Goal: Information Seeking & Learning: Check status

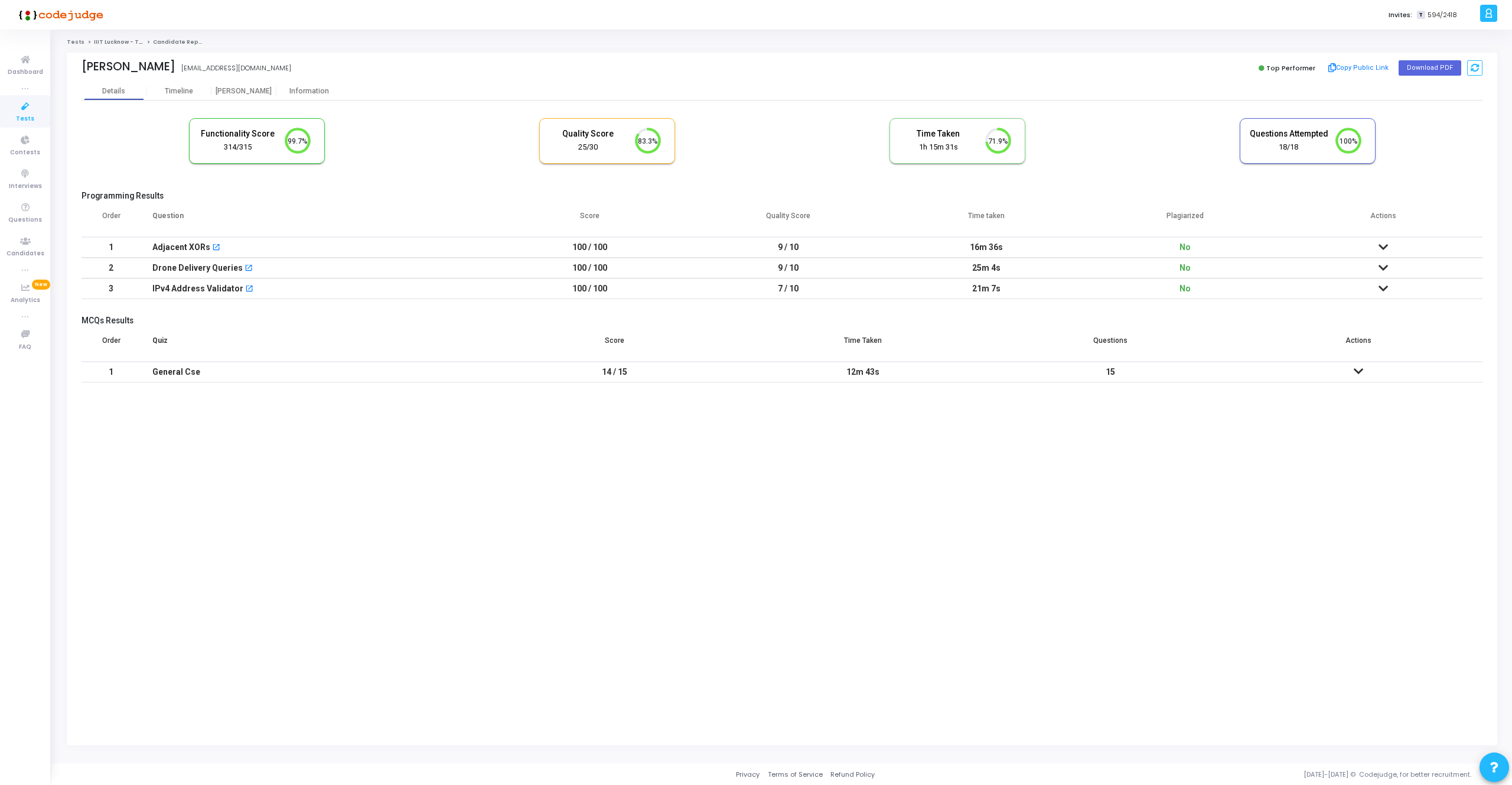
click at [1379, 240] on td at bounding box center [1383, 247] width 198 height 21
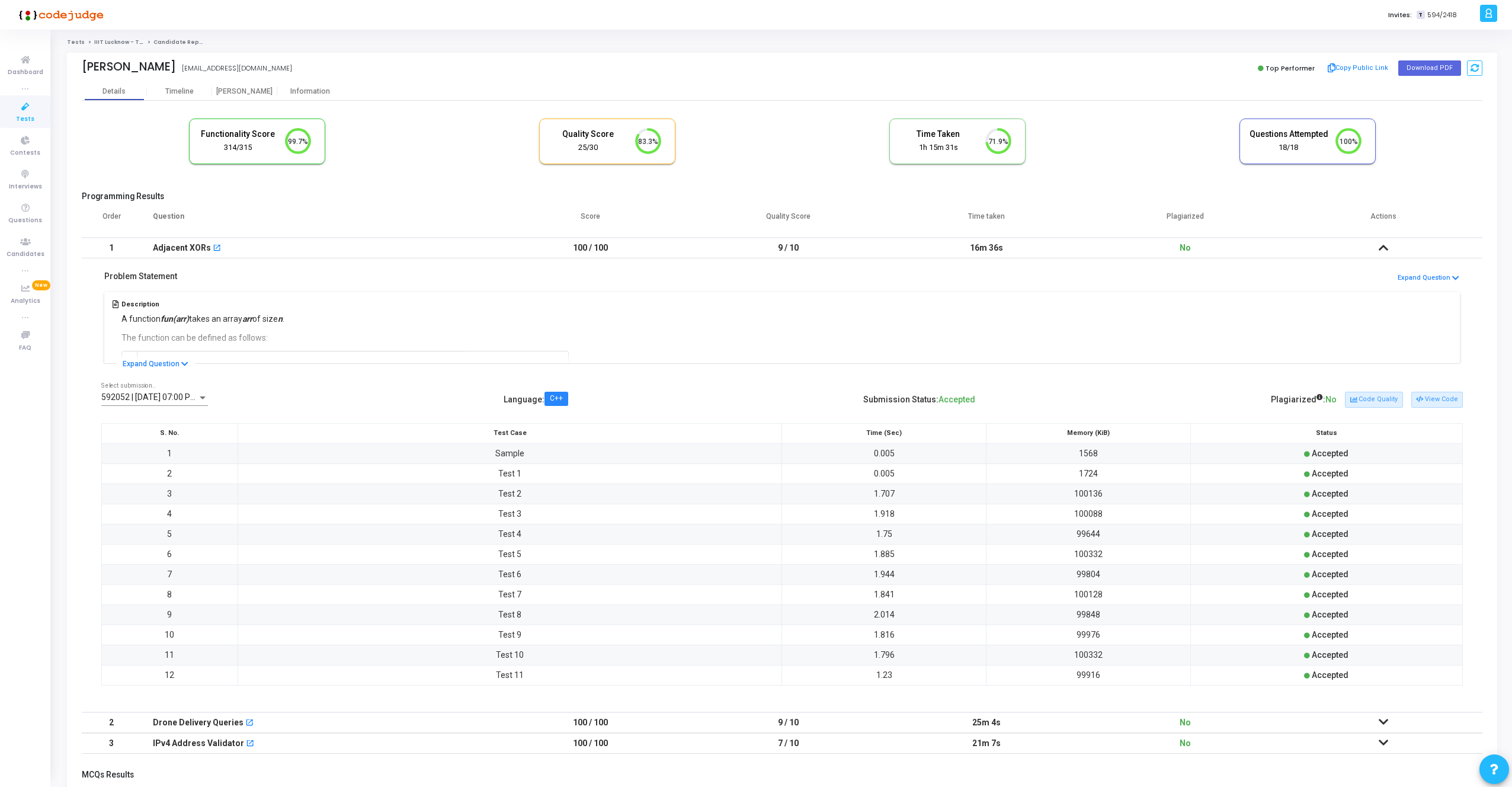
click at [165, 396] on span "592052 | 16 Sep, 2025 07:00 PM IST (Best) P" at bounding box center [172, 396] width 142 height 9
click at [174, 425] on span "592025 | 16 Sep, 2025 06:53 PM IST" at bounding box center [183, 423] width 163 height 25
click at [150, 395] on span "592025 | 16 Sep, 2025 06:53 PM IST" at bounding box center [156, 396] width 110 height 9
click at [1420, 401] on div at bounding box center [756, 393] width 1512 height 787
click at [1429, 399] on button "View Code" at bounding box center [1436, 399] width 51 height 15
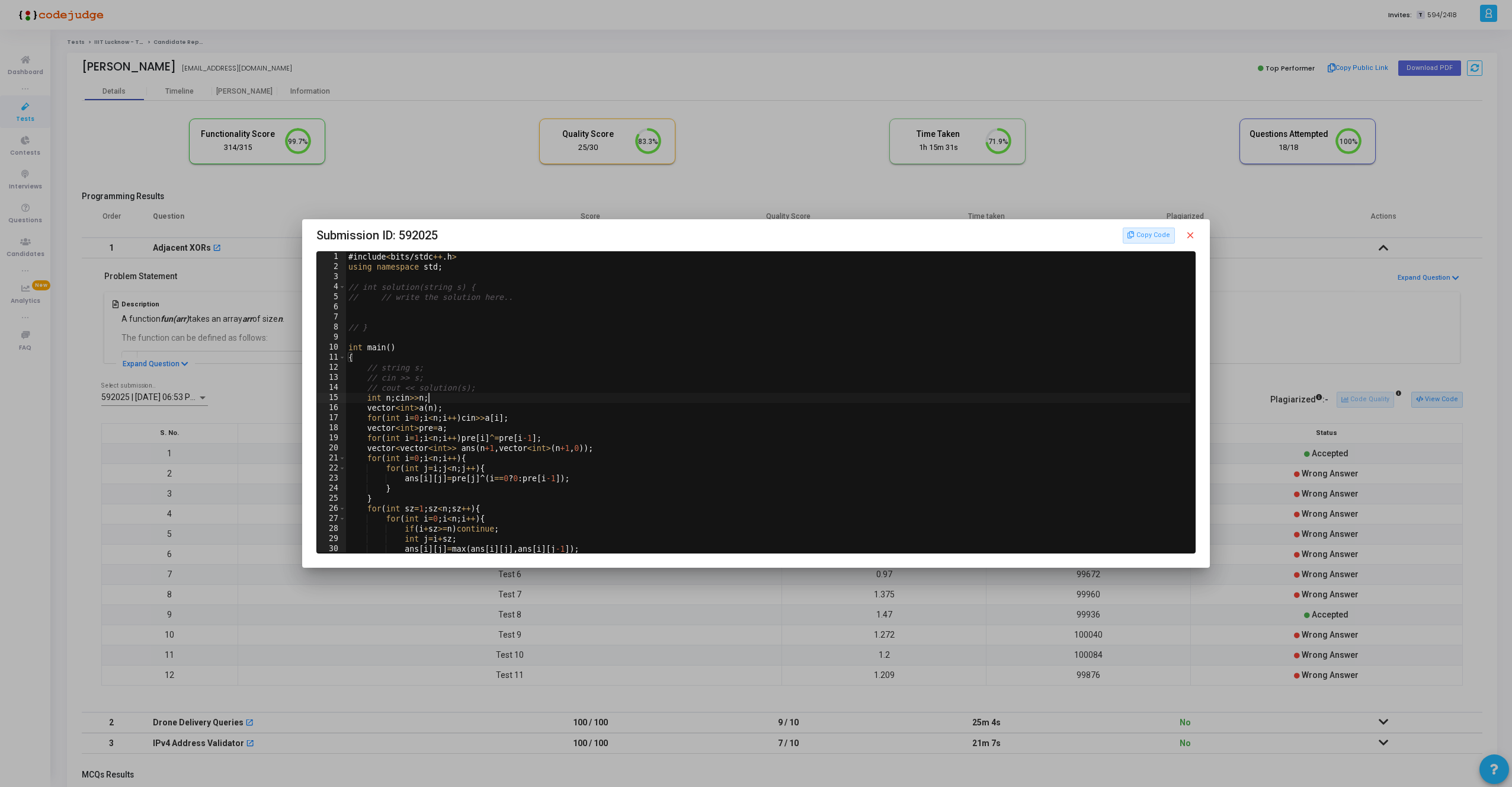
click at [823, 401] on div "# include < bits / stdc ++ . h > using namespace std ; // int solution(string s…" at bounding box center [769, 412] width 847 height 321
type textarea "}"
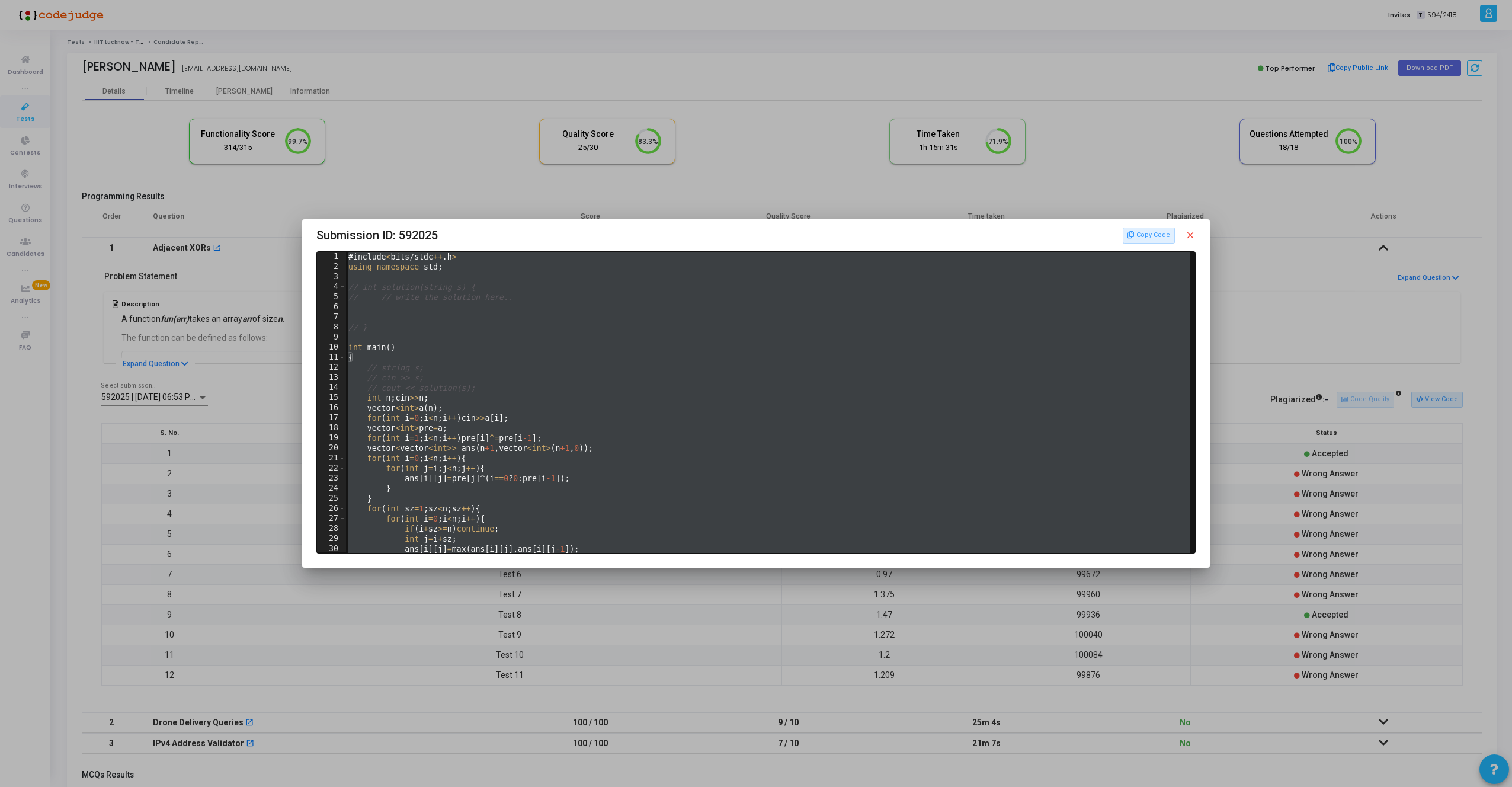
click at [1191, 230] on mat-icon "close" at bounding box center [1190, 235] width 11 height 11
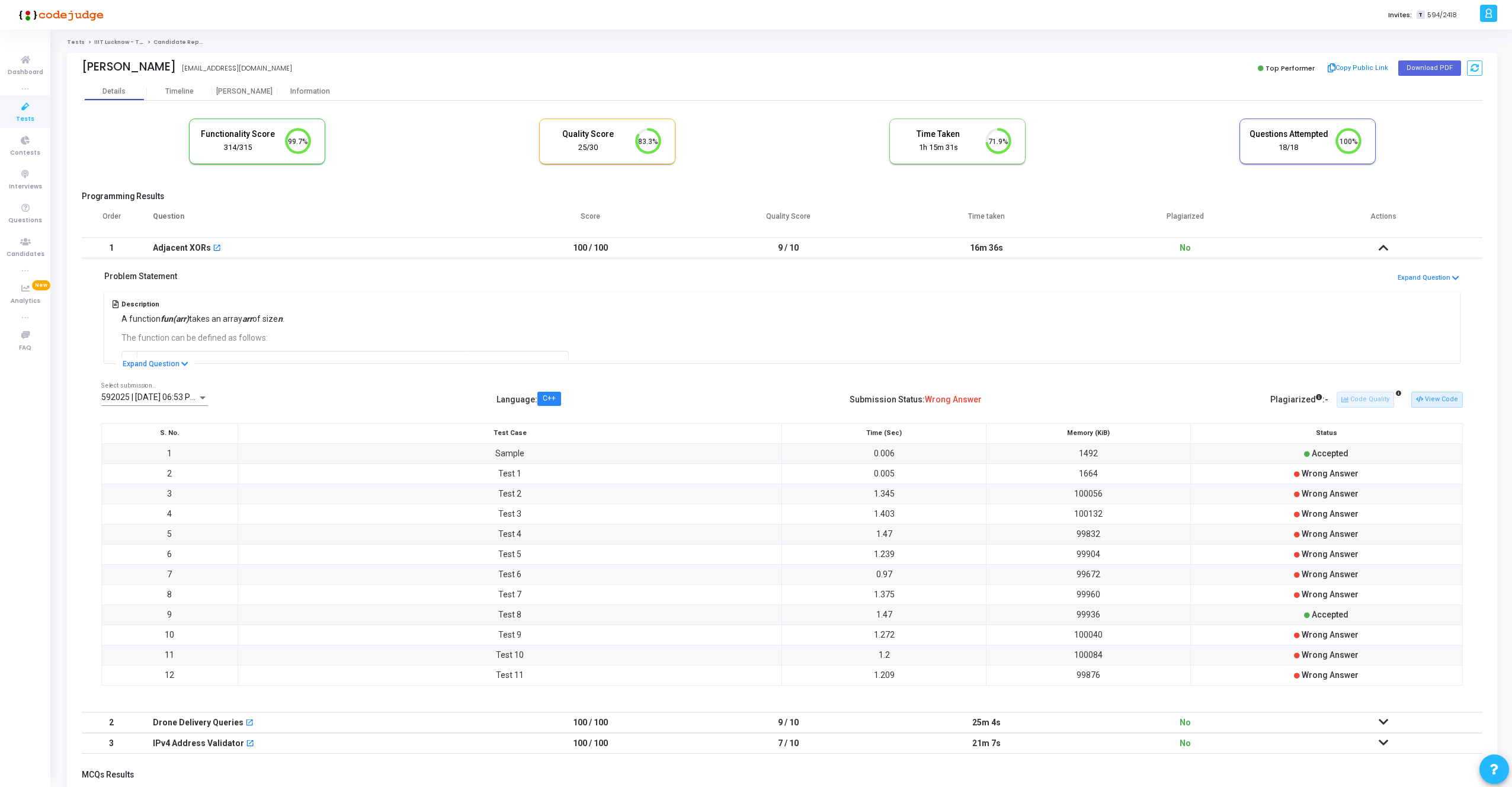
click at [161, 400] on span "592025 | 16 Sep, 2025 06:53 PM IST" at bounding box center [156, 396] width 110 height 9
click at [147, 378] on span "592052 | 16 Sep, 2025 07:00 PM IST (Best) P" at bounding box center [183, 373] width 163 height 25
click at [1435, 402] on button "View Code" at bounding box center [1436, 399] width 51 height 15
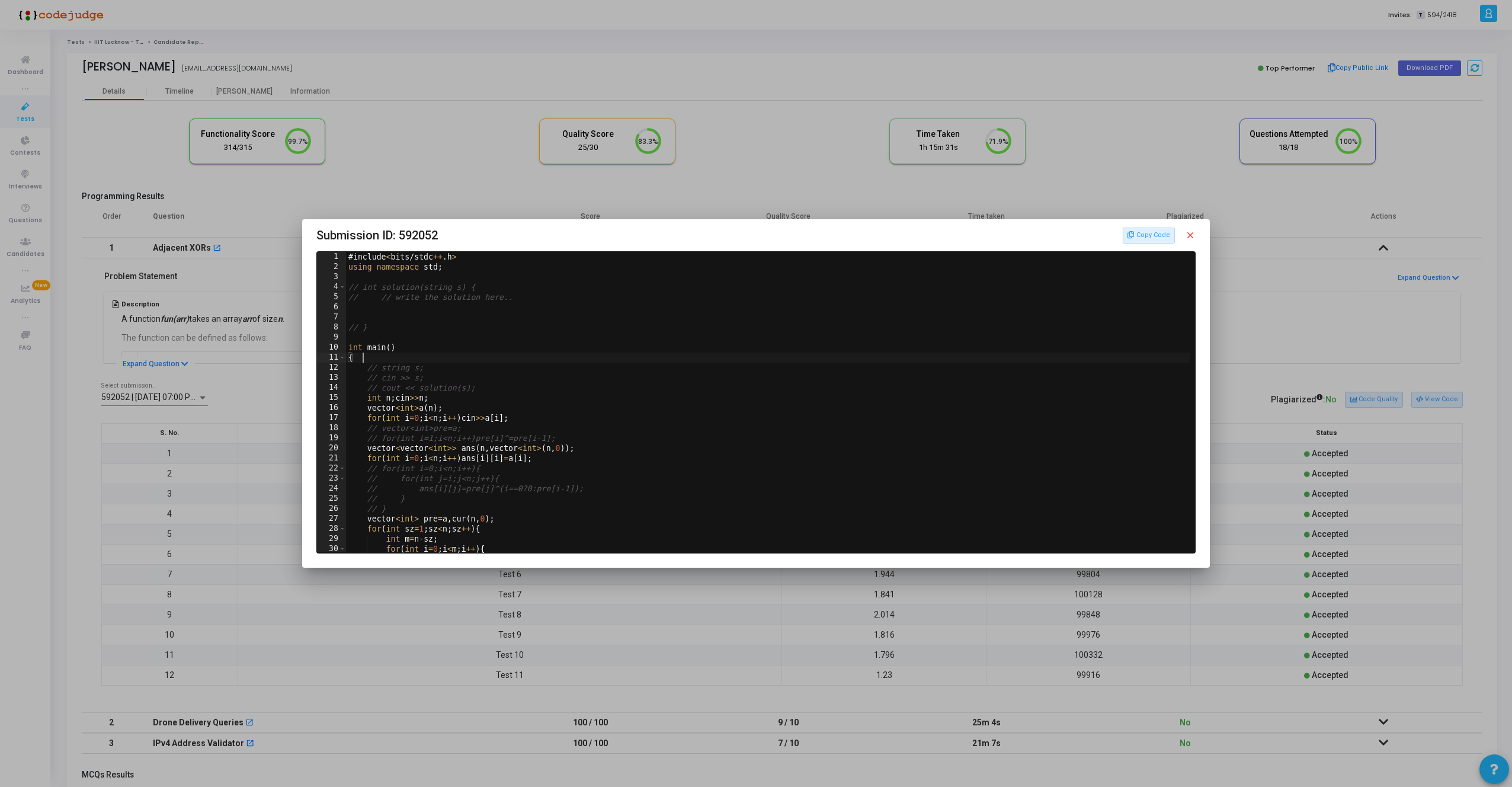
click at [983, 357] on div "# include < bits / stdc ++ . h > using namespace std ; // int solution(string s…" at bounding box center [769, 412] width 847 height 321
type textarea "return 0; }"
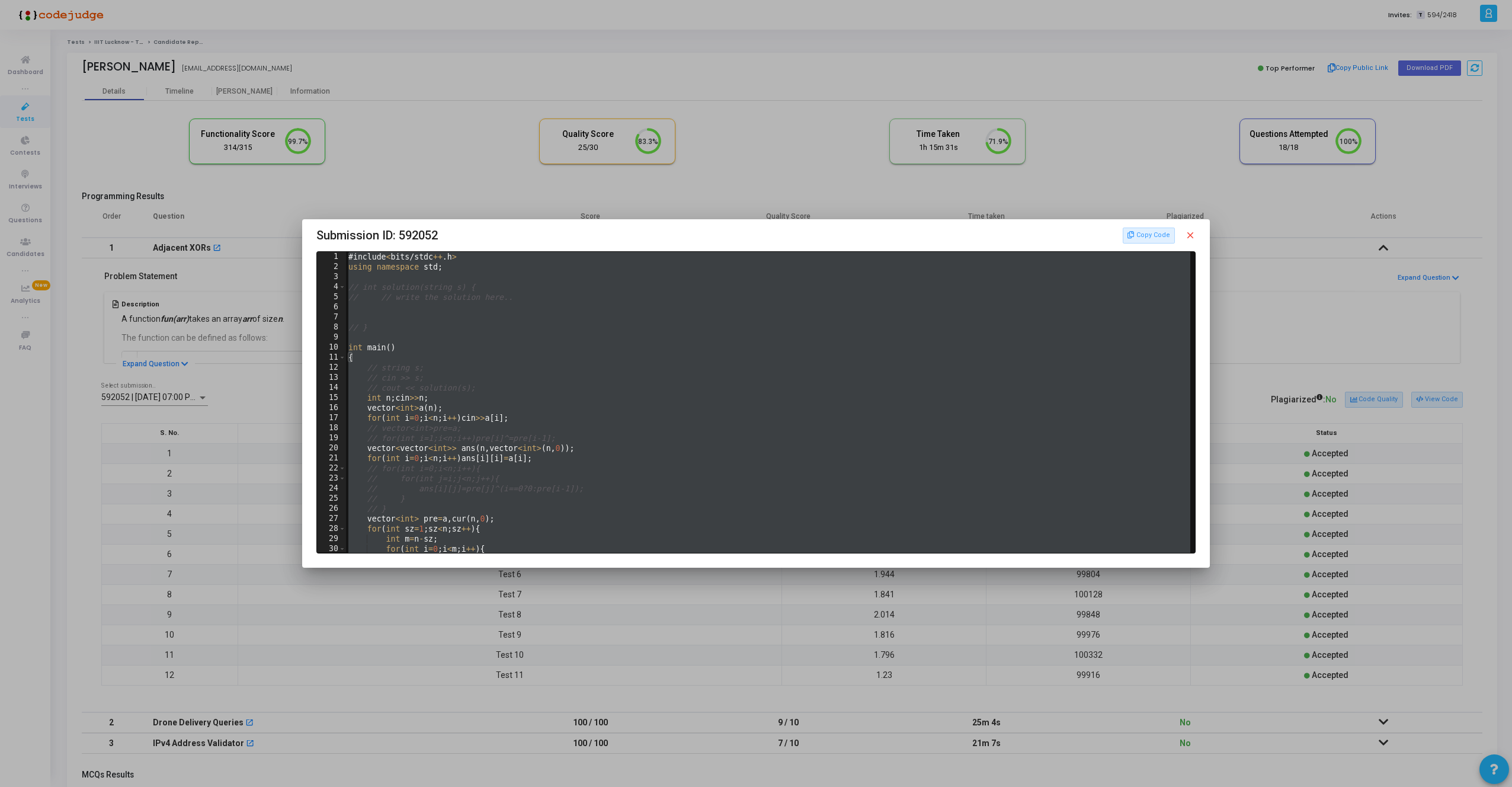
click at [1190, 239] on mat-icon "close" at bounding box center [1190, 235] width 11 height 11
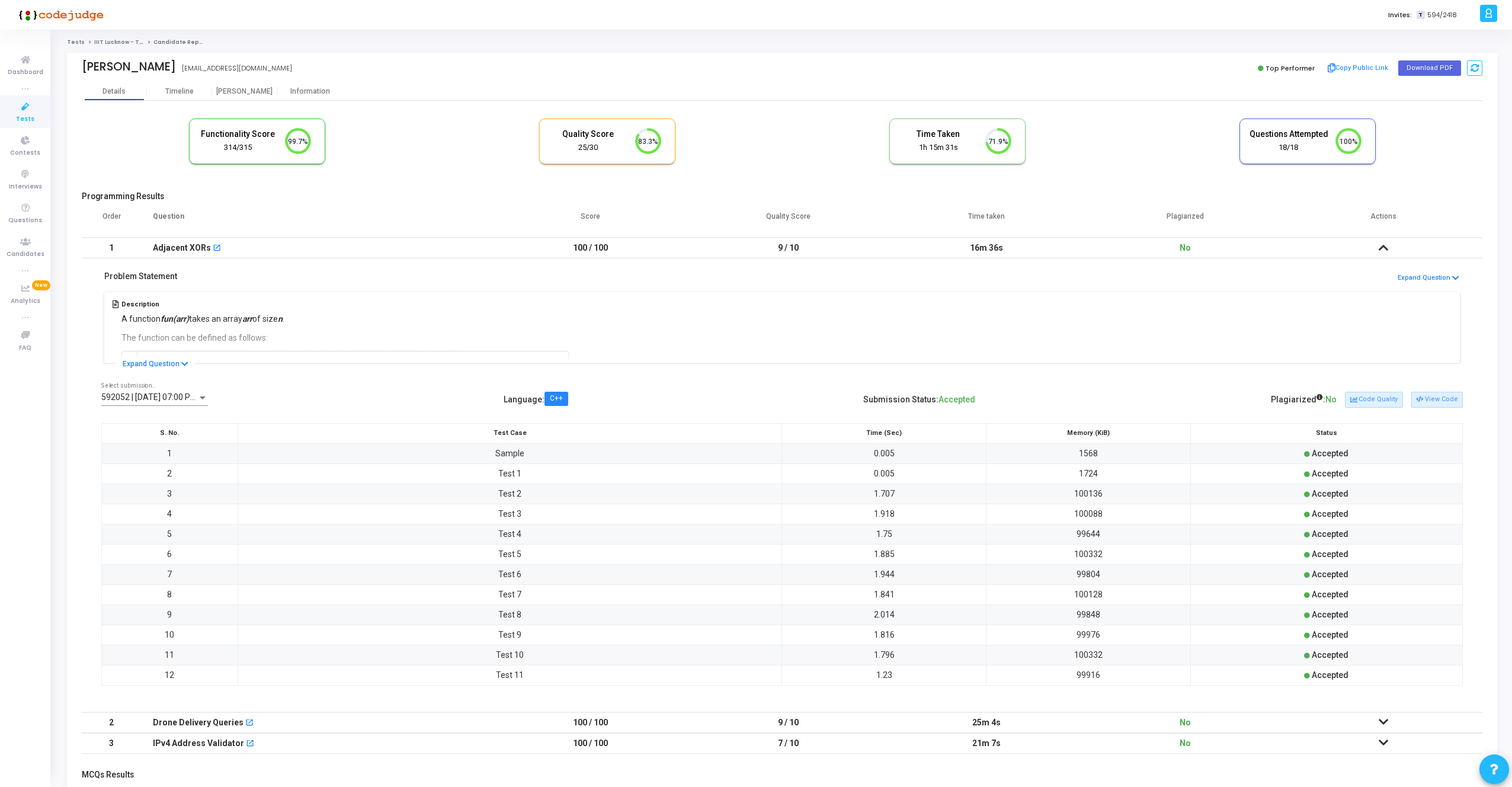
click at [173, 405] on div "592052 | 16 Sep, 2025 07:00 PM IST (Best) P Select submission.." at bounding box center [154, 394] width 107 height 23
click at [169, 427] on span "592025 | 16 Sep, 2025 06:53 PM IST" at bounding box center [183, 423] width 163 height 25
click at [1429, 400] on button "View Code" at bounding box center [1436, 399] width 51 height 15
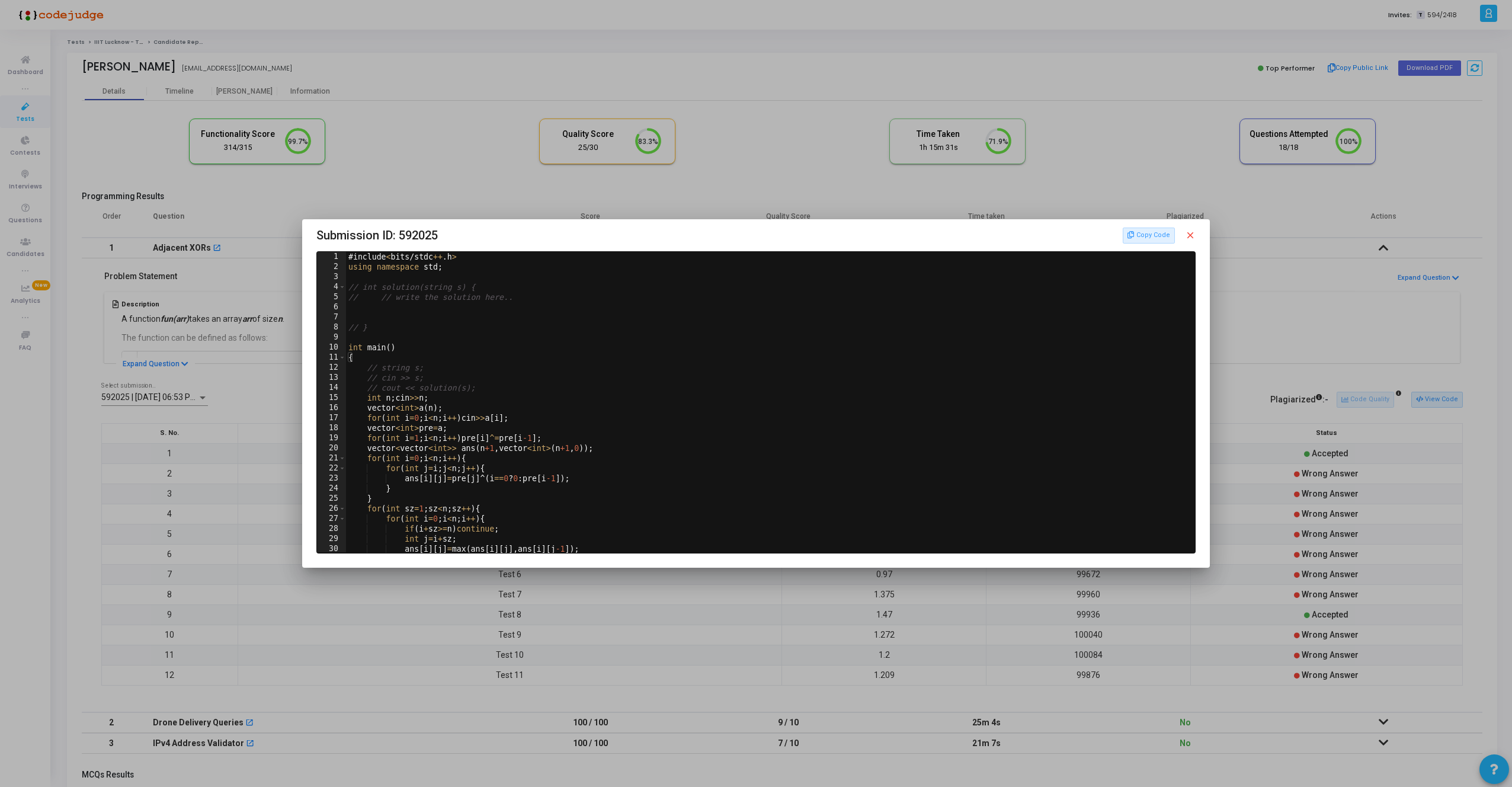
click at [1146, 243] on h3 "Submission ID: 592025 Copy Code close" at bounding box center [756, 235] width 879 height 19
click at [1153, 235] on button "Copy Code" at bounding box center [1149, 235] width 52 height 15
click at [1191, 235] on mat-icon "close" at bounding box center [1190, 235] width 11 height 11
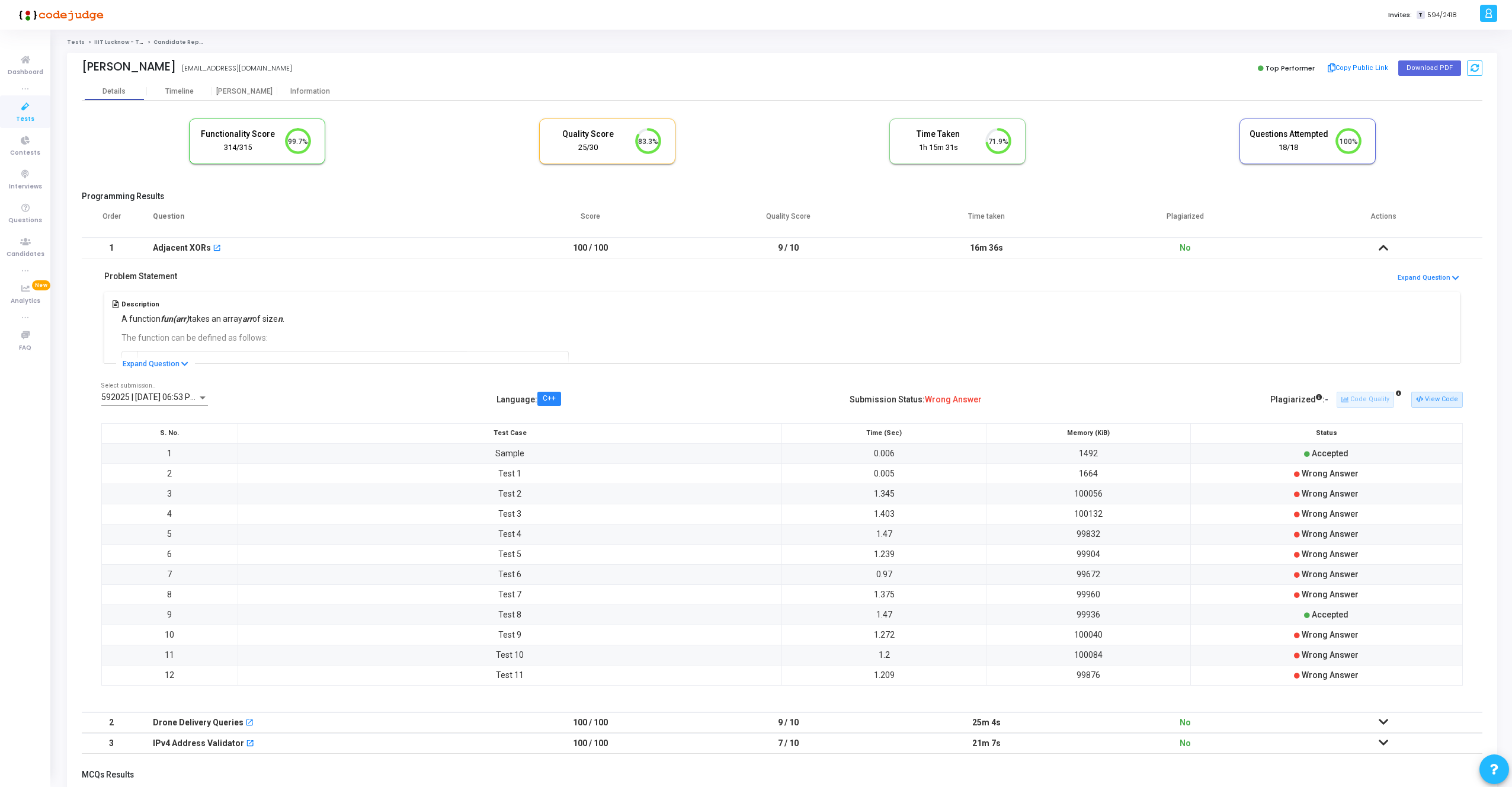
click at [156, 395] on span "592025 | 16 Sep, 2025 06:53 PM IST" at bounding box center [156, 396] width 110 height 9
click at [158, 372] on span "592052 | 16 Sep, 2025 07:00 PM IST (Best) P" at bounding box center [183, 373] width 163 height 25
click at [1432, 401] on button "View Code" at bounding box center [1436, 399] width 51 height 15
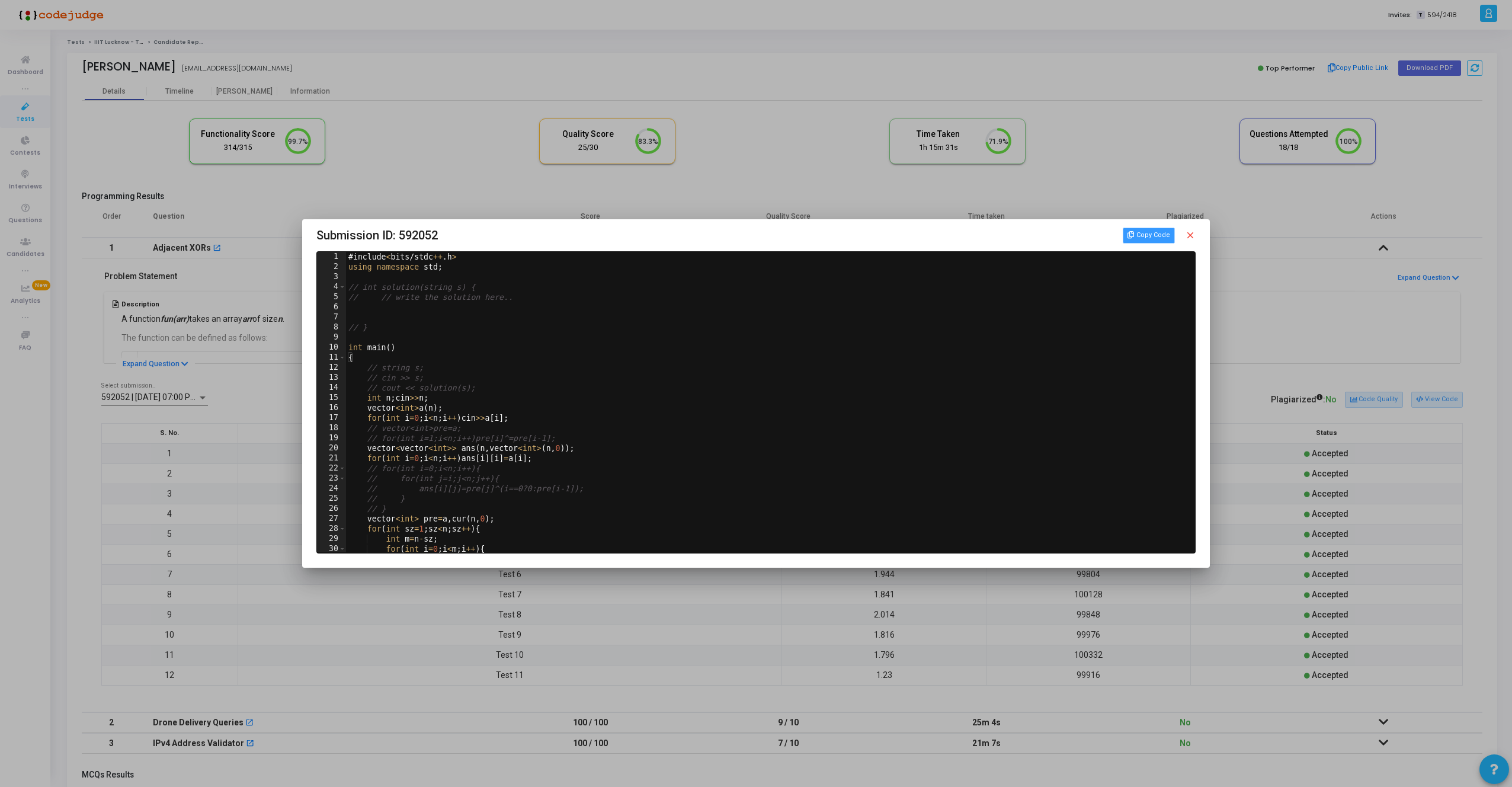
click at [1166, 237] on button "Copy Code" at bounding box center [1149, 235] width 52 height 15
click at [1189, 236] on mat-icon "close" at bounding box center [1190, 235] width 11 height 11
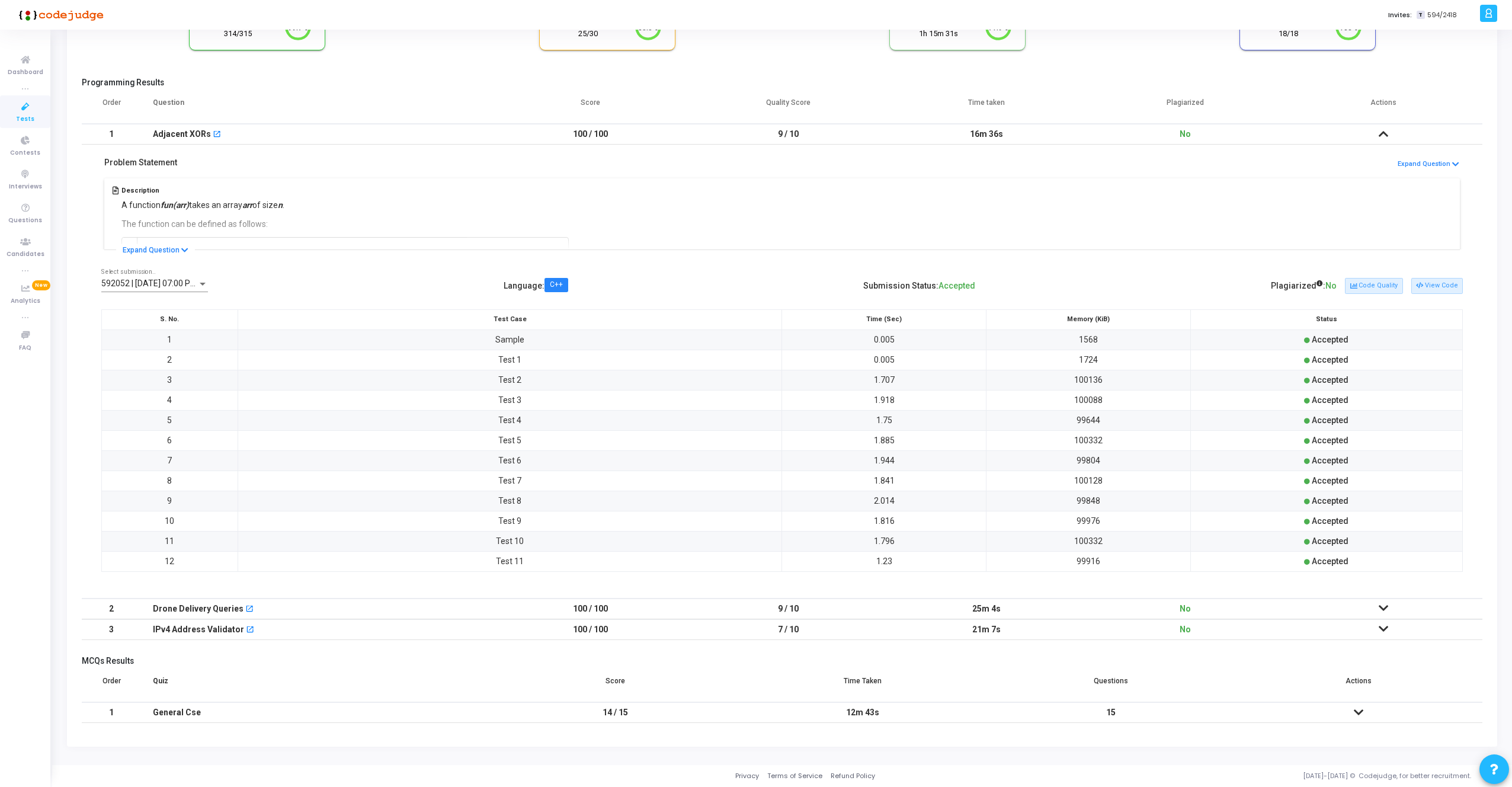
scroll to position [114, 0]
click at [1382, 609] on icon at bounding box center [1383, 608] width 9 height 8
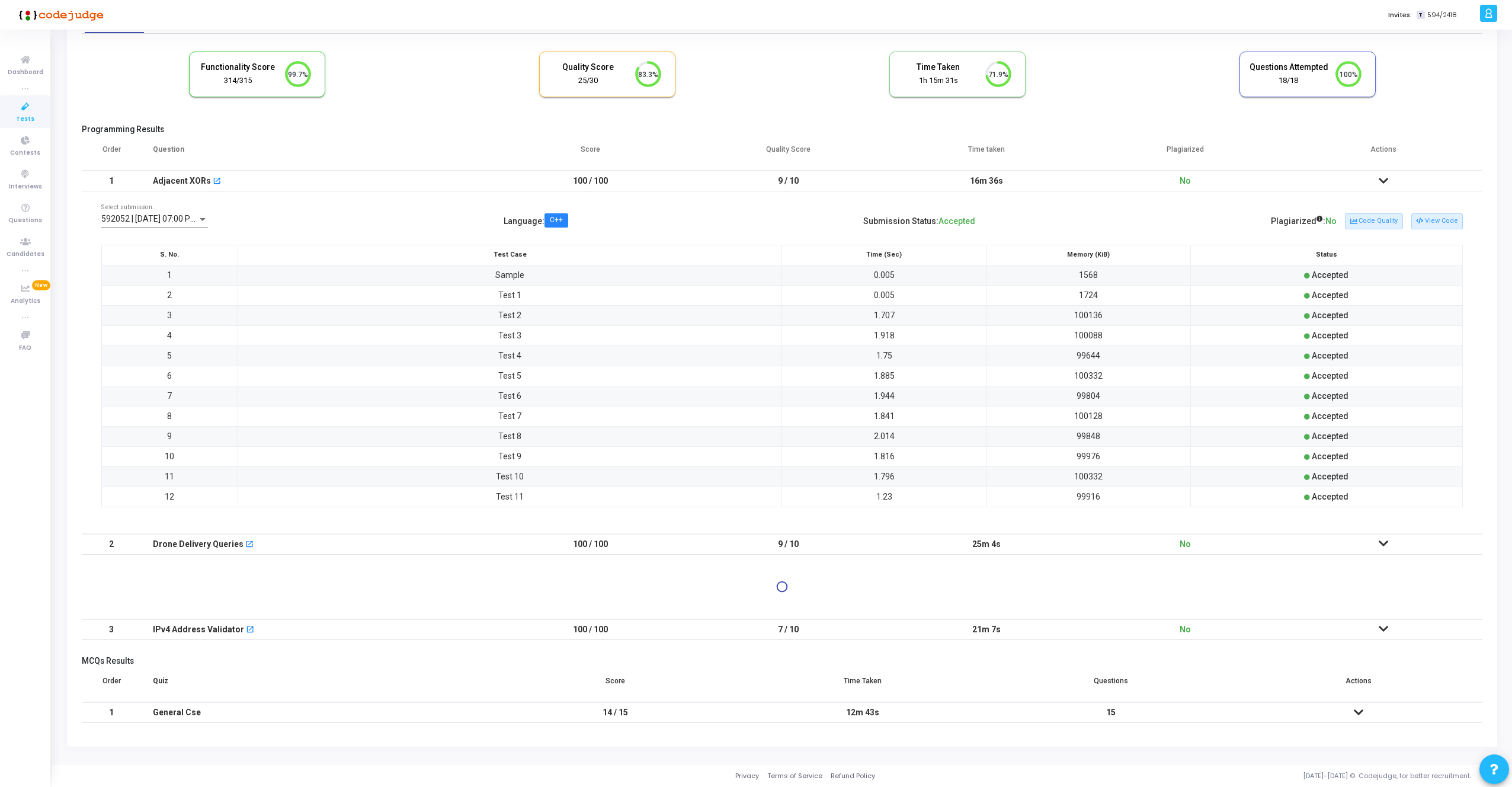
scroll to position [0, 0]
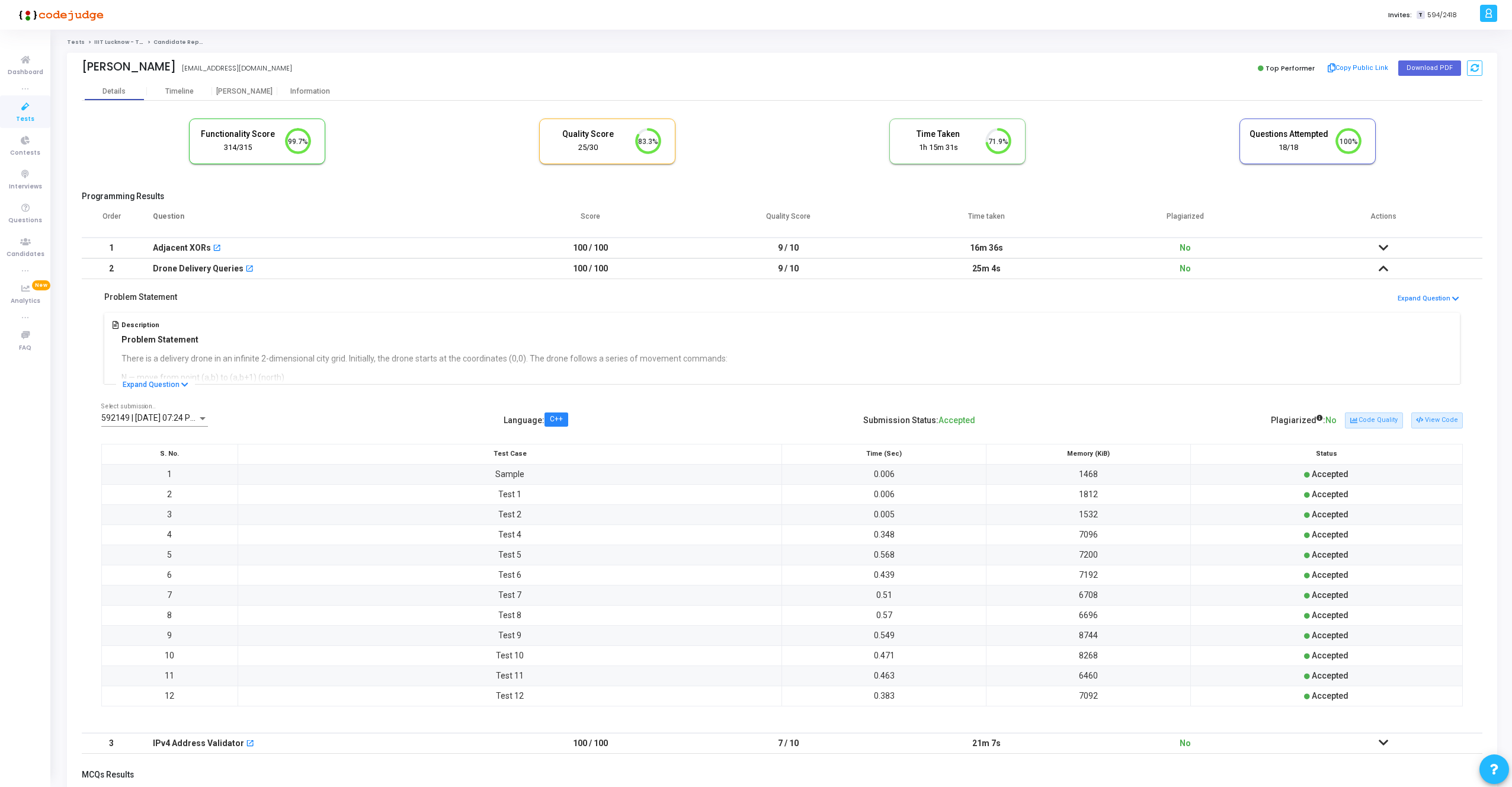
click at [152, 423] on div "592149 | 16 Sep, 2025 07:24 PM IST (Best) P Select submission.." at bounding box center [154, 414] width 107 height 23
click at [152, 423] on span "592149 | 16 Sep, 2025 07:24 PM IST (Best) P" at bounding box center [183, 418] width 163 height 25
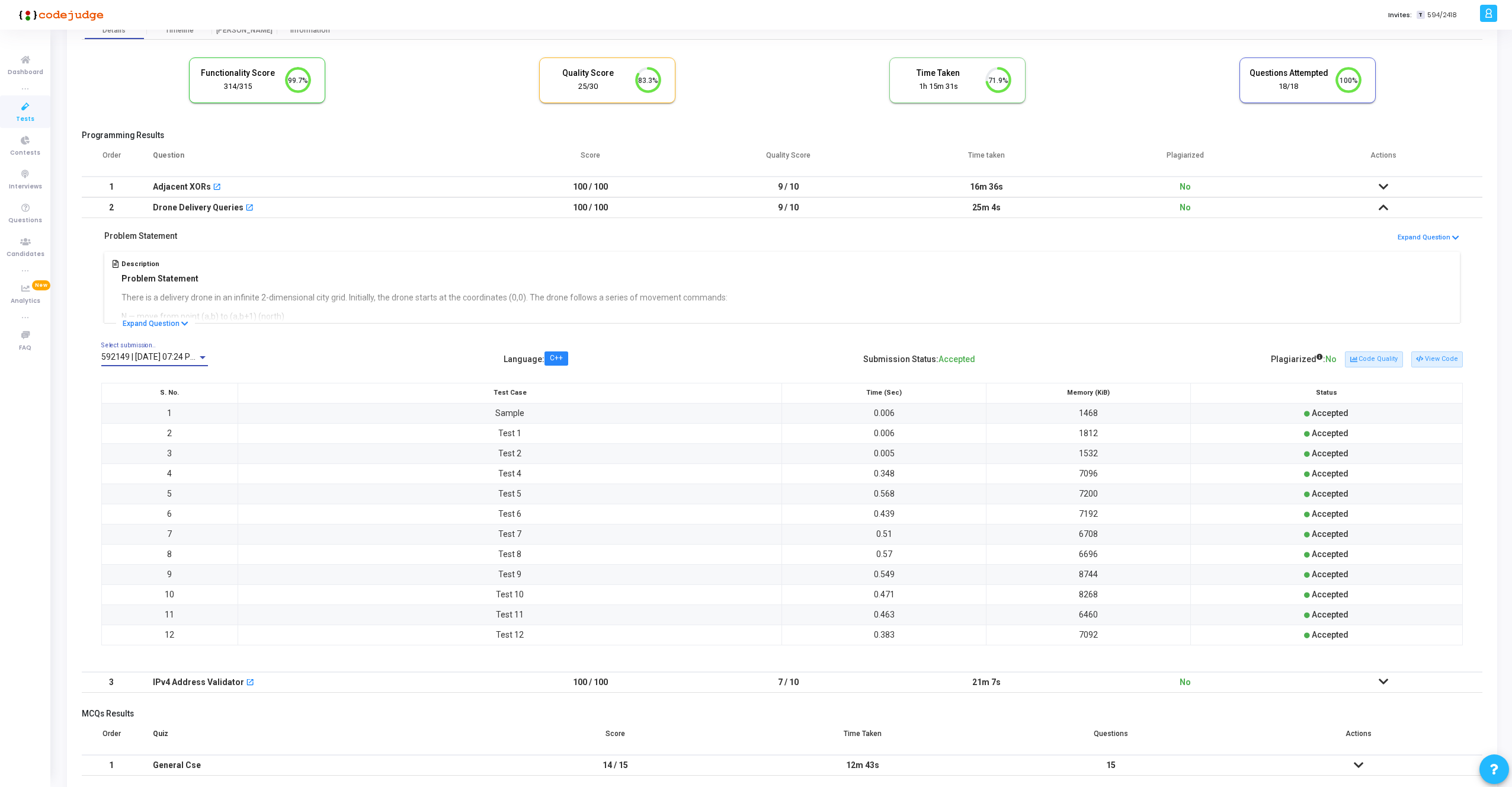
scroll to position [114, 0]
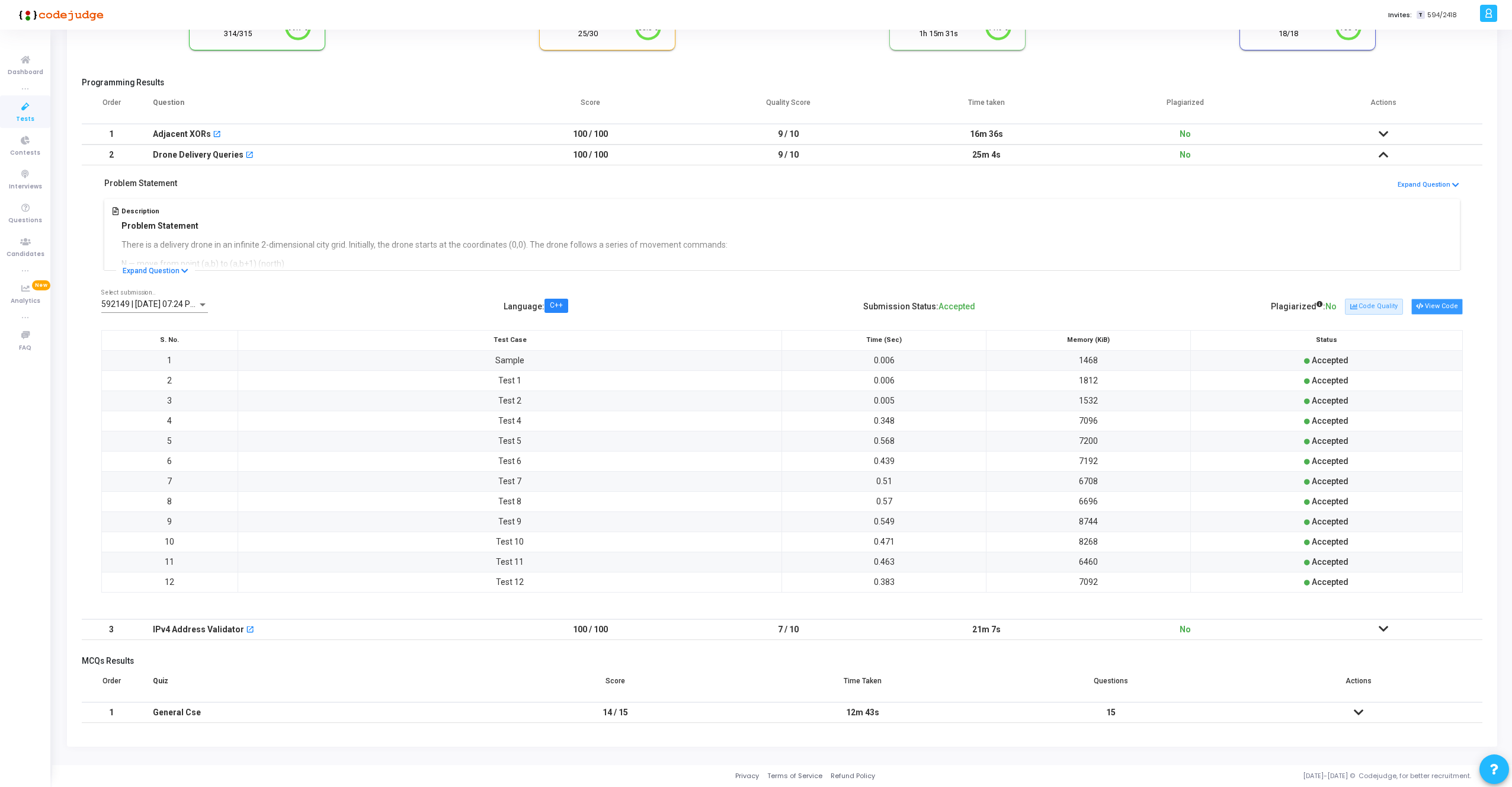
click at [1423, 303] on icon at bounding box center [1419, 306] width 7 height 7
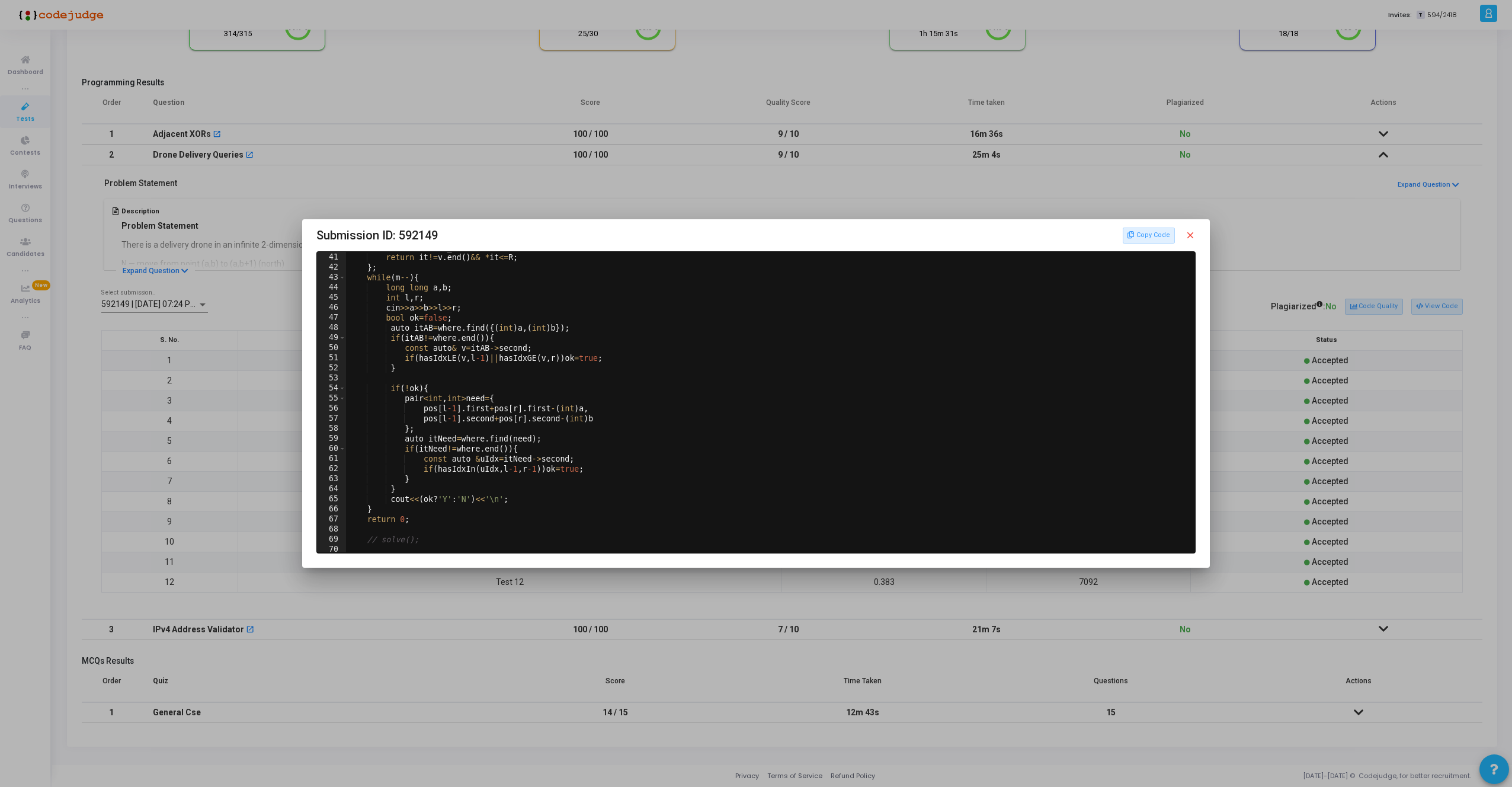
scroll to position [415, 0]
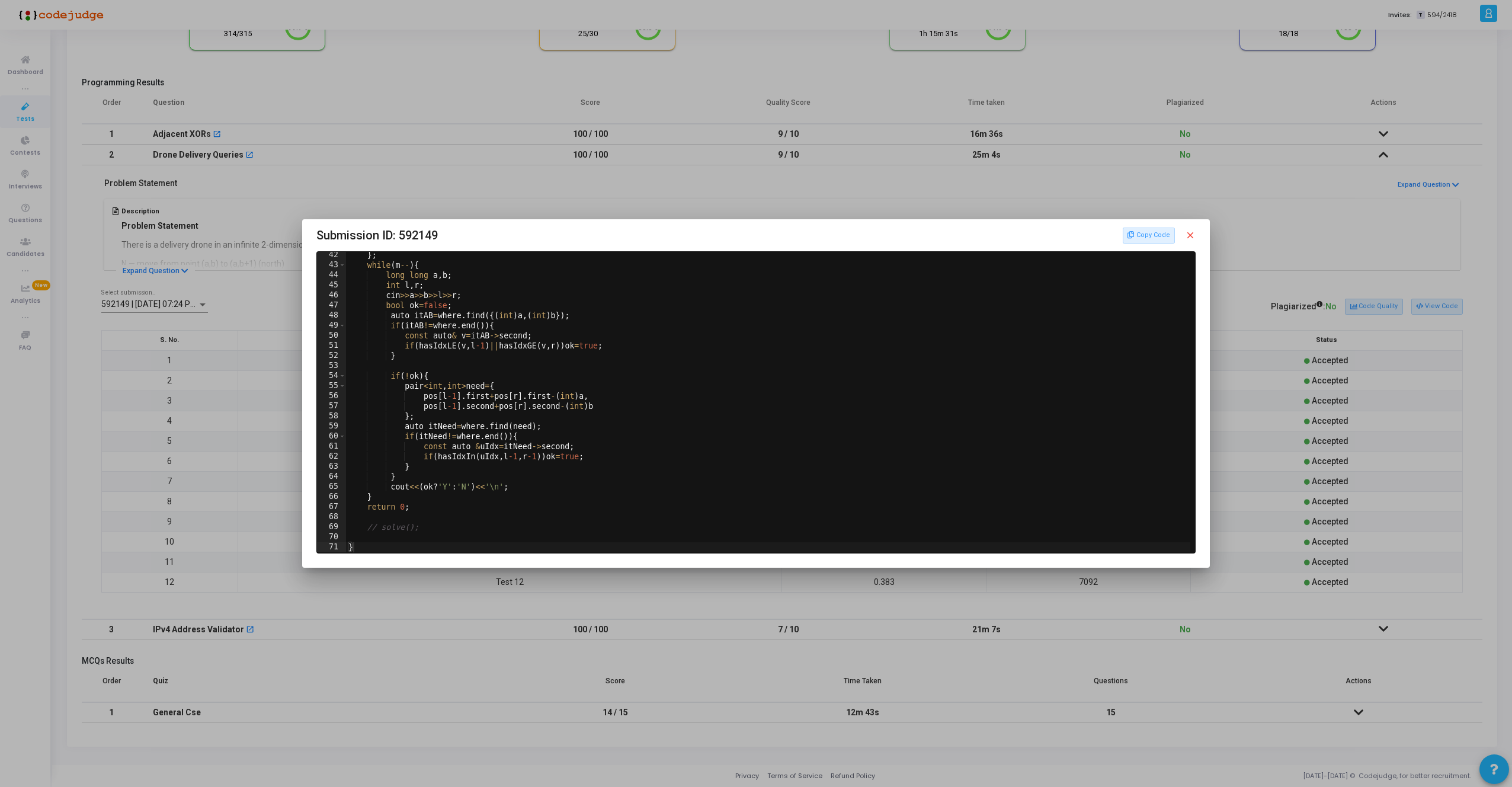
click at [732, 681] on div at bounding box center [756, 393] width 1512 height 787
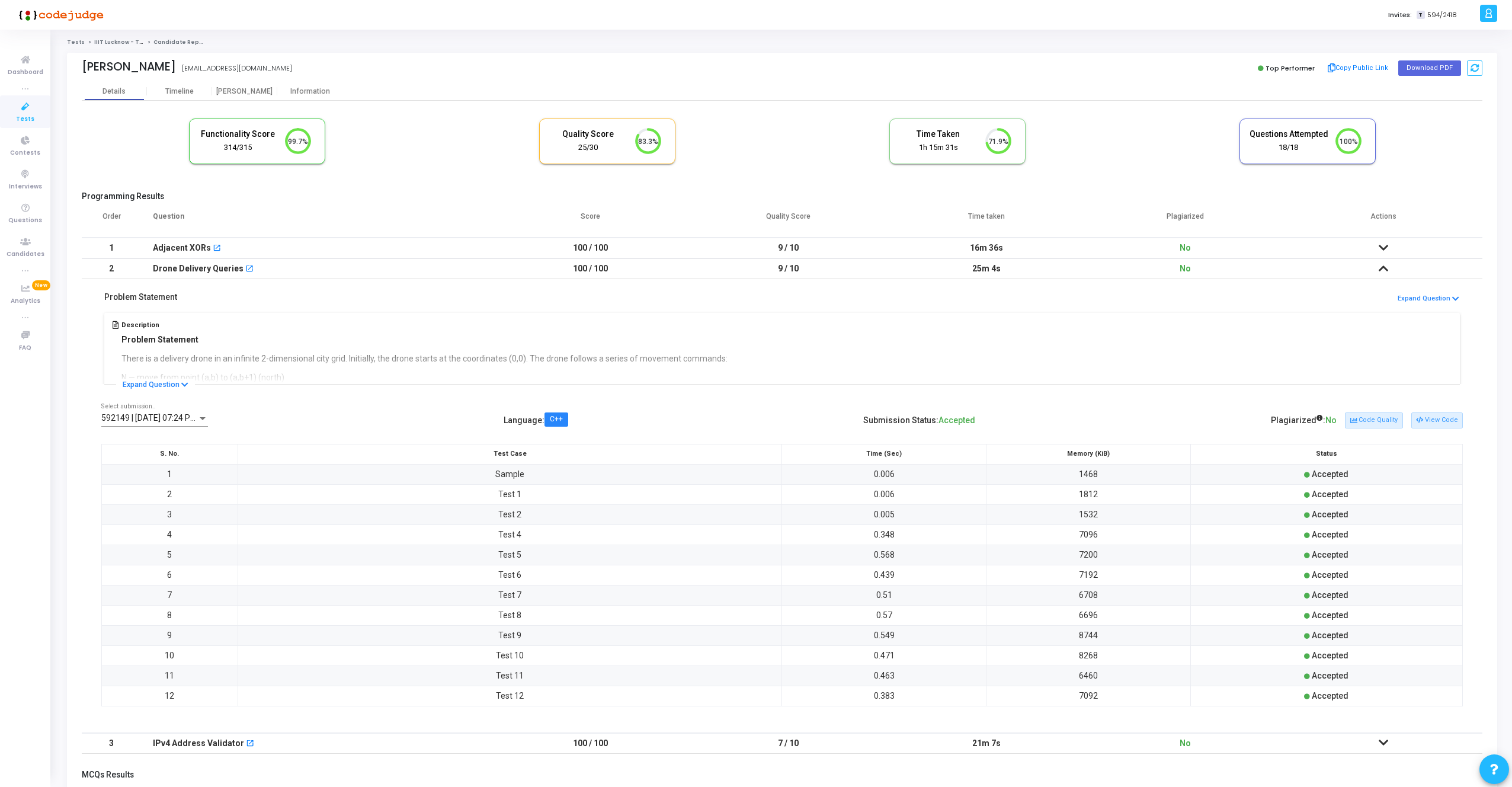
scroll to position [114, 0]
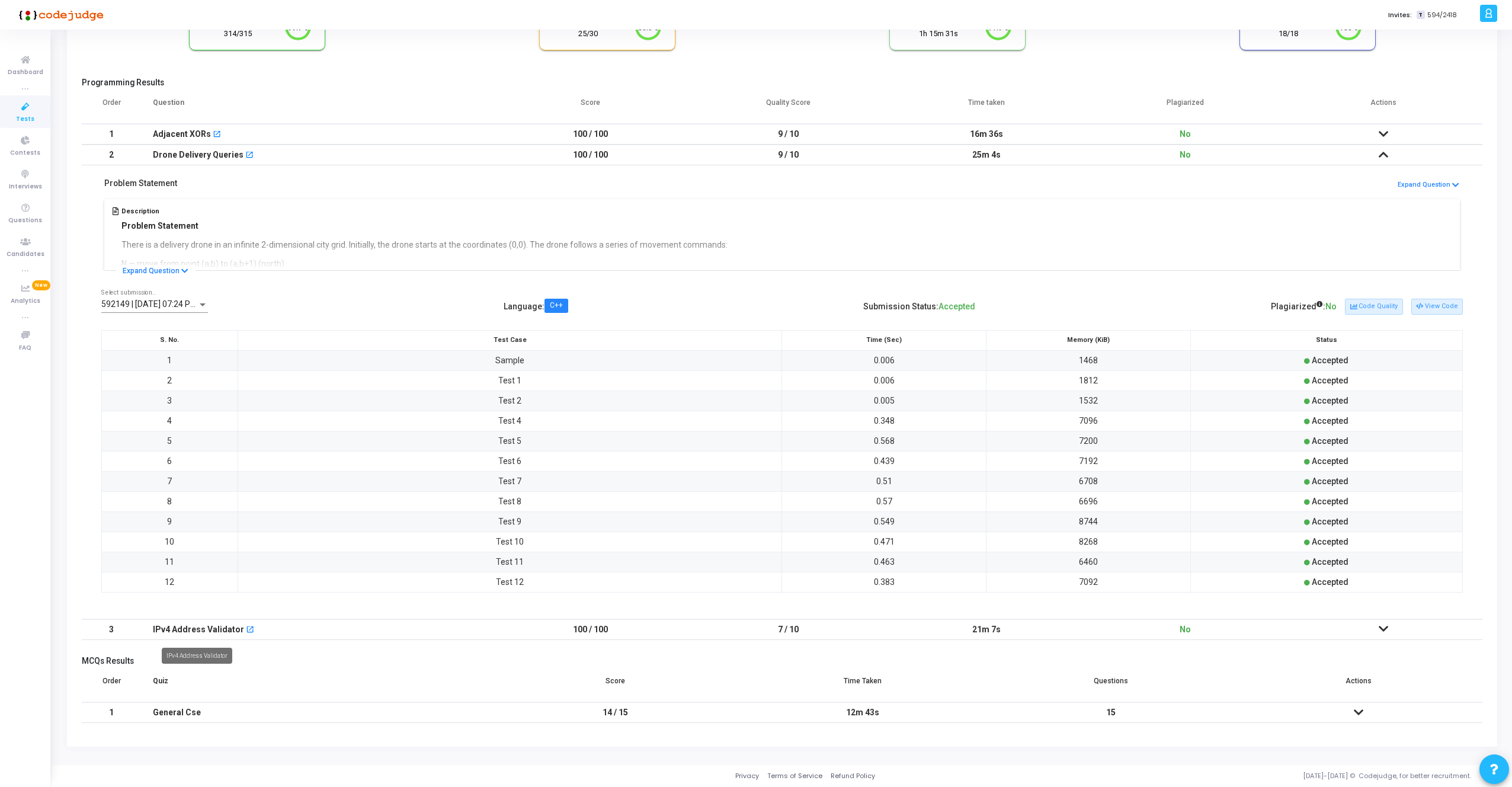
click at [194, 635] on div "IPv4 Address Validator" at bounding box center [199, 629] width 91 height 19
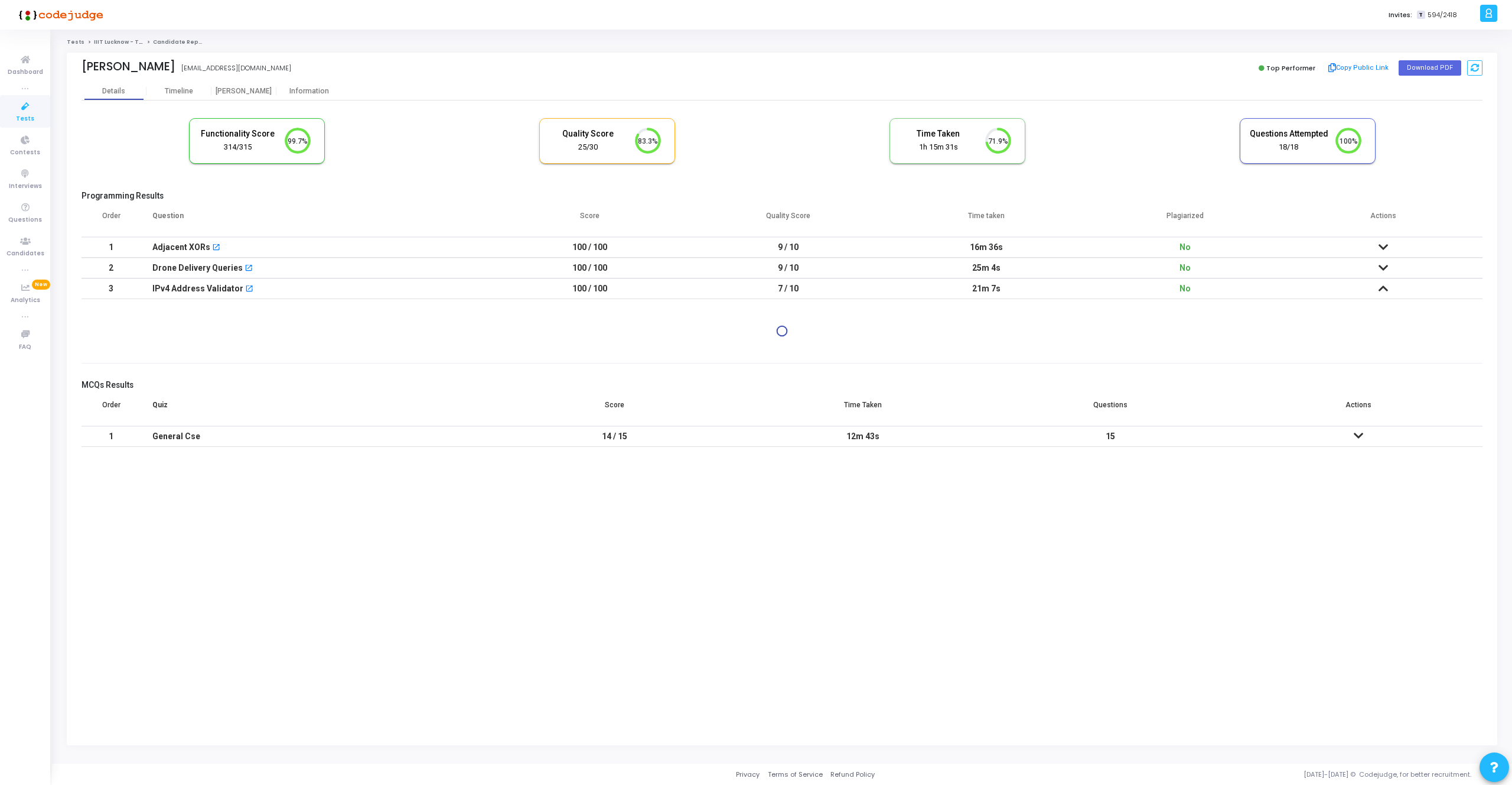
click at [976, 387] on h5 "MCQs Results" at bounding box center [781, 385] width 1400 height 10
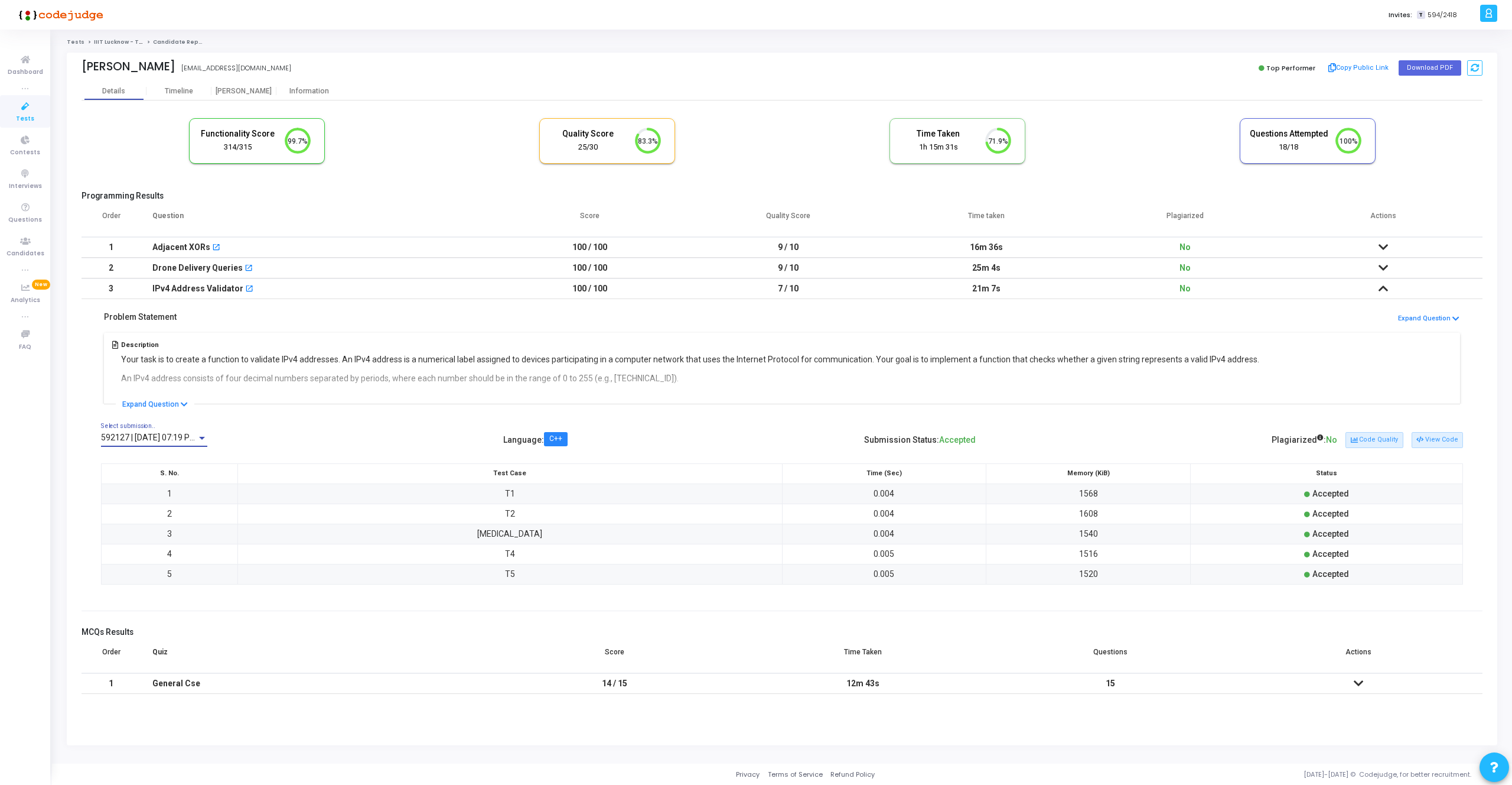
click at [184, 434] on span "592127 | 16 Sep, 2025 07:19 PM IST (Best) P" at bounding box center [171, 437] width 142 height 9
click at [357, 396] on div at bounding box center [756, 392] width 1512 height 785
click at [1430, 444] on button "View Code" at bounding box center [1436, 439] width 51 height 15
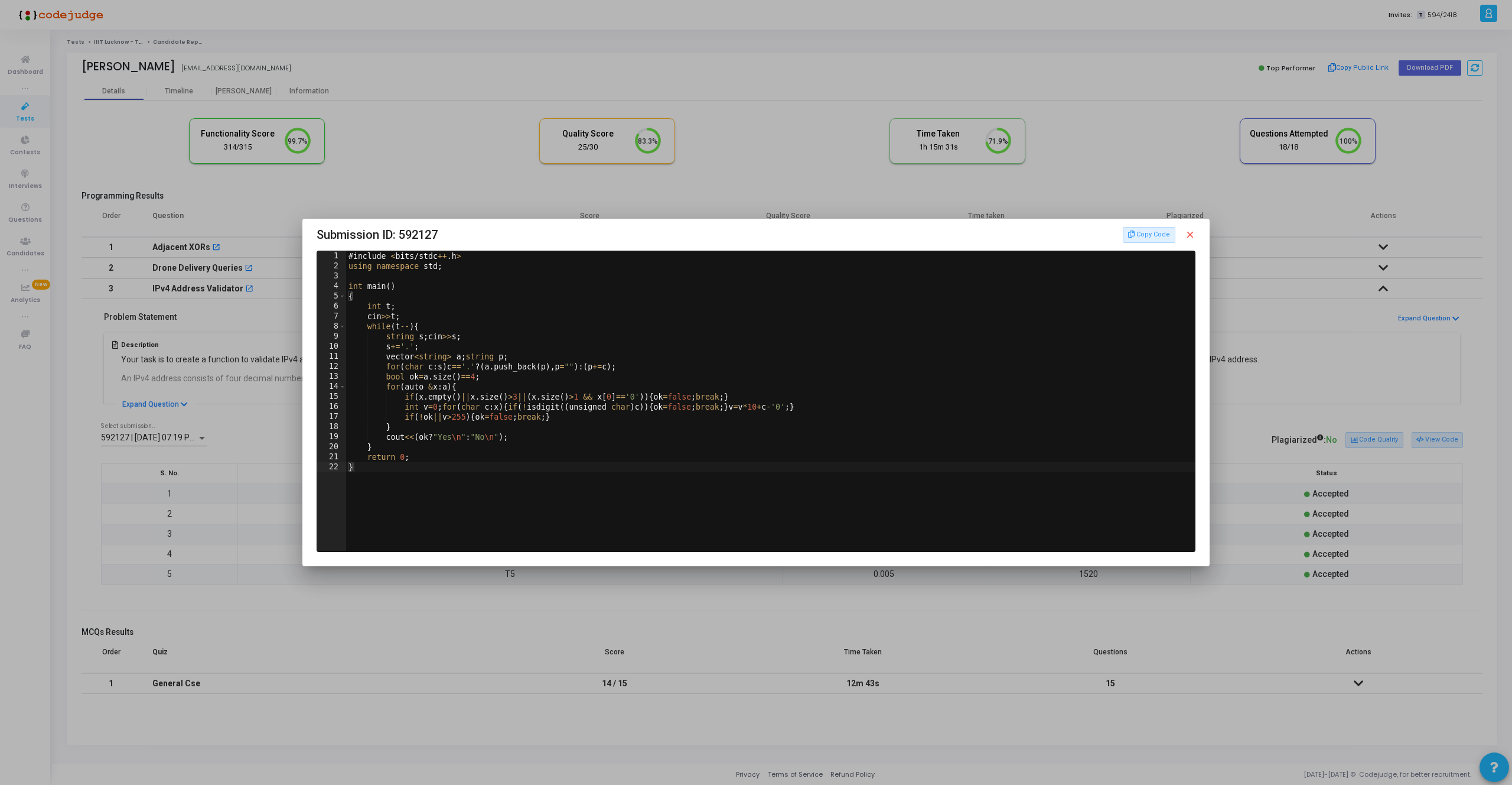
click at [525, 583] on div at bounding box center [756, 392] width 1512 height 785
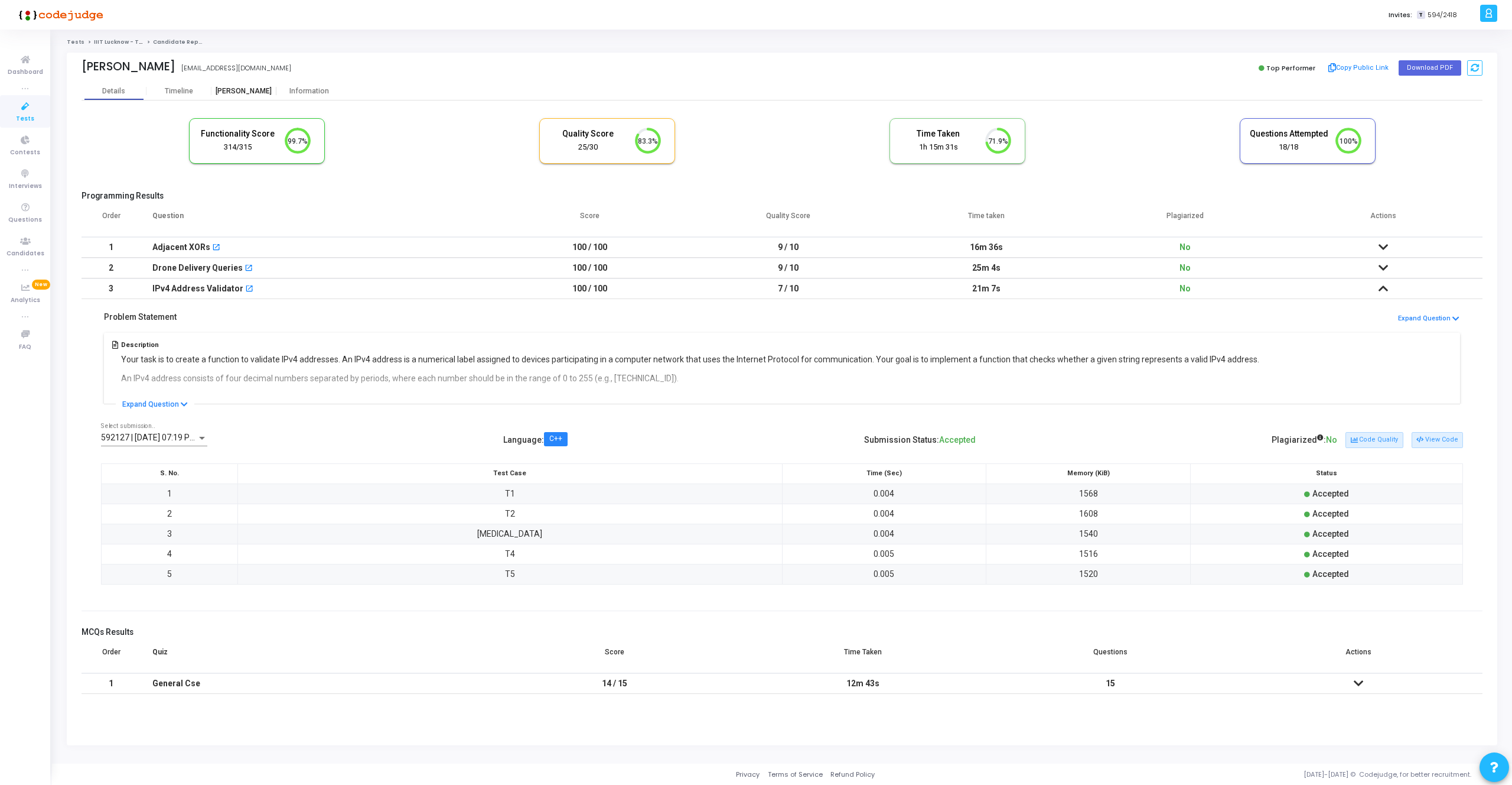
click at [253, 92] on div "[PERSON_NAME]" at bounding box center [243, 91] width 65 height 9
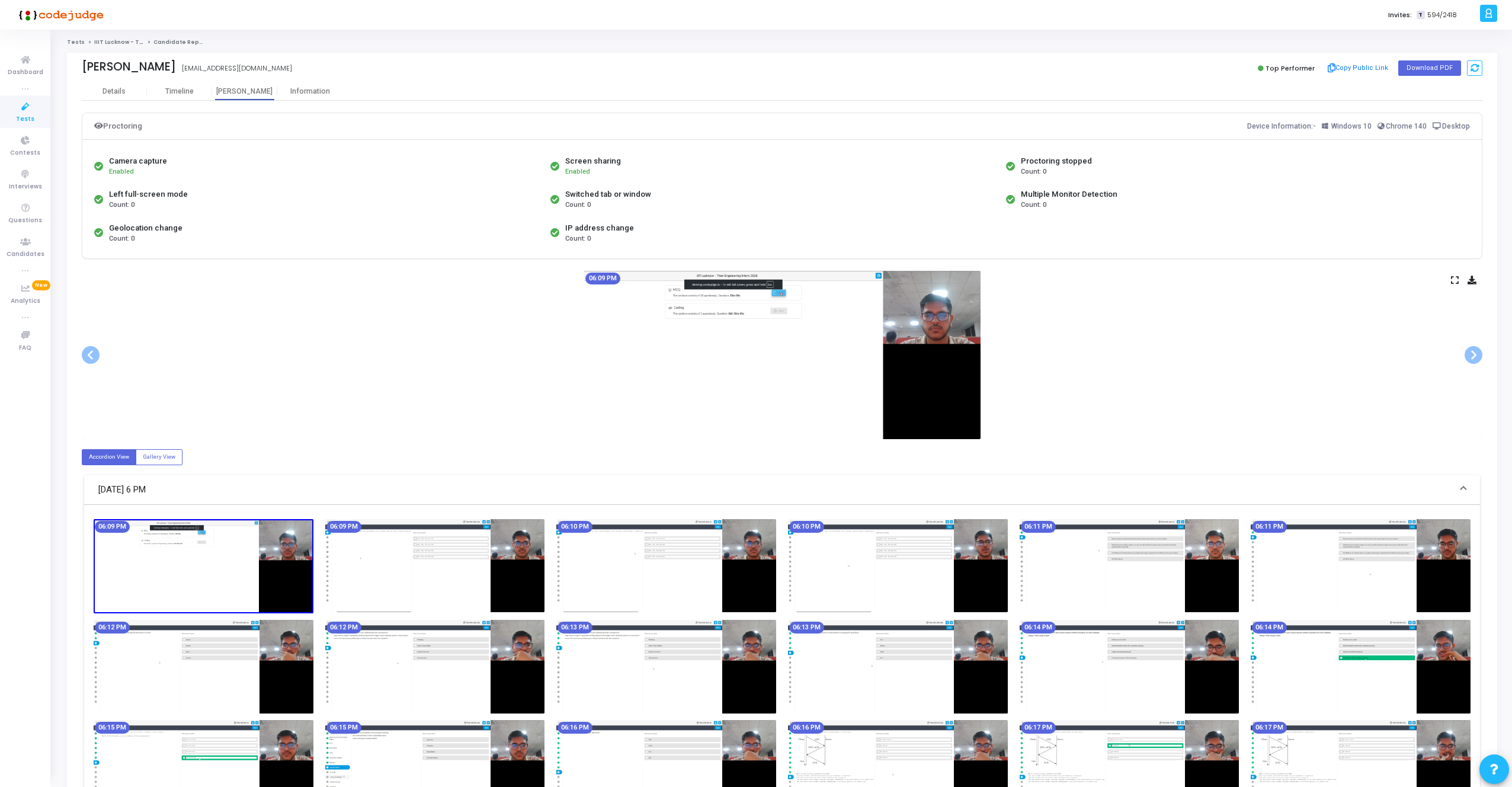
click at [1456, 283] on icon at bounding box center [1455, 280] width 8 height 7
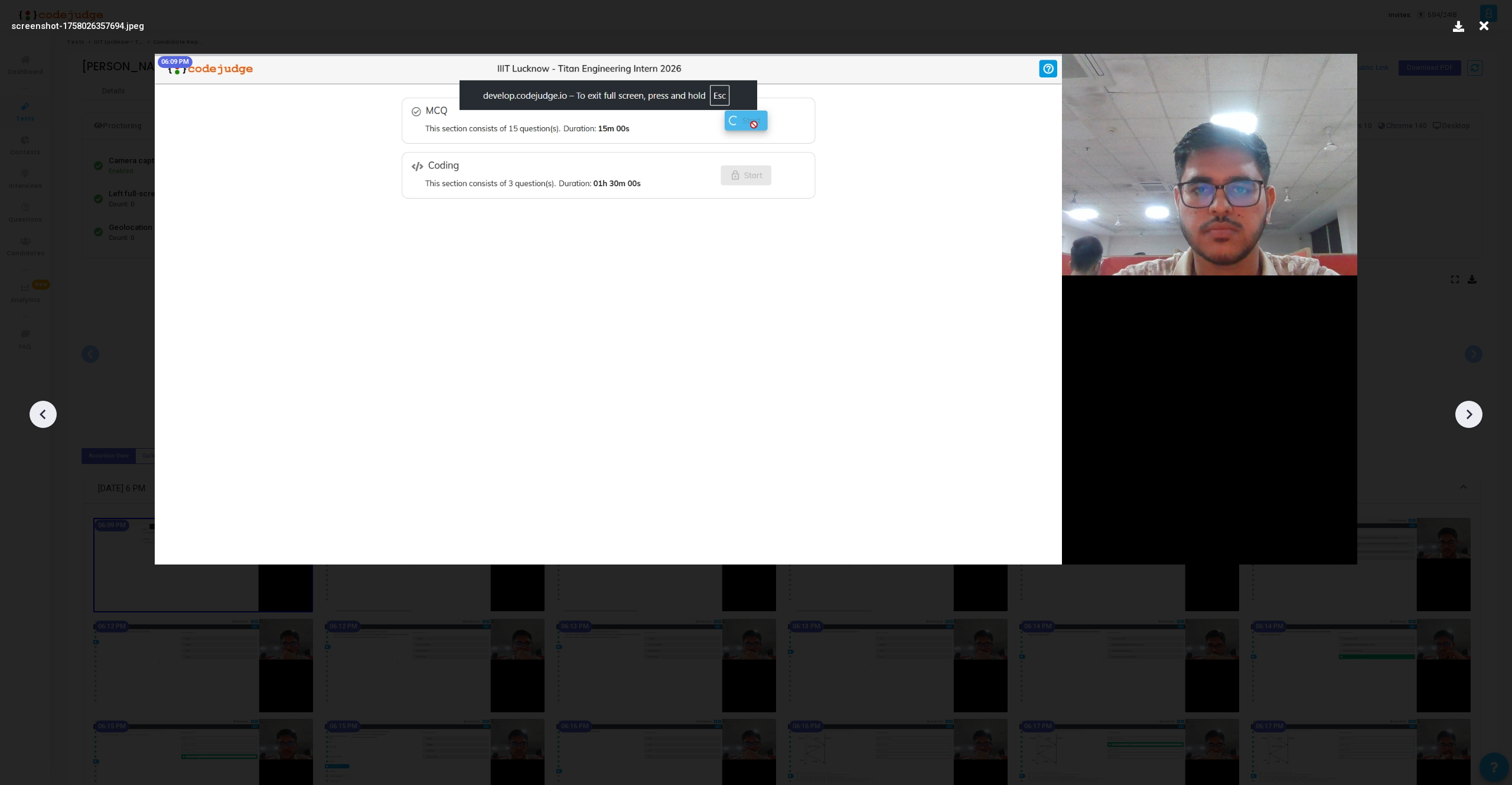
click at [1468, 418] on icon at bounding box center [1469, 415] width 6 height 10
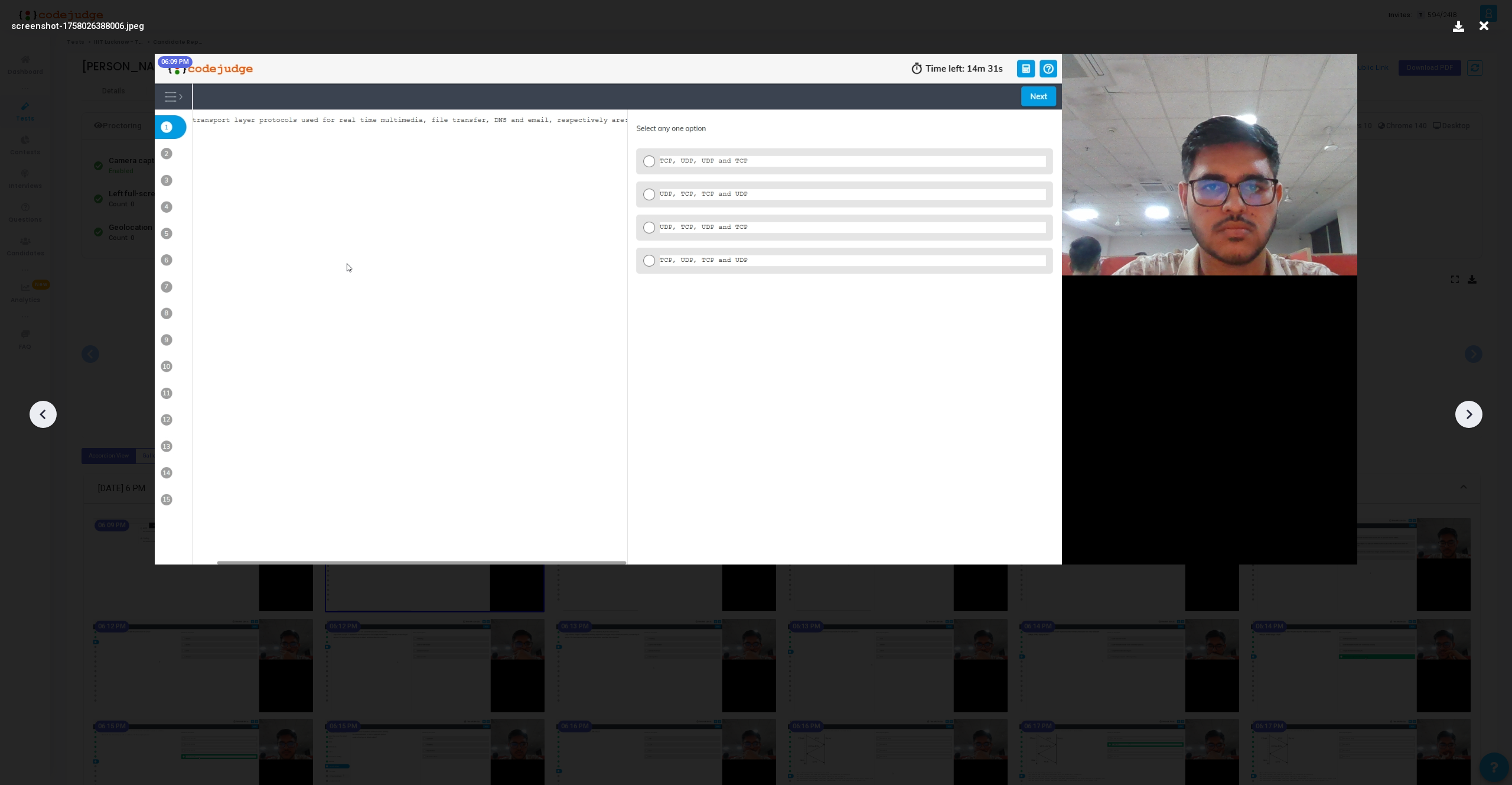
click at [1468, 418] on icon at bounding box center [1469, 415] width 6 height 10
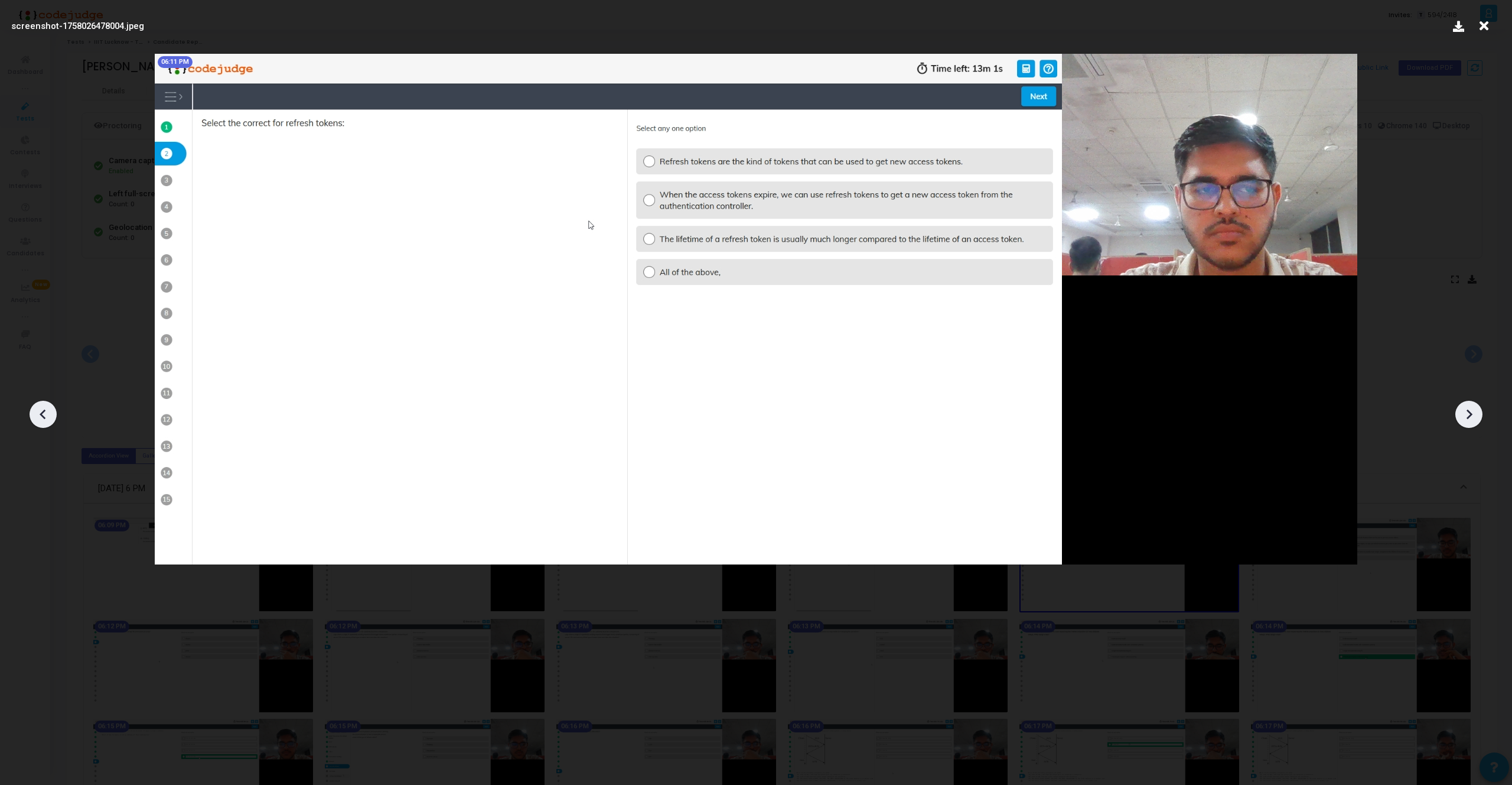
click at [1468, 418] on icon at bounding box center [1469, 415] width 6 height 10
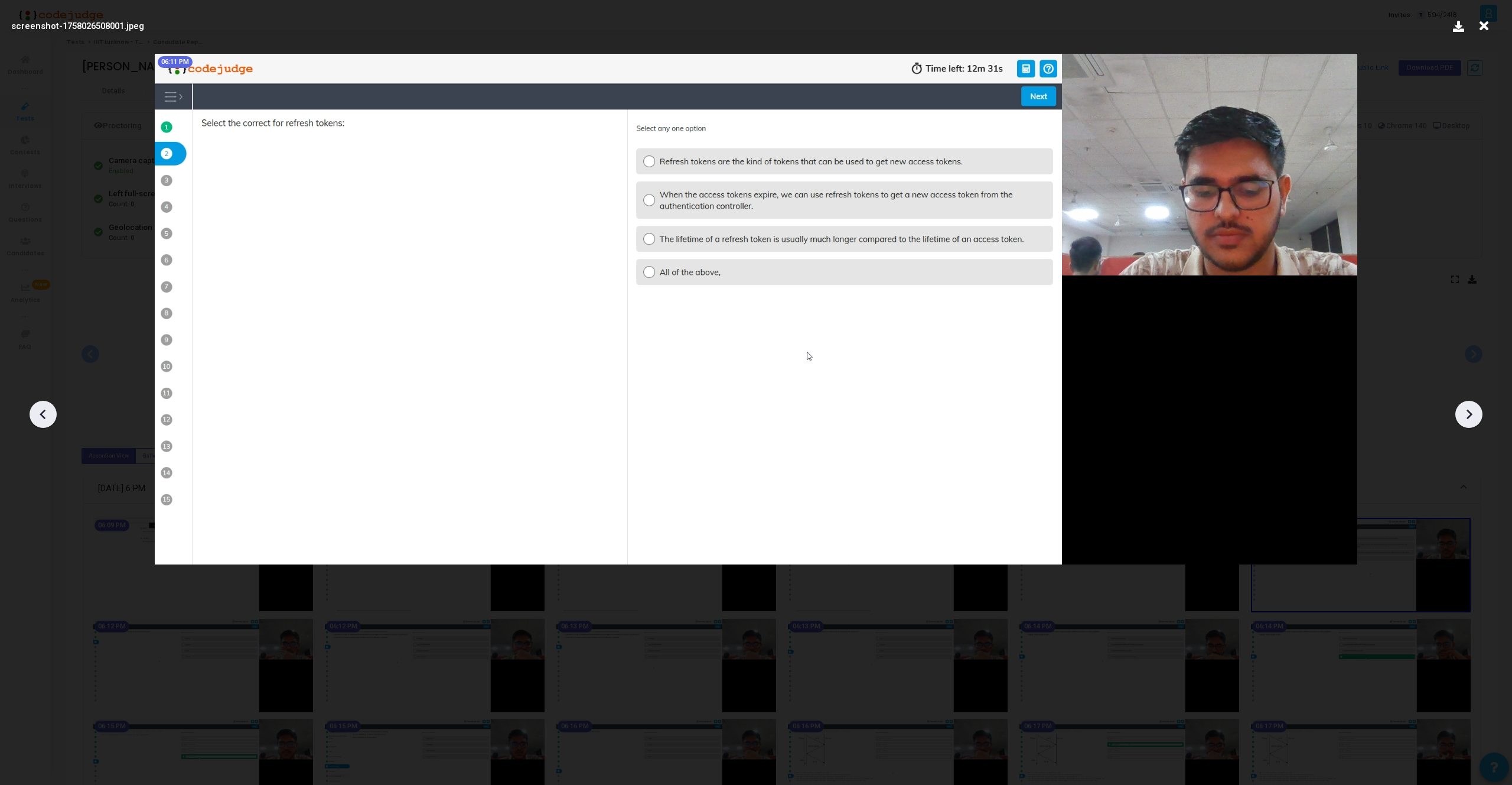
click at [1468, 418] on icon at bounding box center [1469, 415] width 6 height 10
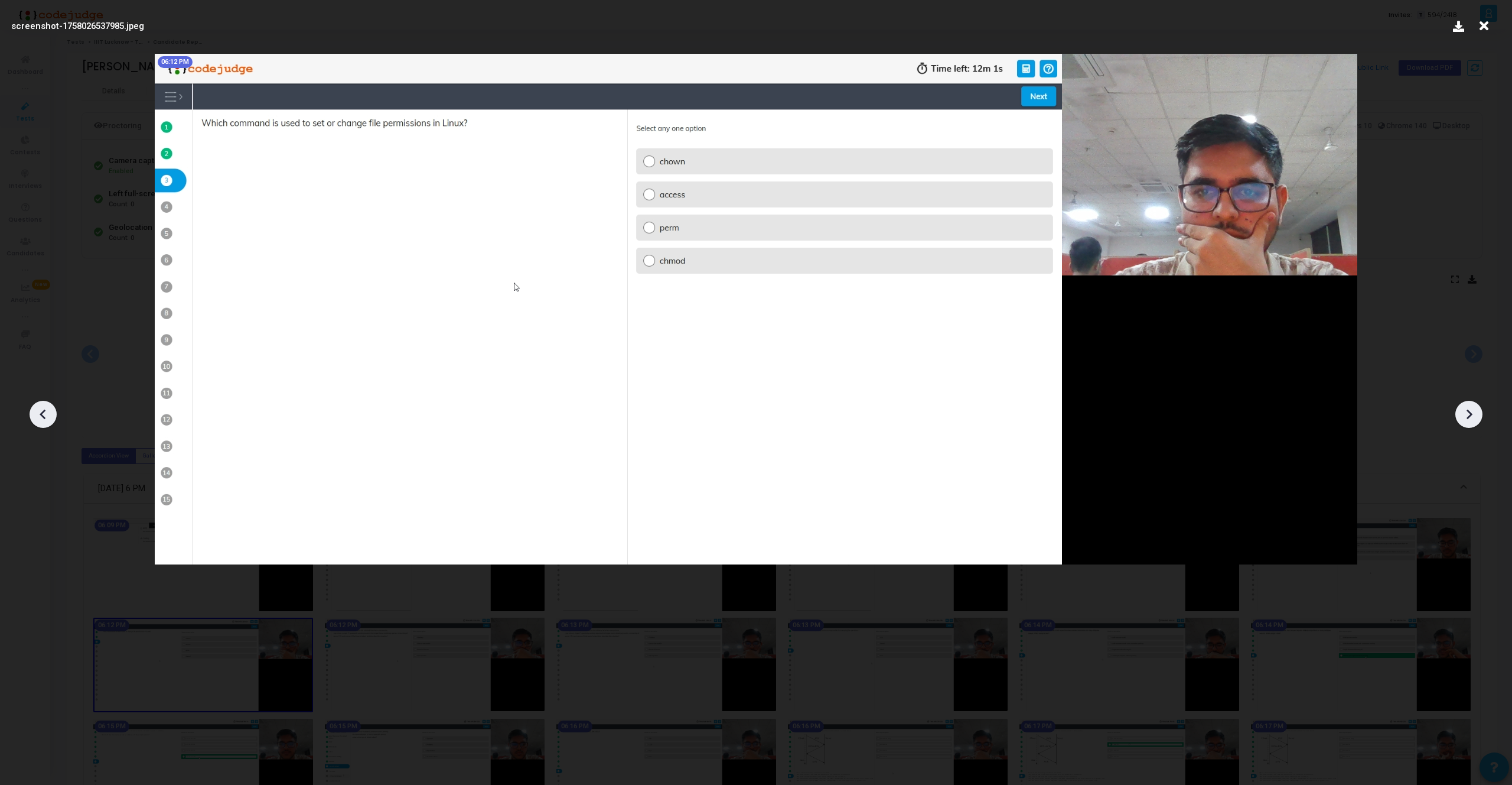
click at [1468, 418] on icon at bounding box center [1469, 415] width 6 height 10
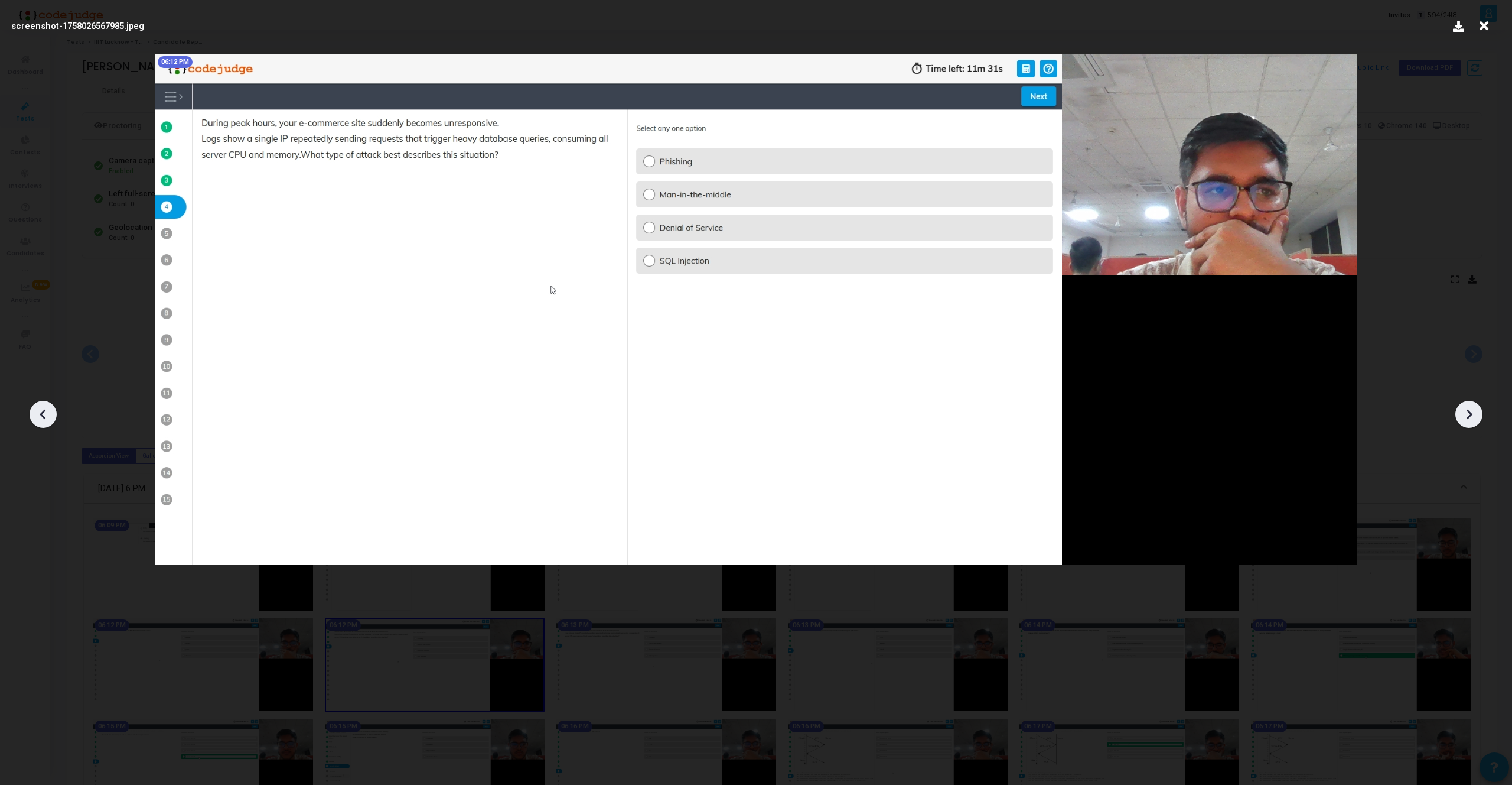
click at [1468, 418] on icon at bounding box center [1469, 415] width 6 height 10
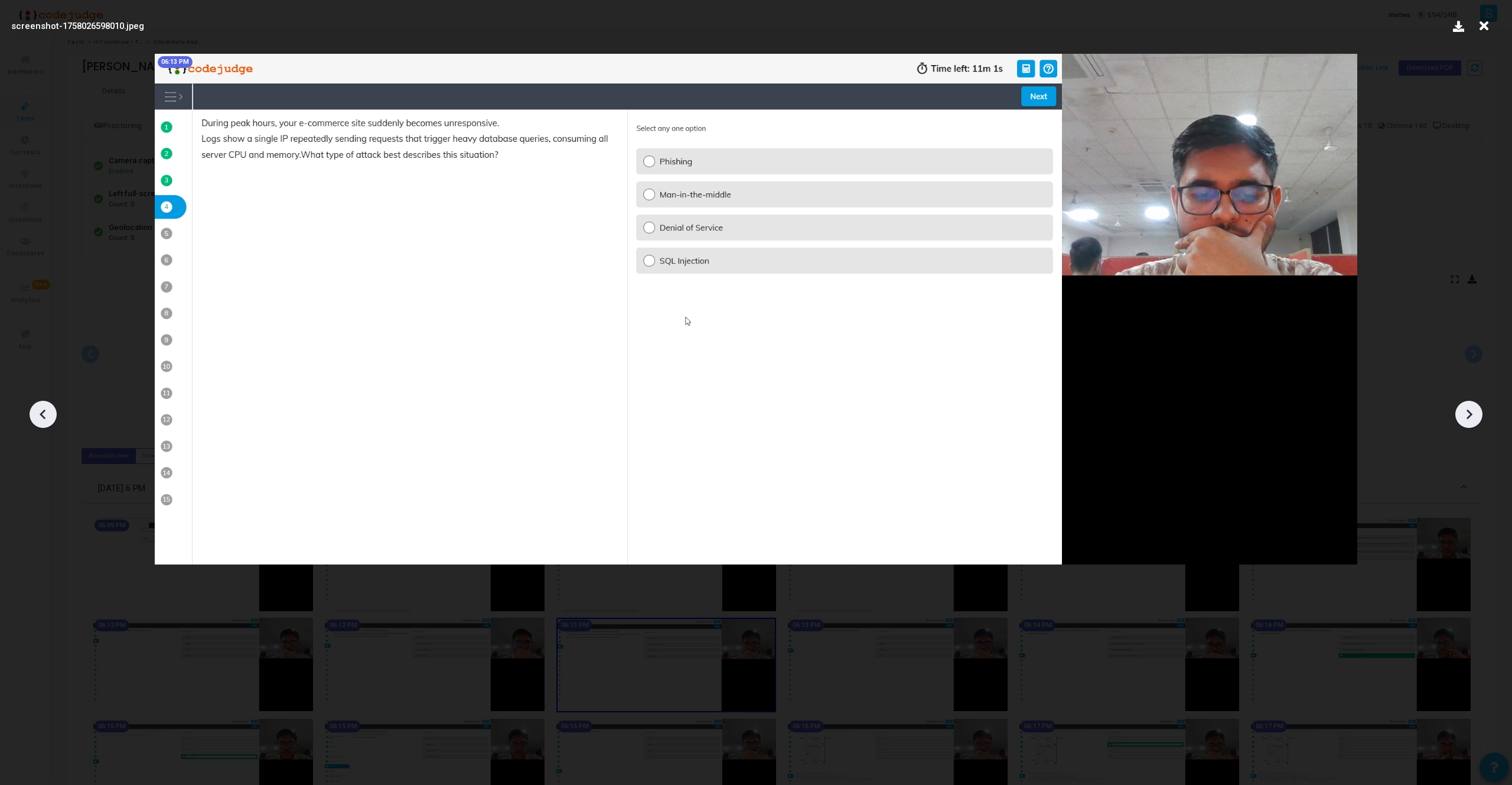
click at [1468, 418] on icon at bounding box center [1469, 415] width 6 height 10
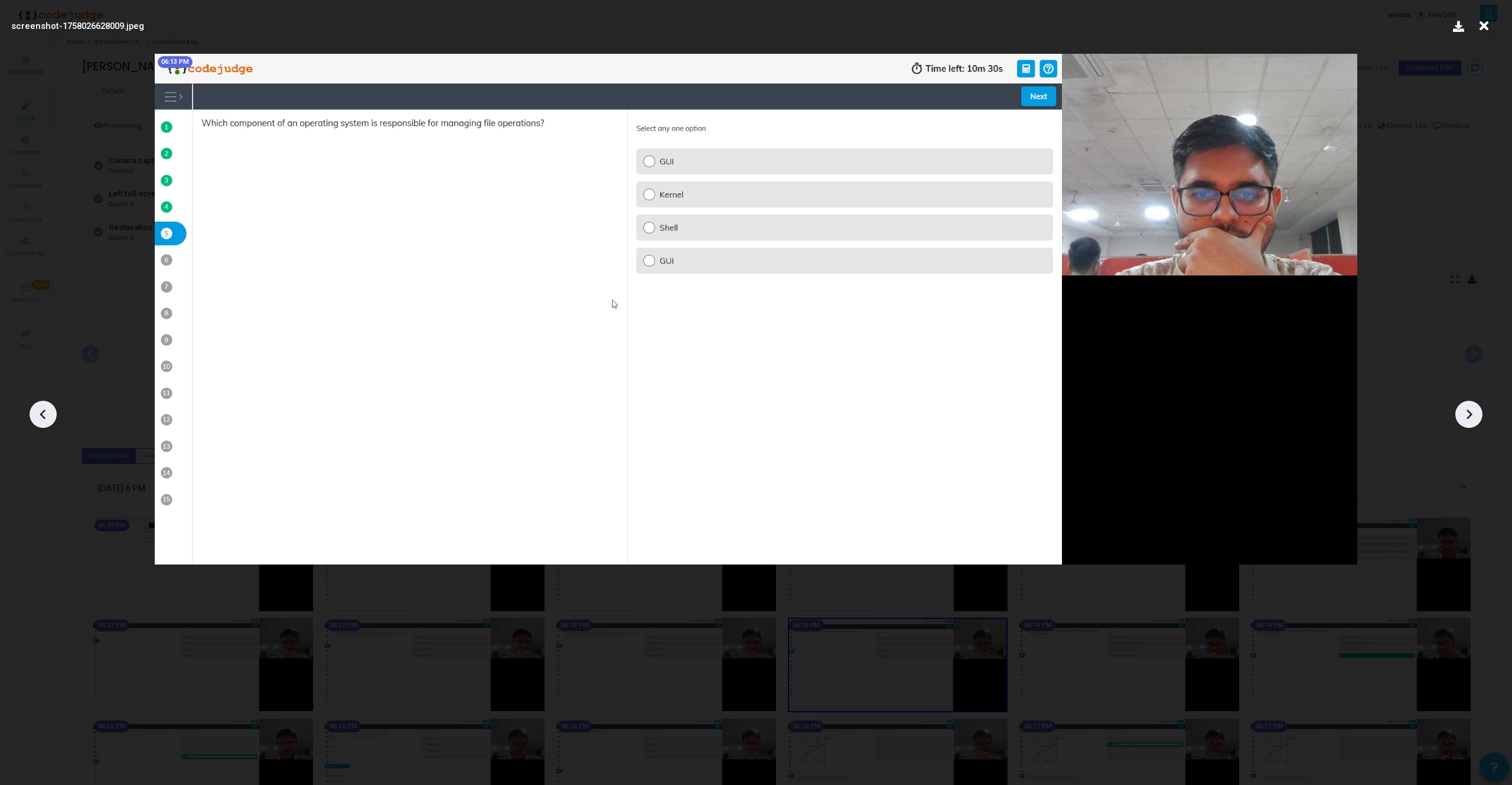
click at [1468, 418] on icon at bounding box center [1469, 415] width 6 height 10
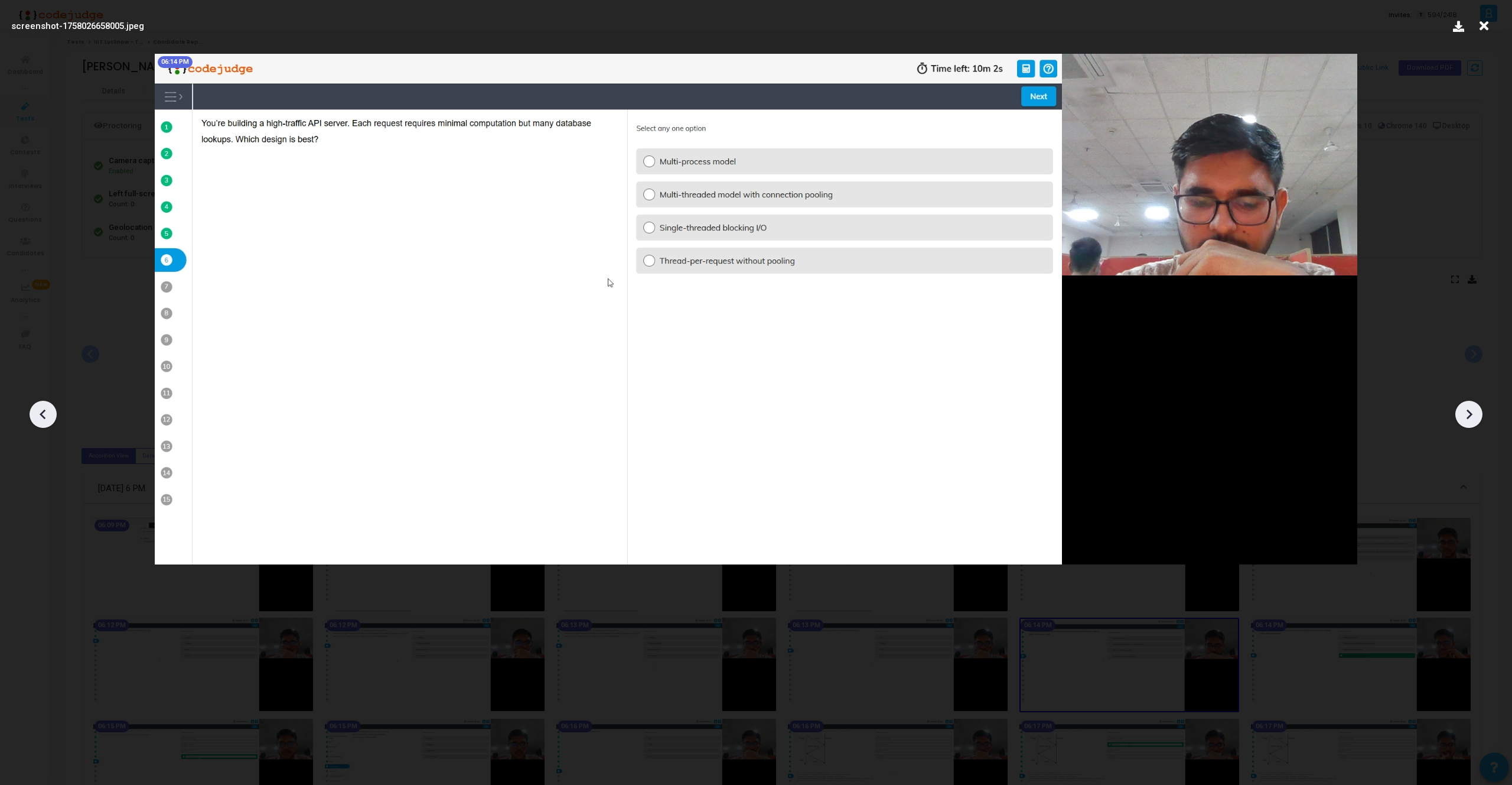
click at [1468, 418] on icon at bounding box center [1469, 415] width 6 height 10
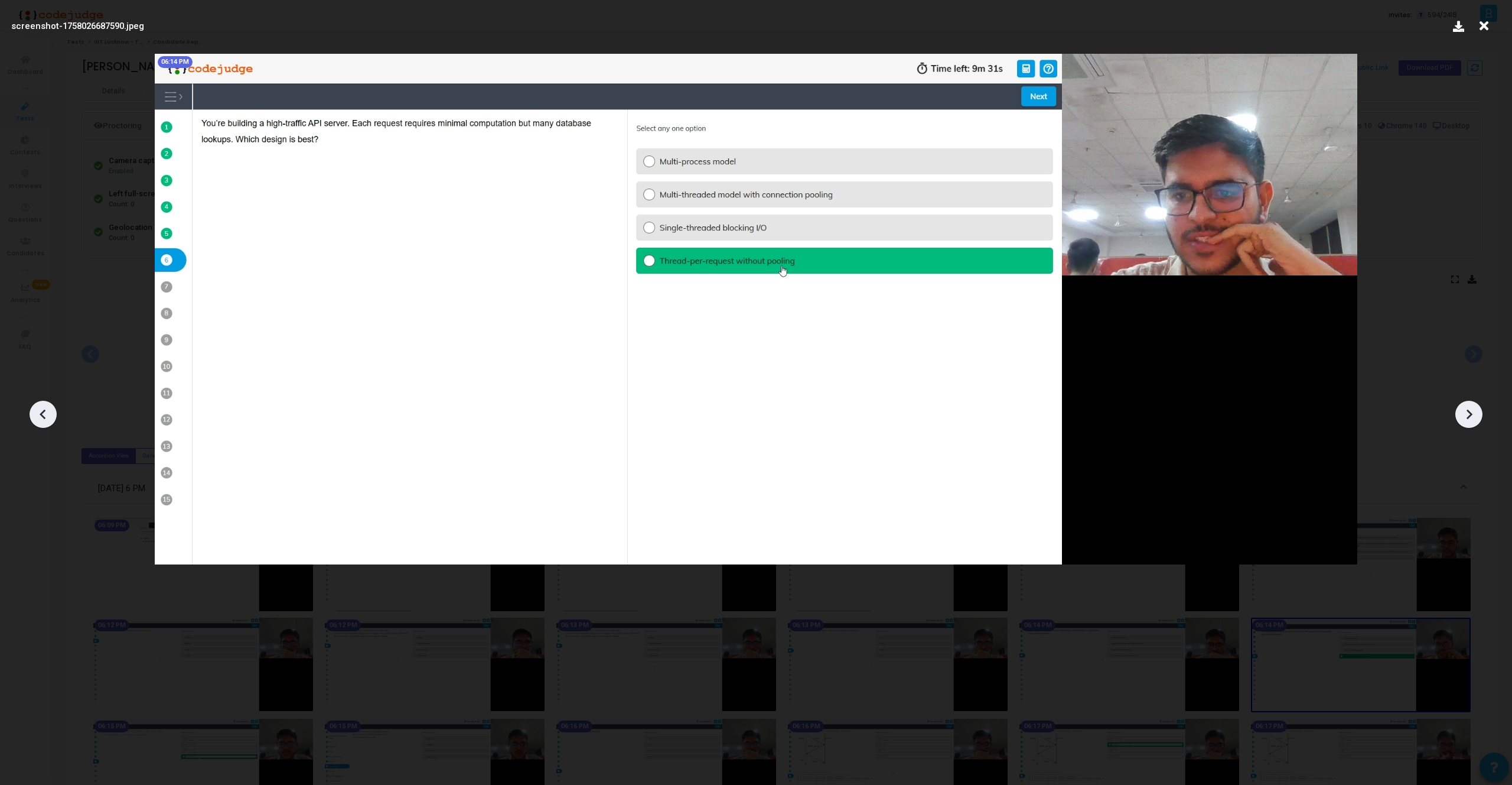
click at [1468, 418] on icon at bounding box center [1469, 415] width 6 height 10
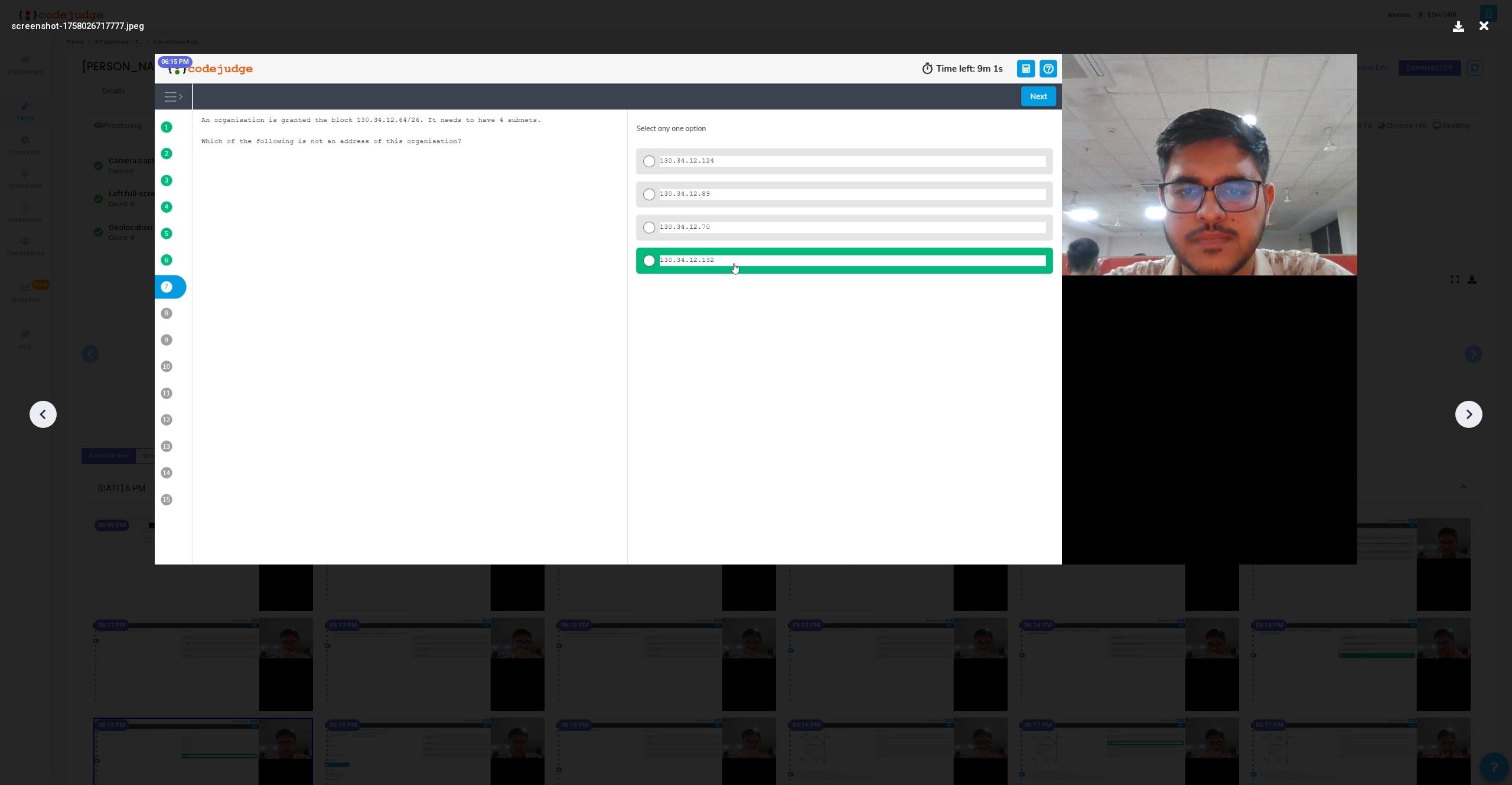
click at [1468, 418] on icon at bounding box center [1469, 415] width 6 height 10
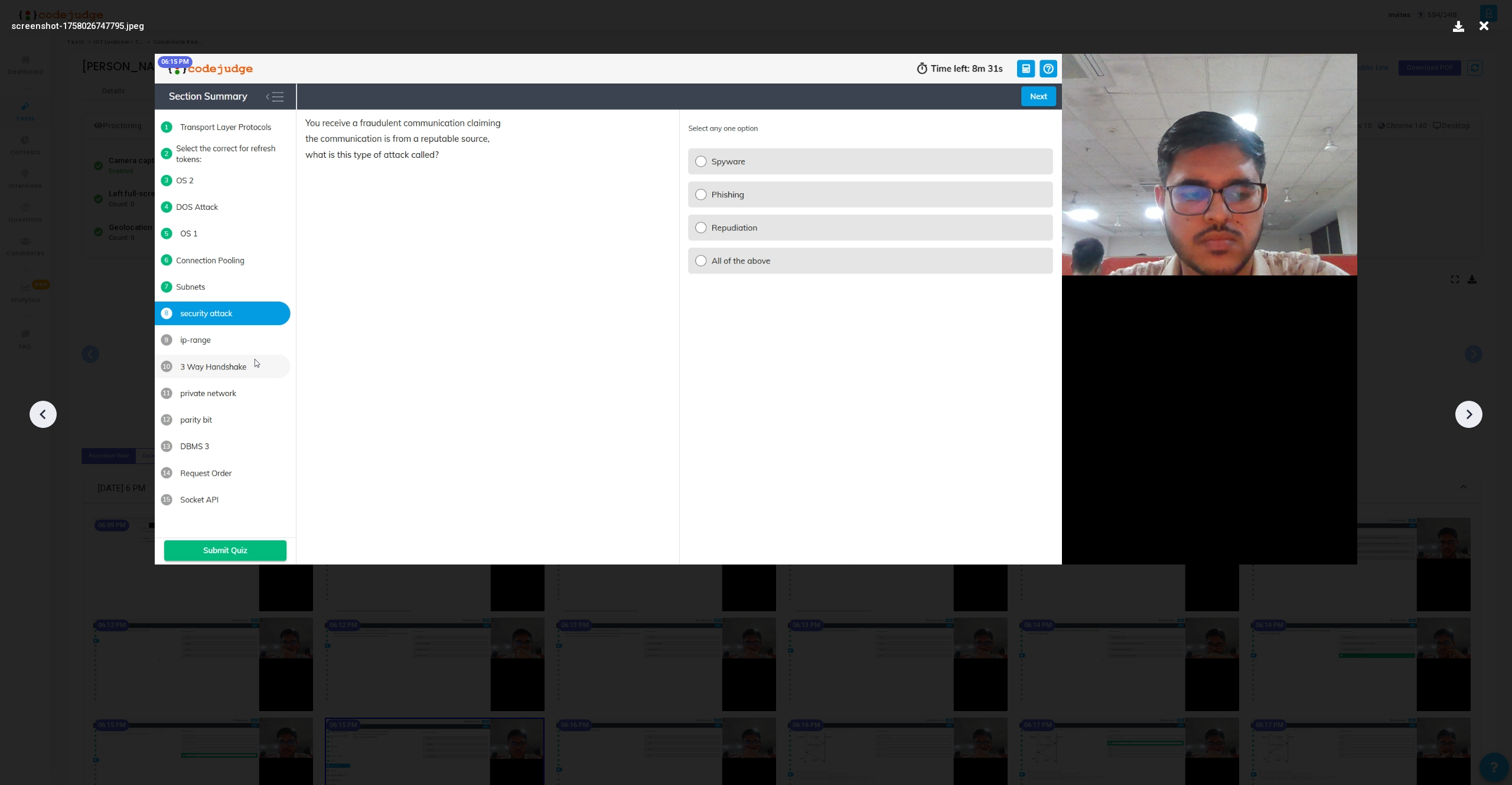
click at [1468, 418] on icon at bounding box center [1469, 415] width 6 height 10
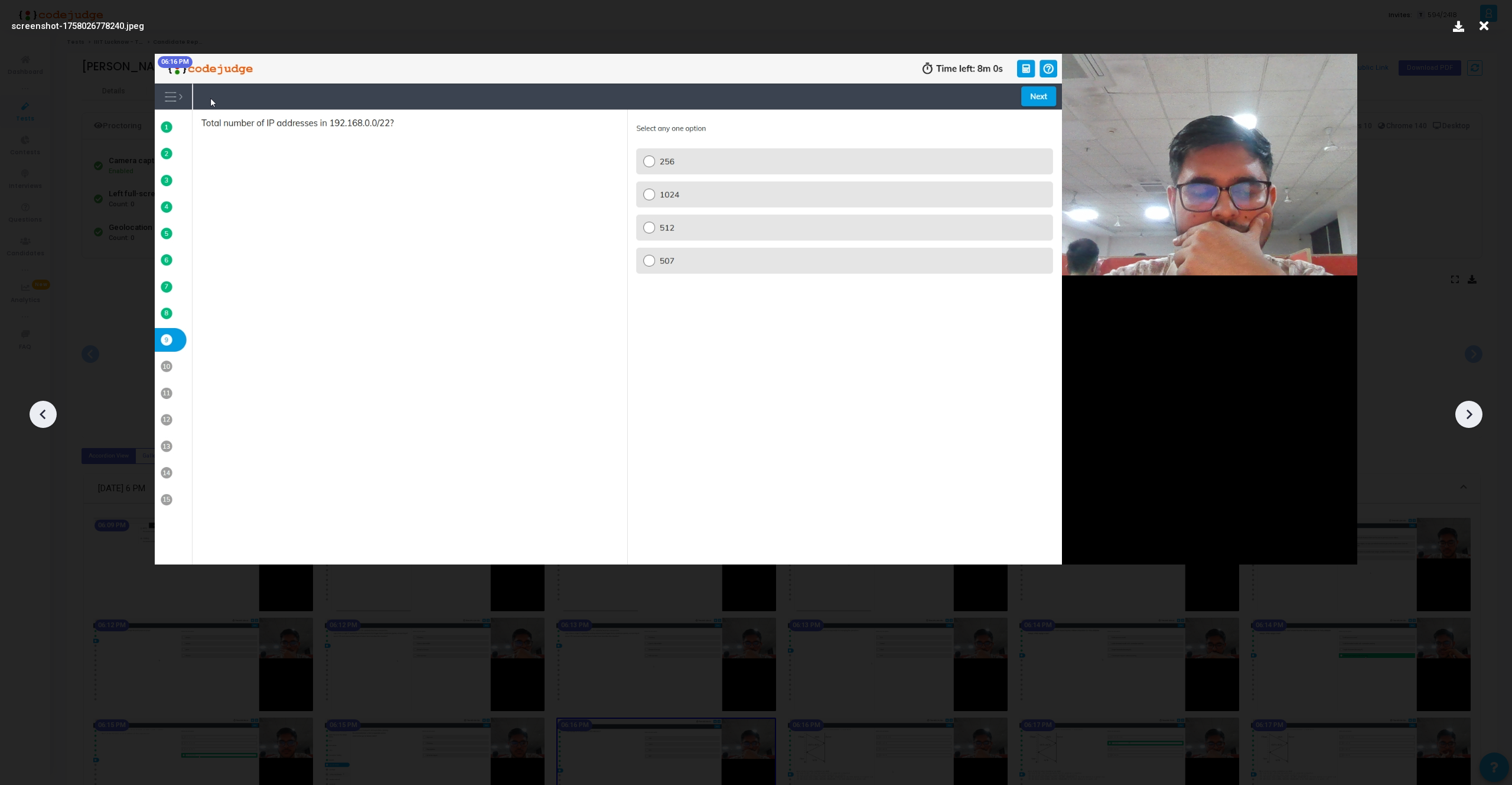
click at [1468, 418] on icon at bounding box center [1469, 415] width 6 height 10
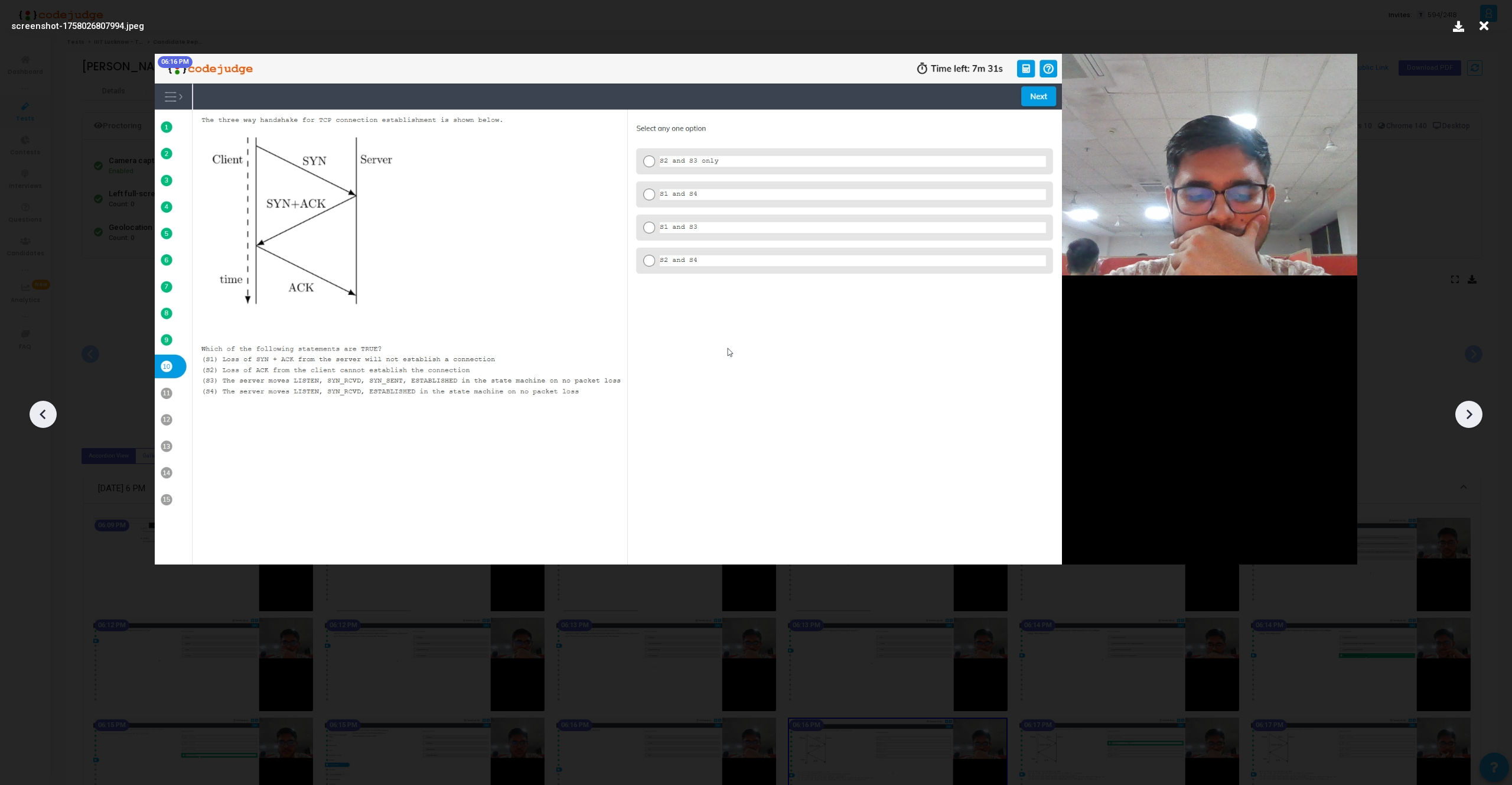
click at [1468, 418] on icon at bounding box center [1469, 415] width 6 height 10
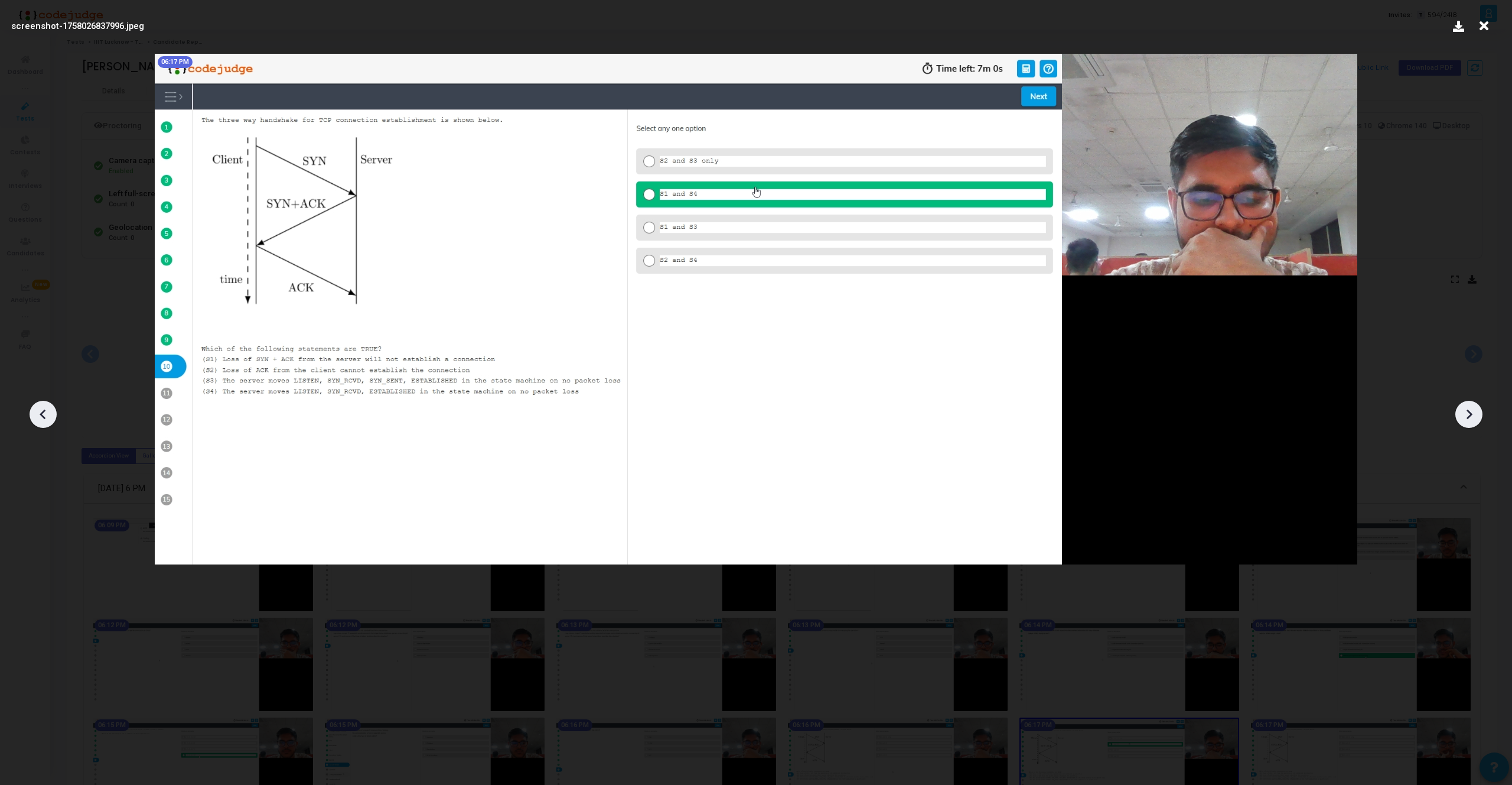
click at [1468, 418] on icon at bounding box center [1469, 415] width 6 height 10
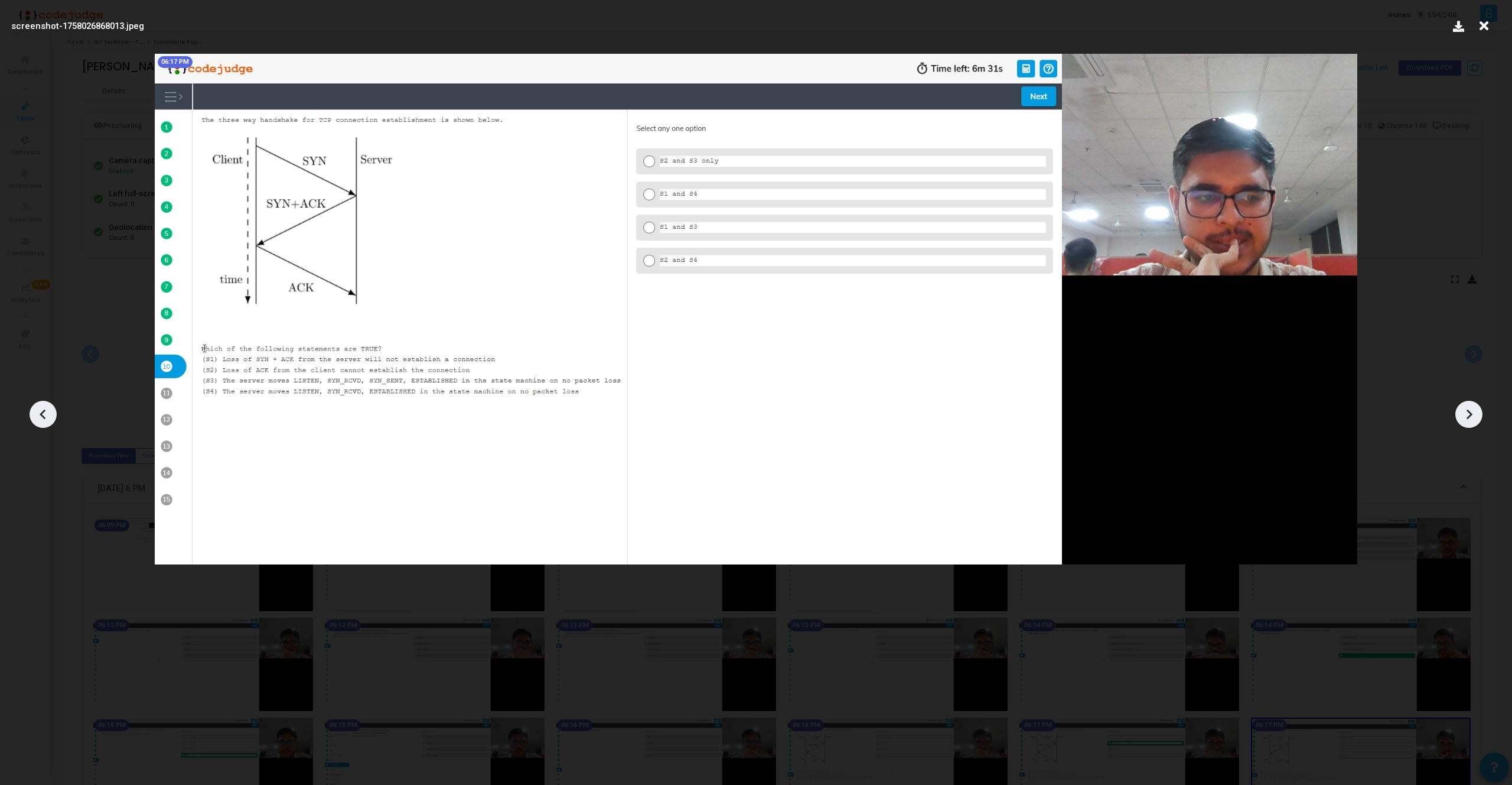
click at [1468, 418] on icon at bounding box center [1469, 415] width 6 height 10
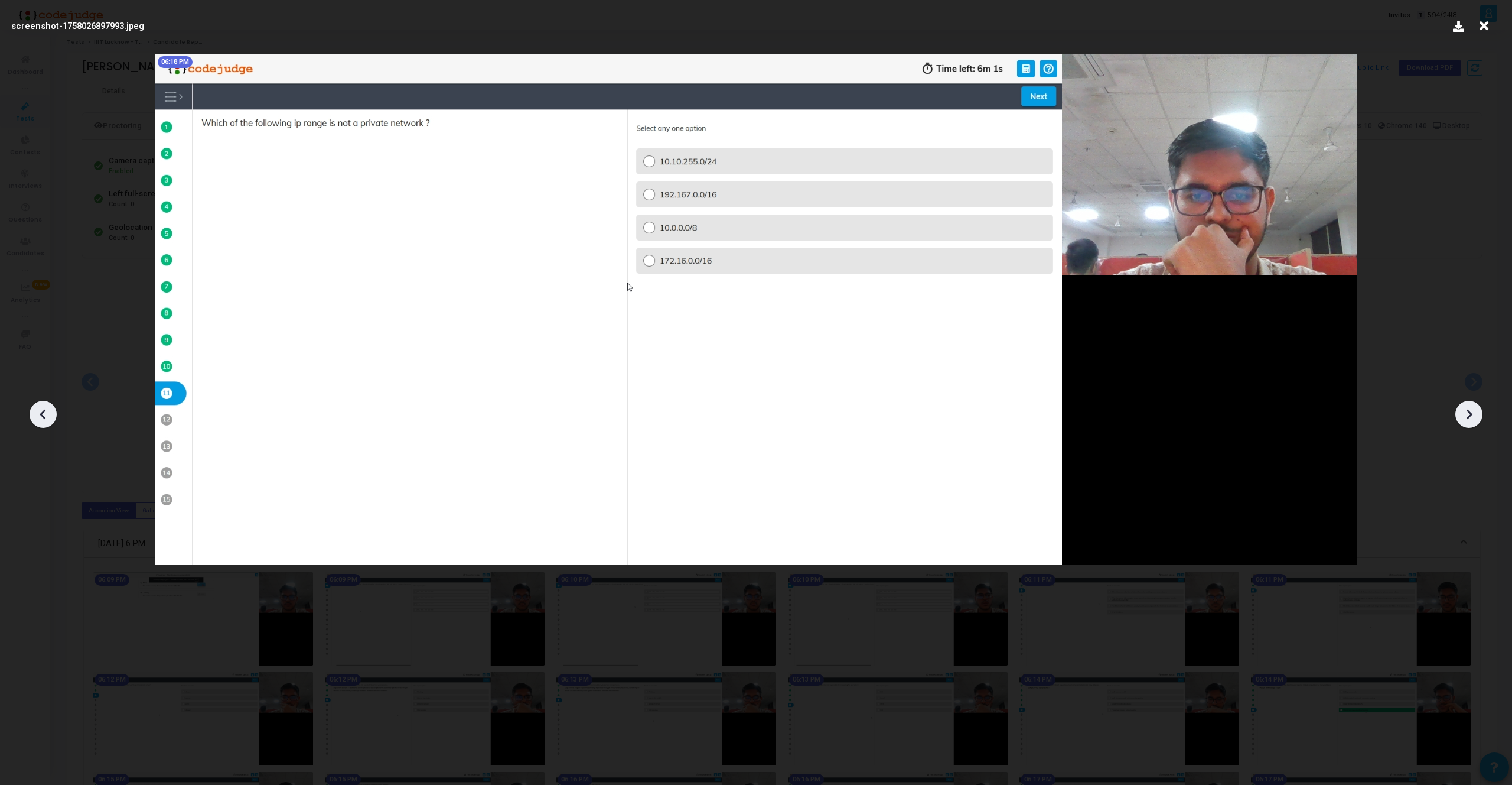
click at [1468, 418] on icon at bounding box center [1469, 415] width 6 height 10
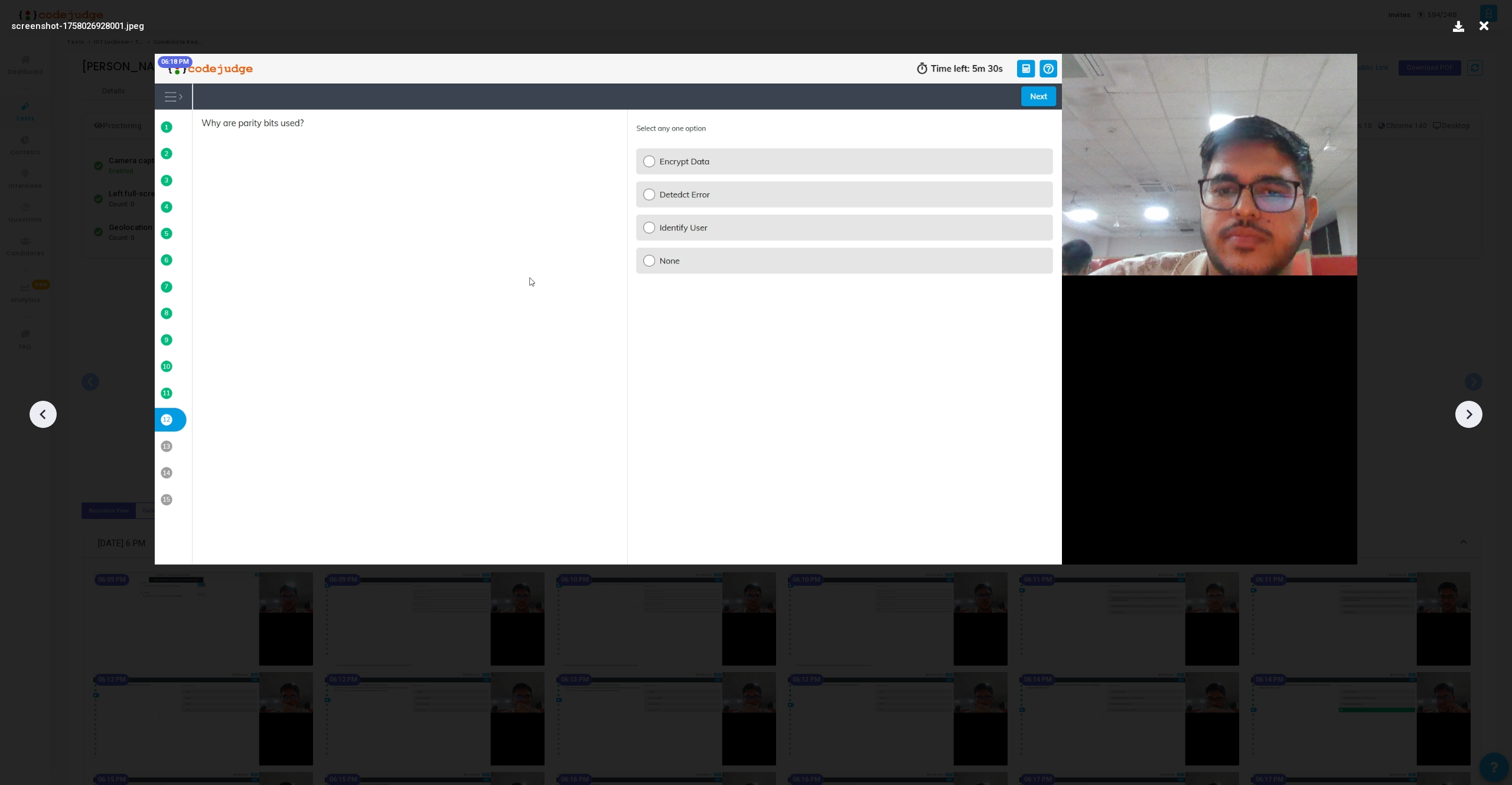
click at [1468, 418] on icon at bounding box center [1469, 415] width 6 height 10
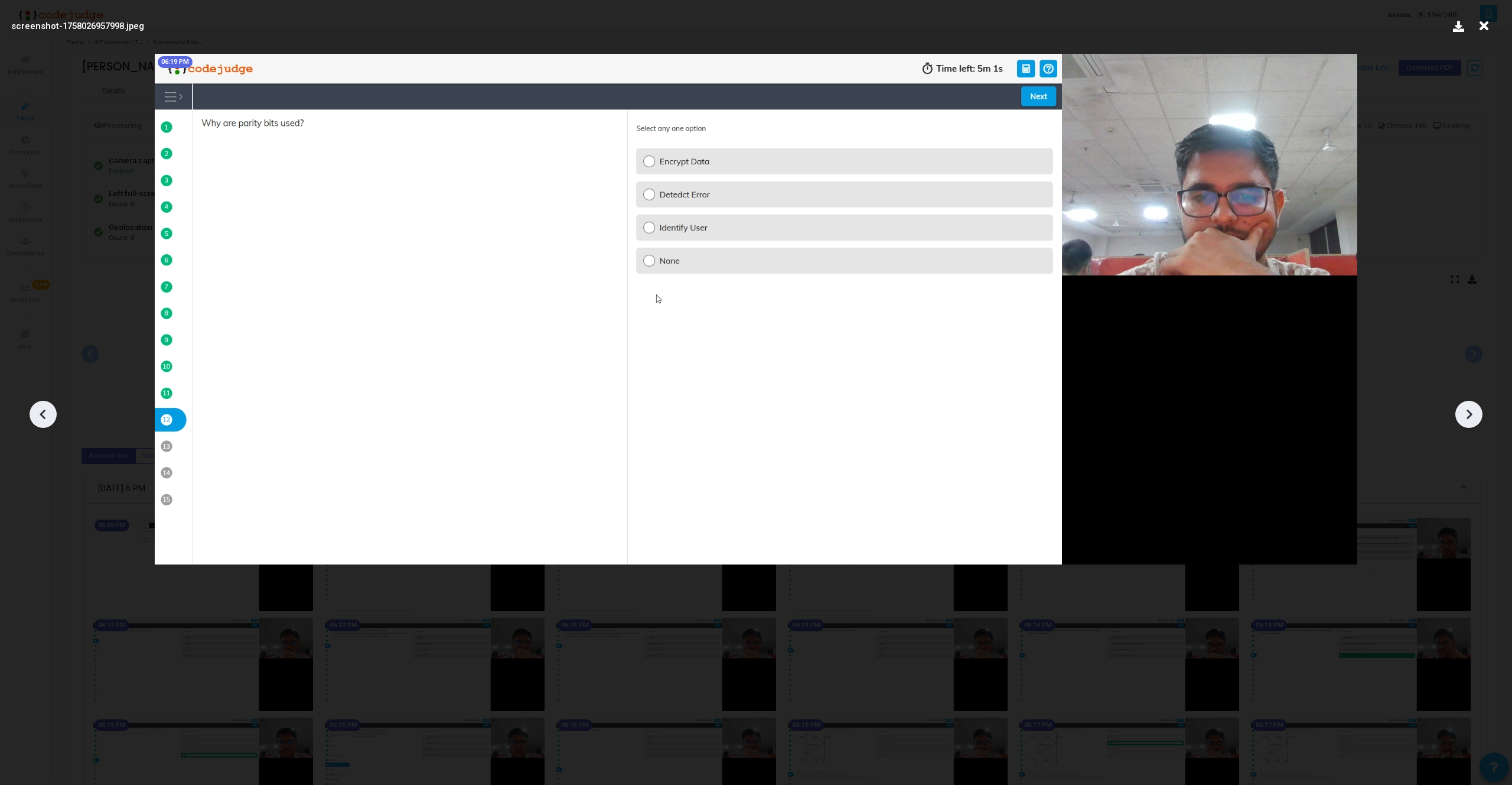
click at [1468, 418] on icon at bounding box center [1469, 415] width 6 height 10
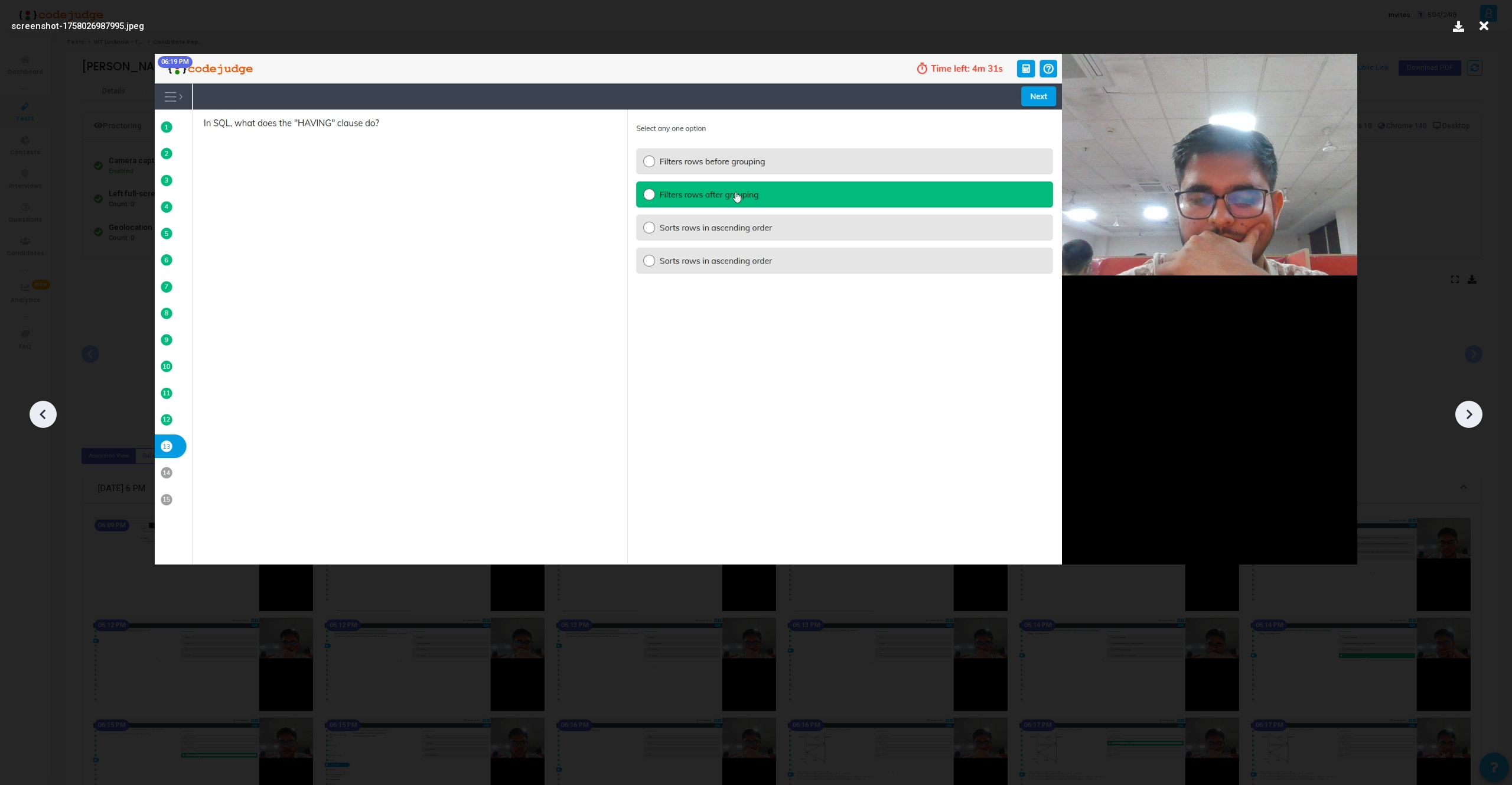
click at [1468, 418] on icon at bounding box center [1469, 415] width 6 height 10
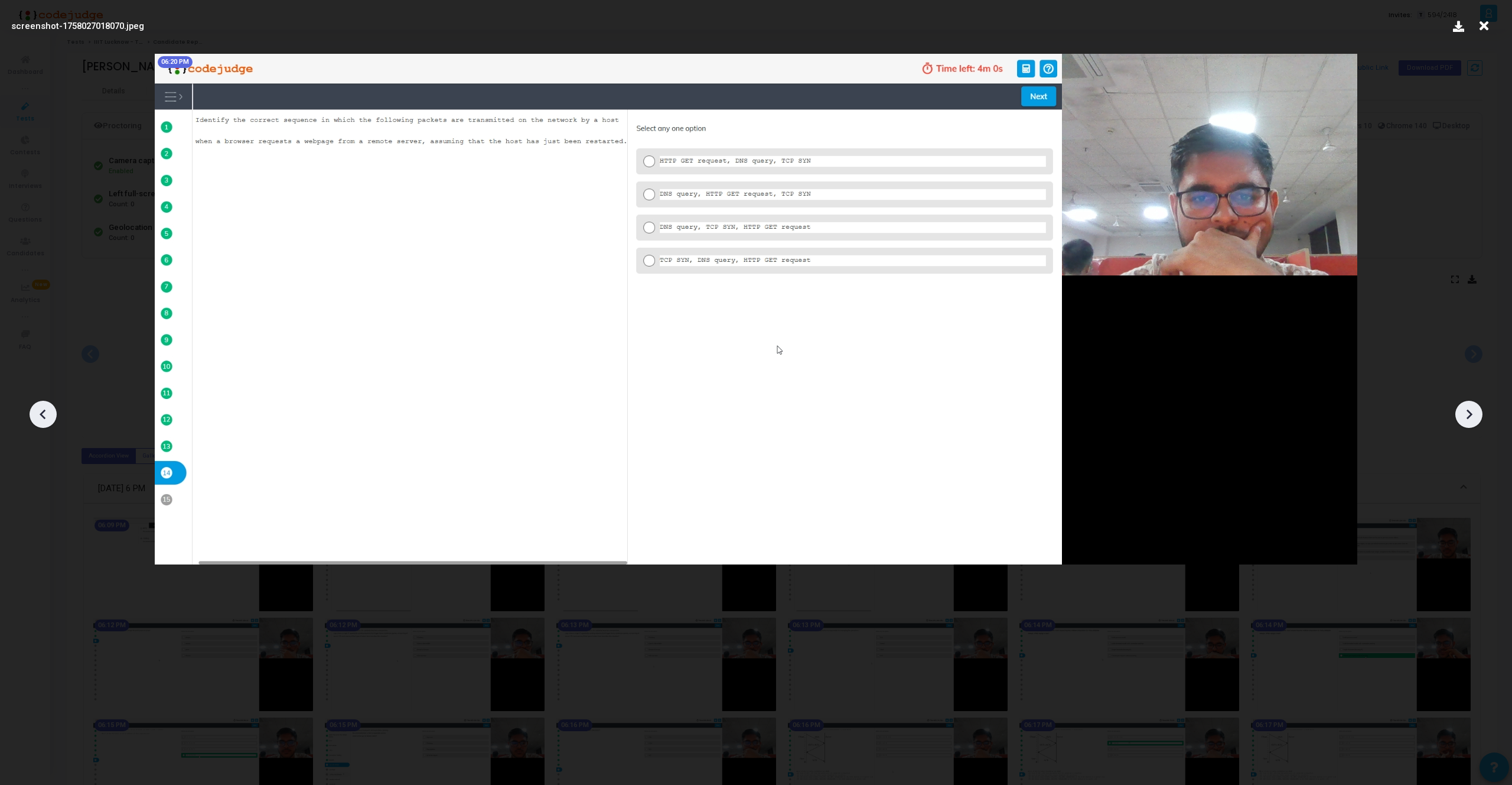
click at [1468, 418] on icon at bounding box center [1469, 415] width 6 height 10
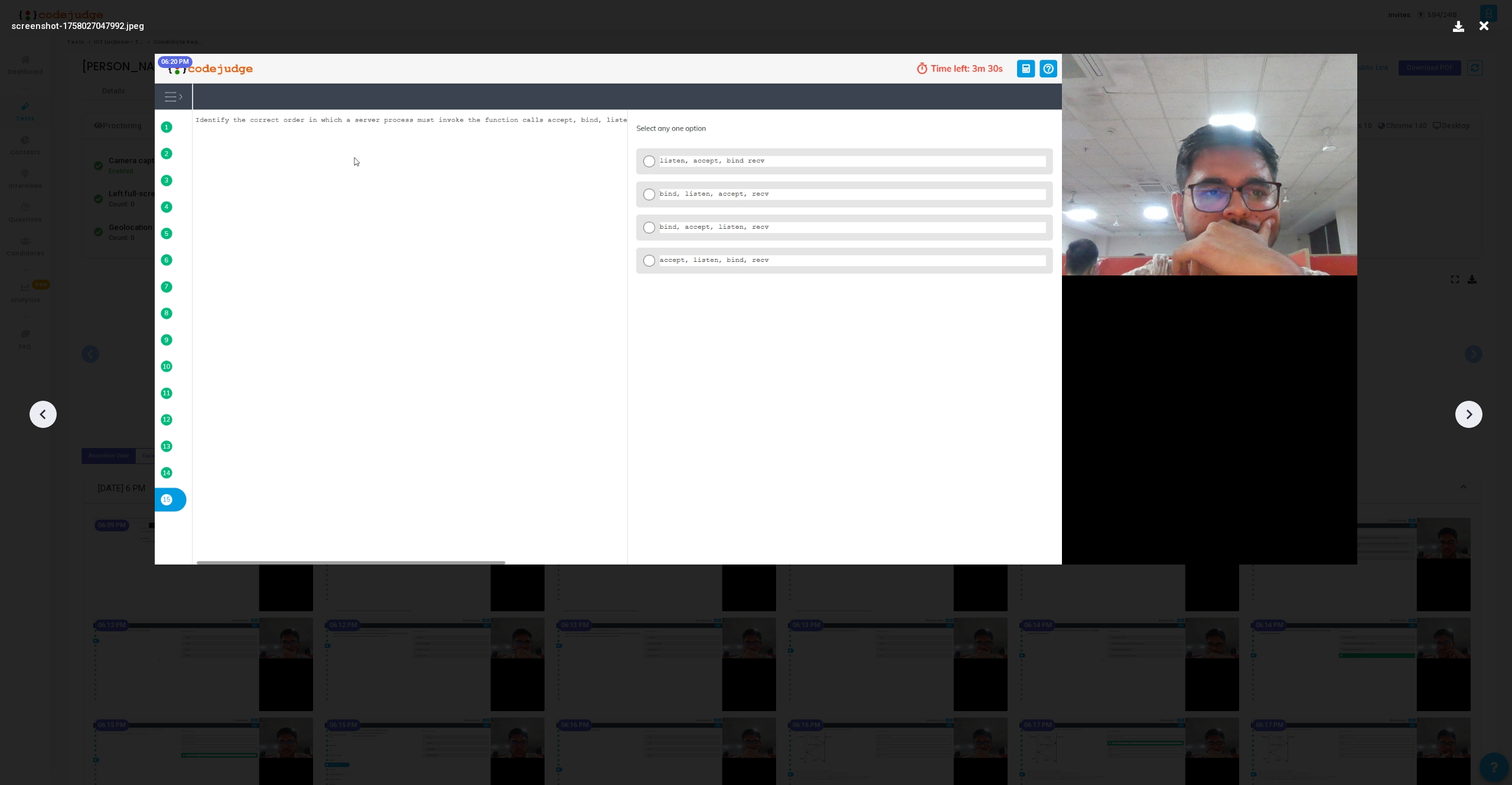
click at [1468, 418] on icon at bounding box center [1469, 415] width 6 height 10
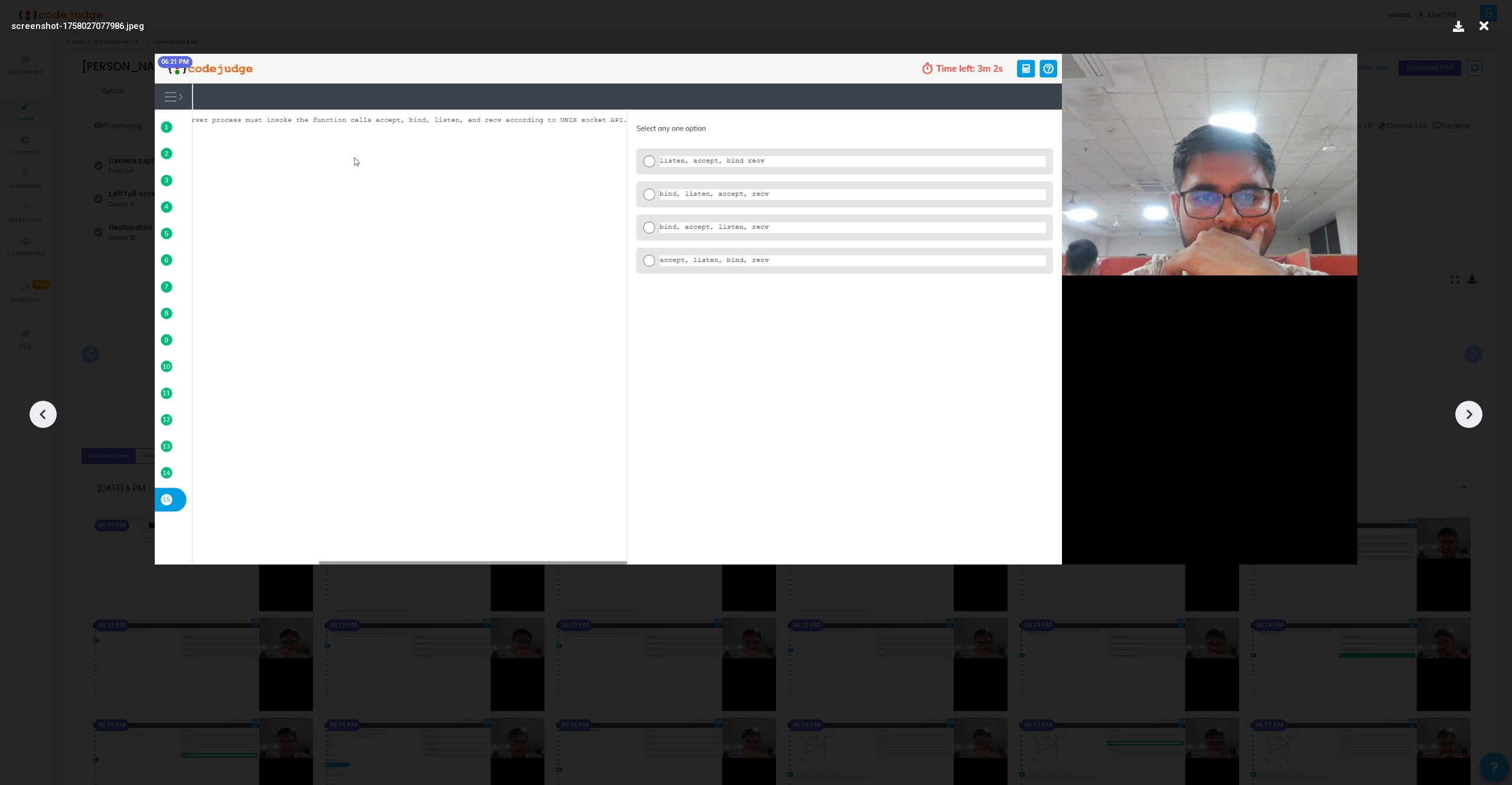
click at [1468, 418] on icon at bounding box center [1469, 415] width 6 height 10
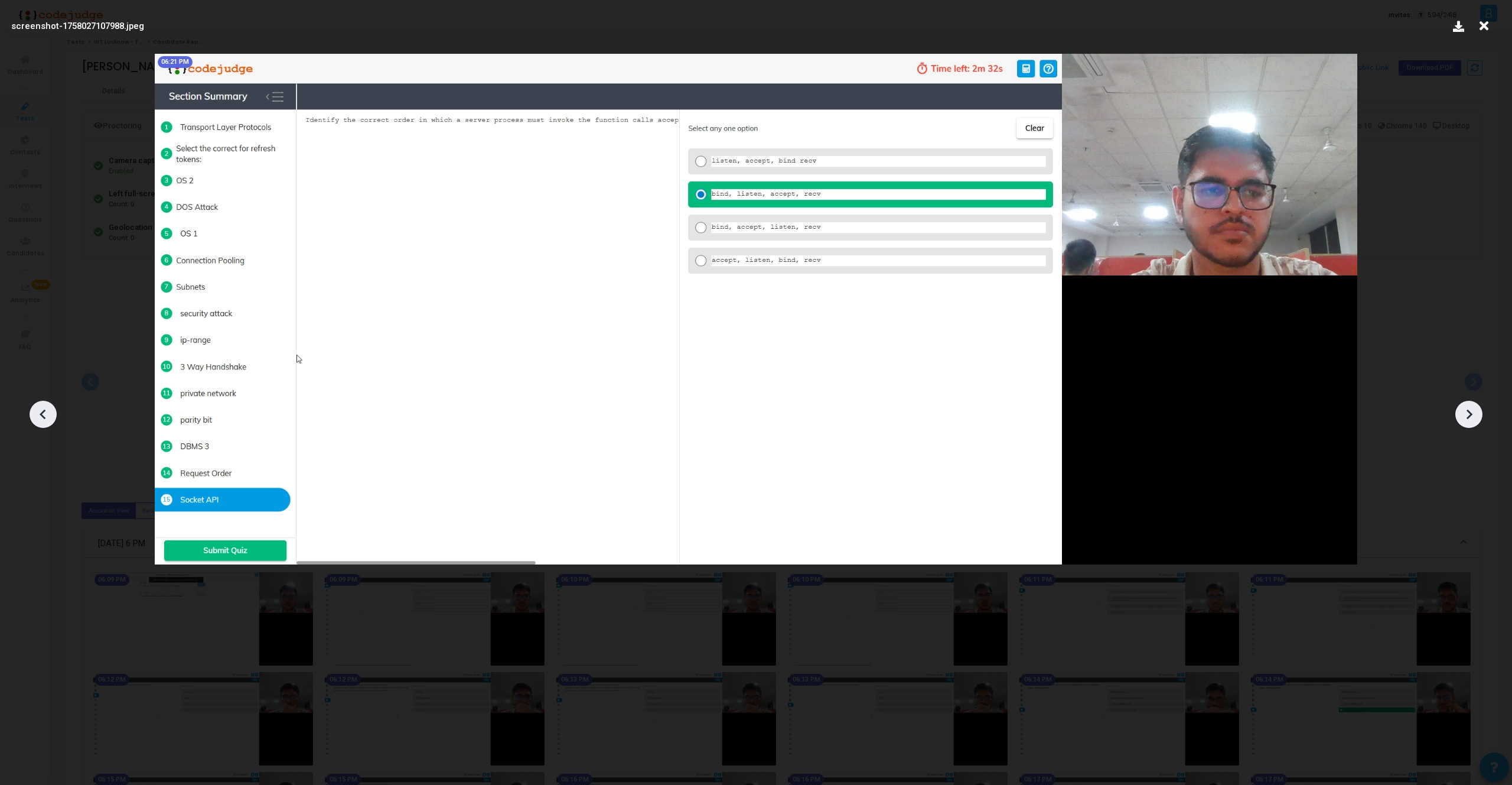
click at [1468, 418] on icon at bounding box center [1469, 415] width 6 height 10
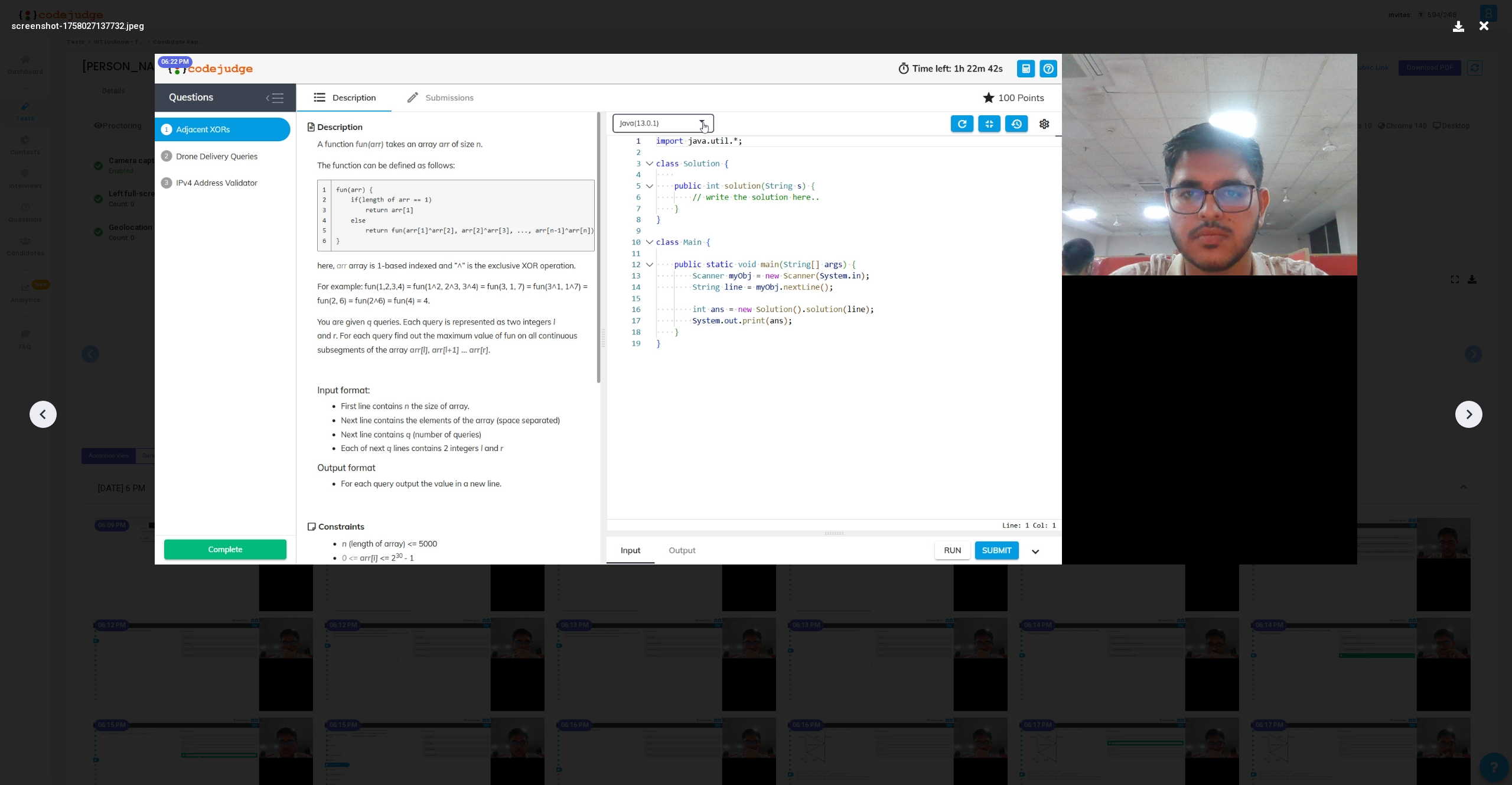
click at [1468, 418] on icon at bounding box center [1469, 415] width 6 height 10
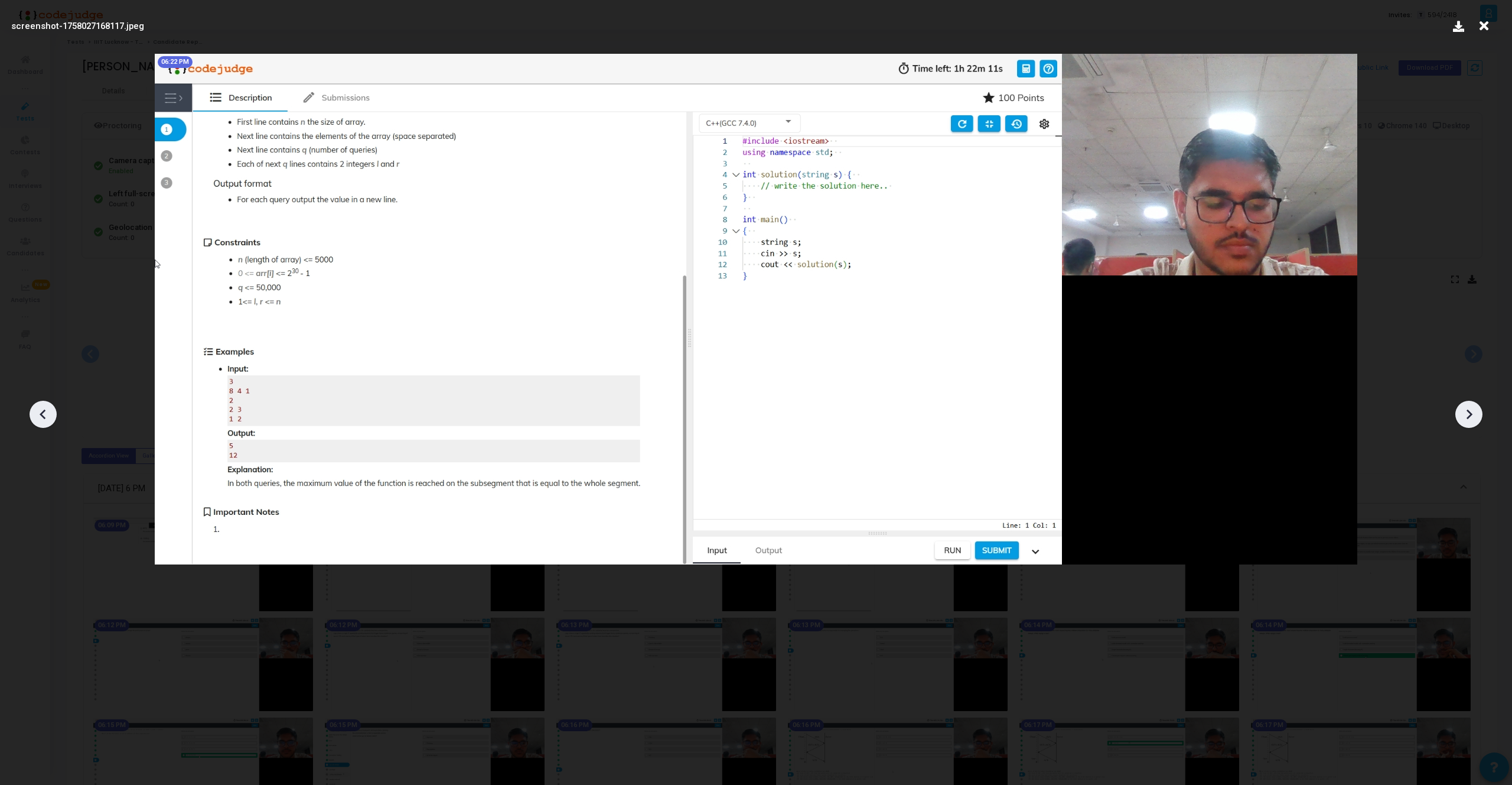
click at [49, 420] on icon at bounding box center [43, 414] width 18 height 18
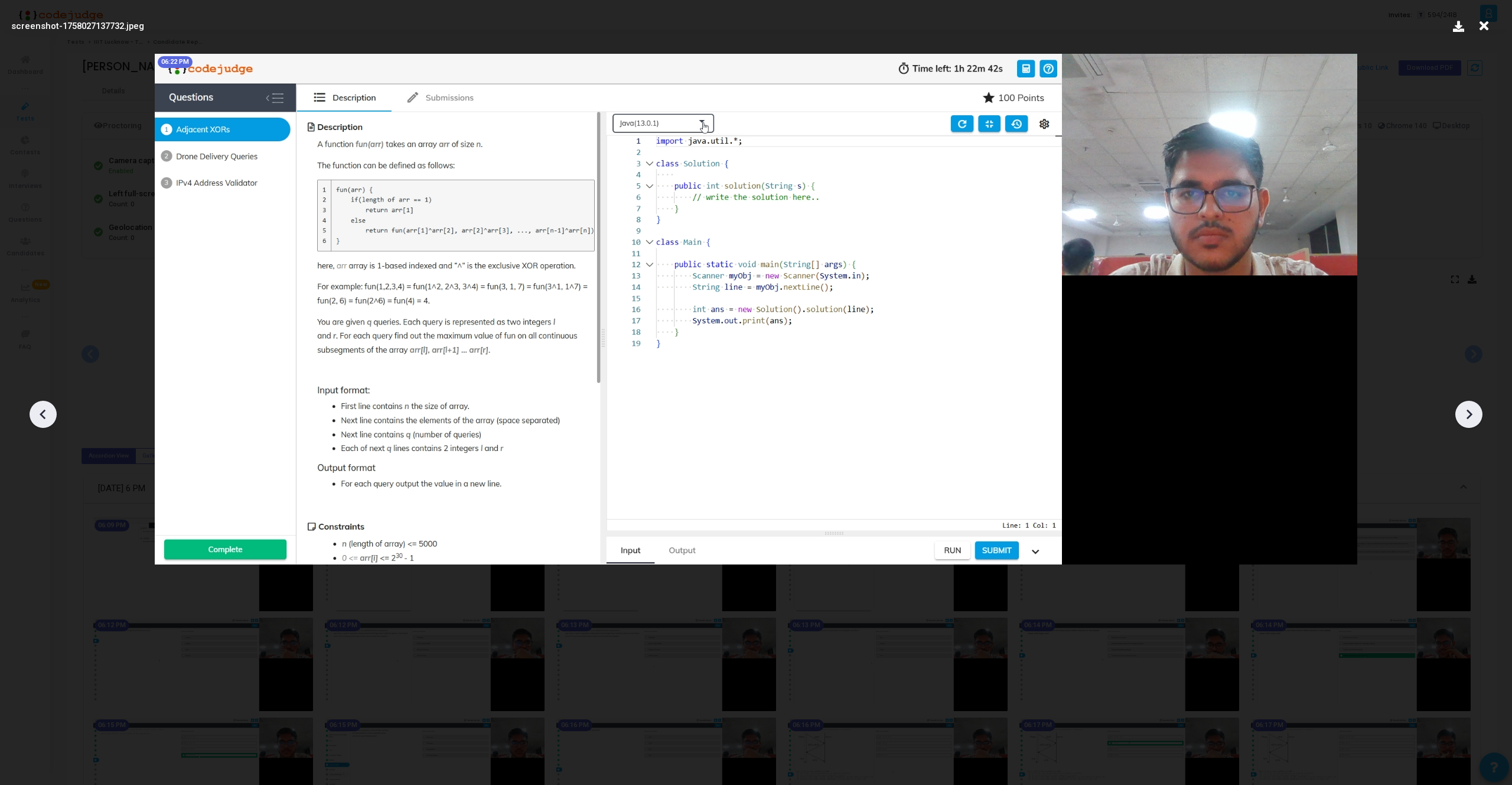
click at [1473, 420] on icon at bounding box center [1468, 414] width 18 height 18
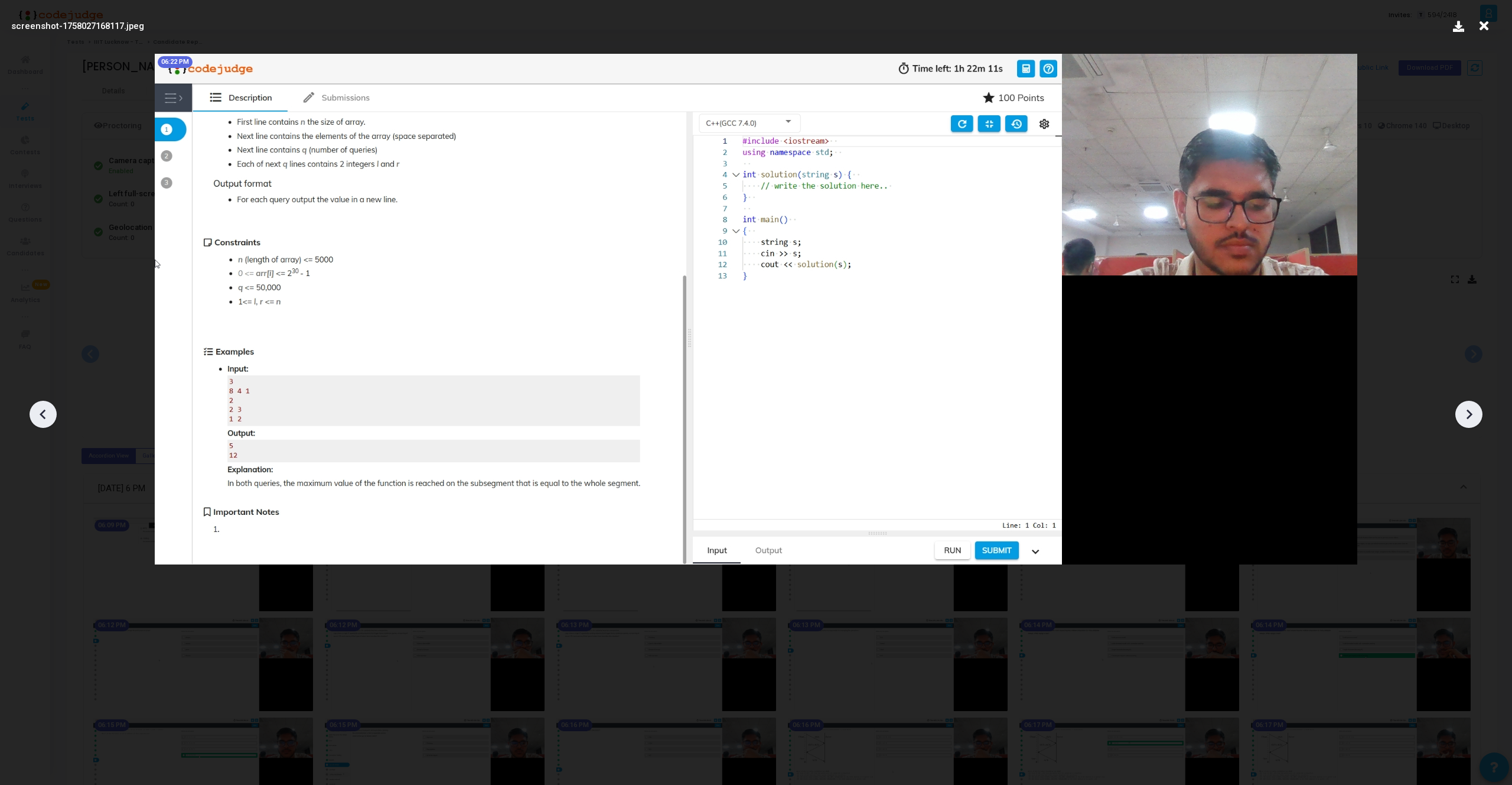
drag, startPoint x: 1473, startPoint y: 420, endPoint x: 835, endPoint y: 544, distance: 649.9
click at [835, 544] on div "screenshot-1758027168117.jpeg 06:22 PM" at bounding box center [756, 392] width 1512 height 785
click at [51, 412] on icon at bounding box center [43, 414] width 18 height 18
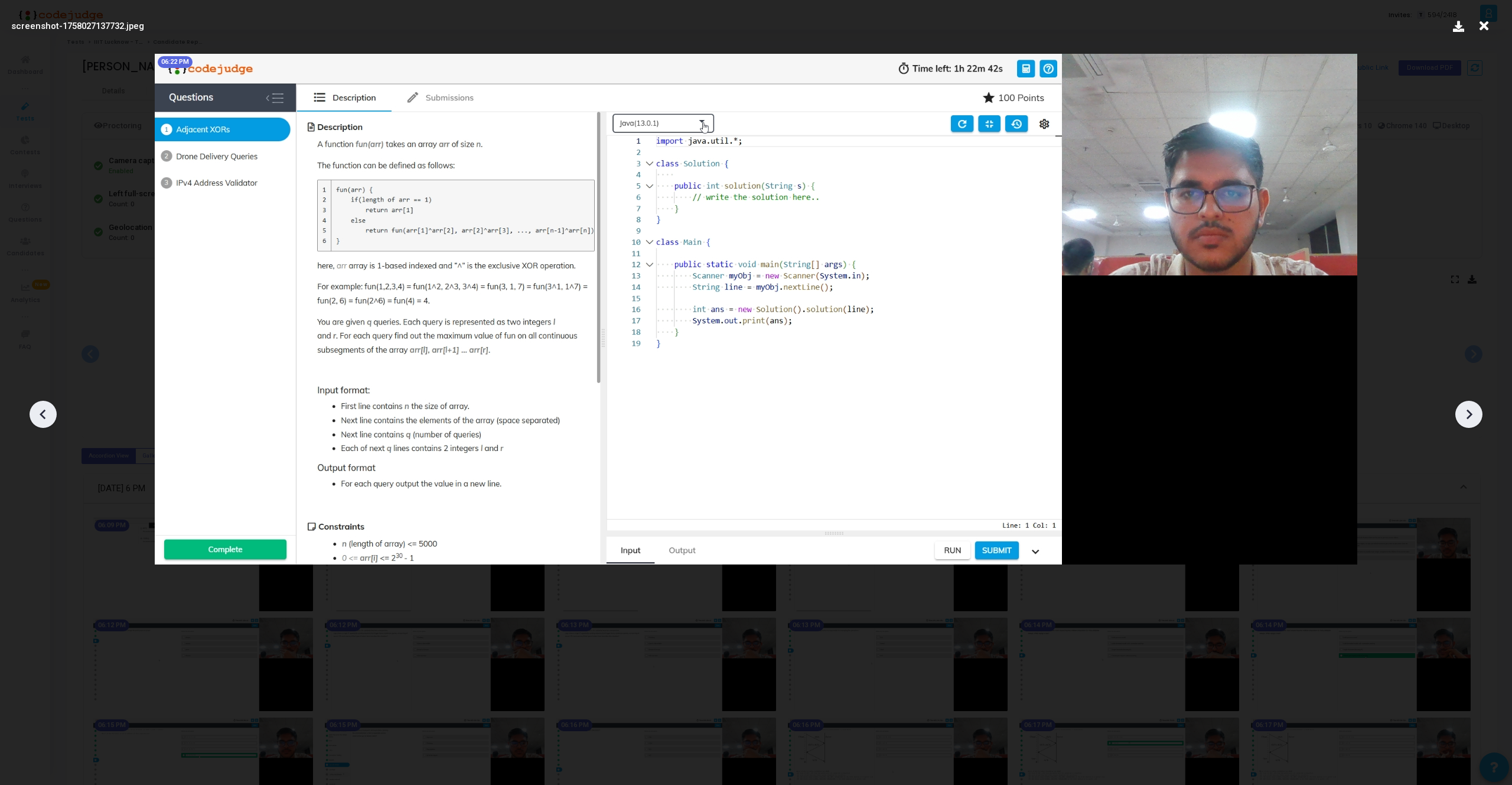
click at [51, 412] on icon at bounding box center [43, 414] width 18 height 18
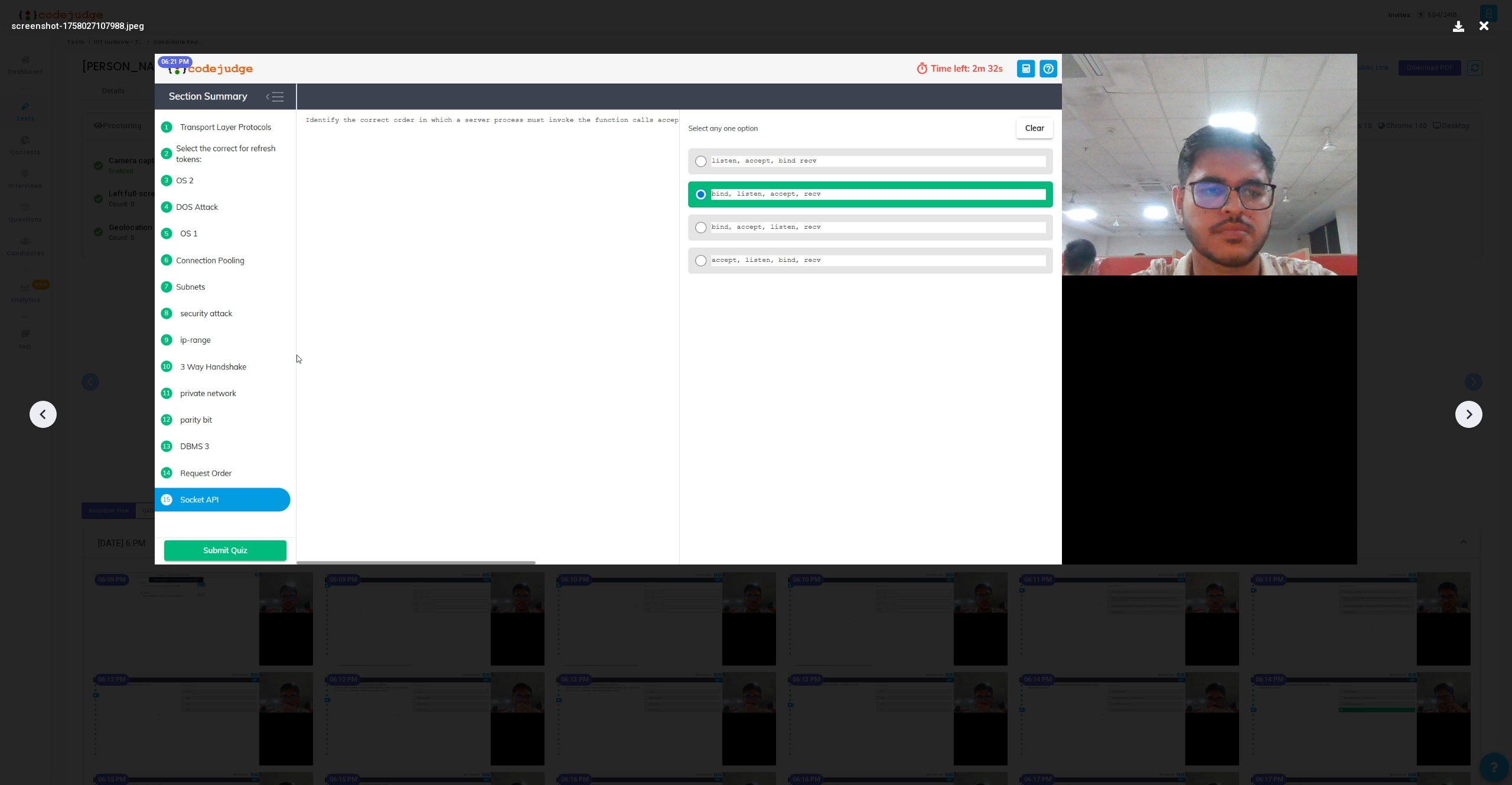
click at [51, 412] on icon at bounding box center [43, 414] width 18 height 18
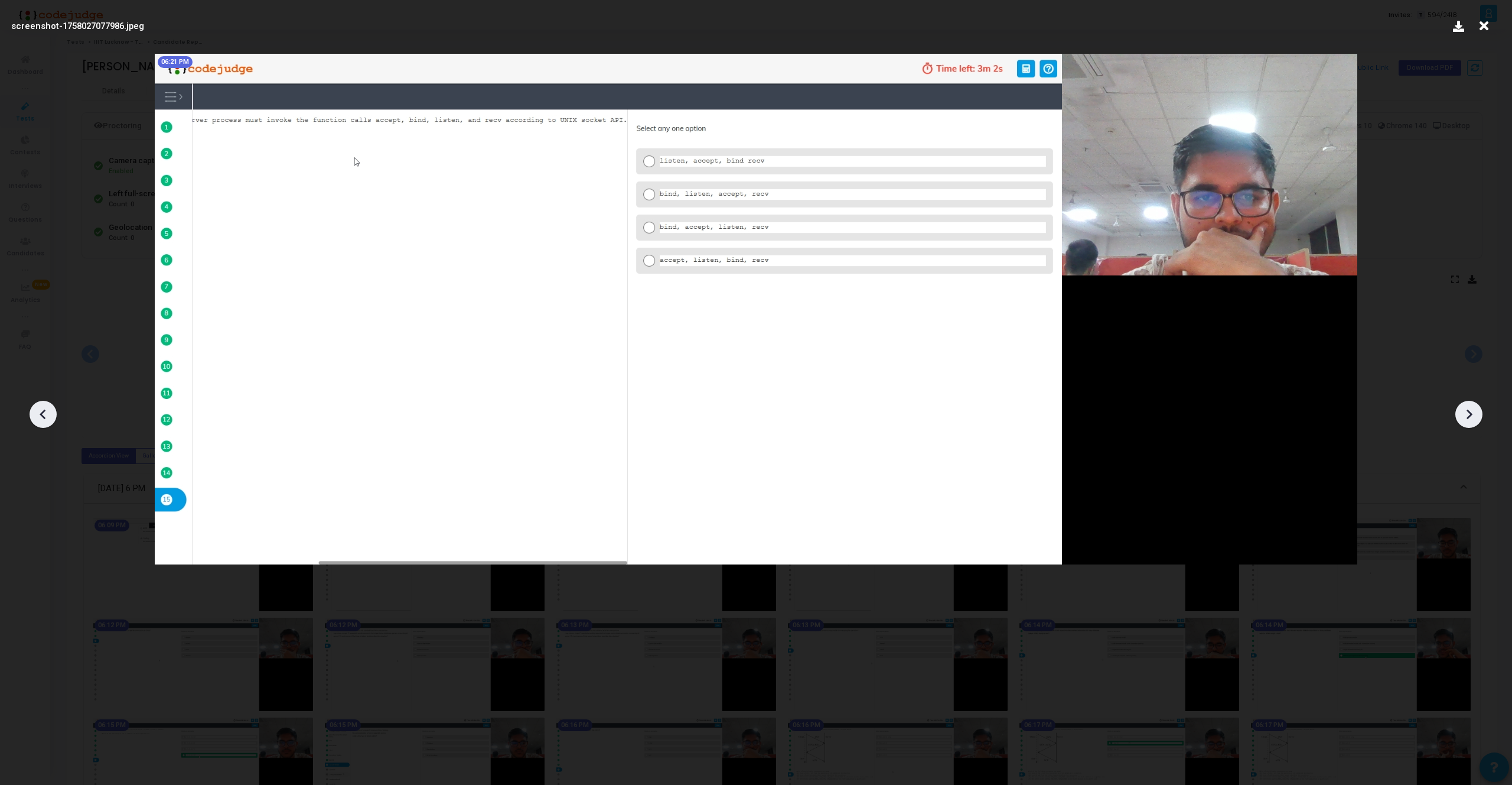
click at [1473, 418] on icon at bounding box center [1468, 414] width 18 height 18
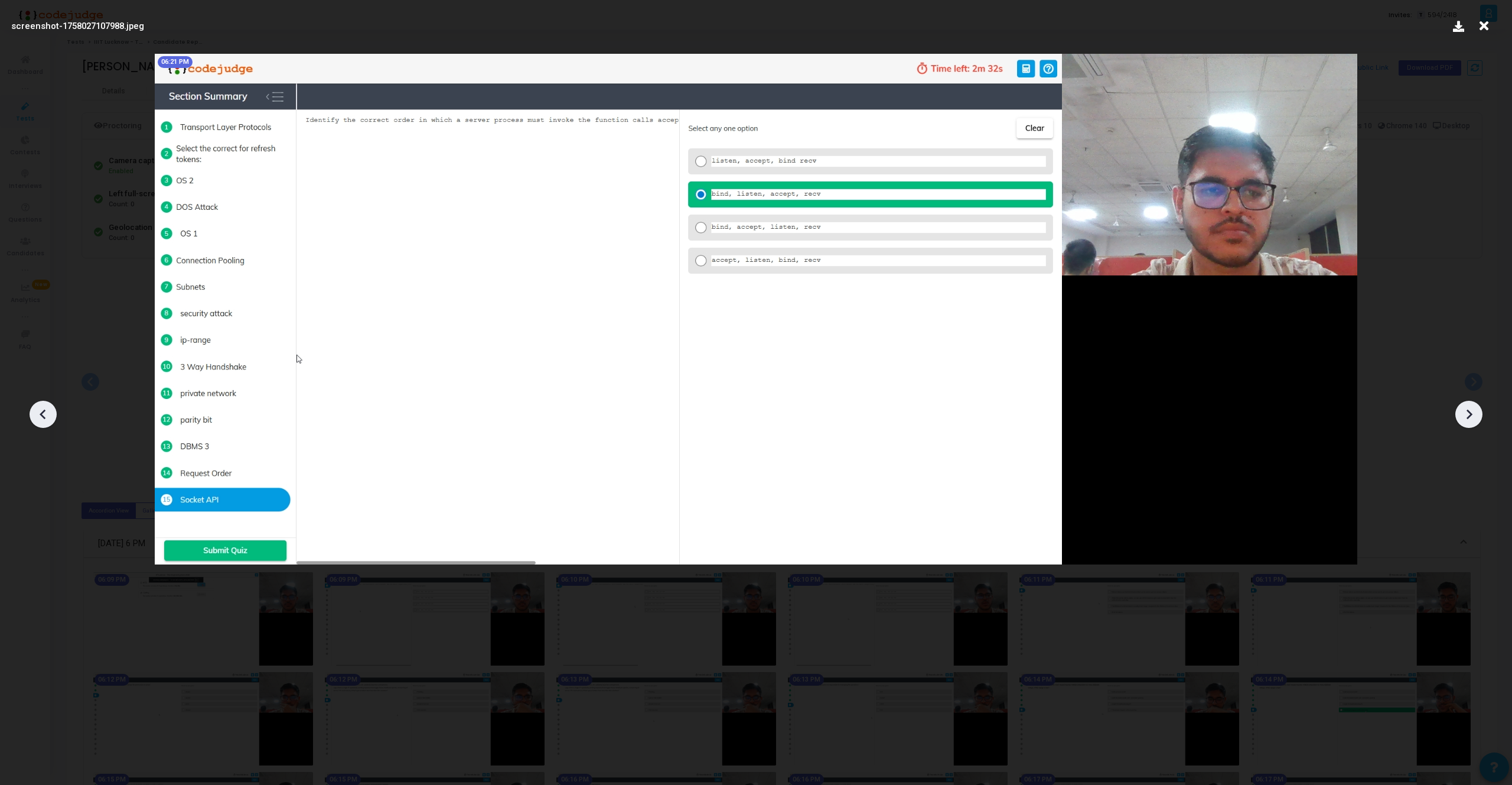
click at [1473, 418] on icon at bounding box center [1468, 414] width 18 height 18
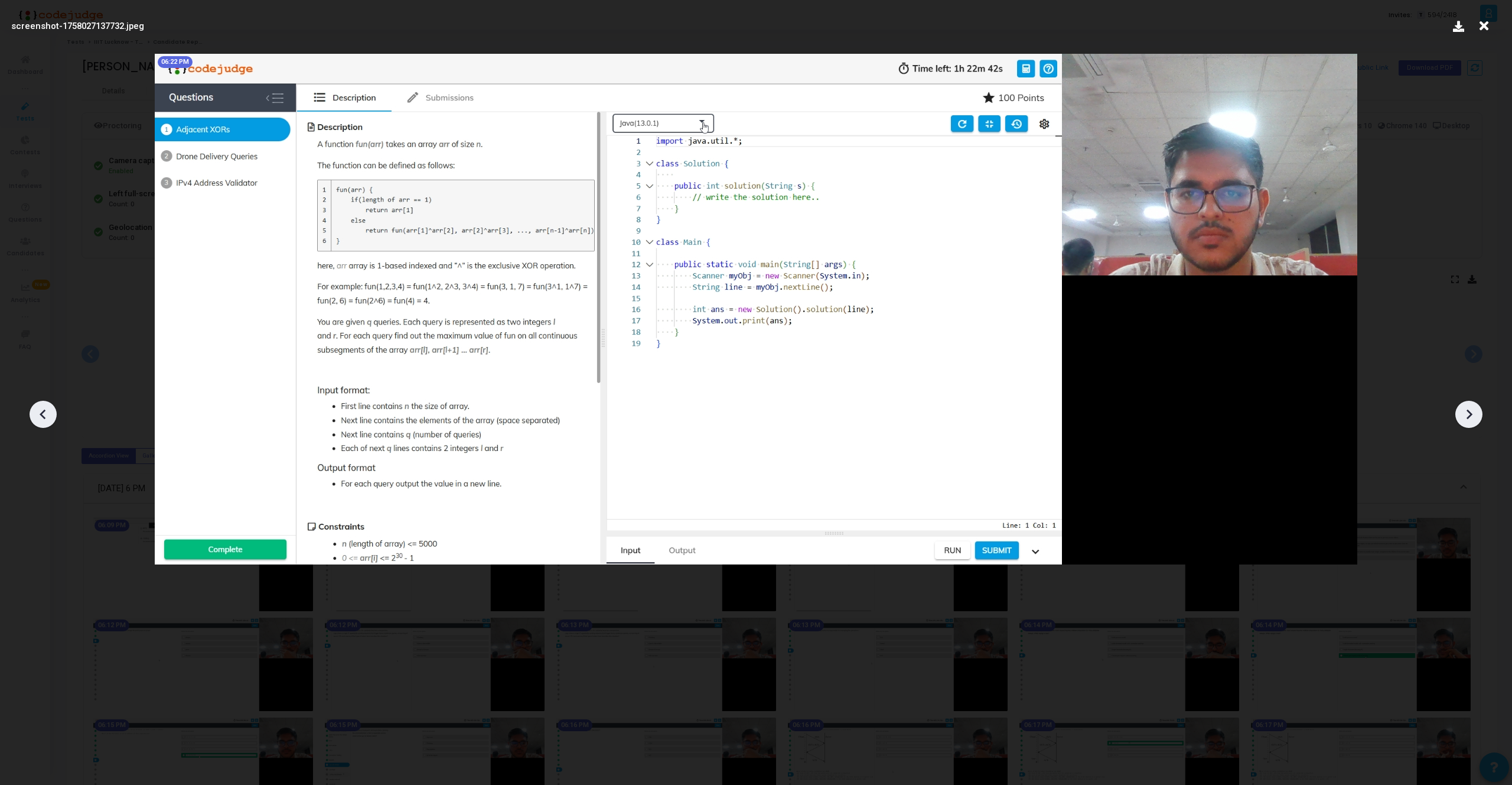
click at [1473, 418] on icon at bounding box center [1468, 414] width 18 height 18
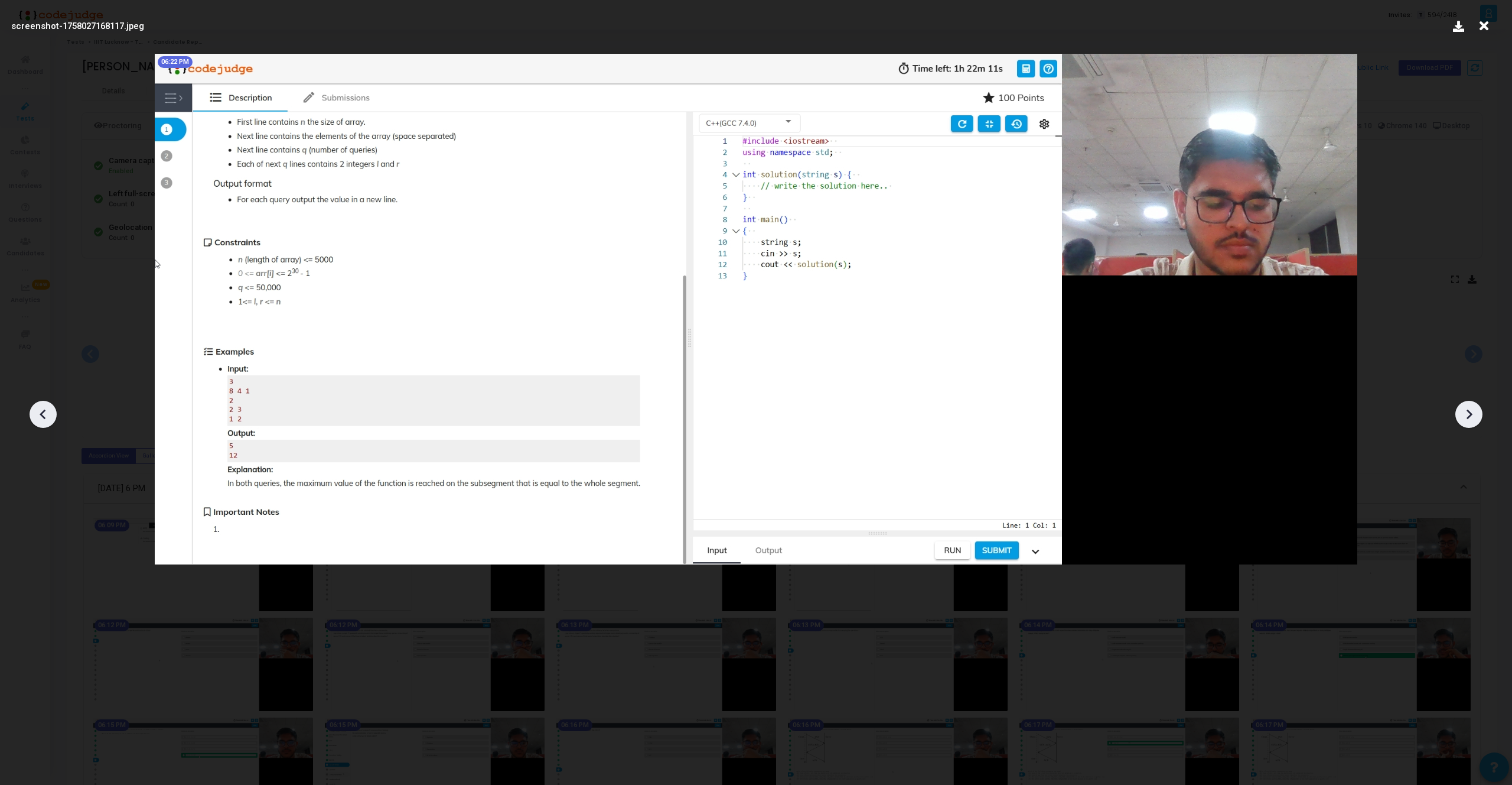
click at [1473, 418] on icon at bounding box center [1468, 414] width 18 height 18
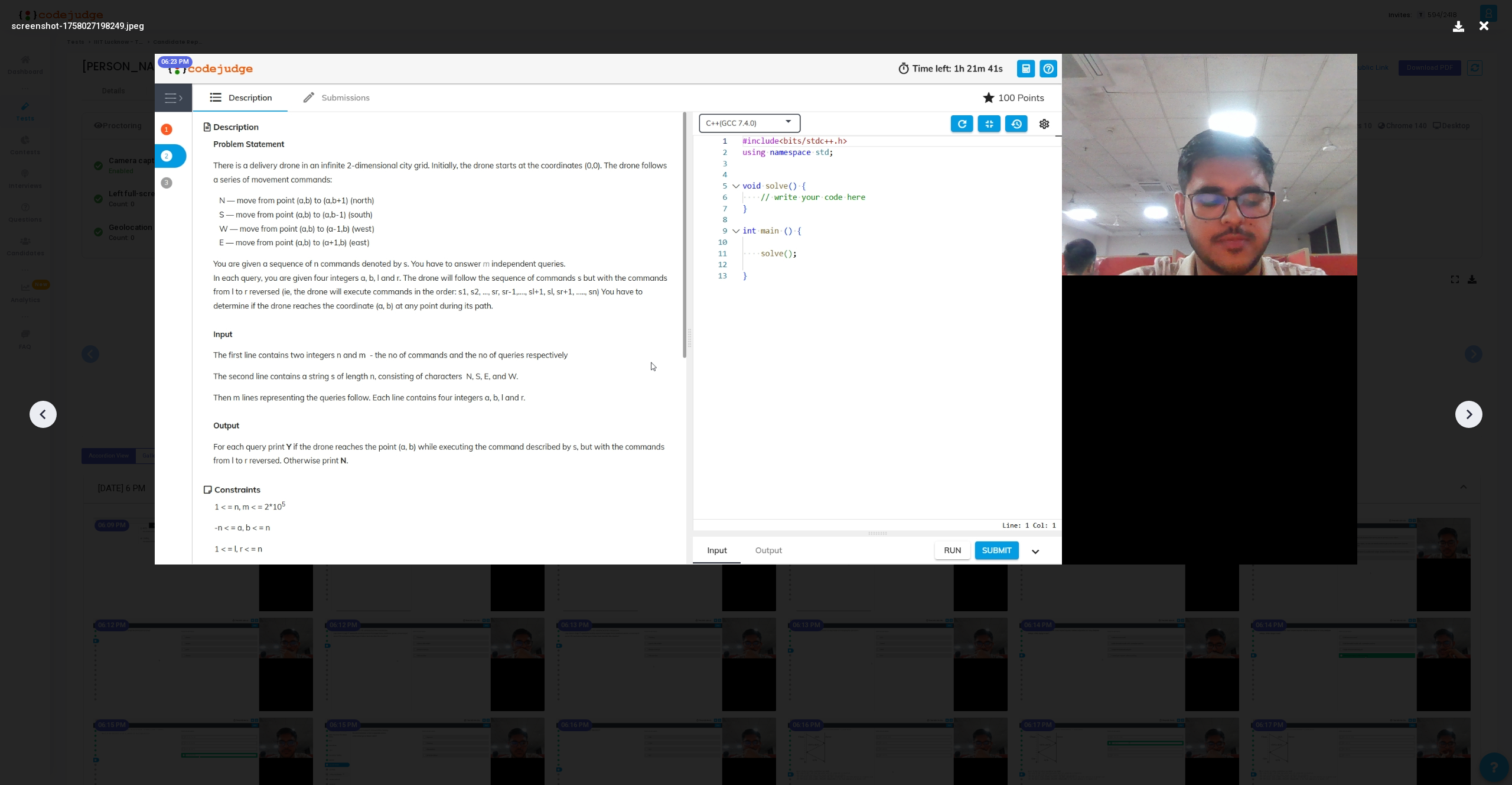
click at [1473, 418] on icon at bounding box center [1468, 414] width 18 height 18
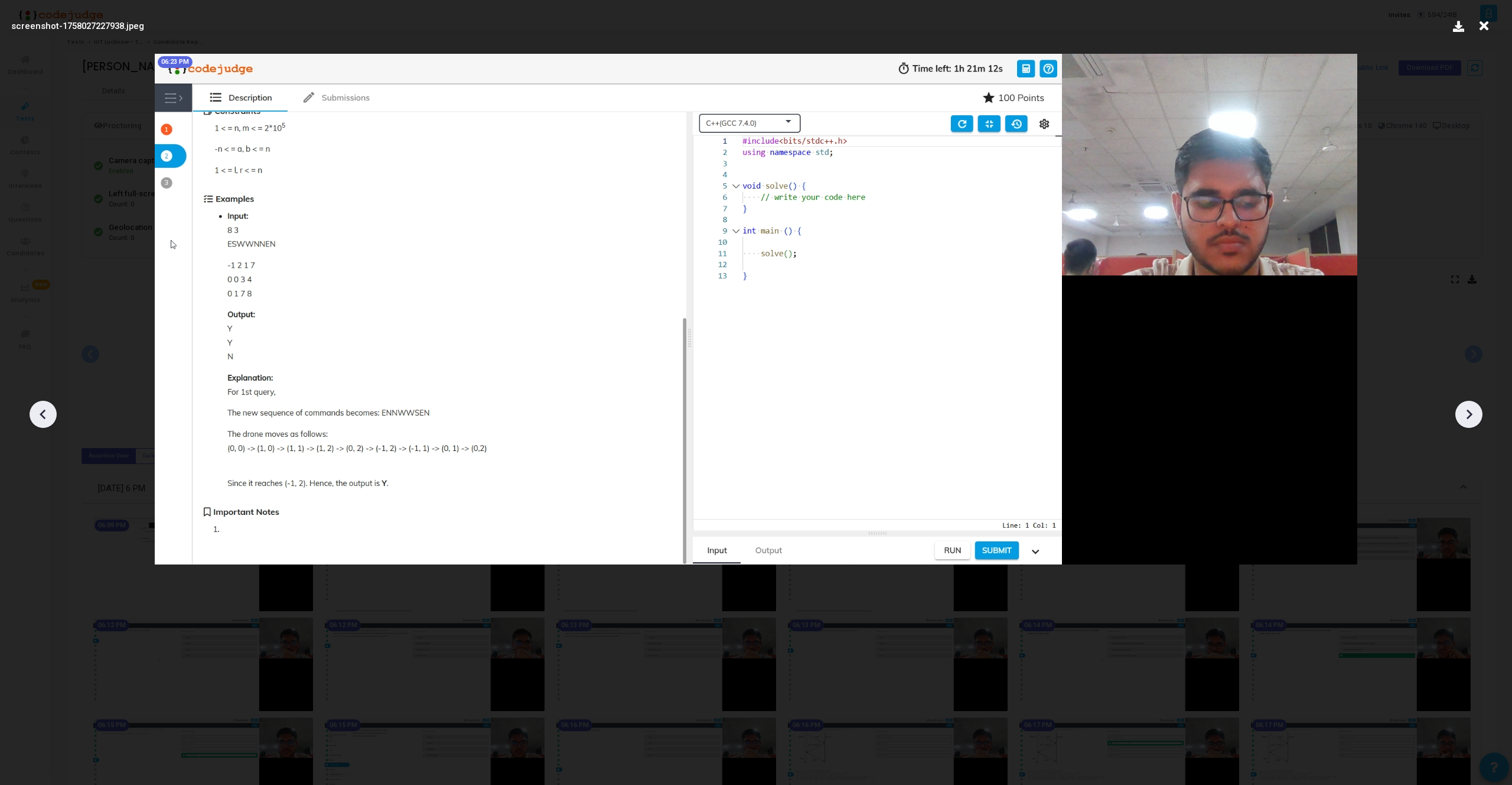
click at [1473, 418] on icon at bounding box center [1468, 414] width 18 height 18
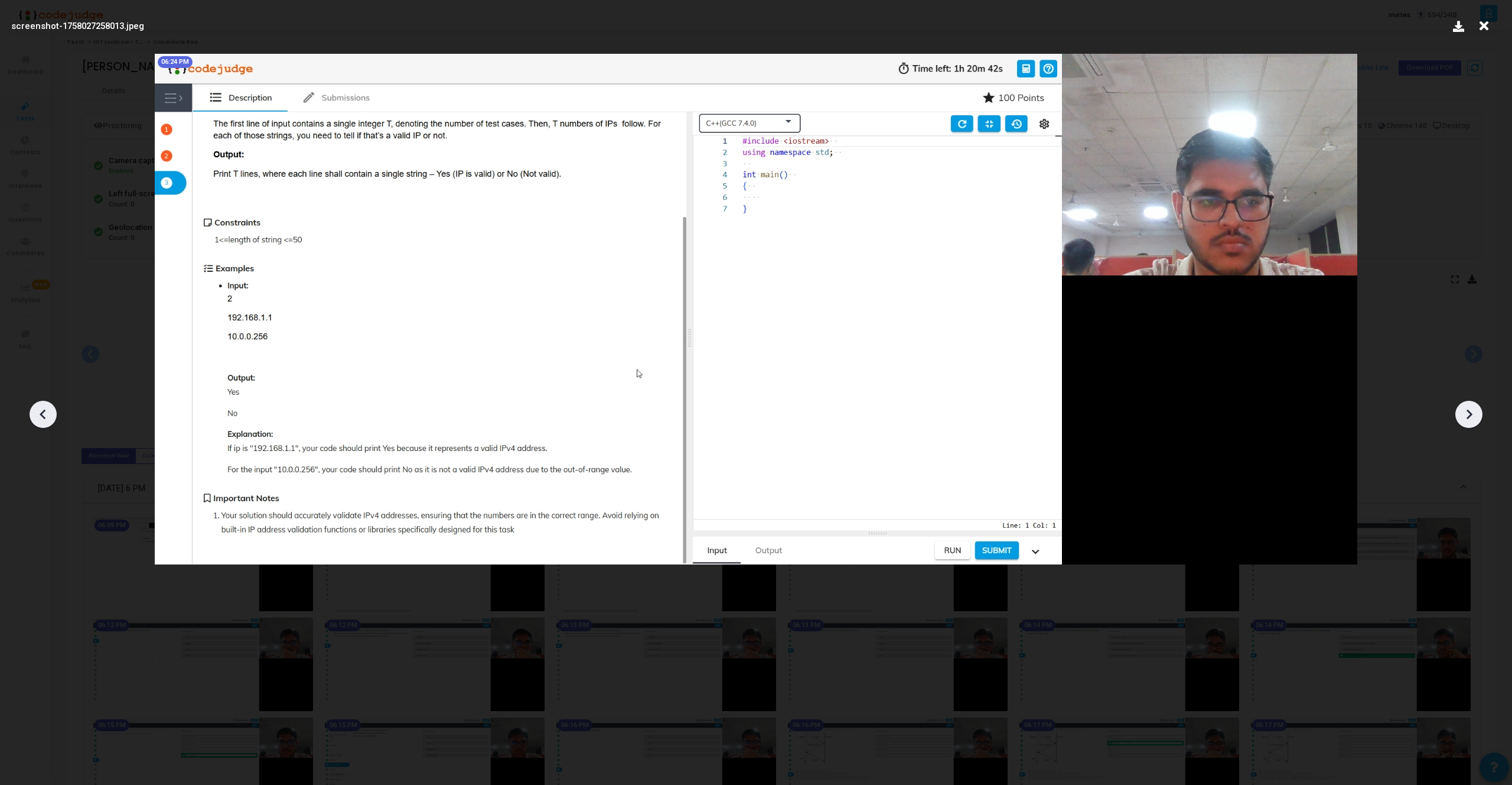
click at [44, 420] on icon at bounding box center [43, 414] width 18 height 18
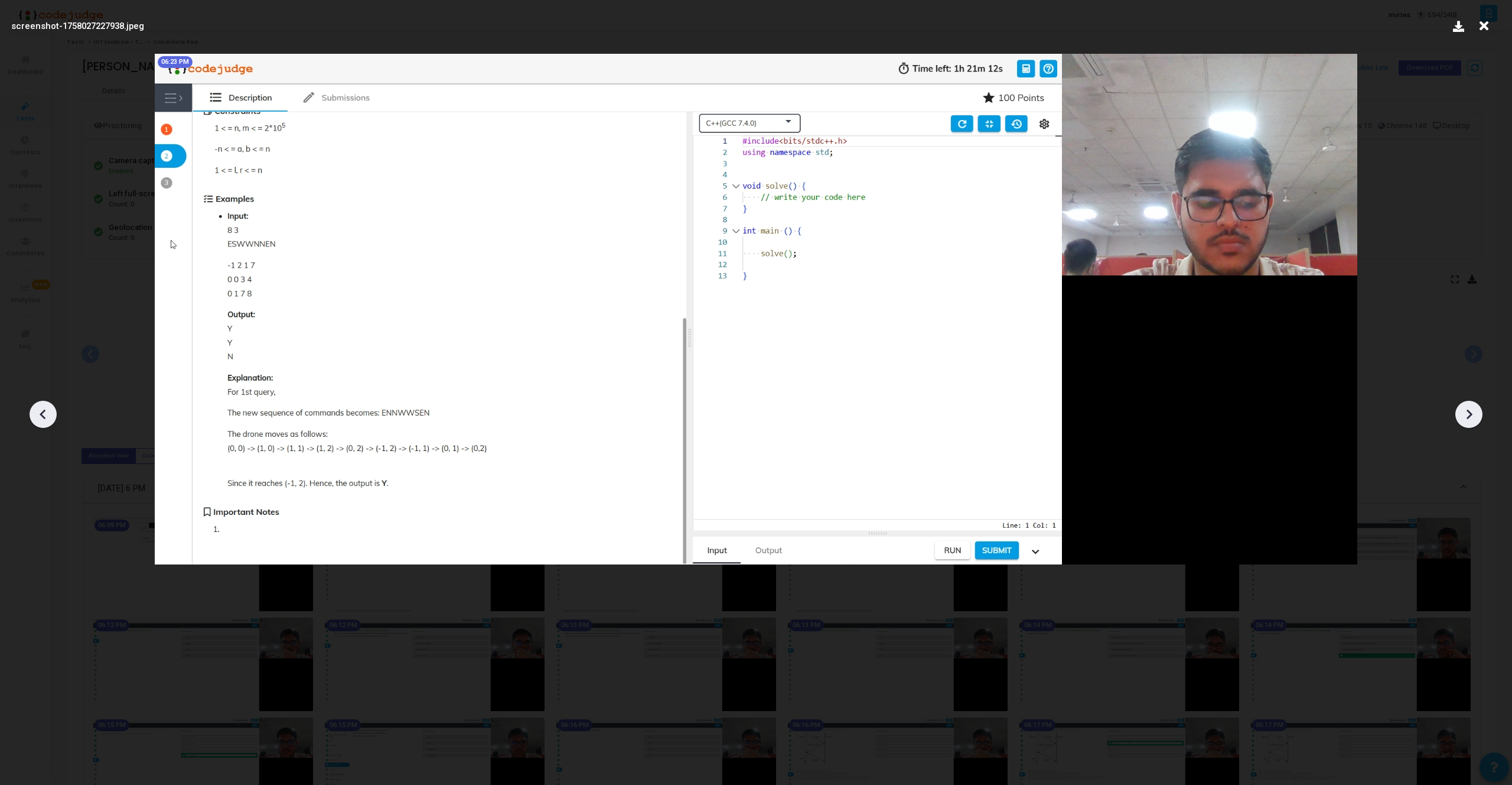
click at [44, 420] on icon at bounding box center [43, 414] width 18 height 18
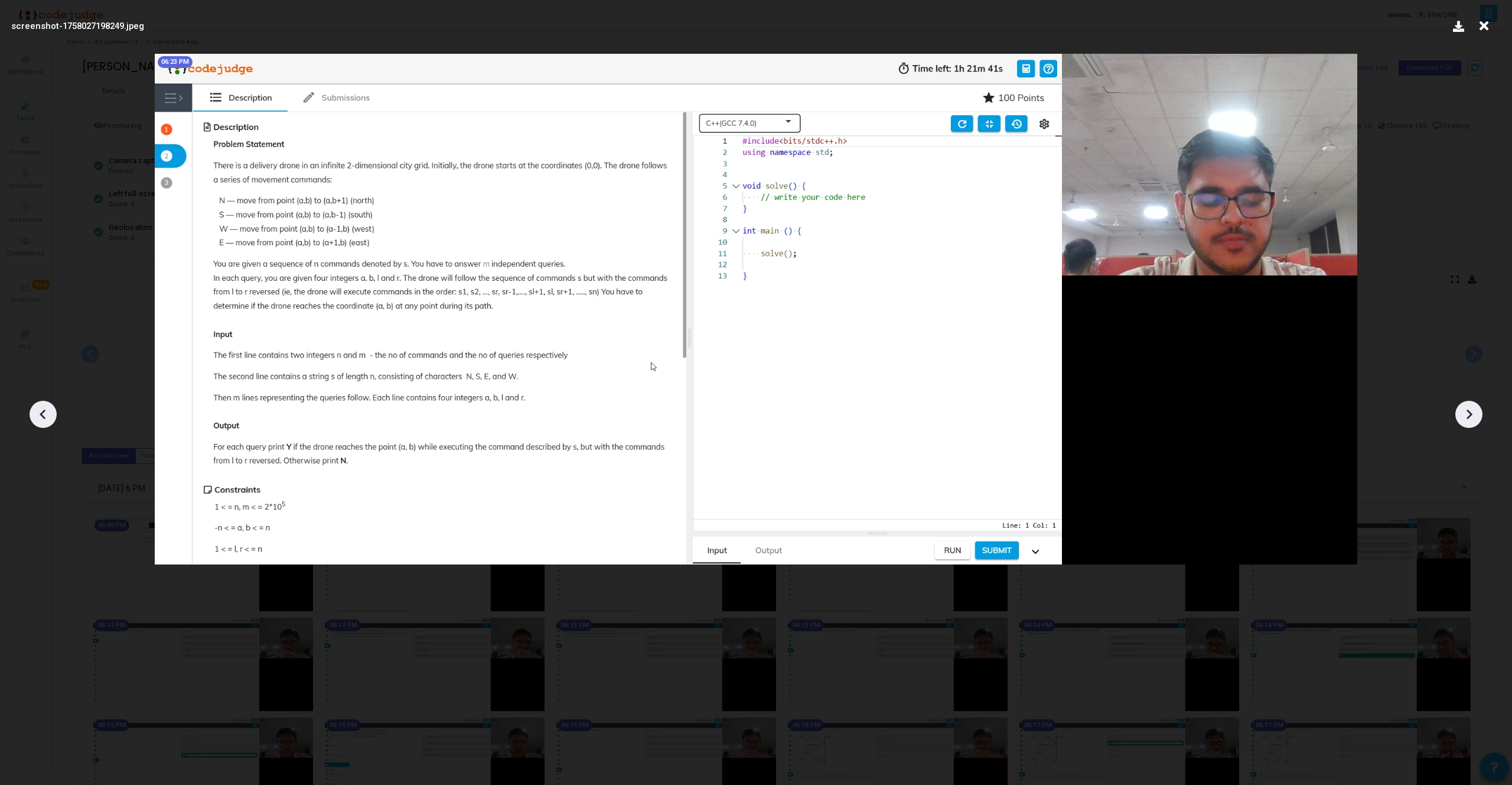
click at [43, 420] on icon at bounding box center [43, 414] width 18 height 18
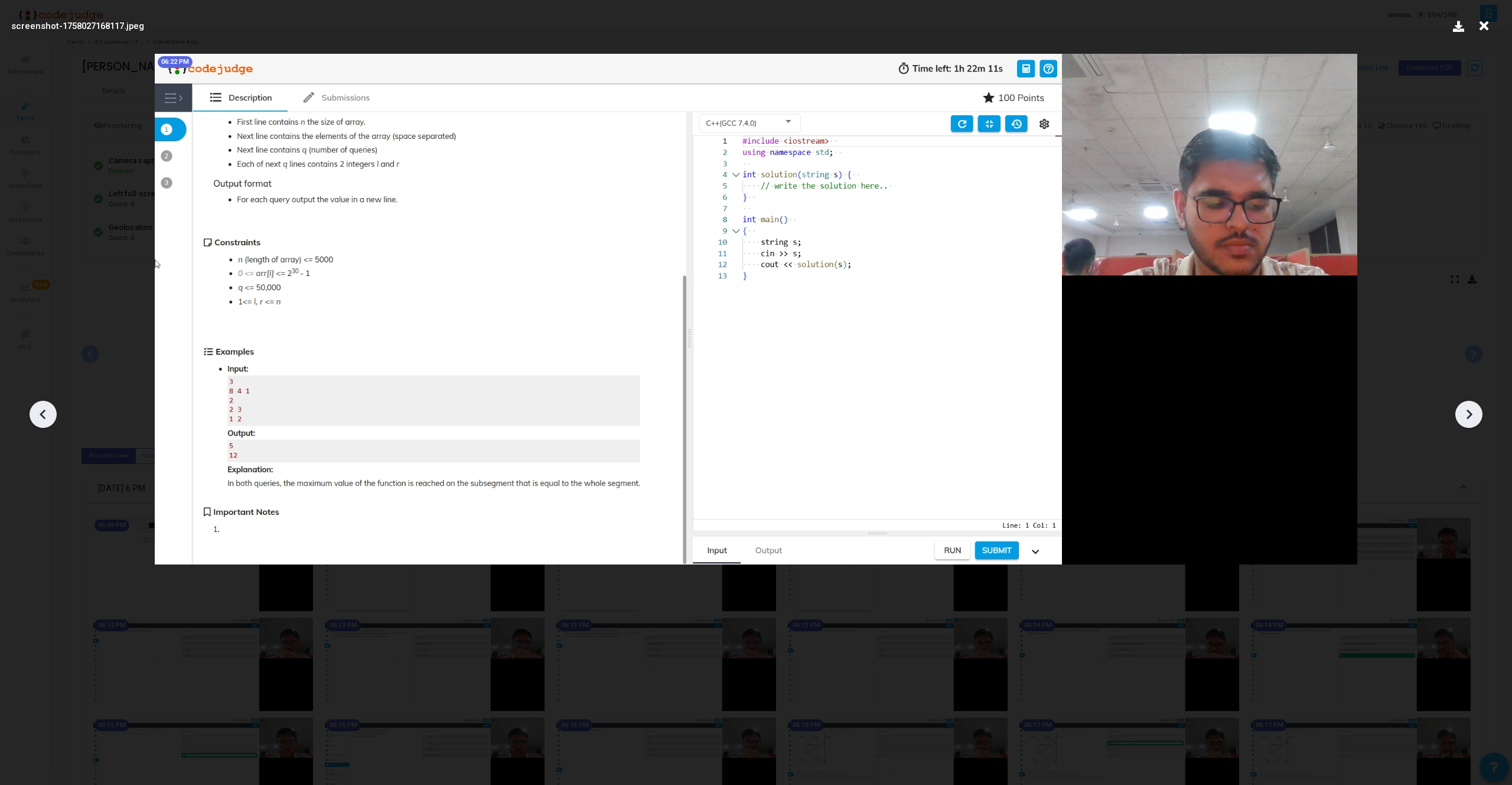
click at [1473, 420] on icon at bounding box center [1468, 414] width 18 height 18
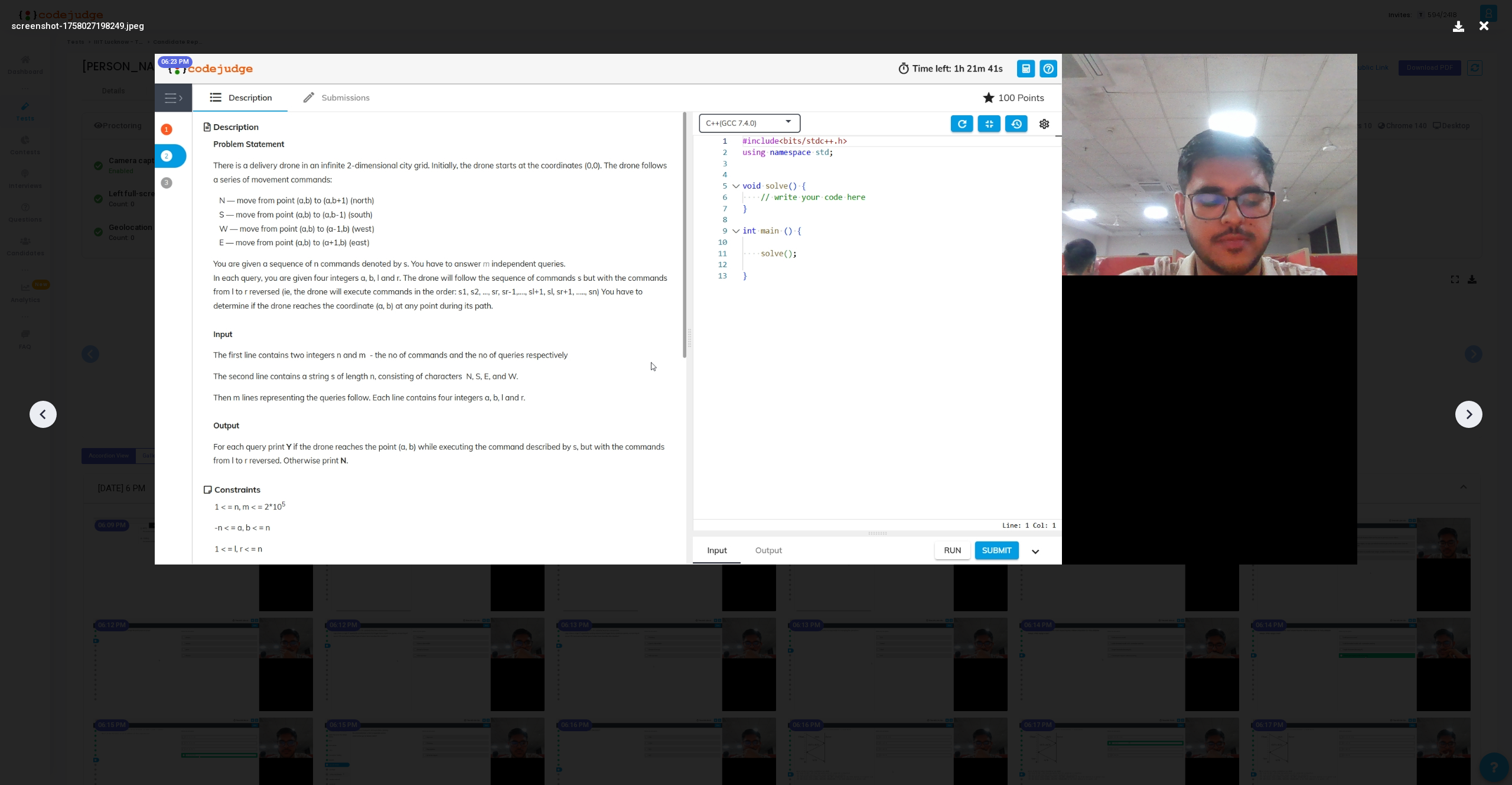
click at [1473, 420] on icon at bounding box center [1468, 414] width 18 height 18
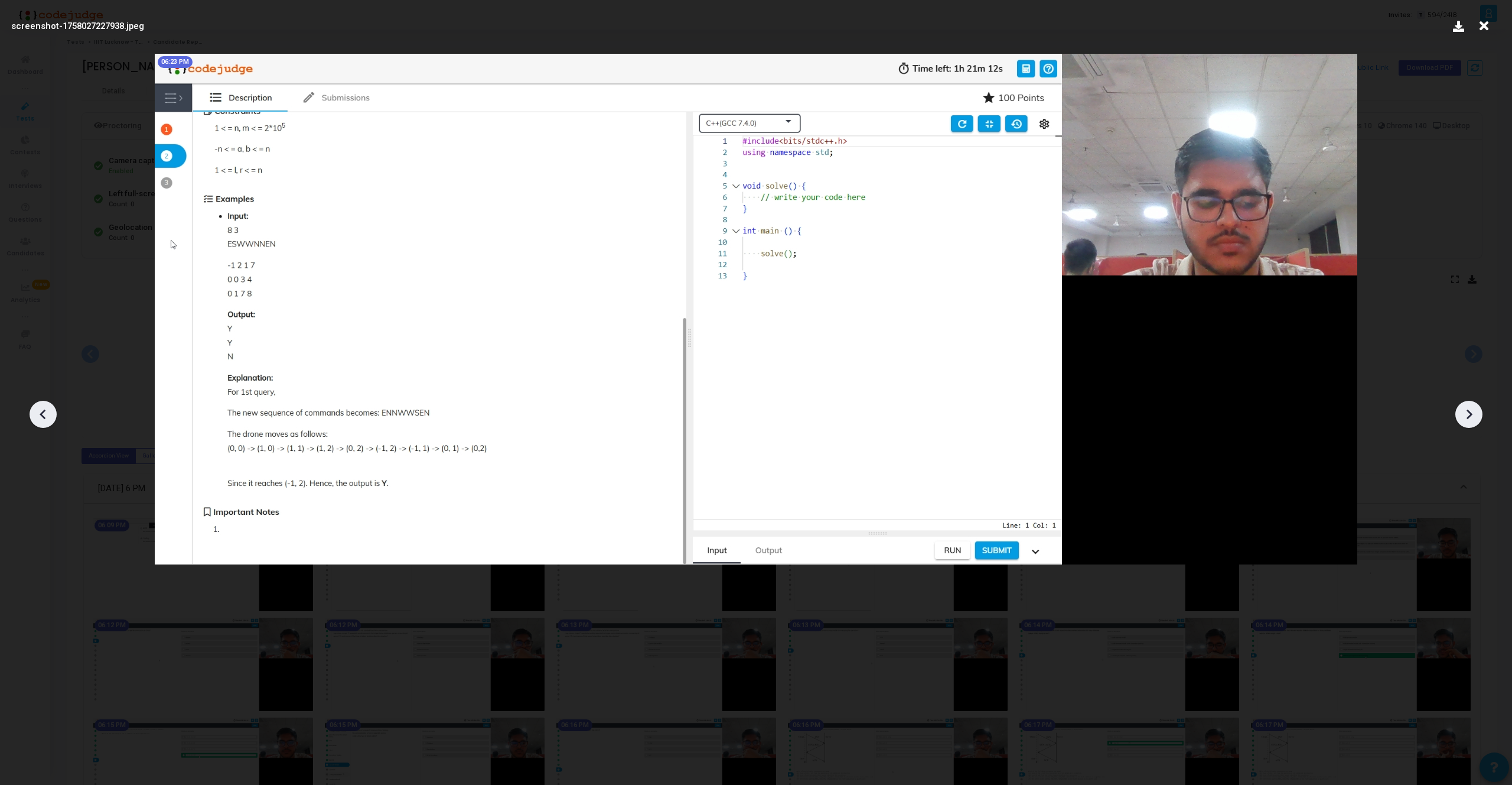
click at [1473, 421] on icon at bounding box center [1468, 414] width 18 height 18
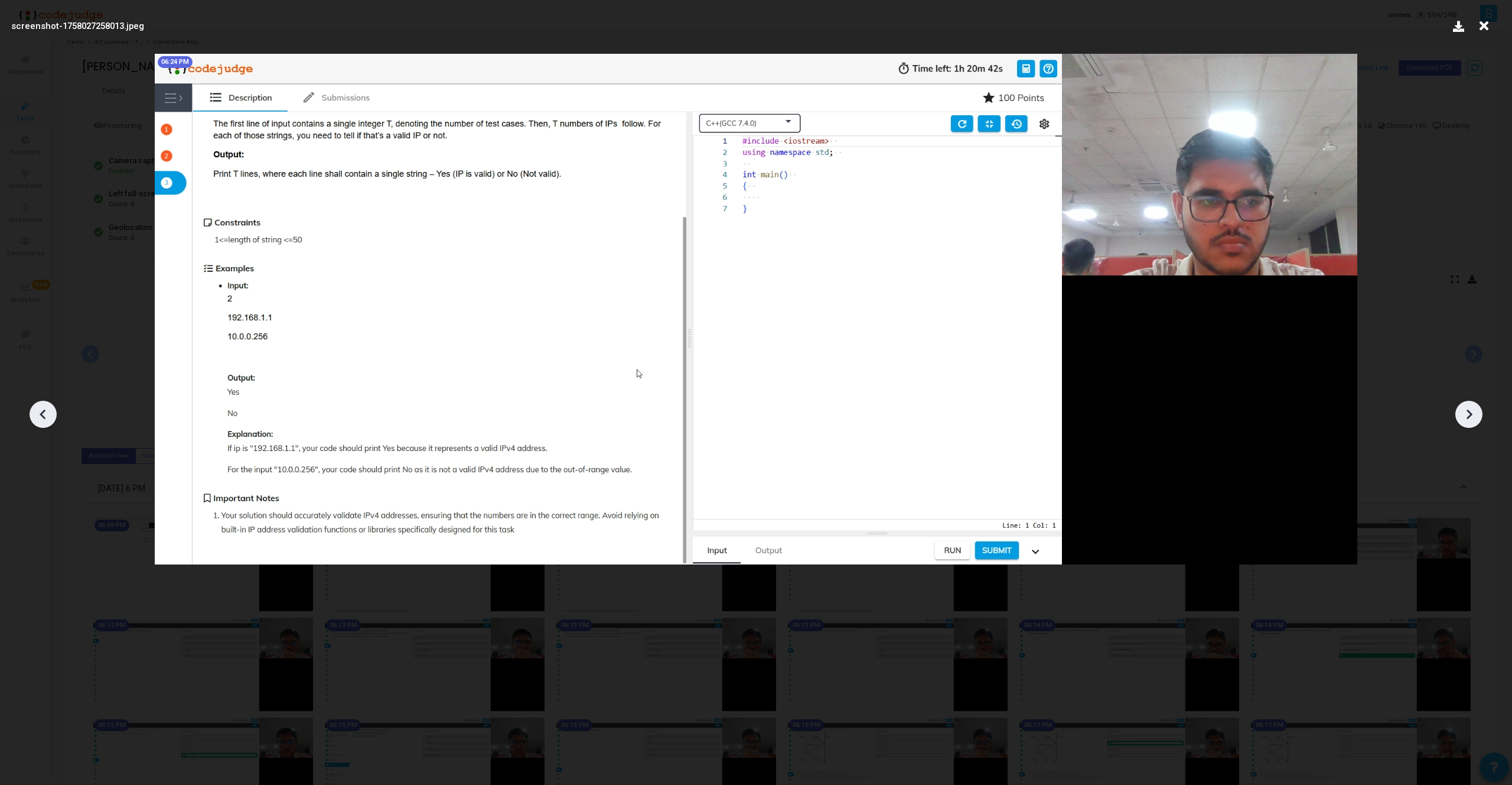
click at [1473, 421] on icon at bounding box center [1468, 414] width 18 height 18
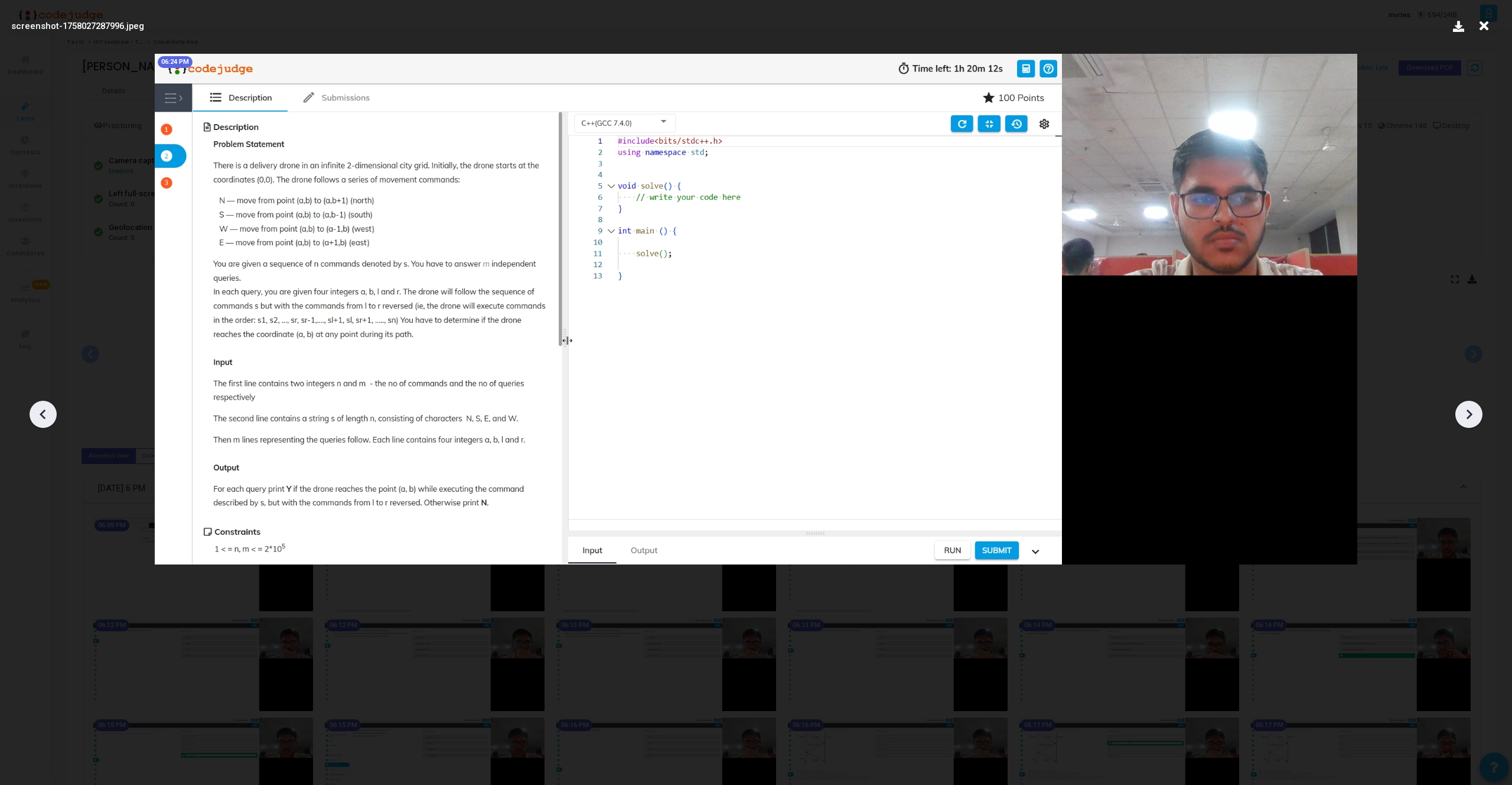
click at [1473, 421] on icon at bounding box center [1468, 414] width 18 height 18
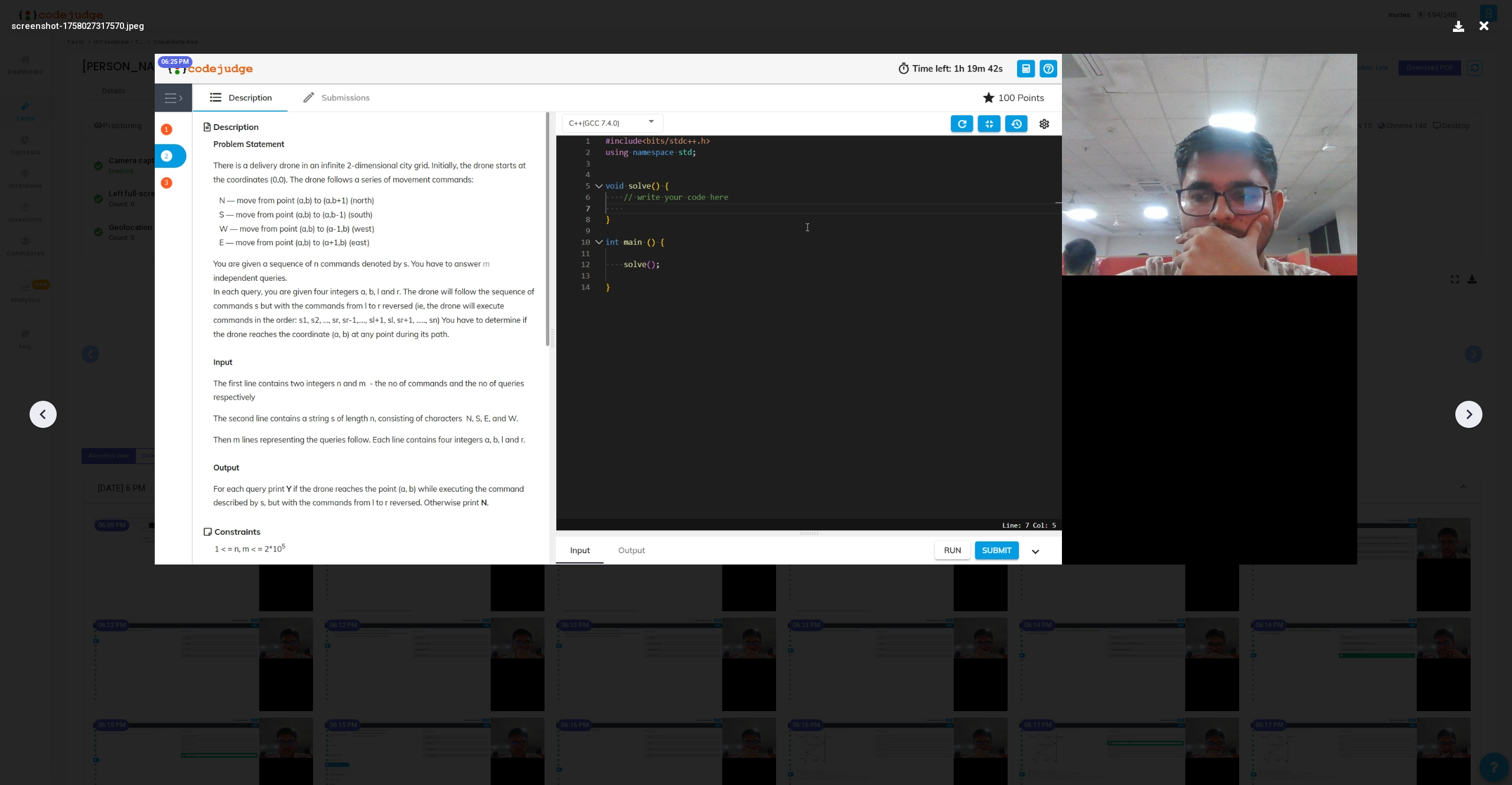
click at [1473, 421] on icon at bounding box center [1468, 414] width 18 height 18
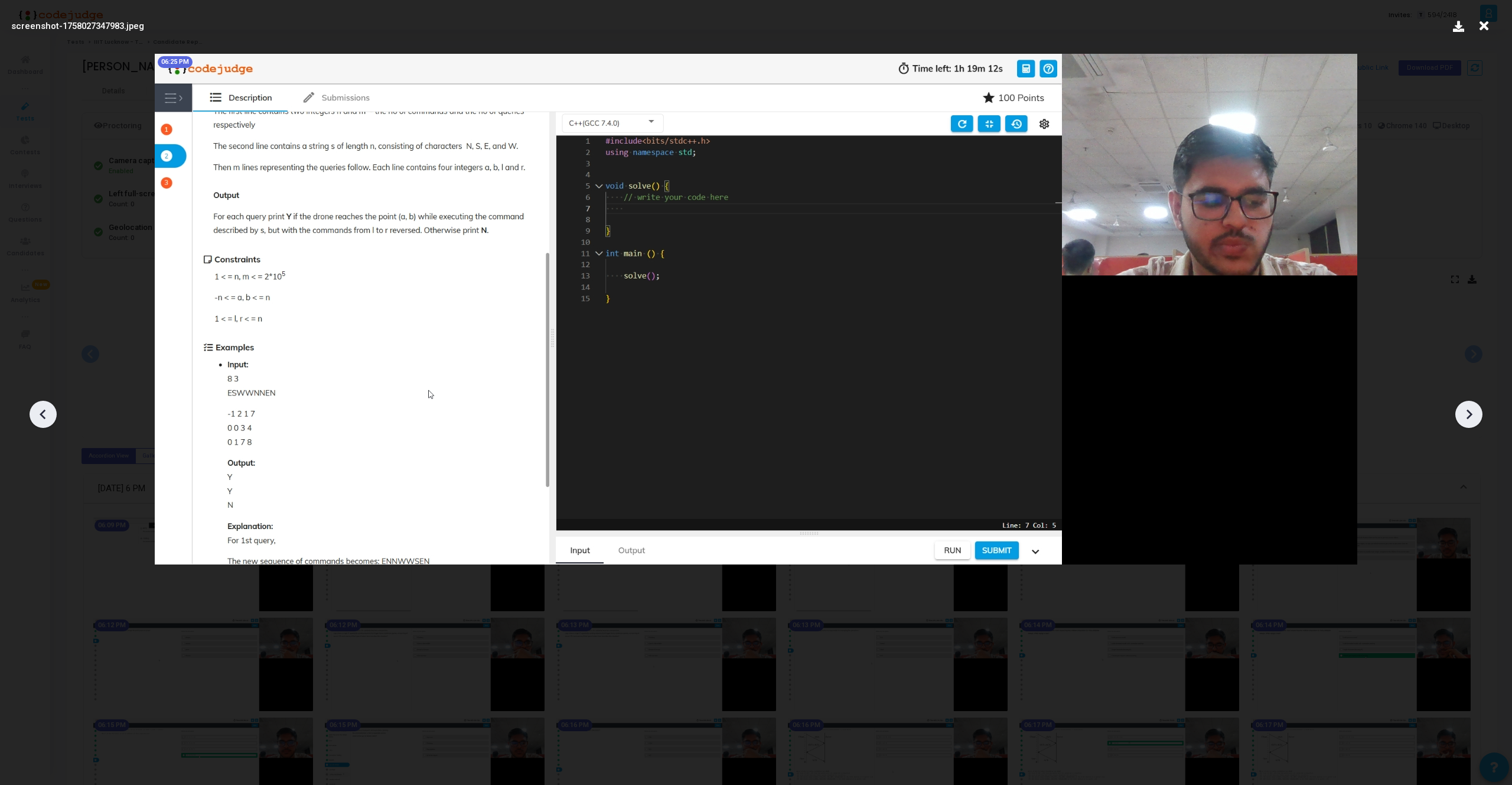
click at [1473, 421] on icon at bounding box center [1468, 414] width 18 height 18
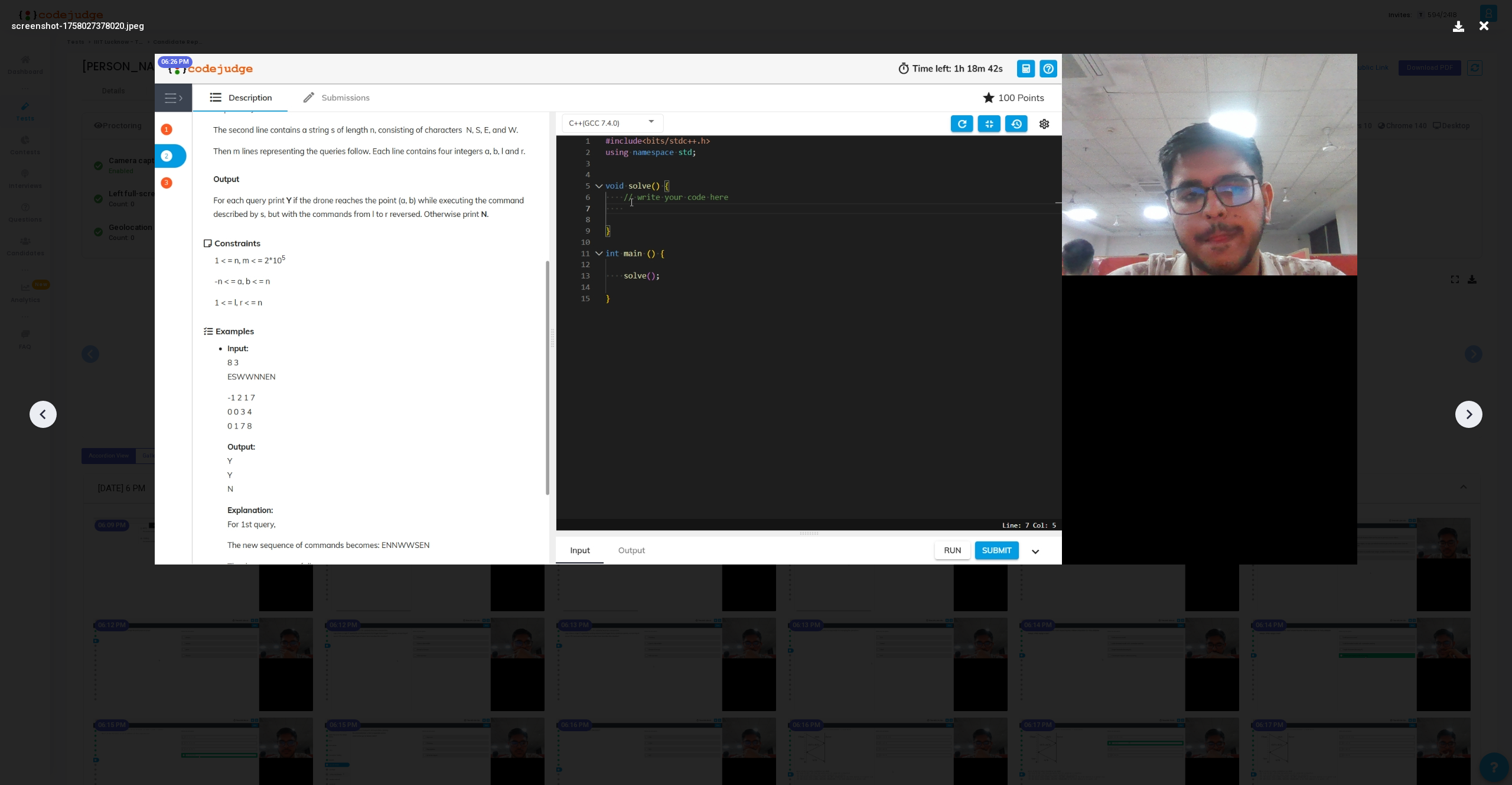
click at [1473, 421] on icon at bounding box center [1468, 414] width 18 height 18
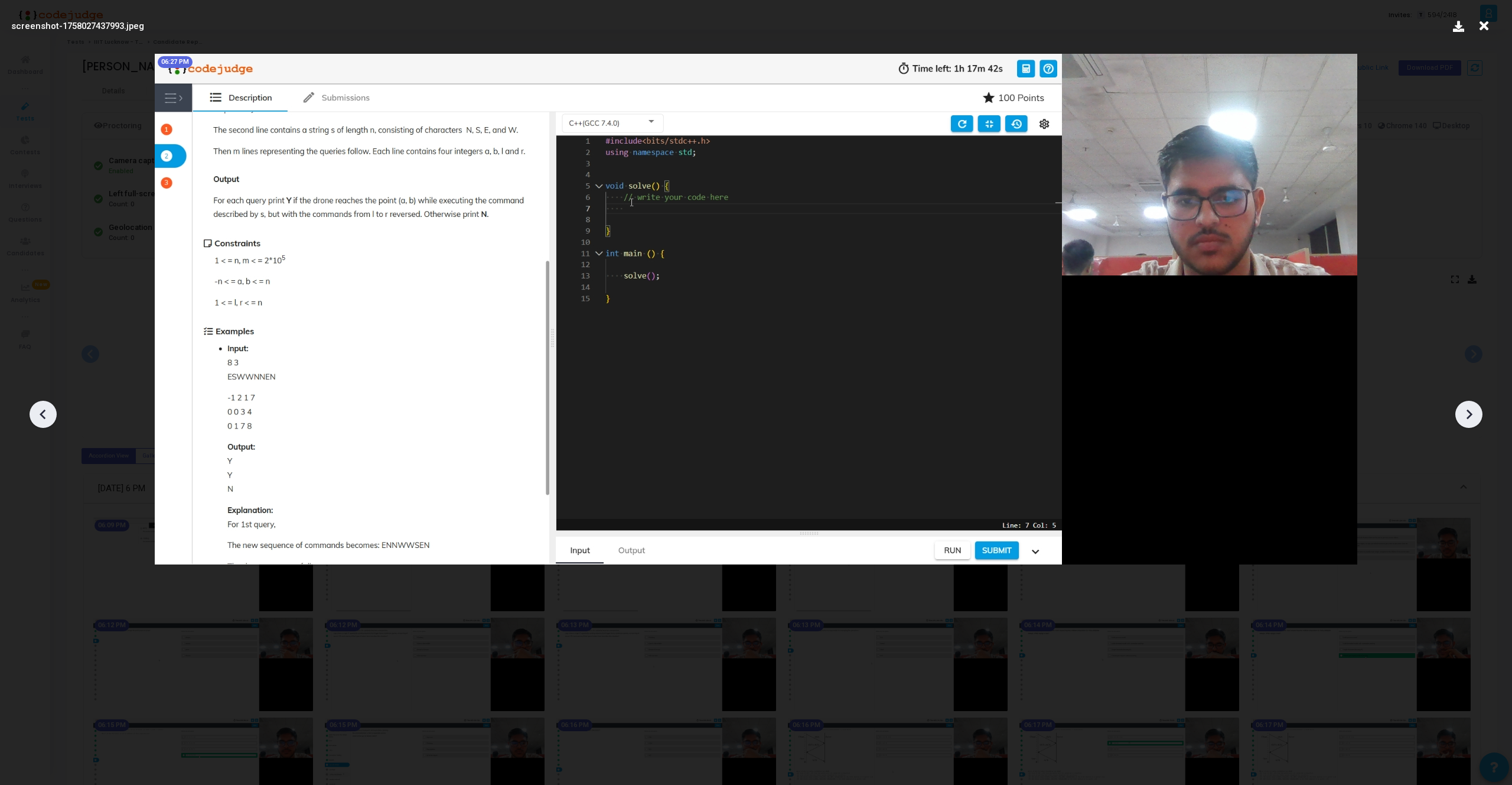
click at [1473, 421] on icon at bounding box center [1468, 414] width 18 height 18
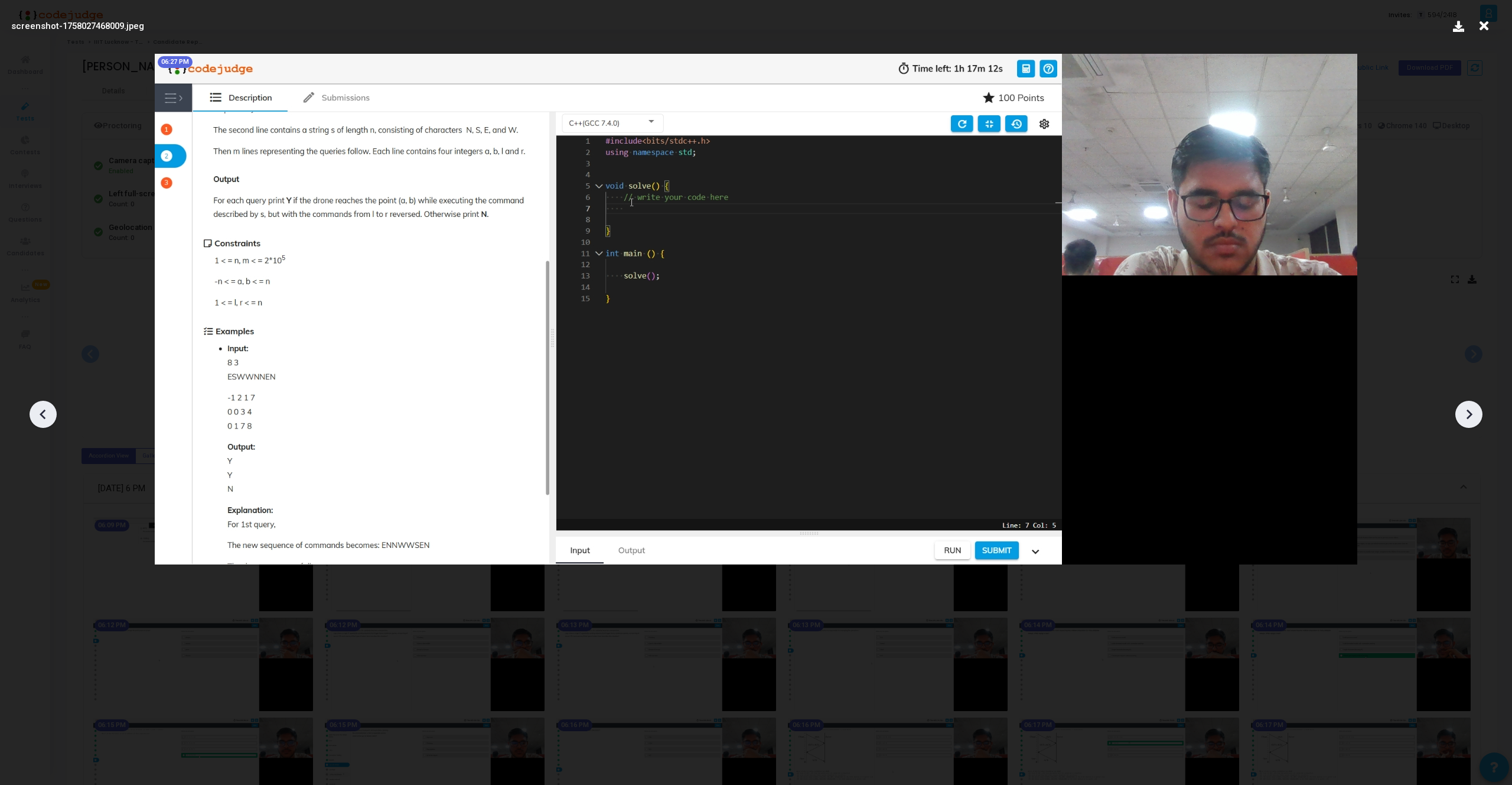
click at [1473, 421] on icon at bounding box center [1468, 414] width 18 height 18
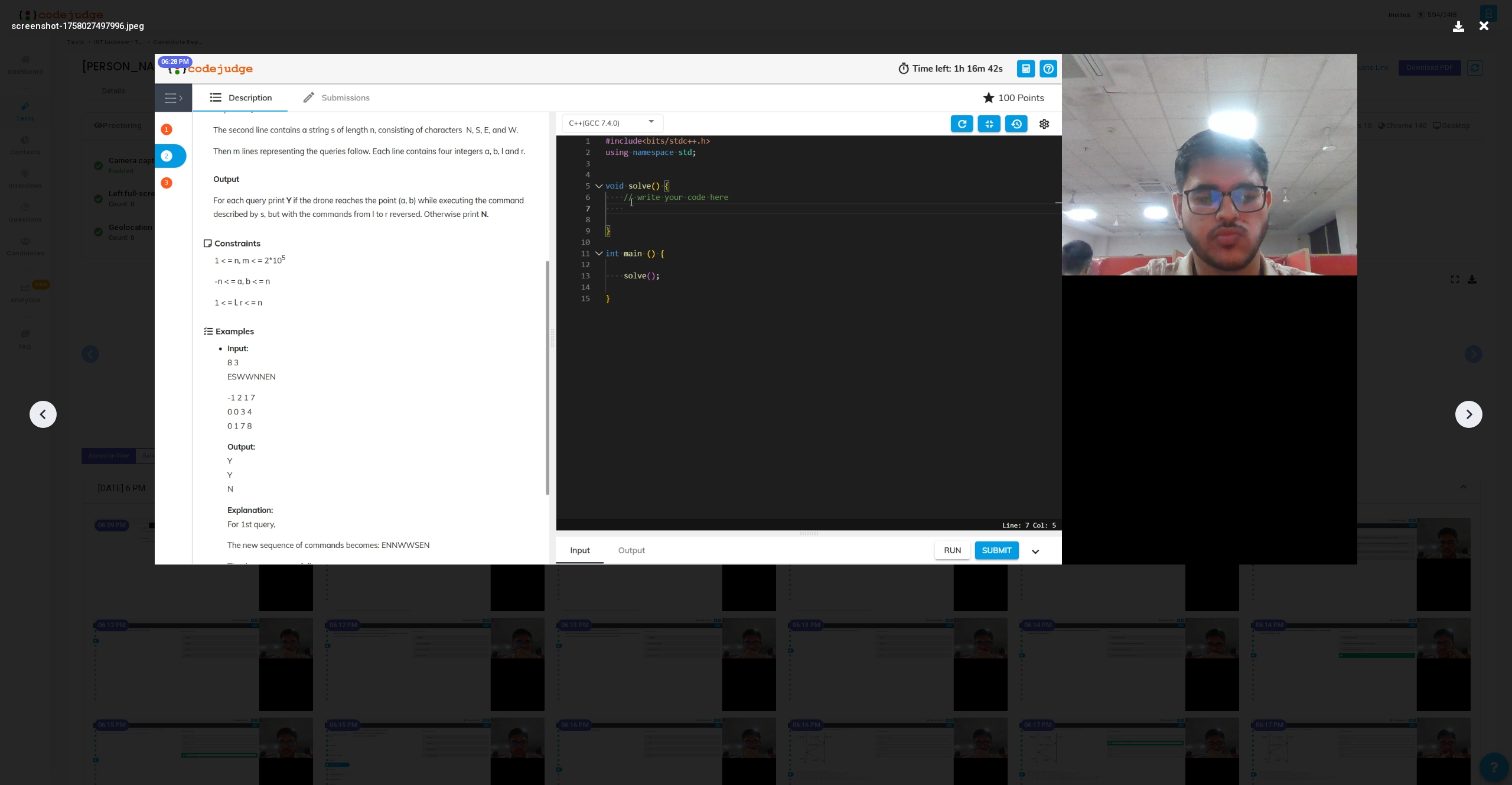
click at [1473, 421] on icon at bounding box center [1468, 414] width 18 height 18
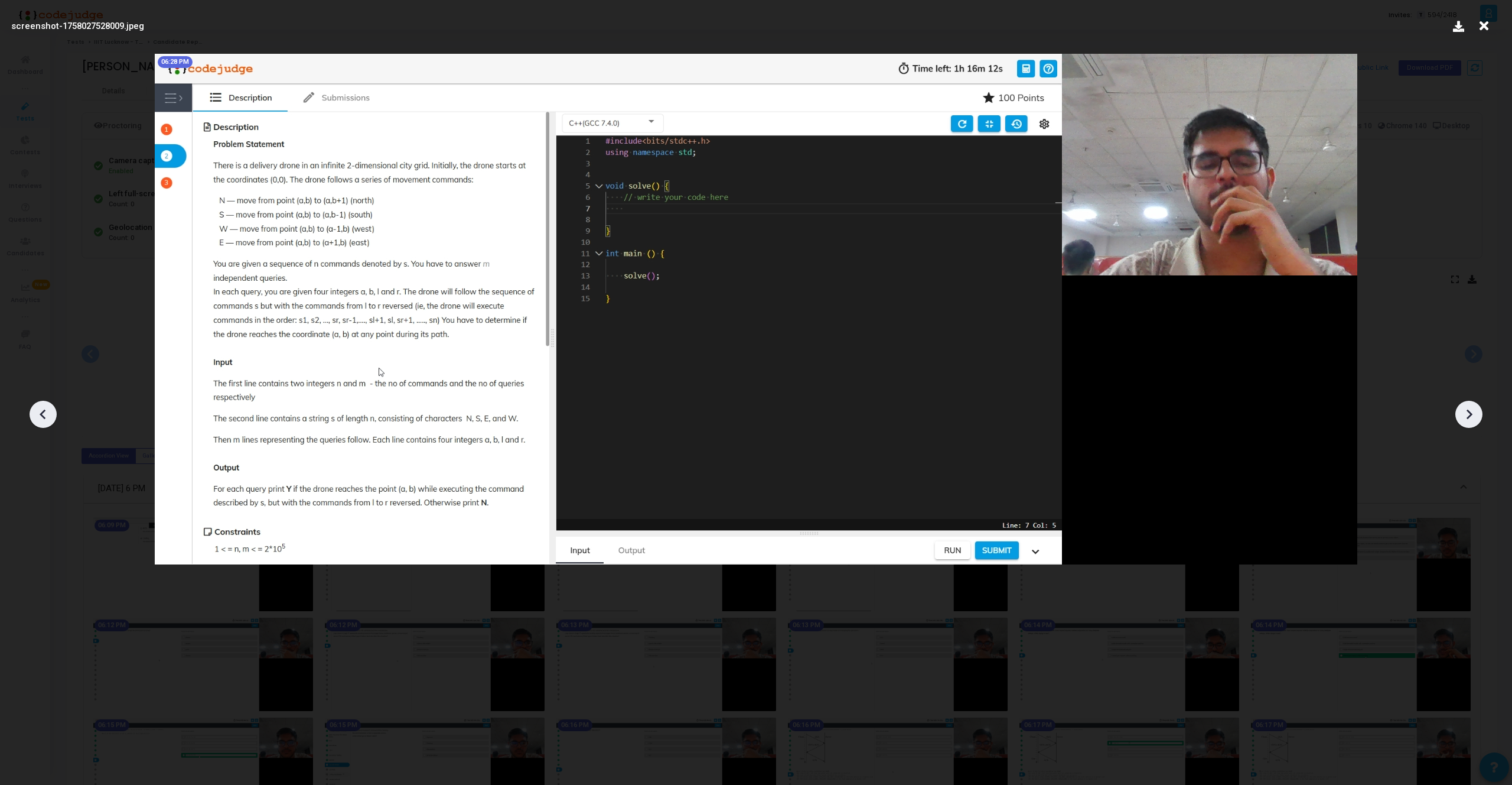
click at [36, 406] on icon at bounding box center [43, 414] width 18 height 18
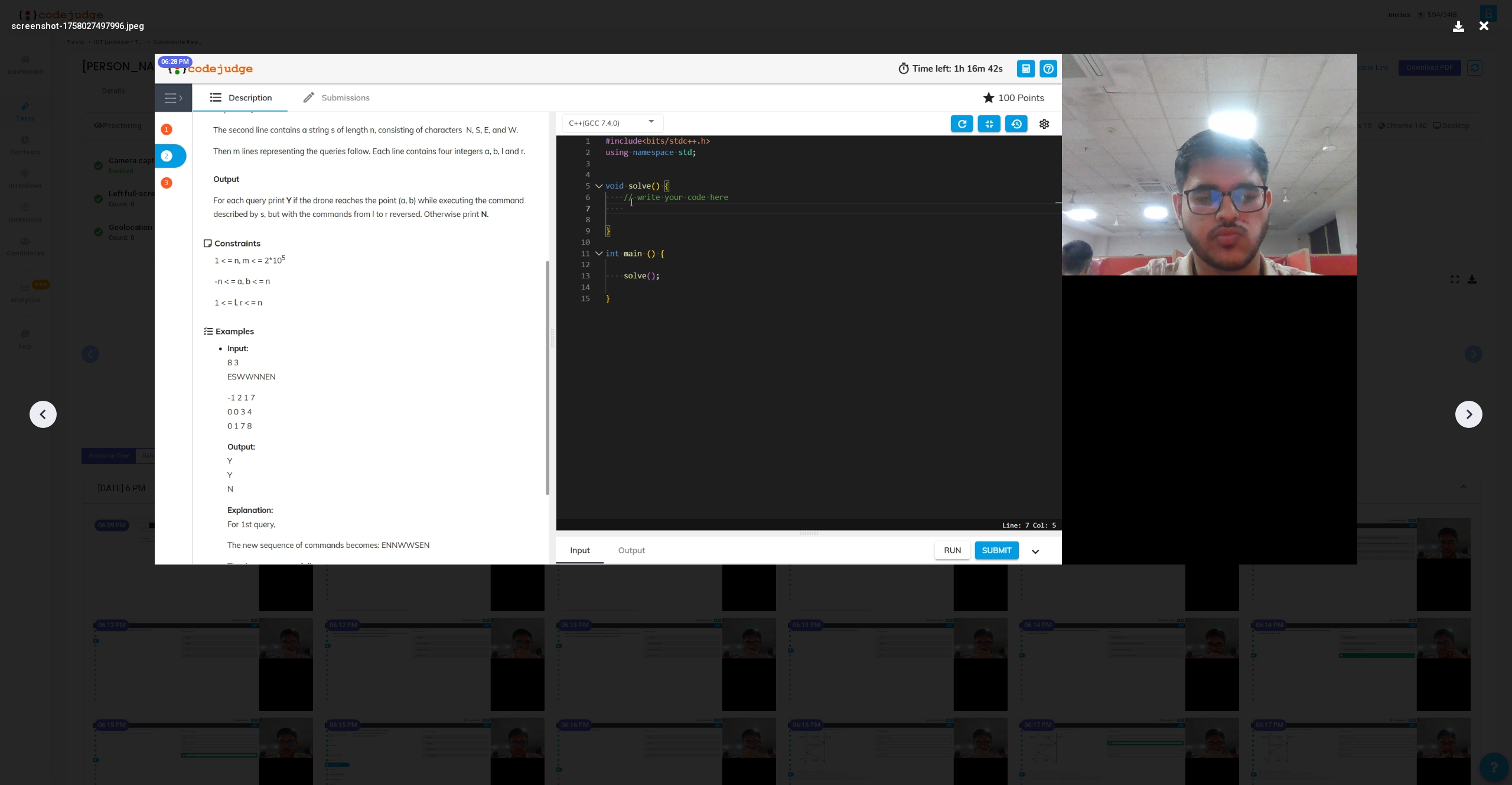
click at [1462, 416] on icon at bounding box center [1468, 414] width 18 height 18
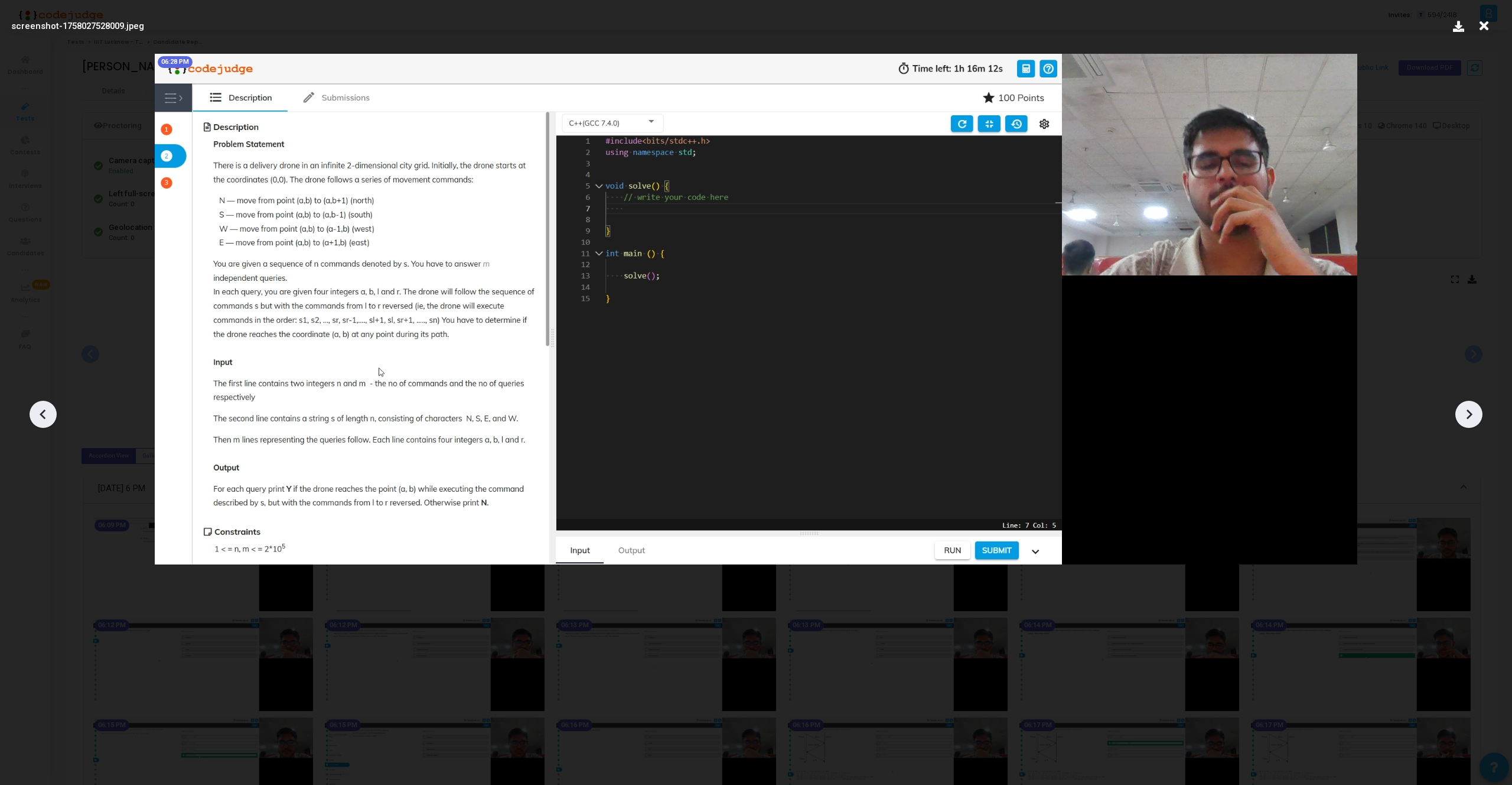
click at [1462, 416] on icon at bounding box center [1468, 414] width 18 height 18
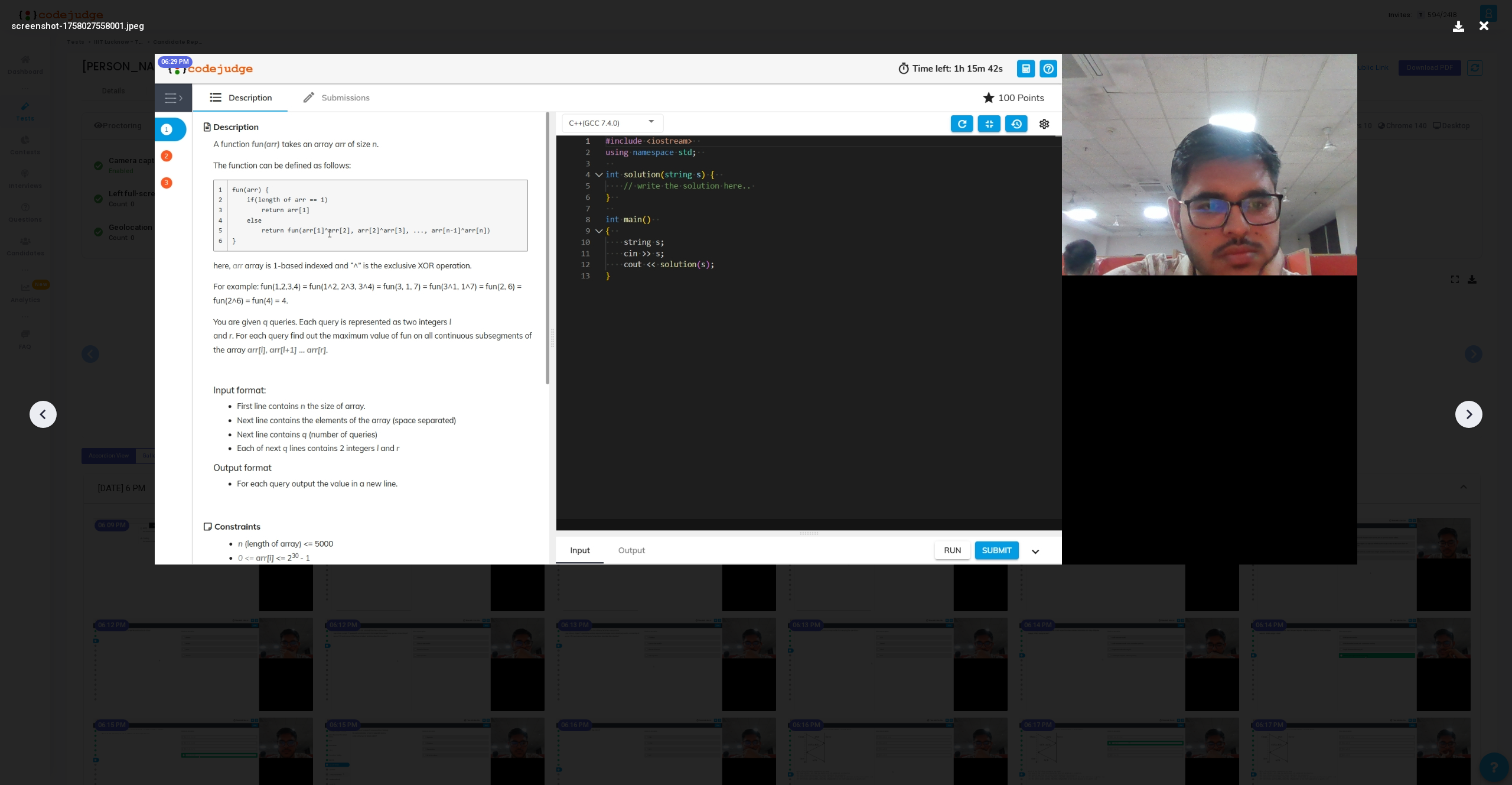
click at [1462, 416] on icon at bounding box center [1468, 414] width 18 height 18
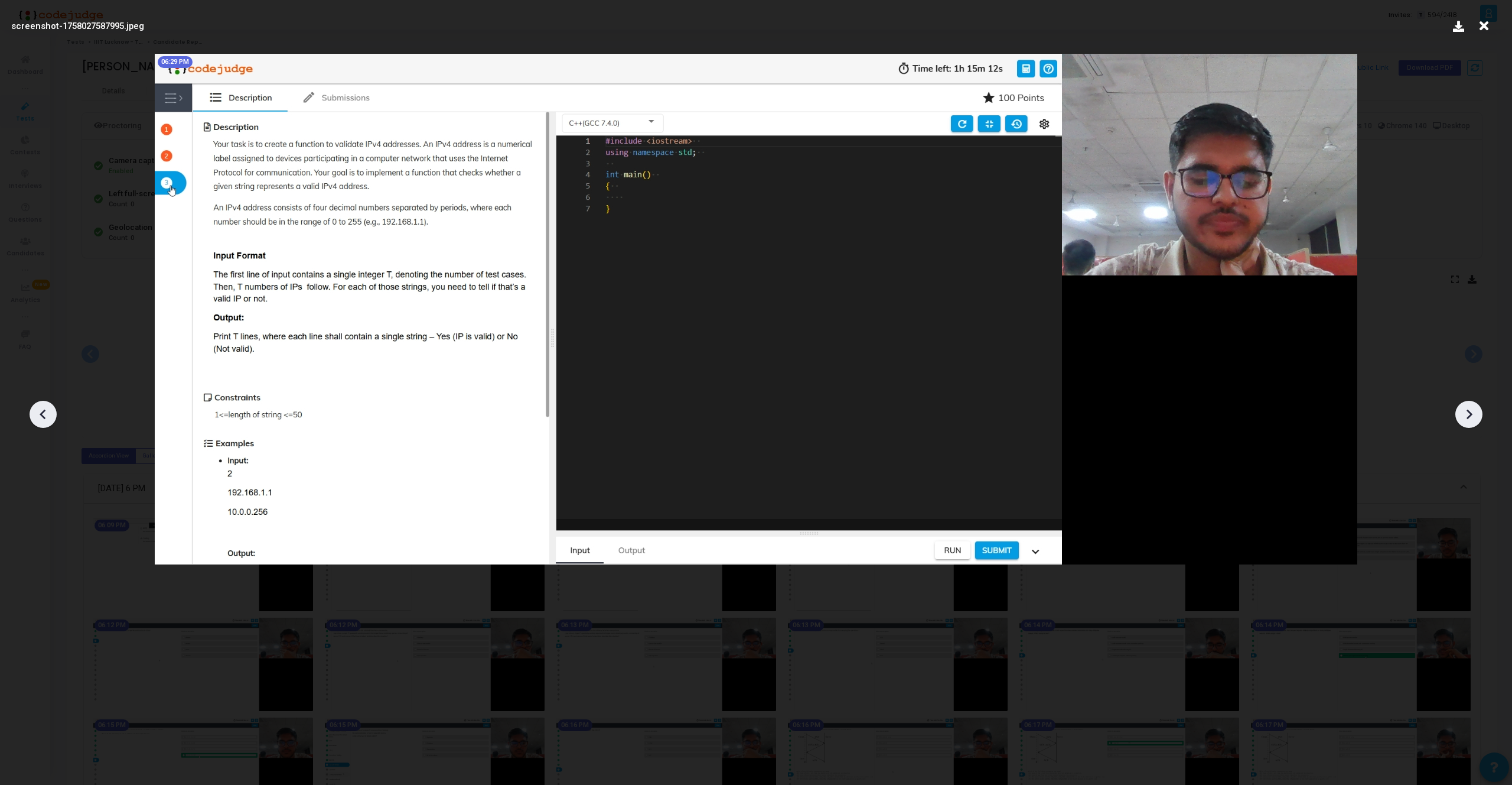
click at [1462, 416] on icon at bounding box center [1468, 414] width 18 height 18
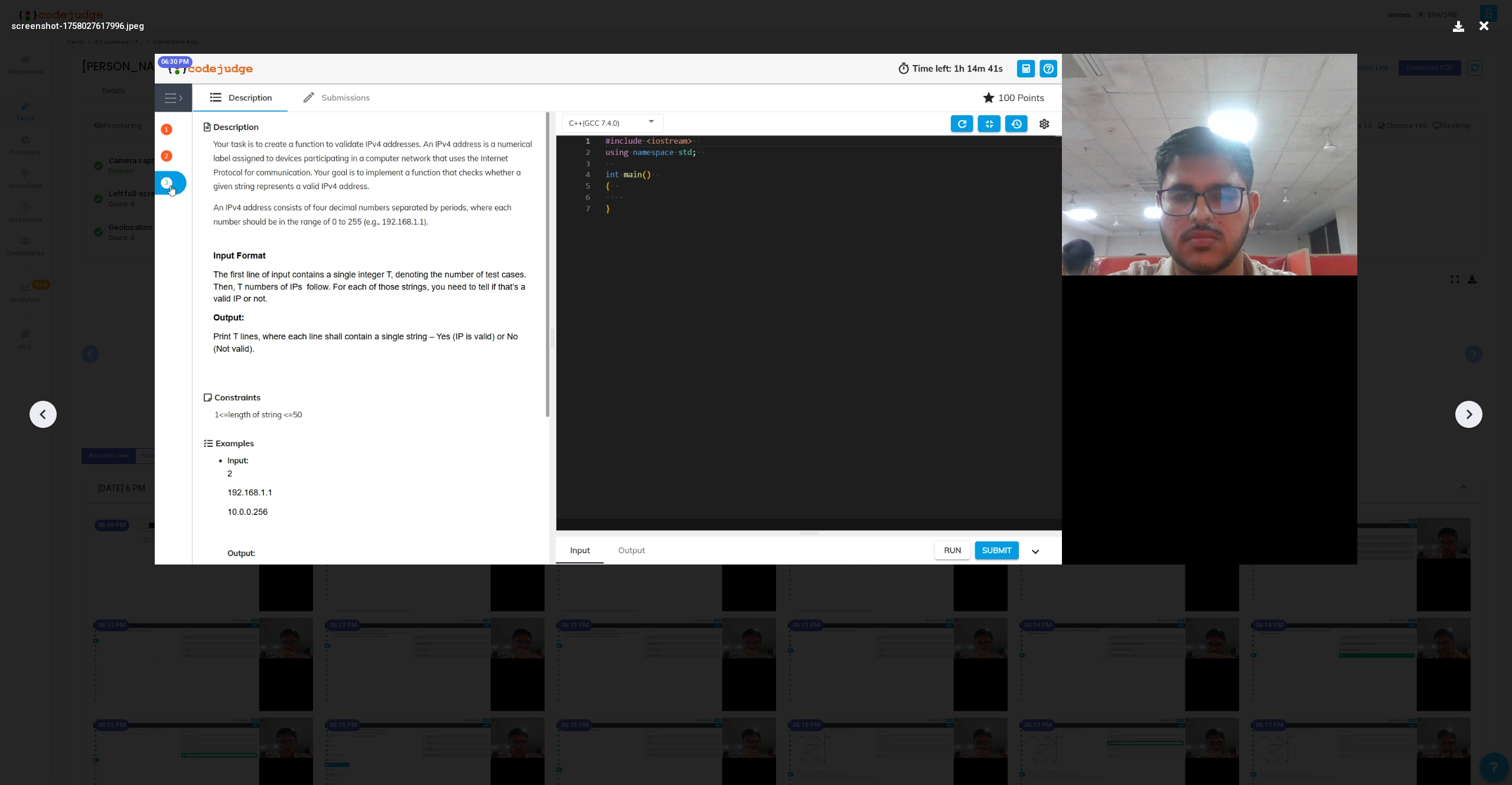
click at [1462, 416] on icon at bounding box center [1468, 414] width 18 height 18
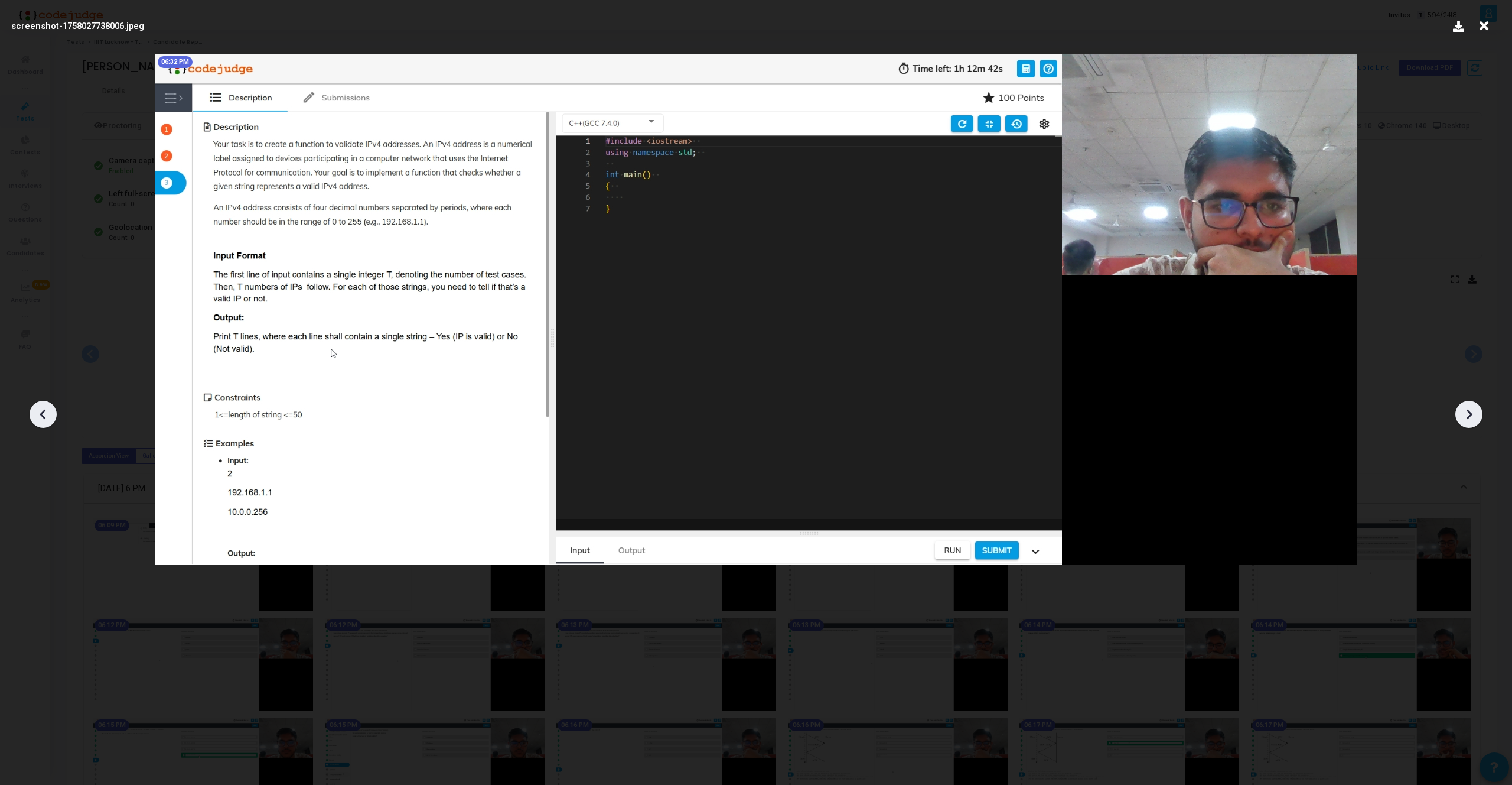
click at [1462, 416] on icon at bounding box center [1468, 414] width 18 height 18
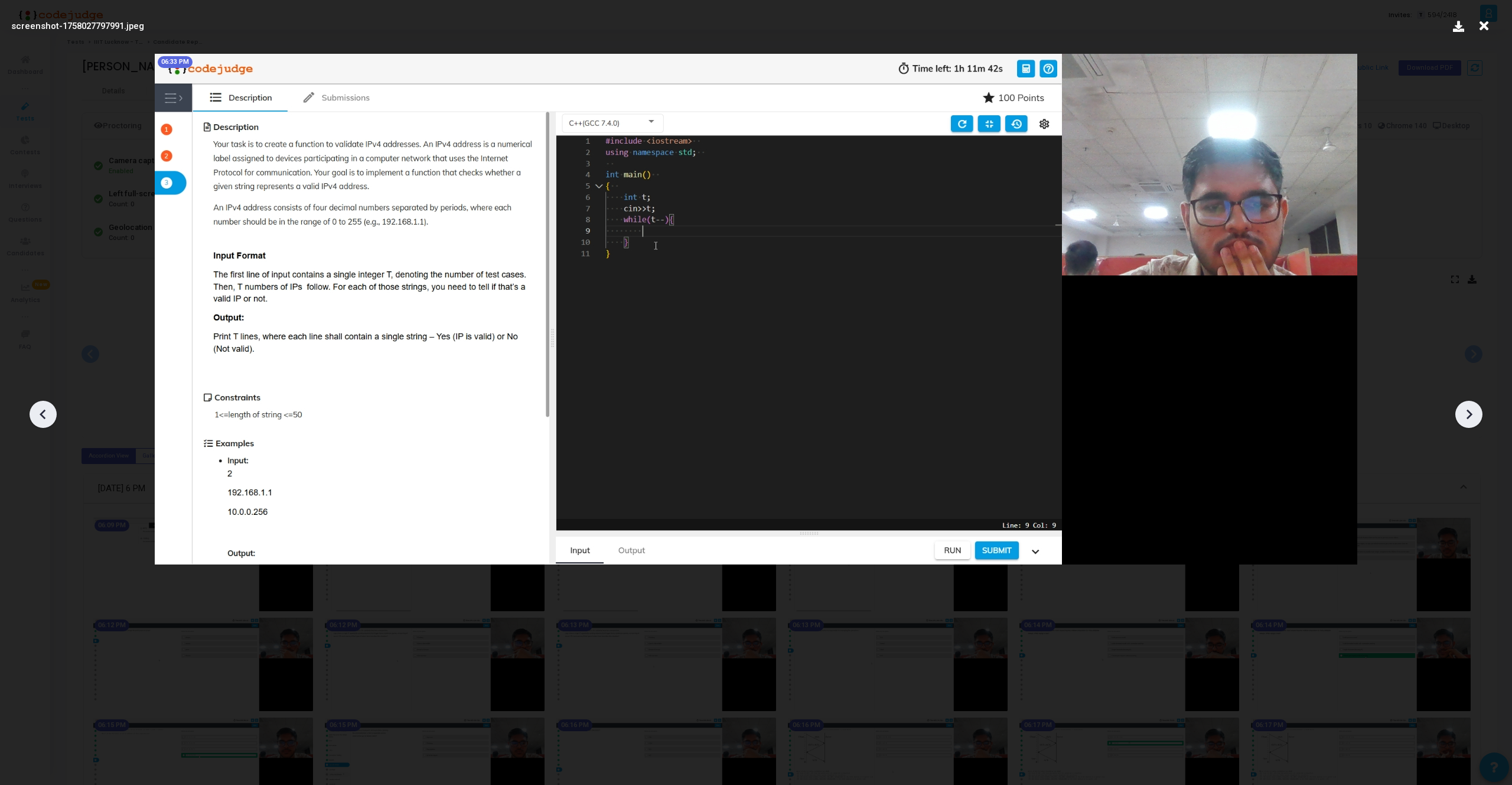
click at [1462, 416] on icon at bounding box center [1468, 414] width 18 height 18
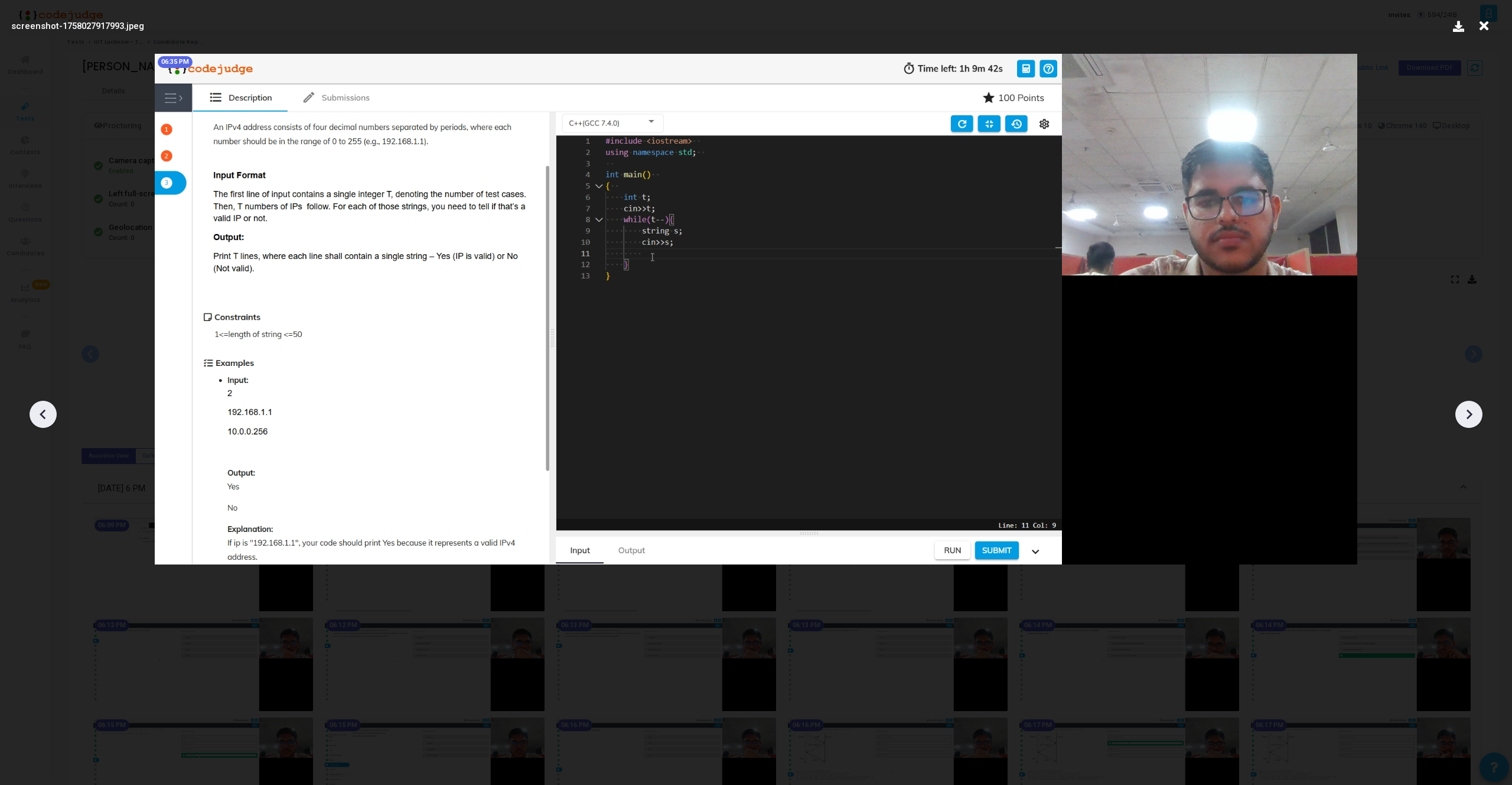
click at [1462, 416] on icon at bounding box center [1468, 414] width 18 height 18
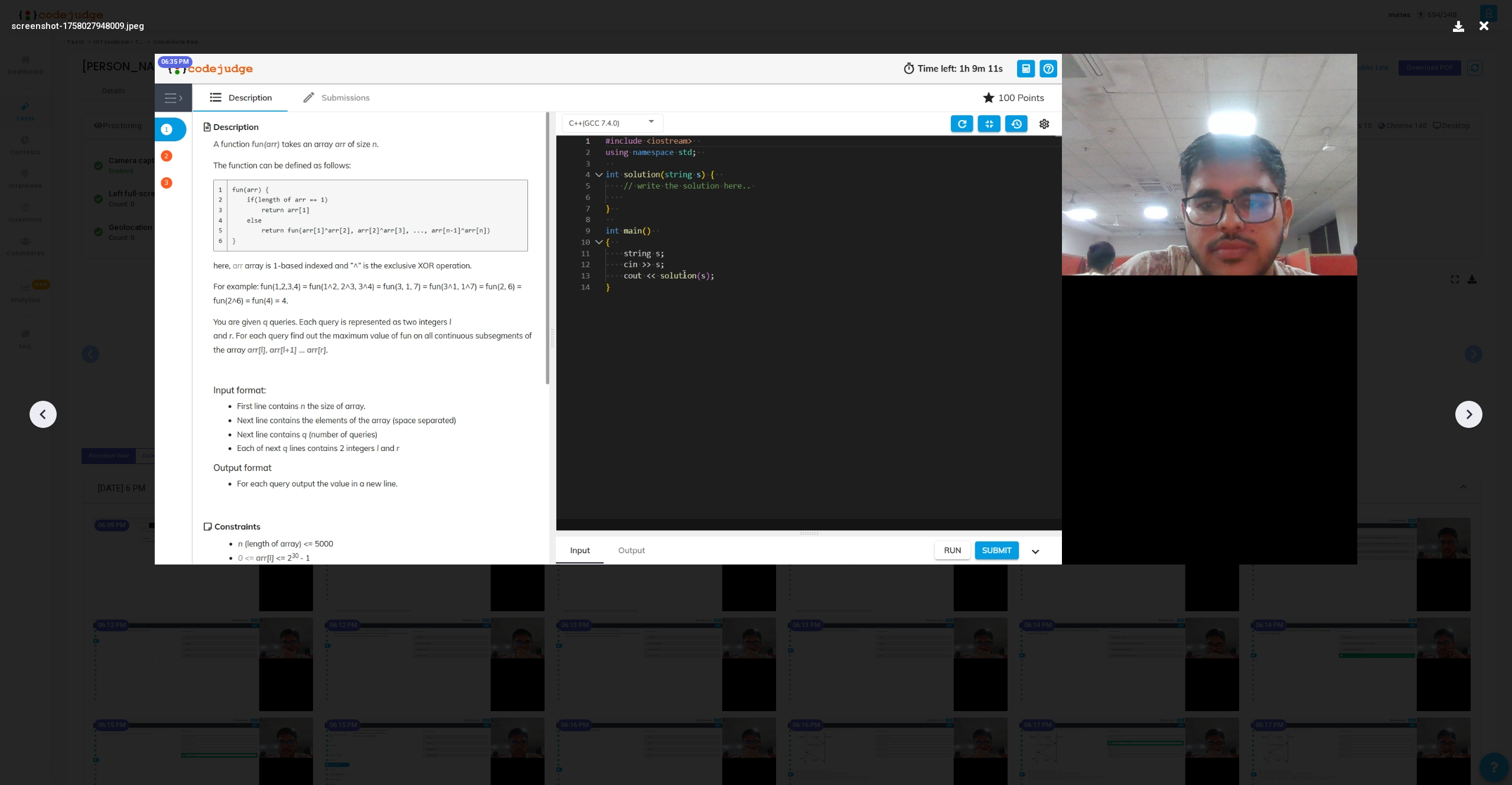
click at [1462, 416] on icon at bounding box center [1468, 414] width 18 height 18
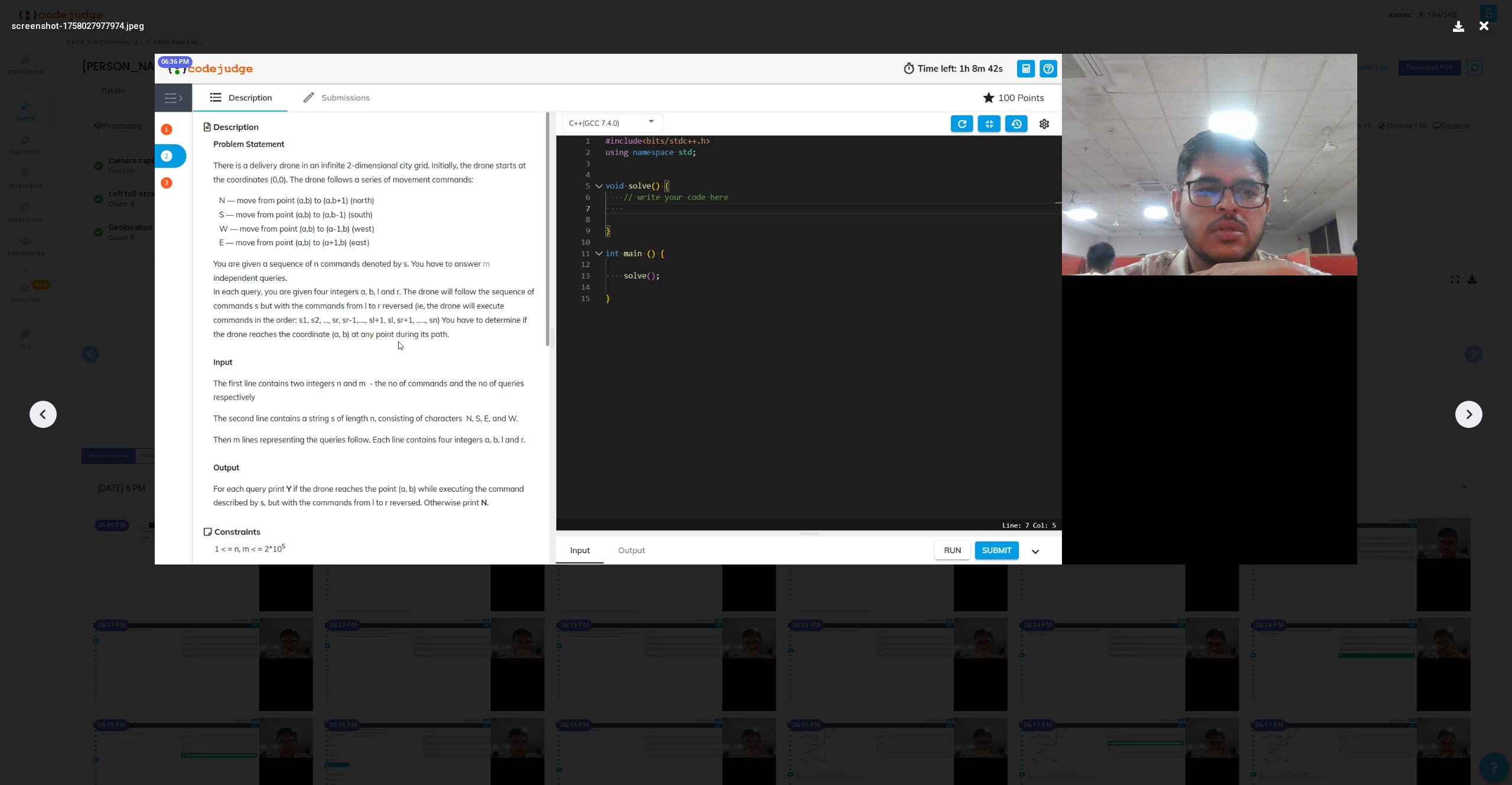
click at [1462, 416] on icon at bounding box center [1468, 414] width 18 height 18
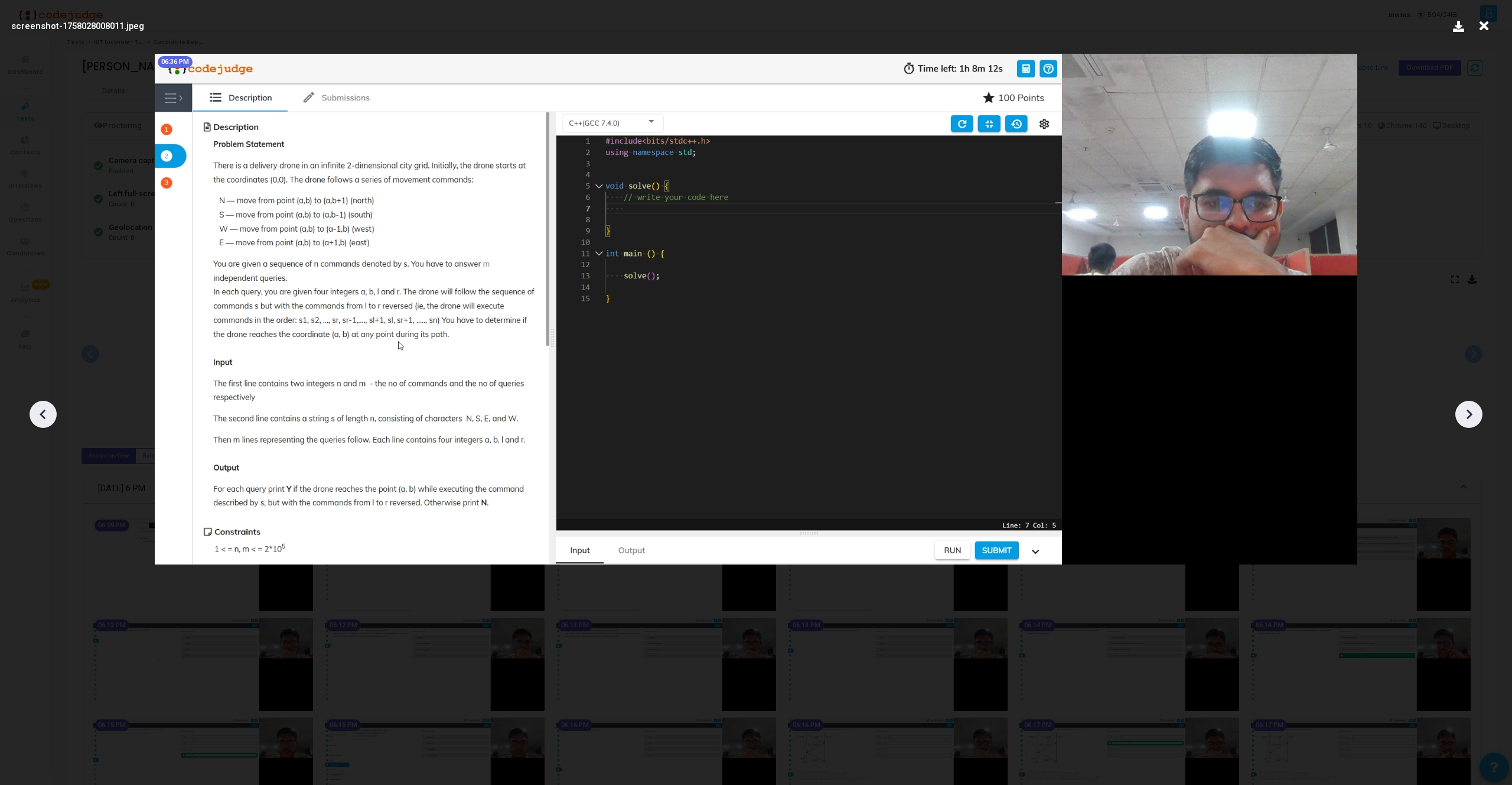
click at [1462, 416] on icon at bounding box center [1468, 414] width 18 height 18
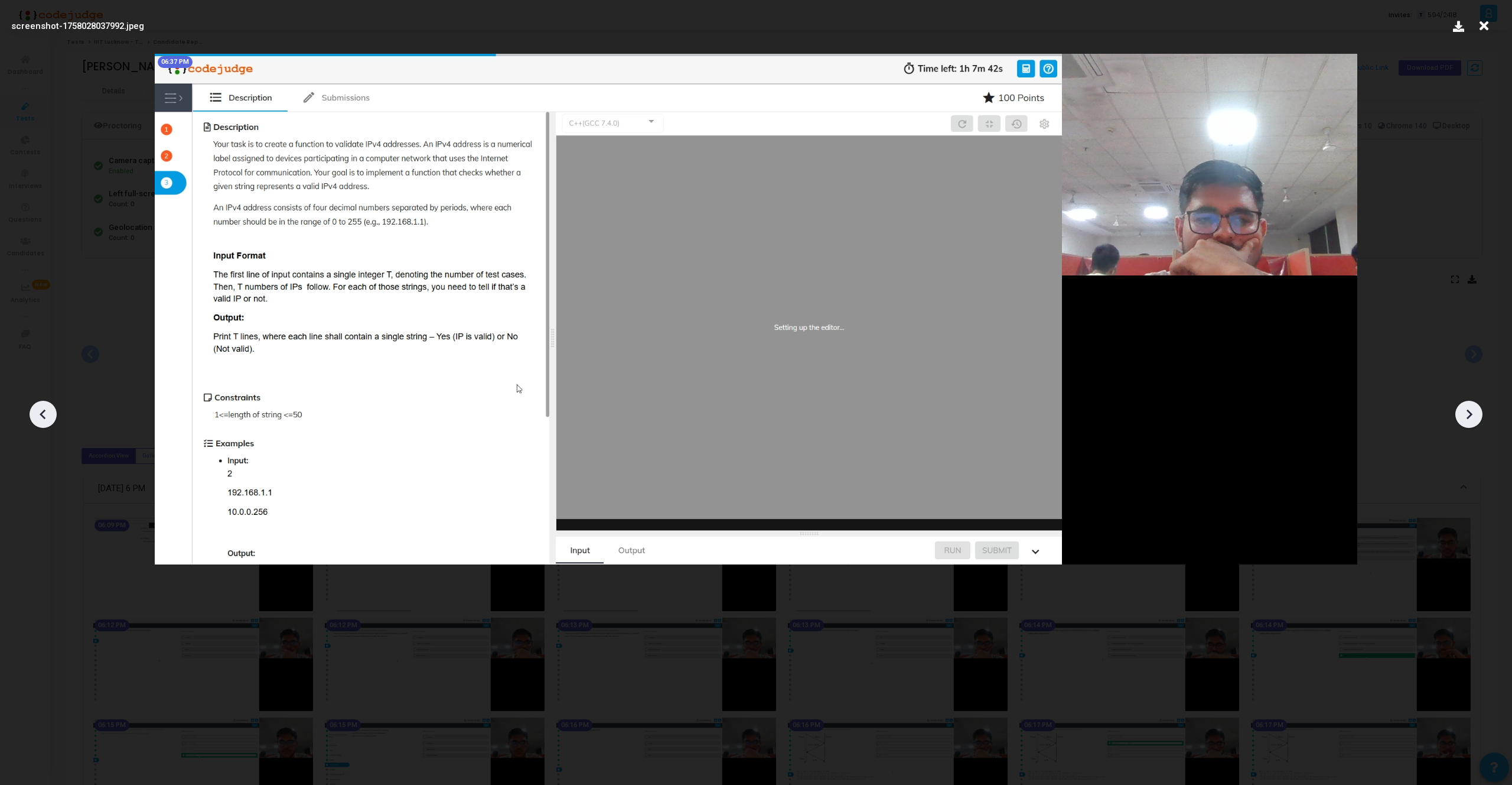
click at [1462, 416] on icon at bounding box center [1468, 414] width 18 height 18
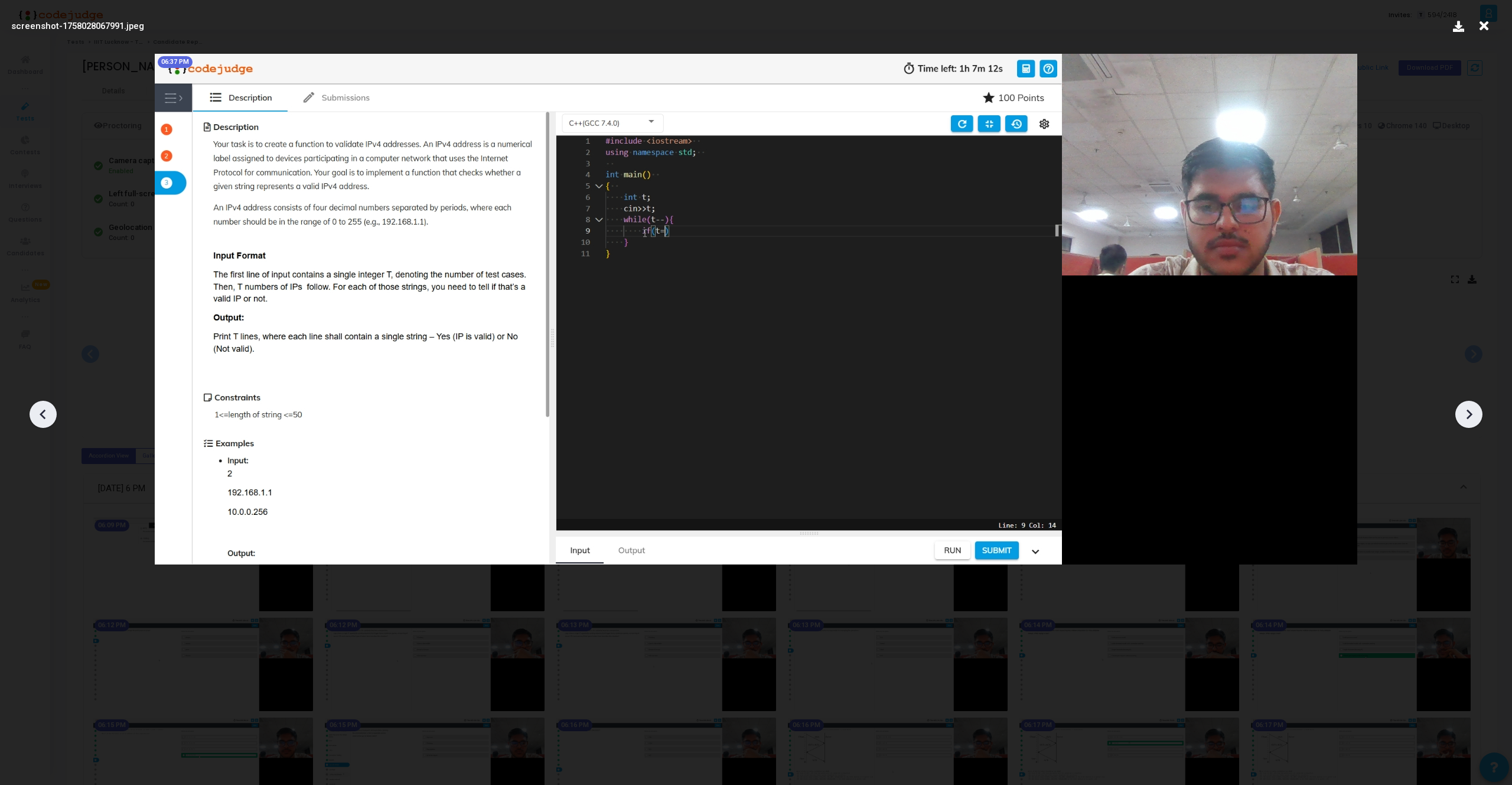
click at [1462, 416] on icon at bounding box center [1468, 414] width 18 height 18
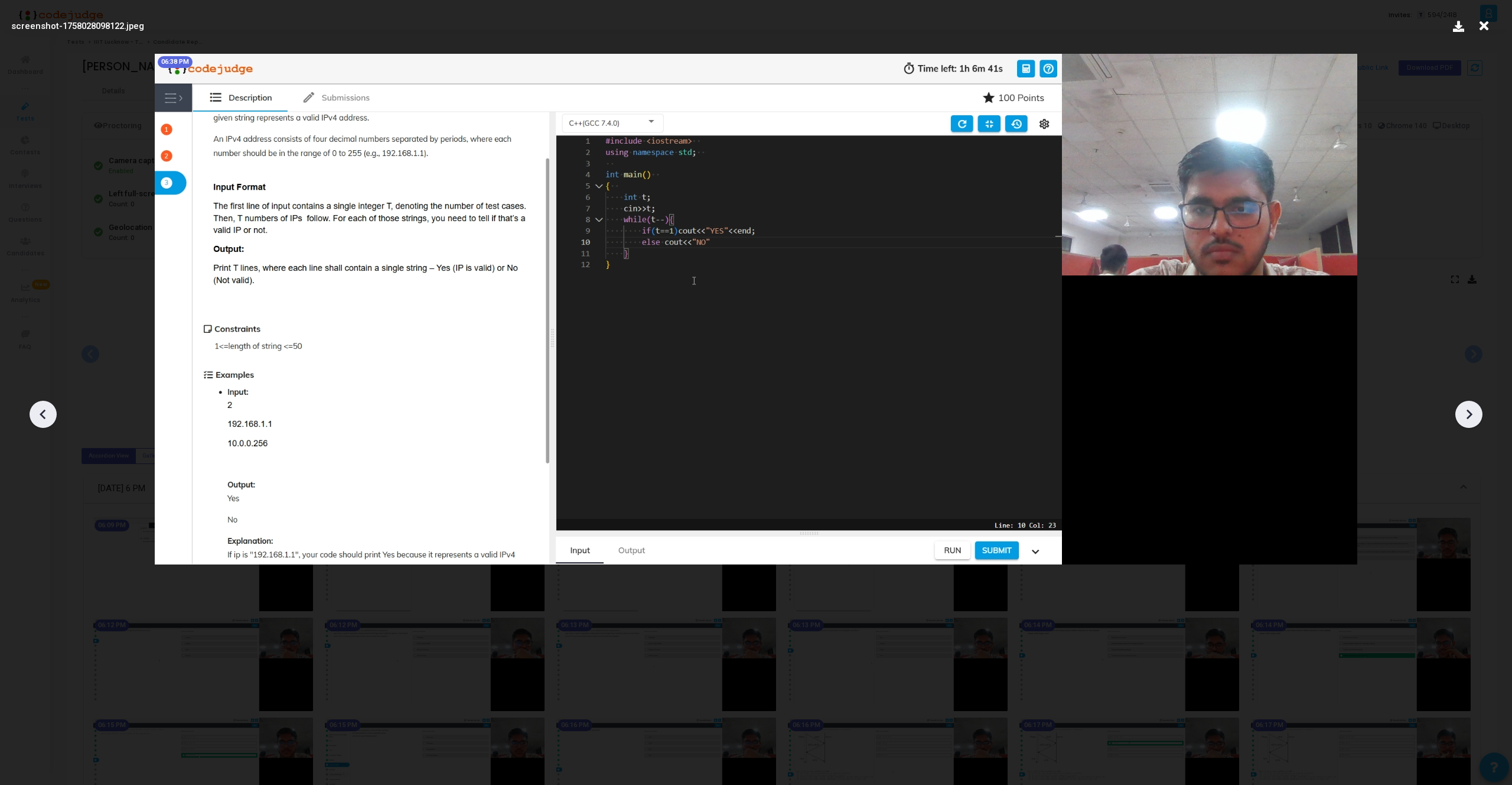
click at [1462, 416] on icon at bounding box center [1468, 414] width 18 height 18
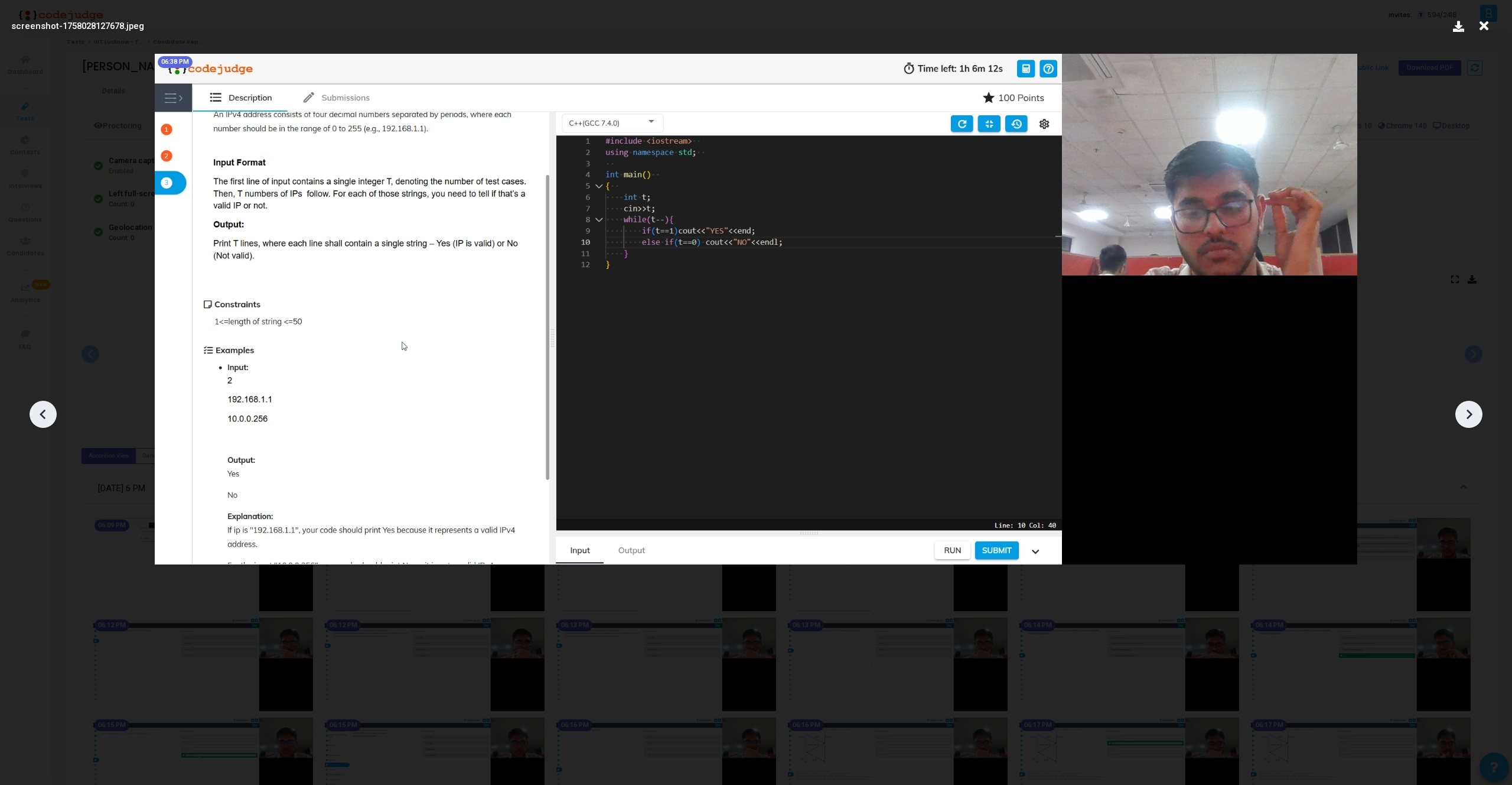
click at [1462, 416] on icon at bounding box center [1468, 414] width 18 height 18
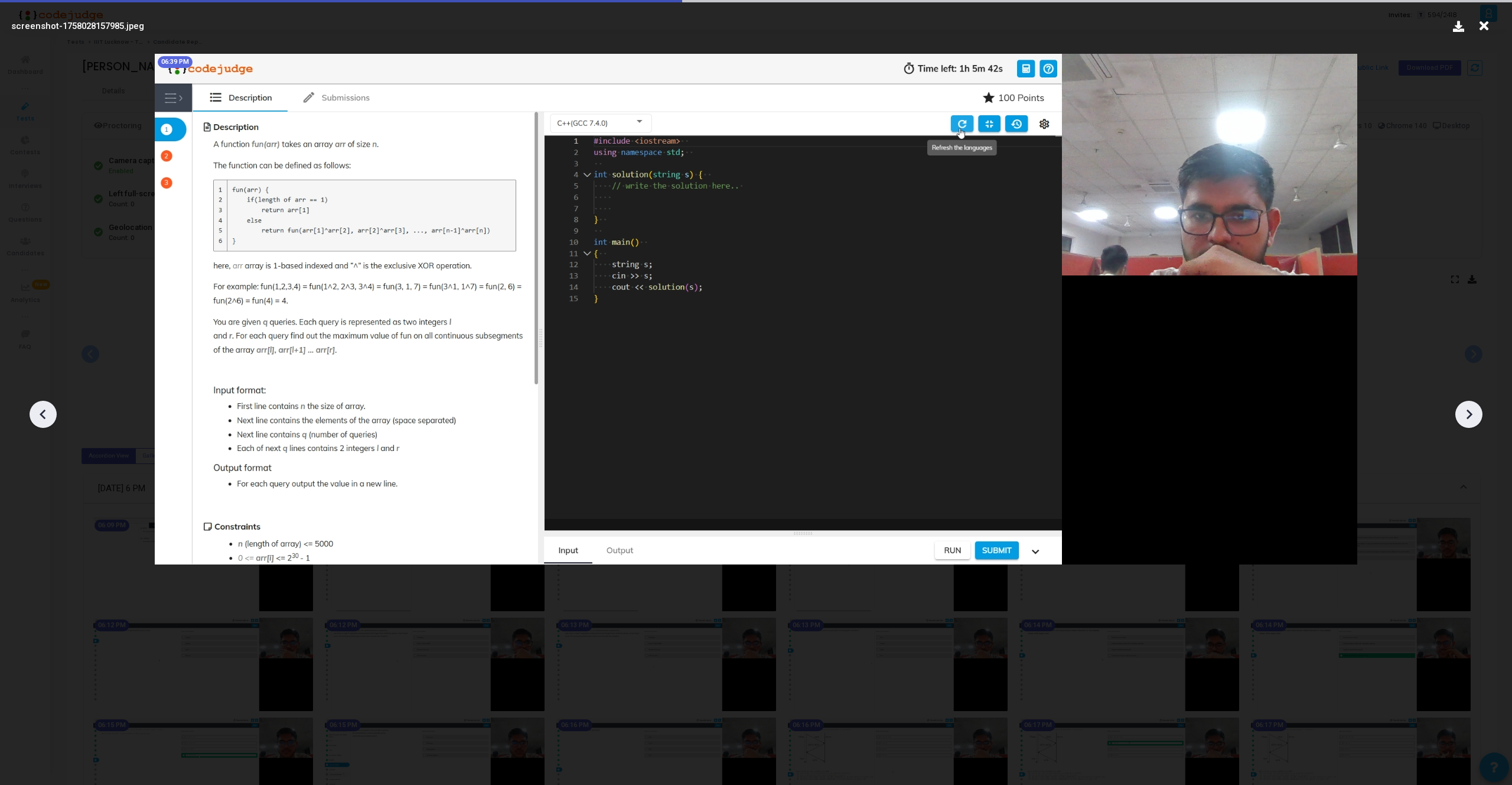
click at [1462, 416] on icon at bounding box center [1468, 414] width 18 height 18
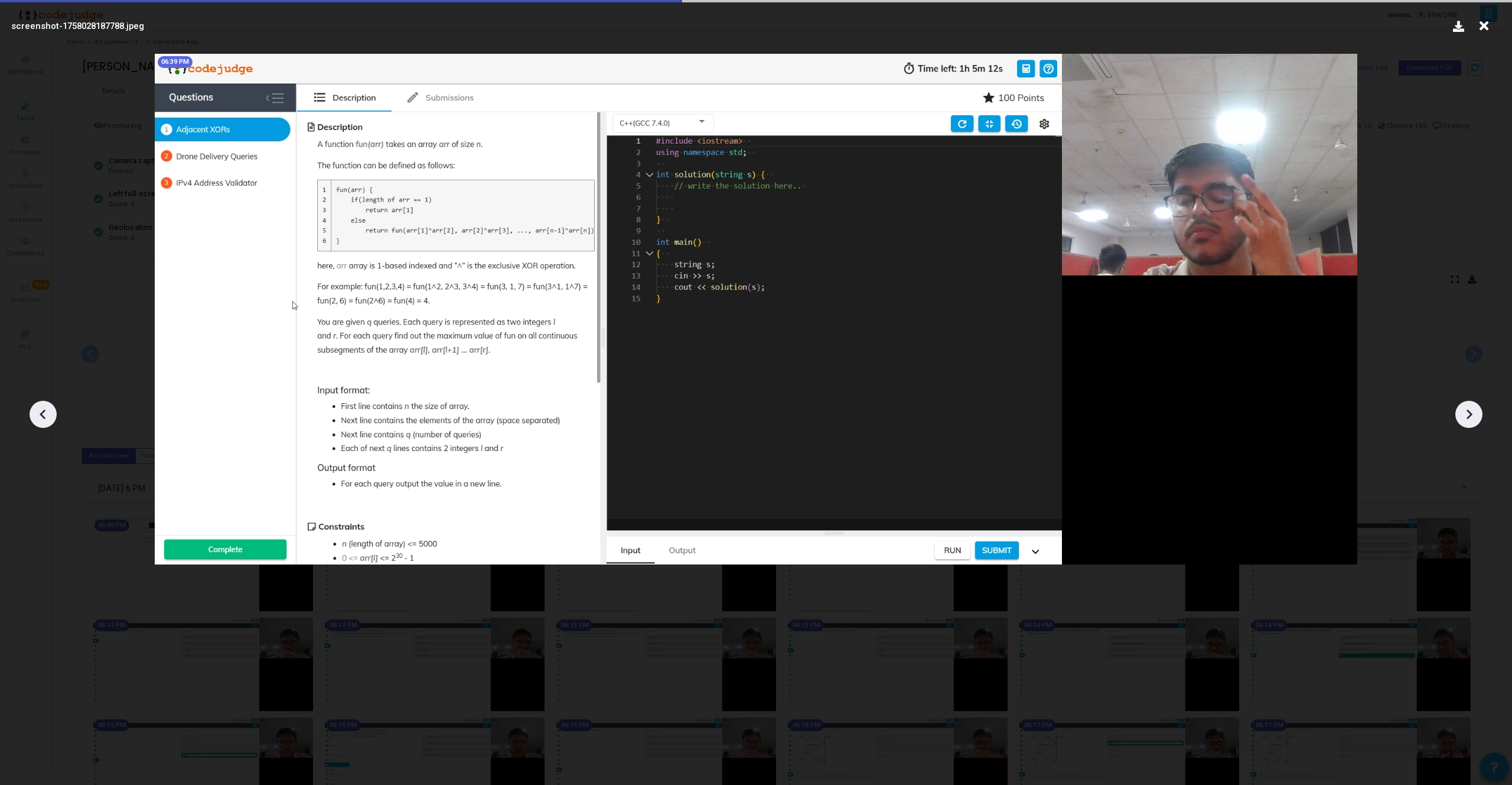
click at [1462, 416] on icon at bounding box center [1468, 414] width 18 height 18
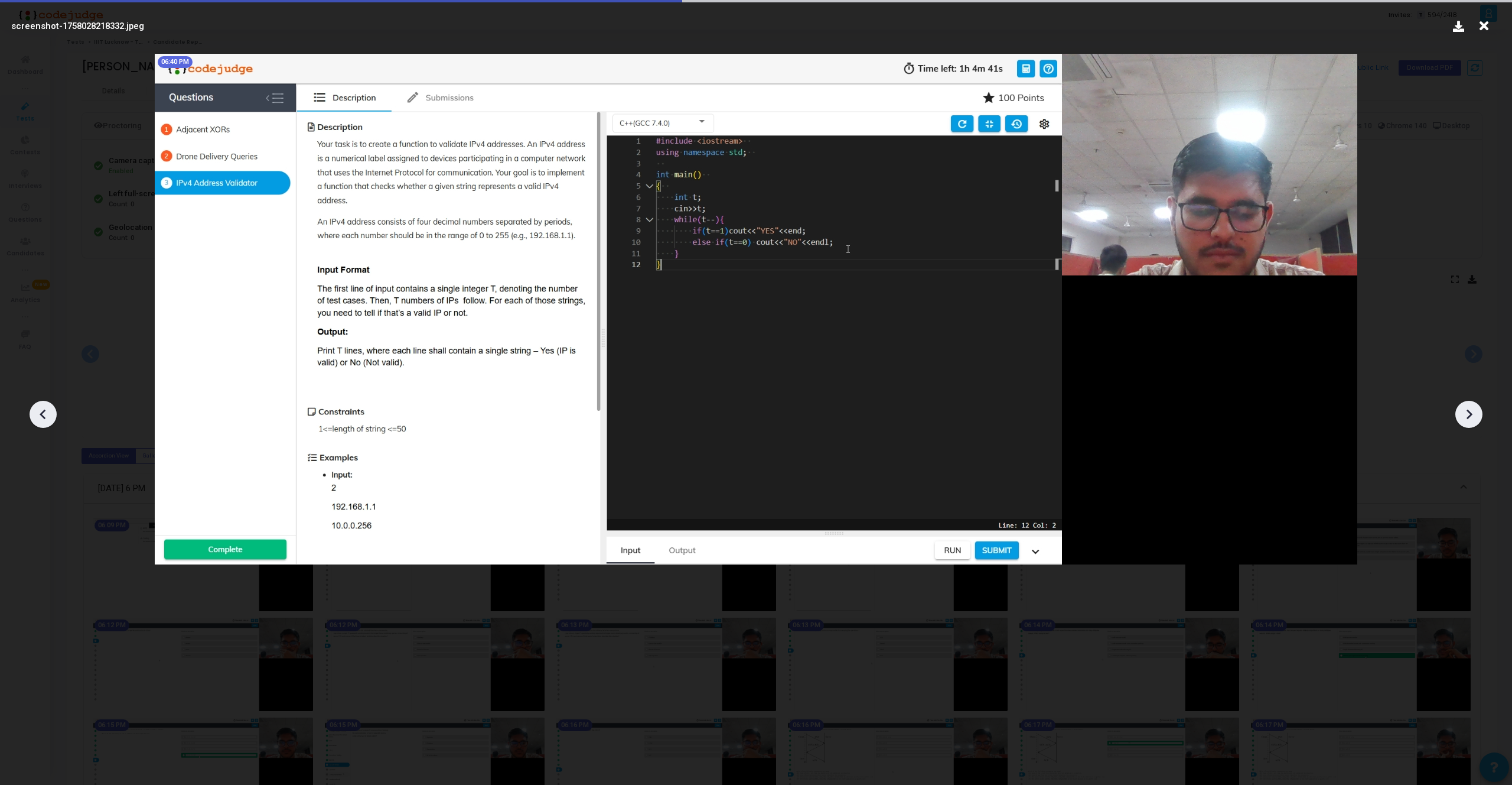
click at [1462, 416] on icon at bounding box center [1468, 414] width 18 height 18
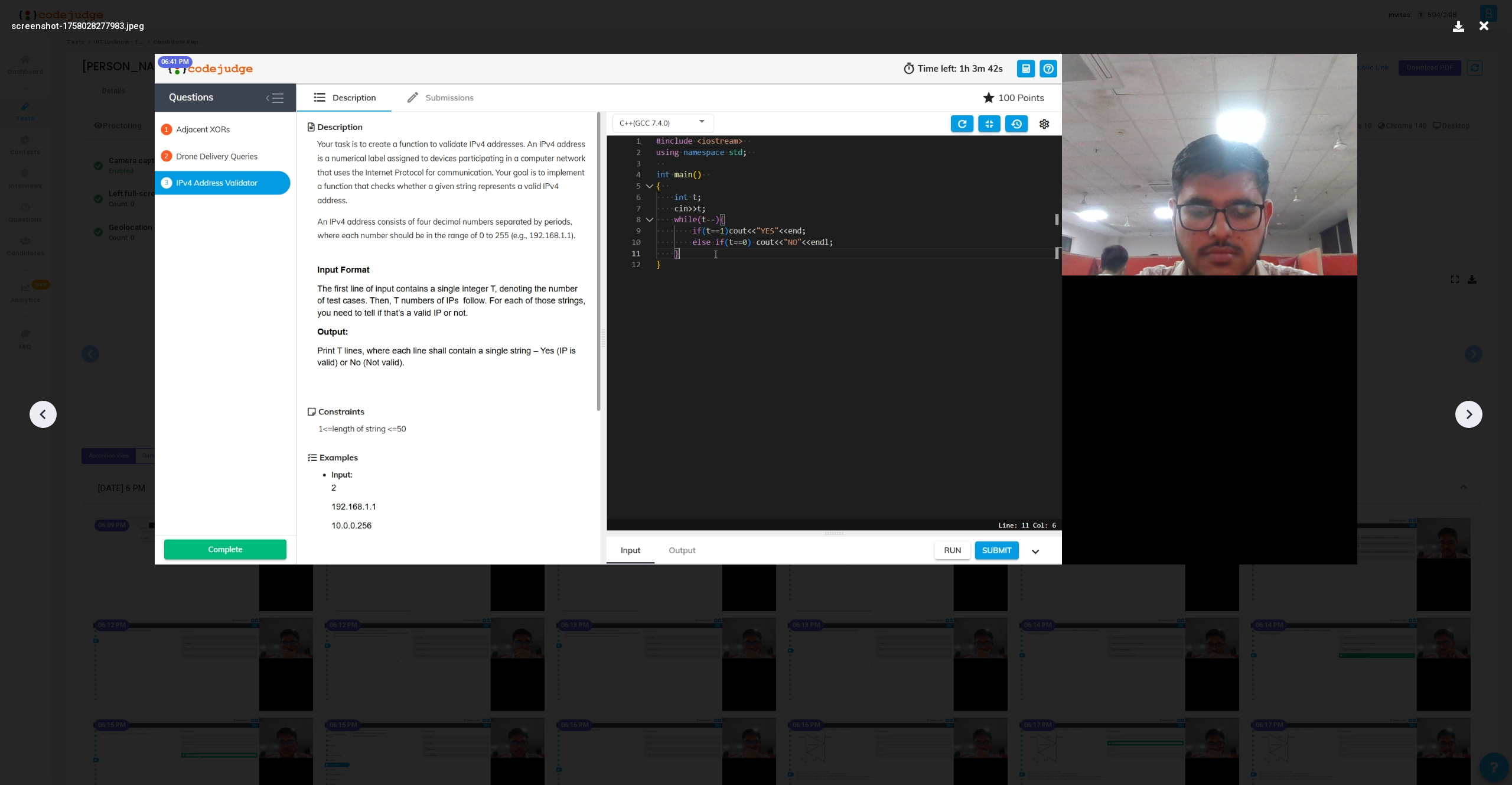
click at [1462, 416] on icon at bounding box center [1468, 414] width 18 height 18
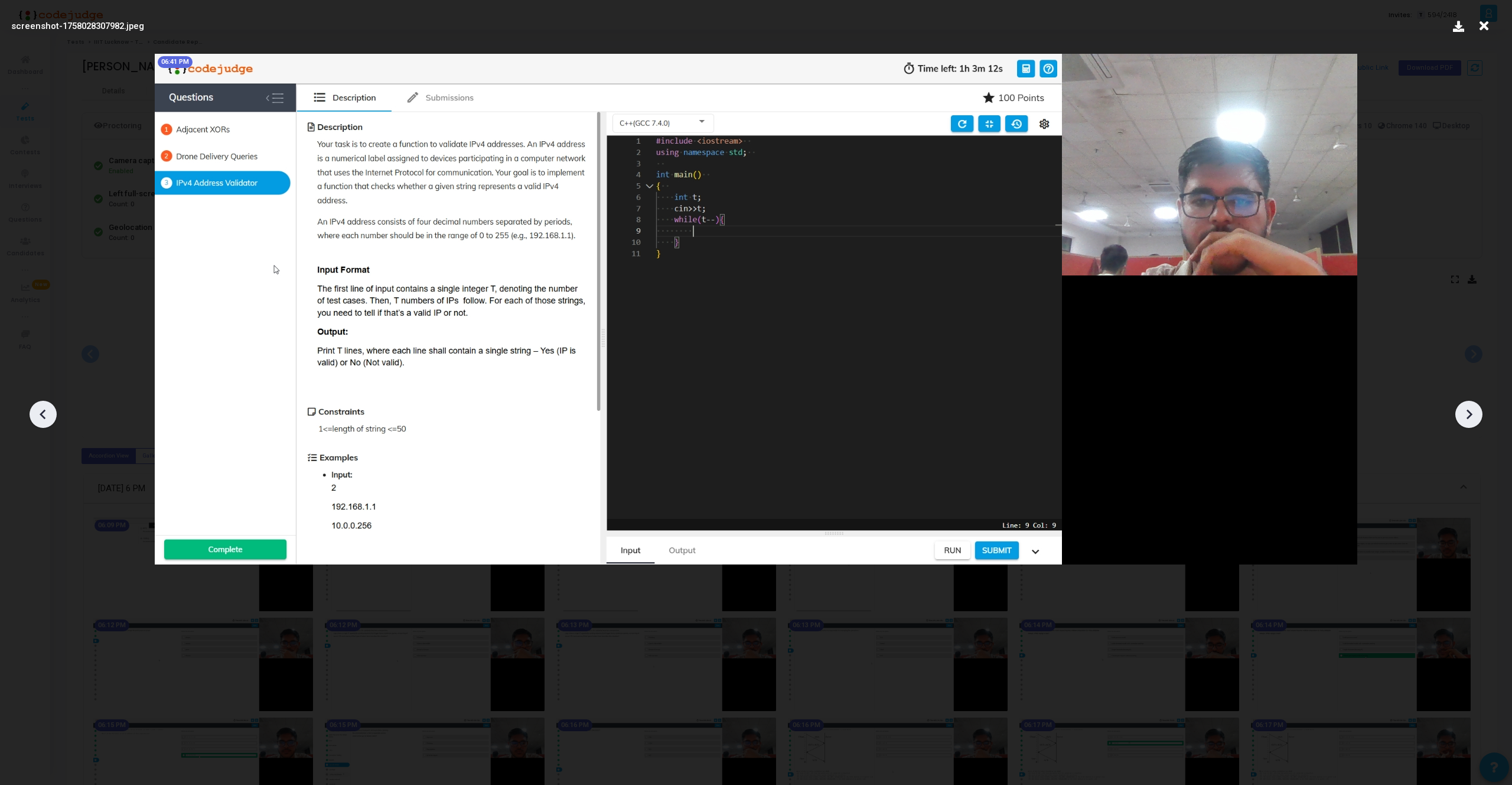
click at [1462, 416] on icon at bounding box center [1468, 414] width 18 height 18
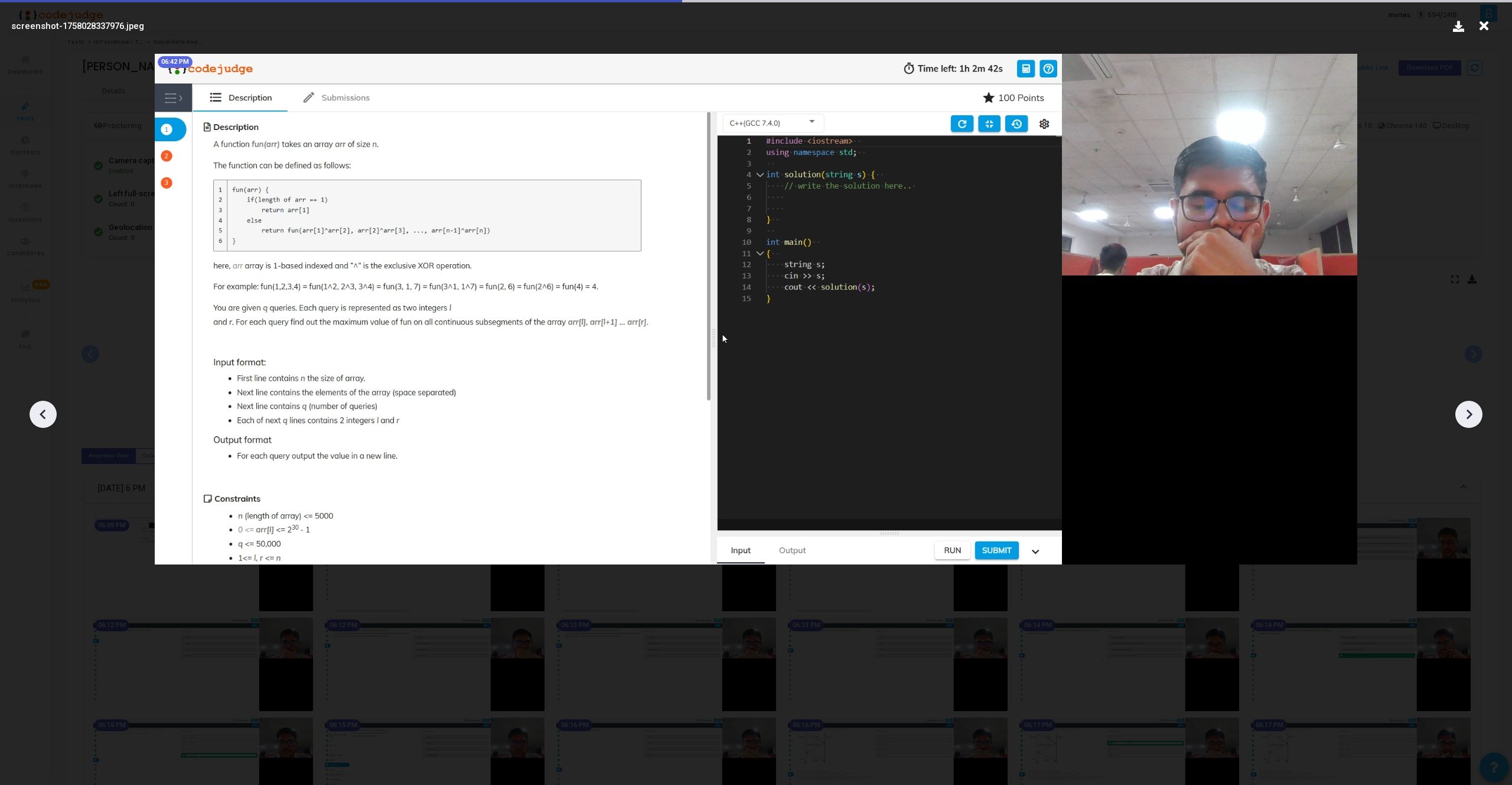
click at [1462, 416] on icon at bounding box center [1468, 414] width 18 height 18
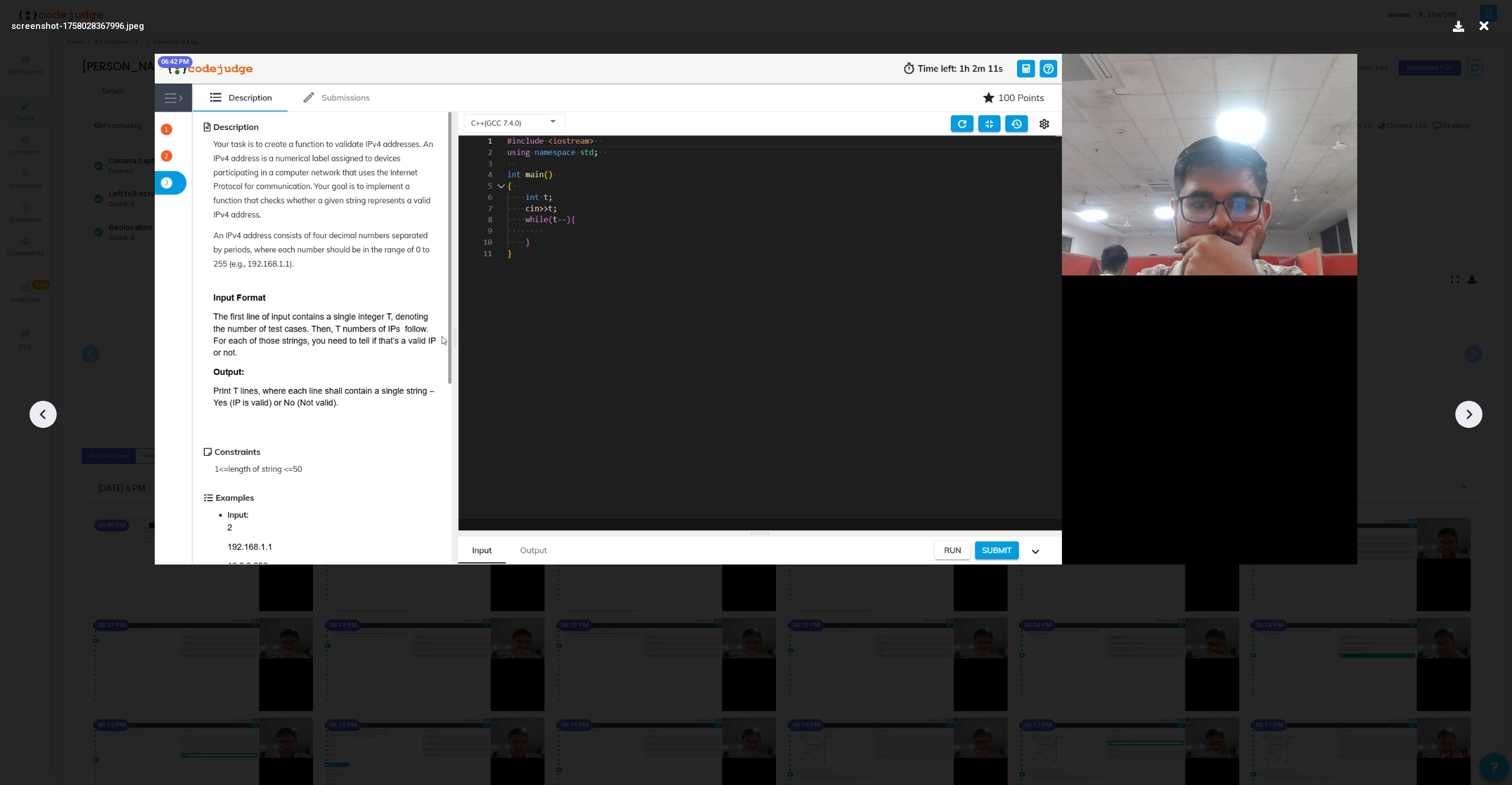
click at [1462, 416] on icon at bounding box center [1468, 414] width 18 height 18
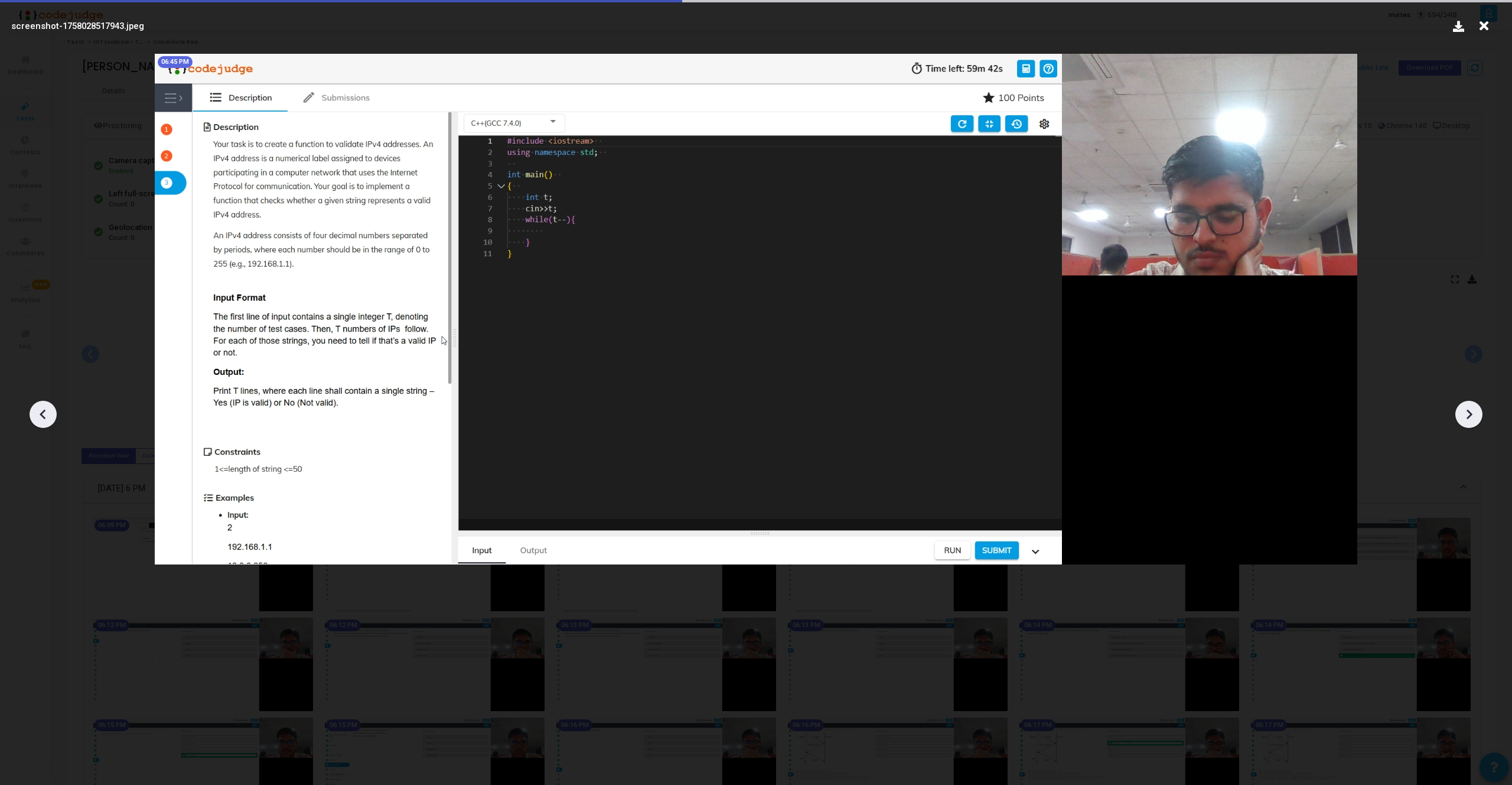
click at [1462, 416] on icon at bounding box center [1468, 414] width 18 height 18
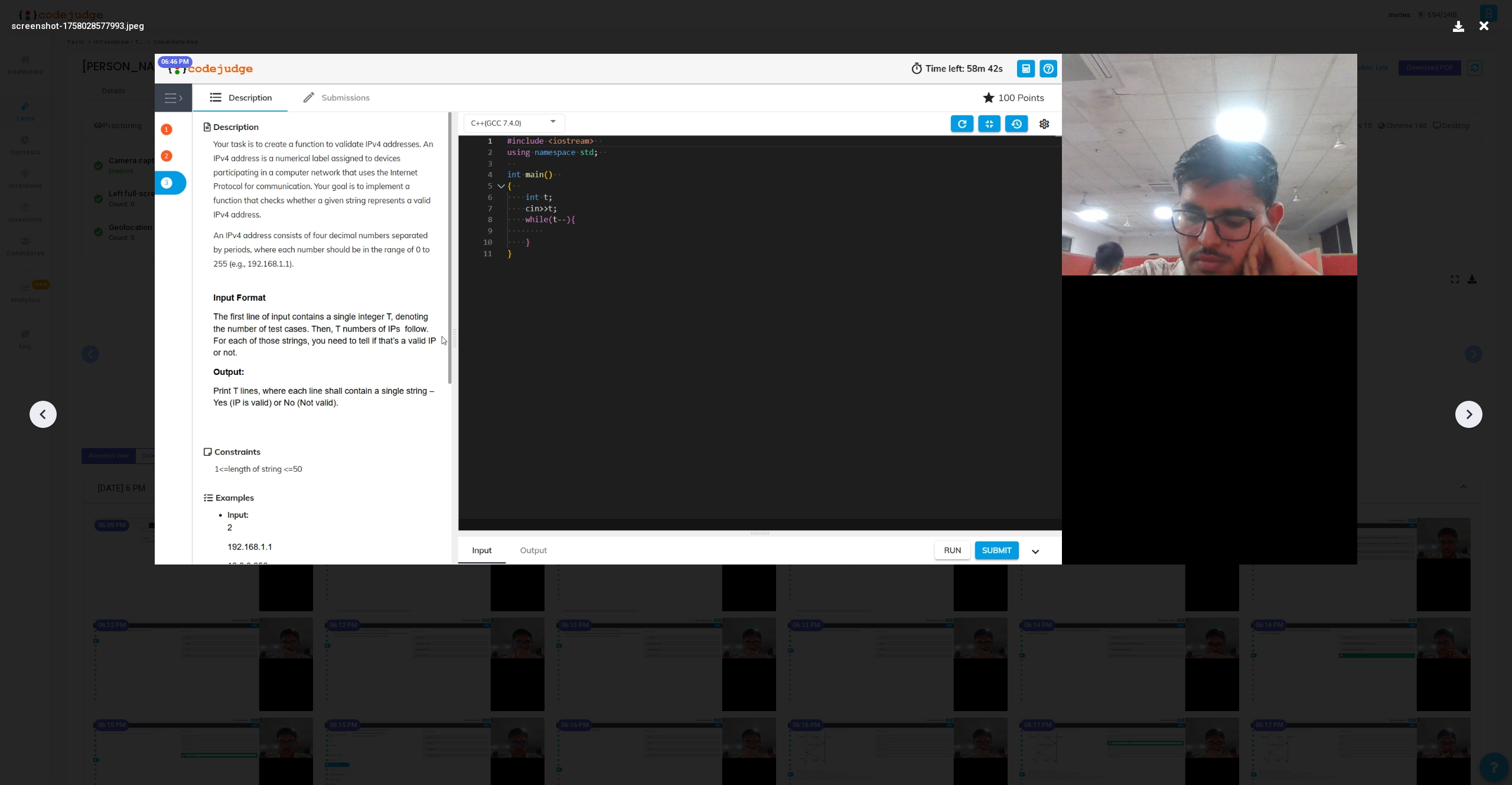
click at [1462, 416] on icon at bounding box center [1468, 414] width 18 height 18
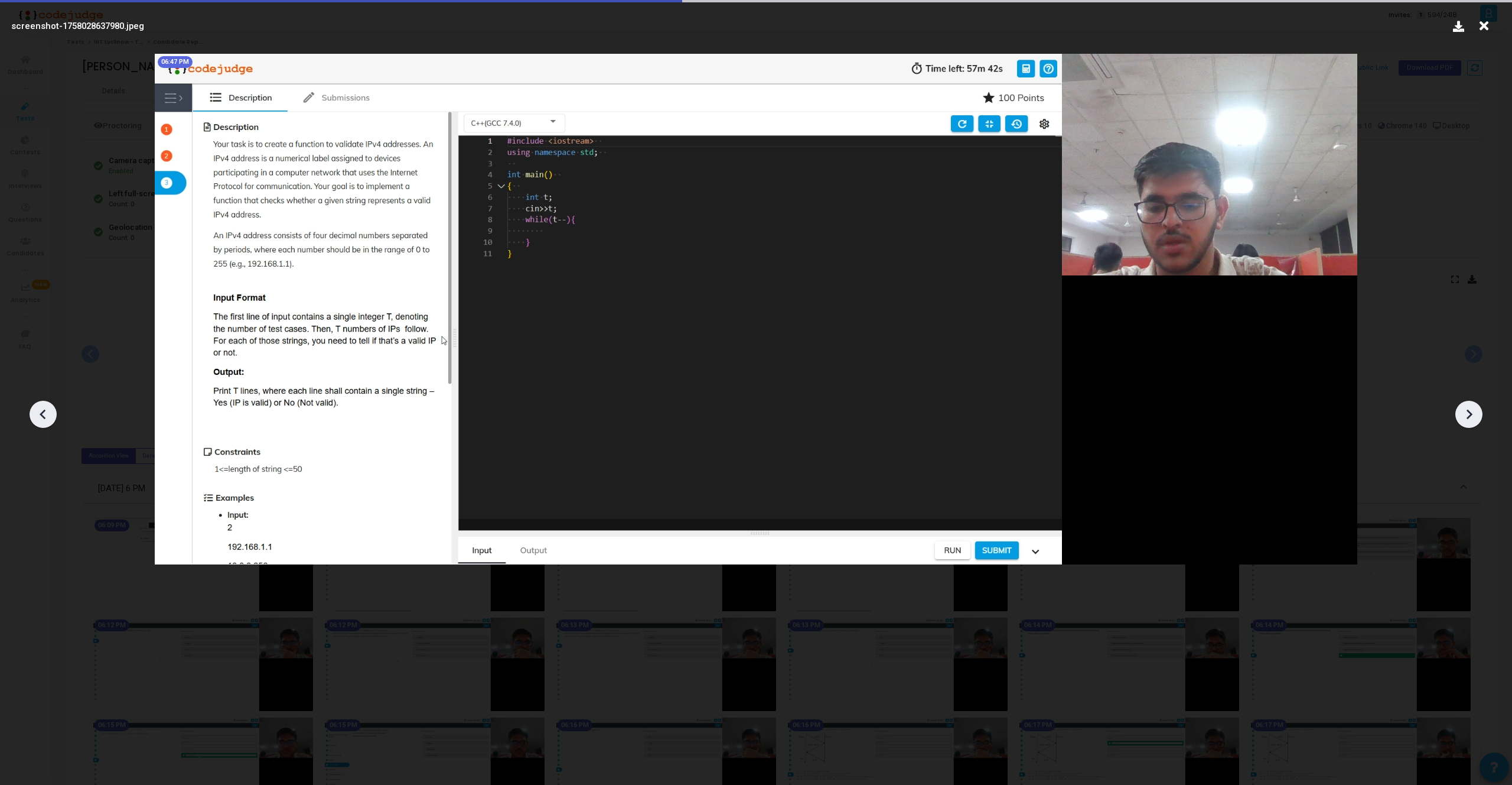
click at [1462, 416] on icon at bounding box center [1468, 414] width 18 height 18
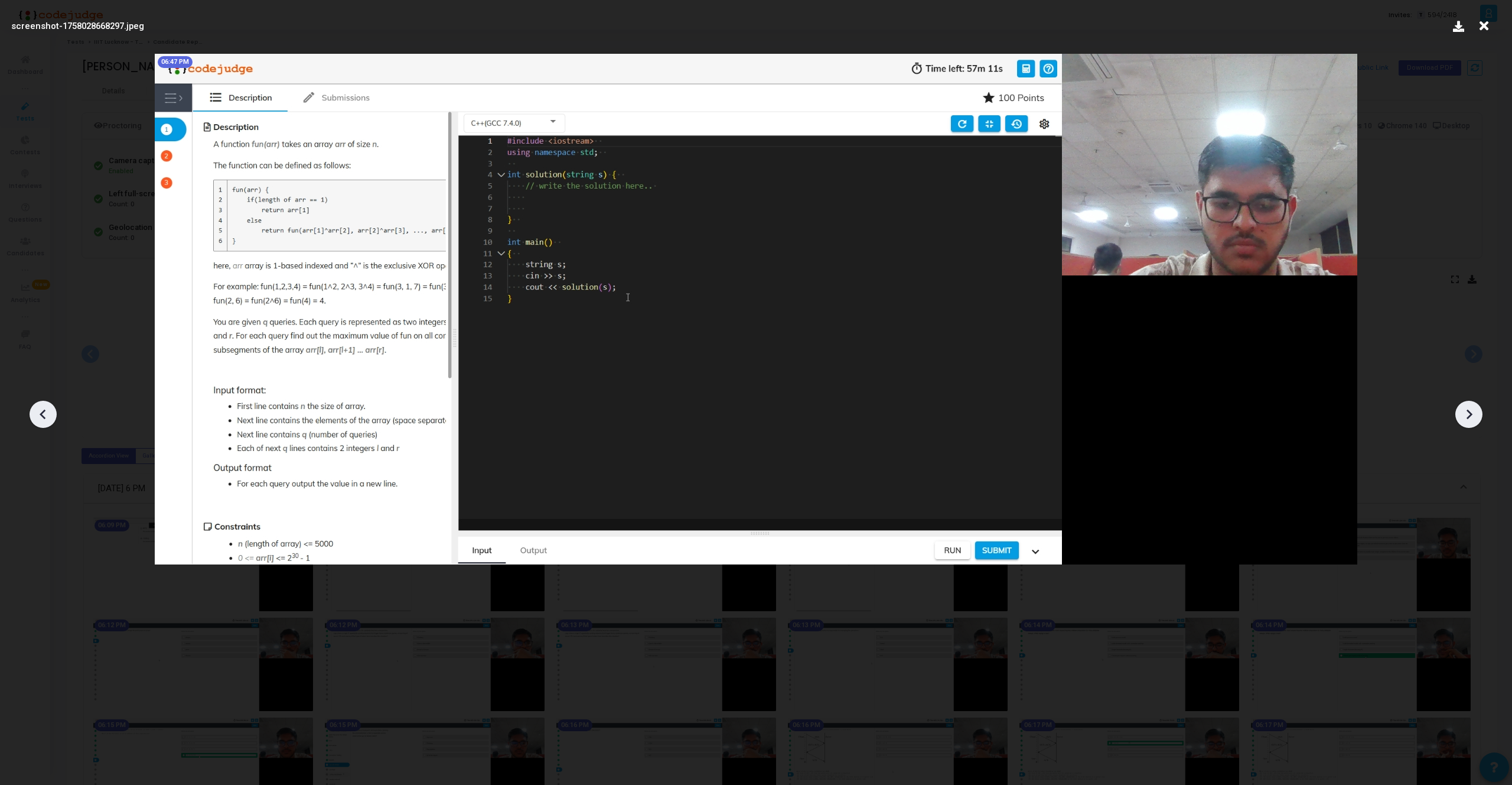
click at [1462, 416] on icon at bounding box center [1468, 414] width 18 height 18
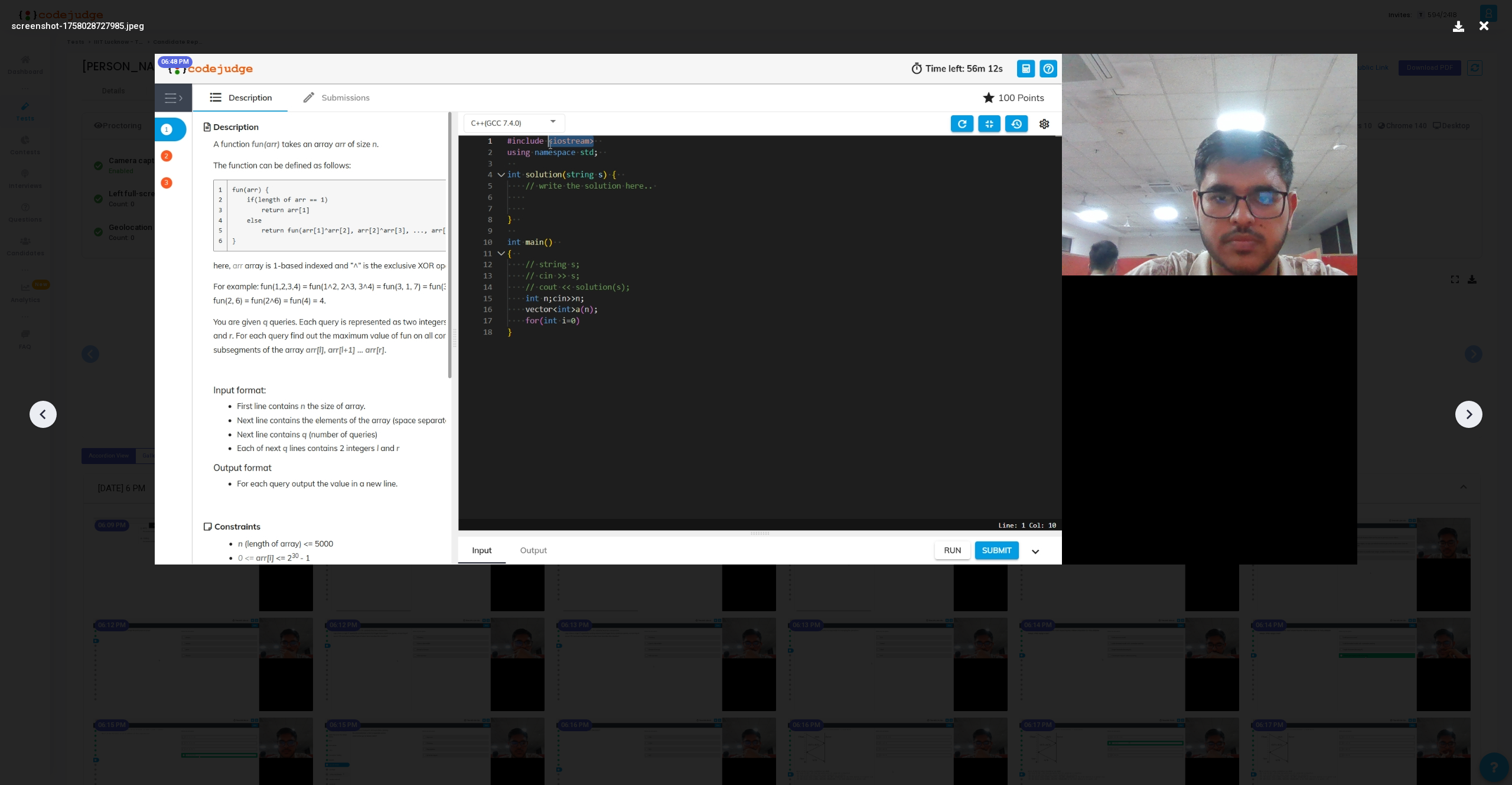
click at [1462, 416] on icon at bounding box center [1468, 414] width 18 height 18
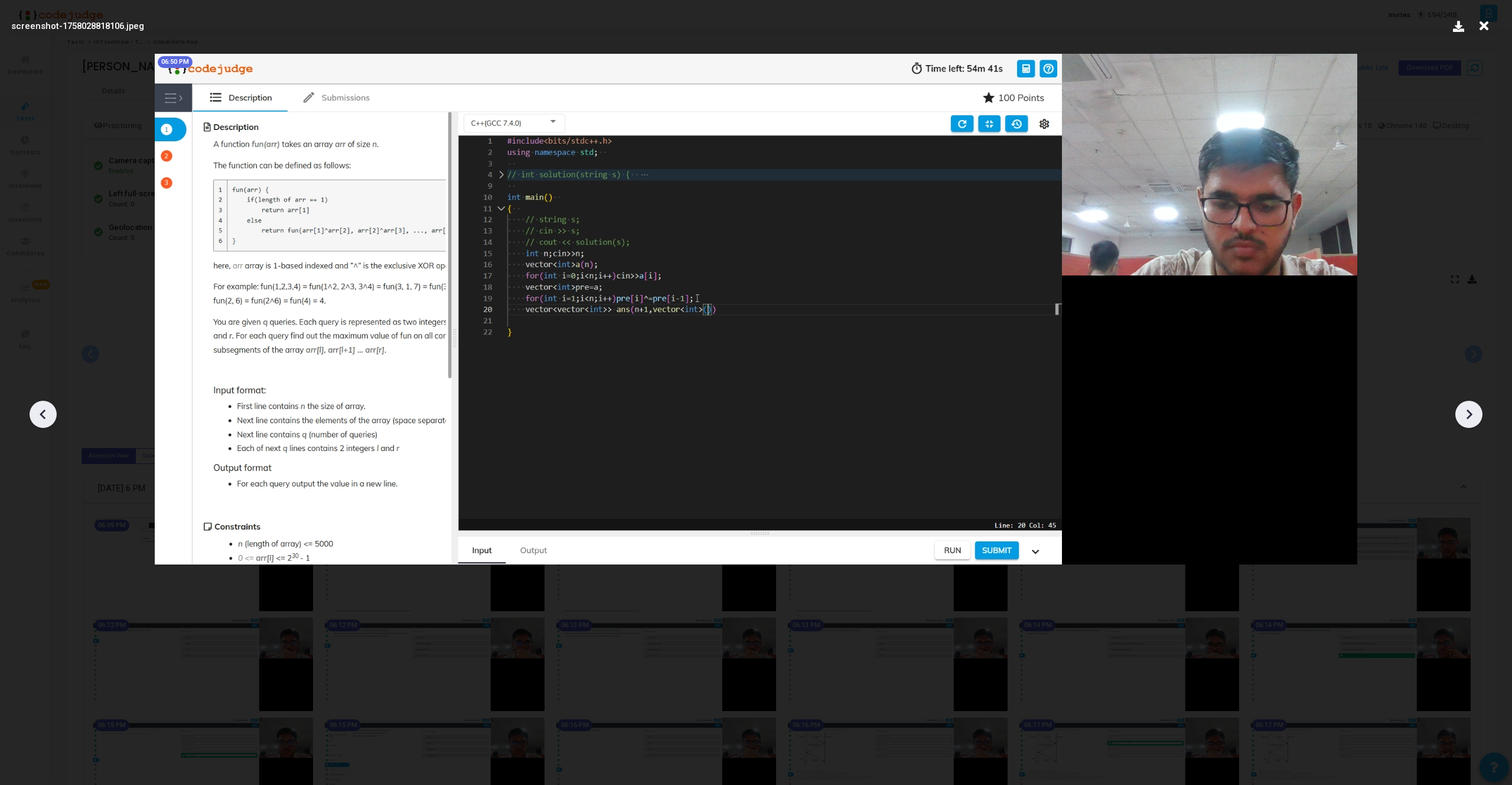
click at [1462, 416] on icon at bounding box center [1468, 414] width 18 height 18
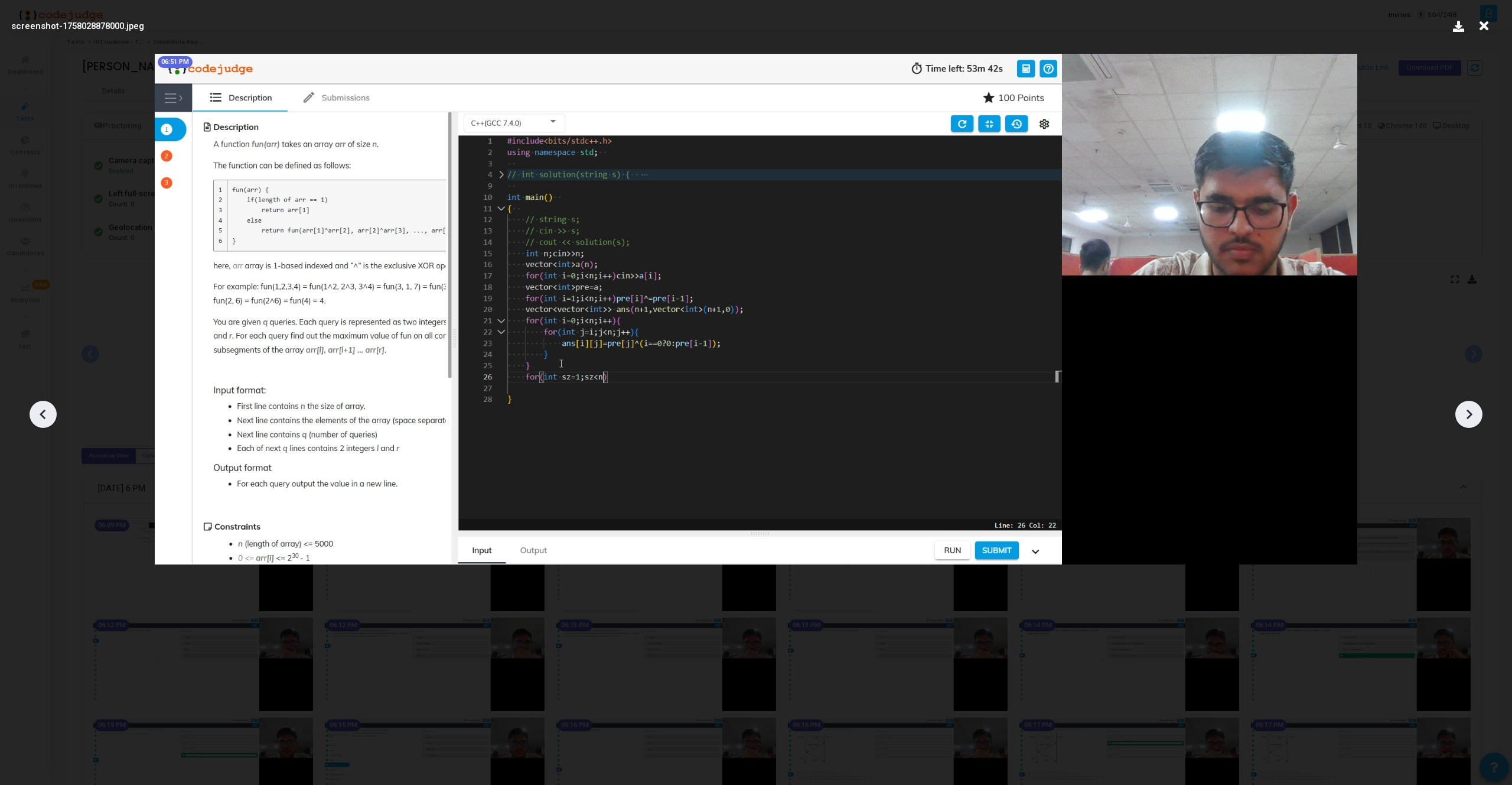
click at [1462, 416] on icon at bounding box center [1468, 414] width 18 height 18
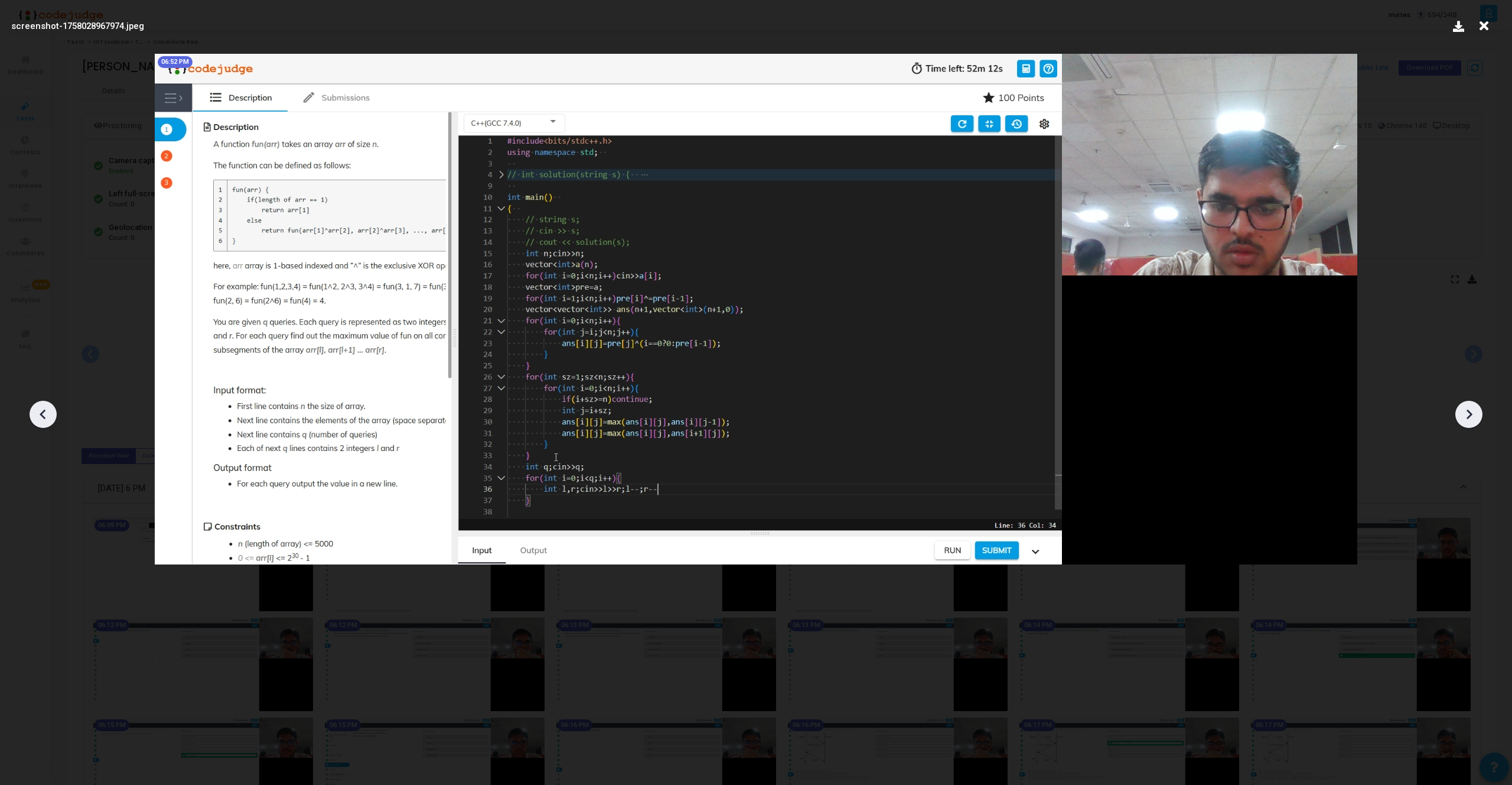
click at [1462, 416] on icon at bounding box center [1468, 414] width 18 height 18
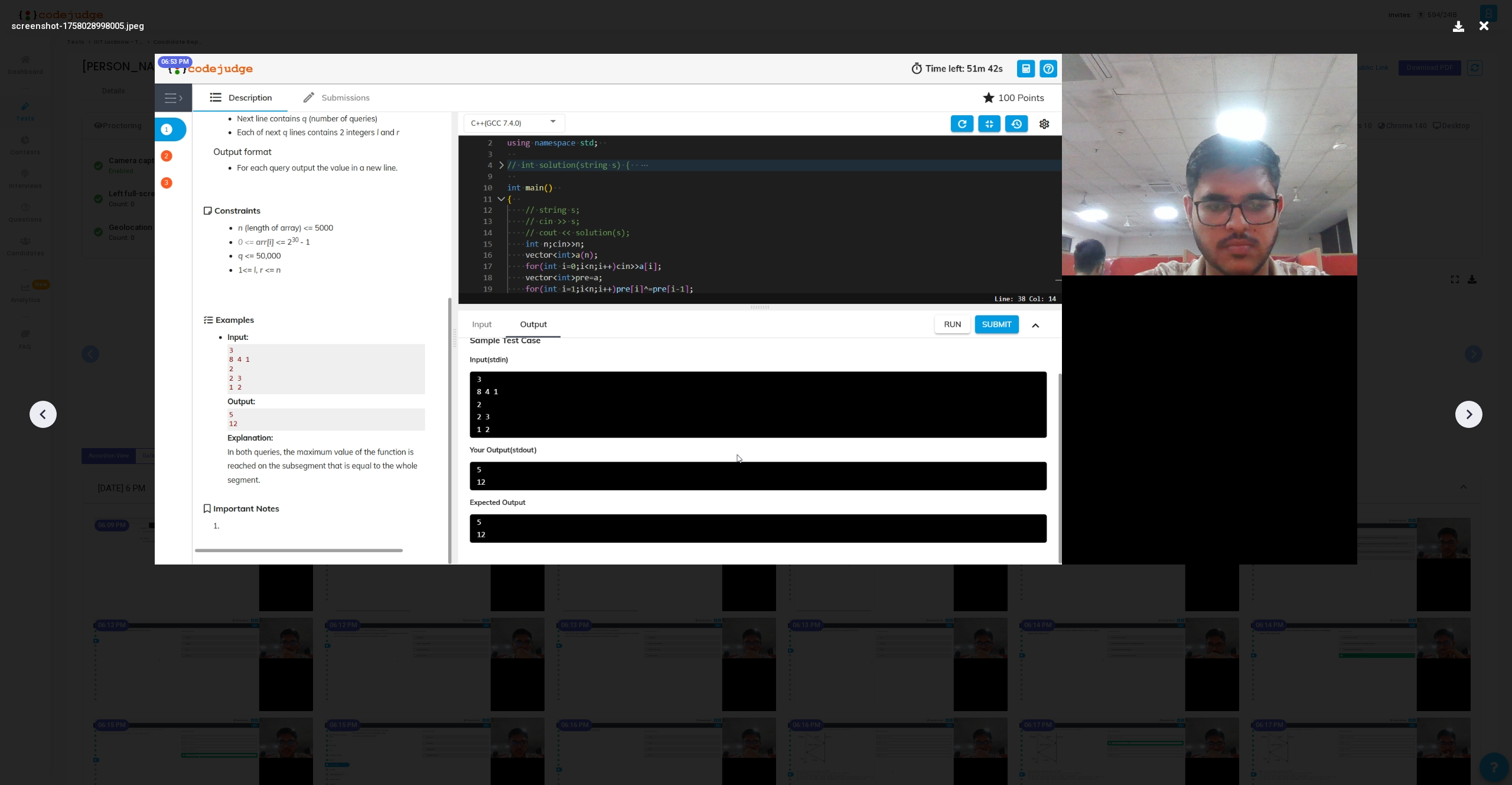
click at [1462, 416] on icon at bounding box center [1468, 414] width 18 height 18
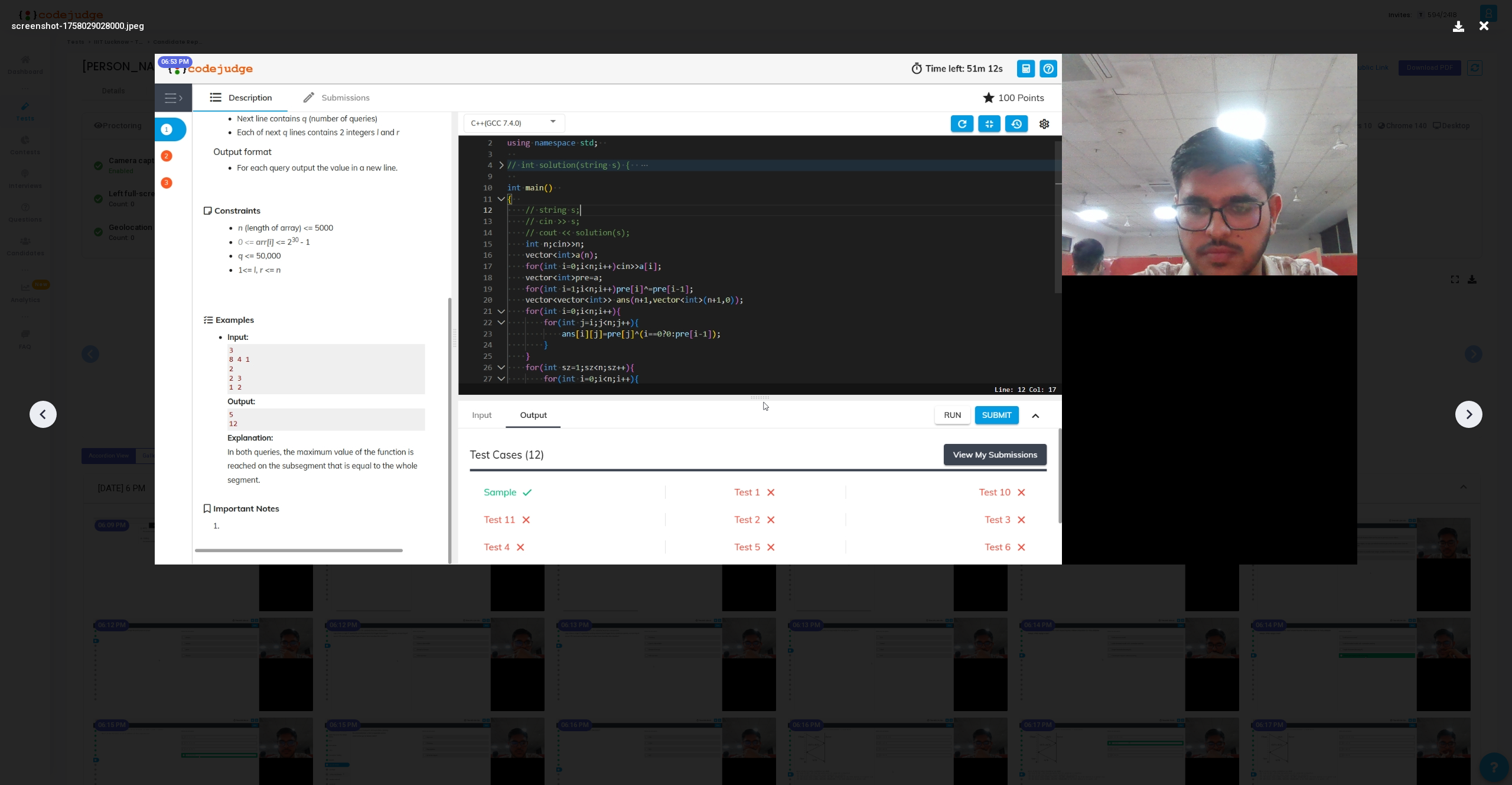
click at [1462, 416] on icon at bounding box center [1468, 414] width 18 height 18
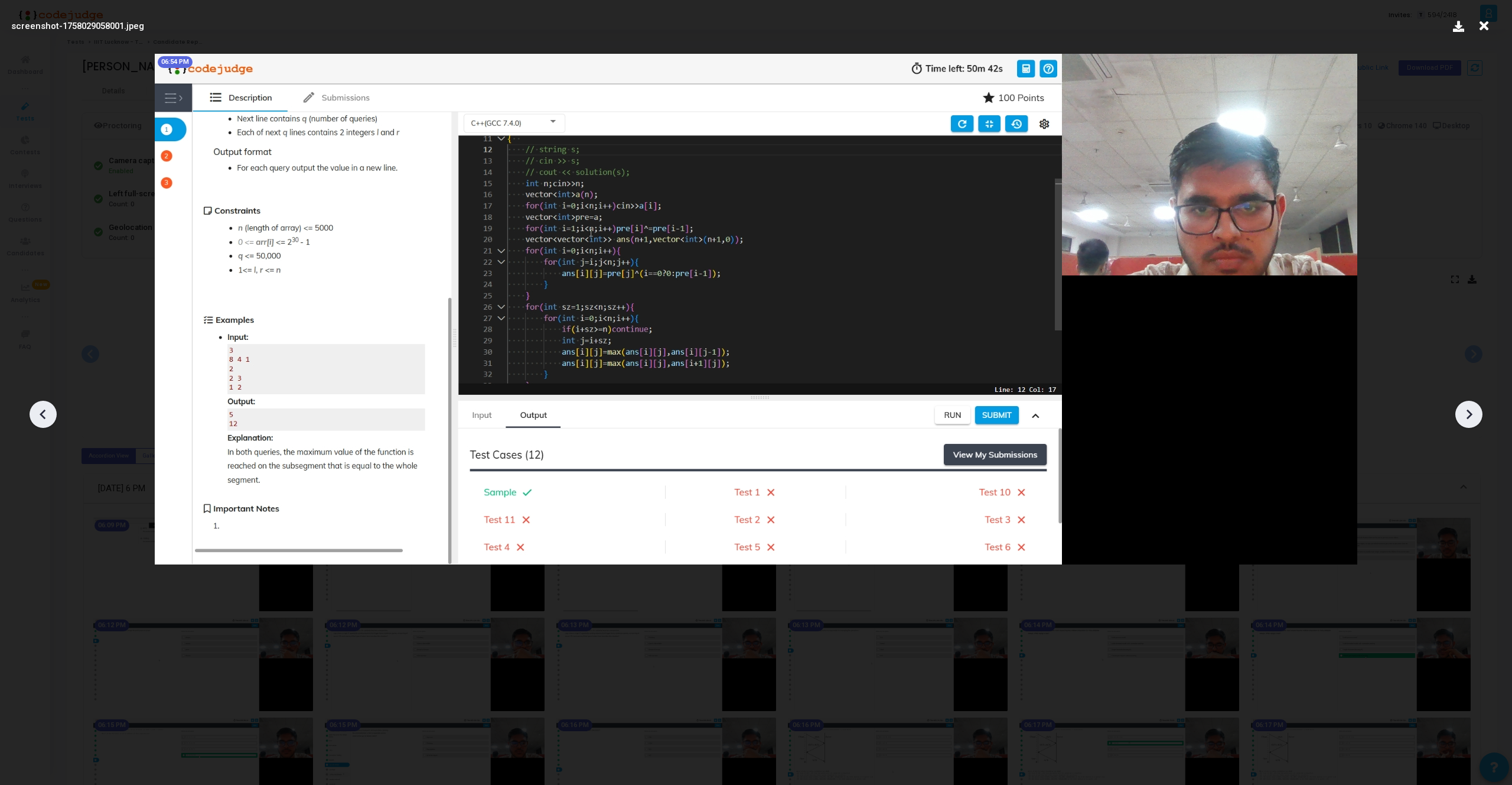
click at [1462, 416] on icon at bounding box center [1468, 414] width 18 height 18
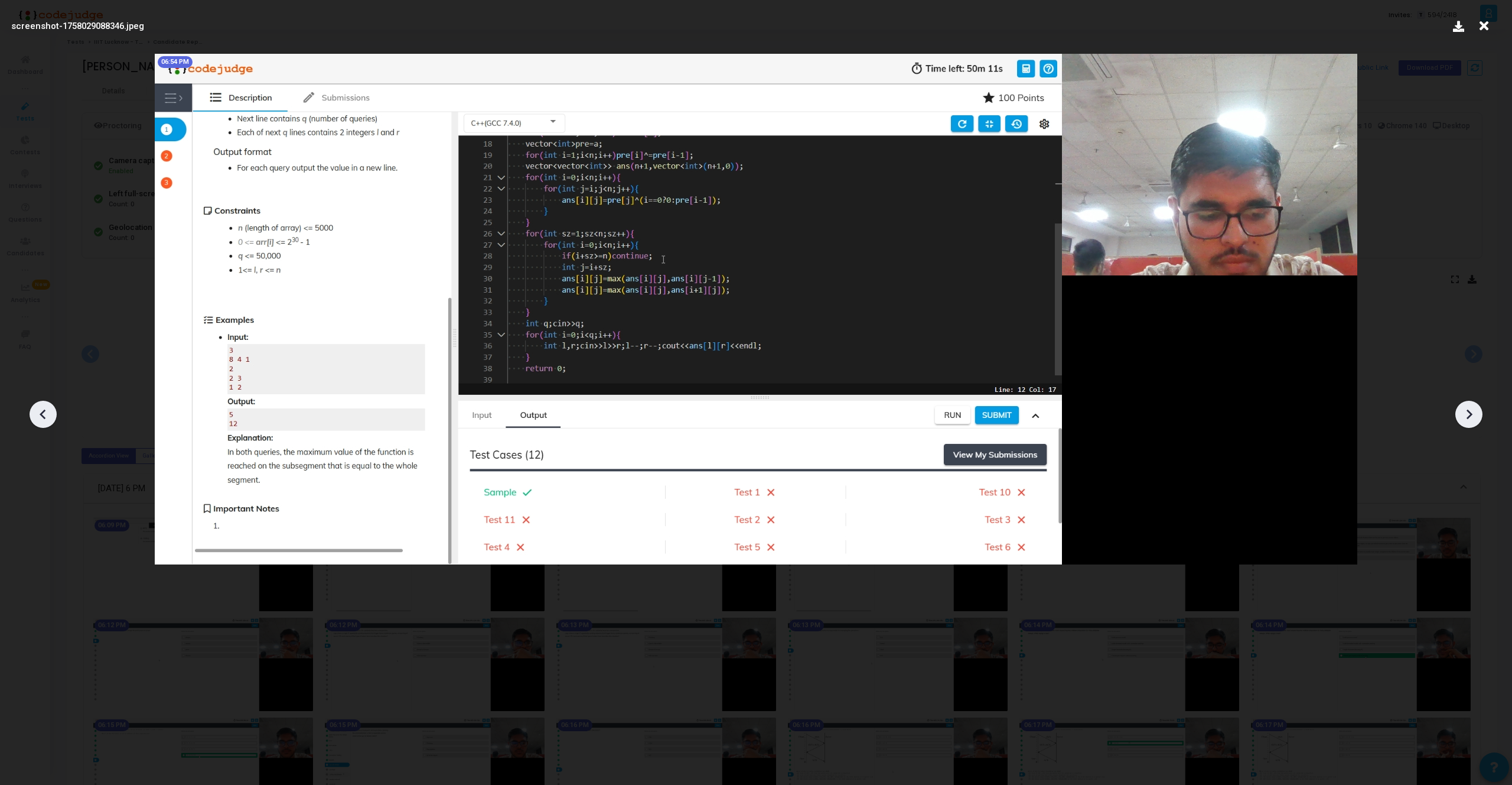
click at [1462, 416] on icon at bounding box center [1468, 414] width 18 height 18
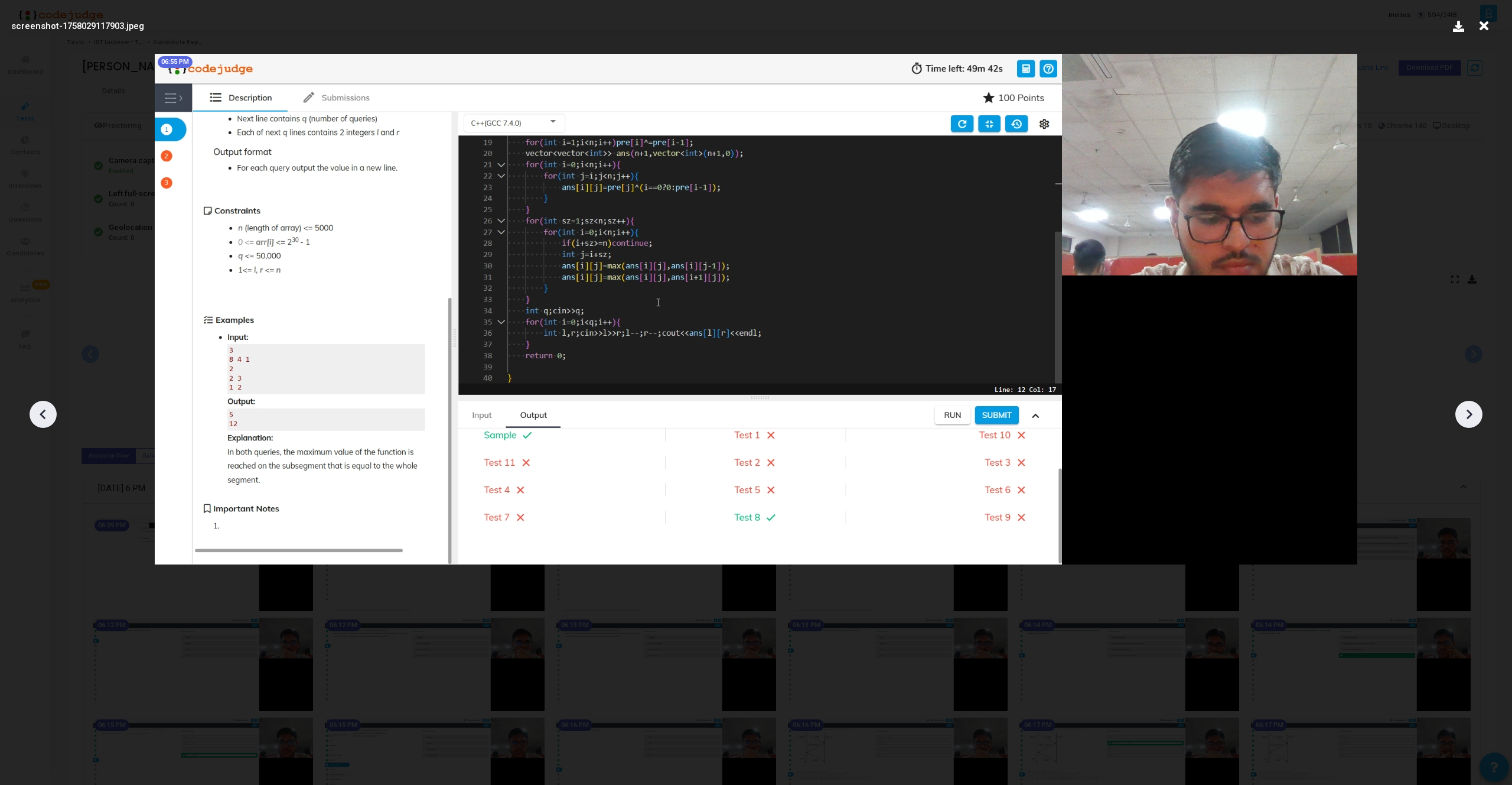
click at [1462, 416] on icon at bounding box center [1468, 414] width 18 height 18
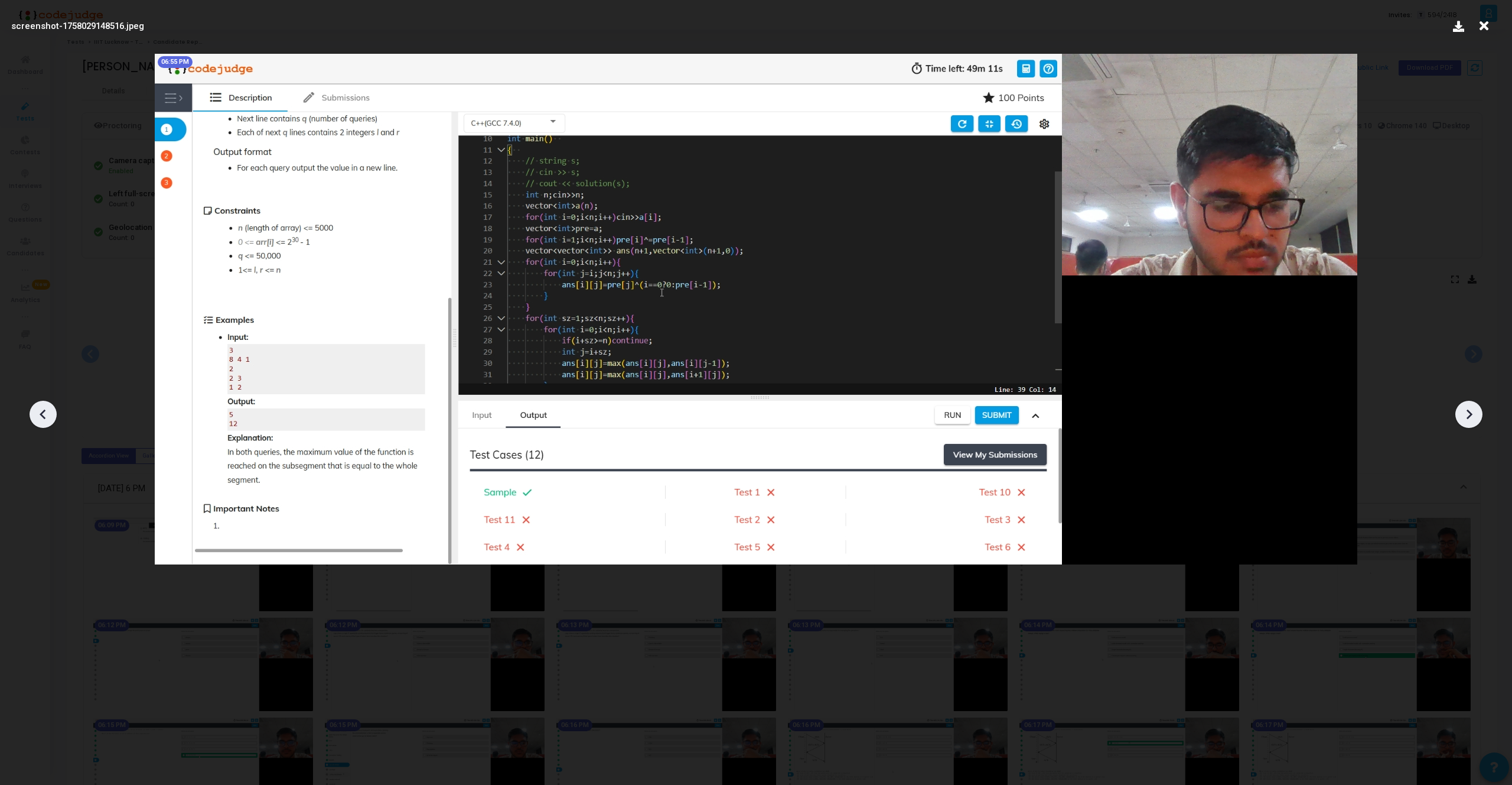
click at [1462, 416] on icon at bounding box center [1468, 414] width 18 height 18
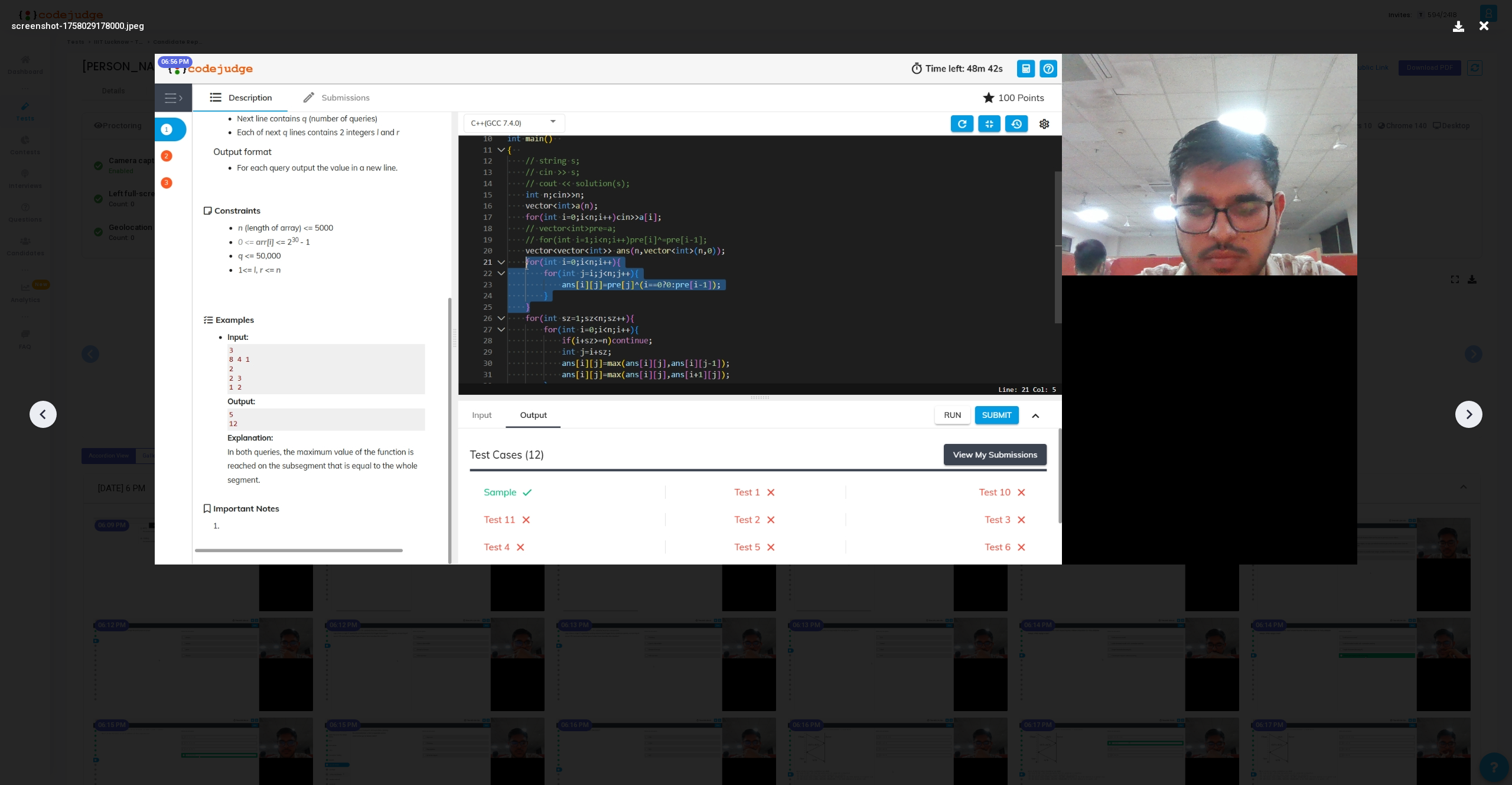
click at [1462, 416] on icon at bounding box center [1468, 414] width 18 height 18
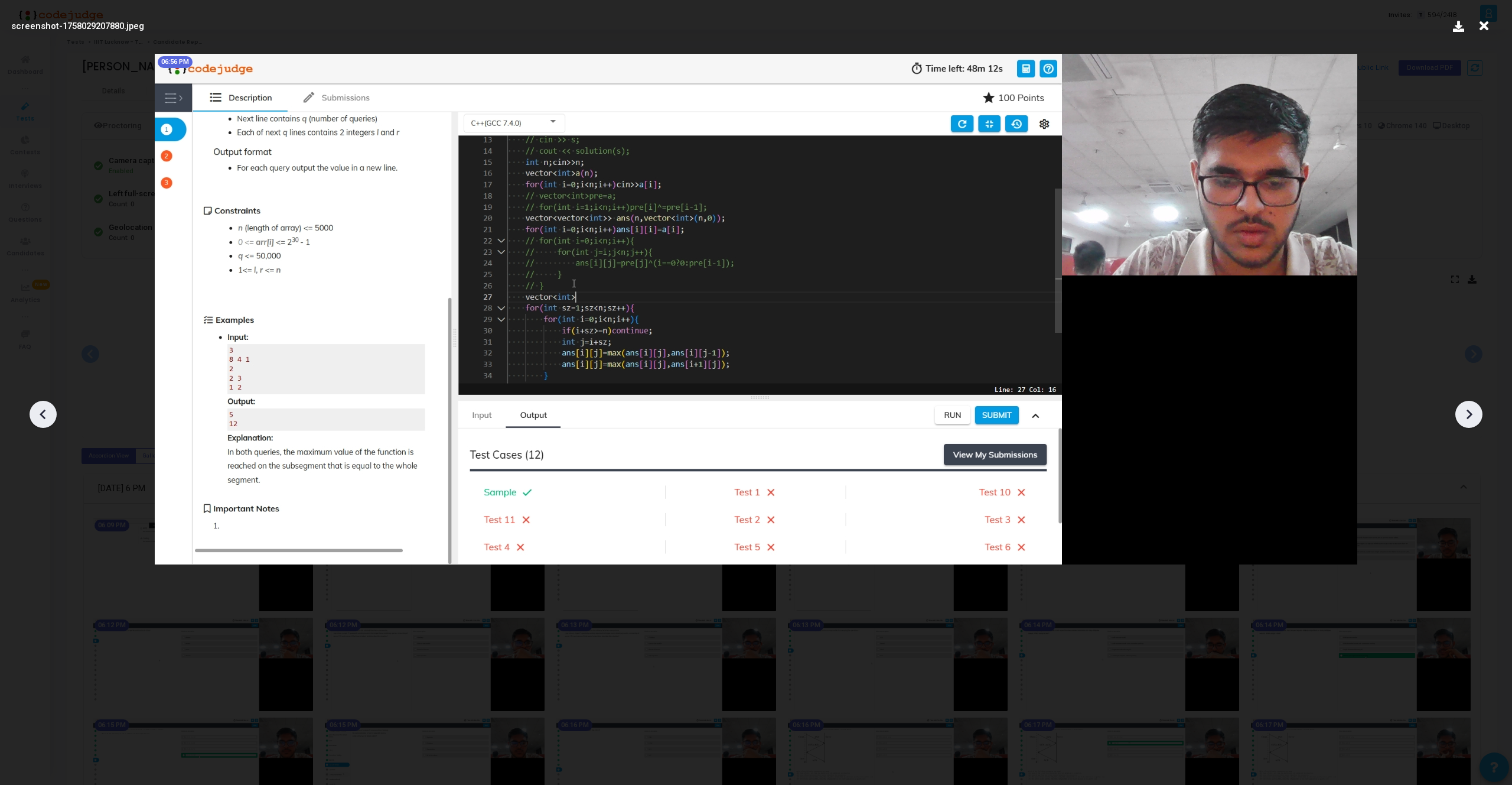
click at [1462, 416] on icon at bounding box center [1468, 414] width 18 height 18
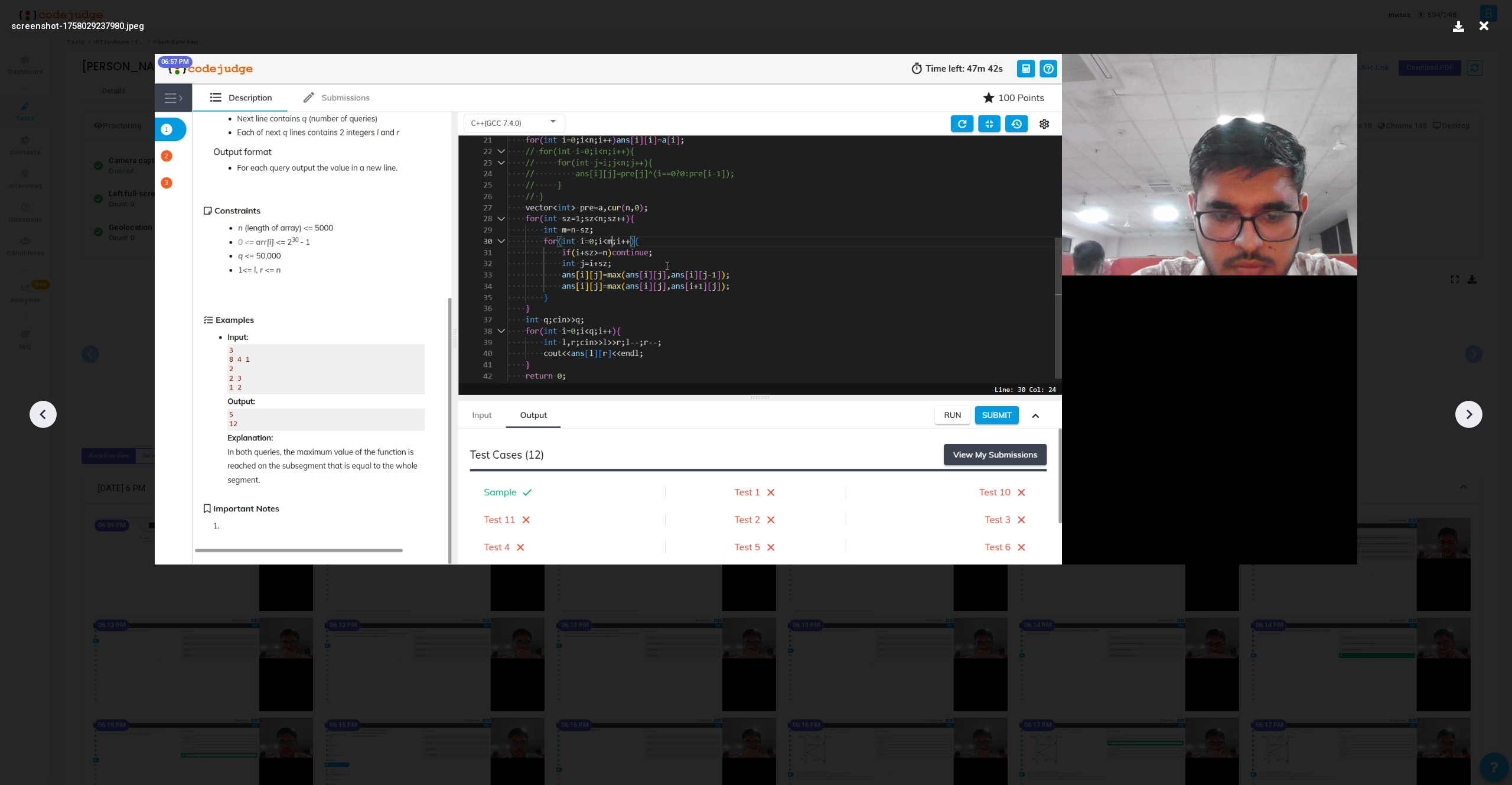
click at [1462, 416] on icon at bounding box center [1468, 414] width 18 height 18
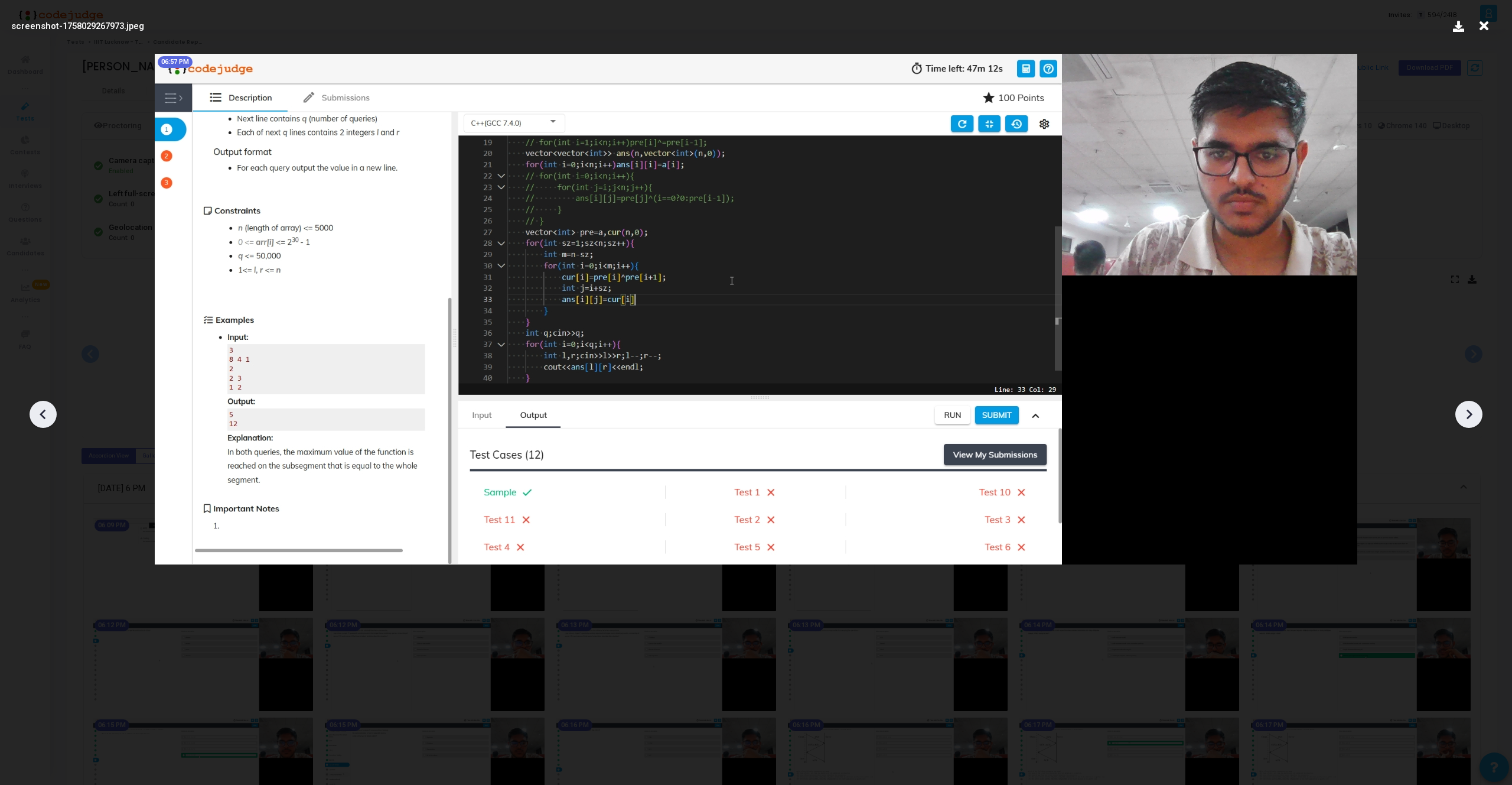
click at [1462, 416] on icon at bounding box center [1468, 414] width 18 height 18
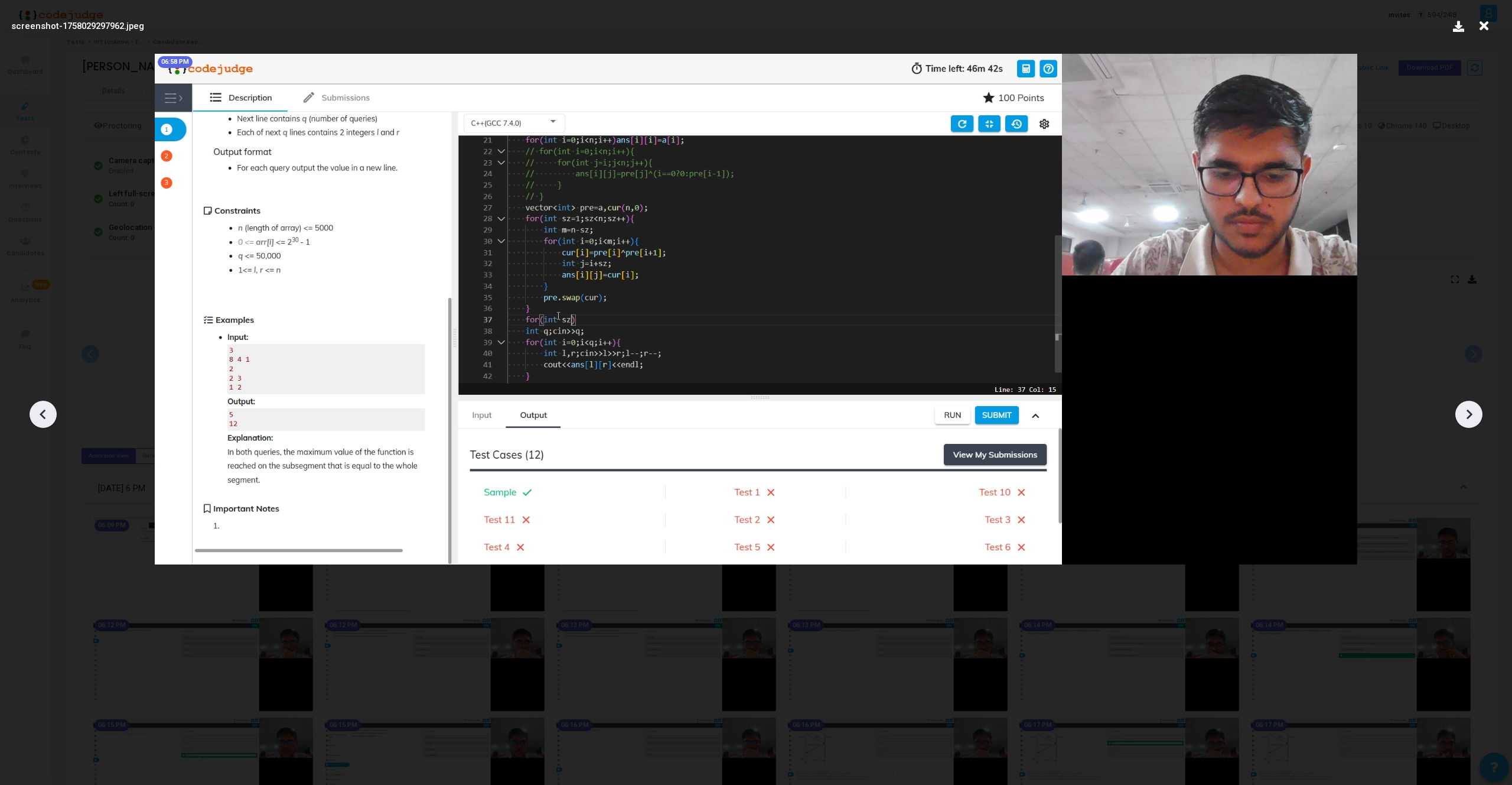
click at [1462, 416] on icon at bounding box center [1468, 414] width 18 height 18
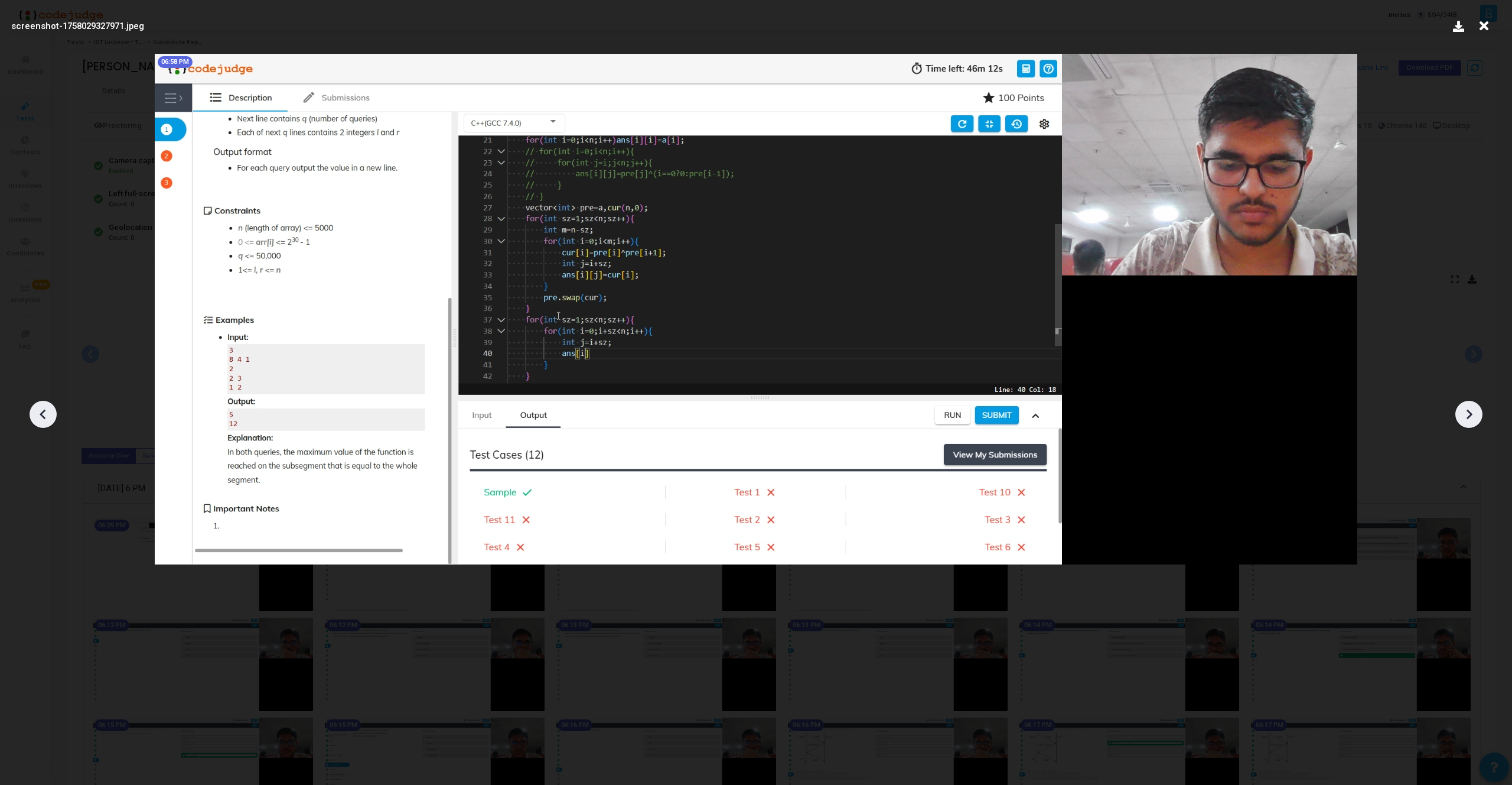
click at [1462, 416] on icon at bounding box center [1468, 414] width 18 height 18
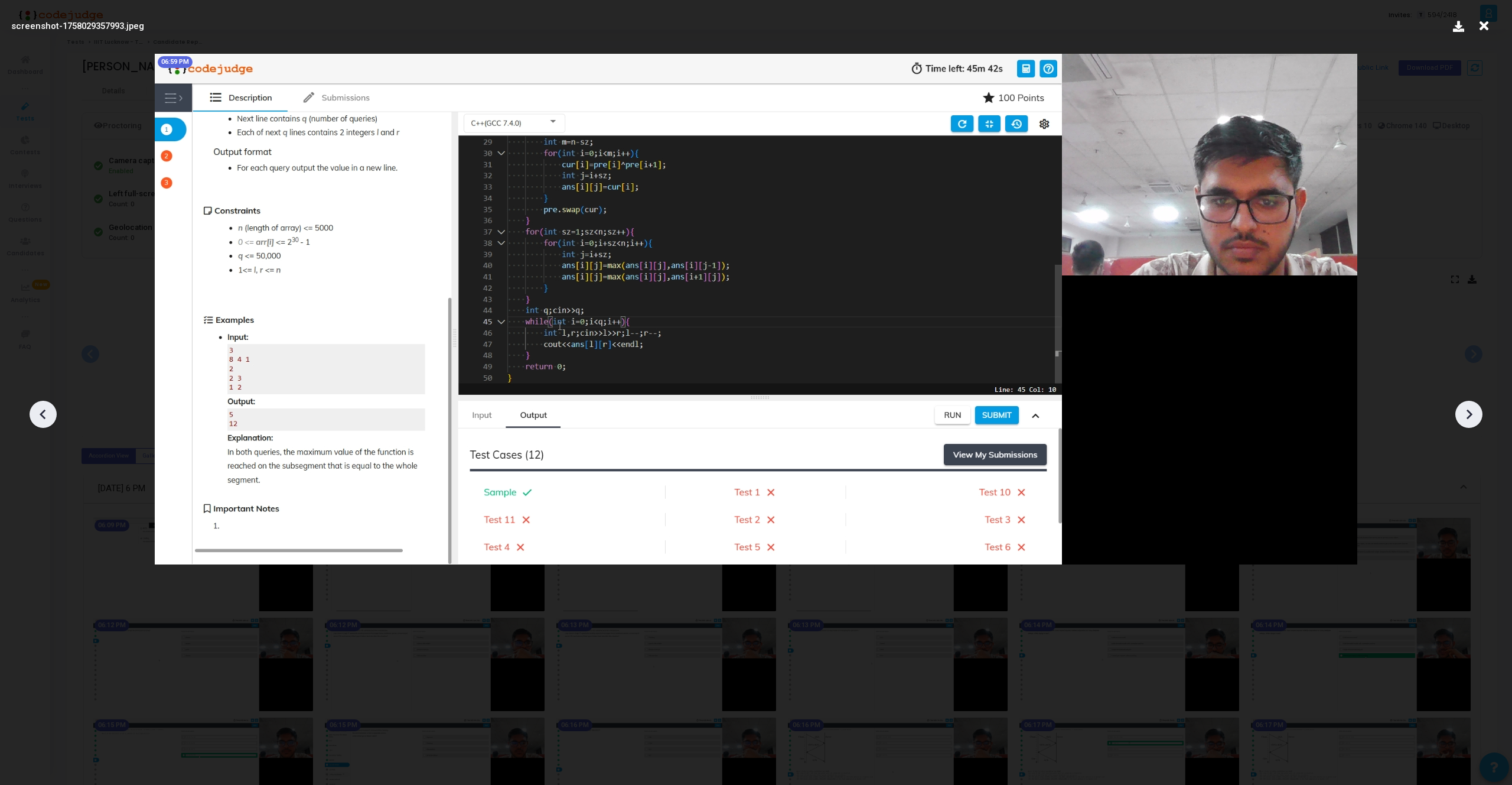
click at [1462, 416] on icon at bounding box center [1468, 414] width 18 height 18
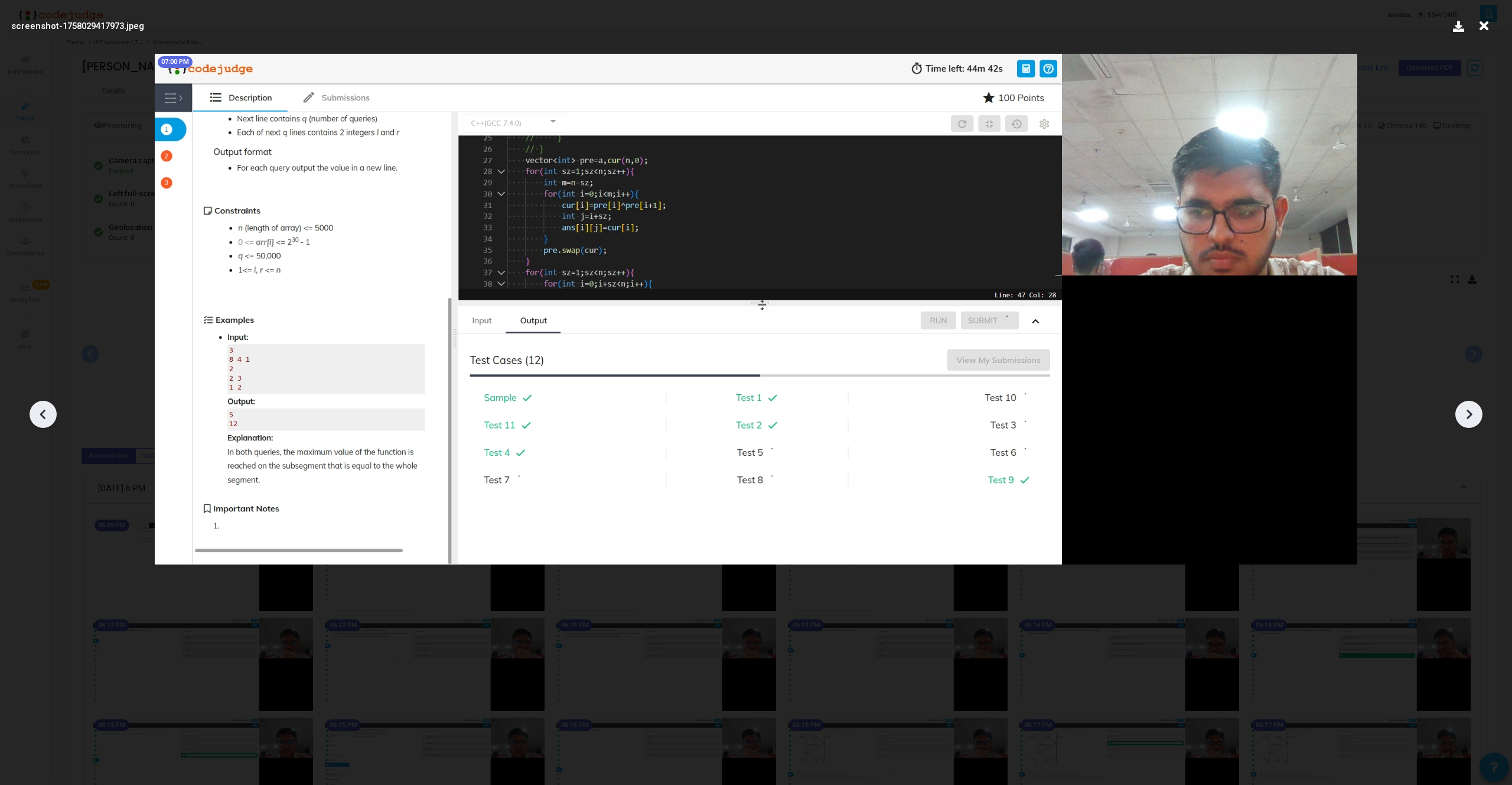
click at [1462, 416] on icon at bounding box center [1468, 414] width 18 height 18
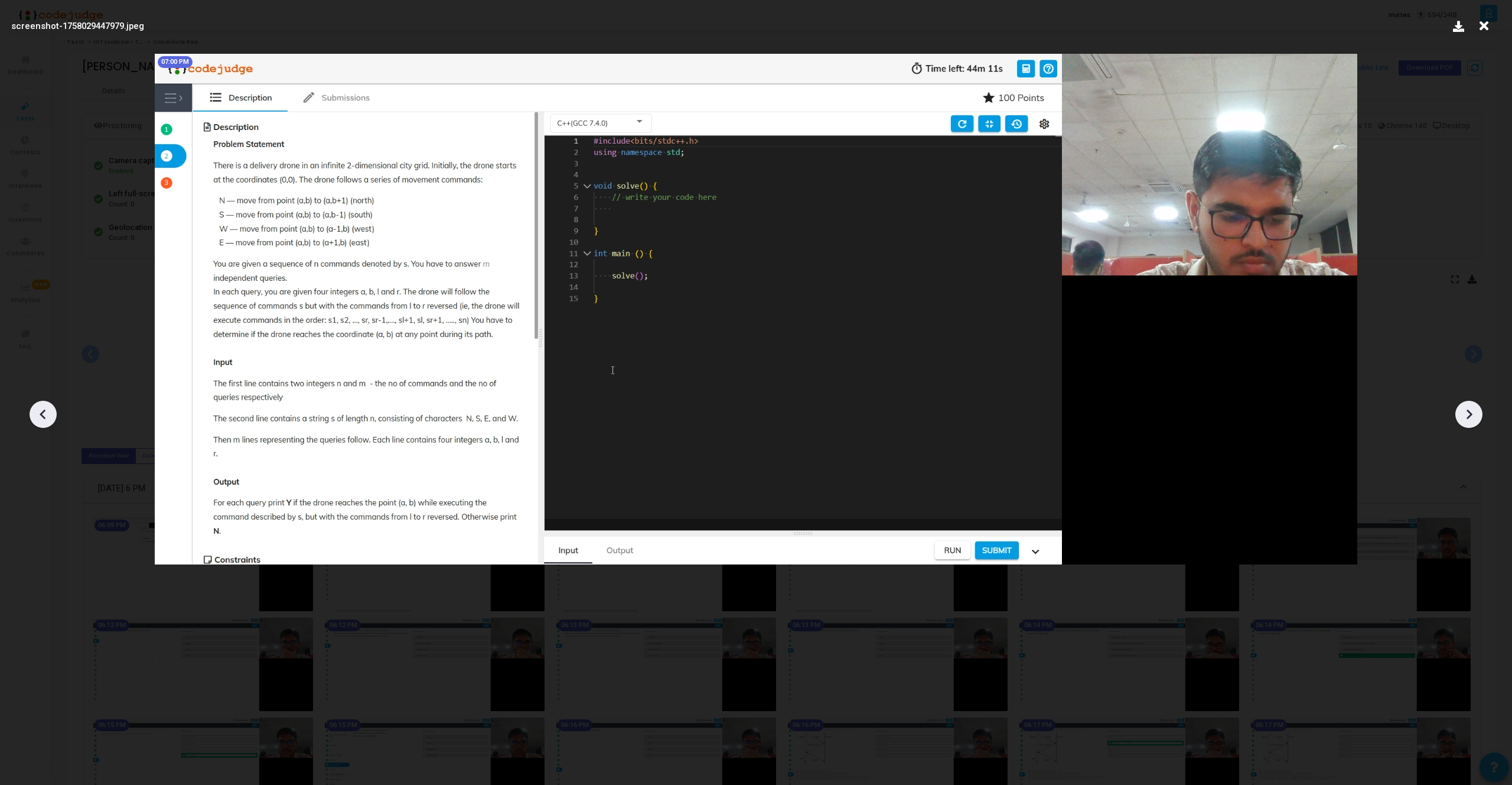
click at [1462, 416] on icon at bounding box center [1468, 414] width 18 height 18
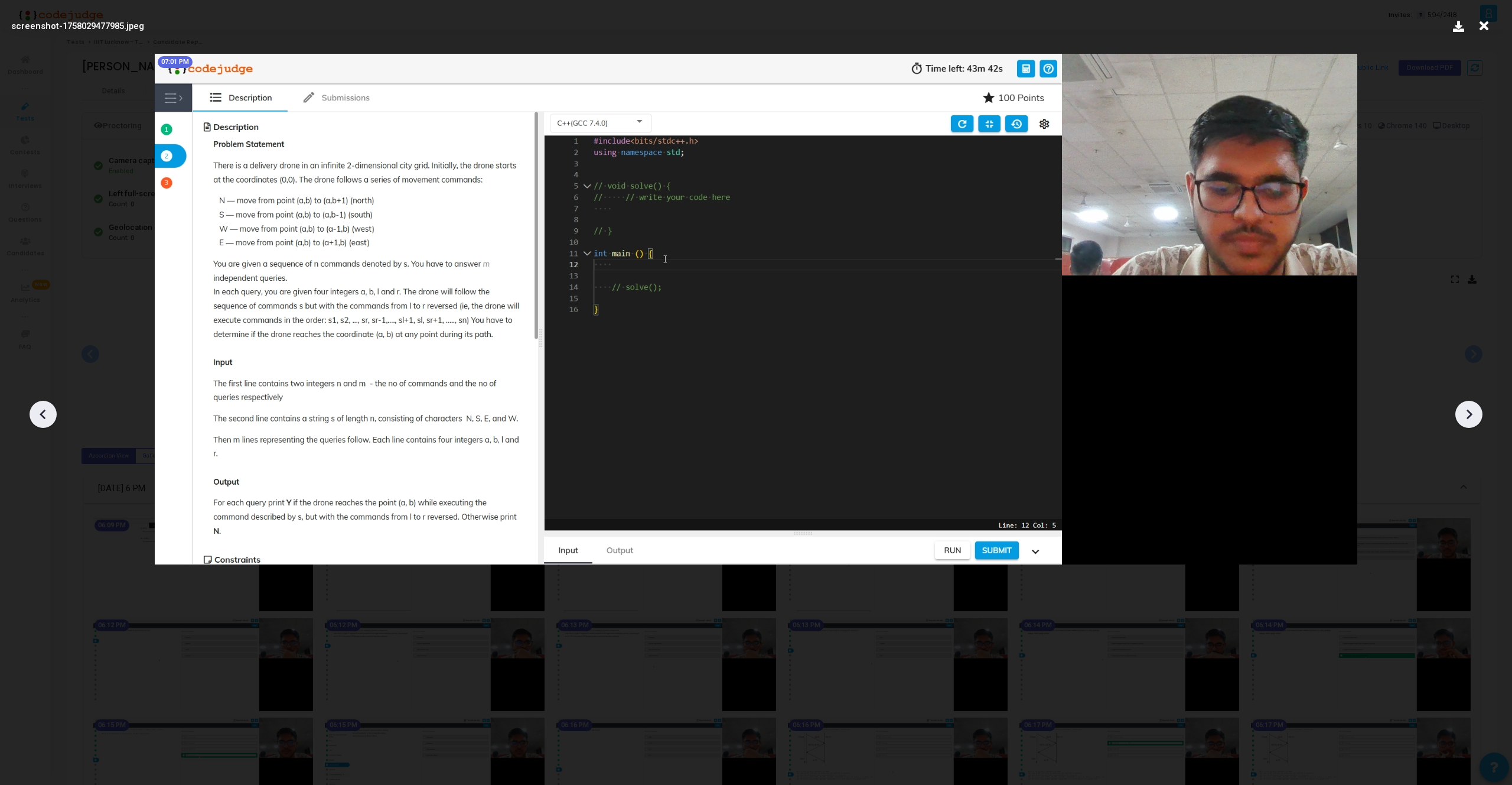
click at [1462, 416] on icon at bounding box center [1468, 414] width 18 height 18
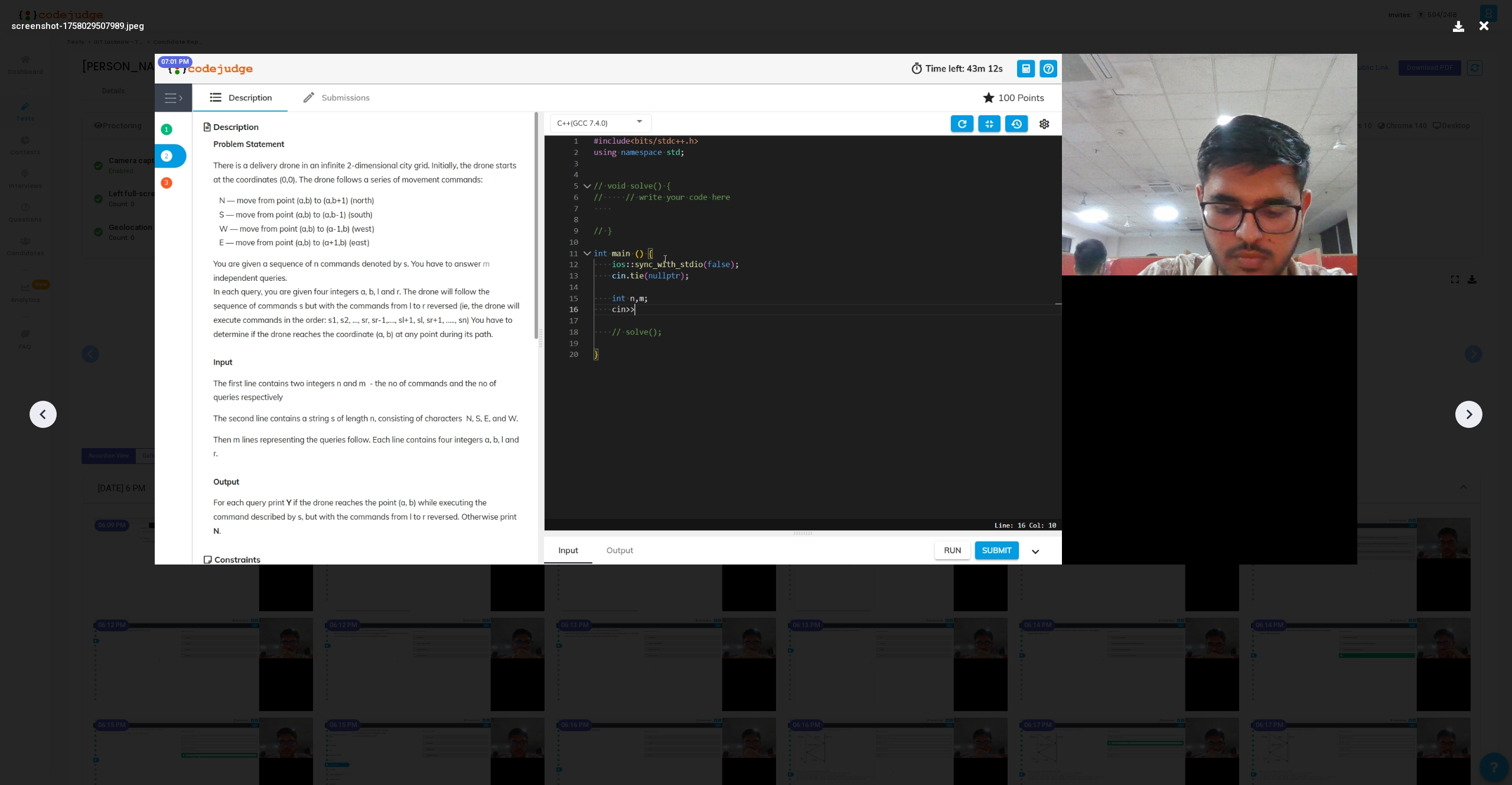
click at [1462, 416] on icon at bounding box center [1468, 414] width 18 height 18
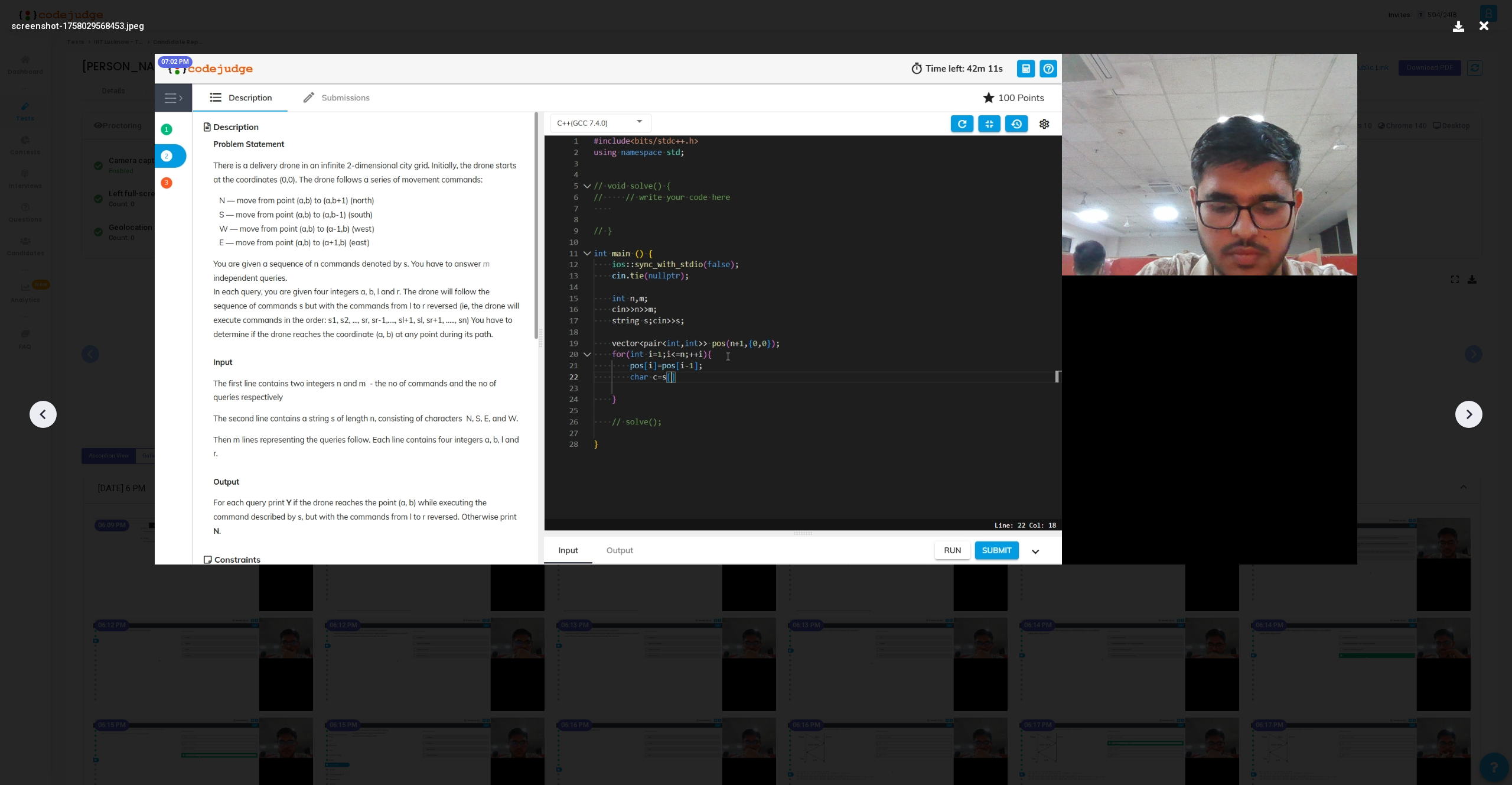
click at [1462, 416] on icon at bounding box center [1468, 414] width 18 height 18
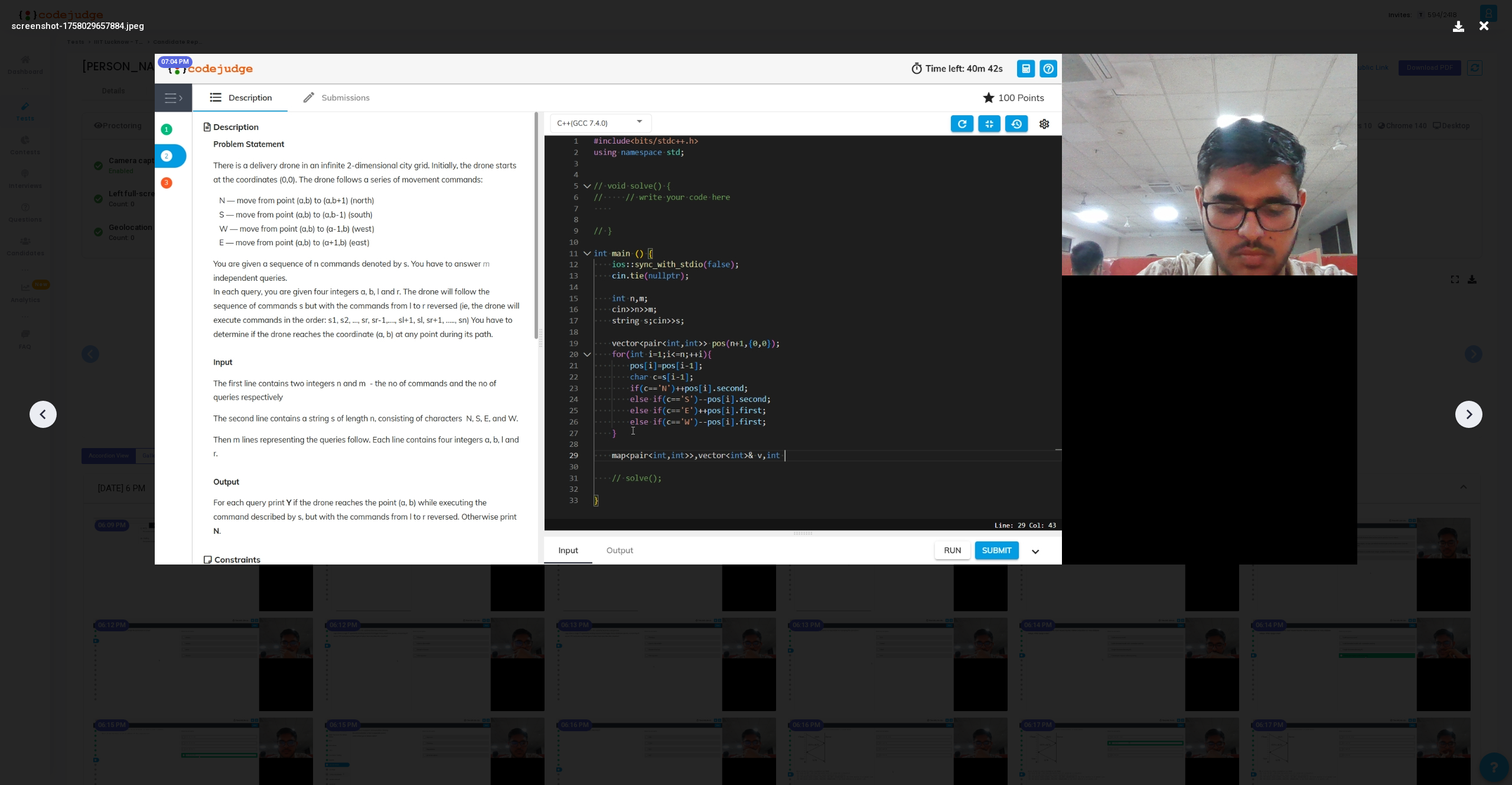
click at [1462, 416] on icon at bounding box center [1468, 414] width 18 height 18
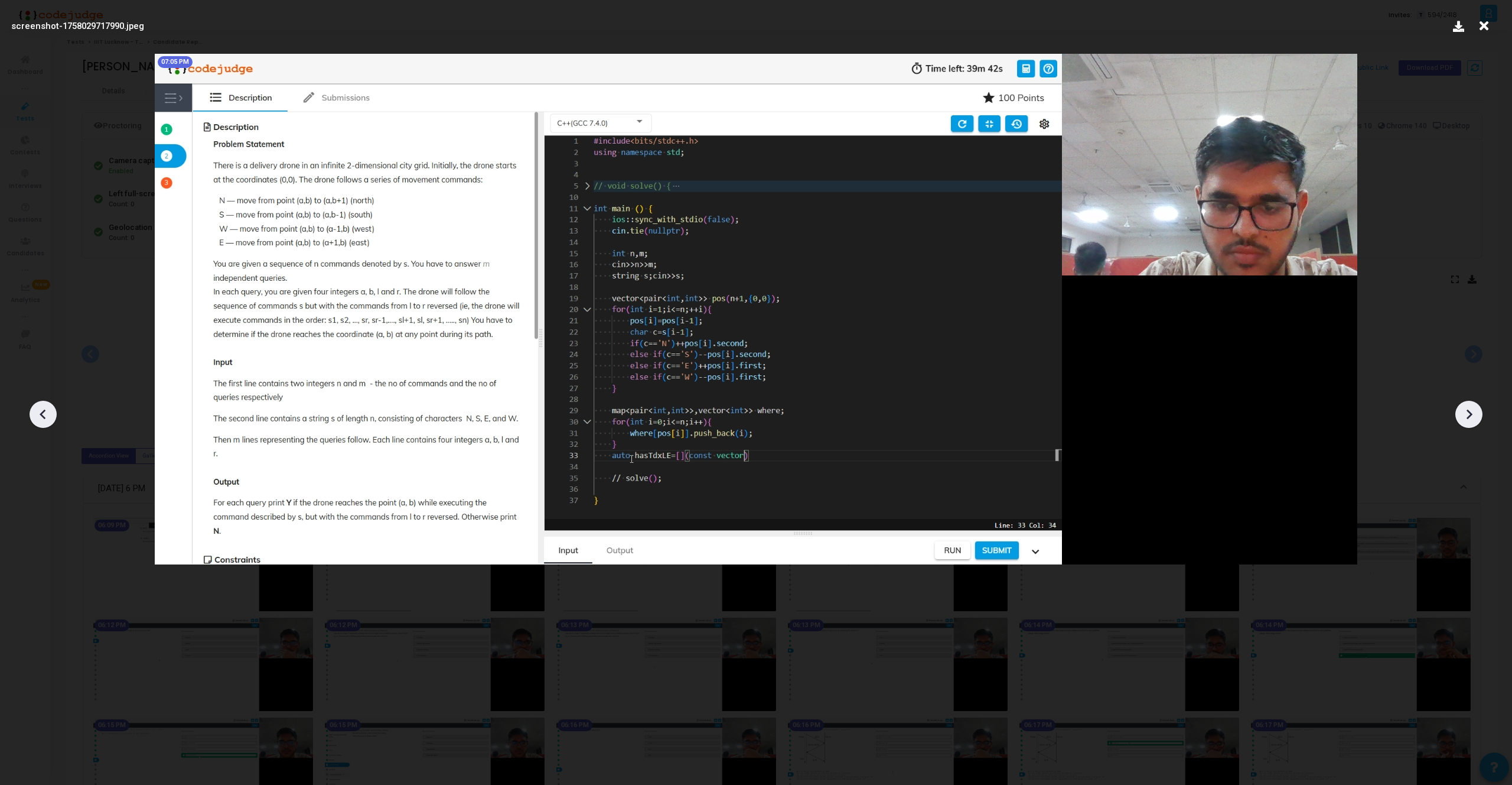
click at [1462, 416] on icon at bounding box center [1468, 414] width 18 height 18
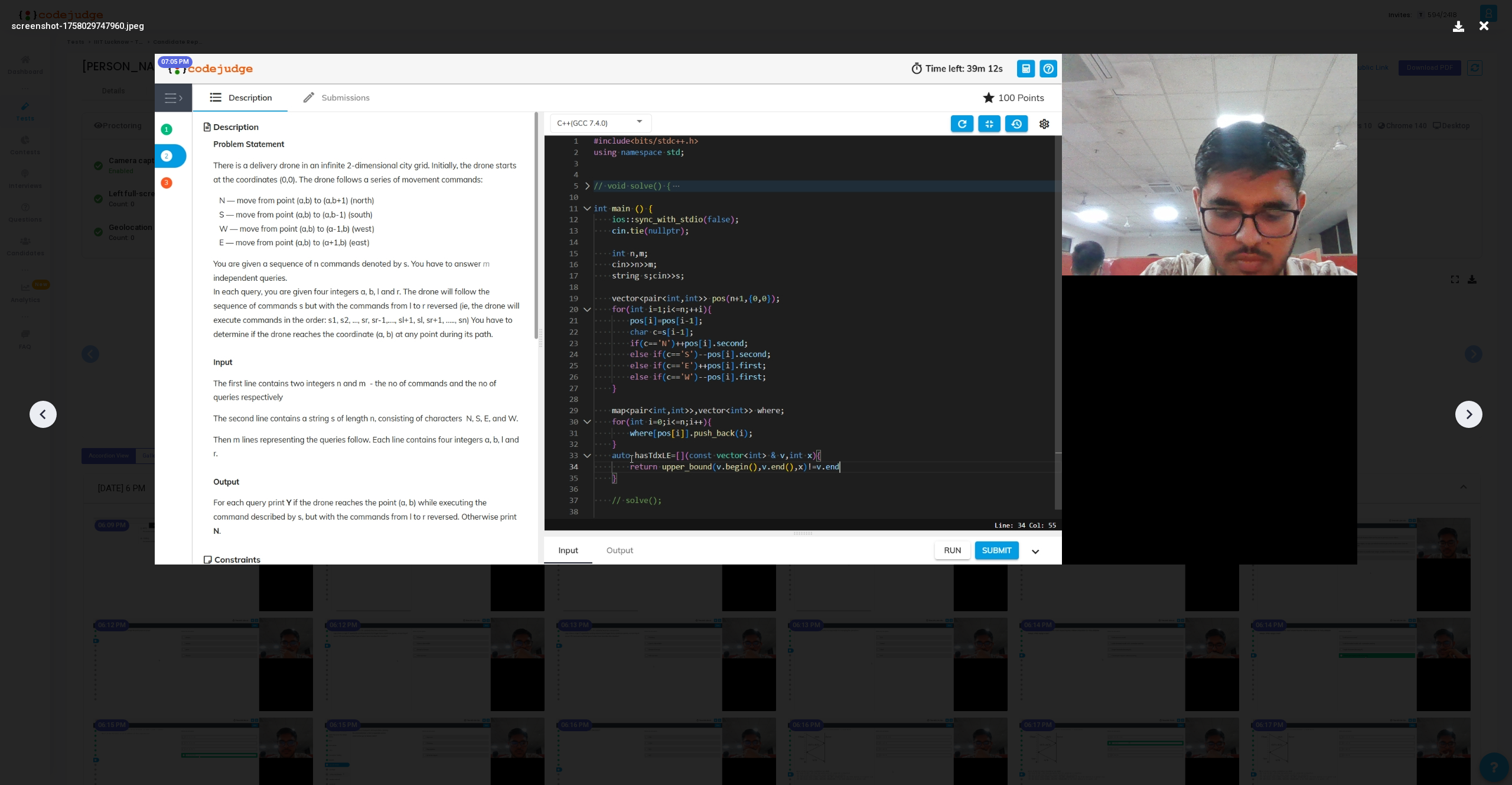
click at [1462, 416] on icon at bounding box center [1468, 414] width 18 height 18
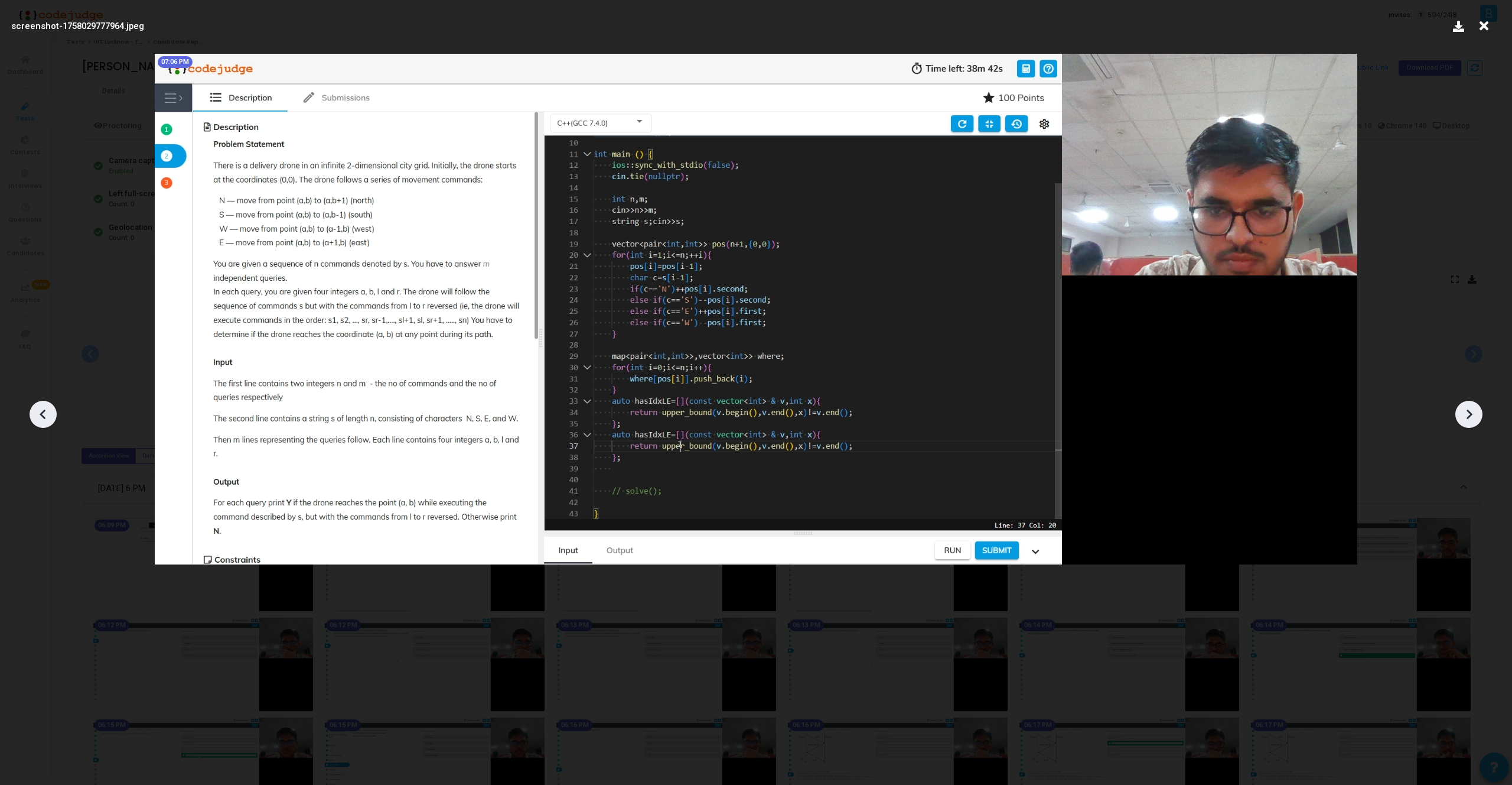
click at [1462, 416] on icon at bounding box center [1468, 414] width 18 height 18
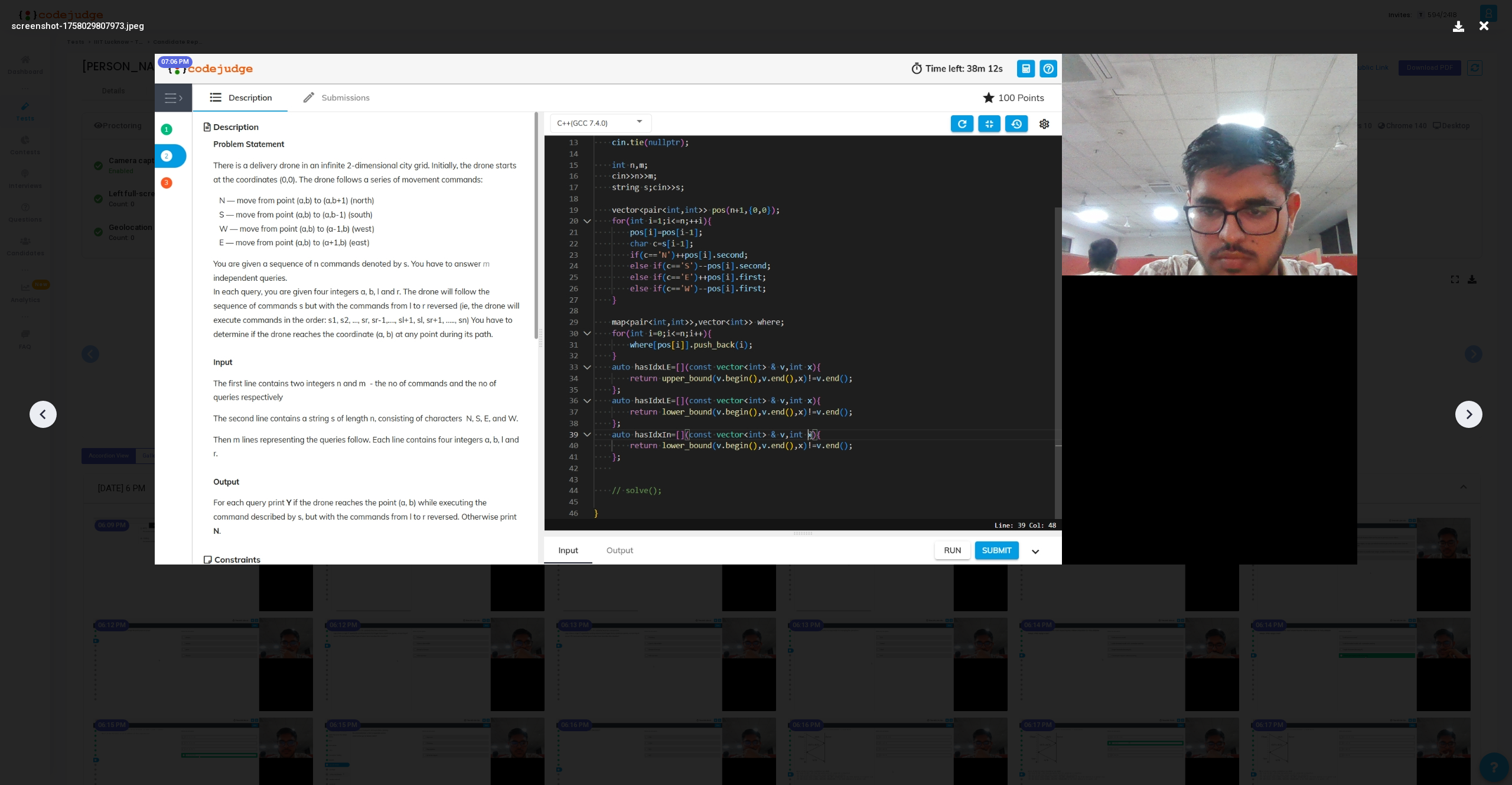
click at [1462, 416] on icon at bounding box center [1468, 414] width 18 height 18
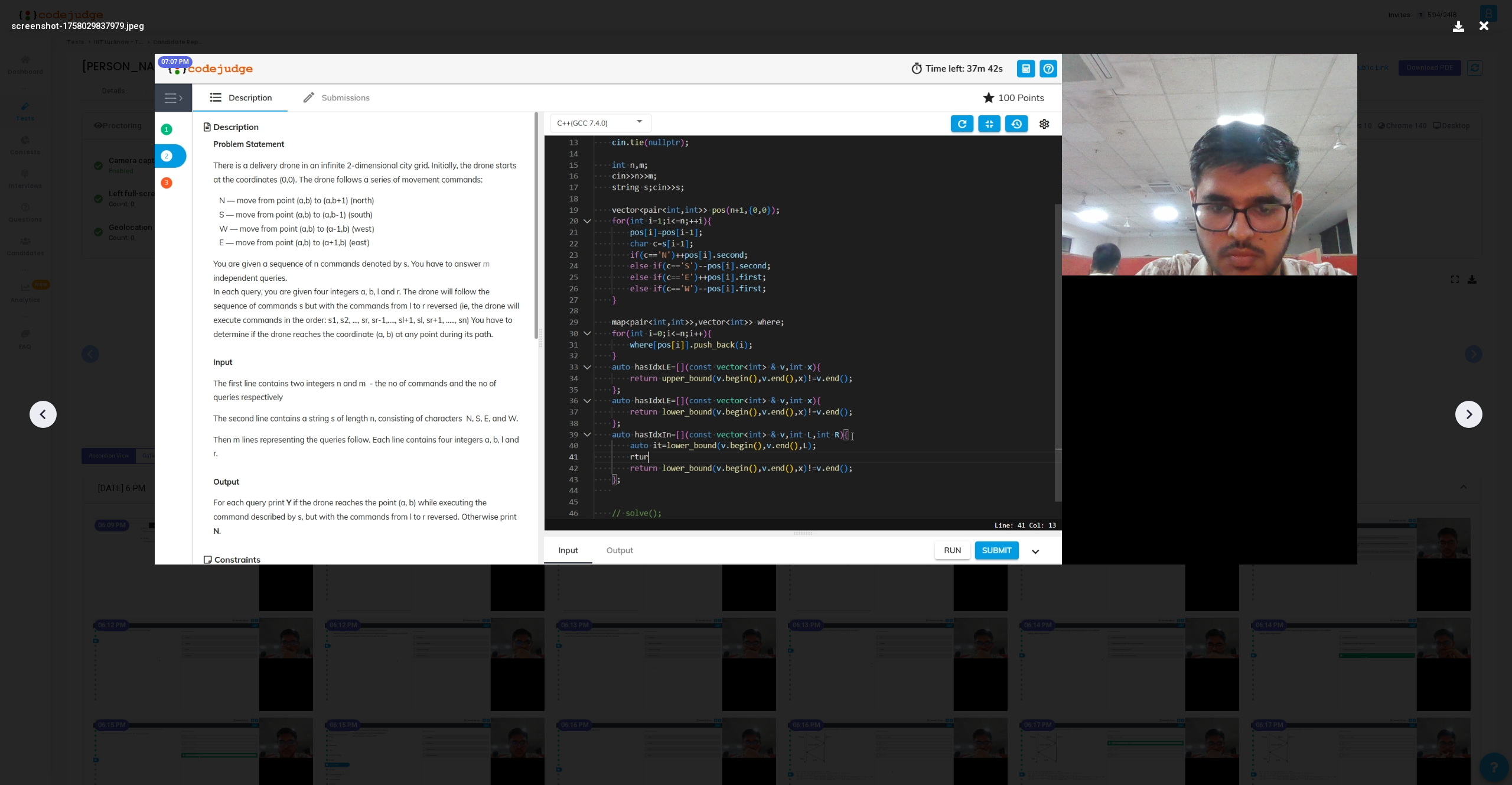
click at [1462, 416] on icon at bounding box center [1468, 414] width 18 height 18
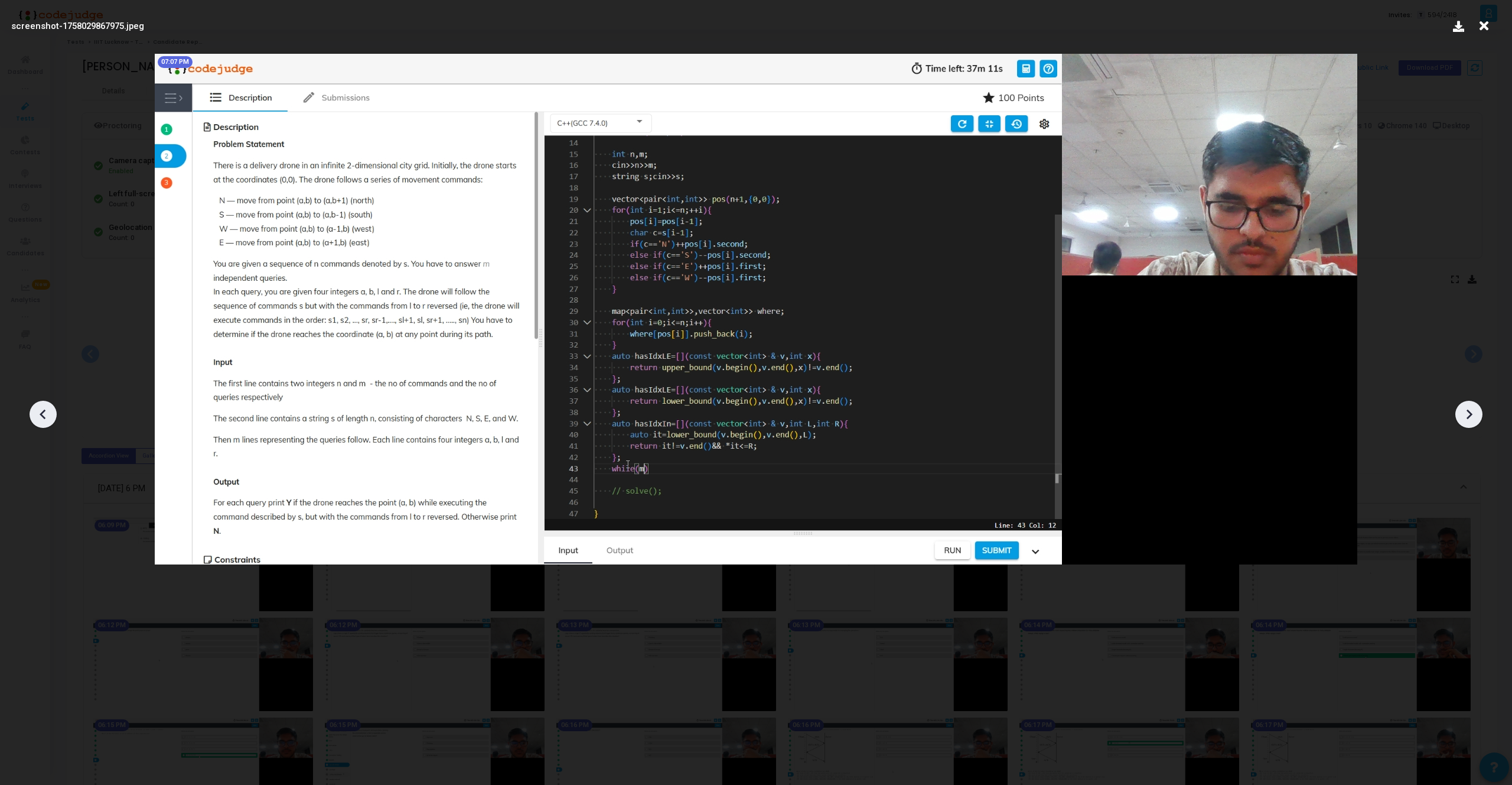
click at [1462, 416] on icon at bounding box center [1468, 414] width 18 height 18
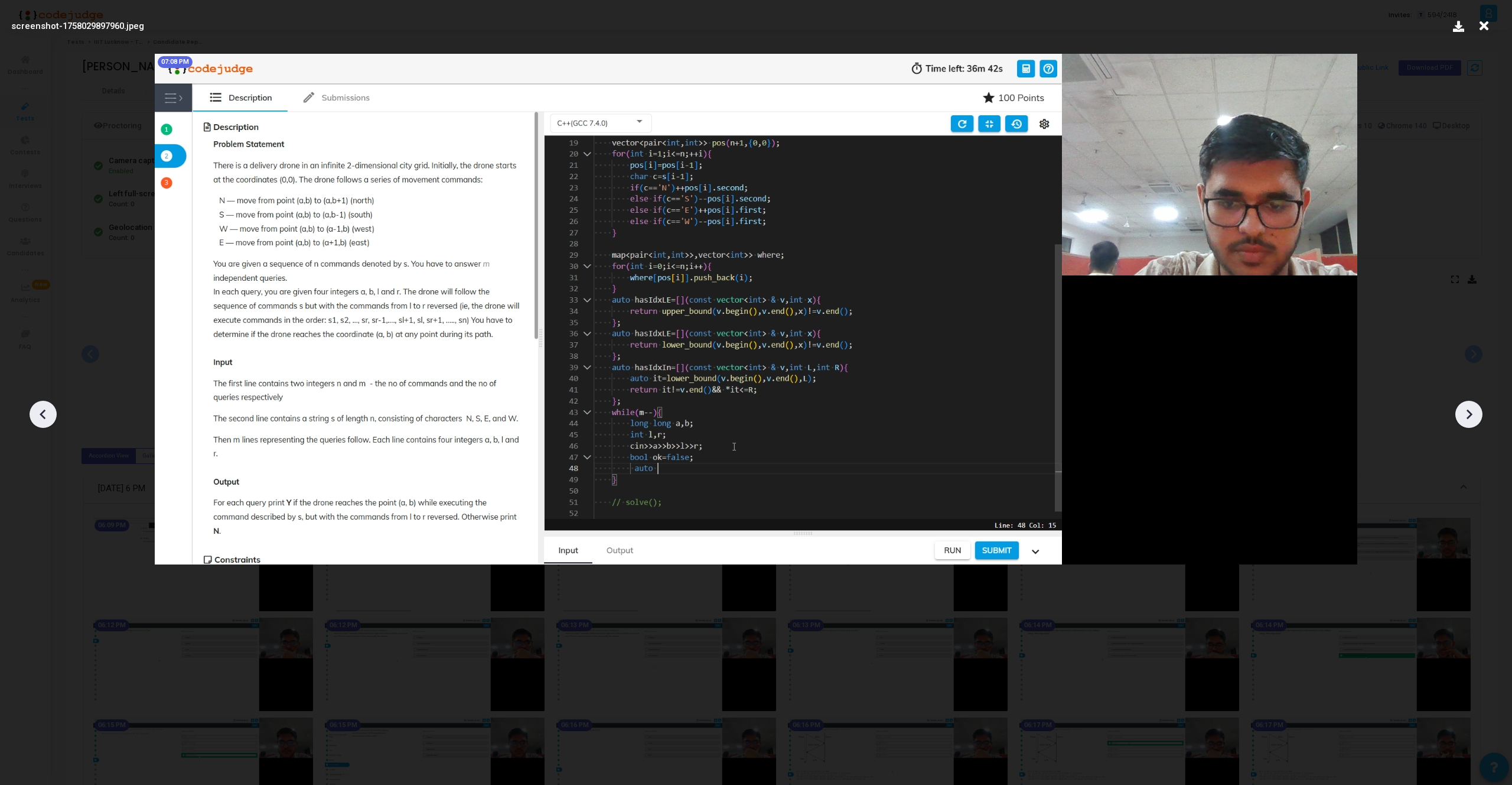
click at [1462, 416] on icon at bounding box center [1468, 414] width 18 height 18
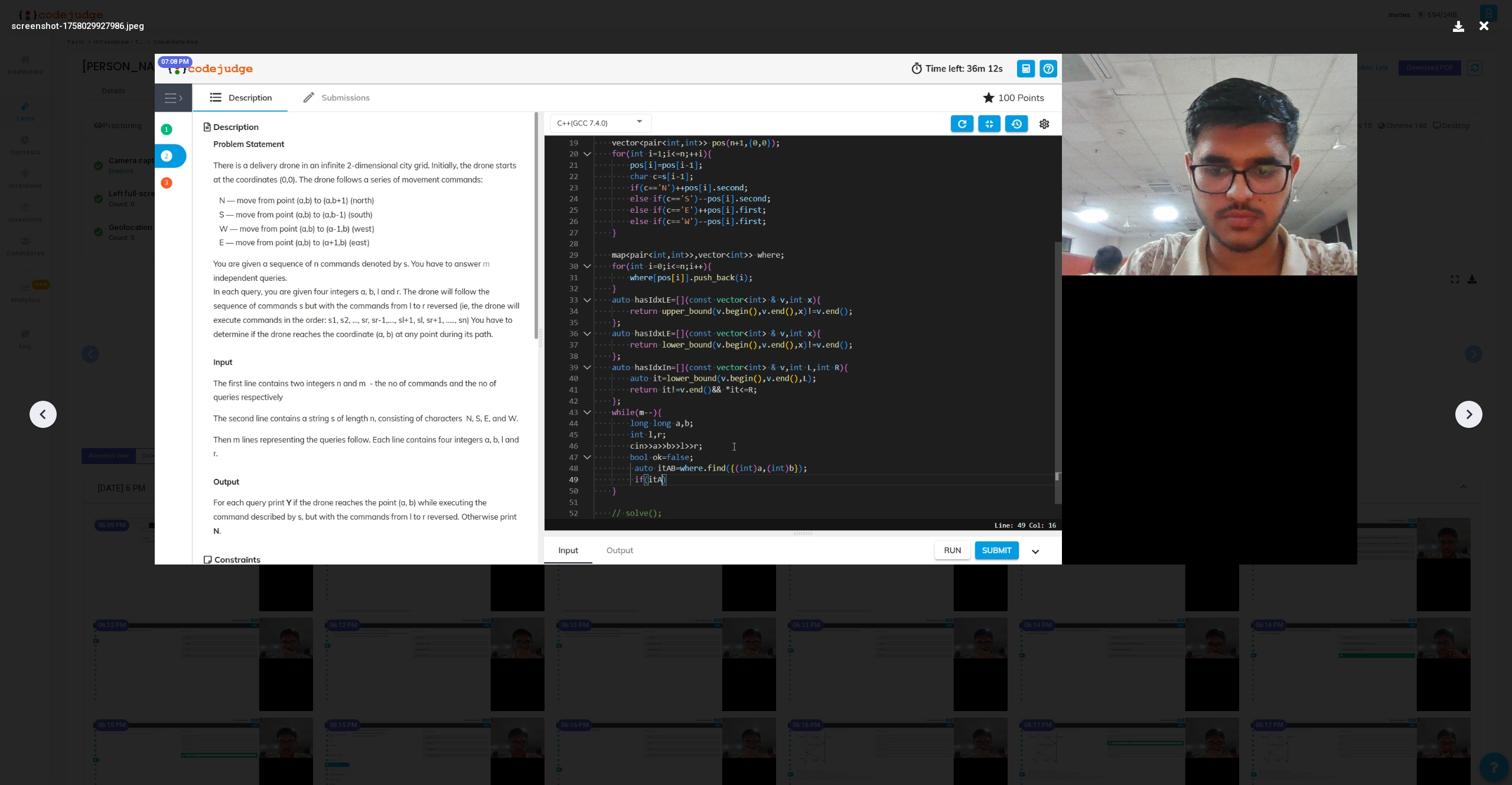
click at [1462, 416] on icon at bounding box center [1468, 414] width 18 height 18
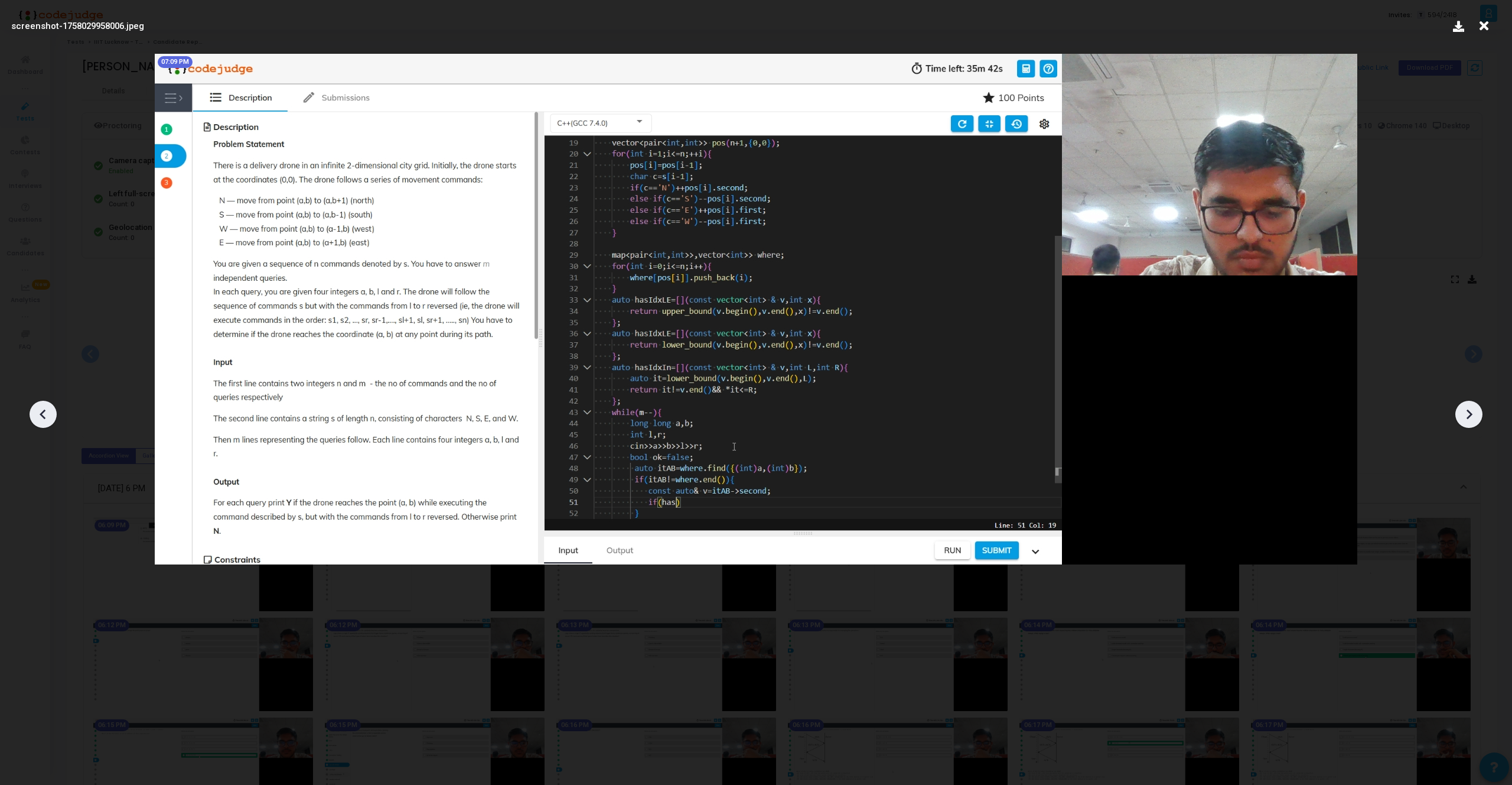
click at [1462, 416] on icon at bounding box center [1468, 414] width 18 height 18
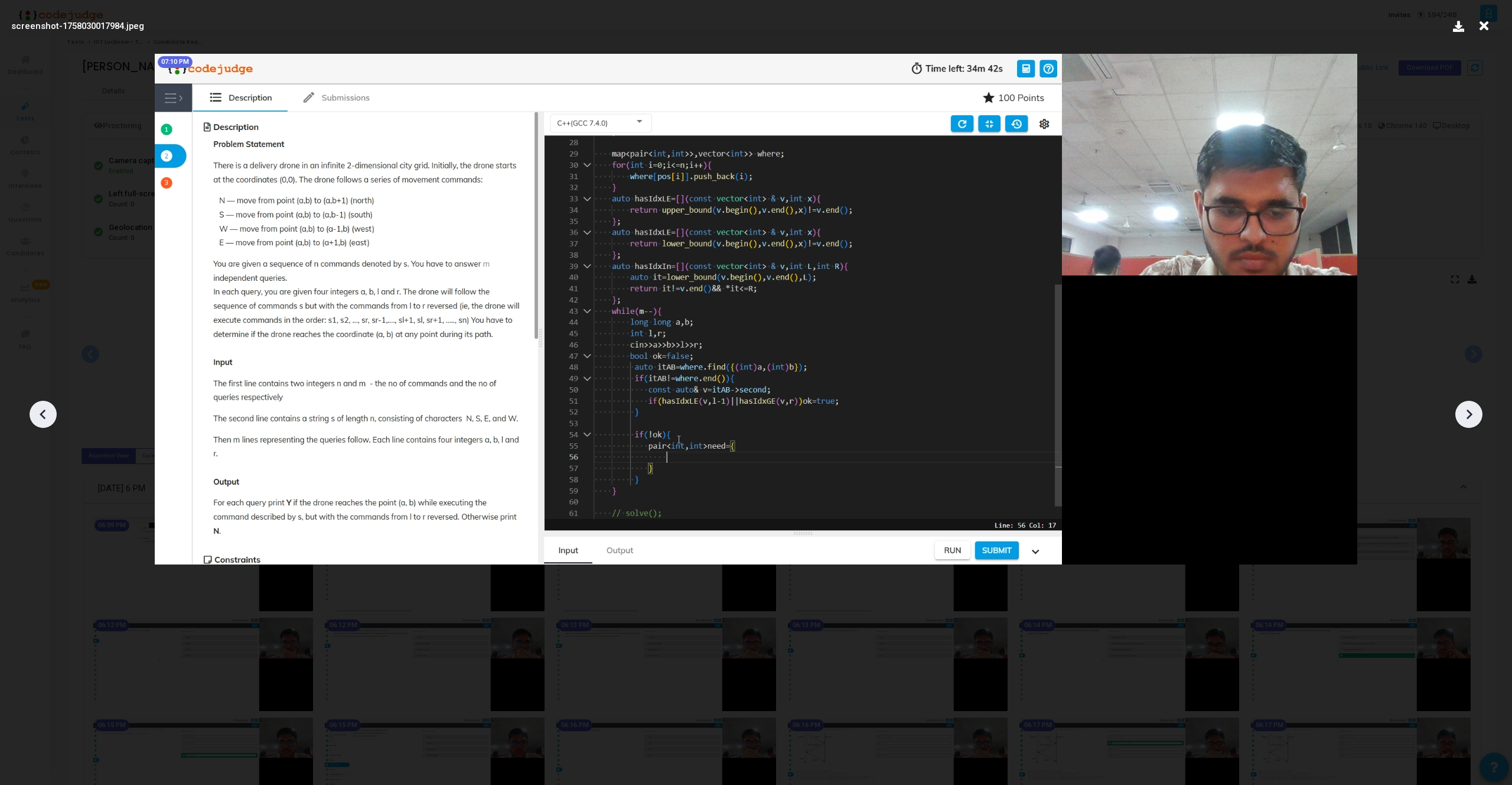
click at [1462, 416] on icon at bounding box center [1468, 414] width 18 height 18
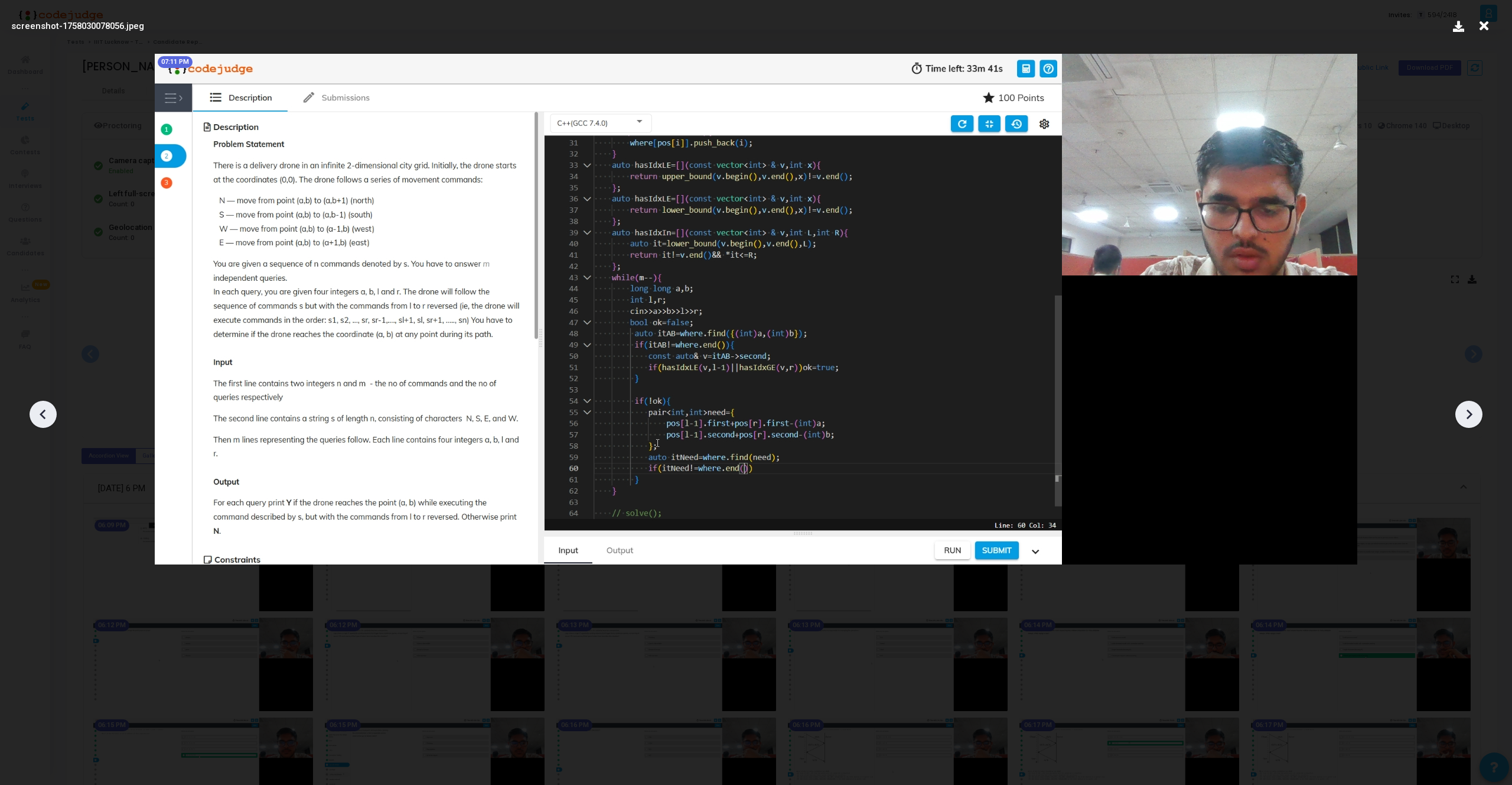
click at [1462, 416] on icon at bounding box center [1468, 414] width 18 height 18
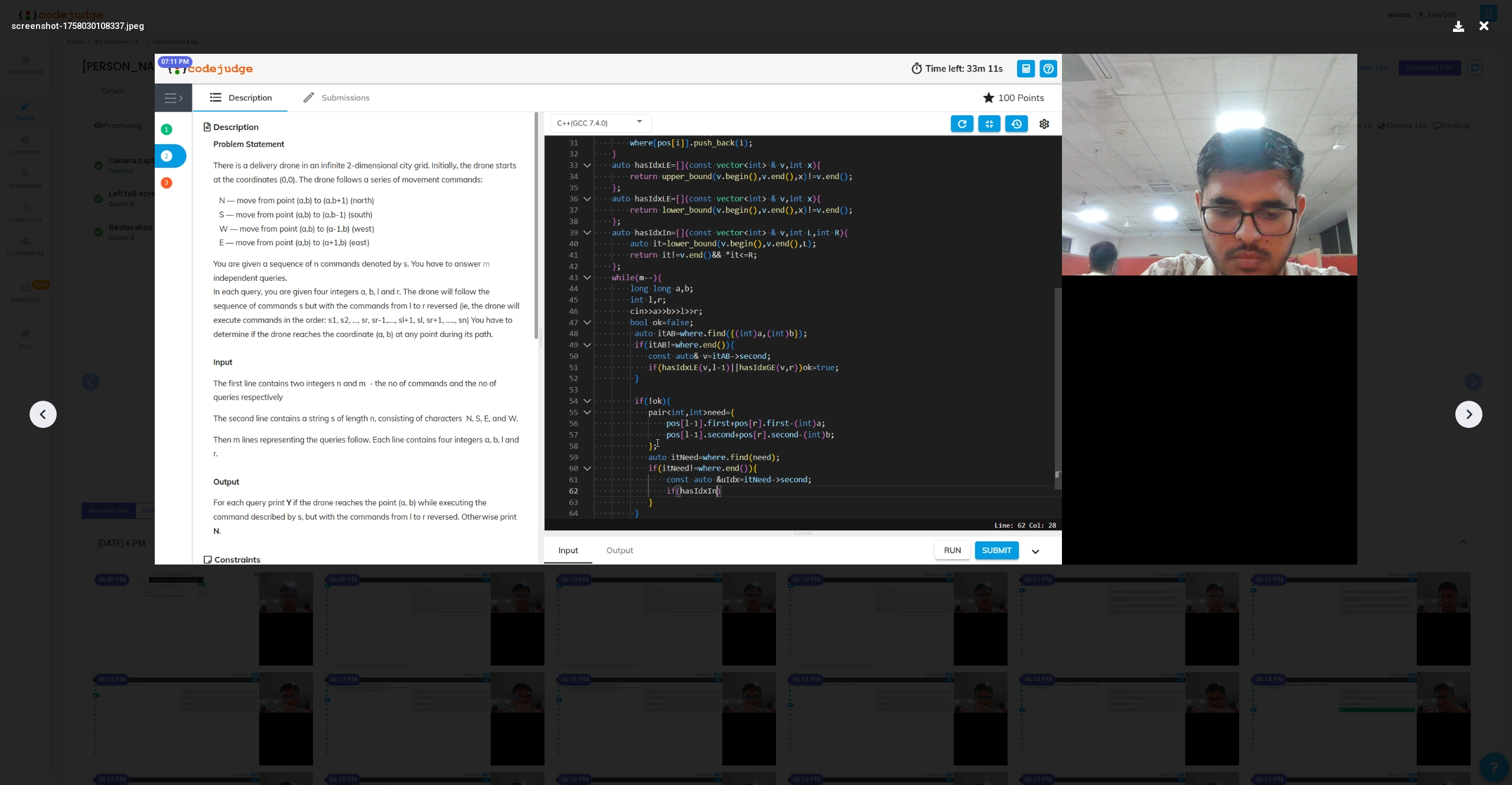
click at [1462, 416] on icon at bounding box center [1468, 414] width 18 height 18
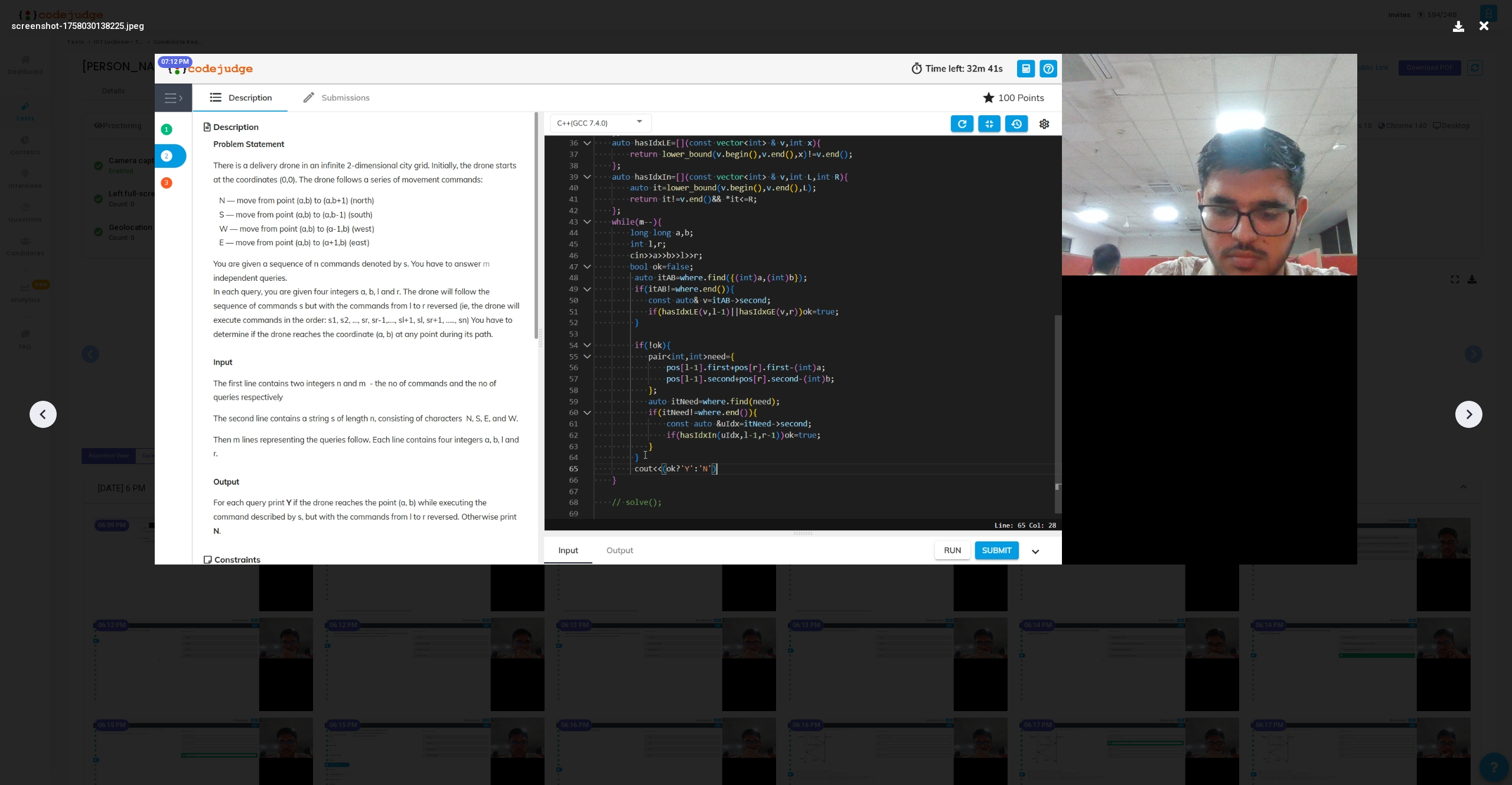
click at [1462, 416] on icon at bounding box center [1468, 414] width 18 height 18
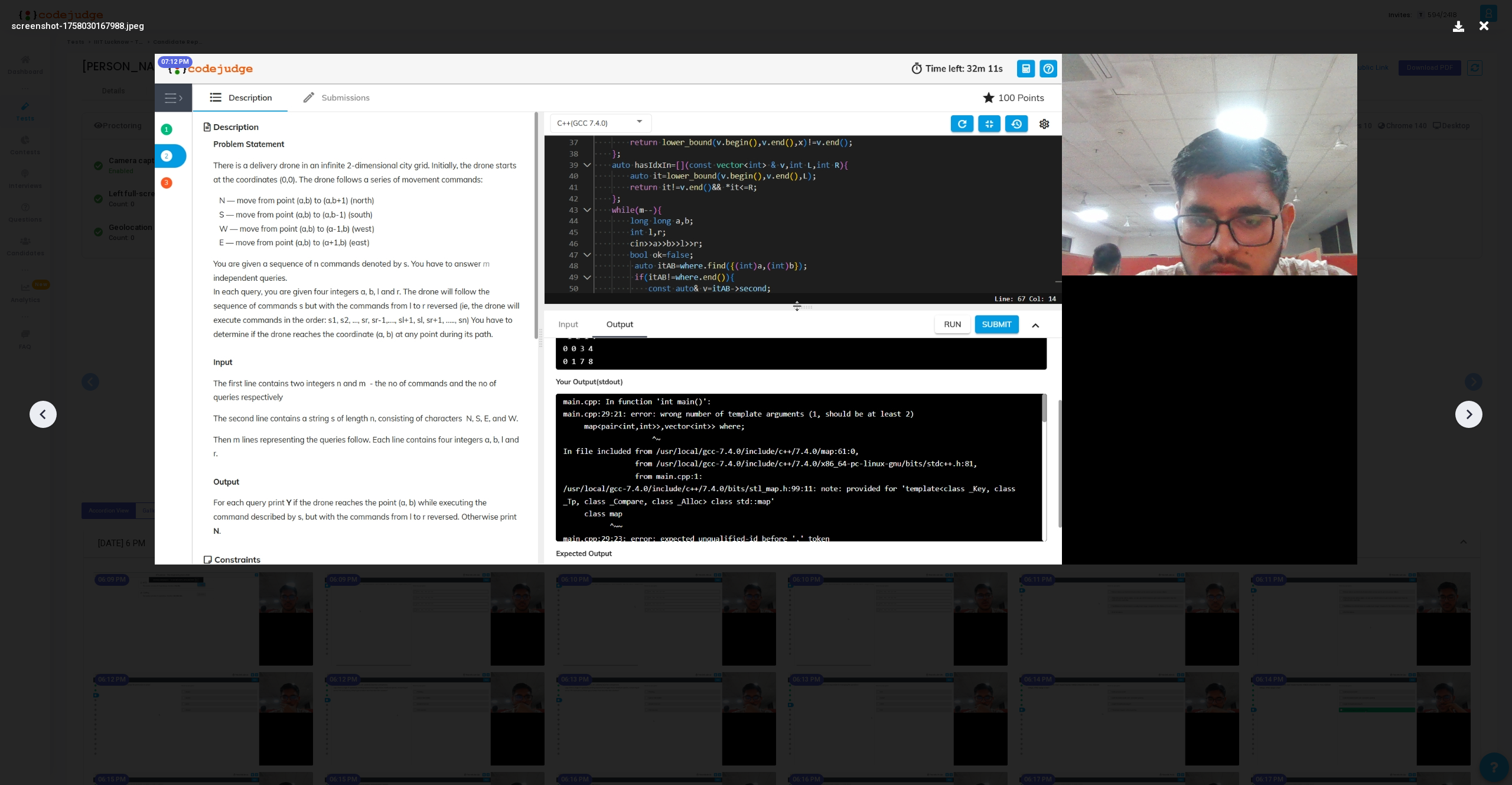
click at [1462, 416] on icon at bounding box center [1468, 414] width 18 height 18
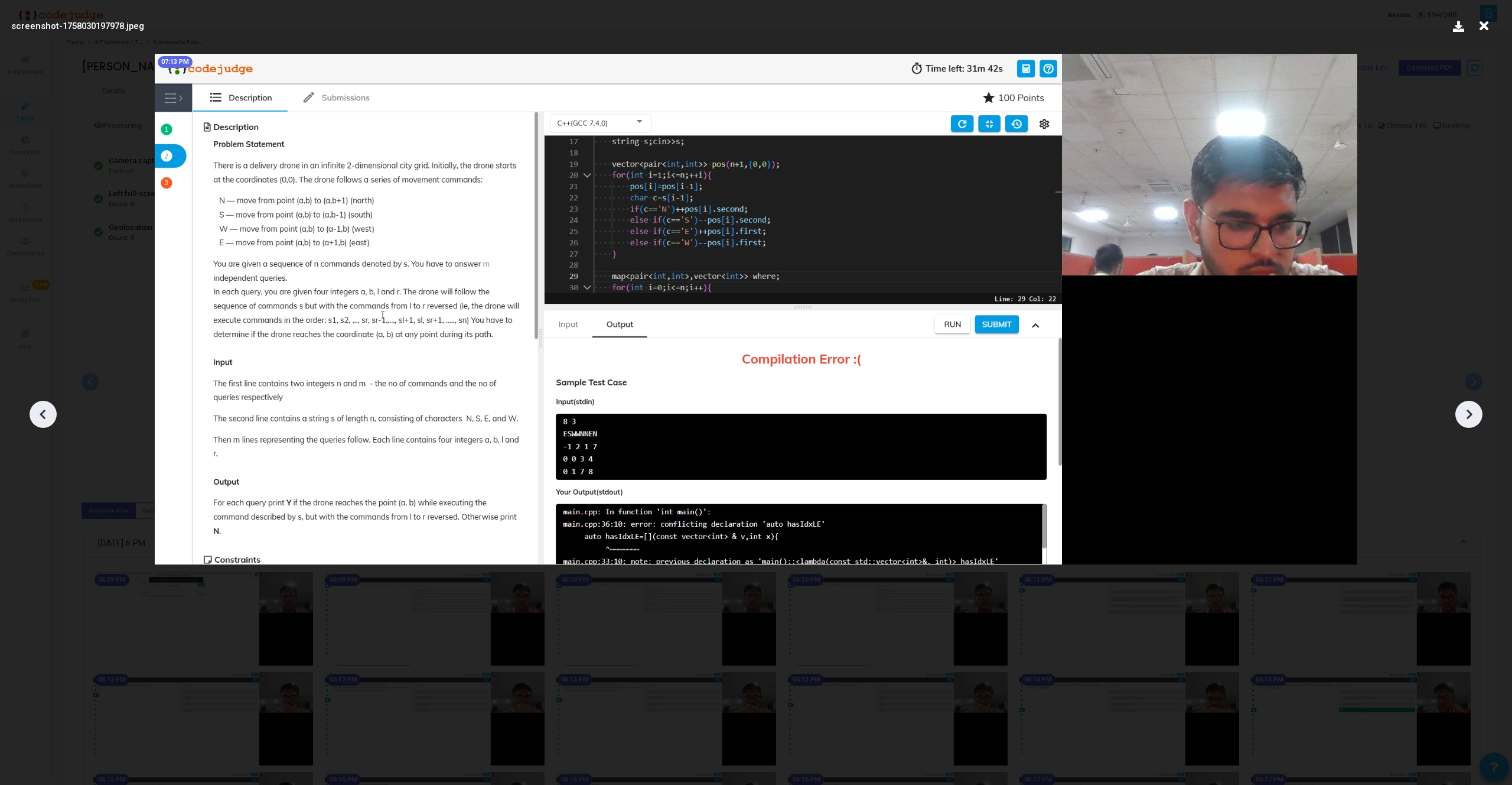
click at [1462, 416] on icon at bounding box center [1468, 414] width 18 height 18
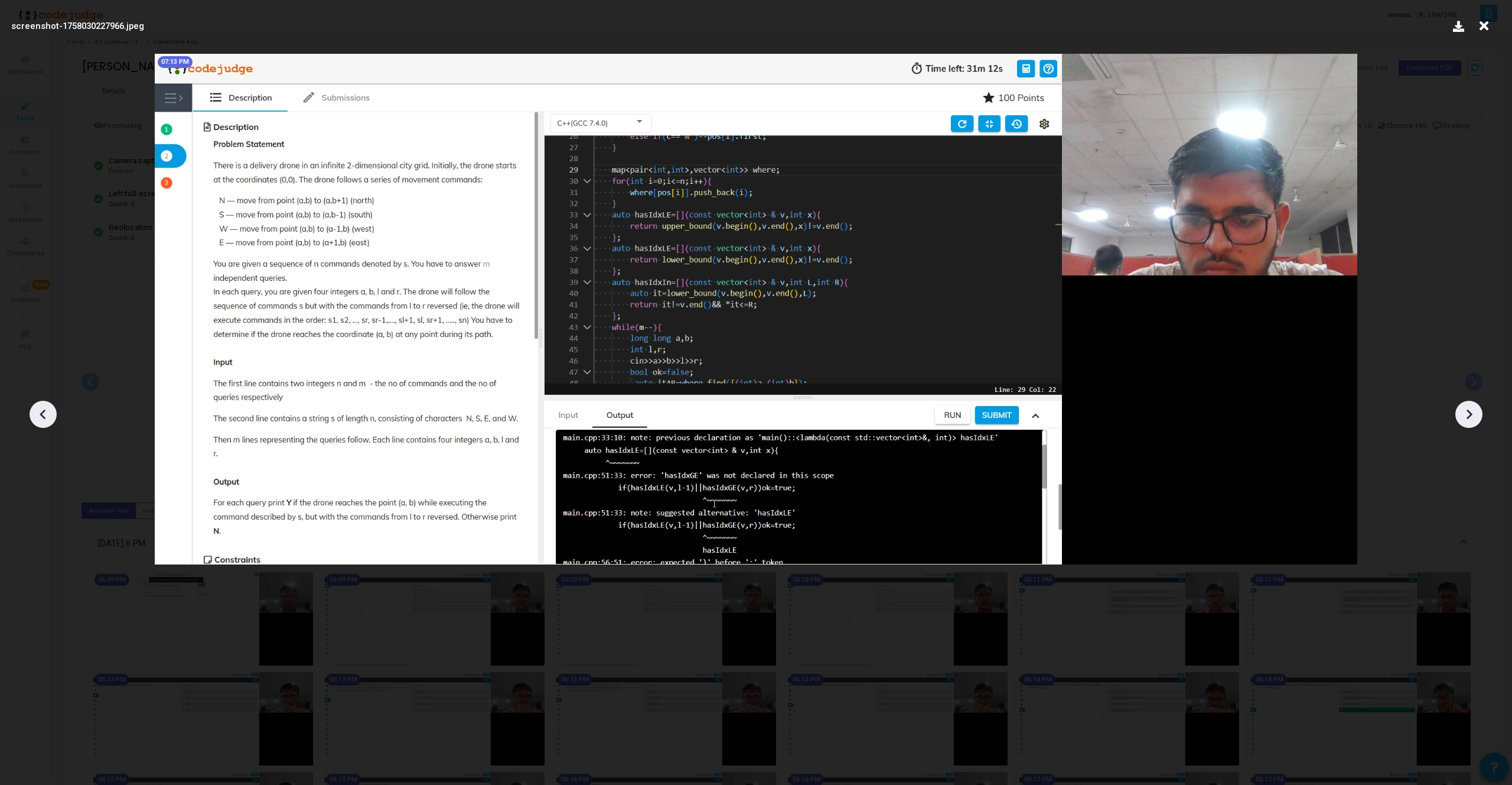
click at [1462, 416] on icon at bounding box center [1468, 414] width 18 height 18
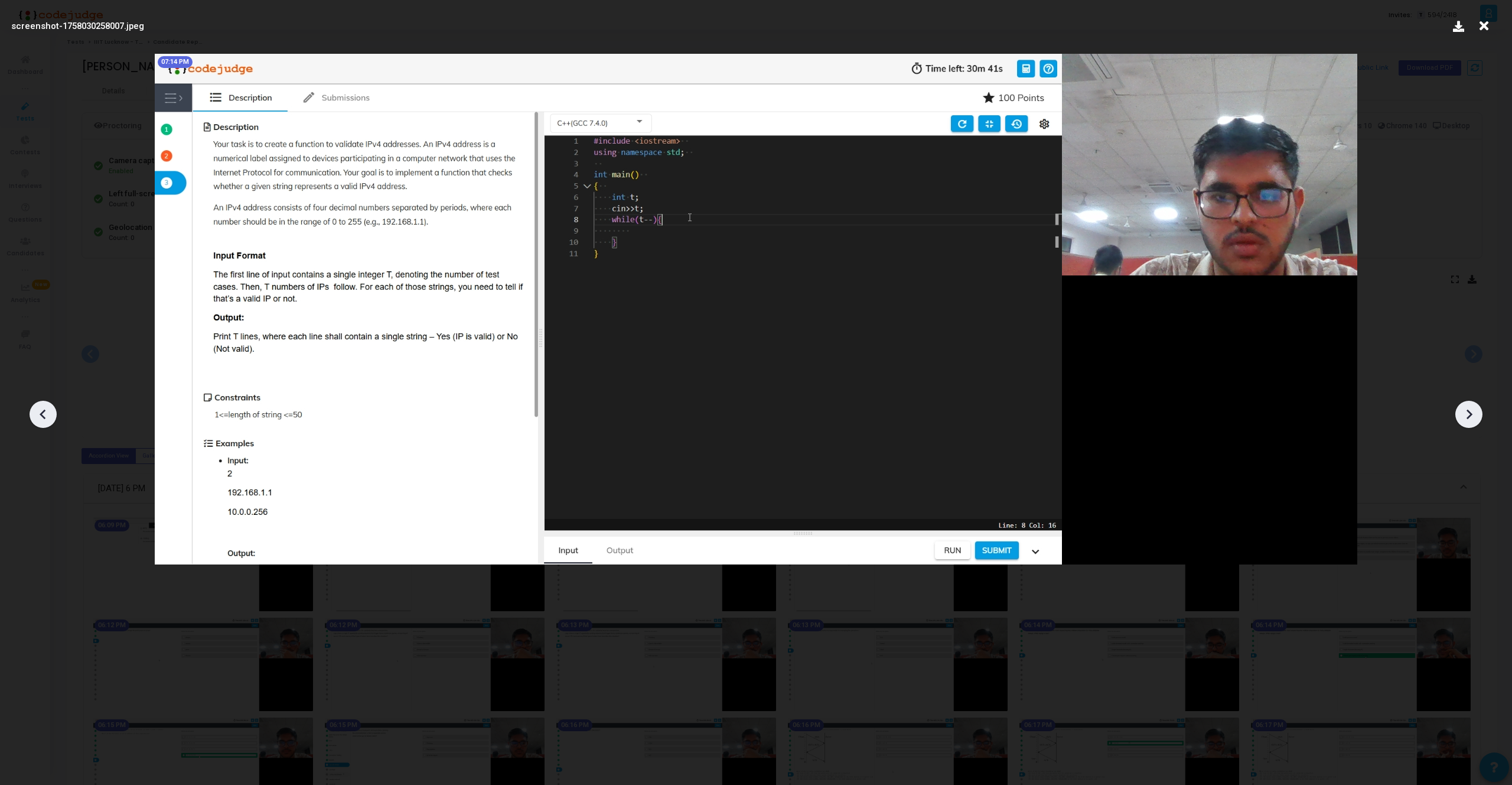
click at [1462, 416] on icon at bounding box center [1468, 414] width 18 height 18
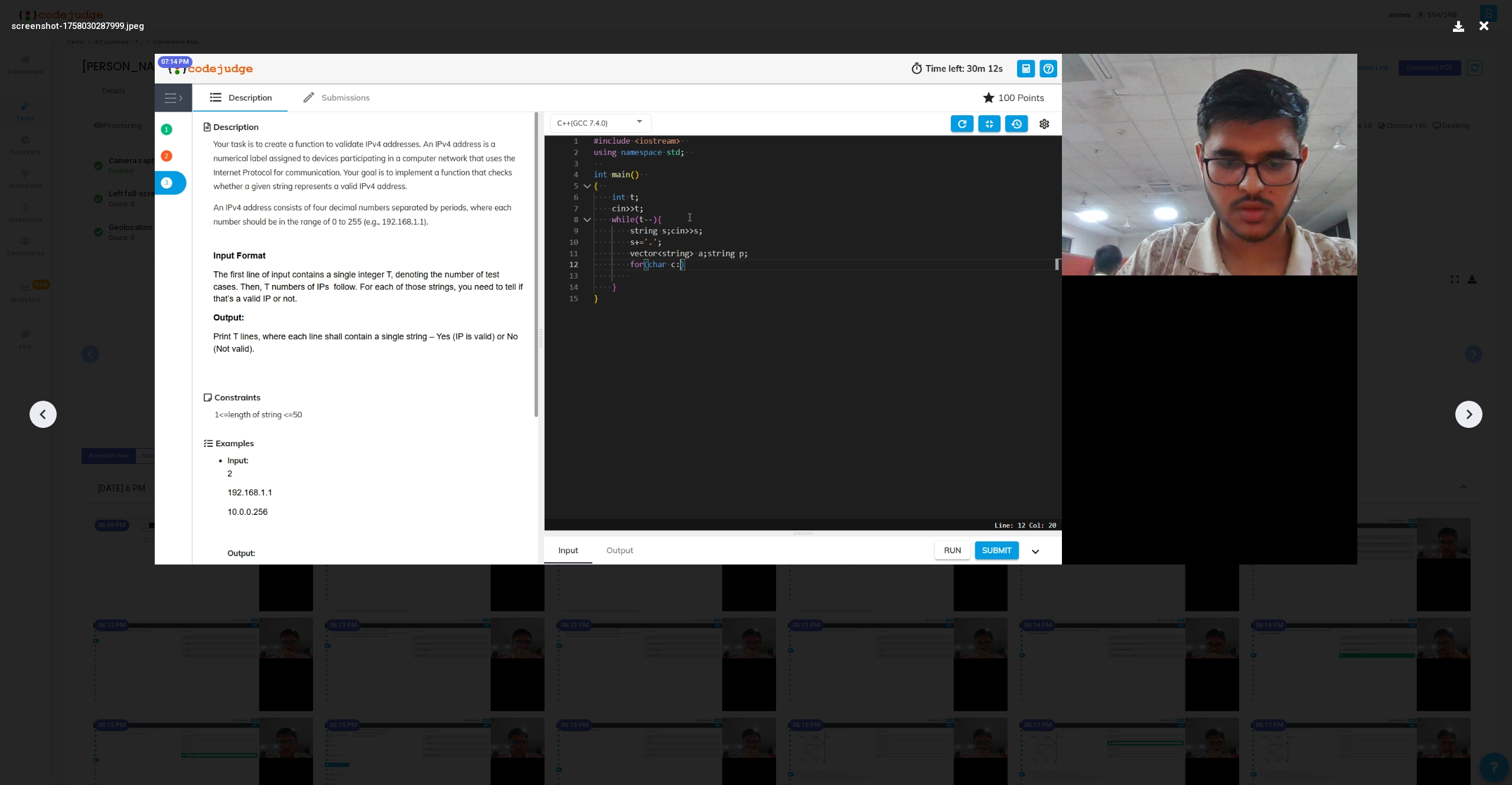
click at [1462, 416] on icon at bounding box center [1468, 414] width 18 height 18
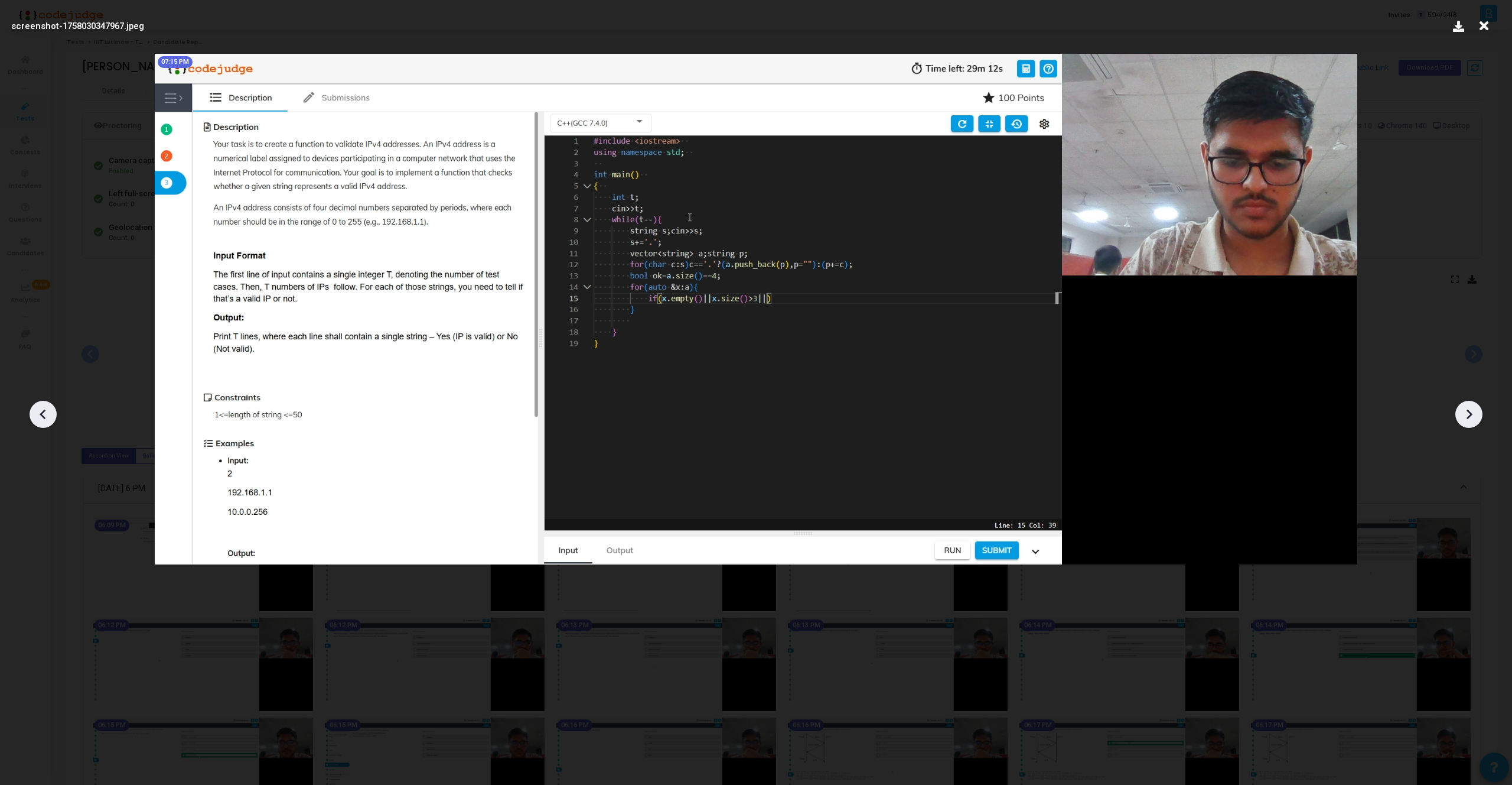
click at [1462, 416] on icon at bounding box center [1468, 414] width 18 height 18
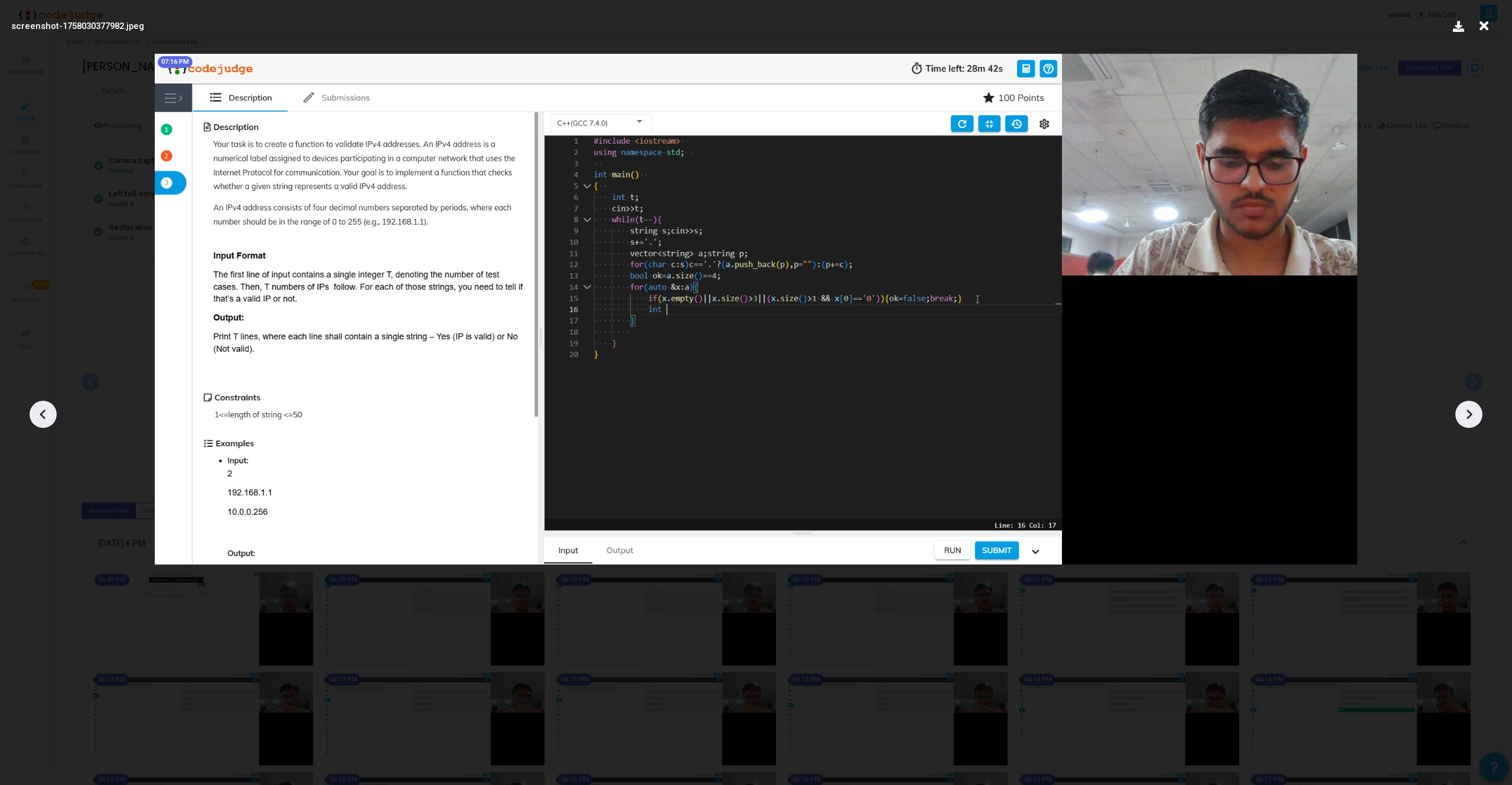
click at [1462, 416] on icon at bounding box center [1468, 414] width 18 height 18
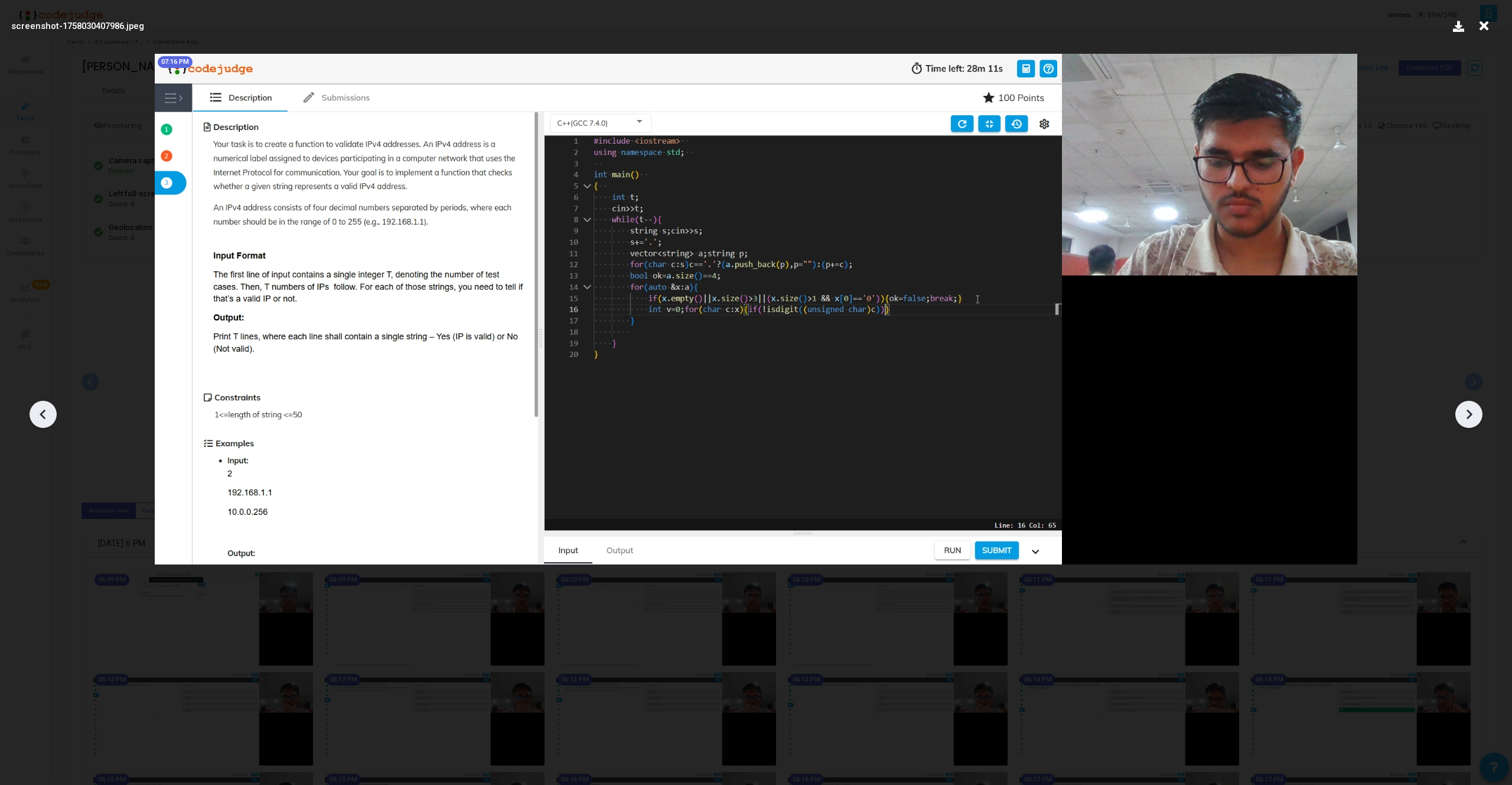
click at [1462, 416] on icon at bounding box center [1468, 414] width 18 height 18
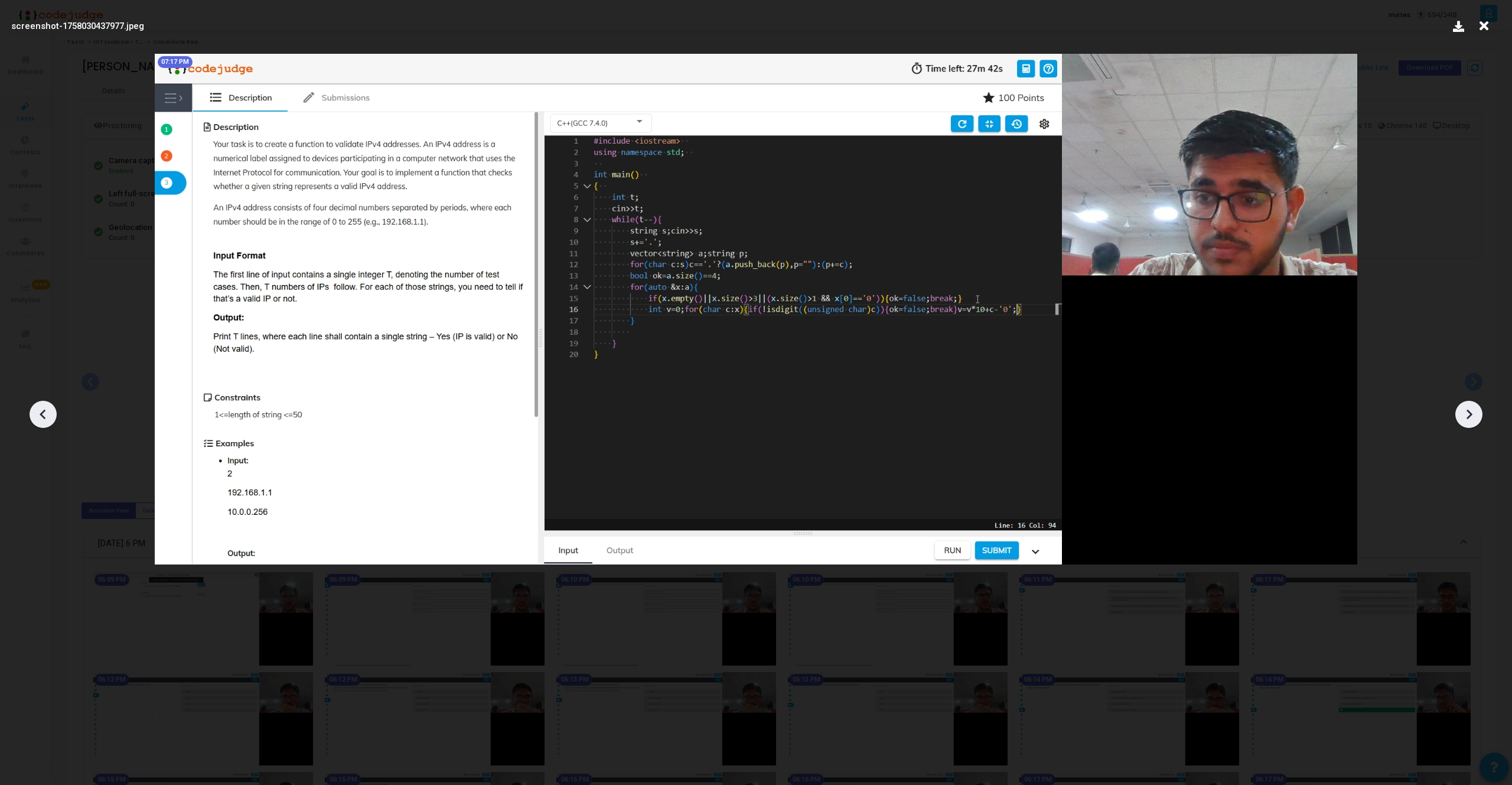
click at [1462, 416] on icon at bounding box center [1468, 414] width 18 height 18
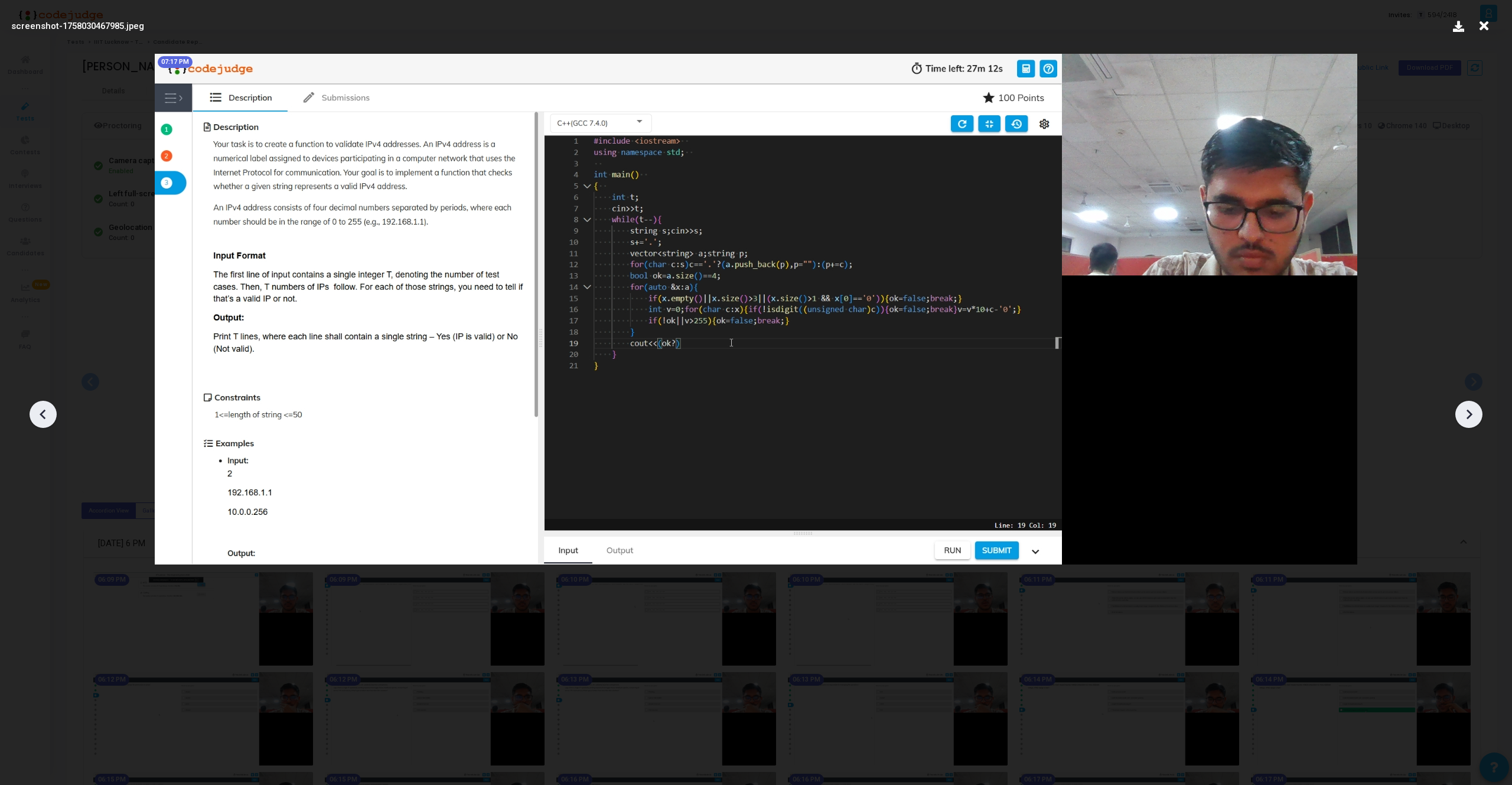
click at [1462, 416] on icon at bounding box center [1468, 414] width 18 height 18
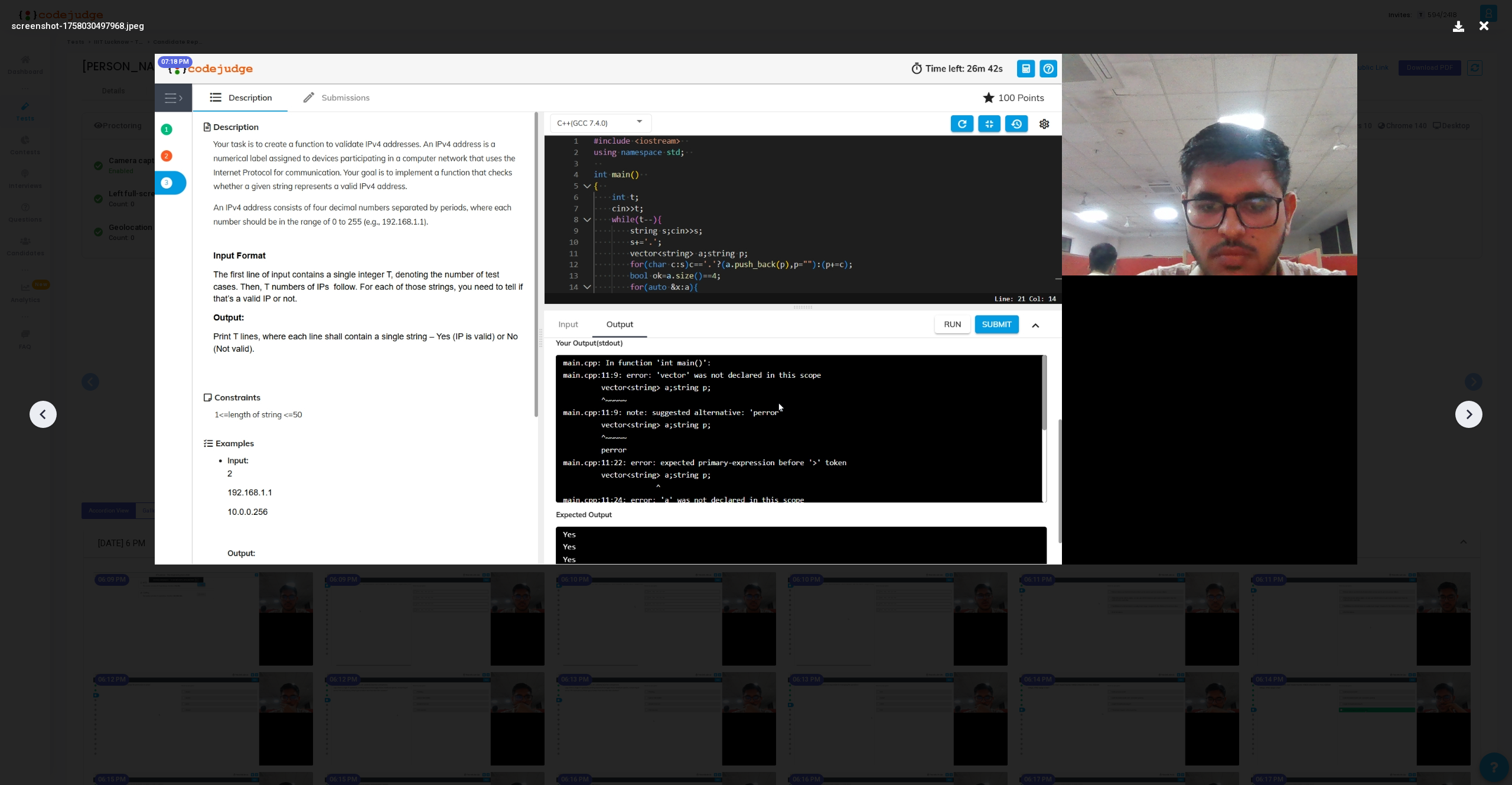
click at [1462, 416] on icon at bounding box center [1468, 414] width 18 height 18
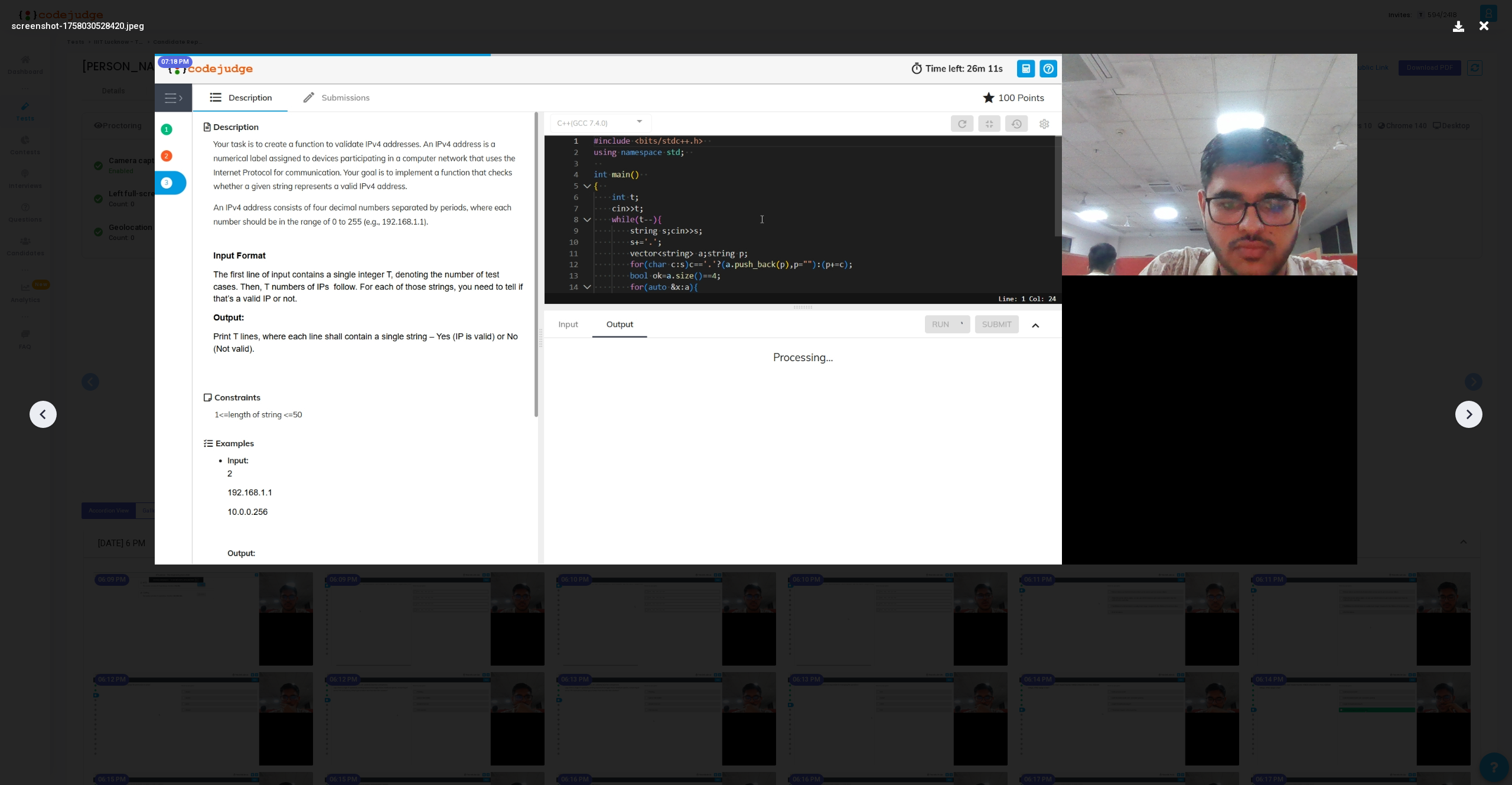
click at [1462, 416] on icon at bounding box center [1468, 414] width 18 height 18
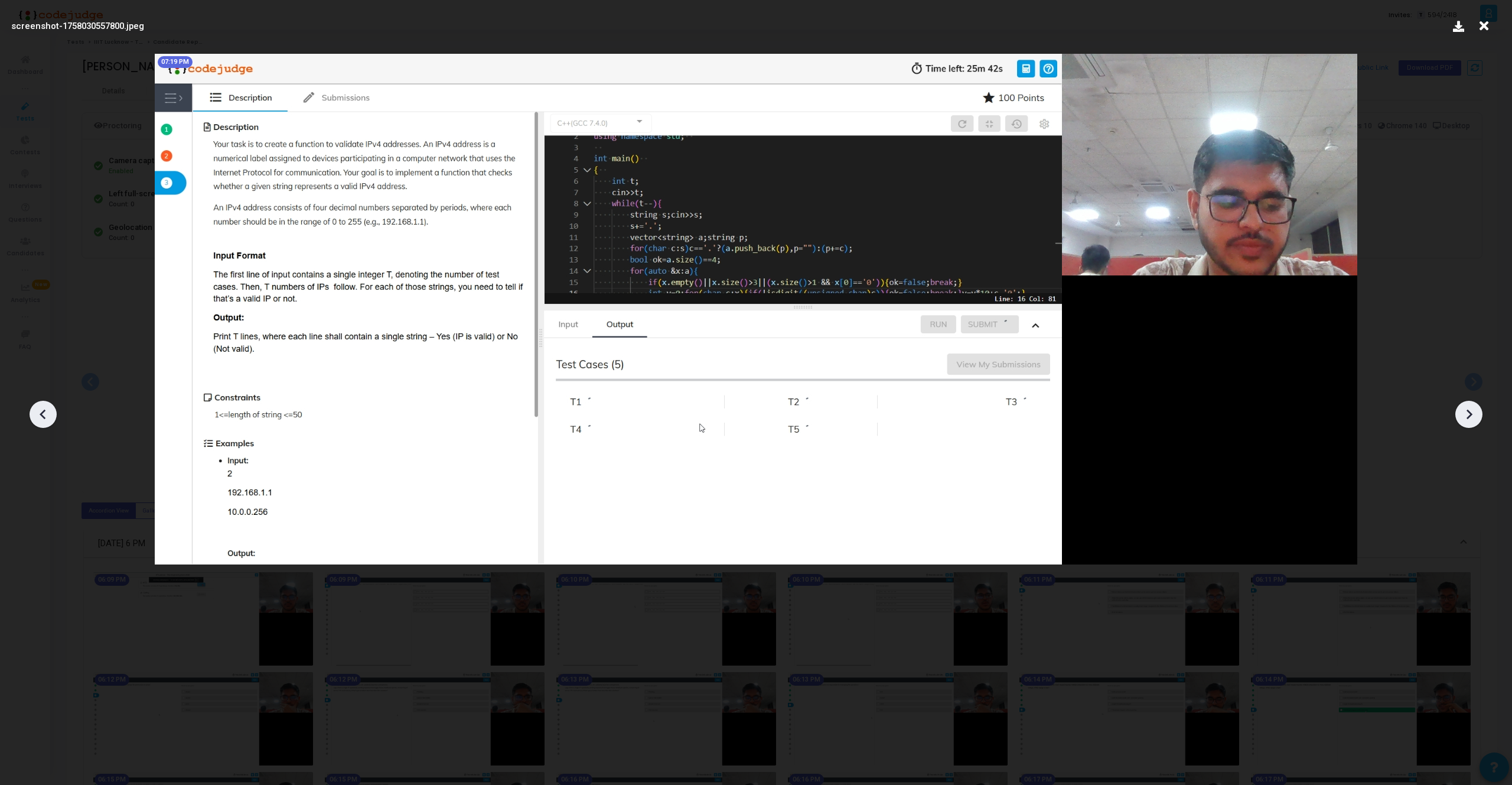
click at [1462, 416] on icon at bounding box center [1468, 414] width 18 height 18
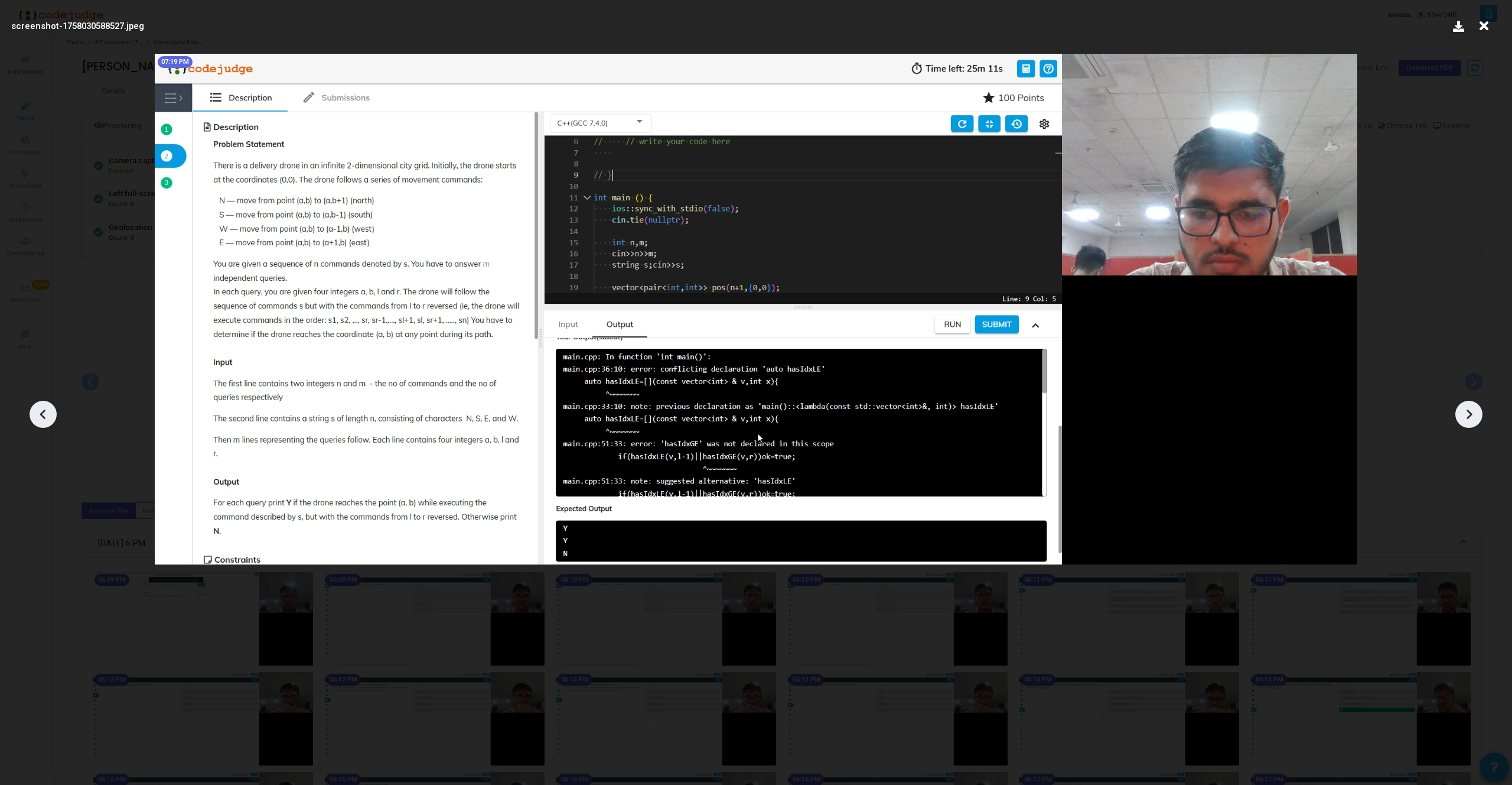
click at [1462, 416] on icon at bounding box center [1468, 414] width 18 height 18
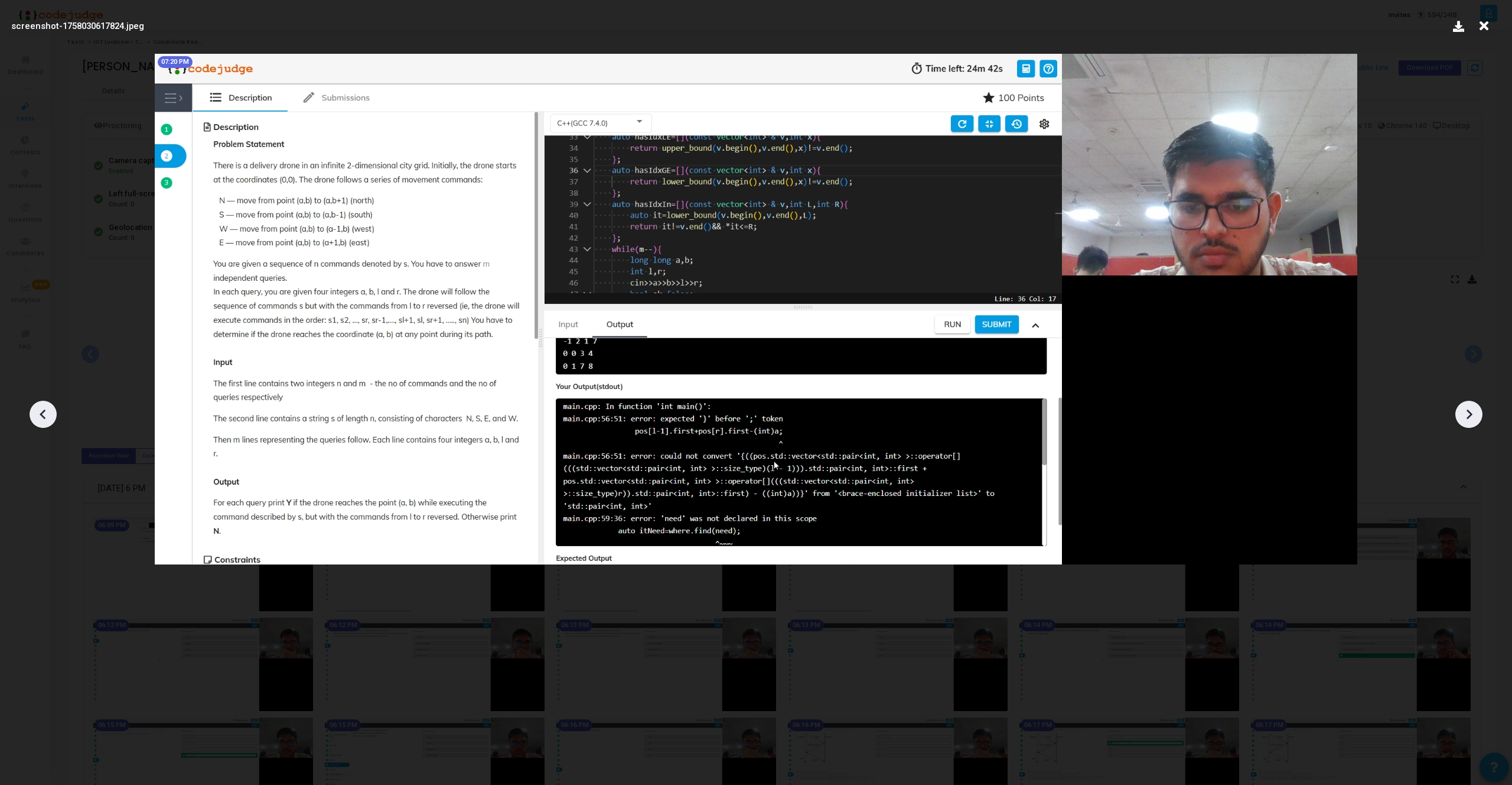
click at [1469, 420] on icon at bounding box center [1468, 414] width 18 height 18
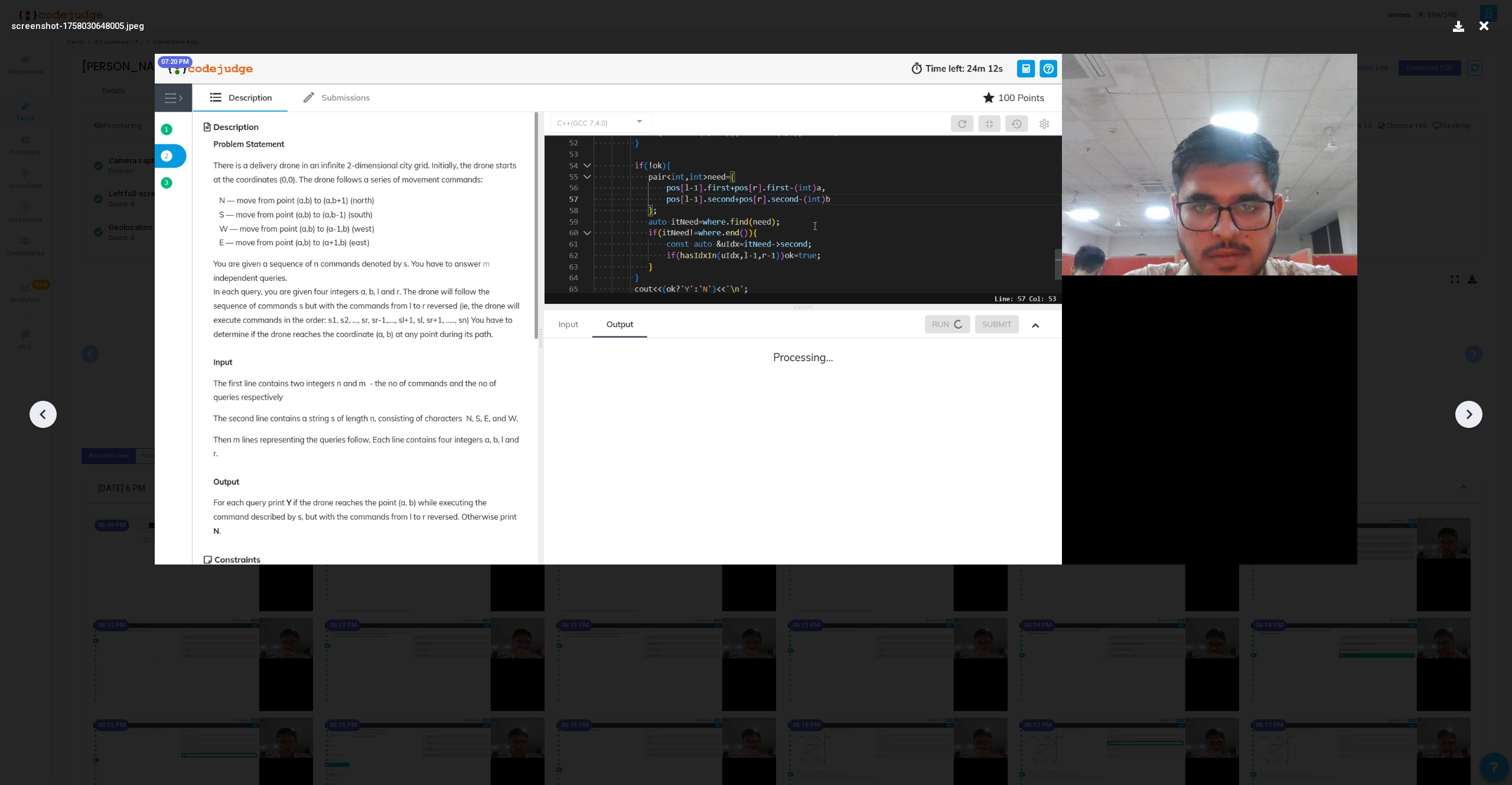
click at [1469, 411] on icon at bounding box center [1468, 414] width 18 height 18
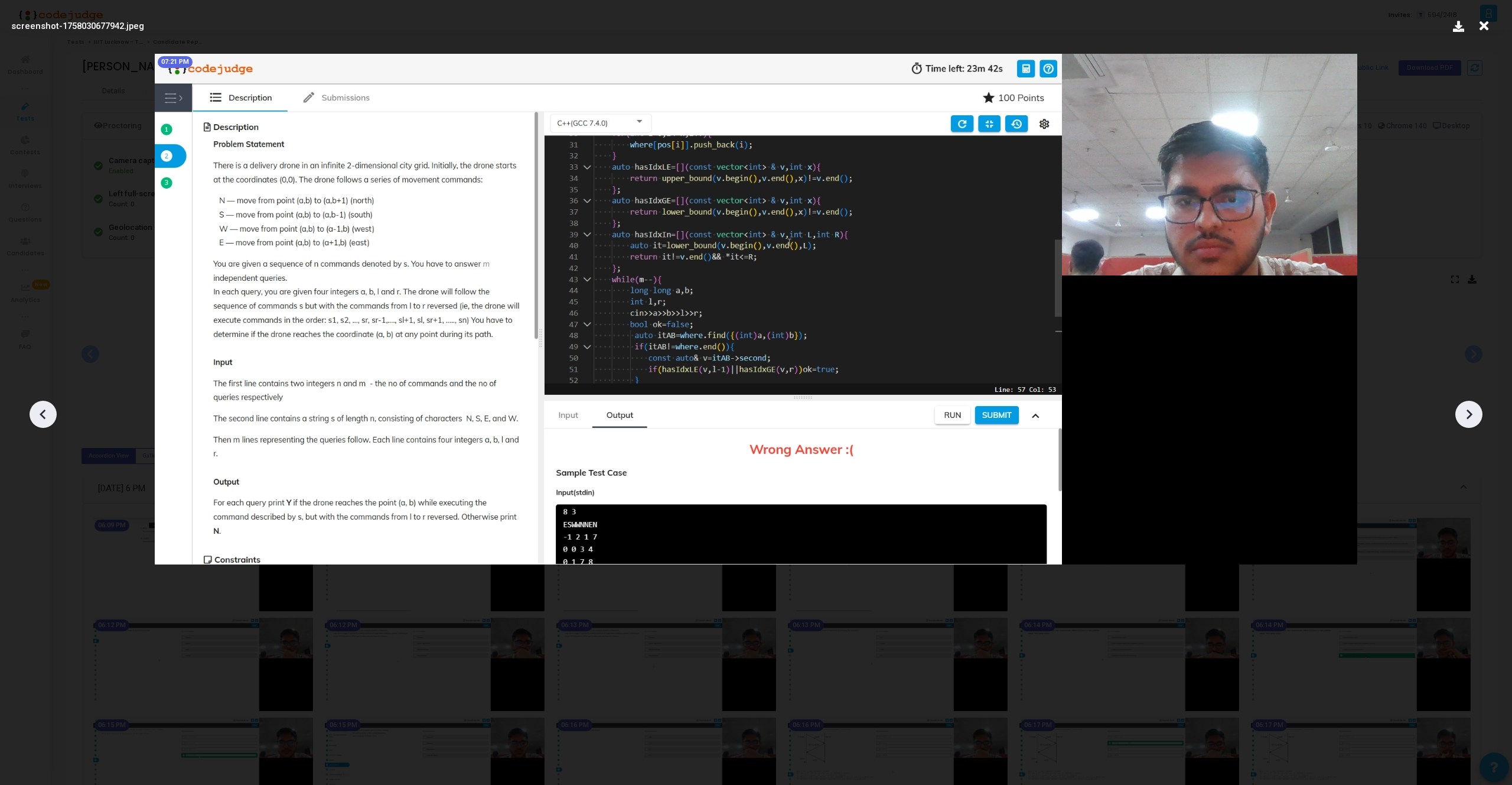
click at [1469, 411] on icon at bounding box center [1468, 414] width 18 height 18
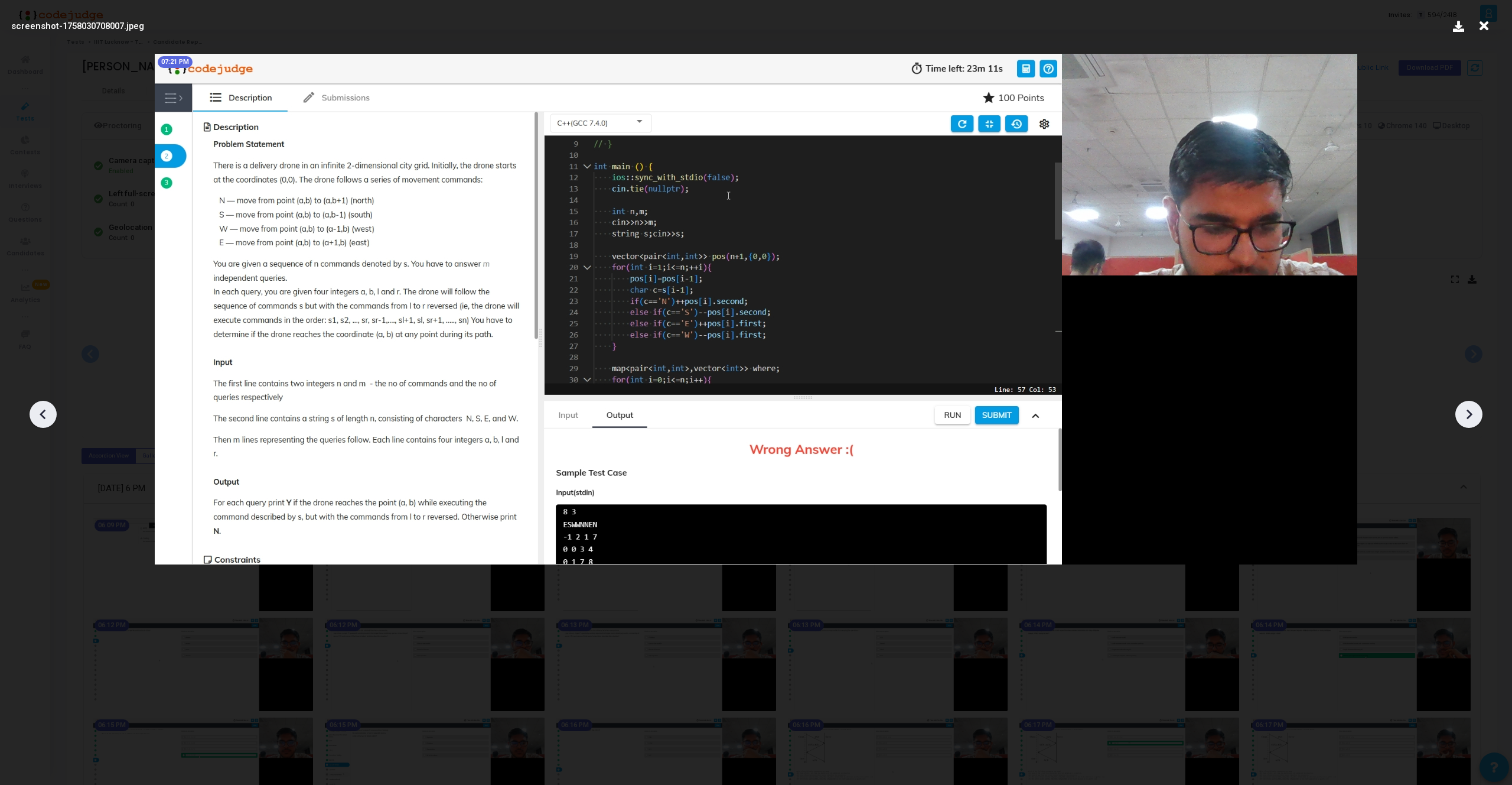
click at [1469, 411] on icon at bounding box center [1468, 414] width 18 height 18
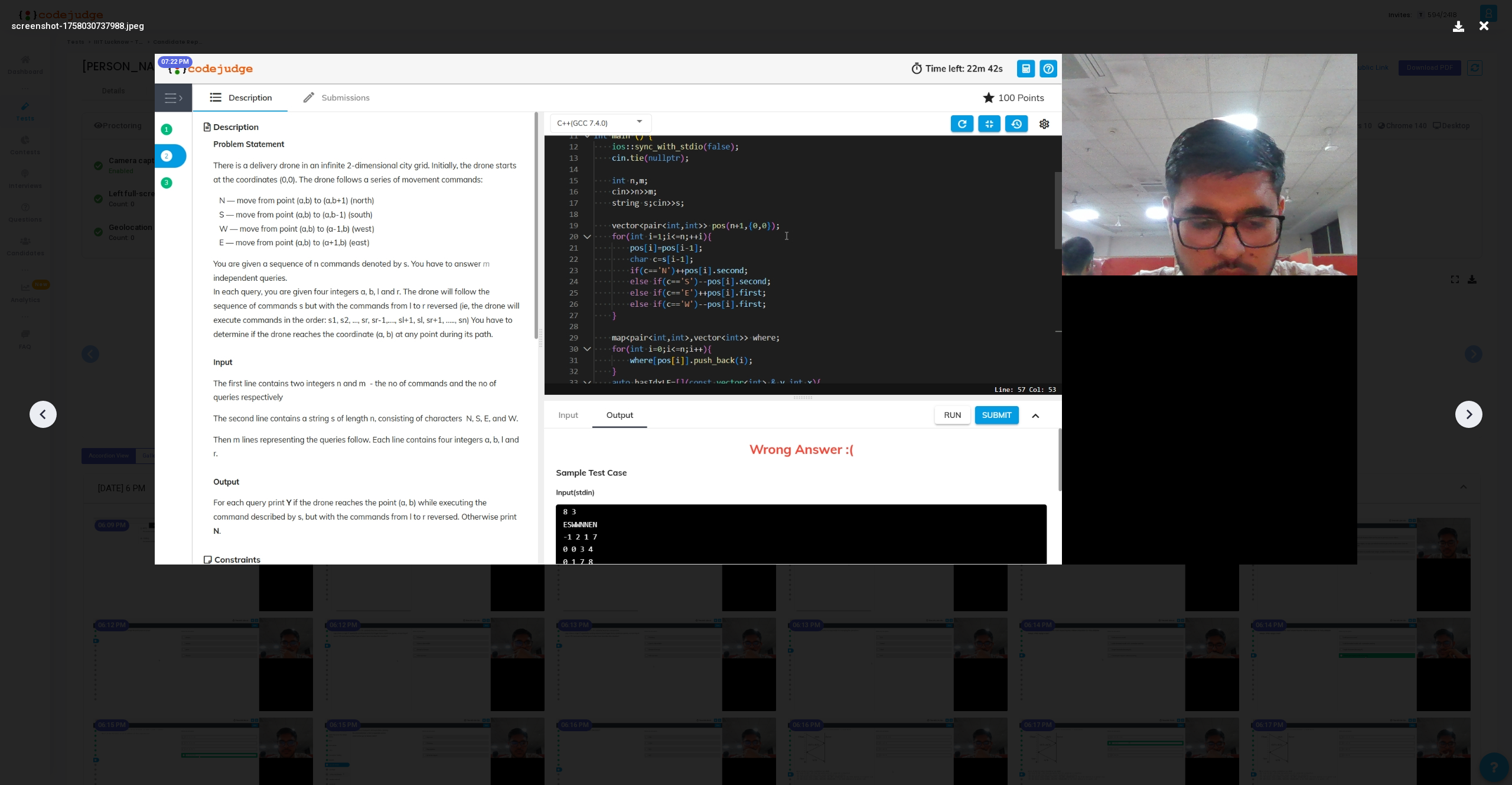
click at [1469, 411] on icon at bounding box center [1468, 414] width 18 height 18
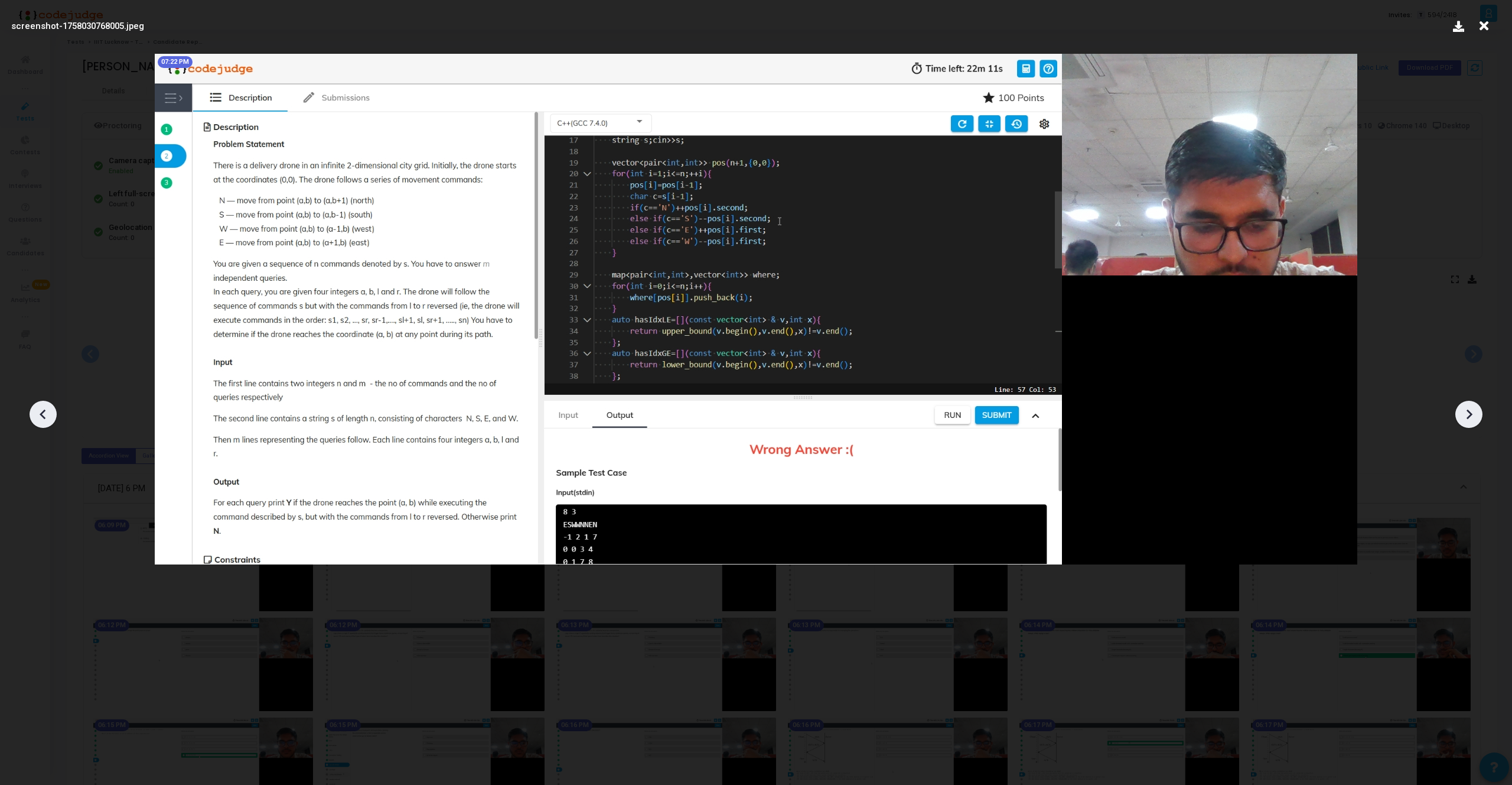
click at [1469, 411] on icon at bounding box center [1468, 414] width 18 height 18
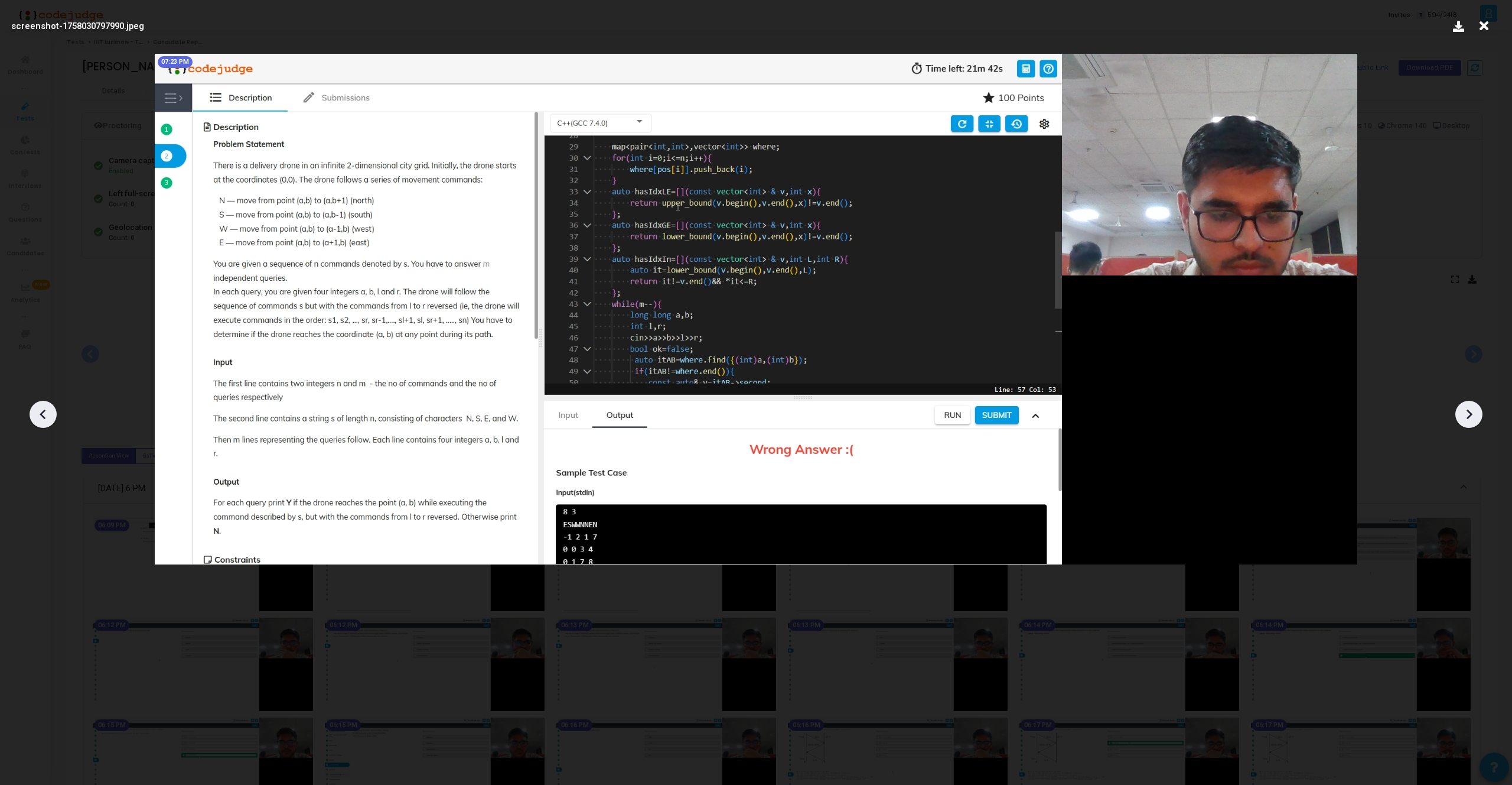
click at [1469, 411] on icon at bounding box center [1468, 414] width 18 height 18
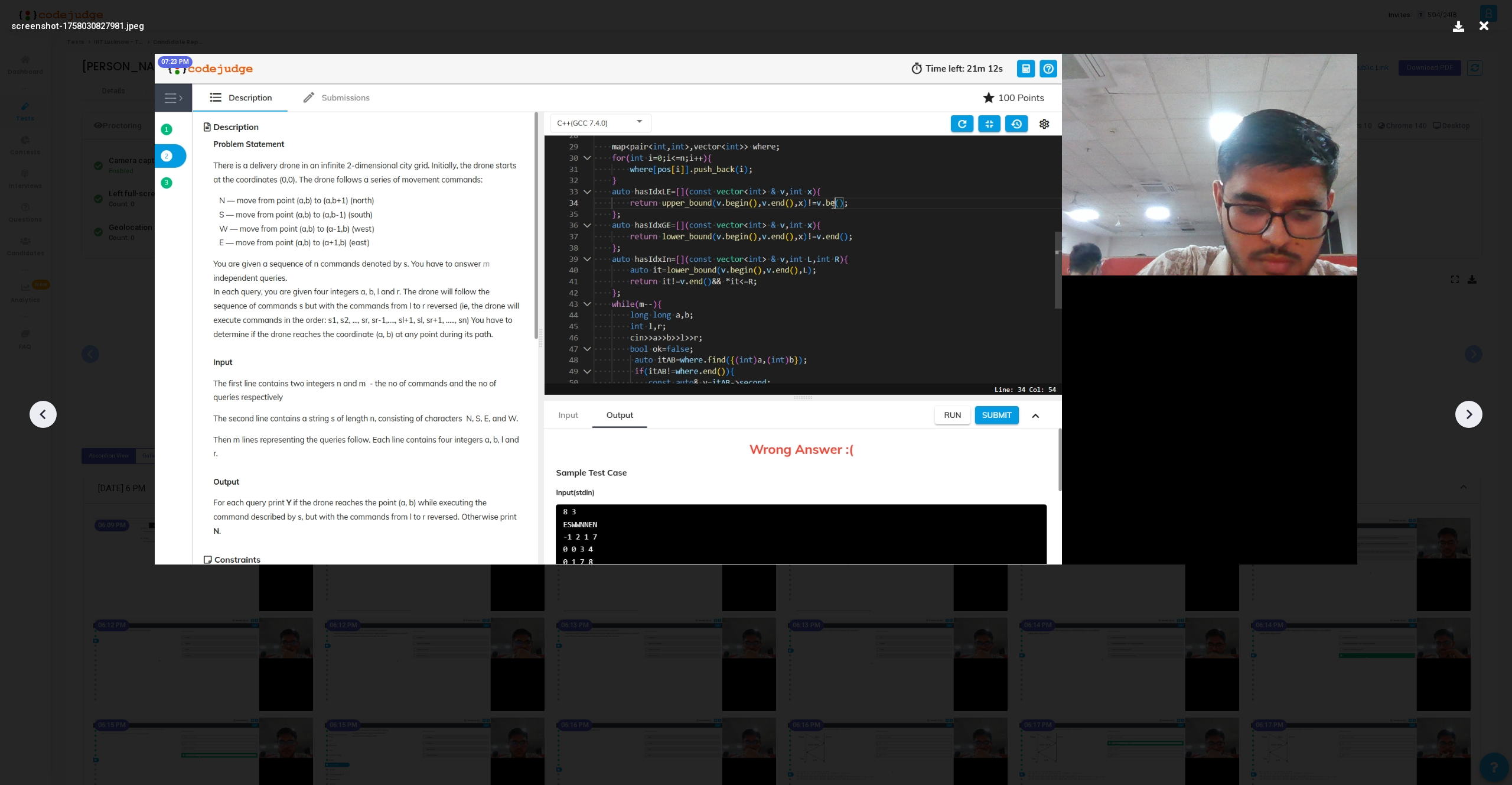
click at [1469, 411] on icon at bounding box center [1468, 414] width 18 height 18
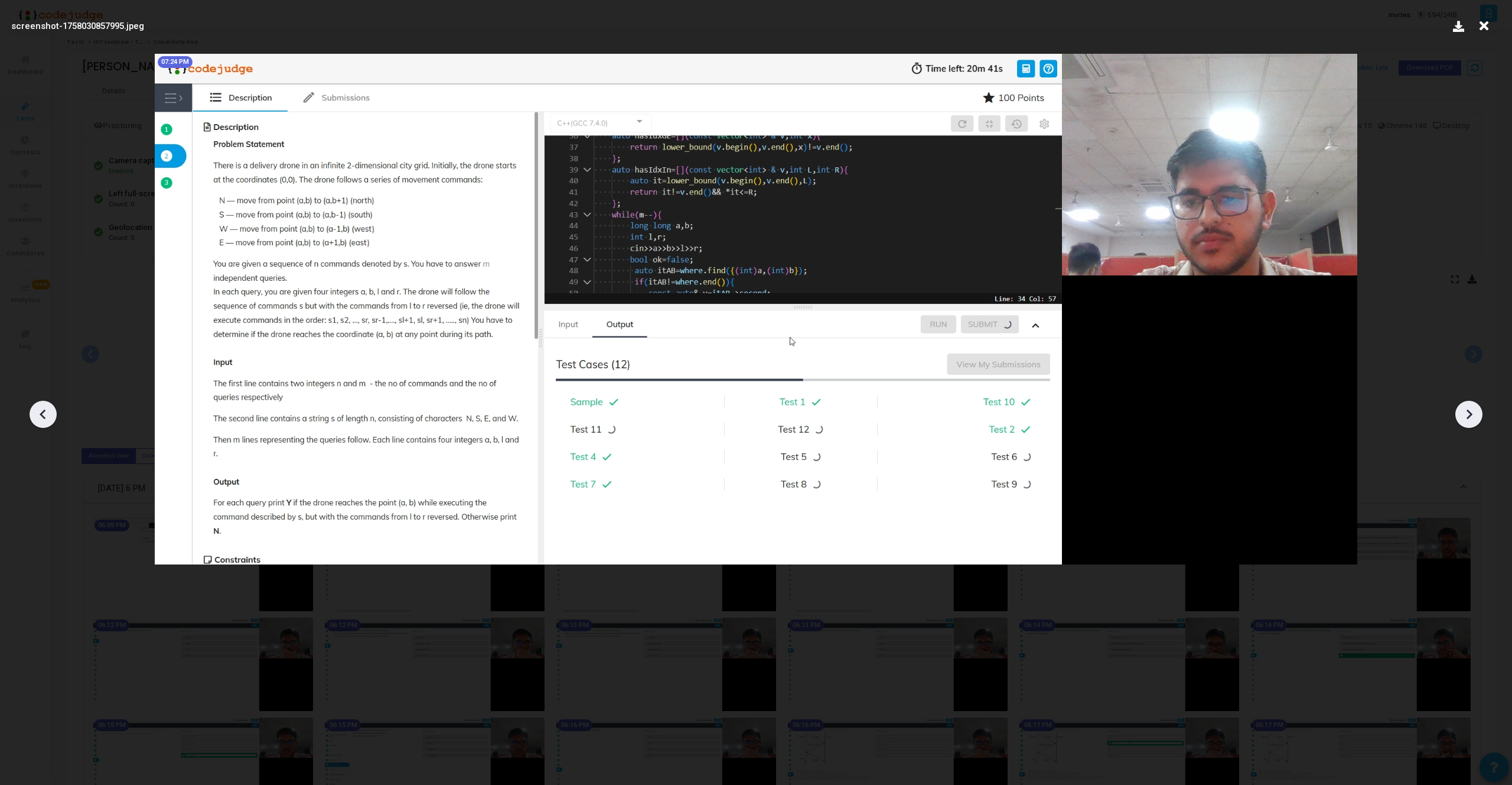
click at [41, 411] on icon at bounding box center [43, 414] width 18 height 18
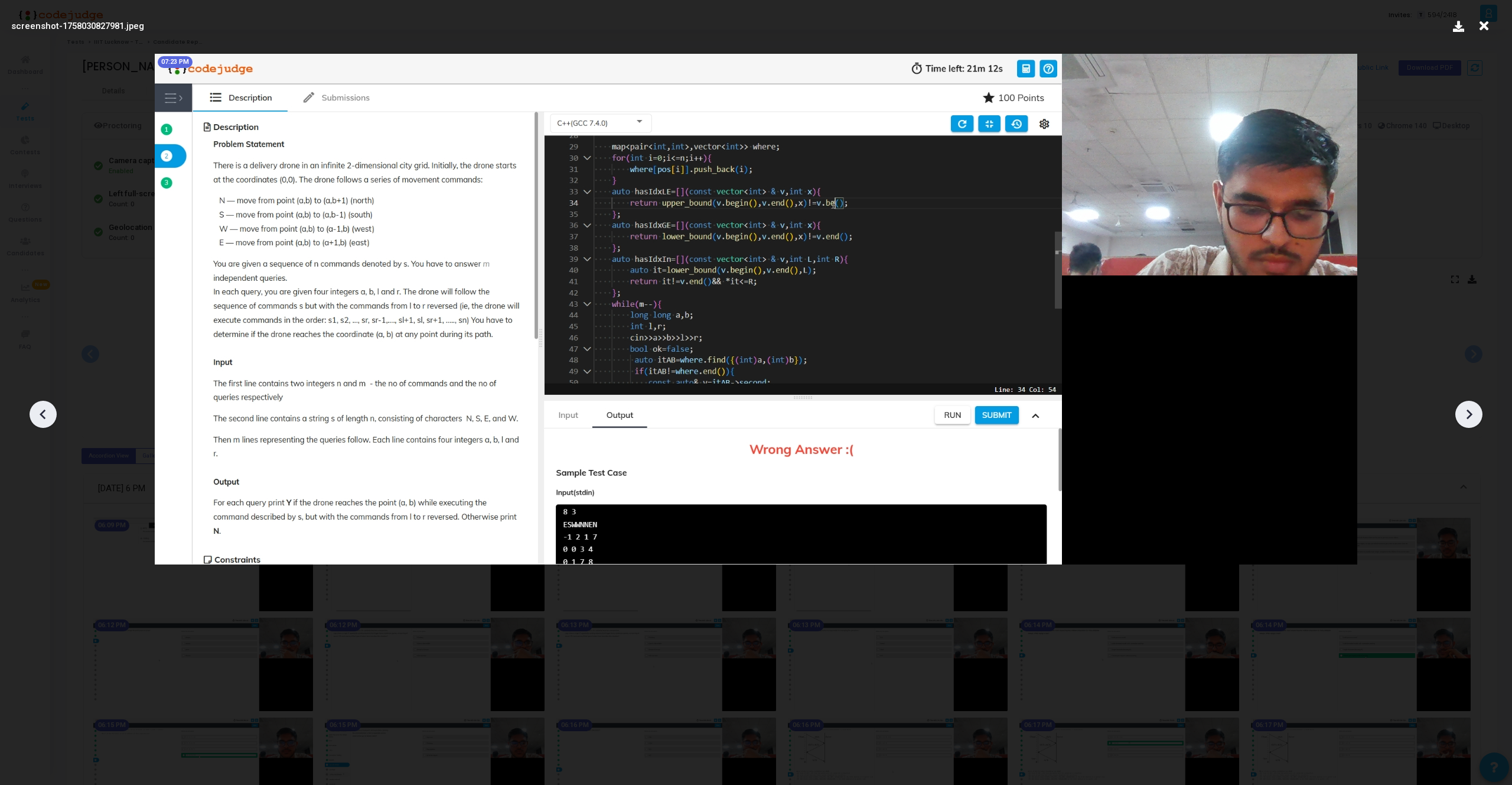
click at [41, 411] on icon at bounding box center [43, 414] width 18 height 18
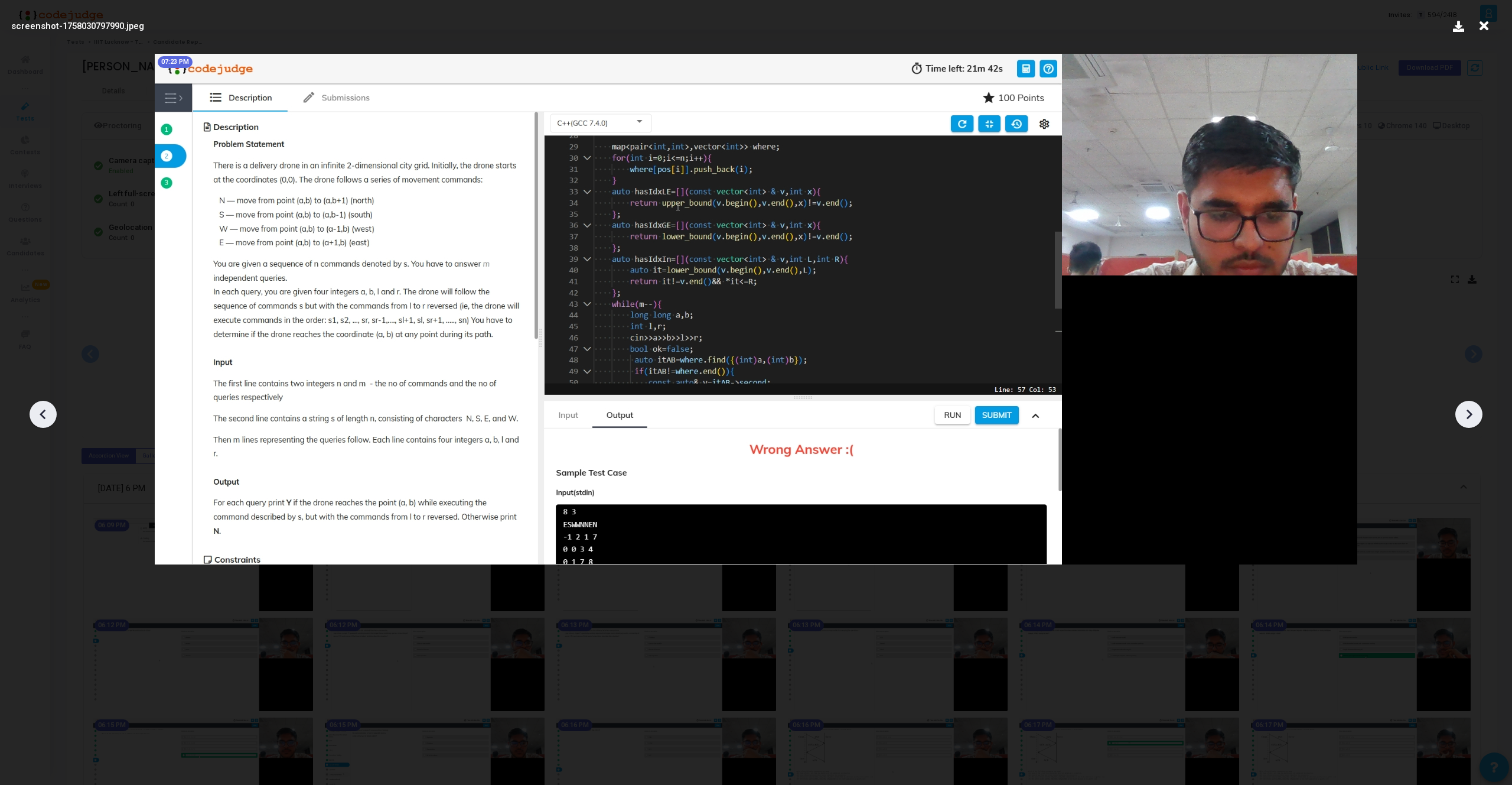
click at [41, 411] on icon at bounding box center [43, 414] width 18 height 18
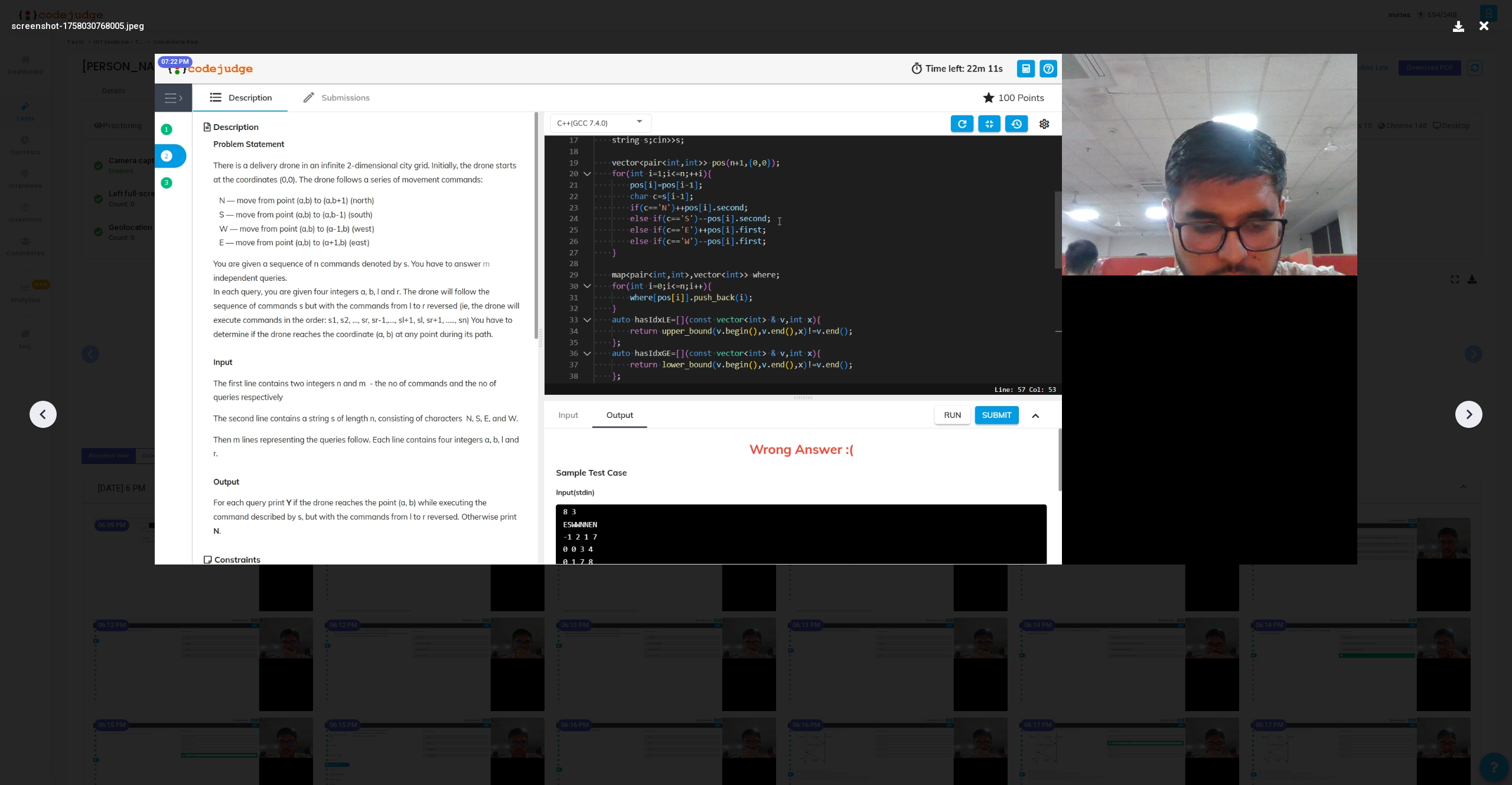
click at [1471, 412] on icon at bounding box center [1468, 414] width 18 height 18
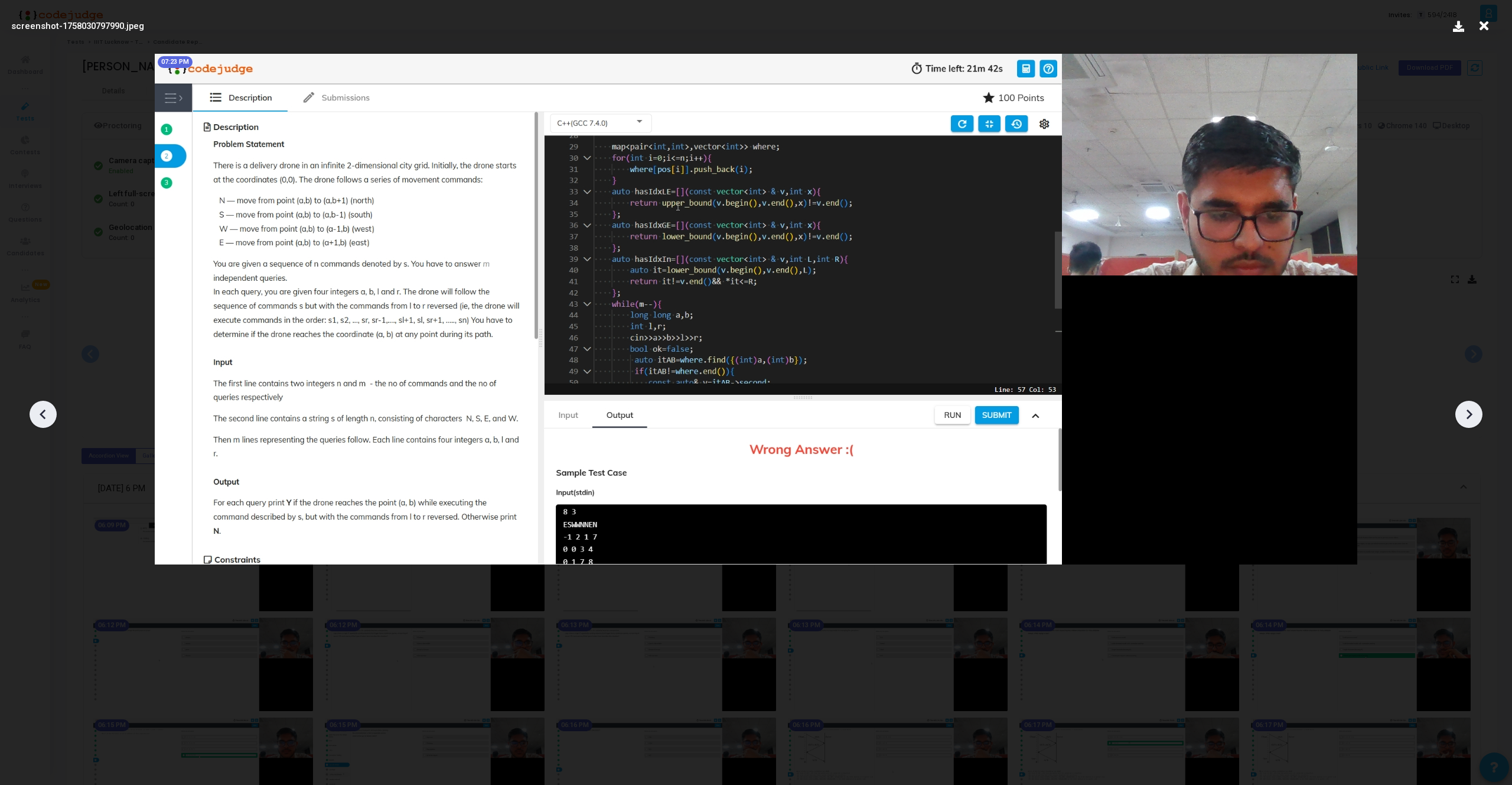
click at [1471, 412] on icon at bounding box center [1468, 414] width 18 height 18
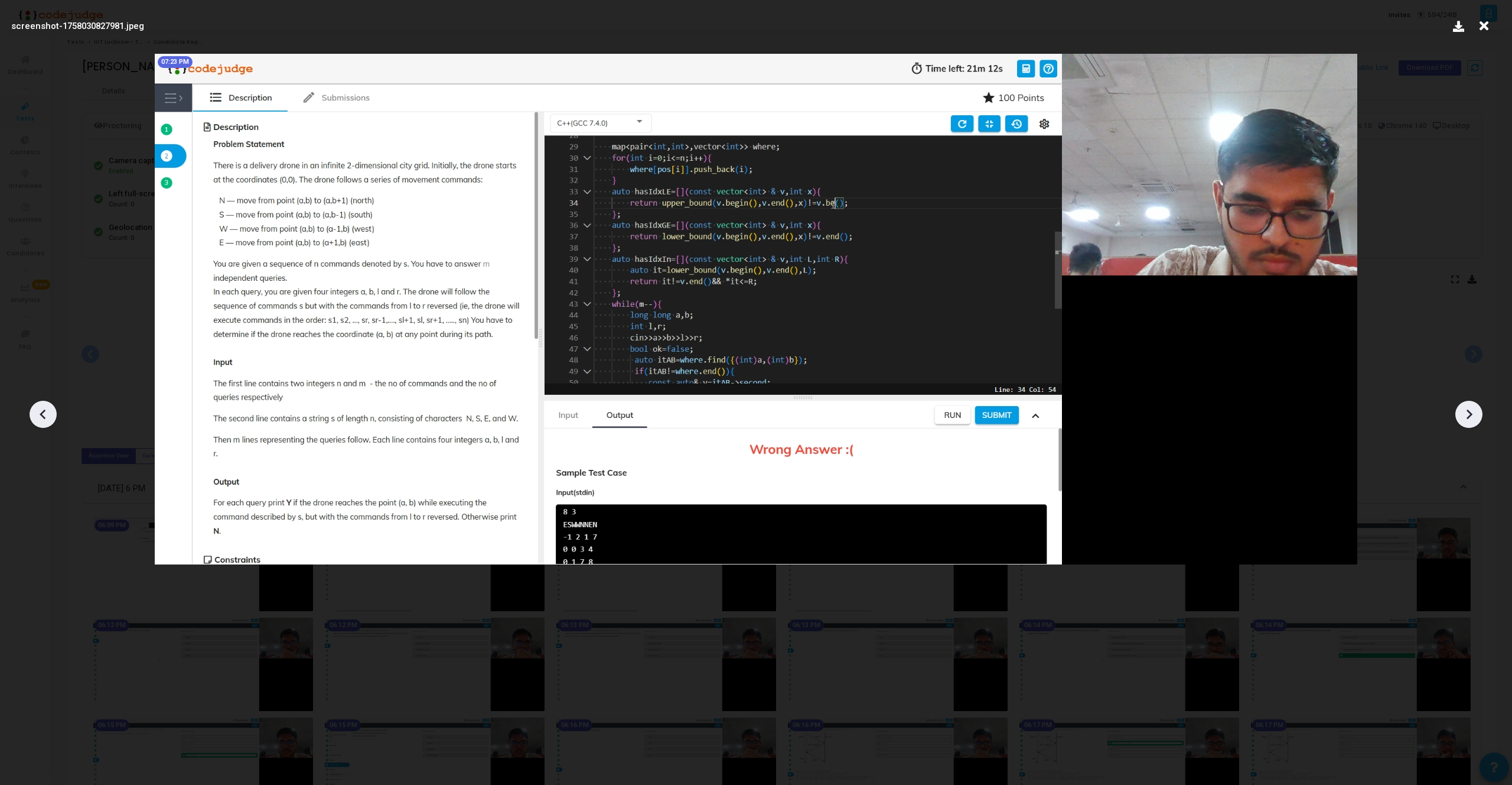
click at [1471, 412] on icon at bounding box center [1468, 414] width 18 height 18
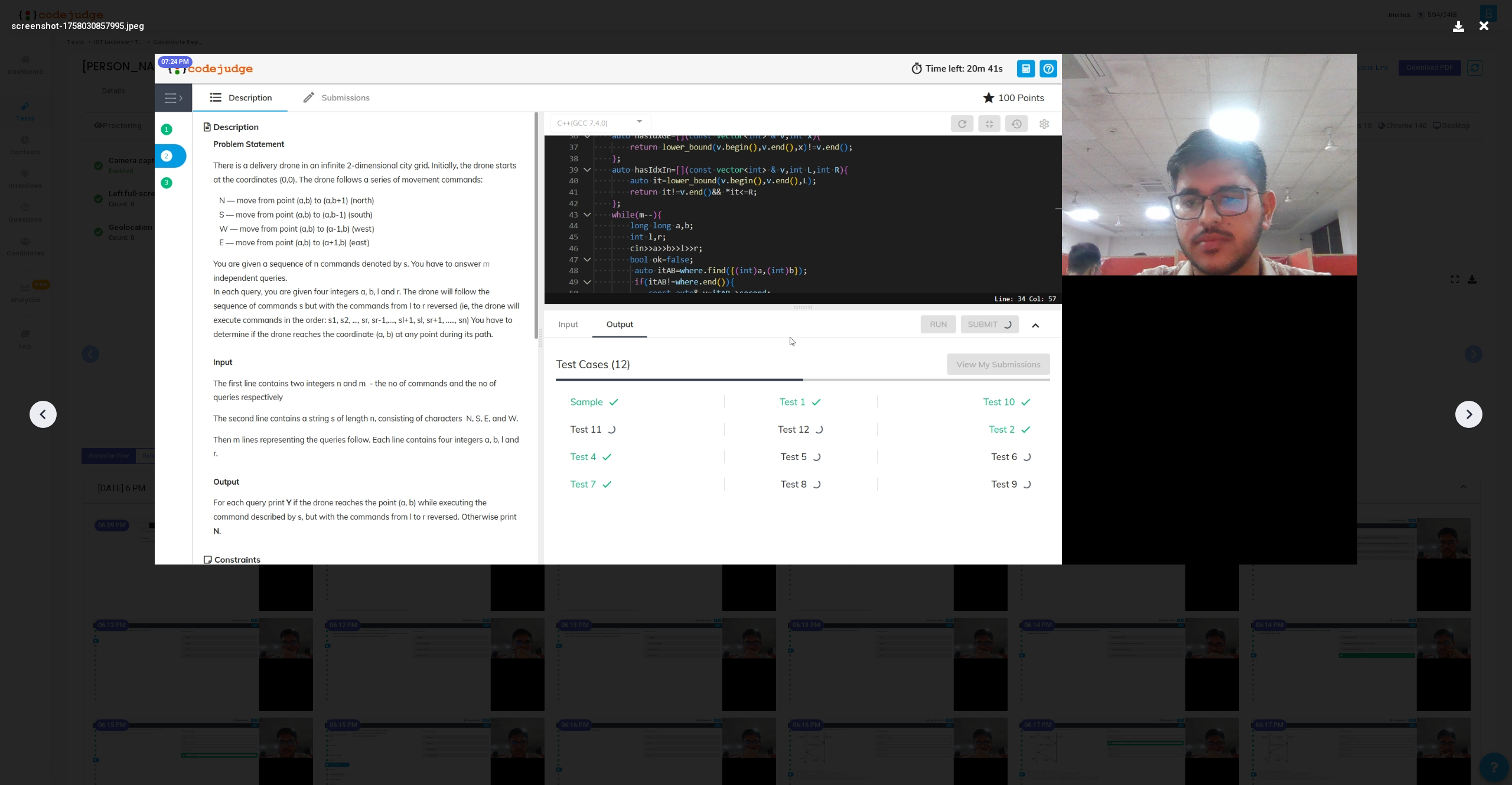
click at [1471, 412] on icon at bounding box center [1468, 414] width 18 height 18
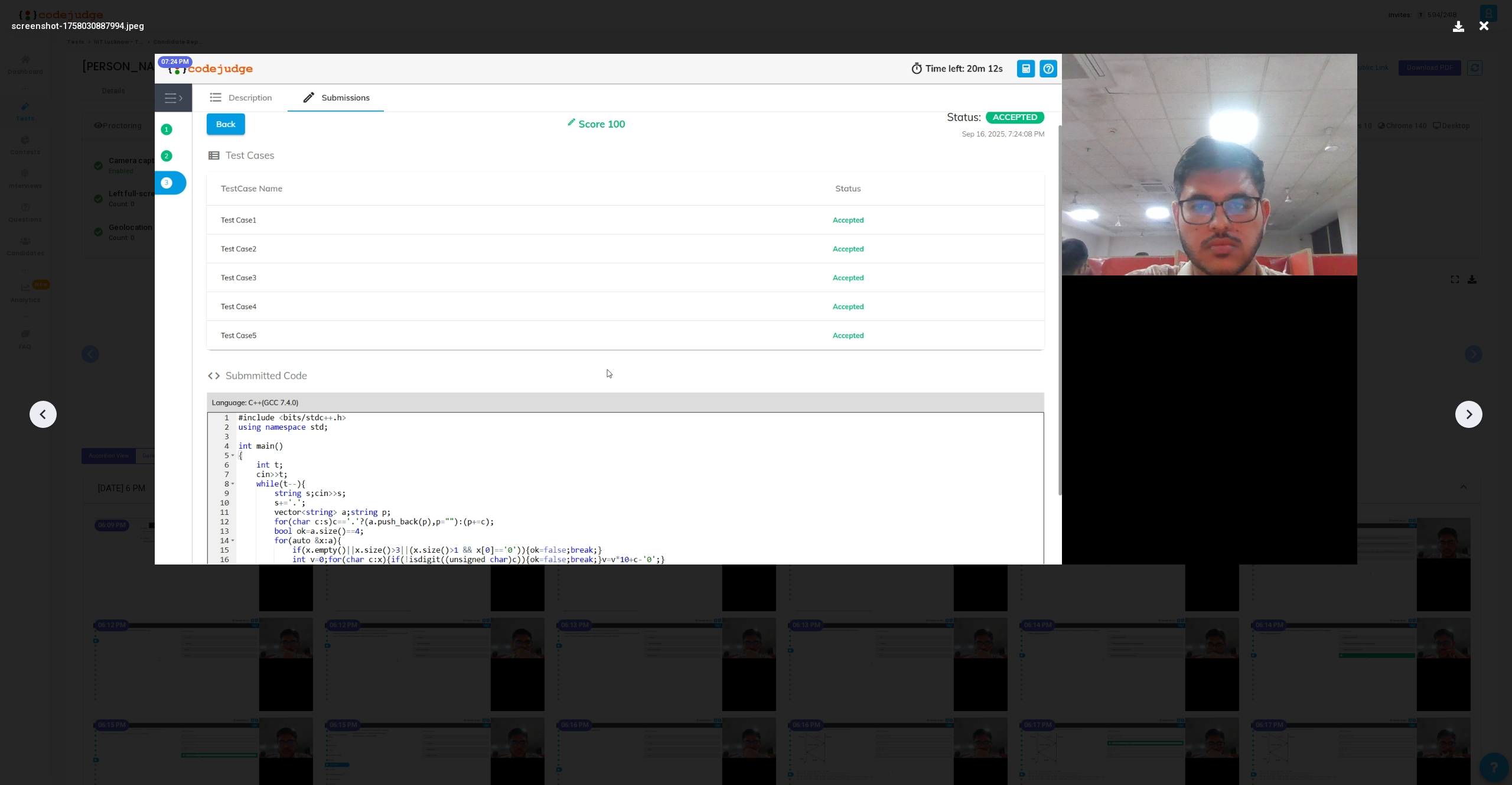
click at [1471, 412] on icon at bounding box center [1468, 414] width 18 height 18
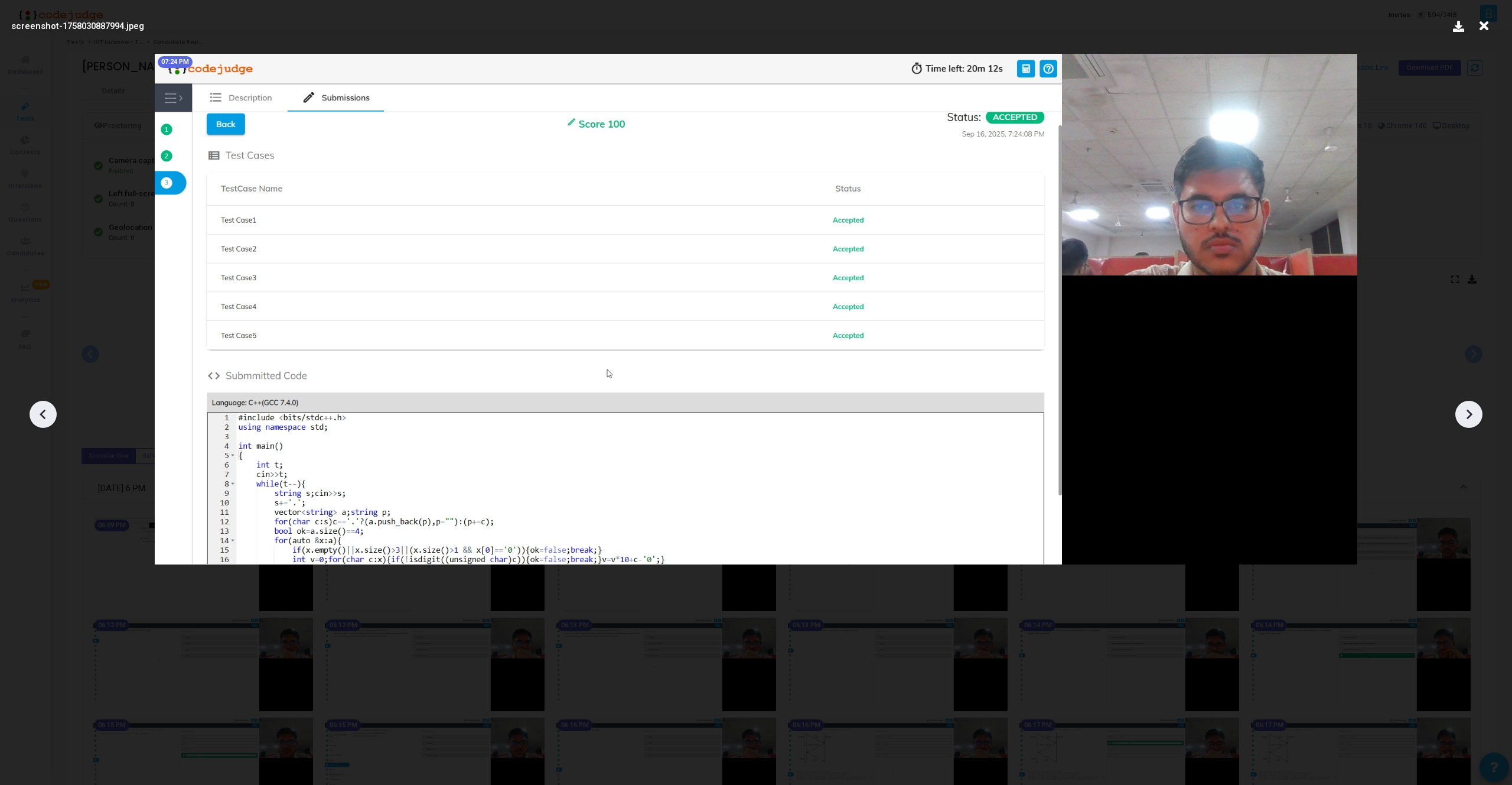
click at [1471, 412] on icon at bounding box center [1468, 414] width 18 height 18
click at [1484, 27] on icon at bounding box center [1483, 26] width 18 height 23
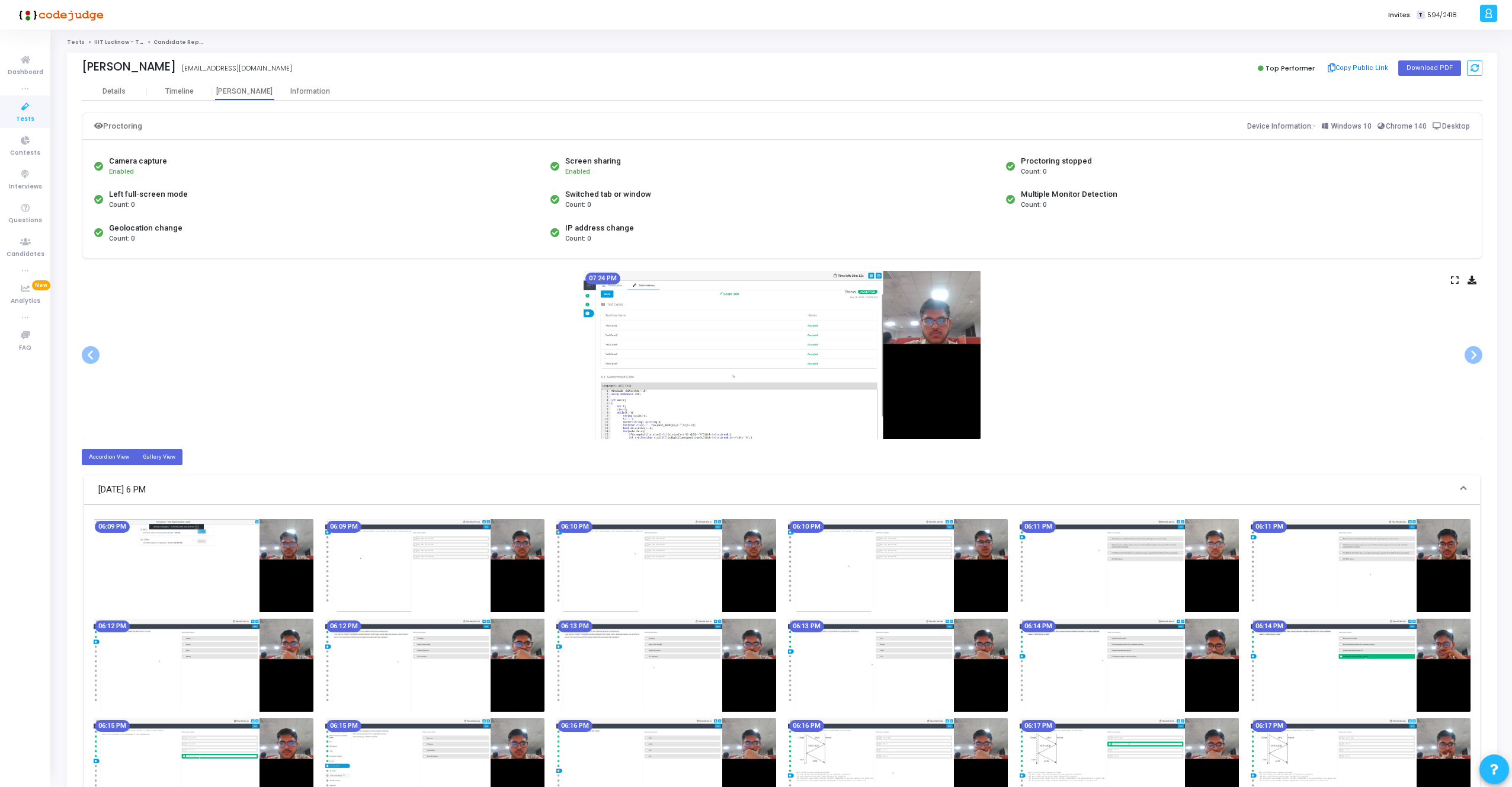
click at [159, 461] on label "Gallery View" at bounding box center [159, 456] width 47 height 16
click at [151, 460] on input "Gallery View" at bounding box center [146, 456] width 8 height 8
radio input "true"
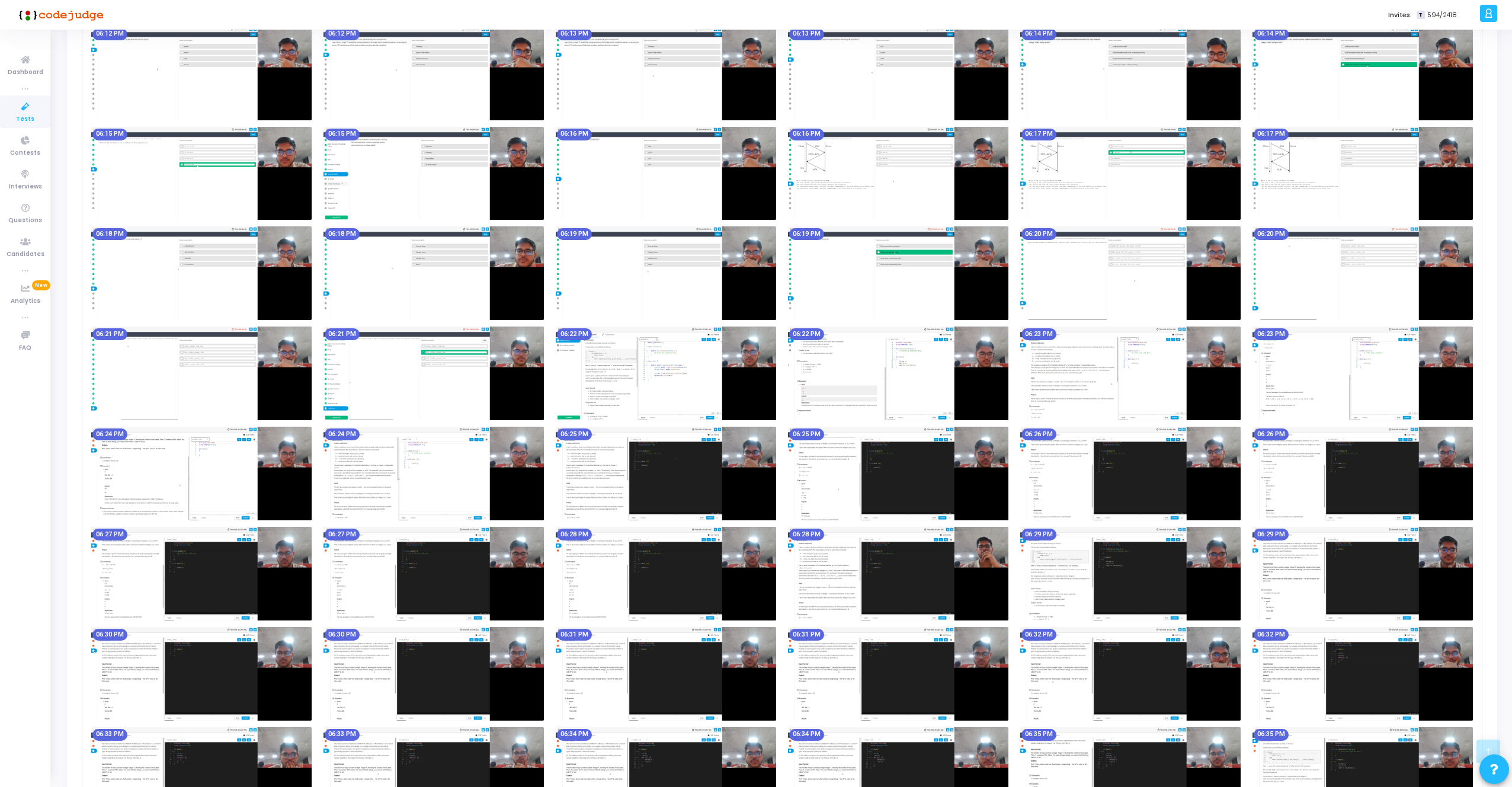
scroll to position [335, 0]
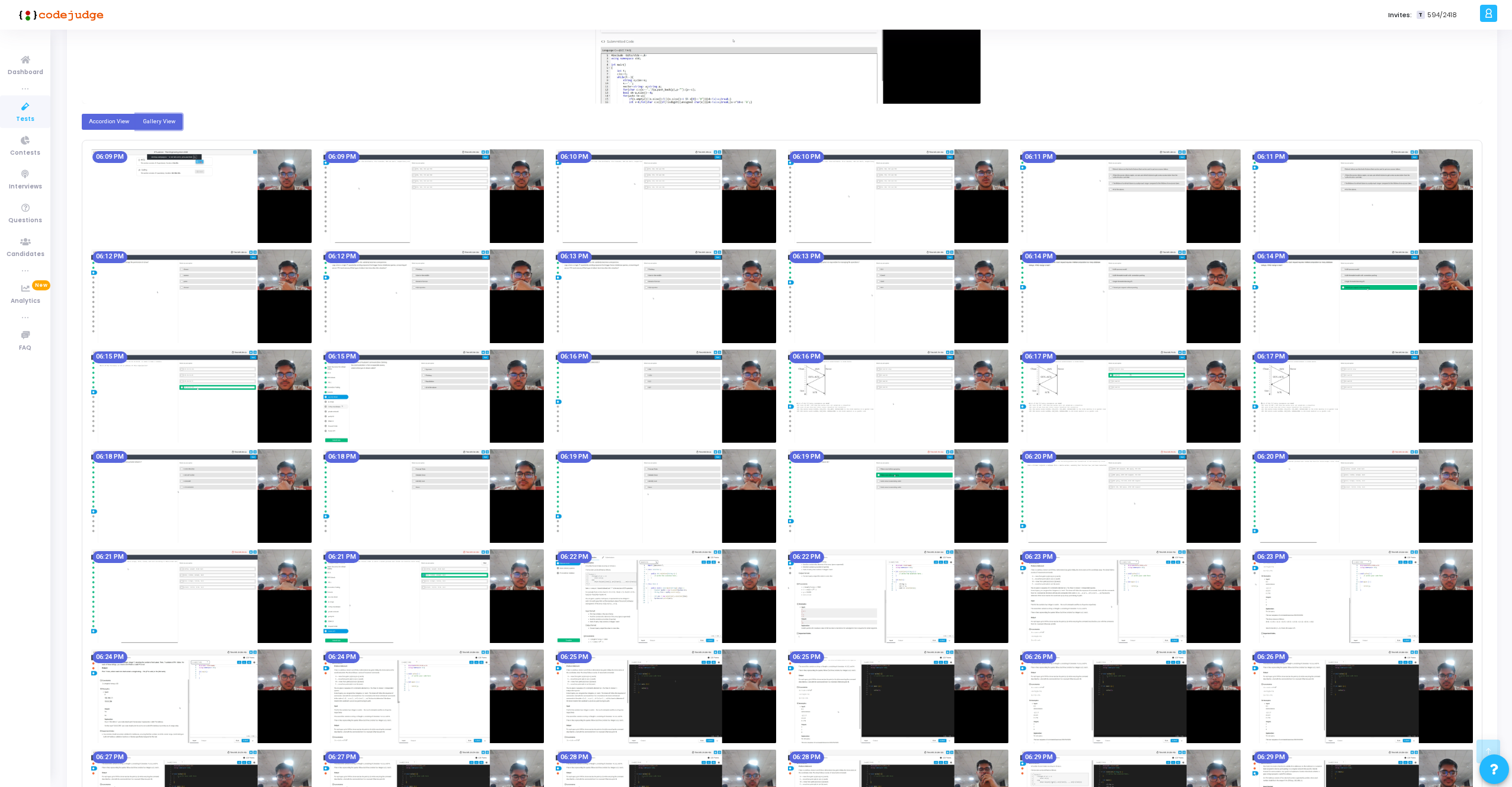
click at [114, 115] on label "Accordion View" at bounding box center [109, 121] width 55 height 16
click at [97, 117] on input "Accordion View" at bounding box center [93, 120] width 8 height 8
radio input "true"
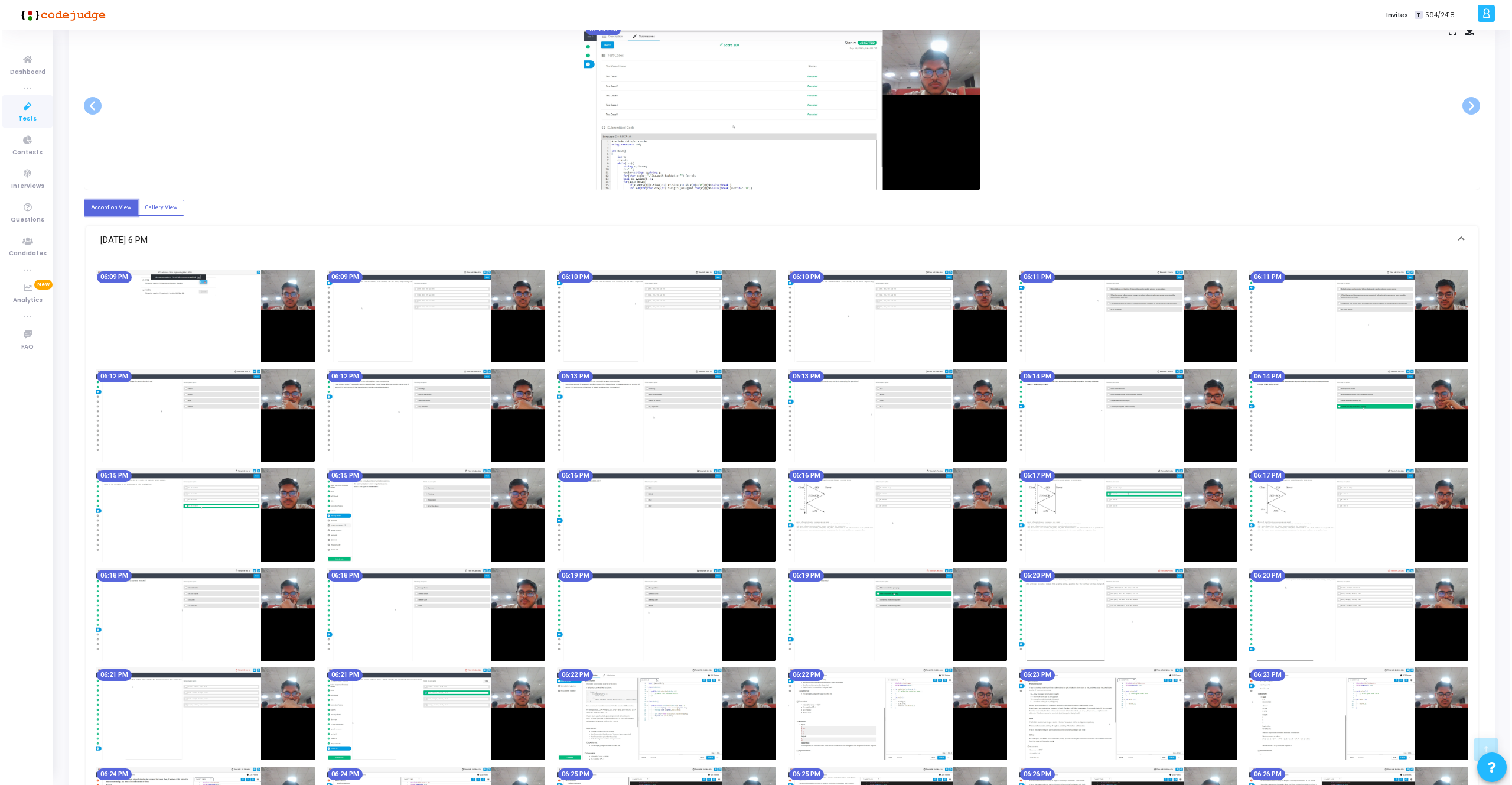
scroll to position [0, 0]
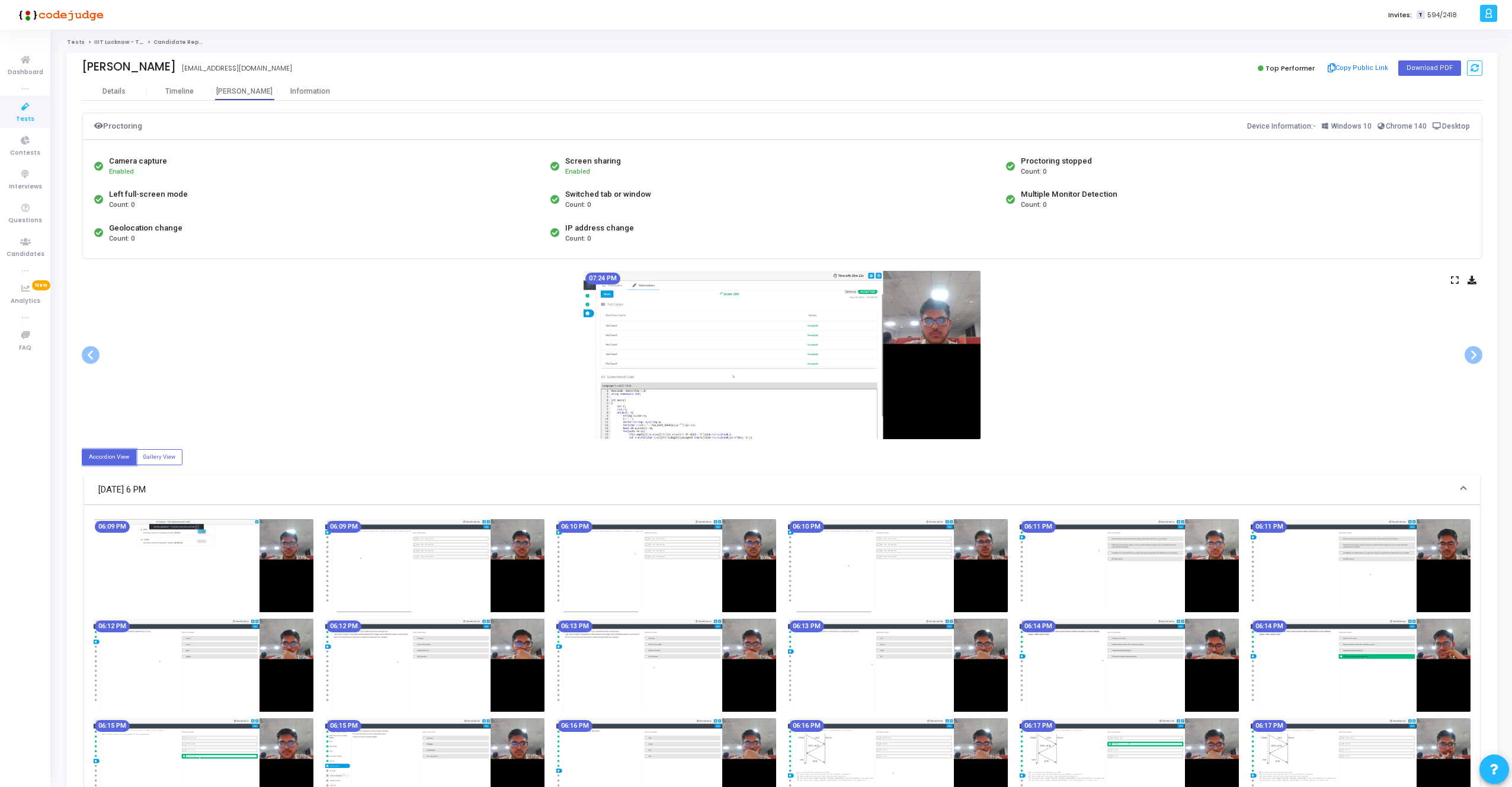
click at [163, 582] on img at bounding box center [203, 566] width 220 height 93
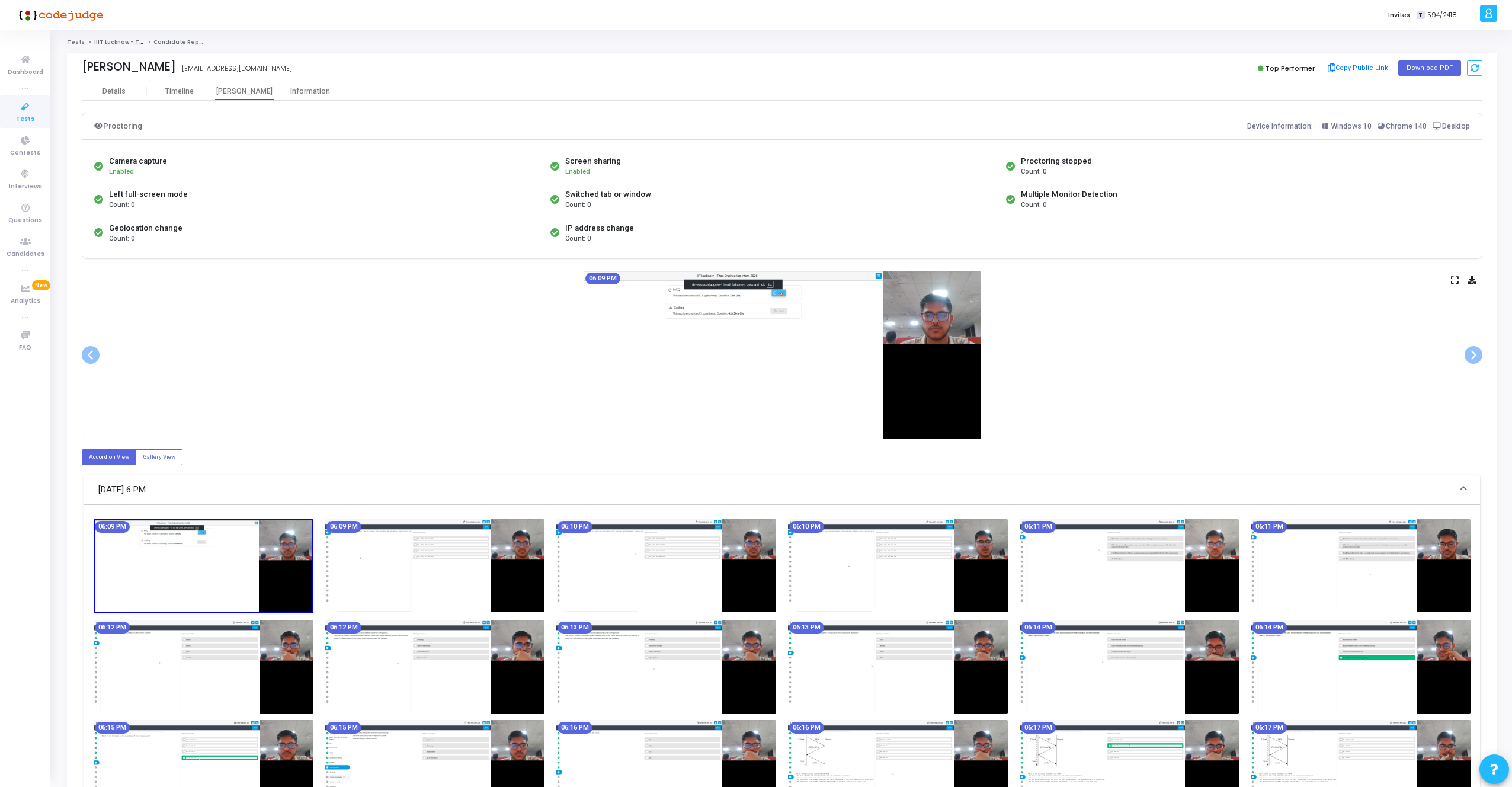
click at [1455, 279] on icon at bounding box center [1455, 280] width 8 height 7
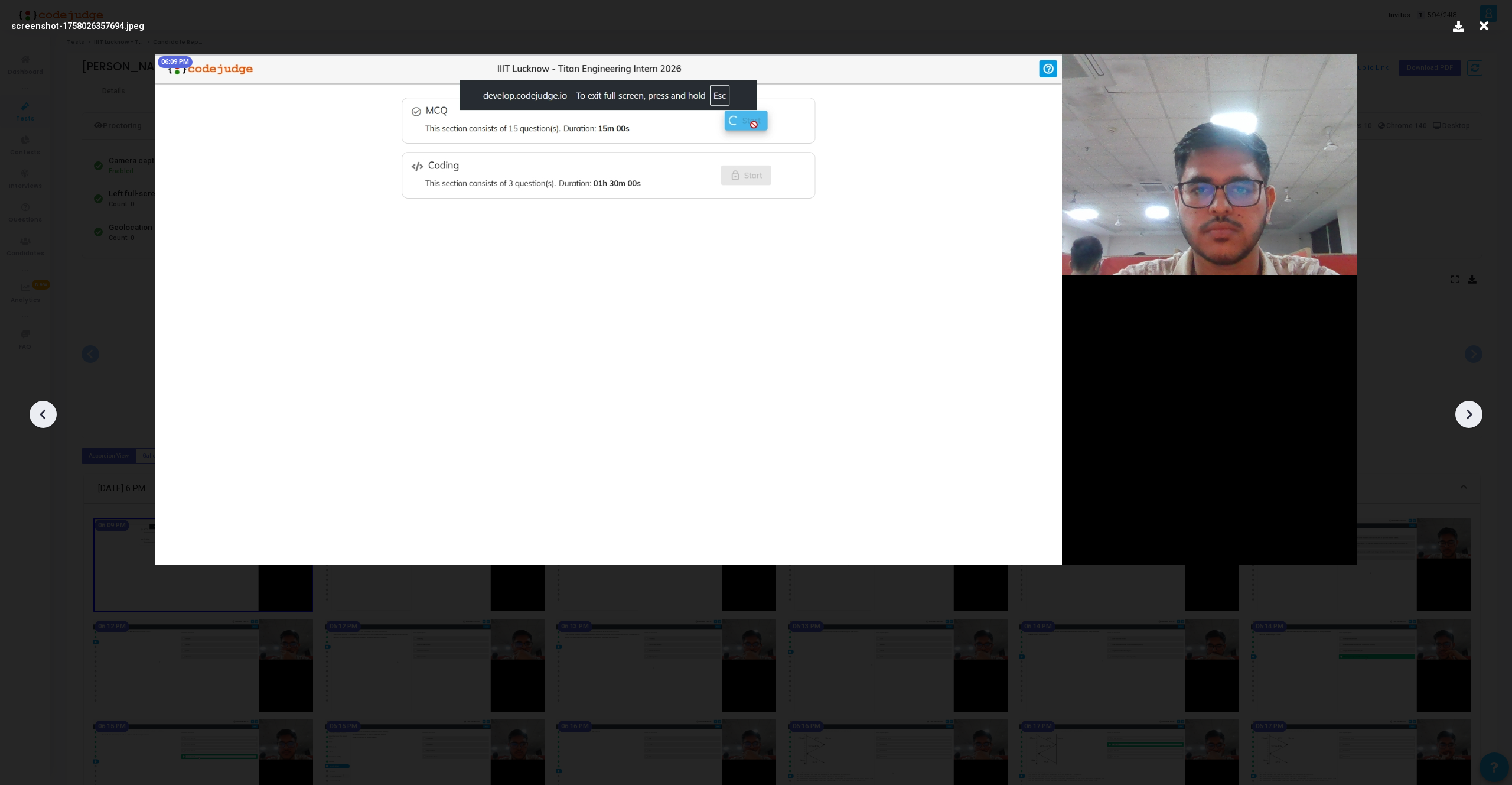
click at [1478, 407] on div at bounding box center [1468, 414] width 27 height 27
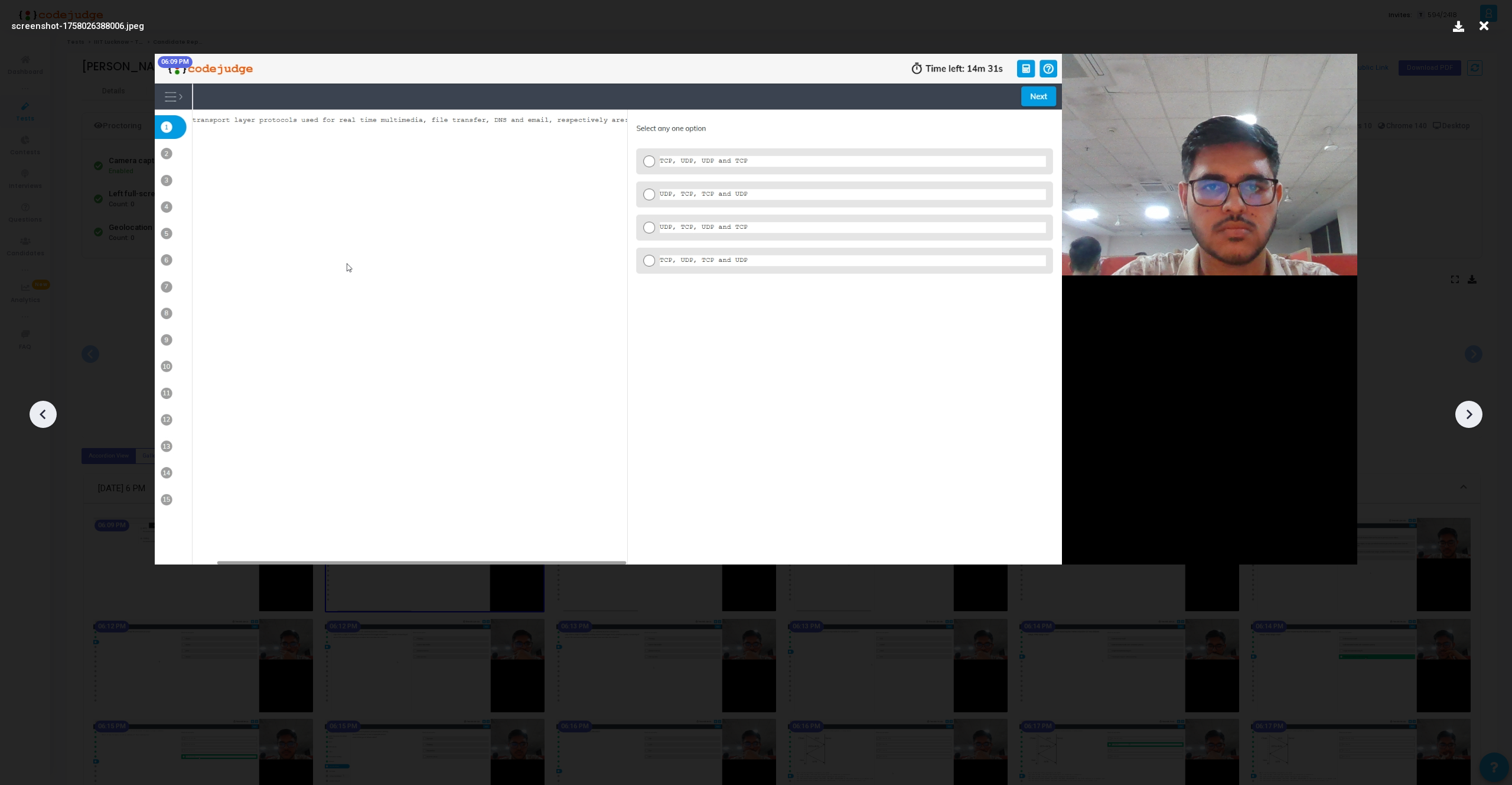
click at [1478, 407] on div at bounding box center [1468, 414] width 27 height 27
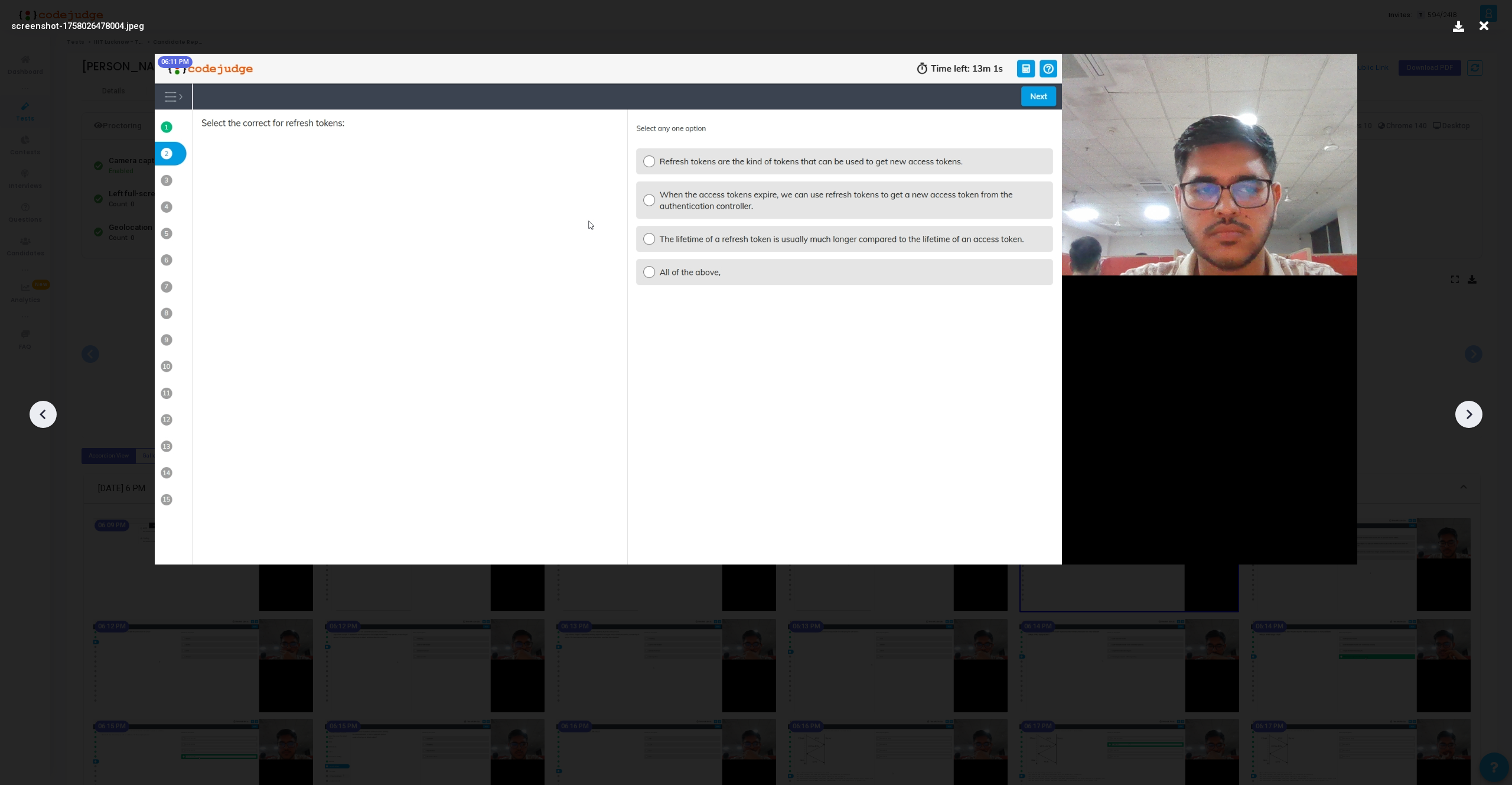
click at [1478, 407] on div at bounding box center [1468, 414] width 27 height 27
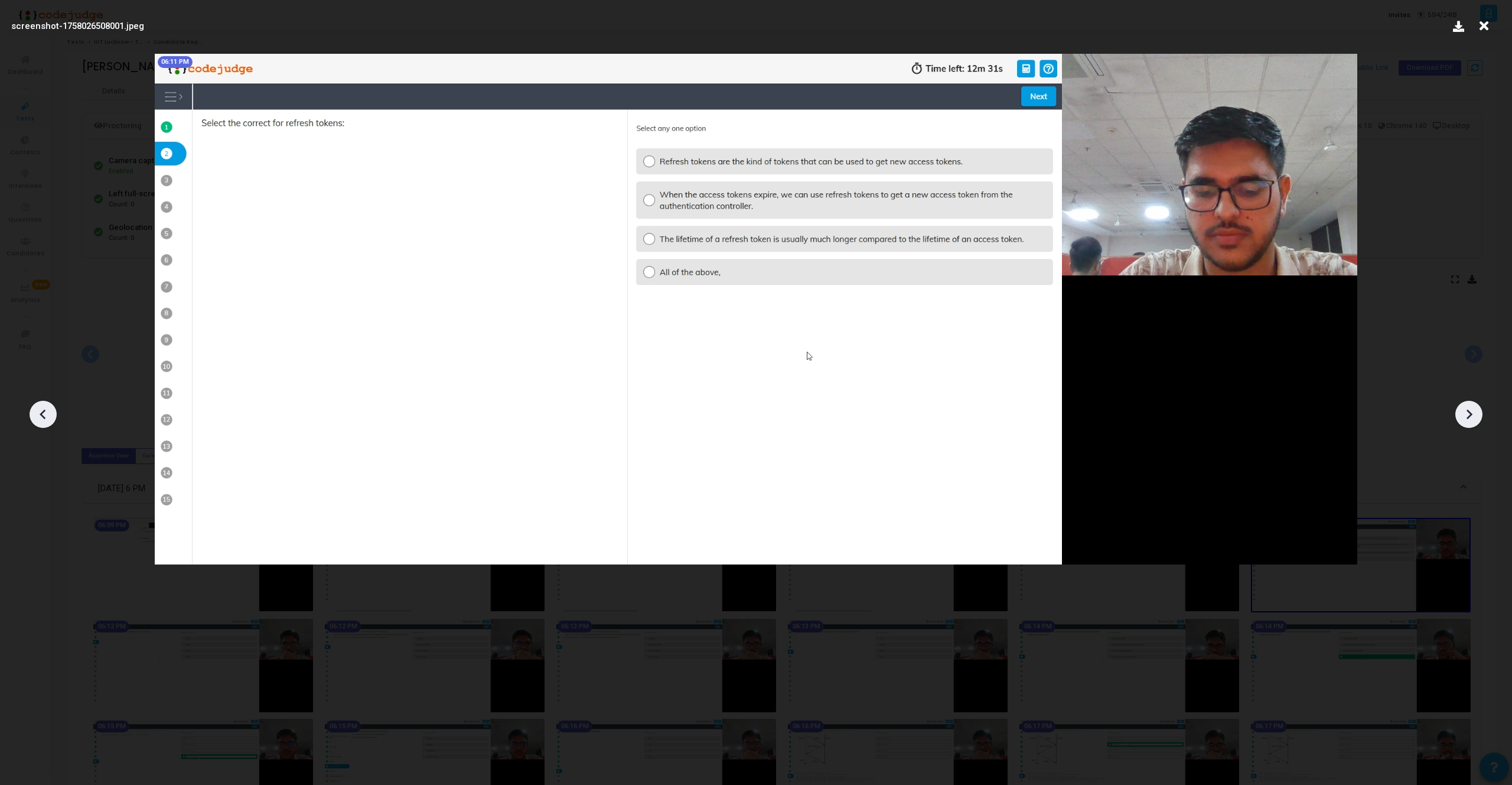
click at [1478, 407] on div at bounding box center [1468, 414] width 27 height 27
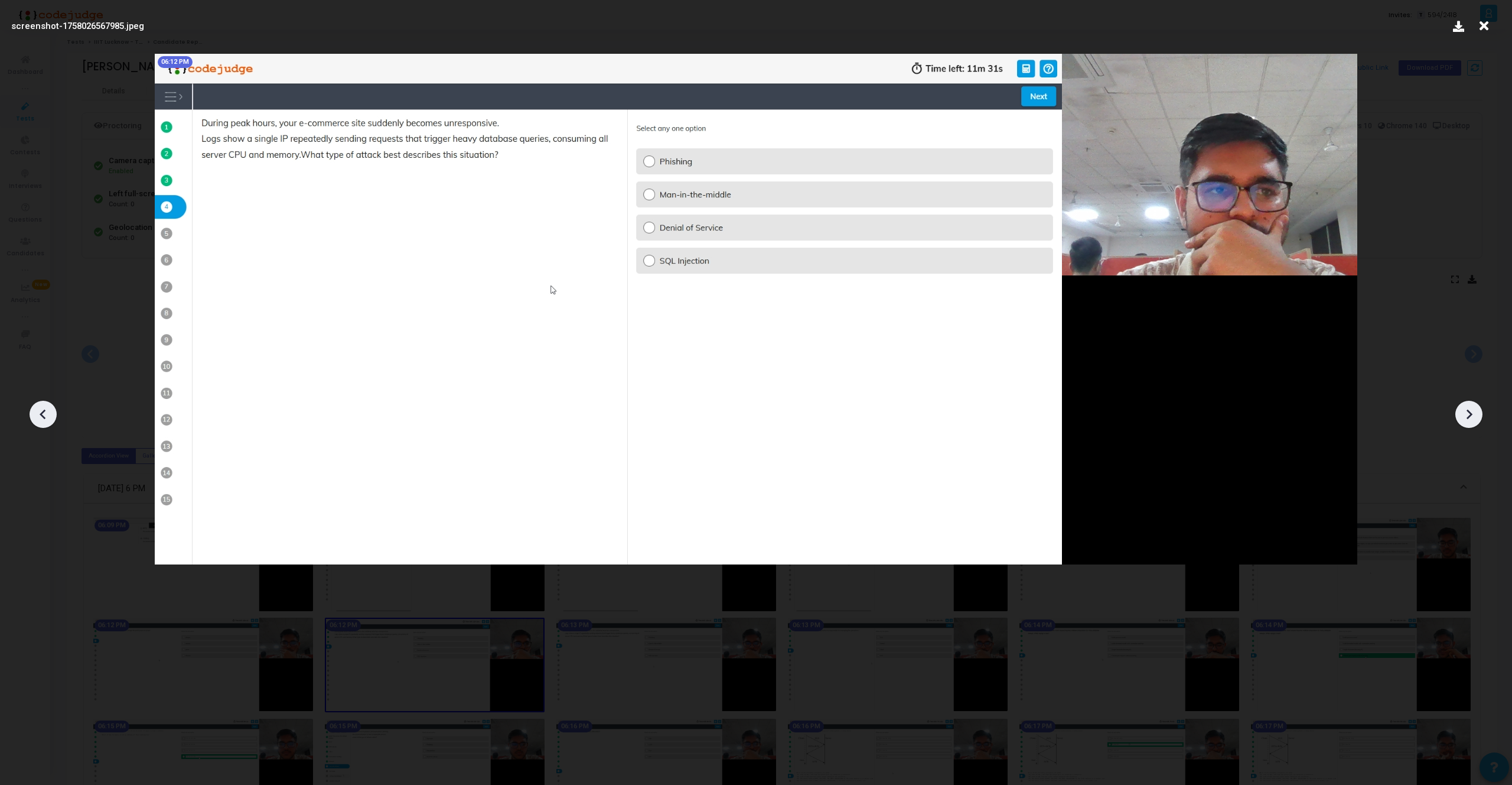
click at [1478, 407] on div at bounding box center [1468, 414] width 27 height 27
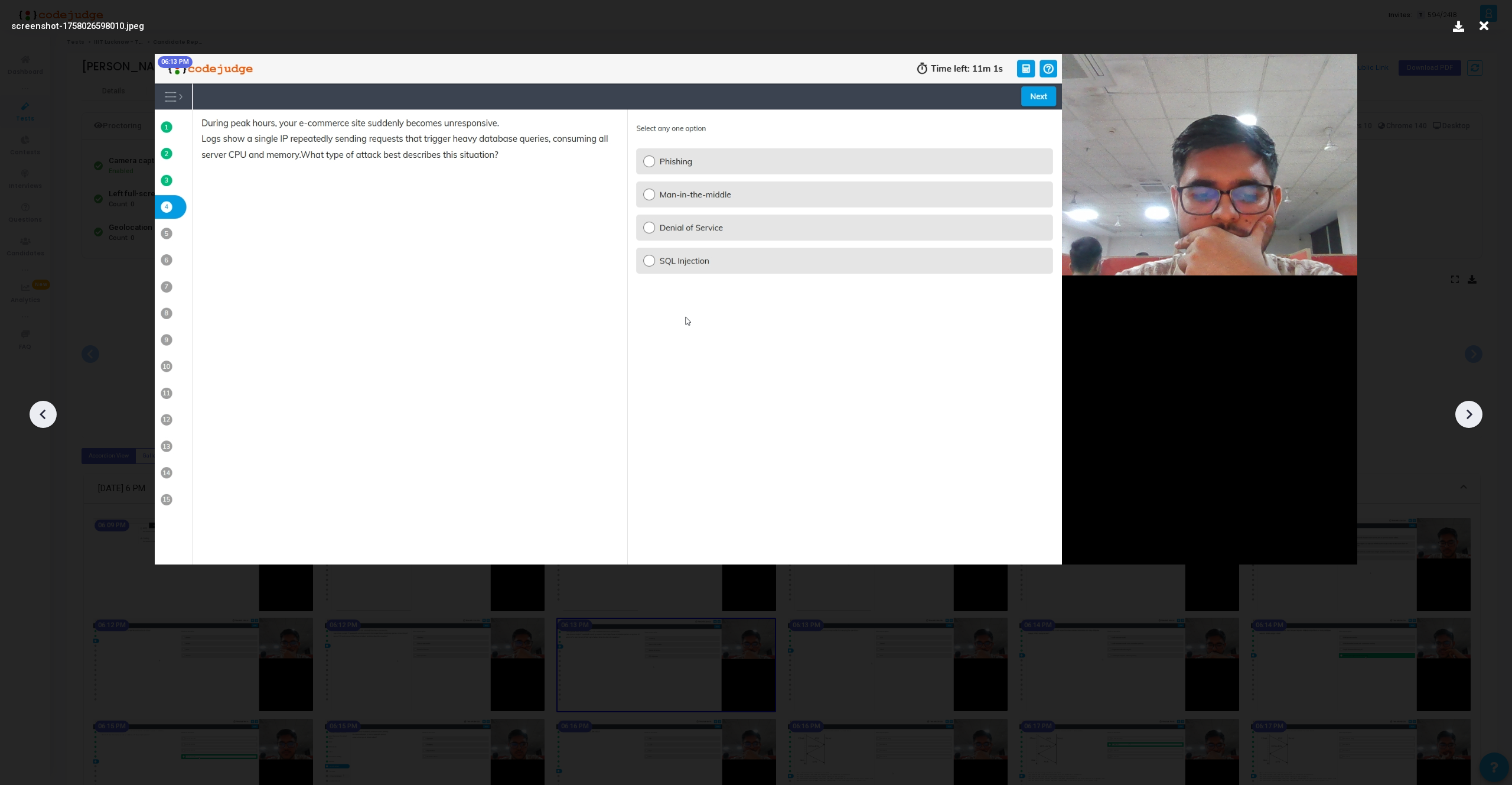
click at [1478, 407] on div at bounding box center [1468, 414] width 27 height 27
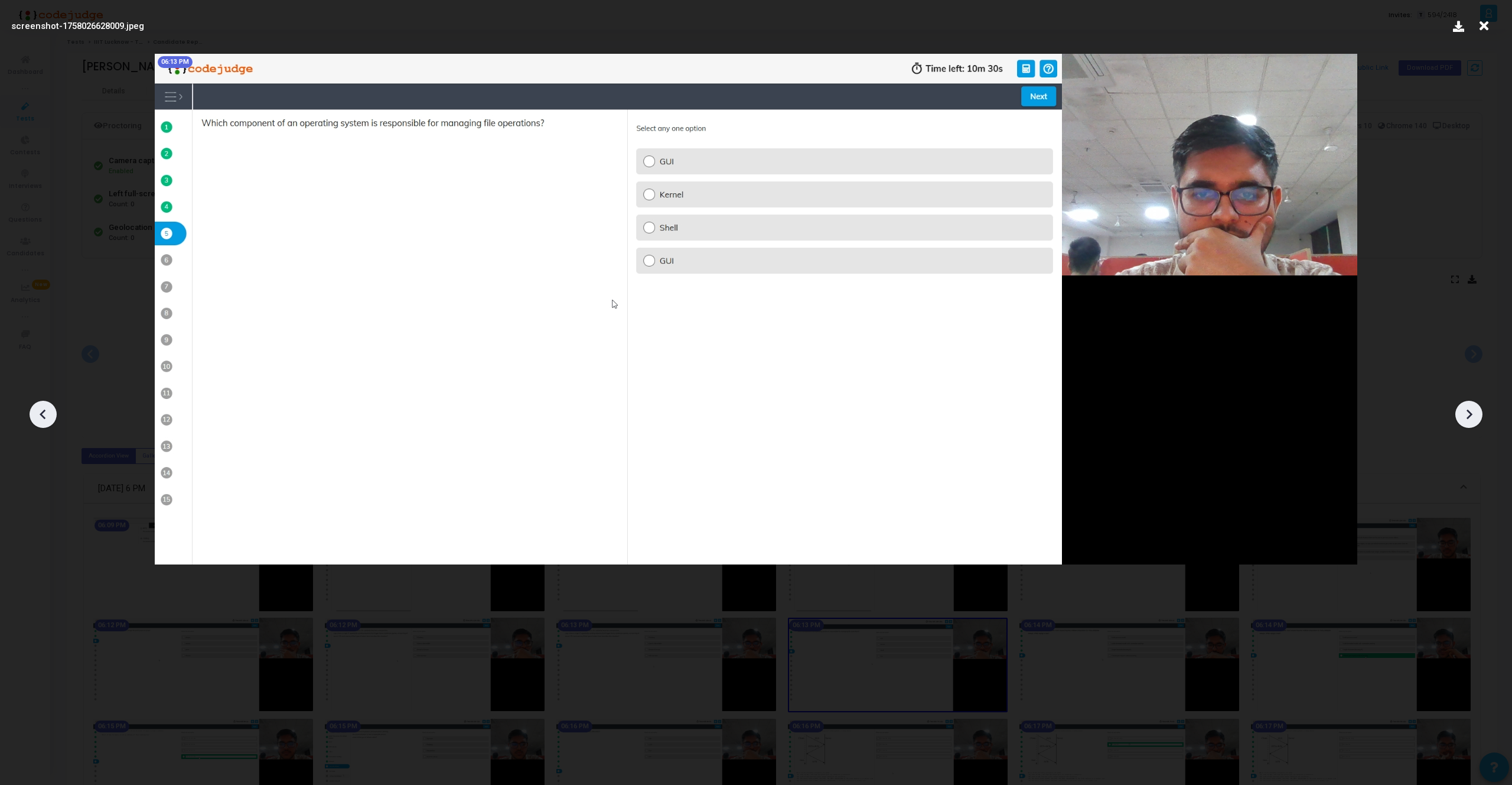
click at [1478, 407] on div at bounding box center [1468, 414] width 27 height 27
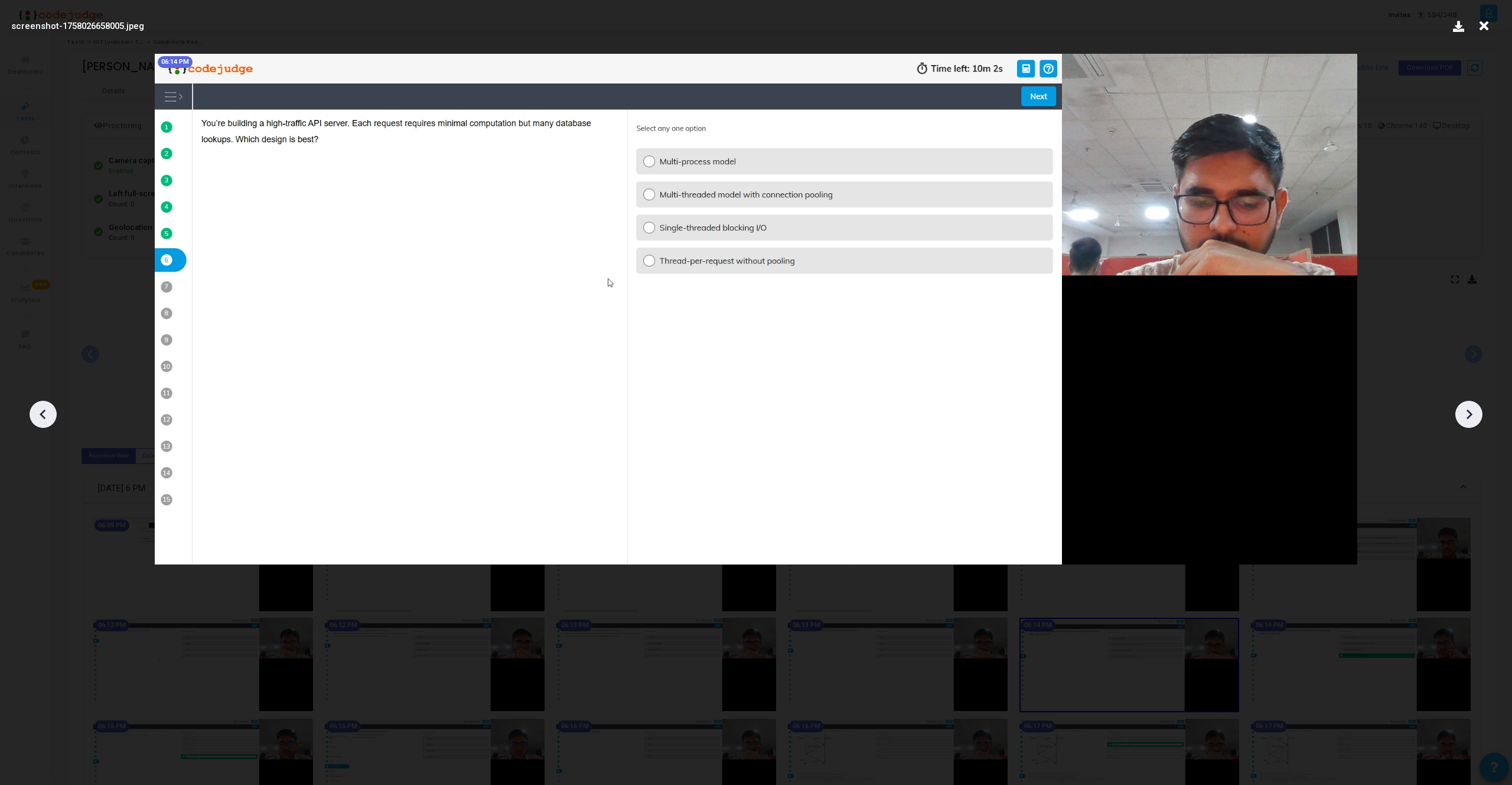
click at [1478, 407] on div at bounding box center [1468, 414] width 27 height 27
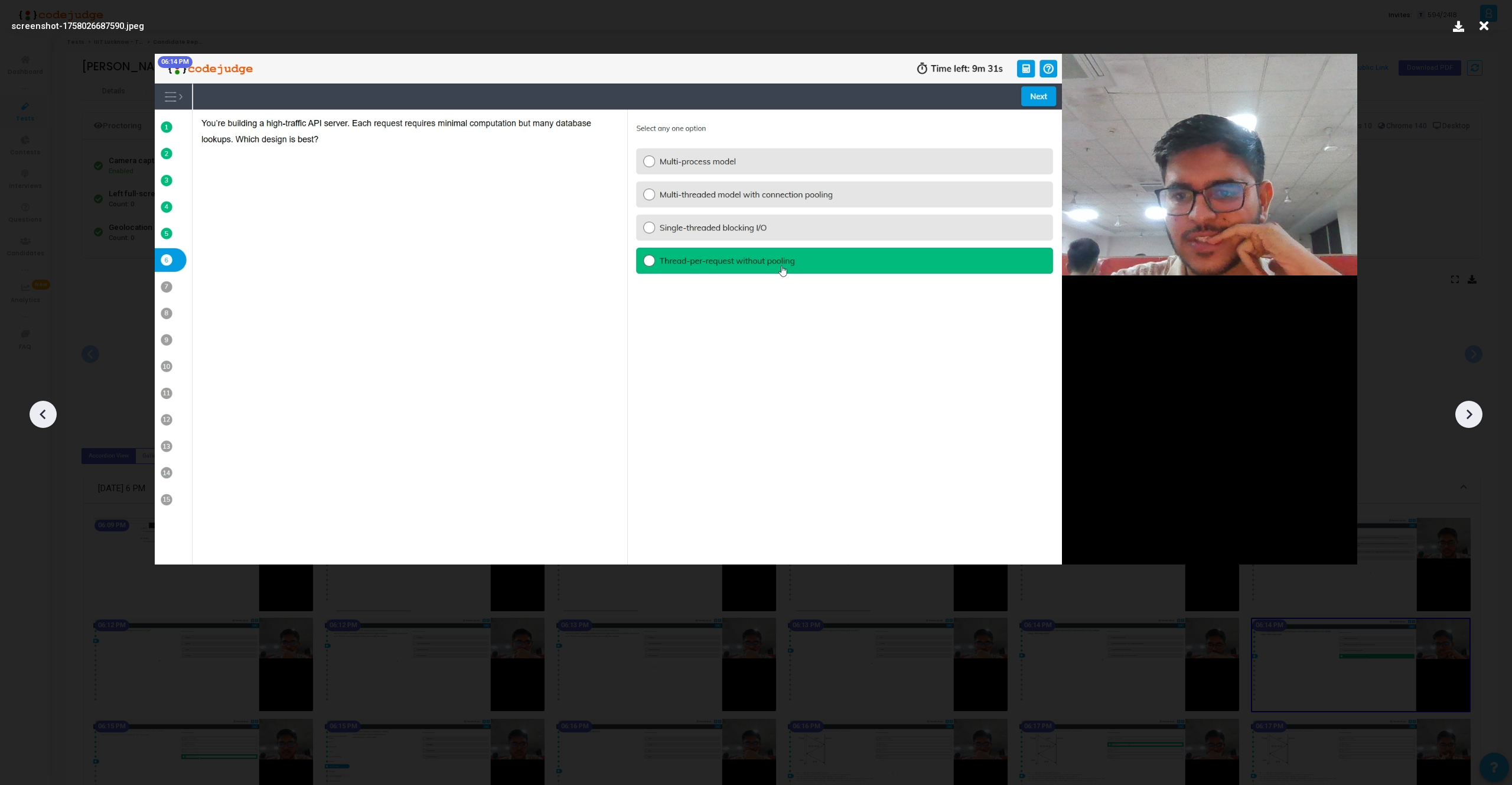
click at [1478, 407] on div at bounding box center [1468, 414] width 27 height 27
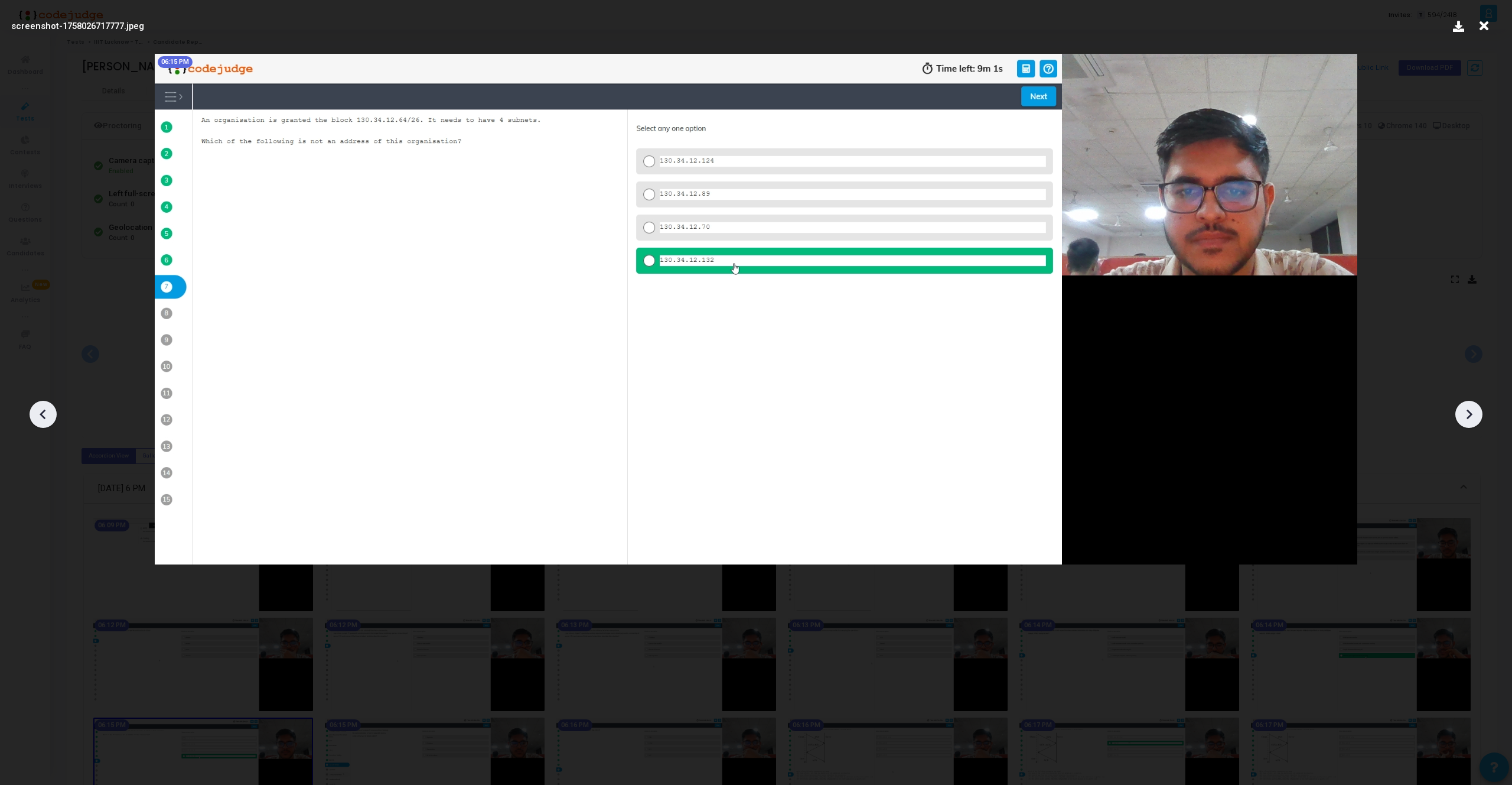
click at [1478, 407] on div at bounding box center [1468, 414] width 27 height 27
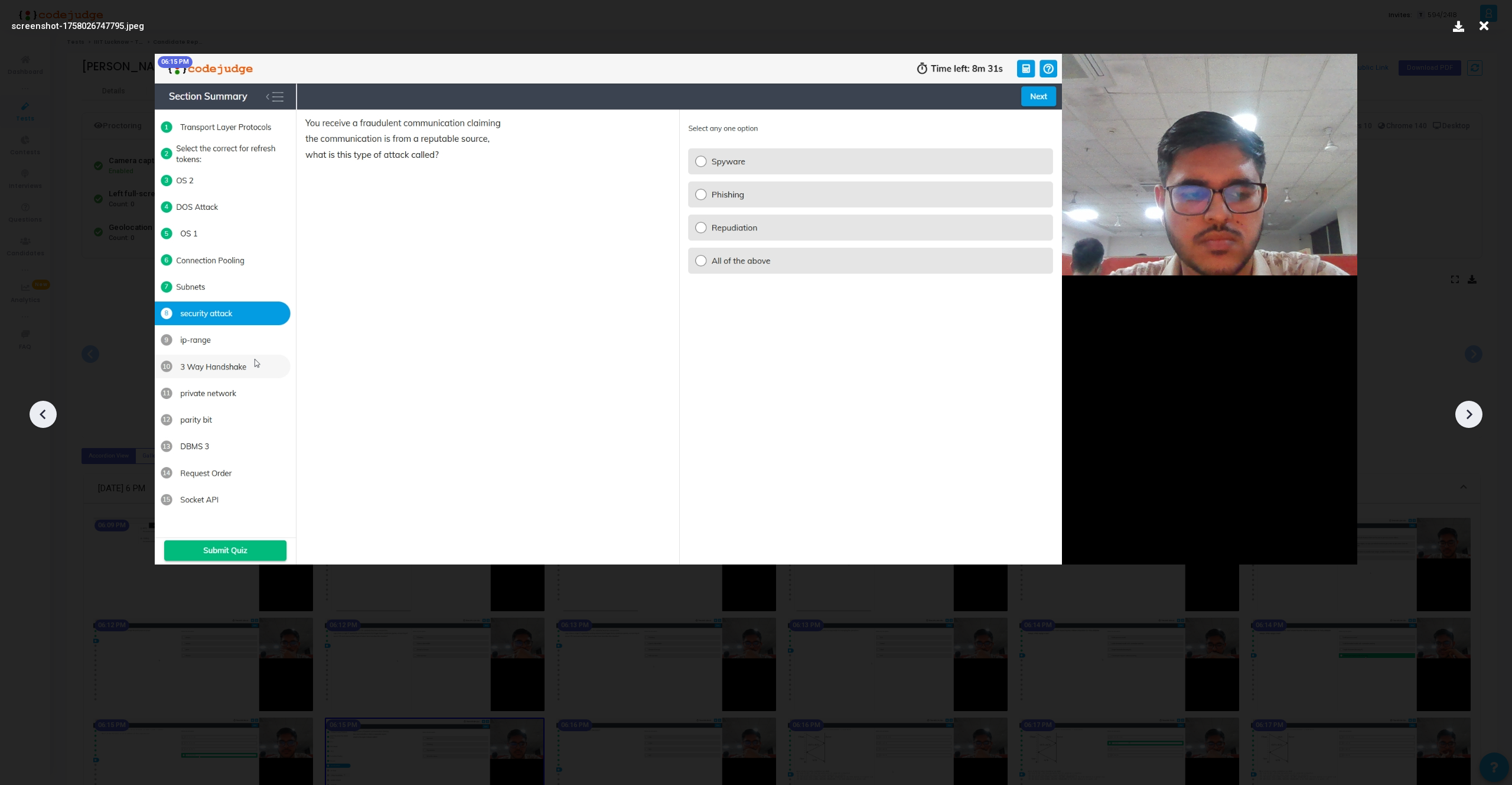
click at [1478, 407] on div at bounding box center [1468, 414] width 27 height 27
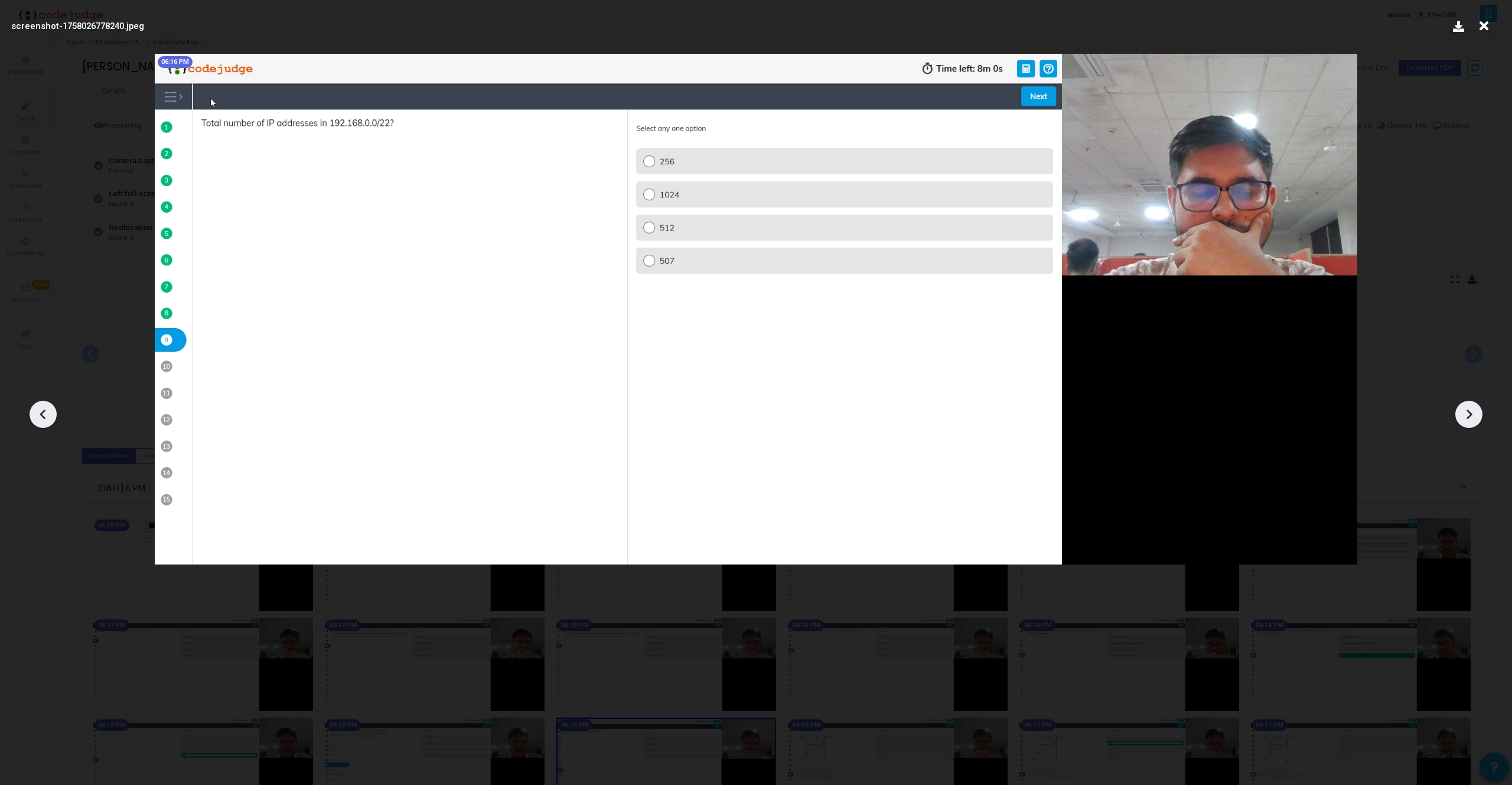
click at [1478, 407] on div at bounding box center [1468, 414] width 27 height 27
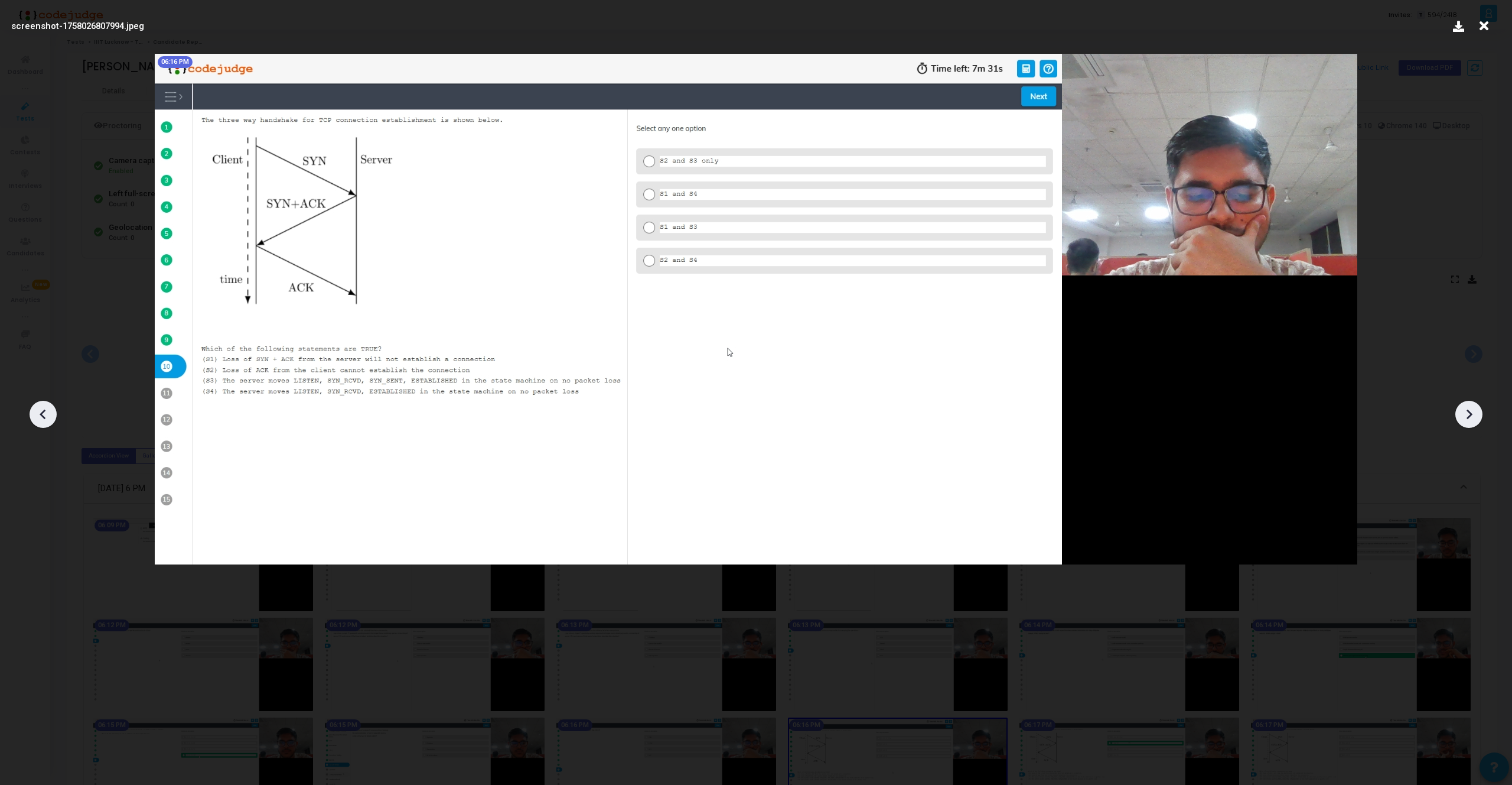
click at [1478, 407] on div at bounding box center [1468, 414] width 27 height 27
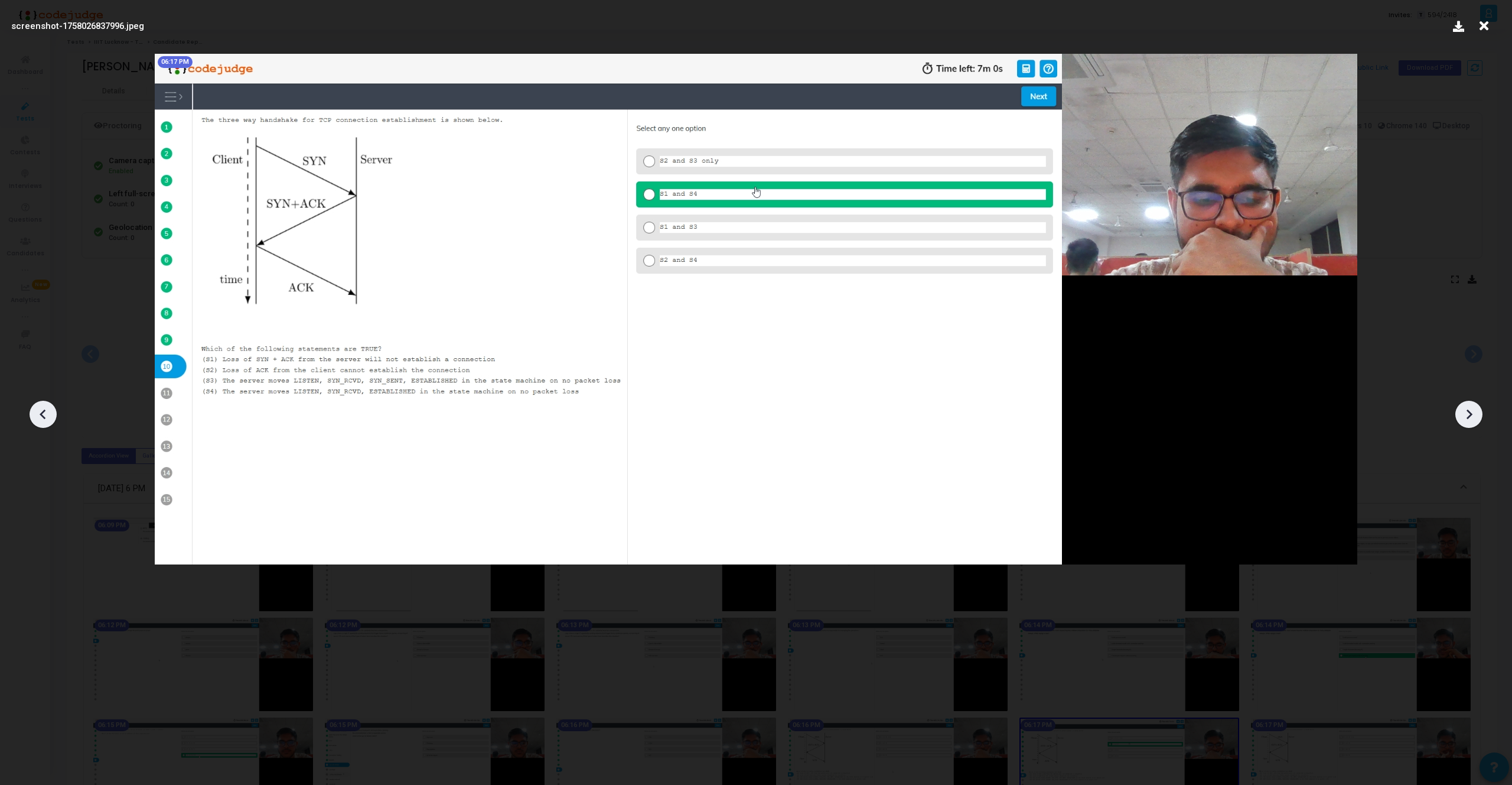
click at [1478, 407] on div at bounding box center [1468, 414] width 27 height 27
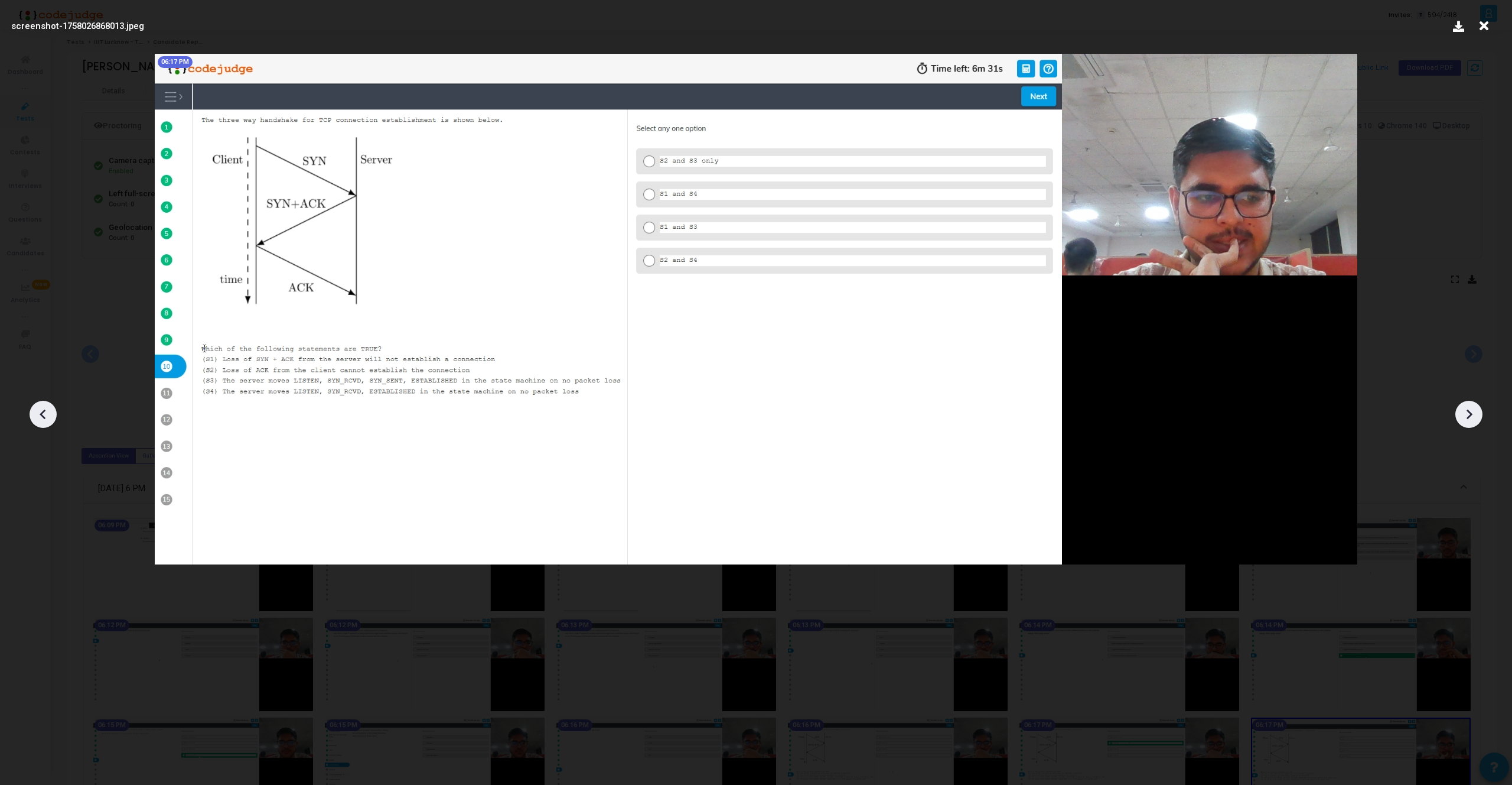
click at [1478, 407] on div at bounding box center [1468, 414] width 27 height 27
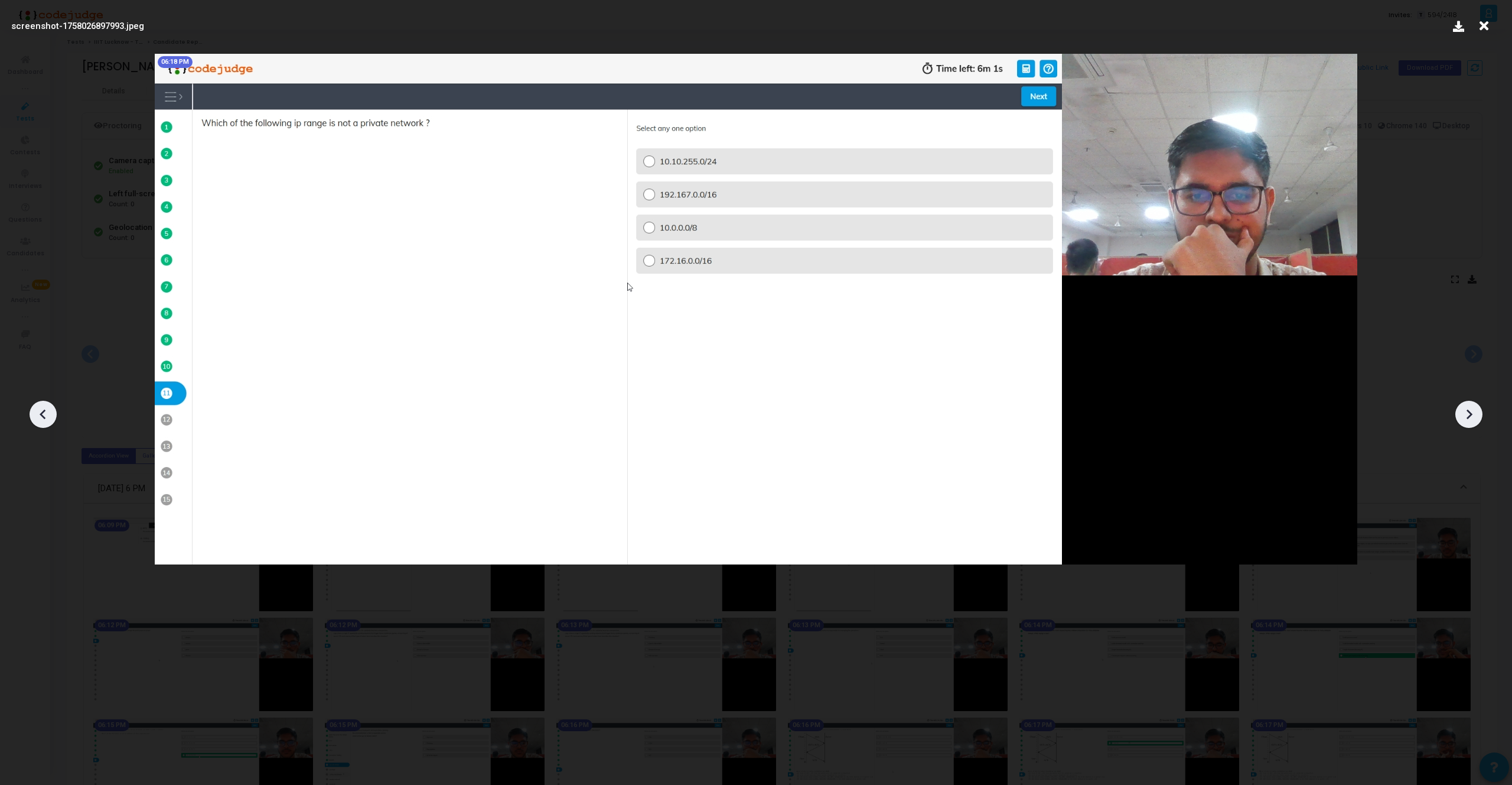
click at [1478, 407] on div at bounding box center [1468, 414] width 27 height 27
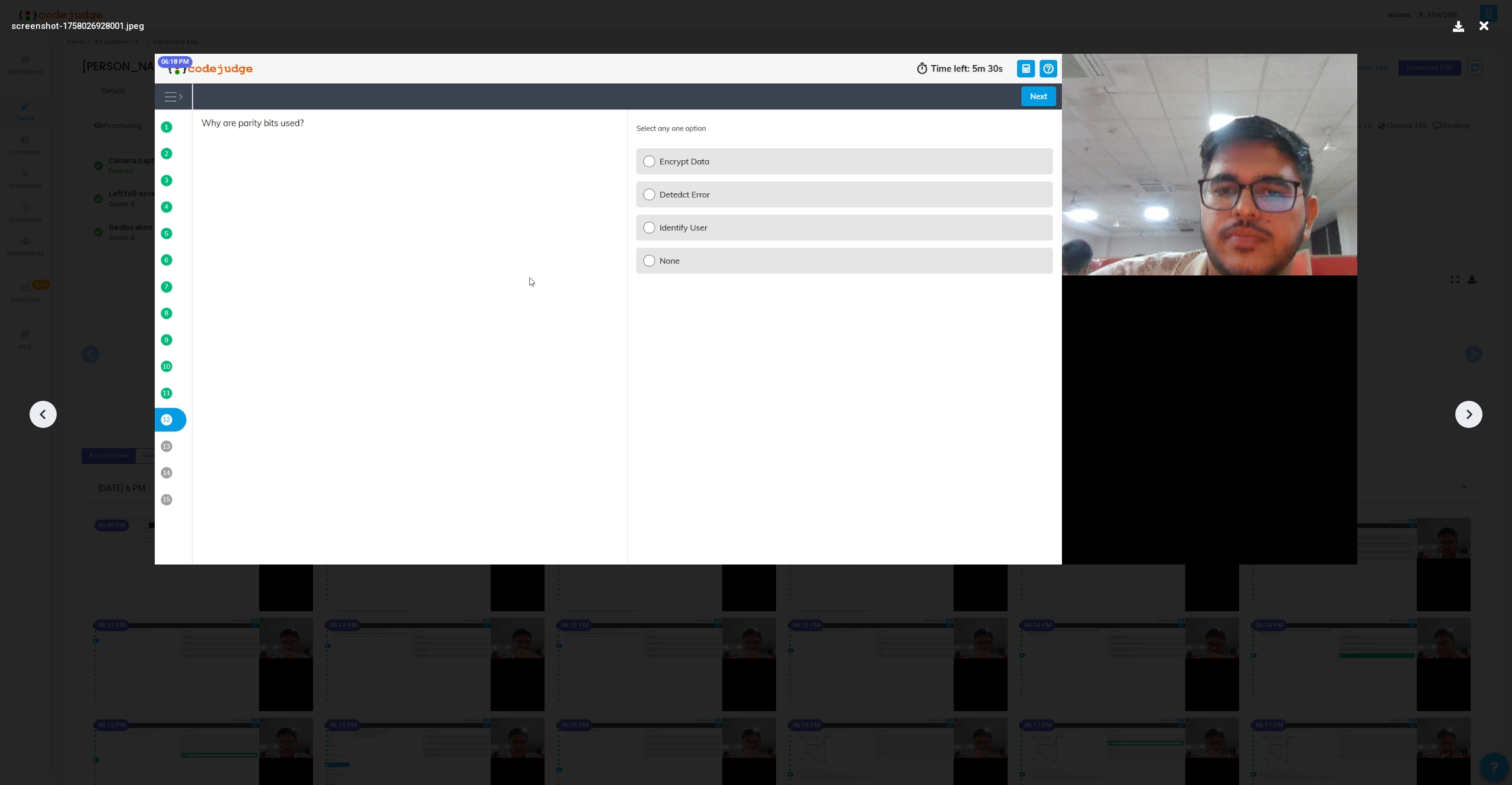
click at [1478, 407] on div at bounding box center [1468, 414] width 27 height 27
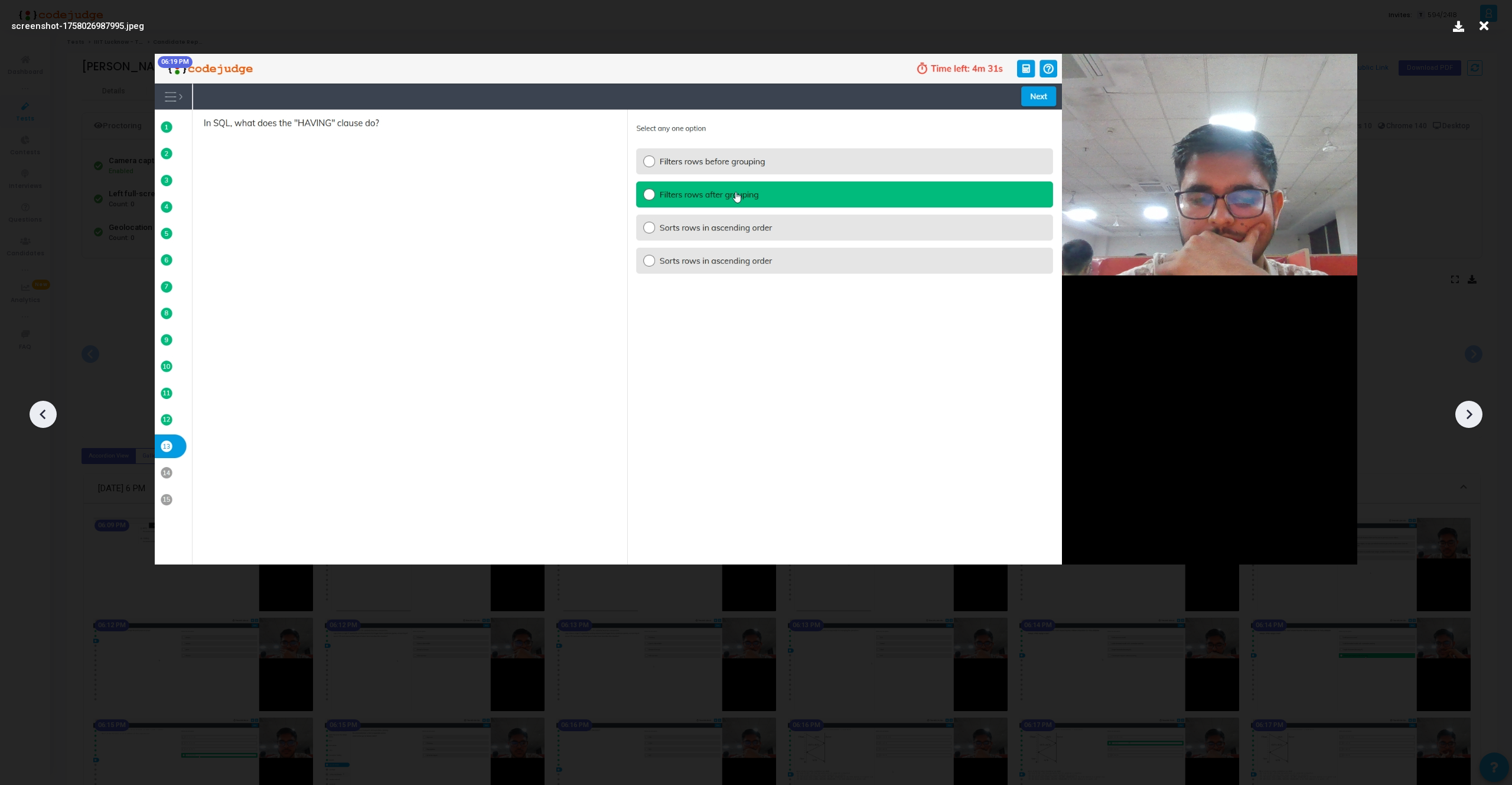
click at [1478, 407] on div at bounding box center [1468, 414] width 27 height 27
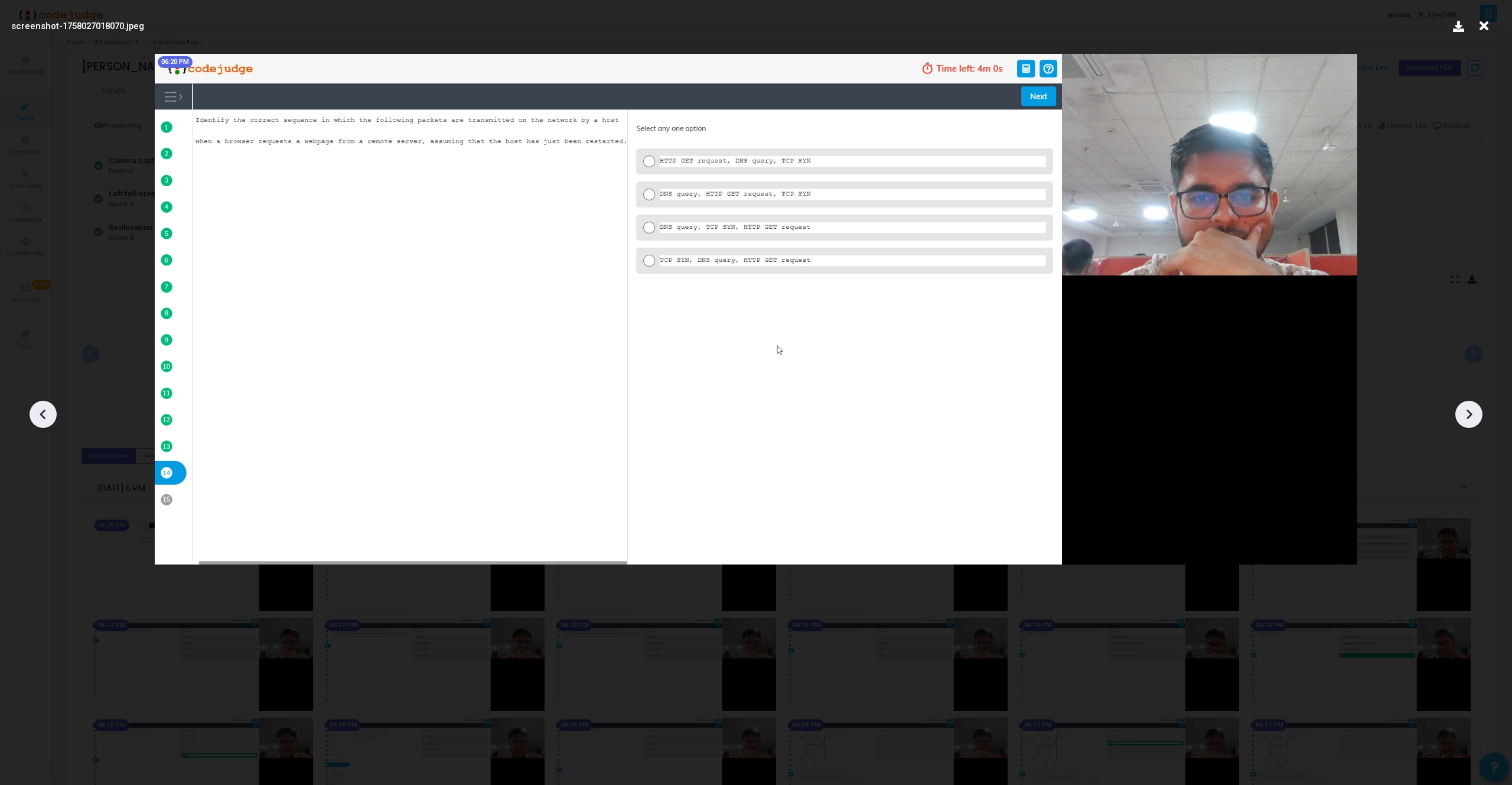
click at [1478, 407] on div at bounding box center [1468, 414] width 27 height 27
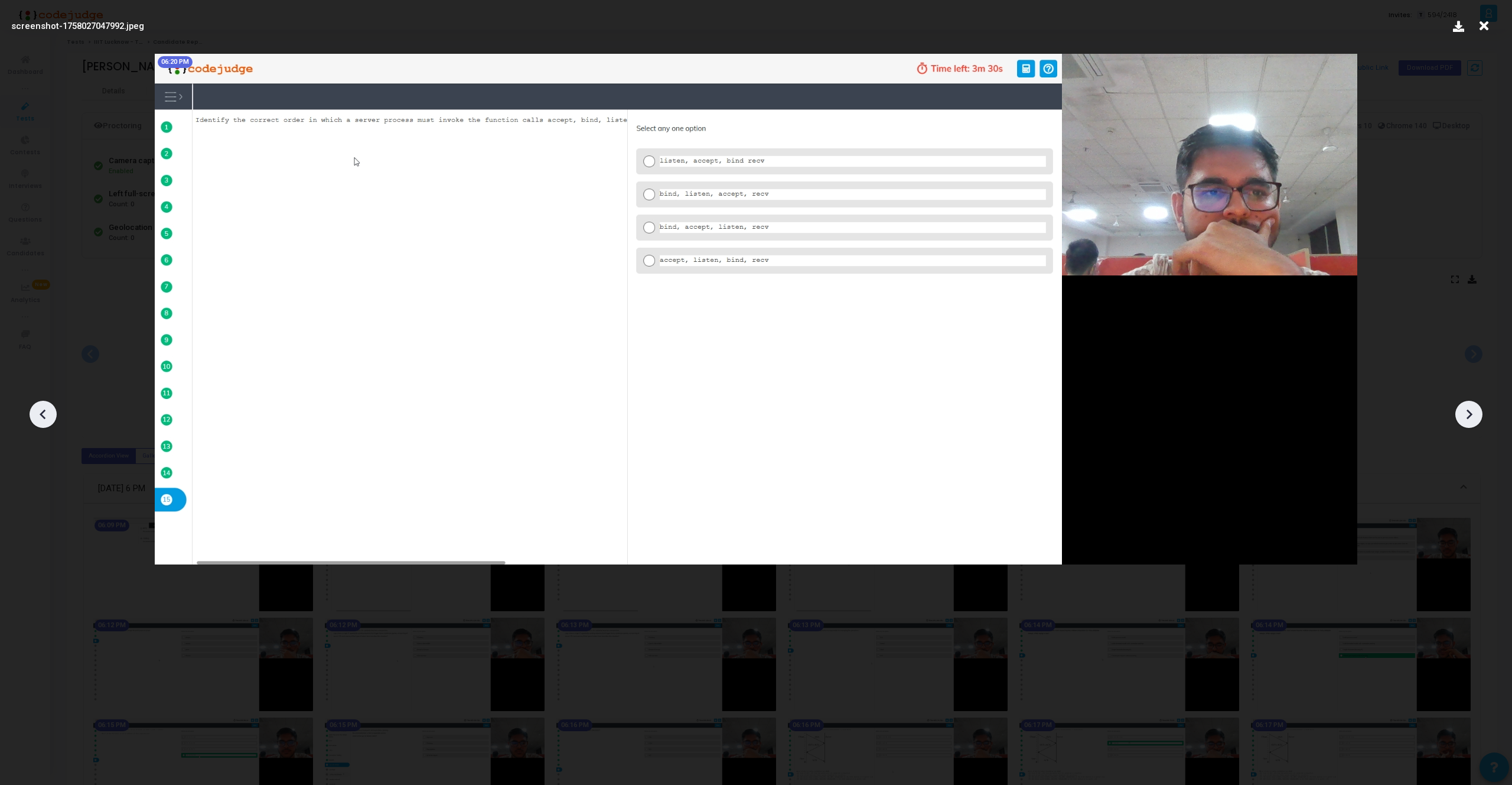
click at [1478, 407] on div at bounding box center [1468, 414] width 27 height 27
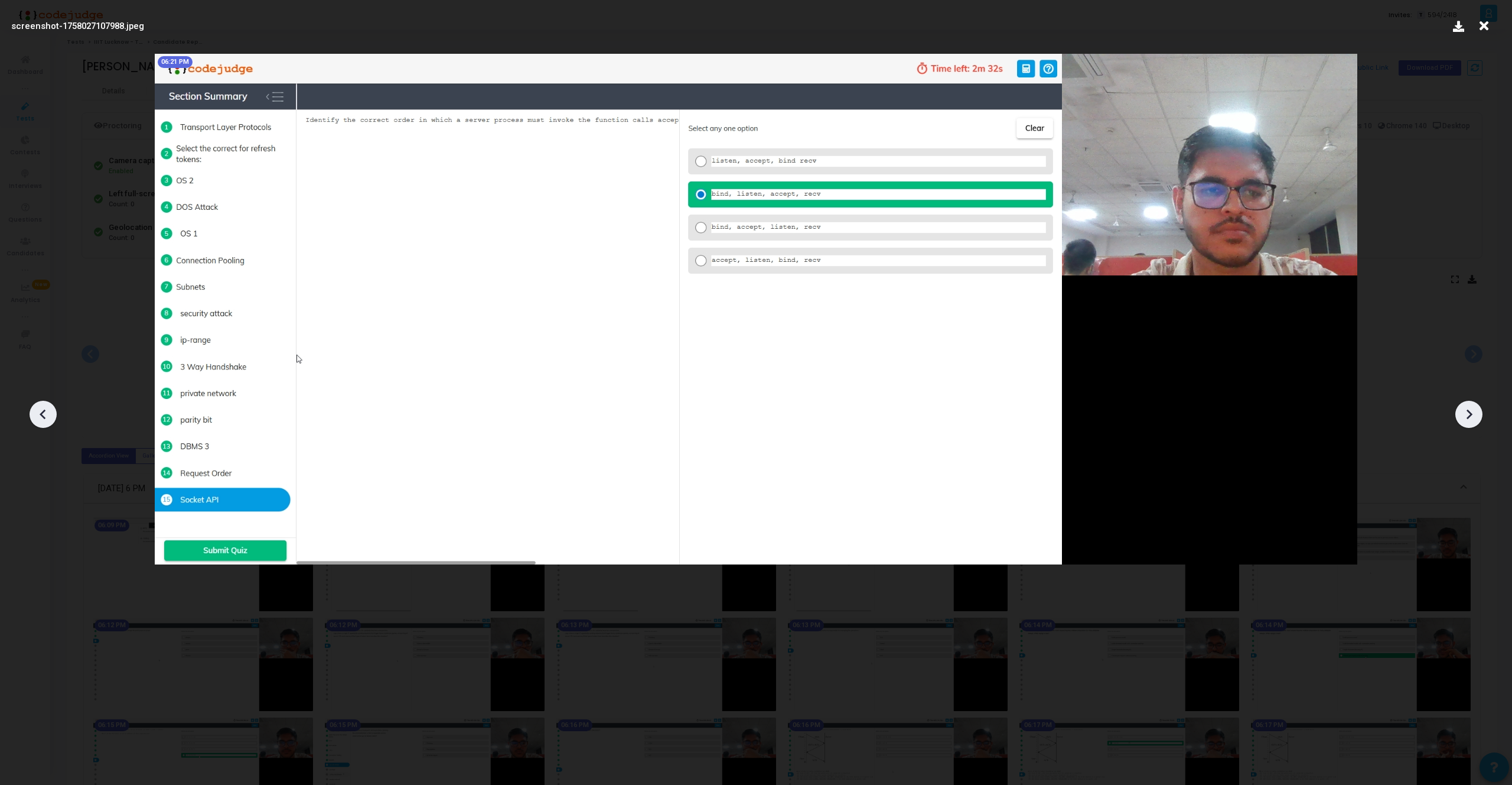
click at [1478, 407] on div at bounding box center [1468, 414] width 27 height 27
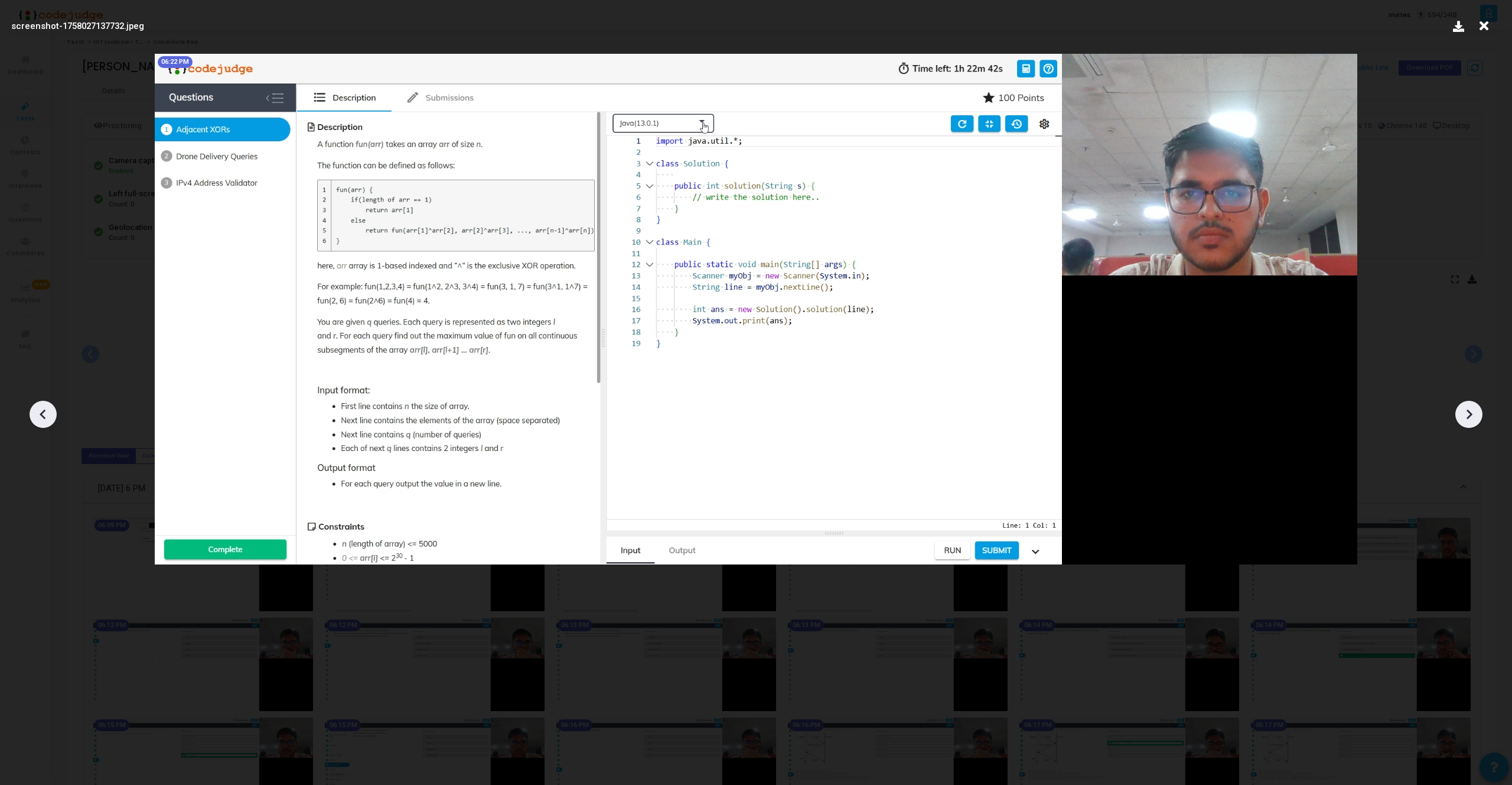
click at [1478, 407] on div at bounding box center [1468, 414] width 27 height 27
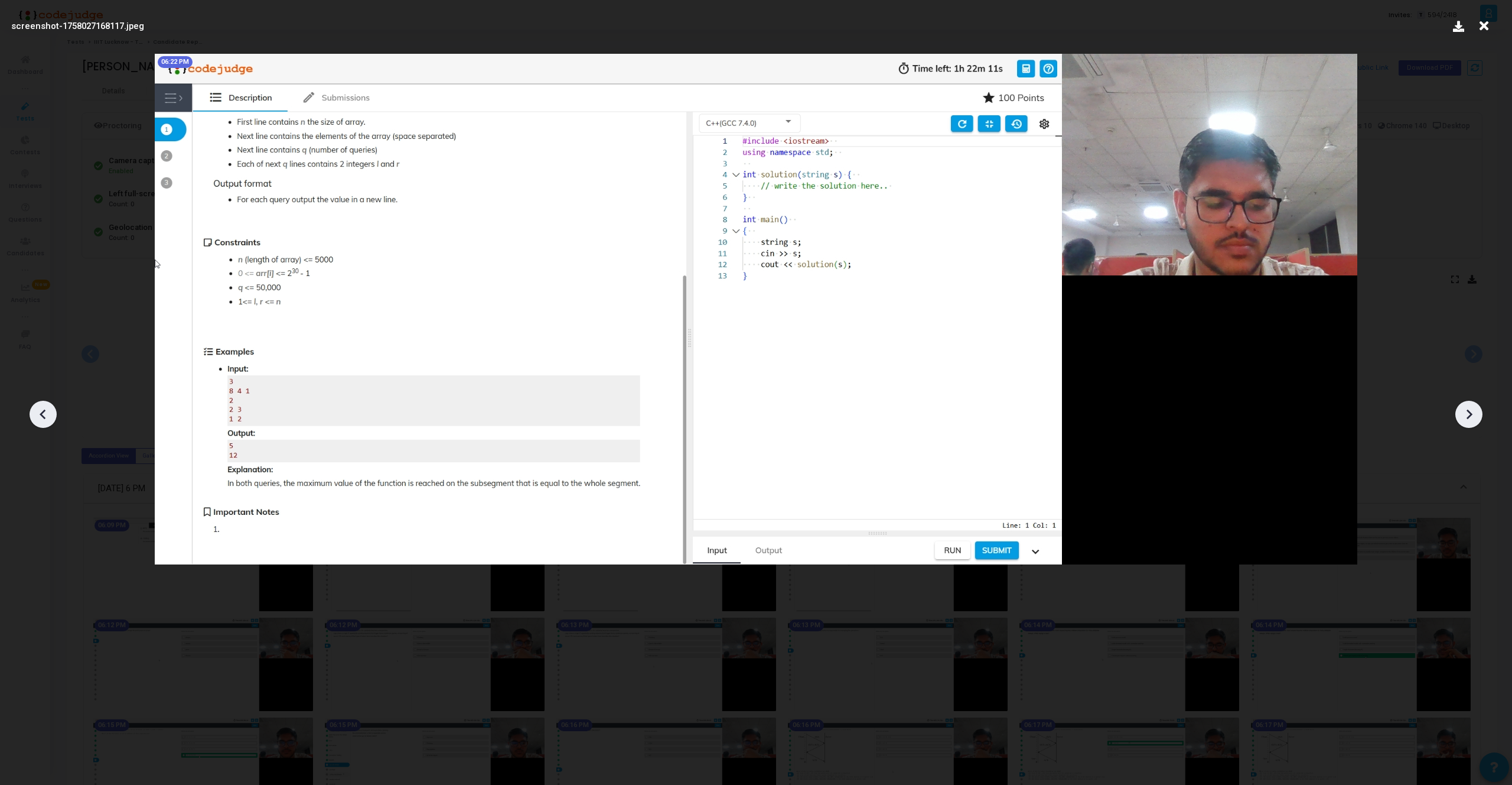
click at [1463, 416] on icon at bounding box center [1468, 414] width 18 height 18
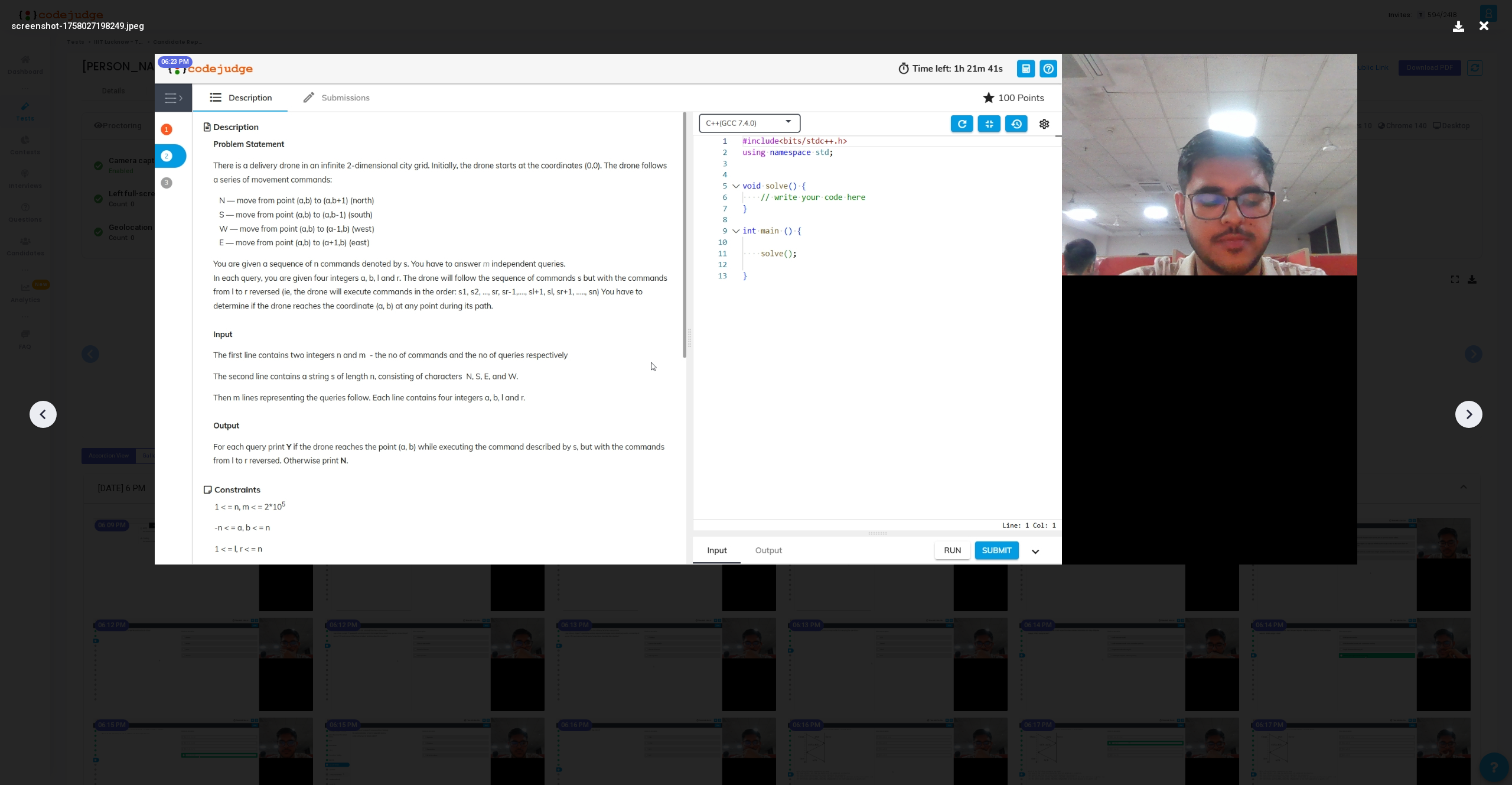
click at [1463, 416] on icon at bounding box center [1468, 414] width 18 height 18
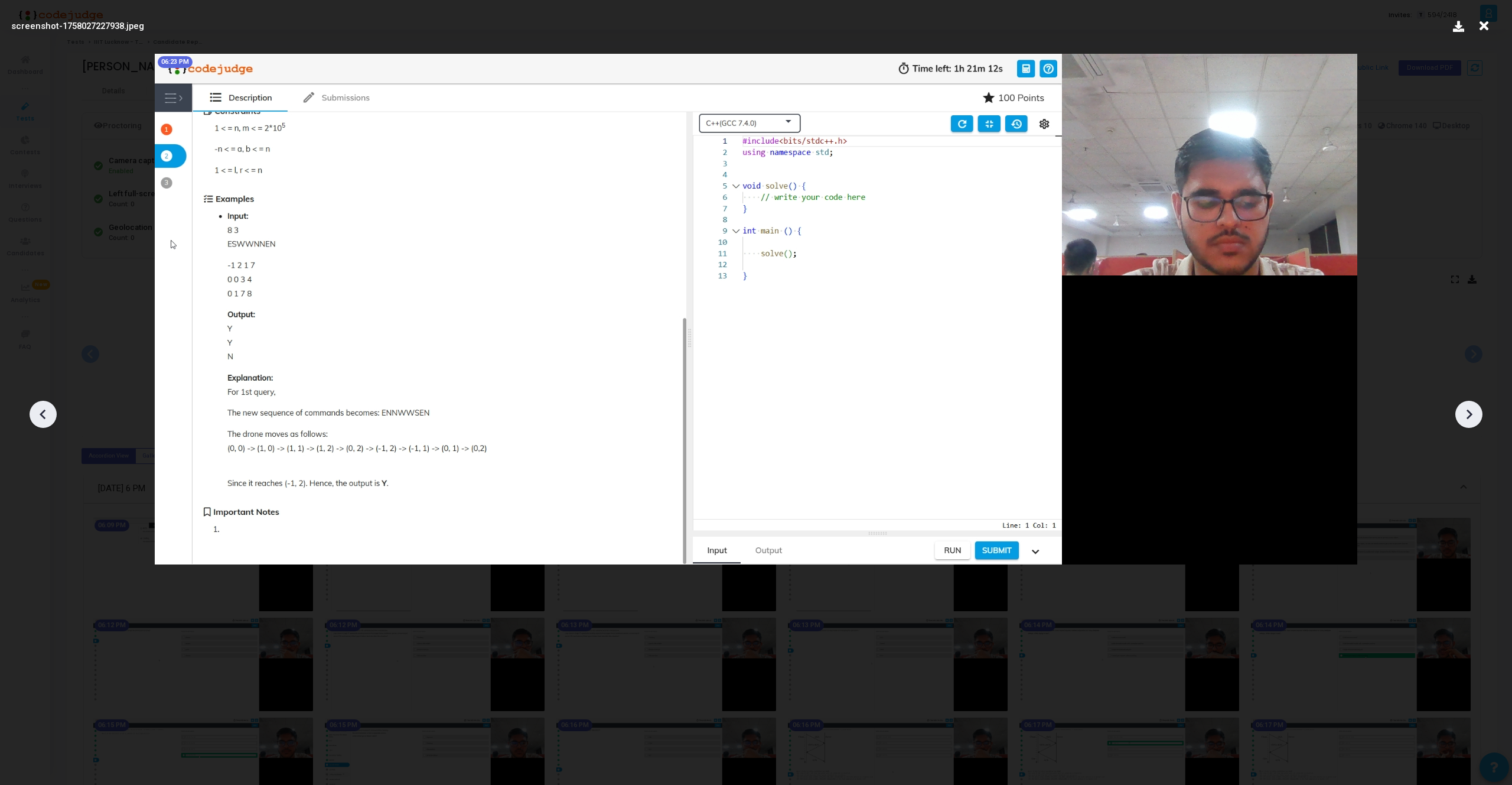
click at [1463, 416] on icon at bounding box center [1468, 414] width 18 height 18
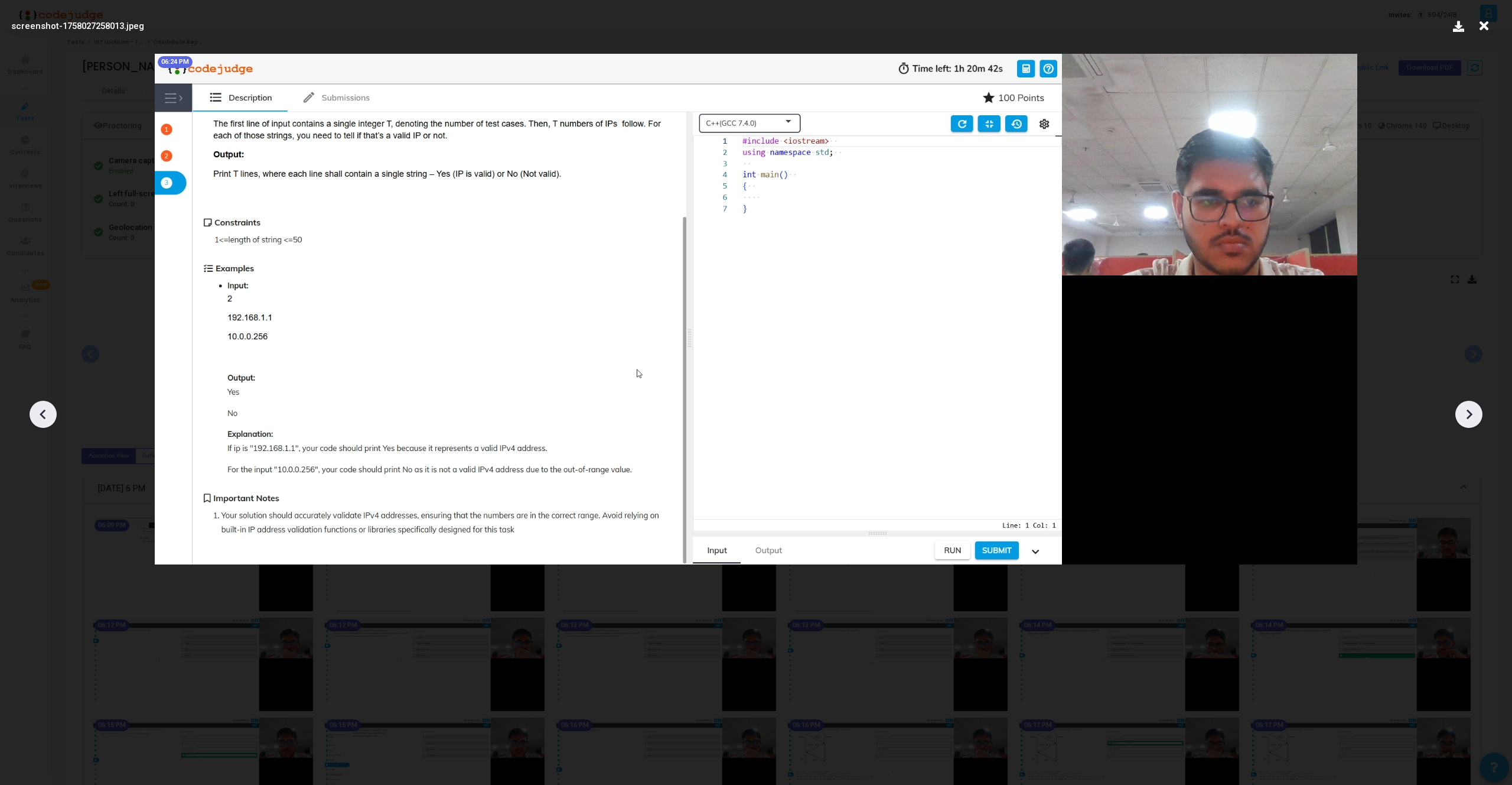
click at [1463, 416] on icon at bounding box center [1468, 414] width 18 height 18
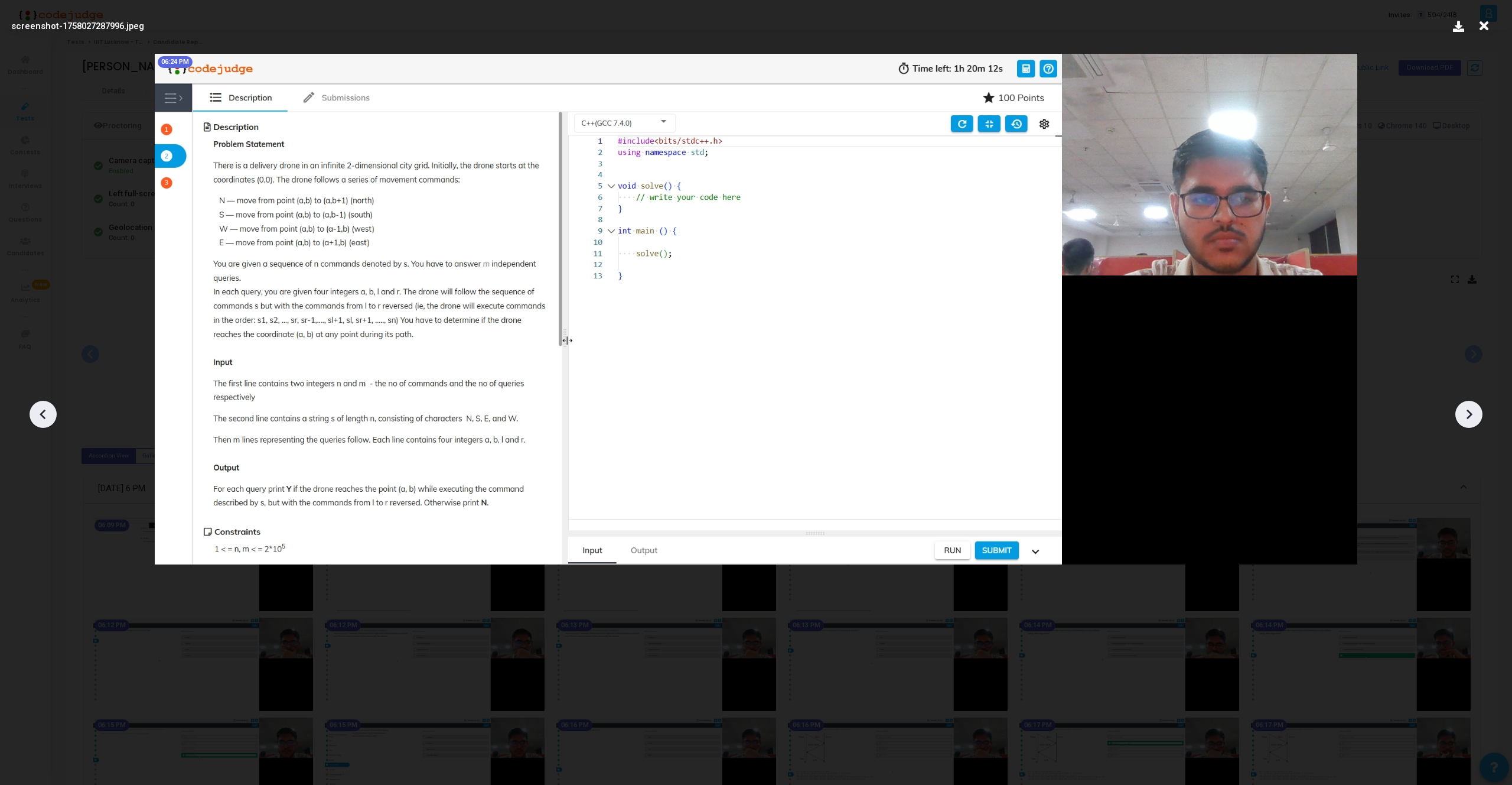
click at [1463, 416] on icon at bounding box center [1468, 414] width 18 height 18
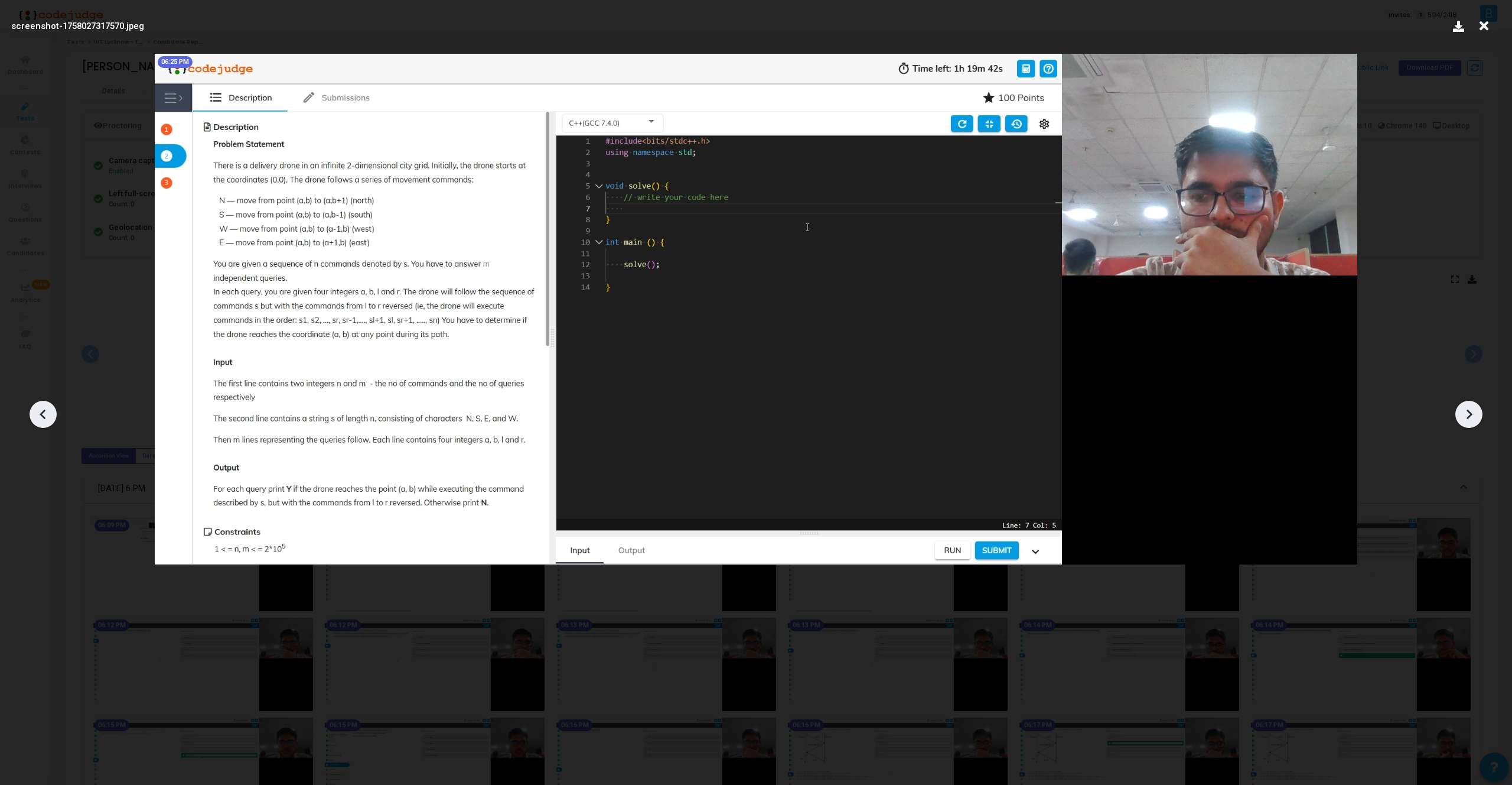
click at [1463, 416] on icon at bounding box center [1468, 414] width 18 height 18
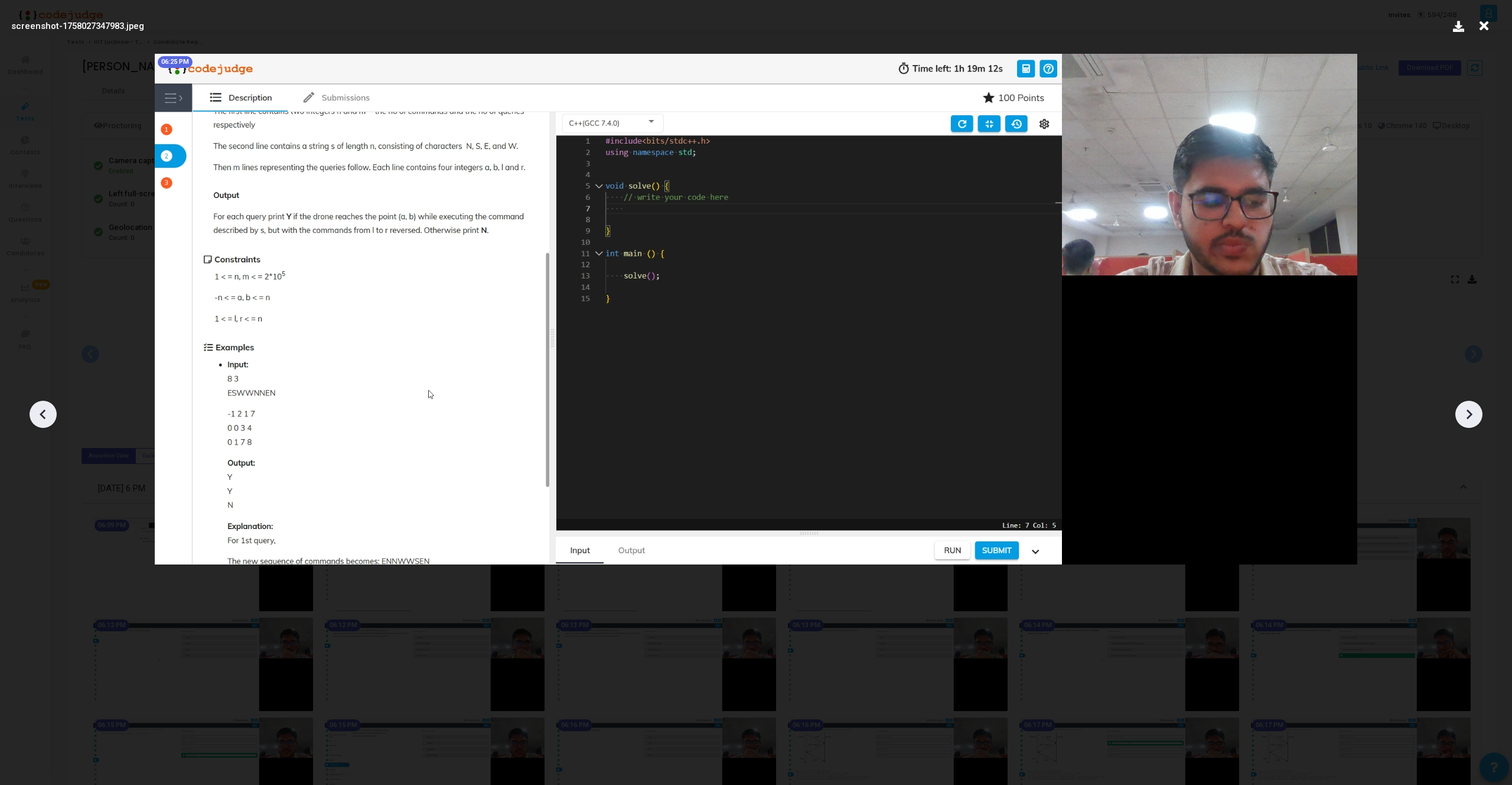
click at [1463, 416] on icon at bounding box center [1468, 414] width 18 height 18
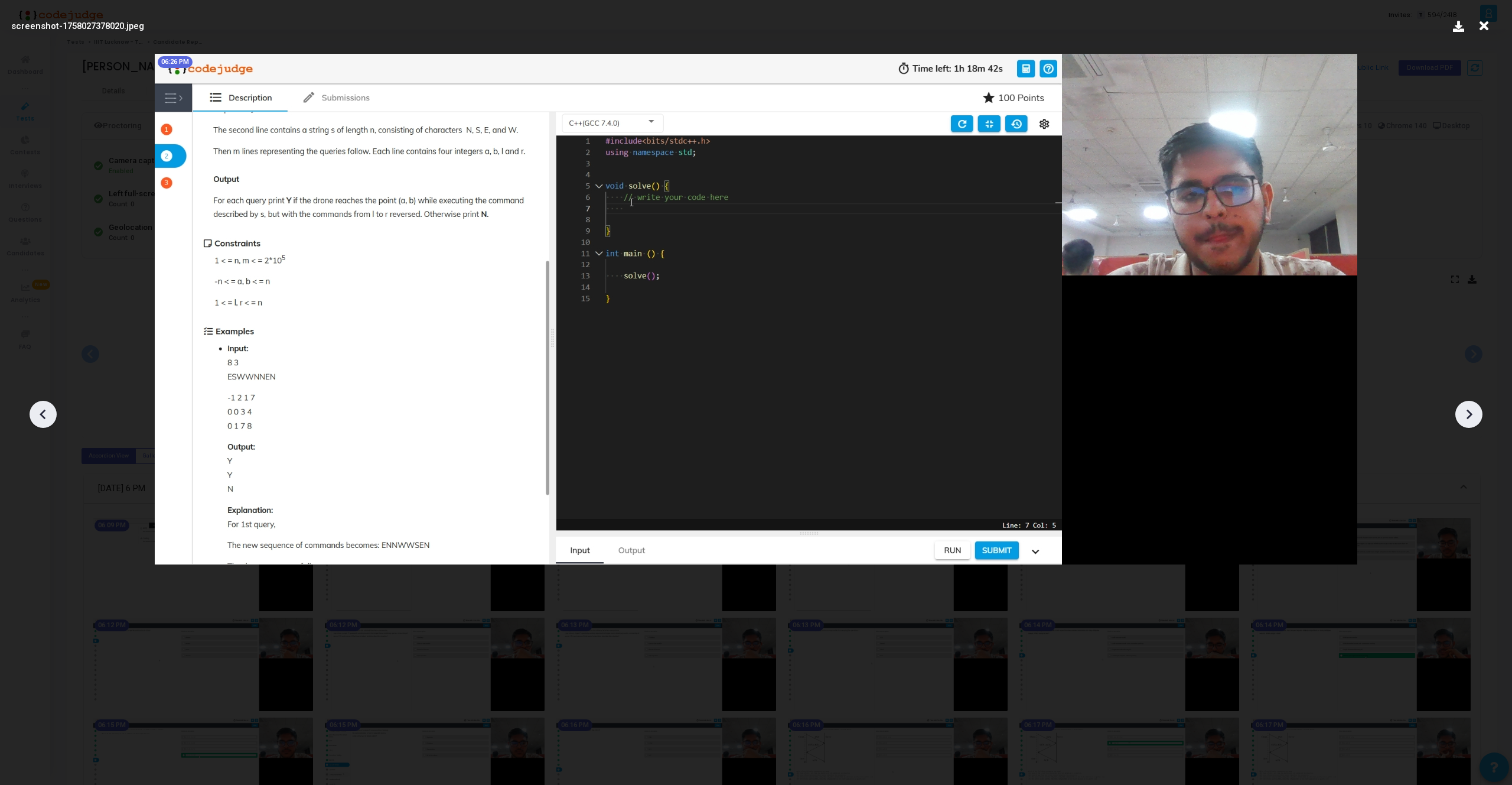
click at [1463, 416] on icon at bounding box center [1468, 414] width 18 height 18
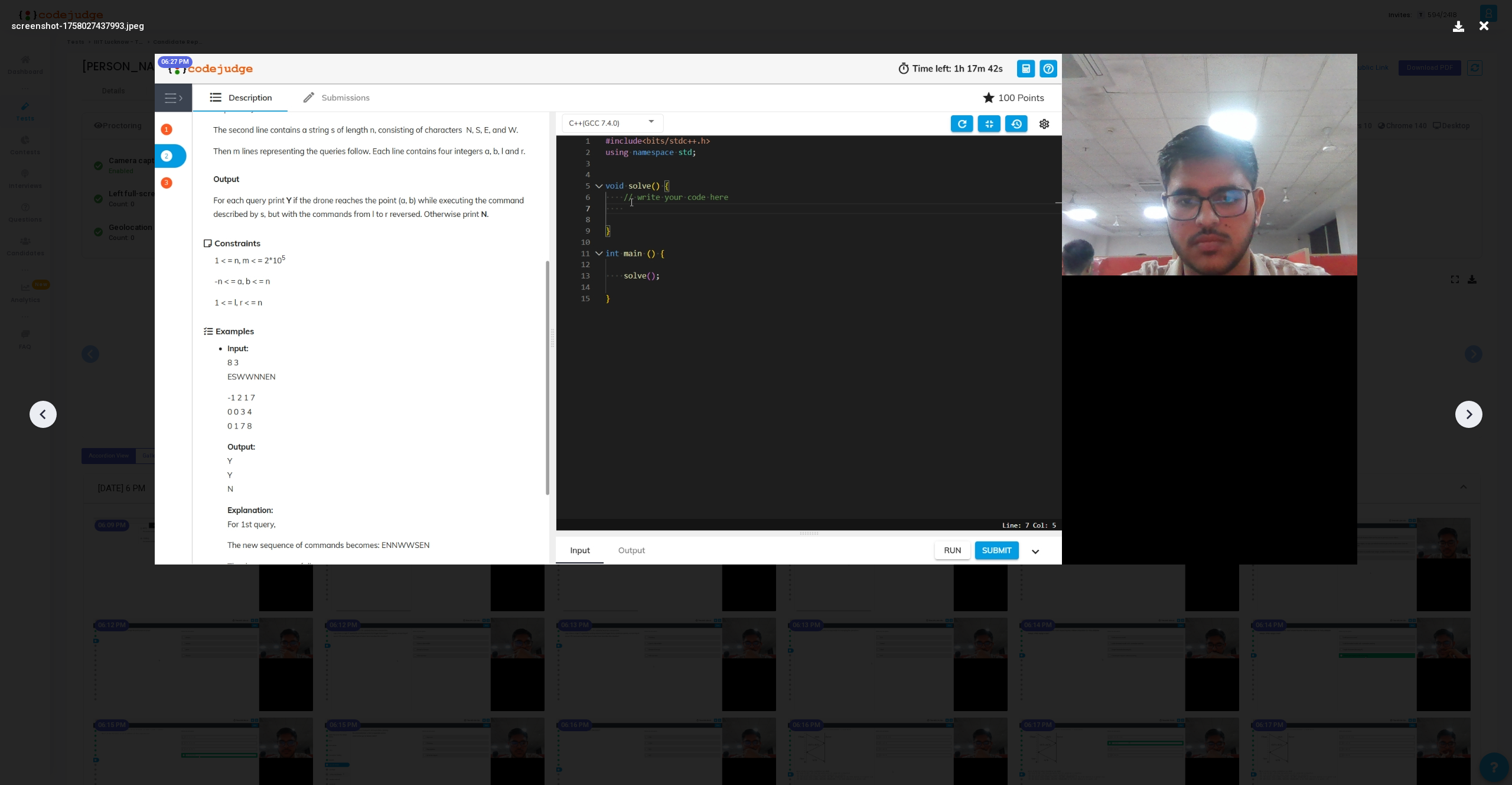
click at [1463, 416] on icon at bounding box center [1468, 414] width 18 height 18
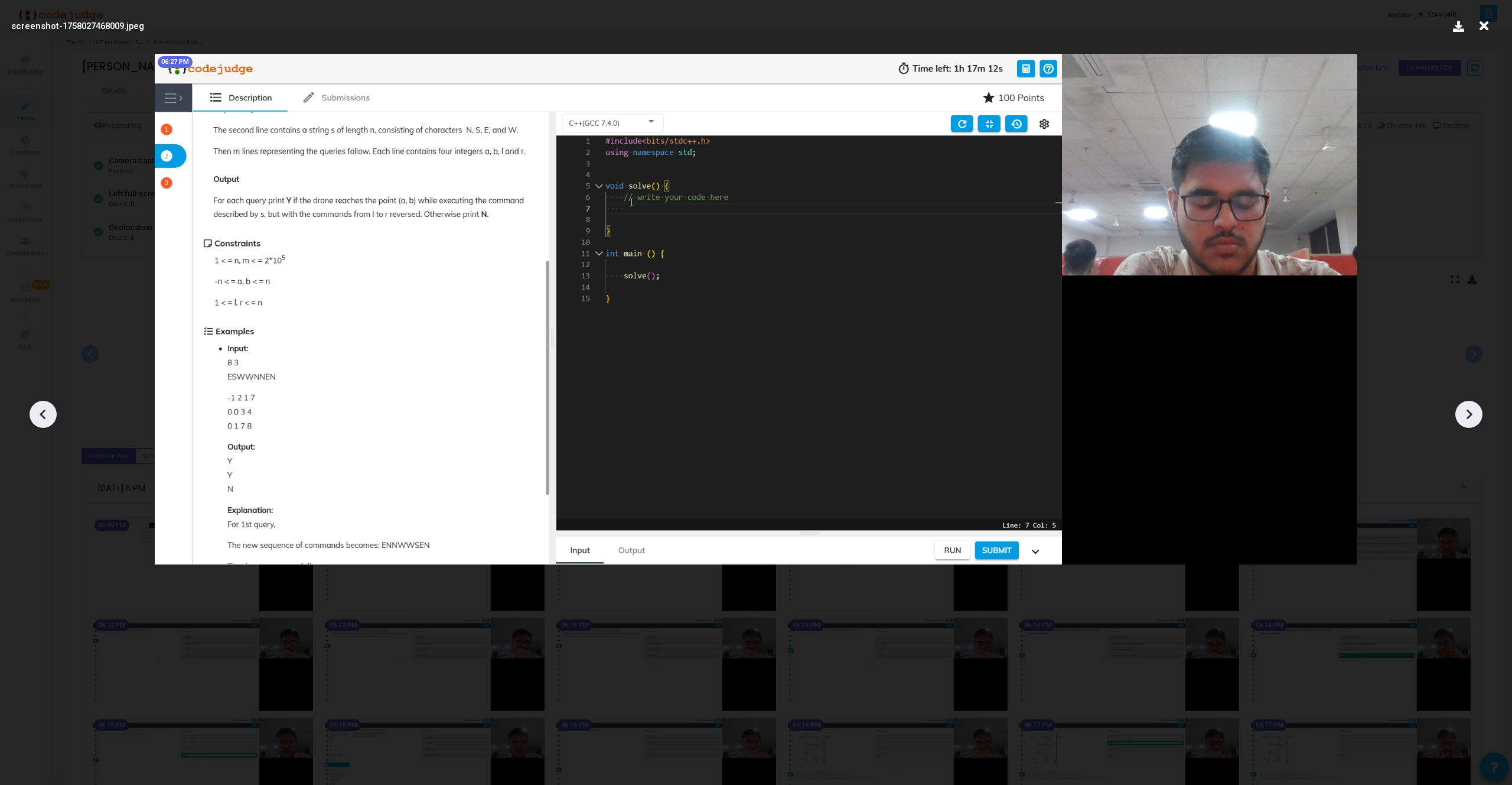
click at [51, 406] on icon at bounding box center [43, 414] width 18 height 18
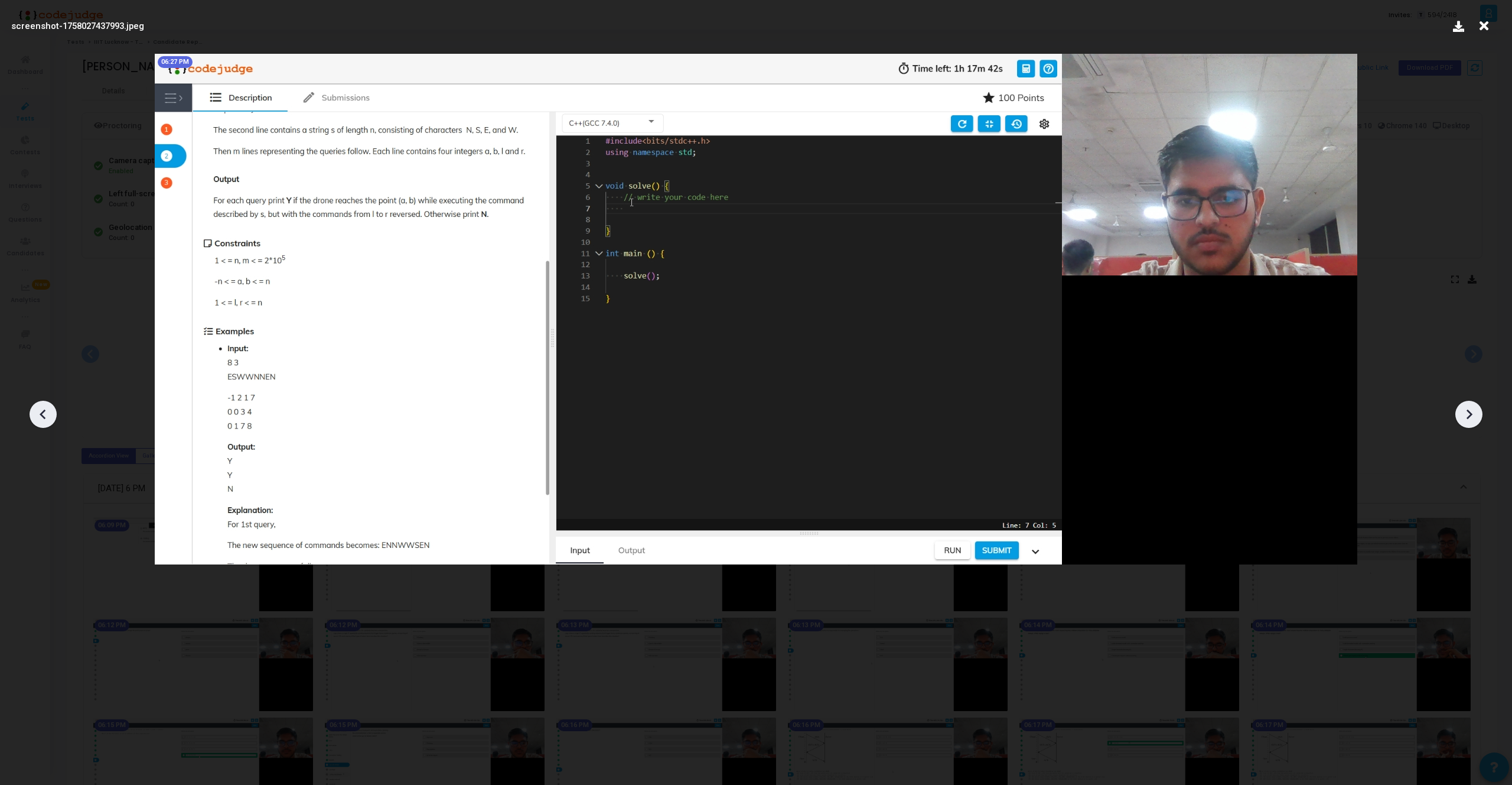
click at [51, 406] on icon at bounding box center [43, 414] width 18 height 18
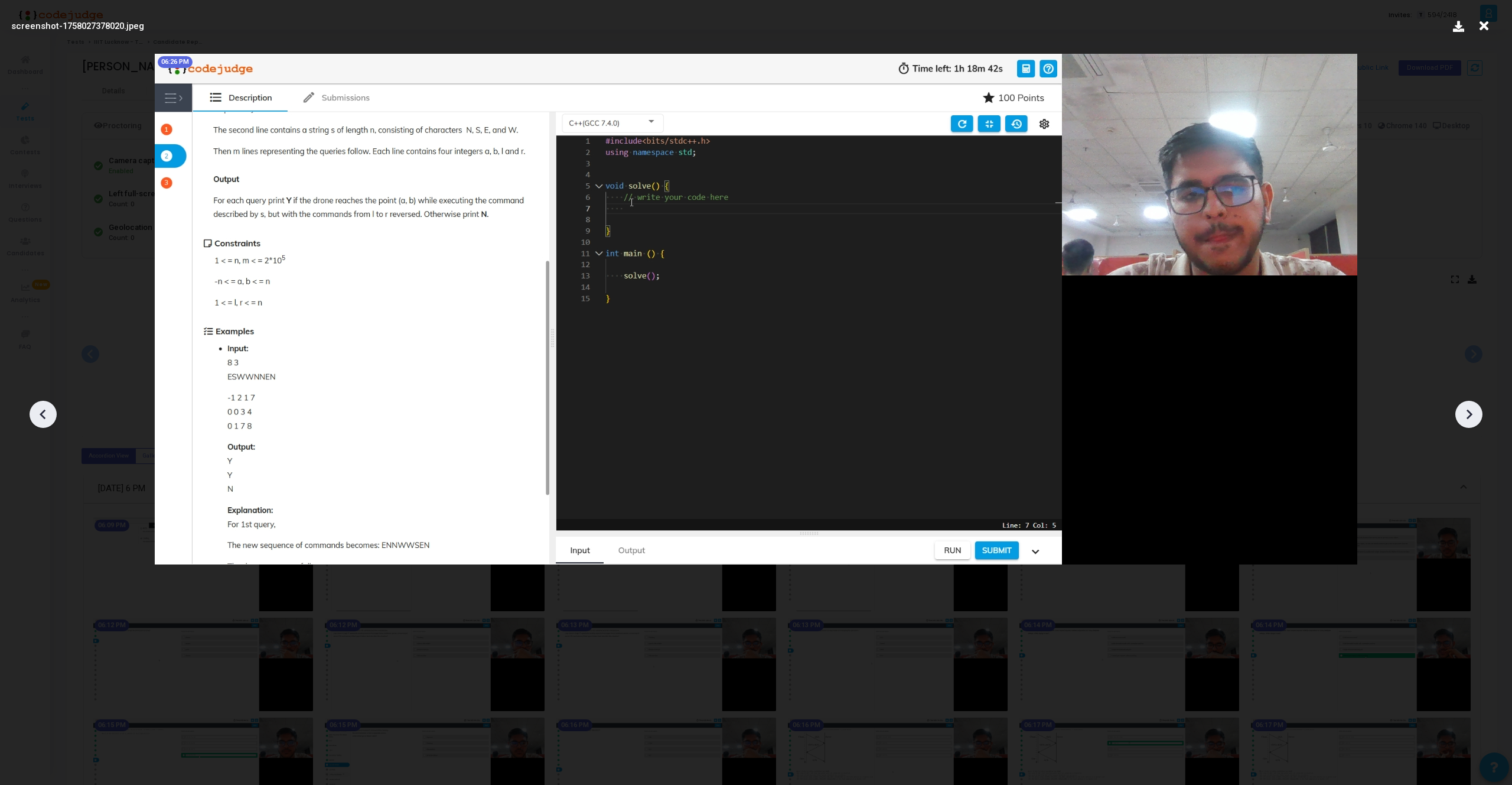
click at [51, 406] on icon at bounding box center [43, 414] width 18 height 18
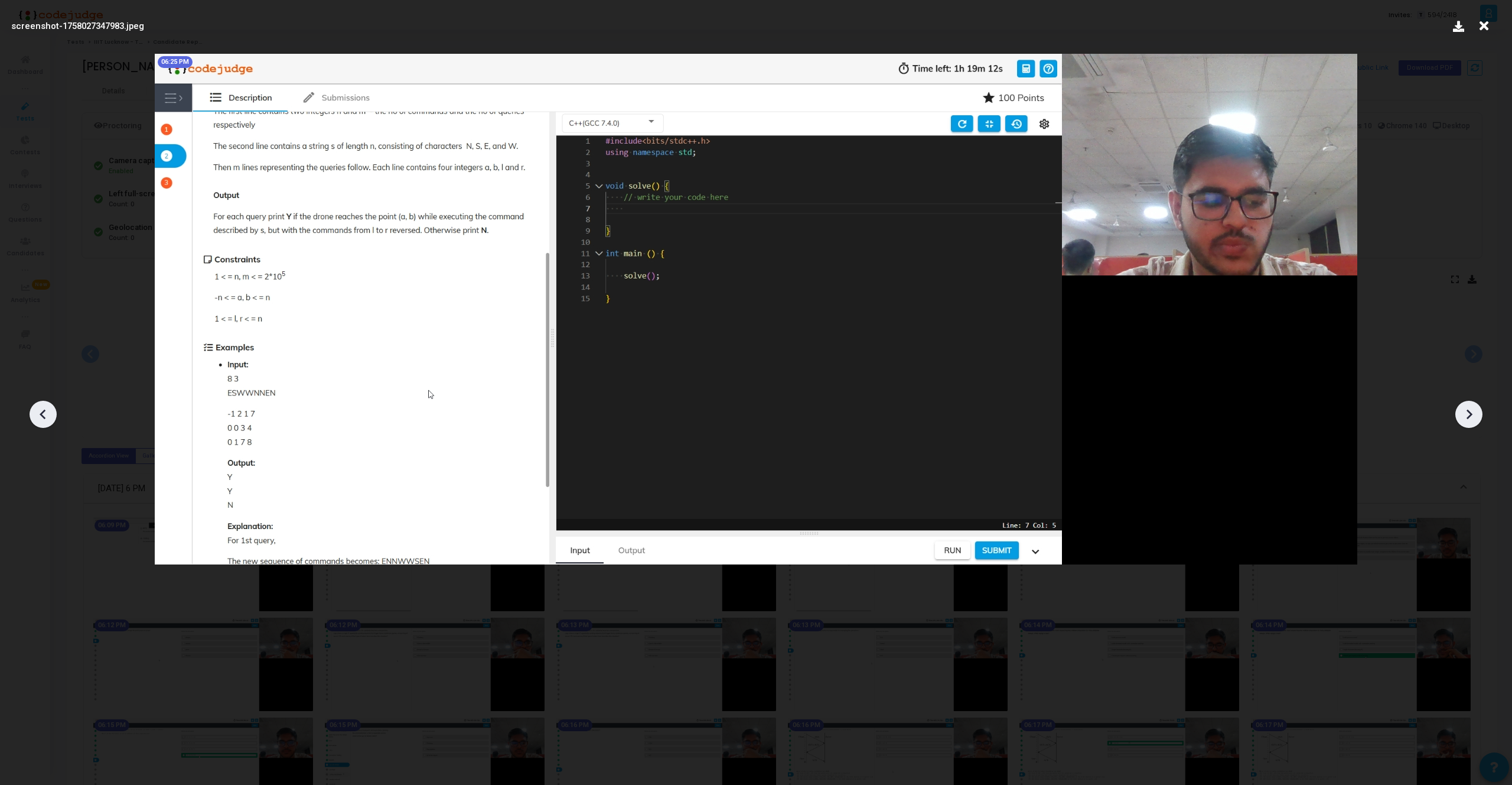
click at [51, 406] on icon at bounding box center [43, 414] width 18 height 18
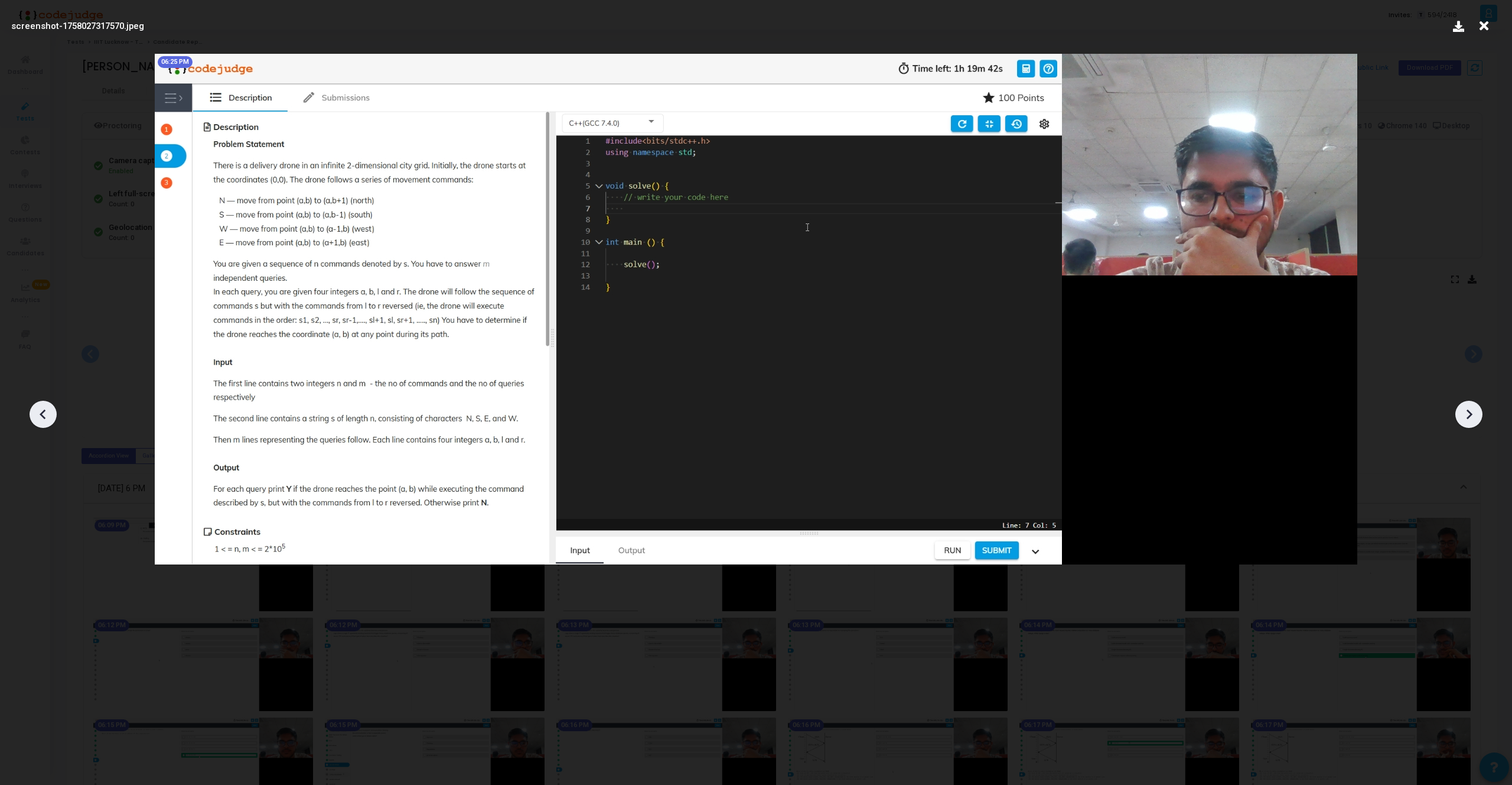
click at [51, 406] on icon at bounding box center [43, 414] width 18 height 18
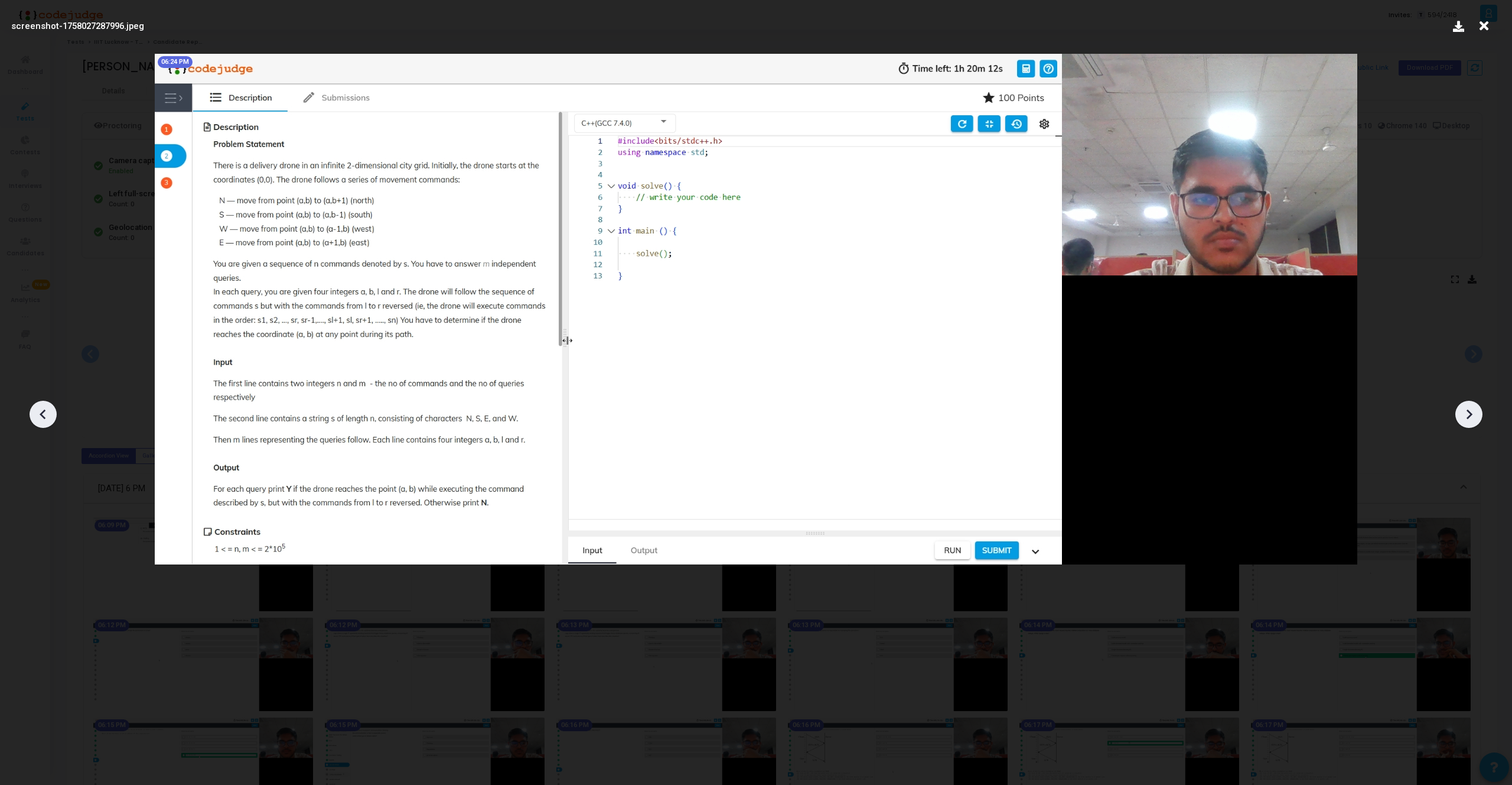
click at [42, 406] on icon at bounding box center [43, 414] width 18 height 18
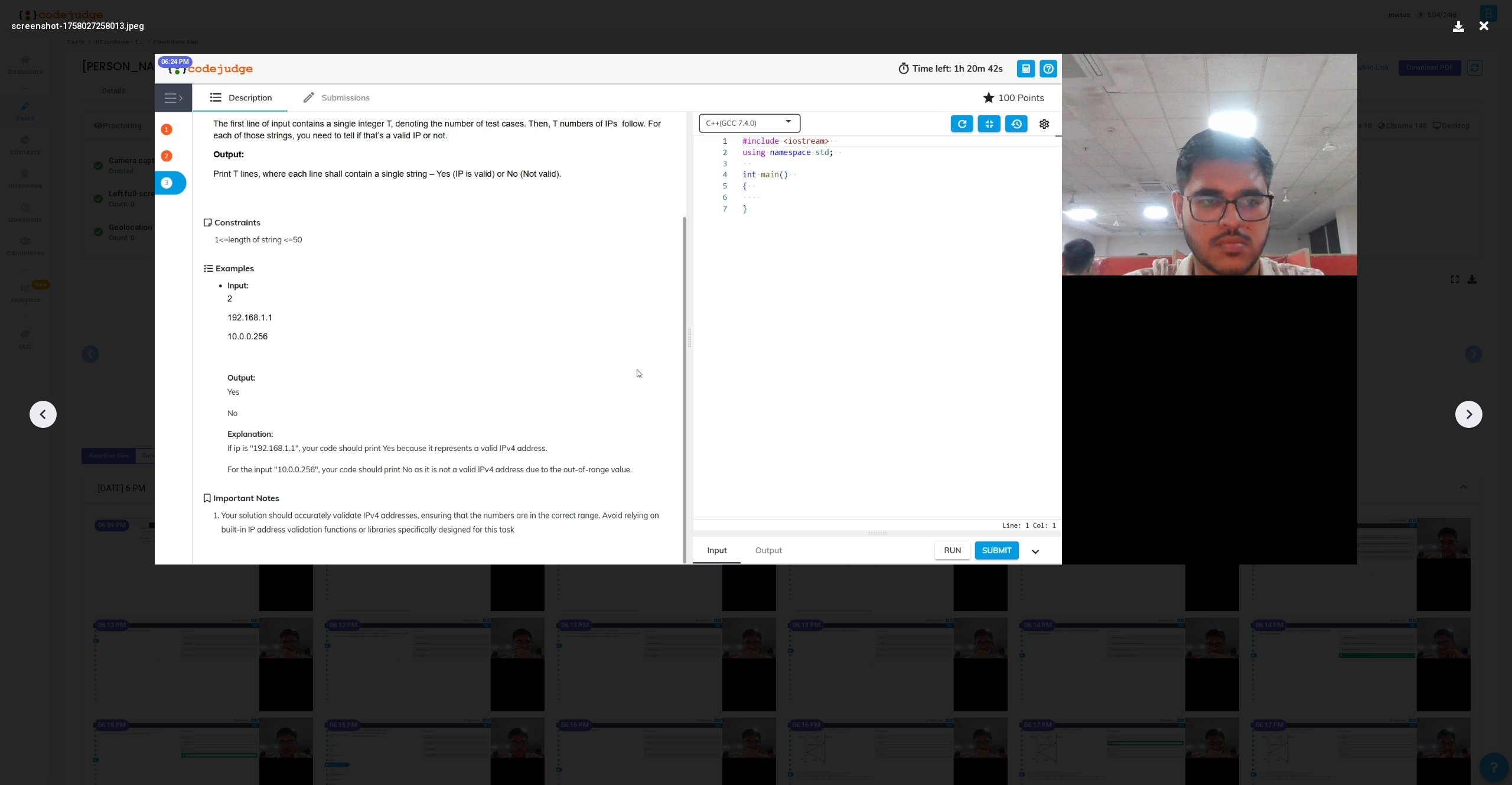
click at [42, 406] on icon at bounding box center [43, 414] width 18 height 18
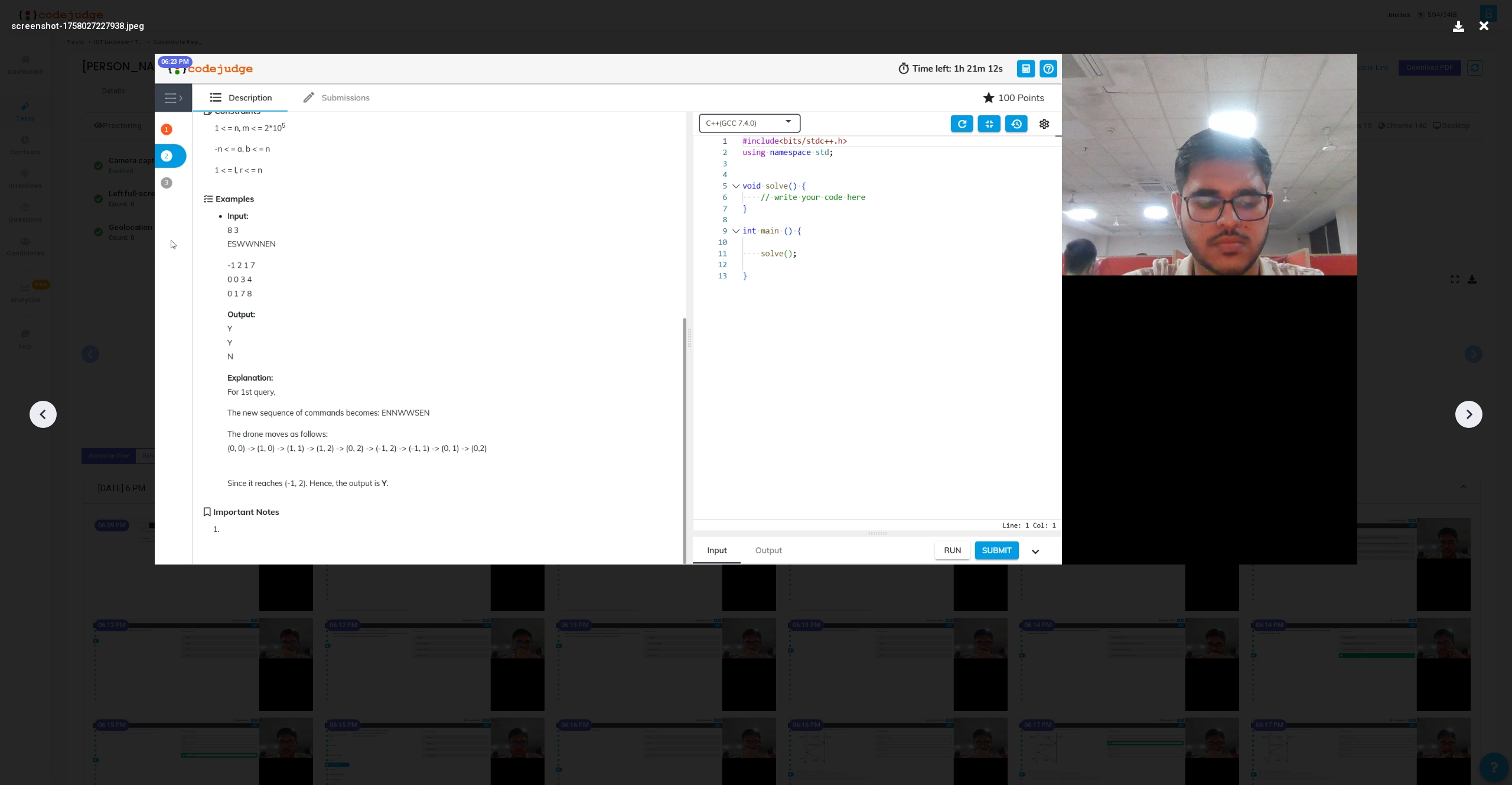
click at [42, 406] on icon at bounding box center [43, 414] width 18 height 18
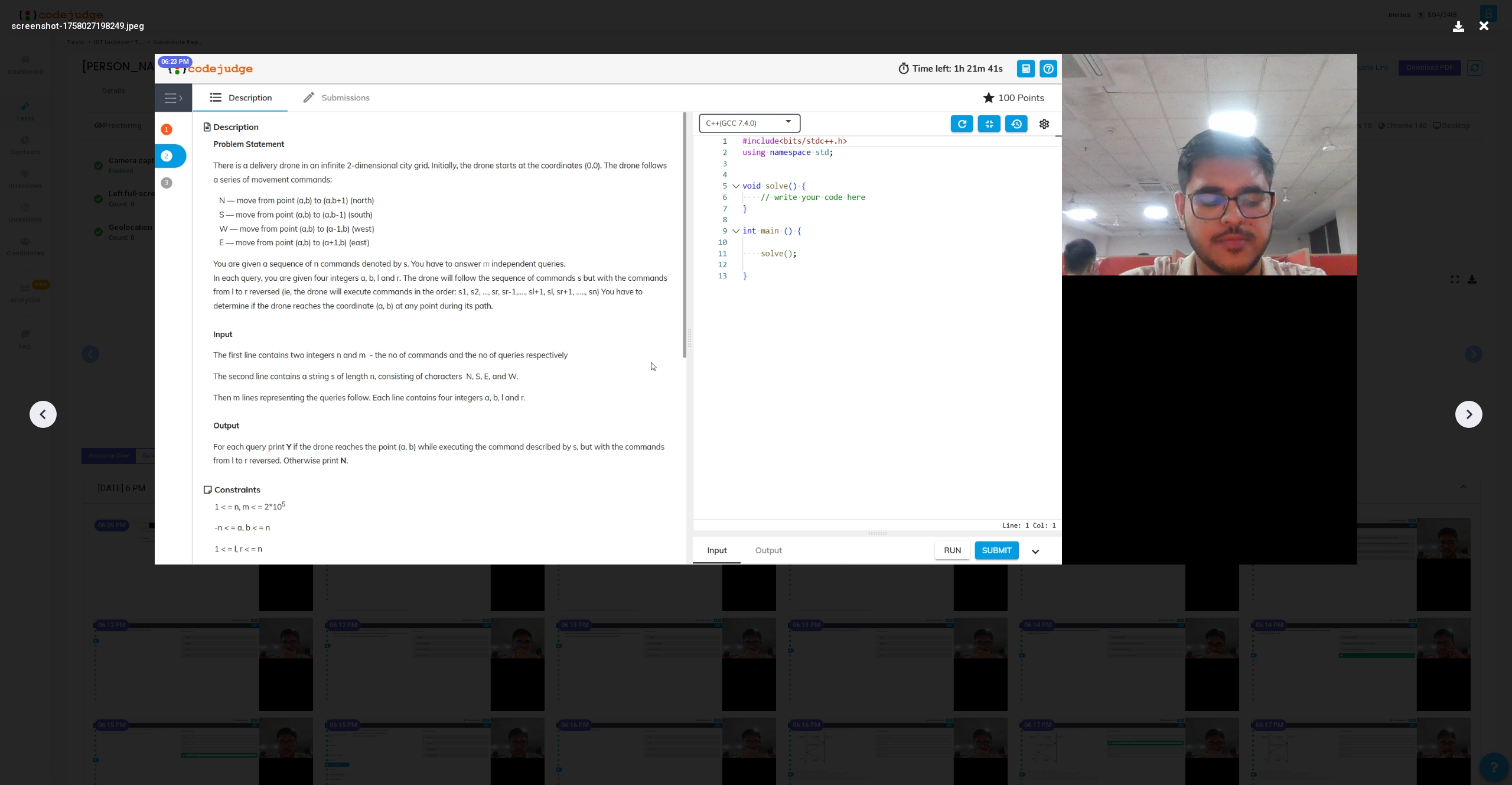
click at [42, 406] on icon at bounding box center [43, 414] width 18 height 18
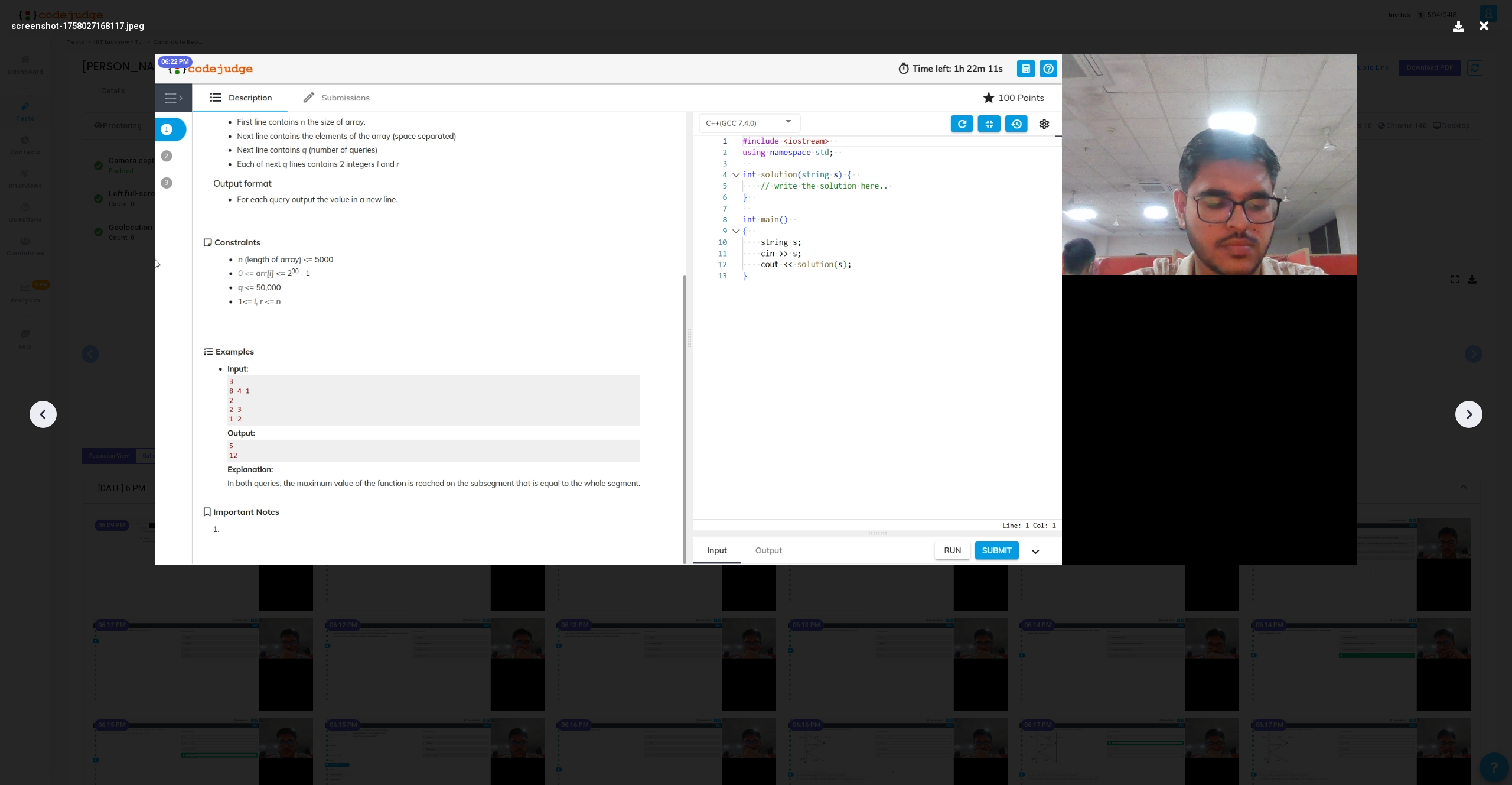
click at [42, 406] on icon at bounding box center [43, 414] width 18 height 18
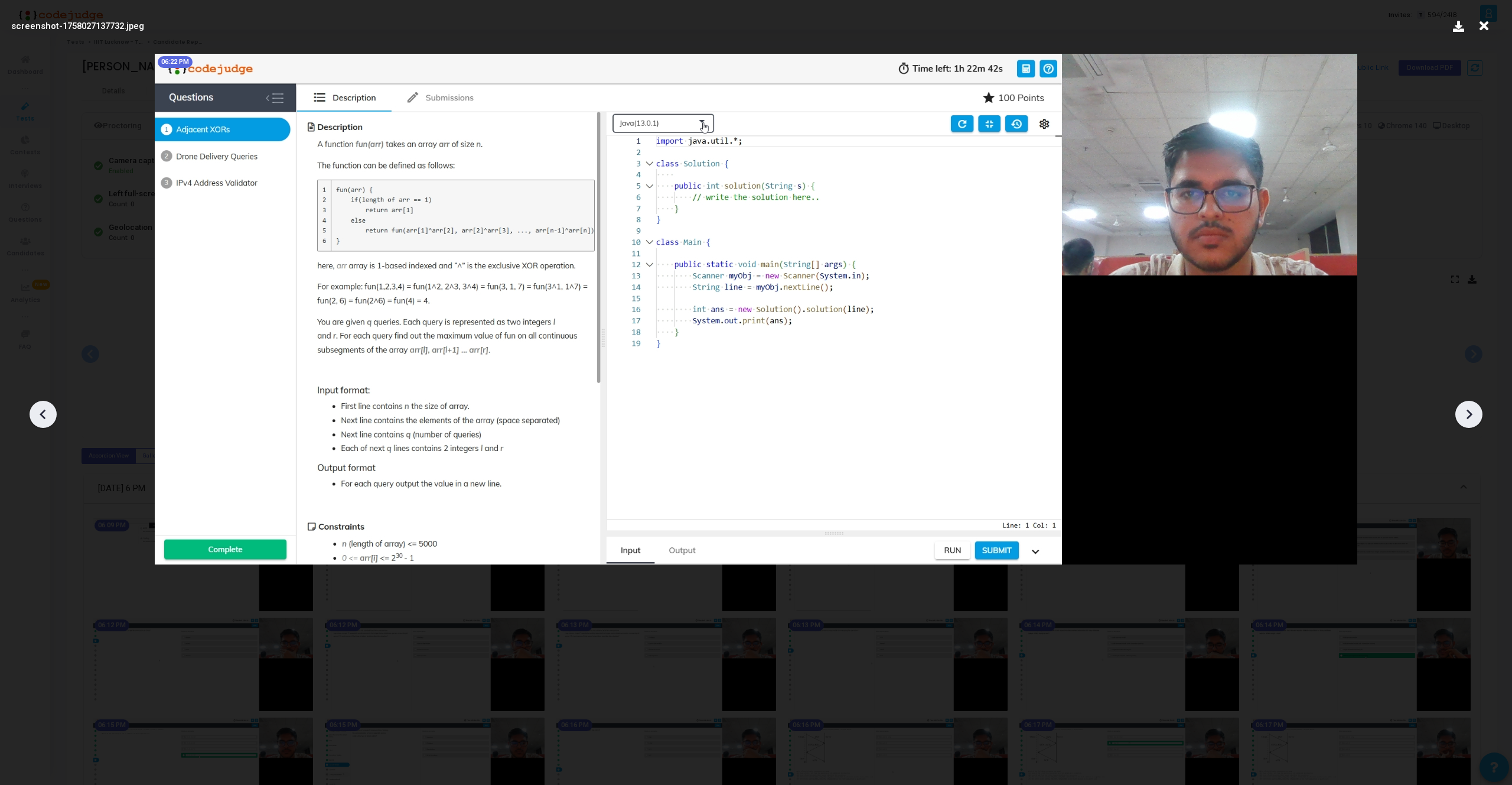
click at [1473, 425] on div at bounding box center [1468, 414] width 27 height 27
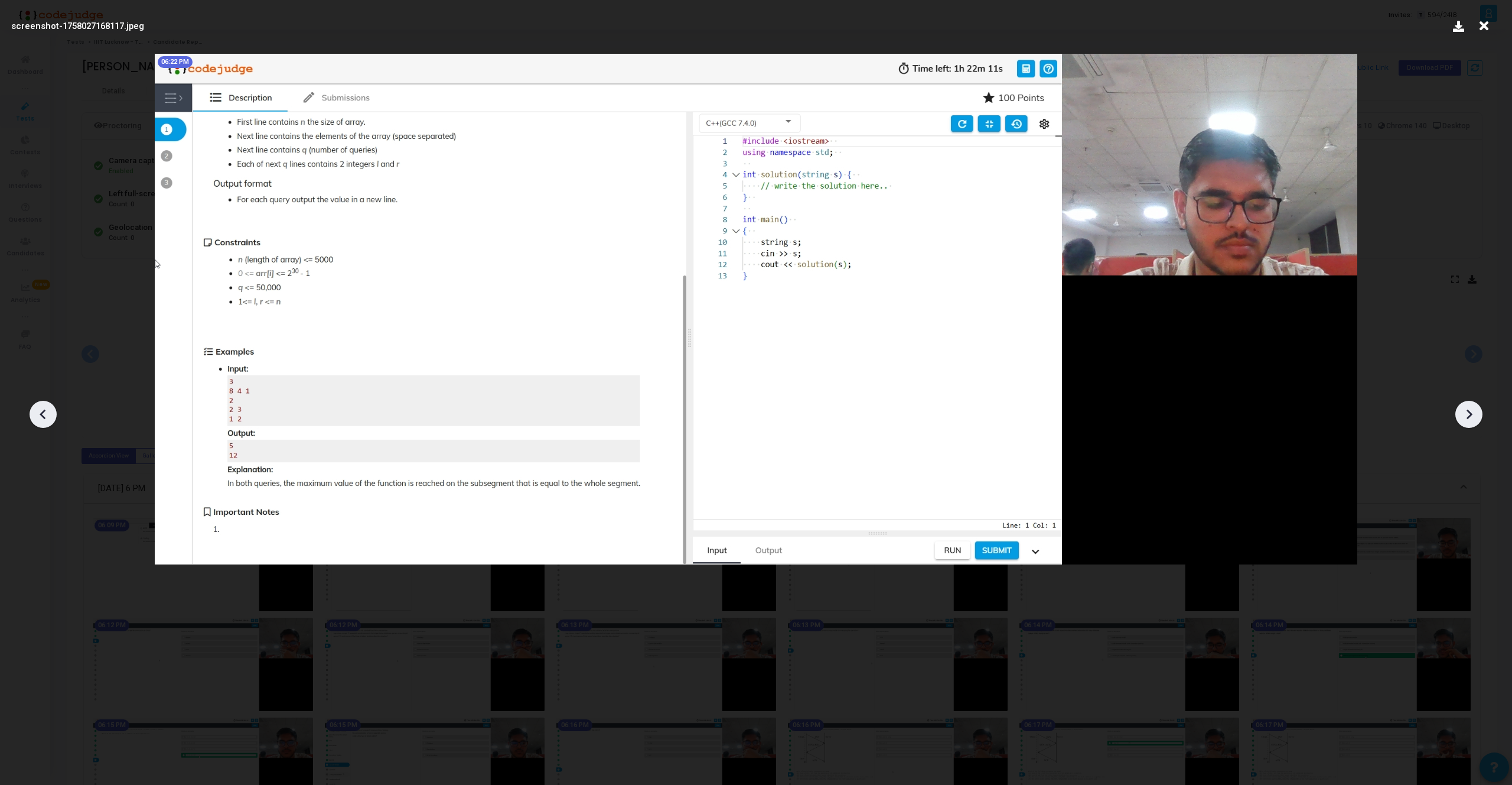
click at [1473, 425] on div at bounding box center [1468, 414] width 27 height 27
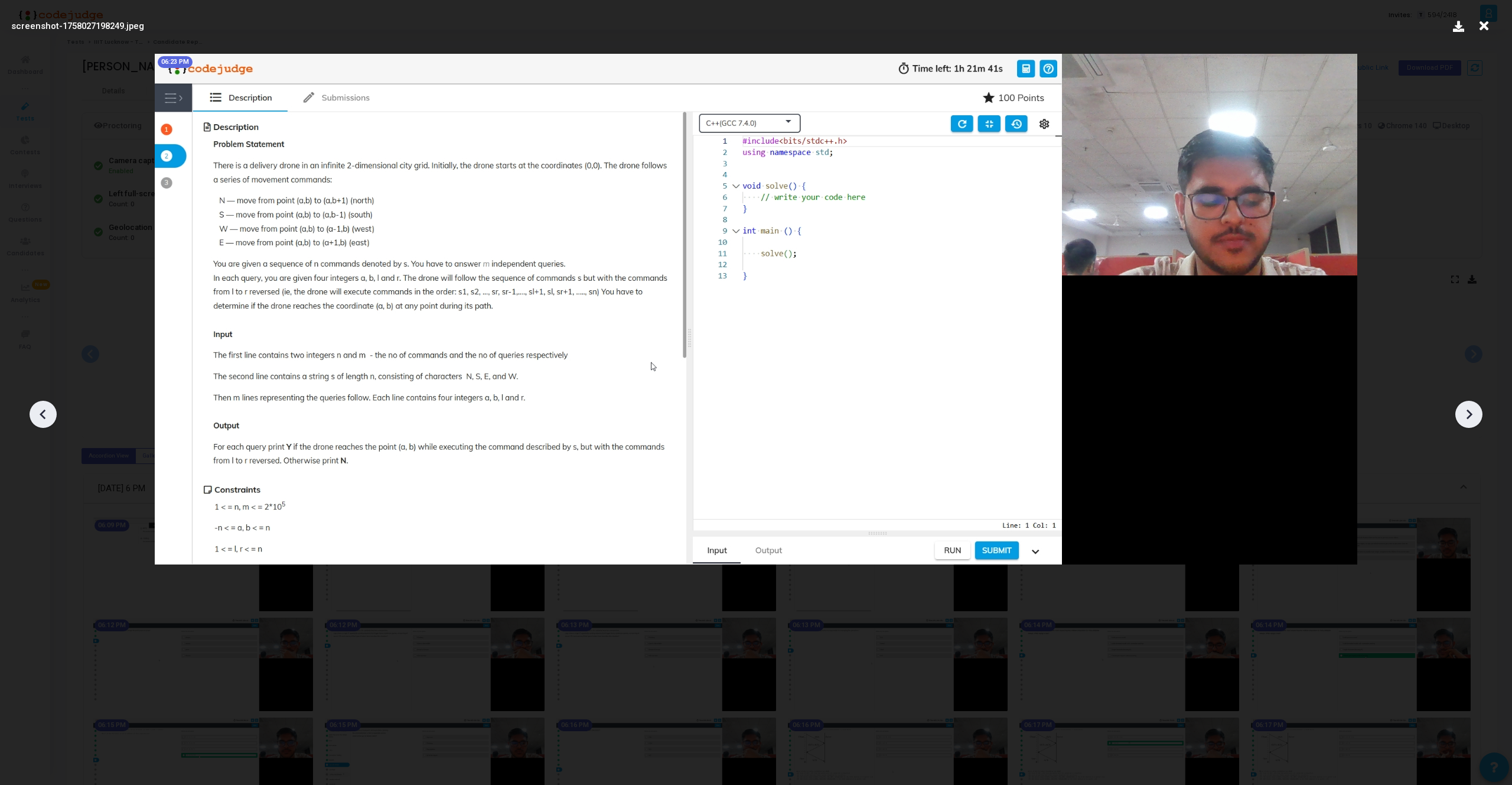
click at [1473, 425] on div at bounding box center [1468, 414] width 27 height 27
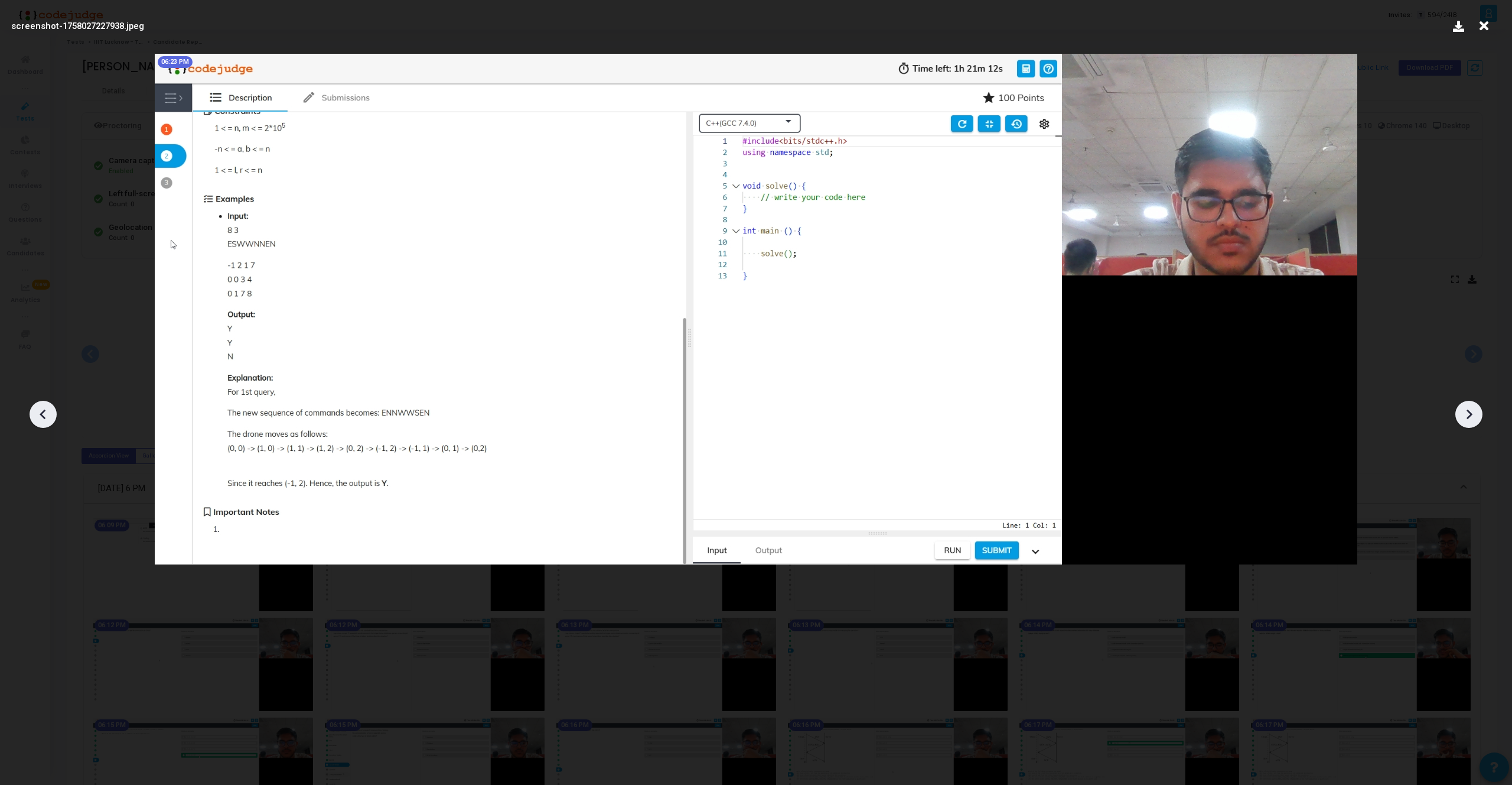
click at [1473, 425] on div at bounding box center [1468, 414] width 27 height 27
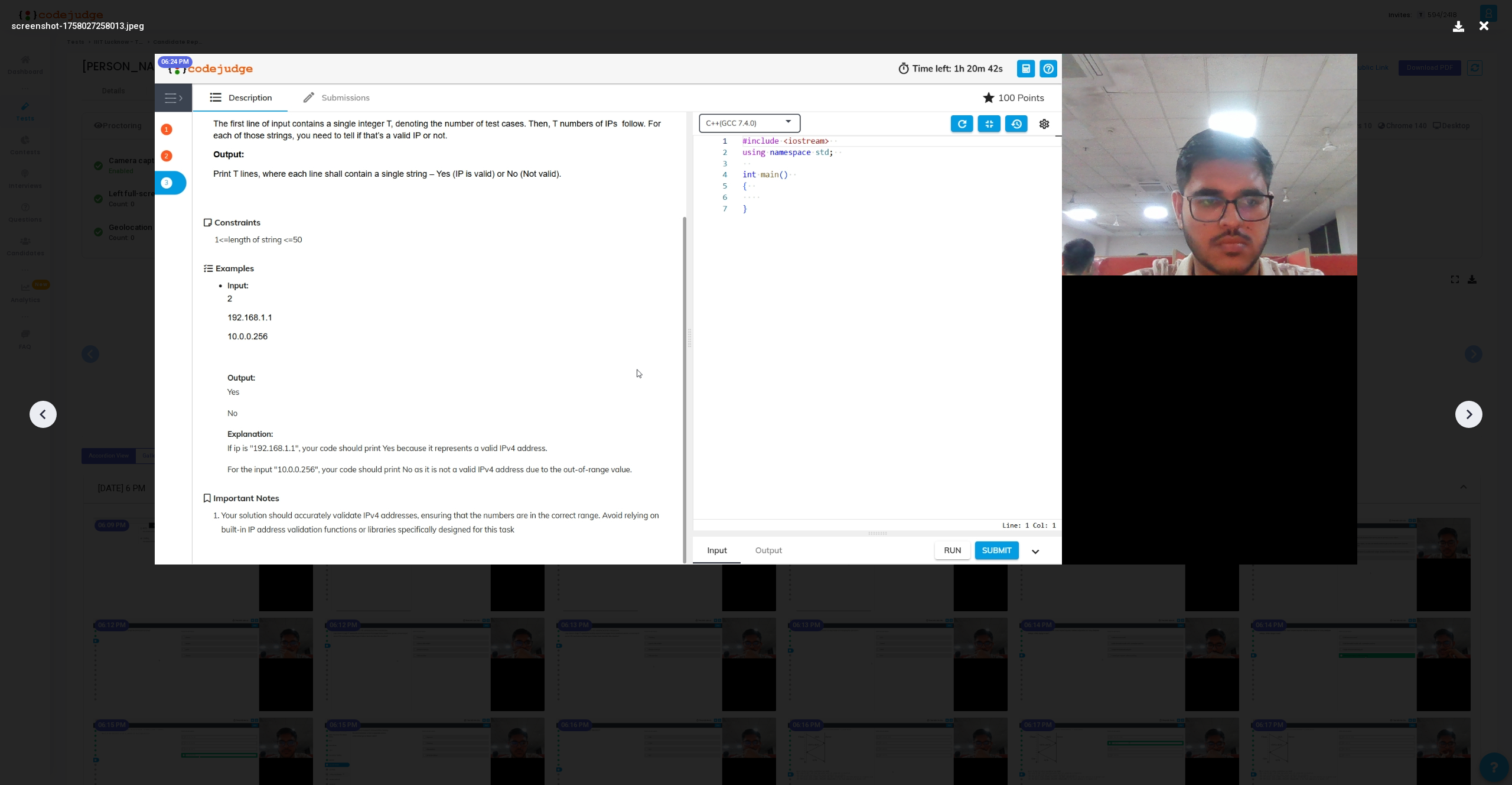
click at [1473, 425] on div at bounding box center [1468, 414] width 27 height 27
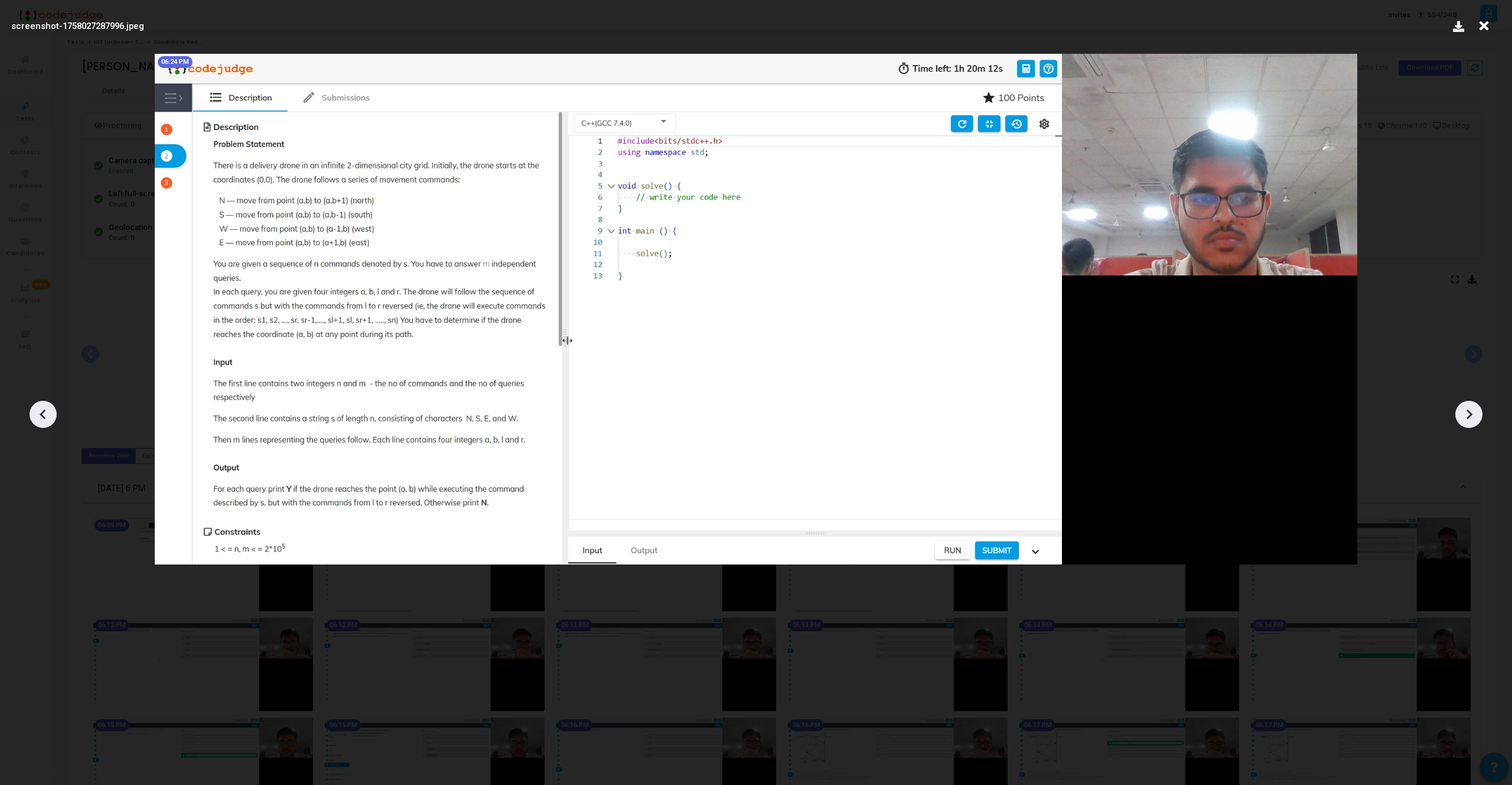
click at [1473, 426] on div at bounding box center [1468, 414] width 27 height 27
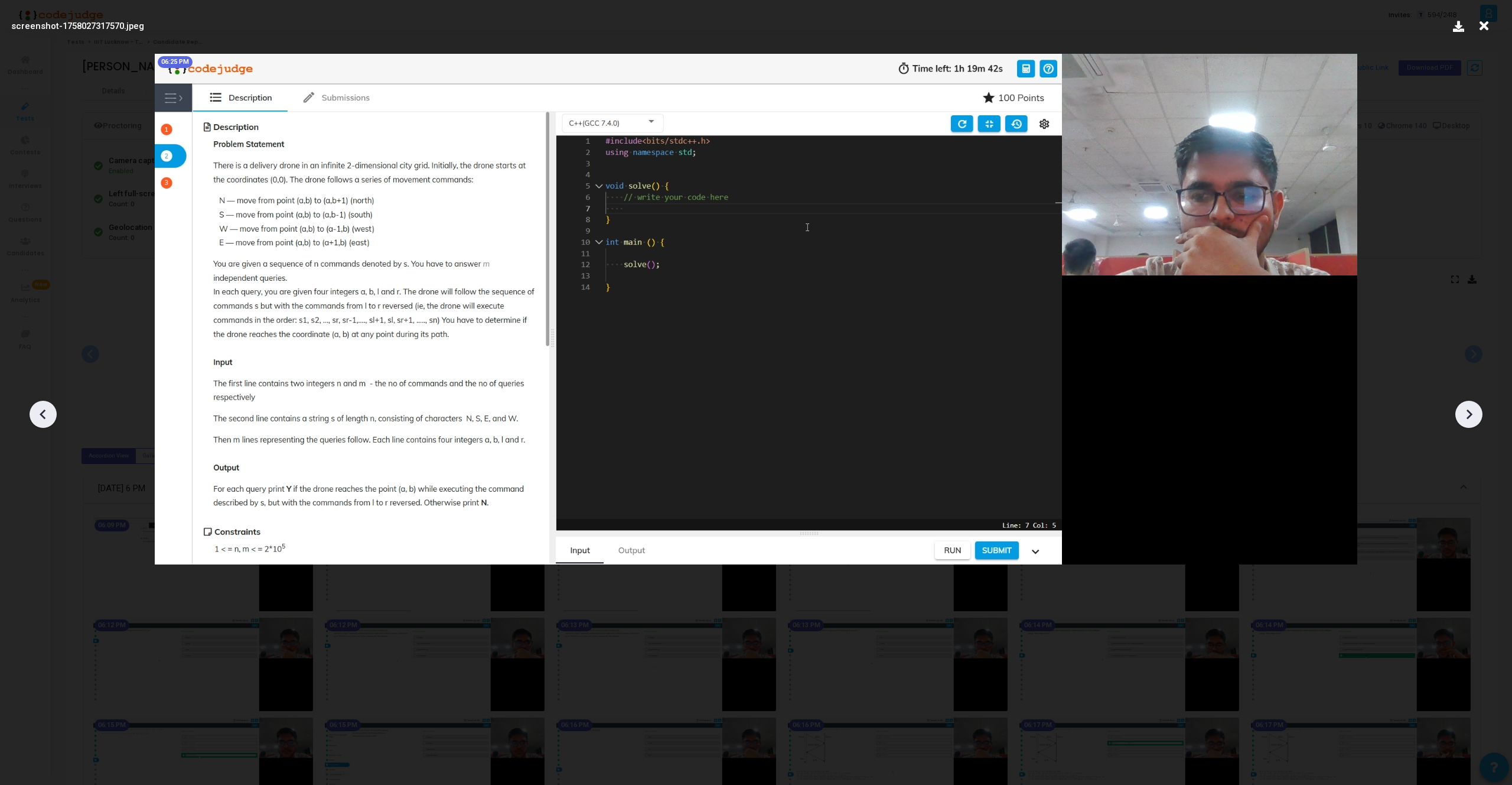
click at [1473, 426] on div at bounding box center [1468, 414] width 27 height 27
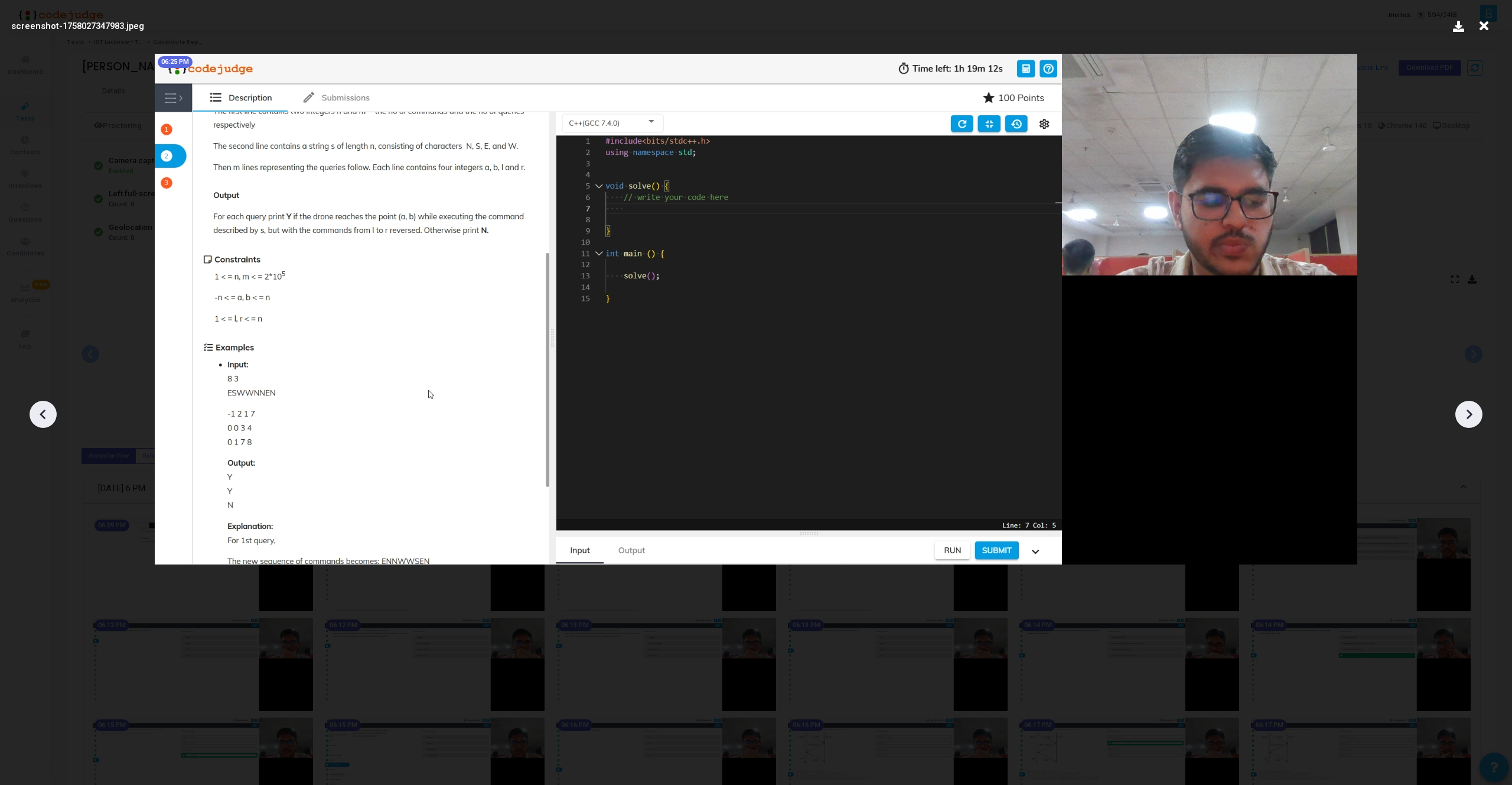
click at [1473, 426] on div at bounding box center [1468, 414] width 27 height 27
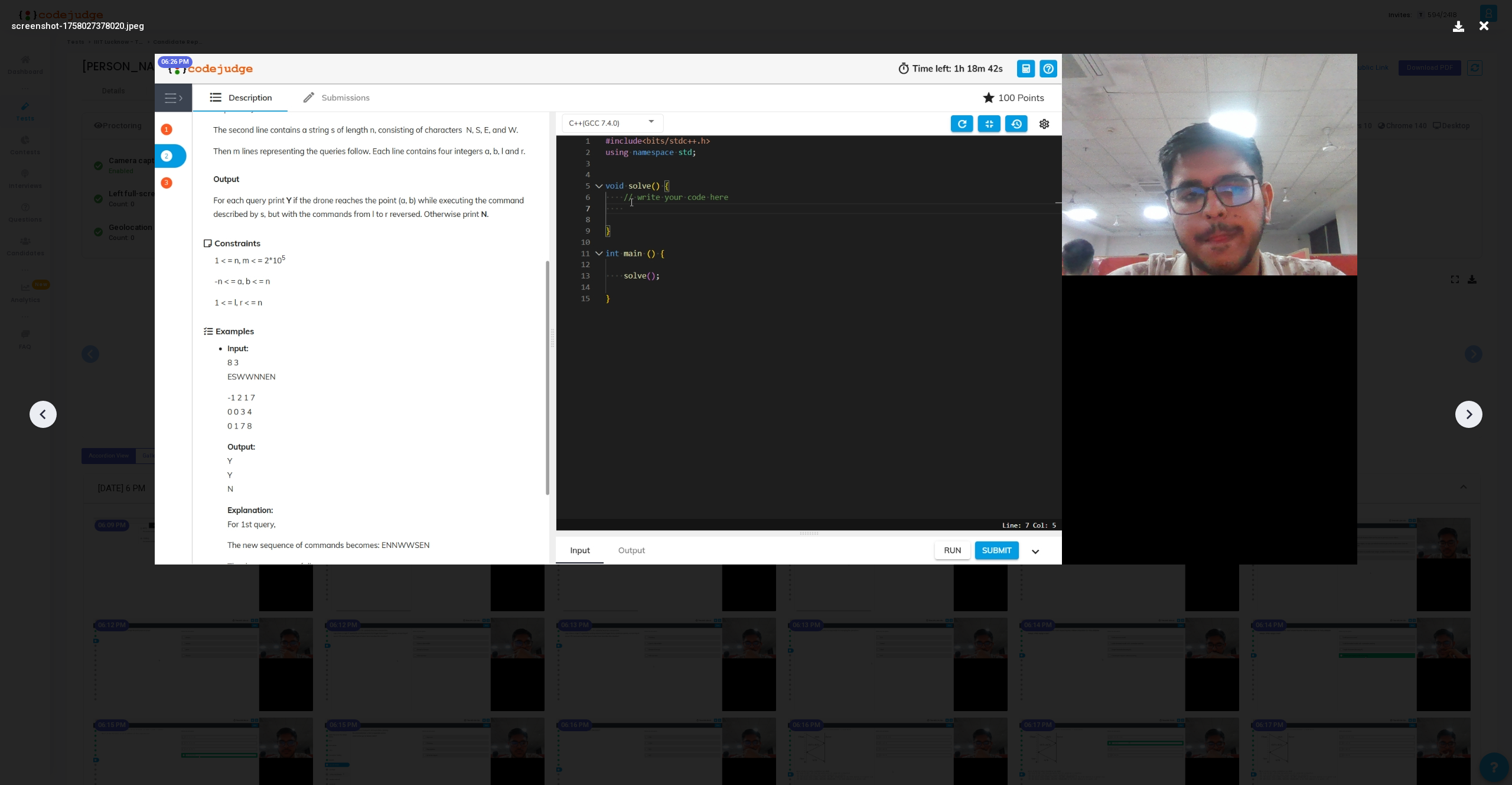
click at [1473, 426] on div at bounding box center [1468, 414] width 27 height 27
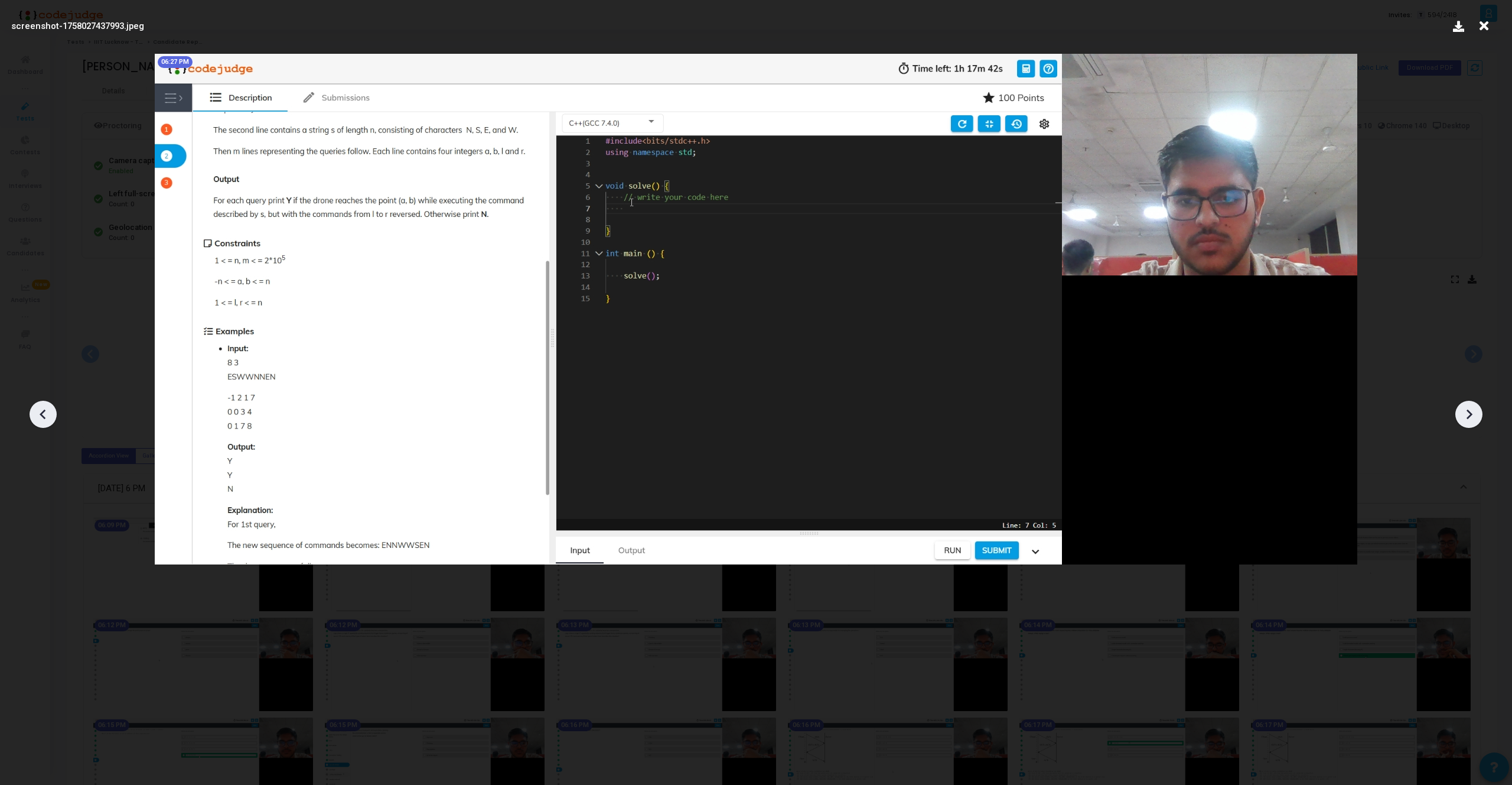
click at [1473, 426] on div at bounding box center [1468, 414] width 27 height 27
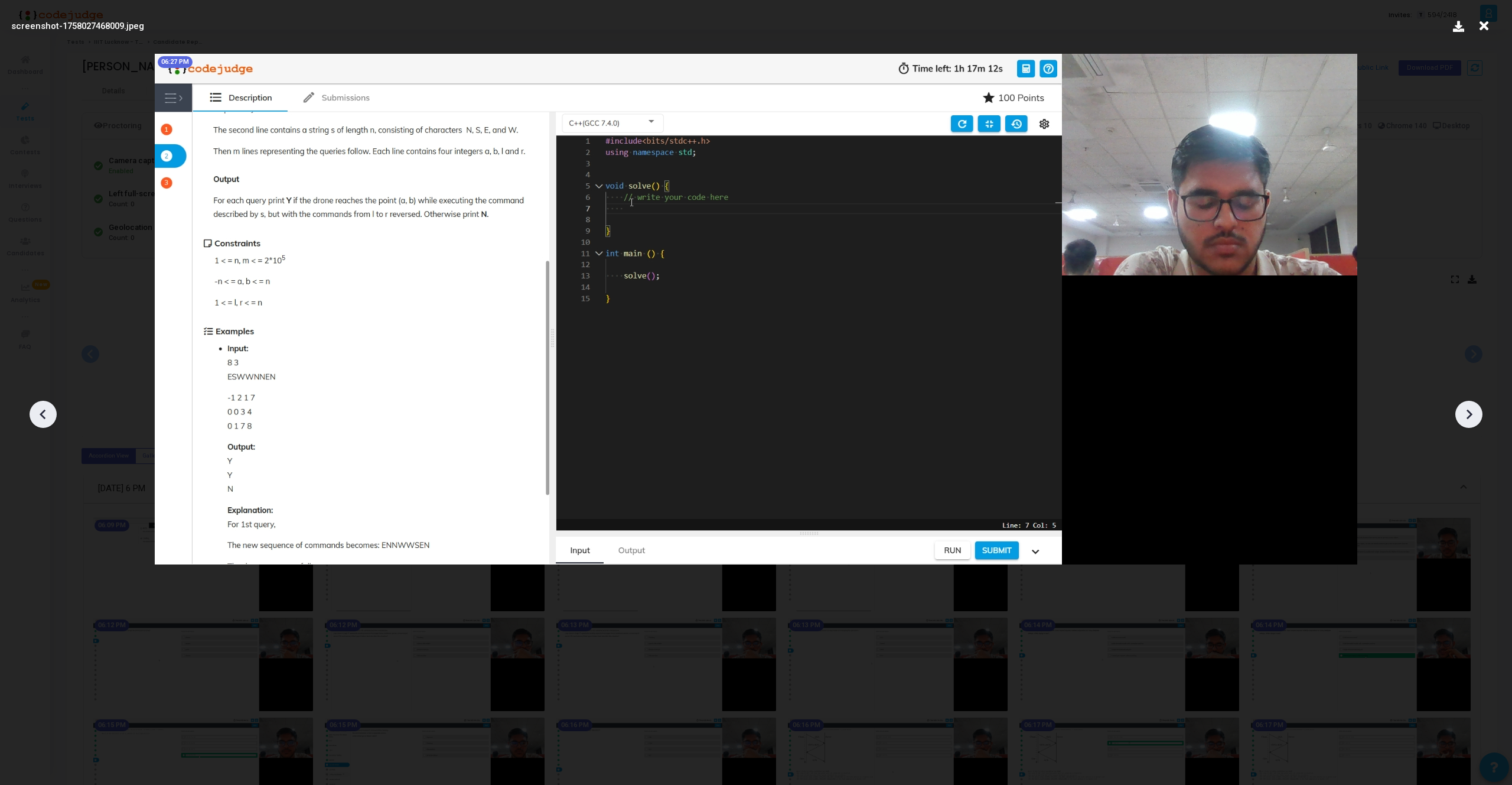
click at [1474, 426] on div at bounding box center [1468, 414] width 27 height 27
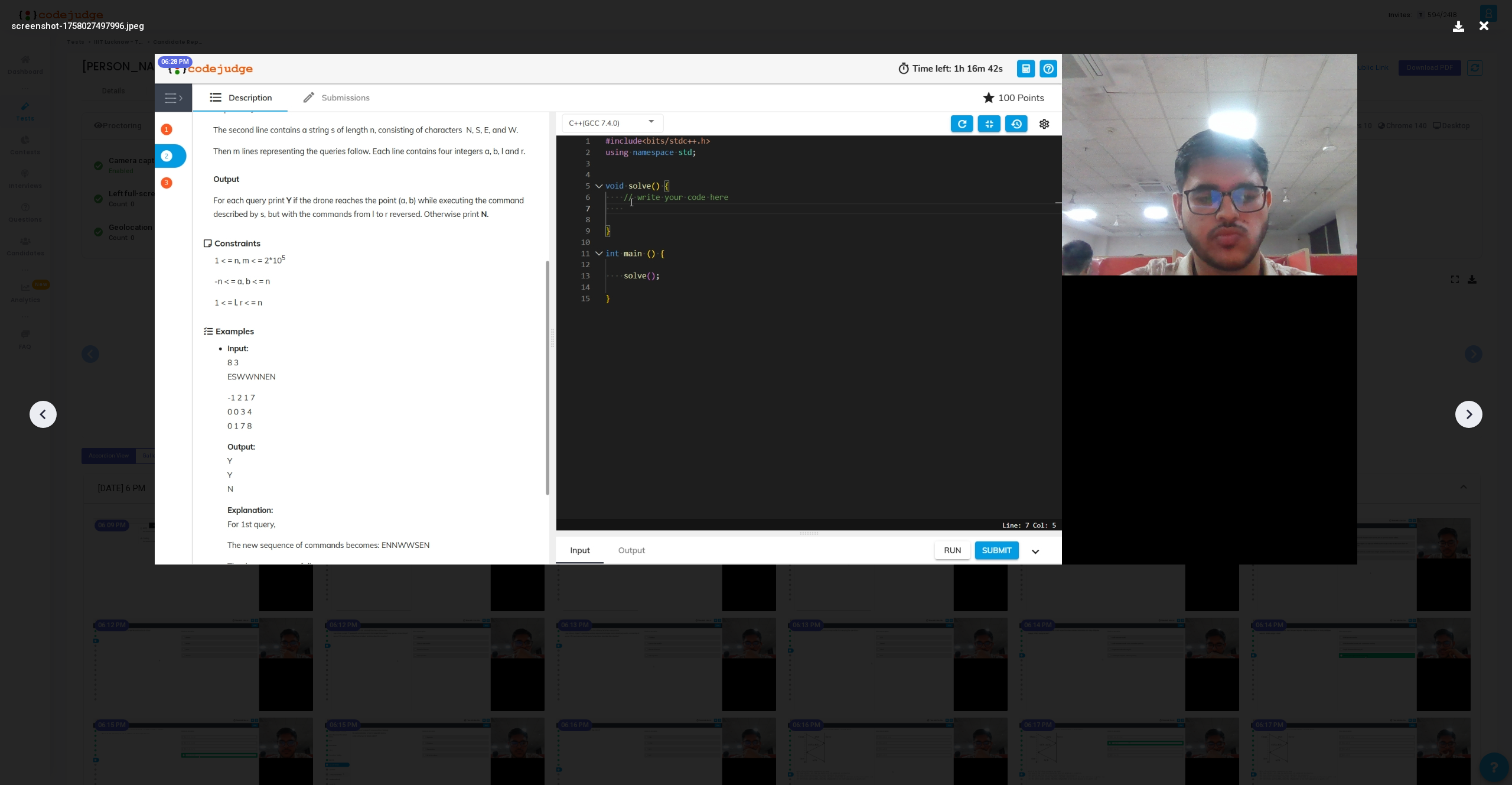
click at [1474, 426] on div at bounding box center [1468, 414] width 27 height 27
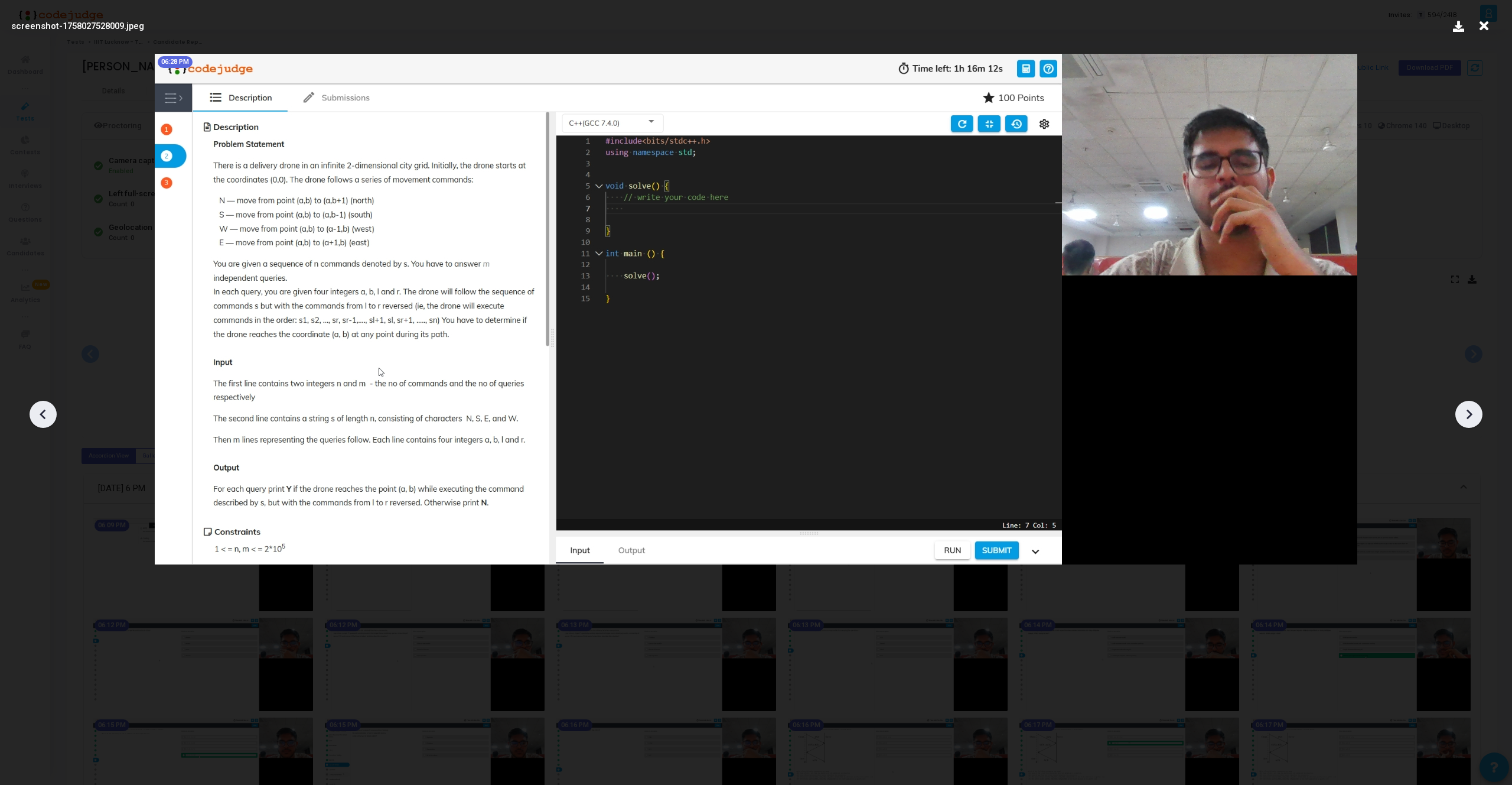
click at [1474, 426] on div at bounding box center [1468, 414] width 27 height 27
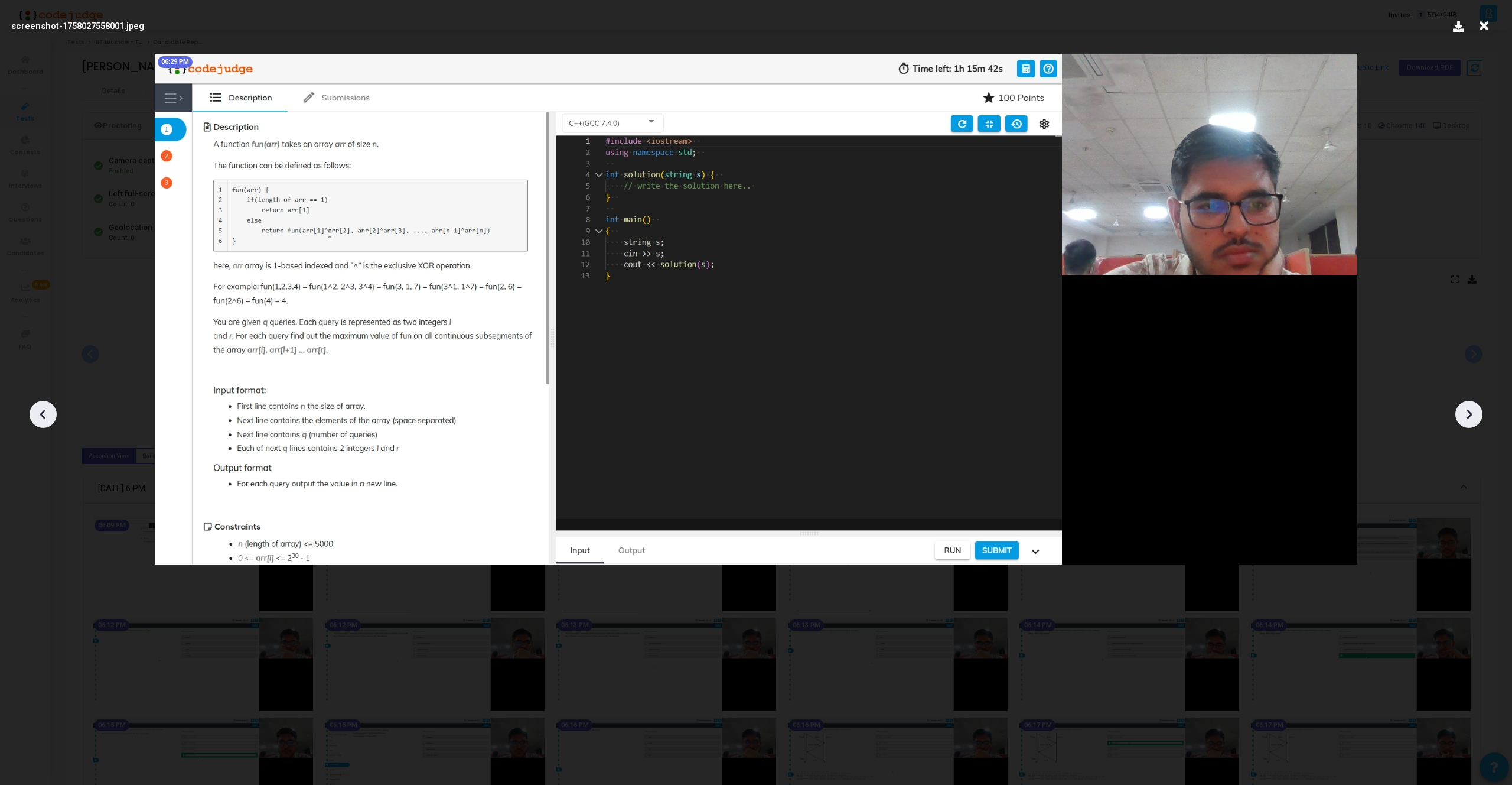
click at [1474, 426] on div at bounding box center [1468, 414] width 27 height 27
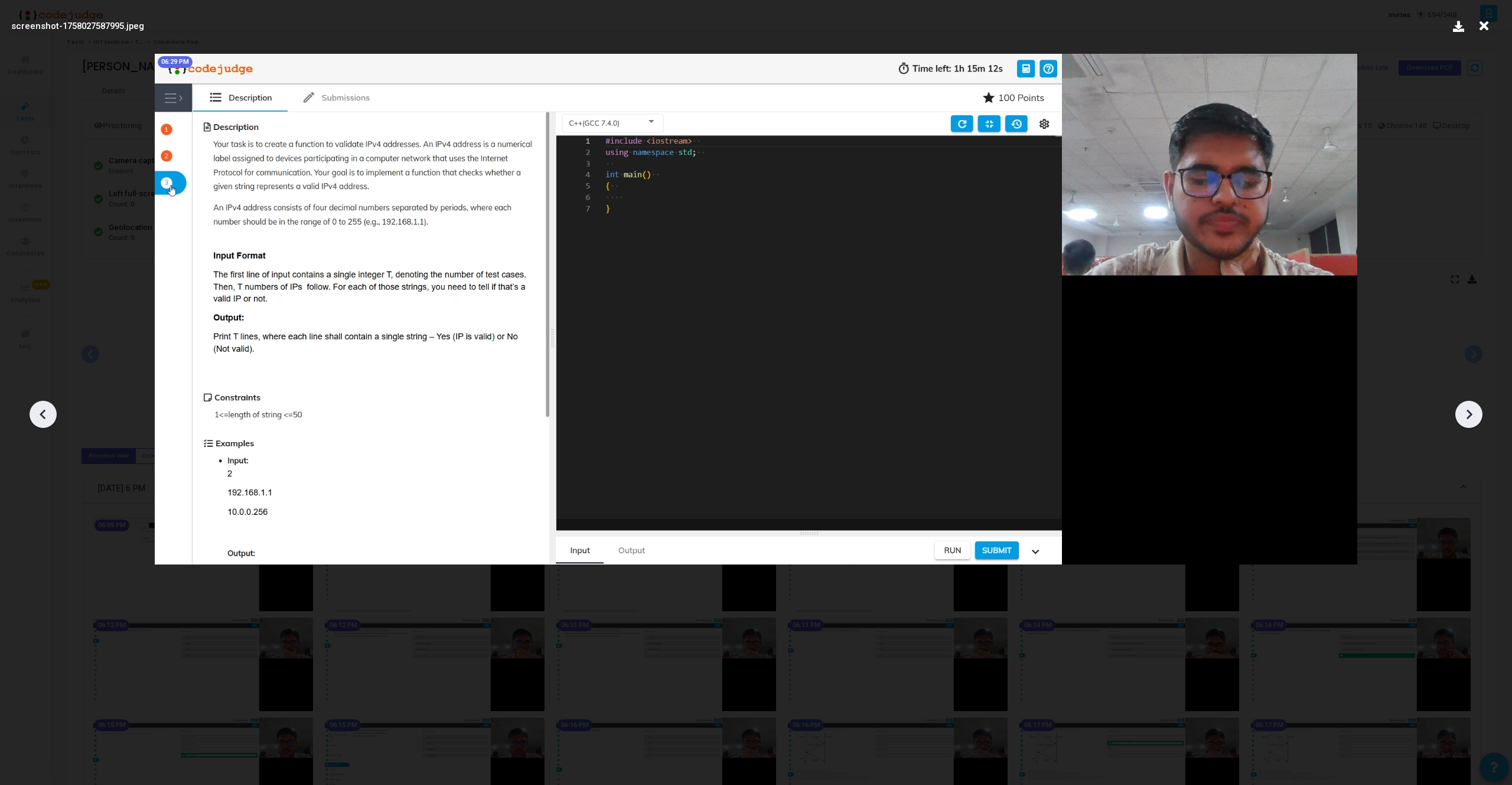
click at [1474, 426] on div at bounding box center [1468, 414] width 27 height 27
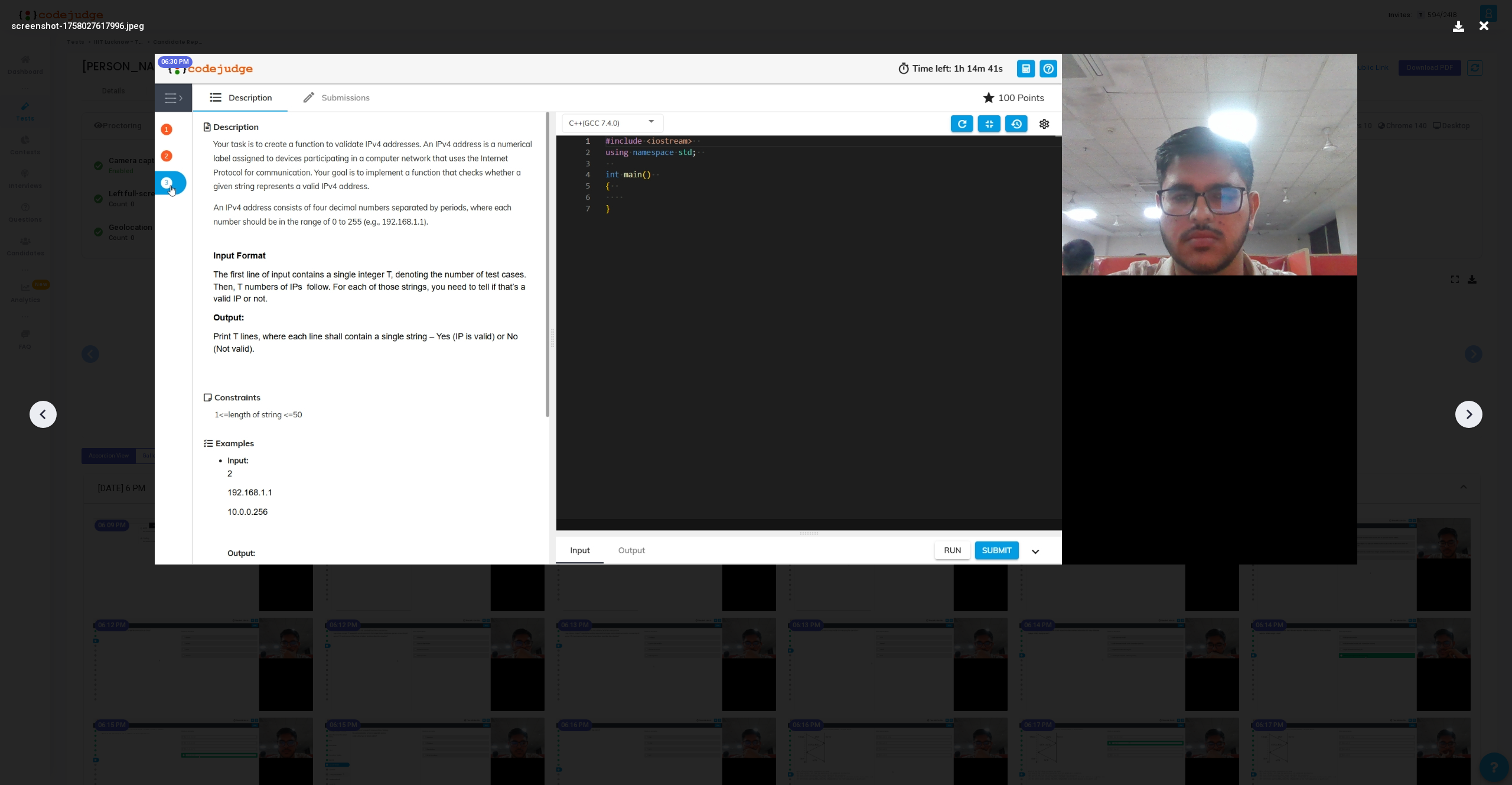
click at [1474, 426] on div at bounding box center [1468, 414] width 27 height 27
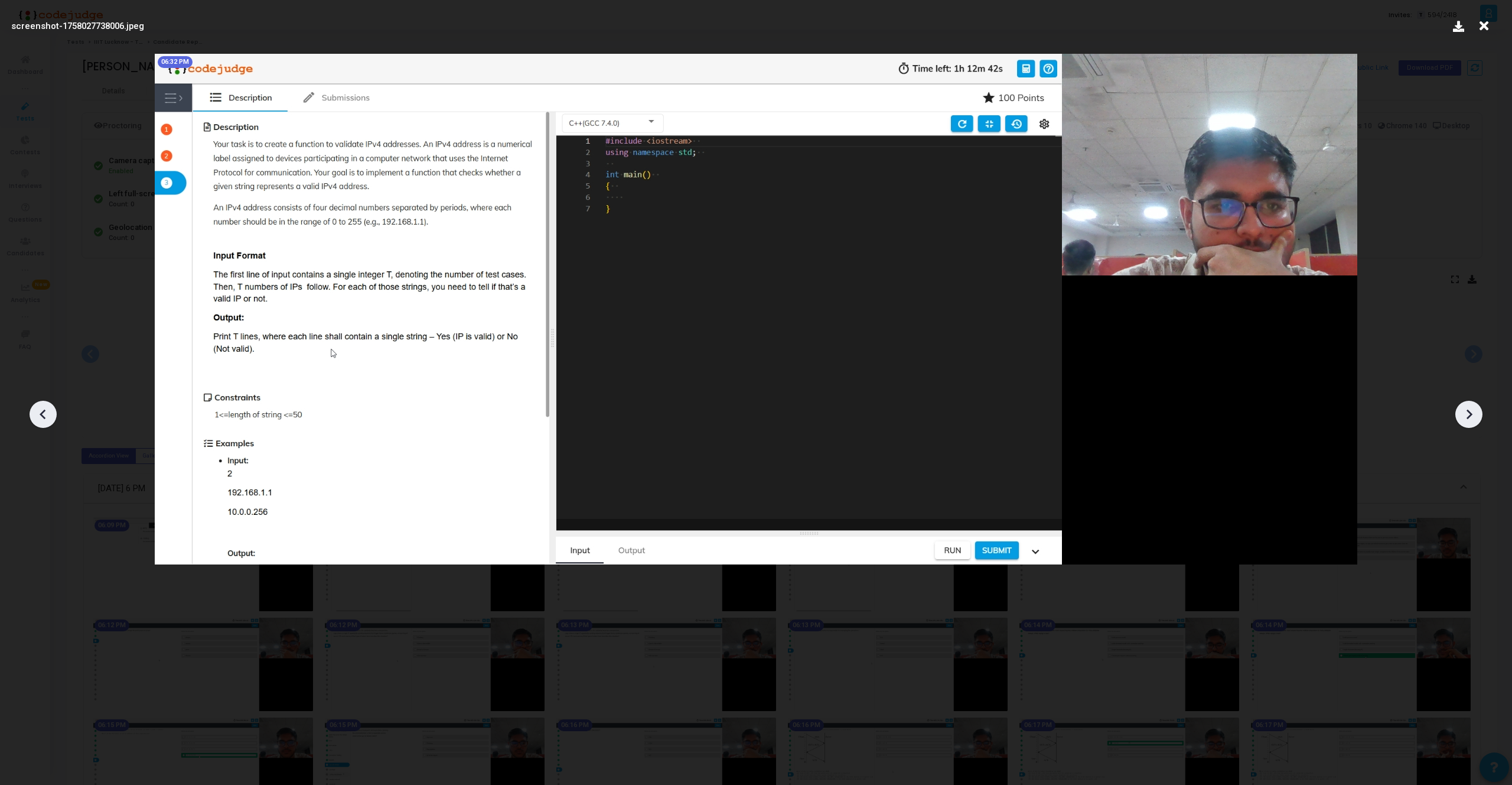
click at [1474, 426] on div at bounding box center [1468, 414] width 27 height 27
click at [44, 414] on icon at bounding box center [43, 414] width 18 height 18
click at [44, 413] on icon at bounding box center [43, 414] width 18 height 18
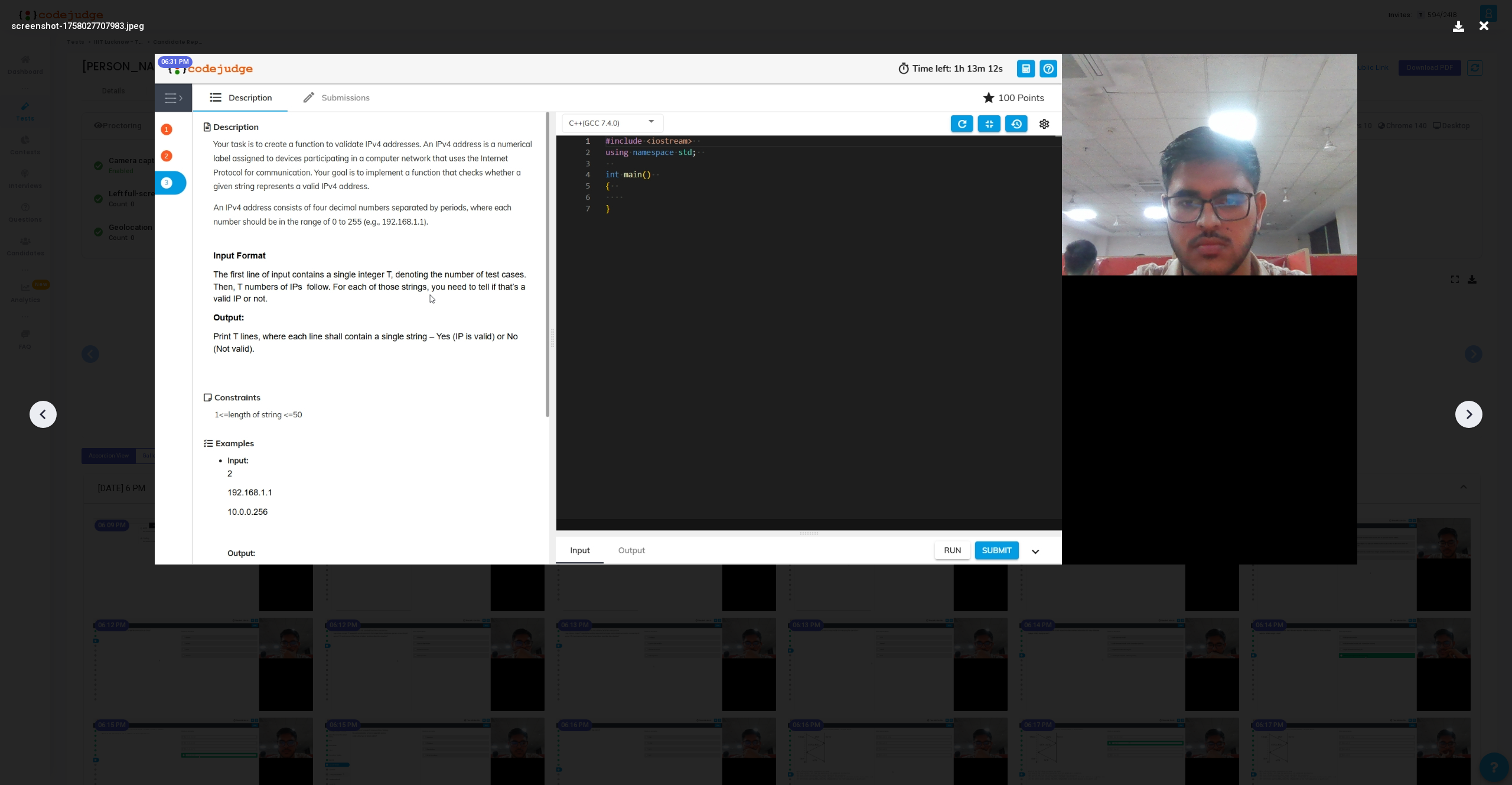
click at [1474, 417] on icon at bounding box center [1468, 414] width 18 height 18
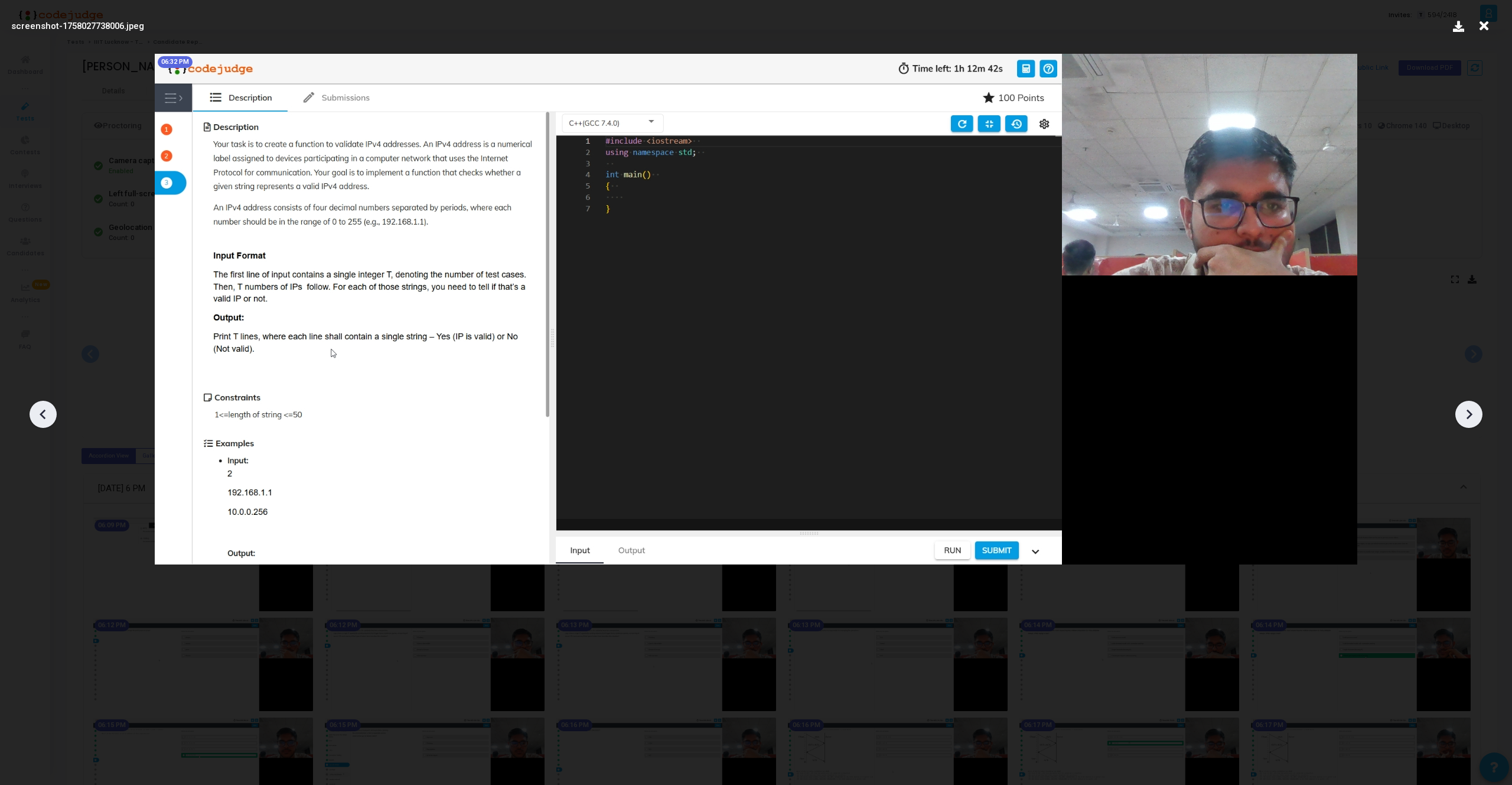
click at [39, 411] on icon at bounding box center [43, 414] width 18 height 18
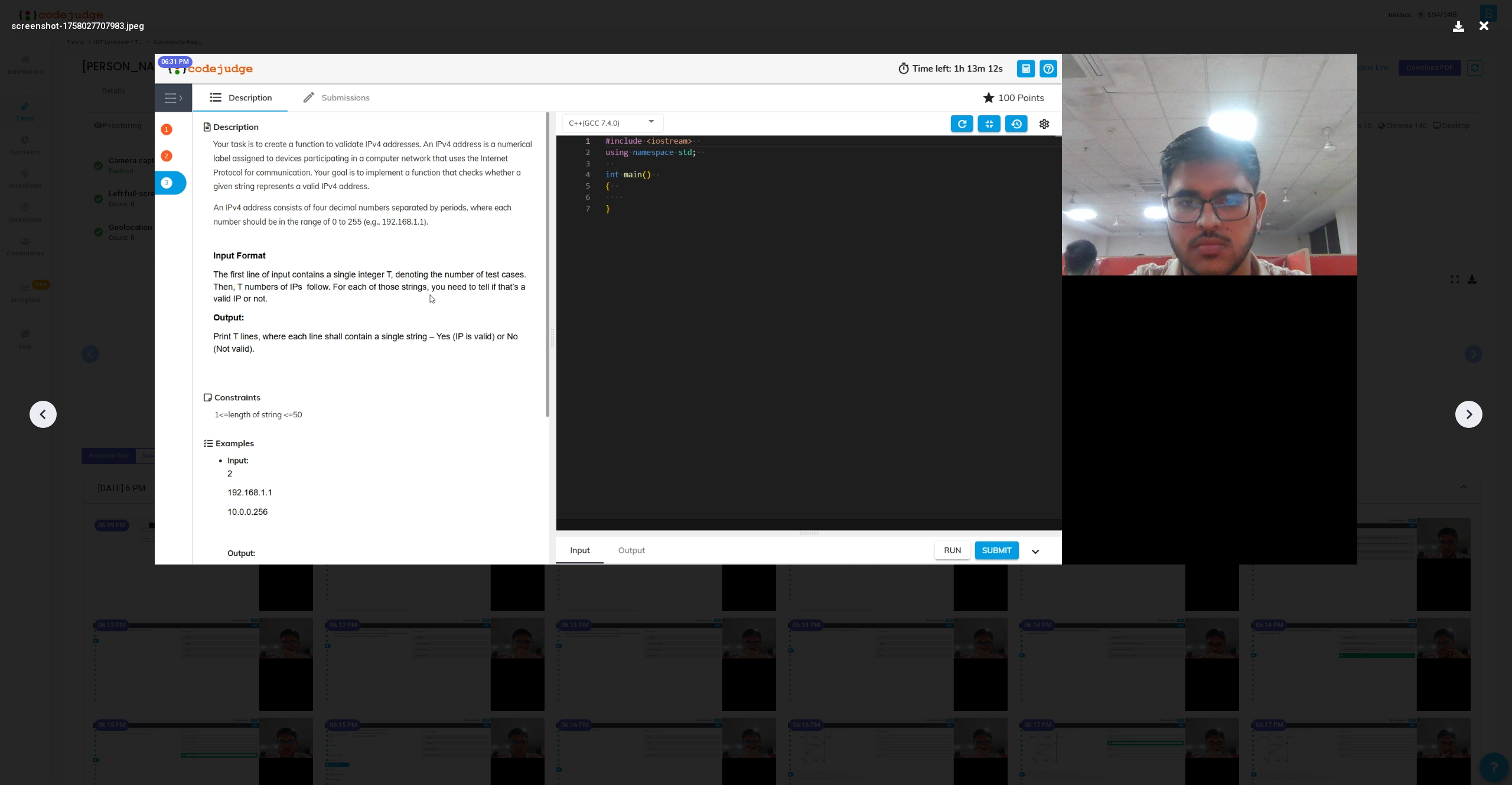
click at [39, 411] on icon at bounding box center [43, 414] width 18 height 18
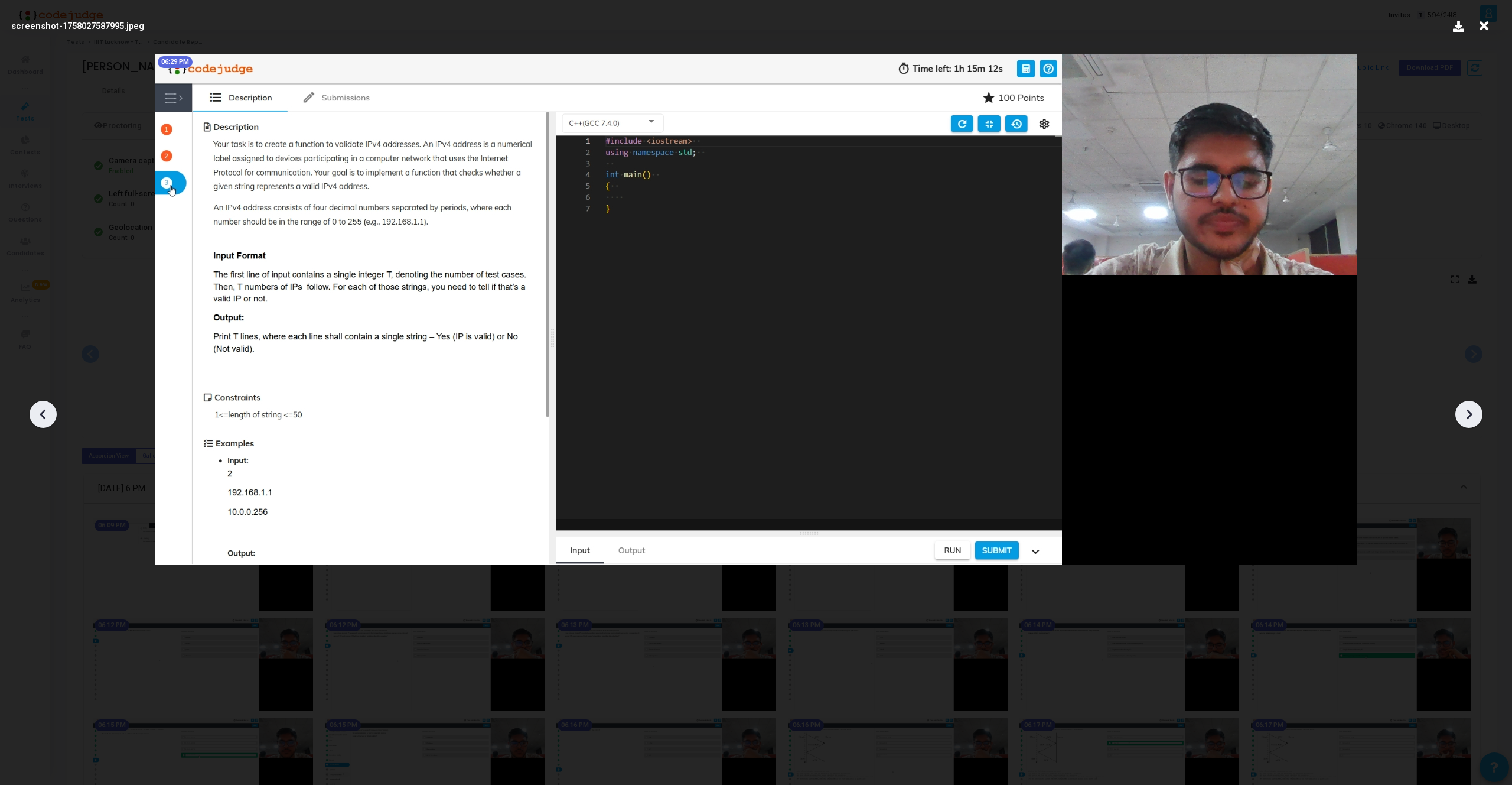
click at [39, 411] on icon at bounding box center [43, 414] width 18 height 18
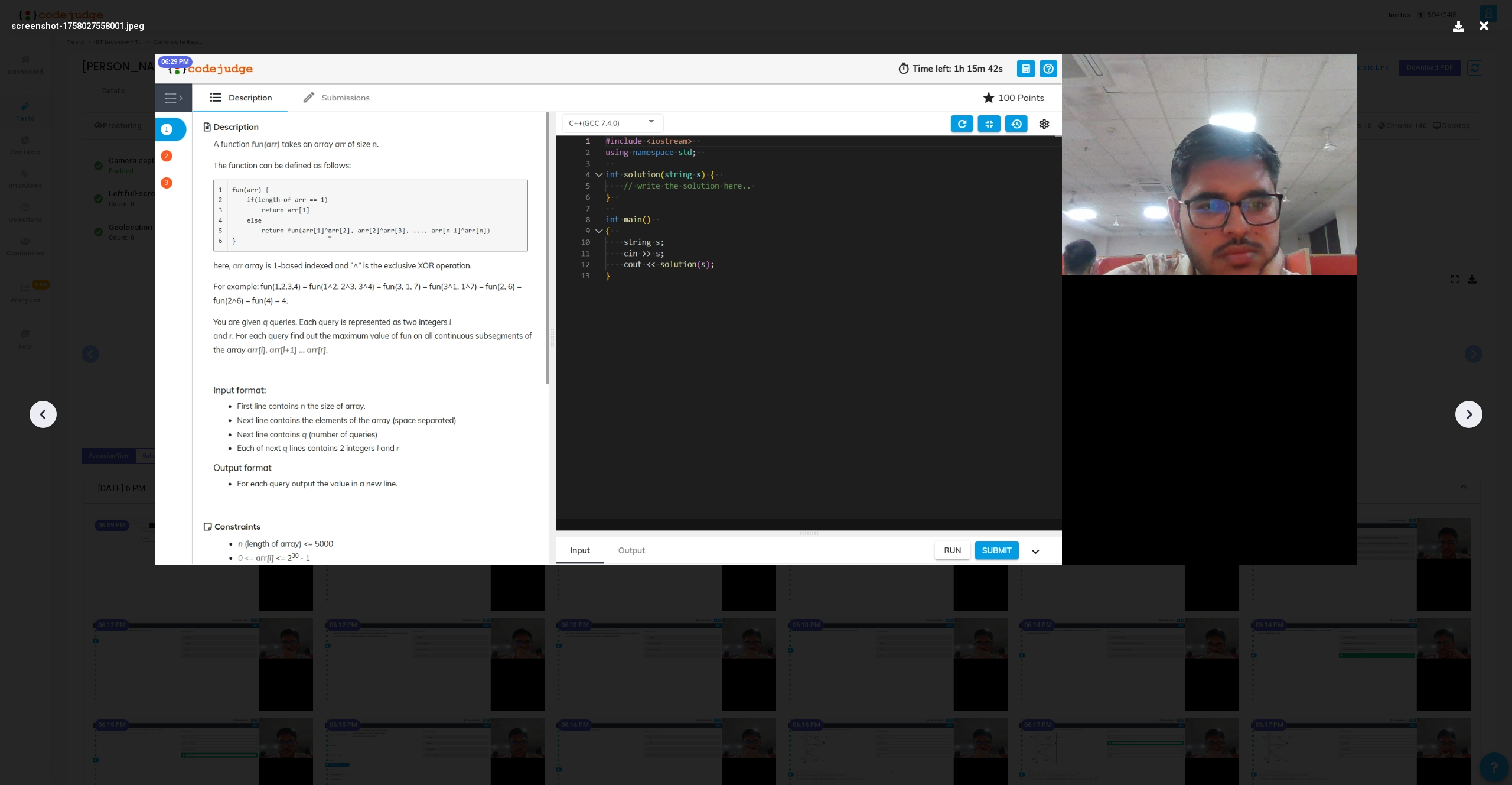
click at [1465, 414] on icon at bounding box center [1468, 414] width 18 height 18
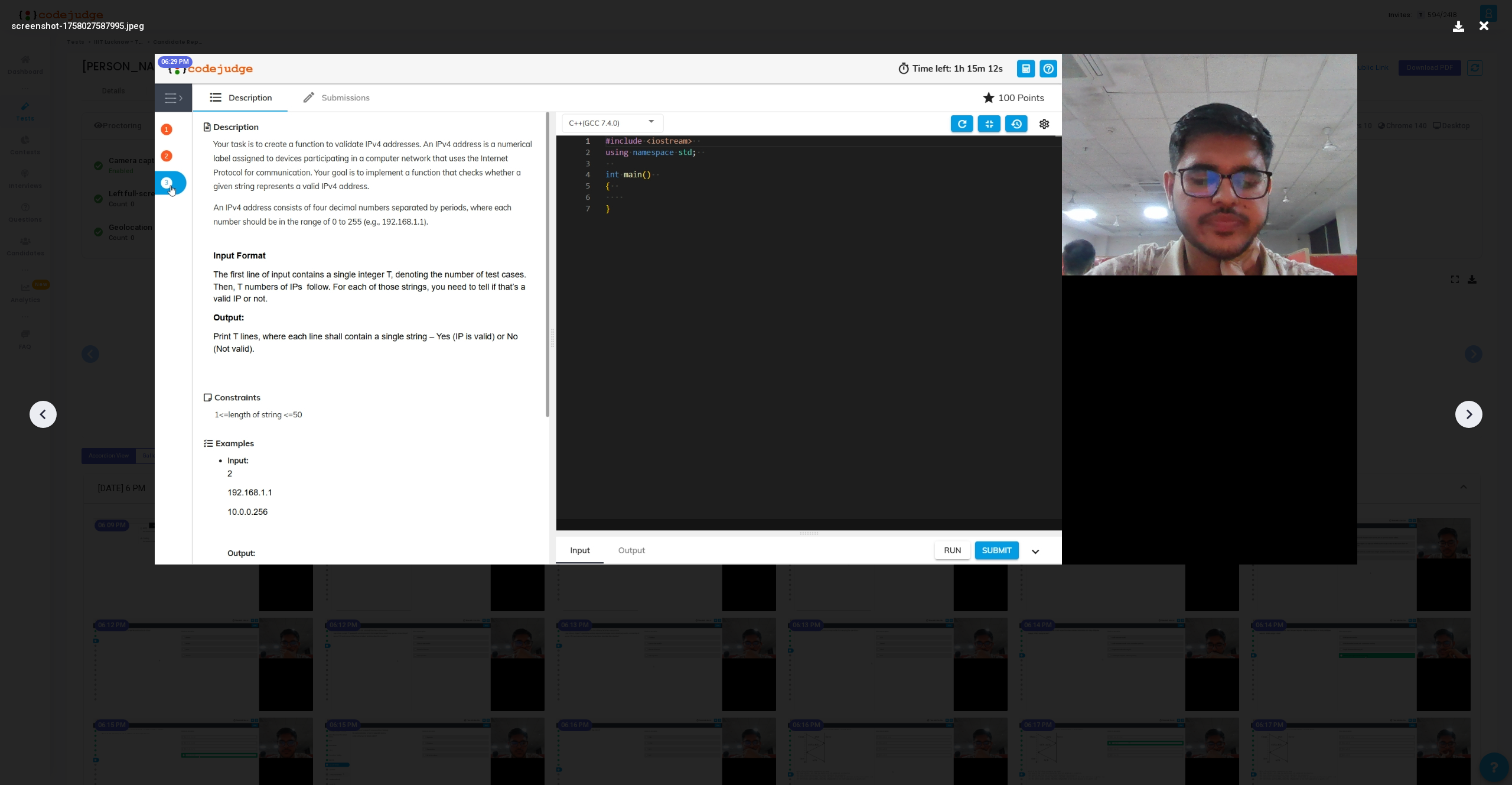
click at [1465, 414] on icon at bounding box center [1468, 414] width 18 height 18
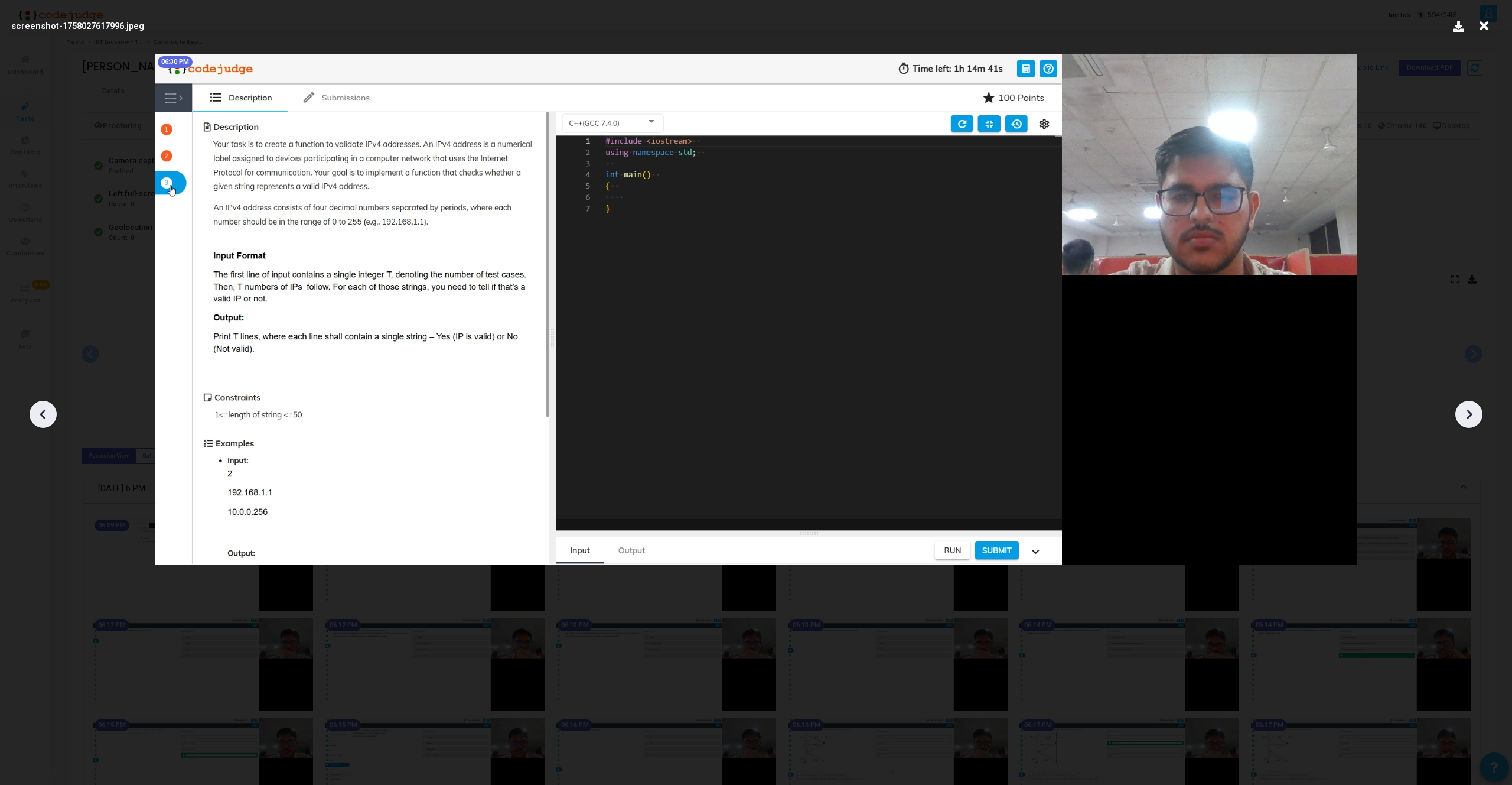
click at [1465, 414] on icon at bounding box center [1468, 414] width 18 height 18
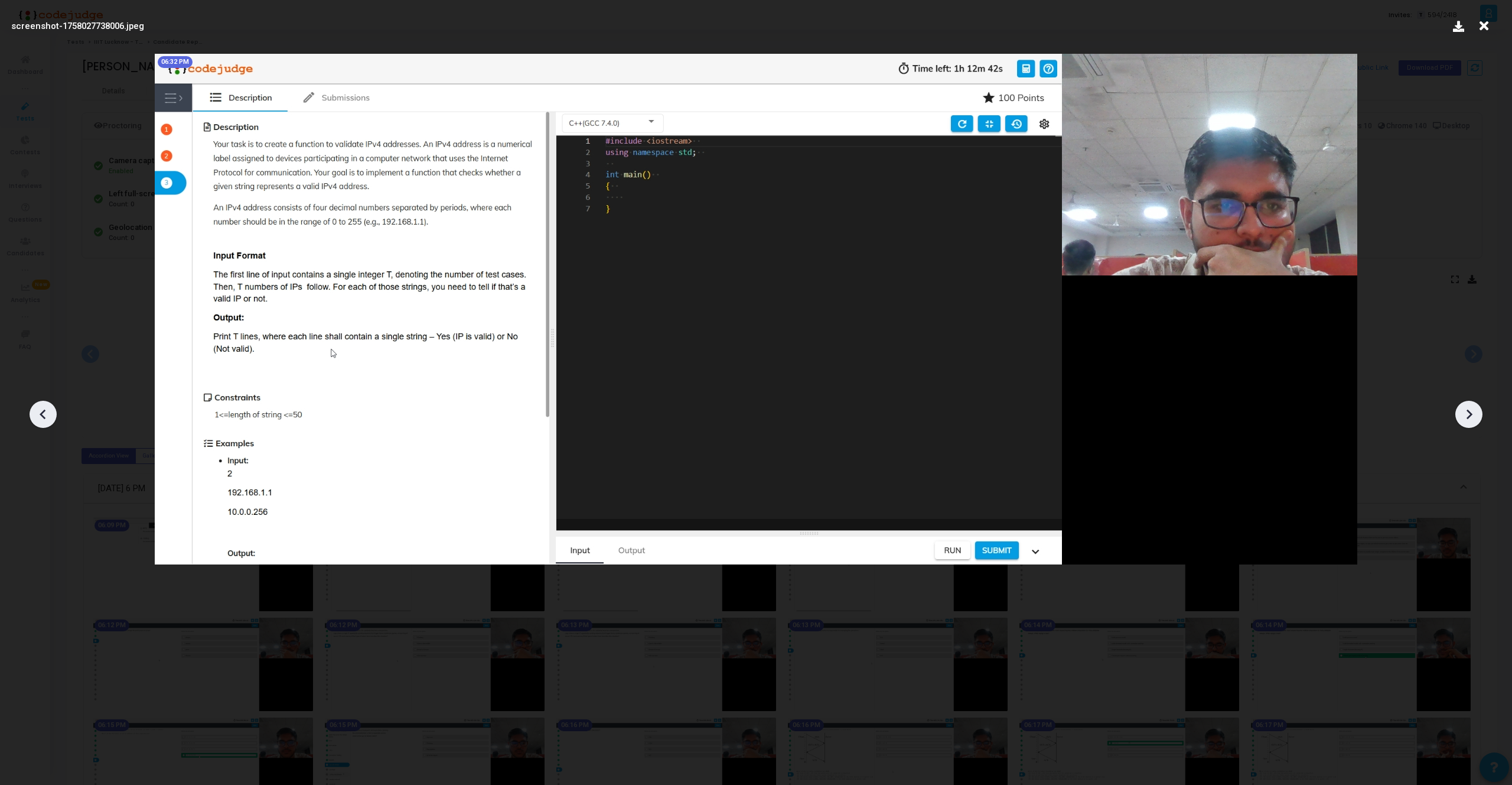
click at [1465, 414] on icon at bounding box center [1468, 414] width 18 height 18
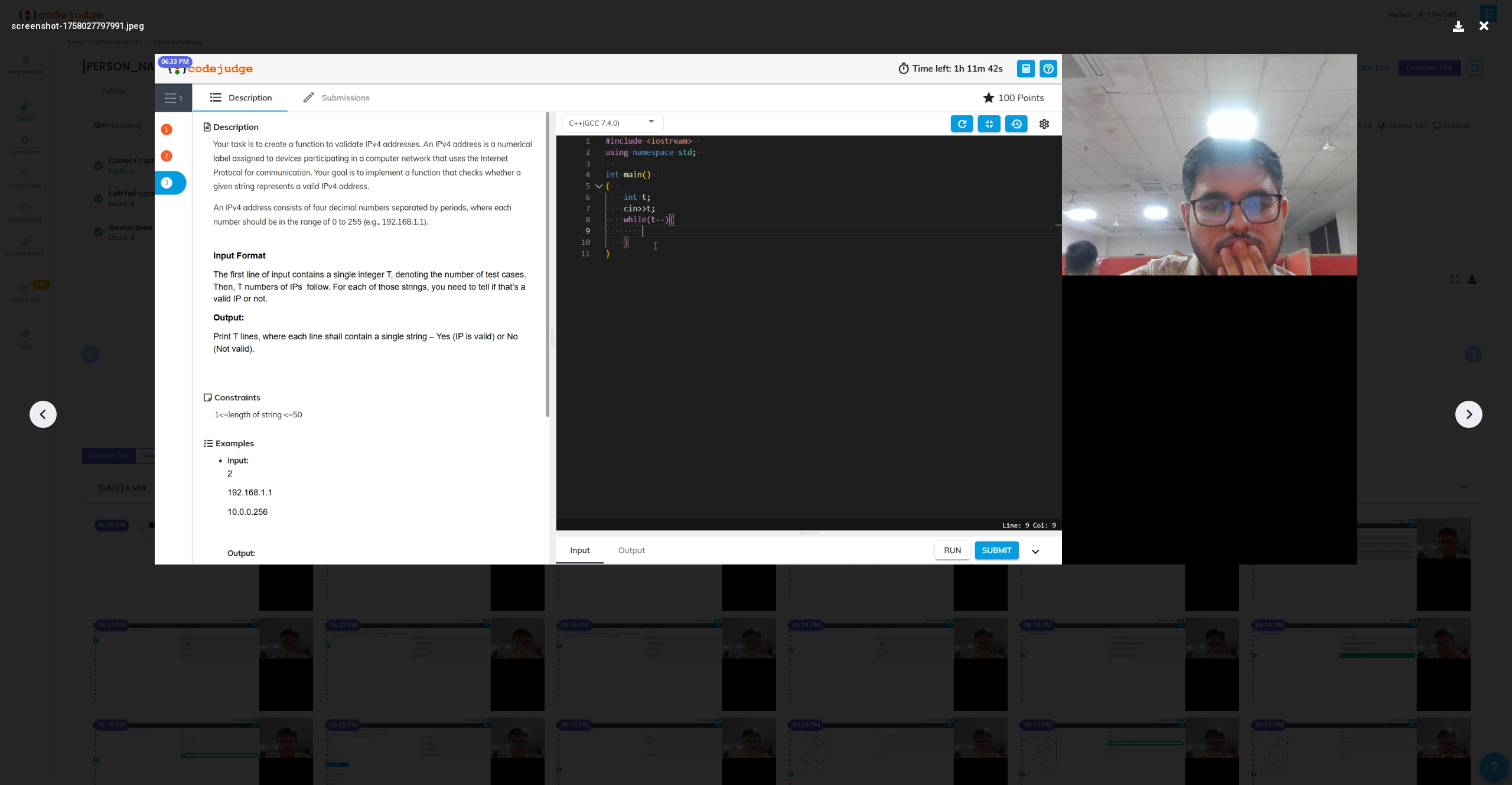
click at [1465, 414] on icon at bounding box center [1468, 414] width 18 height 18
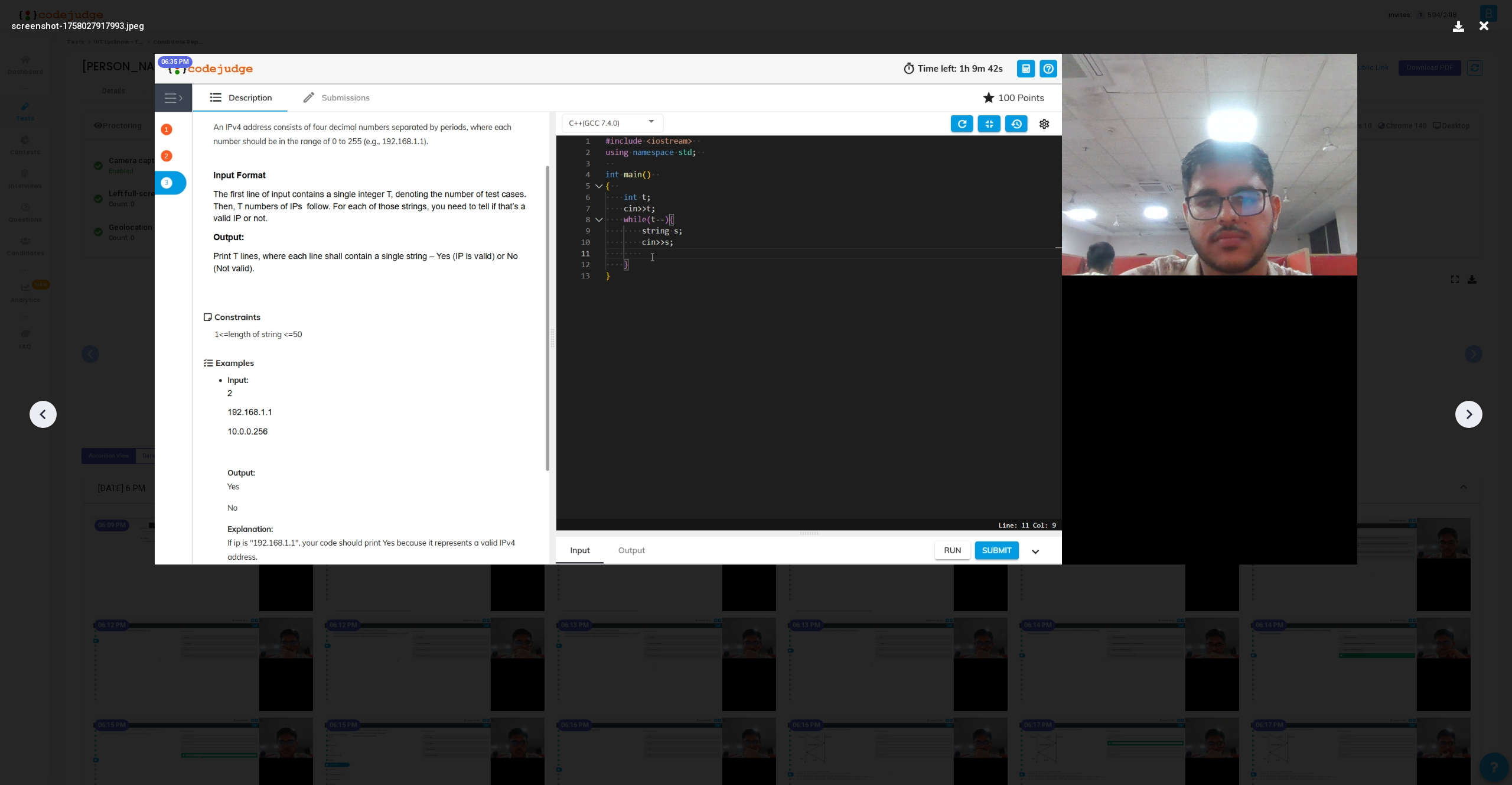
click at [1465, 414] on icon at bounding box center [1468, 414] width 18 height 18
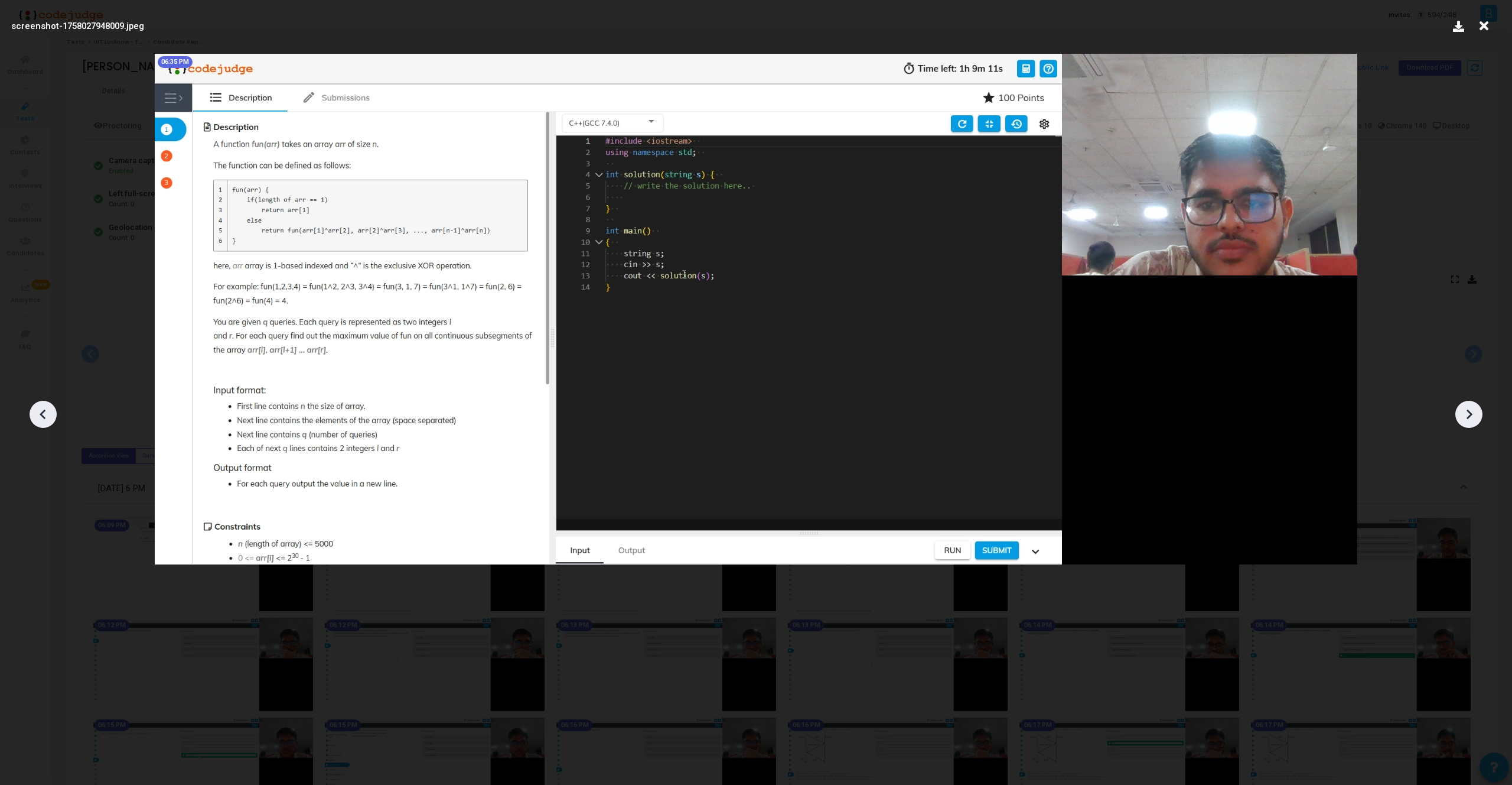
click at [1465, 414] on icon at bounding box center [1468, 414] width 18 height 18
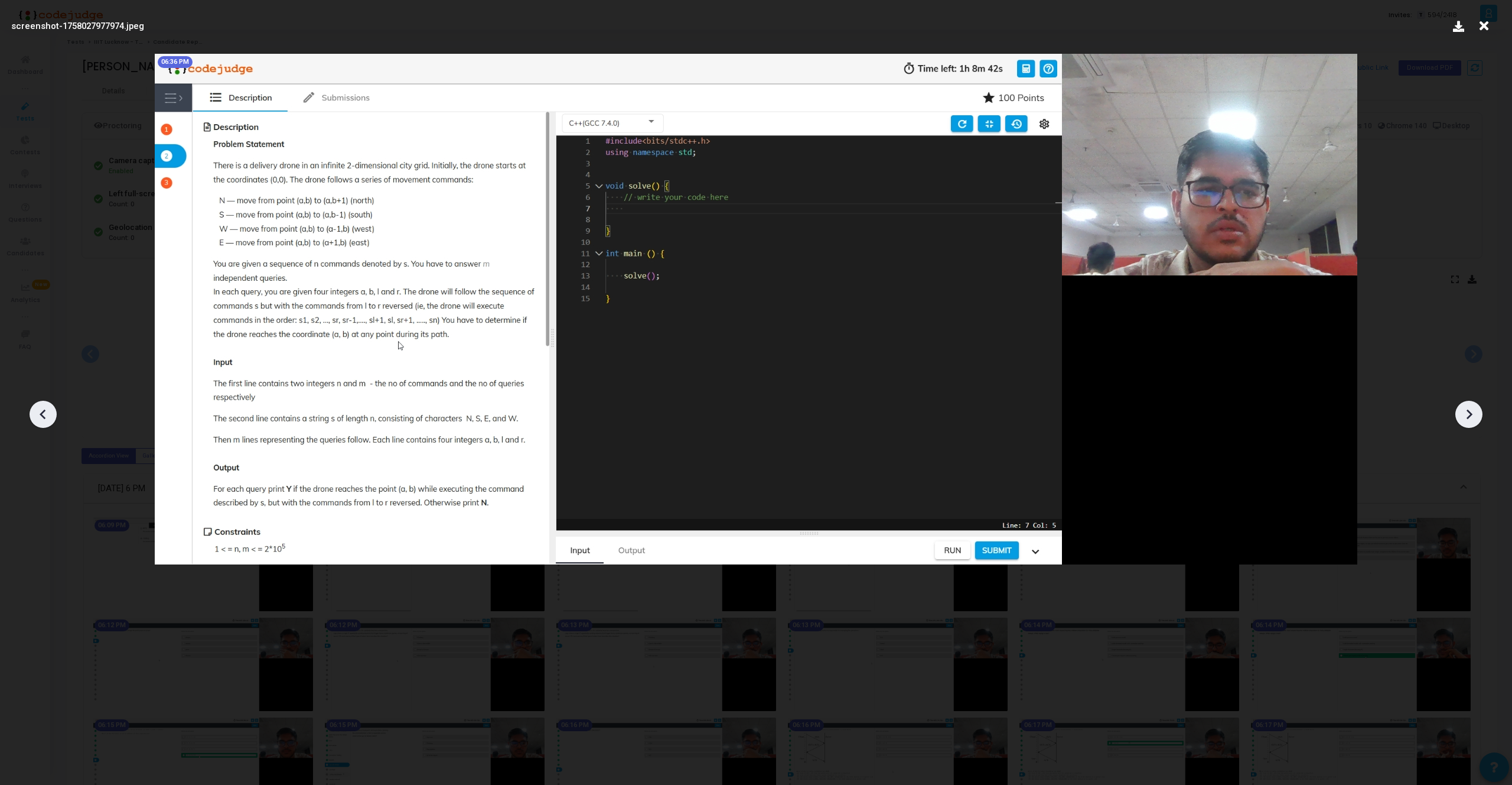
click at [1465, 414] on icon at bounding box center [1468, 414] width 18 height 18
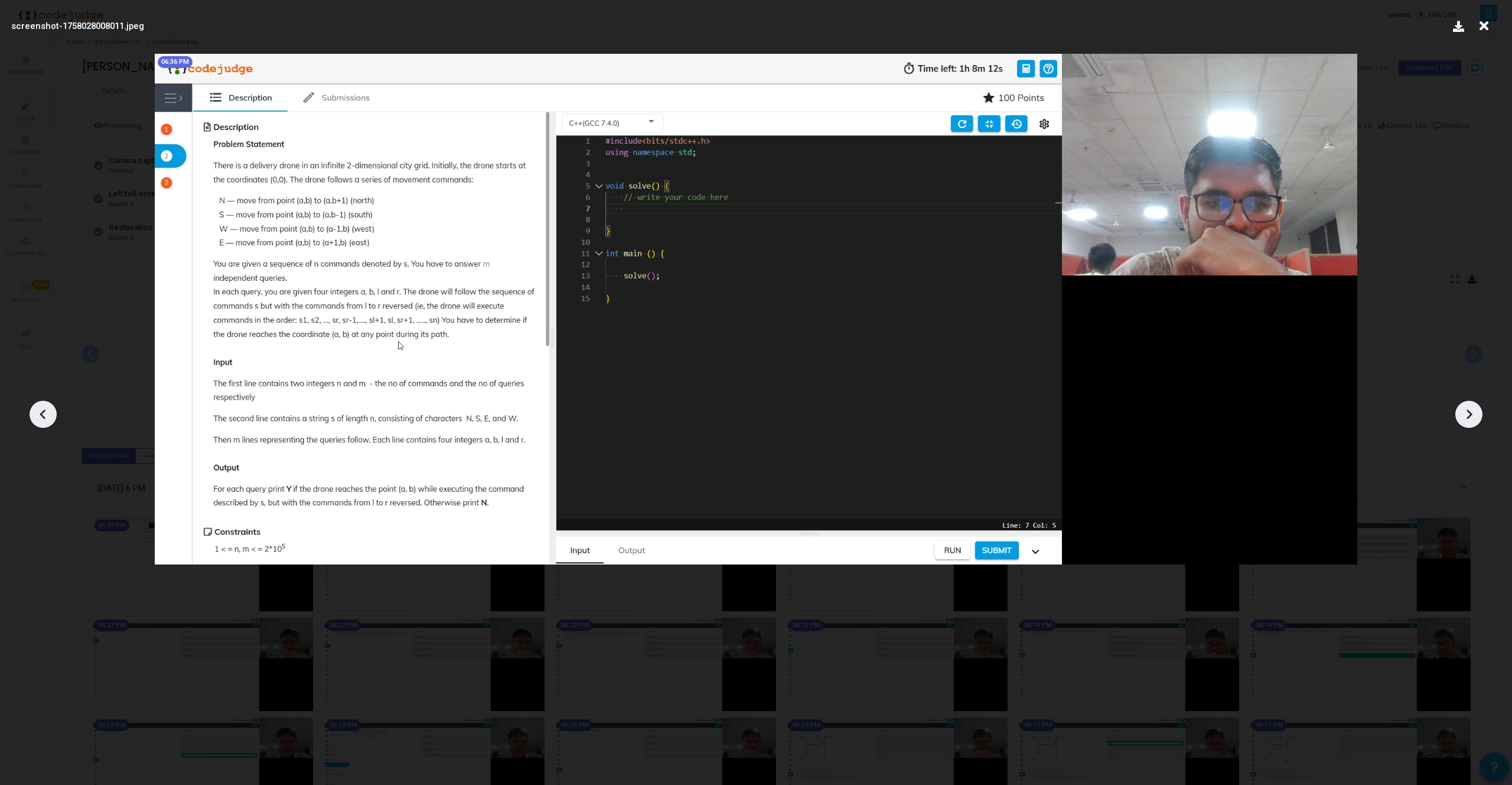
click at [1465, 414] on icon at bounding box center [1468, 414] width 18 height 18
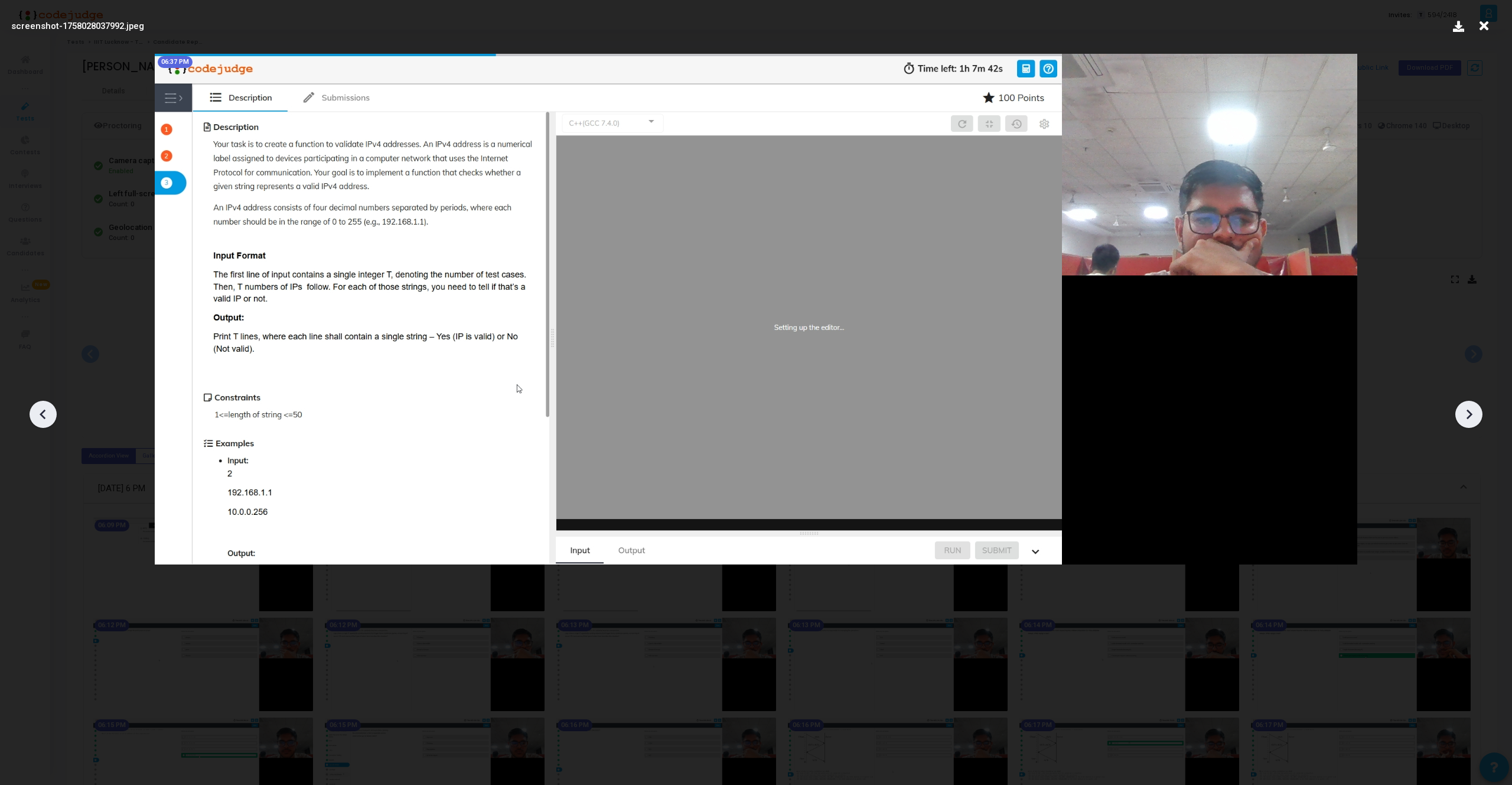
click at [47, 418] on icon at bounding box center [43, 414] width 18 height 18
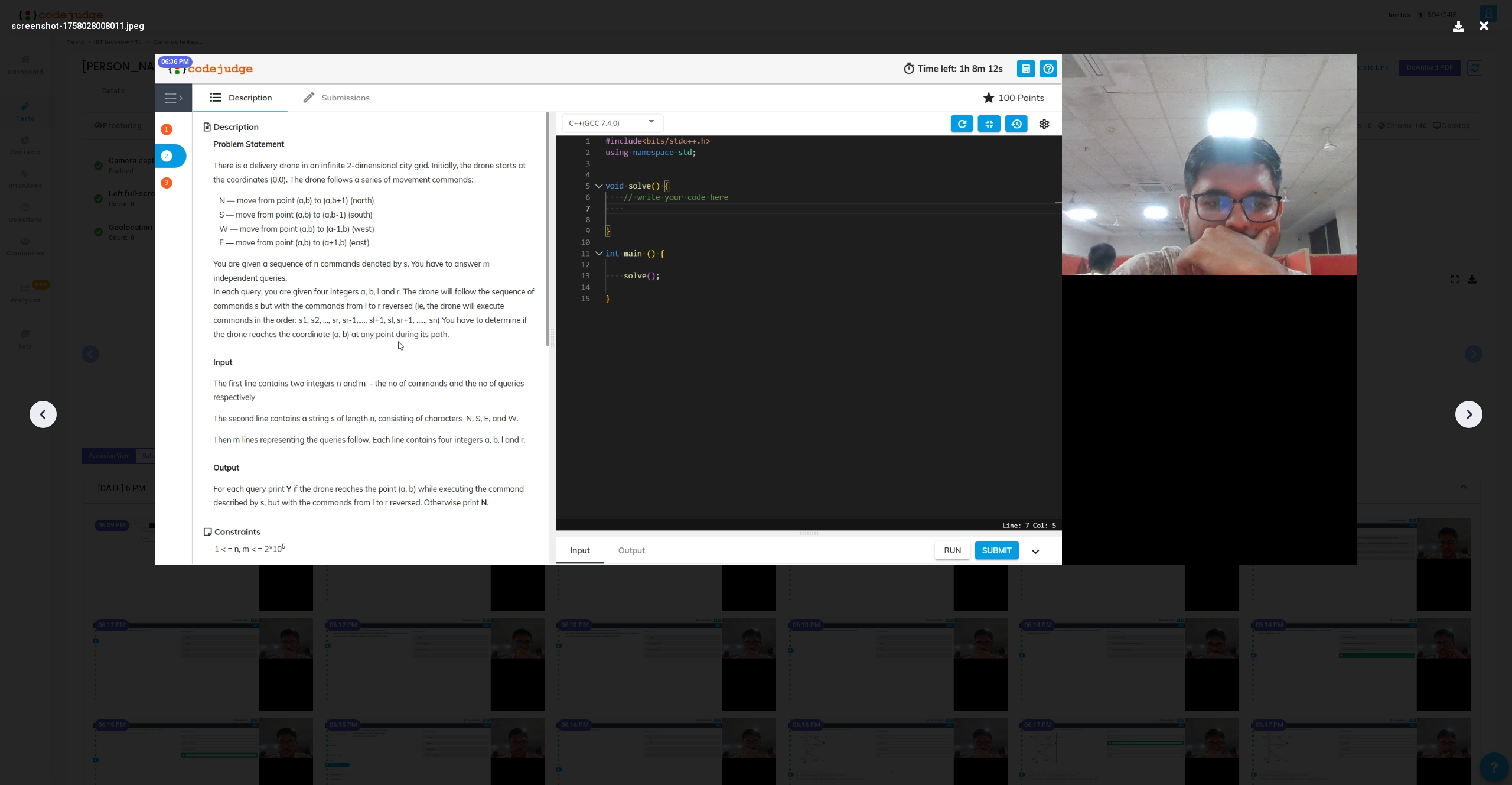
click at [1465, 410] on icon at bounding box center [1468, 414] width 18 height 18
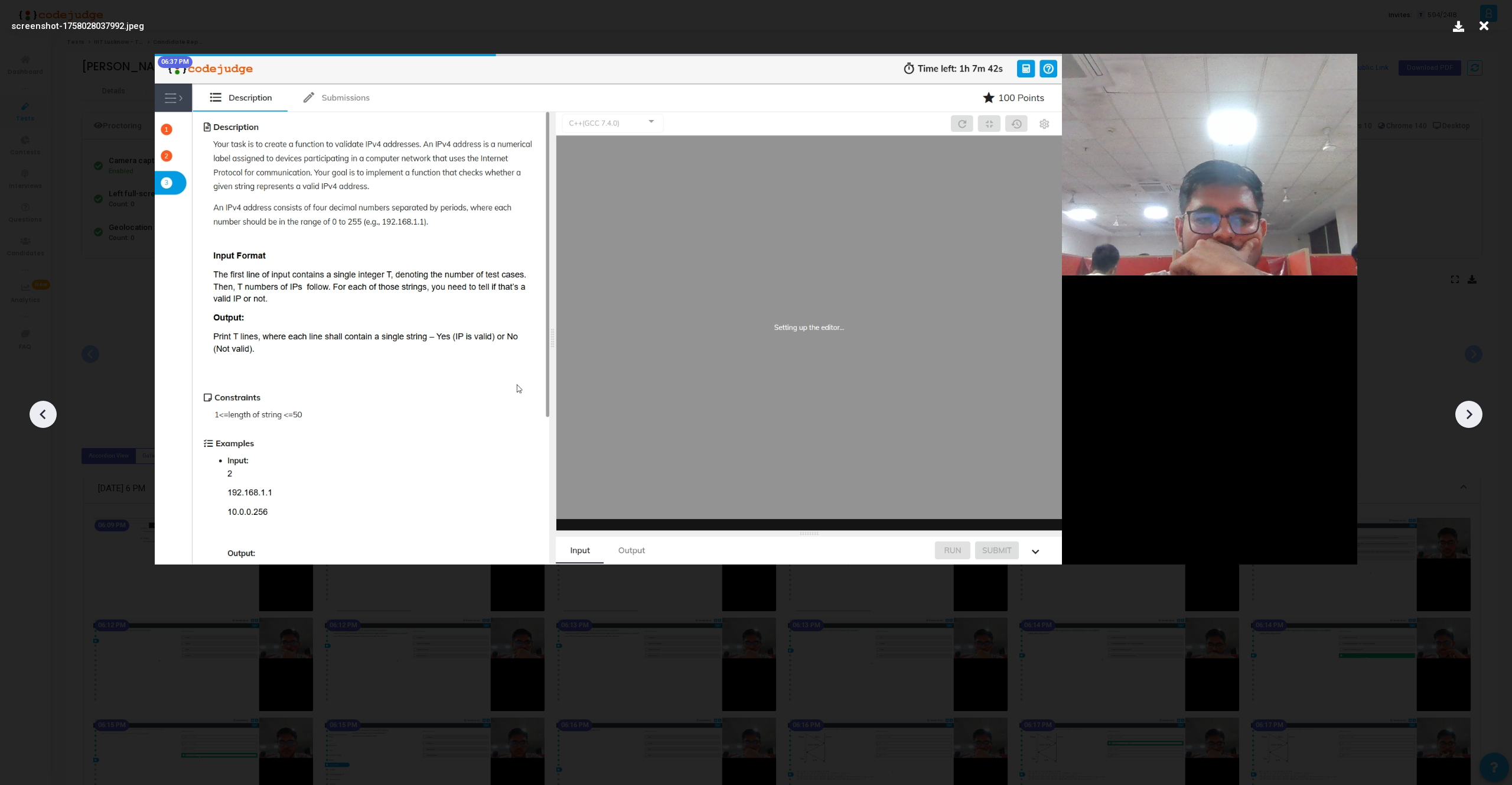
click at [1465, 410] on icon at bounding box center [1468, 414] width 18 height 18
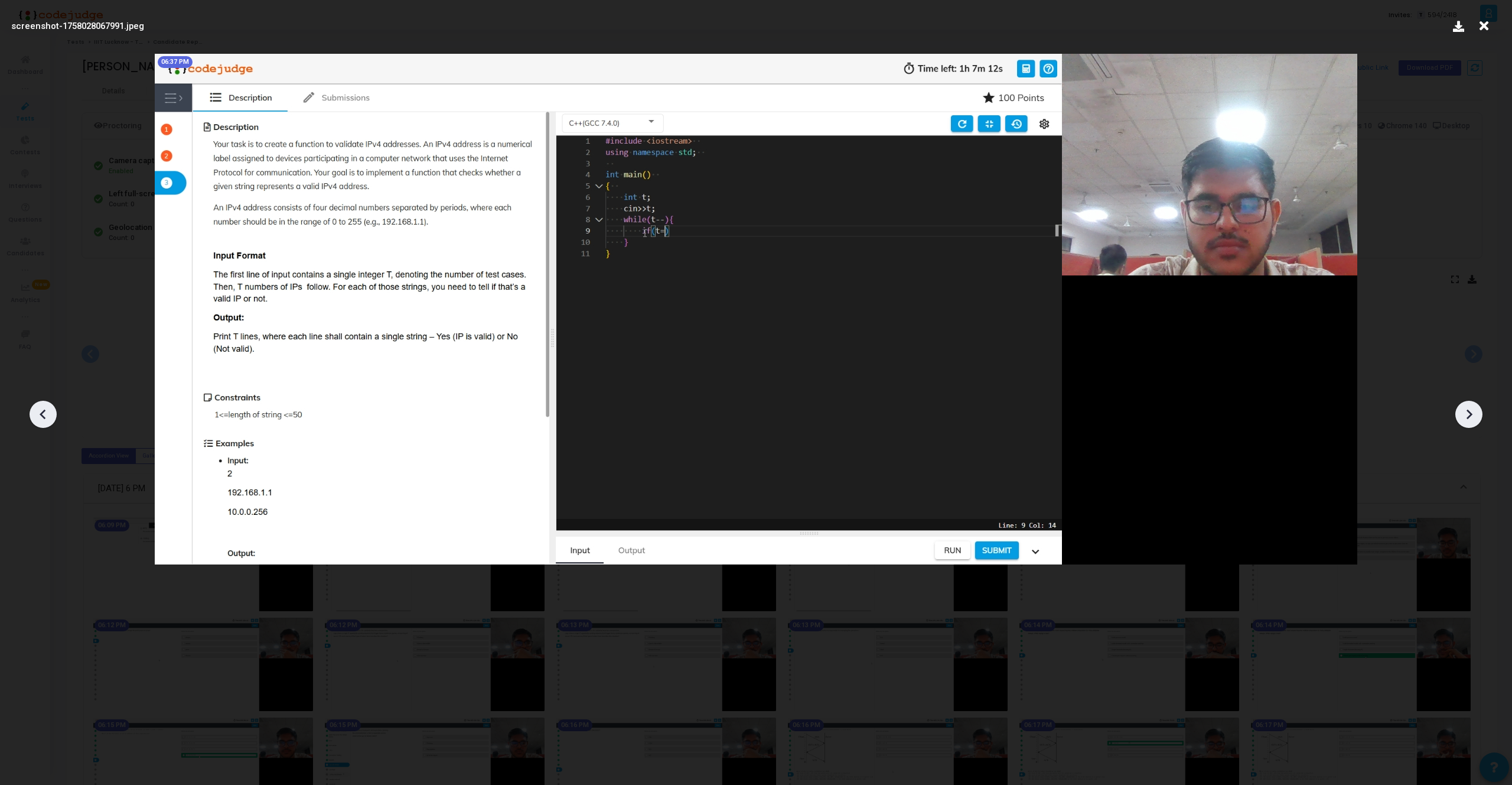
click at [40, 421] on icon at bounding box center [43, 414] width 18 height 18
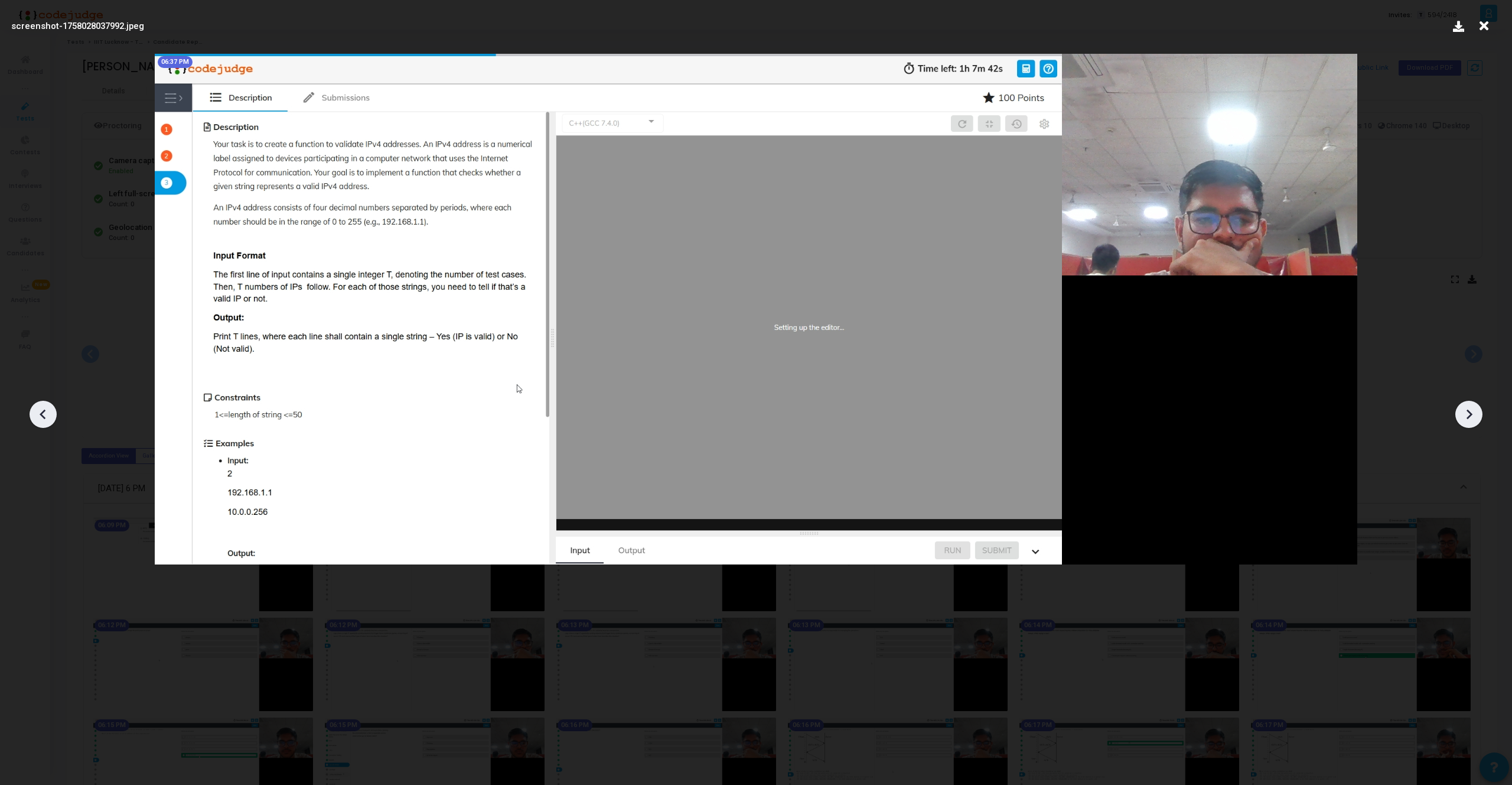
click at [40, 421] on icon at bounding box center [43, 414] width 18 height 18
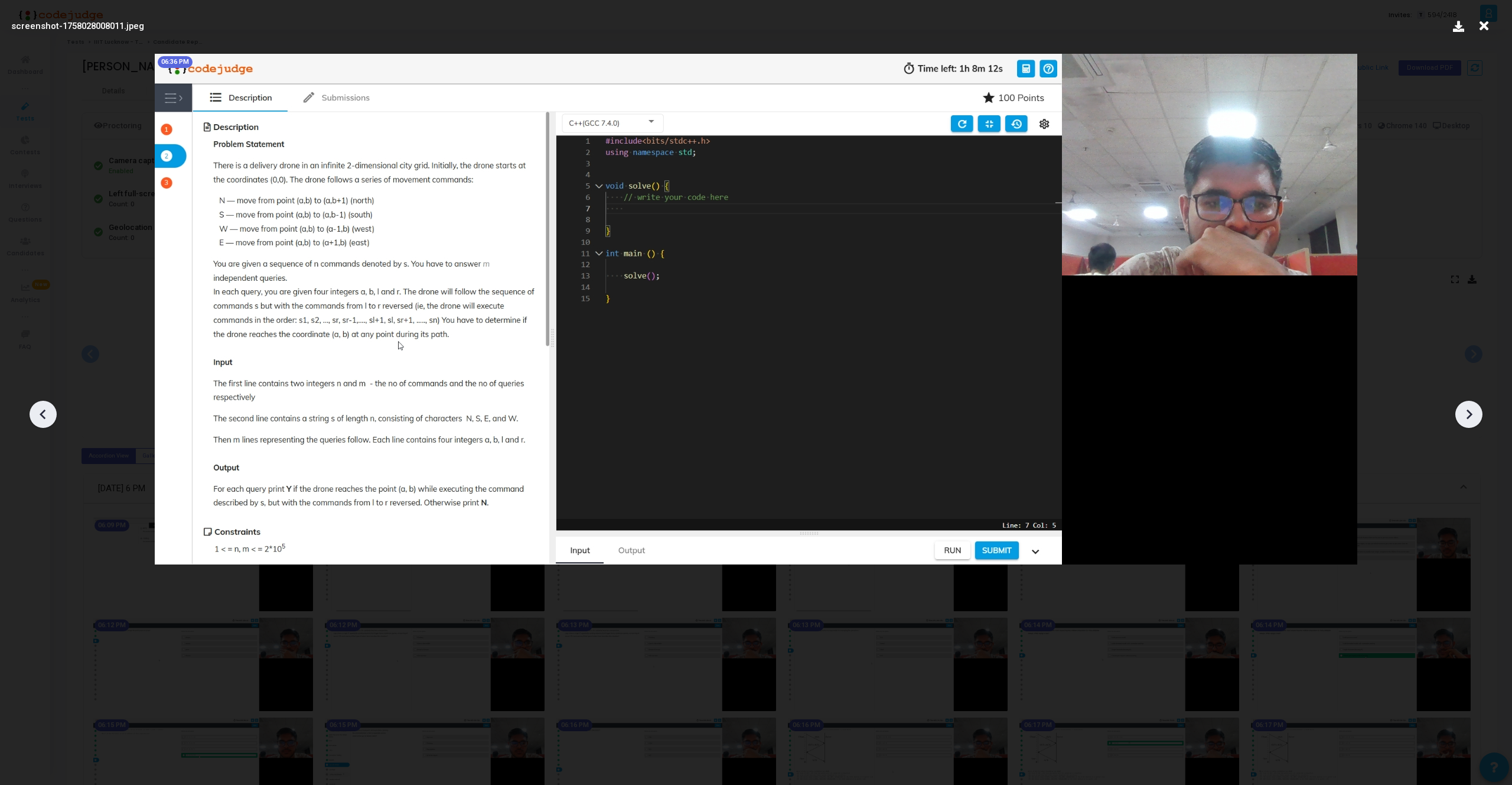
click at [1462, 407] on icon at bounding box center [1468, 414] width 18 height 18
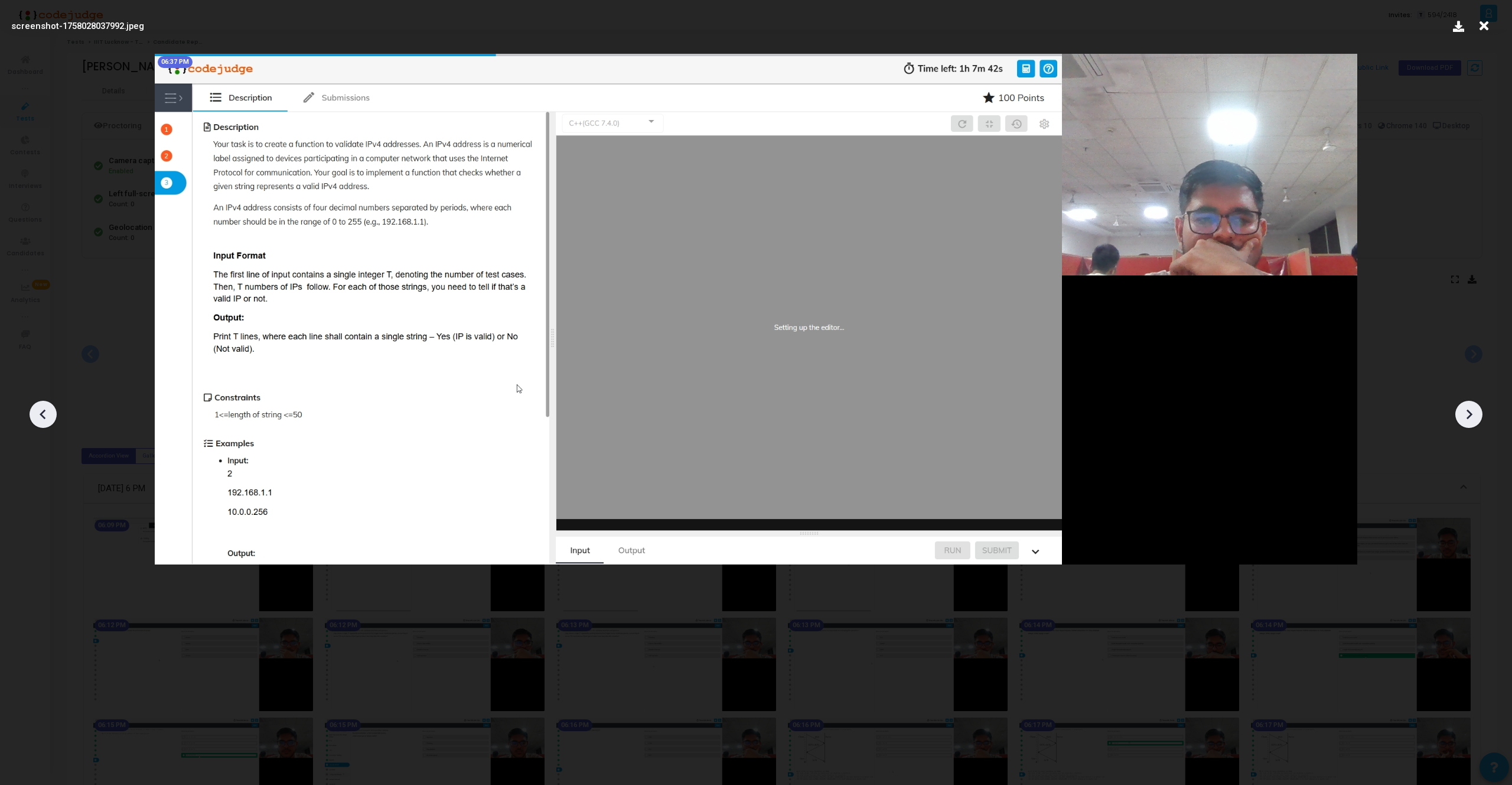
click at [1462, 408] on icon at bounding box center [1468, 414] width 18 height 18
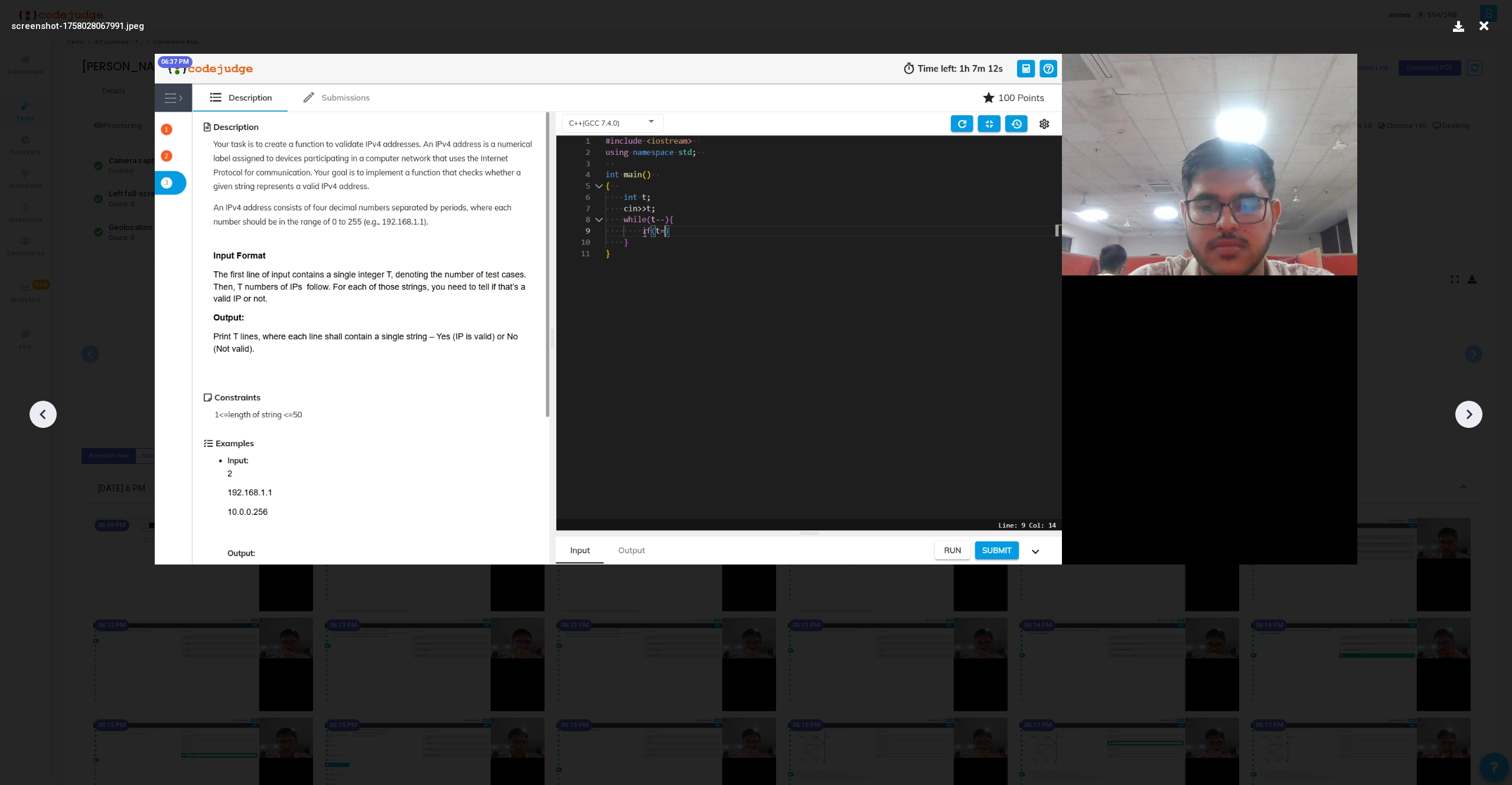
click at [1462, 408] on icon at bounding box center [1468, 414] width 18 height 18
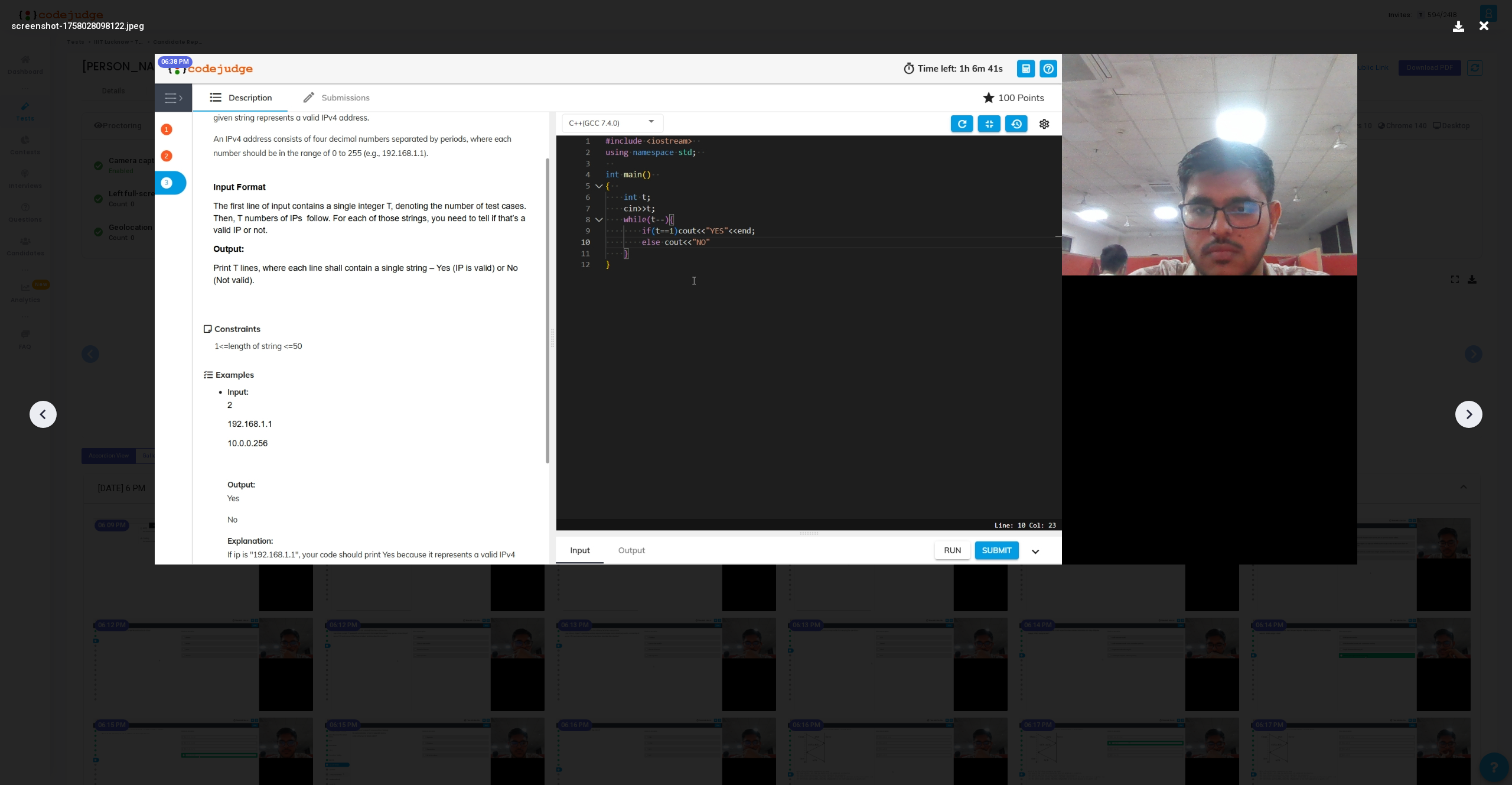
click at [1463, 408] on icon at bounding box center [1468, 414] width 18 height 18
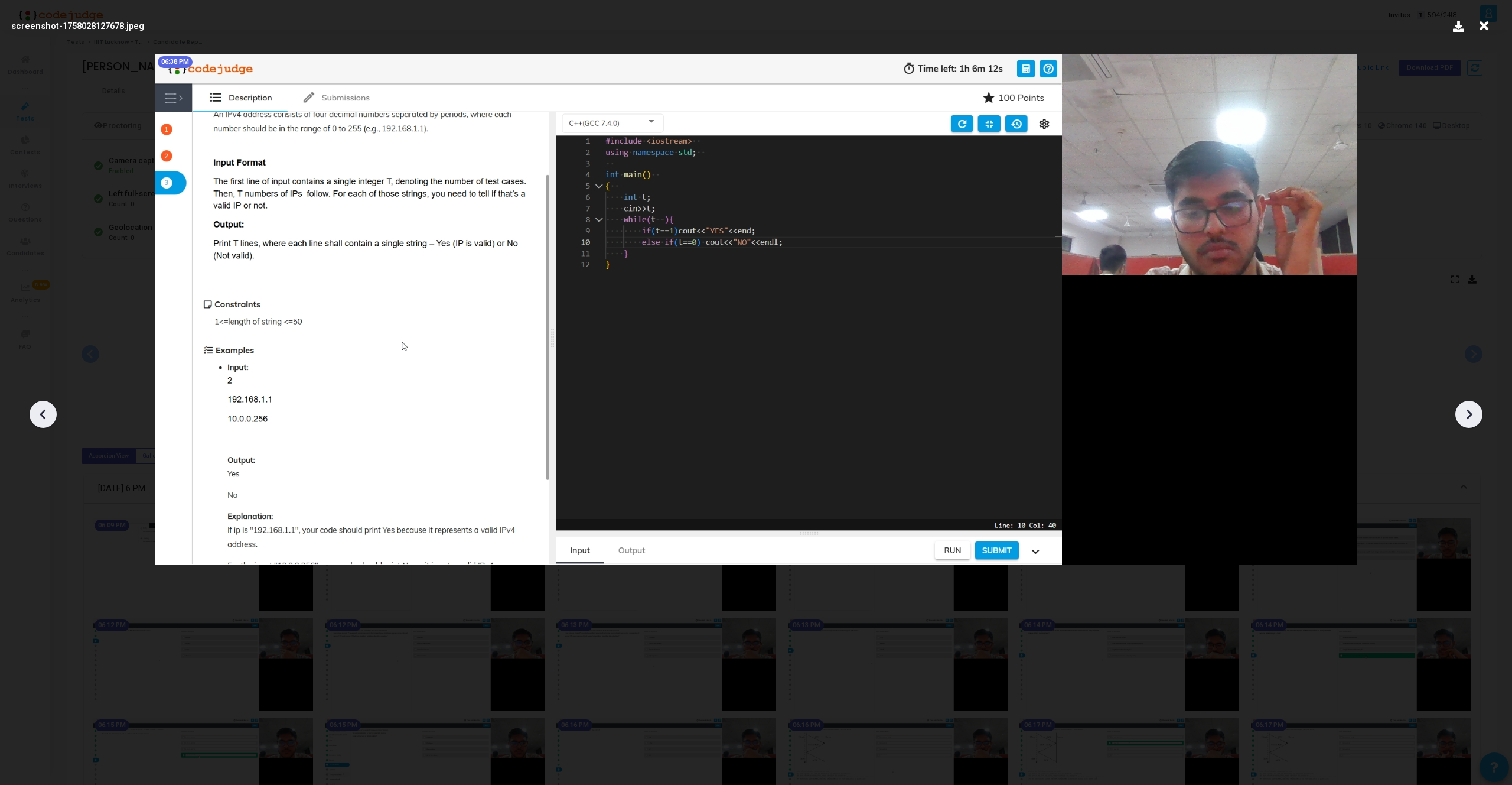
click at [1463, 408] on icon at bounding box center [1468, 414] width 18 height 18
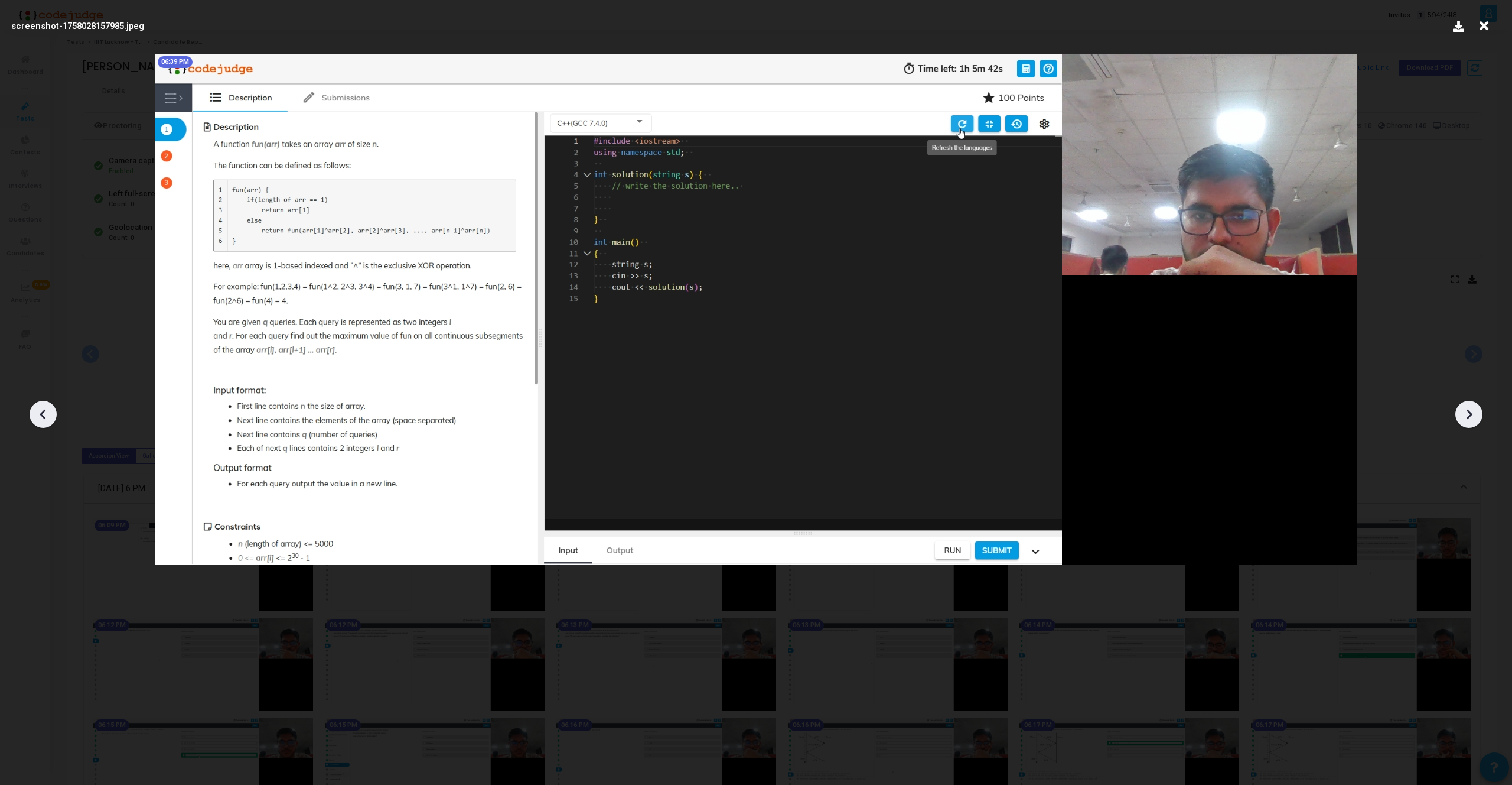
click at [1463, 406] on icon at bounding box center [1468, 414] width 18 height 18
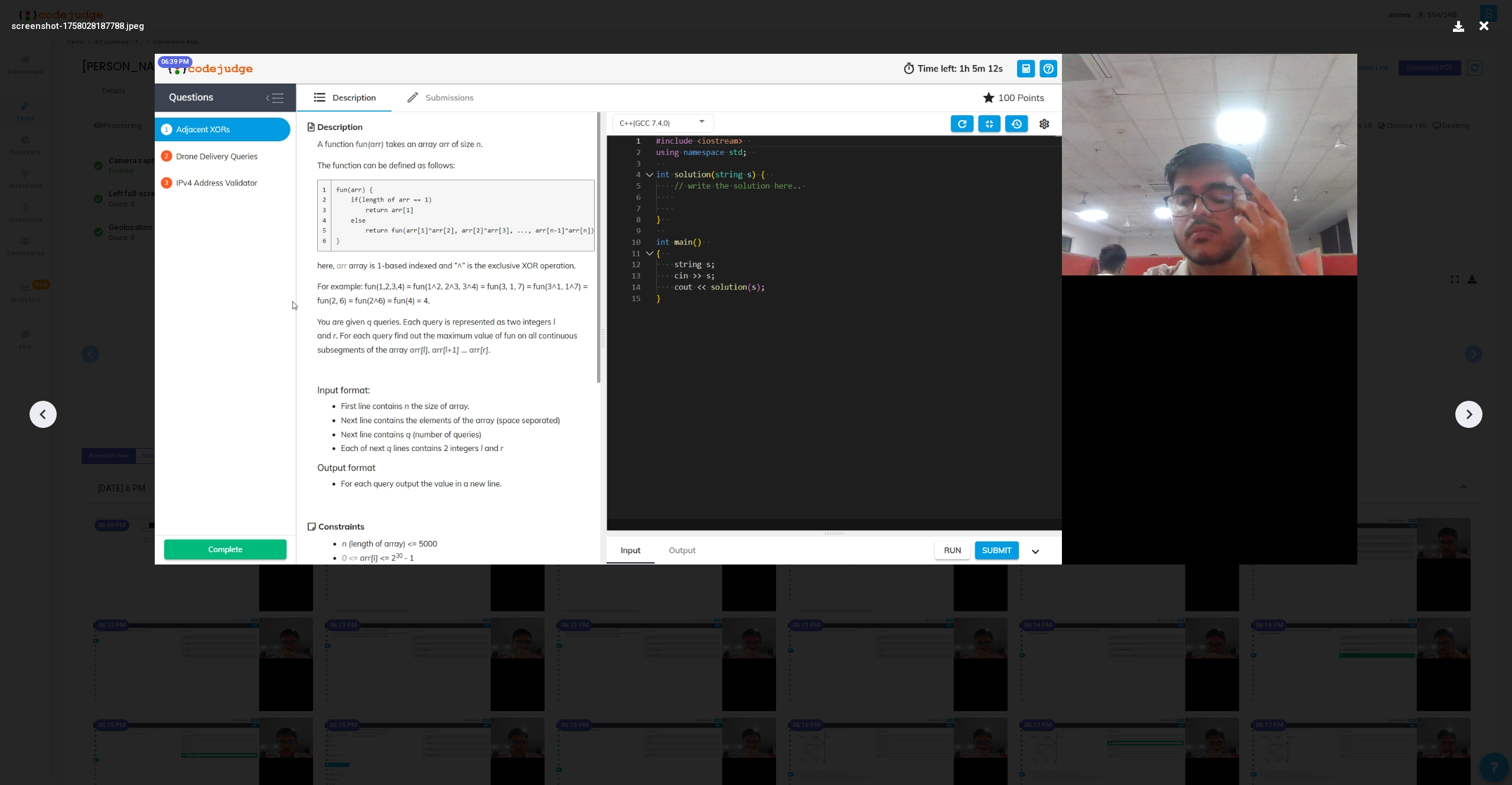
click at [1463, 406] on icon at bounding box center [1468, 414] width 18 height 18
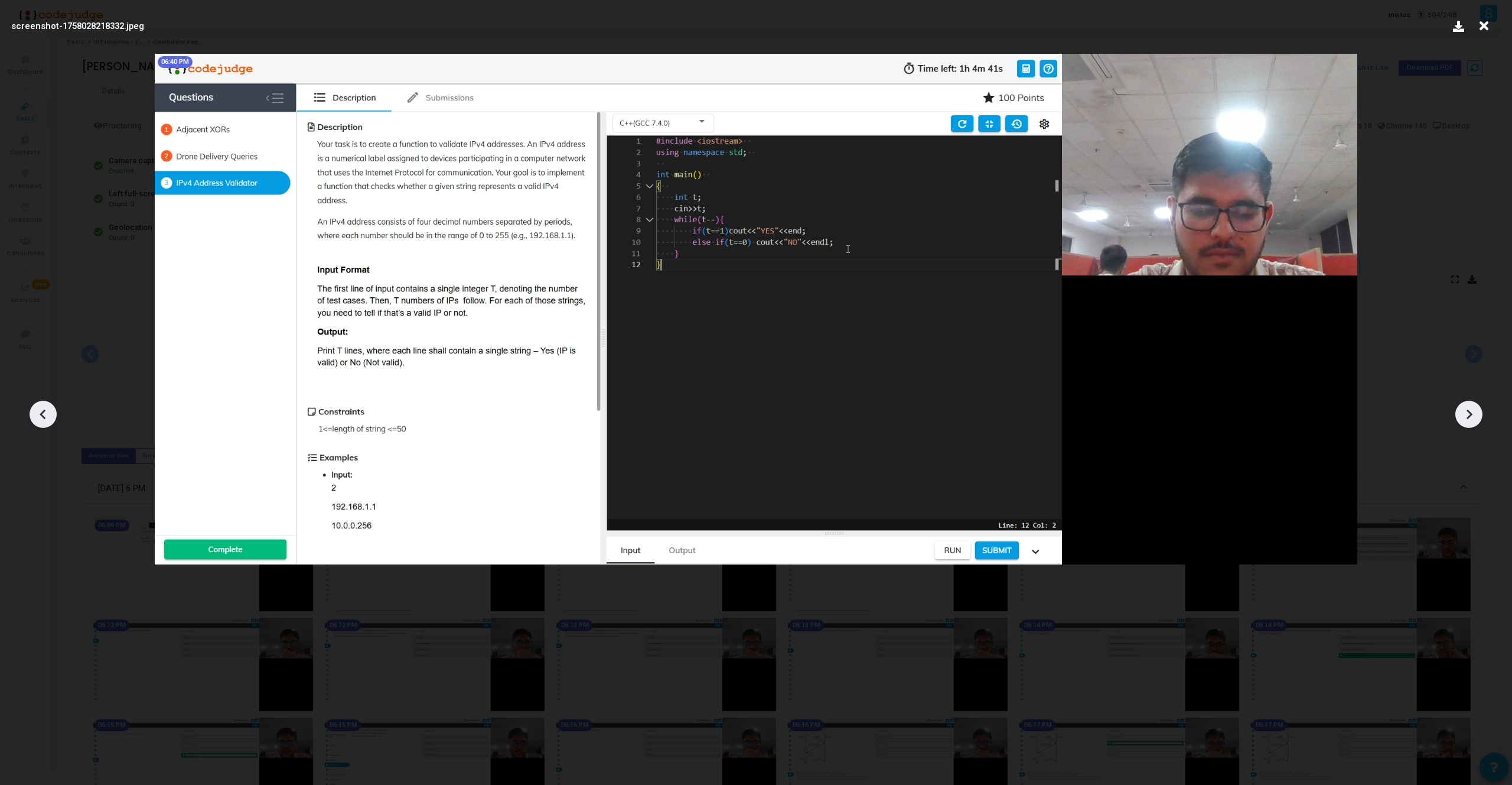
click at [39, 416] on icon at bounding box center [43, 414] width 18 height 18
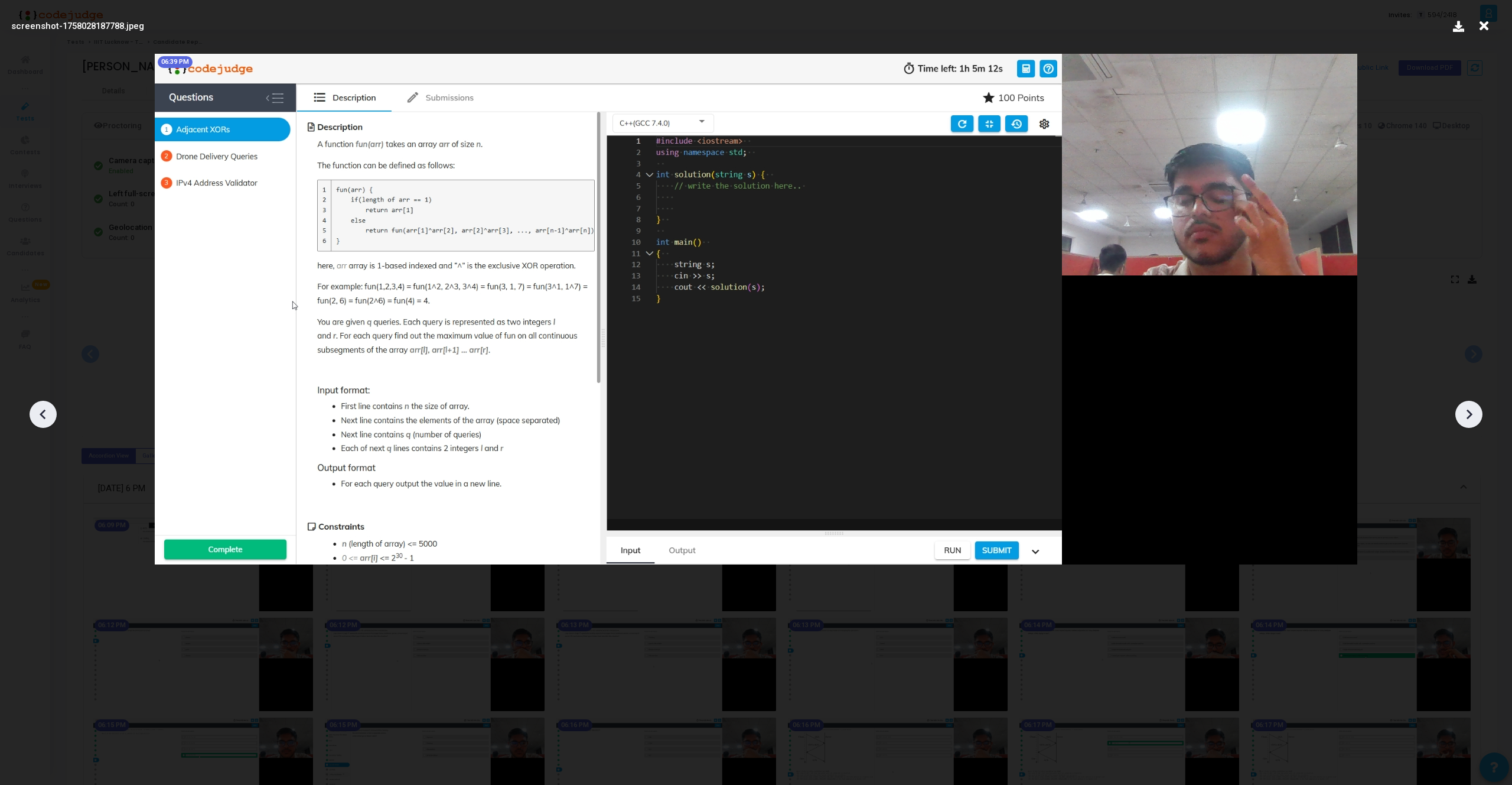
click at [39, 416] on icon at bounding box center [43, 414] width 18 height 18
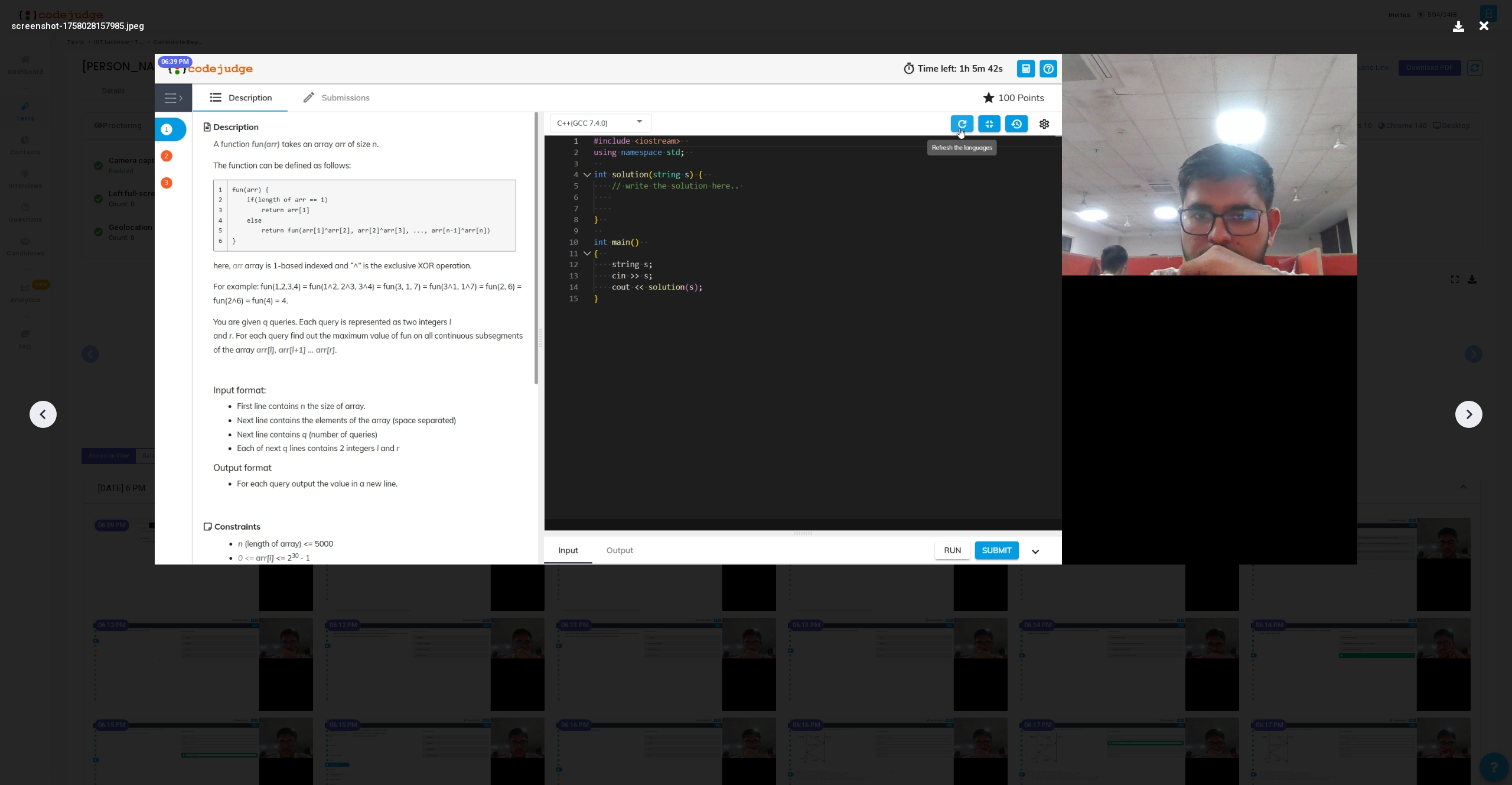
click at [1469, 408] on icon at bounding box center [1468, 414] width 18 height 18
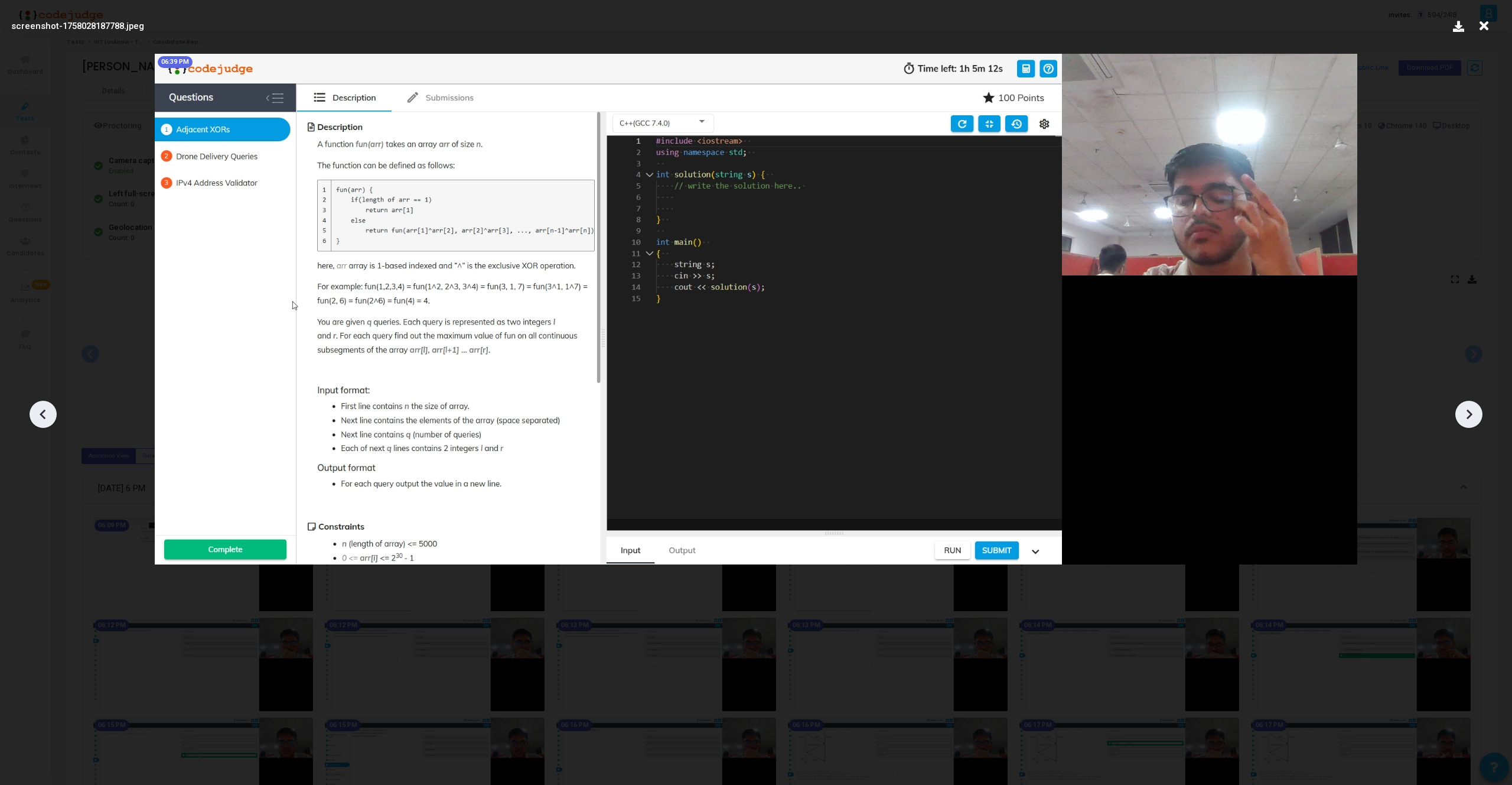
click at [1469, 408] on icon at bounding box center [1468, 414] width 18 height 18
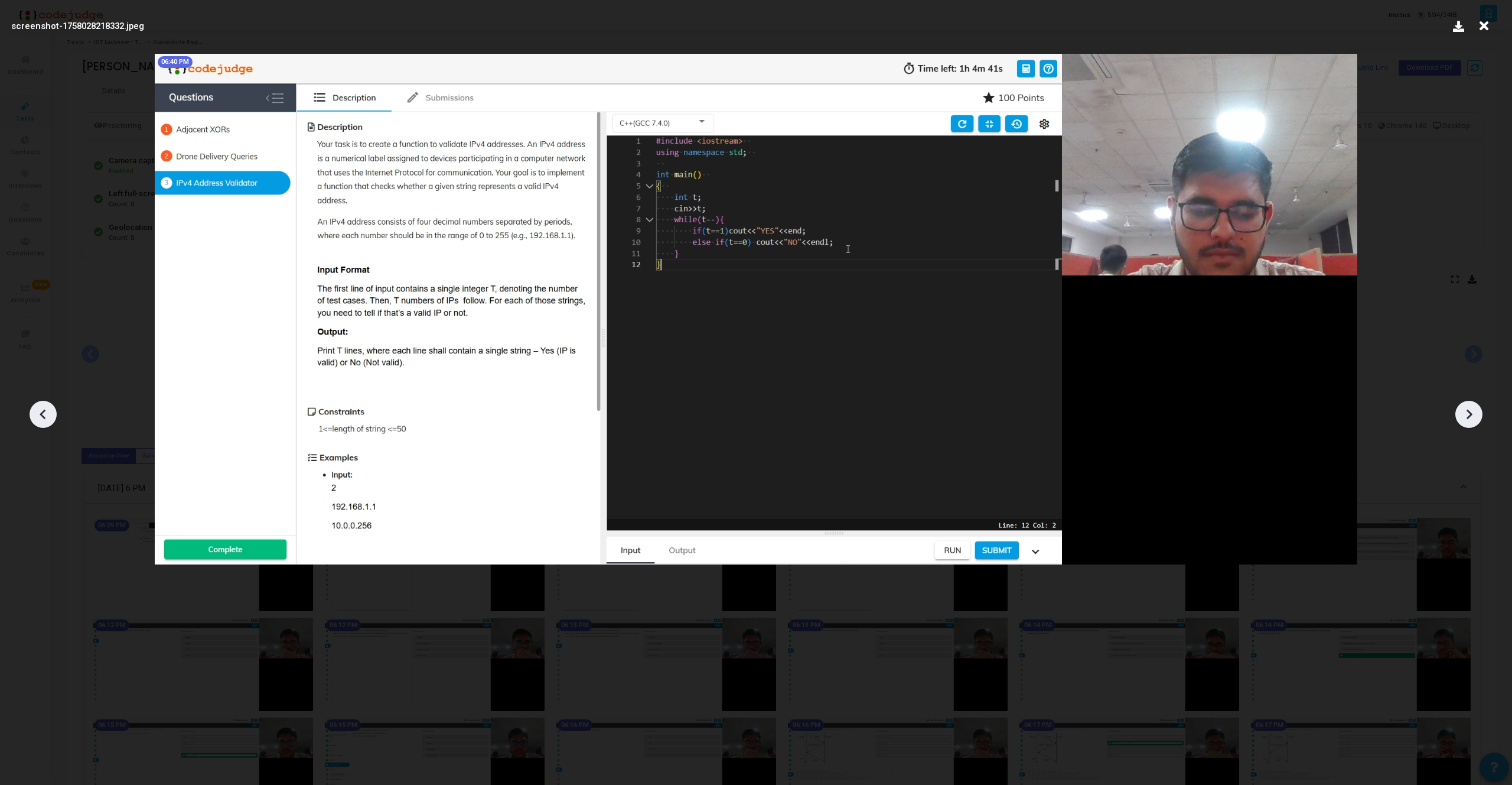
click at [39, 412] on icon at bounding box center [43, 414] width 18 height 18
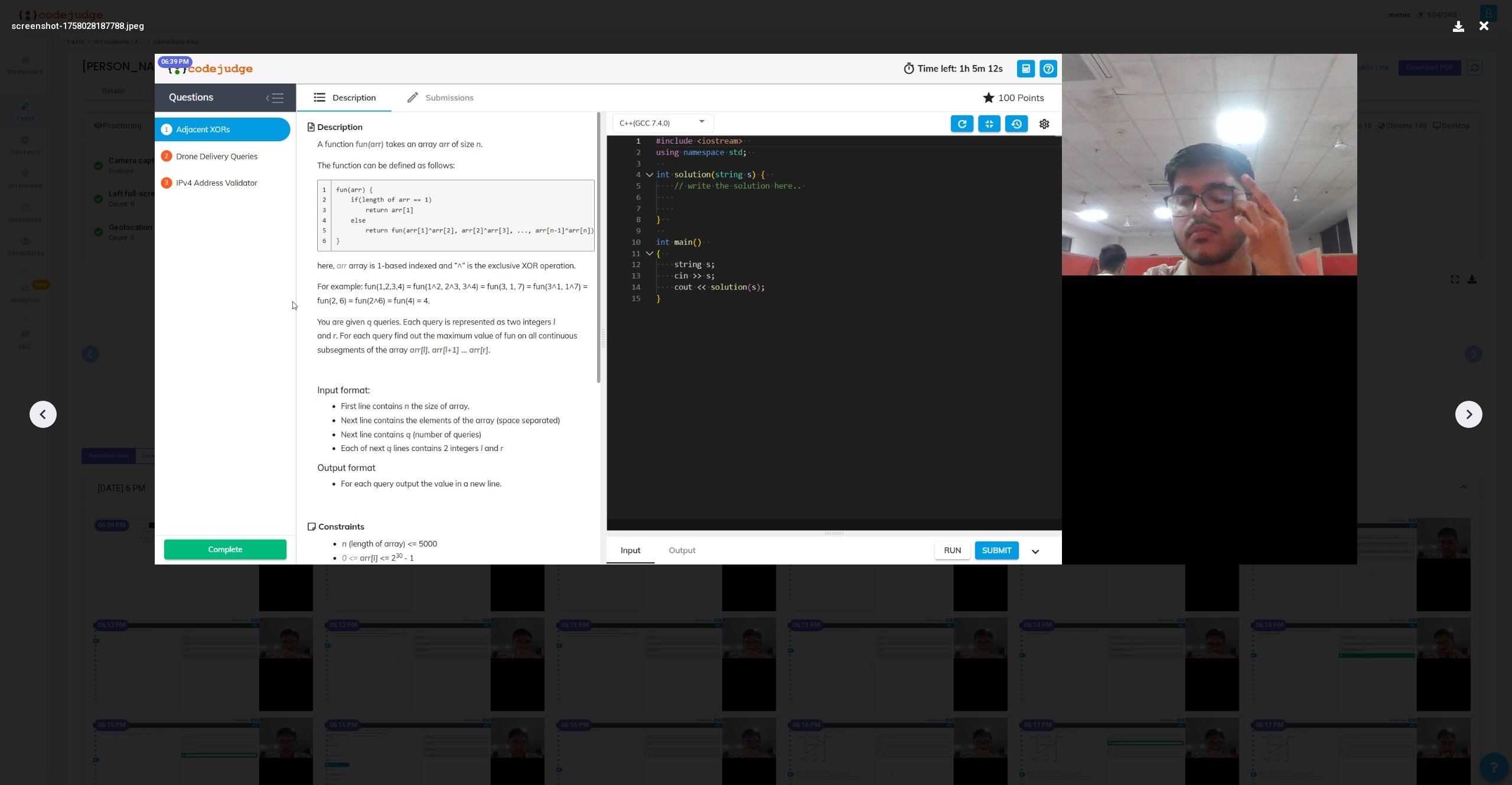
click at [39, 412] on icon at bounding box center [43, 414] width 18 height 18
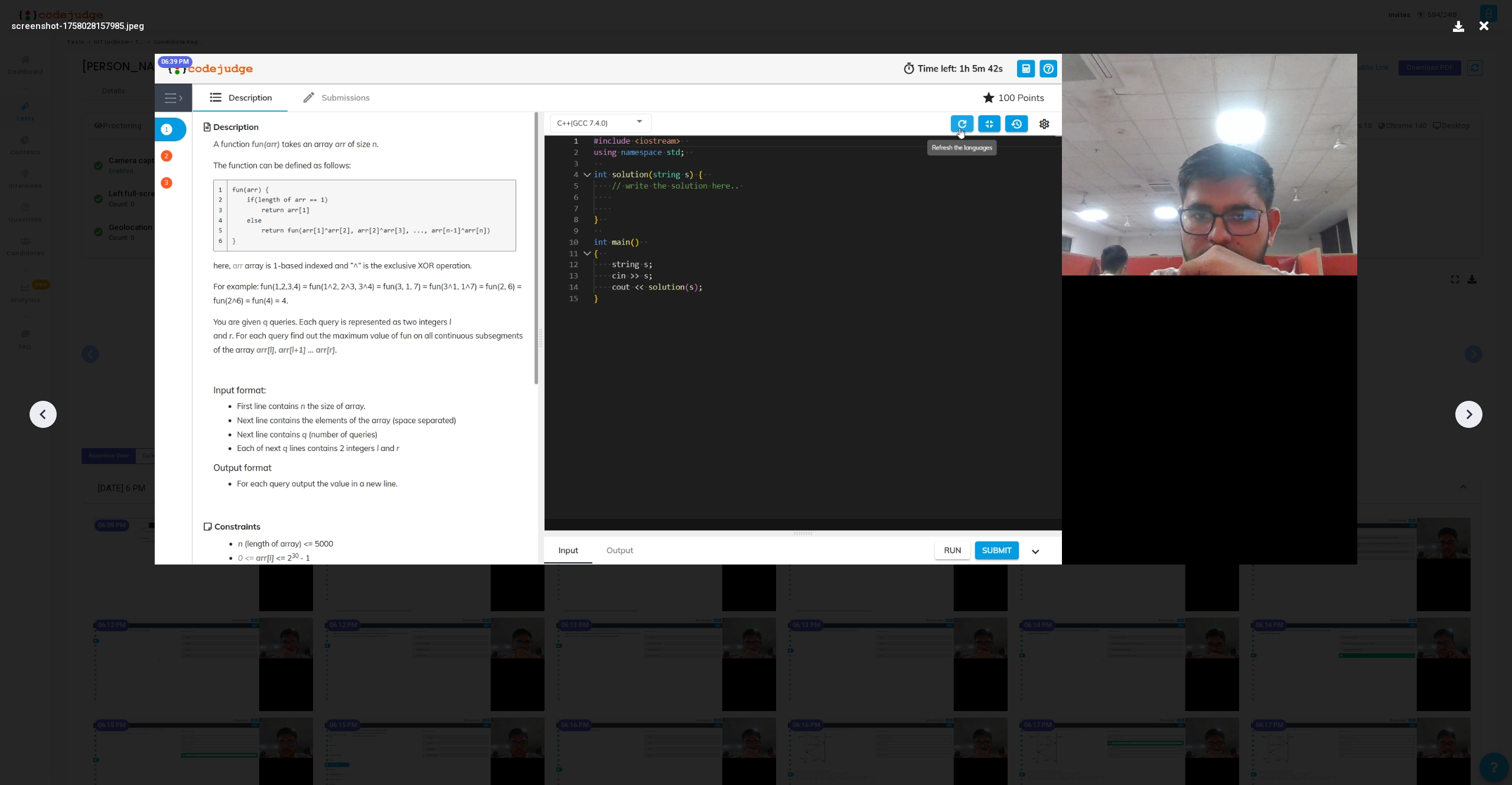
click at [39, 412] on icon at bounding box center [43, 414] width 18 height 18
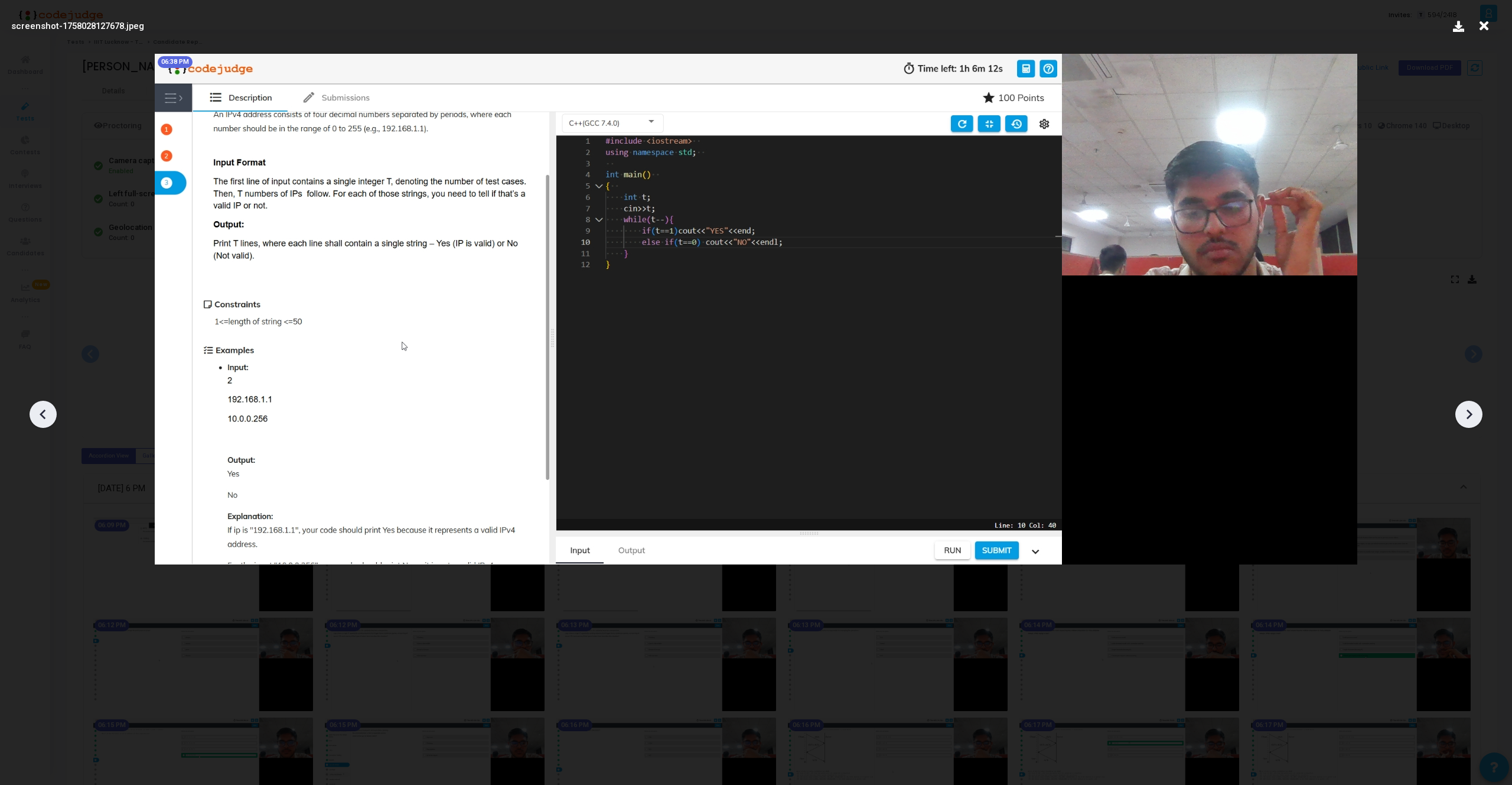
click at [1462, 412] on icon at bounding box center [1468, 414] width 18 height 18
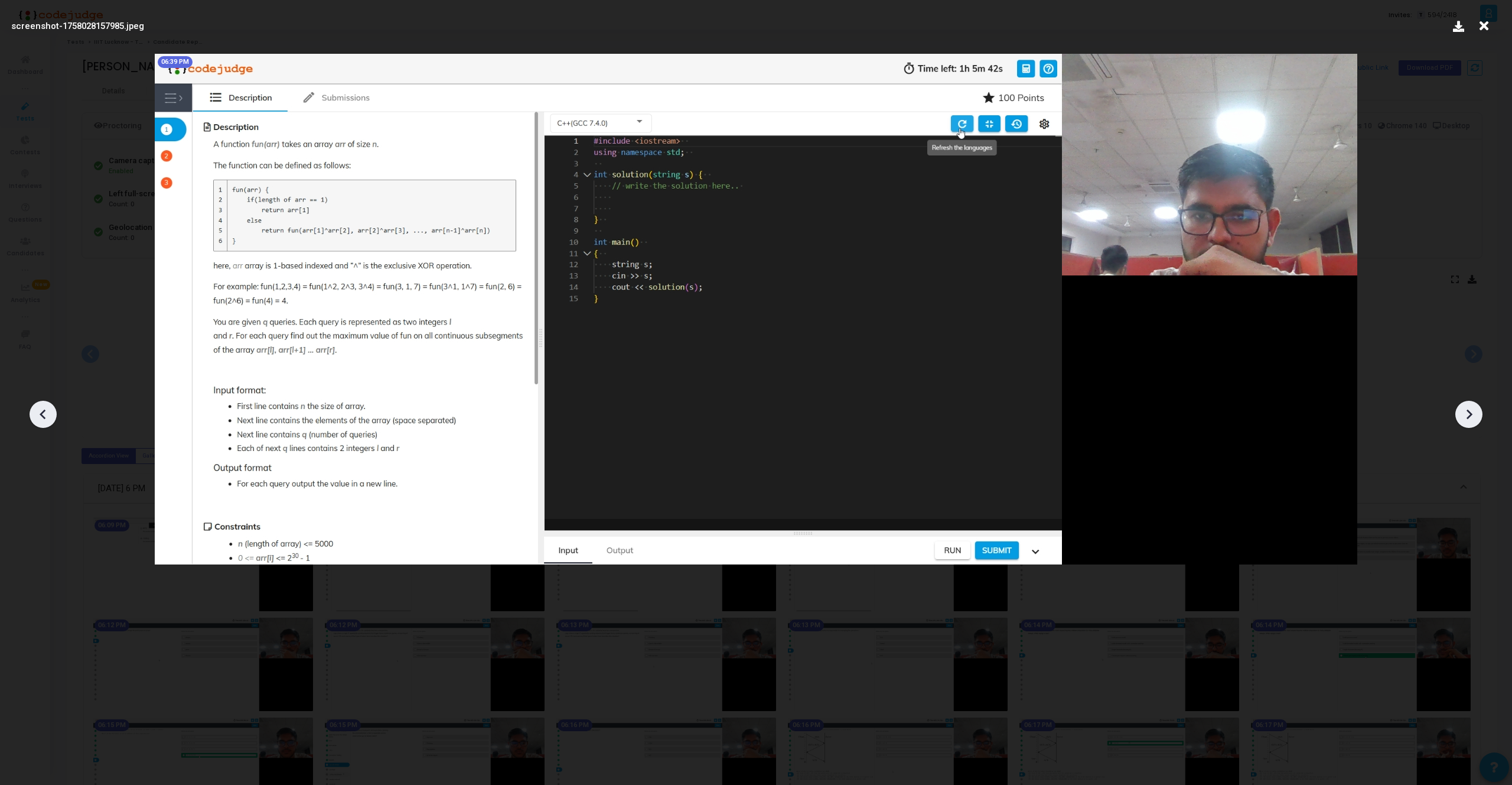
click at [1462, 412] on icon at bounding box center [1468, 414] width 18 height 18
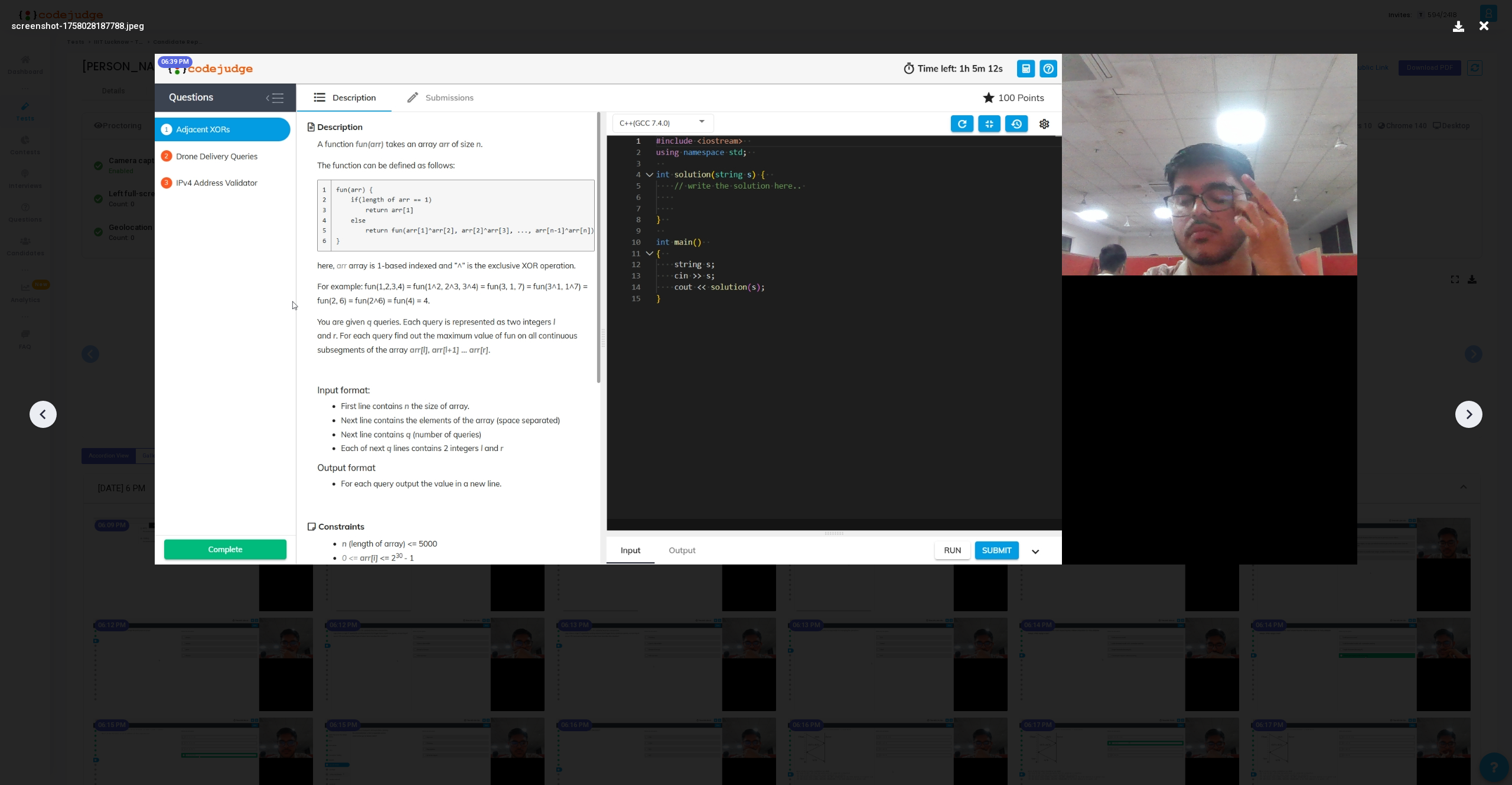
click at [1462, 412] on icon at bounding box center [1468, 414] width 18 height 18
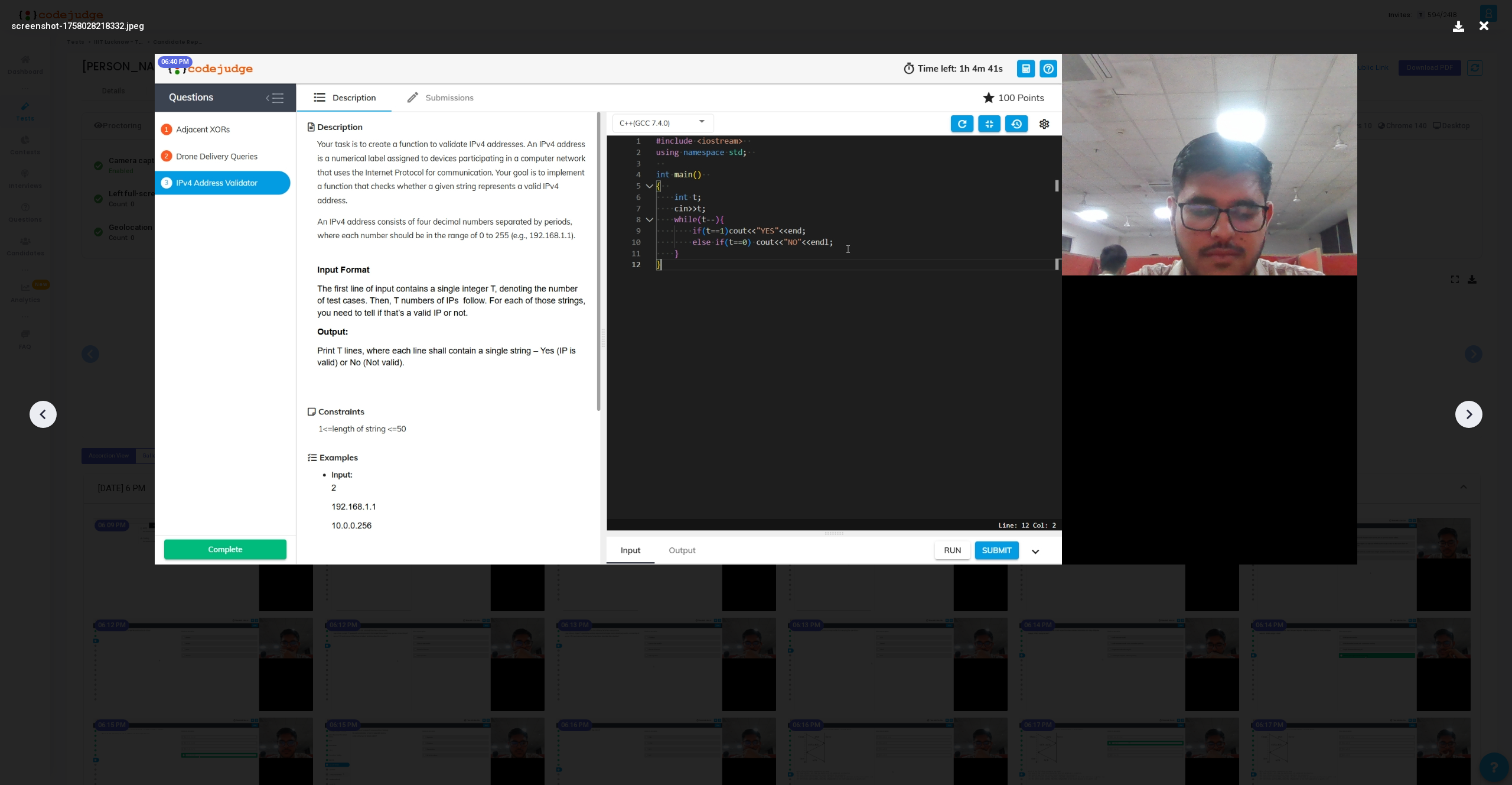
click at [1462, 412] on icon at bounding box center [1468, 414] width 18 height 18
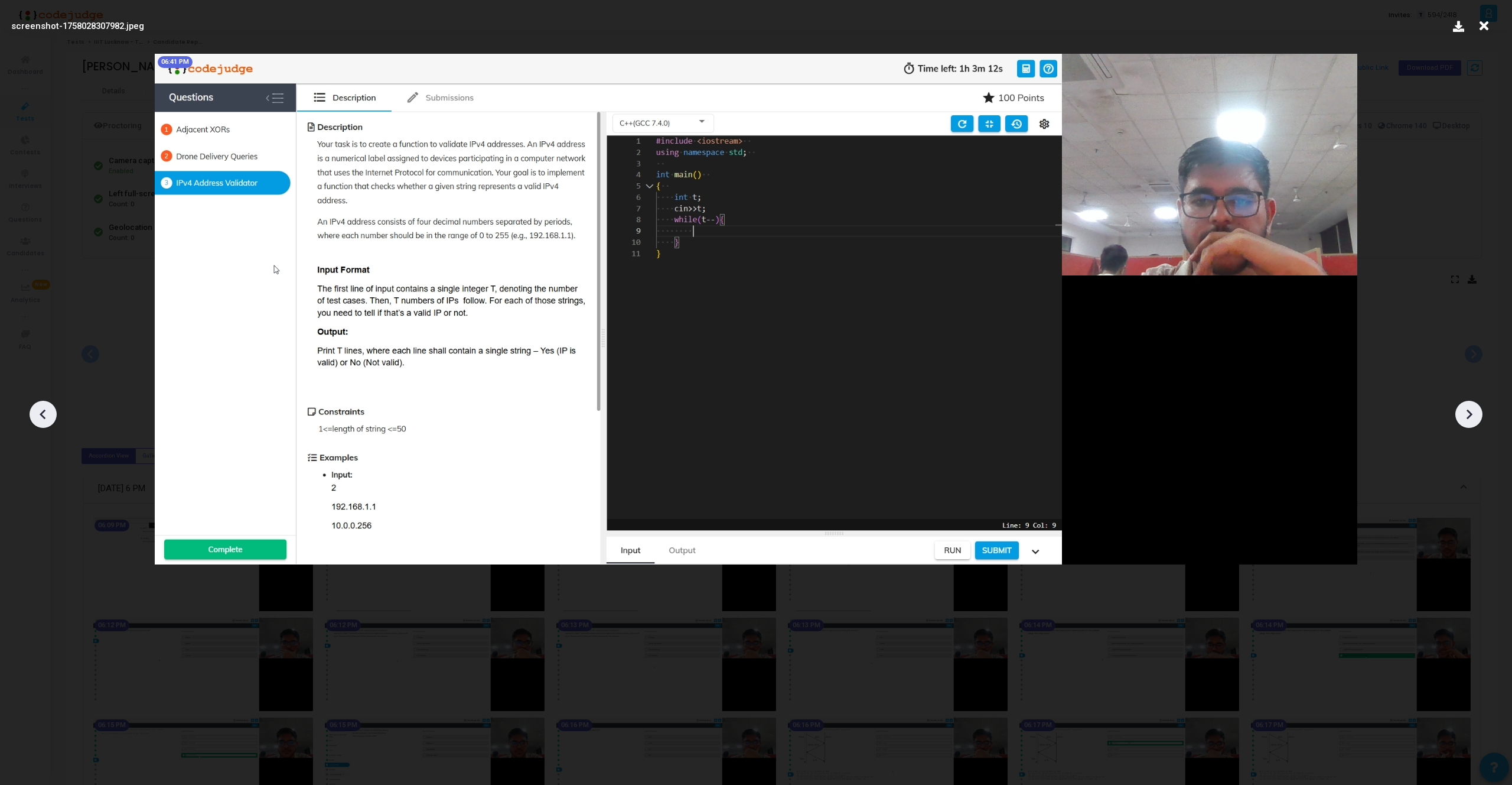
click at [1462, 412] on icon at bounding box center [1468, 414] width 18 height 18
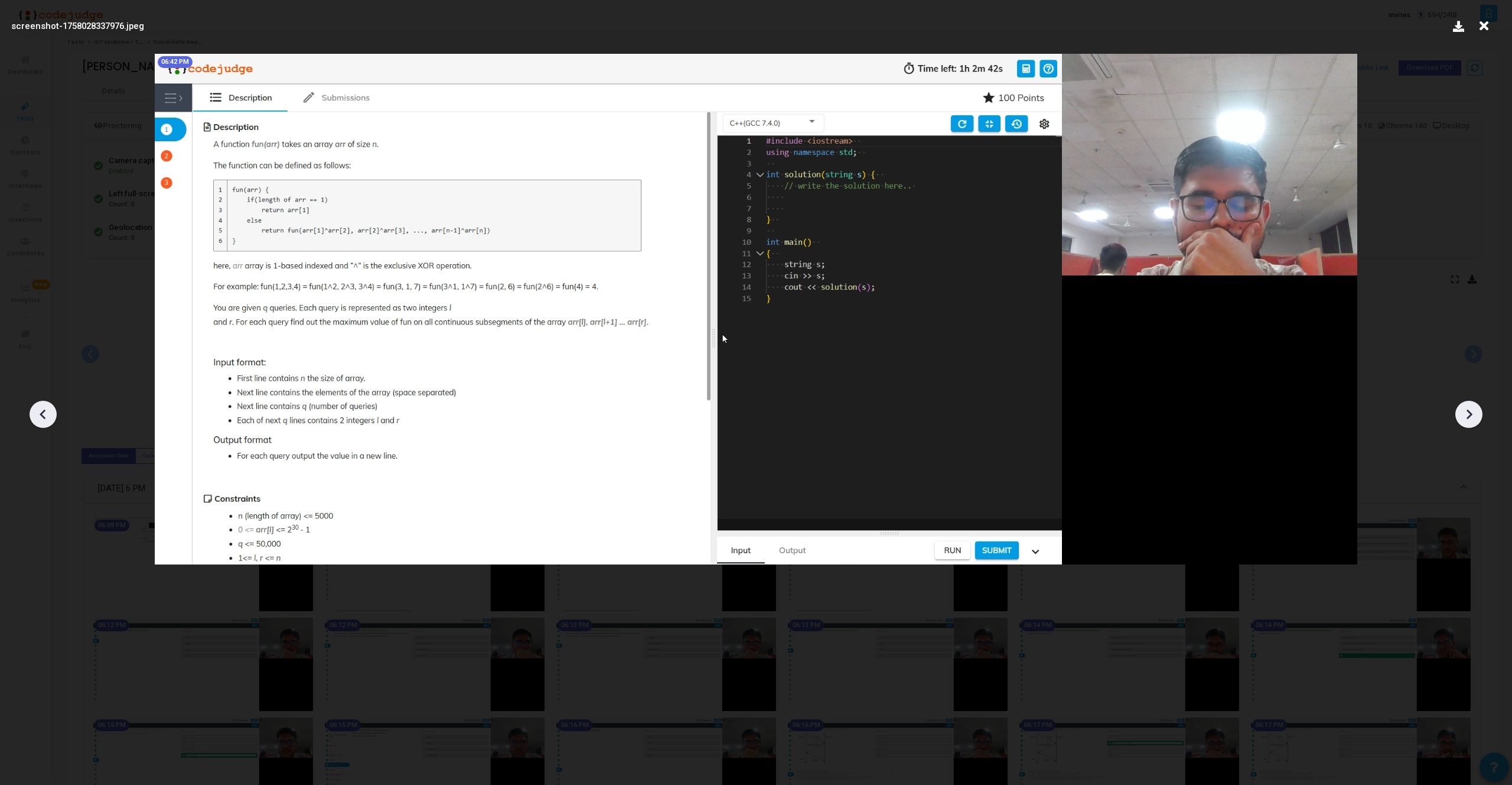
click at [1462, 412] on icon at bounding box center [1468, 414] width 18 height 18
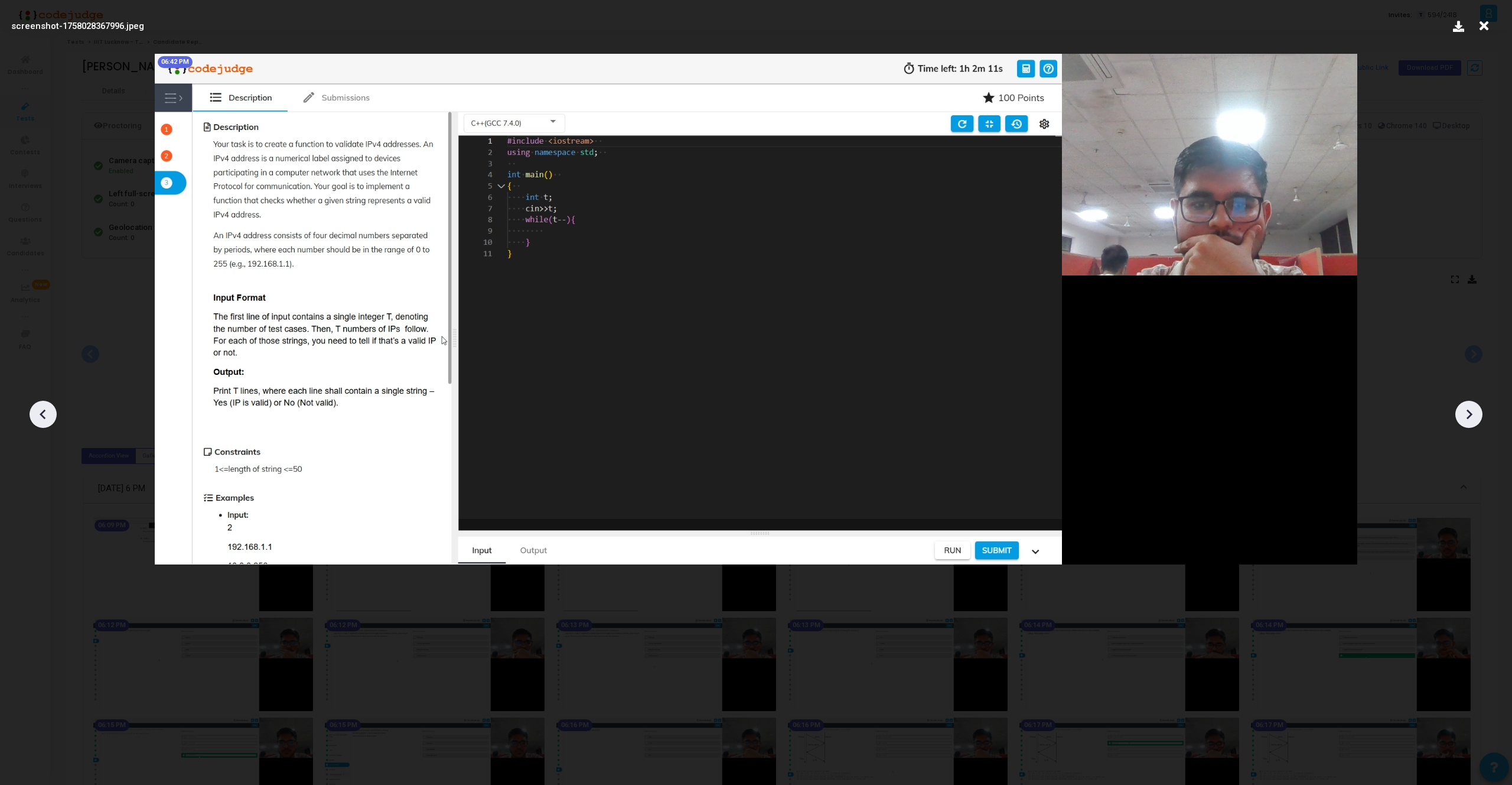
click at [1462, 412] on icon at bounding box center [1468, 414] width 18 height 18
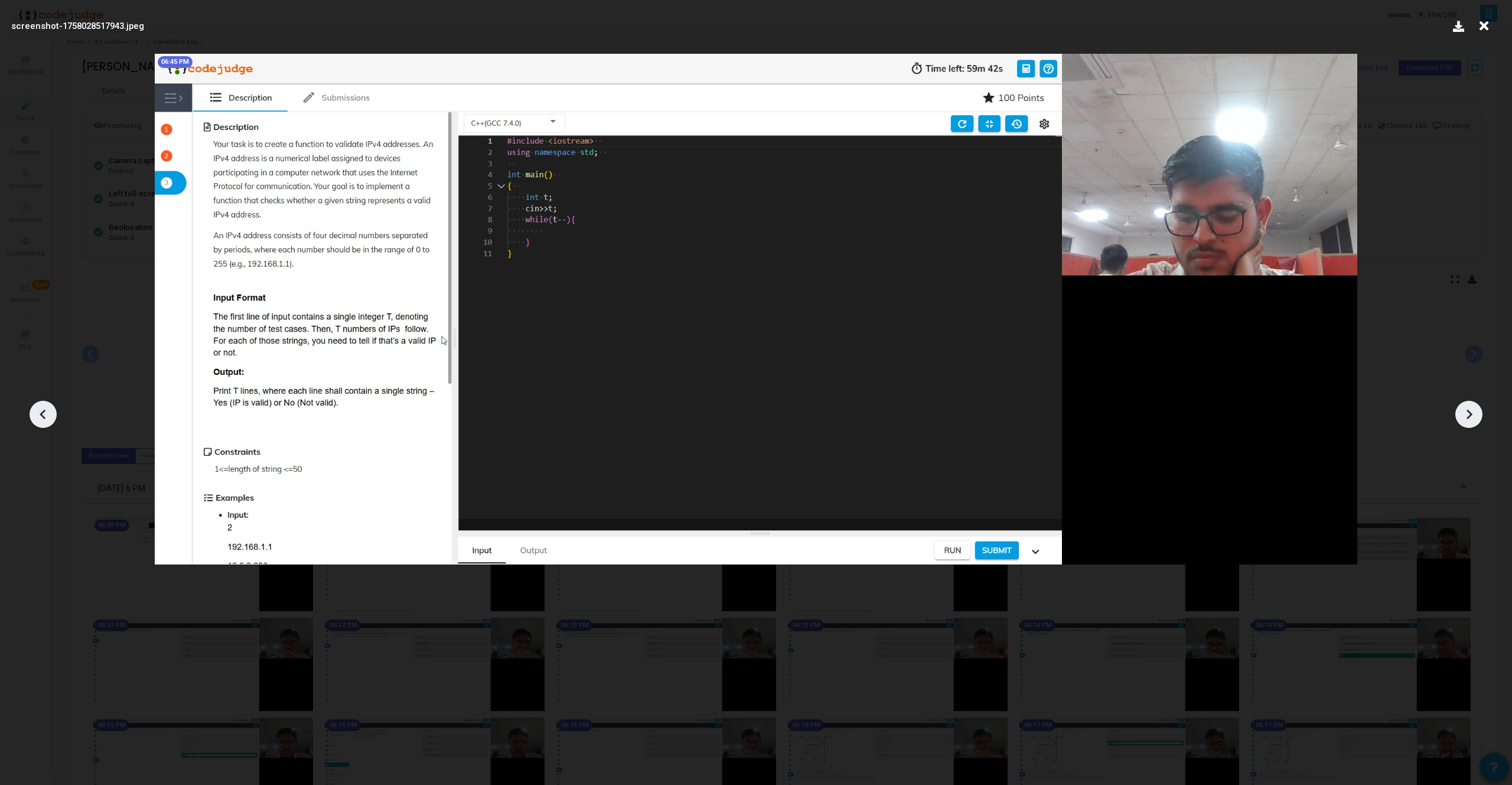
click at [1462, 412] on icon at bounding box center [1468, 414] width 18 height 18
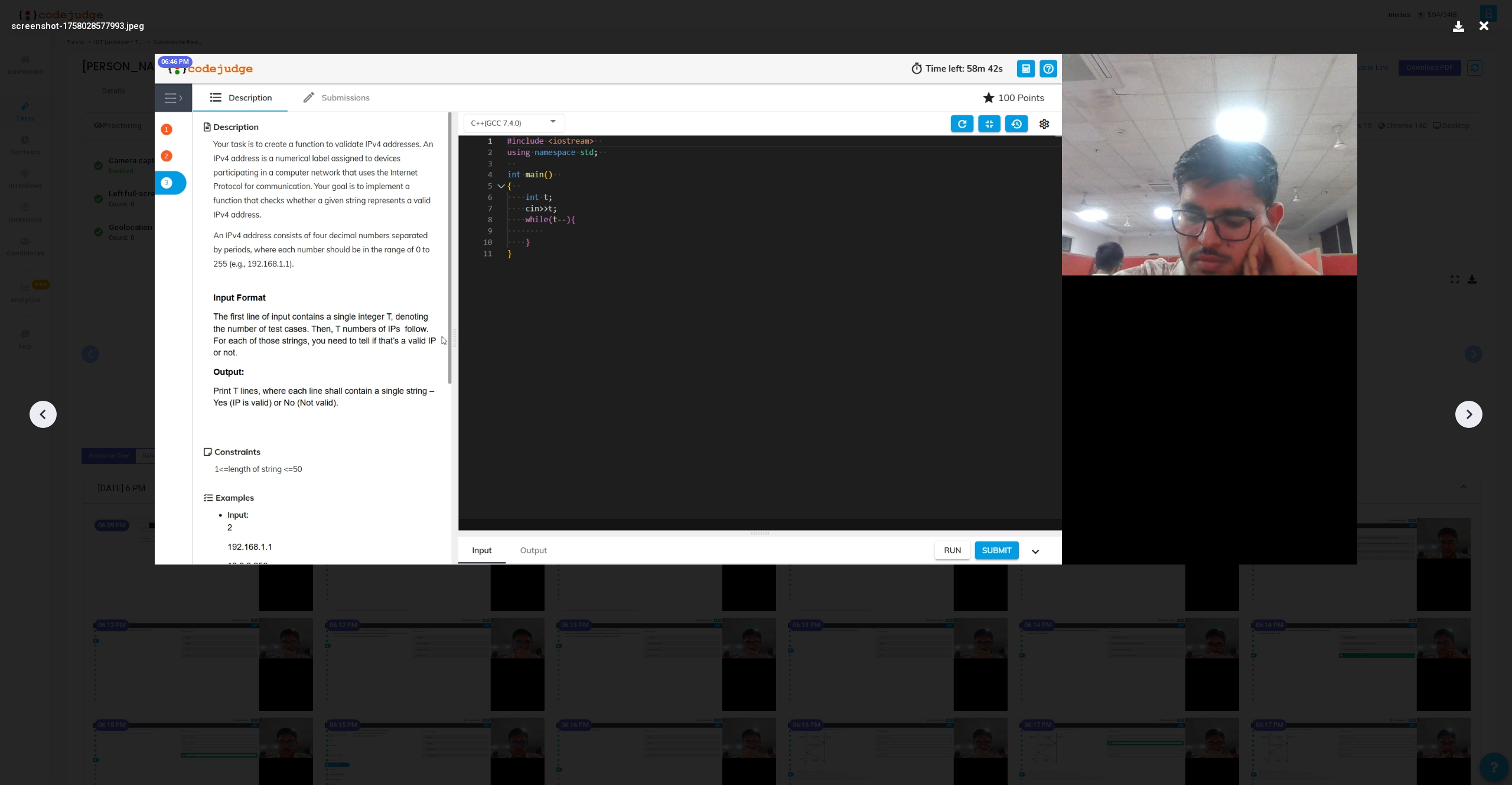
click at [1462, 412] on icon at bounding box center [1468, 414] width 18 height 18
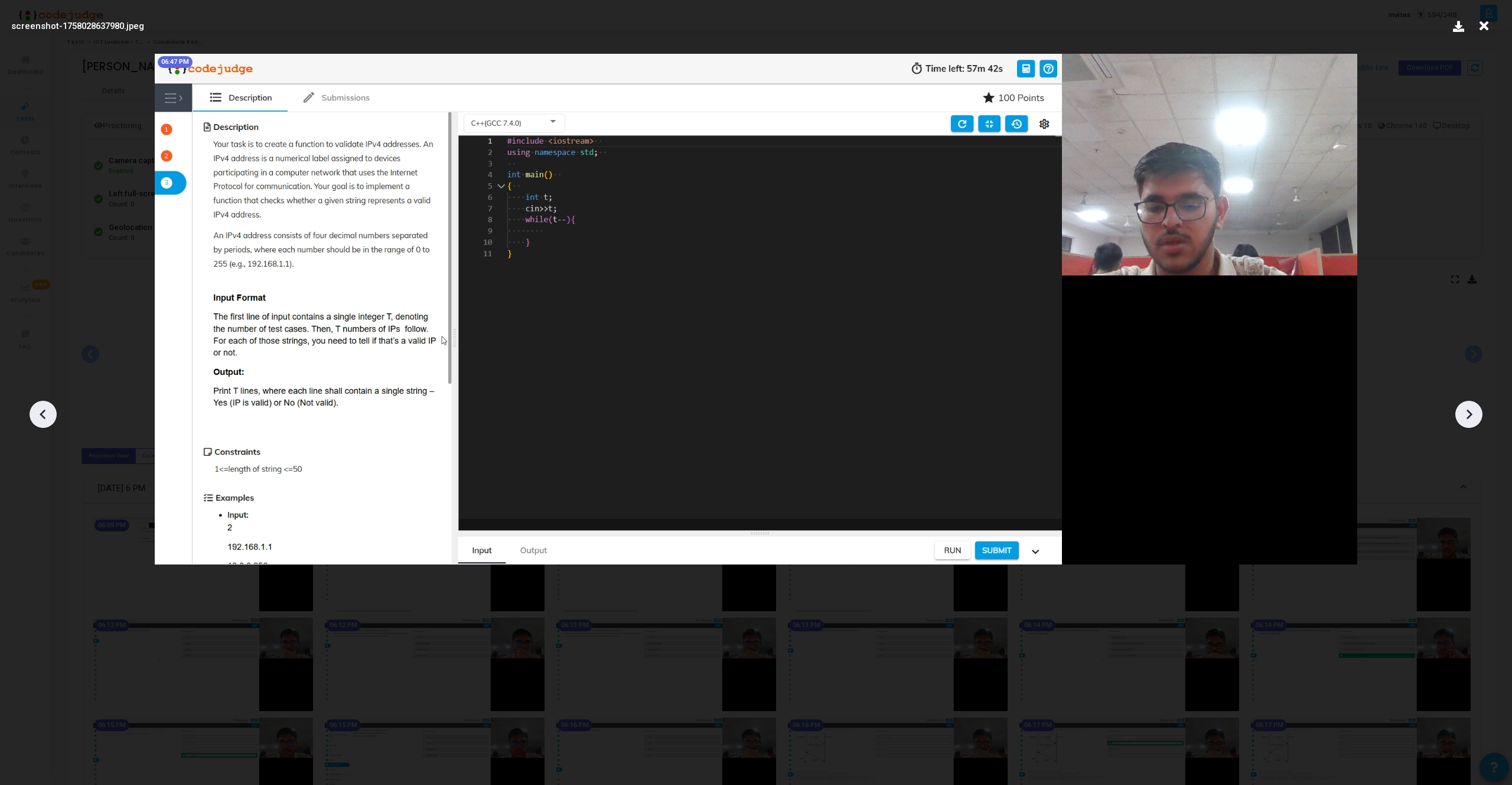
click at [1462, 412] on icon at bounding box center [1468, 414] width 18 height 18
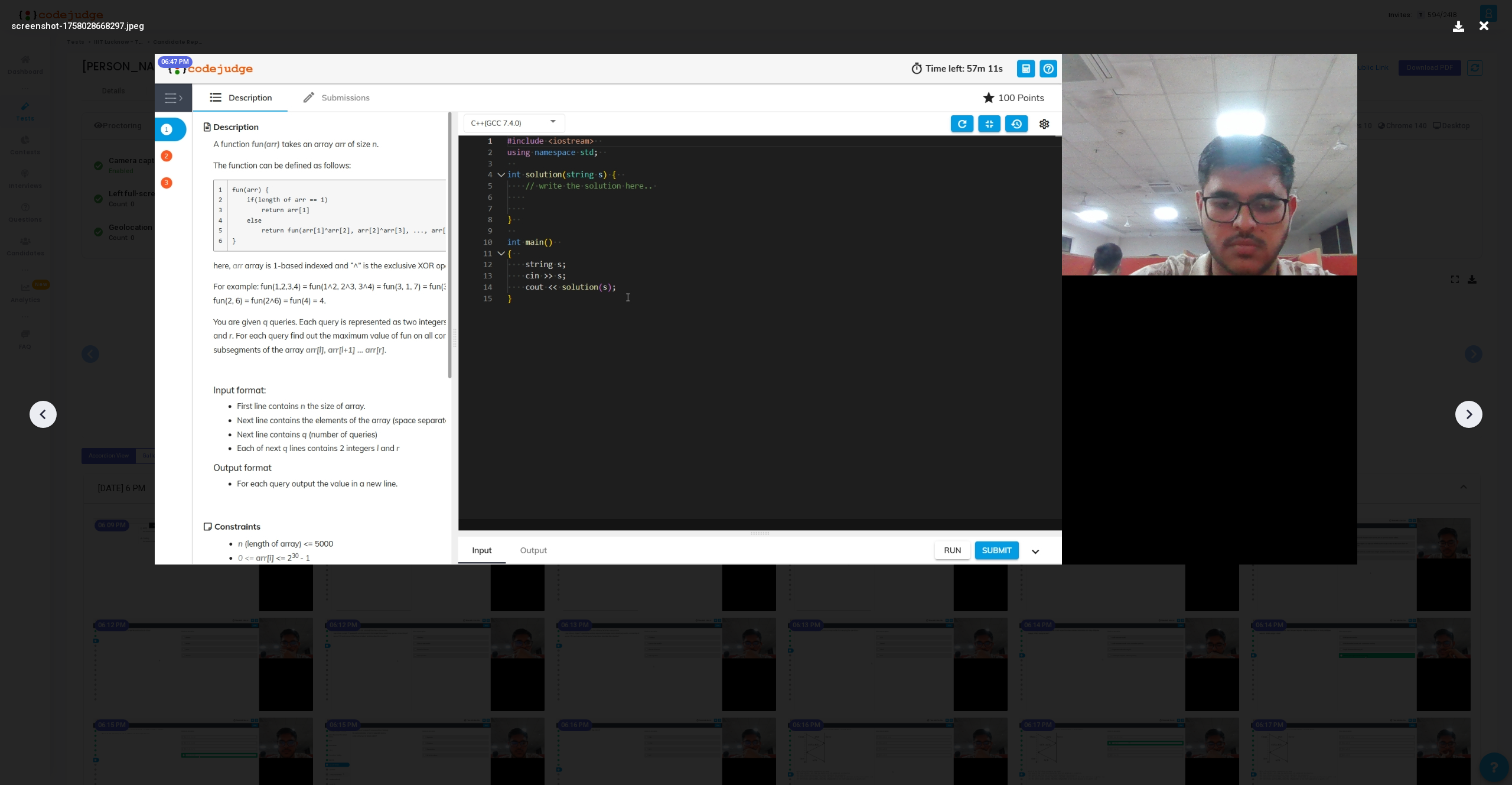
click at [1462, 412] on icon at bounding box center [1468, 414] width 18 height 18
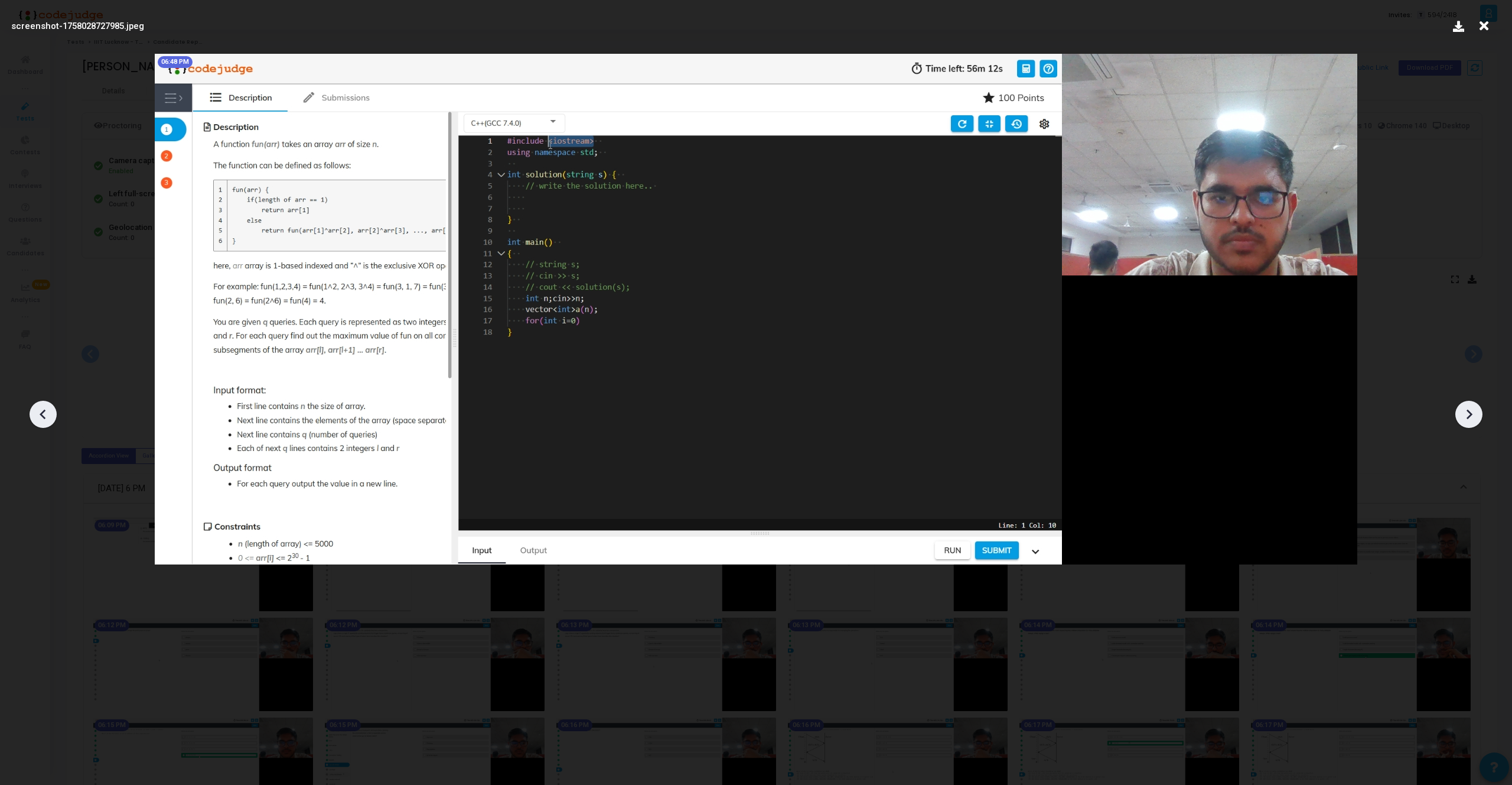
click at [1462, 412] on icon at bounding box center [1468, 414] width 18 height 18
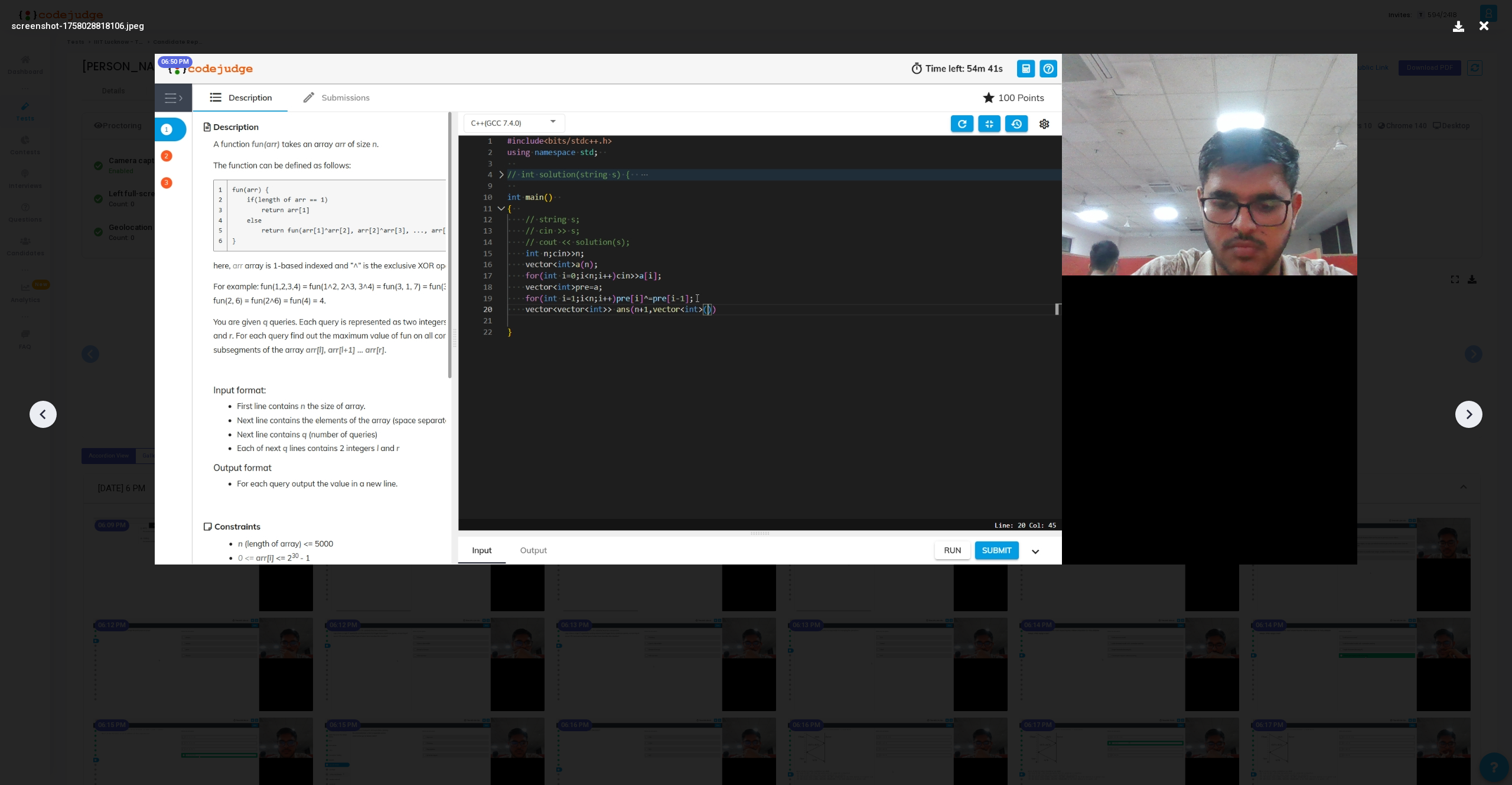
click at [1462, 412] on icon at bounding box center [1468, 414] width 18 height 18
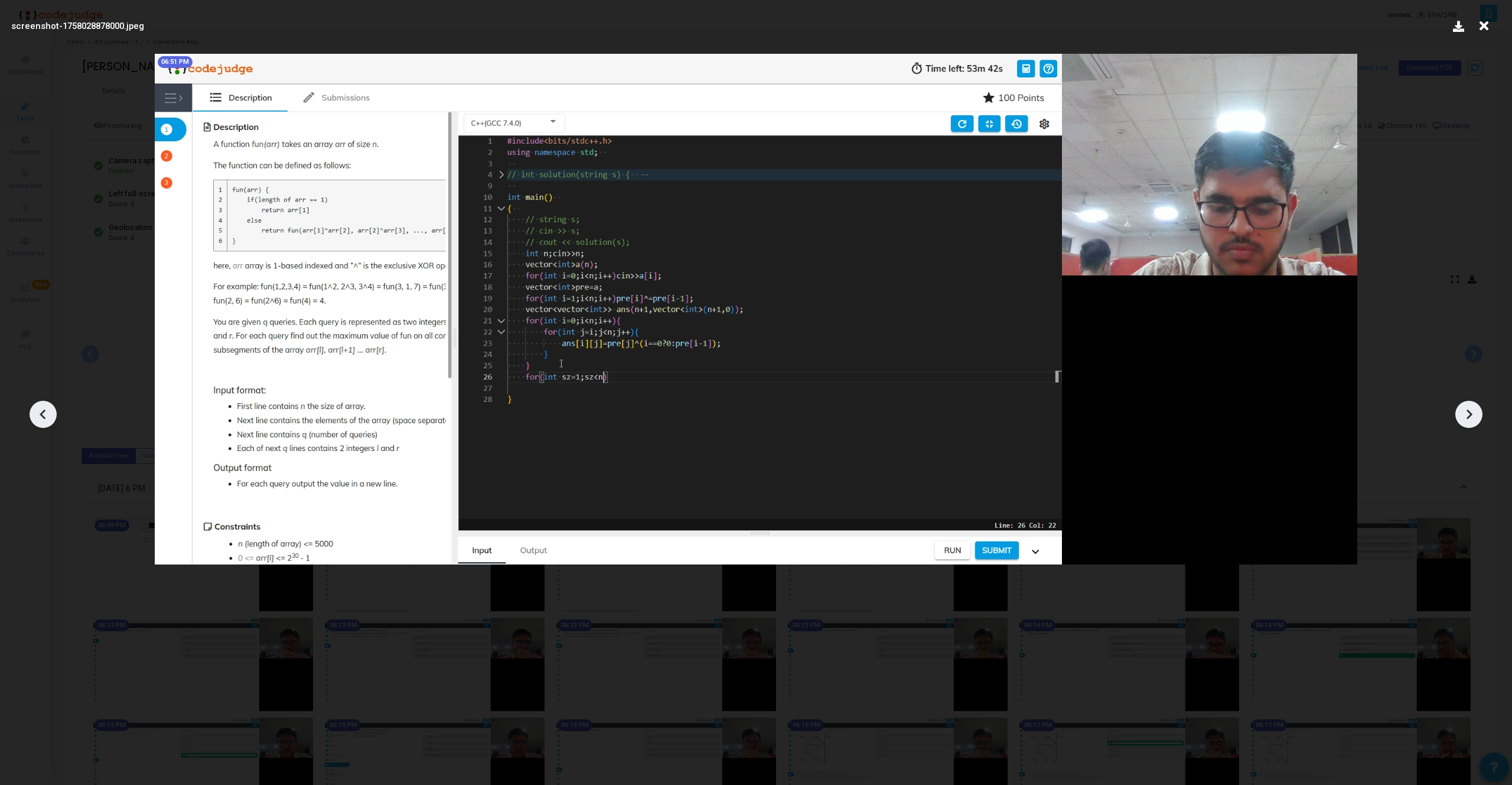
click at [1462, 412] on icon at bounding box center [1468, 414] width 18 height 18
click at [1467, 409] on icon at bounding box center [1468, 414] width 18 height 18
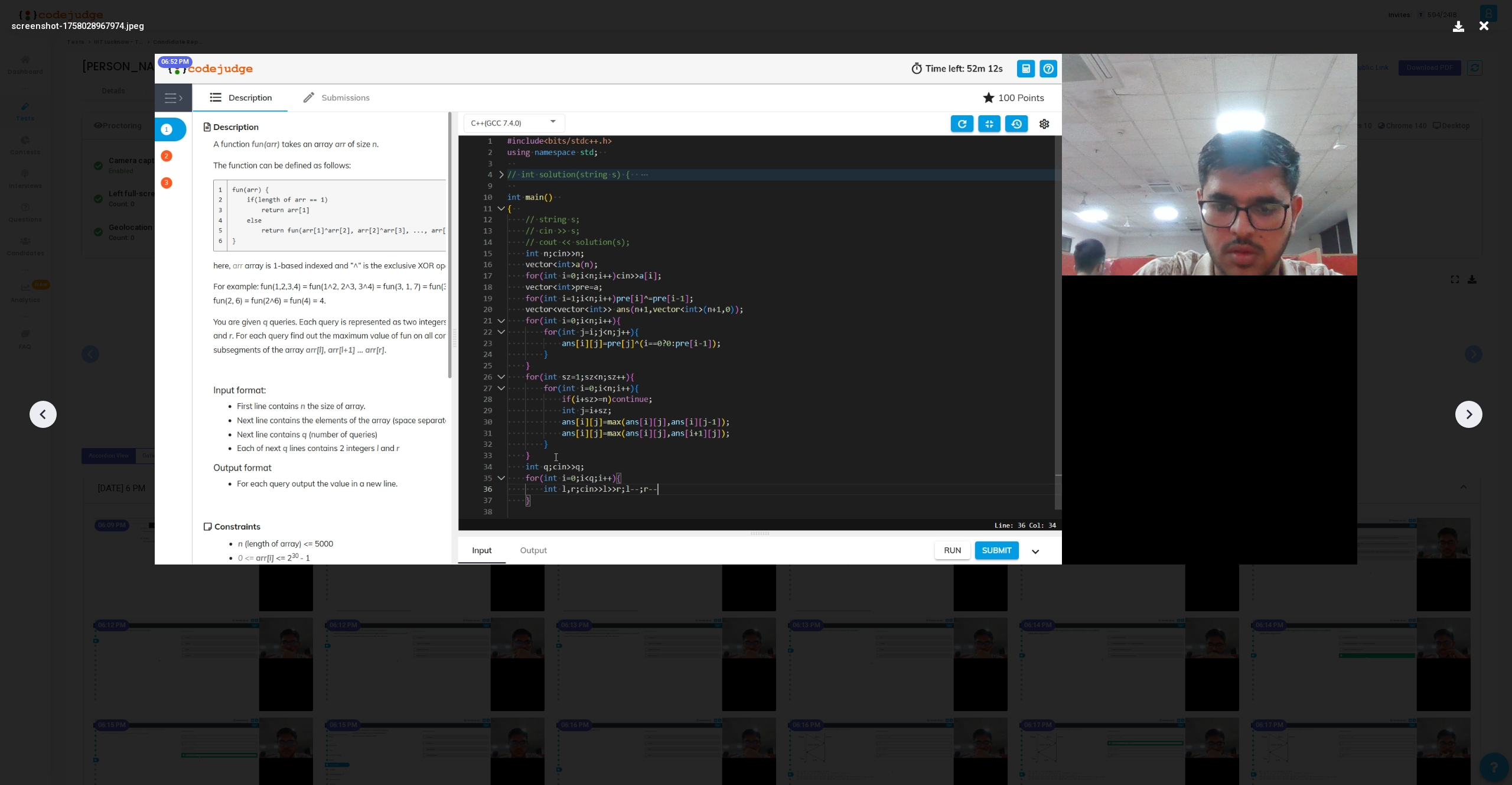
click at [1467, 409] on icon at bounding box center [1468, 414] width 18 height 18
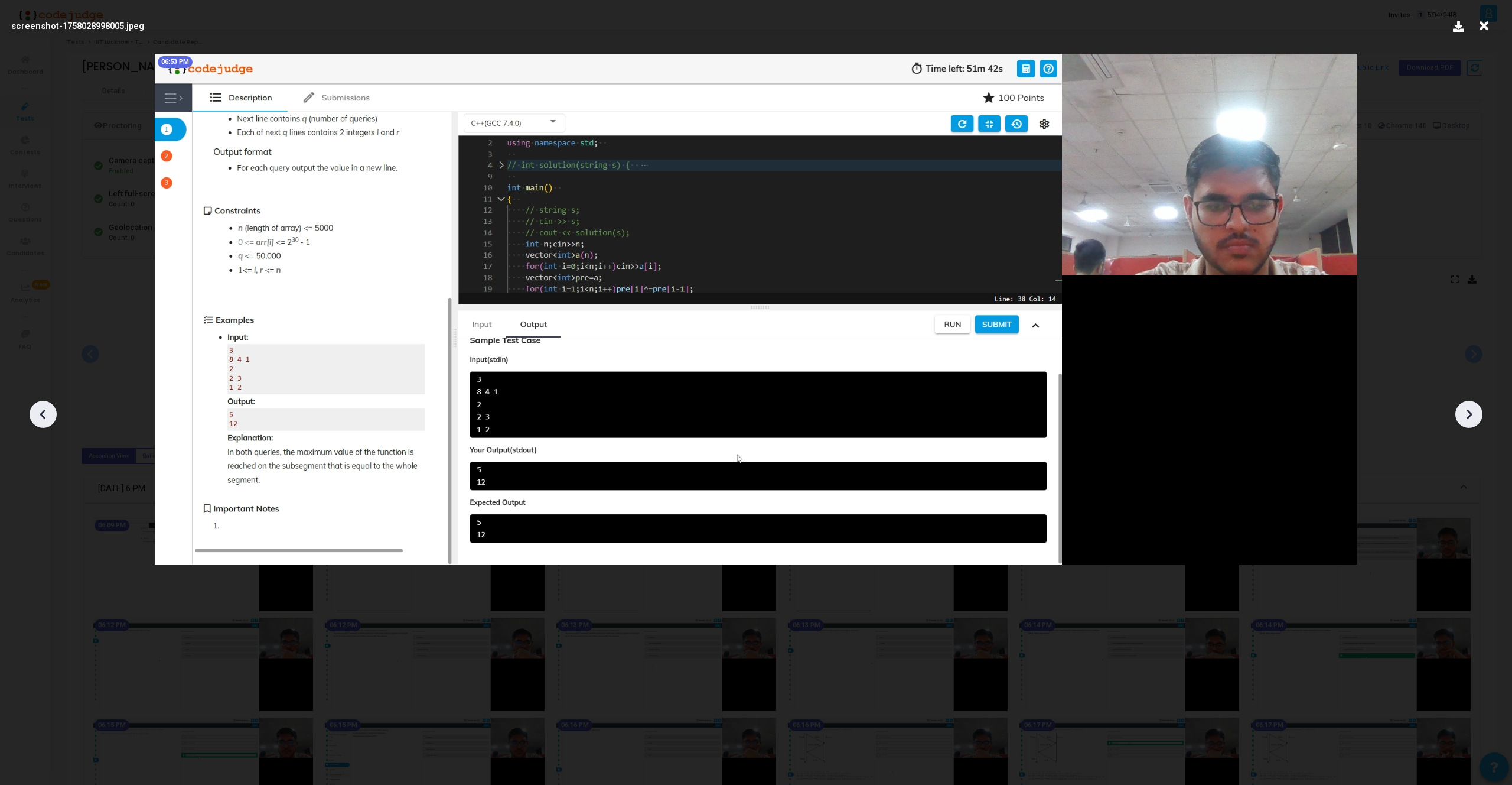
click at [55, 414] on div at bounding box center [43, 414] width 27 height 27
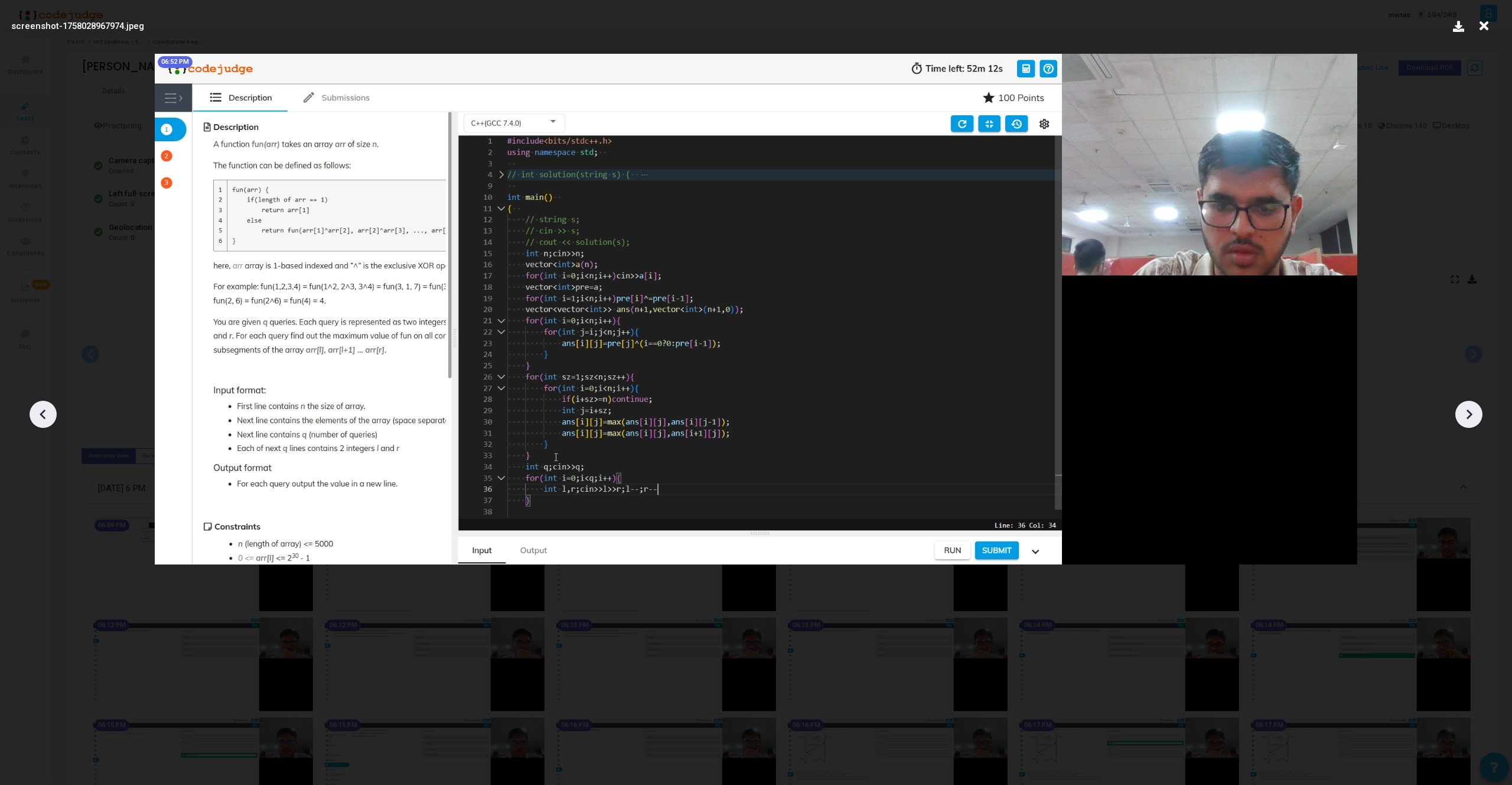
click at [1468, 412] on icon at bounding box center [1469, 415] width 6 height 10
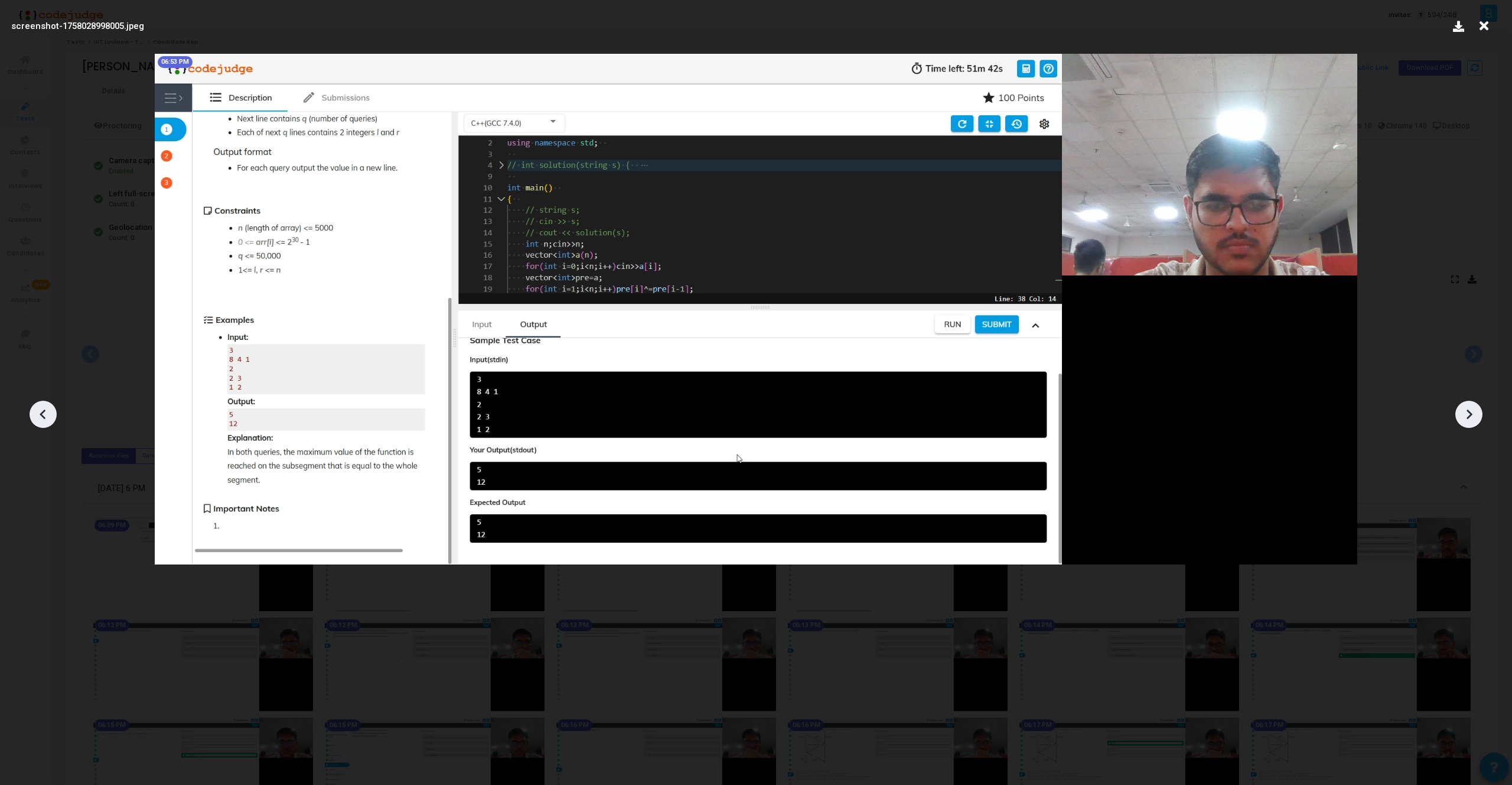
click at [1468, 412] on icon at bounding box center [1469, 415] width 6 height 10
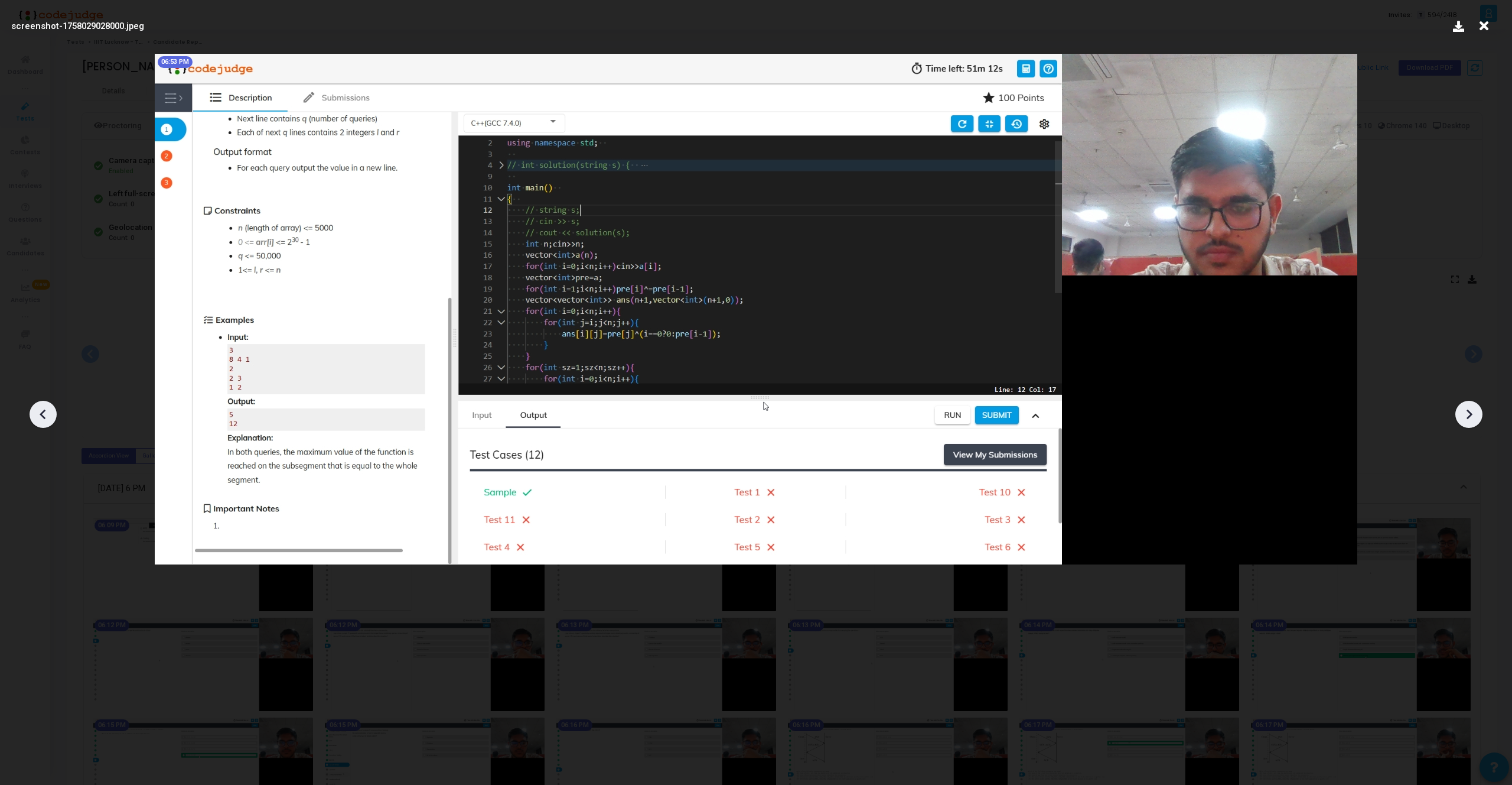
click at [1468, 412] on icon at bounding box center [1469, 415] width 6 height 10
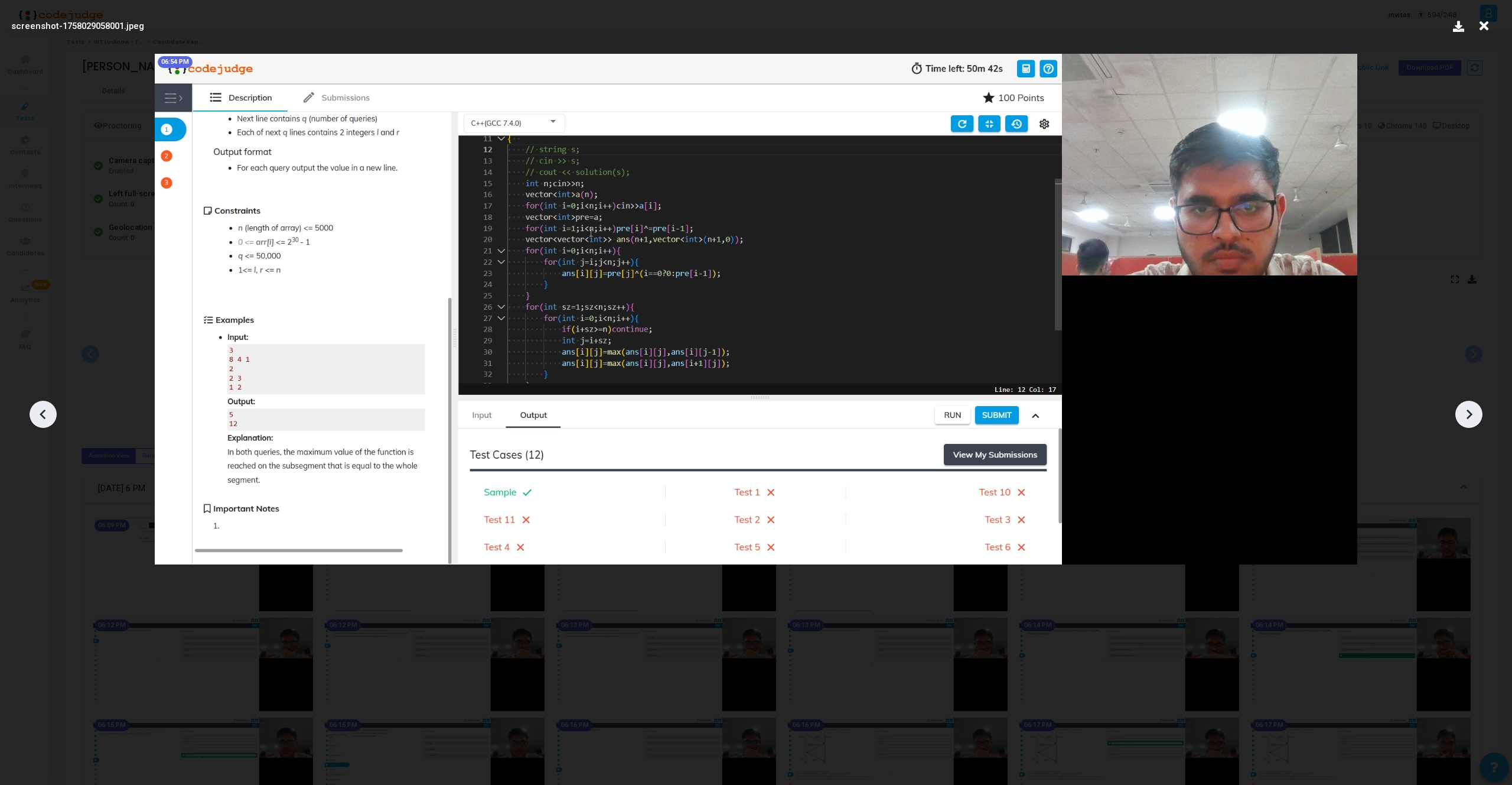
click at [1468, 412] on icon at bounding box center [1469, 415] width 6 height 10
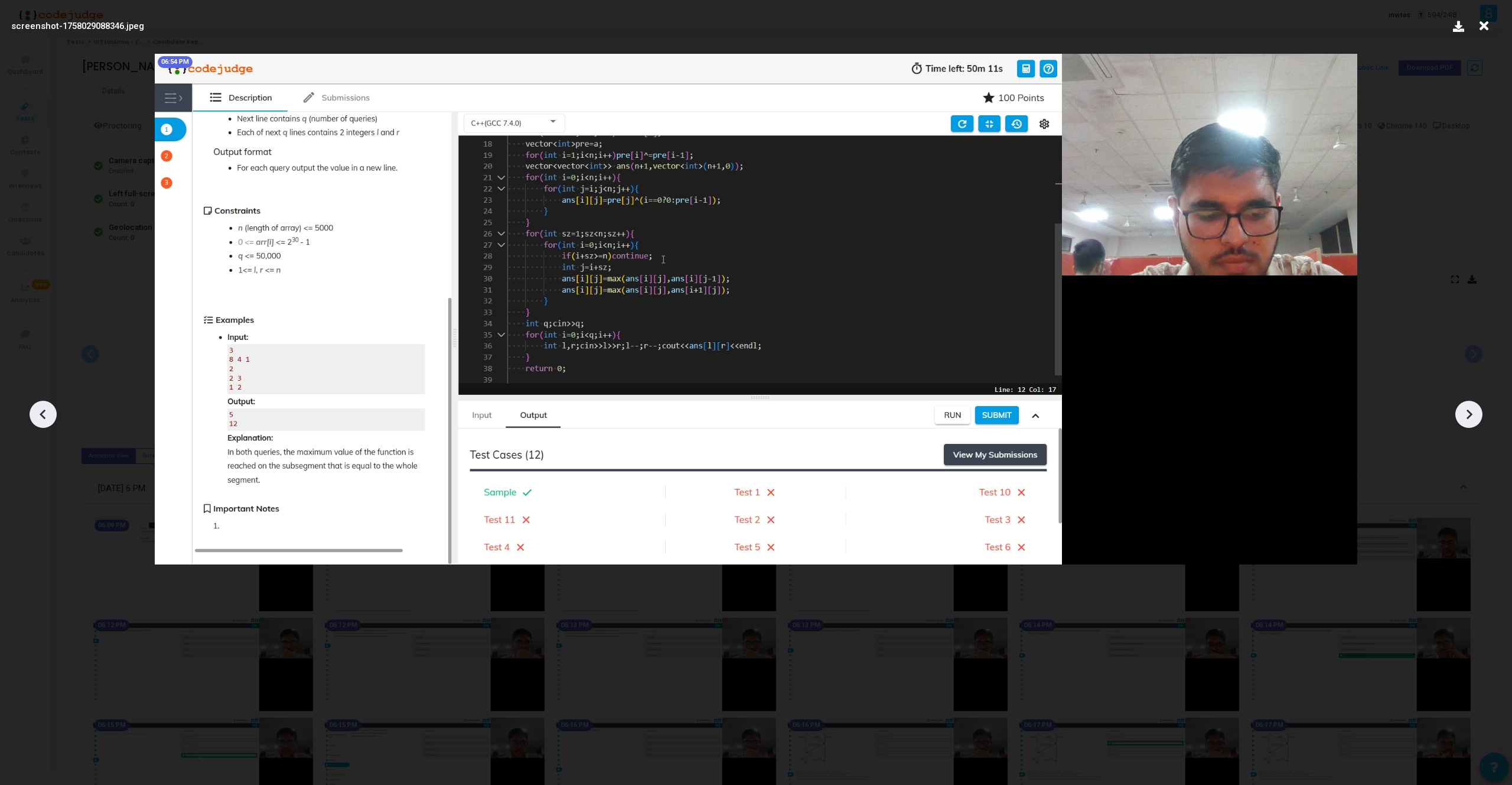
click at [1468, 412] on icon at bounding box center [1468, 414] width 18 height 18
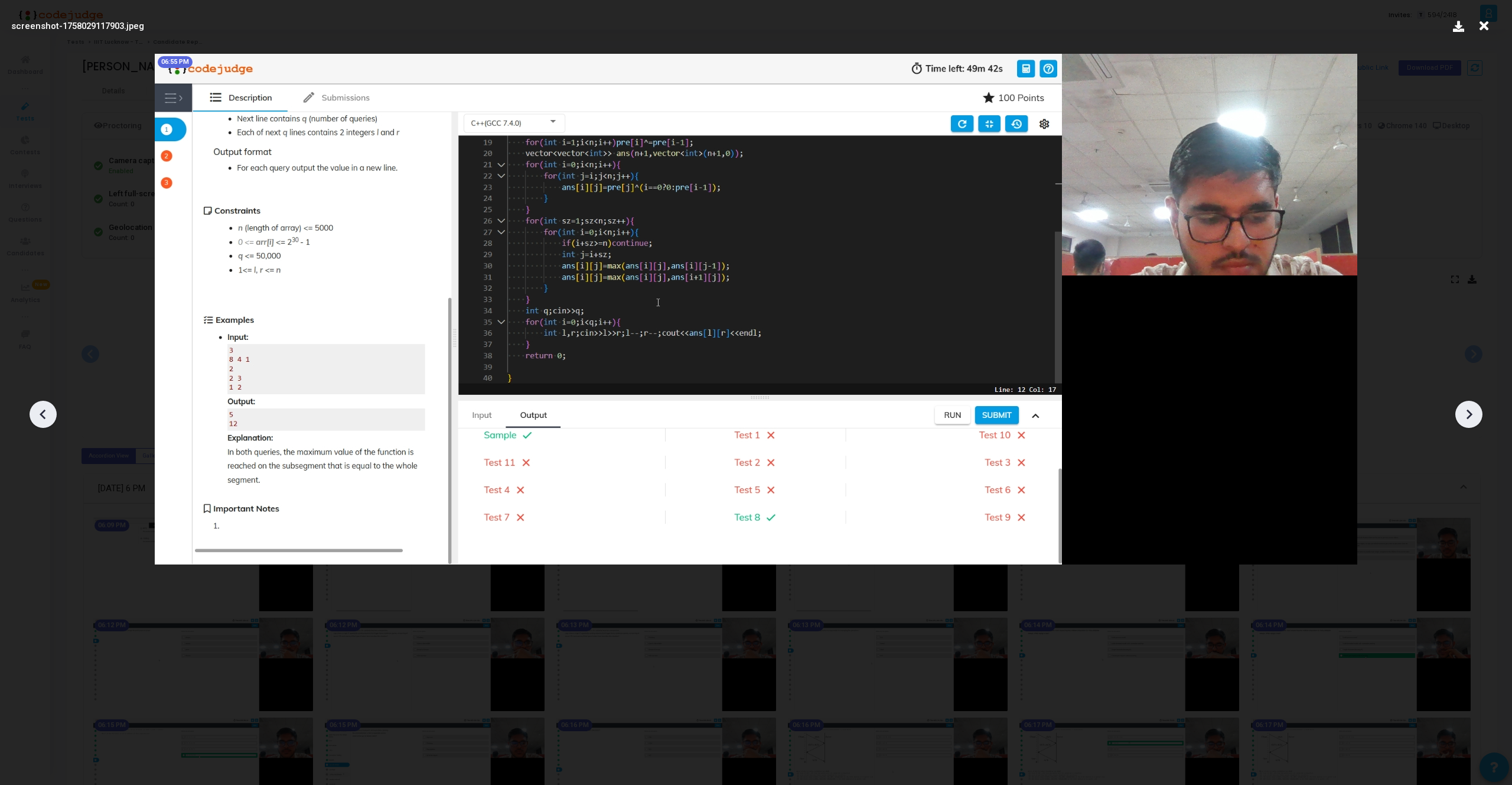
click at [1468, 413] on icon at bounding box center [1468, 414] width 18 height 18
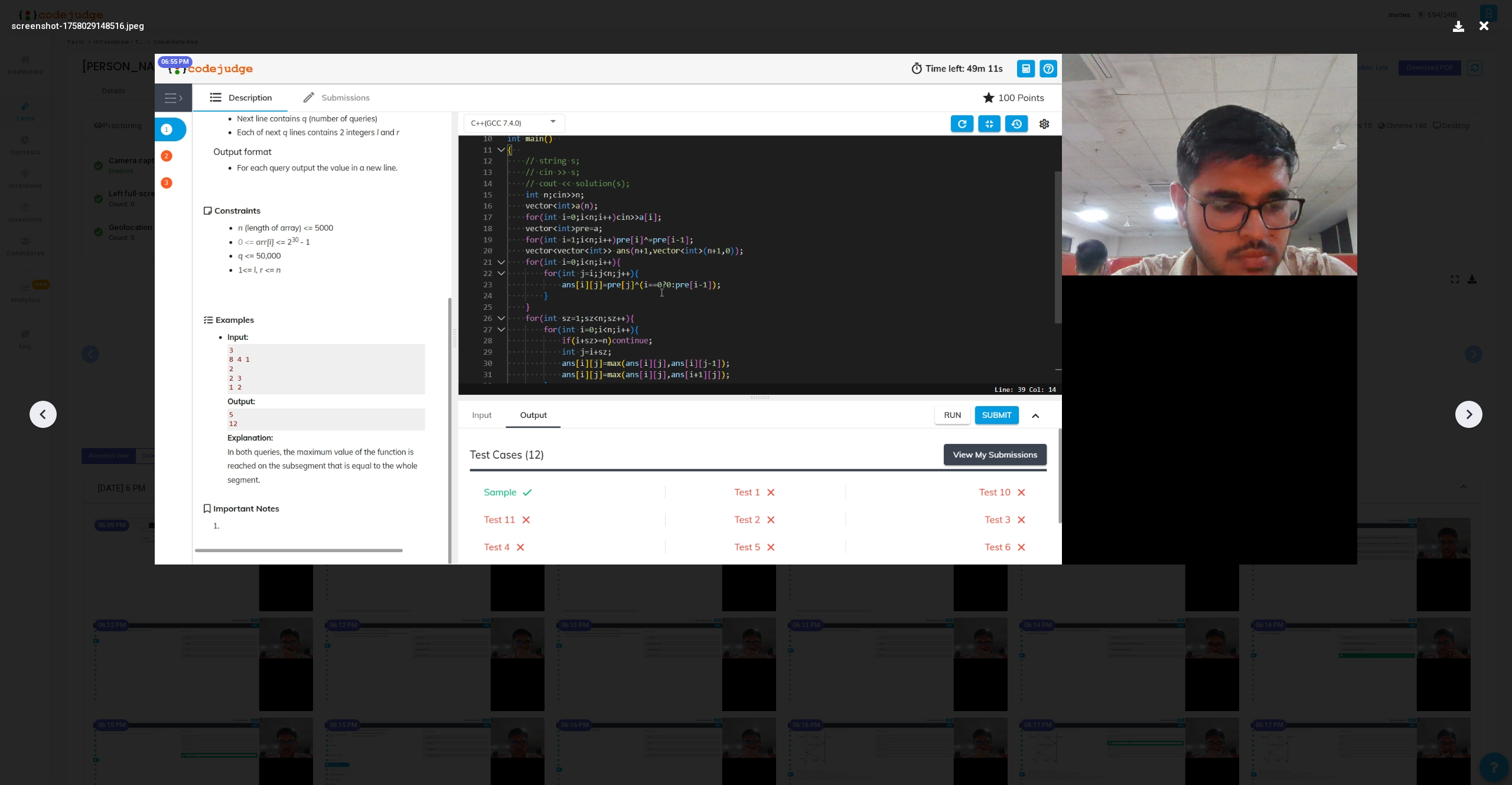
click at [1468, 413] on icon at bounding box center [1468, 414] width 18 height 18
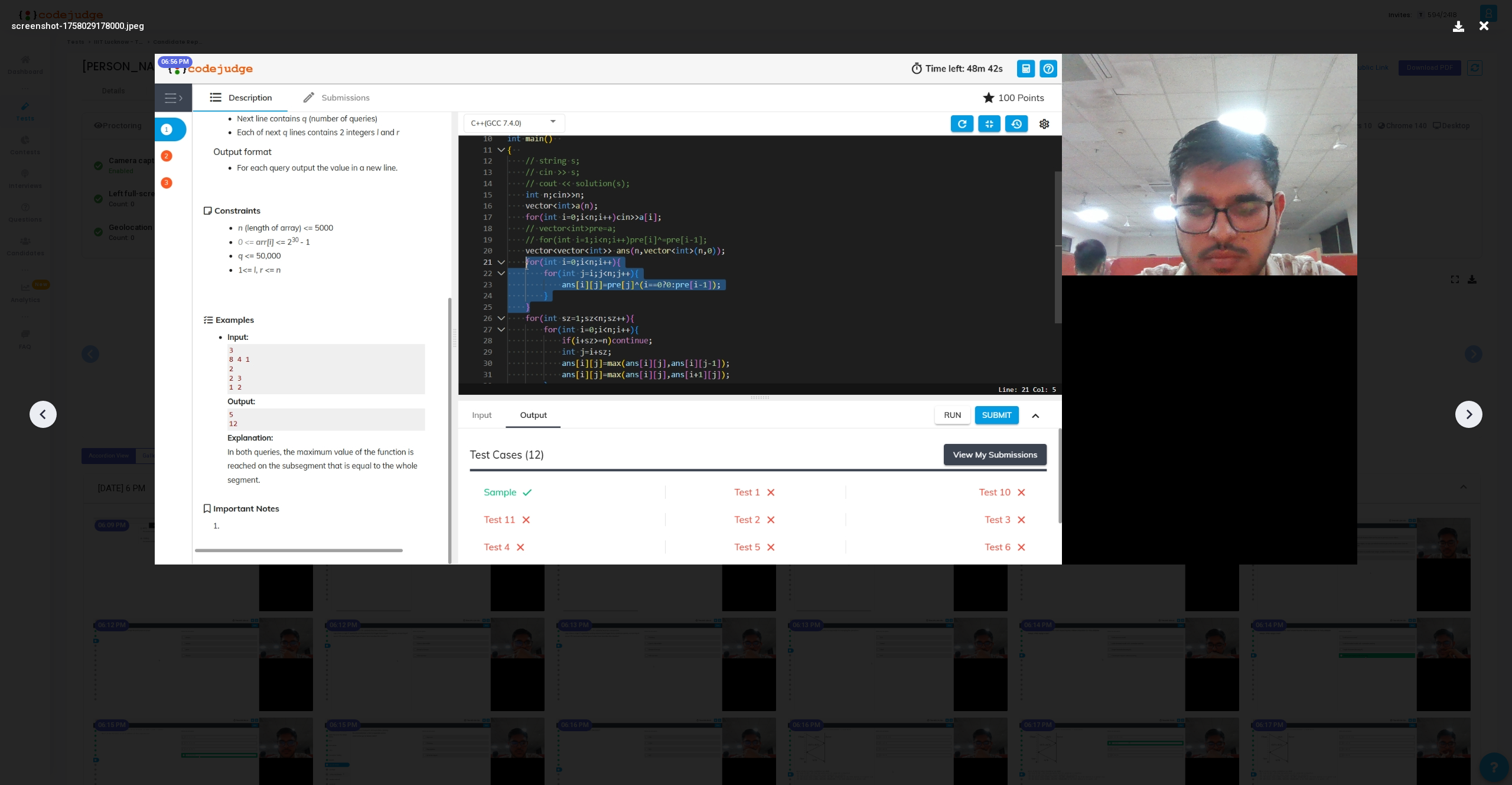
click at [1468, 413] on icon at bounding box center [1468, 414] width 18 height 18
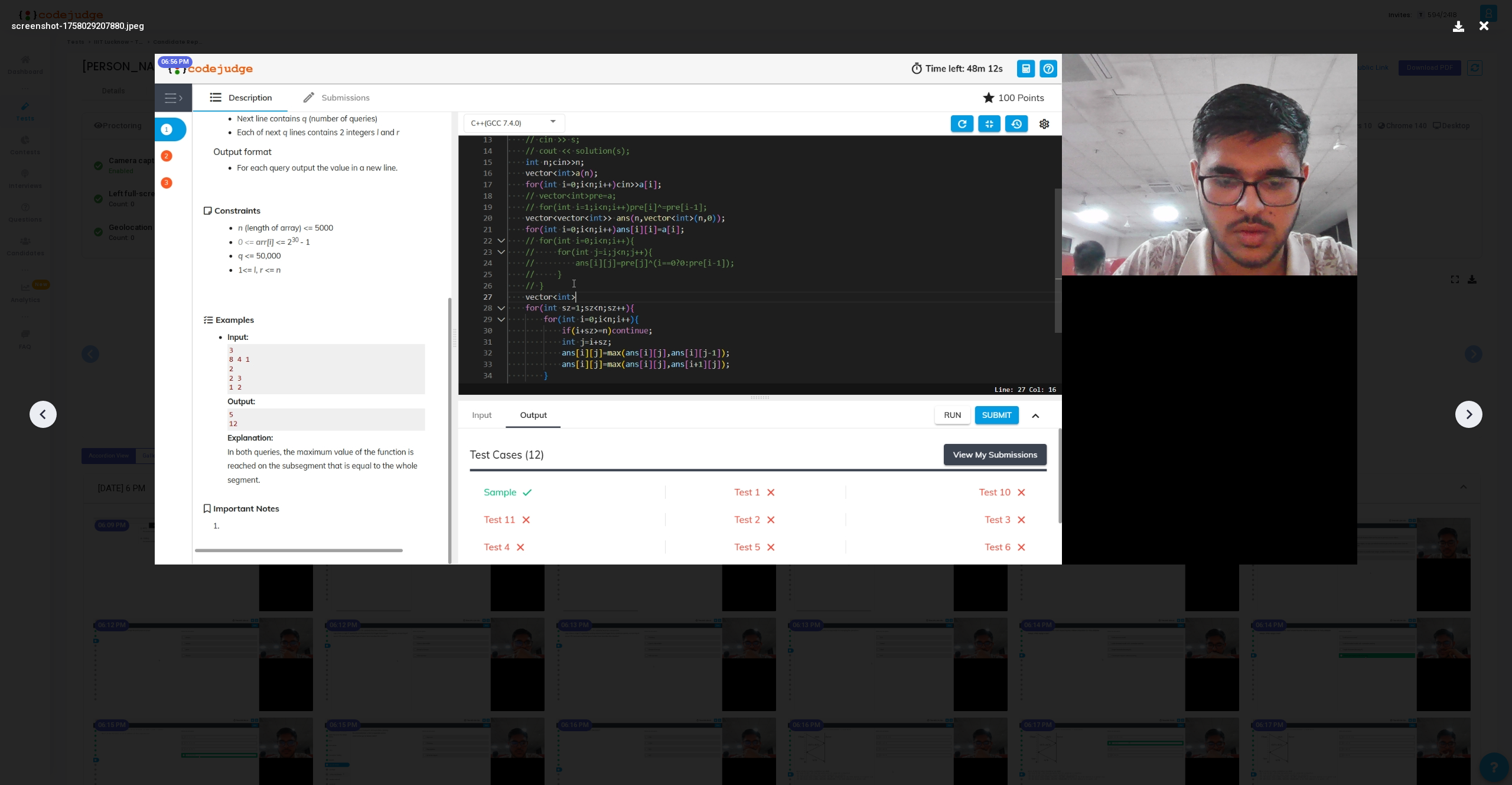
click at [1468, 413] on icon at bounding box center [1468, 414] width 18 height 18
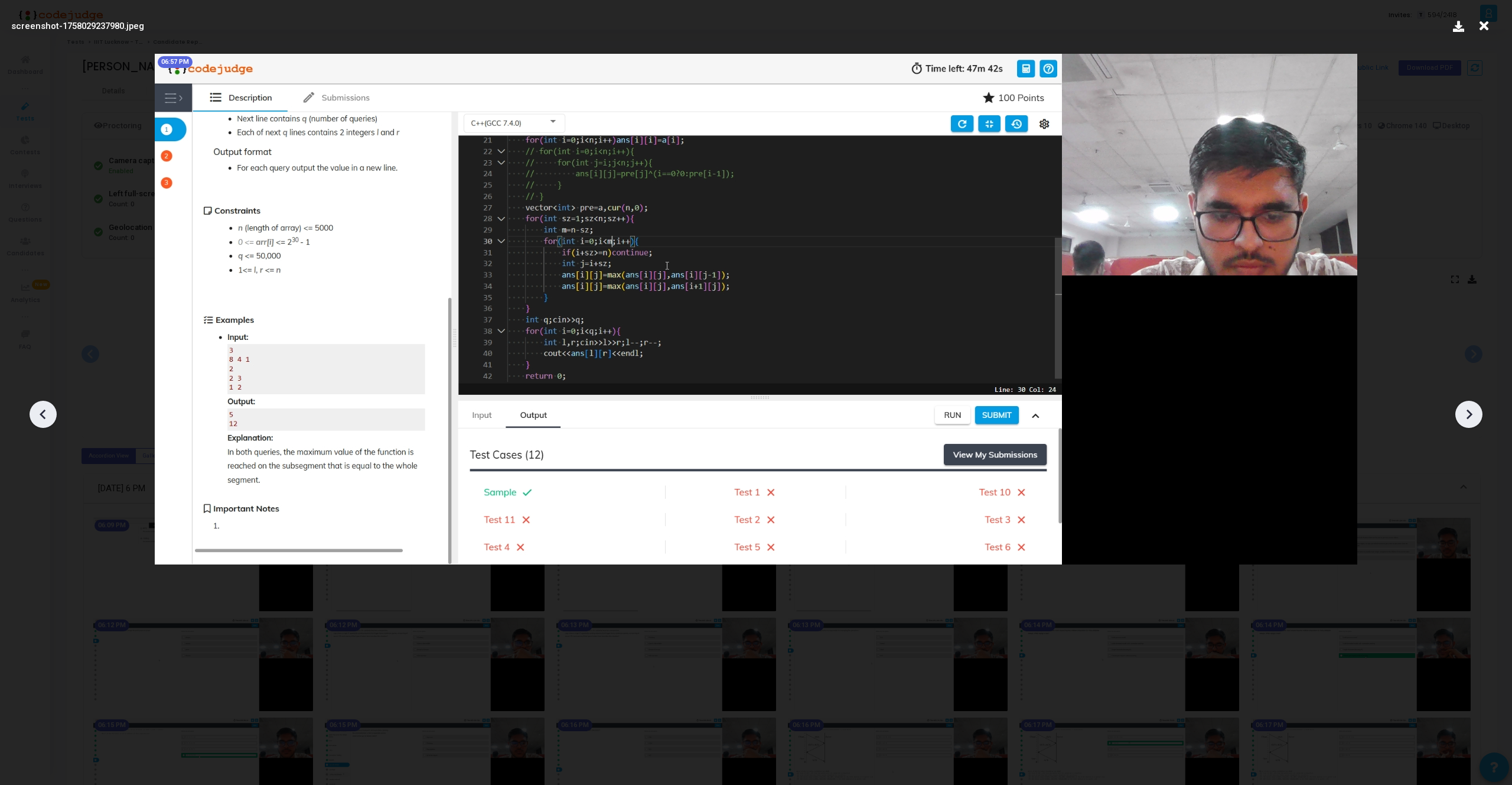
click at [49, 414] on icon at bounding box center [43, 414] width 18 height 18
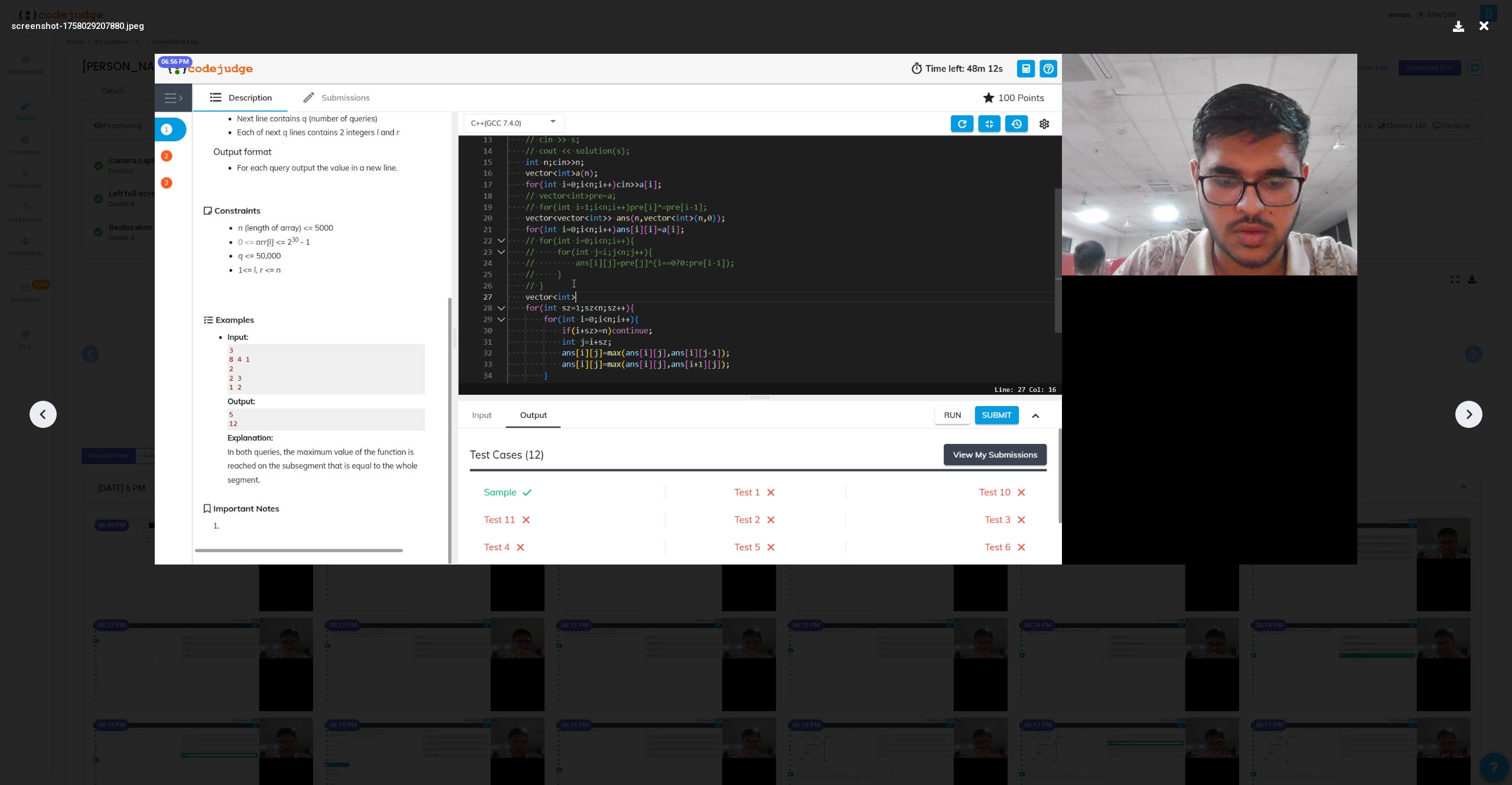
click at [49, 414] on icon at bounding box center [43, 414] width 18 height 18
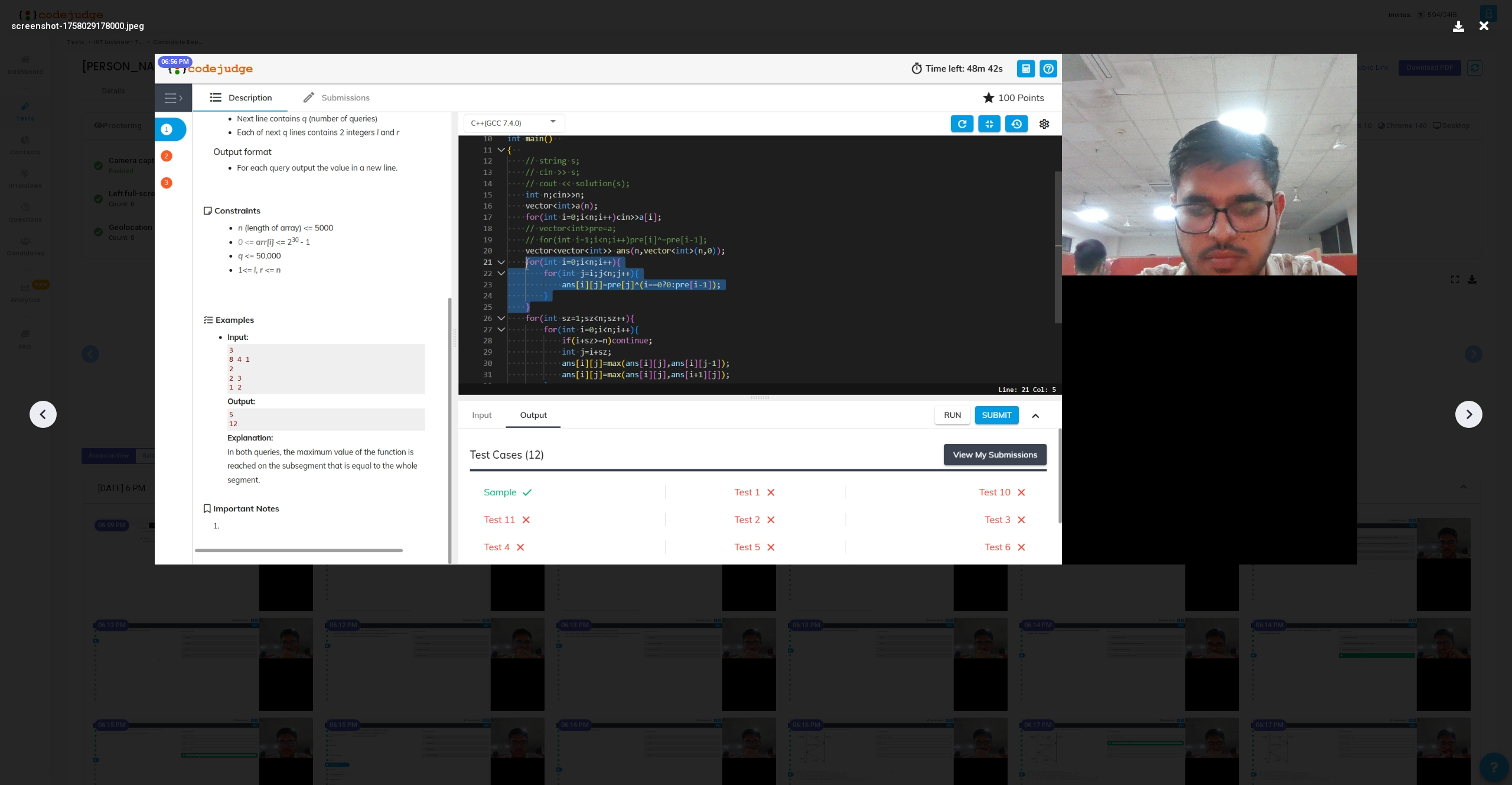
click at [49, 414] on icon at bounding box center [43, 414] width 18 height 18
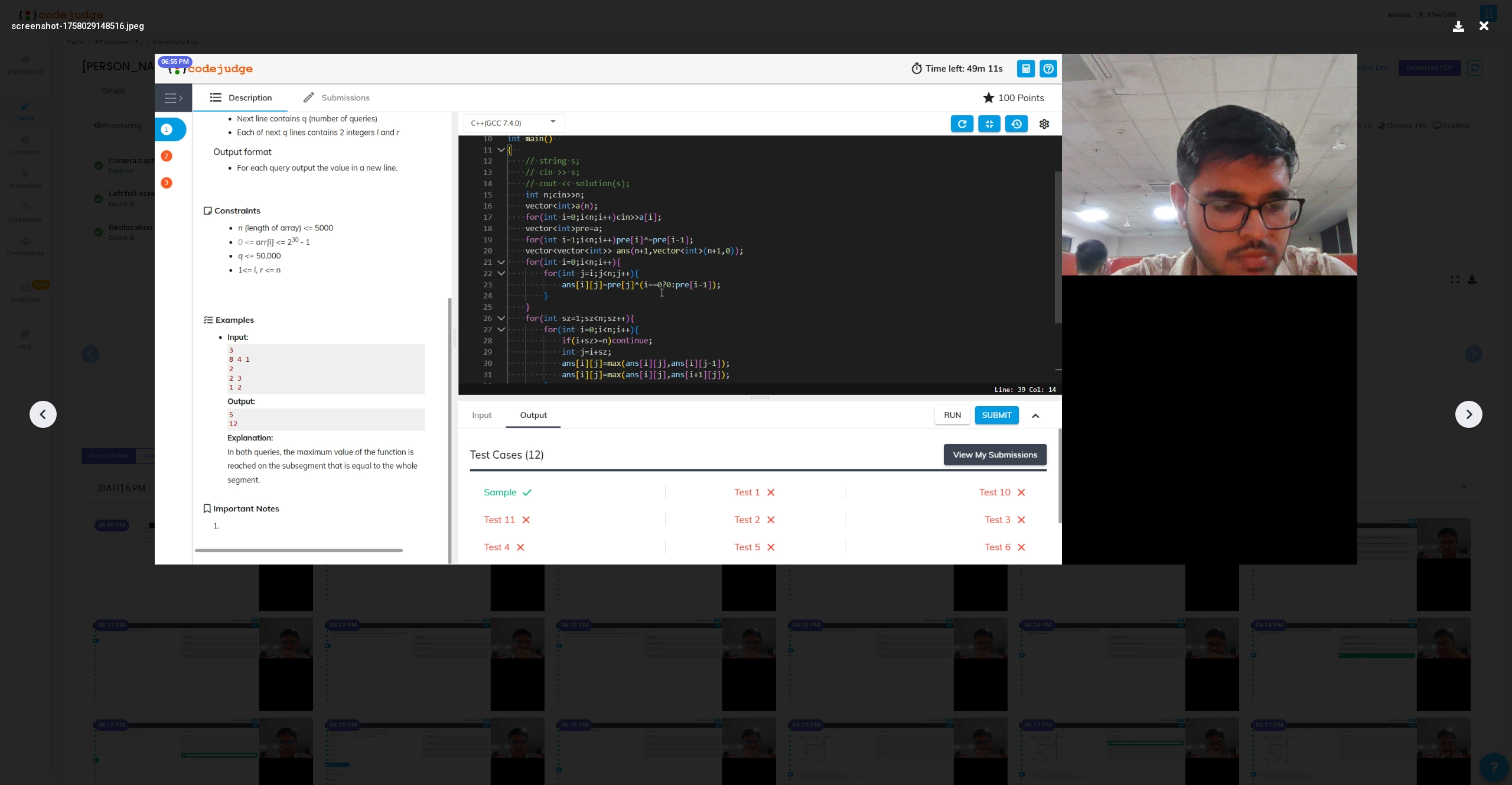
click at [49, 414] on icon at bounding box center [43, 414] width 18 height 18
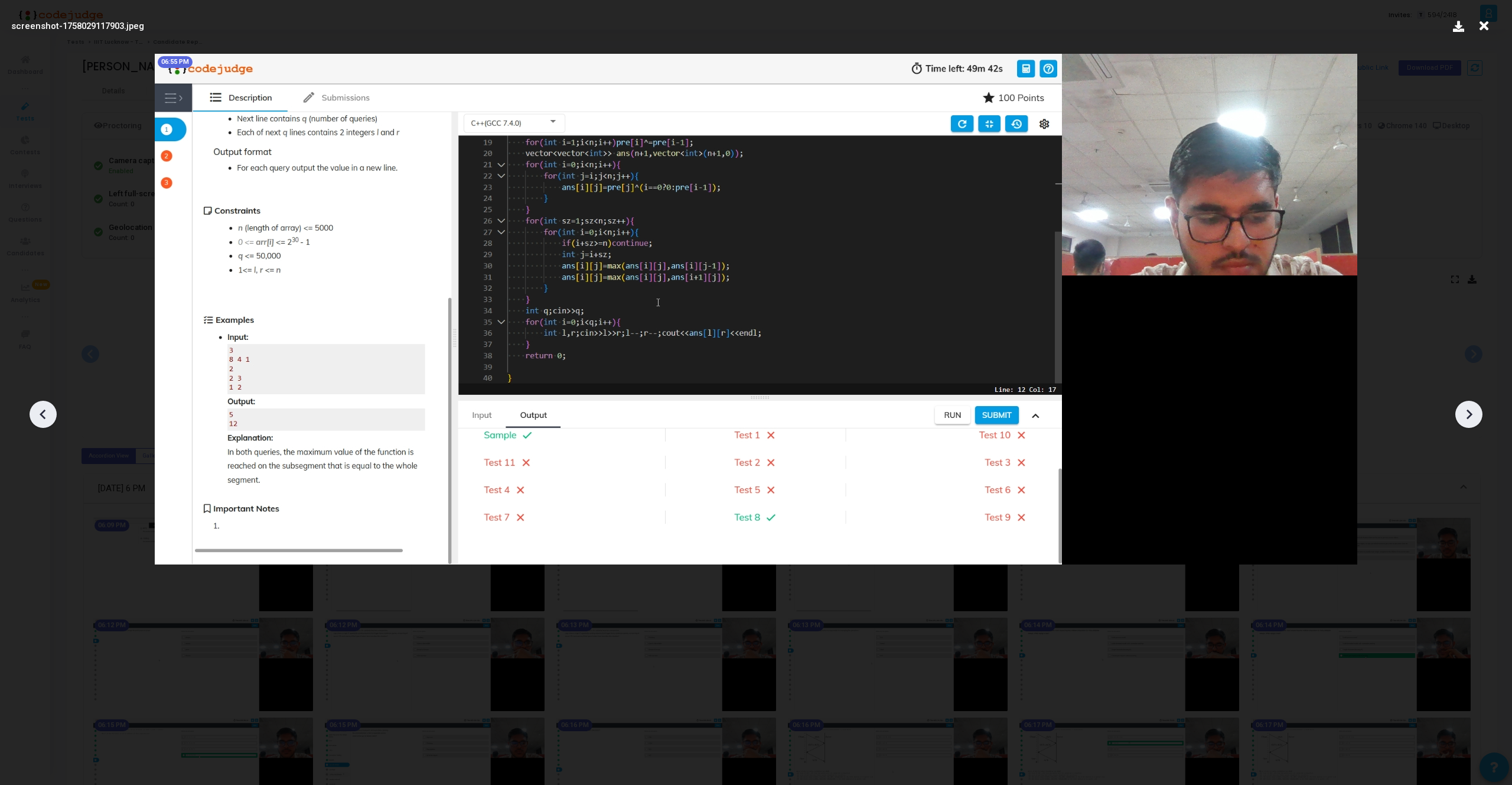
click at [49, 414] on icon at bounding box center [43, 414] width 18 height 18
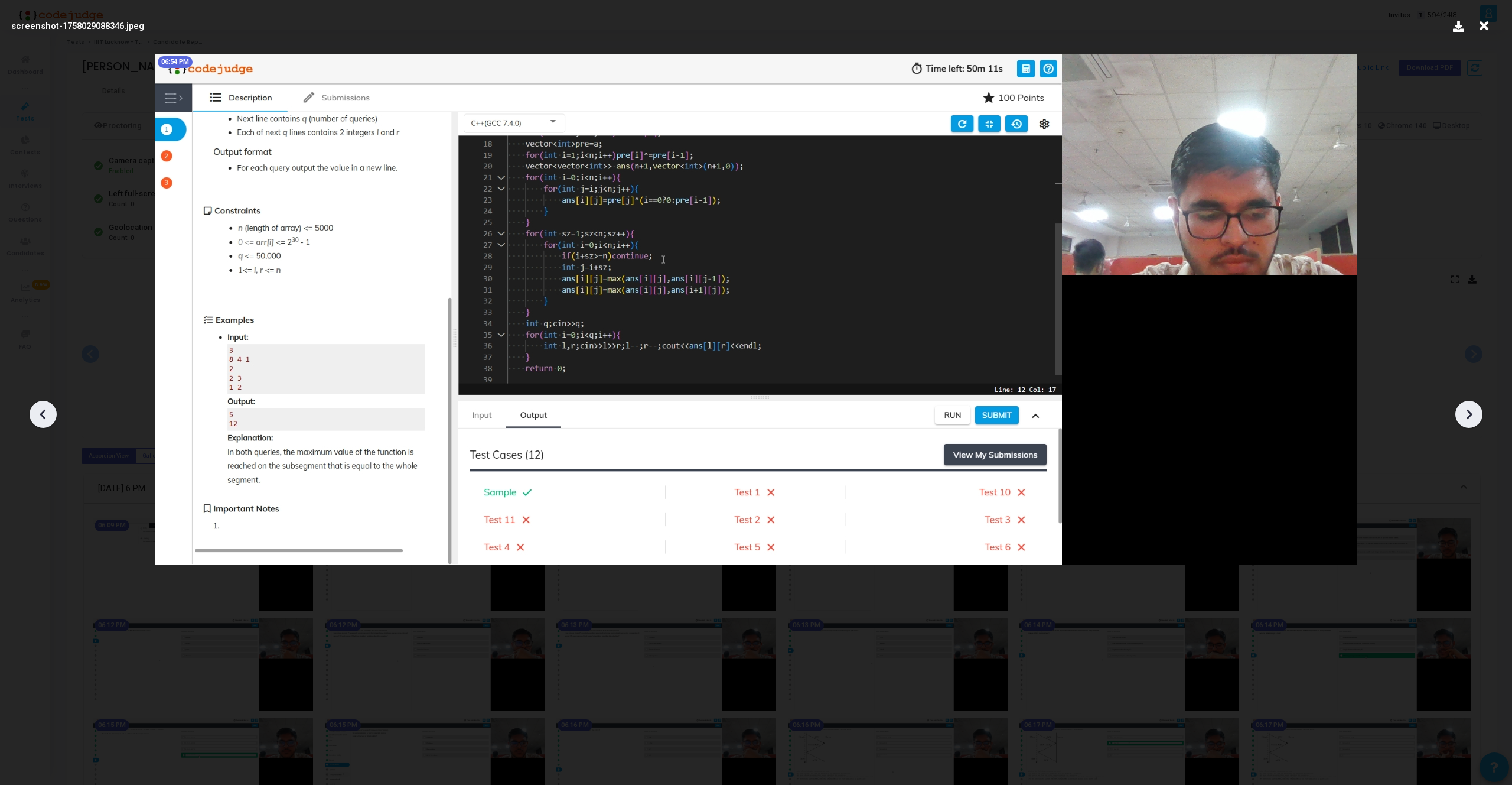
click at [49, 414] on icon at bounding box center [43, 414] width 18 height 18
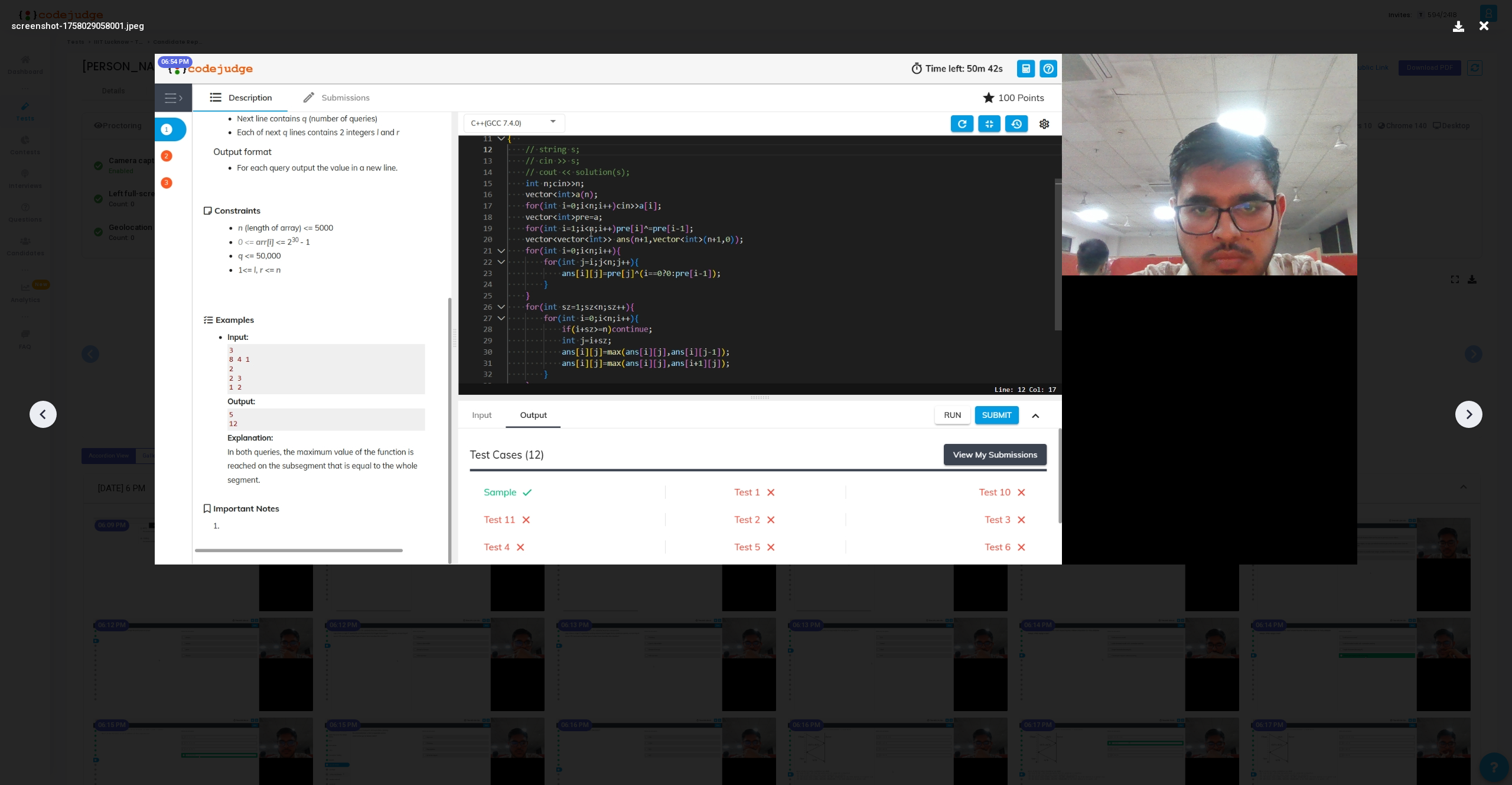
click at [49, 414] on icon at bounding box center [43, 414] width 18 height 18
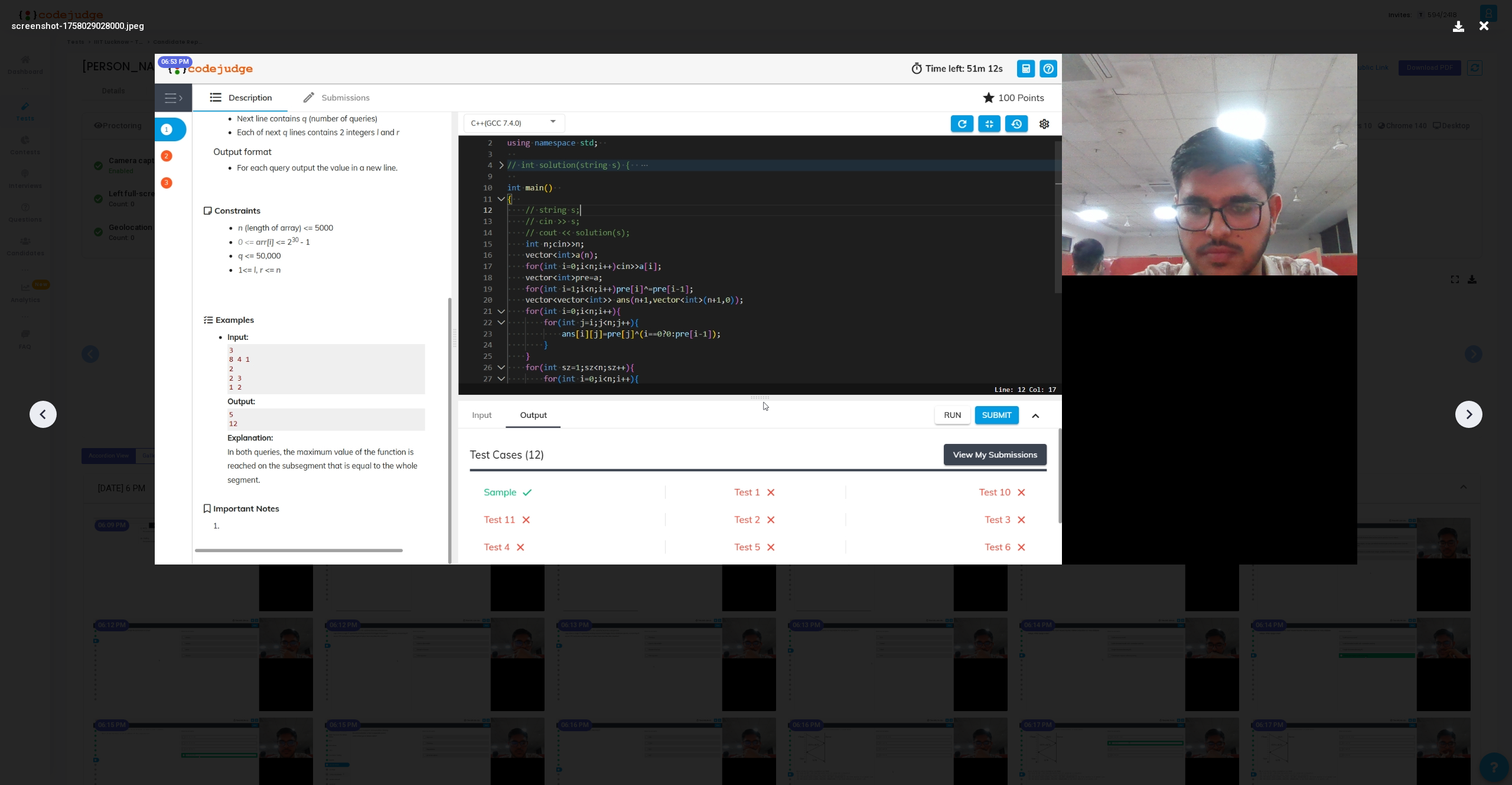
click at [49, 414] on icon at bounding box center [43, 414] width 18 height 18
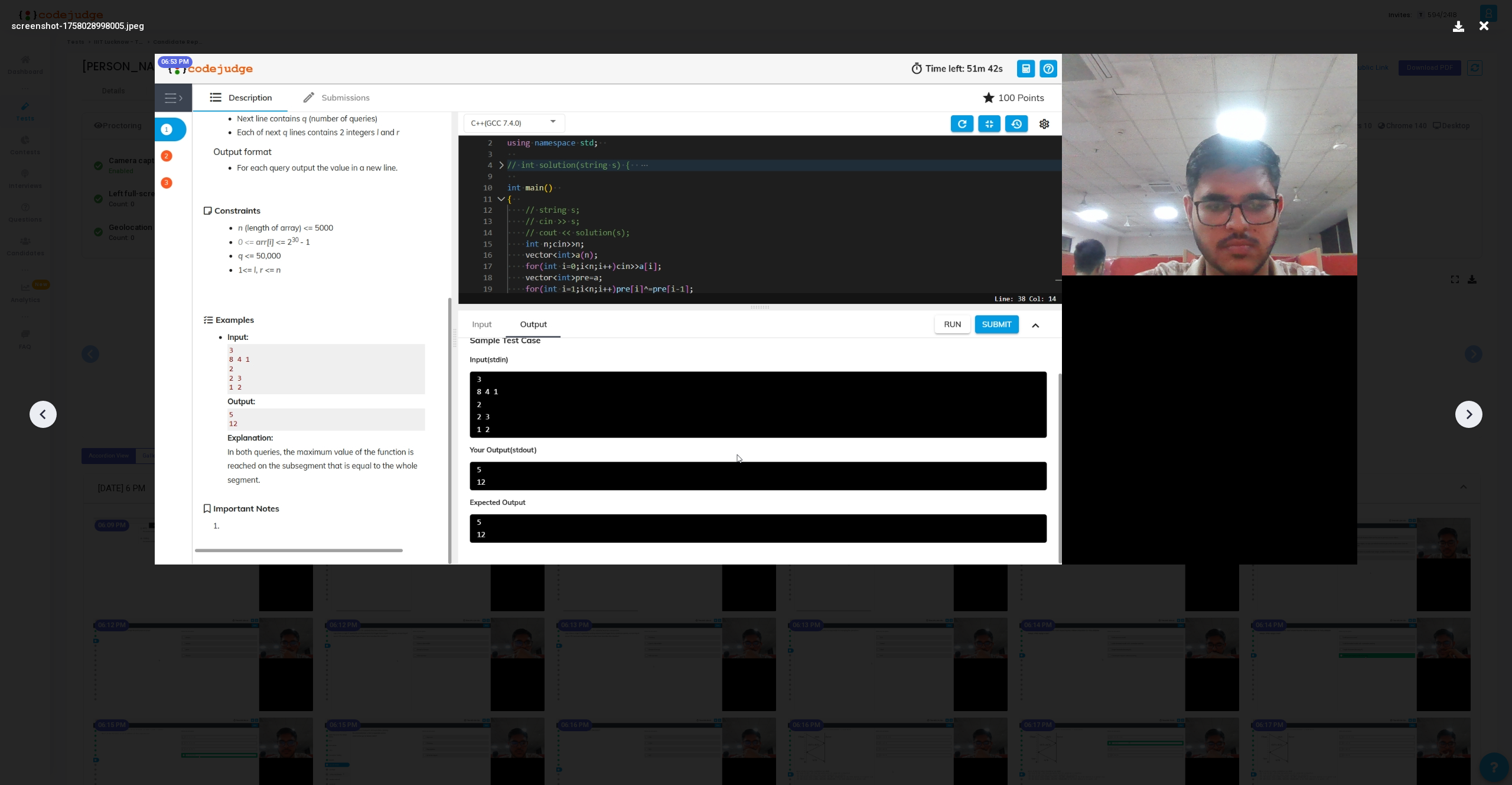
click at [1460, 406] on icon at bounding box center [1468, 414] width 18 height 18
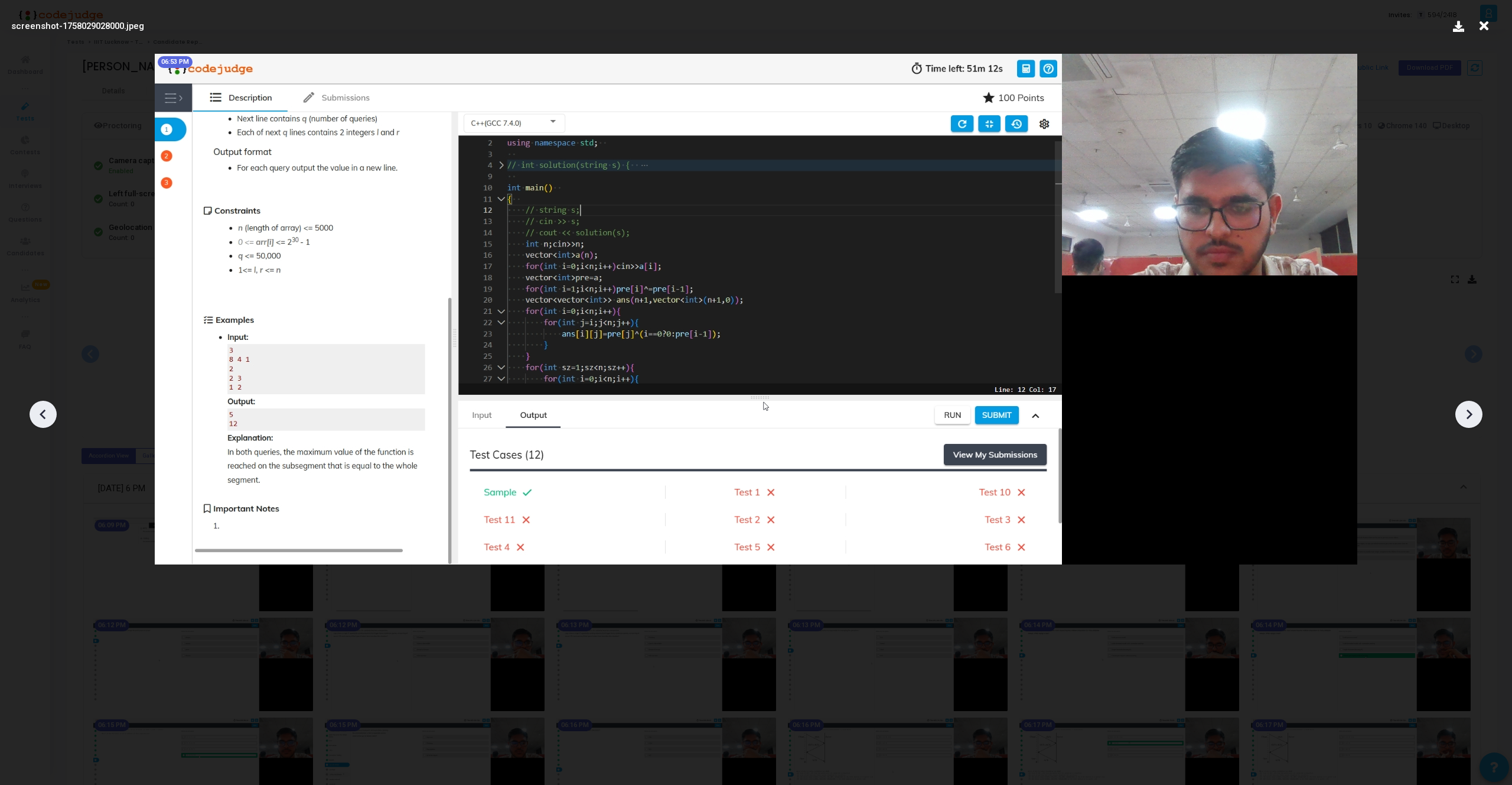
click at [1457, 406] on div at bounding box center [1468, 414] width 27 height 27
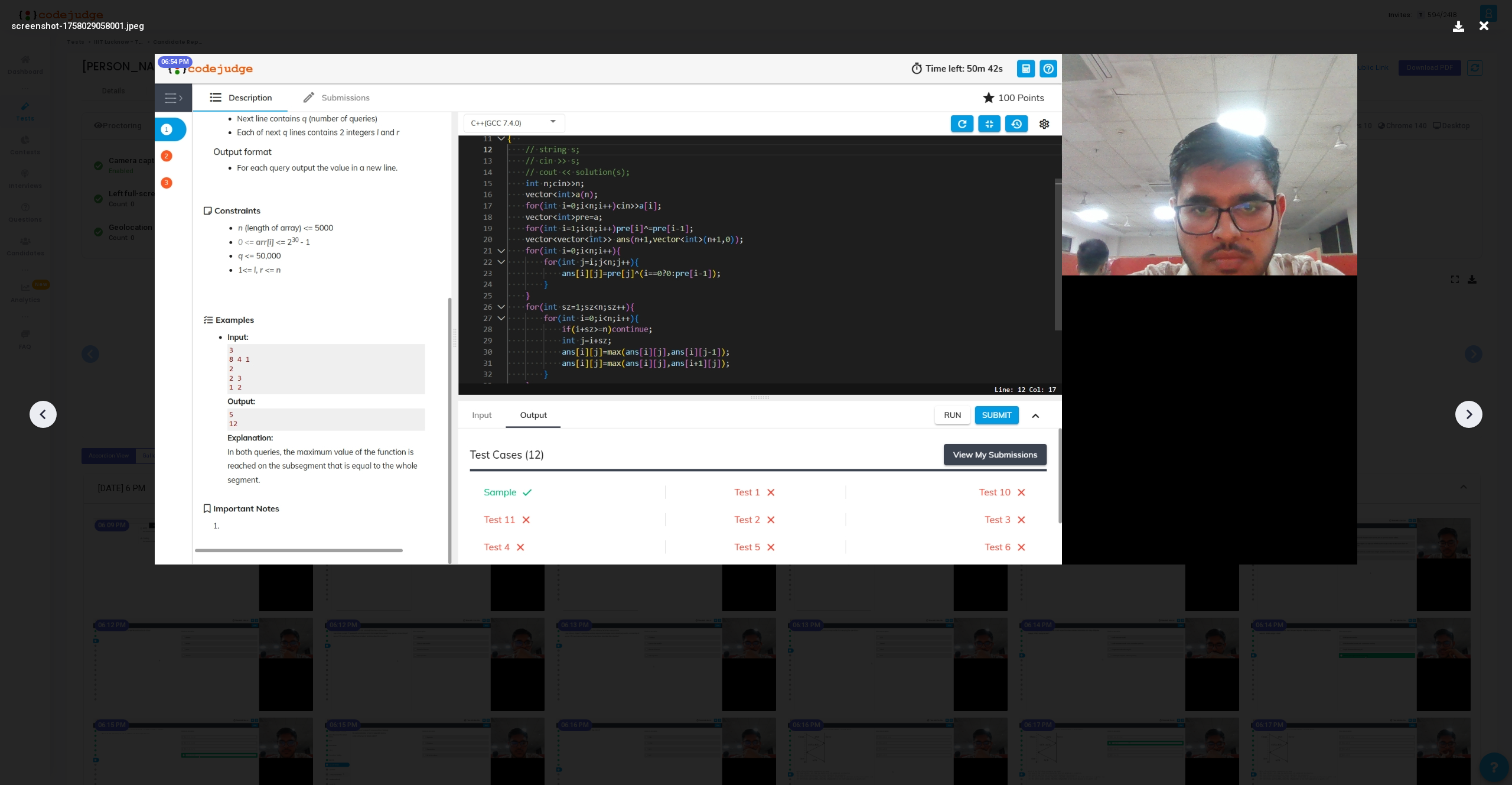
click at [1457, 406] on div at bounding box center [1468, 414] width 27 height 27
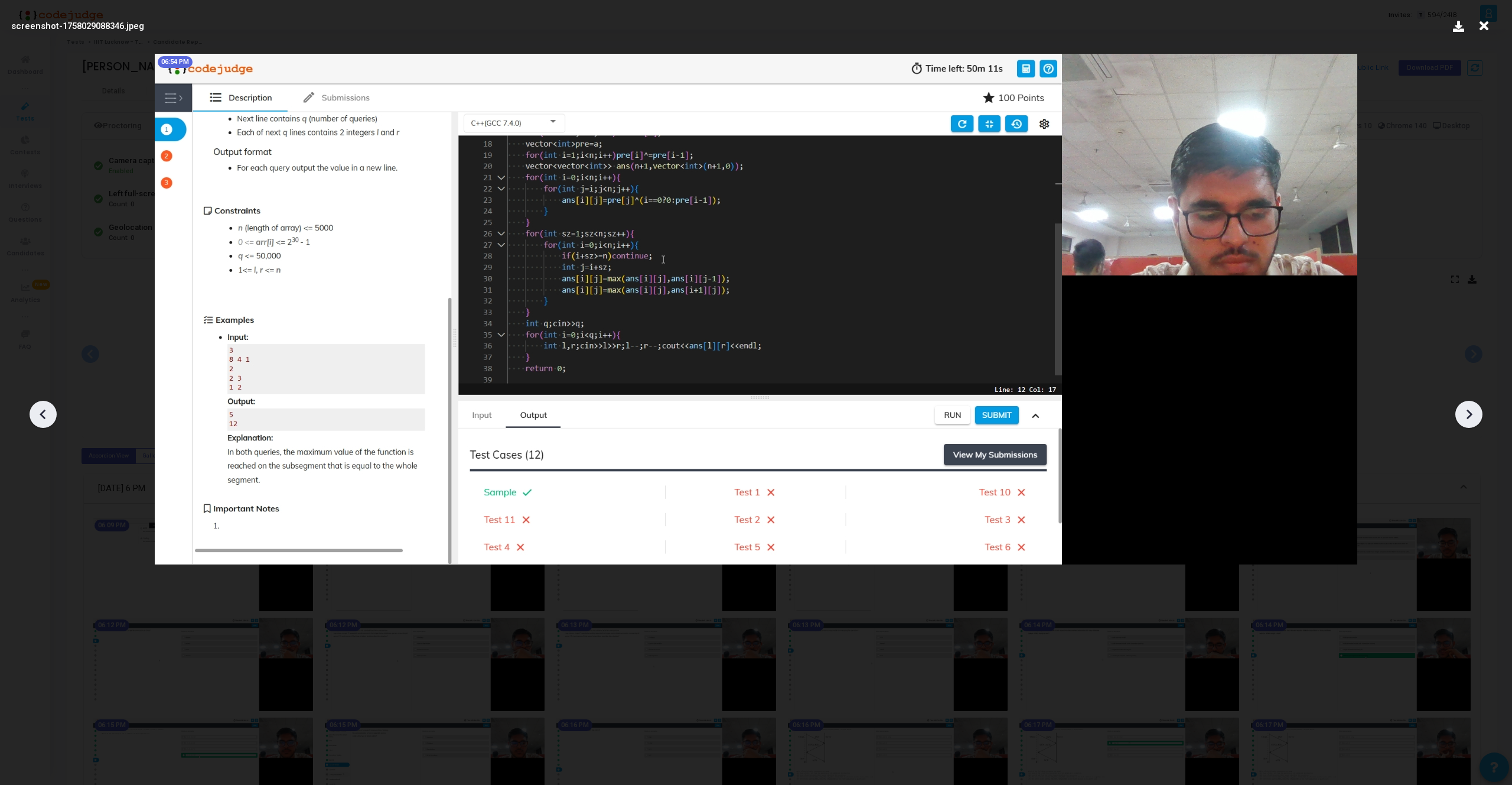
click at [1457, 406] on div at bounding box center [1468, 414] width 27 height 27
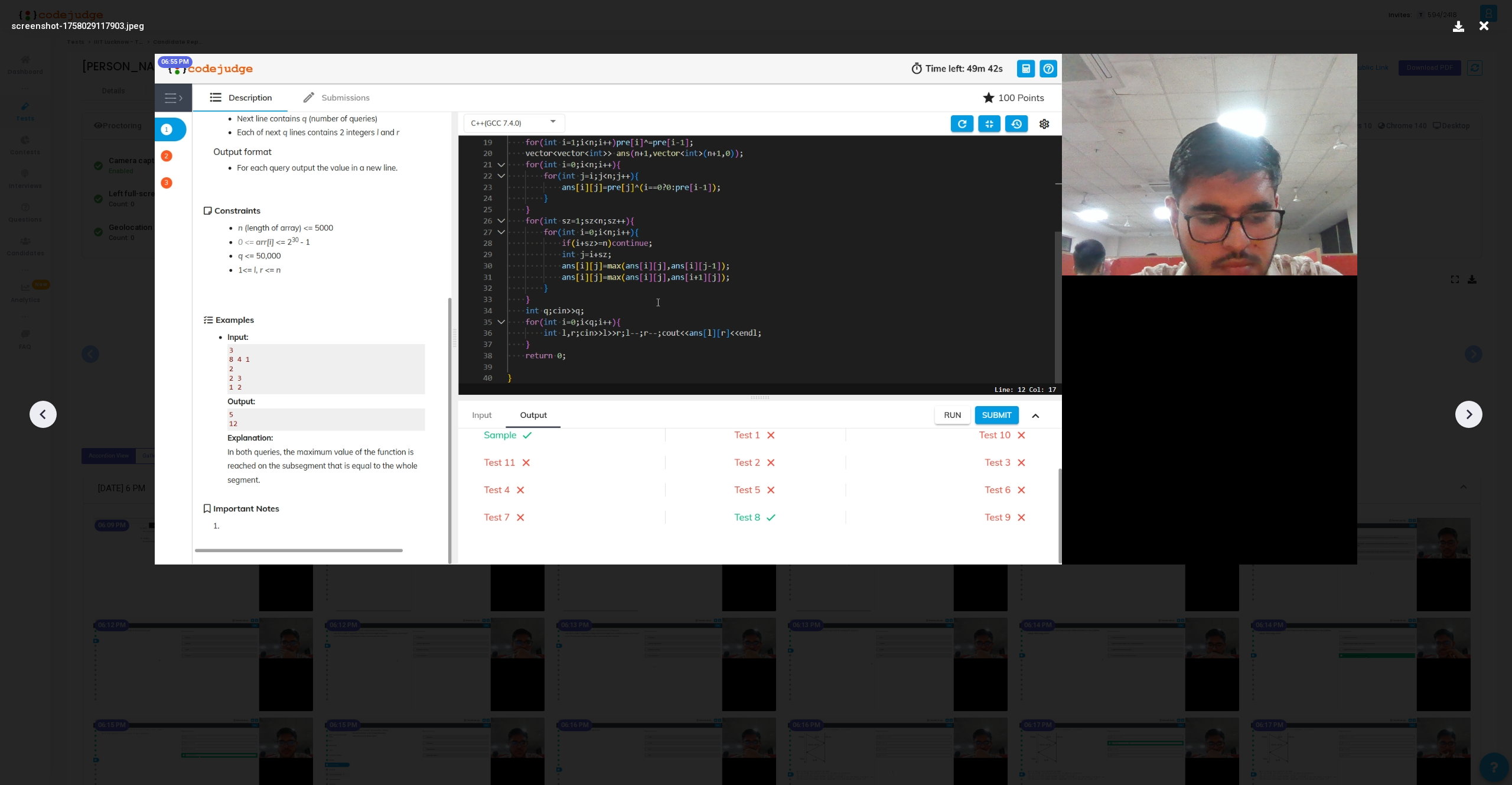
click at [1457, 406] on div at bounding box center [1468, 414] width 27 height 27
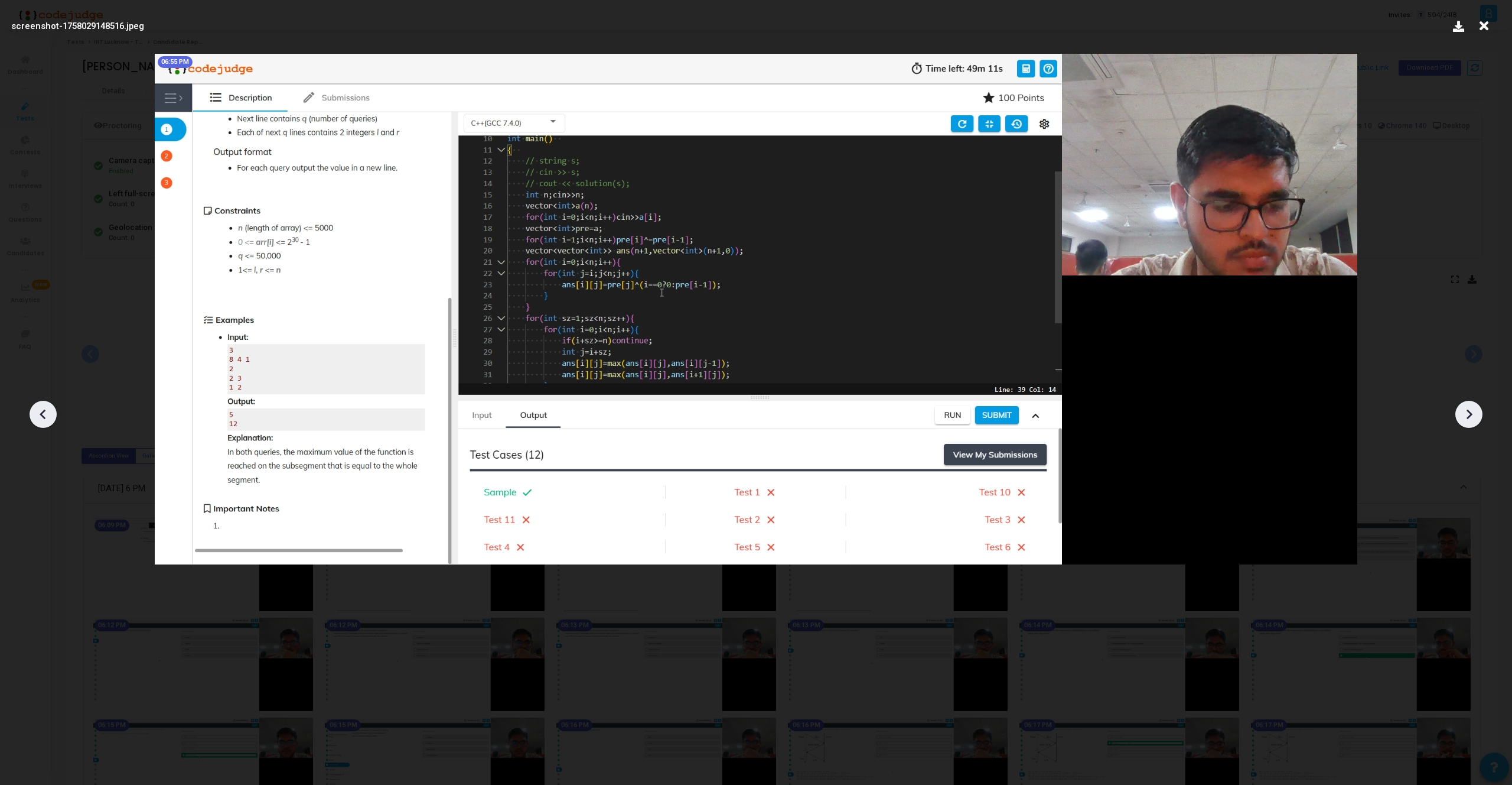
click at [1457, 406] on div at bounding box center [1468, 414] width 27 height 27
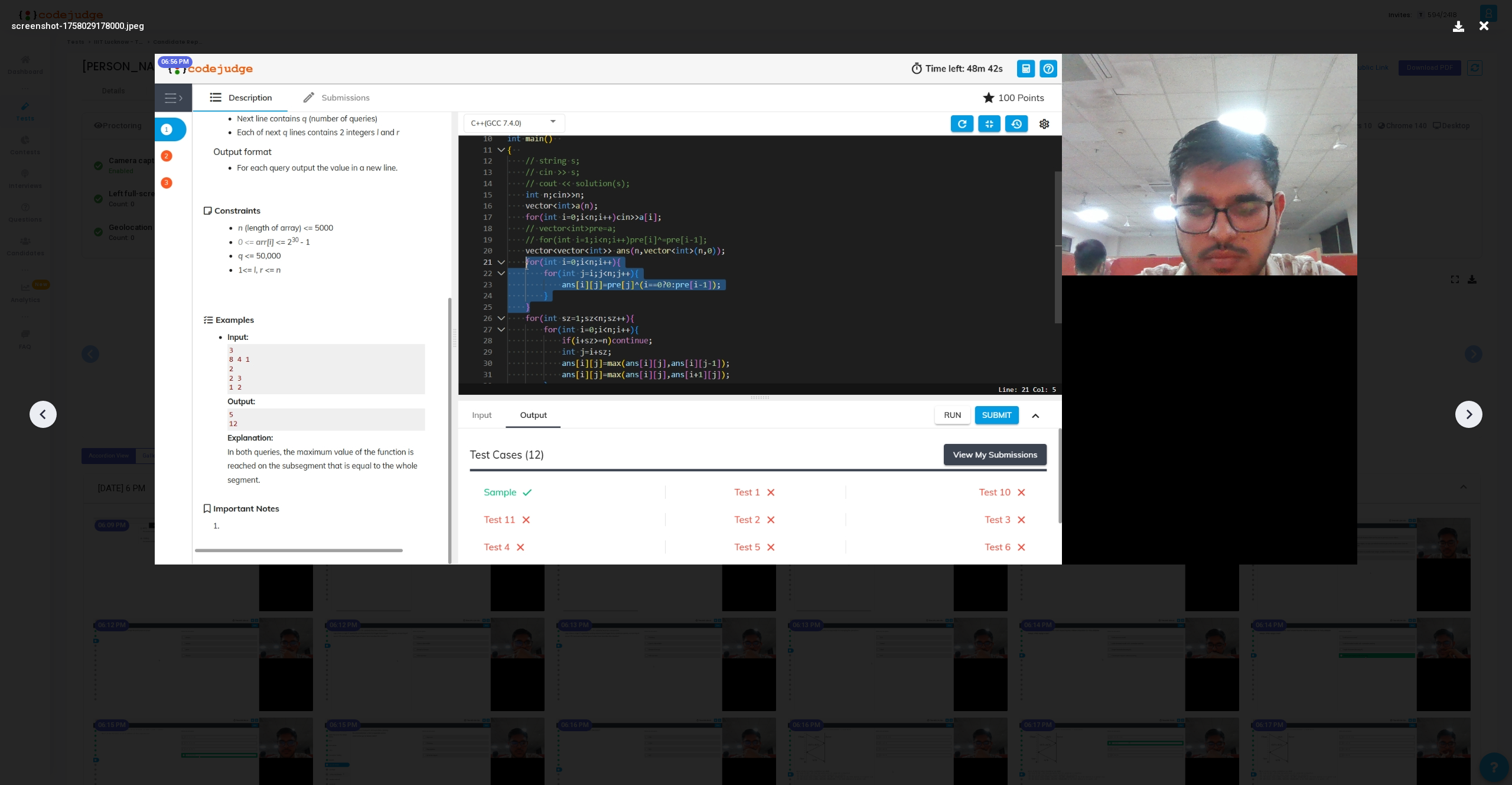
click at [42, 410] on icon at bounding box center [43, 414] width 18 height 18
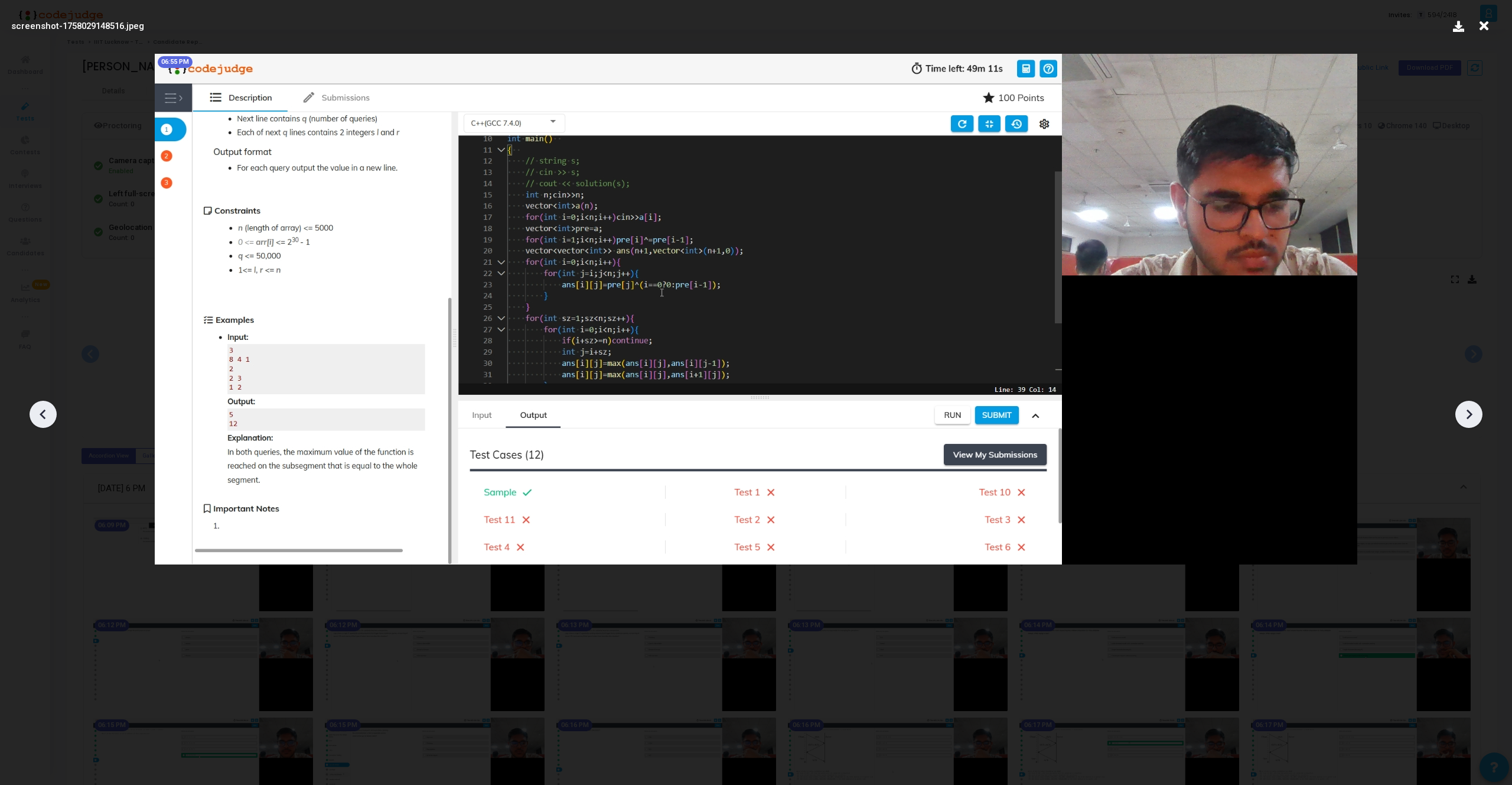
drag, startPoint x: 1465, startPoint y: 417, endPoint x: 430, endPoint y: 285, distance: 1043.4
click at [431, 285] on div "screenshot-1758029148516.jpeg 06:55 PM" at bounding box center [756, 392] width 1512 height 785
click at [37, 406] on icon at bounding box center [43, 414] width 18 height 18
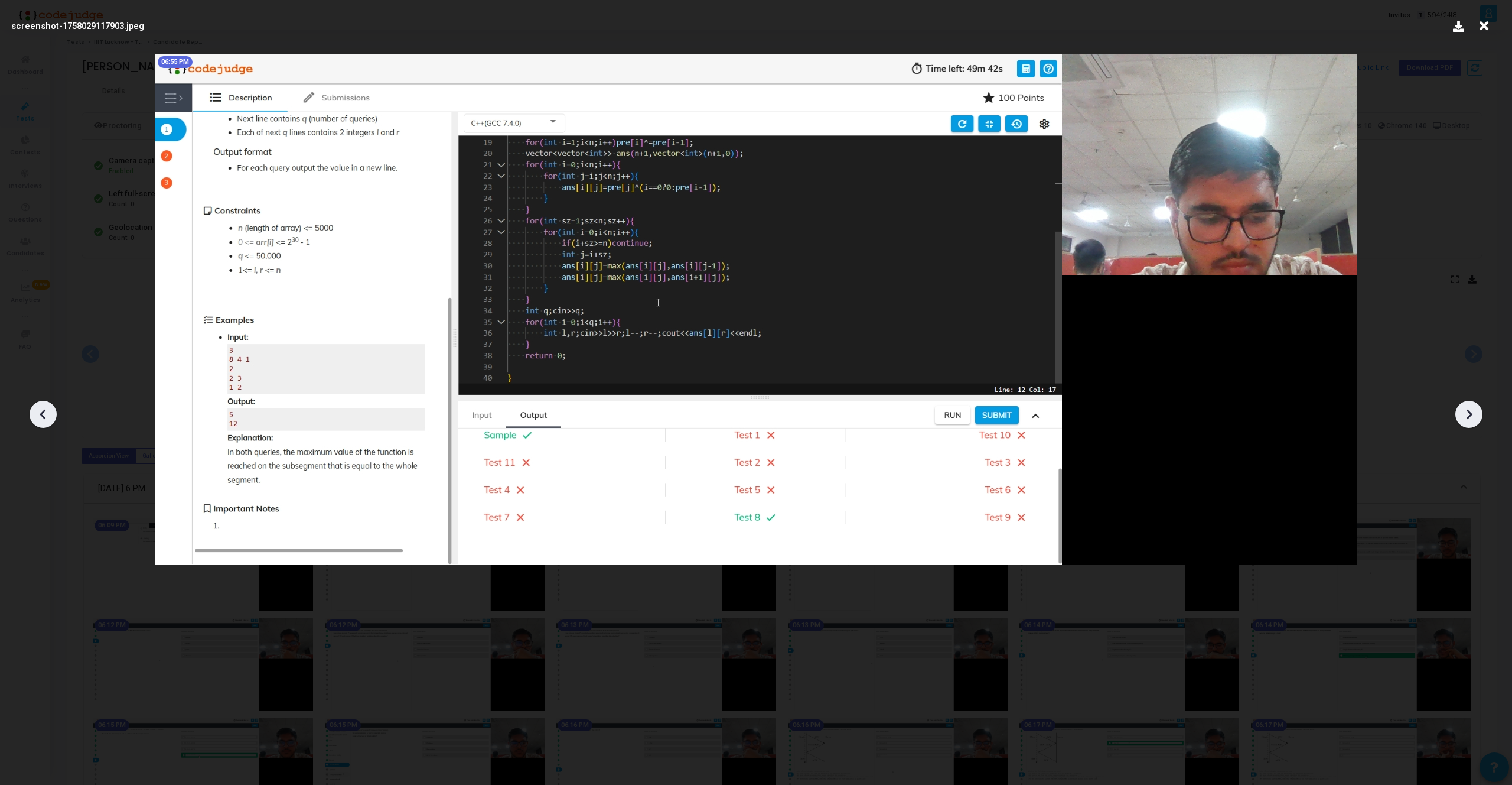
click at [37, 406] on icon at bounding box center [43, 414] width 18 height 18
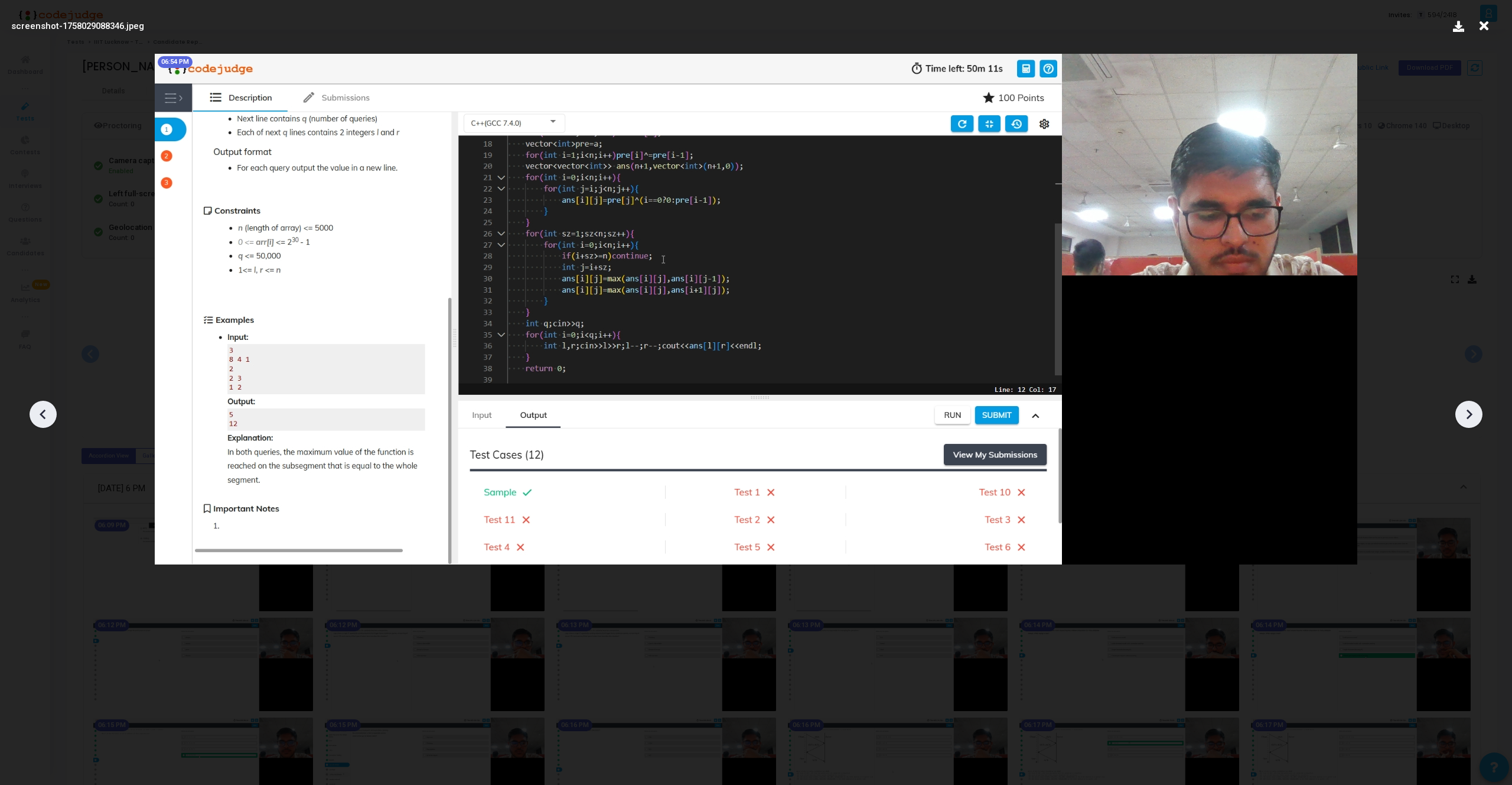
click at [1464, 406] on icon at bounding box center [1468, 414] width 18 height 18
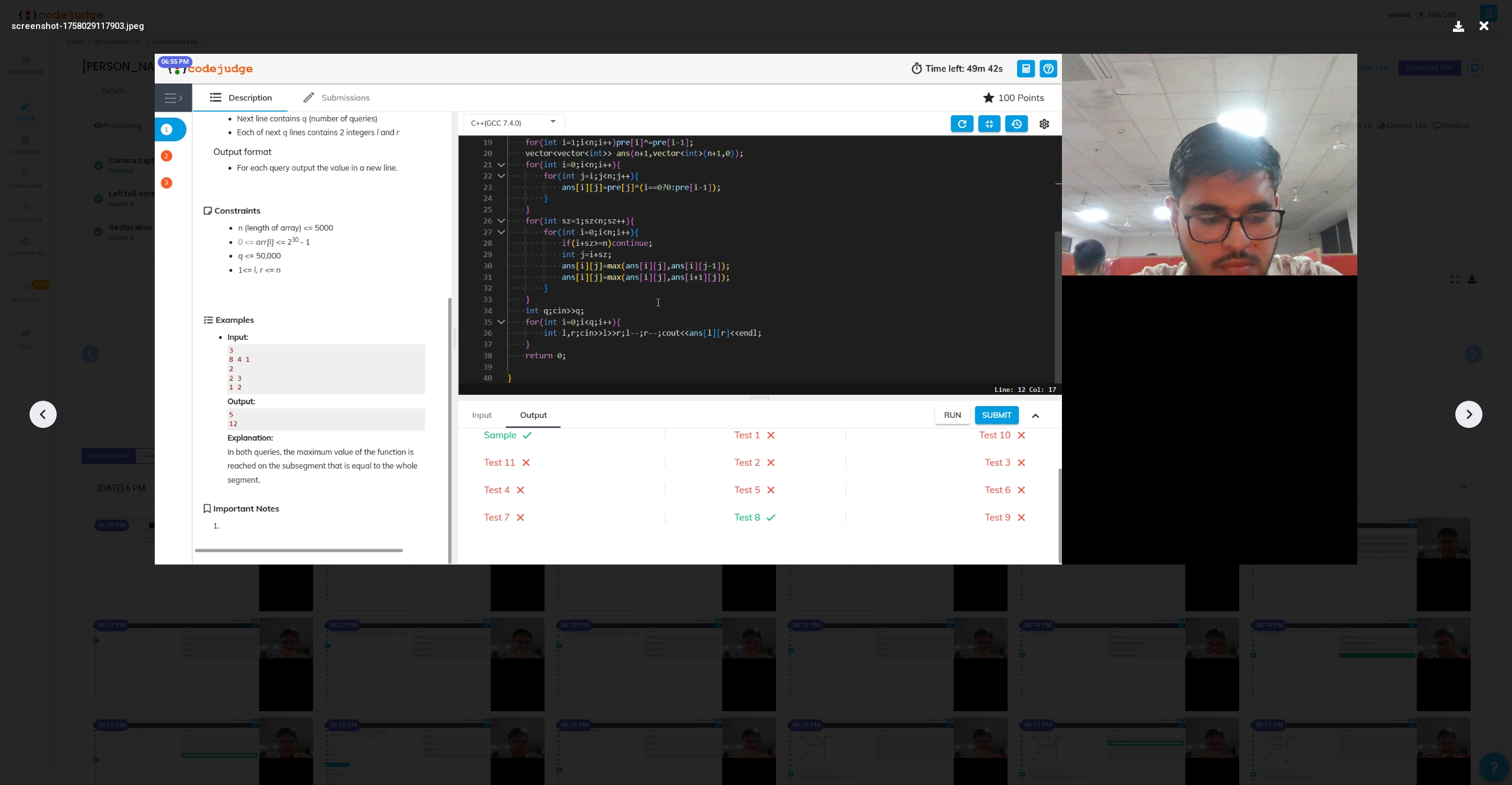
click at [1464, 406] on icon at bounding box center [1468, 414] width 18 height 18
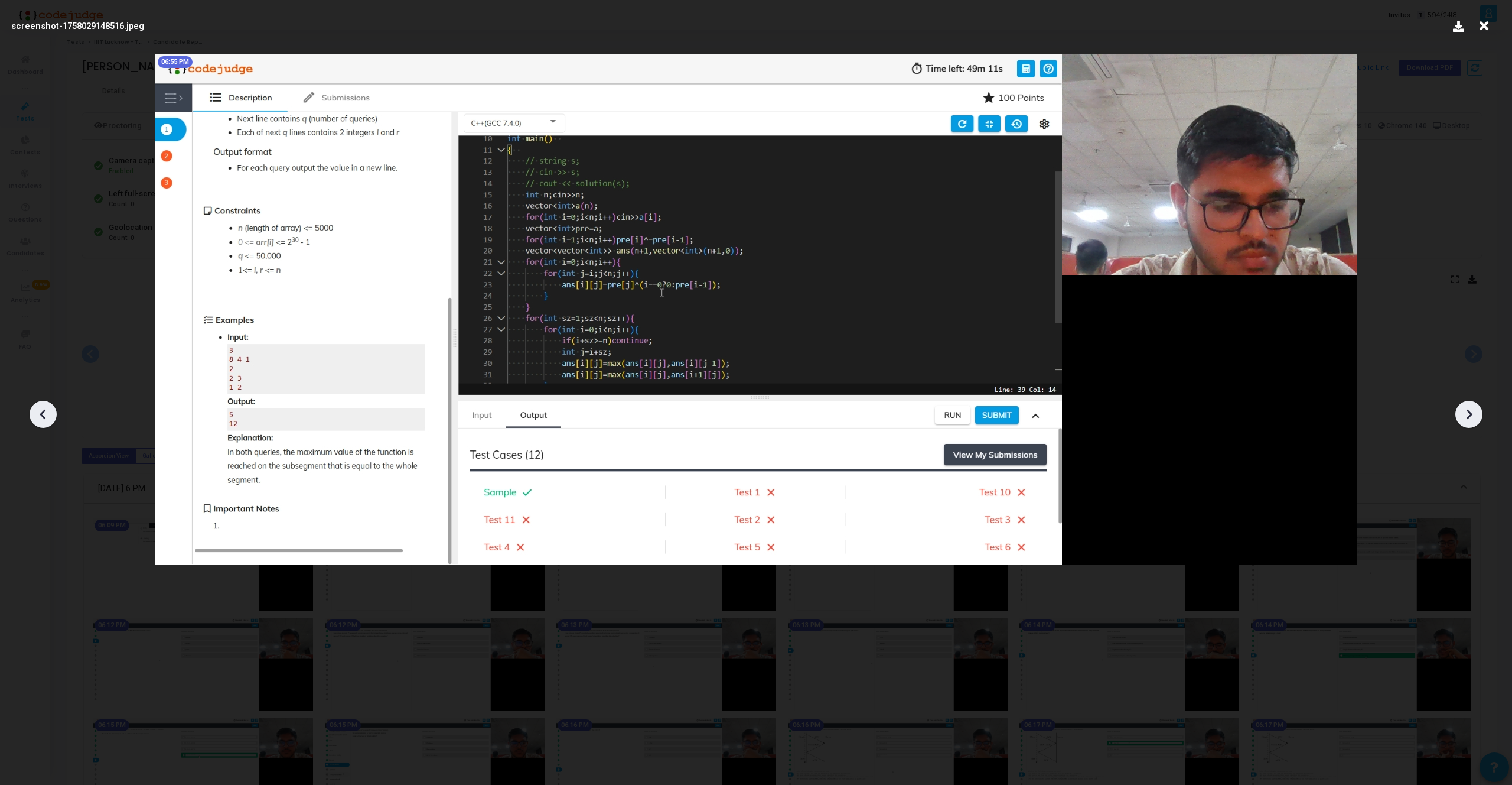
click at [1464, 406] on icon at bounding box center [1468, 414] width 18 height 18
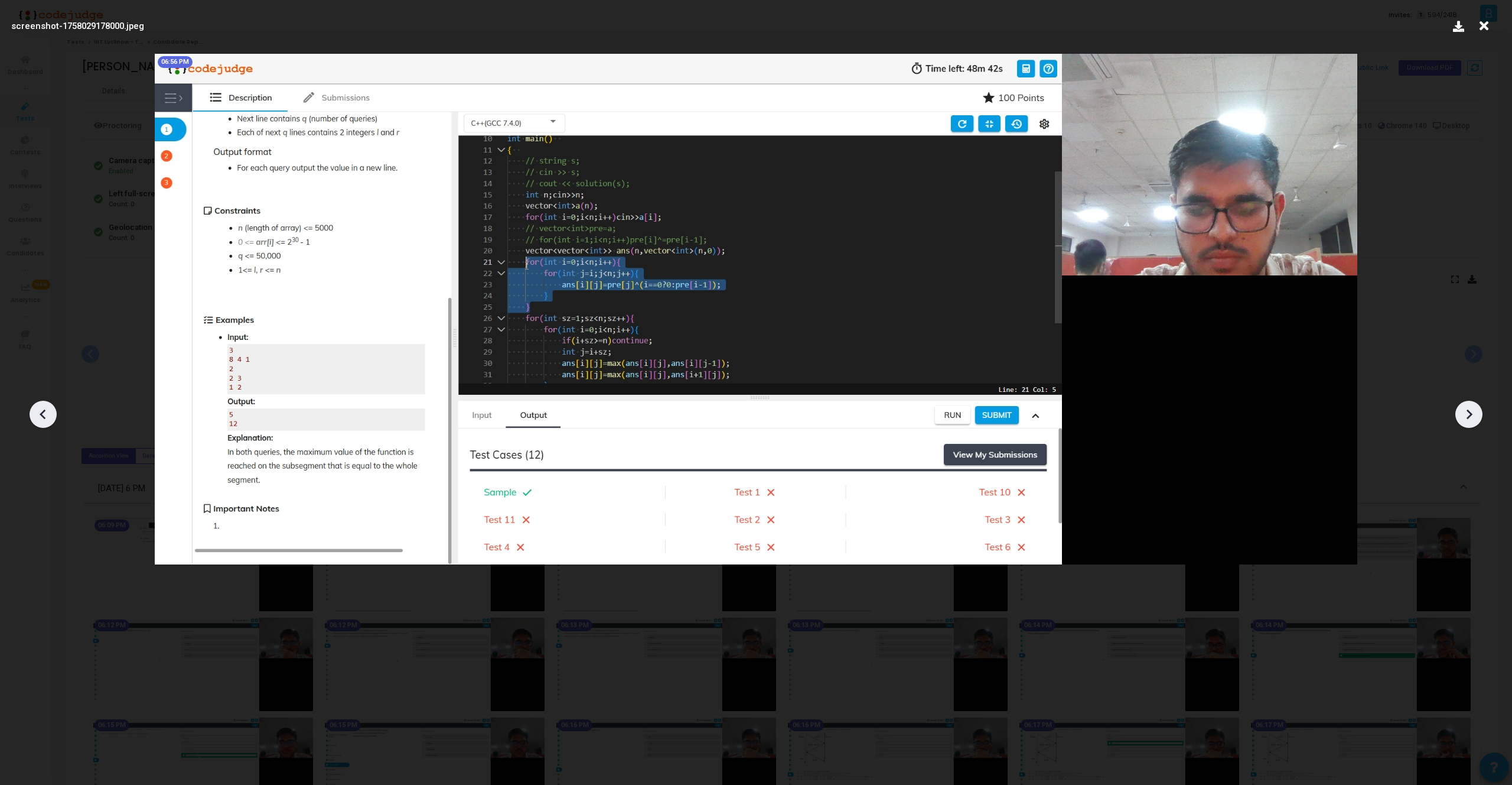
click at [1464, 406] on icon at bounding box center [1468, 414] width 18 height 18
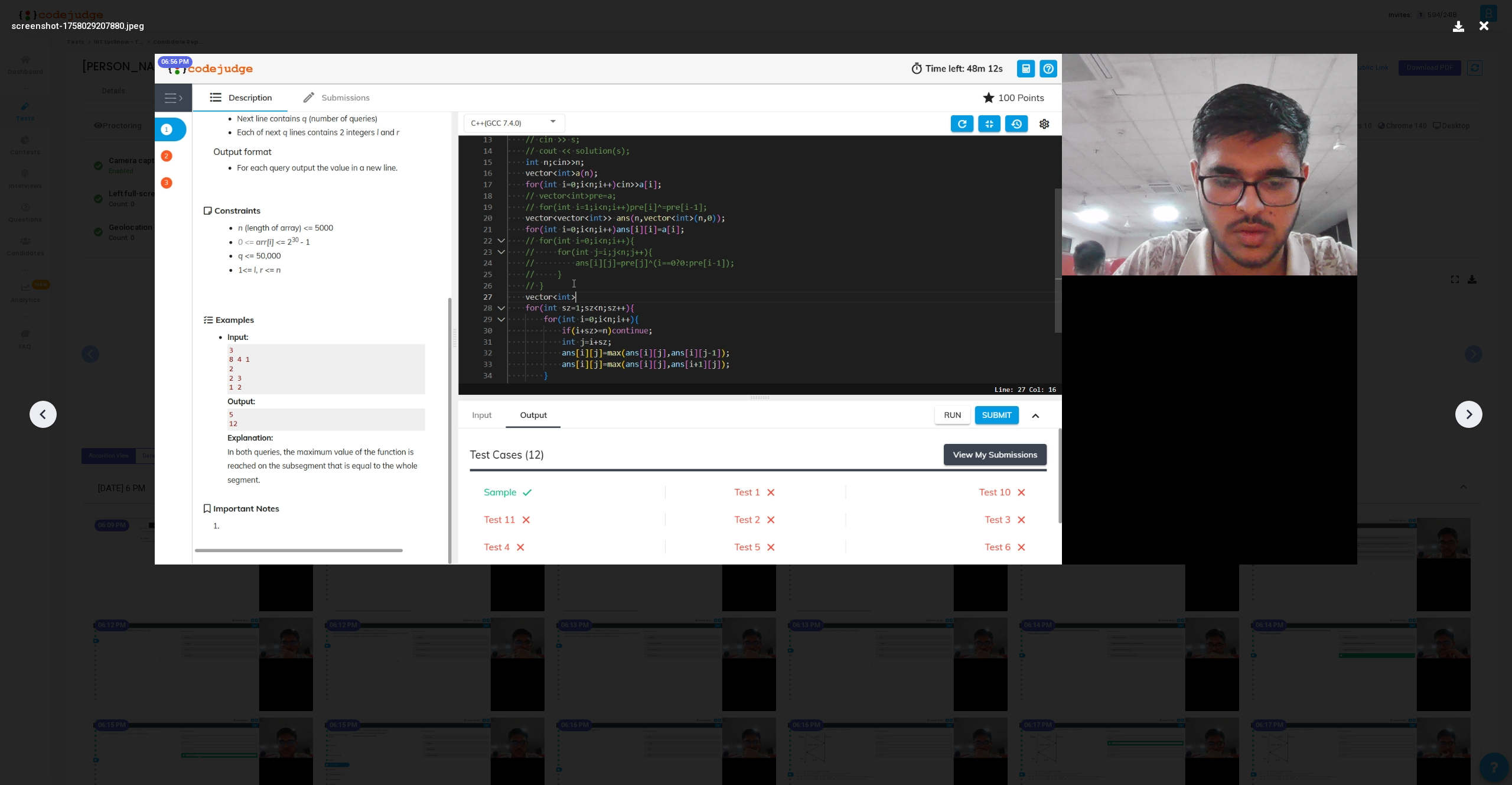
click at [1464, 406] on icon at bounding box center [1468, 414] width 18 height 18
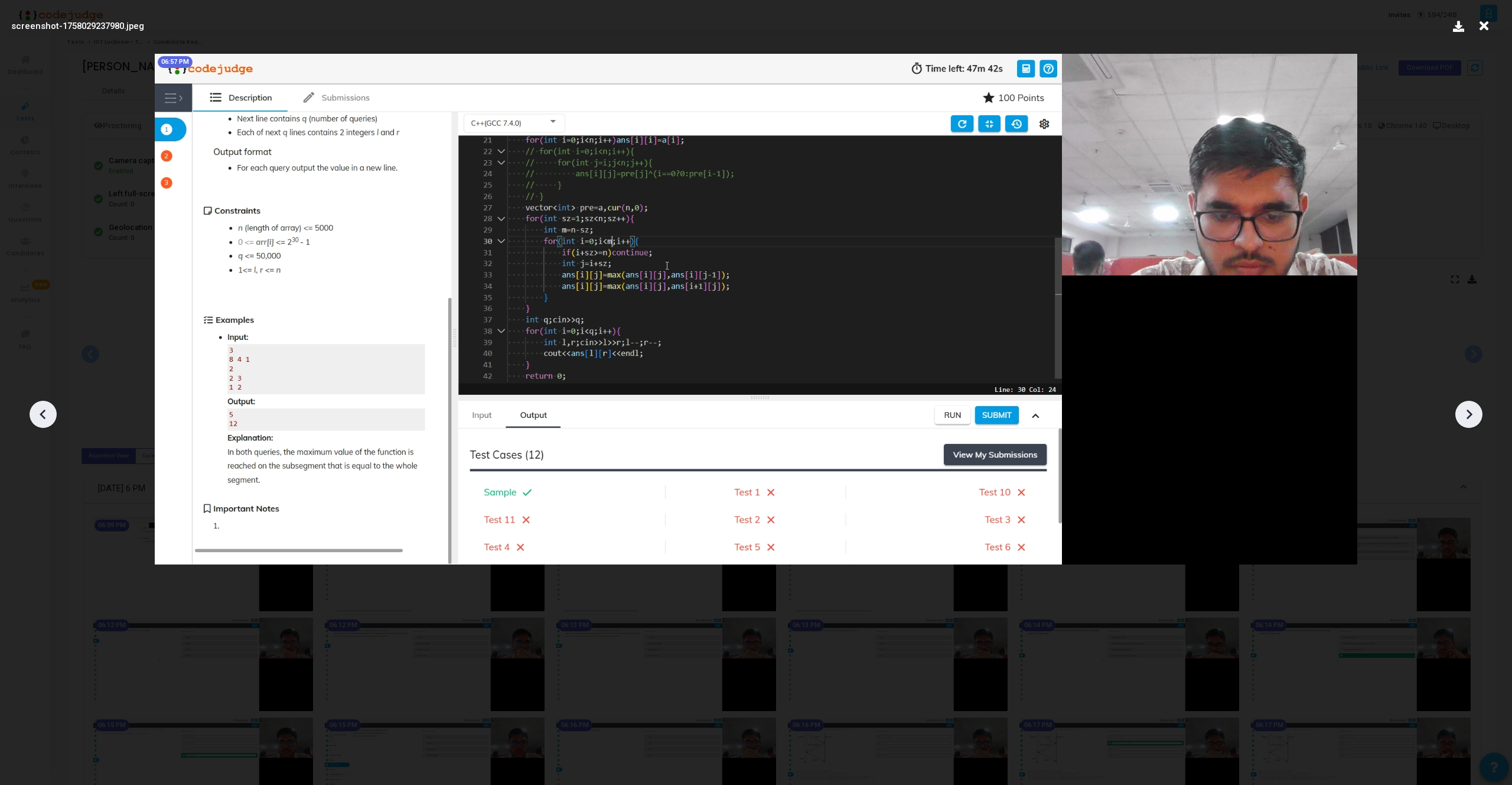
click at [1469, 421] on icon at bounding box center [1468, 414] width 18 height 18
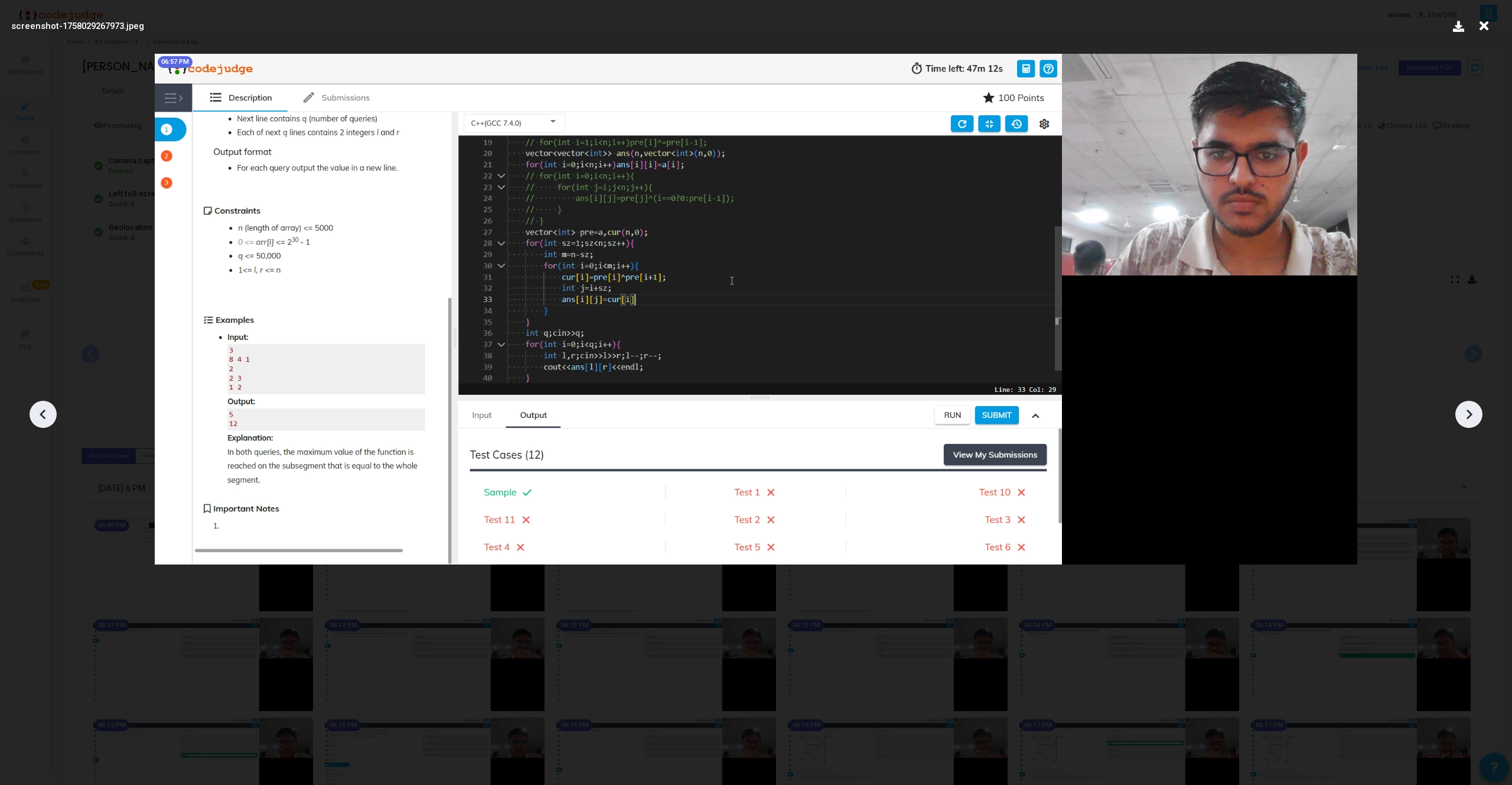
click at [44, 410] on icon at bounding box center [42, 415] width 6 height 10
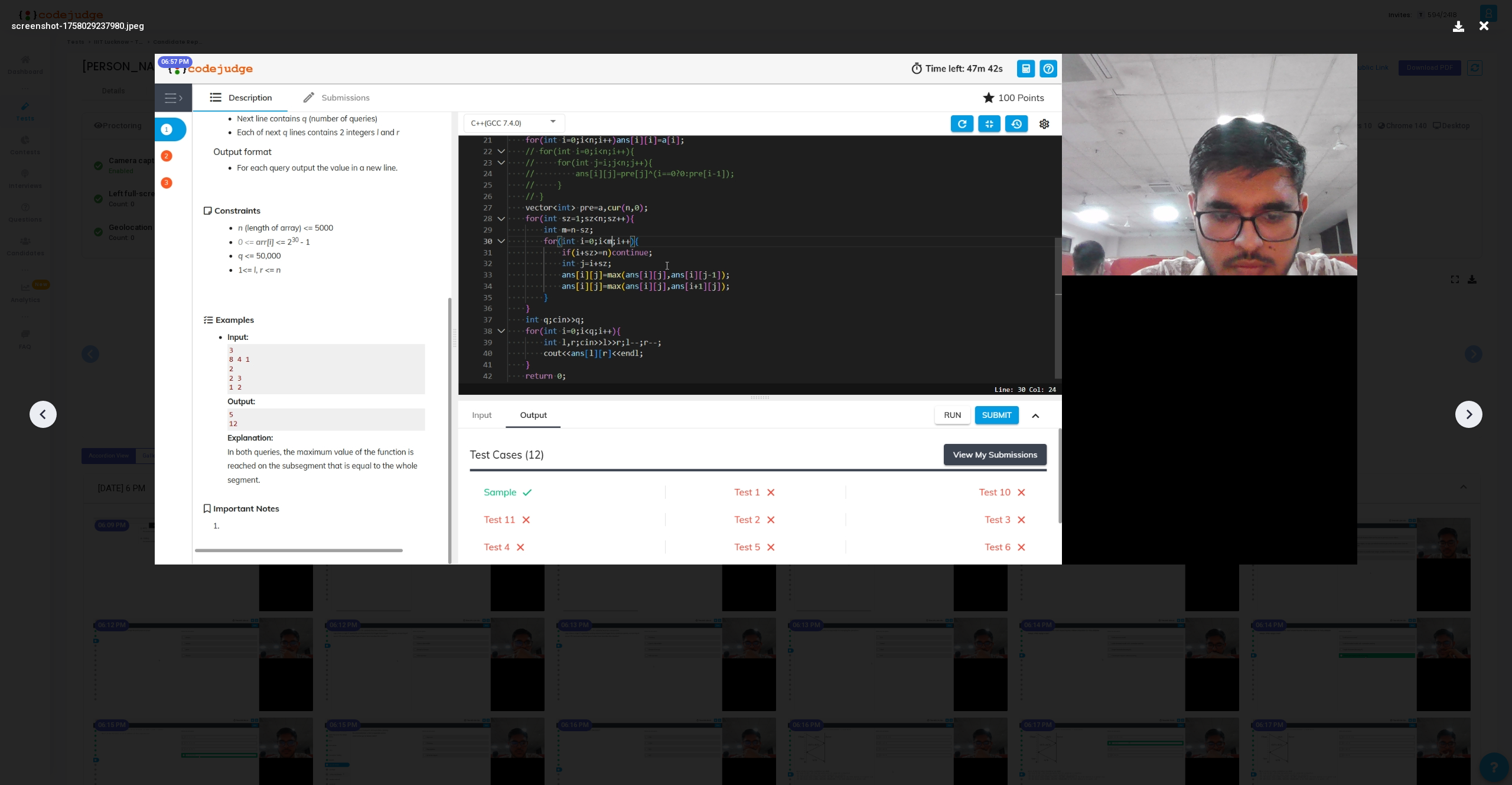
click at [44, 410] on icon at bounding box center [42, 415] width 6 height 10
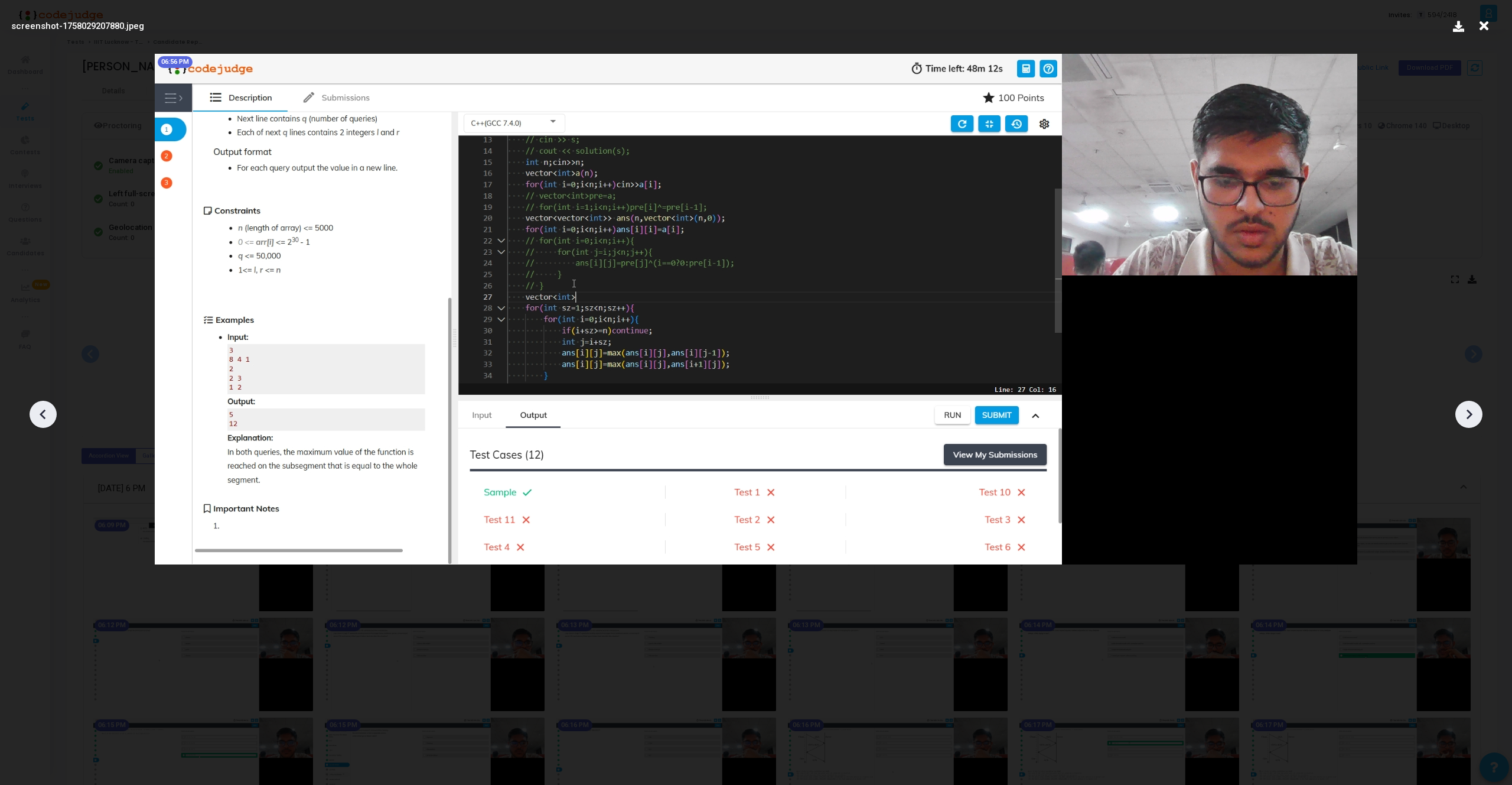
click at [1470, 411] on icon at bounding box center [1468, 414] width 18 height 18
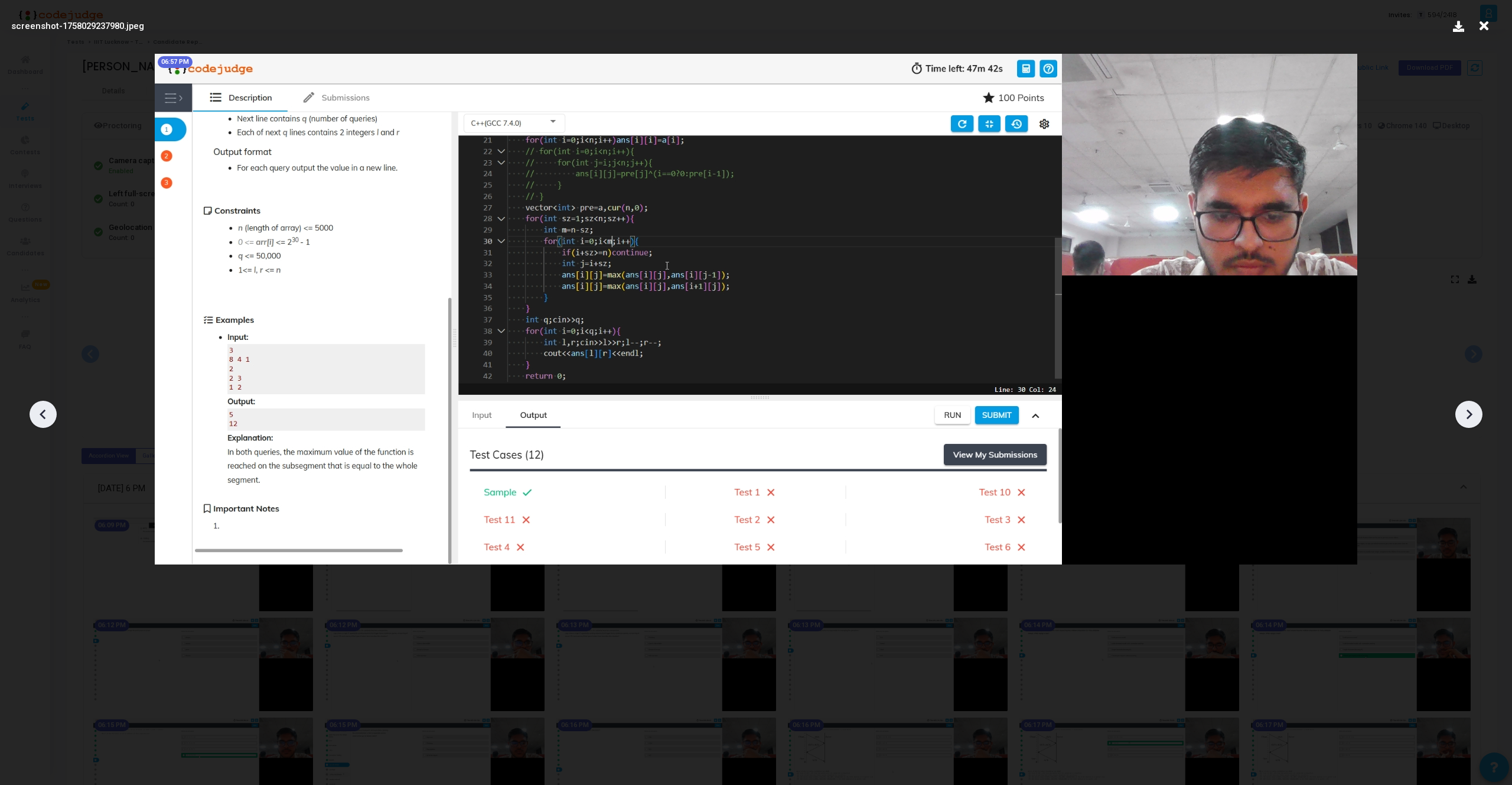
click at [1470, 411] on icon at bounding box center [1468, 414] width 18 height 18
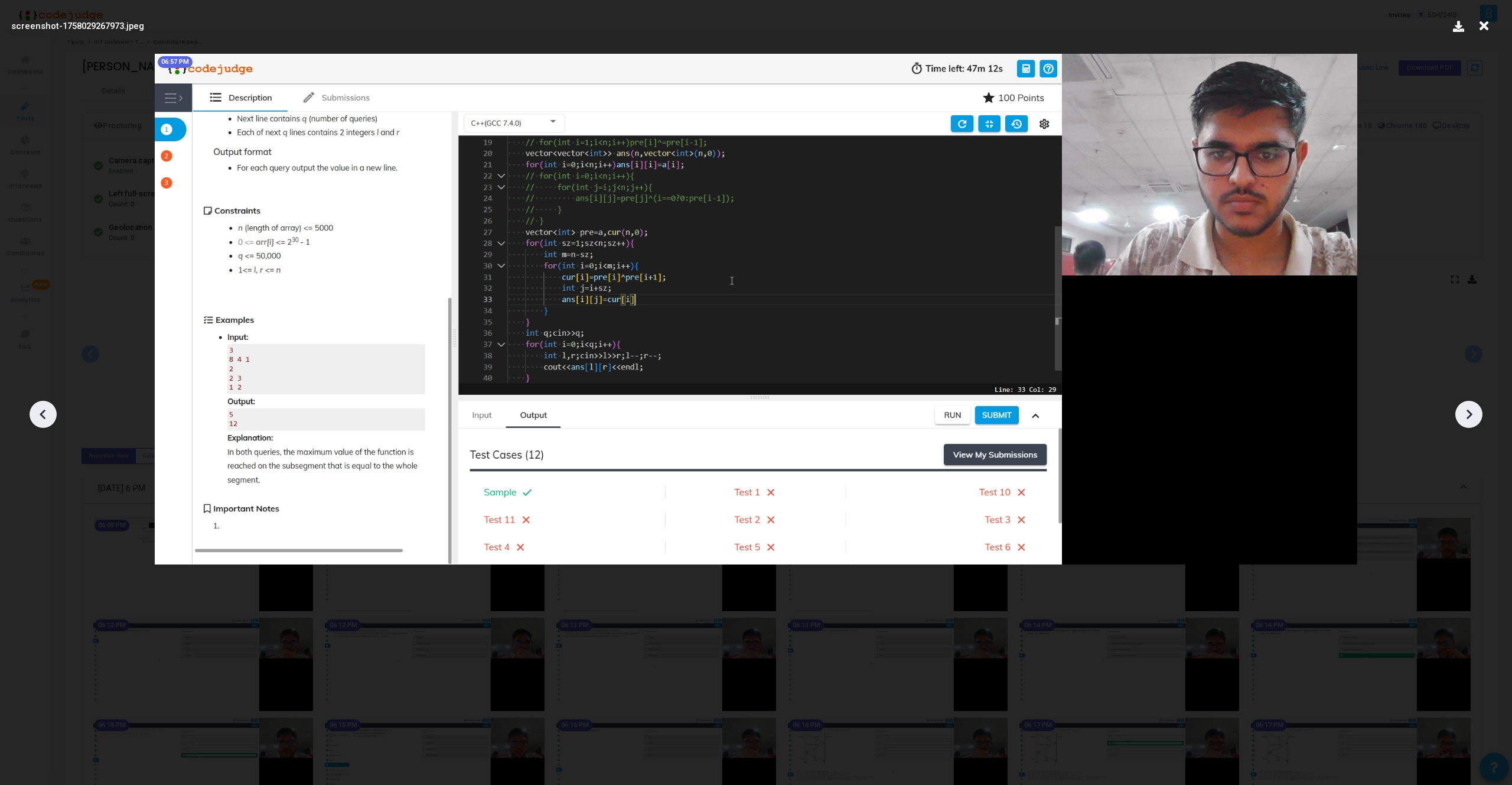
click at [1470, 411] on icon at bounding box center [1468, 414] width 18 height 18
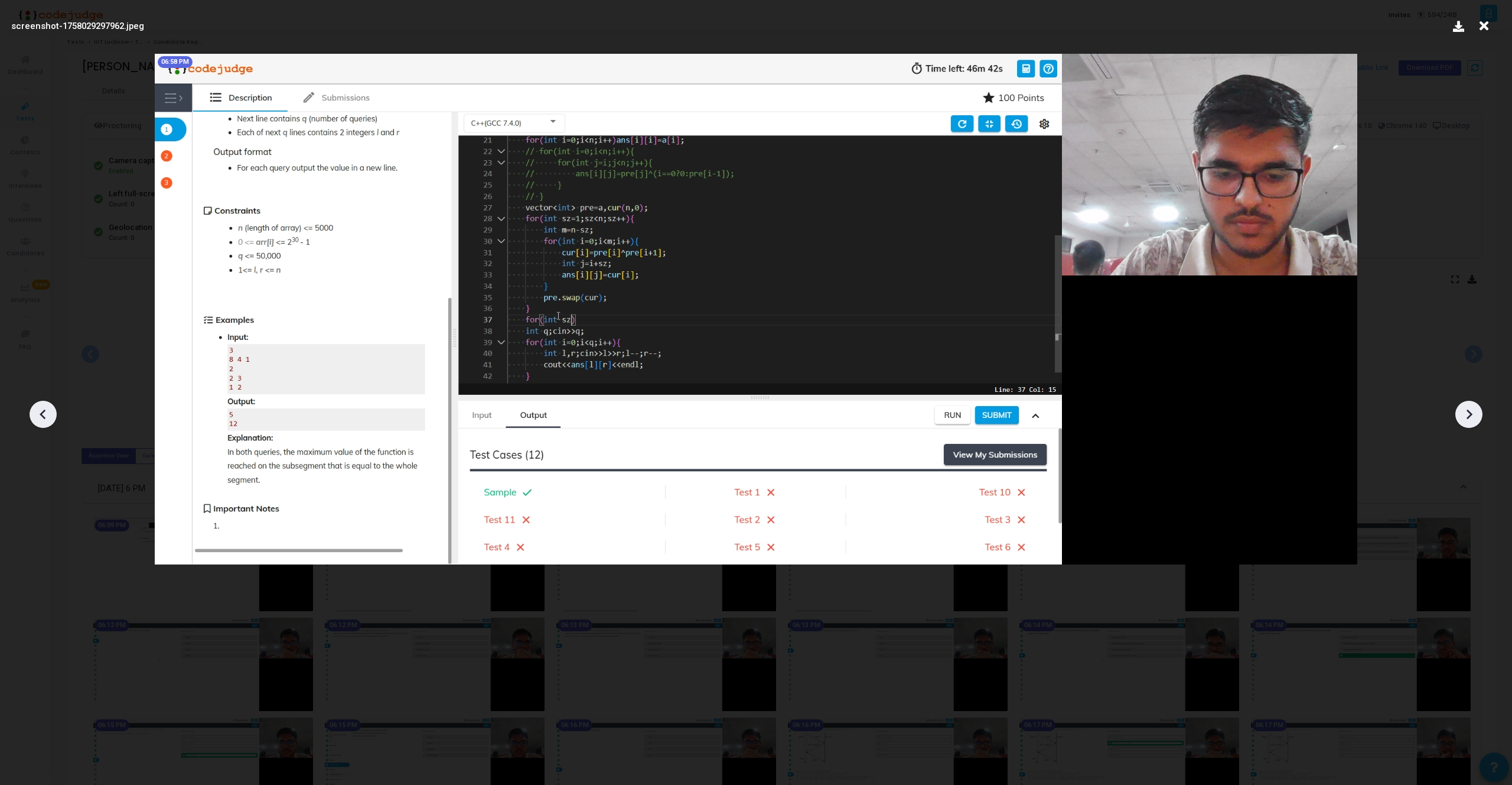
click at [1470, 411] on icon at bounding box center [1468, 414] width 18 height 18
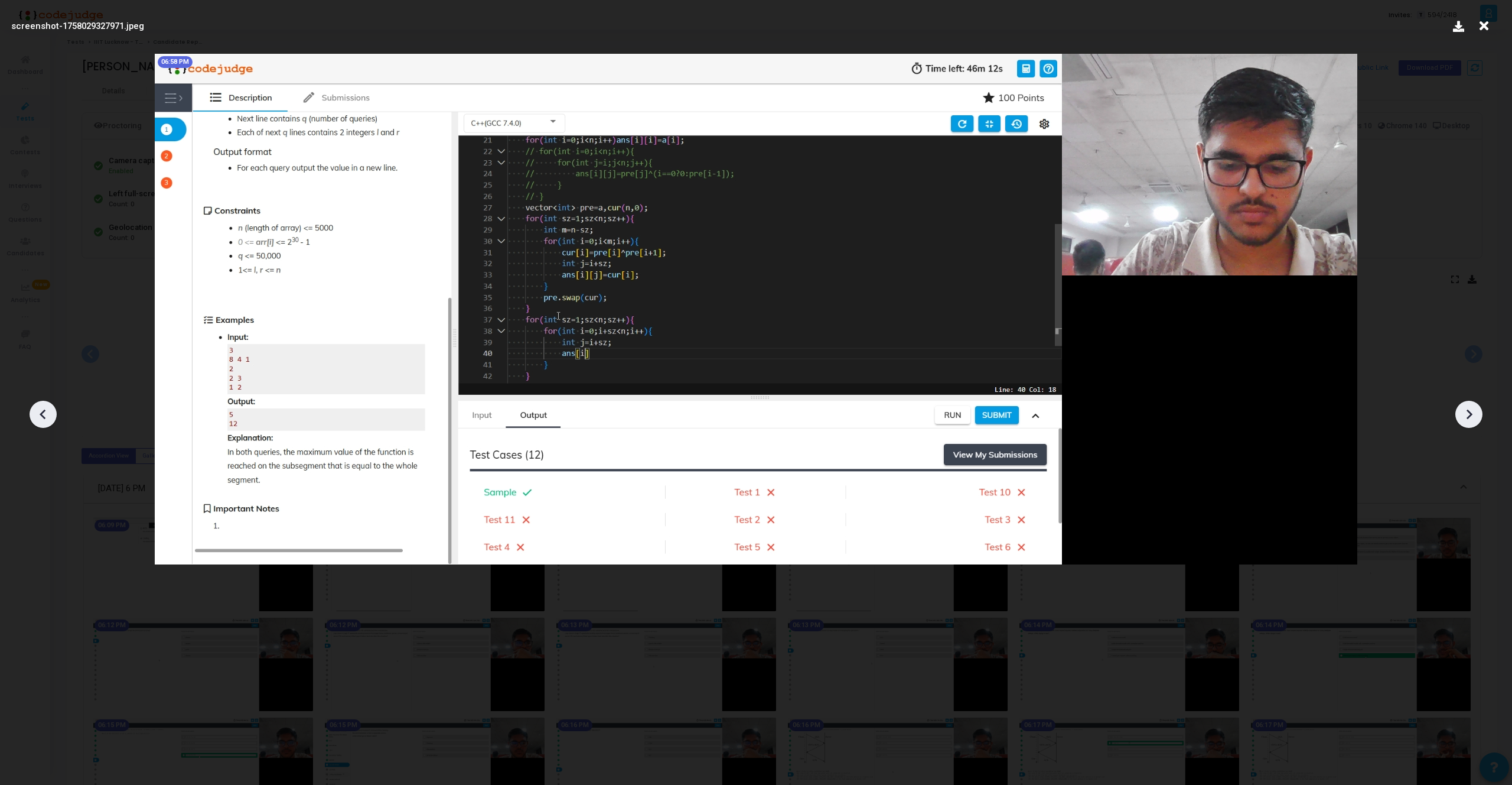
click at [1470, 411] on icon at bounding box center [1468, 414] width 18 height 18
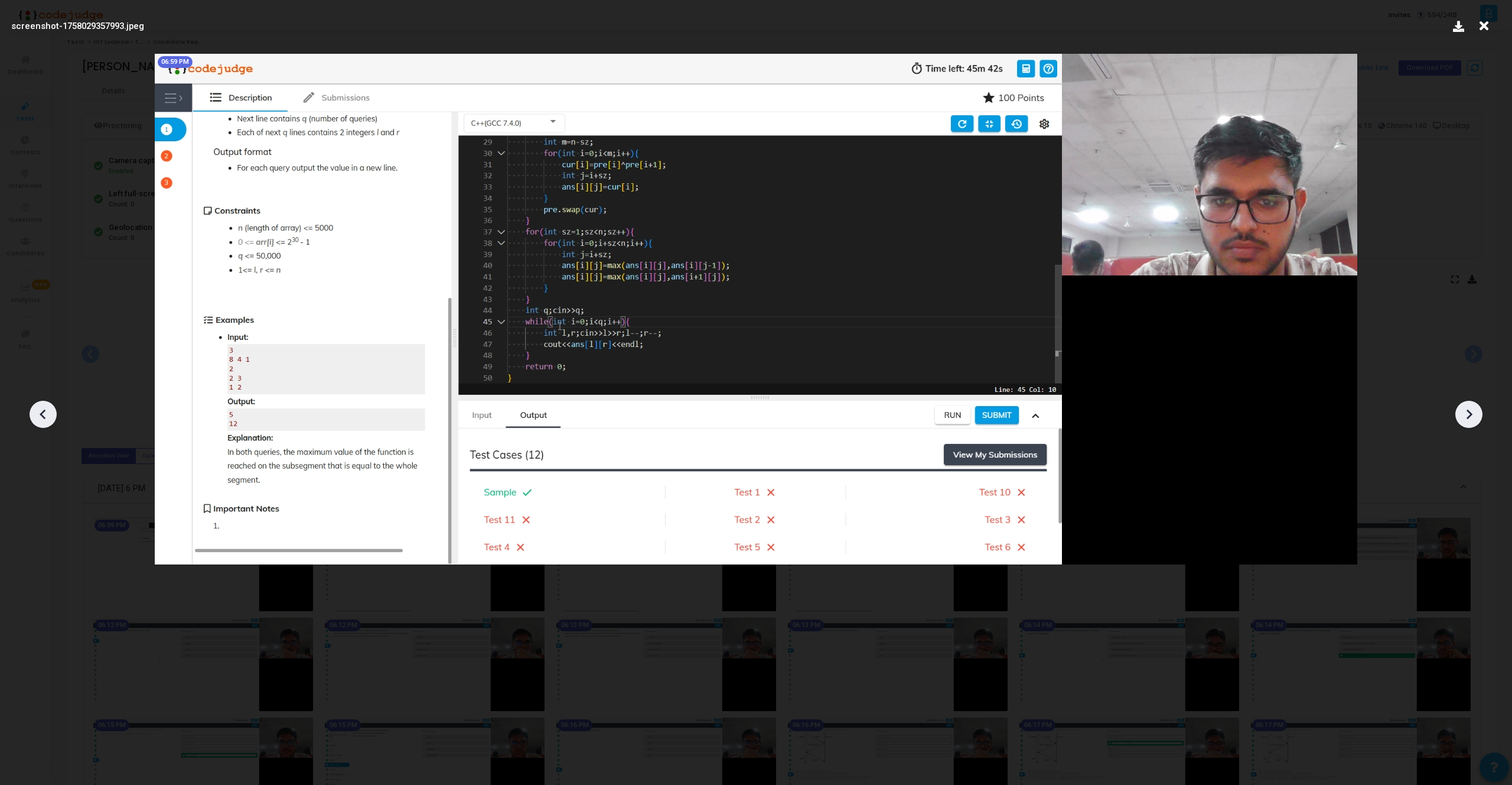
click at [1470, 411] on icon at bounding box center [1468, 414] width 18 height 18
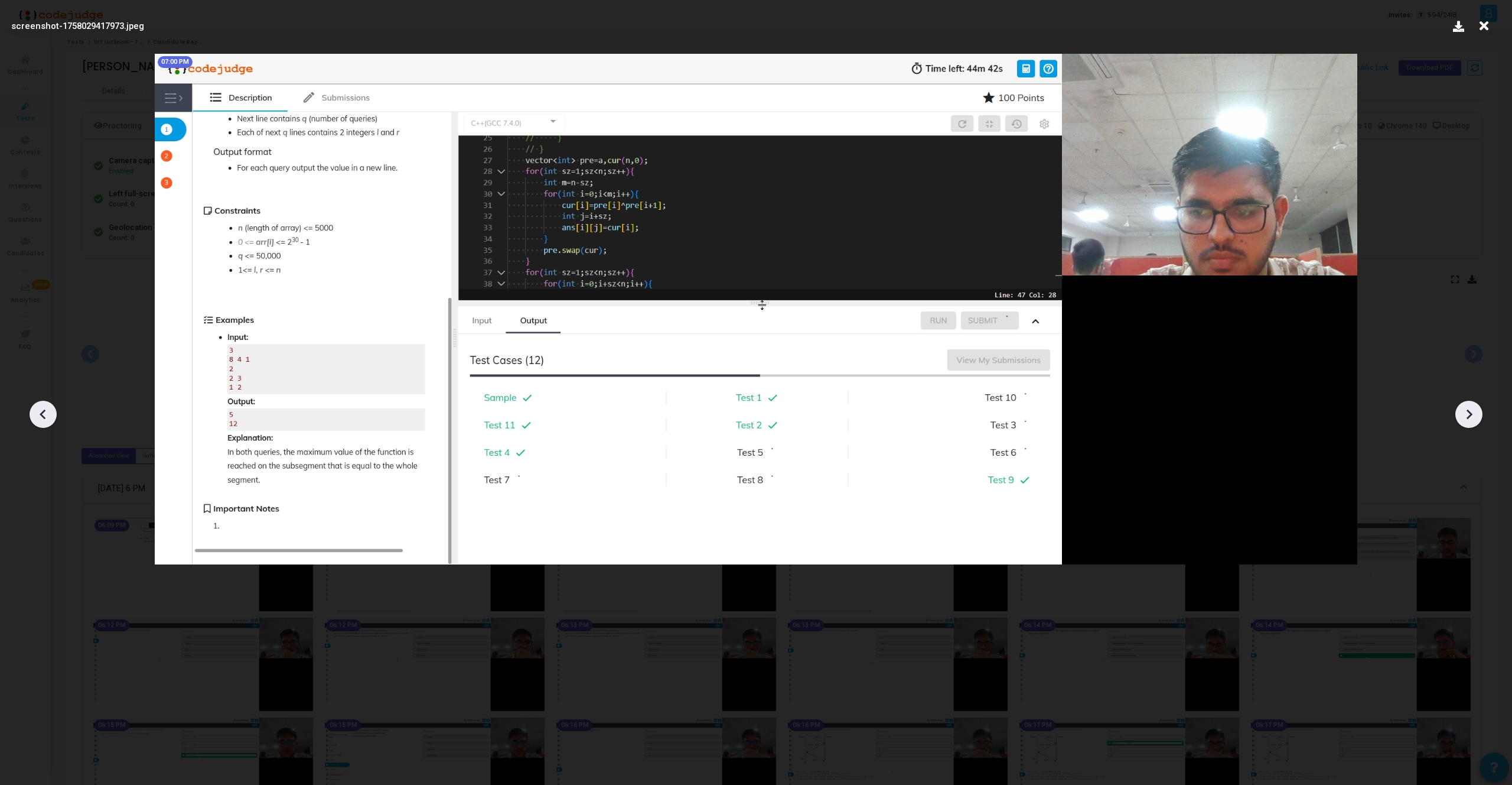
click at [1470, 411] on icon at bounding box center [1468, 414] width 18 height 18
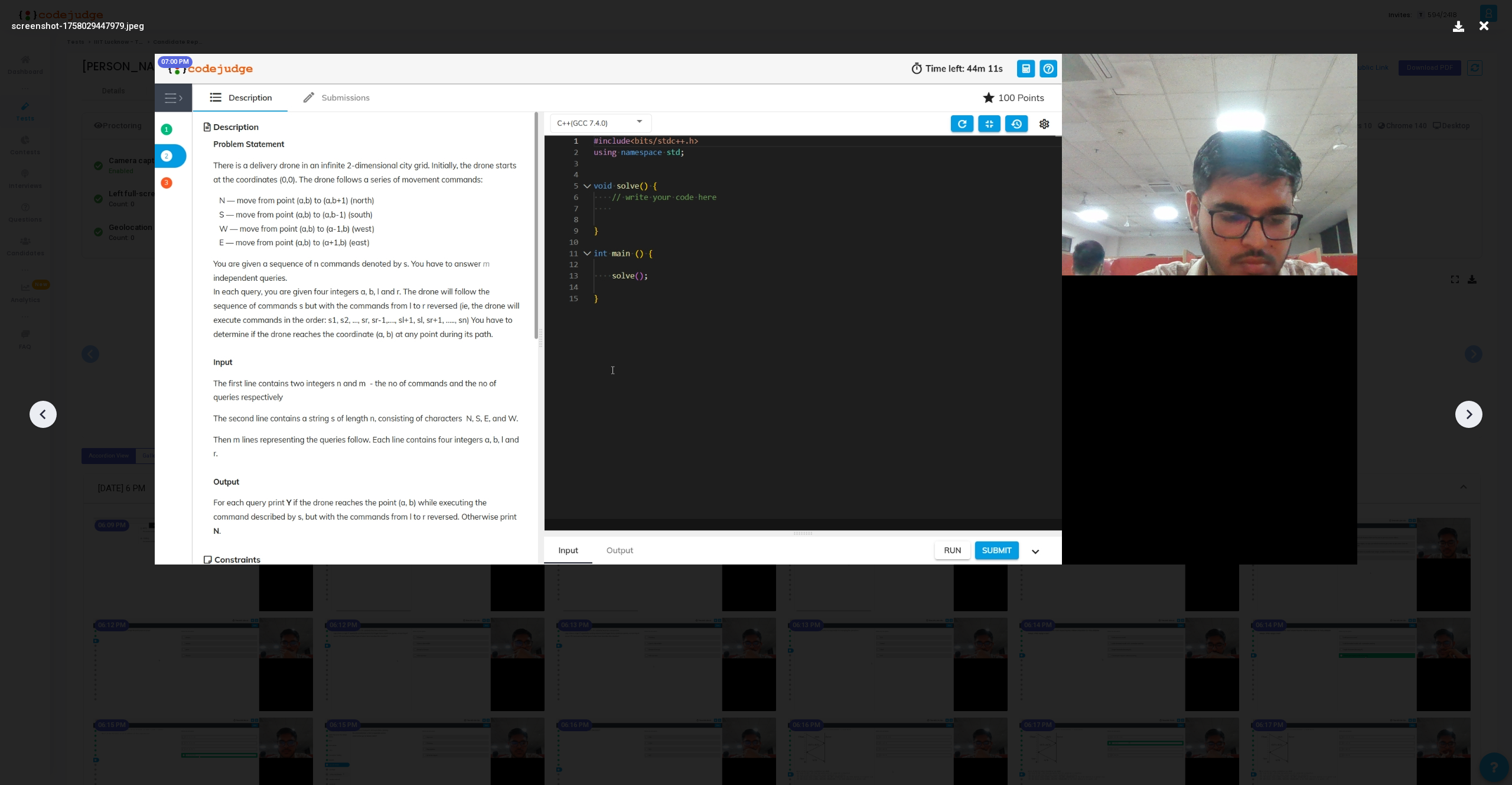
click at [1470, 411] on icon at bounding box center [1468, 414] width 18 height 18
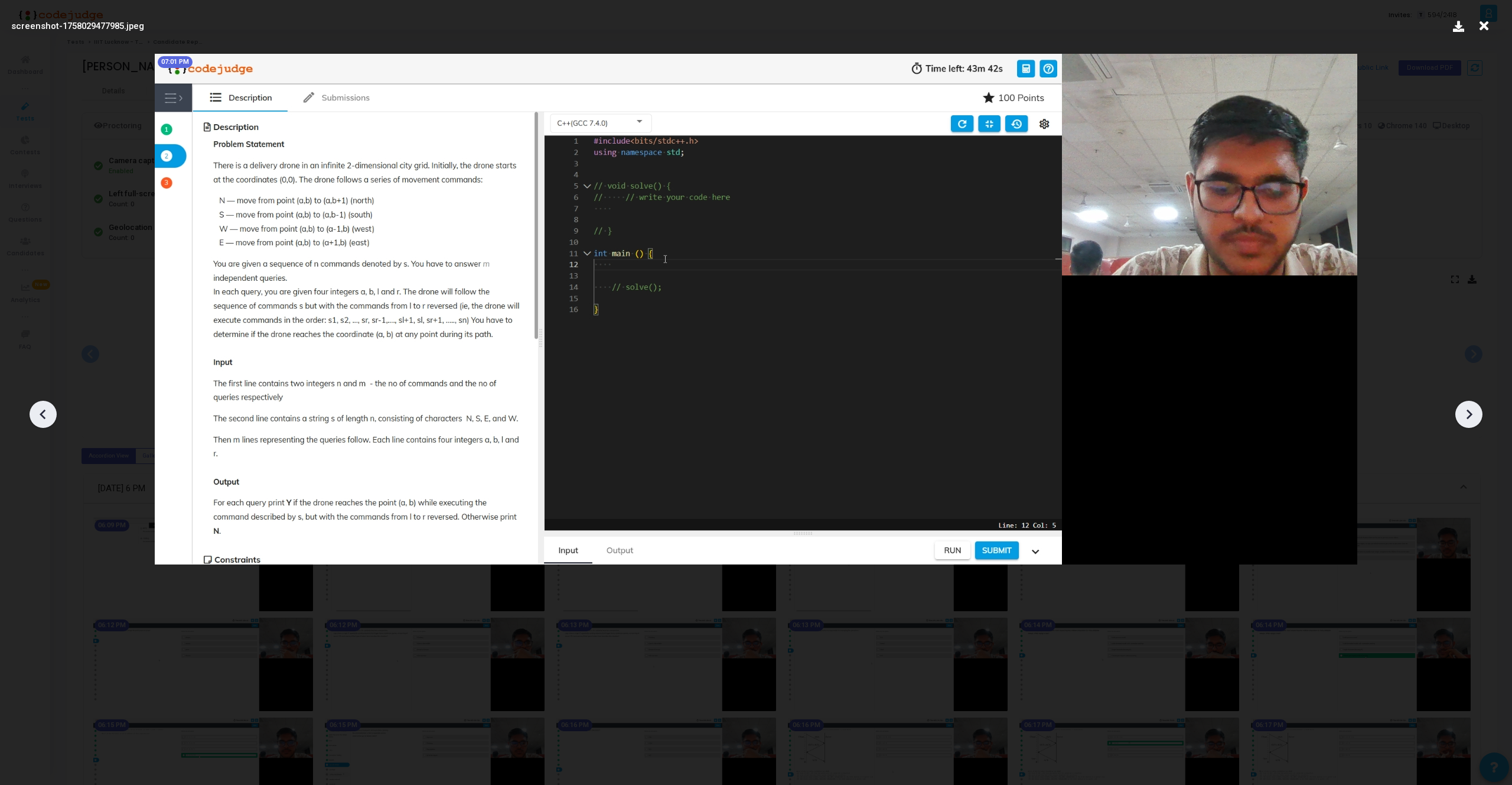
click at [1470, 411] on icon at bounding box center [1468, 414] width 18 height 18
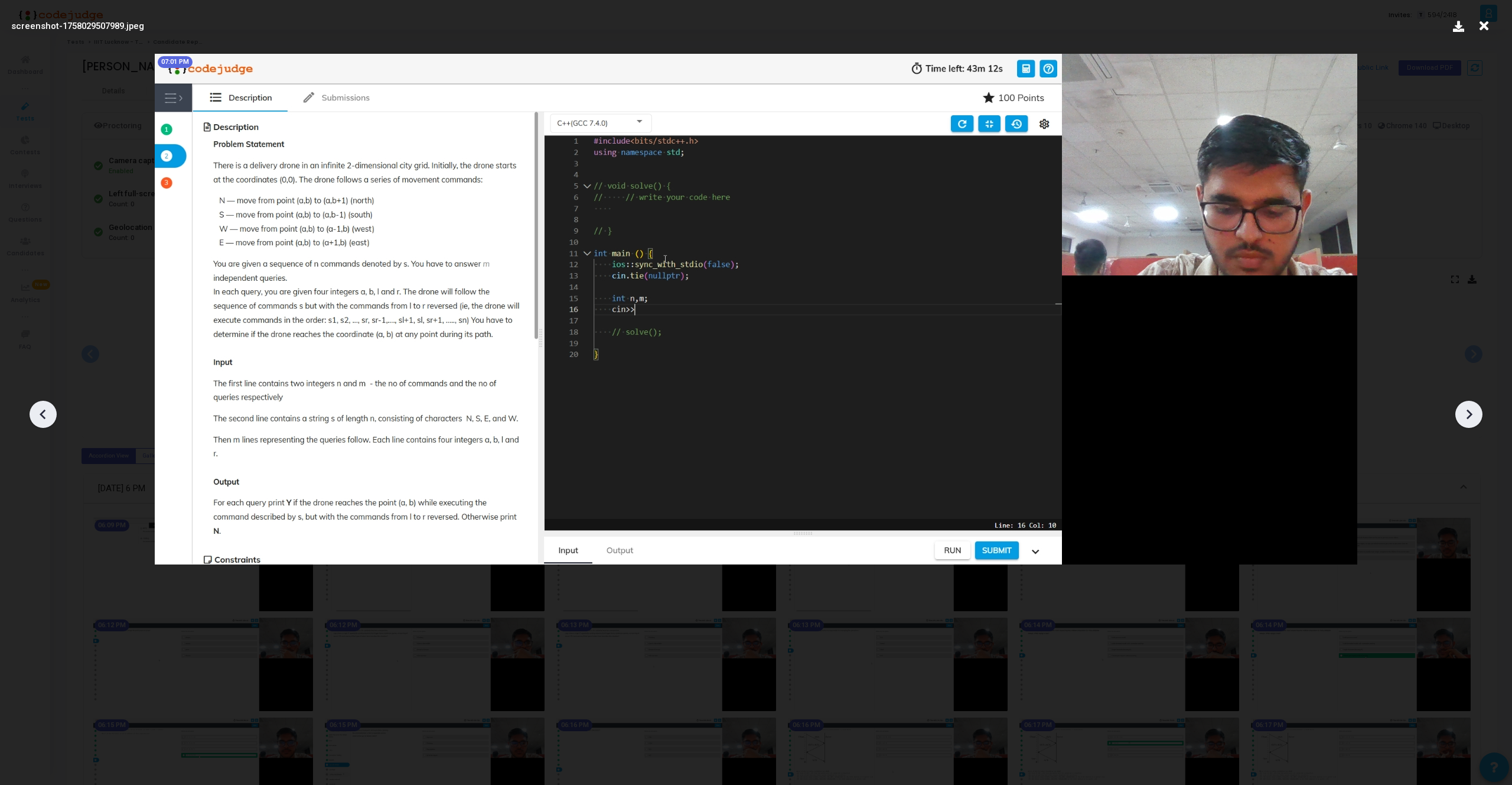
click at [1470, 411] on icon at bounding box center [1468, 414] width 18 height 18
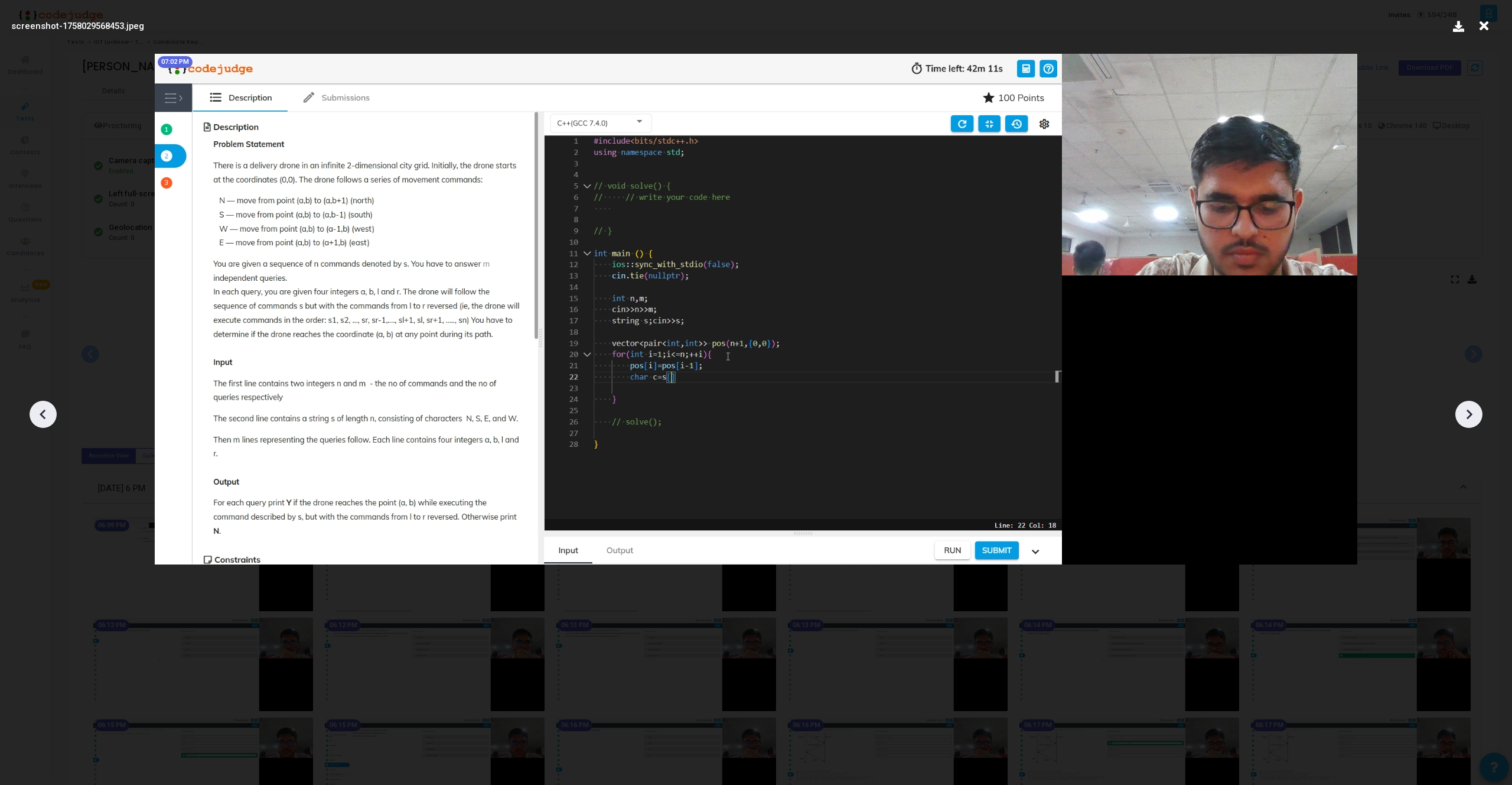
click at [1470, 411] on icon at bounding box center [1468, 414] width 18 height 18
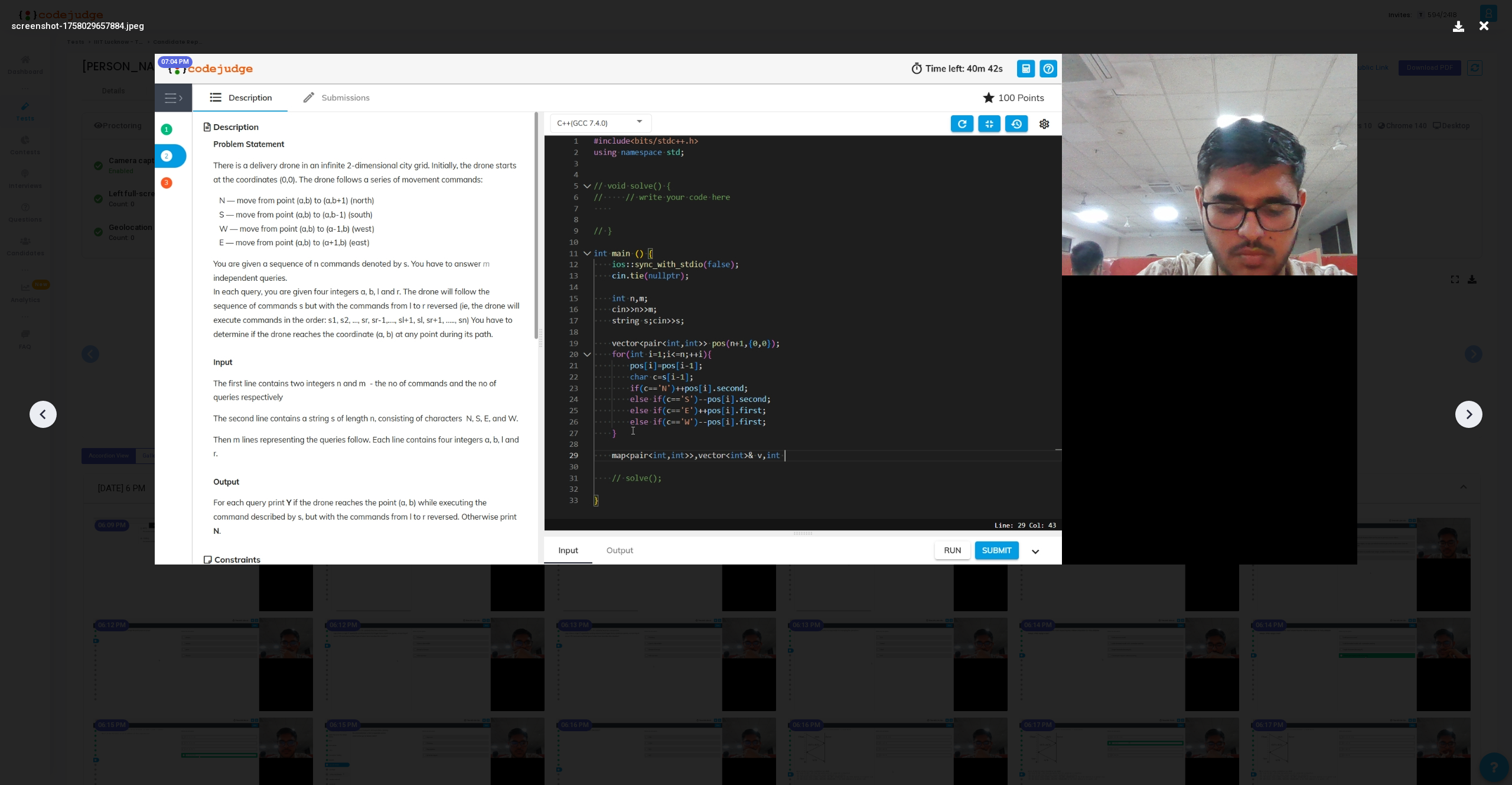
click at [1470, 411] on icon at bounding box center [1468, 414] width 18 height 18
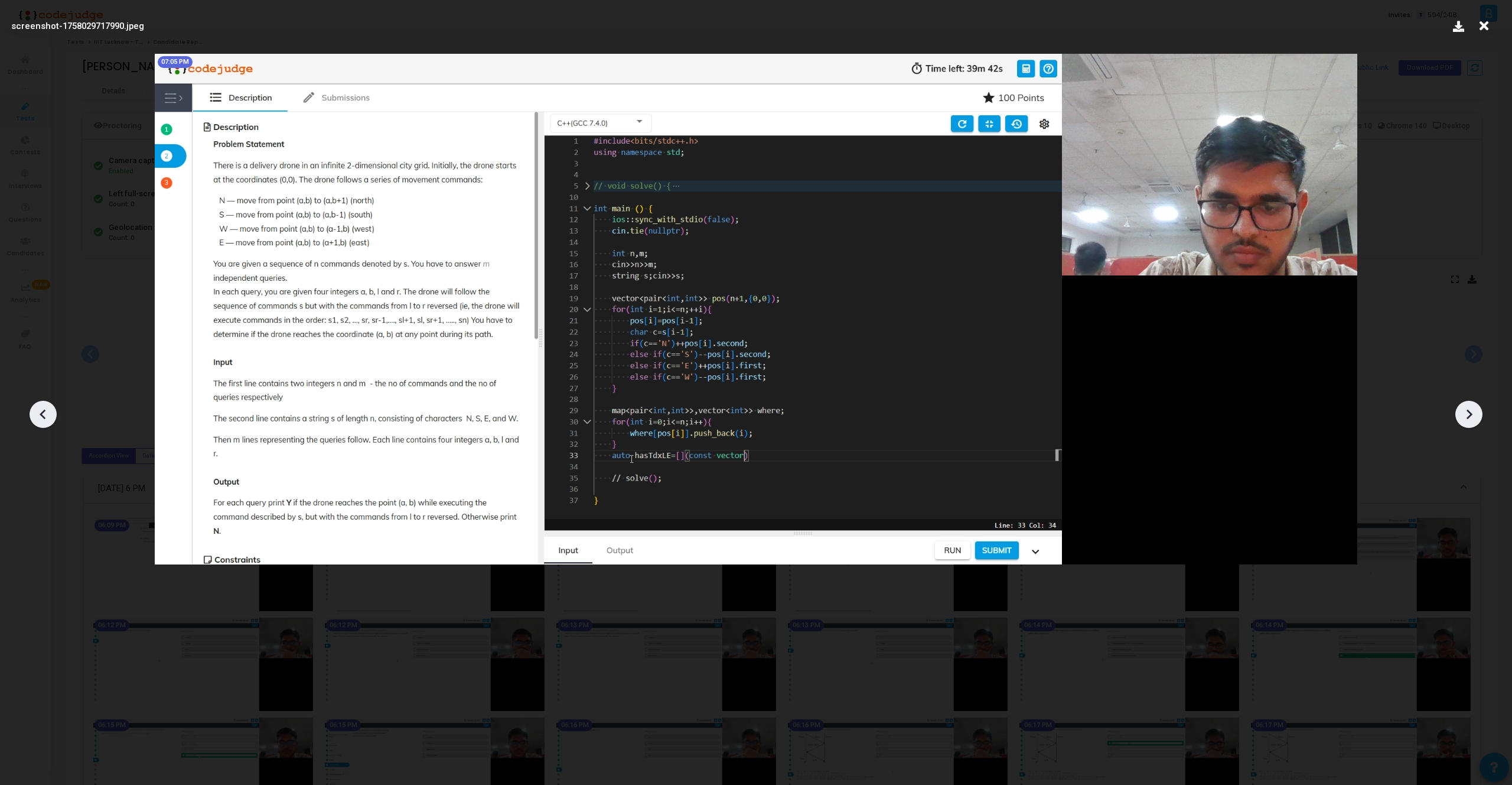
click at [1470, 411] on icon at bounding box center [1468, 414] width 18 height 18
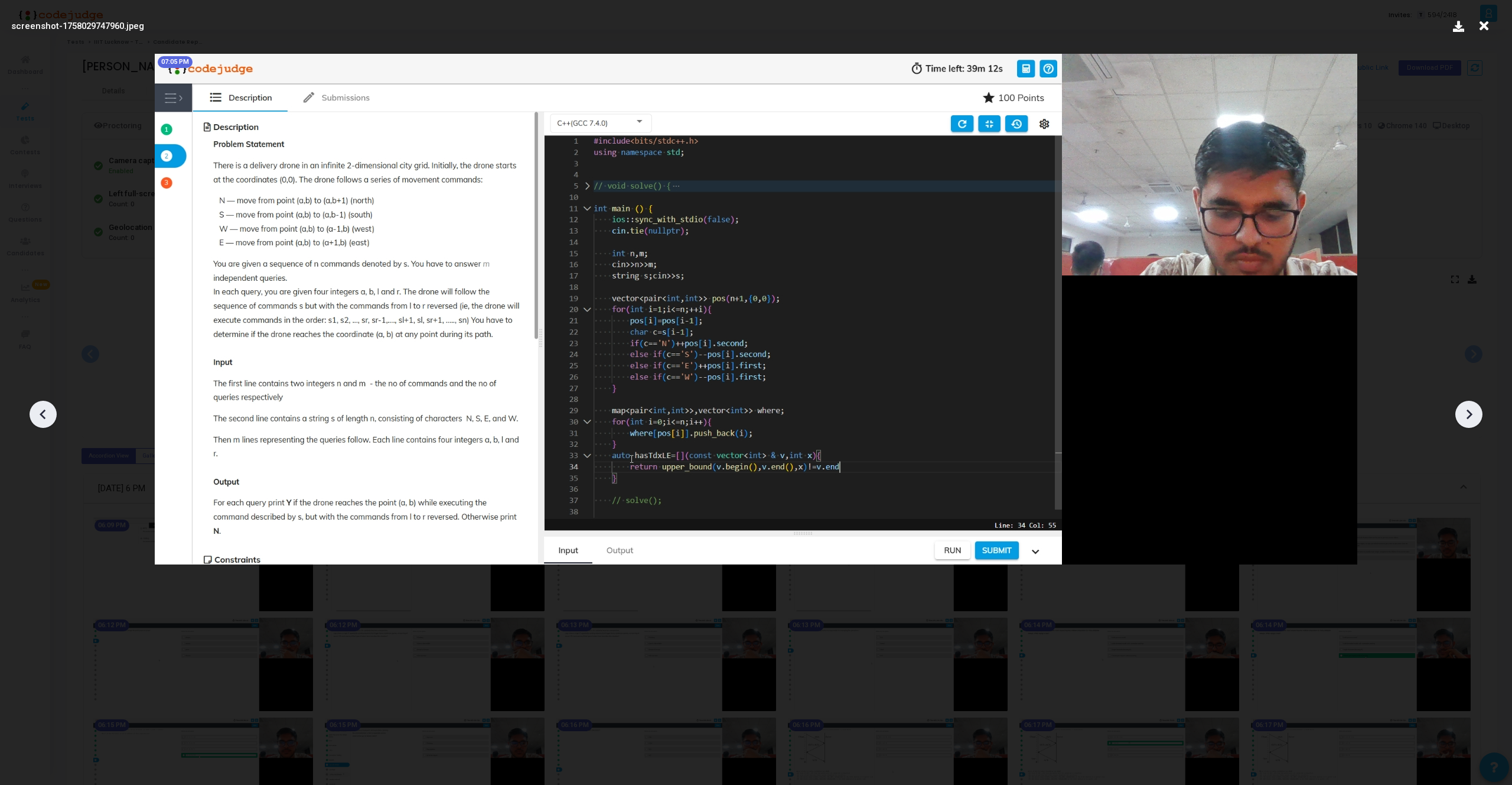
click at [1470, 411] on icon at bounding box center [1468, 414] width 18 height 18
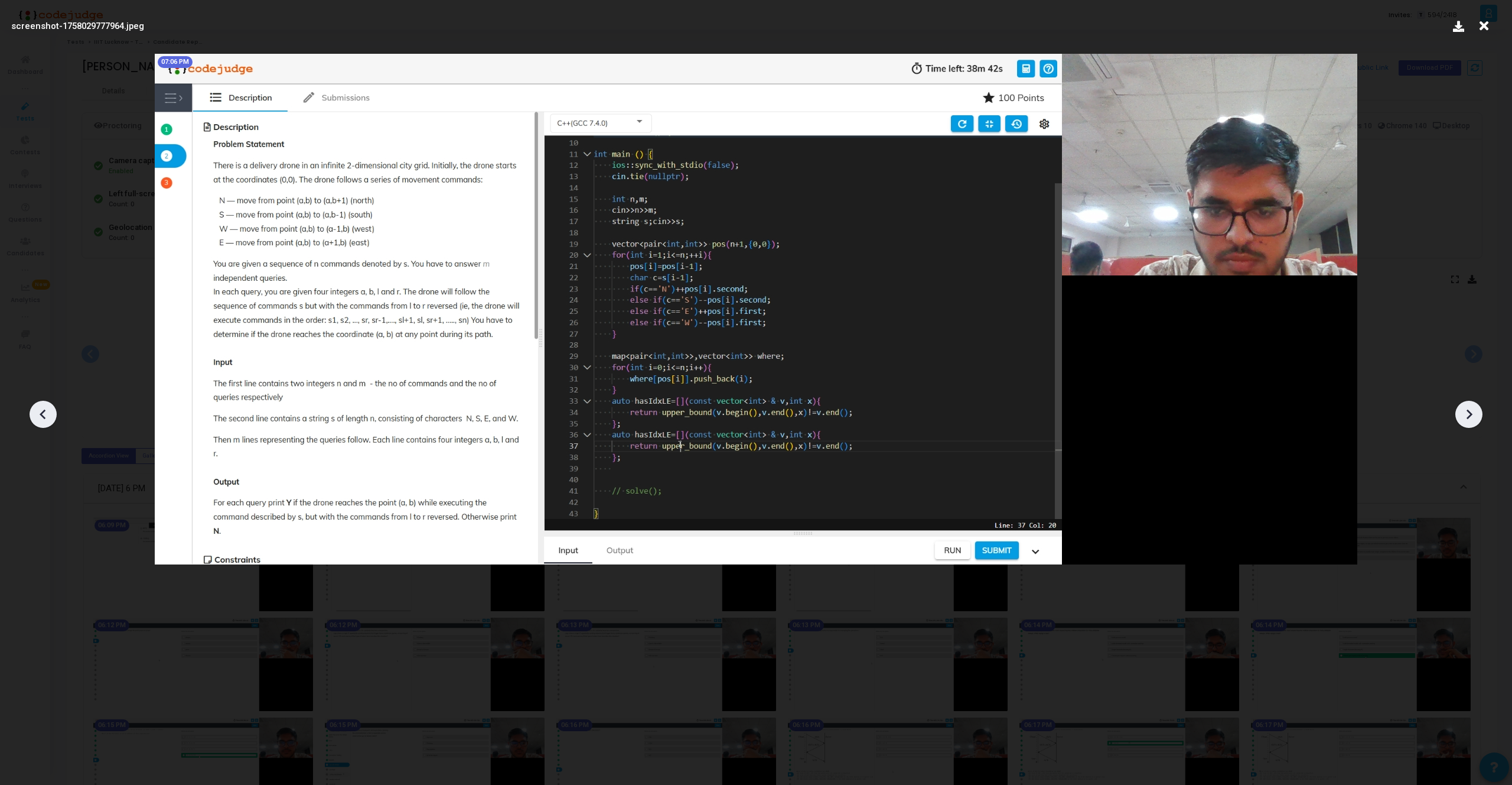
click at [1470, 411] on icon at bounding box center [1468, 414] width 18 height 18
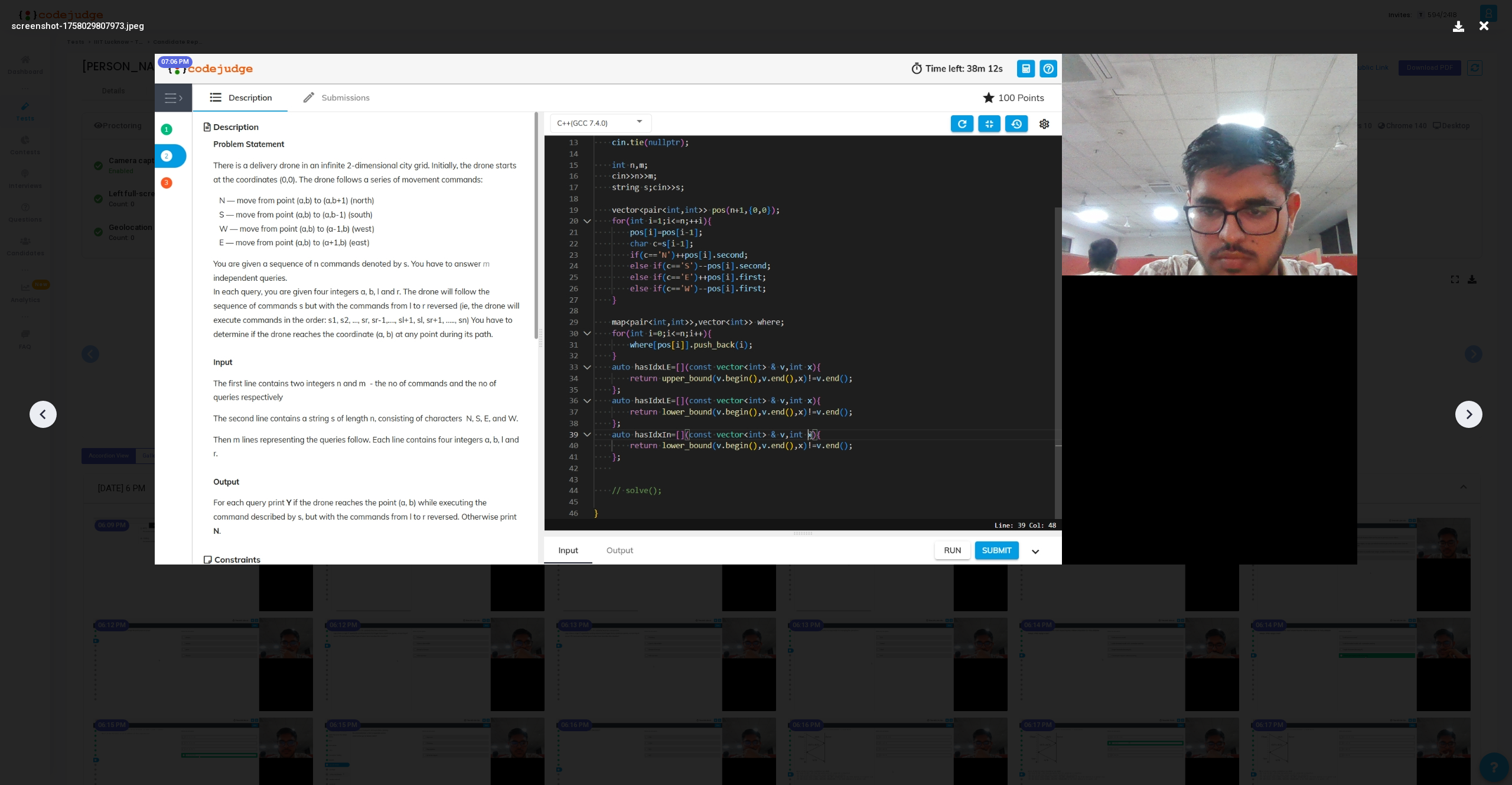
click at [1470, 411] on icon at bounding box center [1468, 414] width 18 height 18
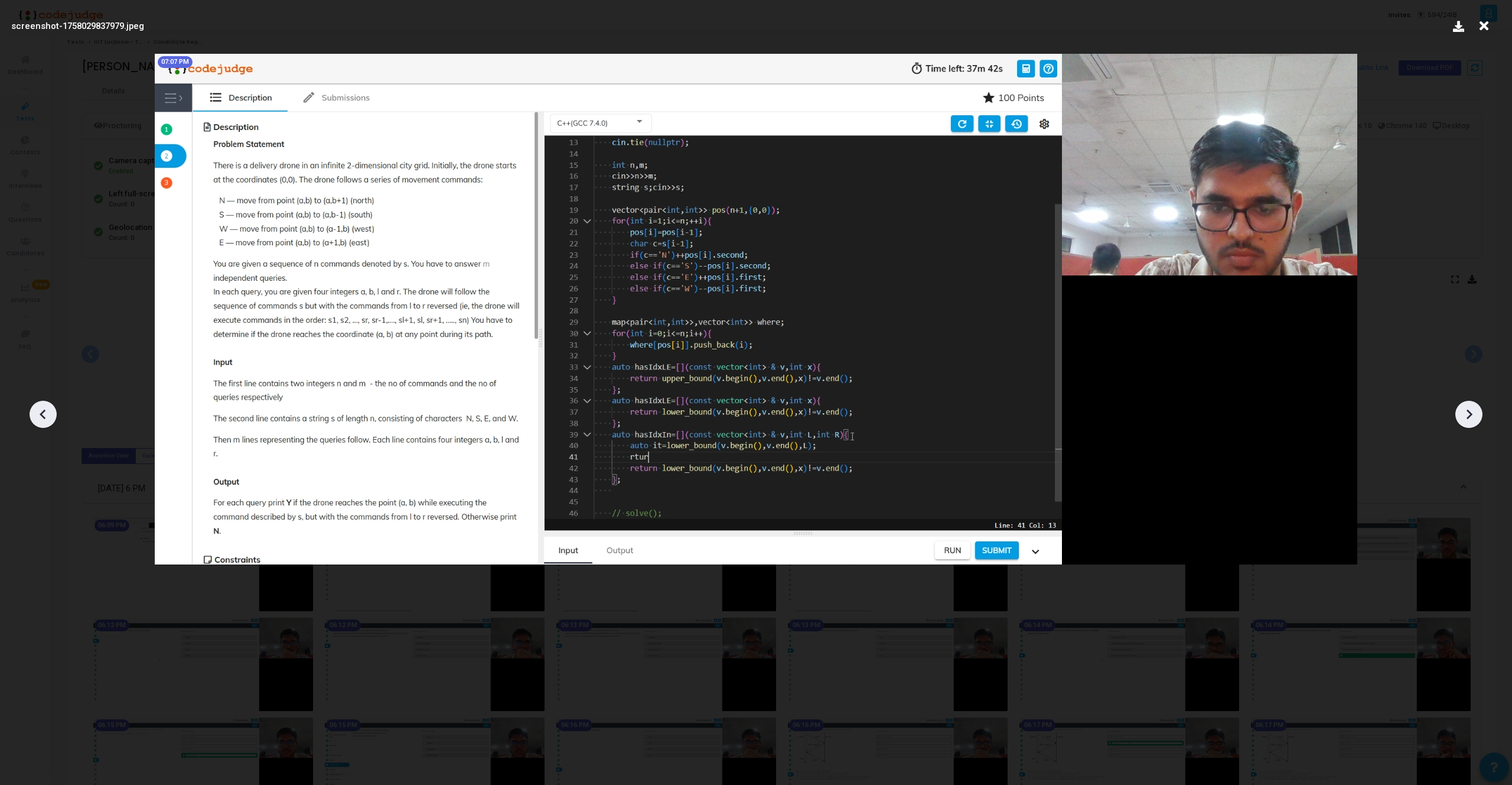
click at [1470, 411] on icon at bounding box center [1468, 414] width 18 height 18
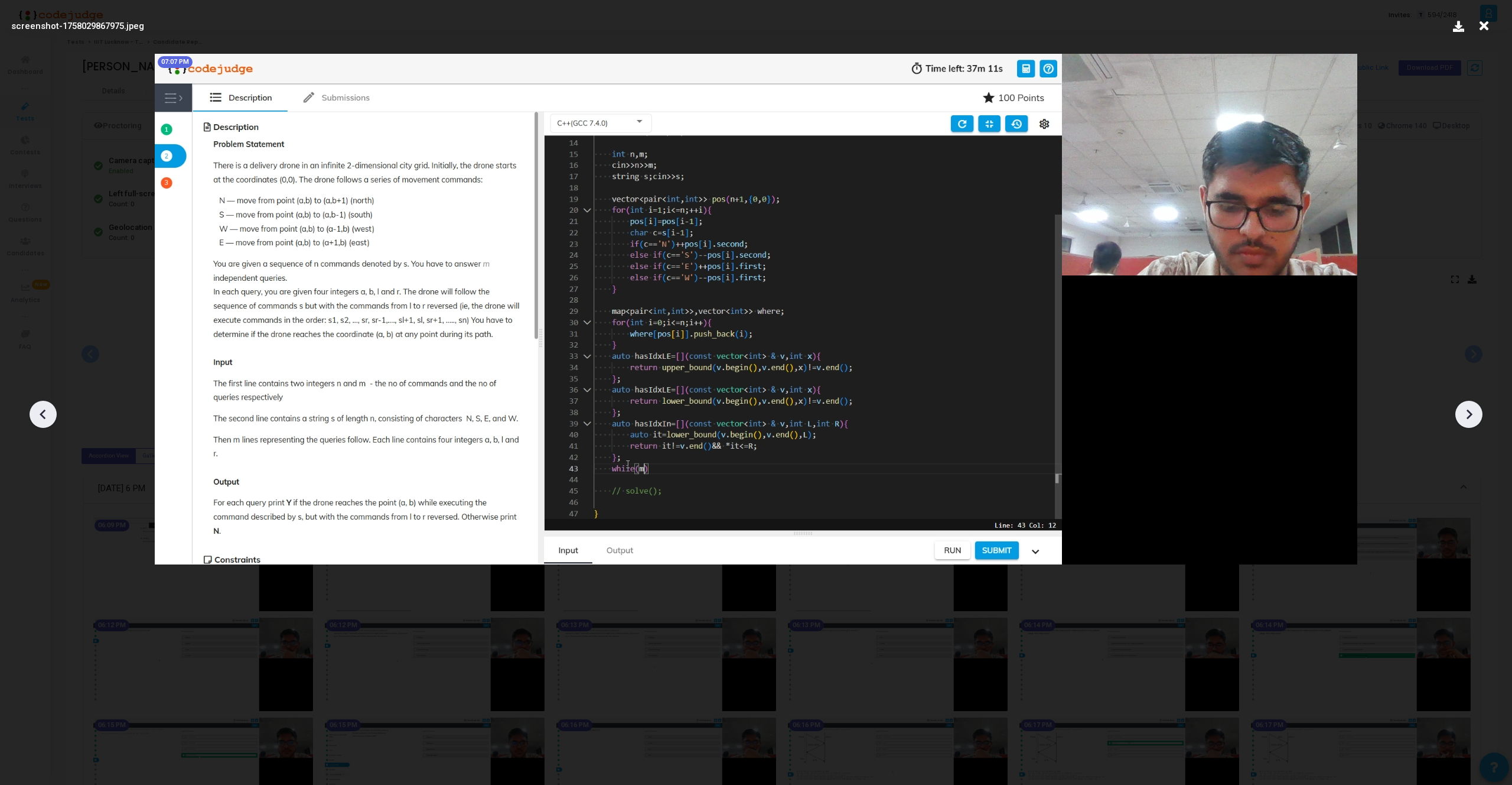
click at [1470, 411] on icon at bounding box center [1468, 414] width 18 height 18
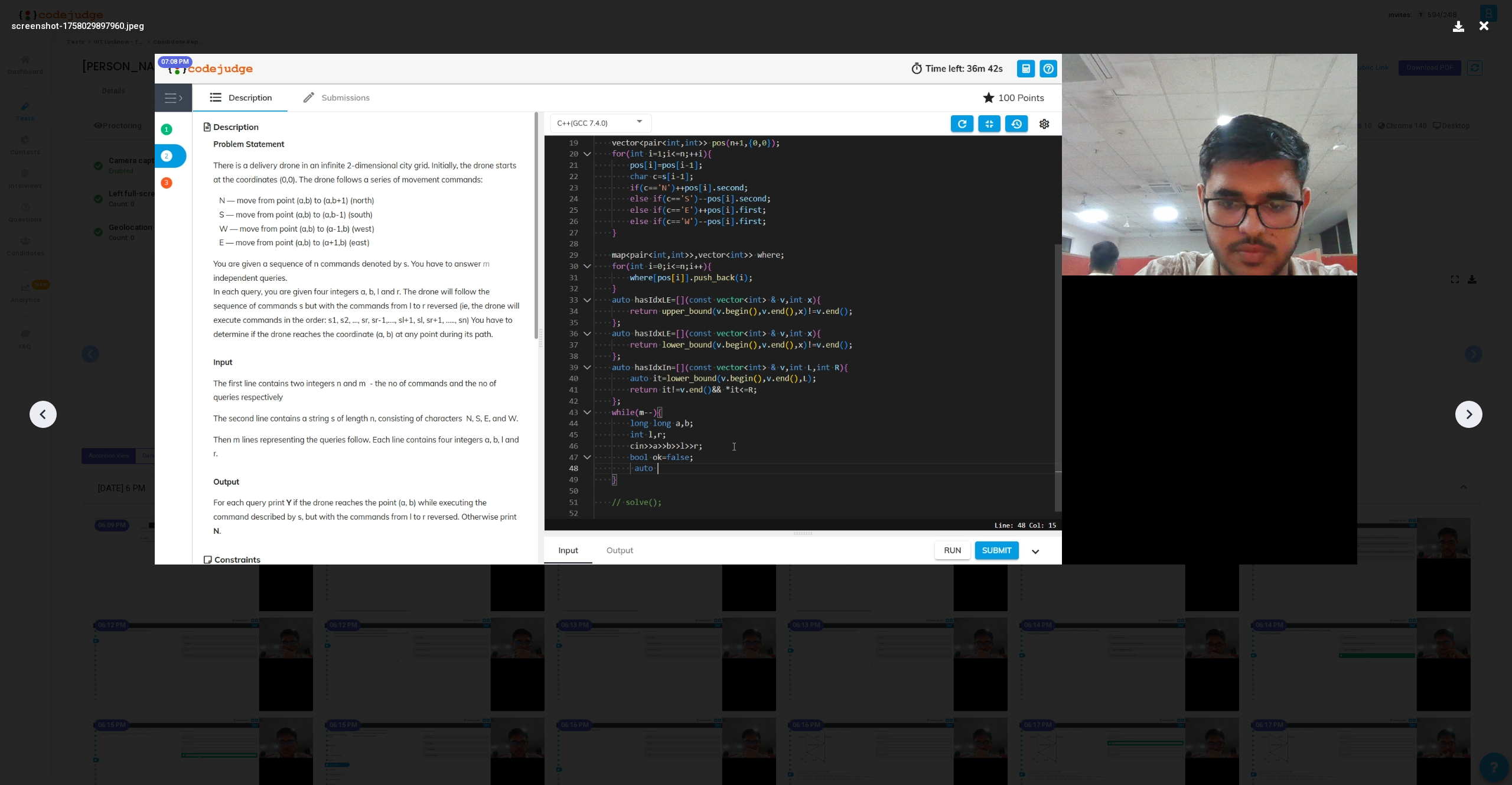
click at [1470, 411] on icon at bounding box center [1468, 414] width 18 height 18
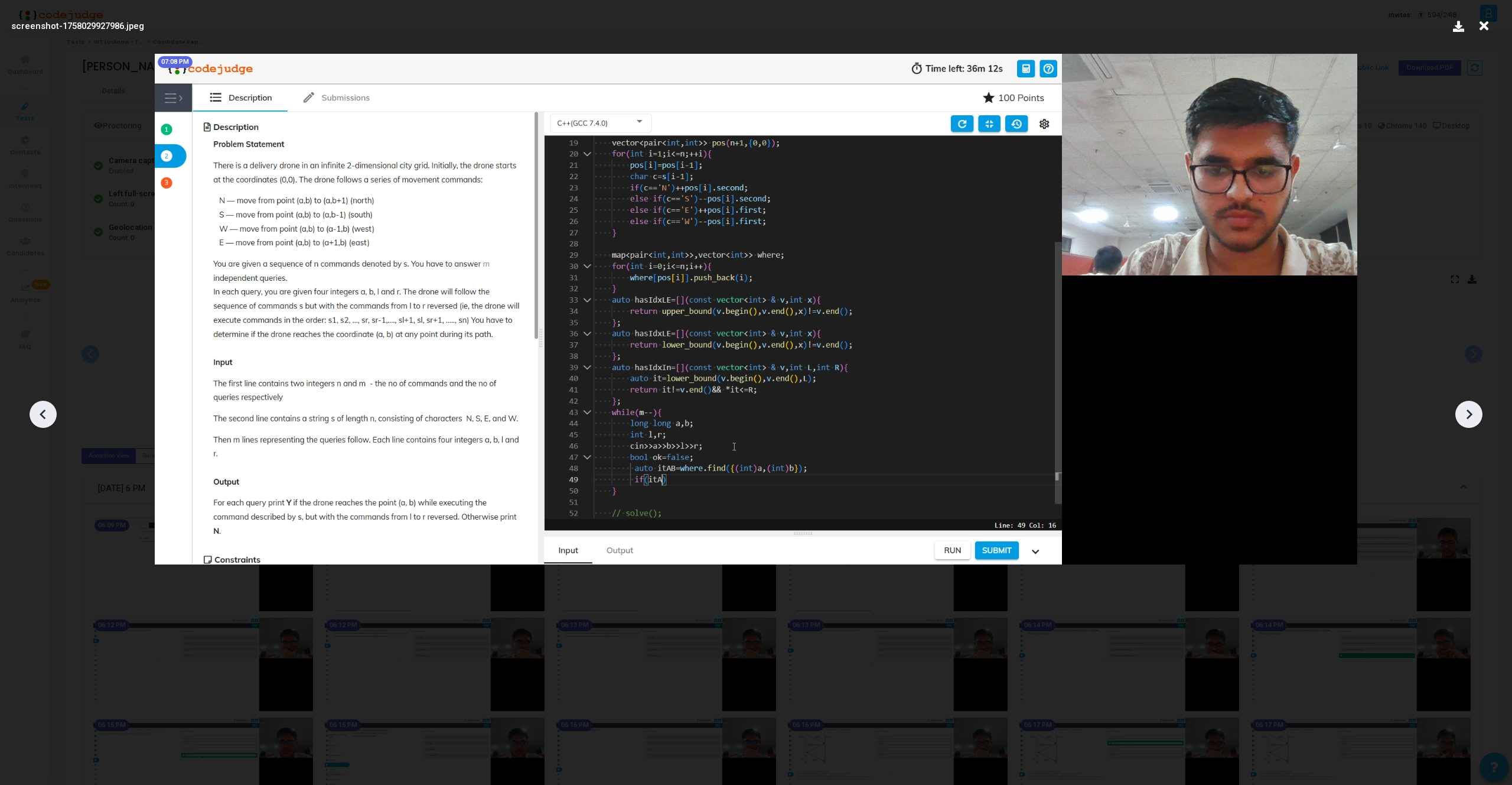
click at [1470, 411] on icon at bounding box center [1468, 414] width 18 height 18
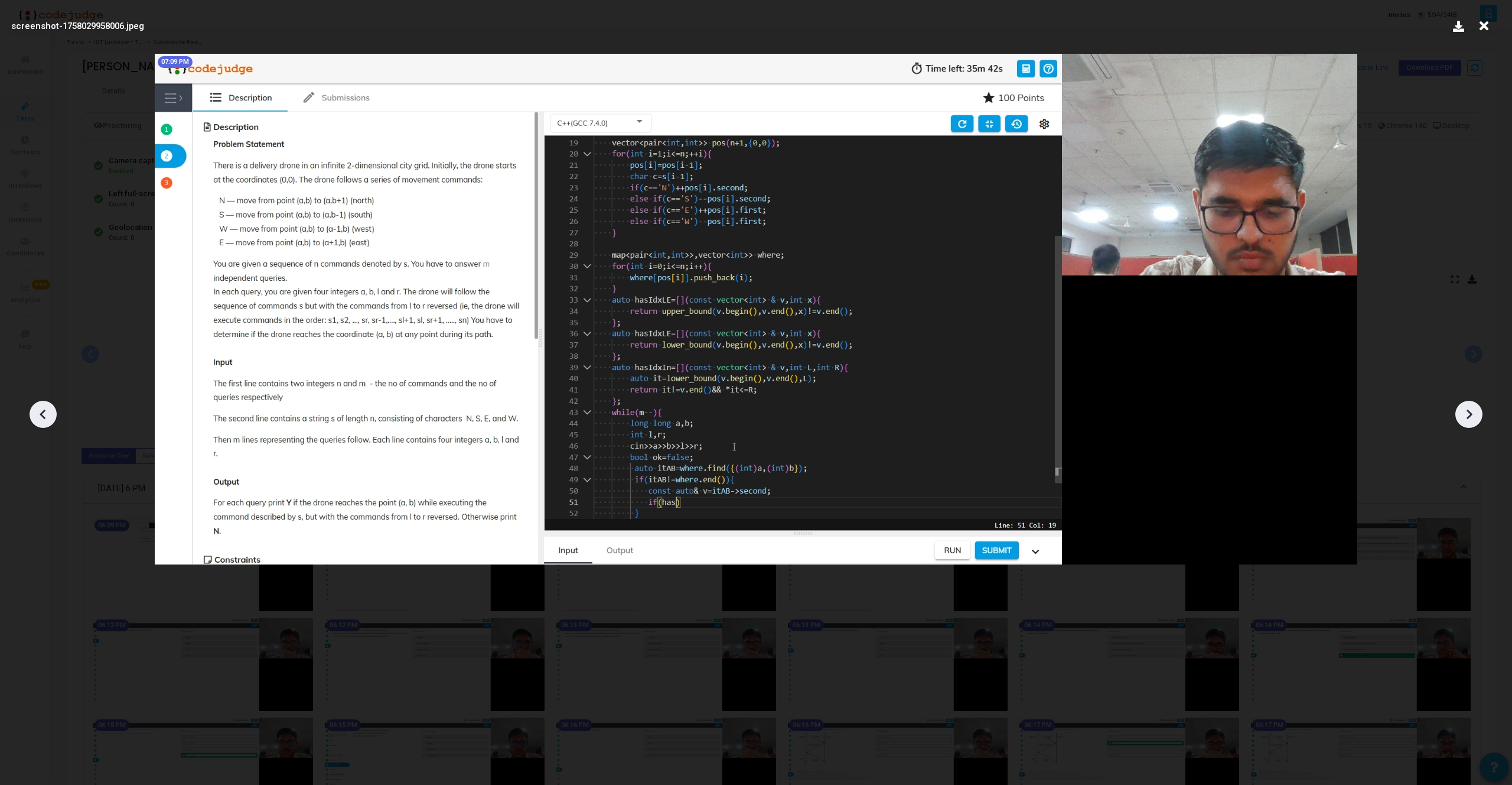
click at [1470, 411] on icon at bounding box center [1468, 414] width 18 height 18
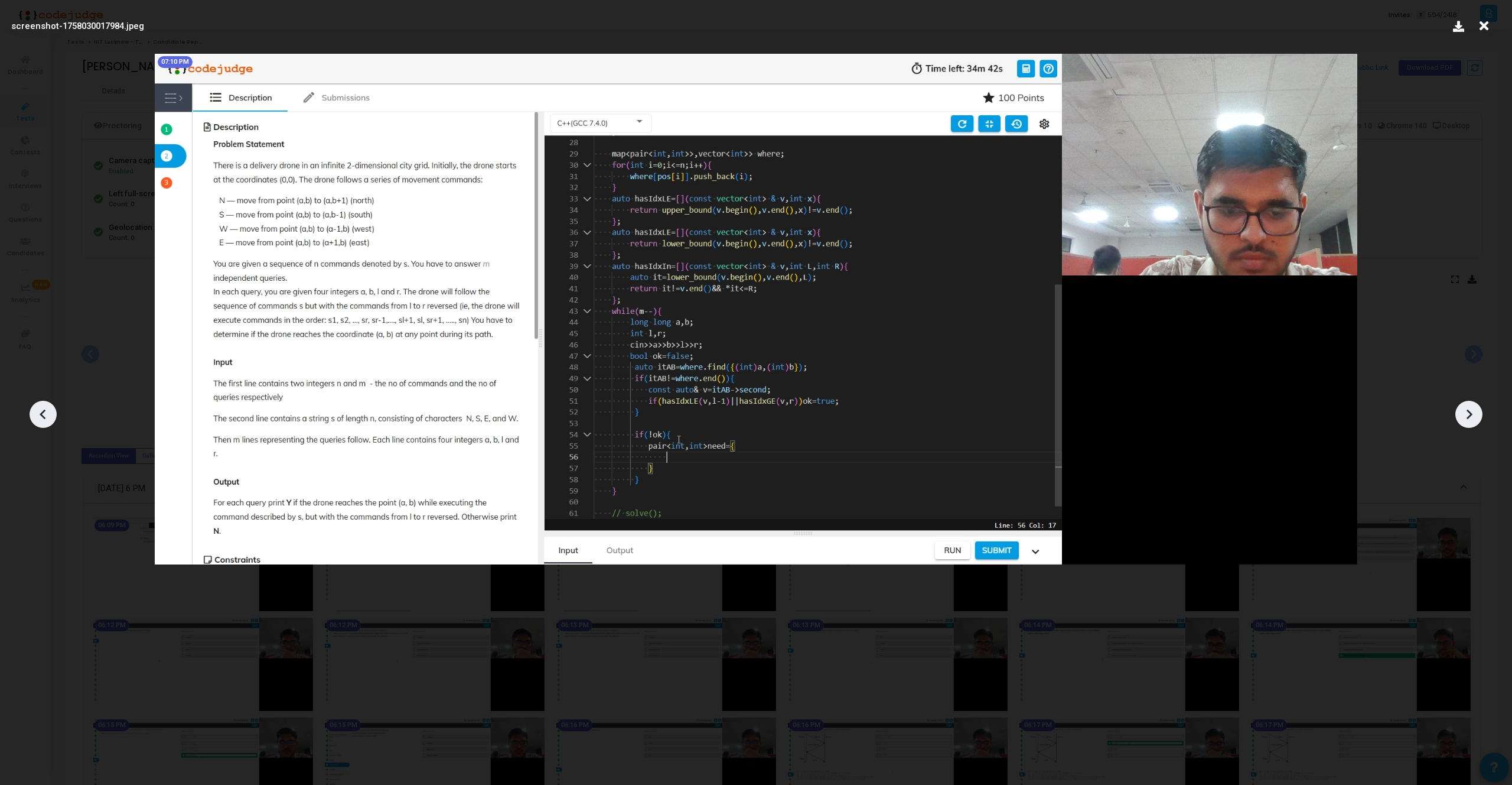
click at [1470, 411] on icon at bounding box center [1468, 414] width 18 height 18
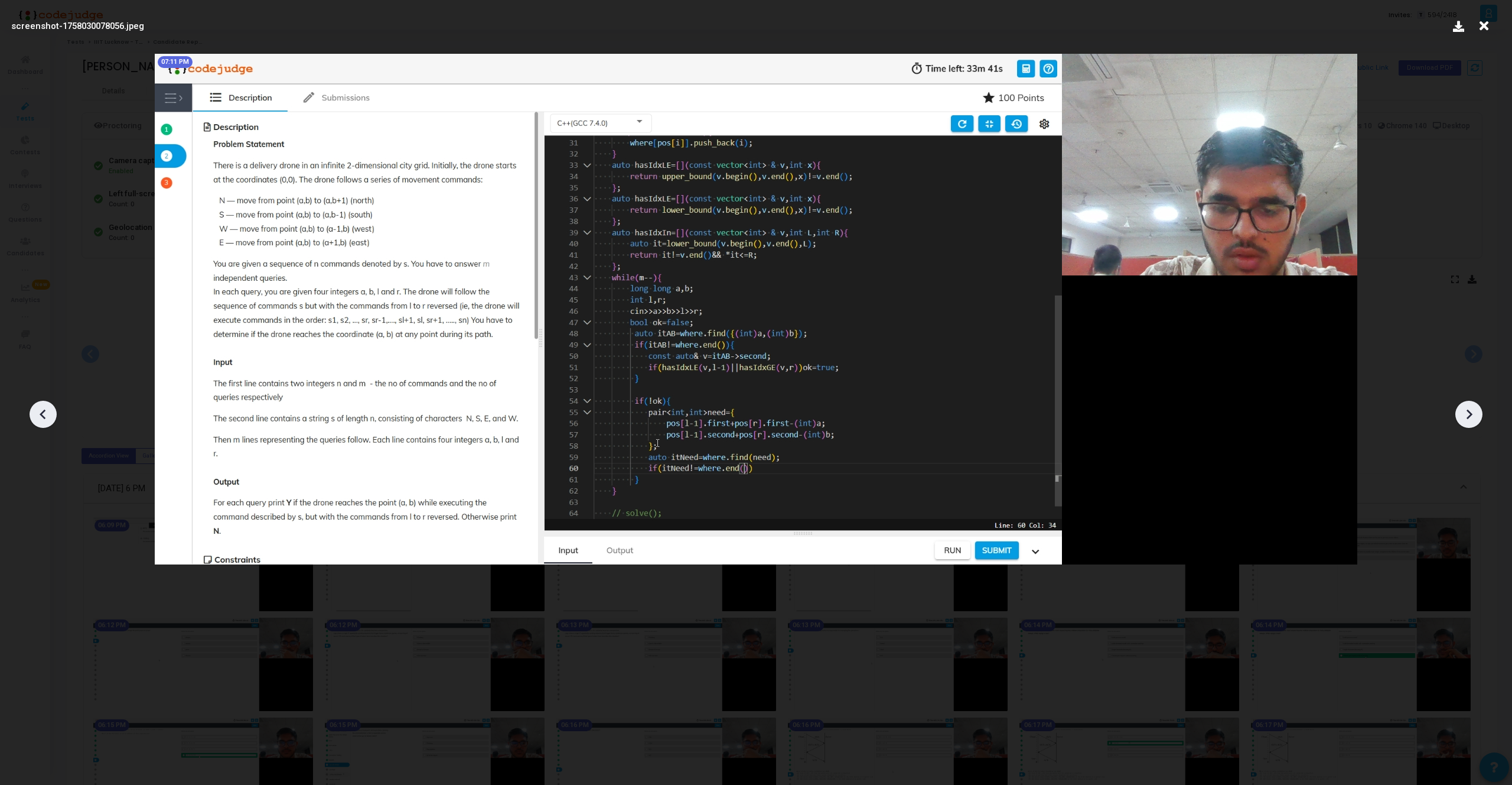
click at [1470, 411] on icon at bounding box center [1468, 414] width 18 height 18
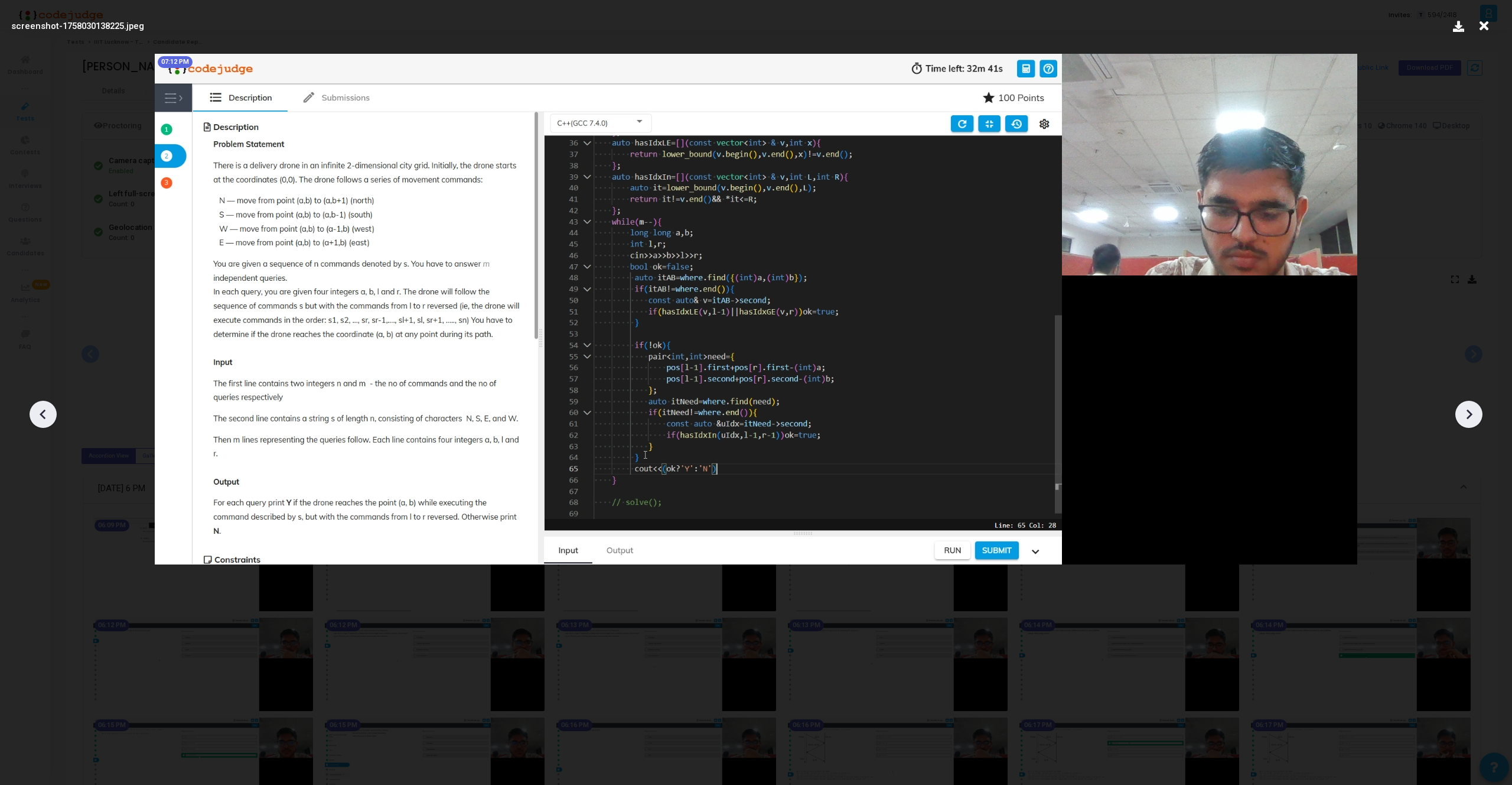
click at [1470, 411] on icon at bounding box center [1468, 414] width 18 height 18
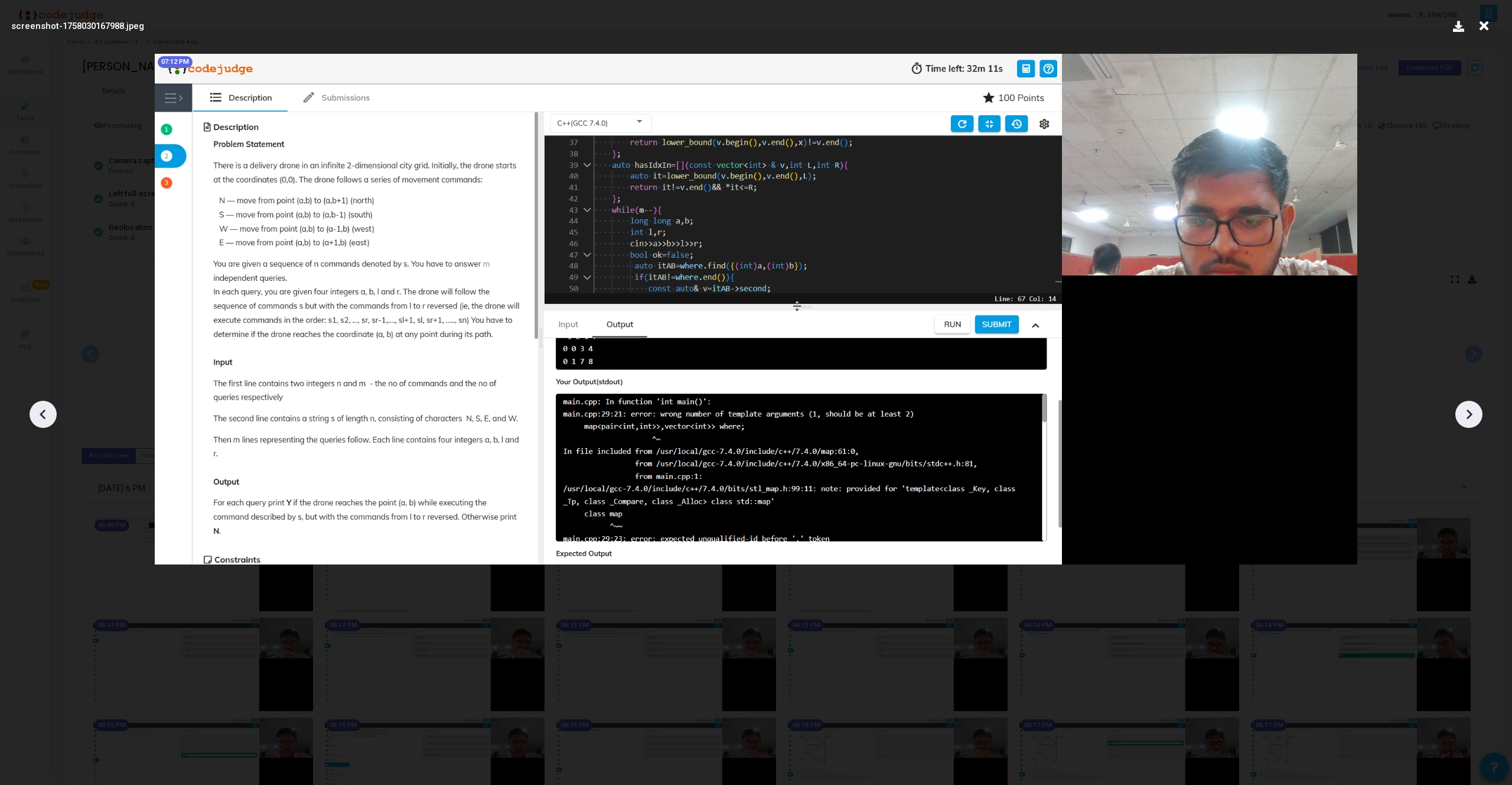
click at [1470, 411] on icon at bounding box center [1468, 414] width 18 height 18
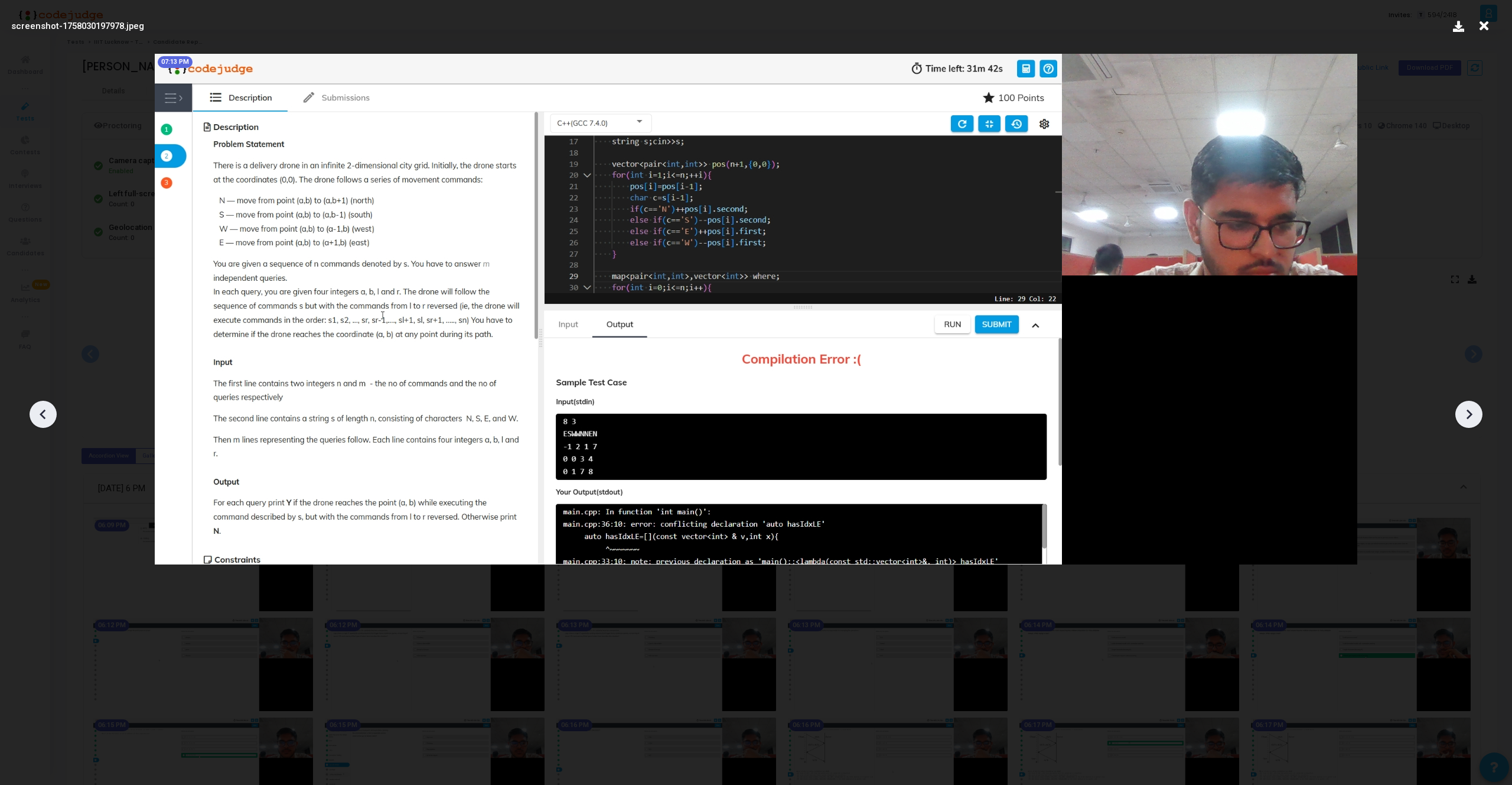
click at [1470, 411] on icon at bounding box center [1468, 414] width 18 height 18
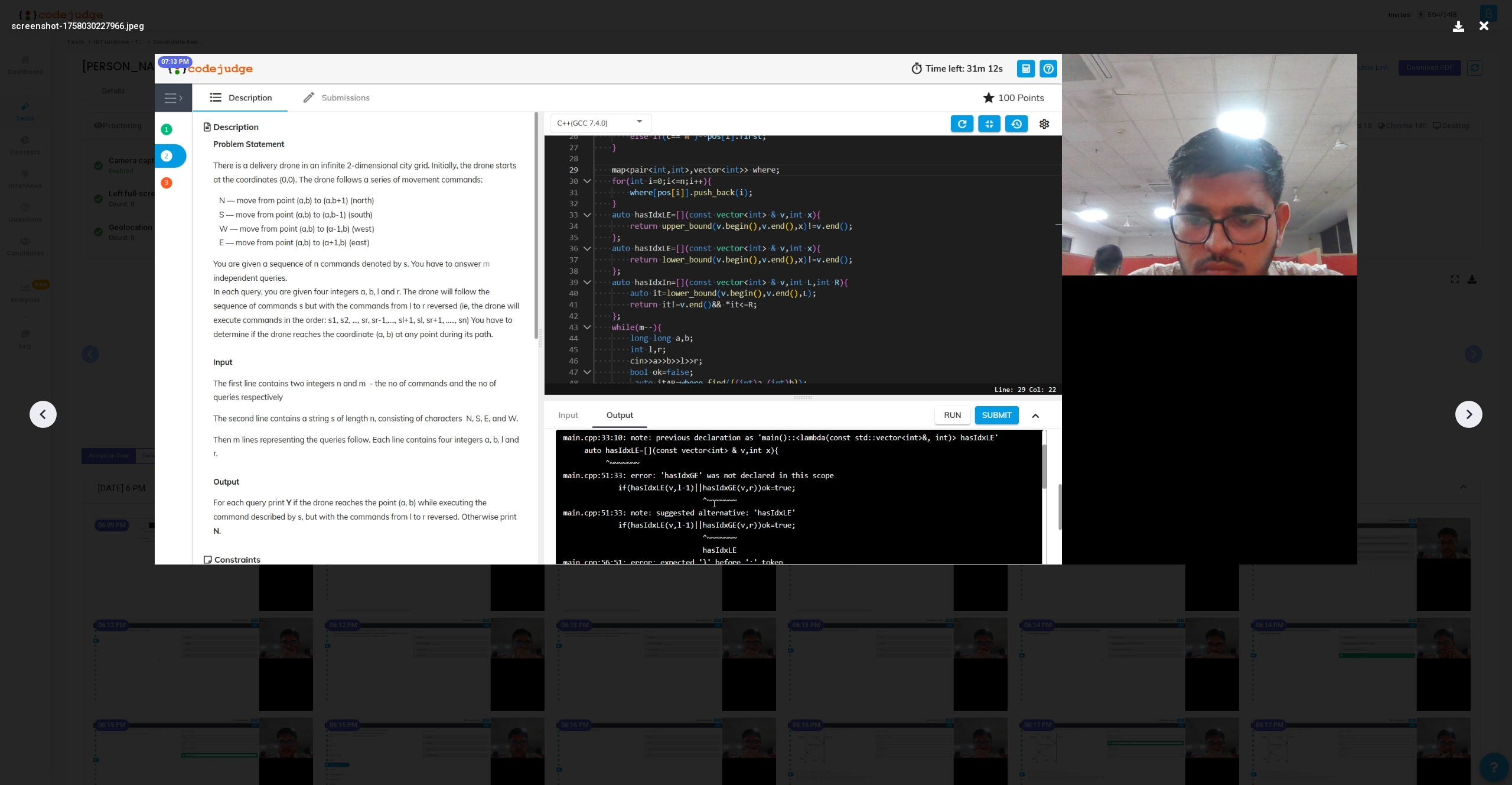
click at [53, 412] on div at bounding box center [43, 414] width 27 height 27
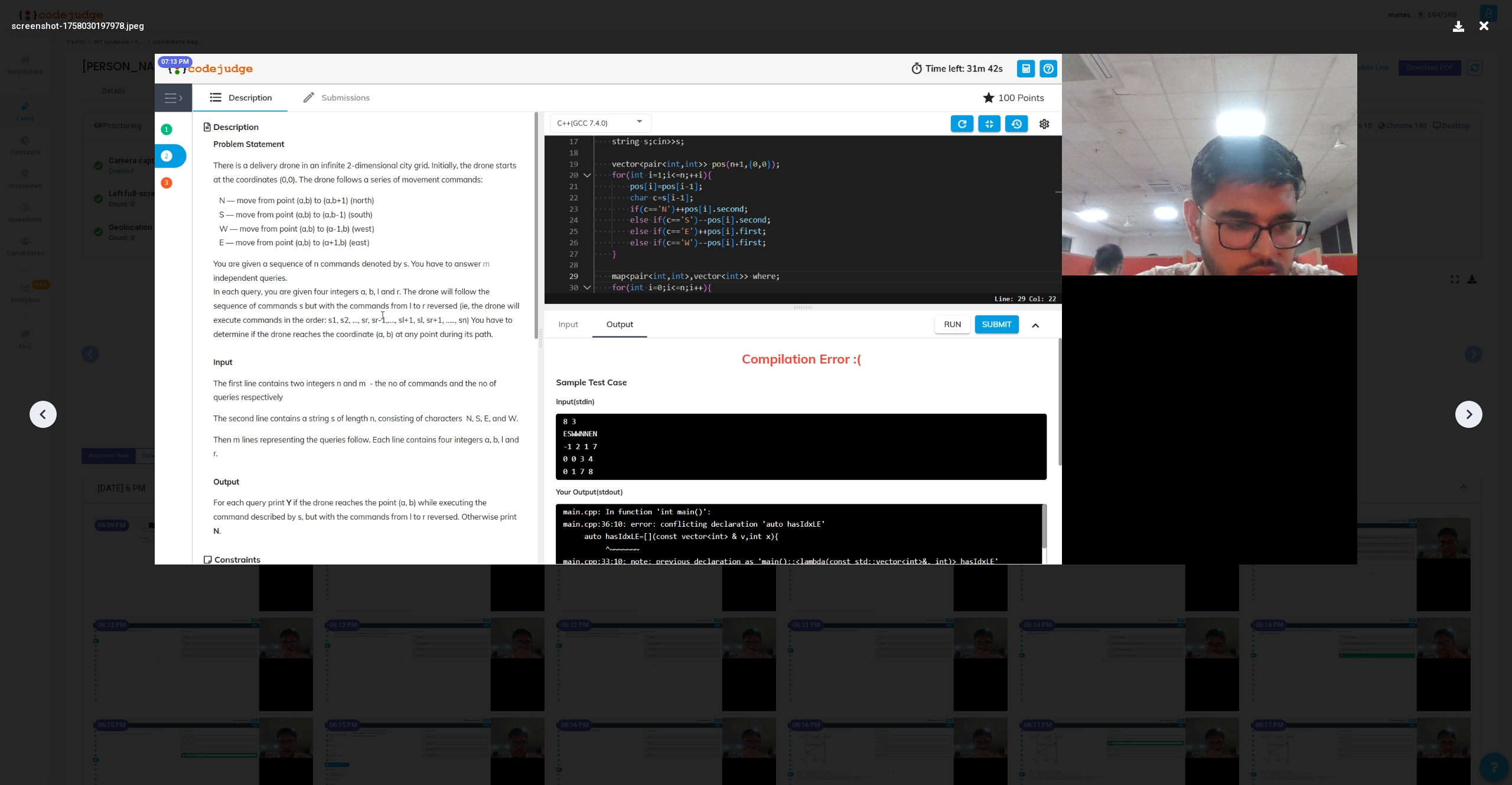
click at [53, 412] on div at bounding box center [43, 414] width 27 height 27
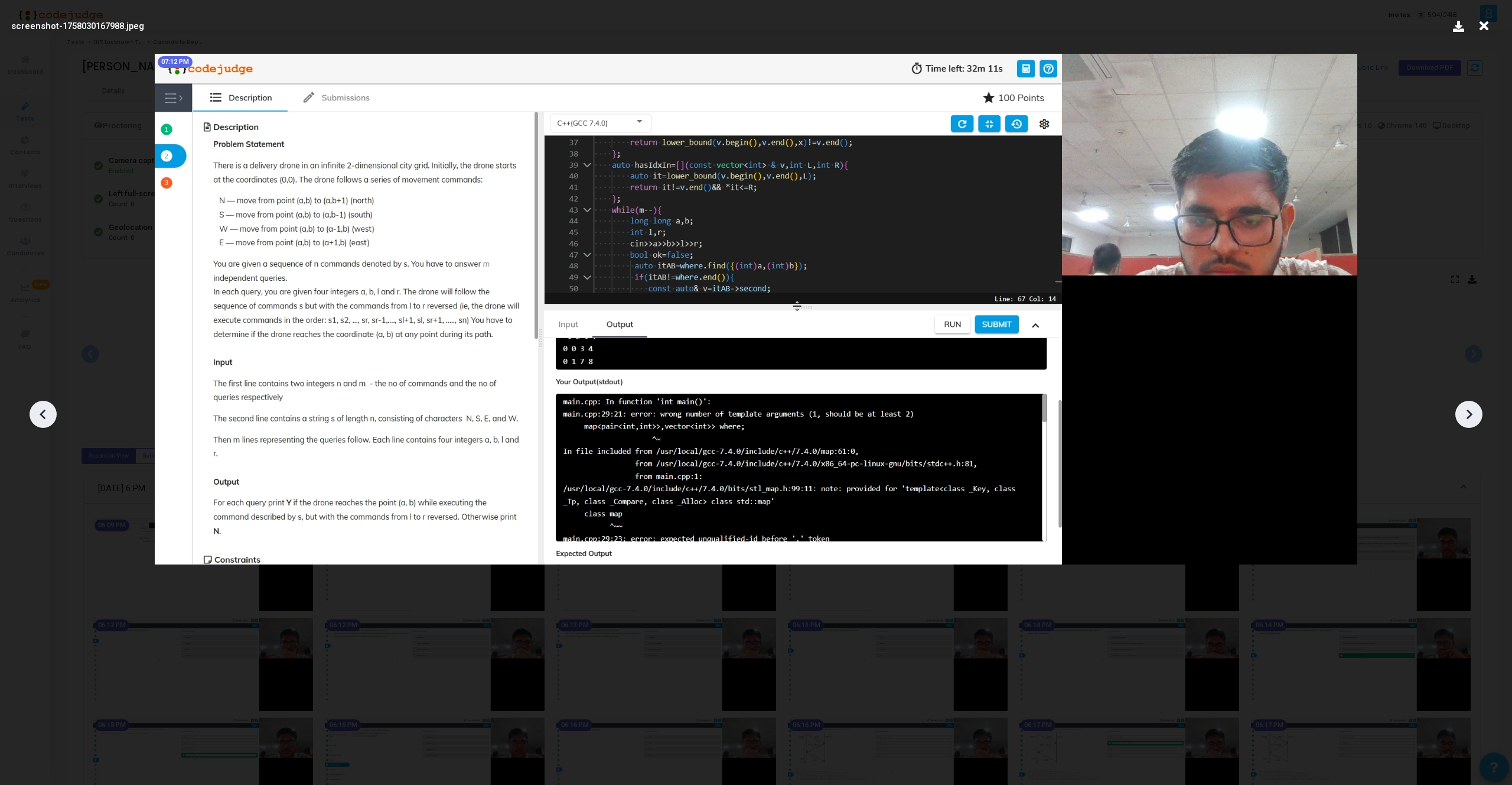
click at [1462, 417] on icon at bounding box center [1468, 414] width 18 height 18
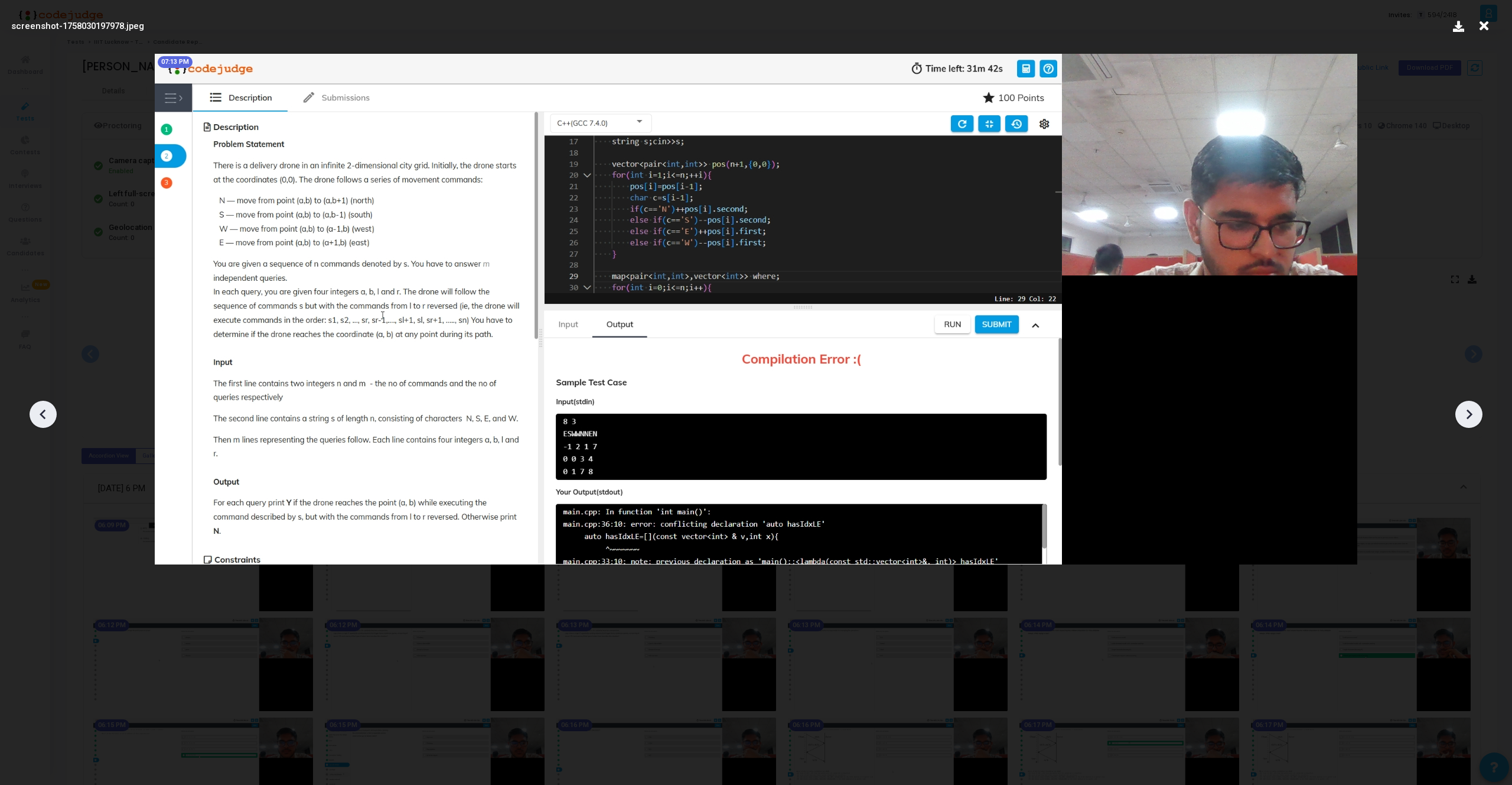
click at [1462, 417] on icon at bounding box center [1468, 414] width 18 height 18
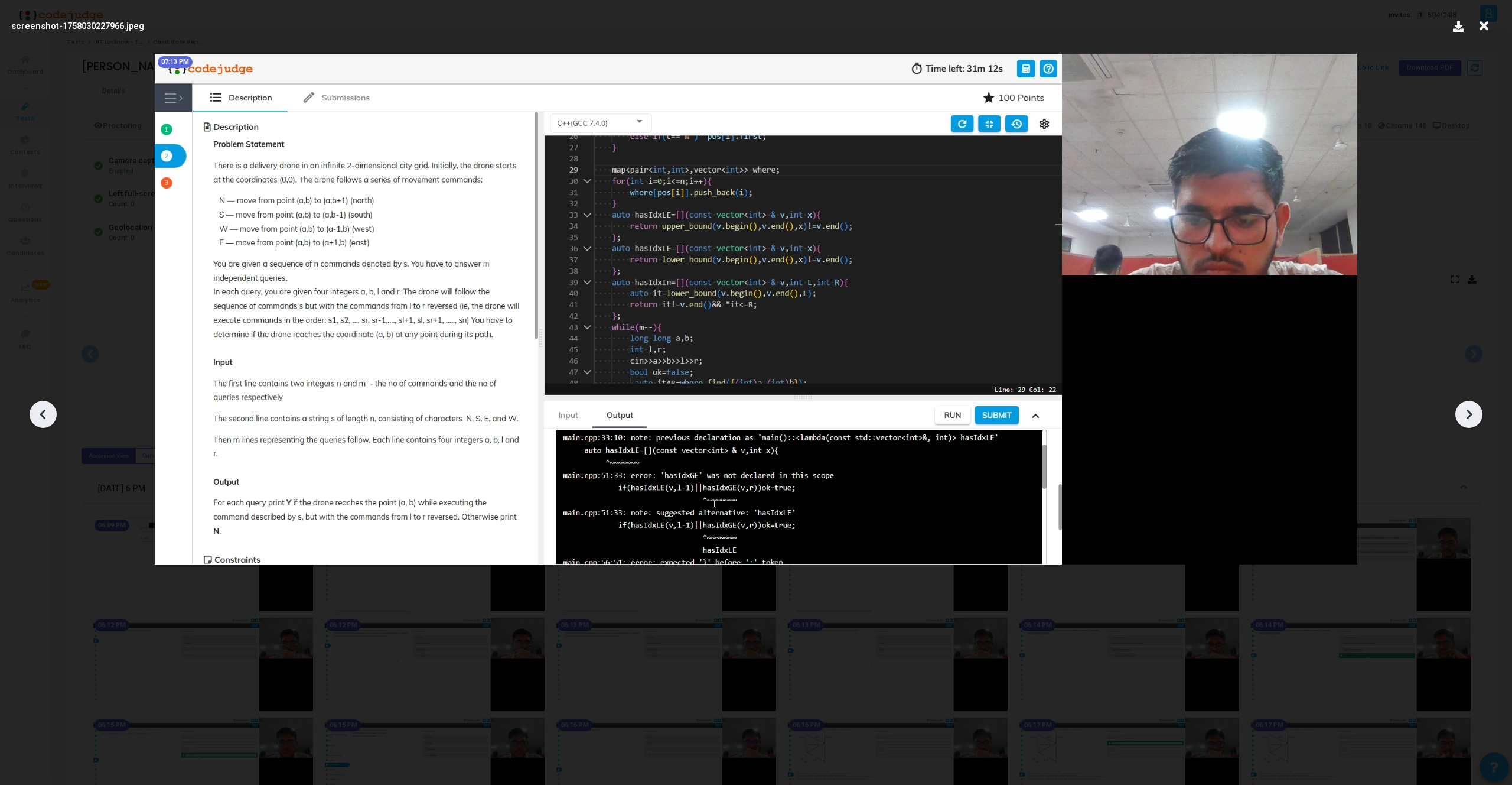
click at [1462, 417] on icon at bounding box center [1468, 414] width 18 height 18
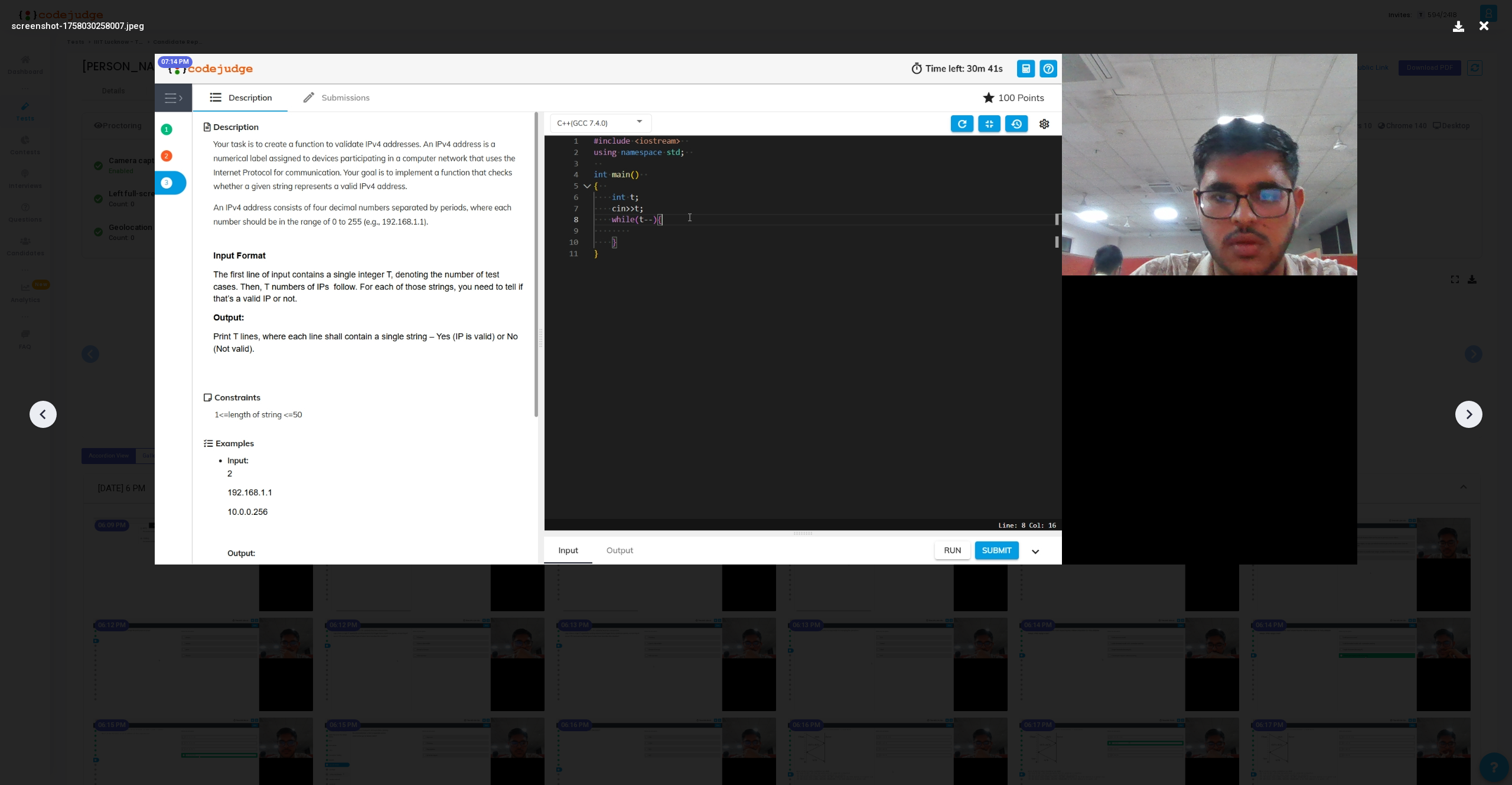
click at [41, 411] on icon at bounding box center [43, 414] width 18 height 18
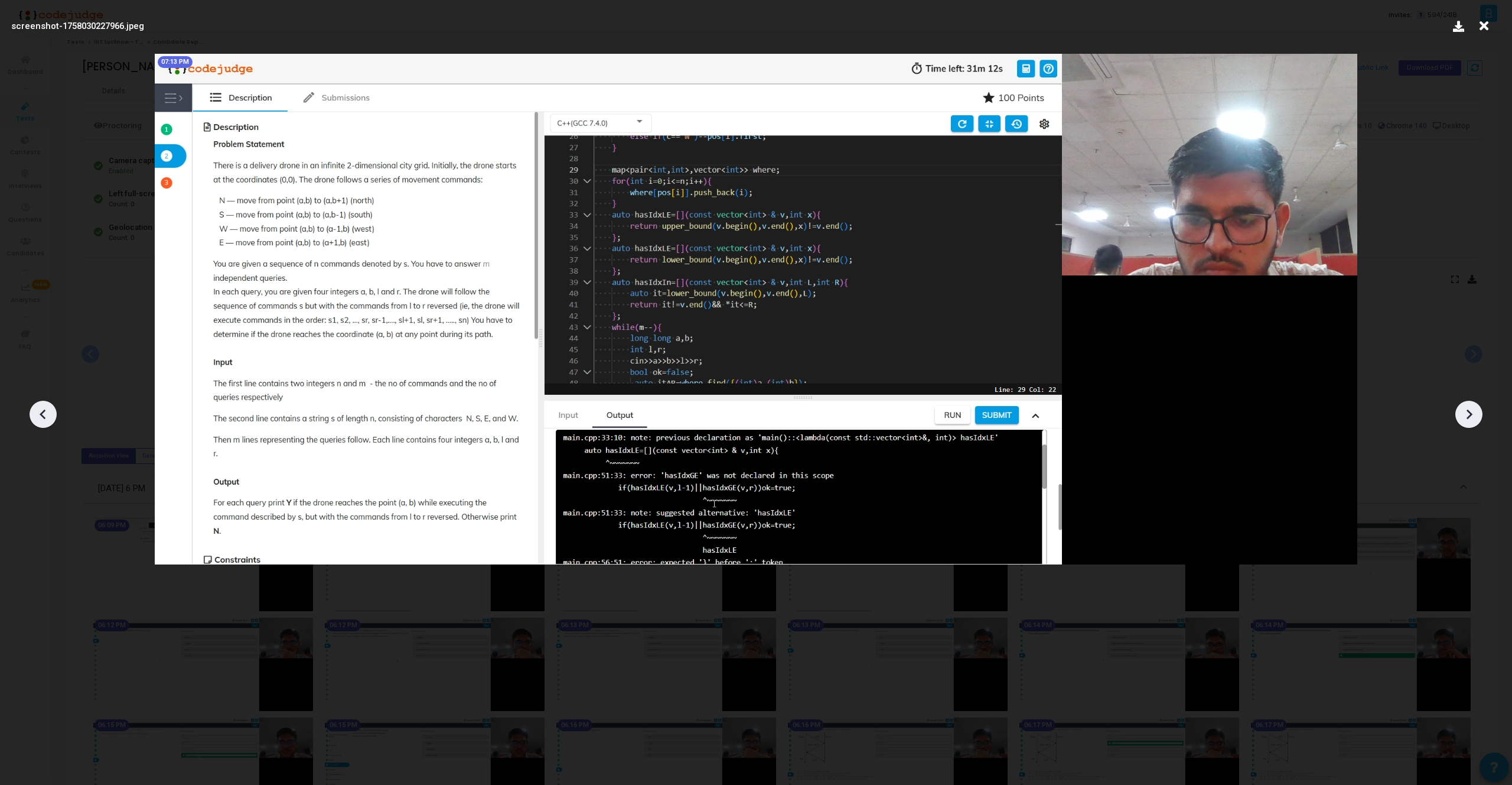
click at [1479, 410] on div at bounding box center [1468, 414] width 27 height 27
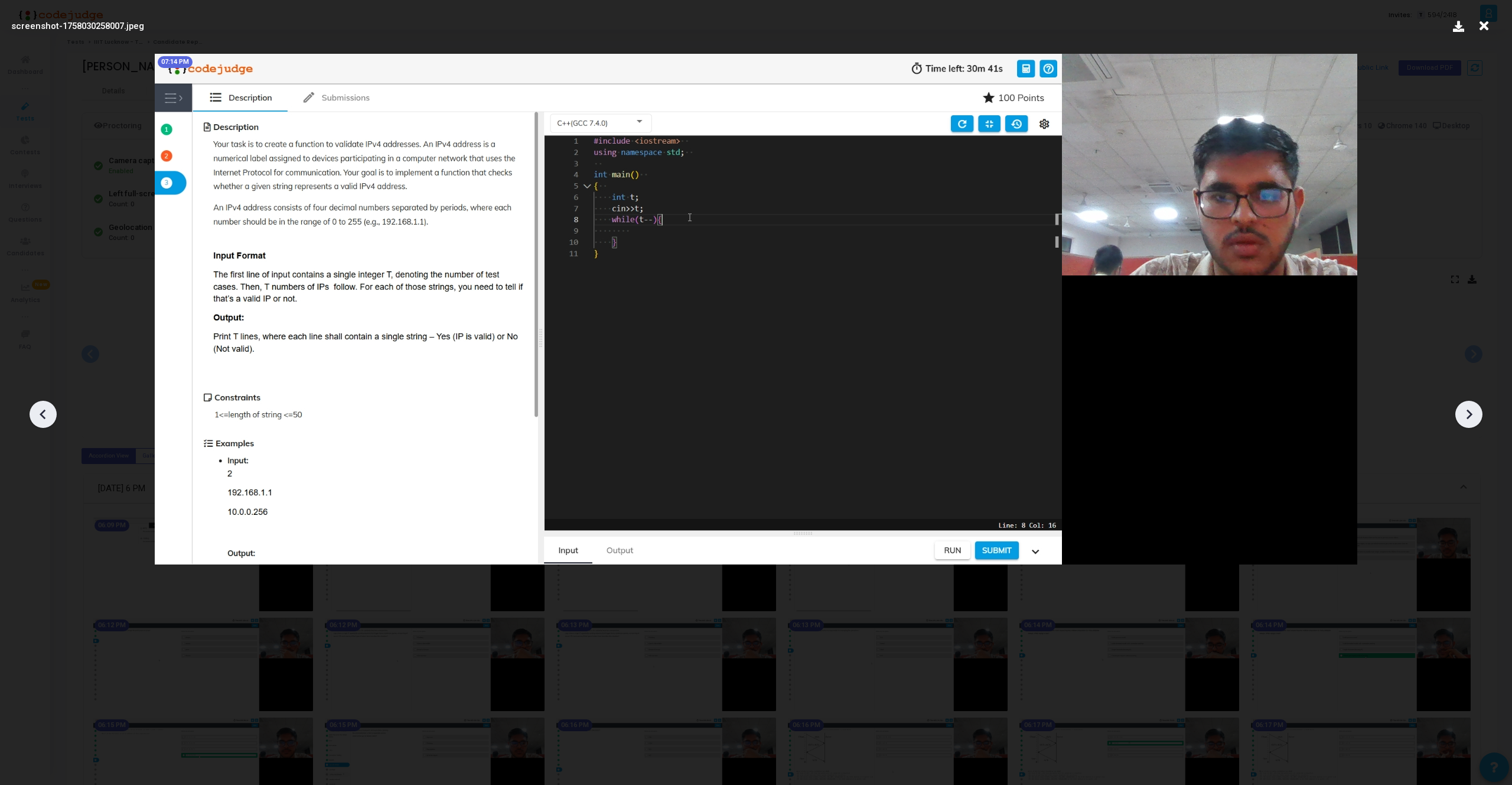
click at [1479, 410] on div at bounding box center [1468, 414] width 27 height 27
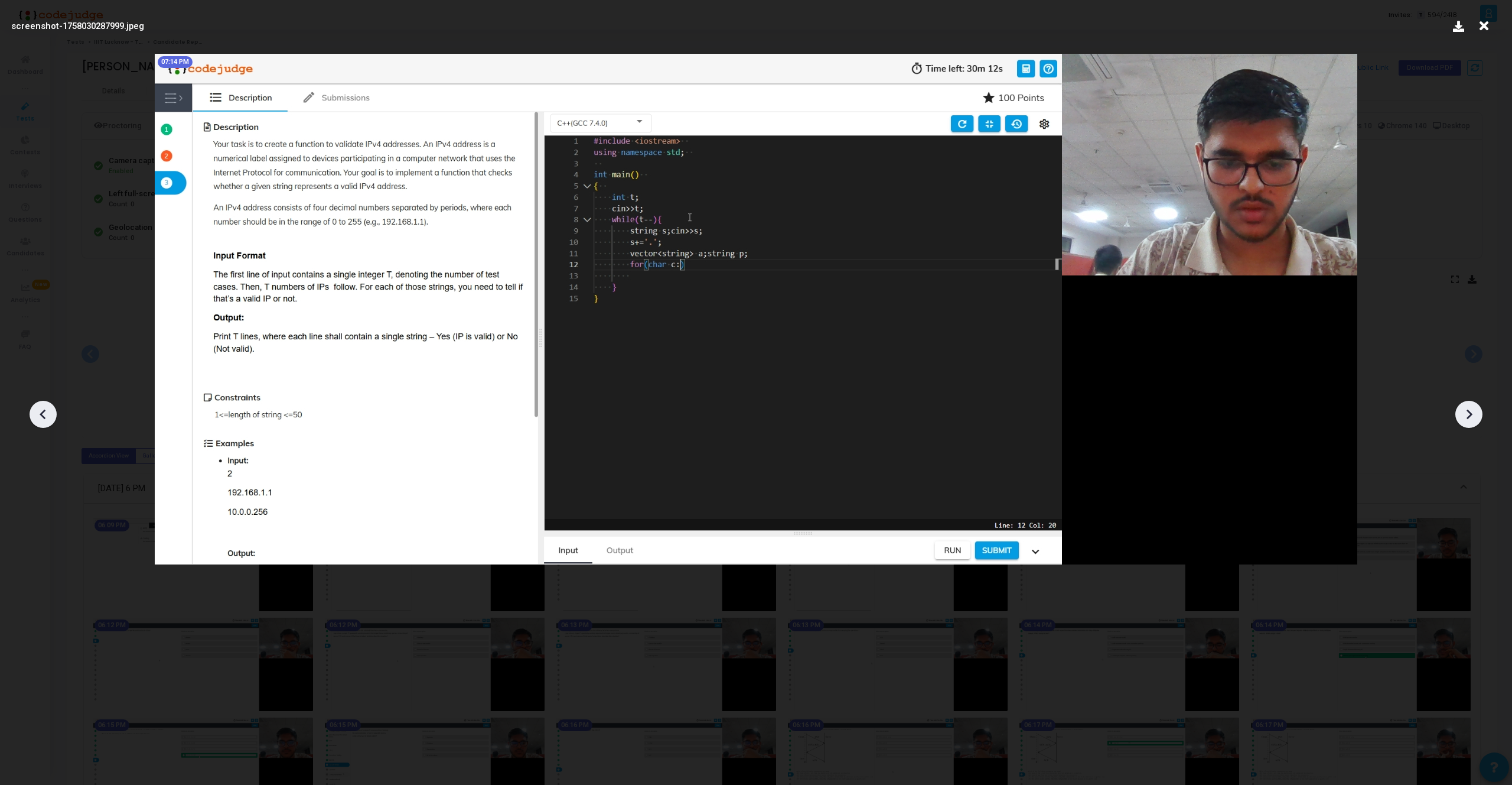
click at [1479, 410] on div at bounding box center [1468, 414] width 27 height 27
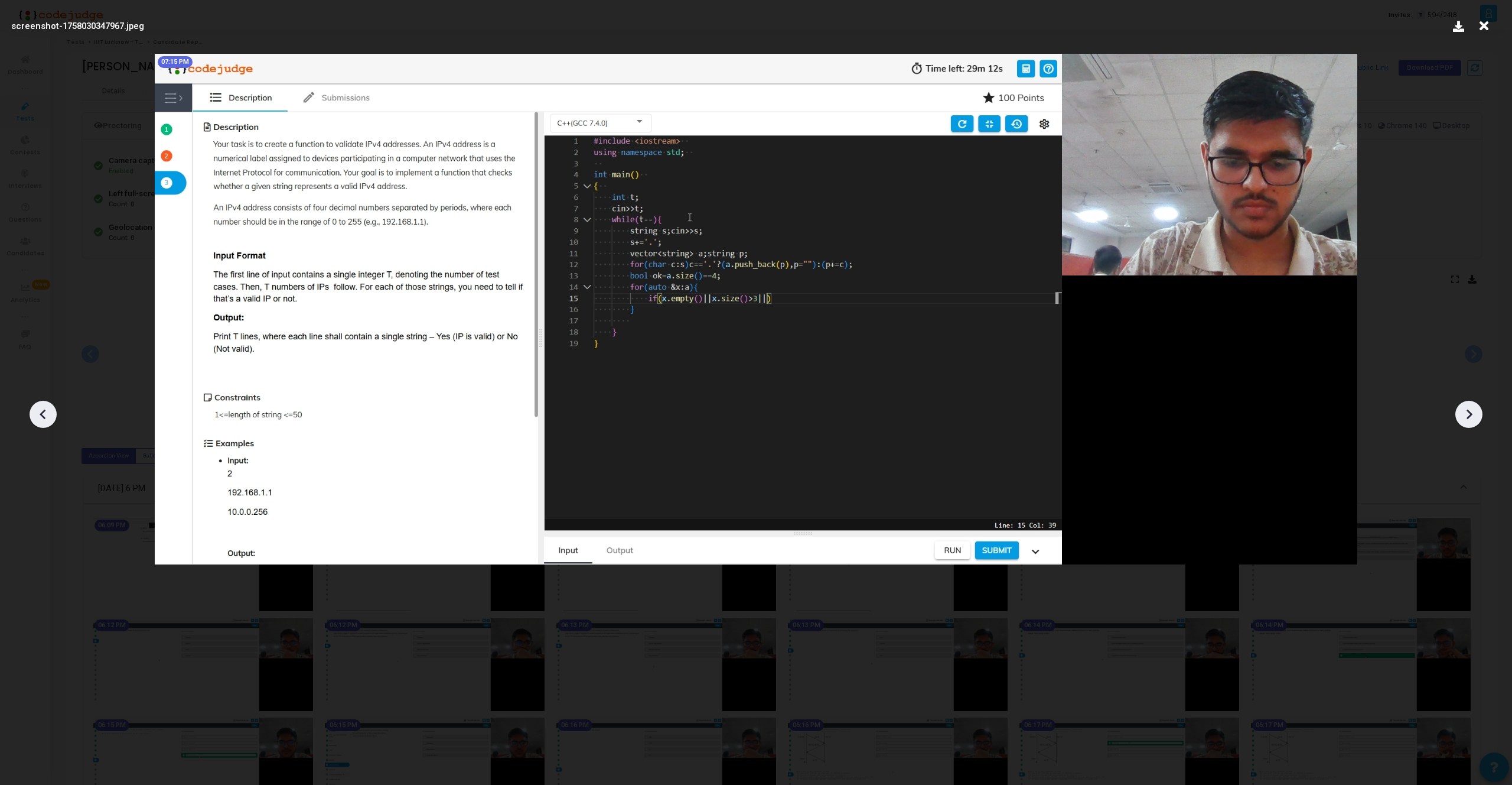
click at [1479, 410] on div at bounding box center [1468, 414] width 27 height 27
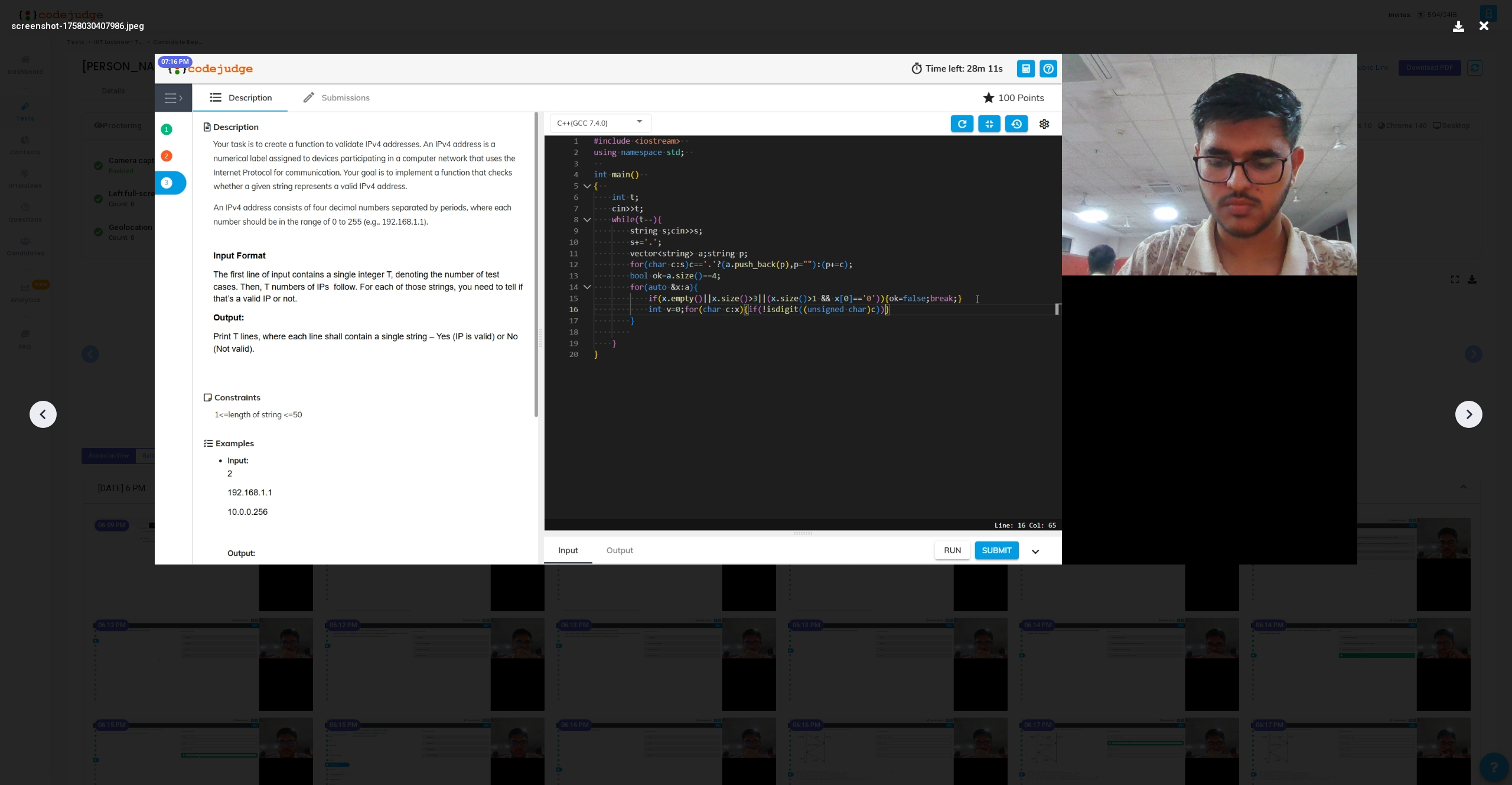
click at [1479, 410] on div at bounding box center [1468, 414] width 27 height 27
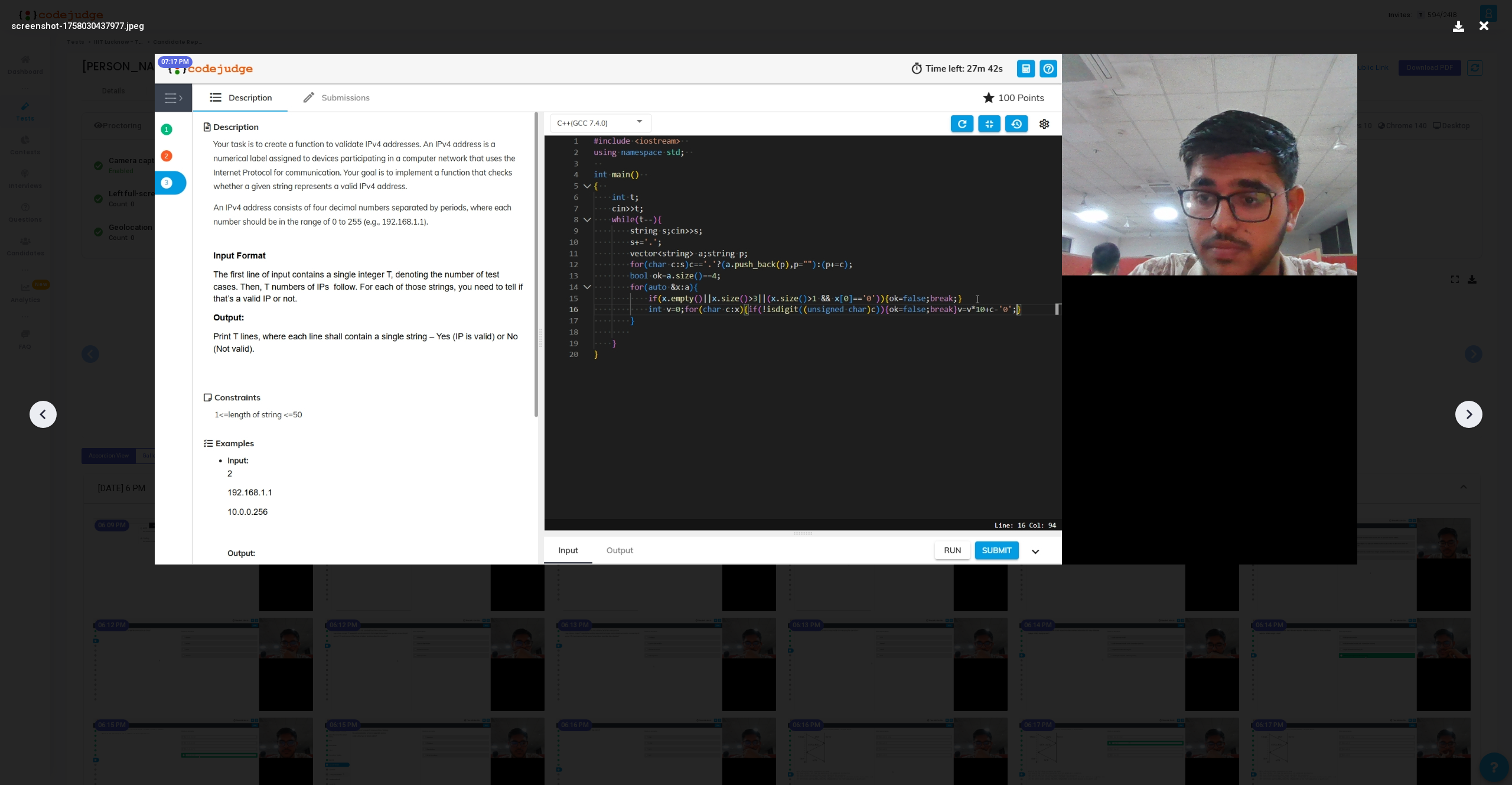
click at [1479, 410] on div at bounding box center [1468, 414] width 27 height 27
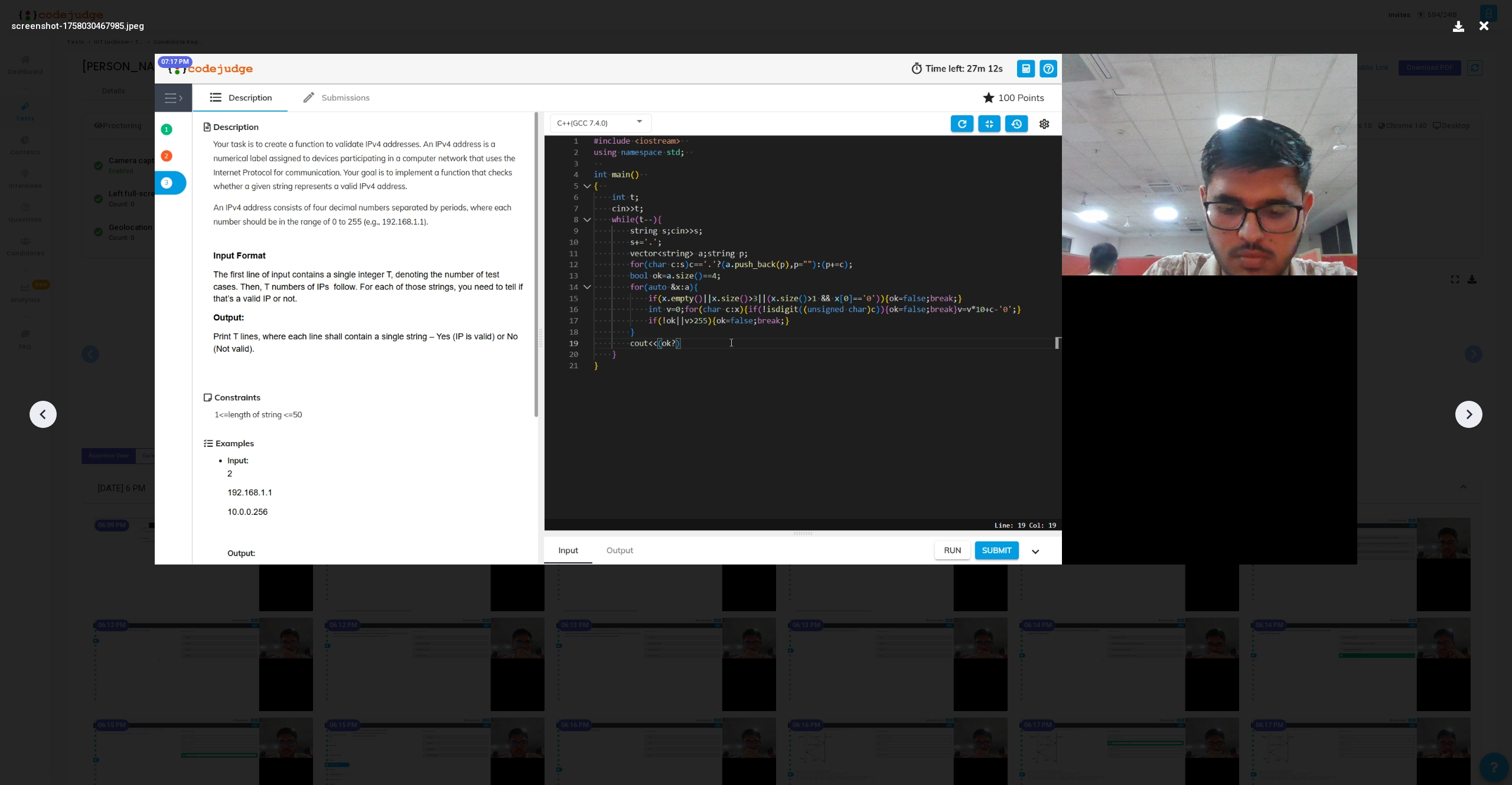
click at [1479, 410] on div at bounding box center [1468, 414] width 27 height 27
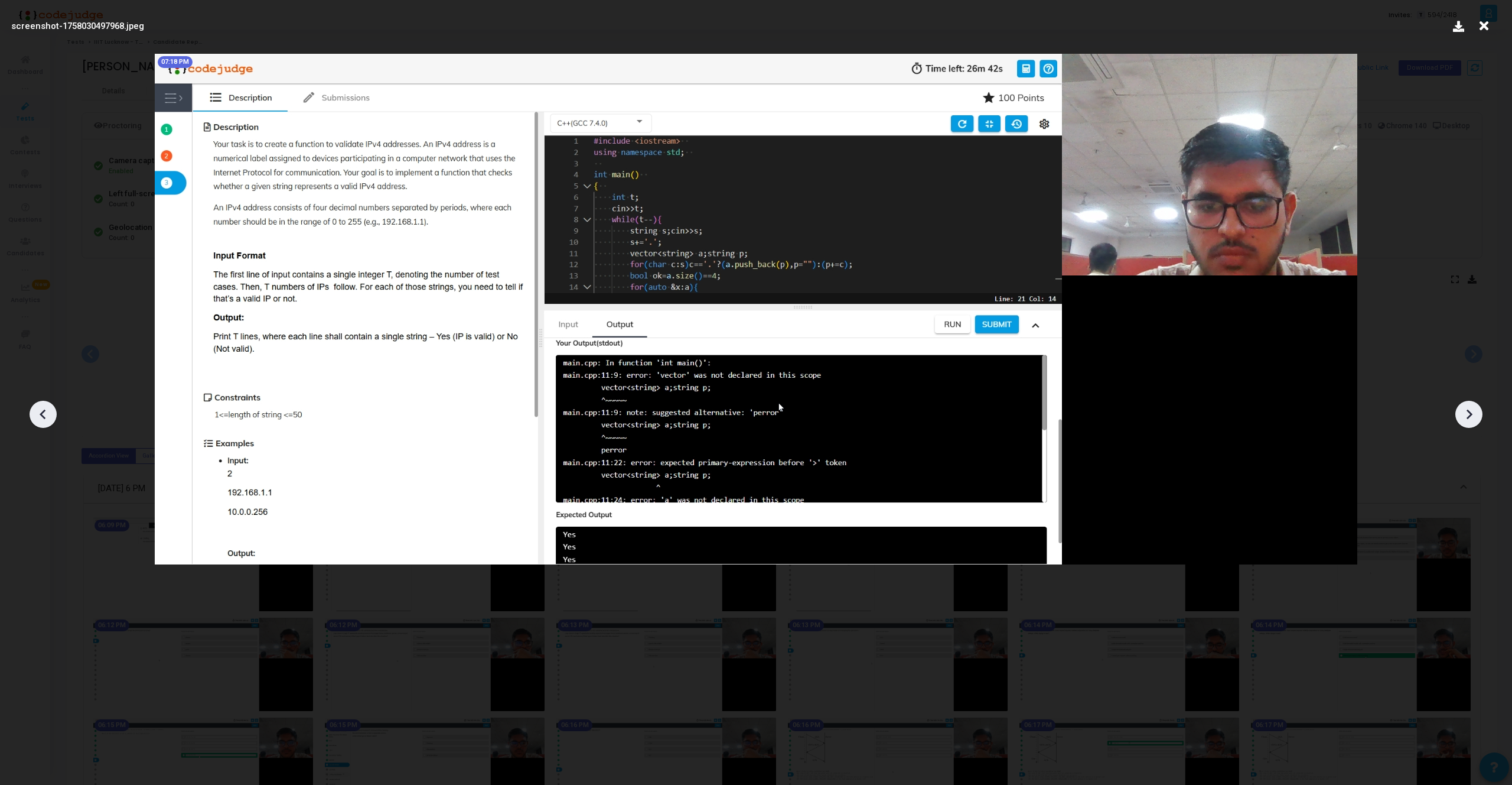
click at [1479, 410] on div at bounding box center [1468, 414] width 27 height 27
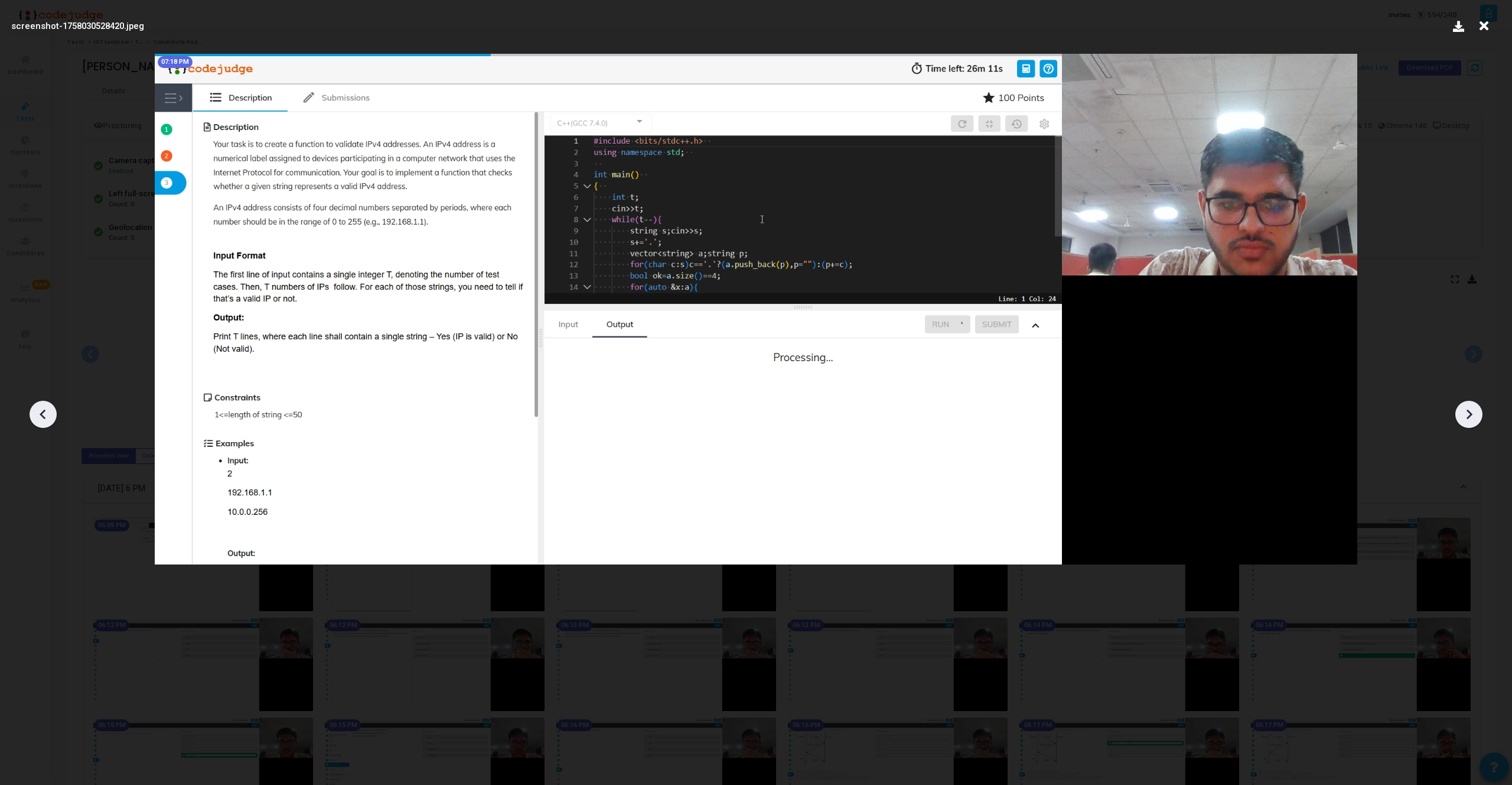
click at [1479, 410] on div at bounding box center [1468, 414] width 27 height 27
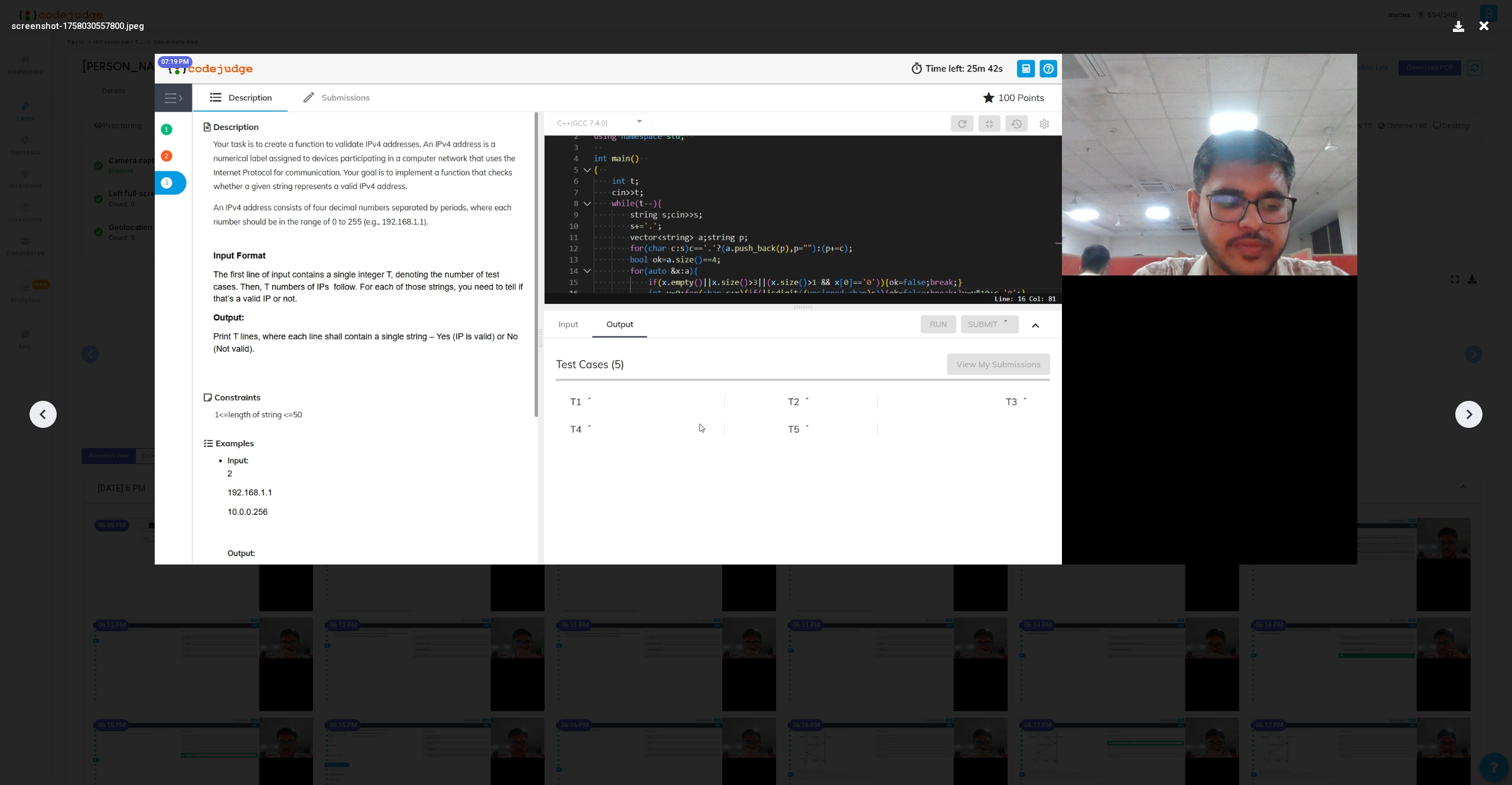
click at [1479, 410] on div at bounding box center [1468, 414] width 27 height 27
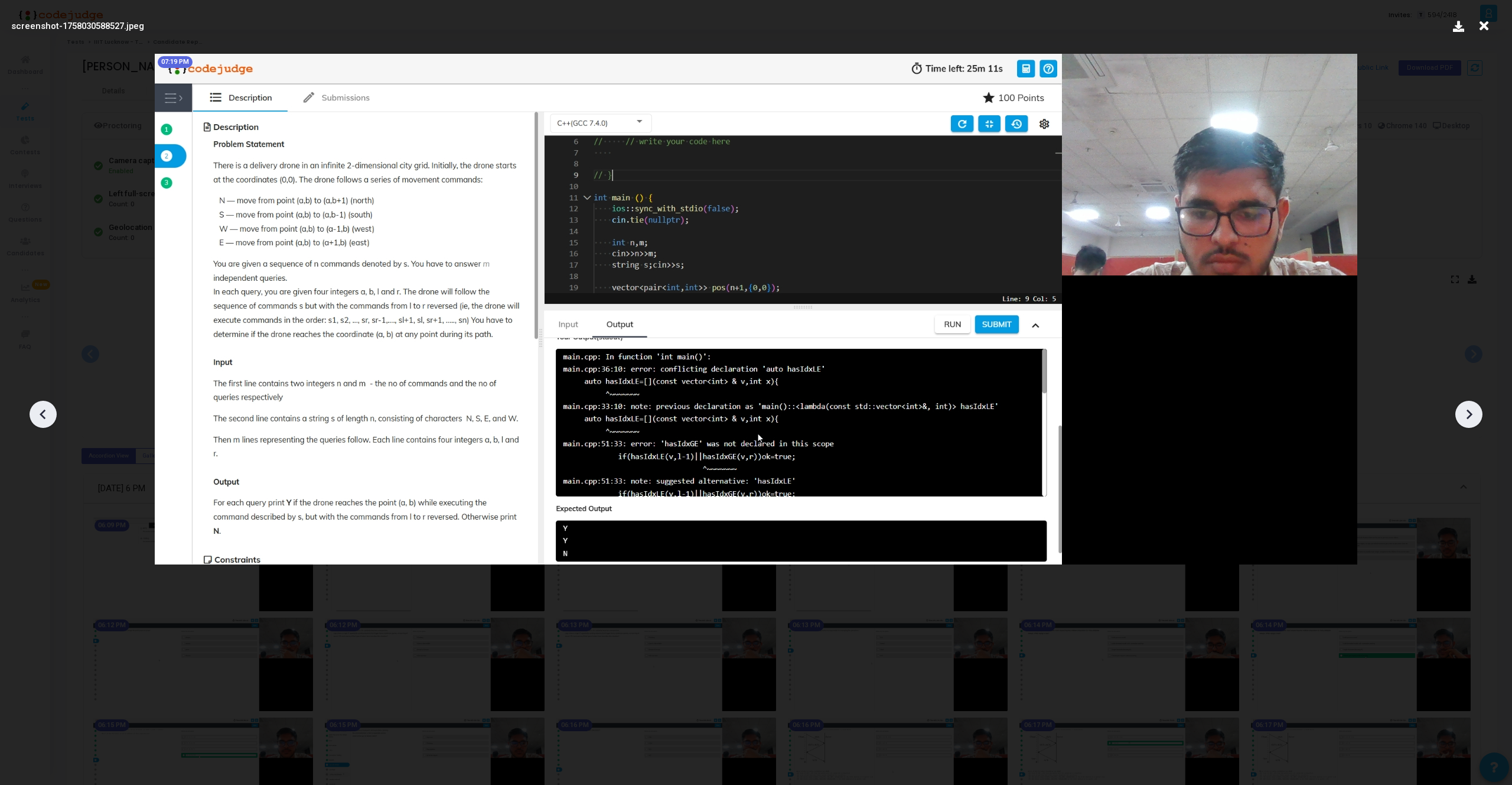
click at [1479, 410] on div at bounding box center [1468, 414] width 27 height 27
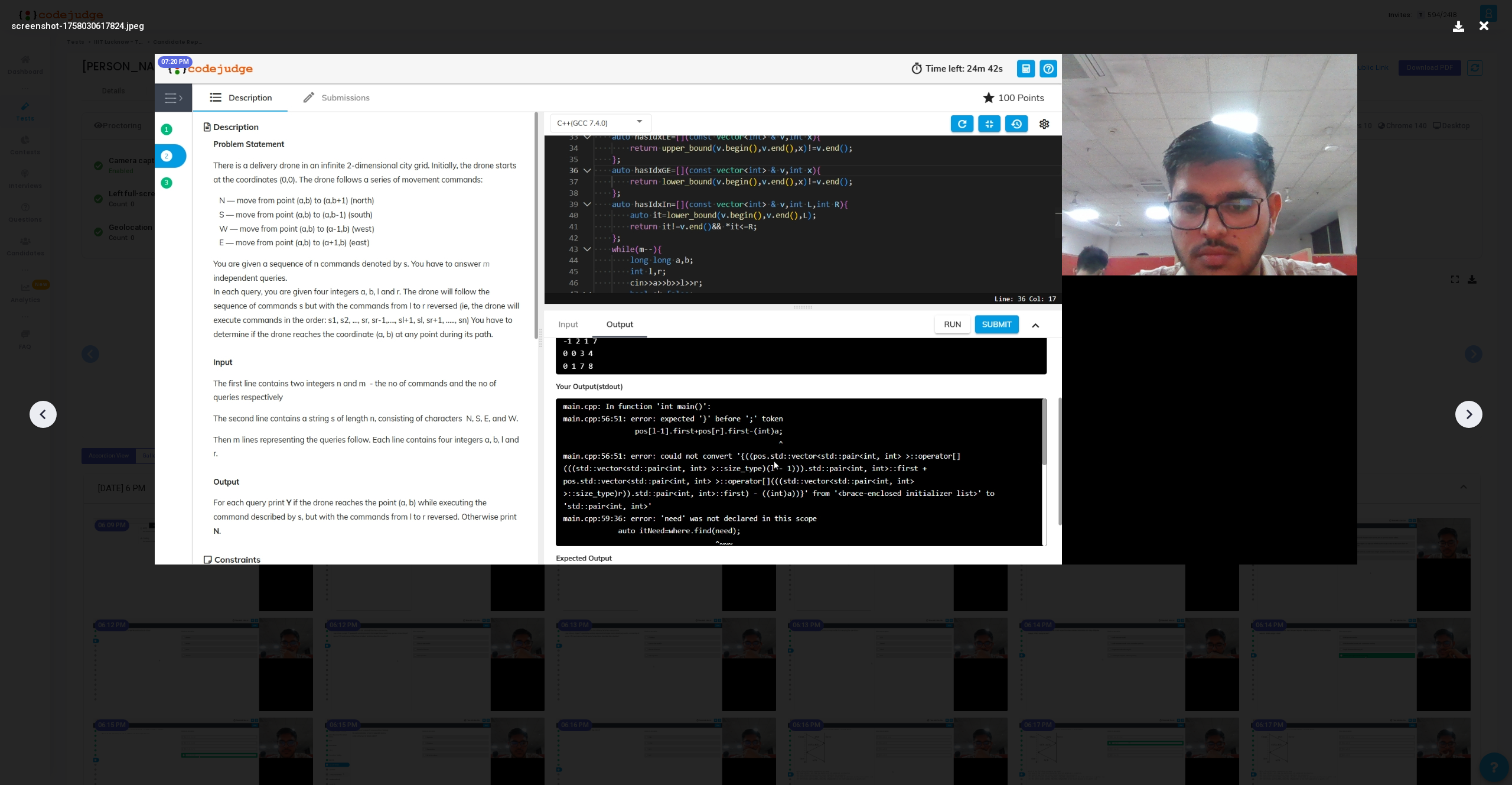
click at [1479, 410] on div at bounding box center [1468, 414] width 27 height 27
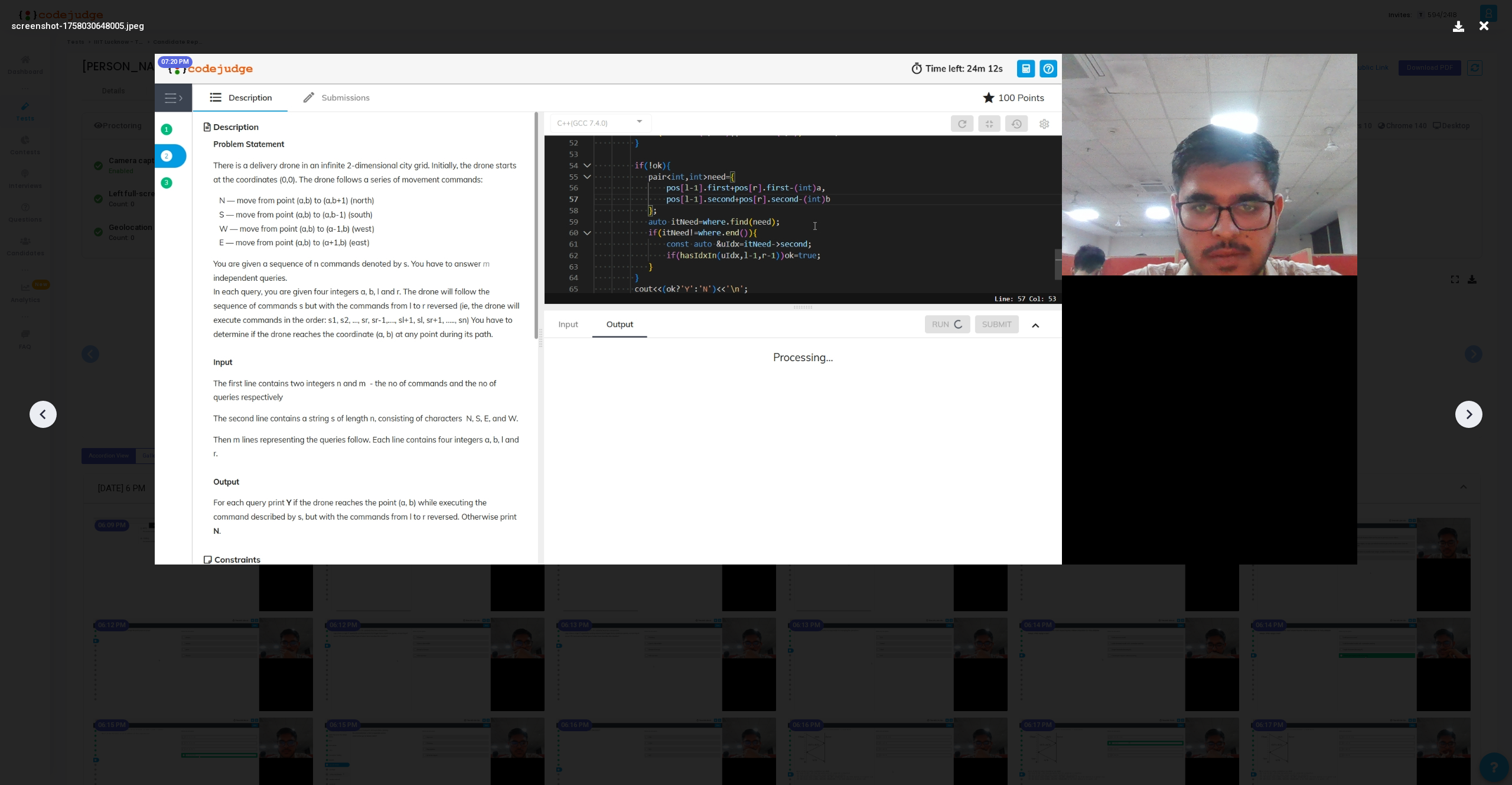
click at [1479, 410] on div at bounding box center [1468, 414] width 27 height 27
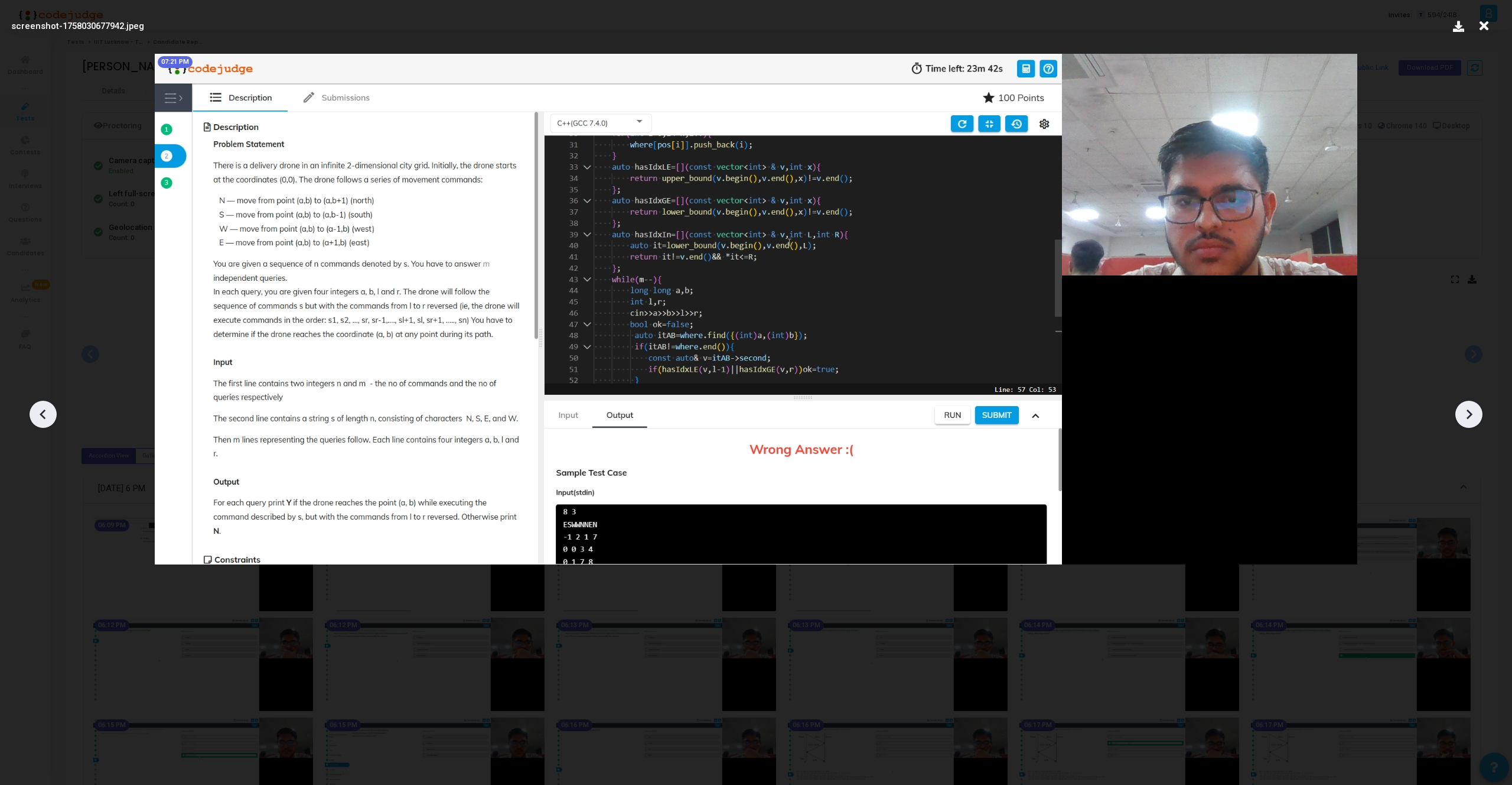
click at [1479, 410] on div at bounding box center [1468, 414] width 27 height 27
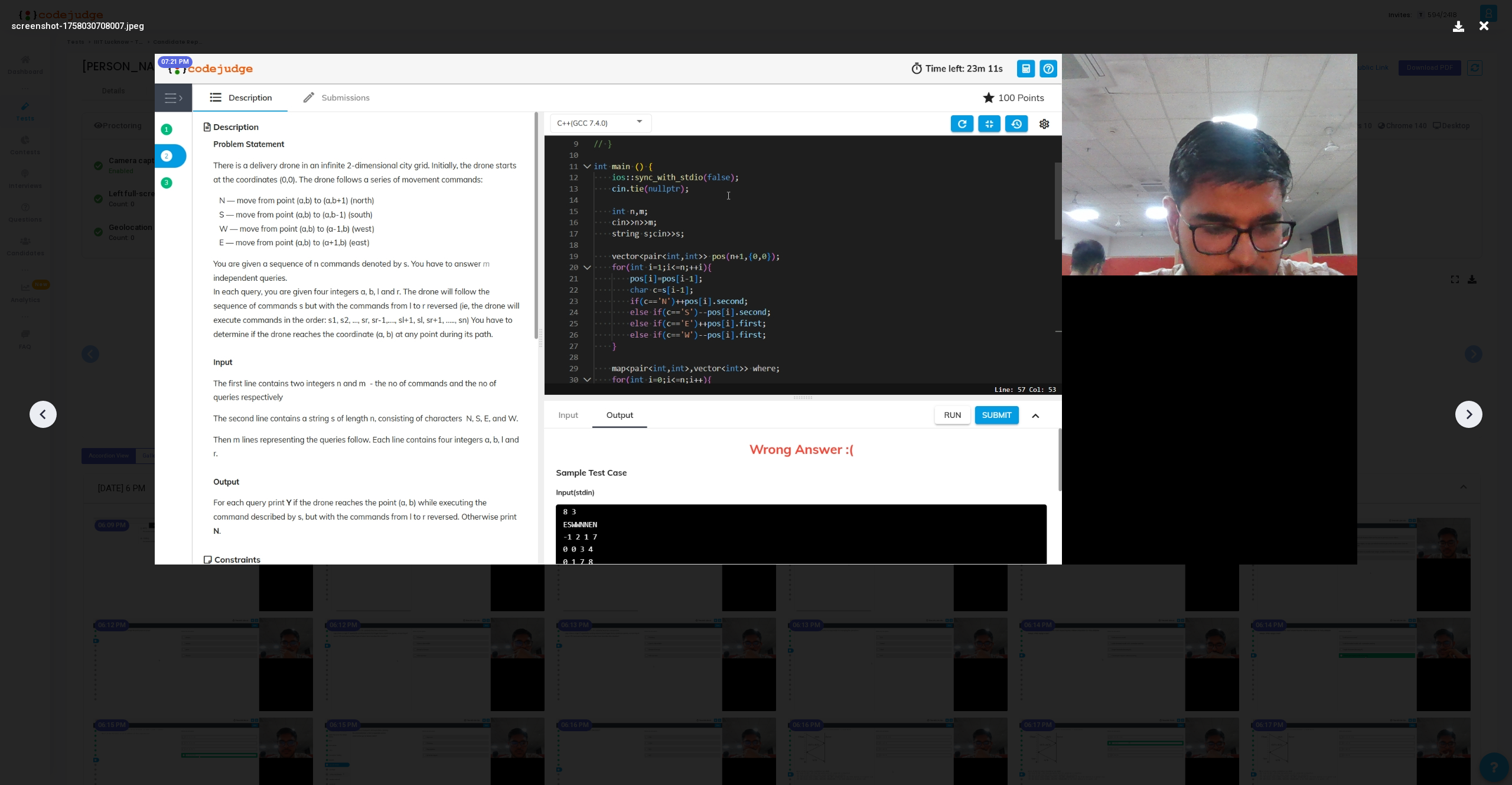
click at [1479, 410] on div at bounding box center [1468, 414] width 27 height 27
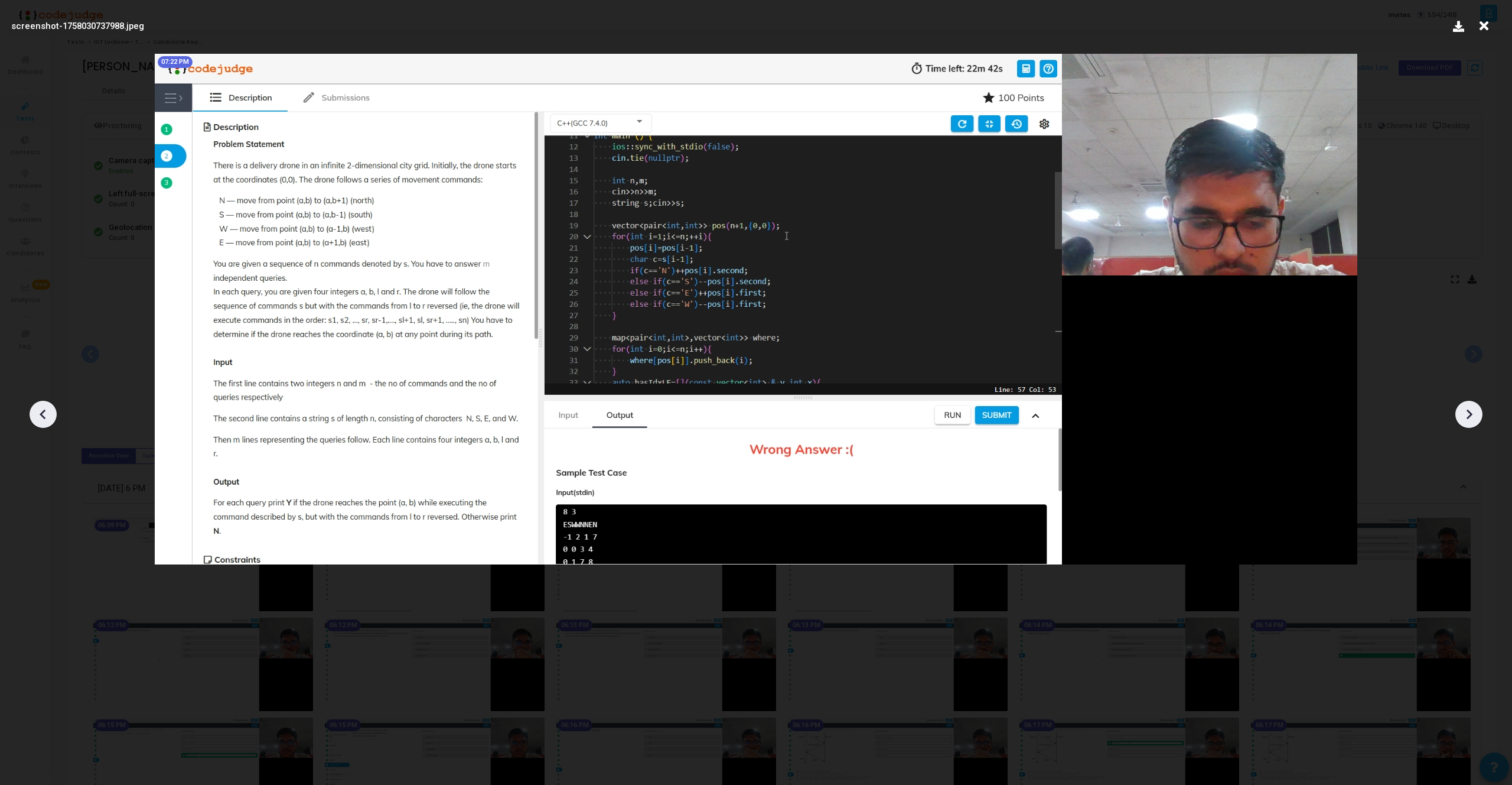
click at [1479, 410] on div at bounding box center [1468, 414] width 27 height 27
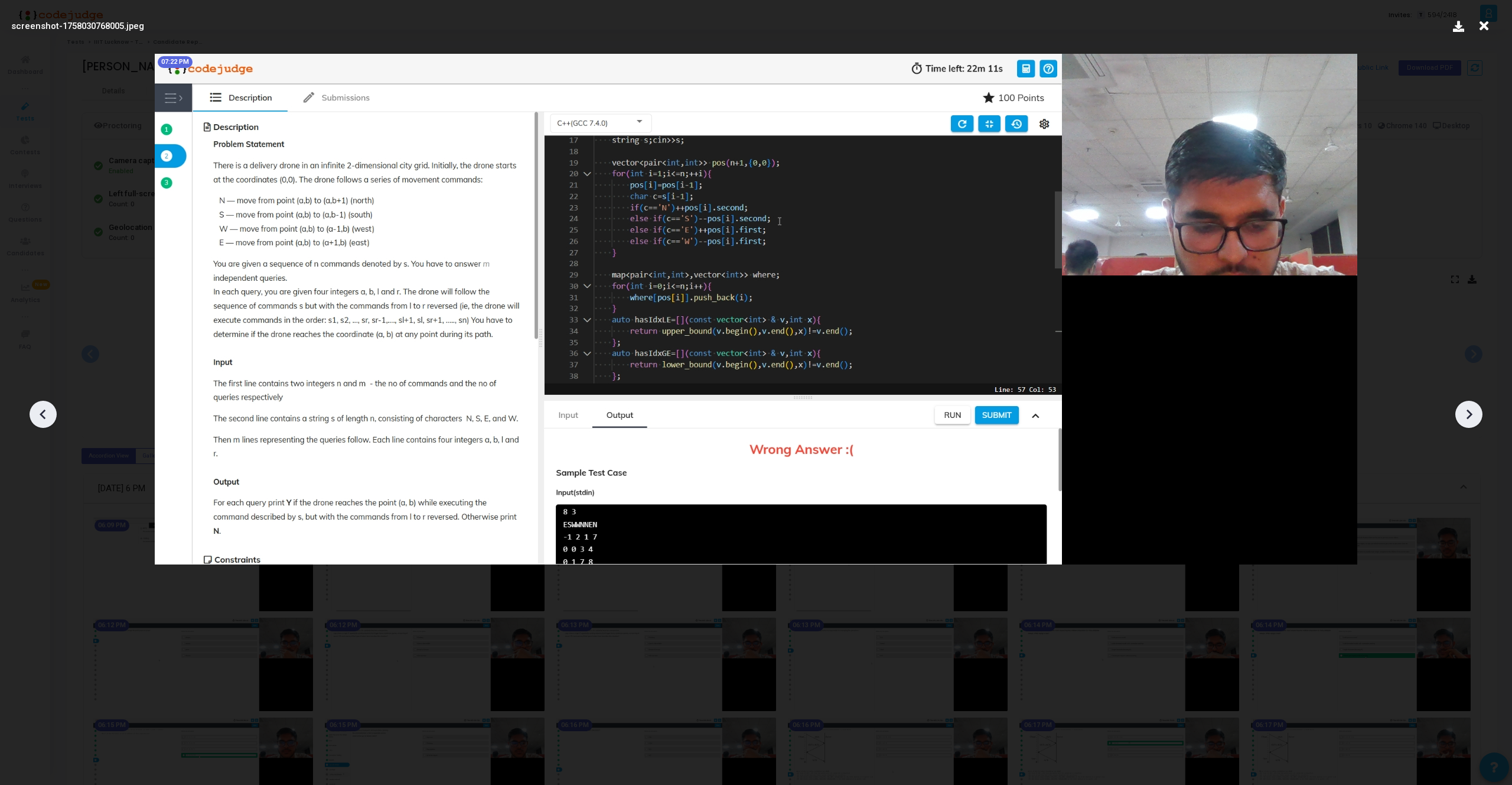
click at [1479, 410] on div at bounding box center [1468, 414] width 27 height 27
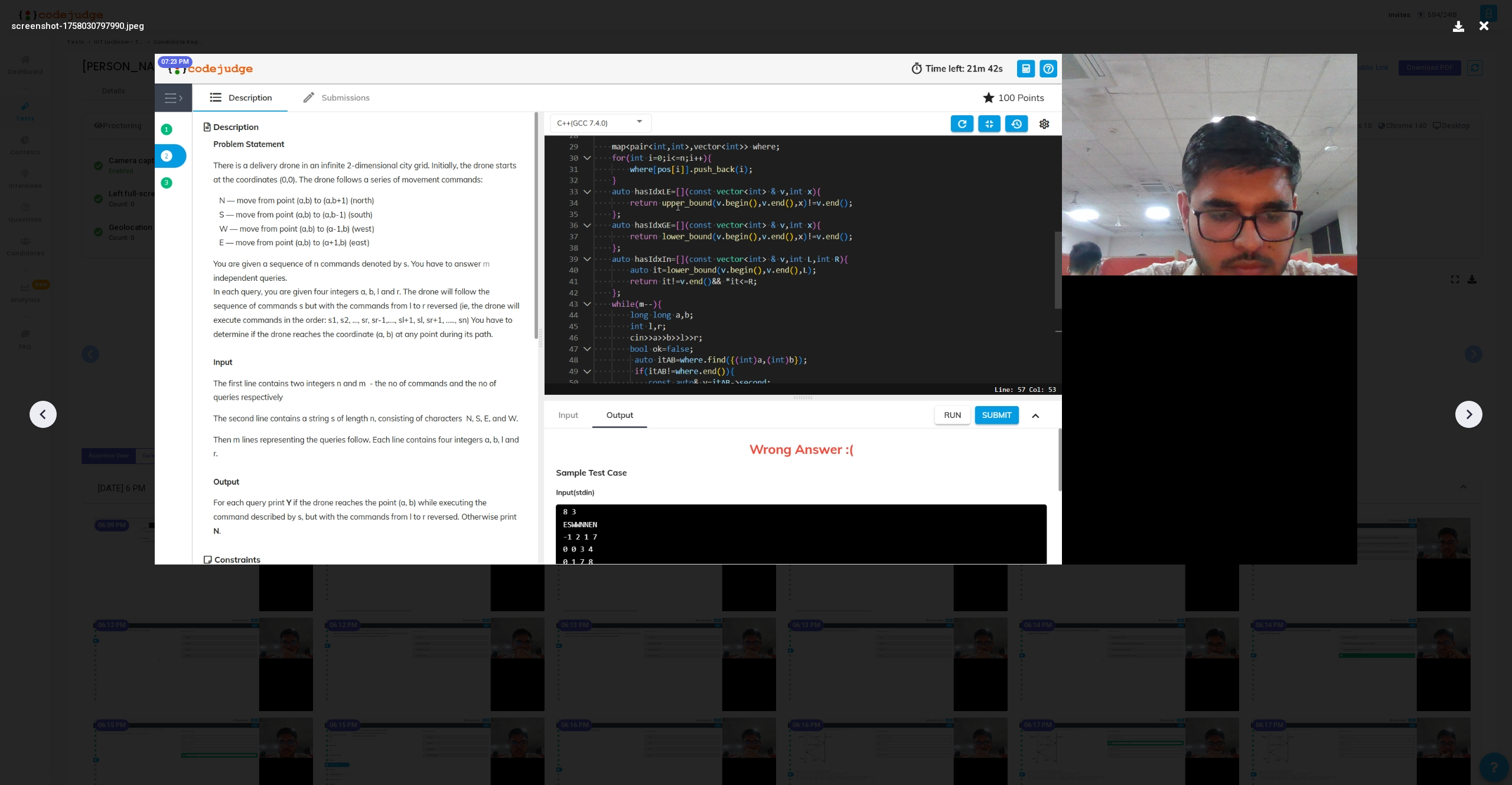
click at [1479, 410] on div at bounding box center [1468, 414] width 27 height 27
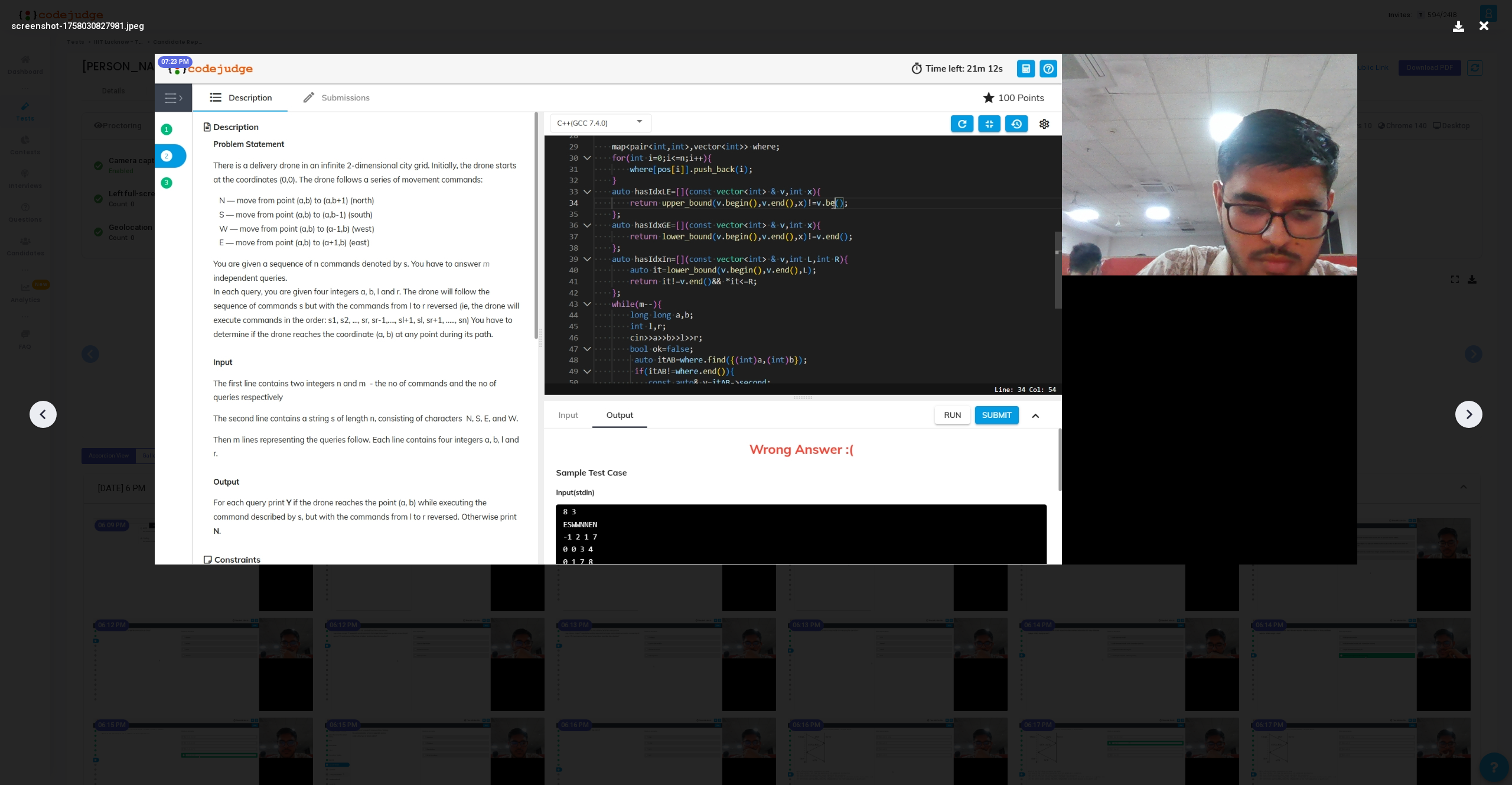
click at [1479, 410] on div at bounding box center [1468, 414] width 27 height 27
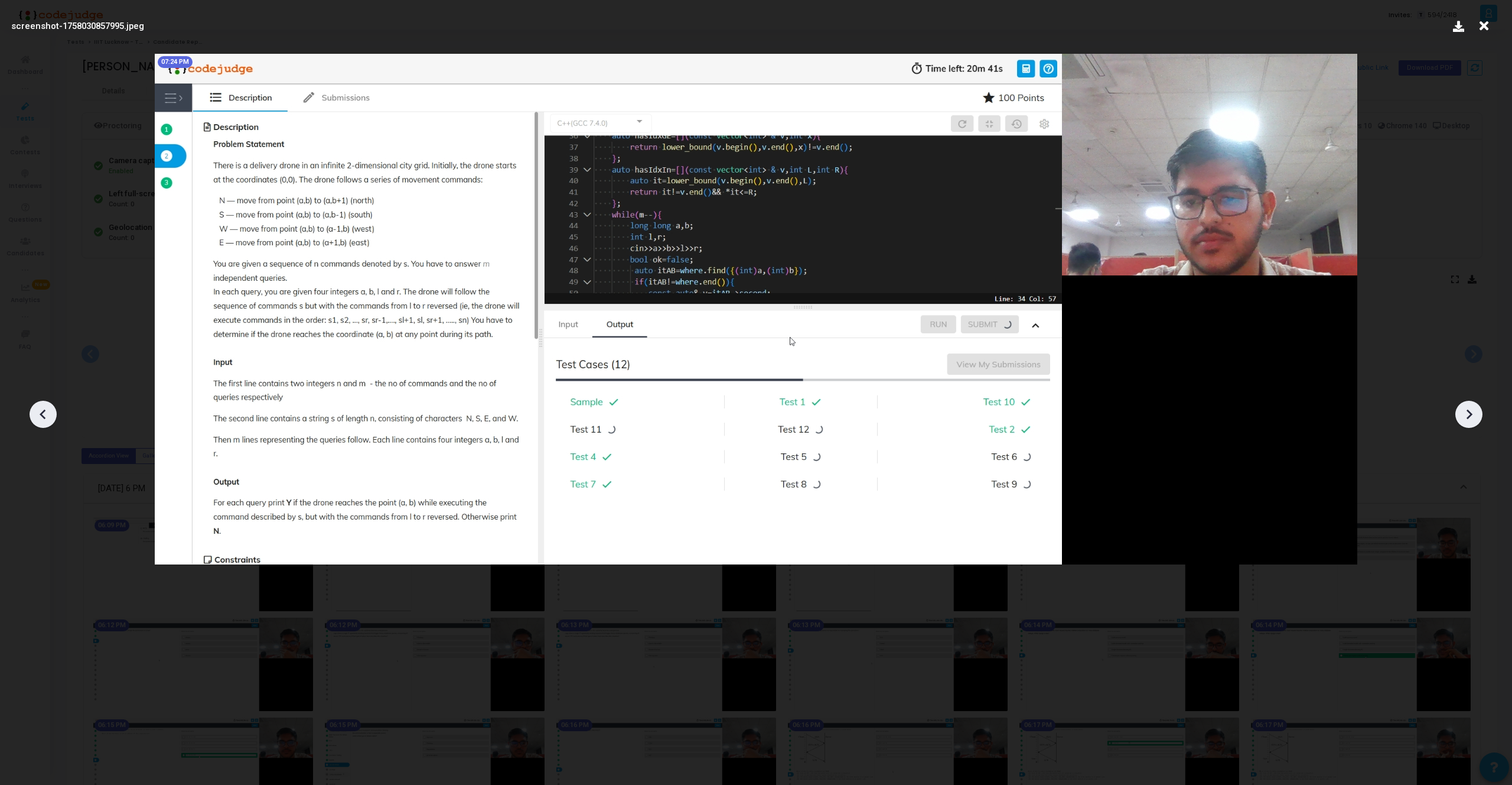
click at [1479, 410] on div at bounding box center [1468, 414] width 27 height 27
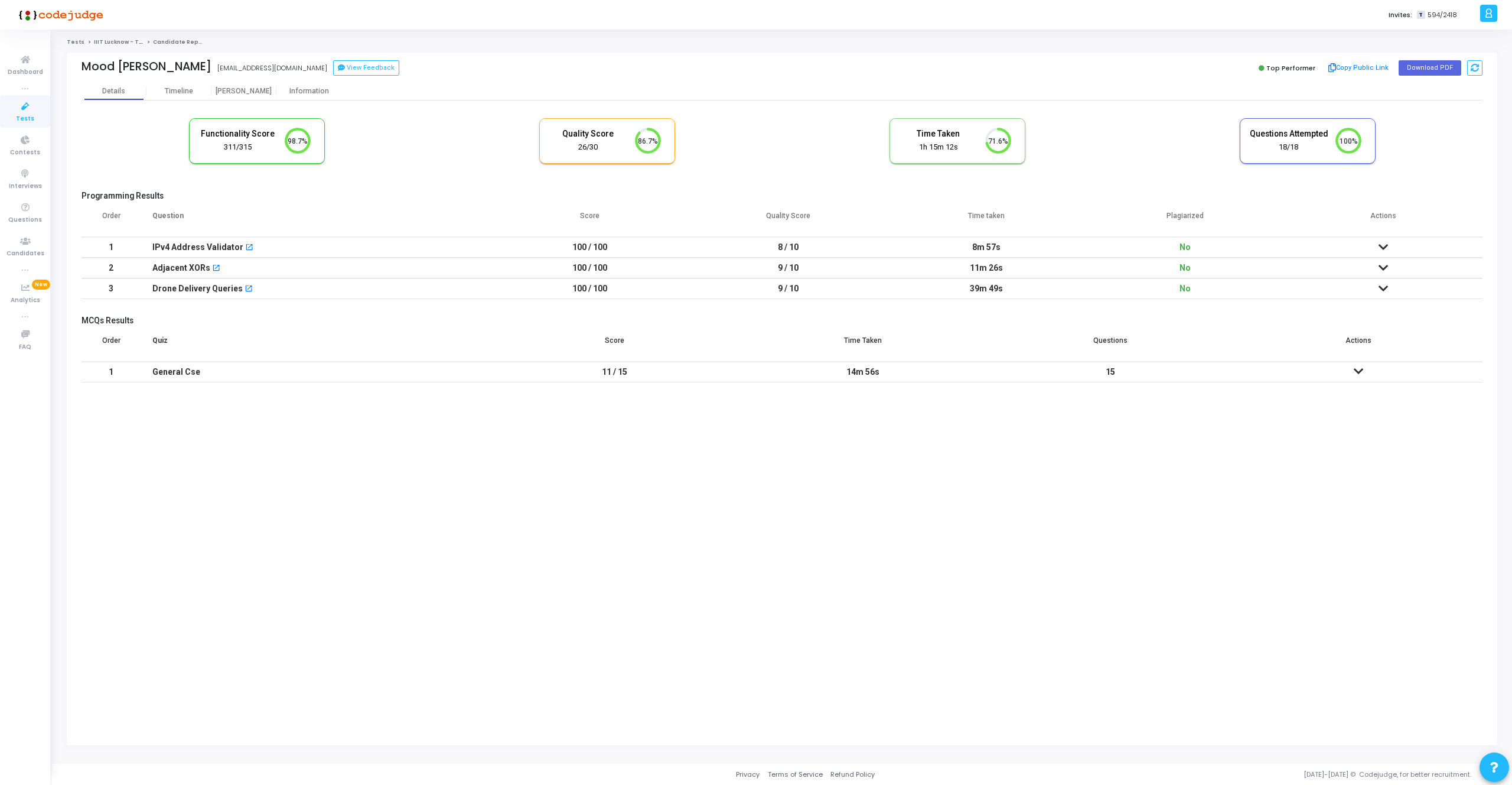
click at [1384, 247] on icon at bounding box center [1383, 247] width 9 height 8
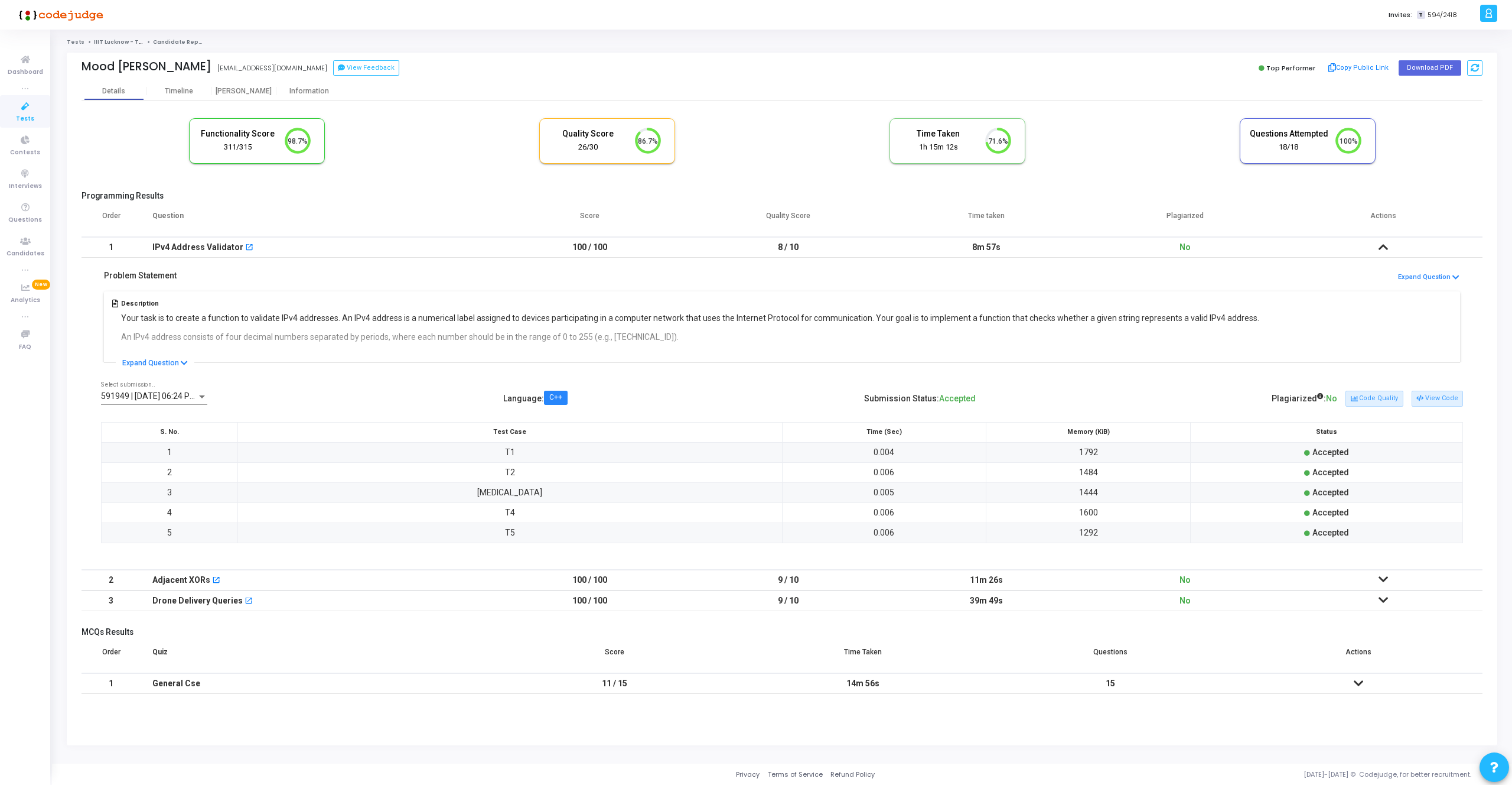
click at [1380, 575] on icon at bounding box center [1383, 579] width 9 height 8
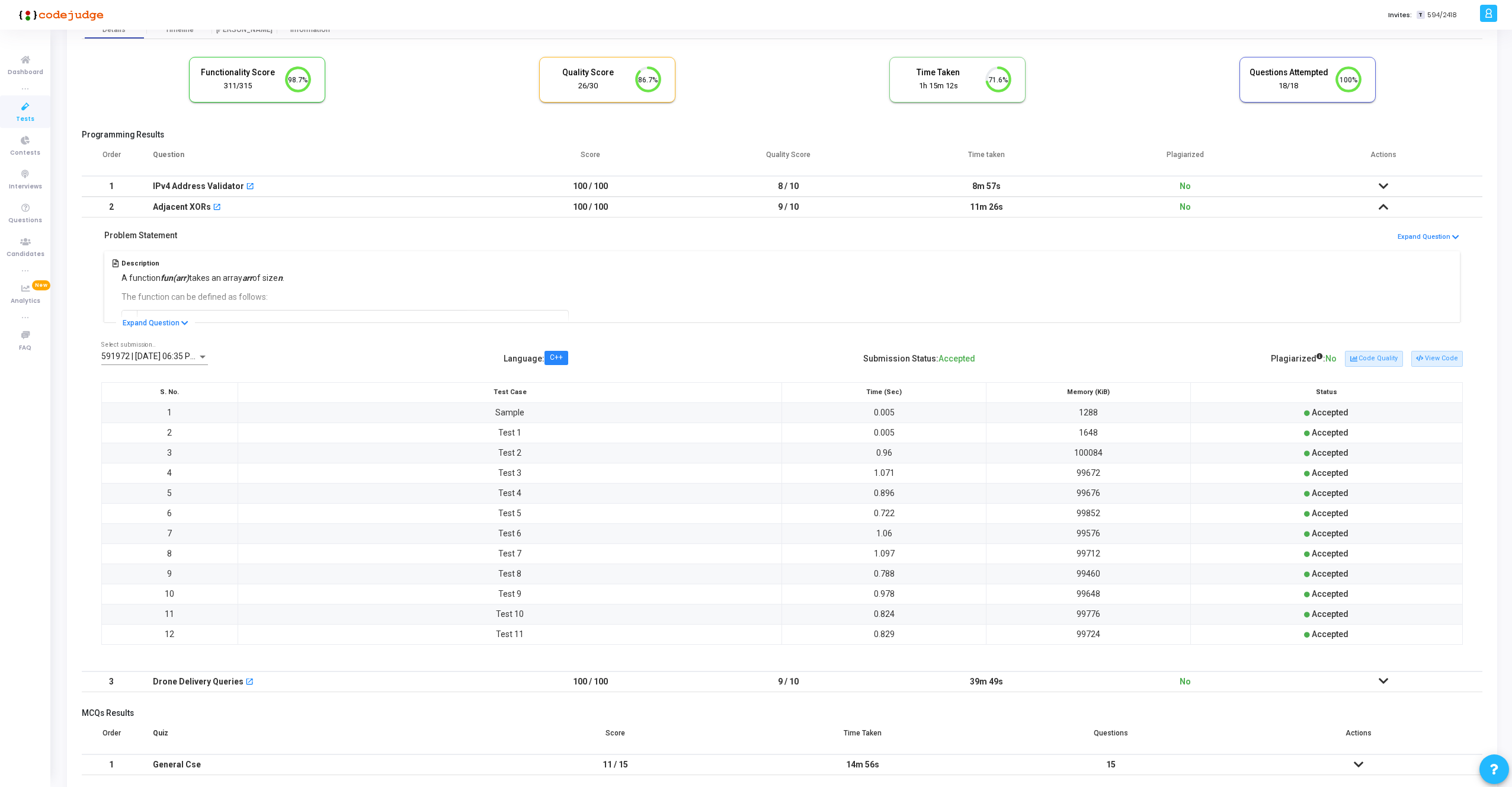
scroll to position [114, 0]
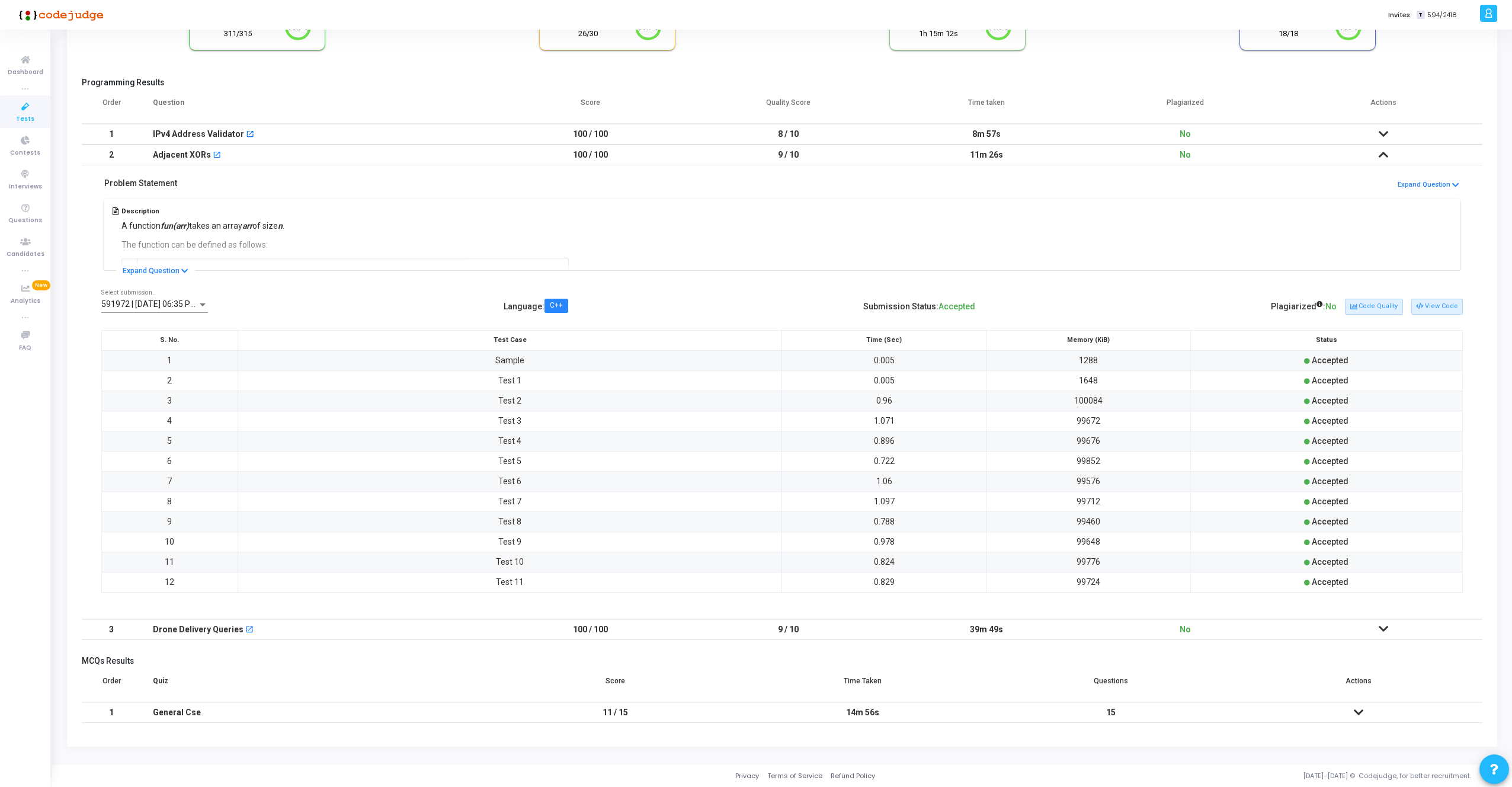
click at [1382, 632] on icon at bounding box center [1383, 629] width 9 height 8
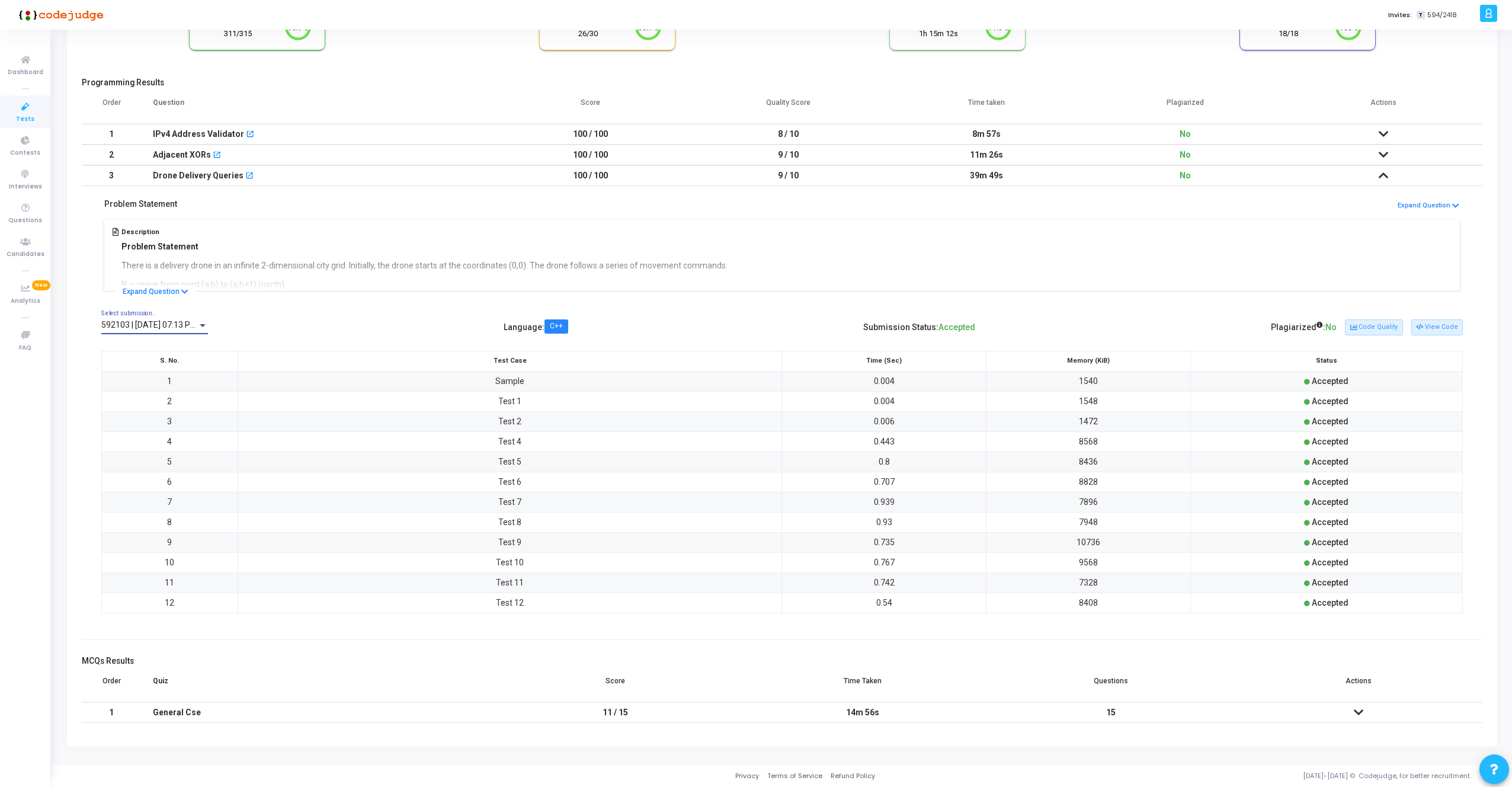
click at [201, 325] on div at bounding box center [202, 326] width 6 height 3
click at [211, 393] on span "592106 | 16 Sep, 2025 07:14 PM IST P" at bounding box center [183, 400] width 163 height 25
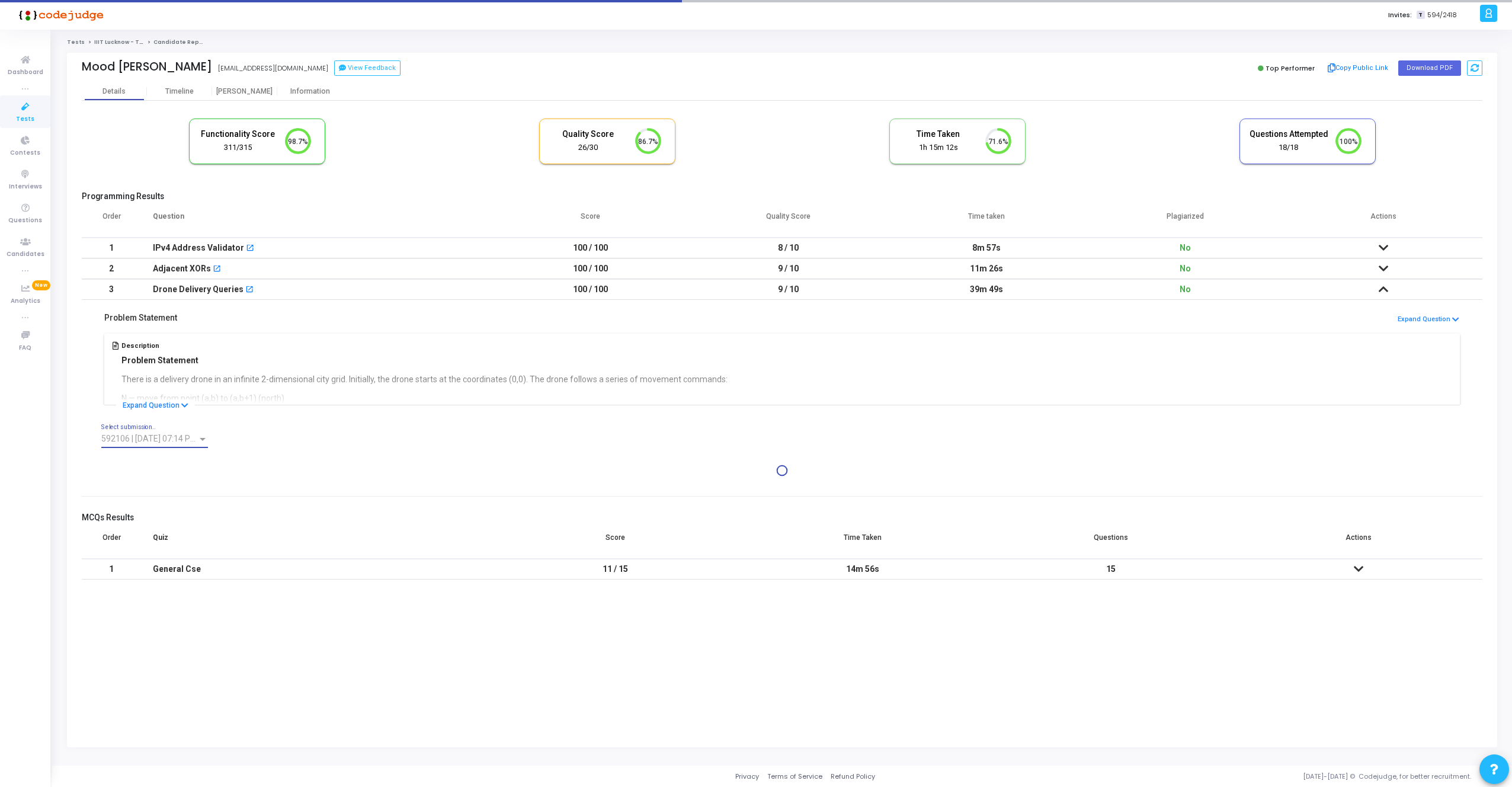
scroll to position [0, 0]
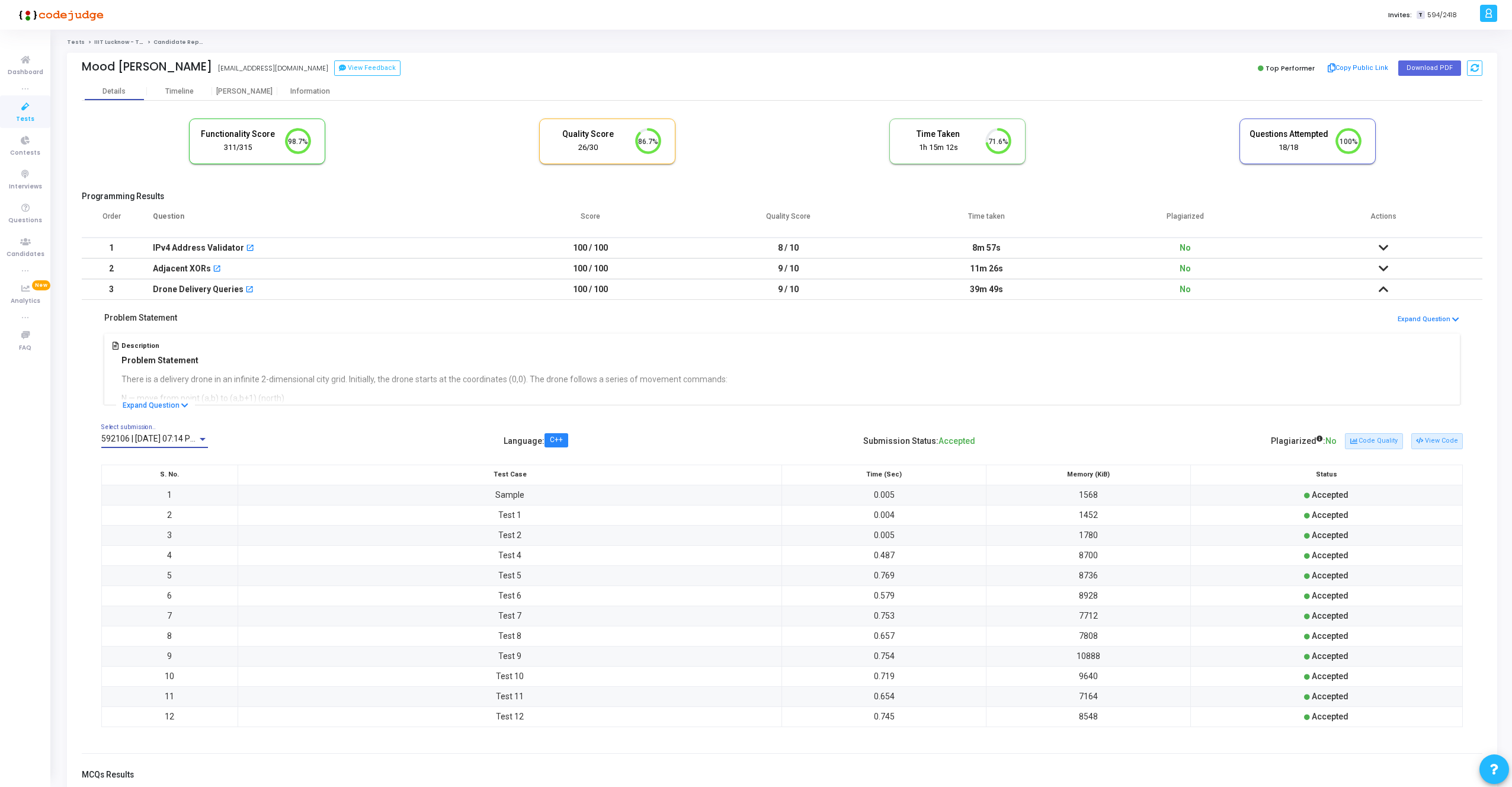
click at [168, 437] on span "592106 | 16 Sep, 2025 07:14 PM IST P" at bounding box center [159, 438] width 117 height 9
click at [173, 414] on span "592113 | 16 Sep, 2025 07:15 PM IST P" at bounding box center [183, 414] width 163 height 25
click at [179, 437] on span "592113 | 16 Sep, 2025 07:15 PM IST P" at bounding box center [159, 438] width 117 height 9
click at [281, 243] on div at bounding box center [756, 393] width 1512 height 787
click at [1379, 243] on icon at bounding box center [1383, 247] width 9 height 8
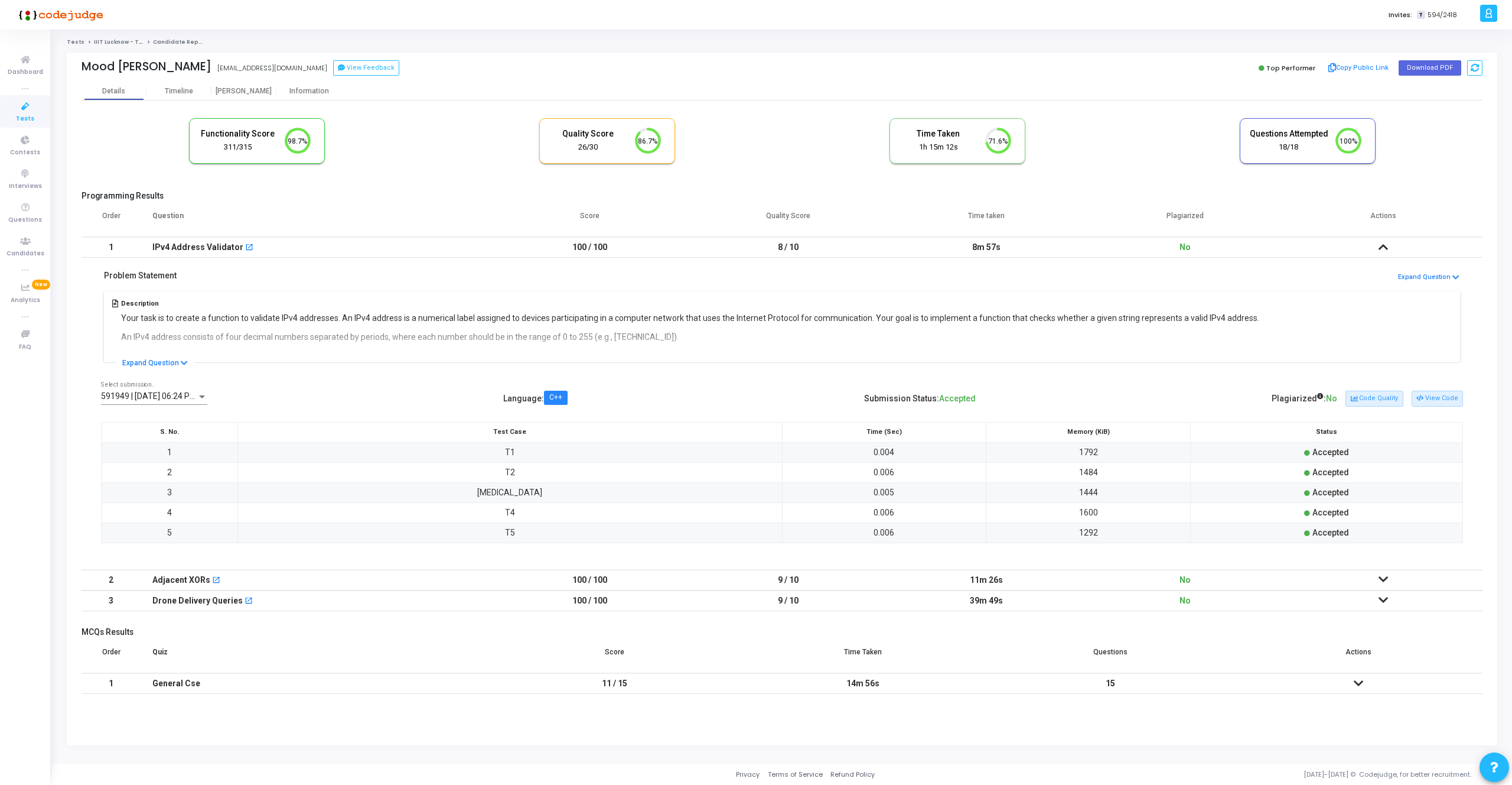
click at [1382, 570] on td at bounding box center [1383, 579] width 198 height 21
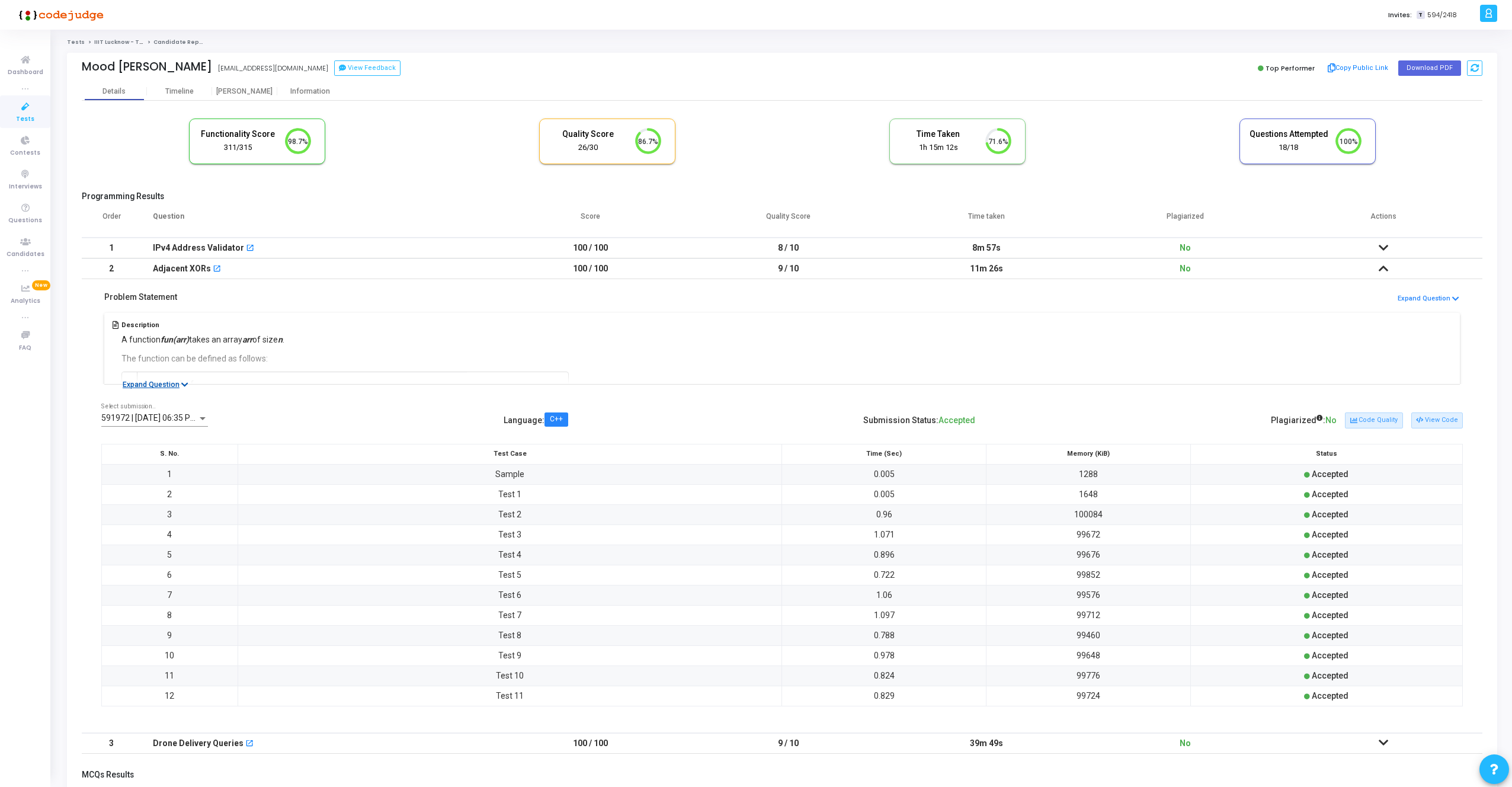
click at [175, 388] on button "Expand Question" at bounding box center [156, 385] width 79 height 12
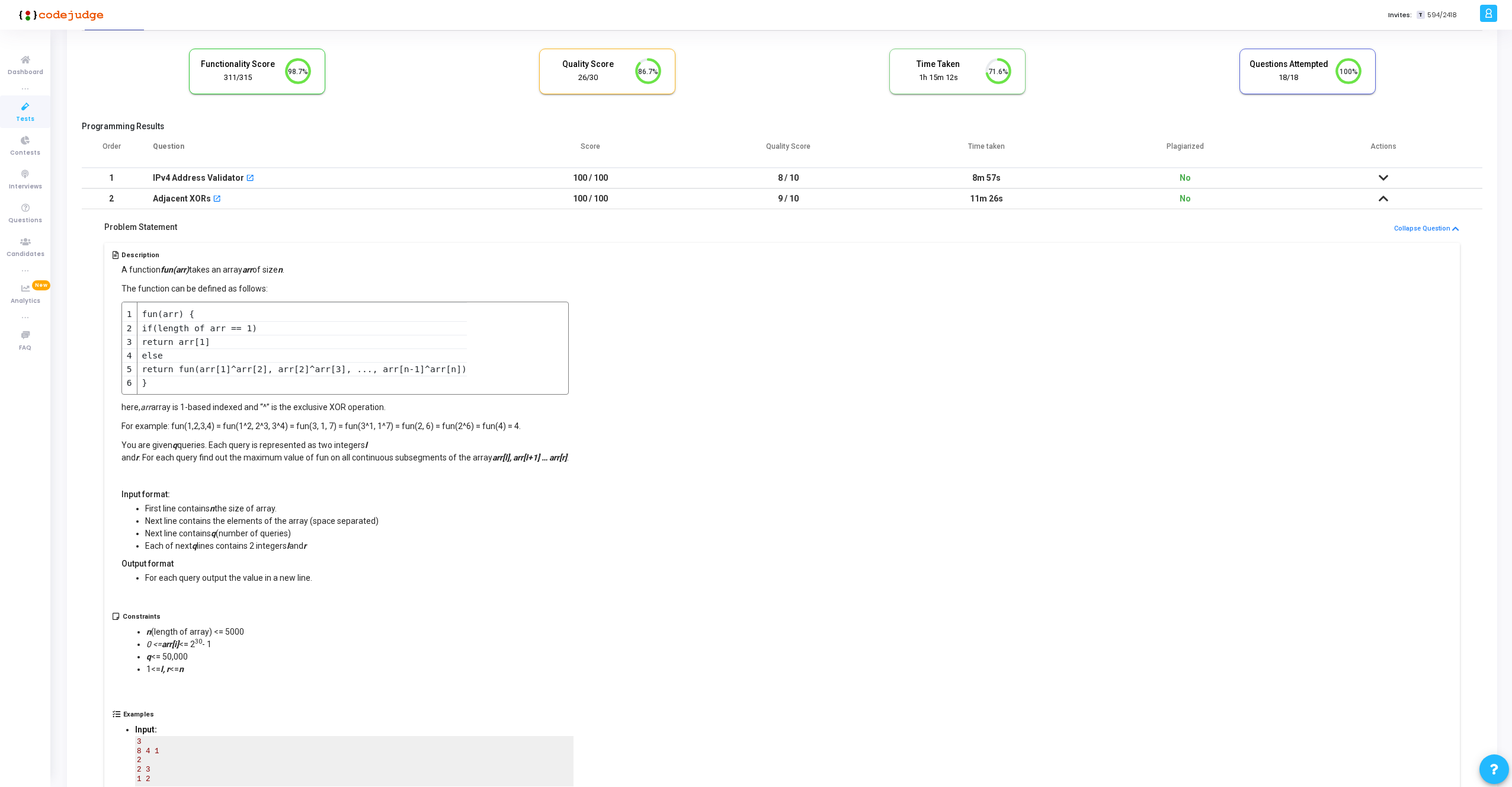
scroll to position [71, 0]
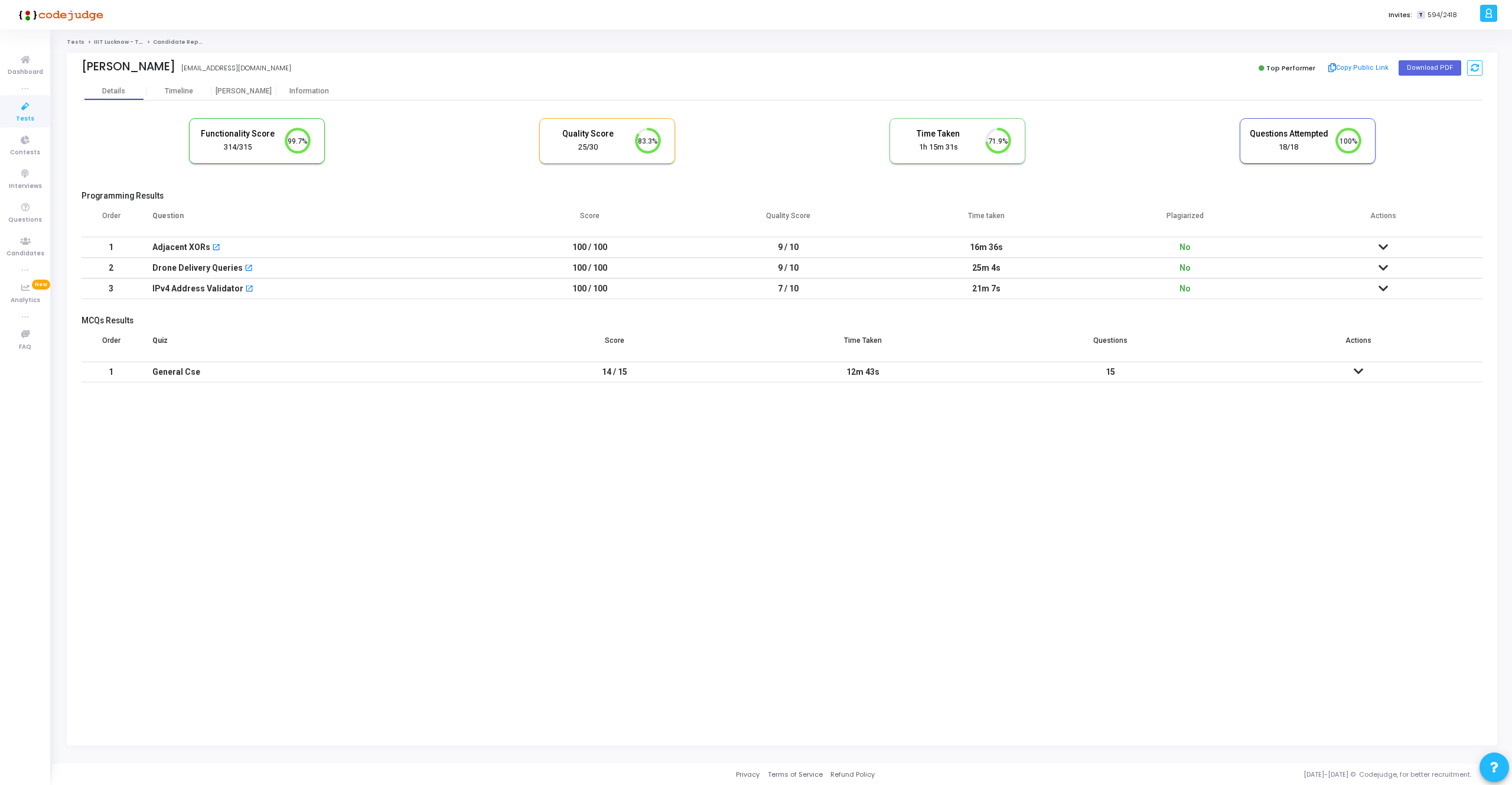
click at [1380, 264] on icon at bounding box center [1383, 268] width 9 height 8
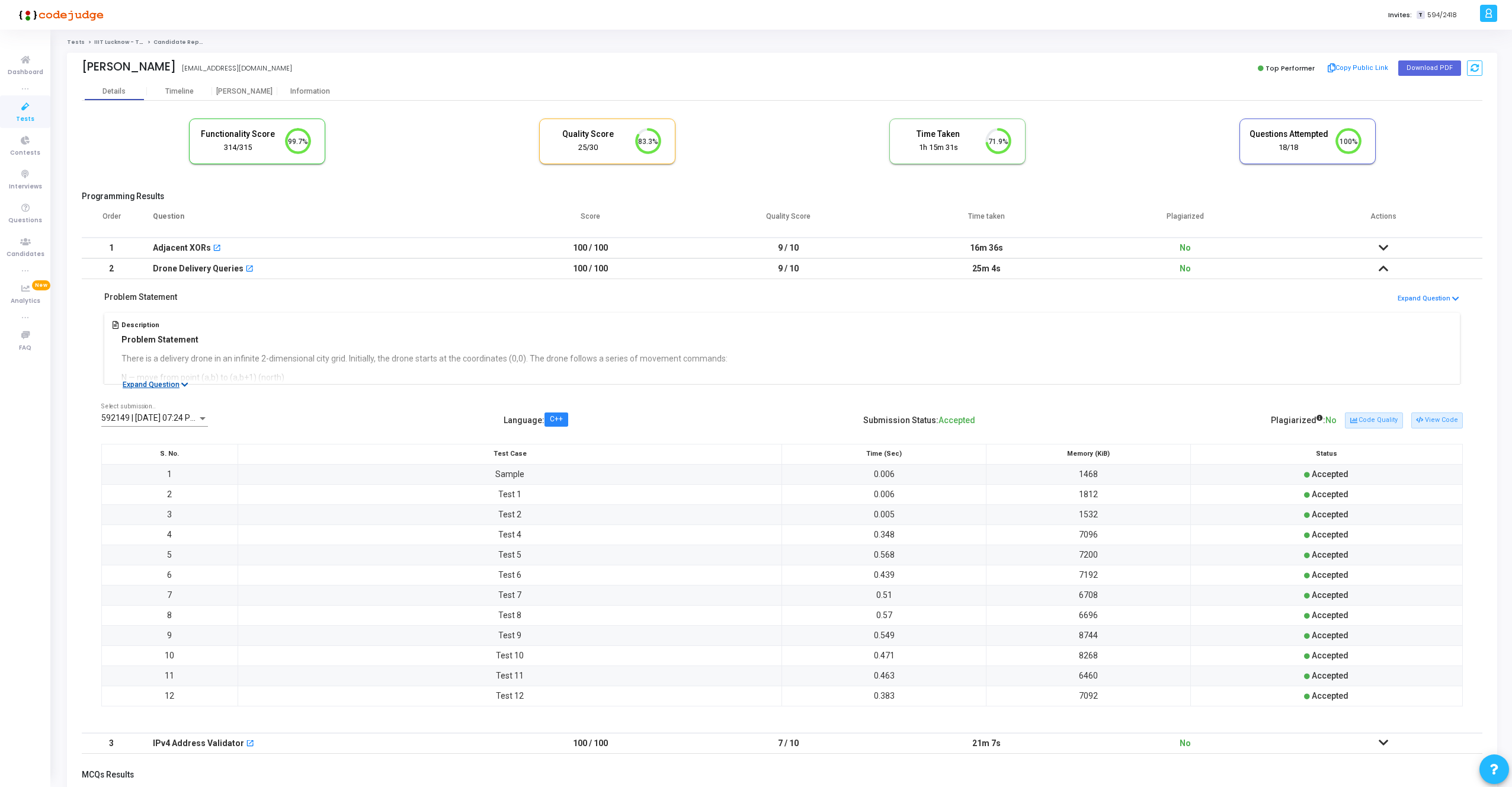
click at [173, 381] on button "Expand Question" at bounding box center [156, 385] width 79 height 12
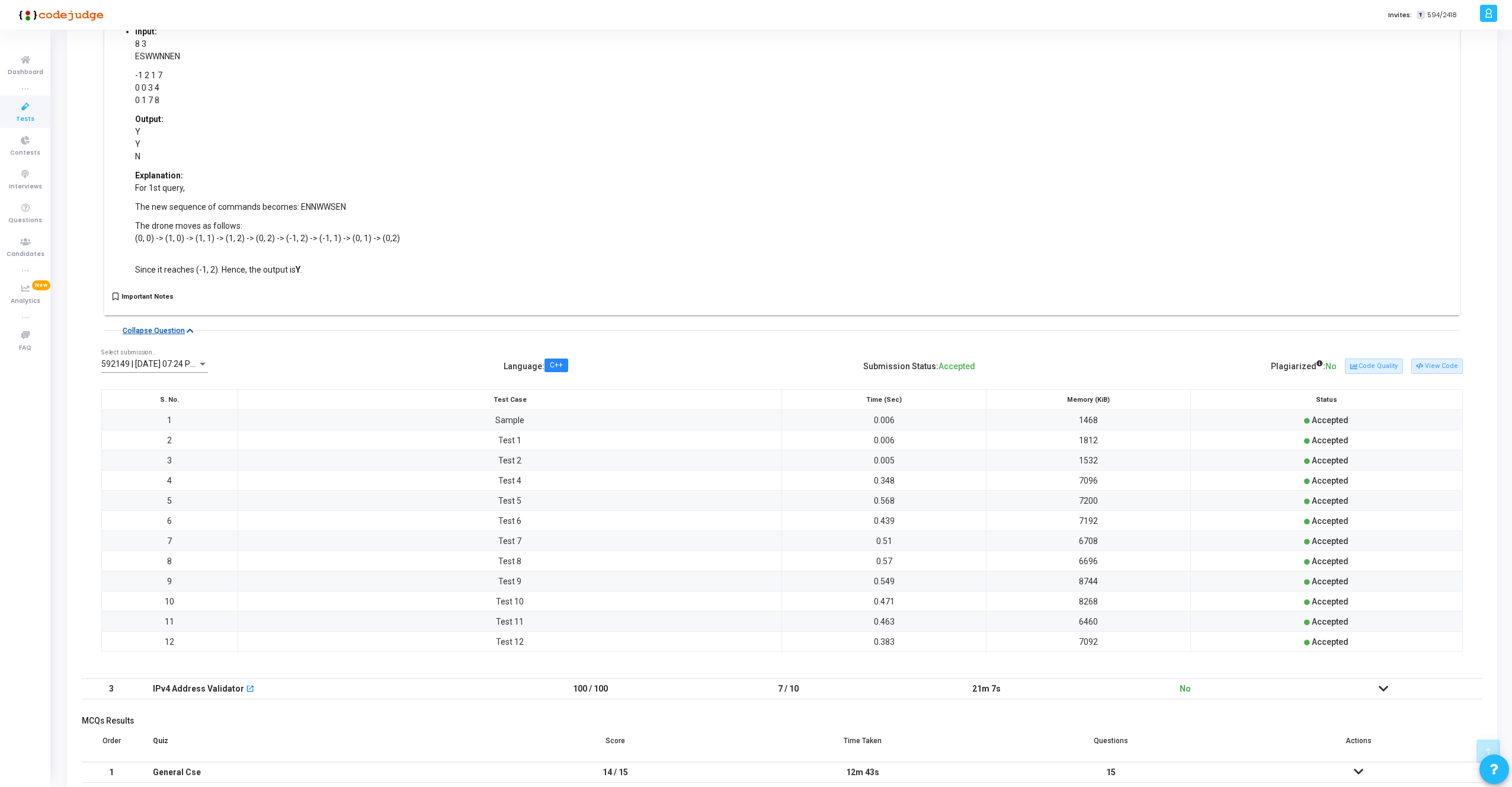
scroll to position [721, 0]
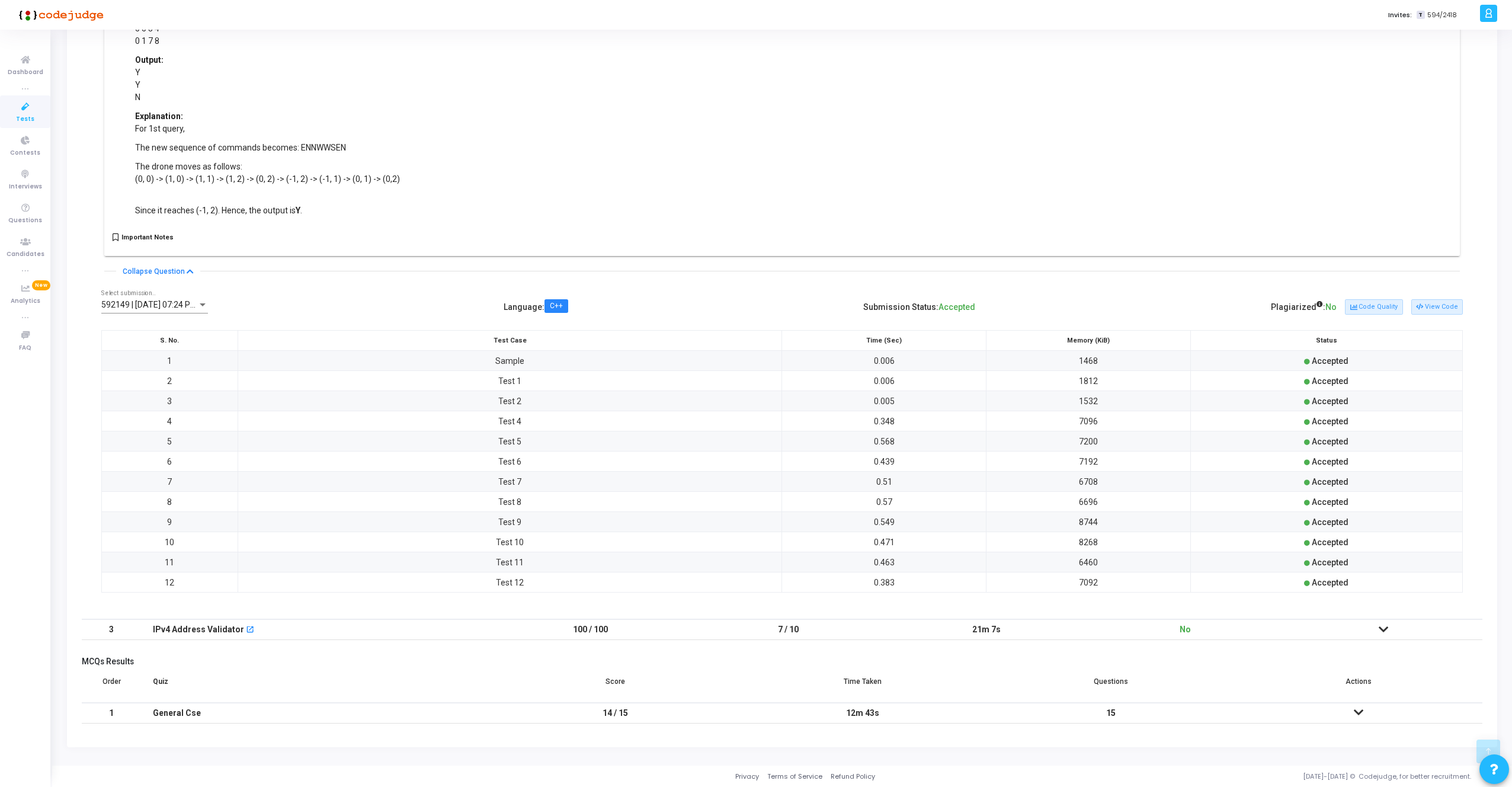
click at [164, 304] on span "592149 | 16 Sep, 2025 07:24 PM IST (Best) P" at bounding box center [172, 304] width 142 height 9
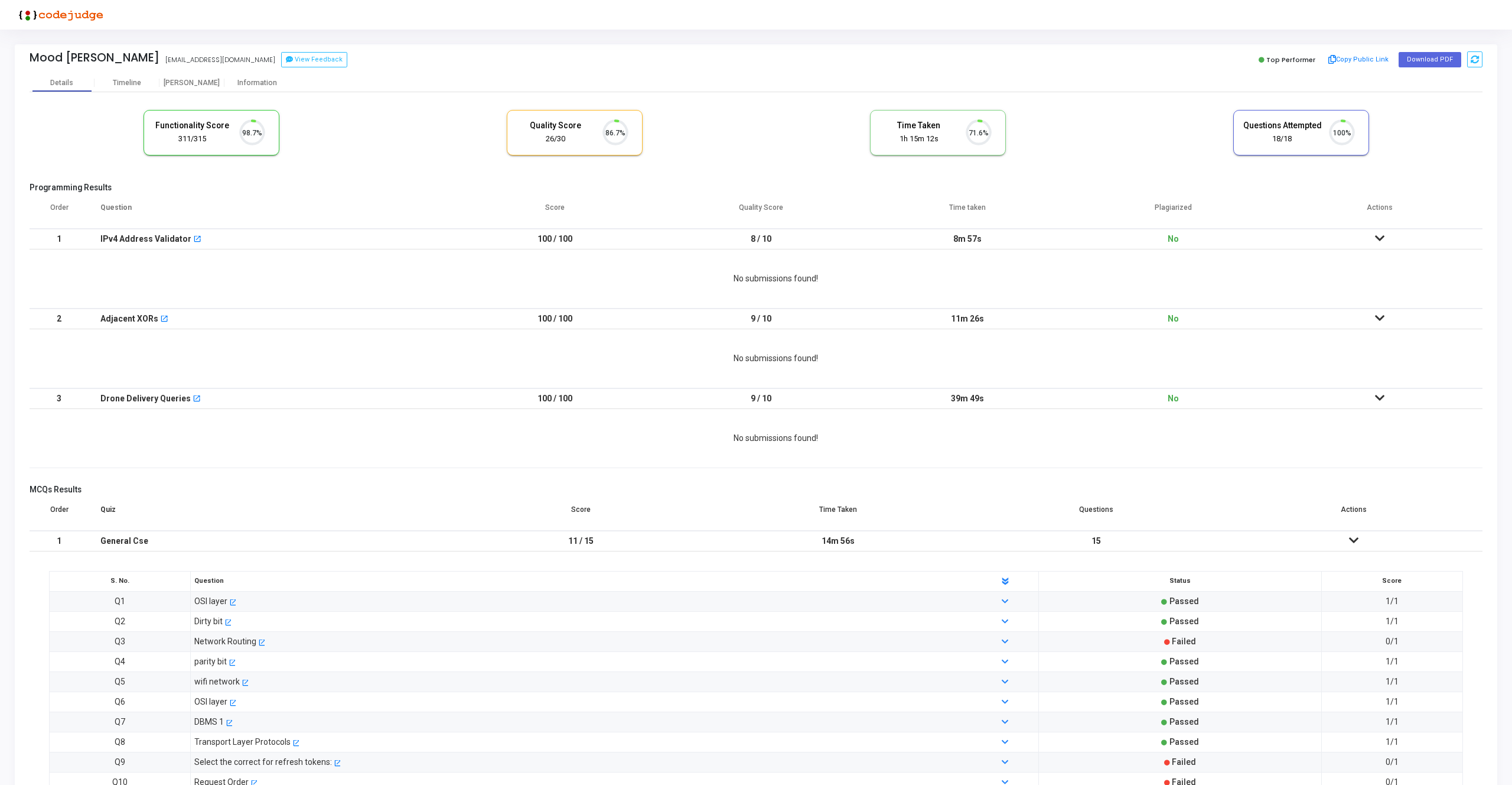
scroll to position [25, 30]
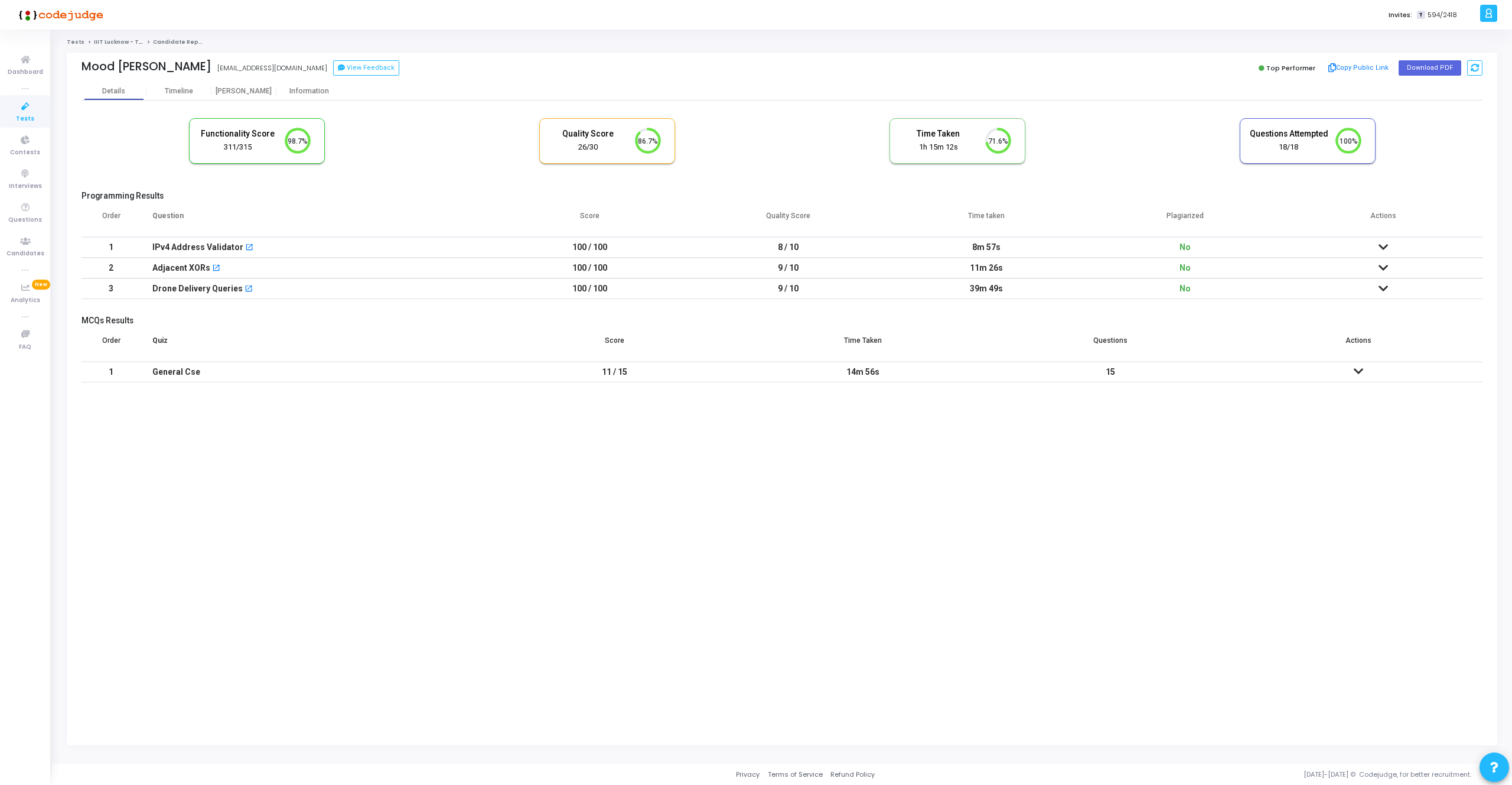
scroll to position [5, 5]
click at [1379, 249] on icon at bounding box center [1383, 247] width 9 height 8
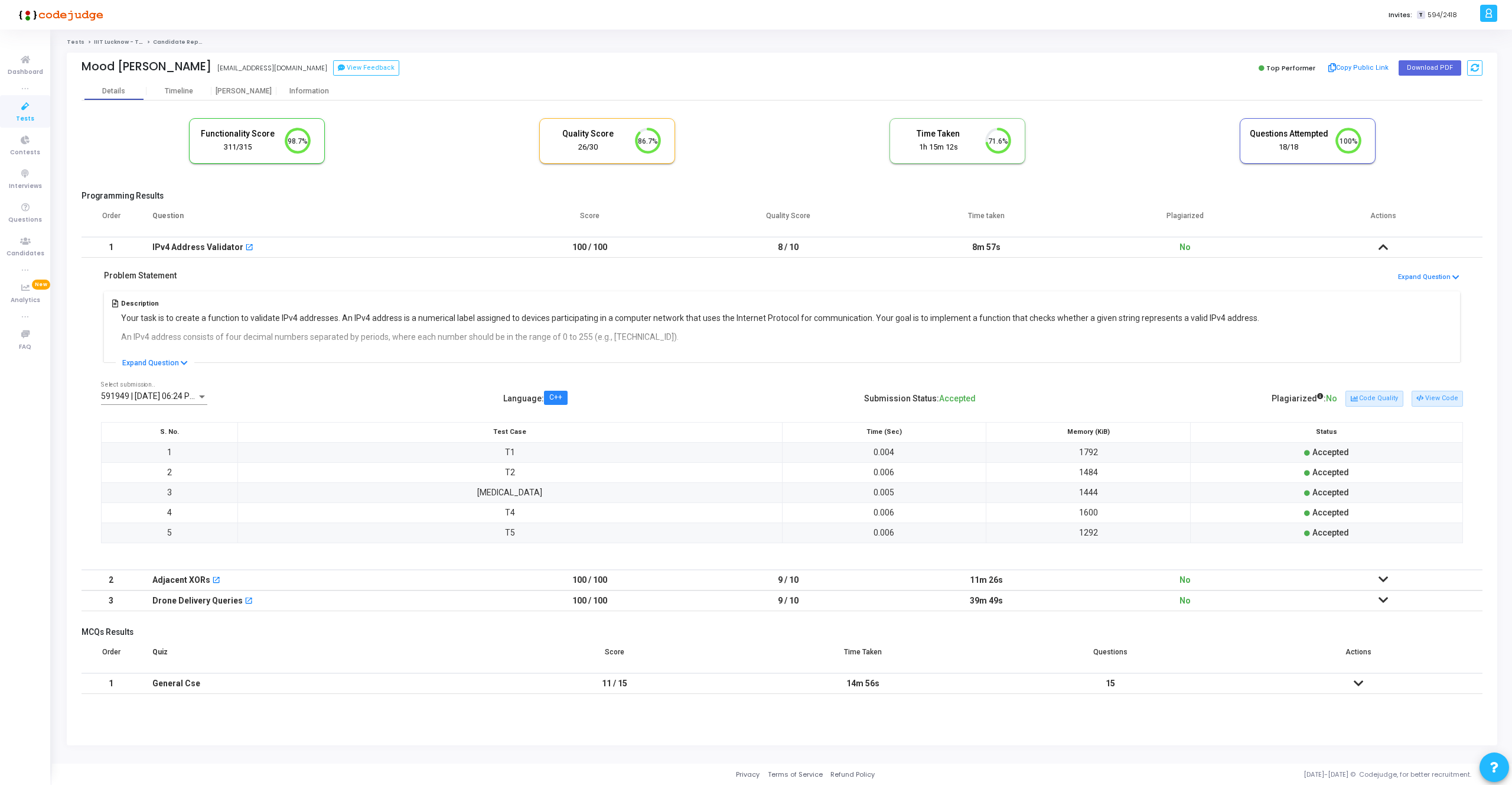
click at [169, 395] on span "591949 | [DATE] 06:24 PM IST (Best) P" at bounding box center [171, 395] width 142 height 9
click at [647, 404] on div at bounding box center [756, 392] width 1512 height 785
click at [173, 396] on span "591949 | [DATE] 06:24 PM IST (Best) P" at bounding box center [171, 395] width 142 height 9
click at [1444, 402] on div at bounding box center [756, 392] width 1512 height 785
click at [1444, 402] on button "View Code" at bounding box center [1436, 398] width 51 height 15
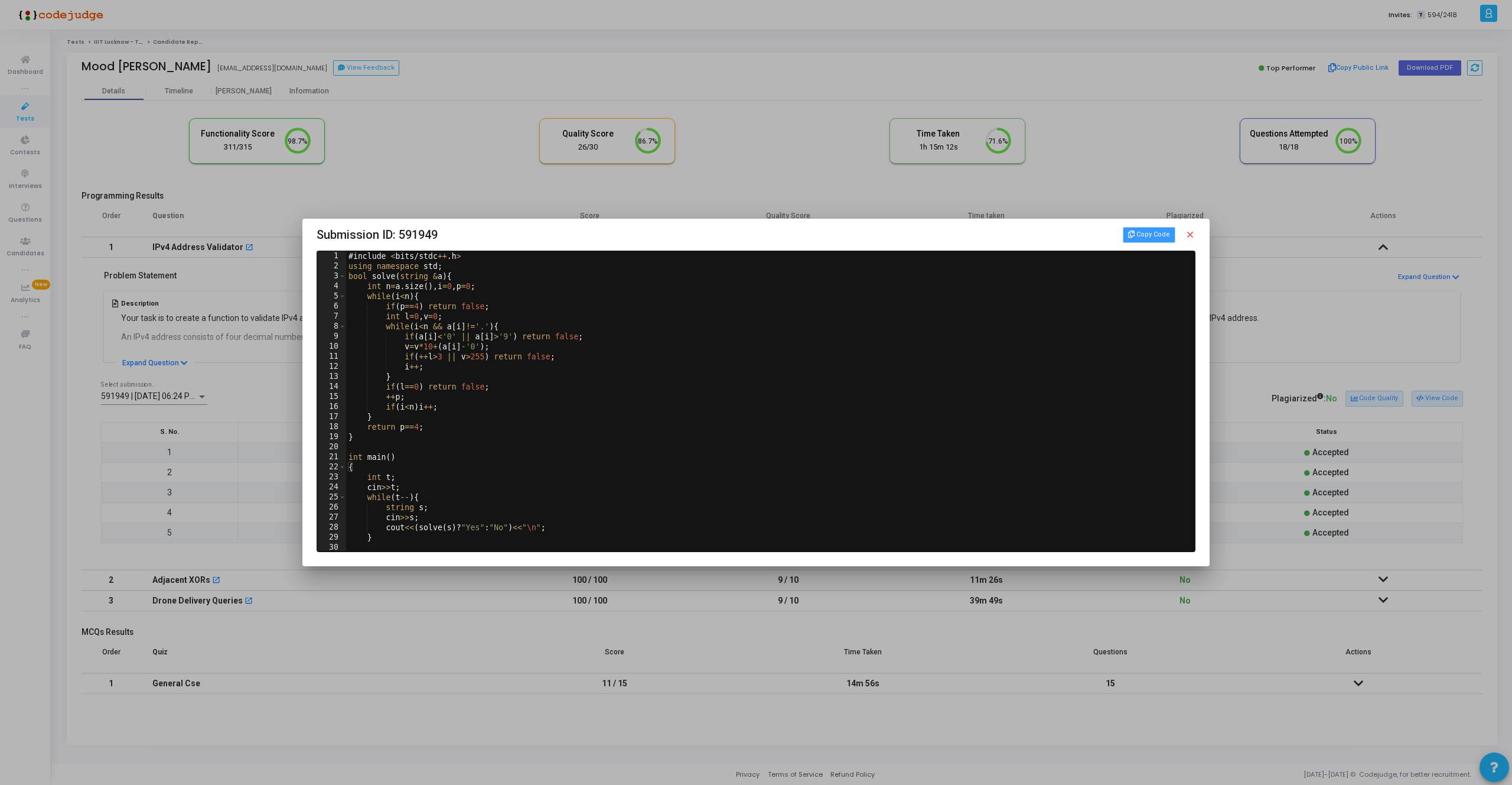
click at [1155, 242] on button "Copy Code" at bounding box center [1149, 234] width 52 height 15
click at [1188, 234] on mat-icon "close" at bounding box center [1190, 234] width 11 height 11
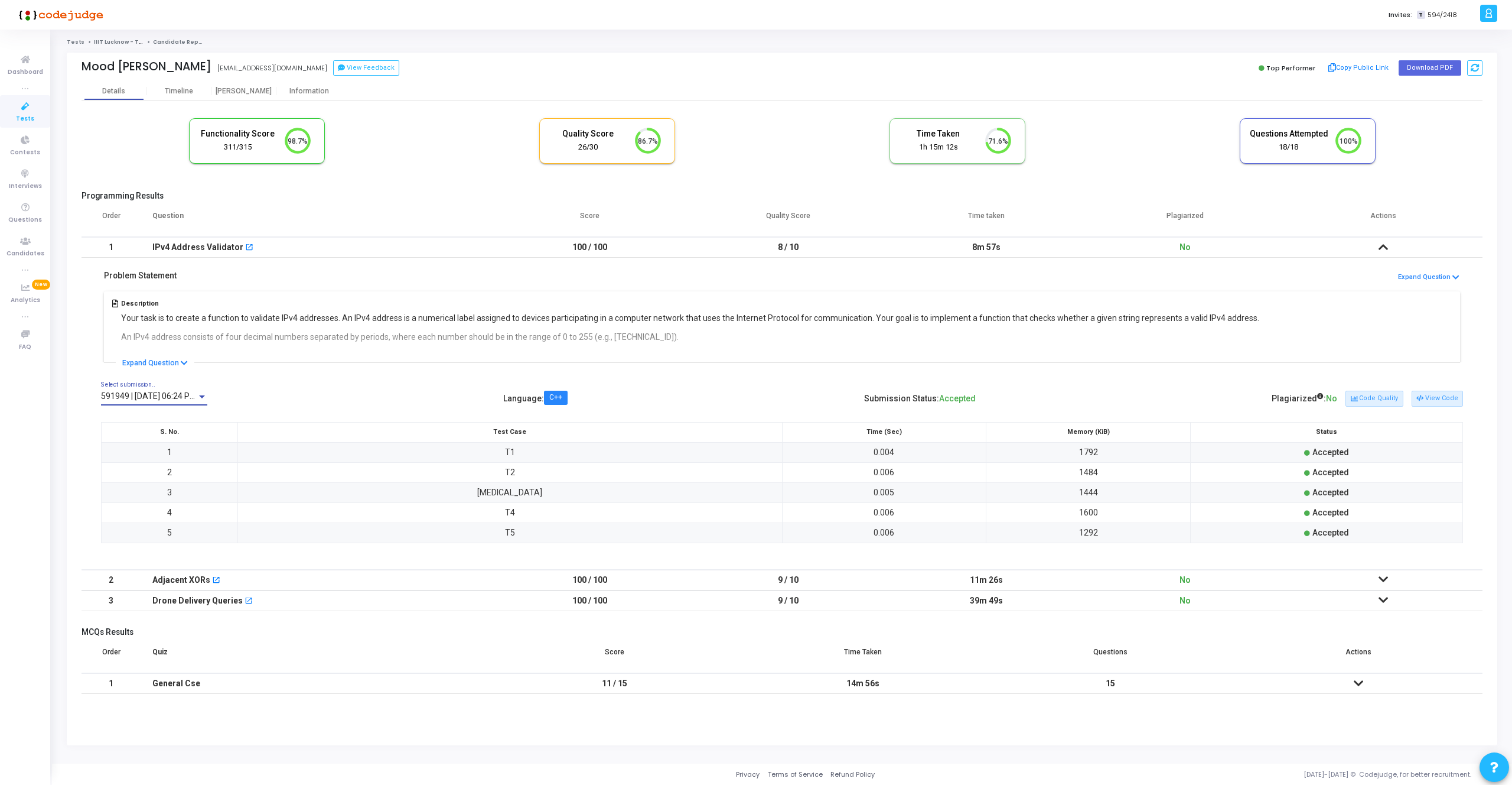
click at [155, 395] on span "591949 | [DATE] 06:24 PM IST (Best) P" at bounding box center [171, 395] width 142 height 9
click at [165, 466] on span "591979 | [DATE] 06:38 PM IST P" at bounding box center [182, 471] width 163 height 25
click at [1439, 398] on button "View Code" at bounding box center [1436, 398] width 51 height 15
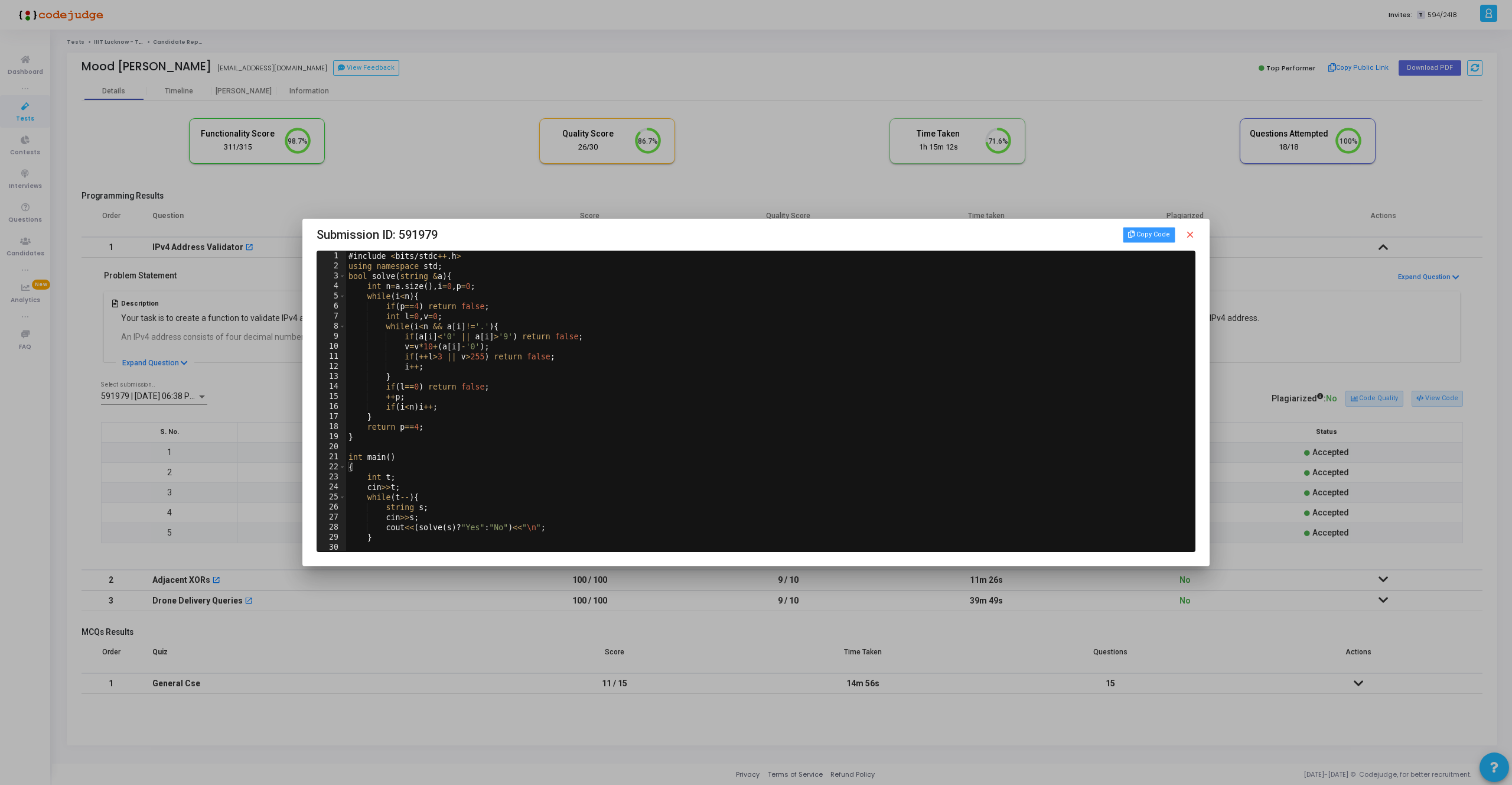
click at [1139, 233] on button "Copy Code" at bounding box center [1149, 234] width 52 height 15
click at [1187, 235] on mat-icon "close" at bounding box center [1190, 234] width 11 height 11
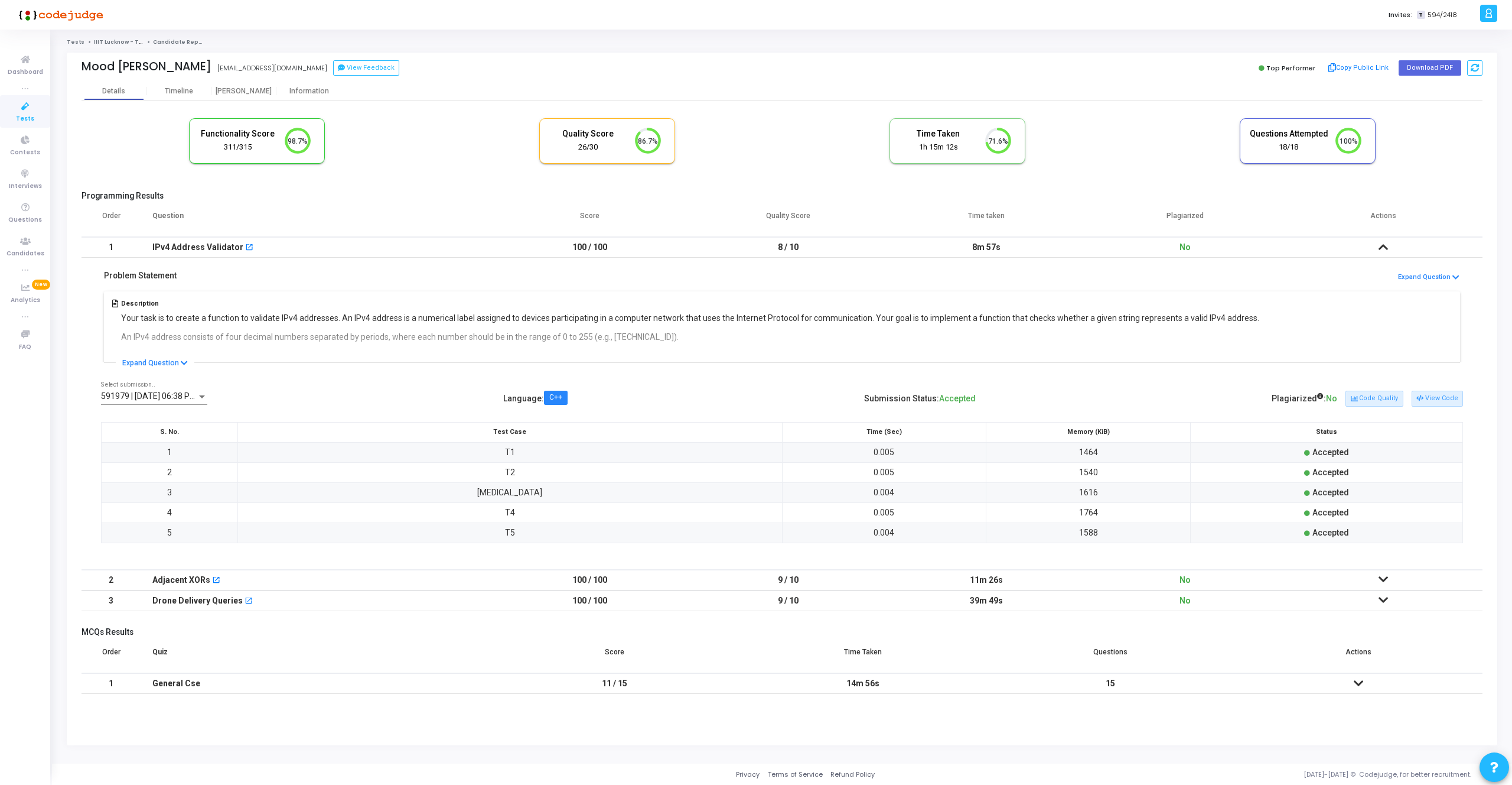
click at [201, 392] on div at bounding box center [201, 396] width 11 height 9
click at [201, 394] on span "591979 | [DATE] 06:38 PM IST P" at bounding box center [182, 396] width 163 height 25
click at [1419, 397] on icon at bounding box center [1420, 399] width 7 height 7
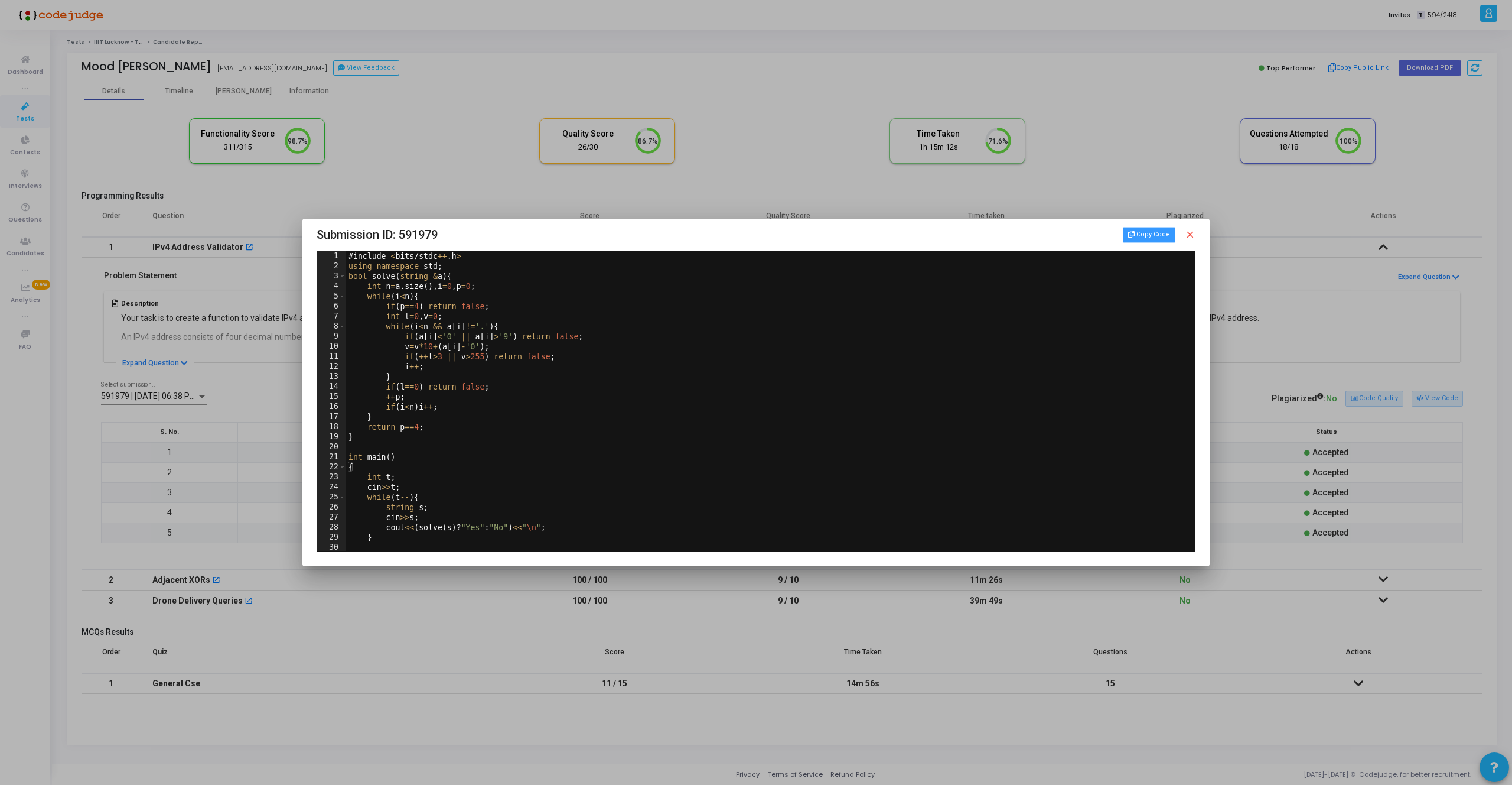
click at [1147, 239] on button "Copy Code" at bounding box center [1149, 234] width 52 height 15
click at [1188, 233] on mat-icon "close" at bounding box center [1190, 234] width 11 height 11
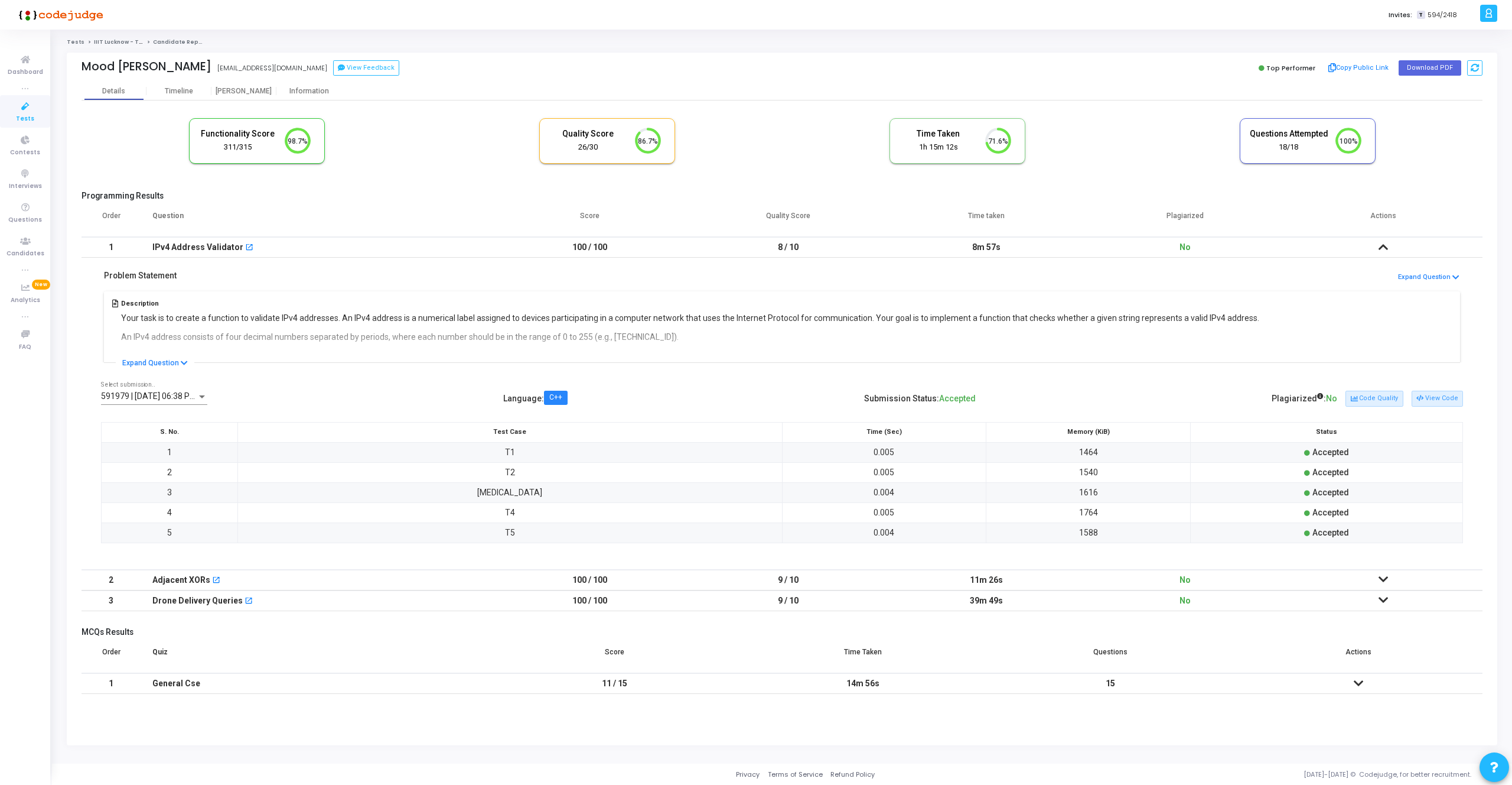
click at [164, 395] on span "591979 | [DATE] 06:38 PM IST P" at bounding box center [159, 395] width 117 height 9
click at [168, 326] on span "591949 | [DATE] 06:24 PM IST (Best) P" at bounding box center [182, 322] width 163 height 25
click at [1433, 399] on button "View Code" at bounding box center [1436, 398] width 51 height 15
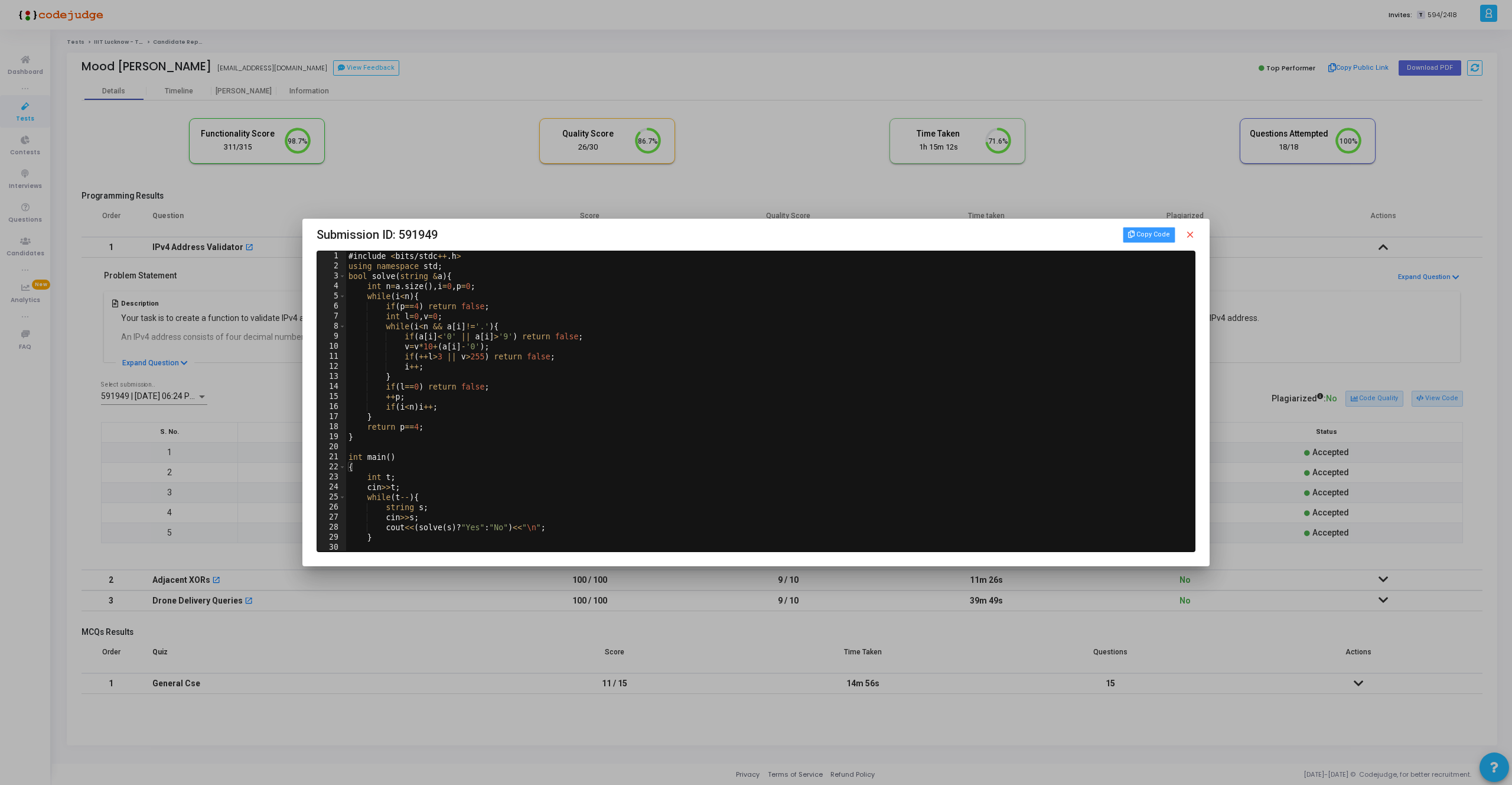
click at [1145, 228] on button "Copy Code" at bounding box center [1149, 234] width 52 height 15
click at [1183, 237] on div "Copy Code close" at bounding box center [1159, 234] width 73 height 15
click at [1185, 237] on mat-icon "close" at bounding box center [1190, 234] width 11 height 11
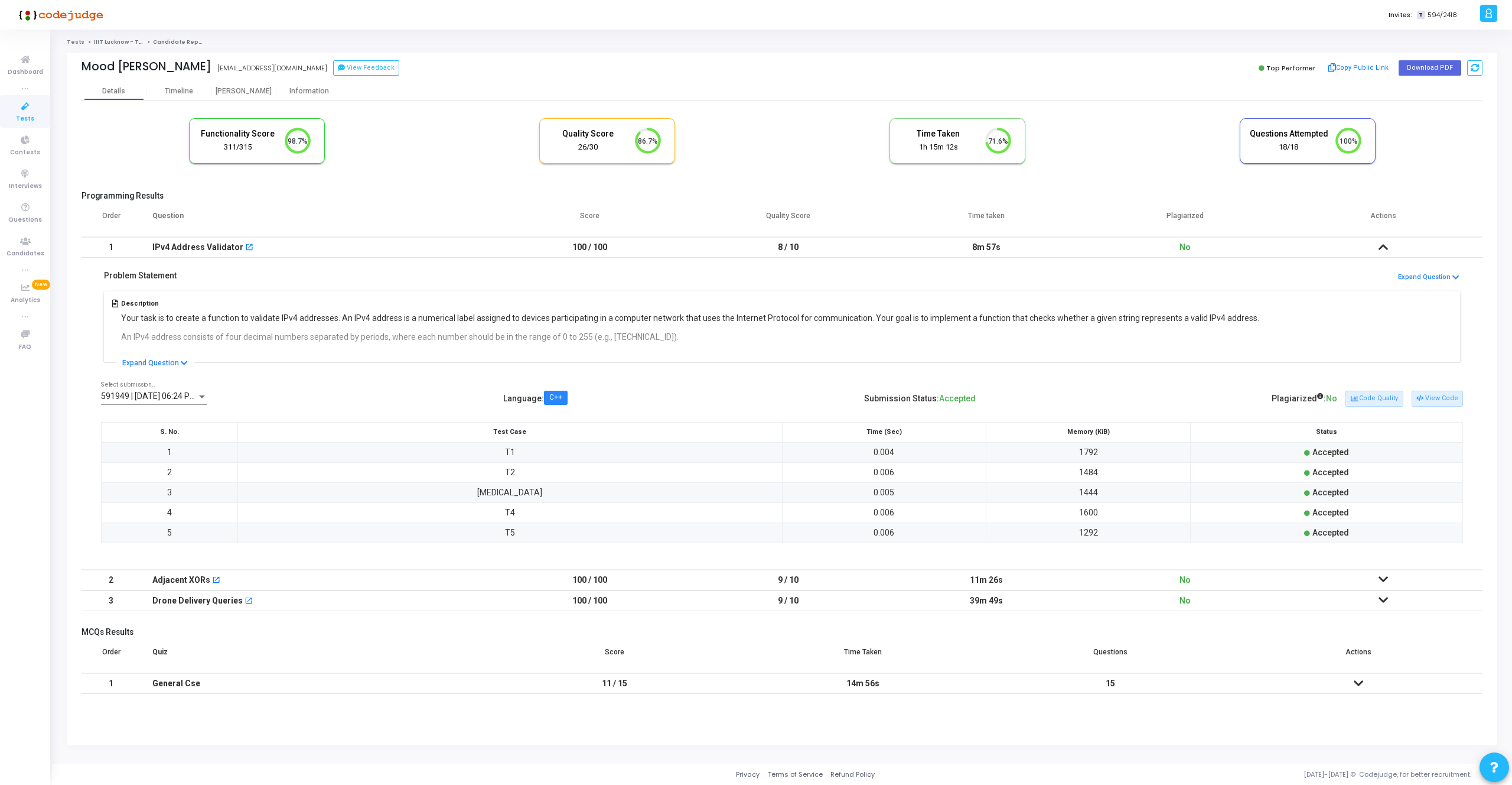
click at [128, 399] on span "591949 | [DATE] 06:24 PM IST (Best) P" at bounding box center [171, 395] width 142 height 9
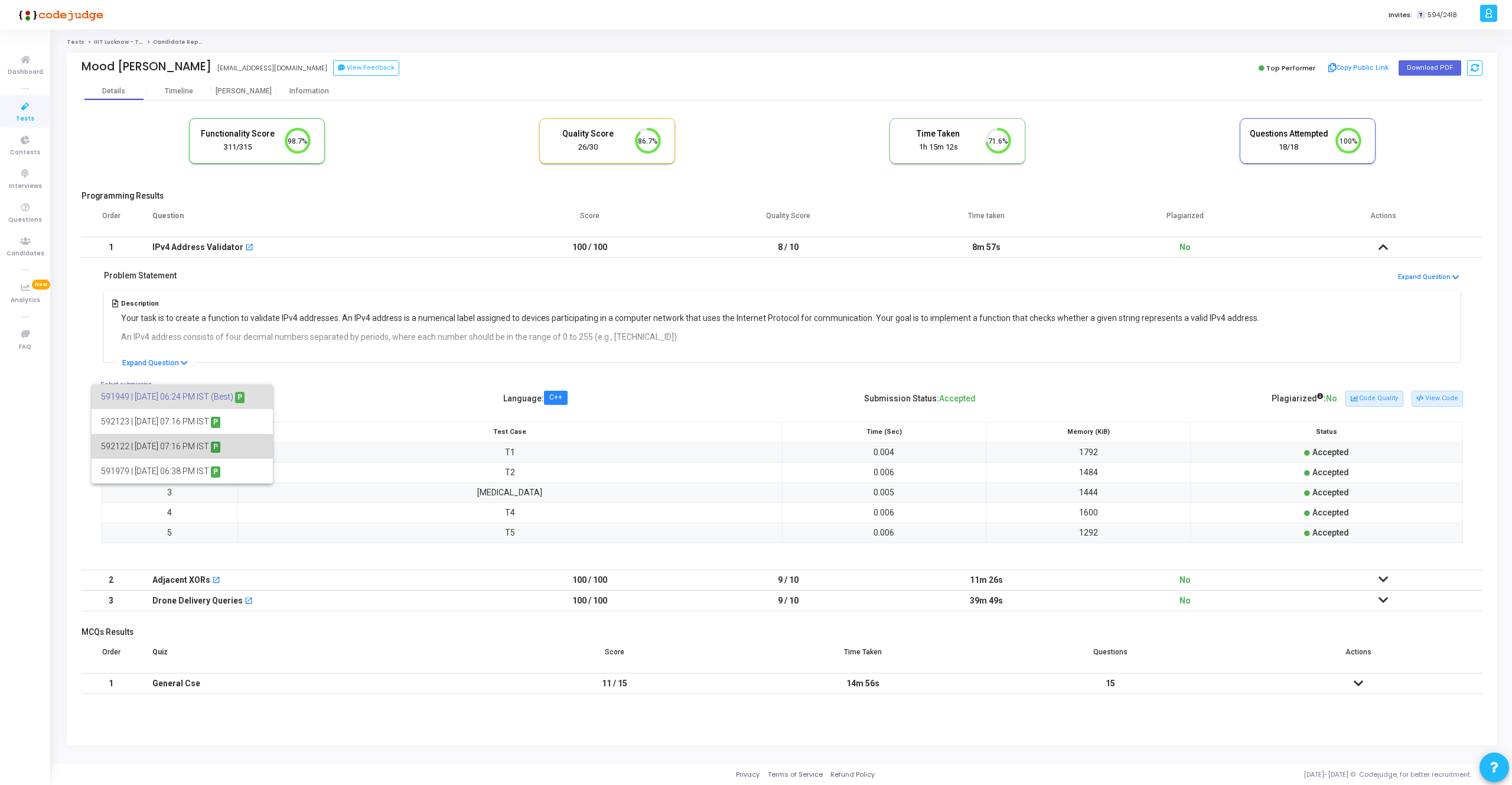
click at [153, 447] on span "592122 | [DATE] 07:16 PM IST P" at bounding box center [182, 447] width 163 height 25
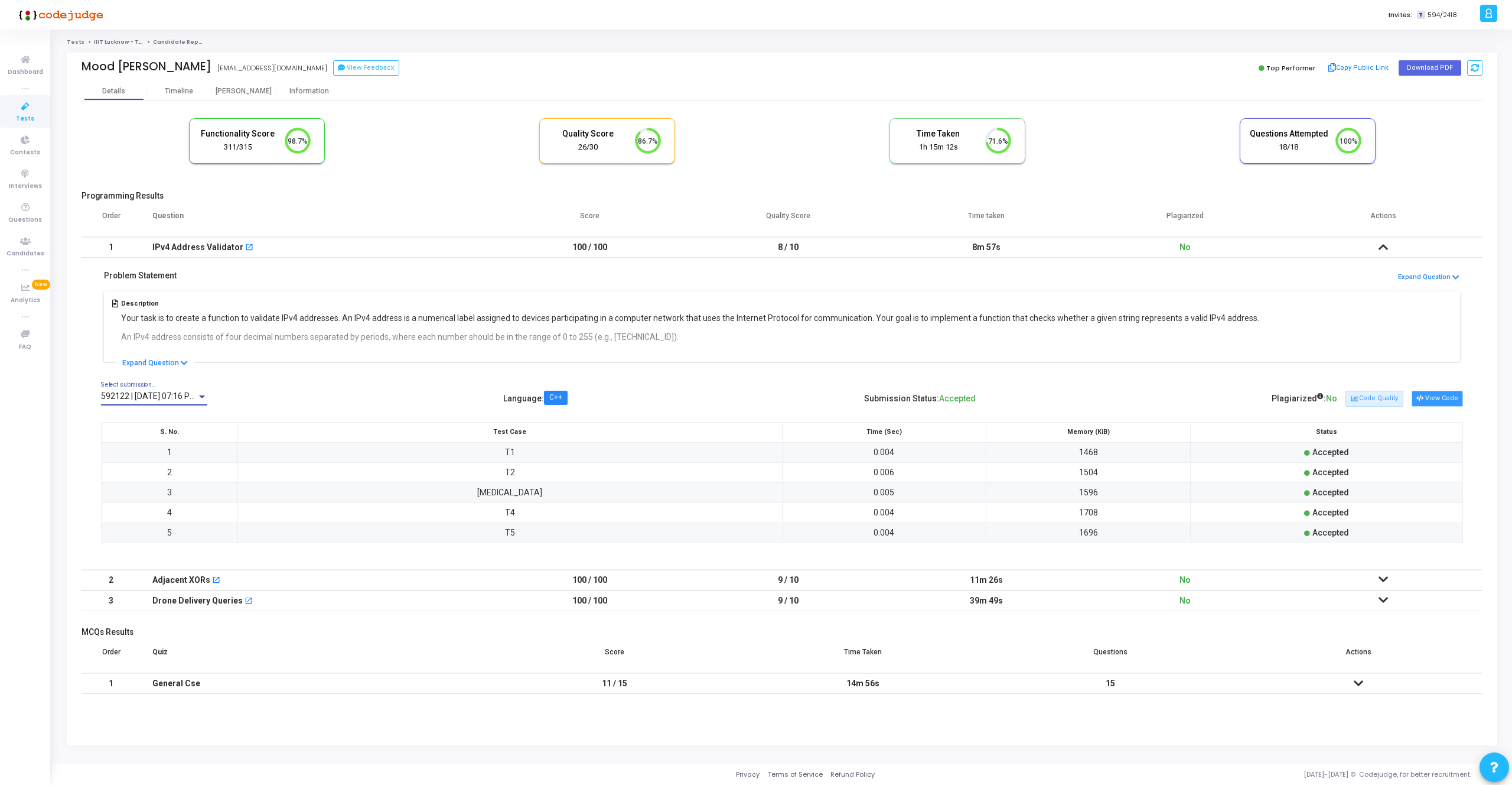
click at [1426, 399] on button "View Code" at bounding box center [1436, 398] width 51 height 15
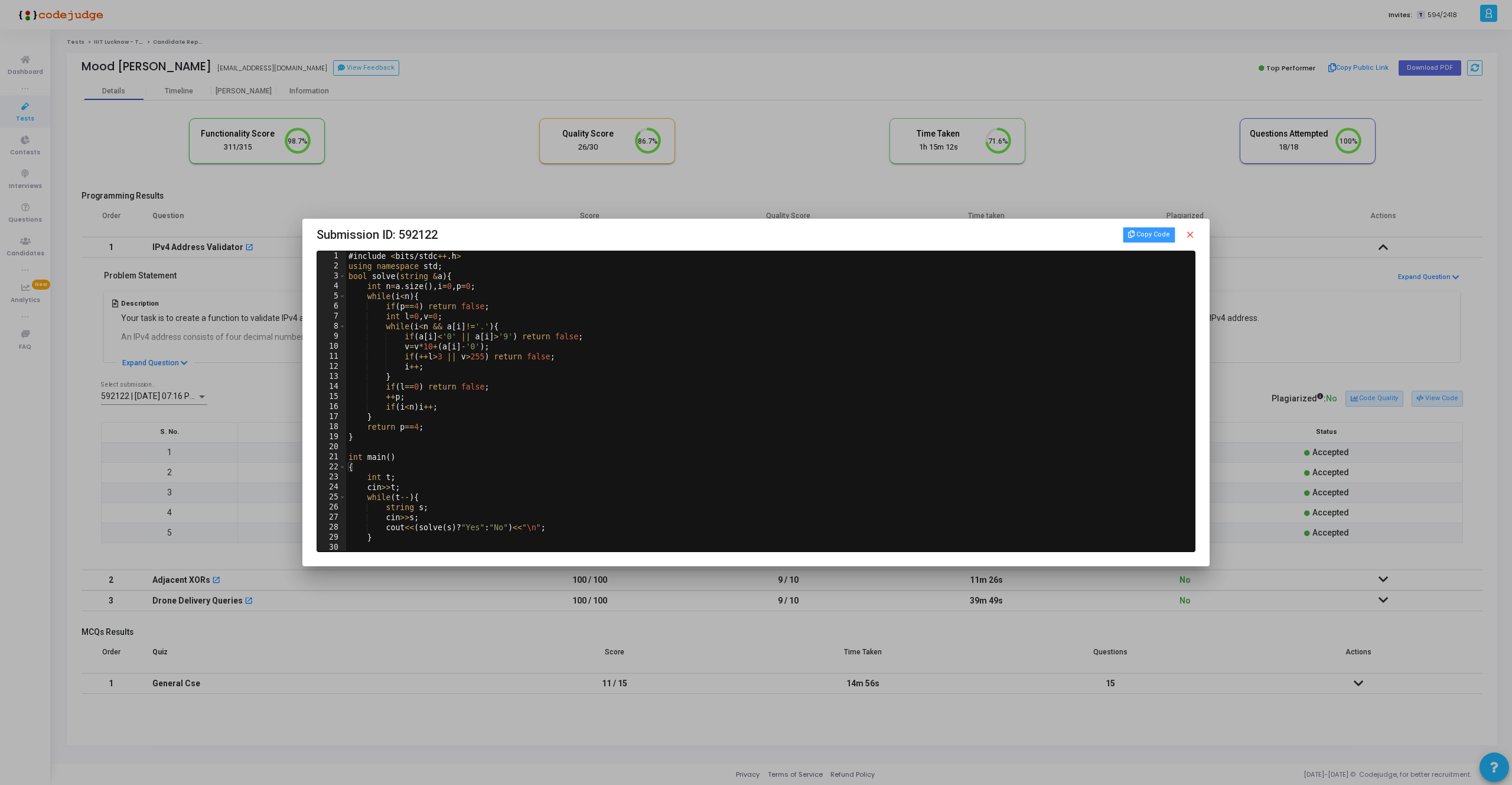
click at [1144, 234] on button "Copy Code" at bounding box center [1149, 234] width 52 height 15
click at [1189, 235] on mat-icon "close" at bounding box center [1190, 234] width 11 height 11
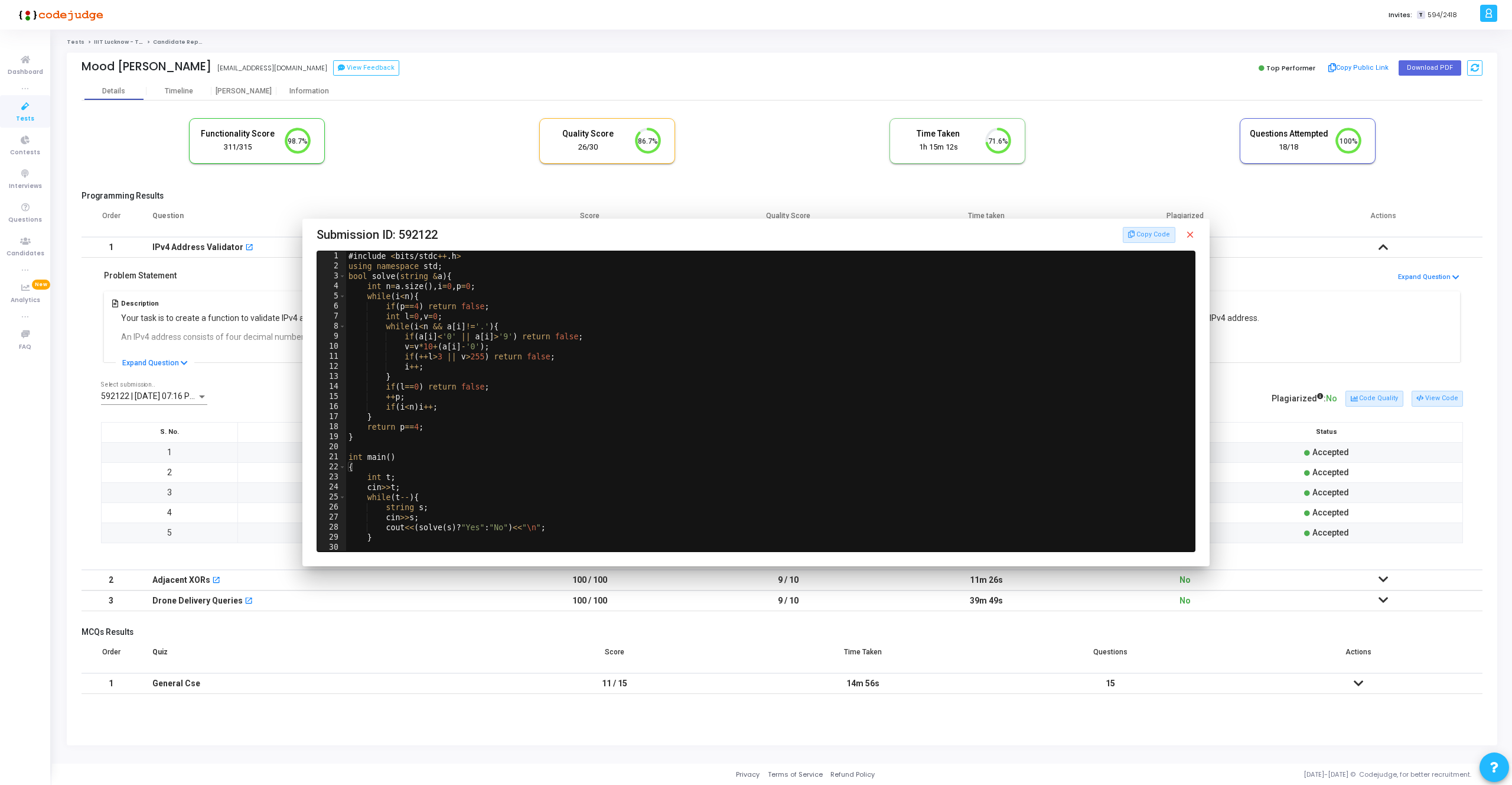
click at [1189, 235] on mat-icon "close" at bounding box center [1190, 234] width 11 height 11
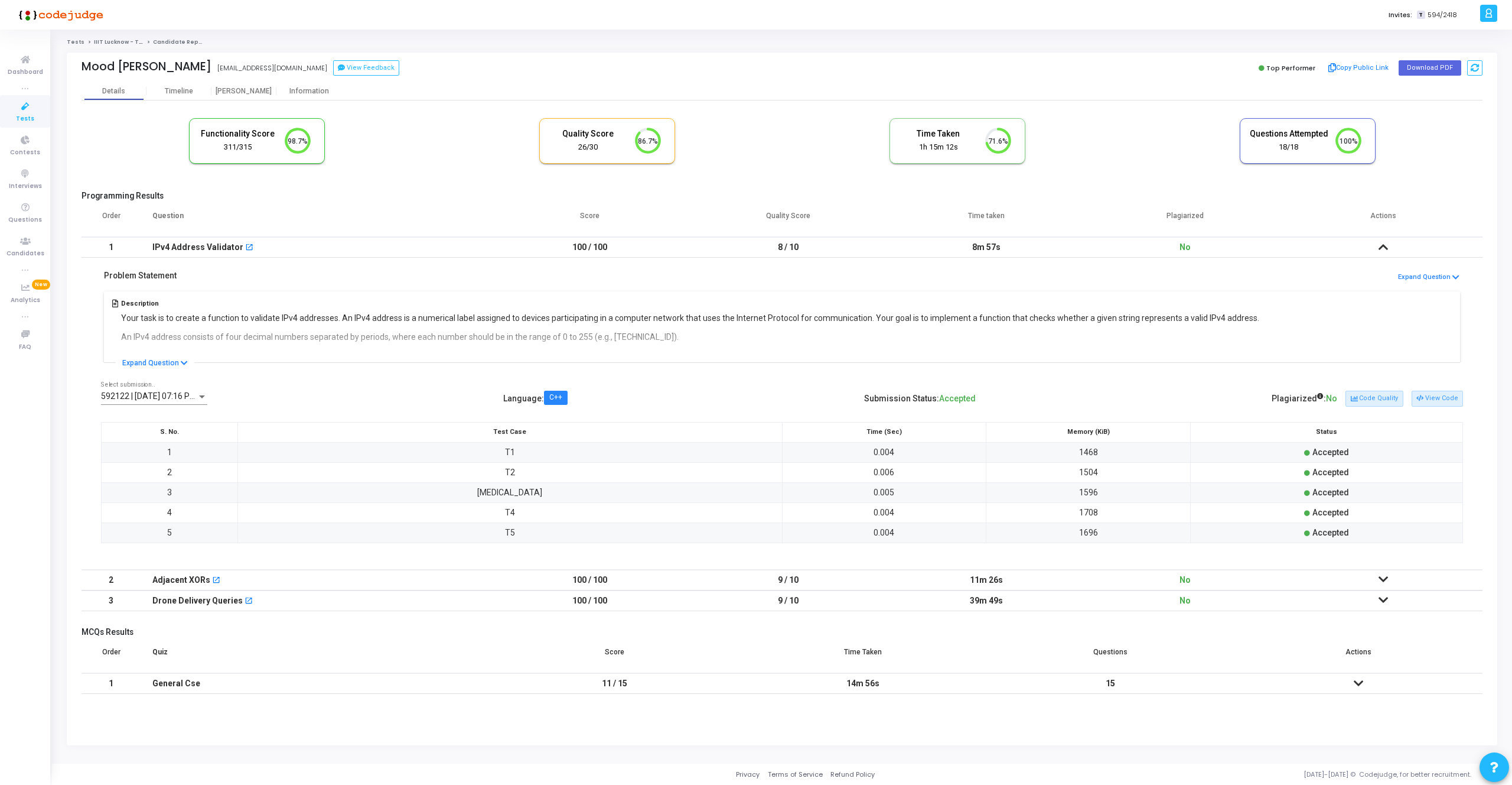
click at [169, 388] on div "592122 | [DATE] 07:16 PM IST P Select submission.." at bounding box center [154, 393] width 107 height 23
click at [163, 374] on span "592123 | [DATE] 07:16 PM IST P" at bounding box center [182, 372] width 163 height 25
click at [1449, 398] on button "View Code" at bounding box center [1436, 398] width 51 height 15
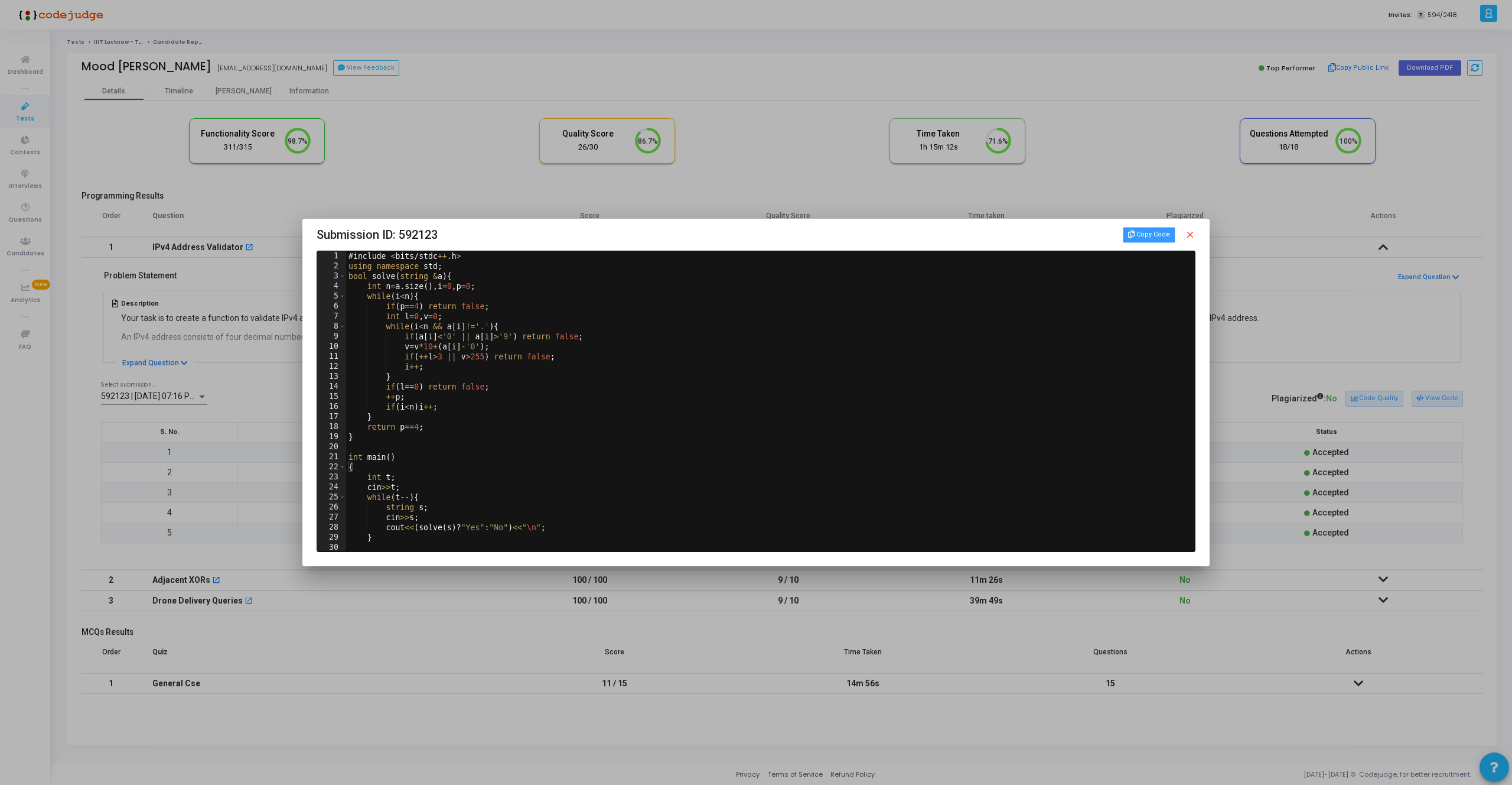
click at [1129, 234] on button "Copy Code" at bounding box center [1149, 234] width 52 height 15
click at [1190, 236] on mat-icon "close" at bounding box center [1190, 234] width 11 height 11
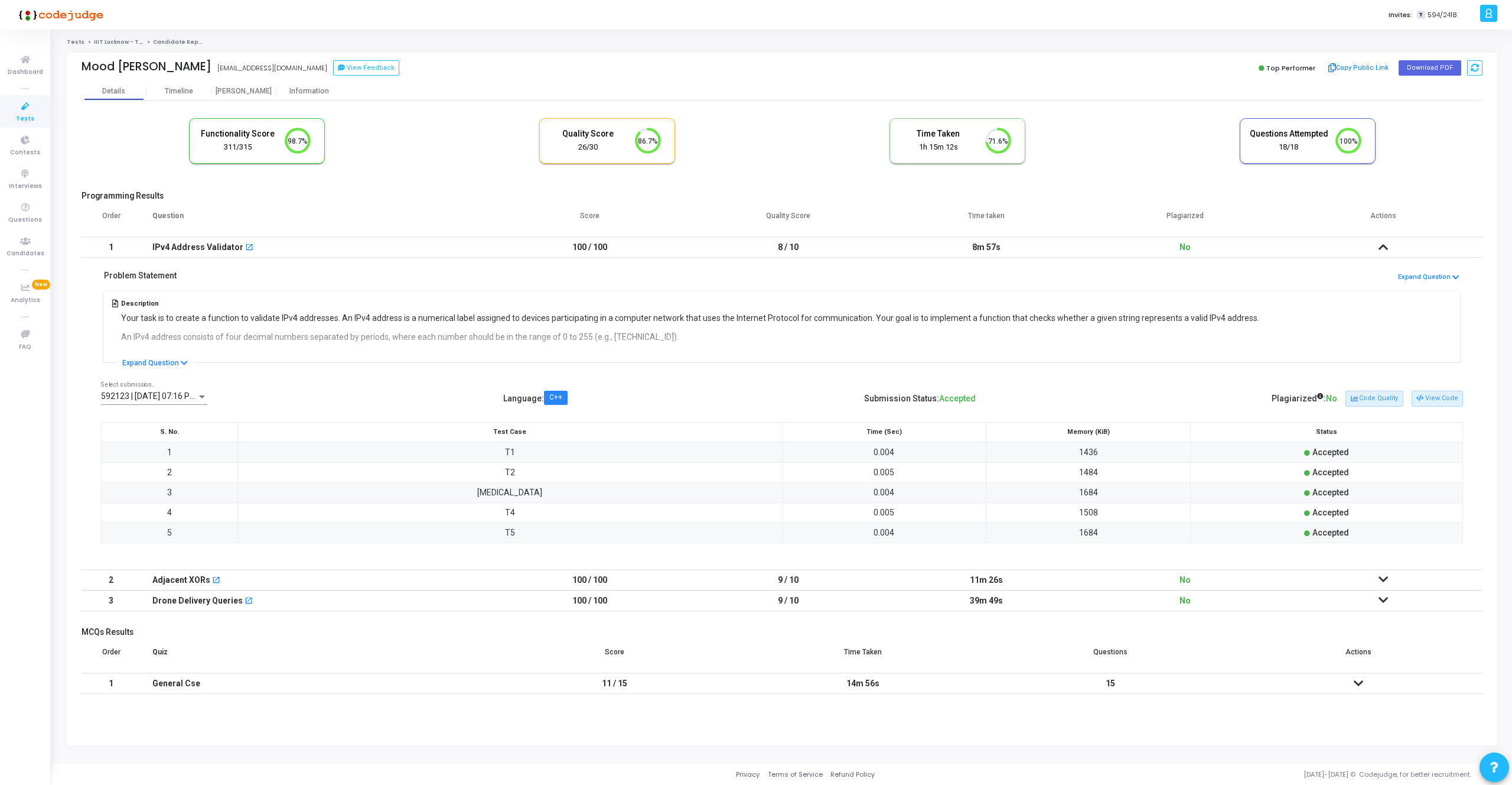
click at [495, 249] on td "100 / 100" at bounding box center [590, 247] width 198 height 21
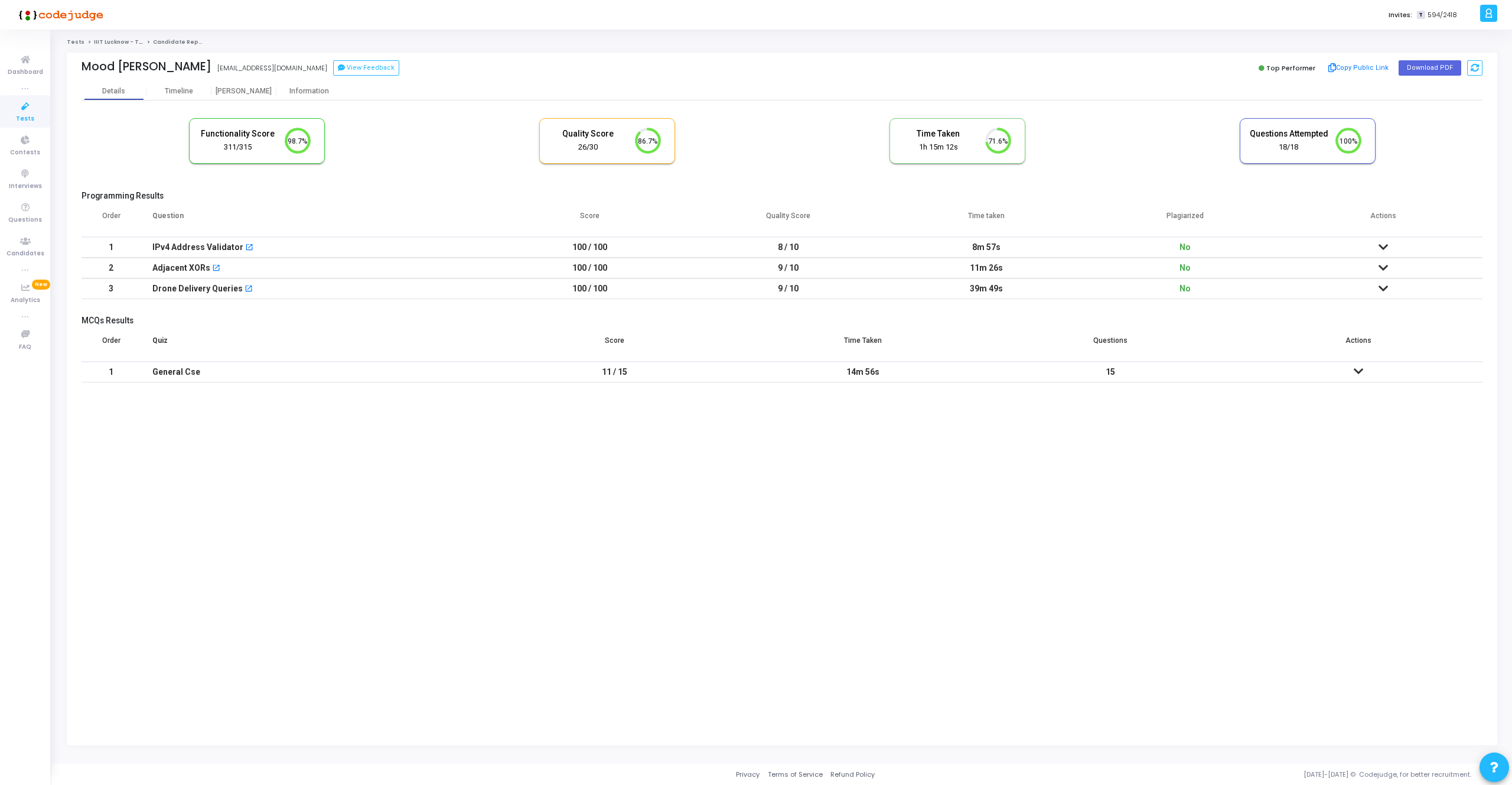
click at [609, 271] on td "100 / 100" at bounding box center [590, 268] width 198 height 21
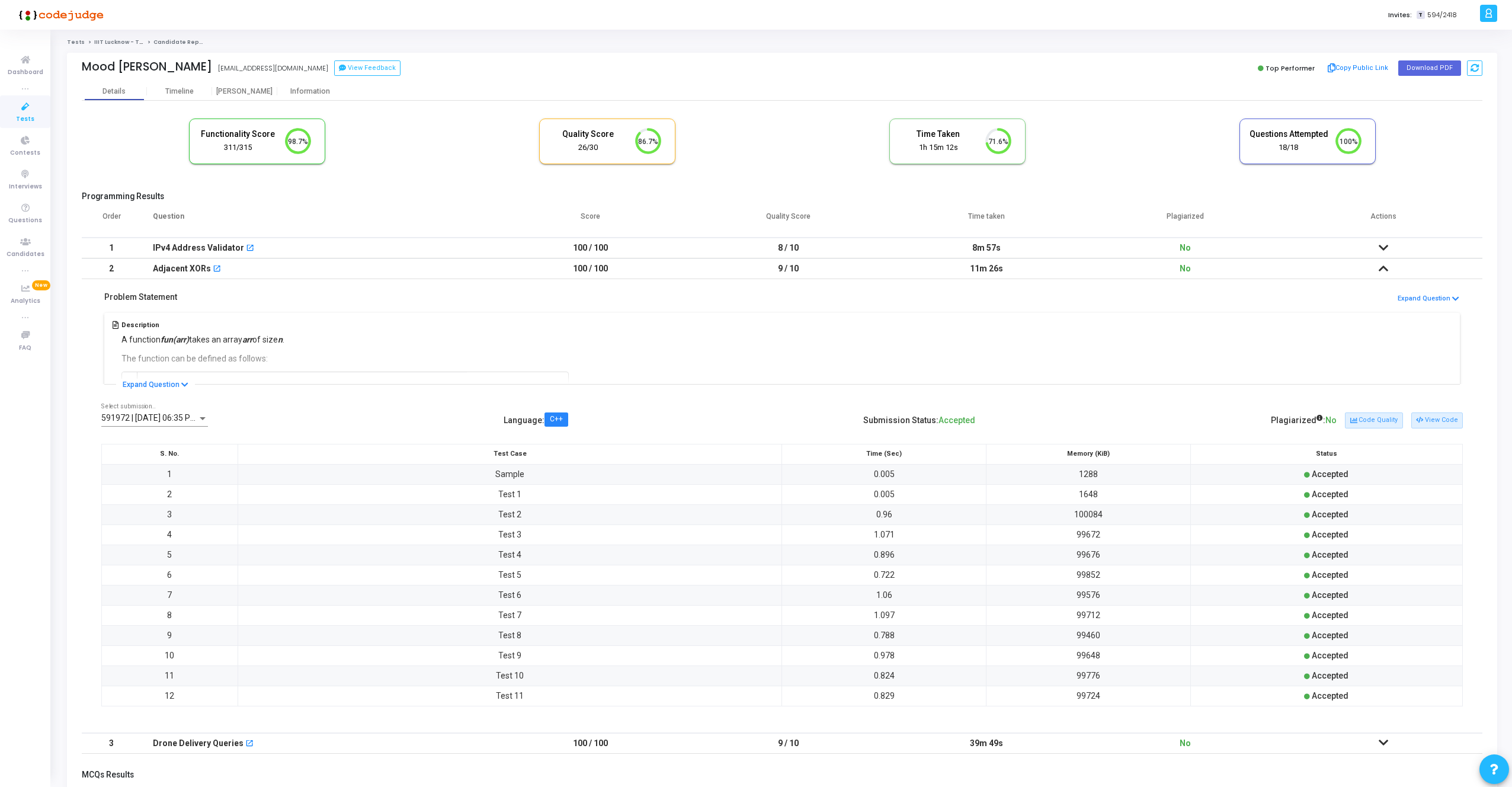
click at [185, 415] on span "591972 | [DATE] 06:35 PM IST (Best) P" at bounding box center [172, 417] width 142 height 9
click at [421, 395] on div at bounding box center [756, 393] width 1512 height 787
click at [1426, 417] on button "View Code" at bounding box center [1436, 420] width 51 height 15
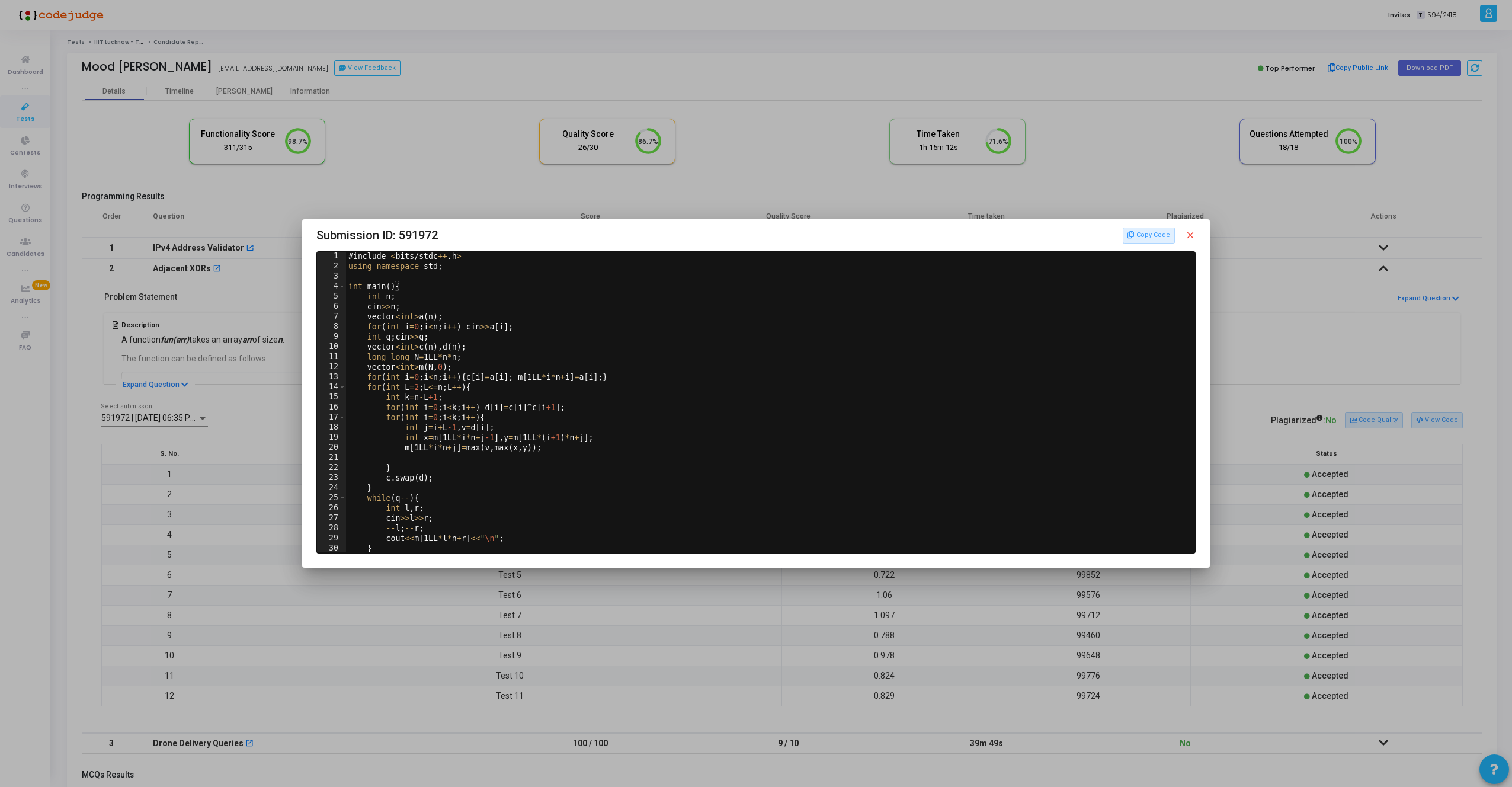
scroll to position [22, 0]
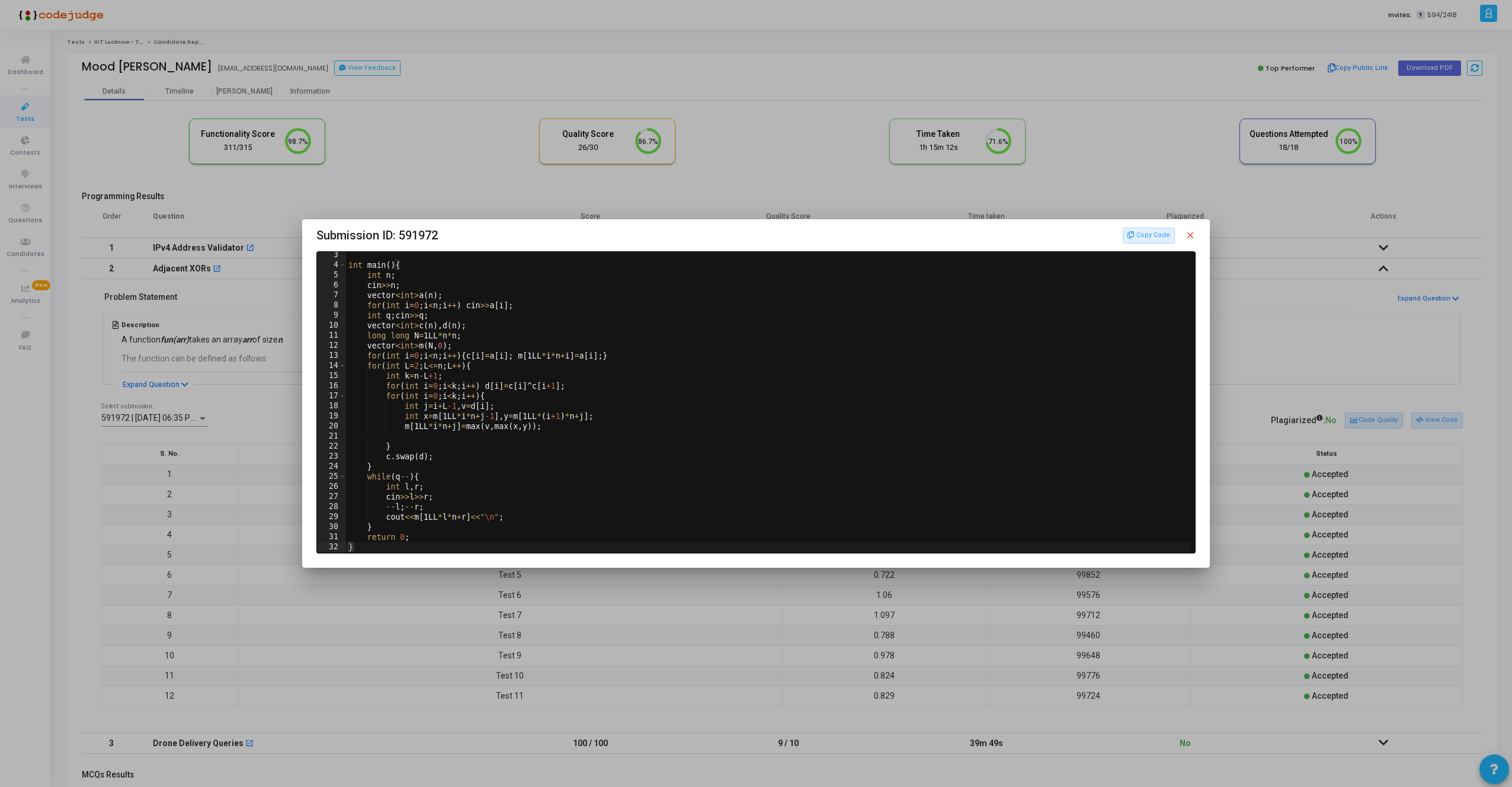
click at [211, 409] on div at bounding box center [756, 393] width 1512 height 787
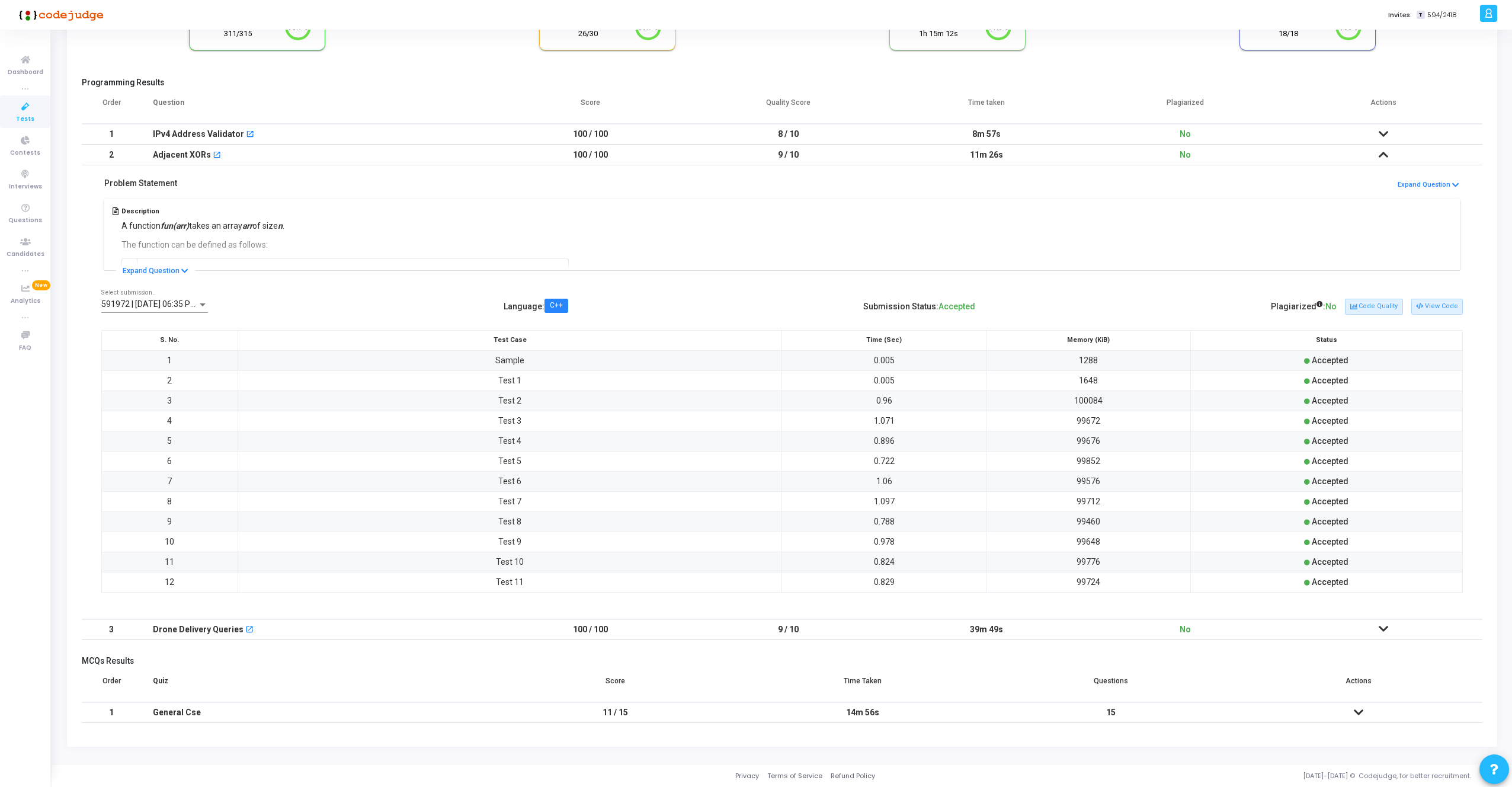
scroll to position [45, 0]
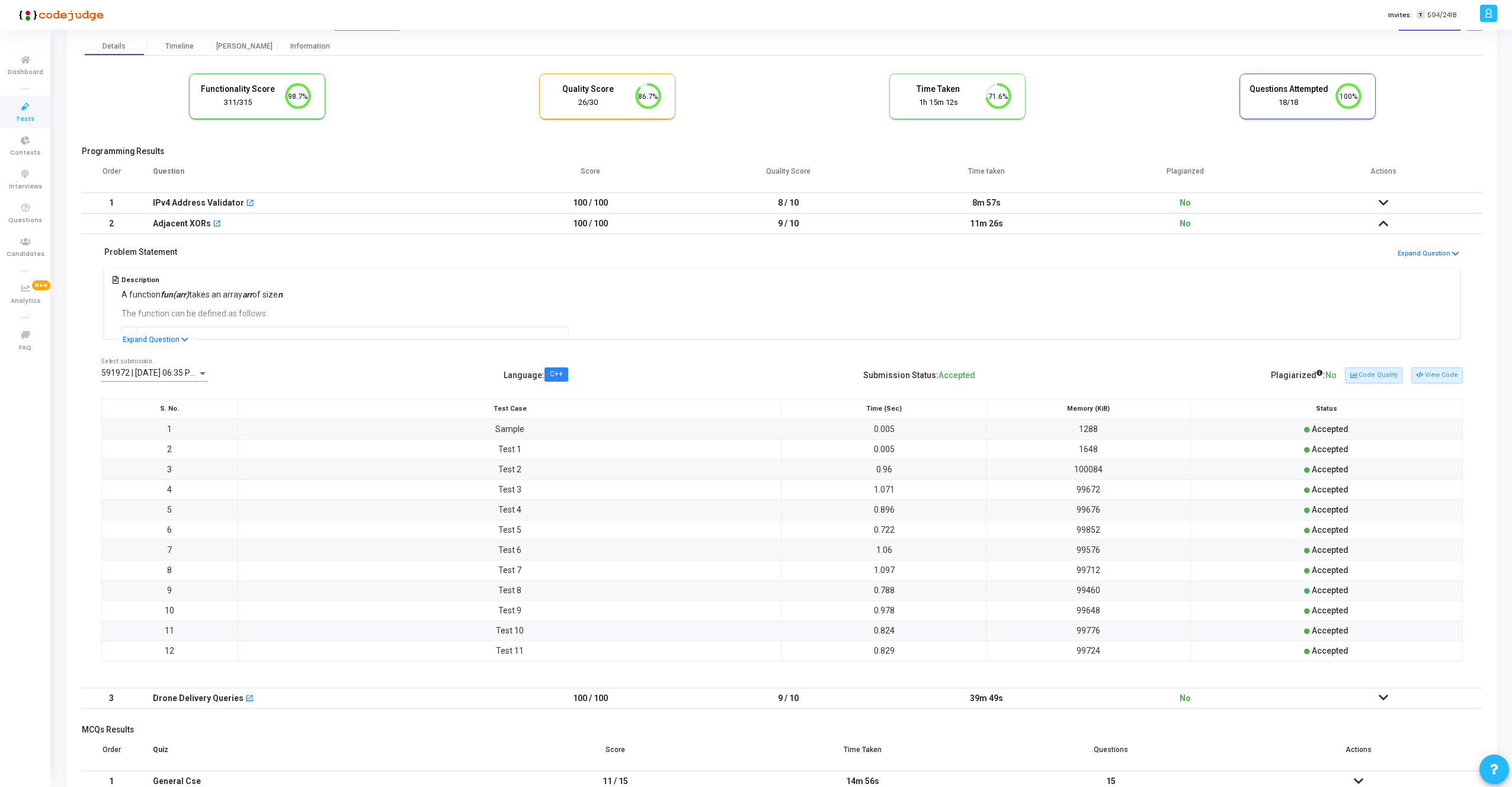
click at [1371, 230] on td at bounding box center [1383, 223] width 199 height 21
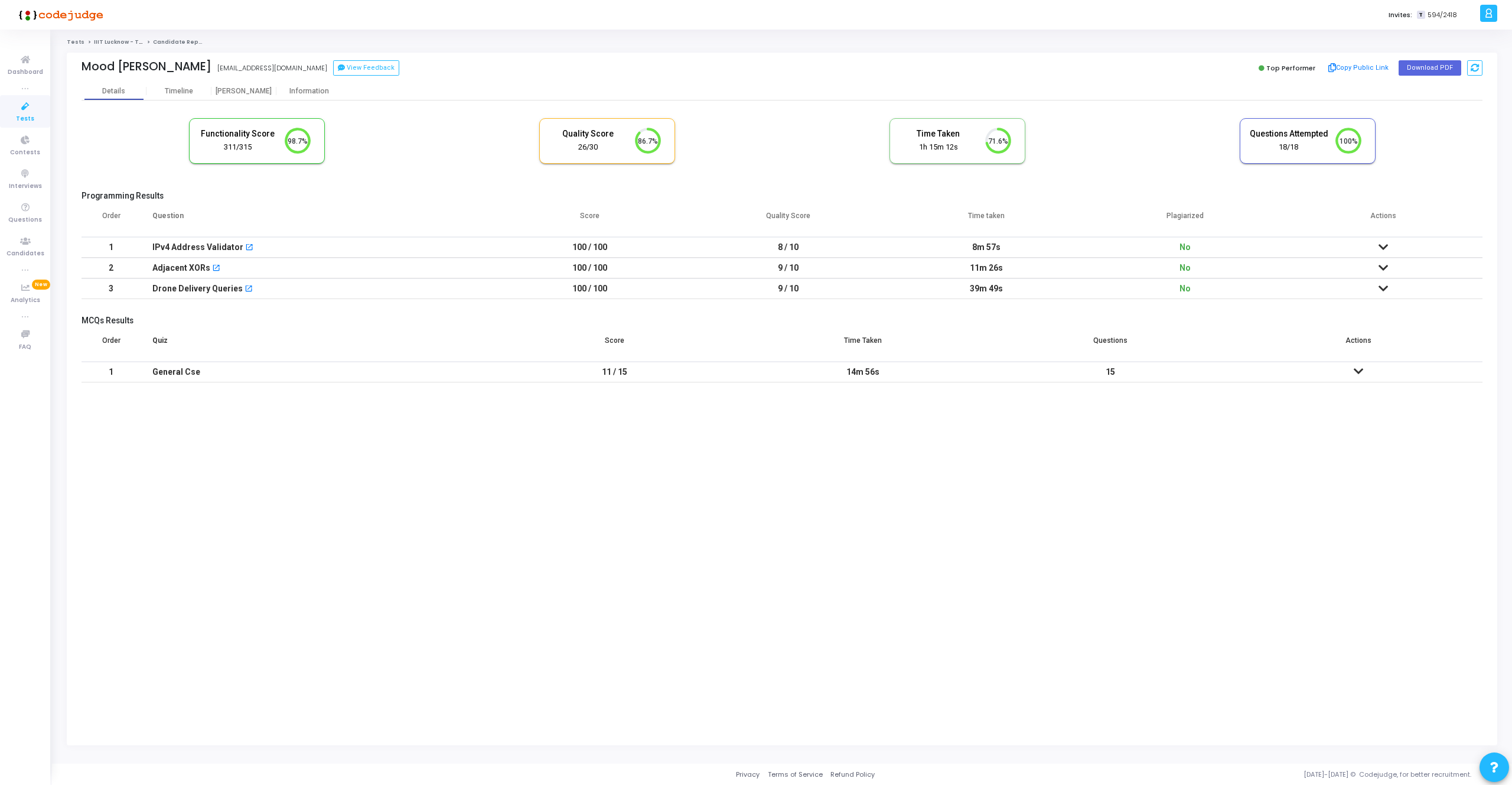
click at [1380, 285] on icon at bounding box center [1383, 289] width 9 height 8
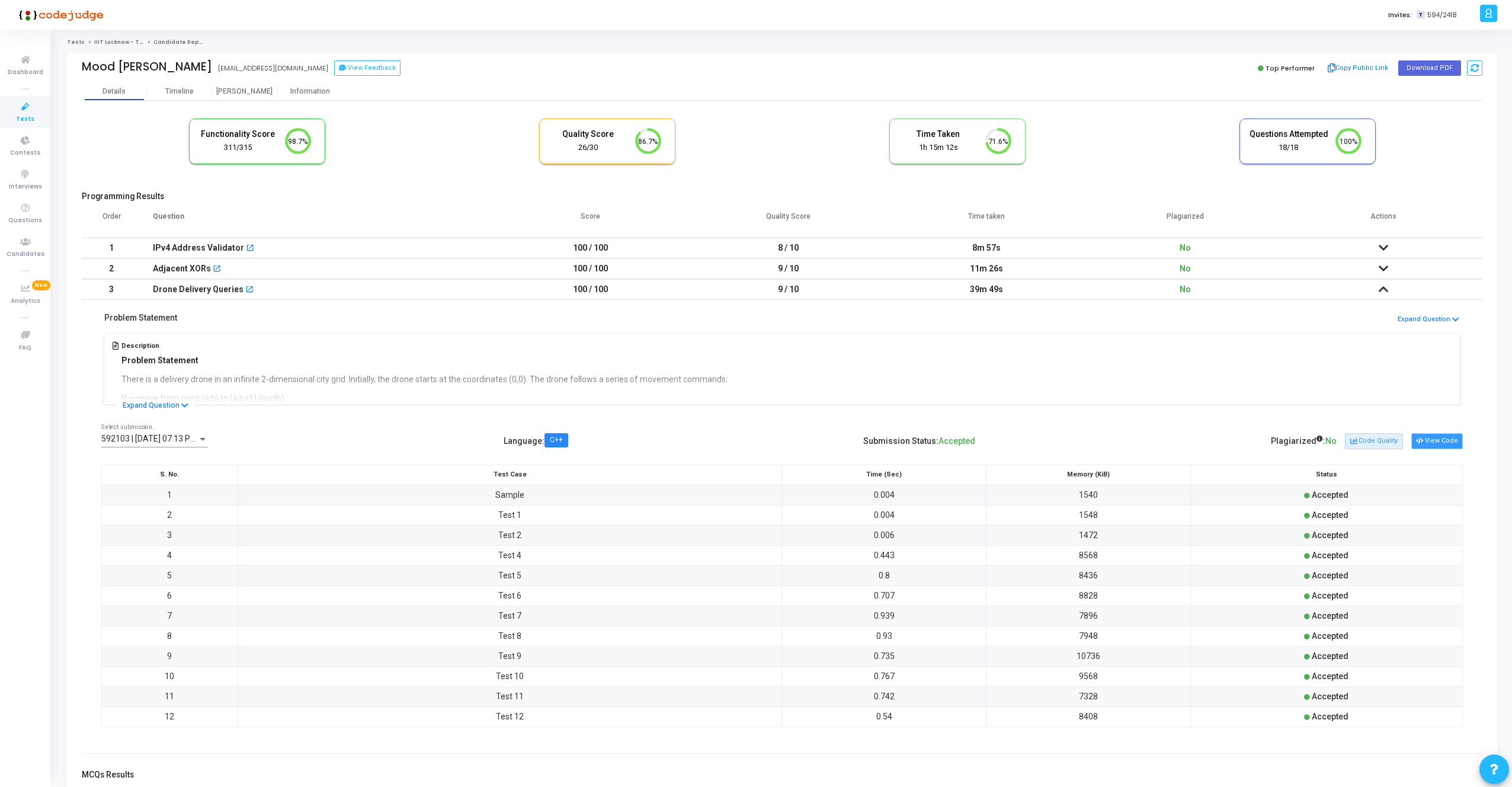
click at [1427, 439] on button "View Code" at bounding box center [1436, 440] width 51 height 15
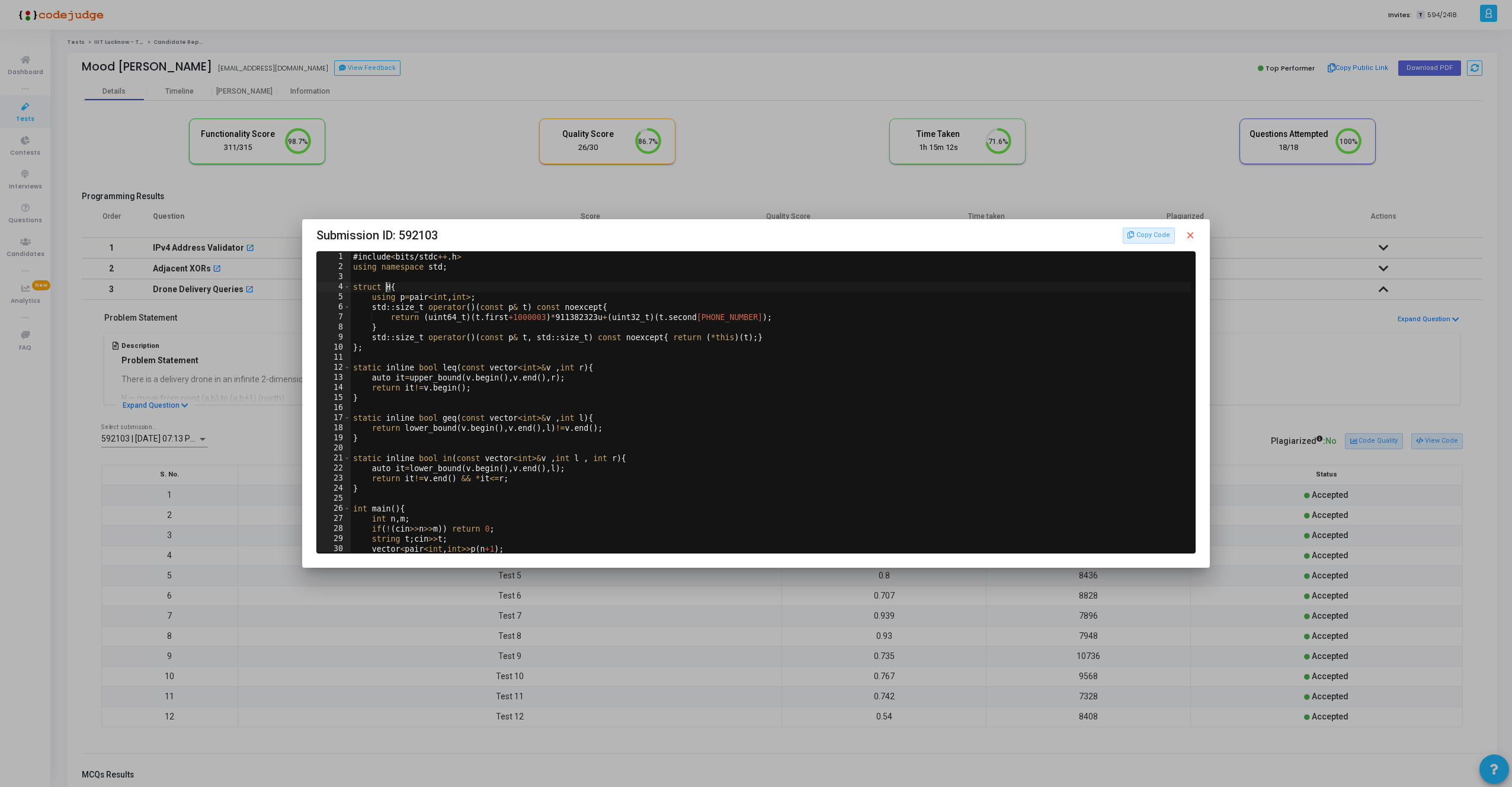
drag, startPoint x: 391, startPoint y: 289, endPoint x: 383, endPoint y: 289, distance: 8.0
click at [382, 289] on div "# include < bits / stdc ++ . h > using namespace std ; struct H { using p = pai…" at bounding box center [772, 412] width 842 height 321
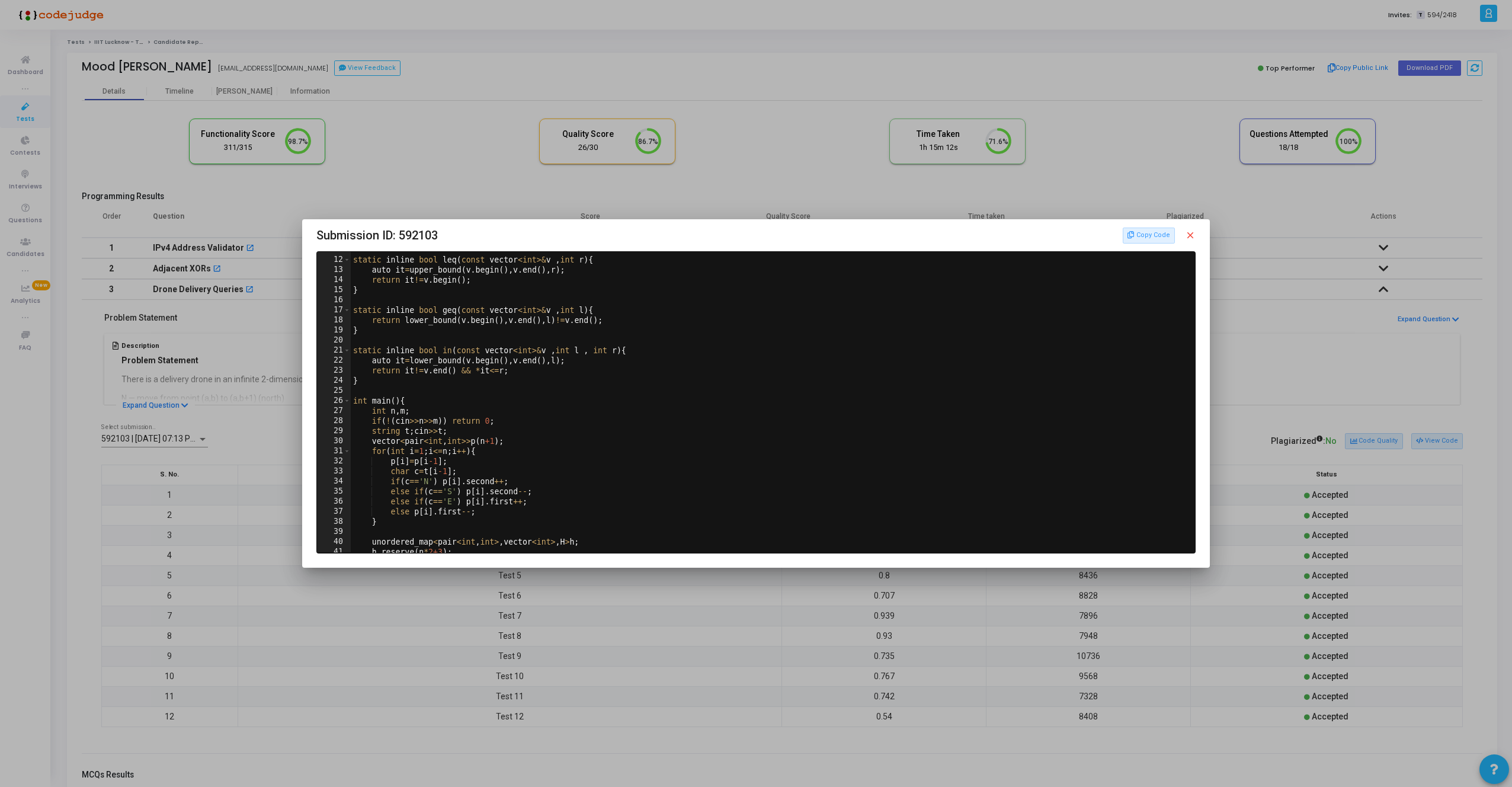
scroll to position [148, 0]
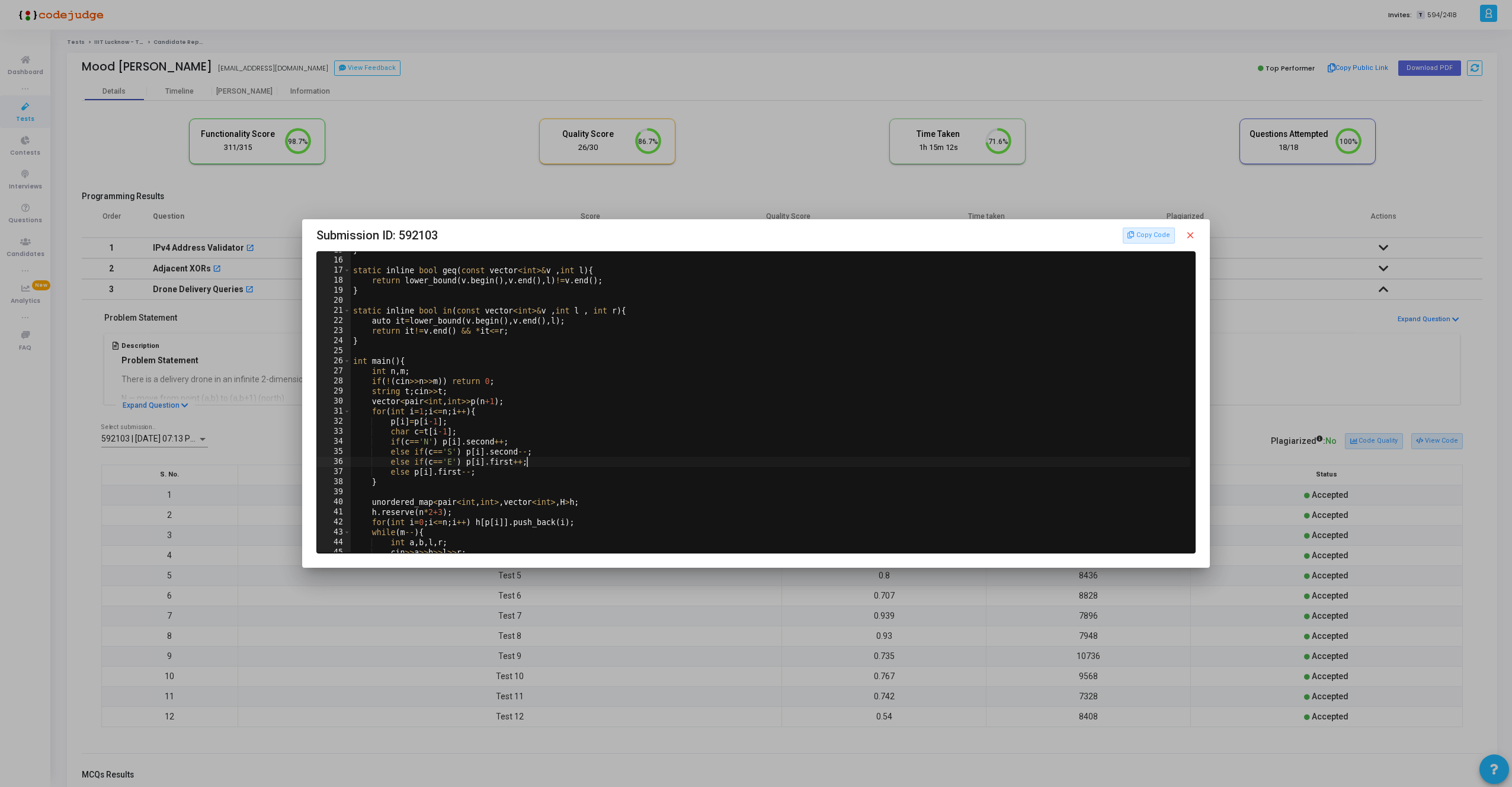
click at [573, 465] on div "} static inline bool geq ( const vector < int >& v , int l ) { return lower_bou…" at bounding box center [772, 405] width 842 height 321
type textarea "// }"
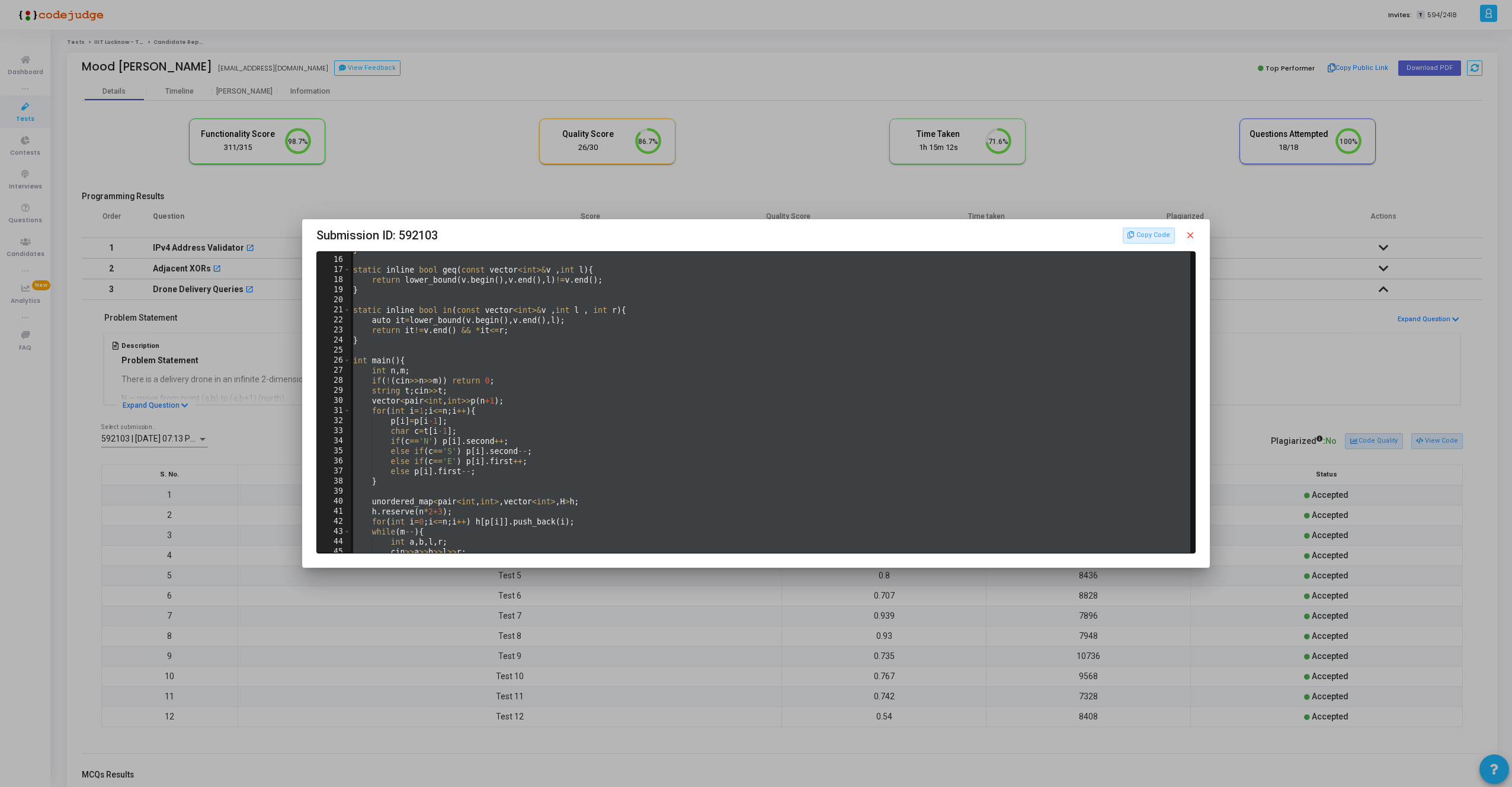
scroll to position [5, 5]
click at [1319, 423] on div at bounding box center [756, 393] width 1512 height 787
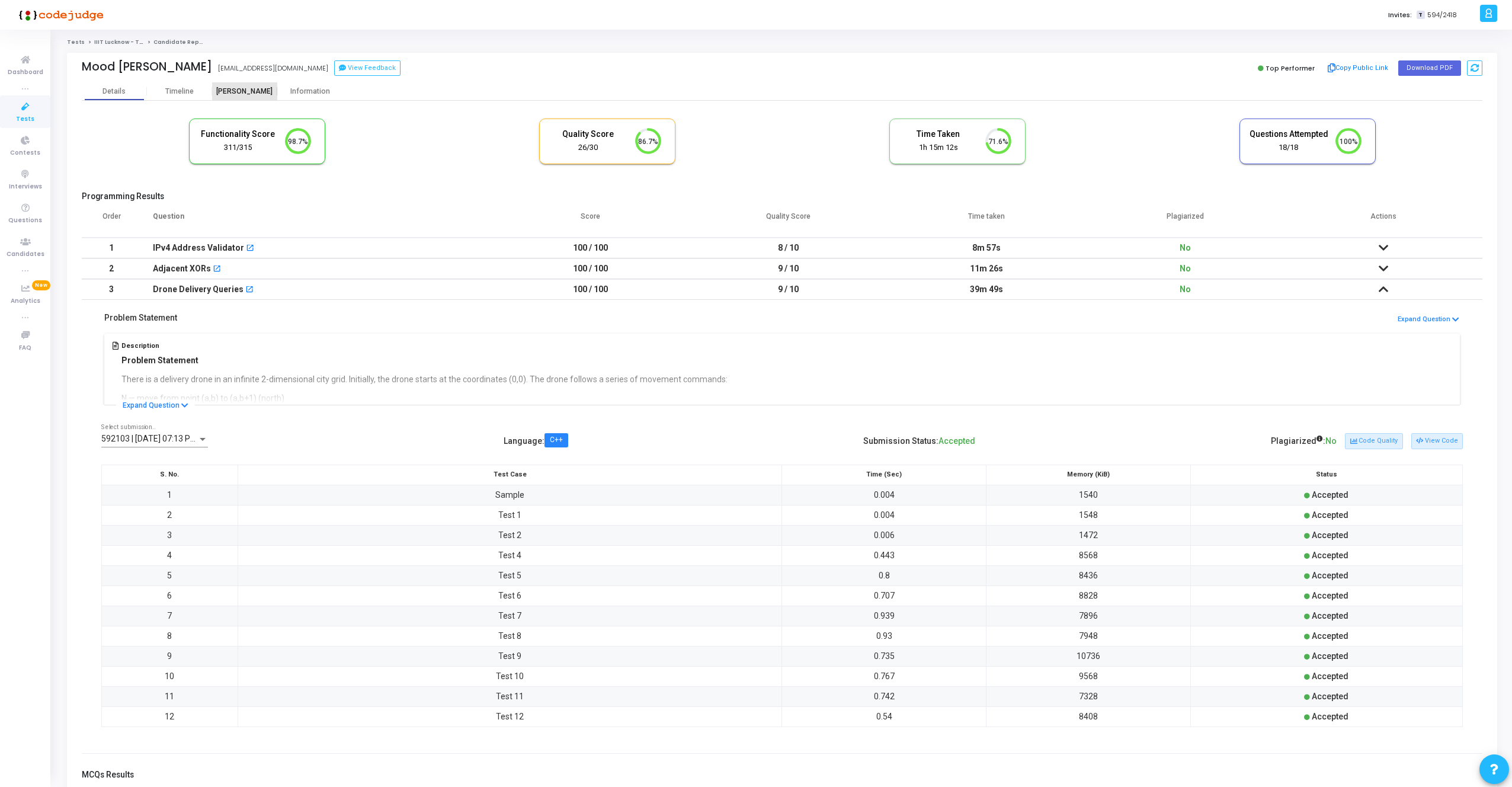
click at [254, 87] on div "[PERSON_NAME]" at bounding box center [244, 91] width 65 height 9
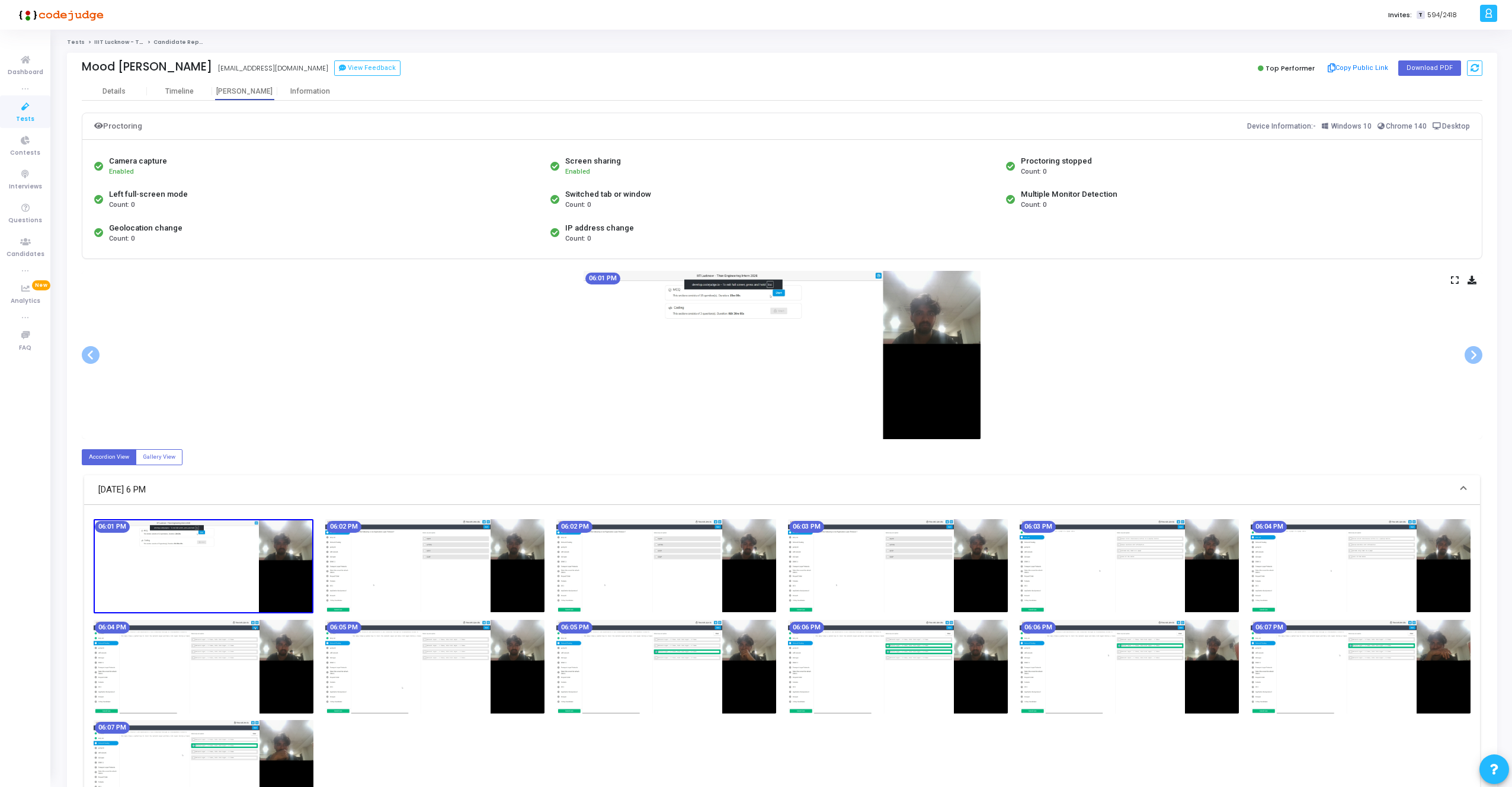
click at [1455, 282] on icon at bounding box center [1455, 280] width 8 height 7
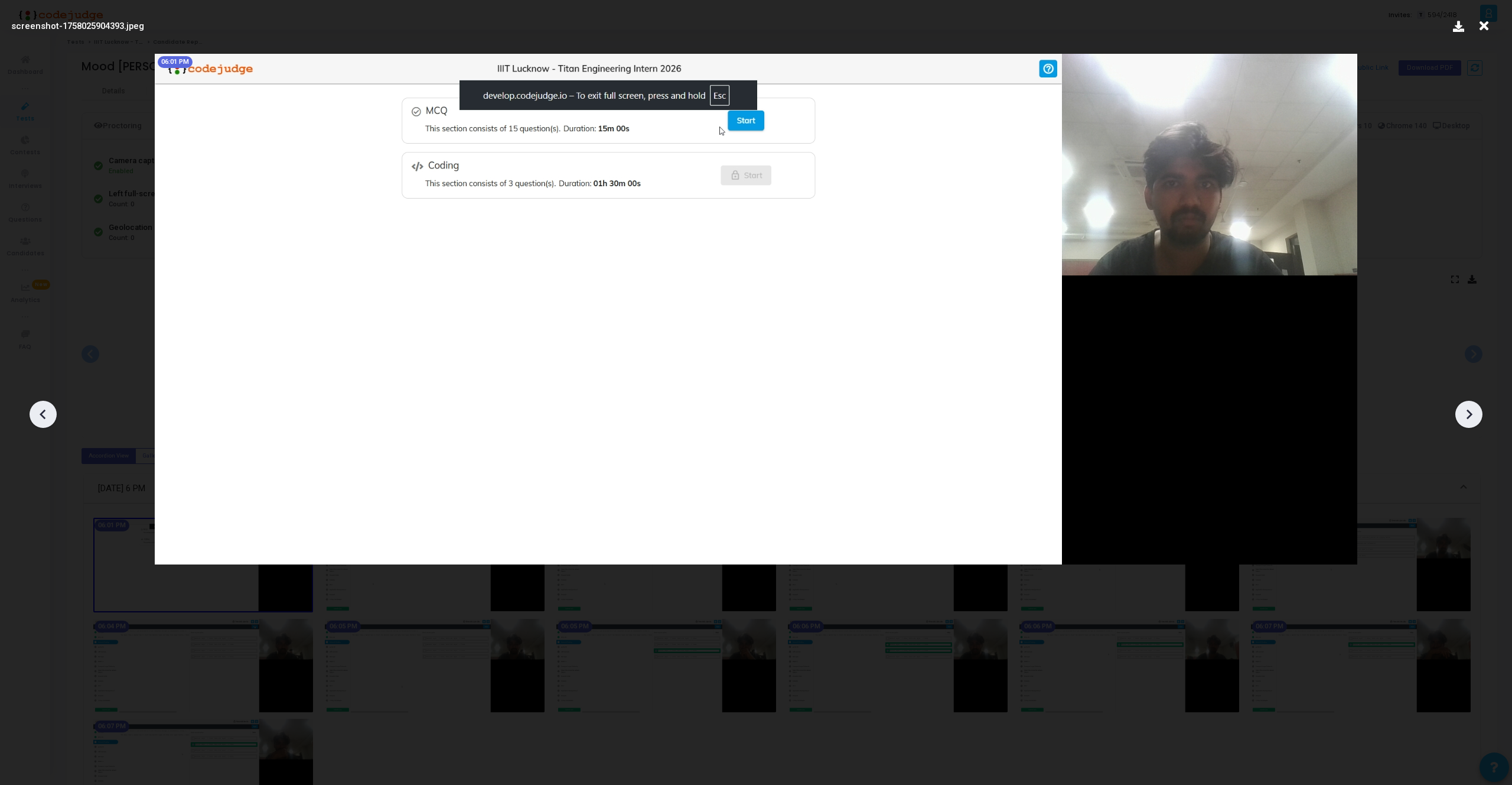
click at [1476, 422] on icon at bounding box center [1468, 414] width 18 height 18
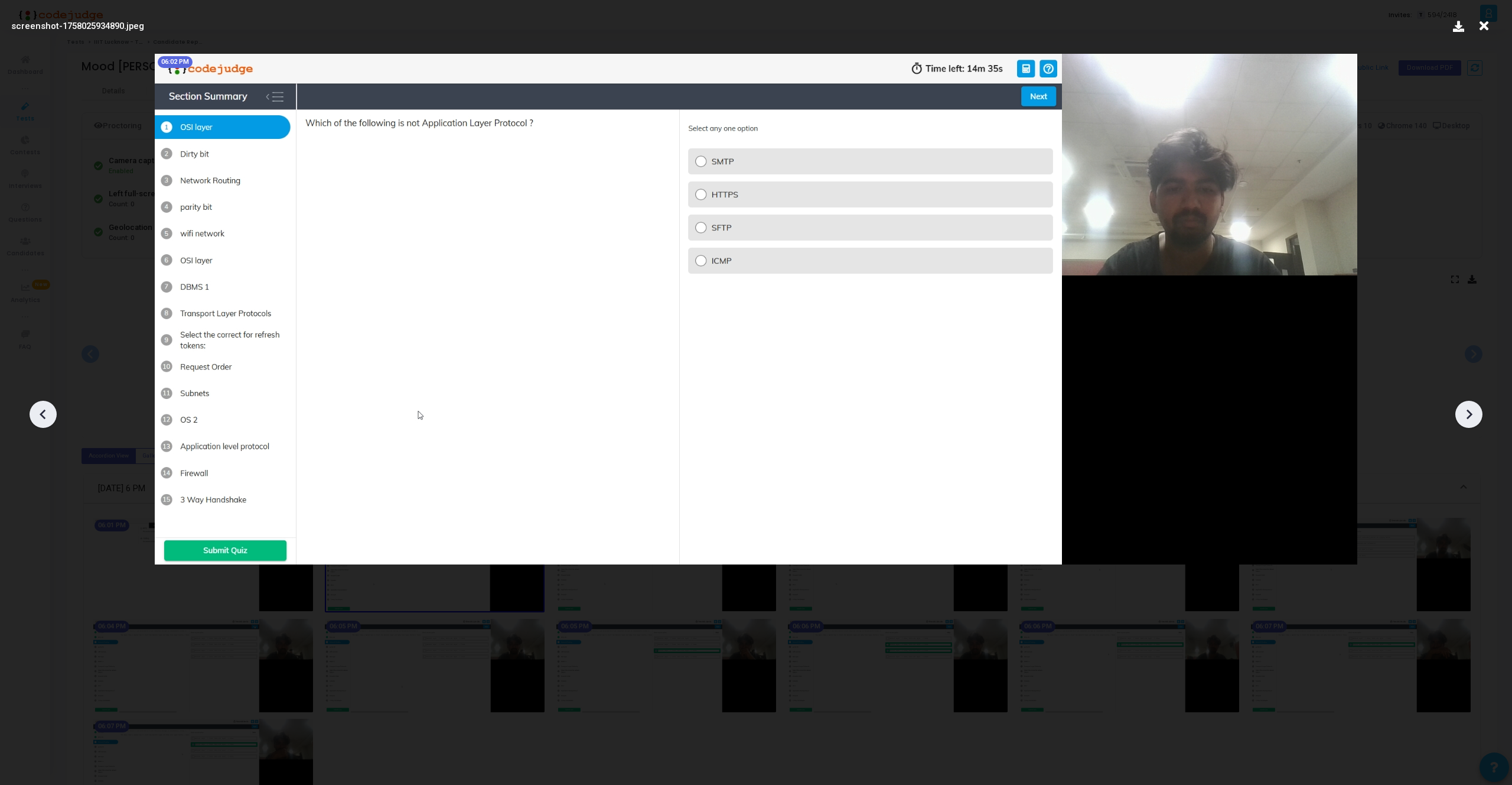
click at [1476, 422] on icon at bounding box center [1468, 414] width 18 height 18
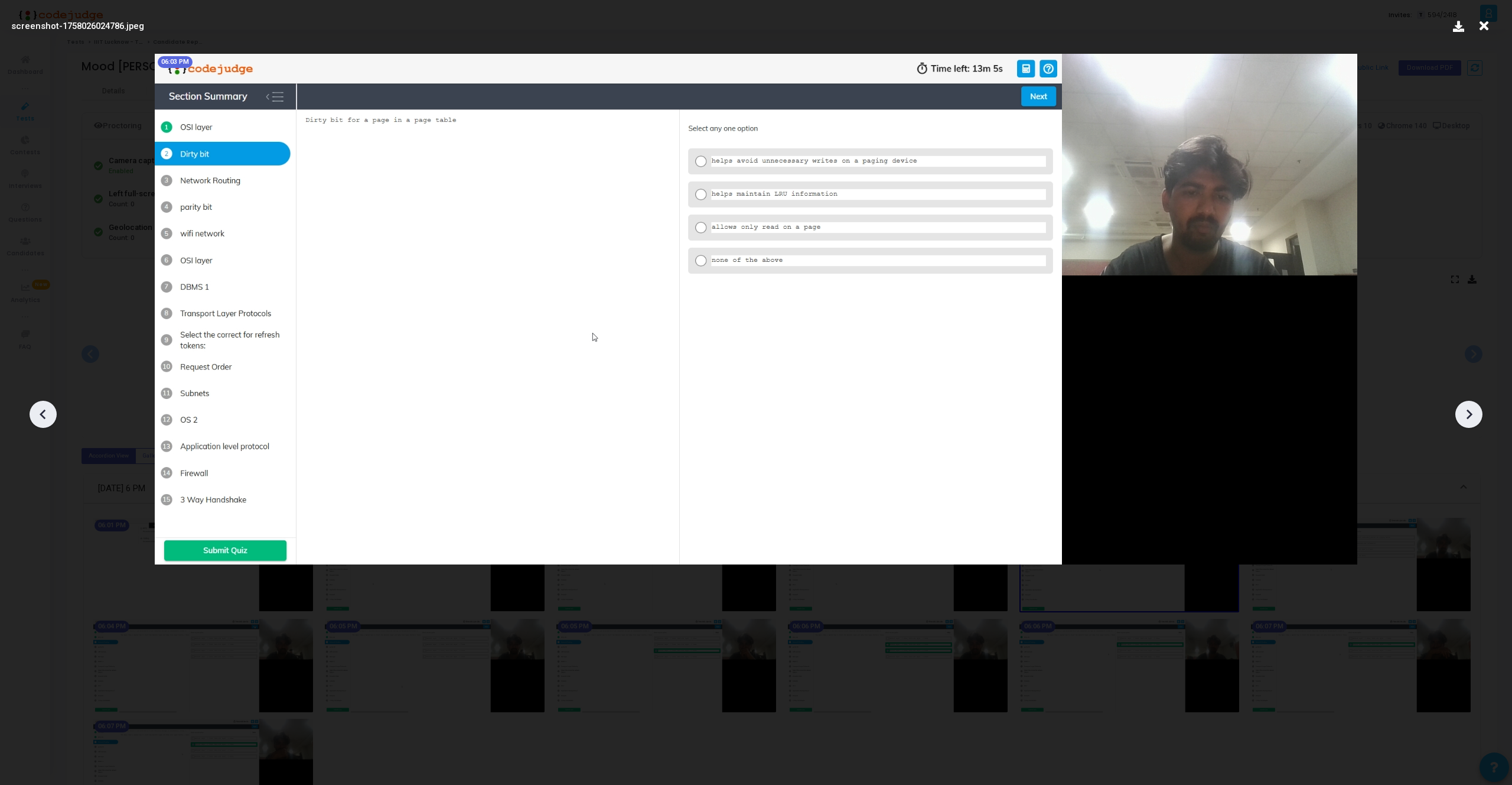
click at [1476, 422] on icon at bounding box center [1468, 414] width 18 height 18
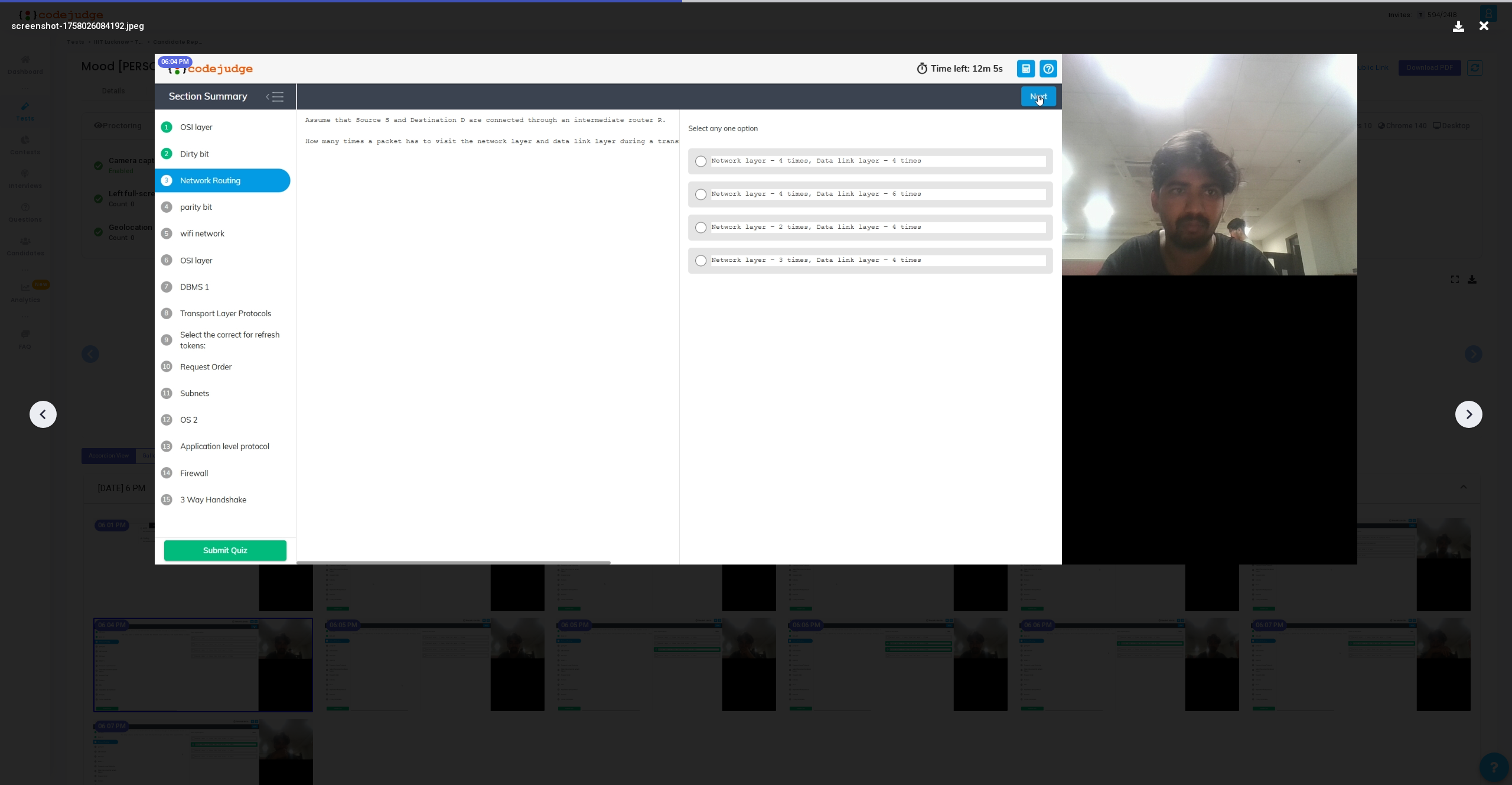
click at [1476, 422] on icon at bounding box center [1468, 414] width 18 height 18
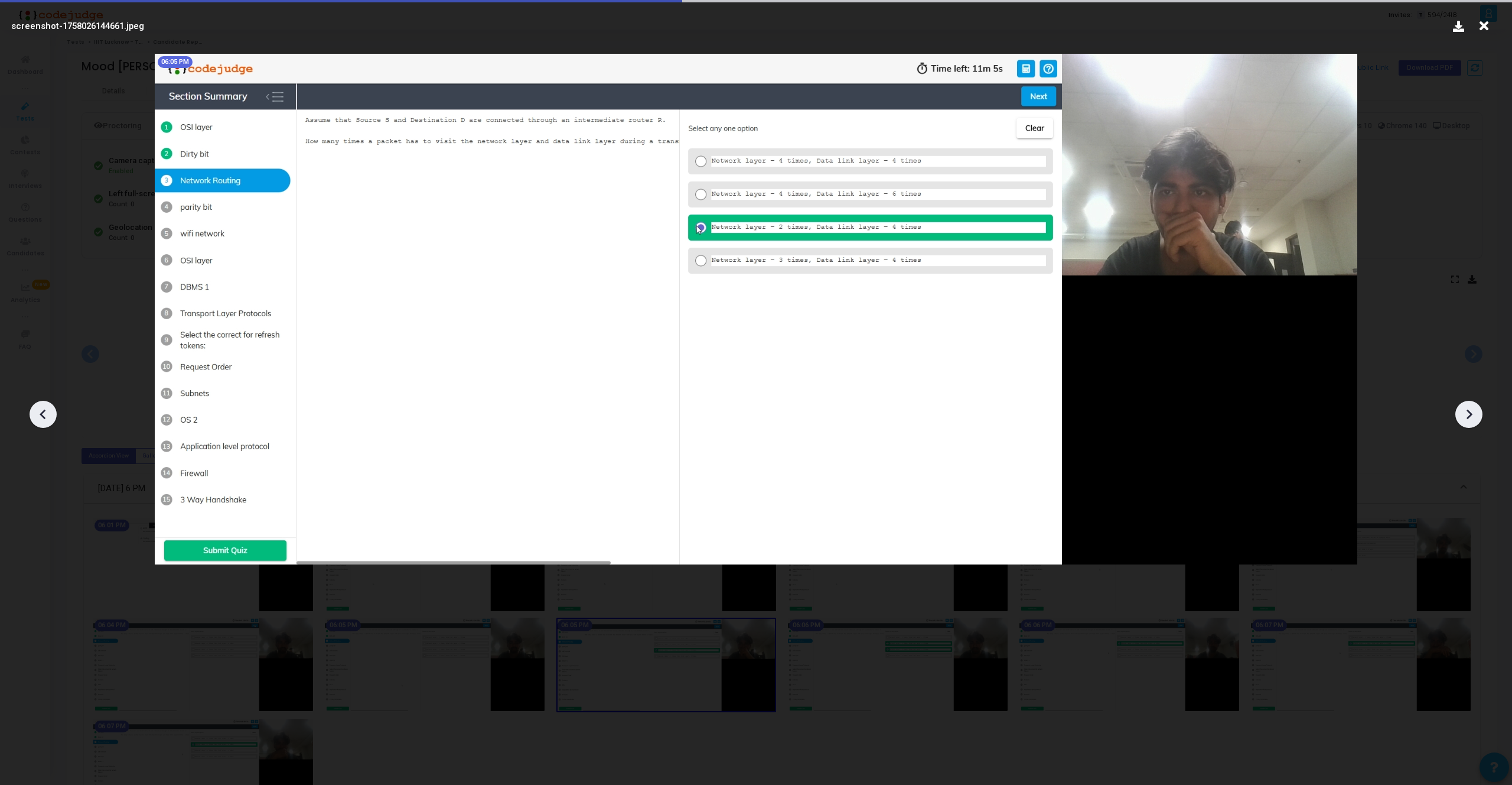
click at [1476, 422] on icon at bounding box center [1468, 414] width 18 height 18
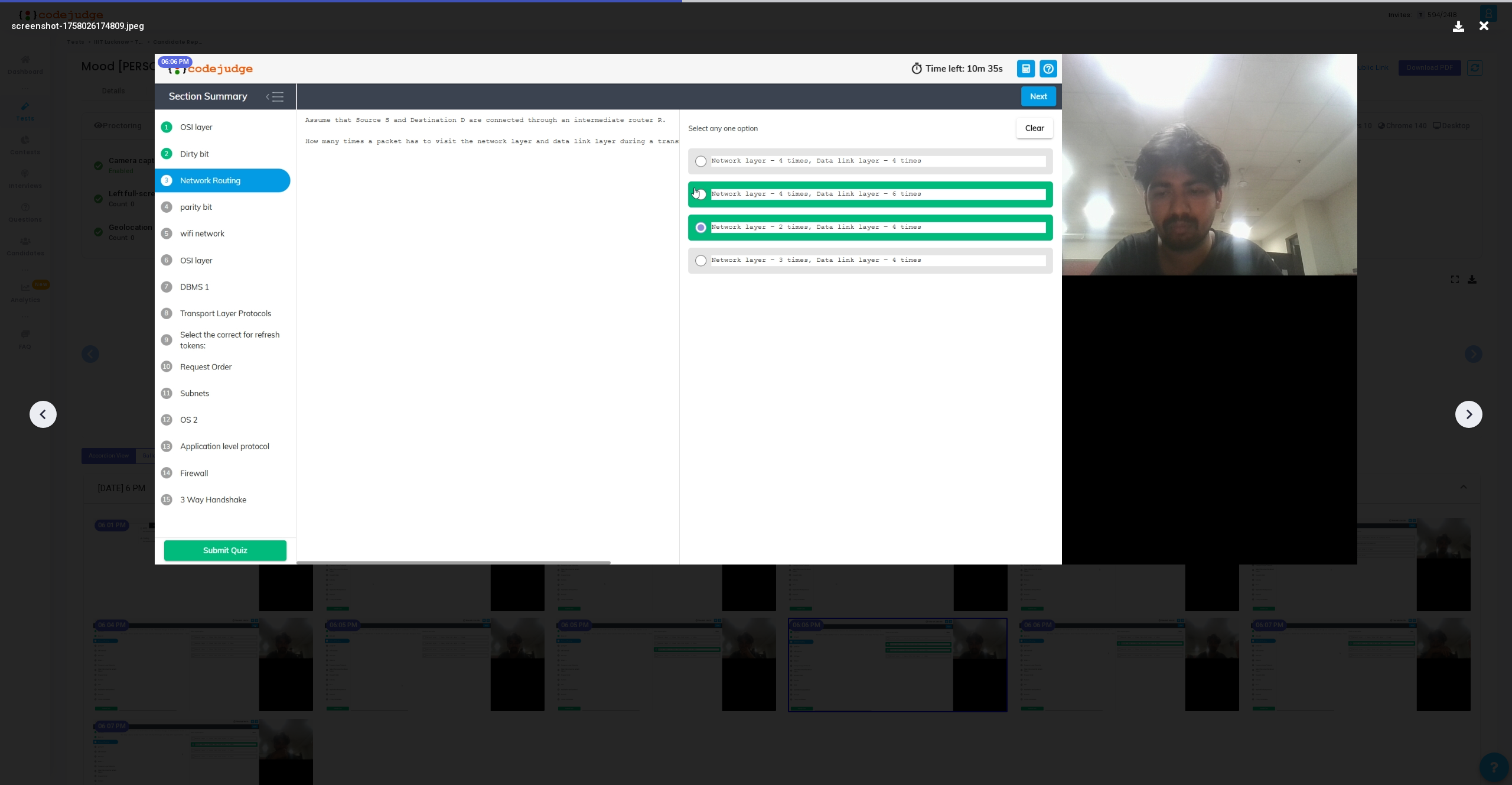
click at [1476, 422] on icon at bounding box center [1468, 414] width 18 height 18
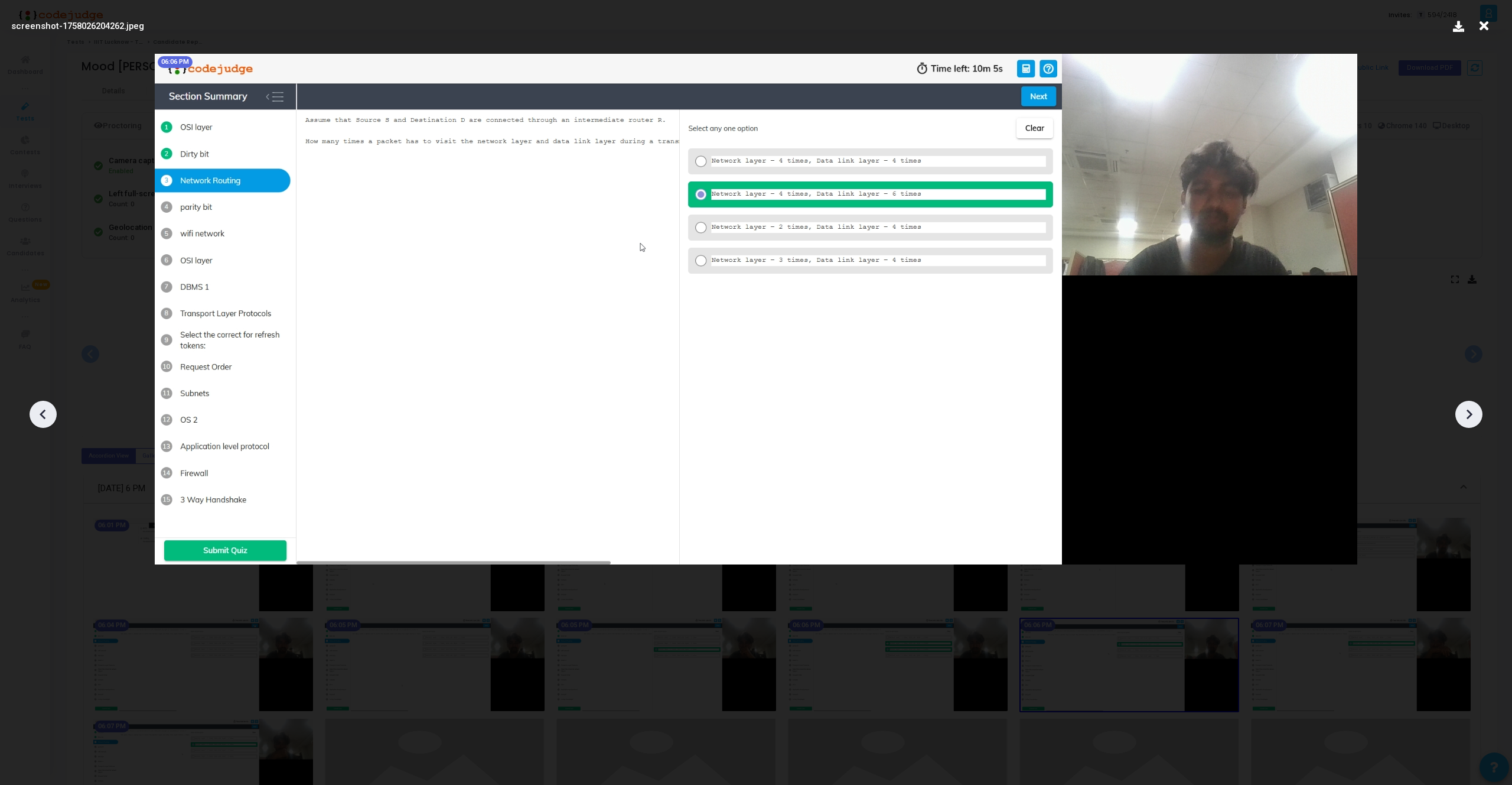
click at [1476, 422] on icon at bounding box center [1468, 414] width 18 height 18
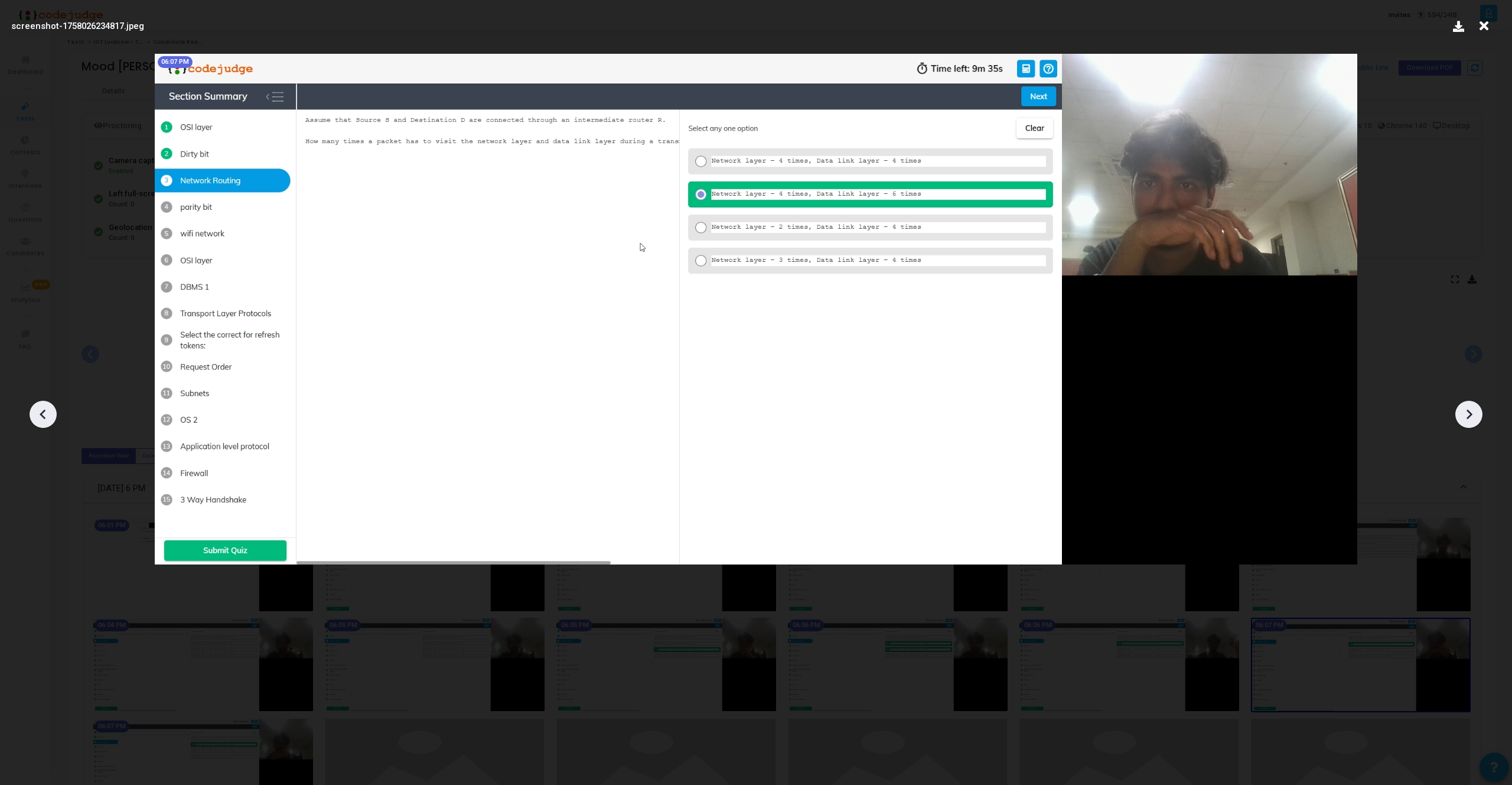
click at [1476, 422] on icon at bounding box center [1468, 414] width 18 height 18
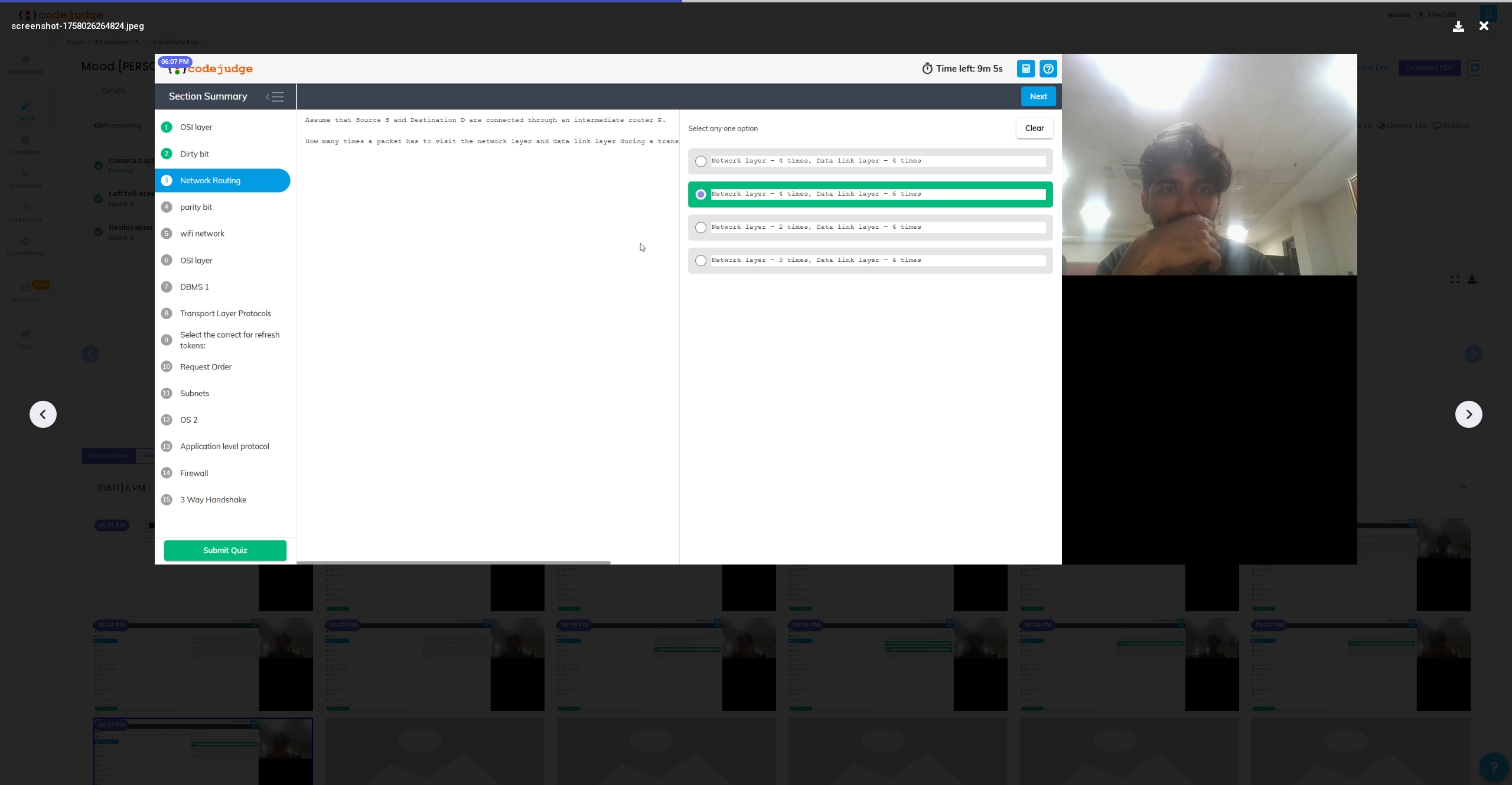
click at [1476, 422] on icon at bounding box center [1468, 414] width 18 height 18
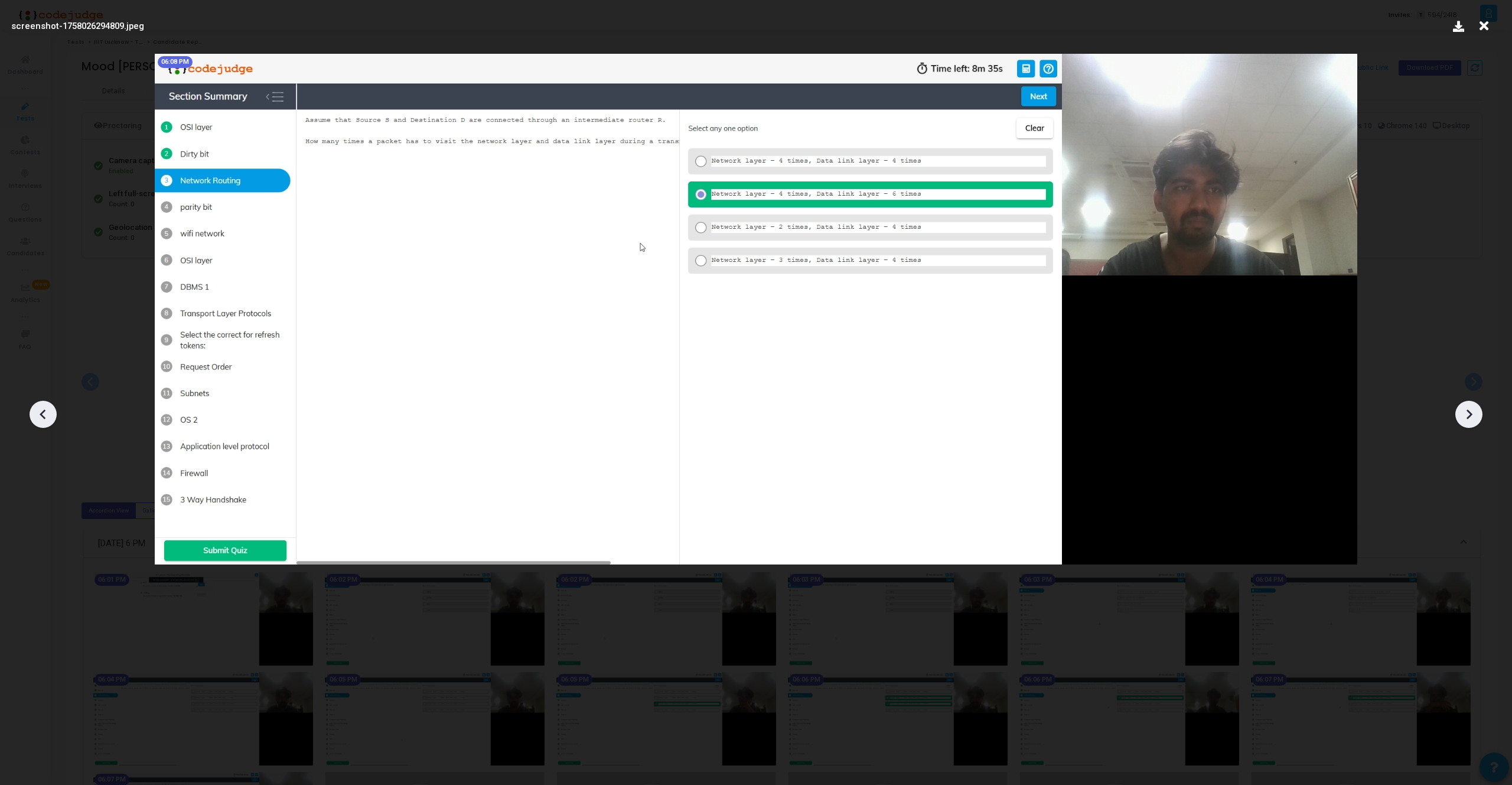
click at [1476, 422] on icon at bounding box center [1468, 414] width 18 height 18
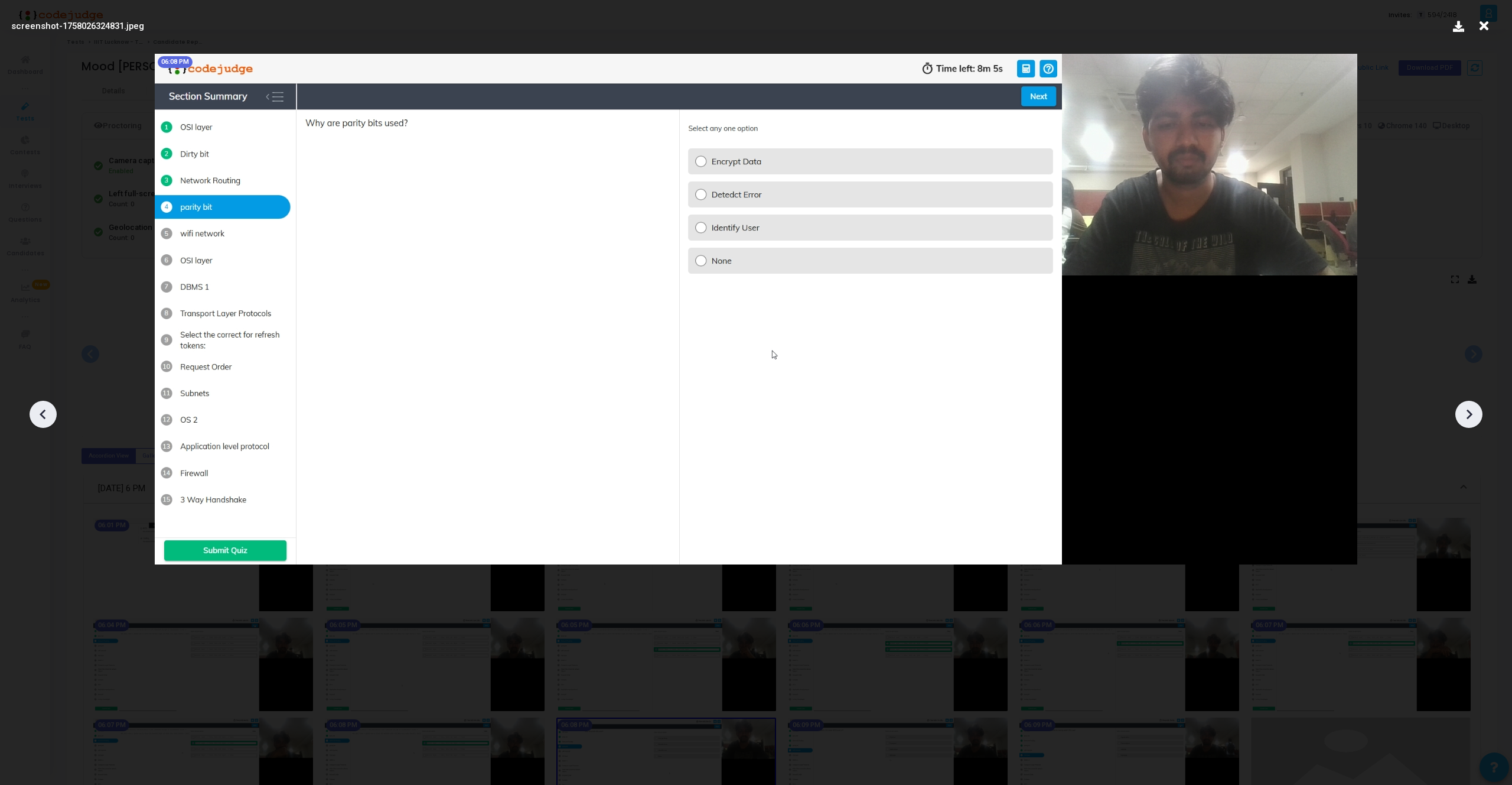
click at [1476, 422] on icon at bounding box center [1468, 414] width 18 height 18
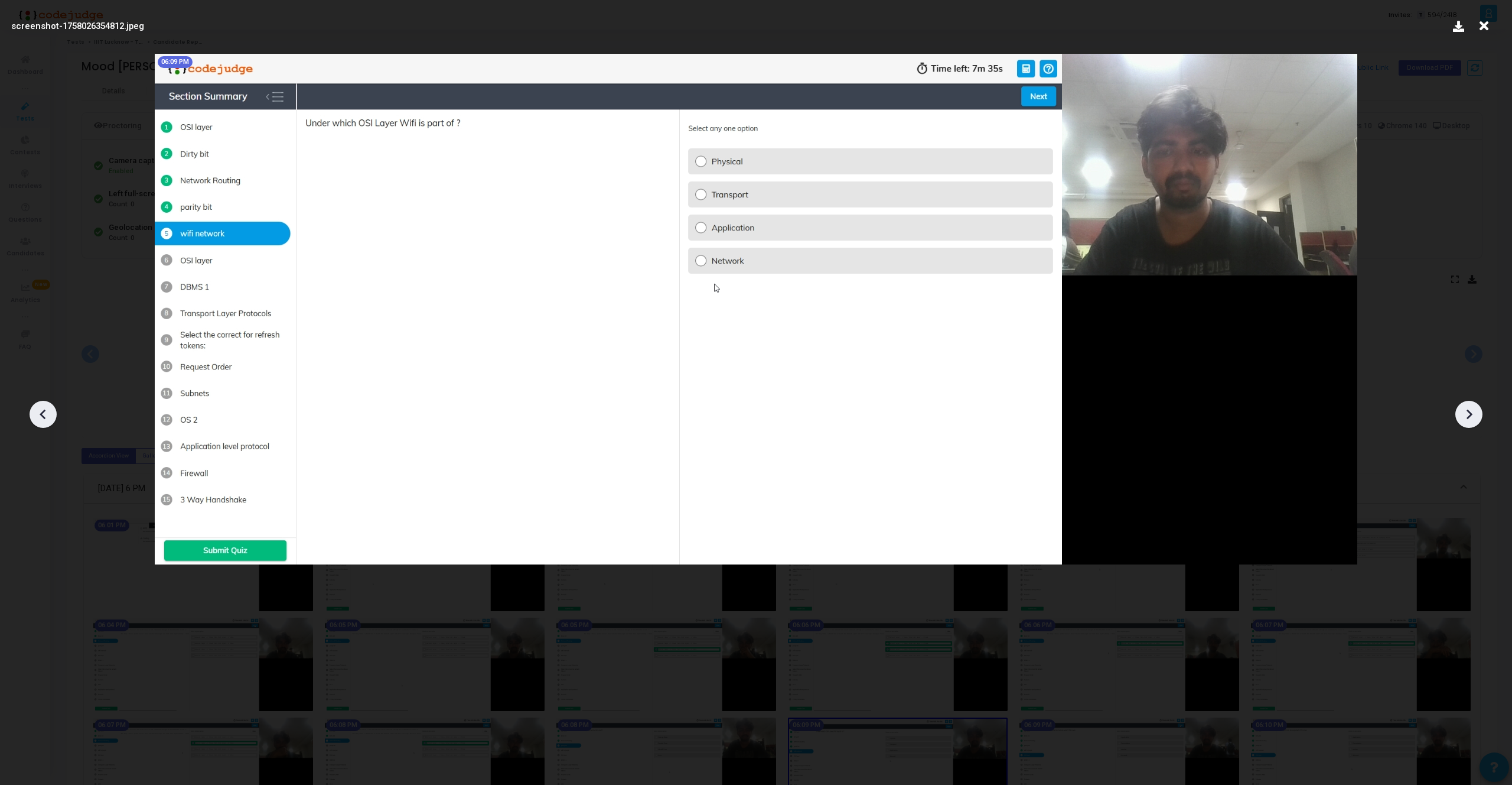
click at [1476, 422] on icon at bounding box center [1468, 414] width 18 height 18
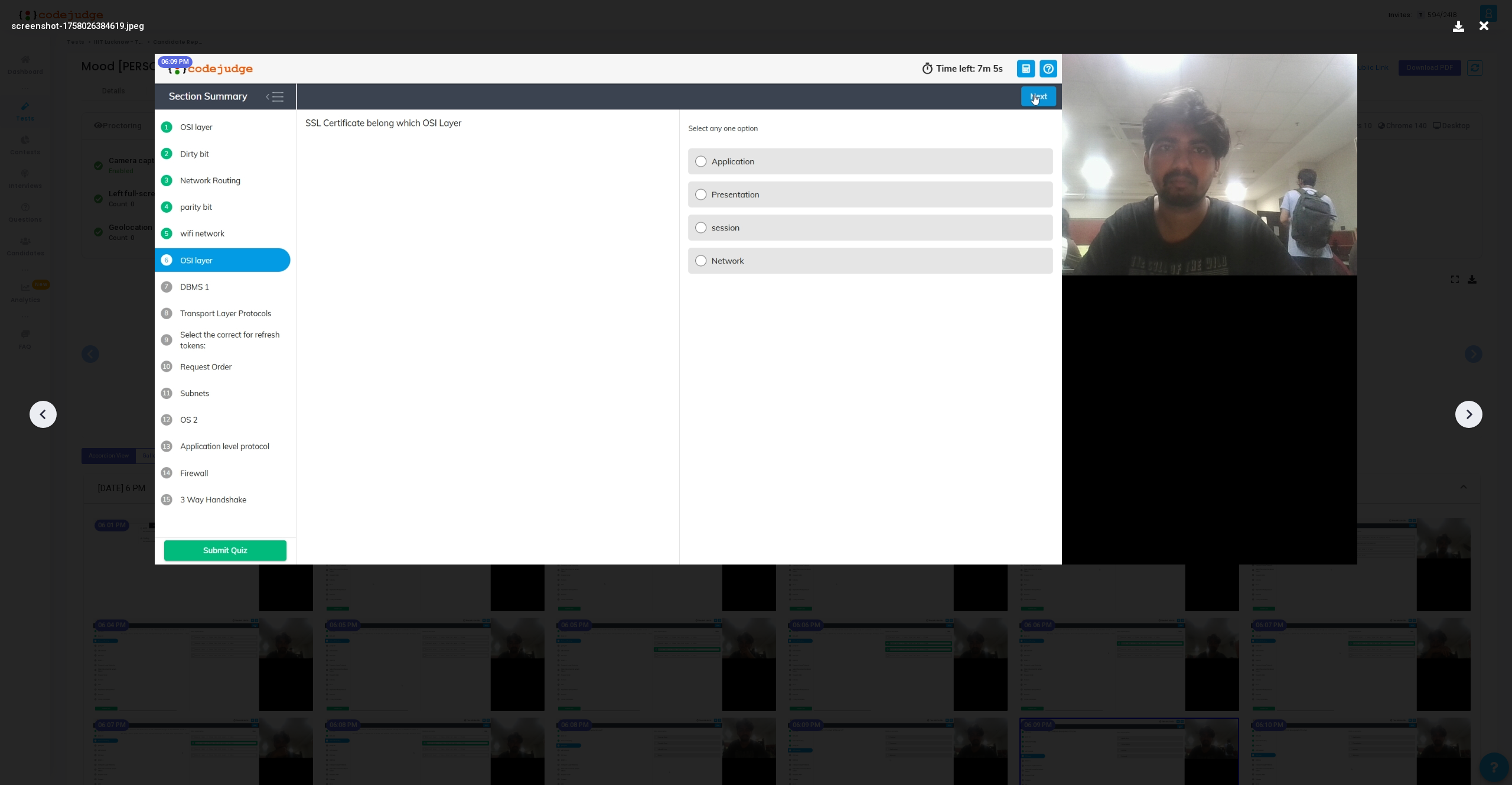
click at [1476, 422] on icon at bounding box center [1468, 414] width 18 height 18
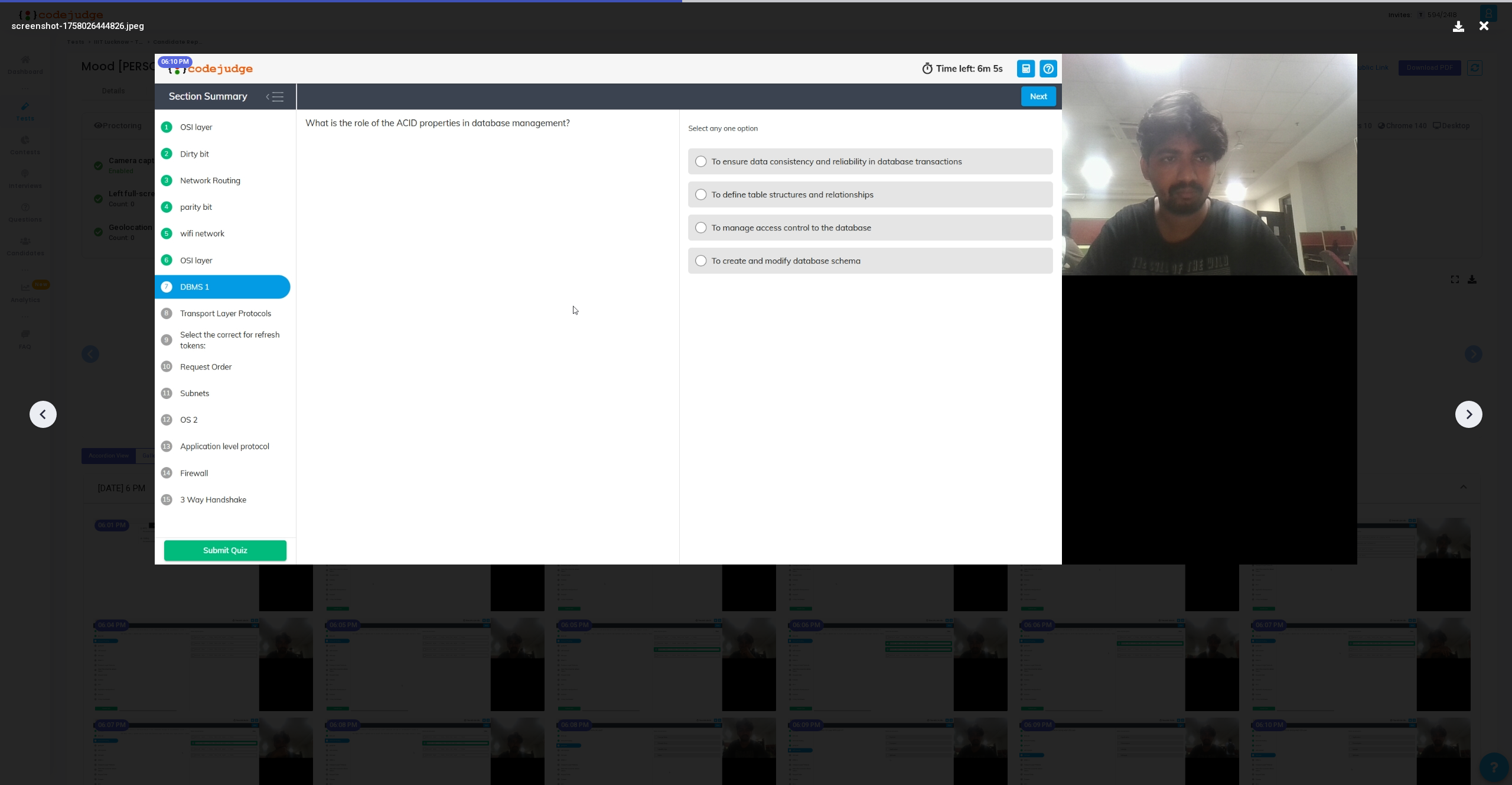
click at [1476, 422] on icon at bounding box center [1468, 414] width 18 height 18
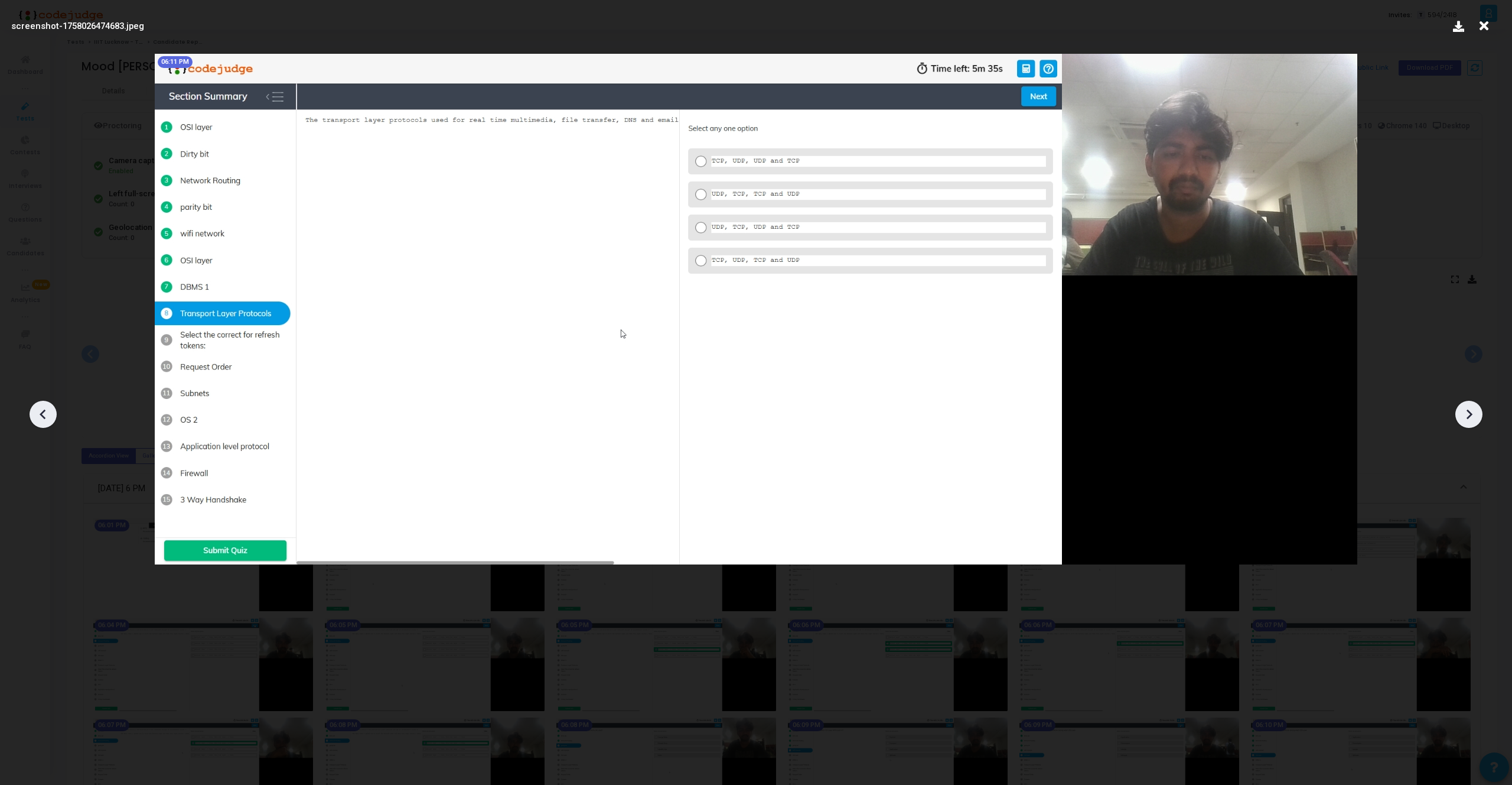
click at [1476, 422] on icon at bounding box center [1468, 414] width 18 height 18
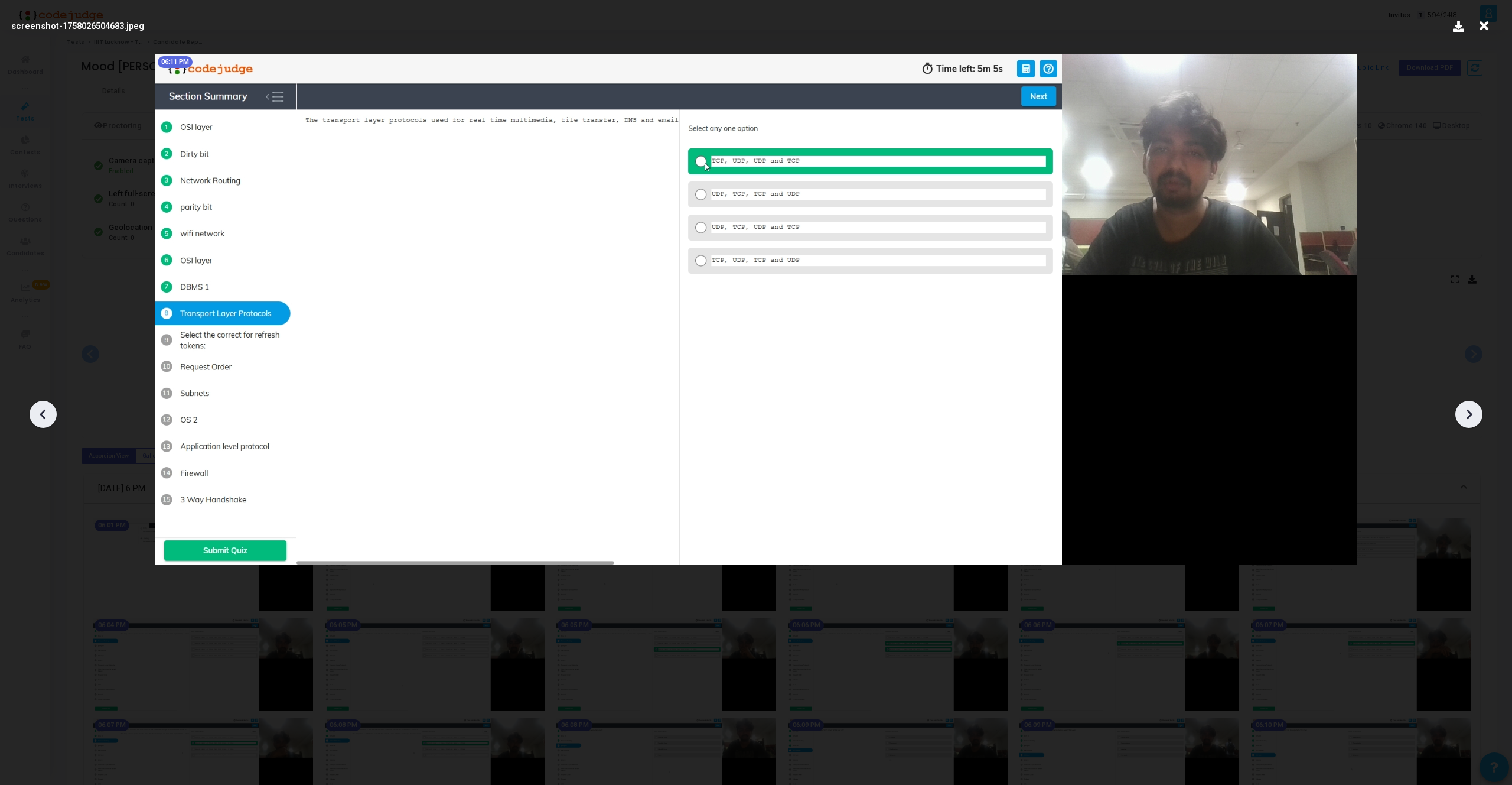
click at [1476, 422] on icon at bounding box center [1468, 414] width 18 height 18
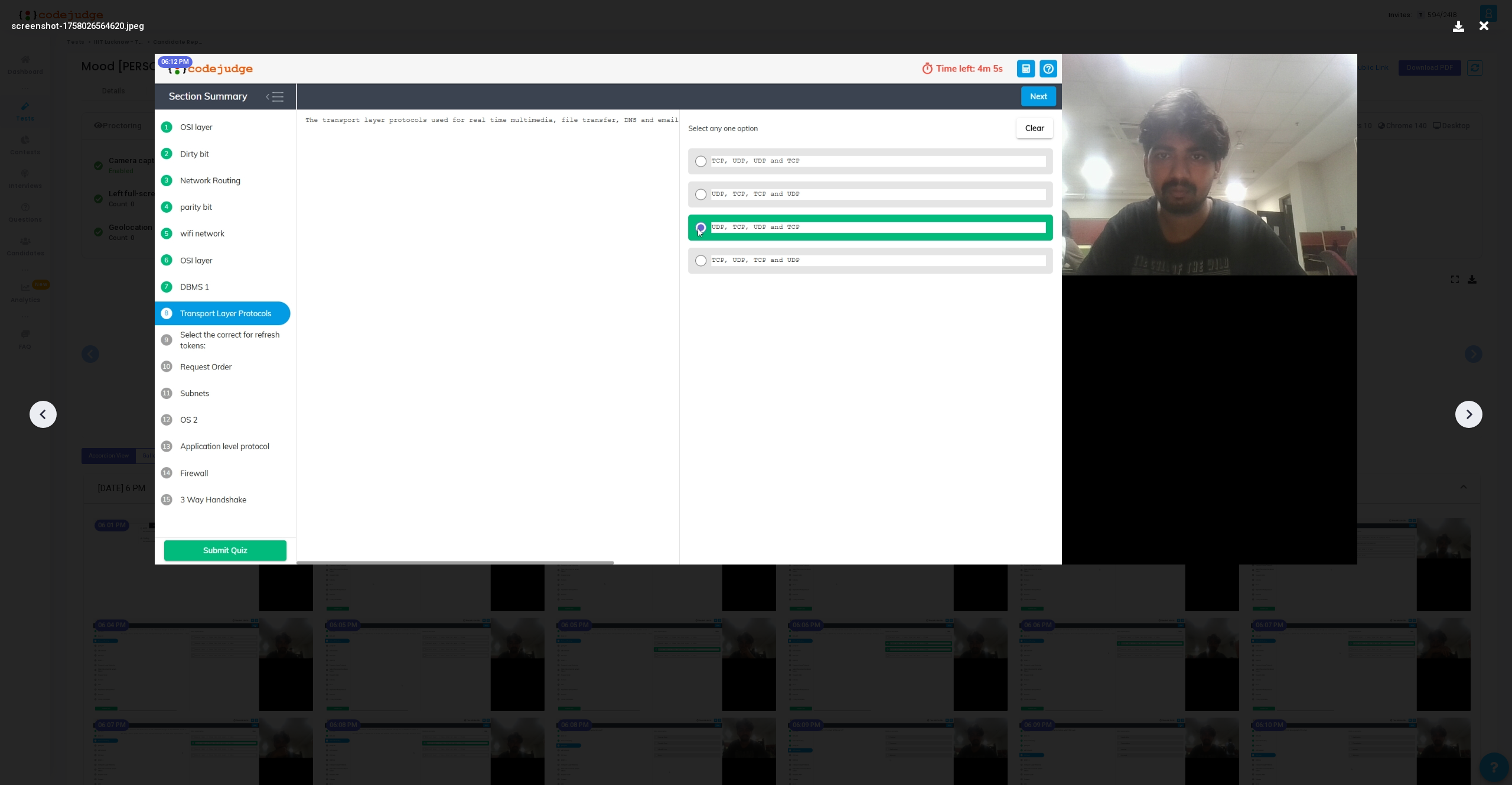
click at [1476, 422] on icon at bounding box center [1468, 414] width 18 height 18
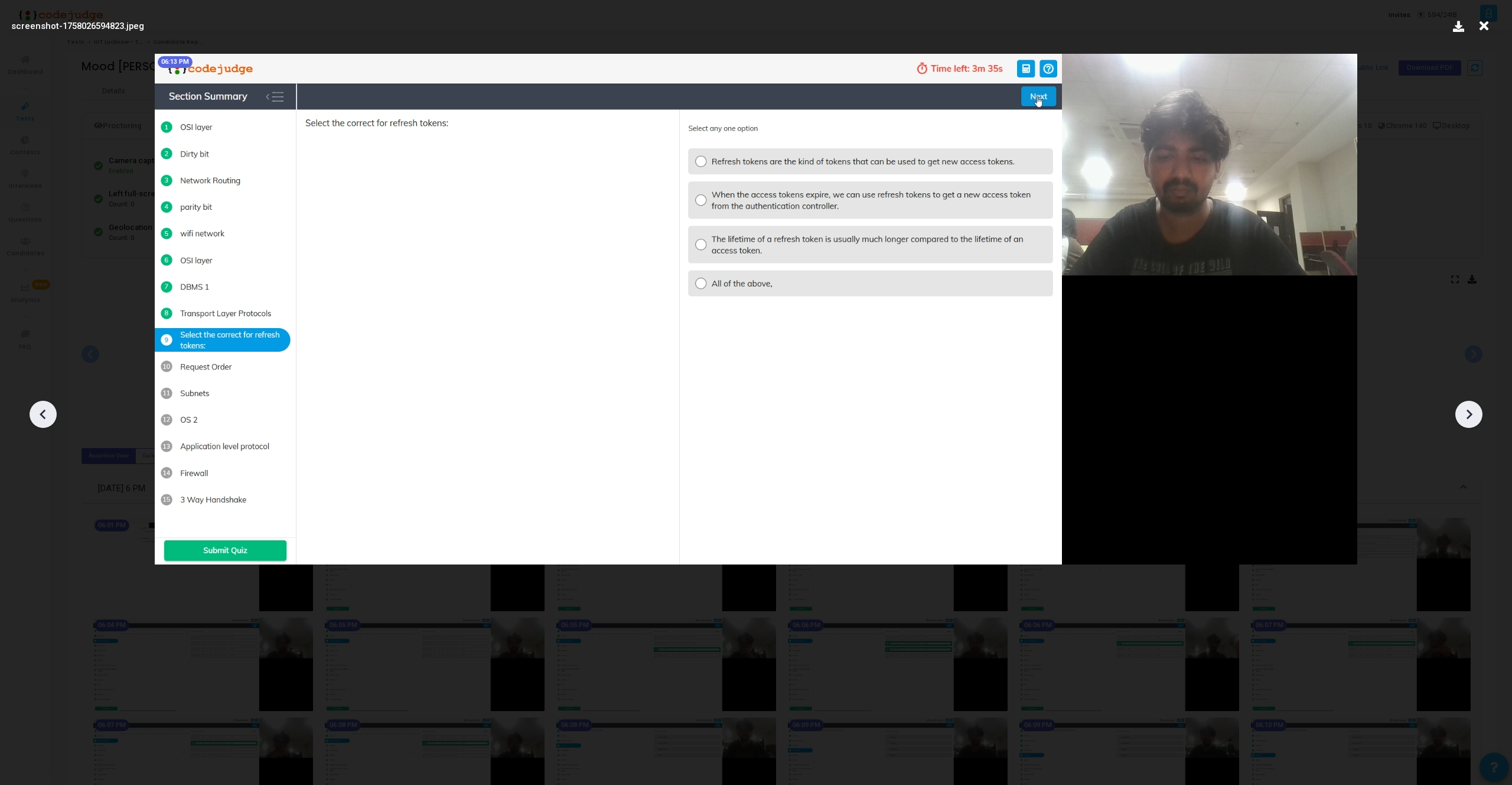
click at [1476, 422] on icon at bounding box center [1468, 414] width 18 height 18
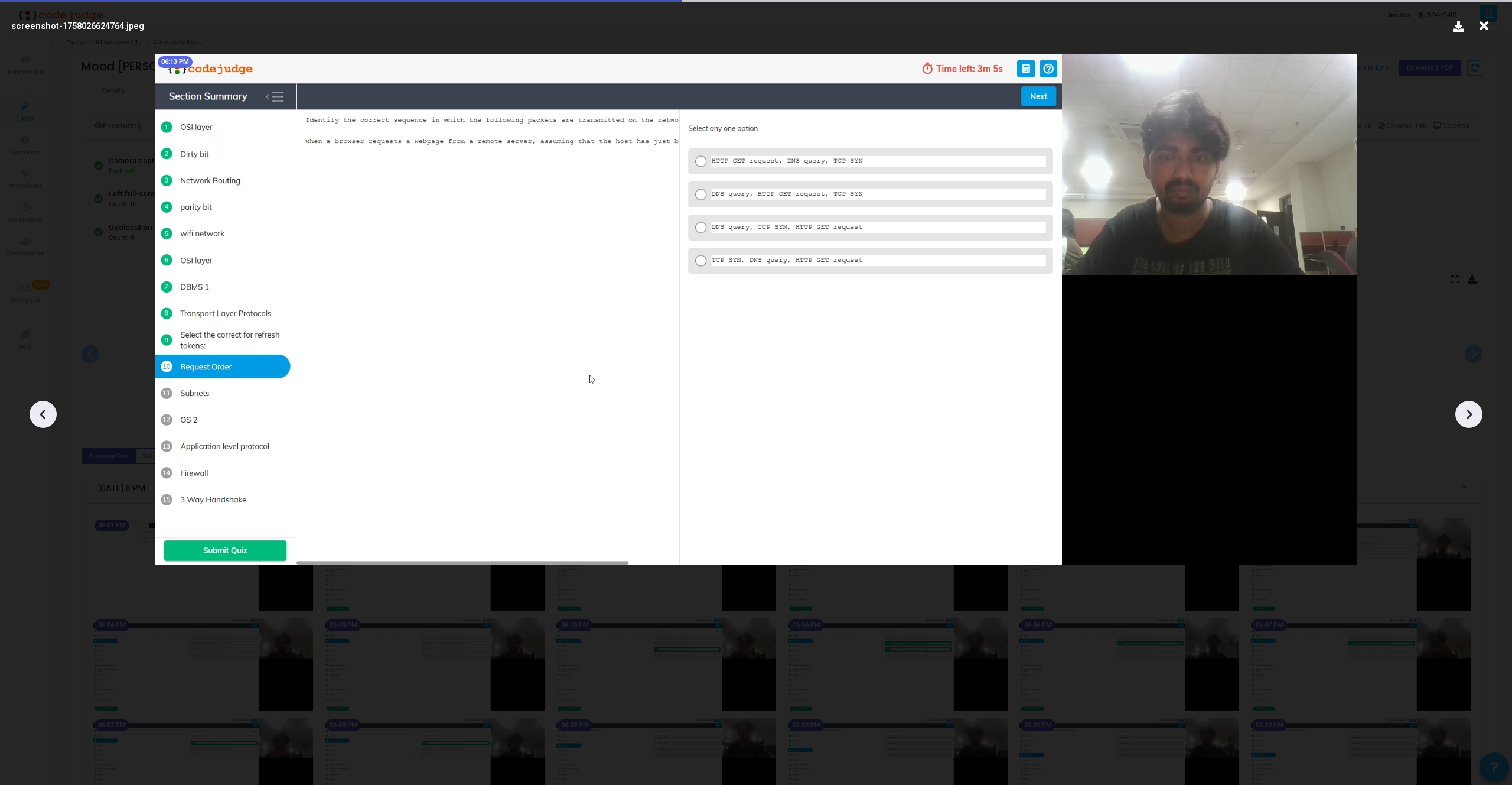
click at [1476, 422] on icon at bounding box center [1468, 414] width 18 height 18
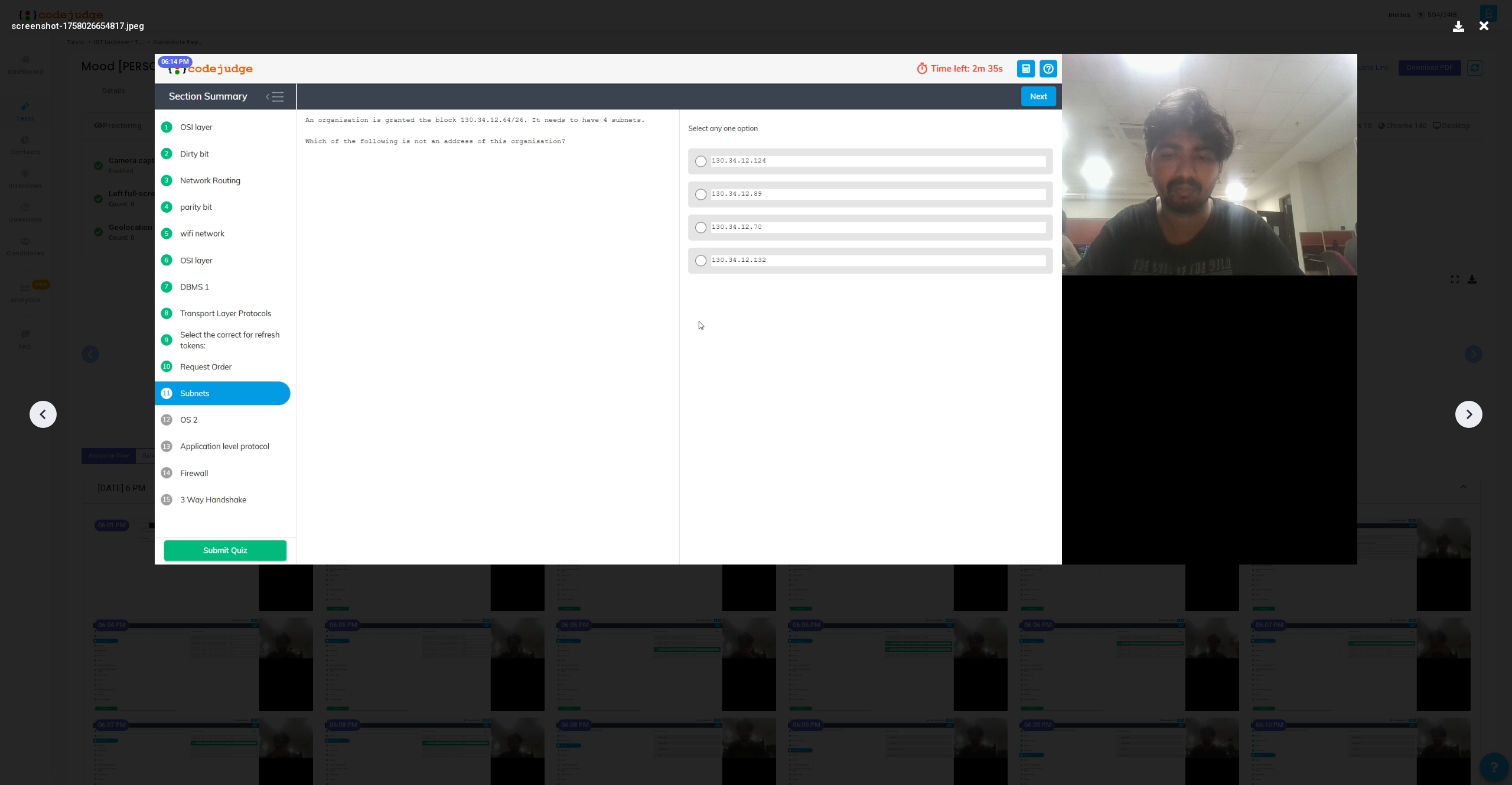
click at [1476, 422] on icon at bounding box center [1468, 414] width 18 height 18
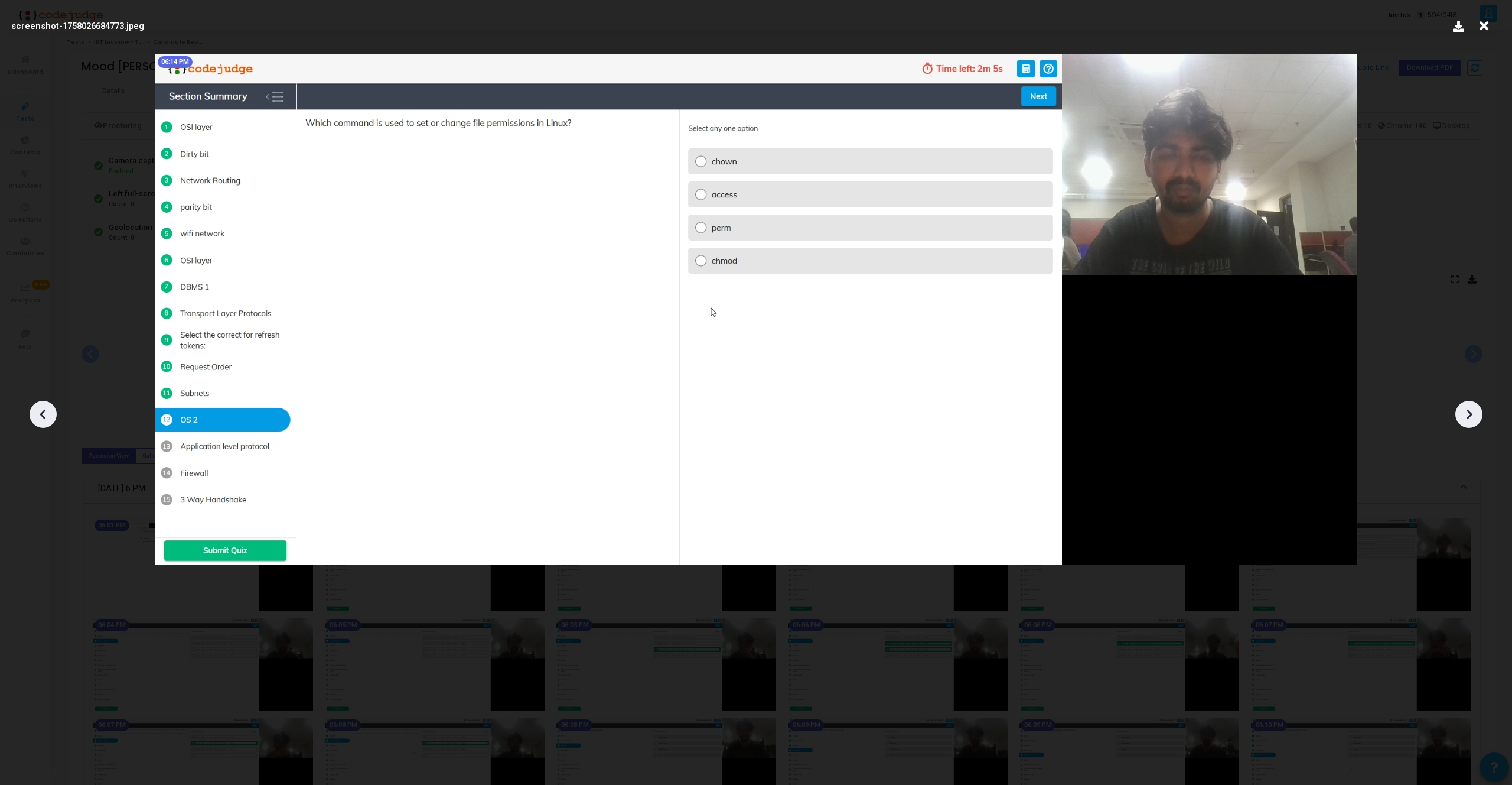
click at [1476, 422] on icon at bounding box center [1468, 414] width 18 height 18
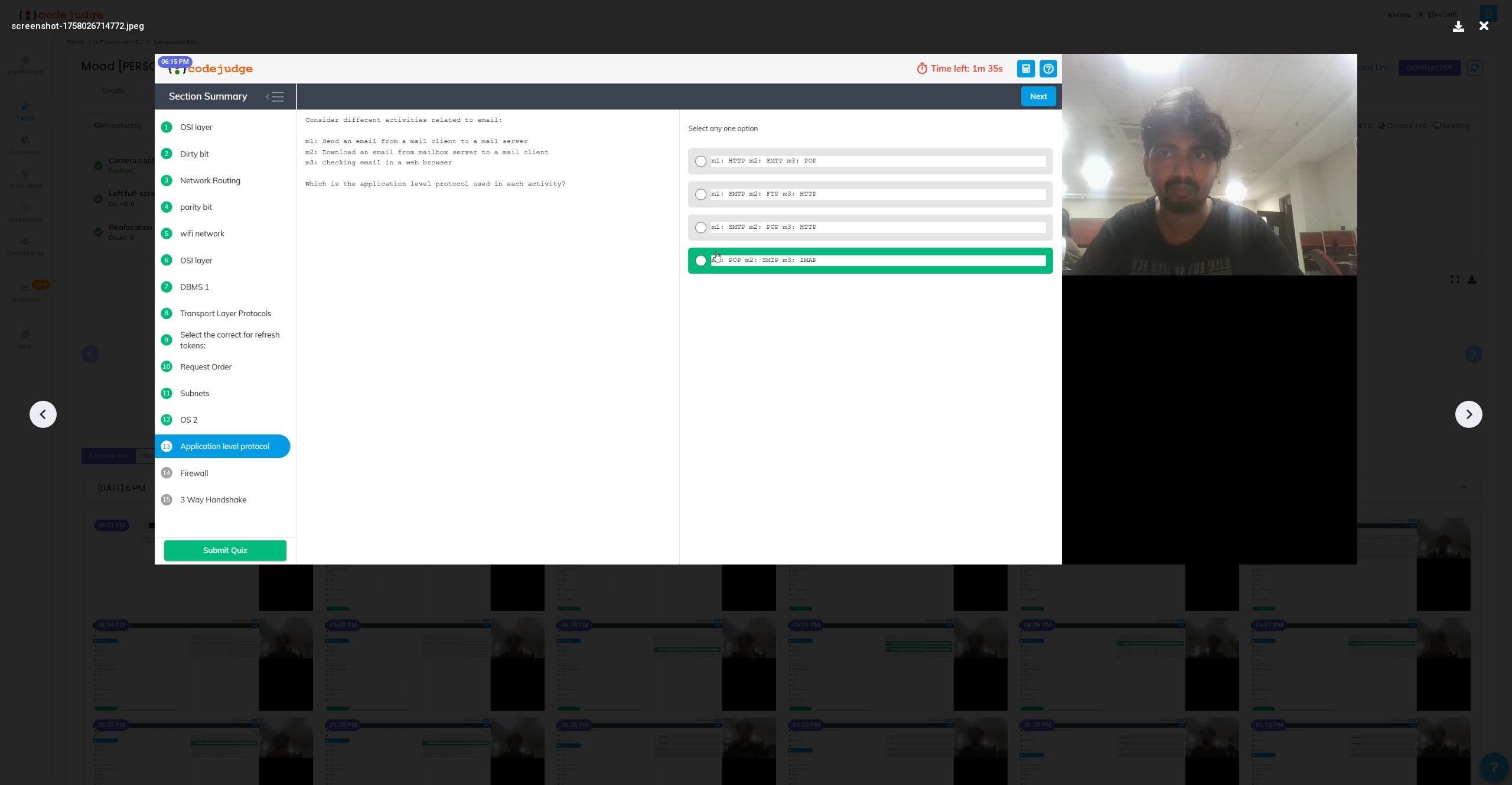
click at [1476, 422] on icon at bounding box center [1468, 414] width 18 height 18
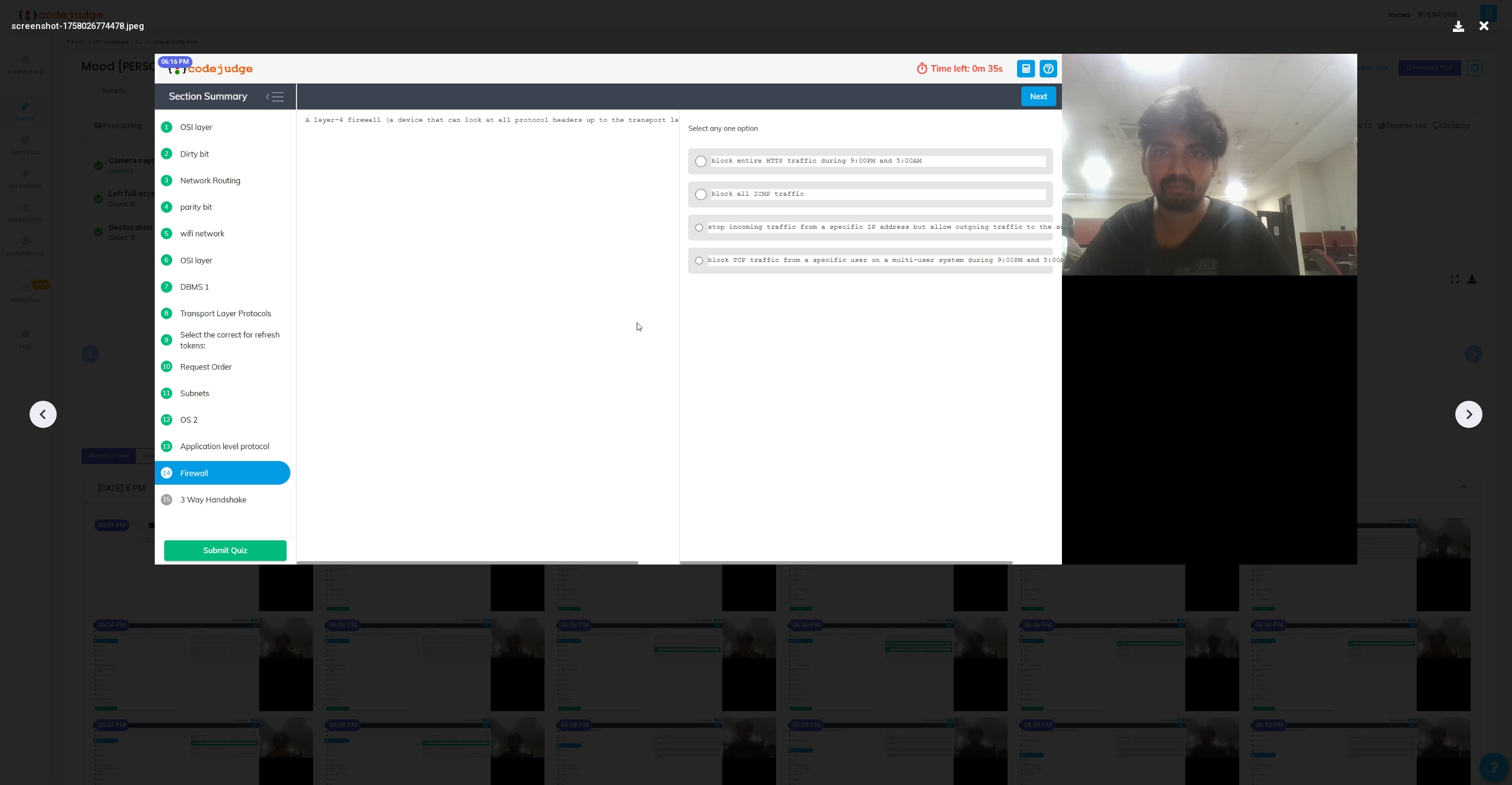
click at [1476, 422] on icon at bounding box center [1468, 414] width 18 height 18
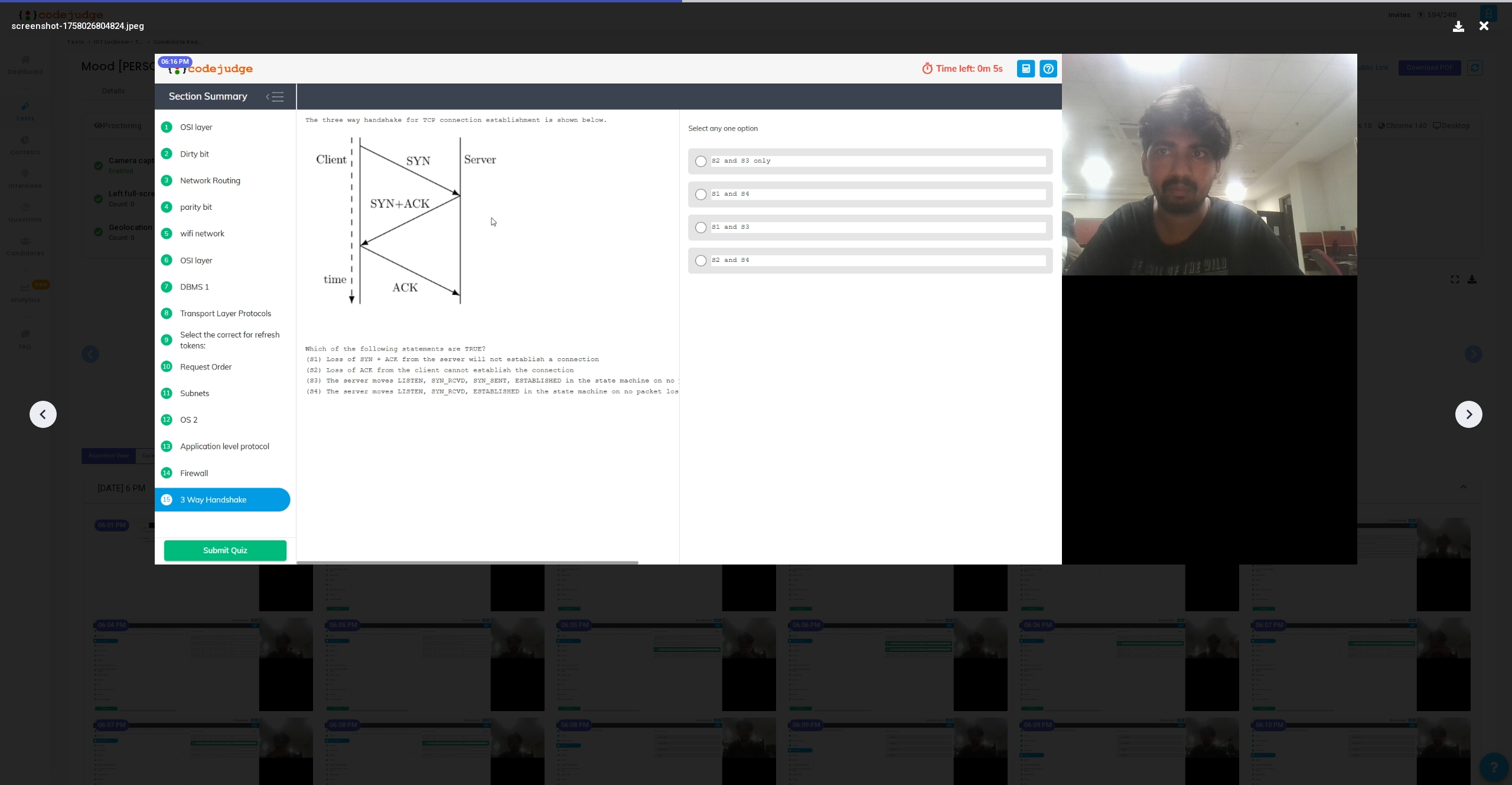
click at [1476, 422] on icon at bounding box center [1468, 414] width 18 height 18
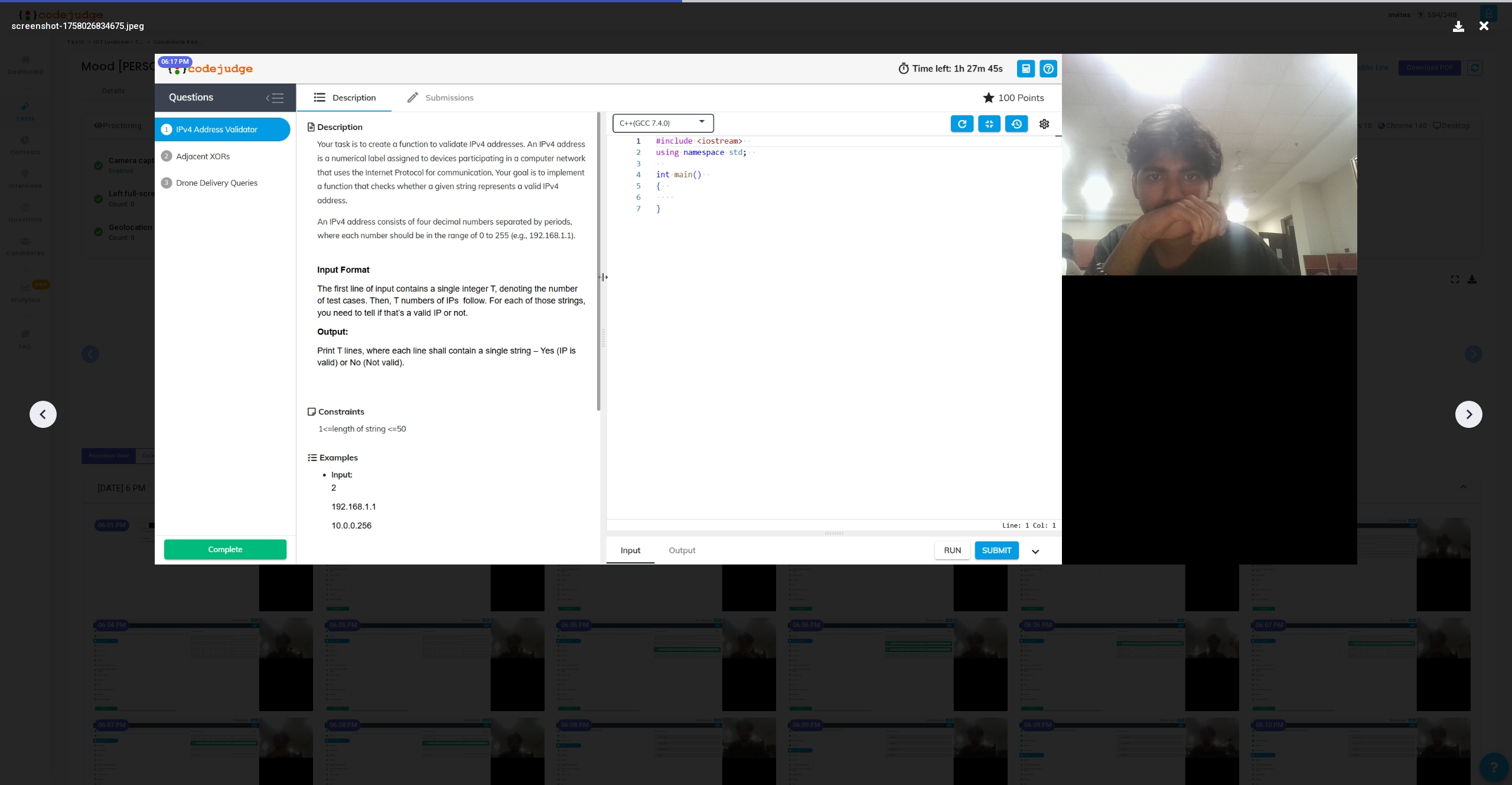
click at [1476, 422] on icon at bounding box center [1468, 414] width 18 height 18
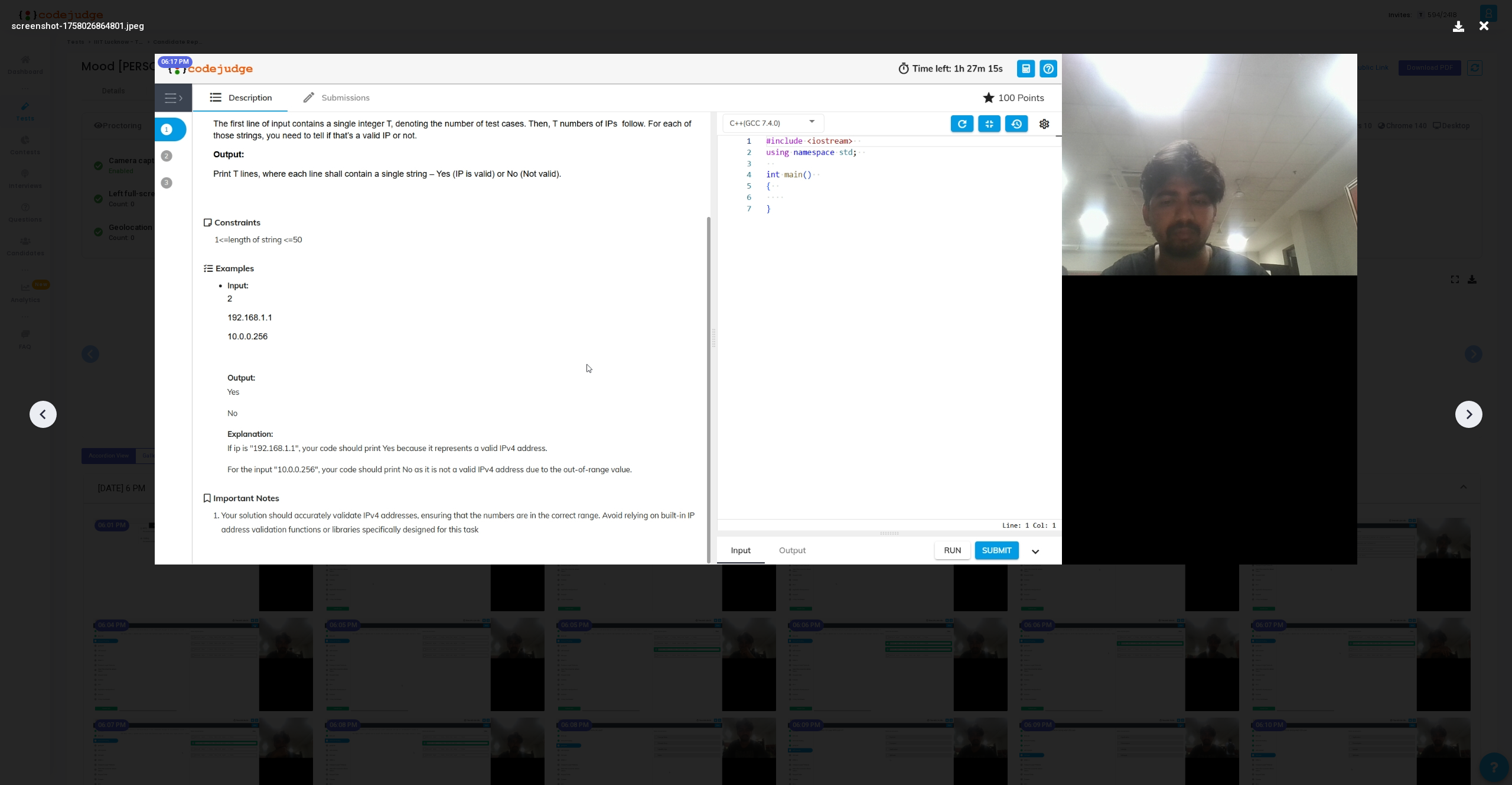
click at [44, 408] on icon at bounding box center [43, 414] width 18 height 18
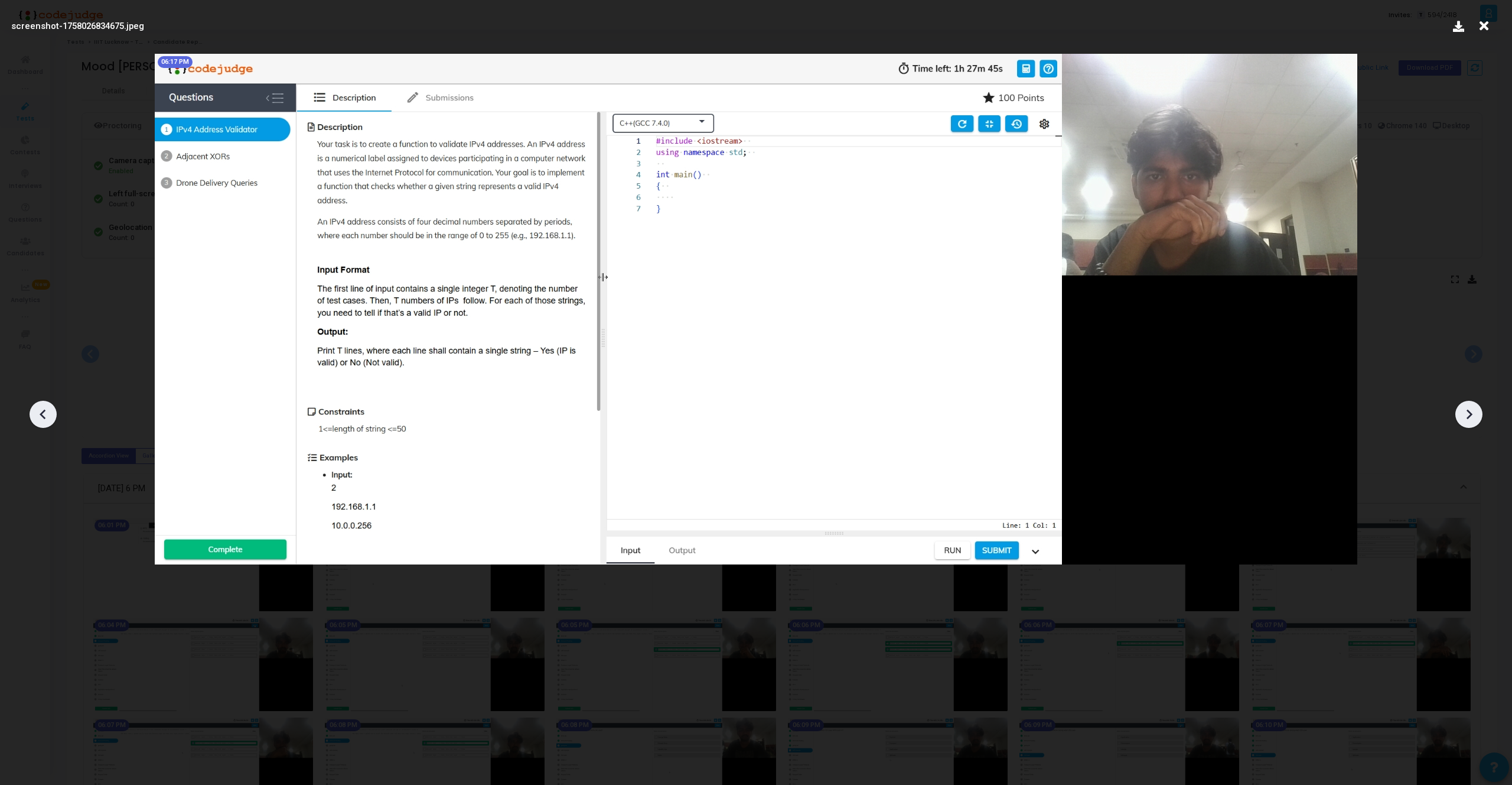
click at [44, 408] on icon at bounding box center [43, 414] width 18 height 18
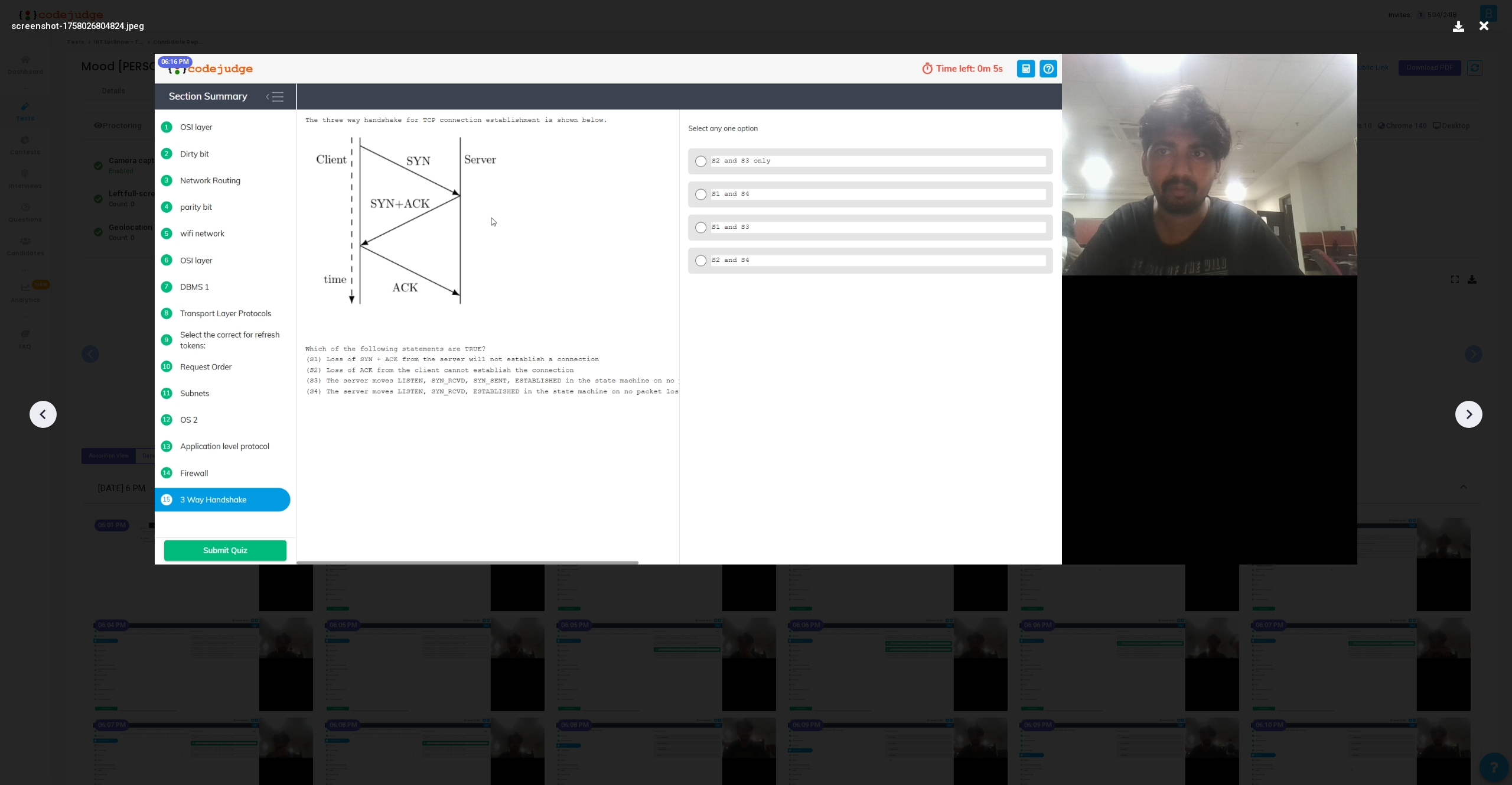
click at [1462, 416] on icon at bounding box center [1468, 414] width 18 height 18
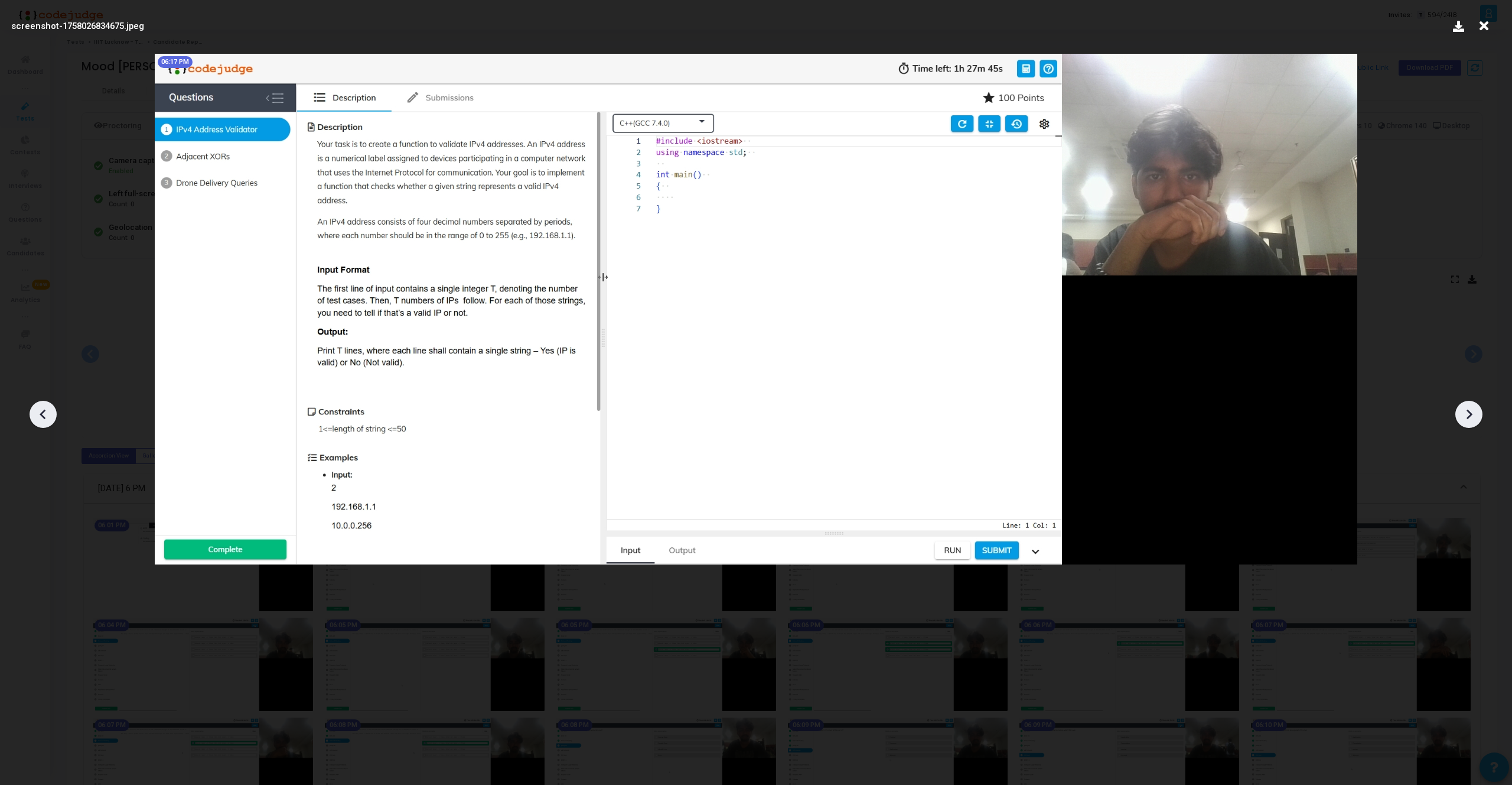
click at [1462, 416] on icon at bounding box center [1468, 414] width 18 height 18
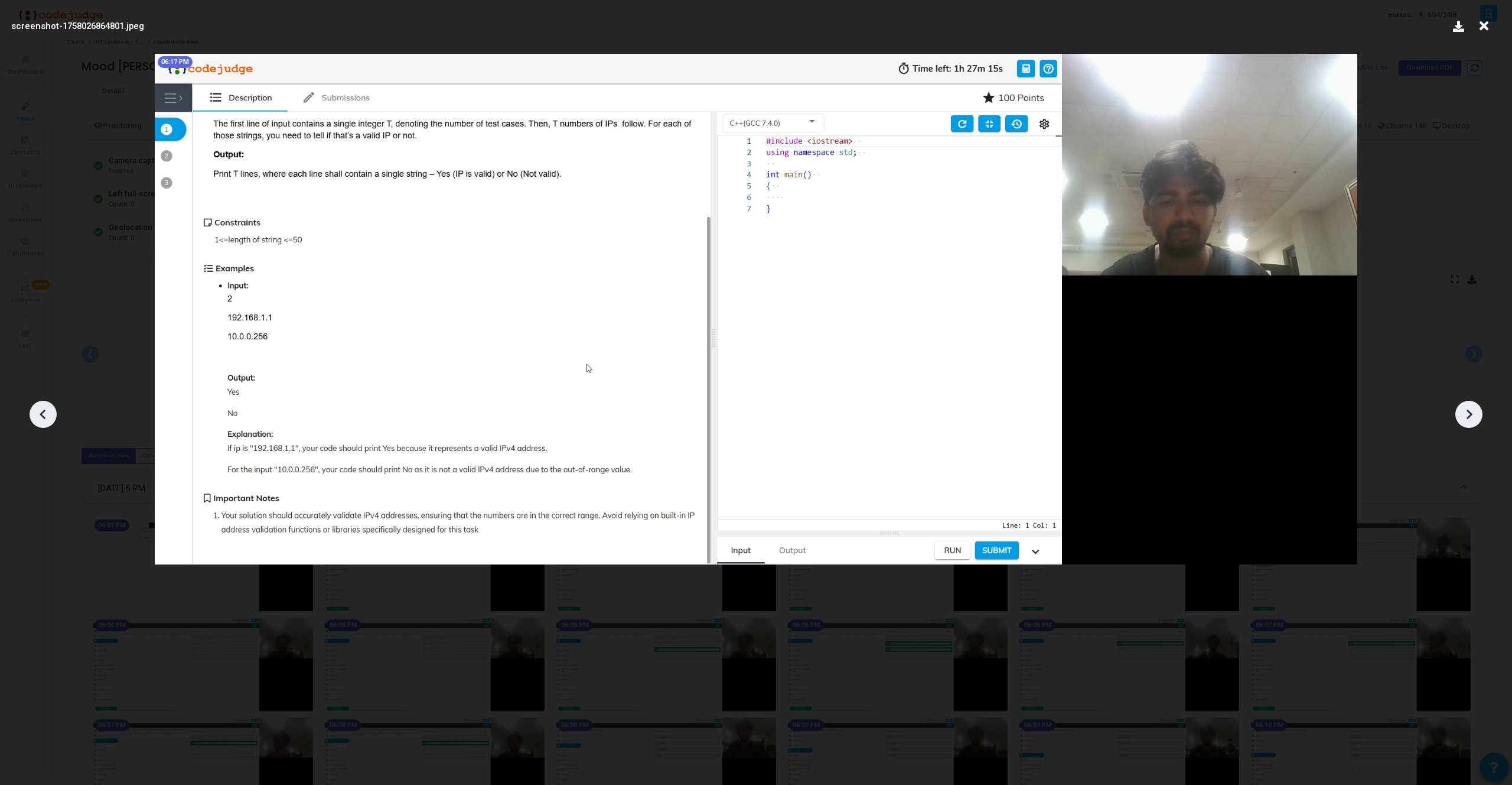
click at [1462, 416] on icon at bounding box center [1468, 414] width 18 height 18
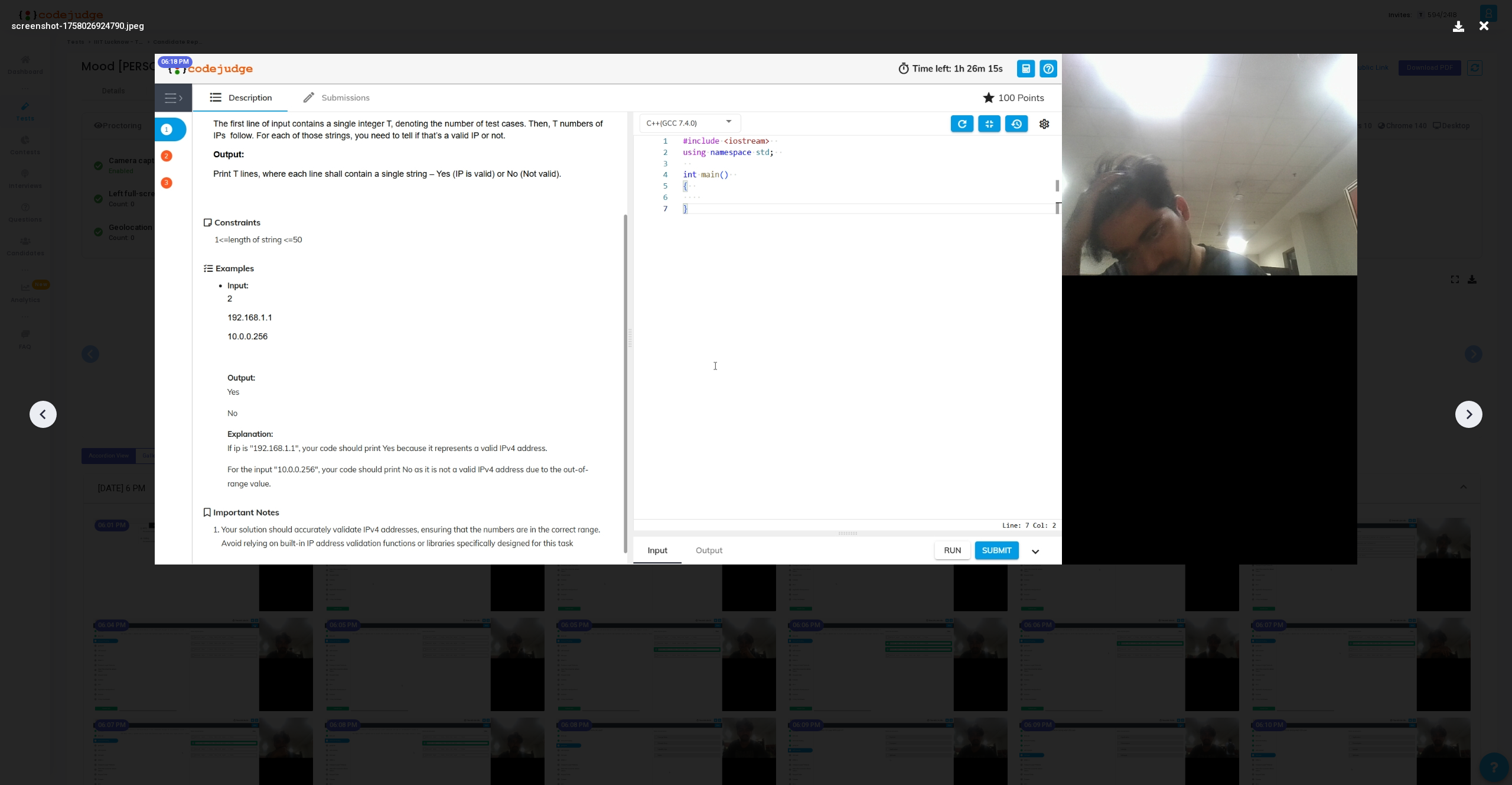
click at [1462, 416] on icon at bounding box center [1468, 414] width 18 height 18
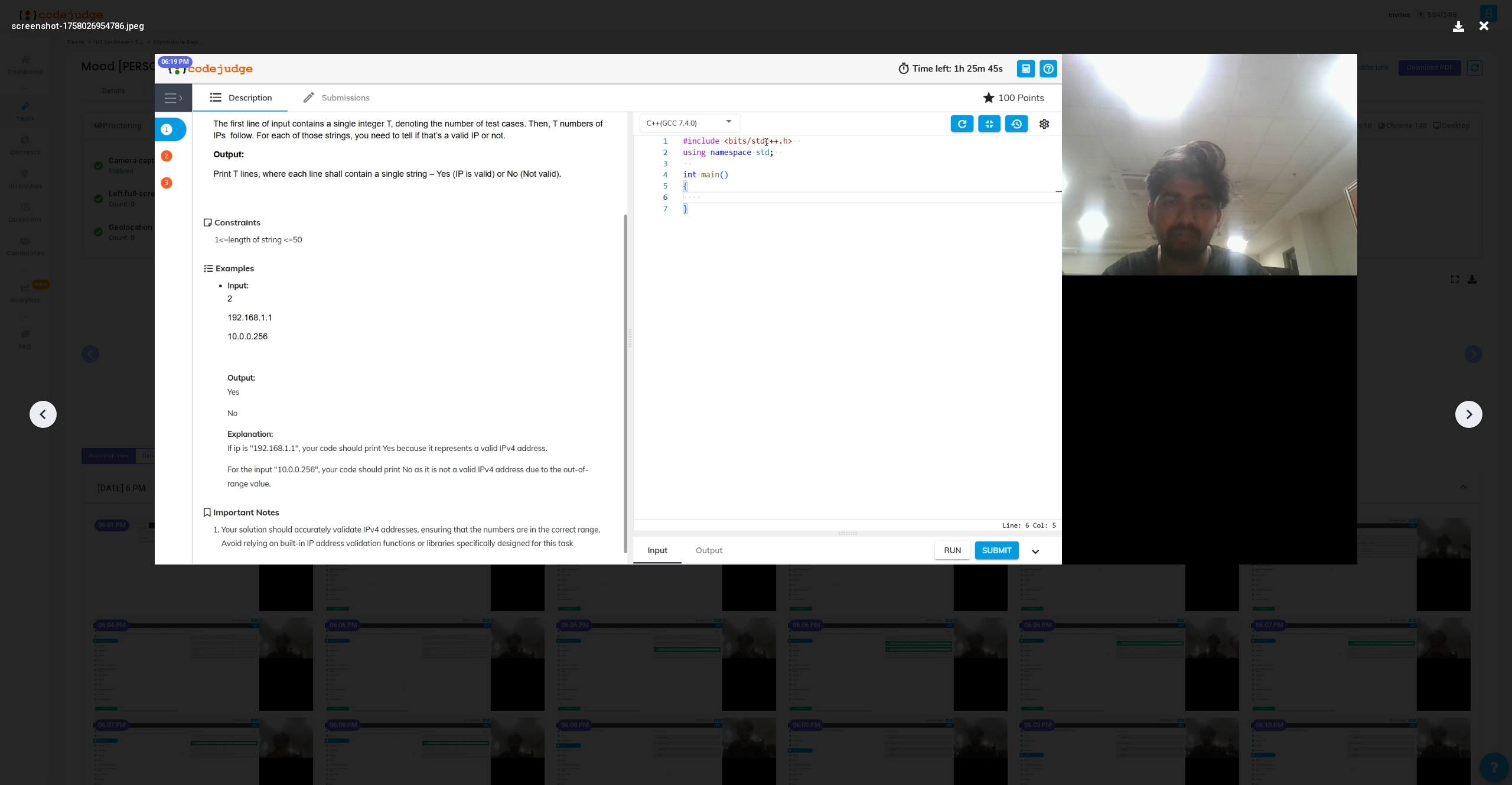
click at [1462, 416] on icon at bounding box center [1468, 414] width 18 height 18
click at [49, 421] on icon at bounding box center [43, 414] width 18 height 18
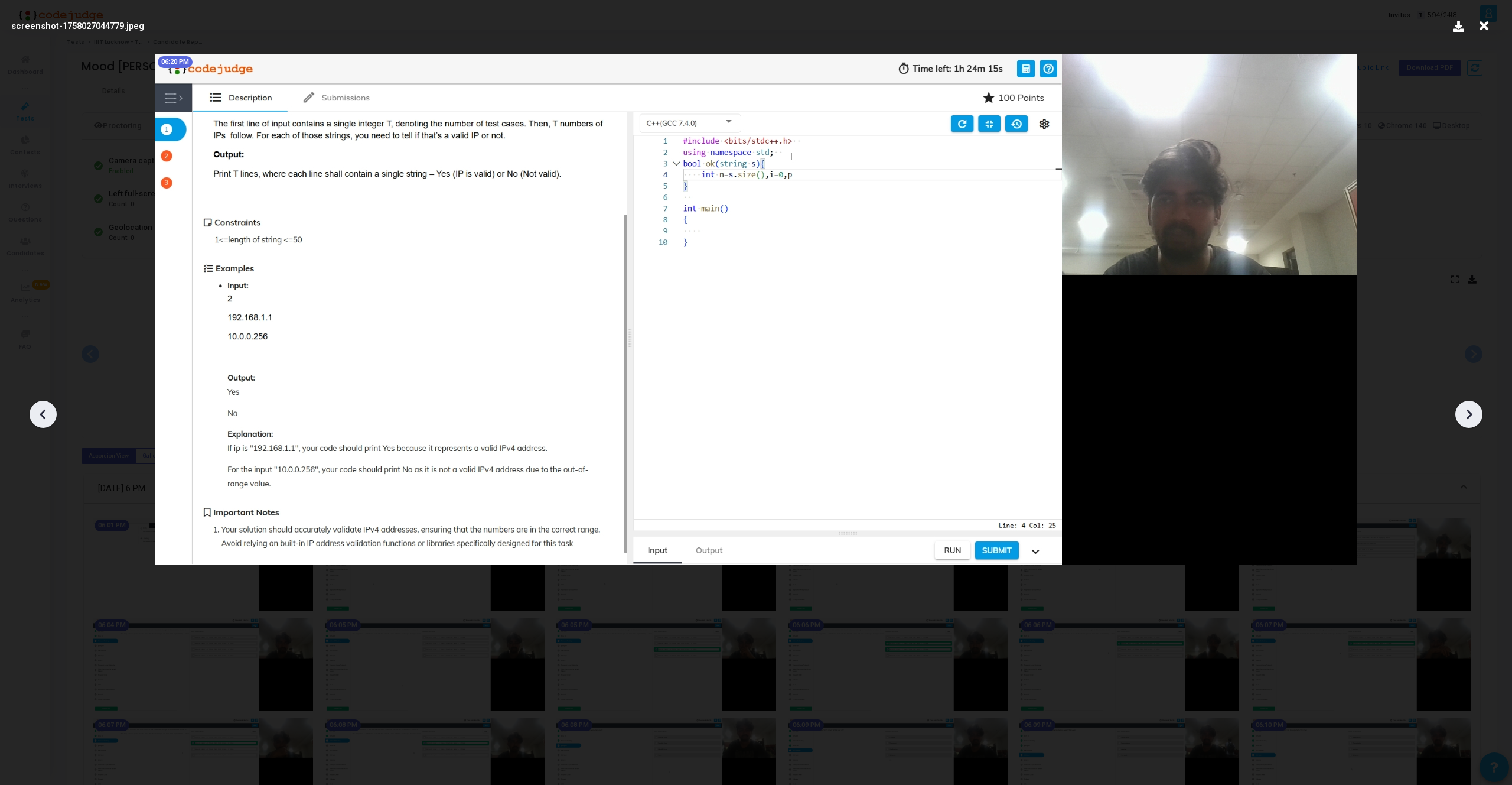
click at [49, 421] on icon at bounding box center [43, 414] width 18 height 18
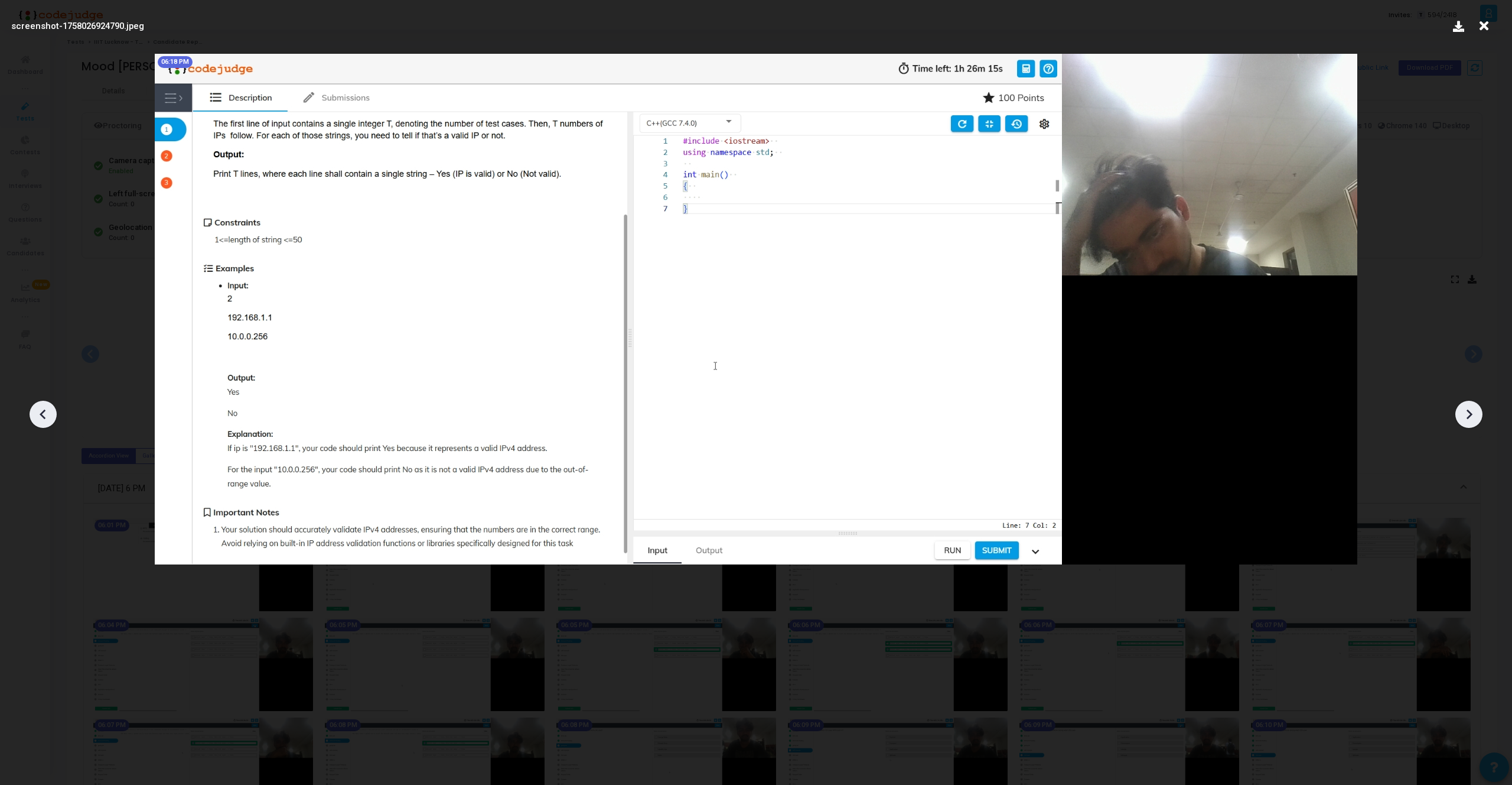
click at [49, 421] on icon at bounding box center [43, 414] width 18 height 18
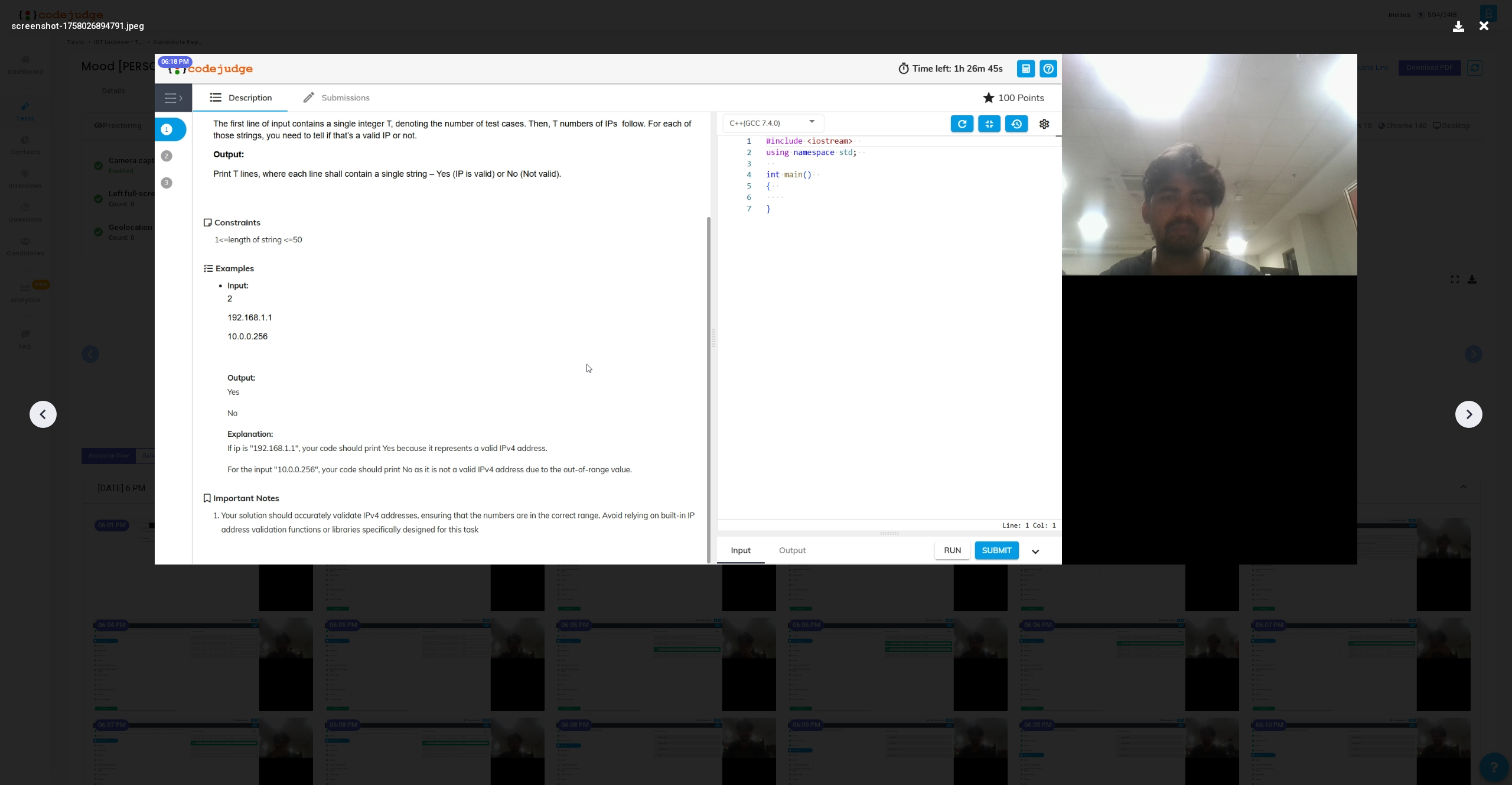
click at [49, 421] on icon at bounding box center [43, 414] width 18 height 18
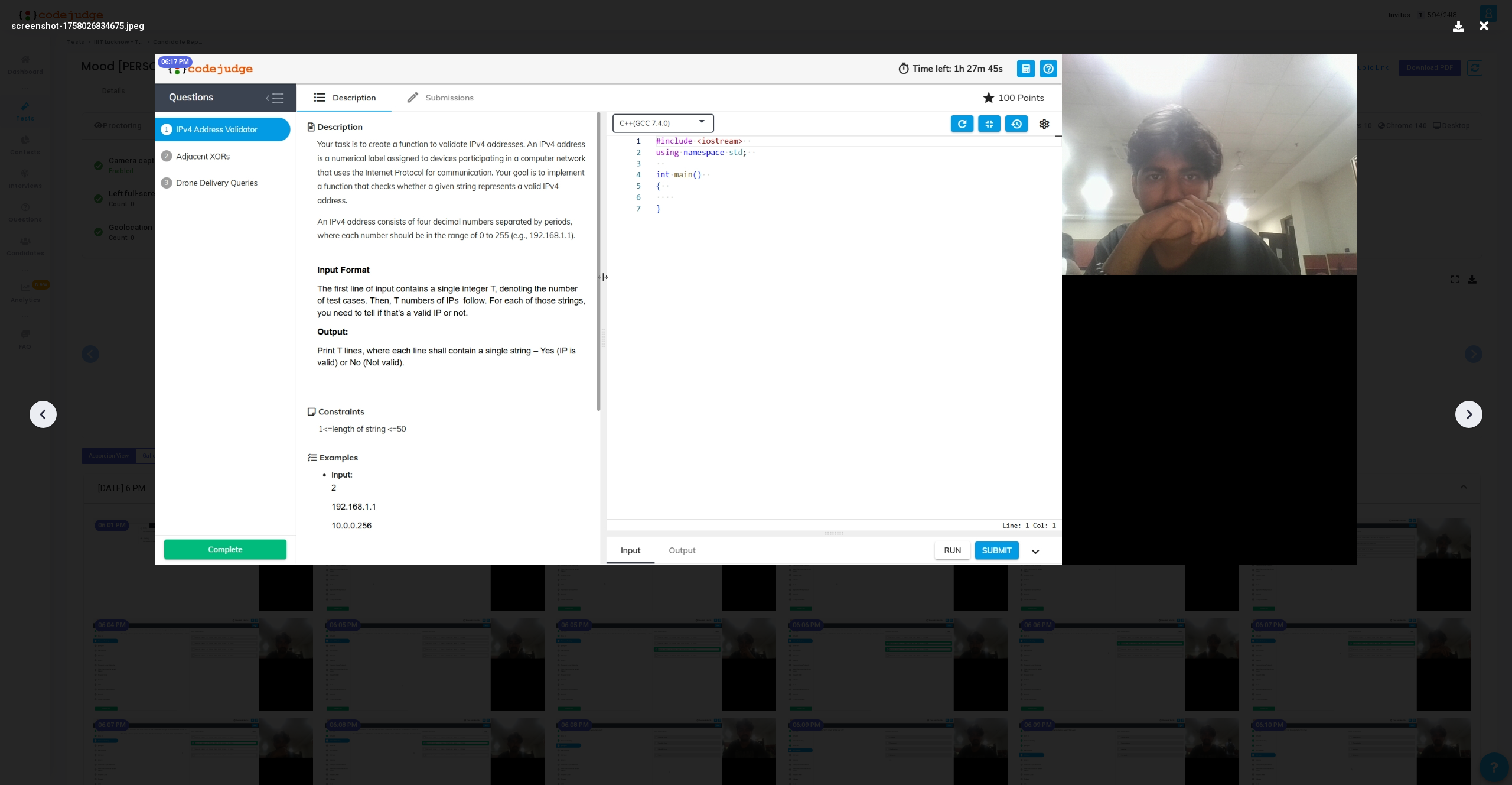
click at [43, 408] on icon at bounding box center [43, 414] width 18 height 18
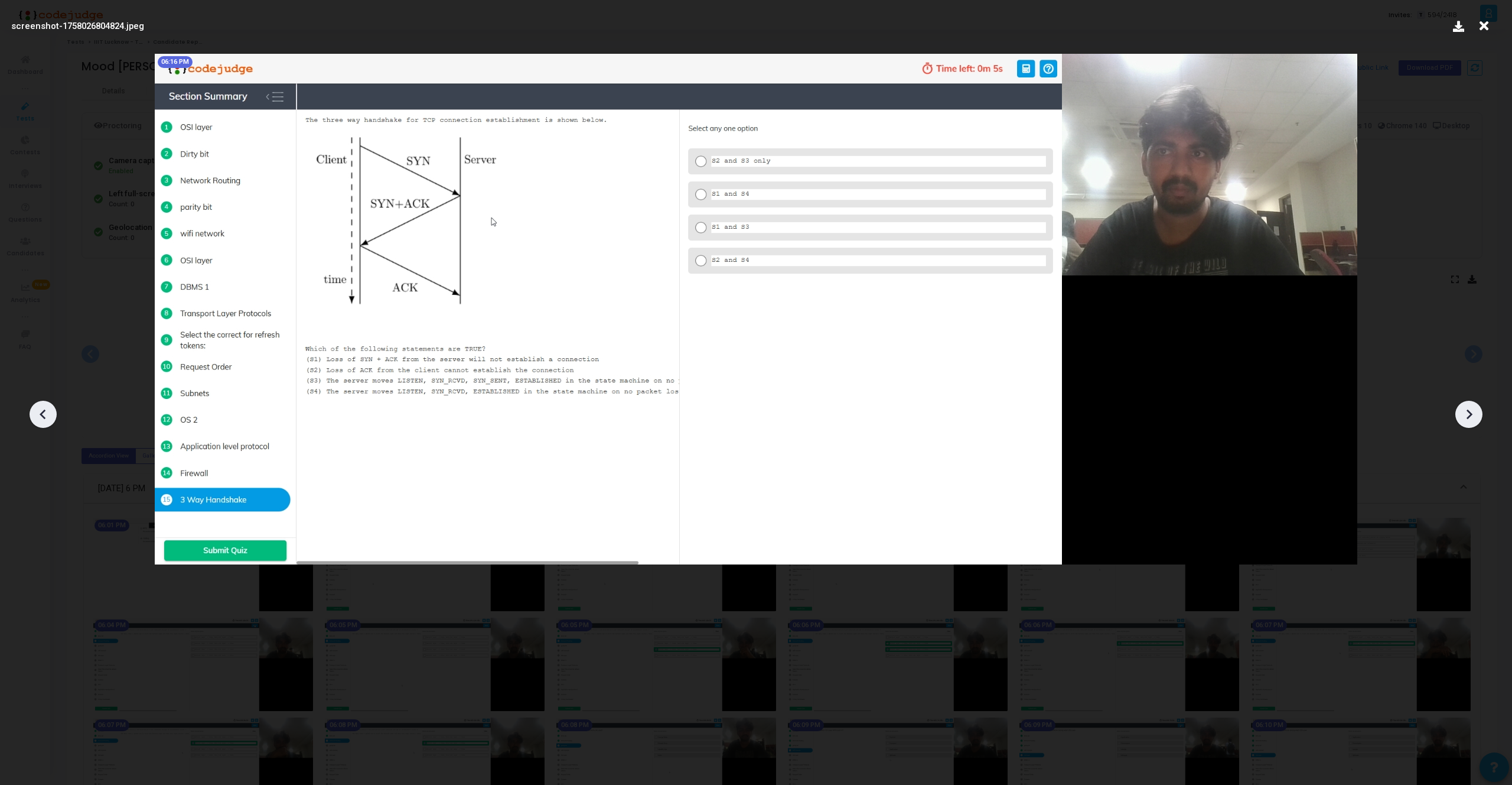
click at [1467, 414] on icon at bounding box center [1468, 414] width 18 height 18
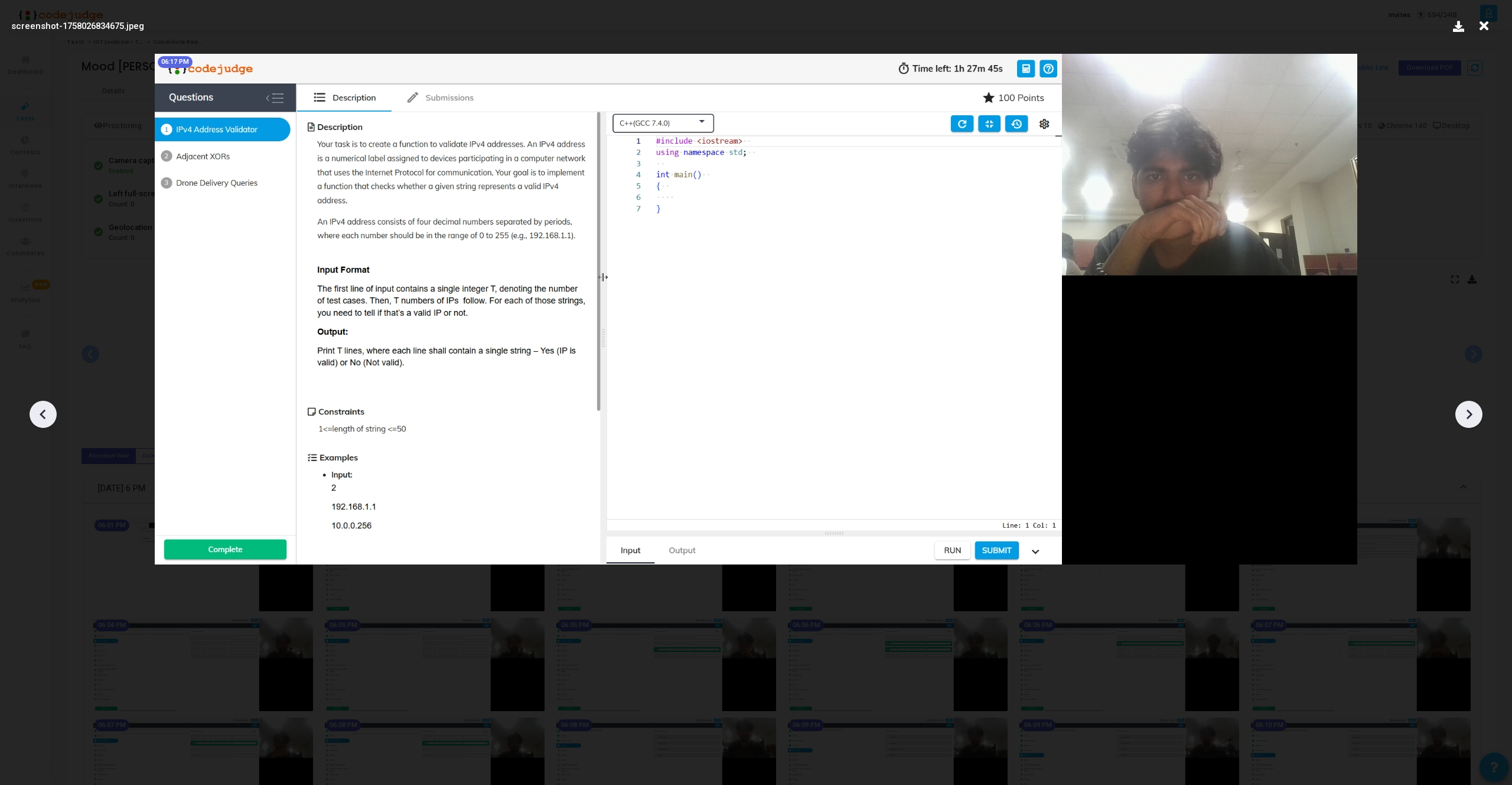
click at [1467, 414] on icon at bounding box center [1468, 414] width 18 height 18
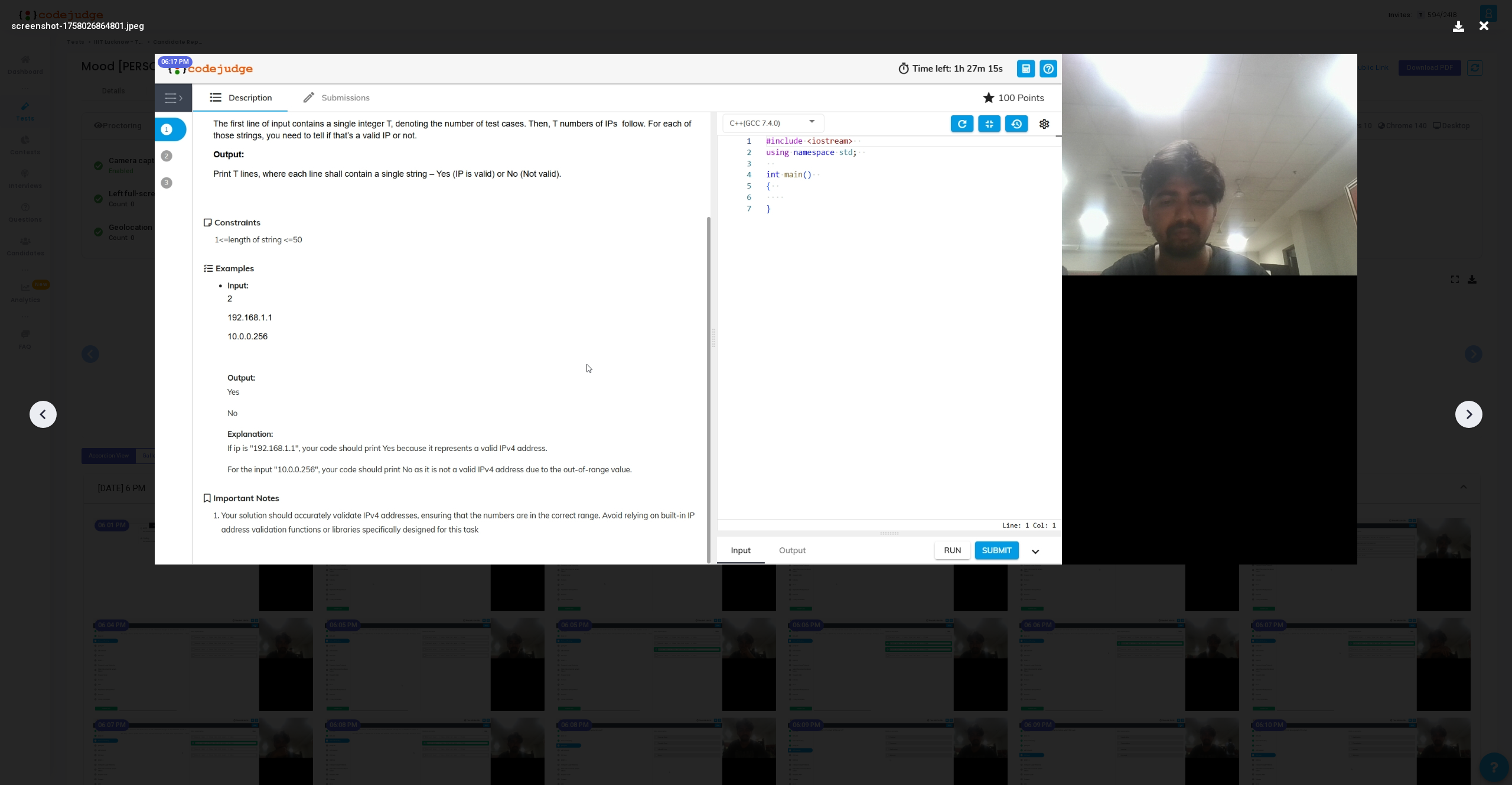
click at [1467, 414] on icon at bounding box center [1468, 414] width 18 height 18
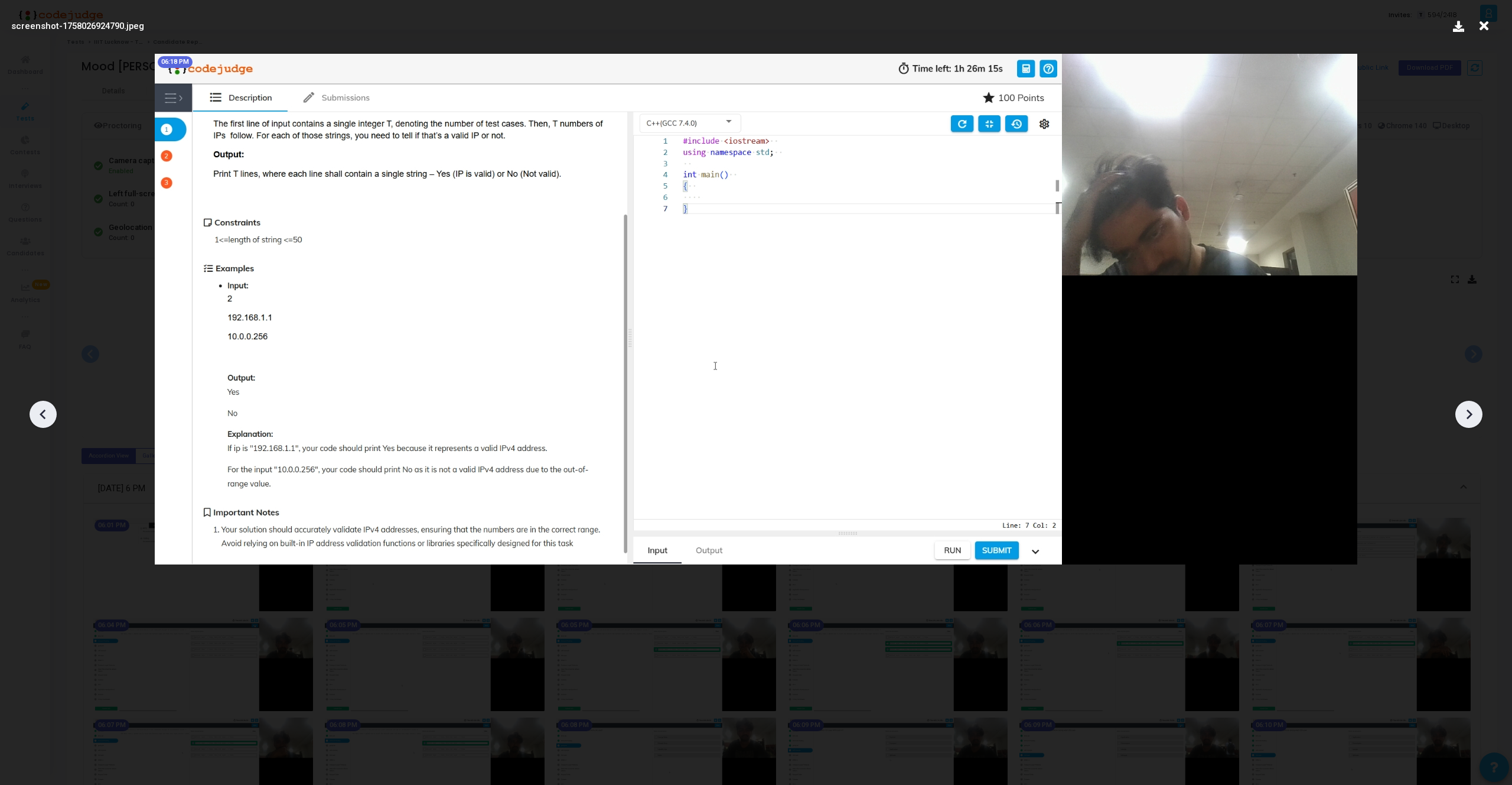
click at [1467, 414] on icon at bounding box center [1468, 414] width 18 height 18
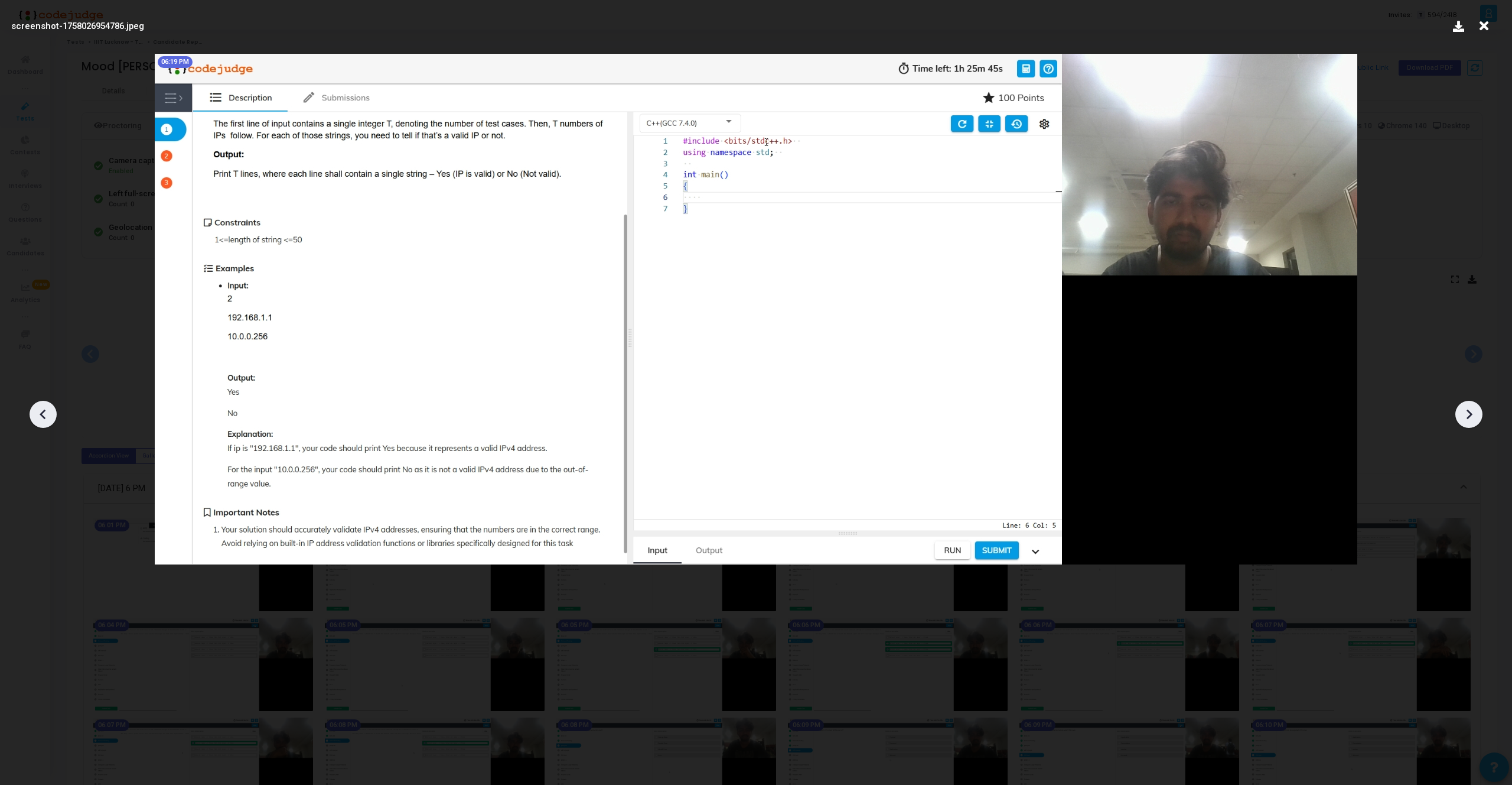
click at [1467, 414] on icon at bounding box center [1468, 414] width 18 height 18
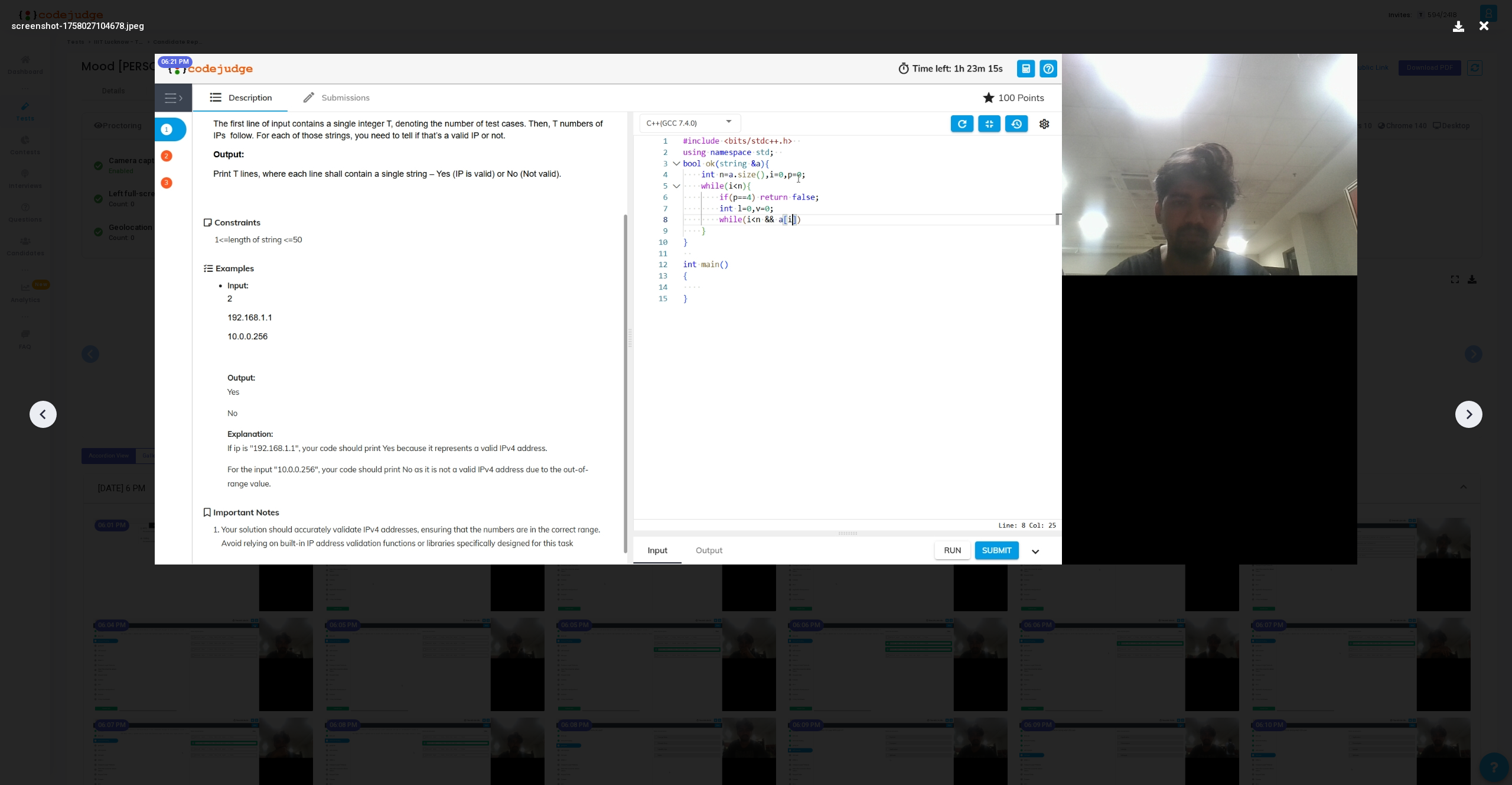
click at [1467, 414] on icon at bounding box center [1468, 414] width 18 height 18
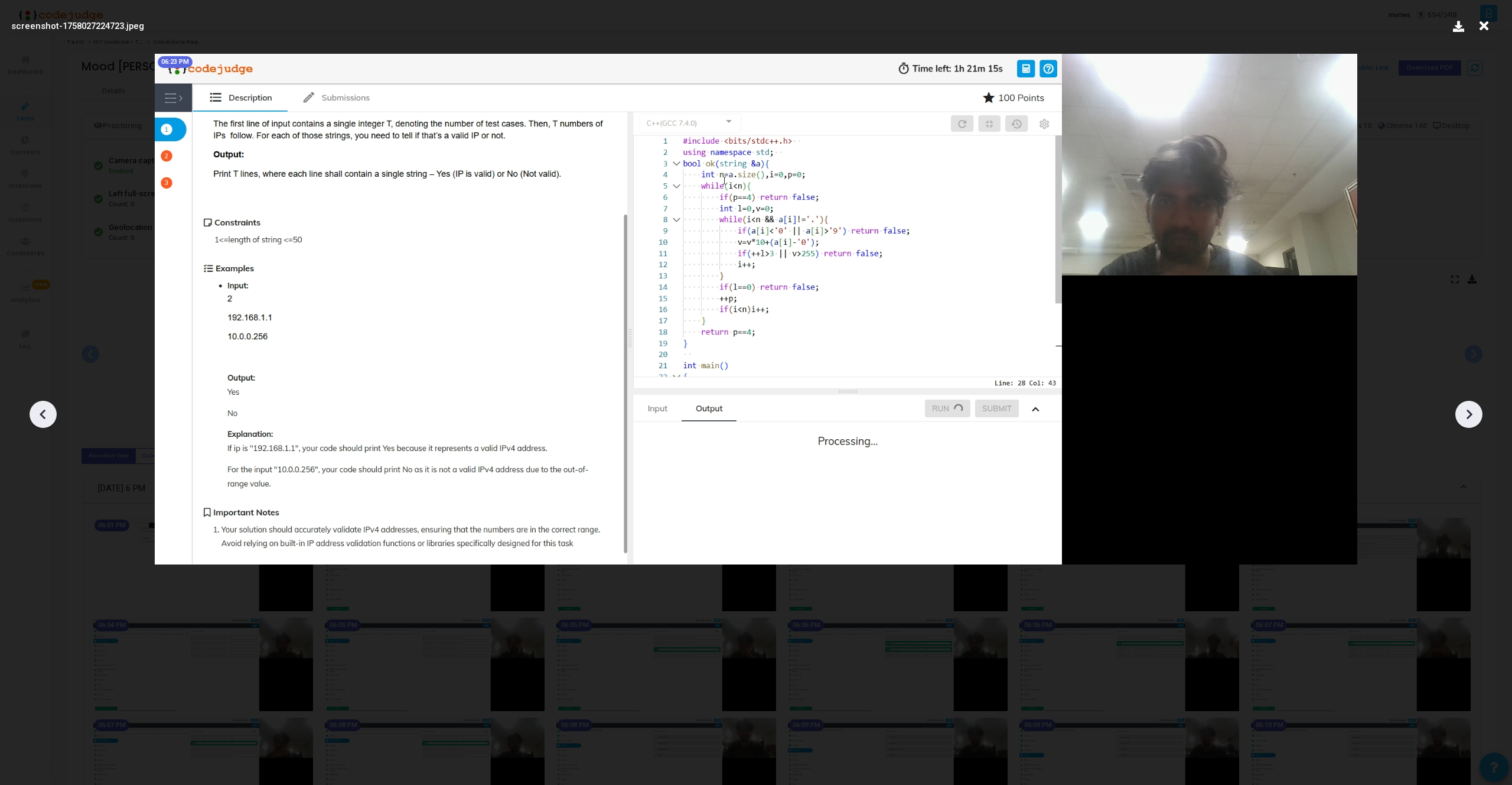
click at [1467, 414] on icon at bounding box center [1468, 414] width 18 height 18
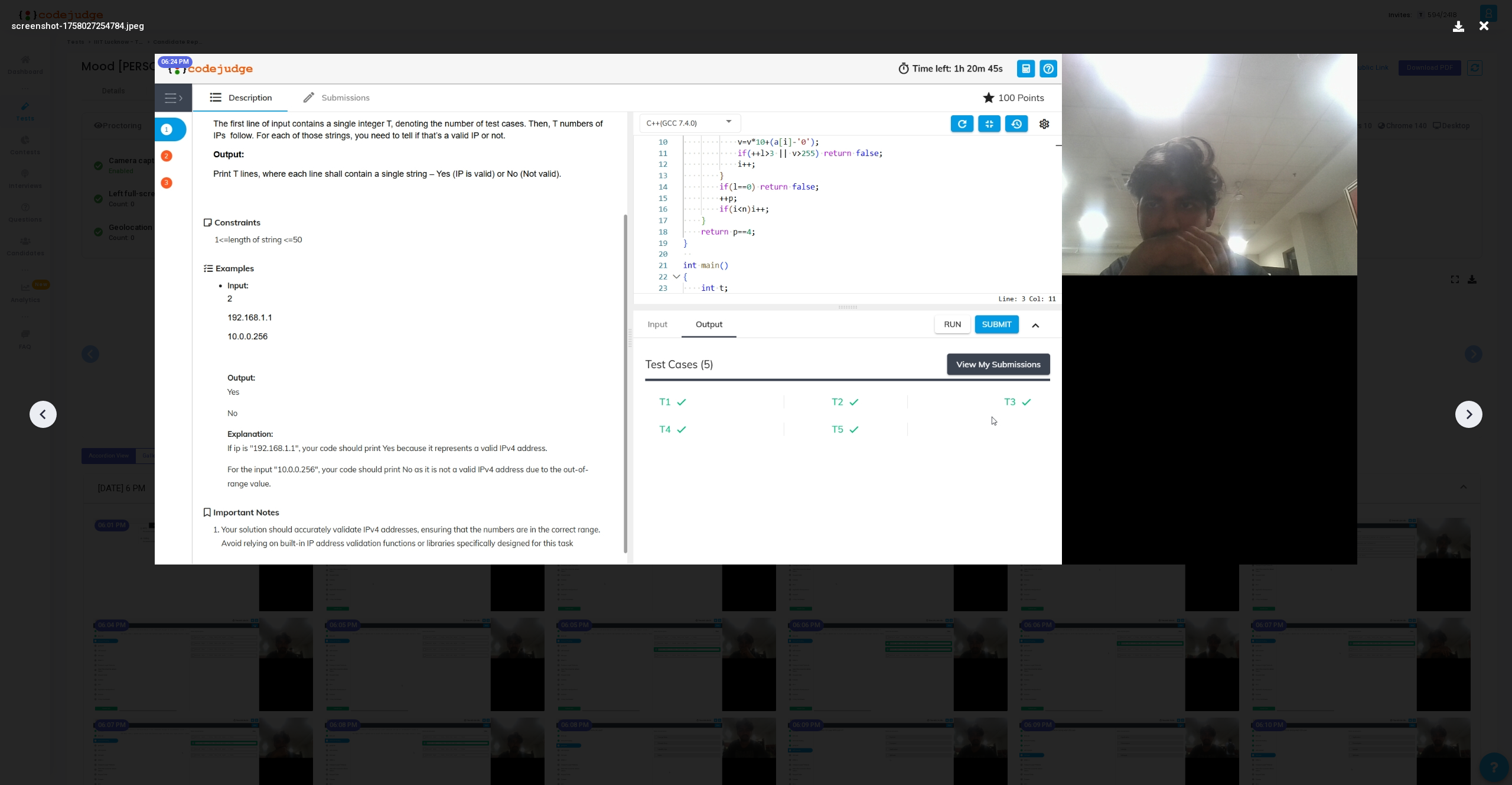
click at [1467, 414] on icon at bounding box center [1468, 414] width 18 height 18
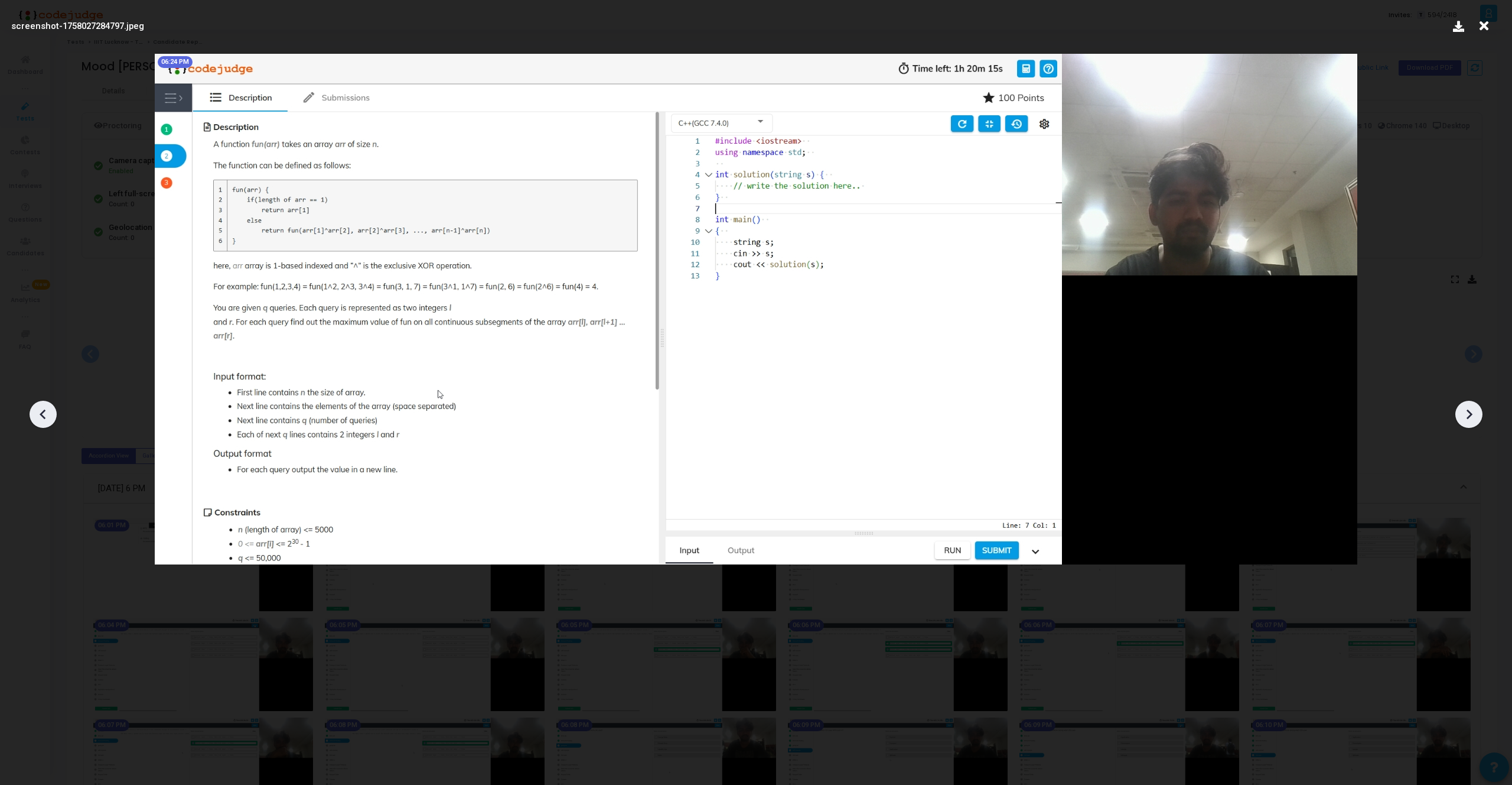
click at [36, 416] on icon at bounding box center [43, 414] width 18 height 18
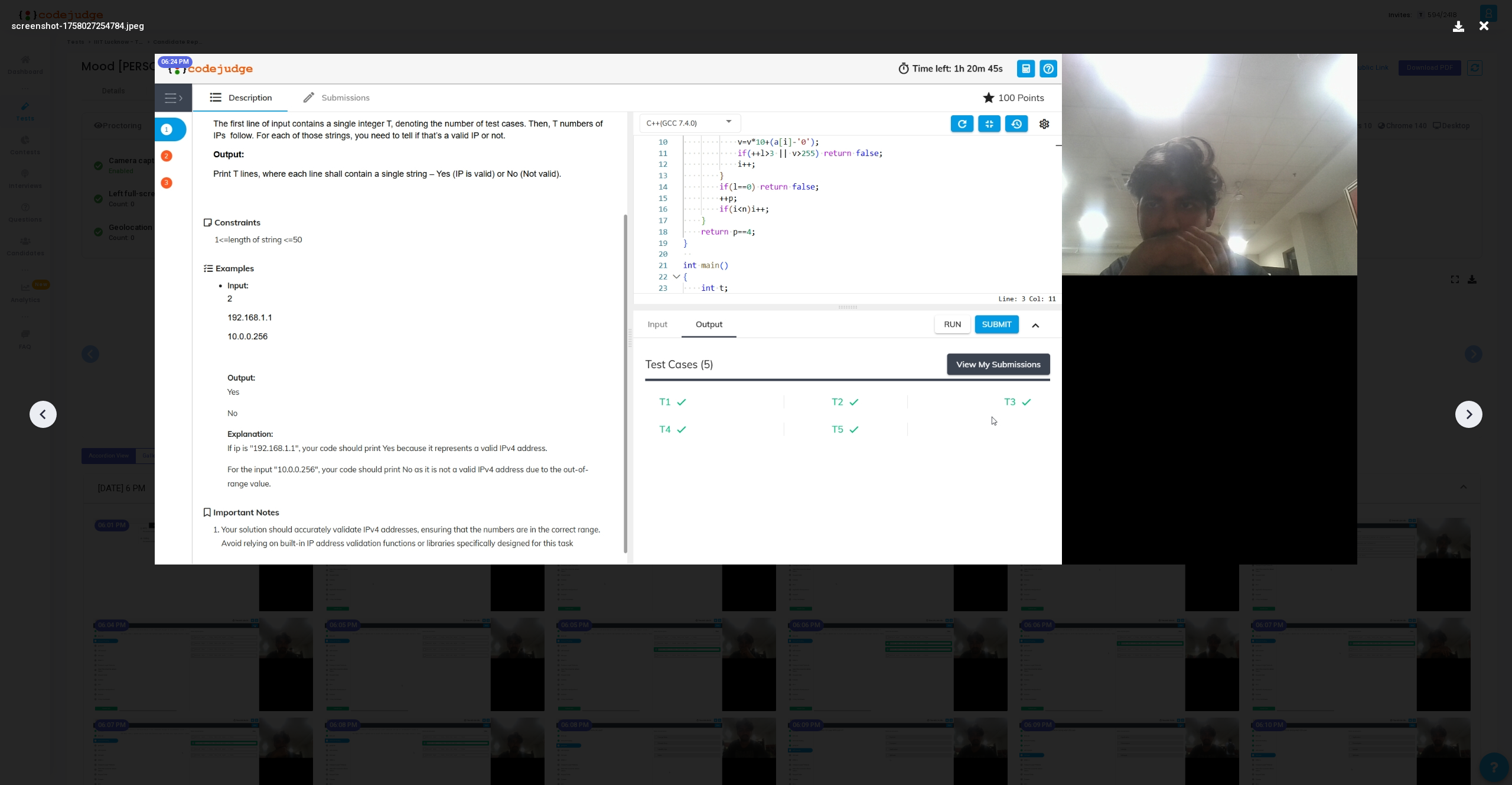
click at [36, 416] on icon at bounding box center [43, 414] width 18 height 18
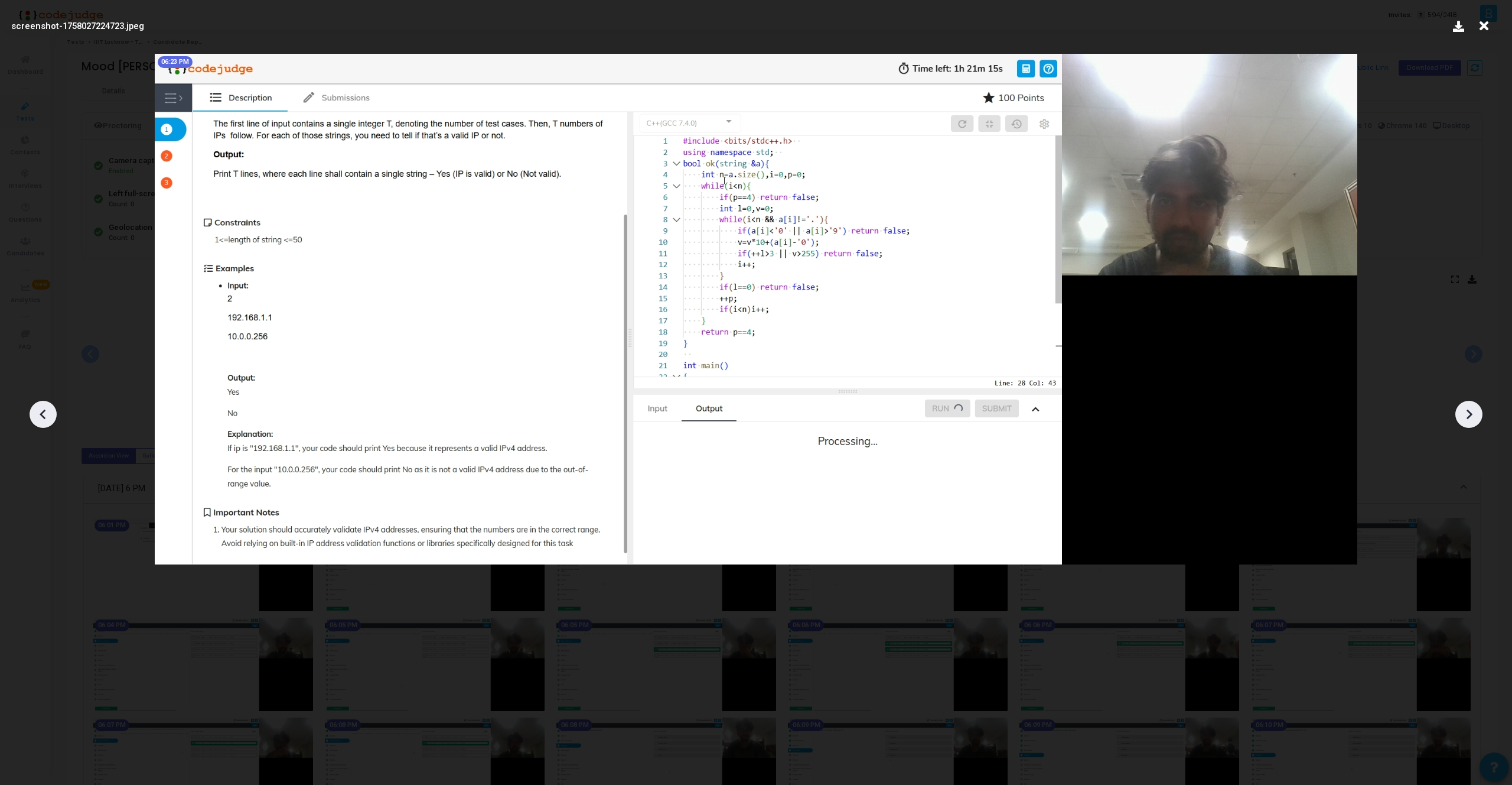
click at [36, 416] on icon at bounding box center [43, 414] width 18 height 18
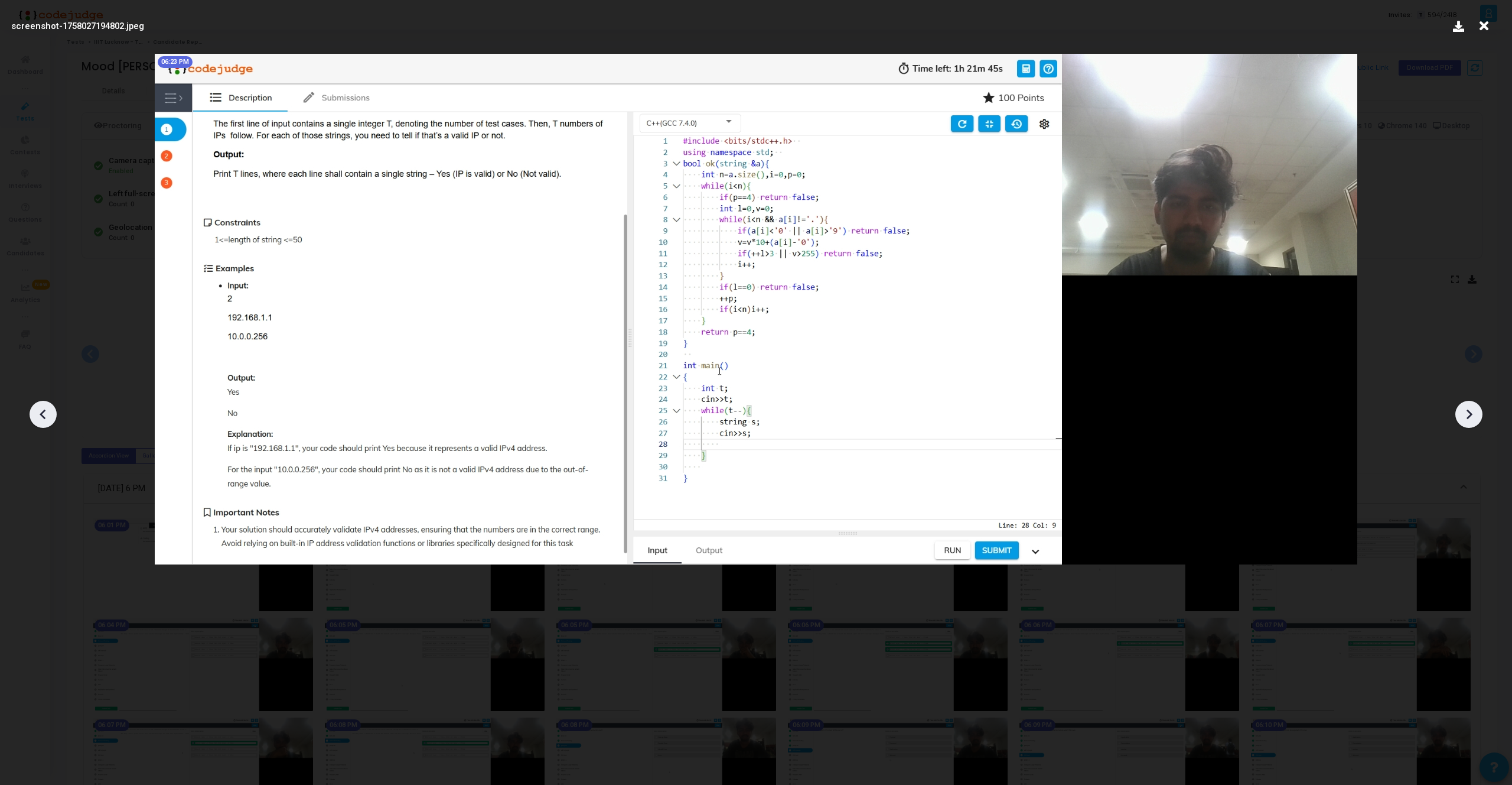
click at [36, 416] on icon at bounding box center [43, 414] width 18 height 18
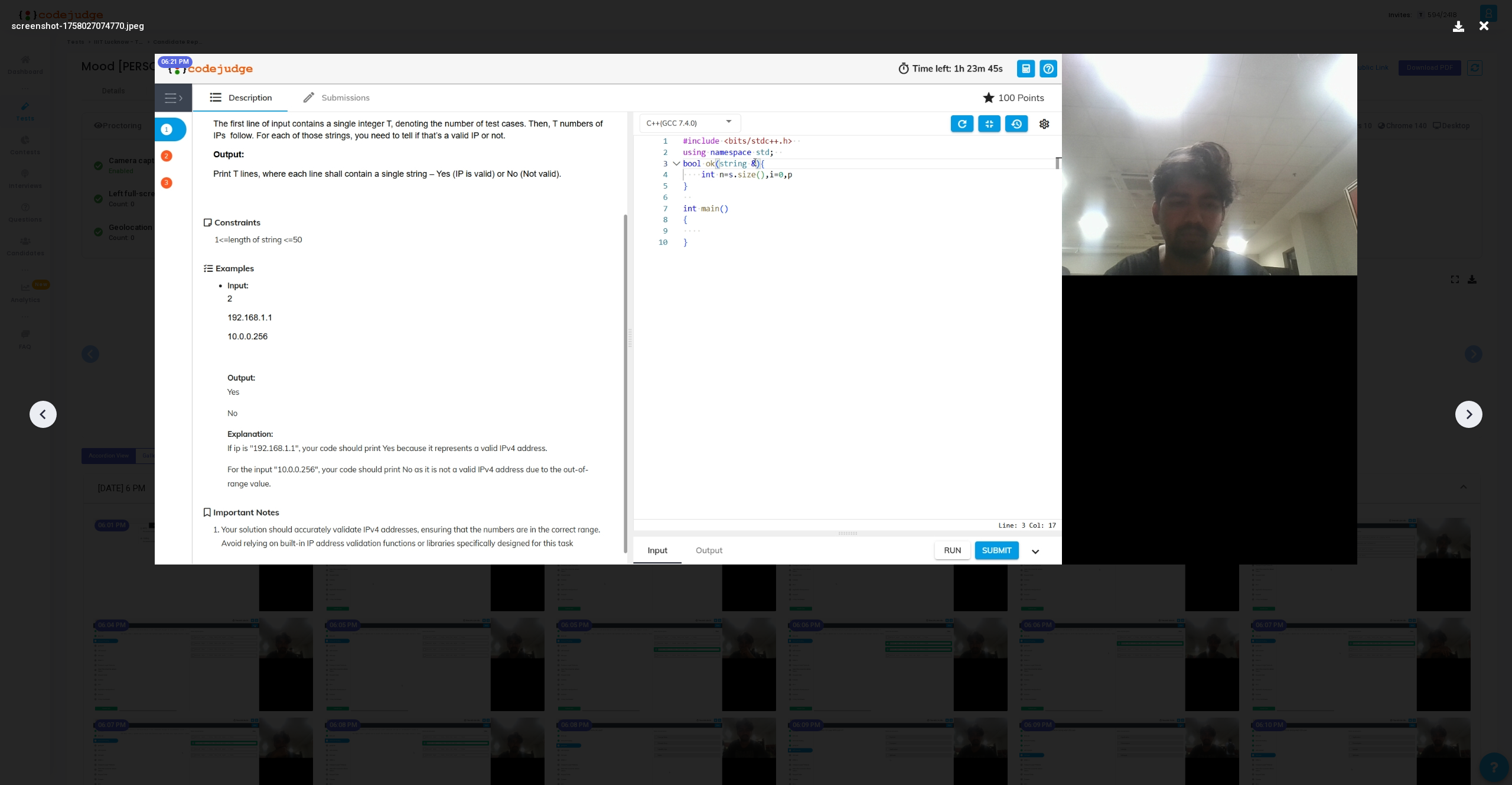
click at [36, 416] on icon at bounding box center [43, 414] width 18 height 18
click at [1462, 408] on icon at bounding box center [1468, 414] width 18 height 18
click at [33, 409] on div at bounding box center [43, 414] width 27 height 27
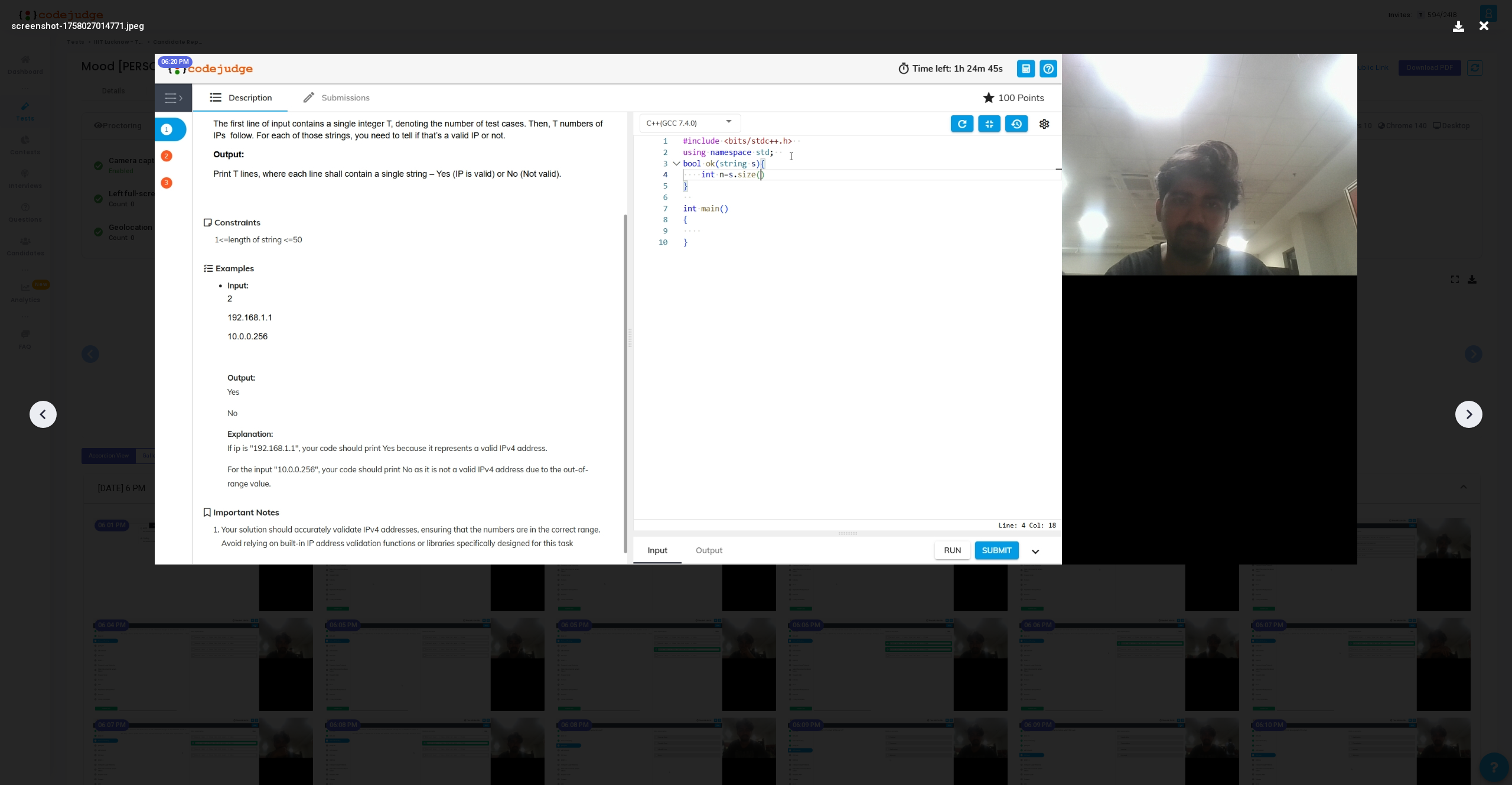
click at [33, 409] on div at bounding box center [43, 414] width 27 height 27
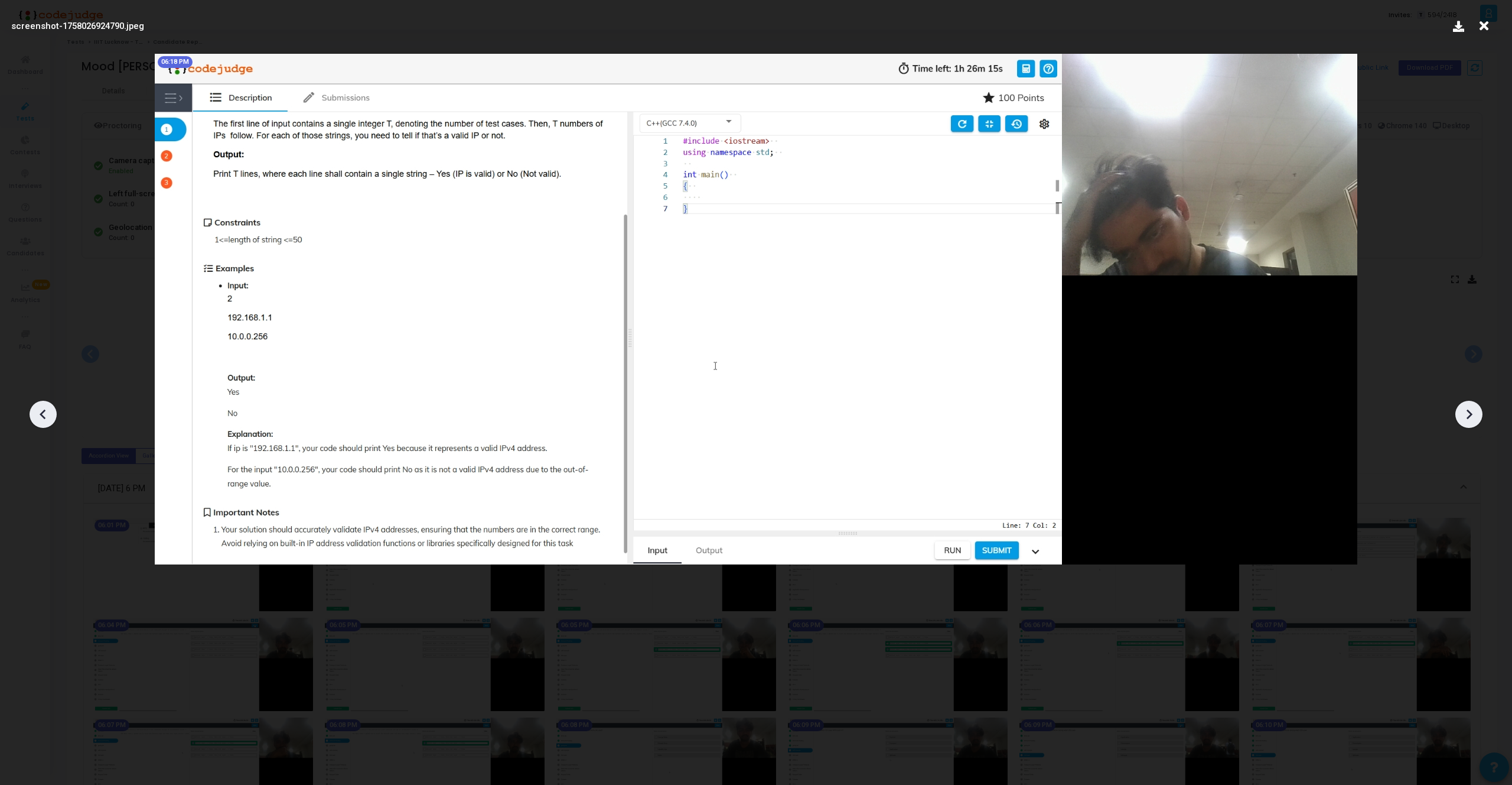
click at [33, 409] on div at bounding box center [43, 414] width 27 height 27
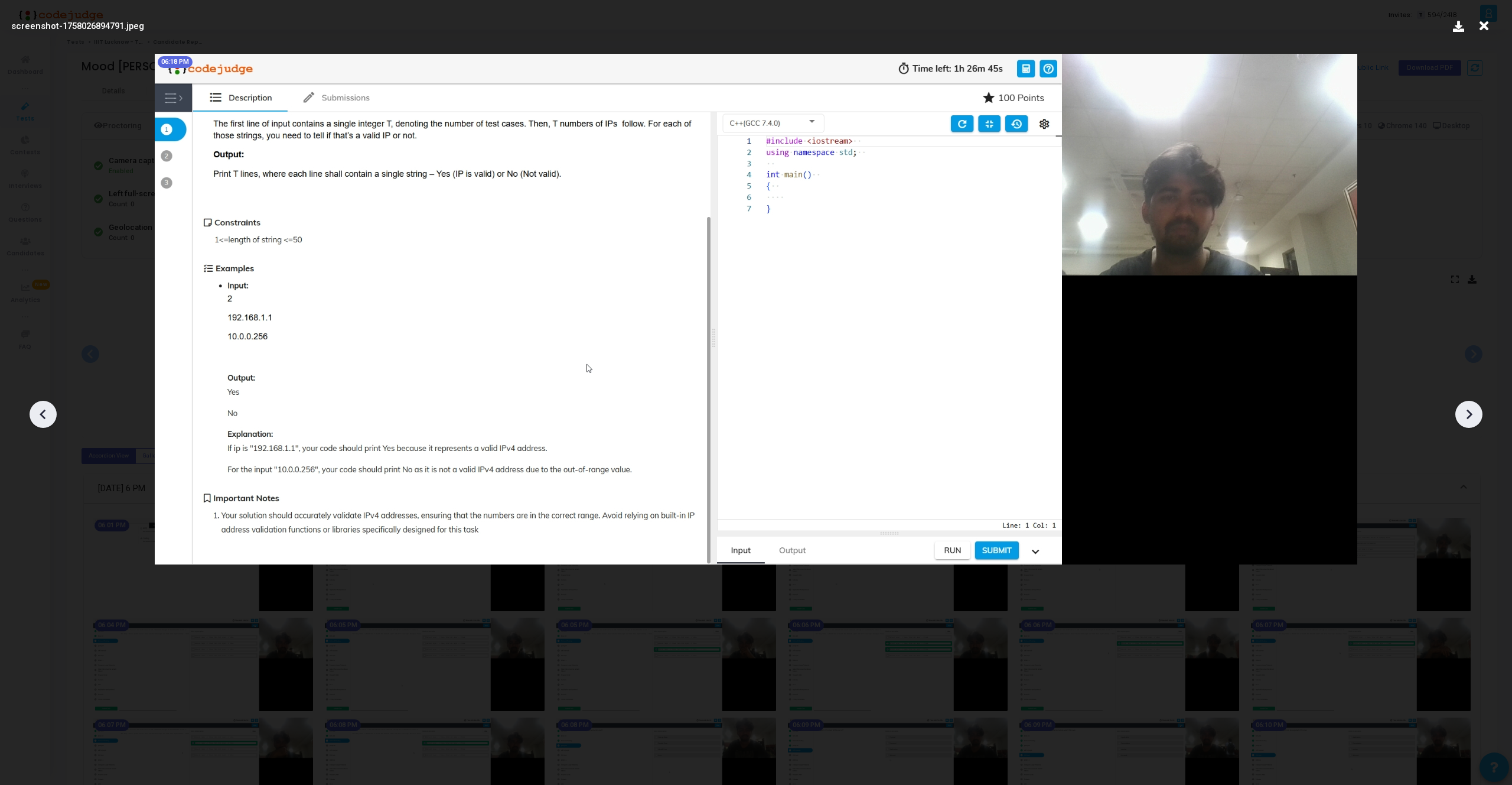
click at [33, 409] on div at bounding box center [43, 414] width 27 height 27
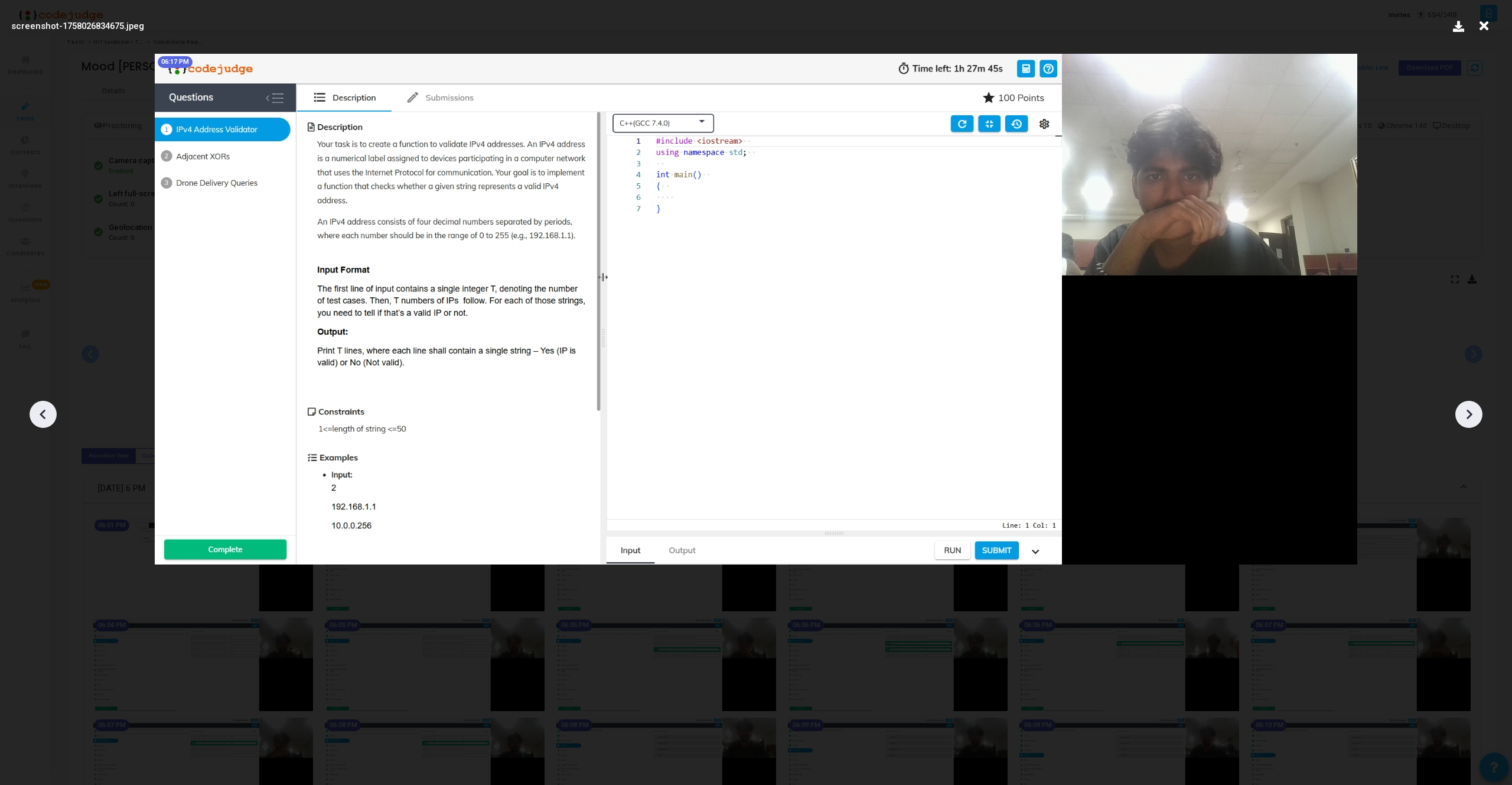
click at [33, 409] on div at bounding box center [43, 414] width 27 height 27
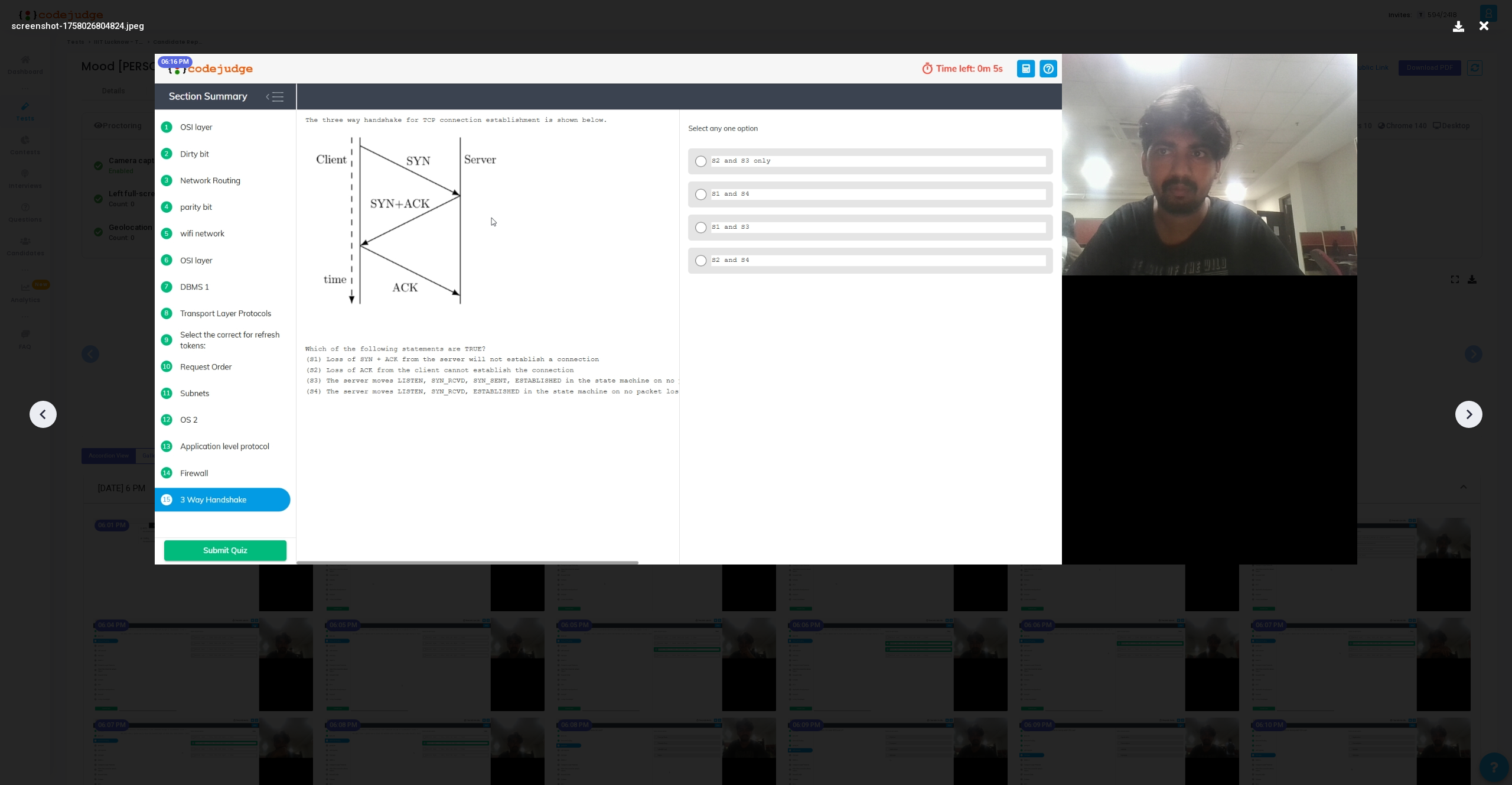
click at [1476, 404] on div at bounding box center [1468, 414] width 27 height 27
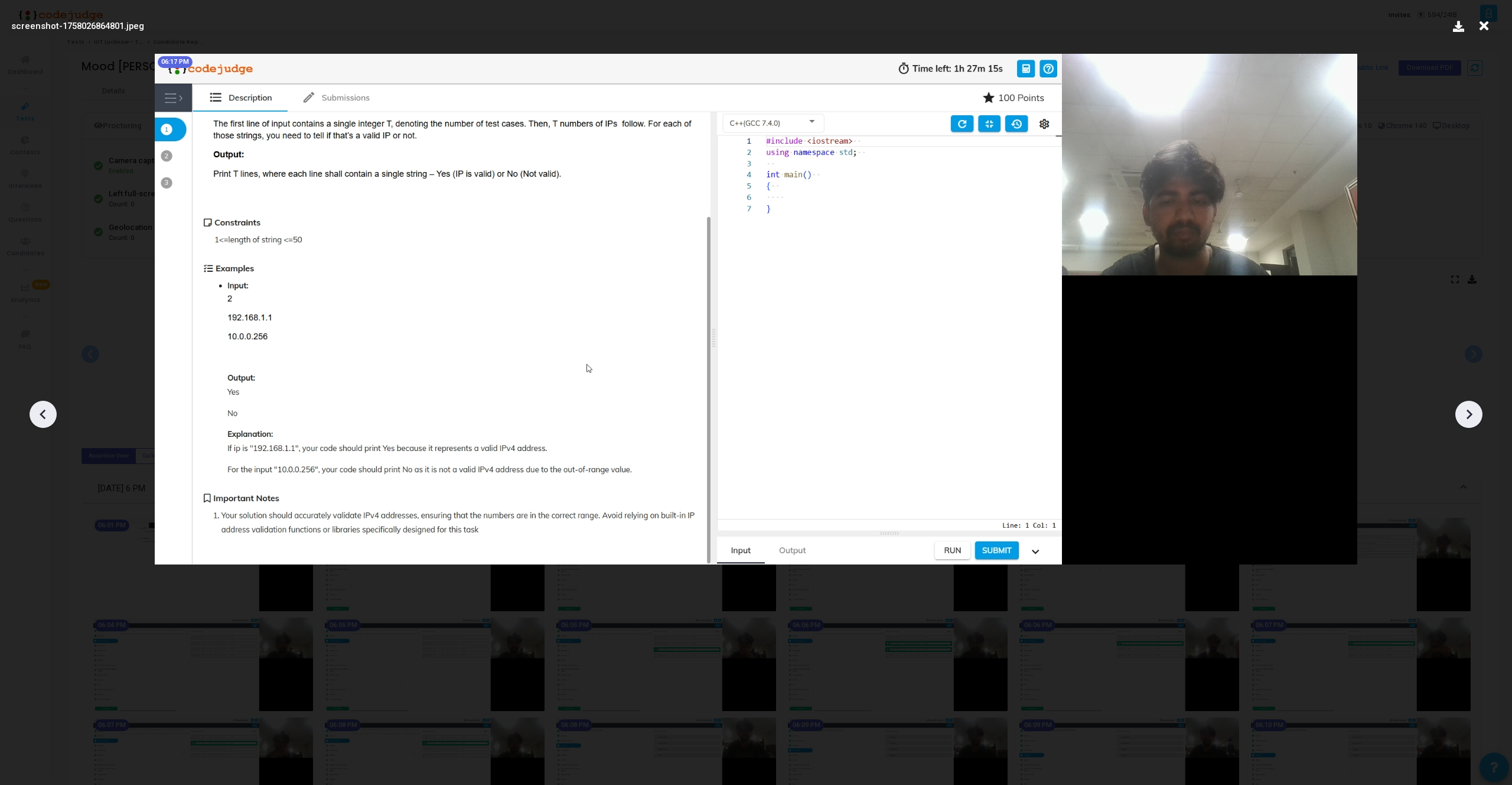
click at [1476, 404] on div at bounding box center [1468, 414] width 27 height 27
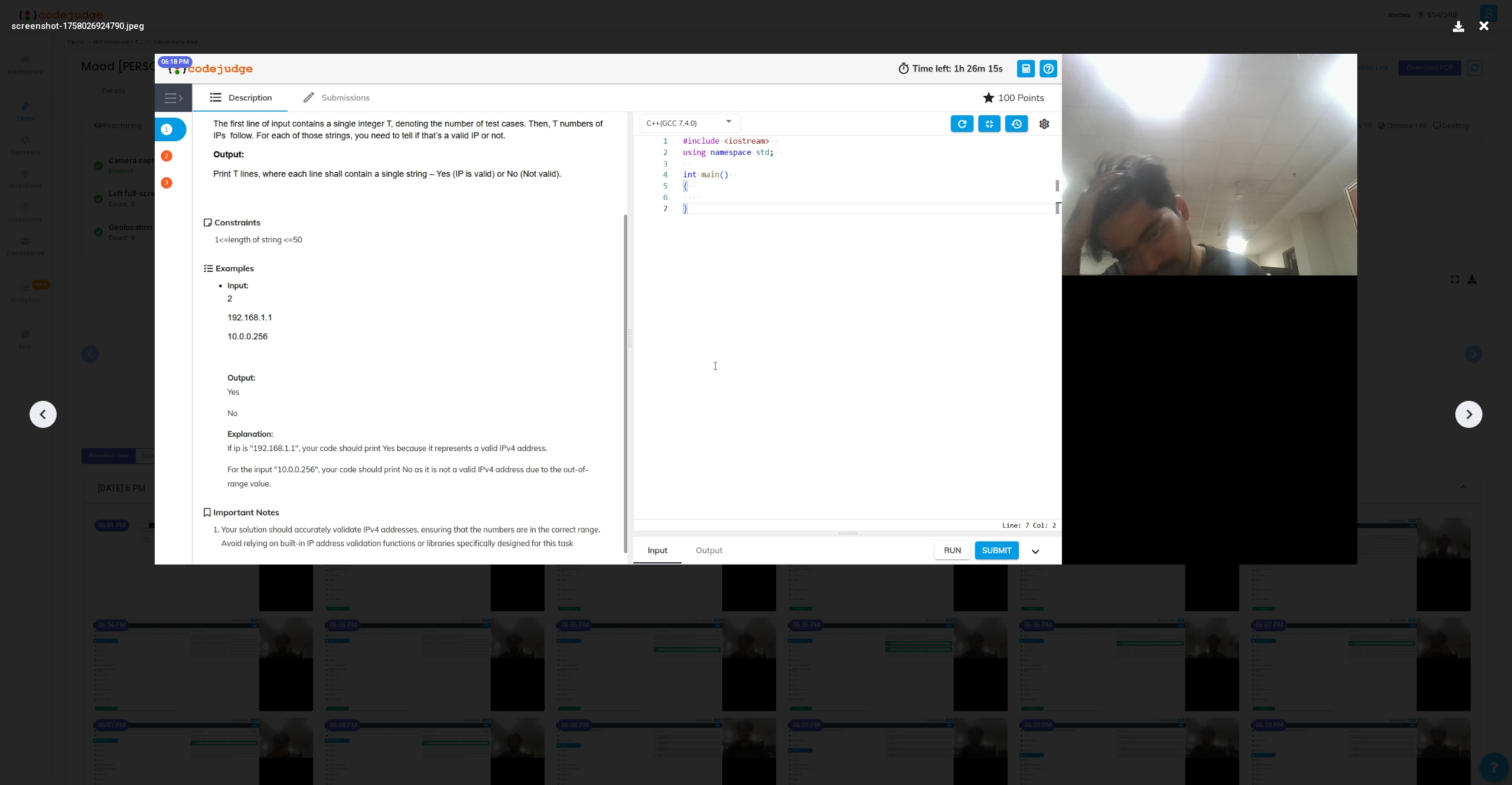
click at [1476, 404] on div at bounding box center [1468, 414] width 27 height 27
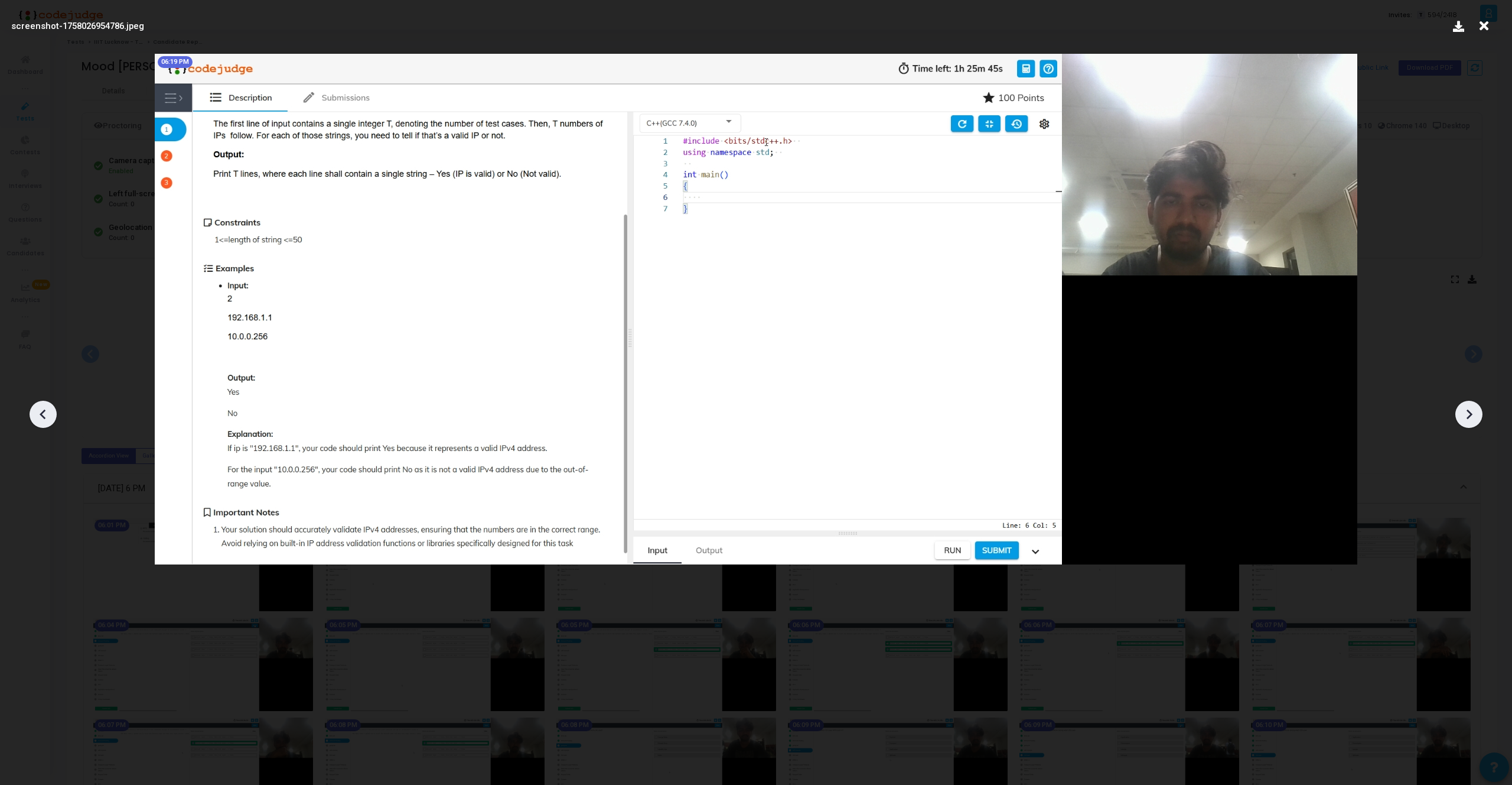
click at [1476, 404] on div at bounding box center [1468, 414] width 27 height 27
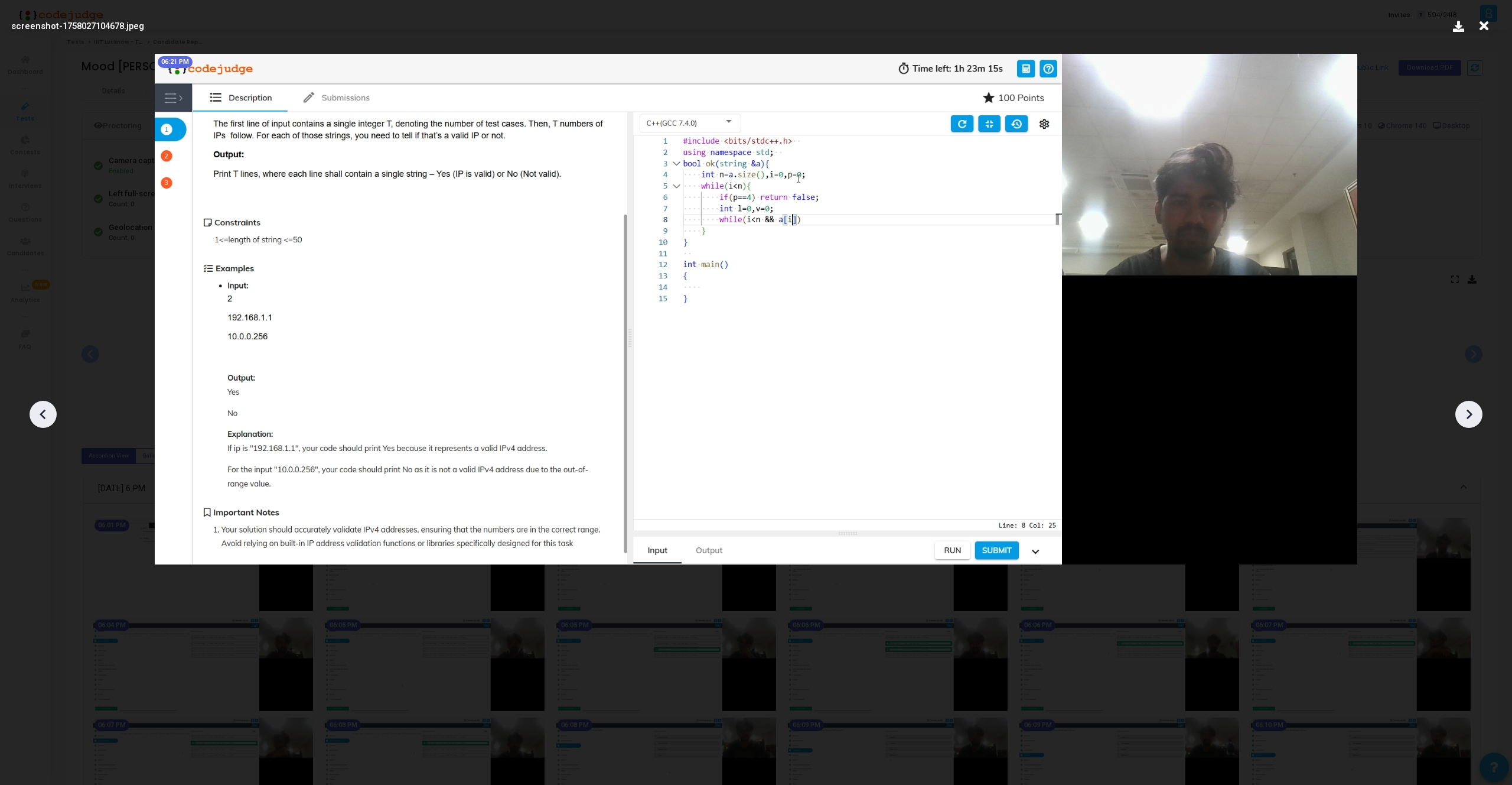
click at [1476, 404] on div at bounding box center [1468, 414] width 27 height 27
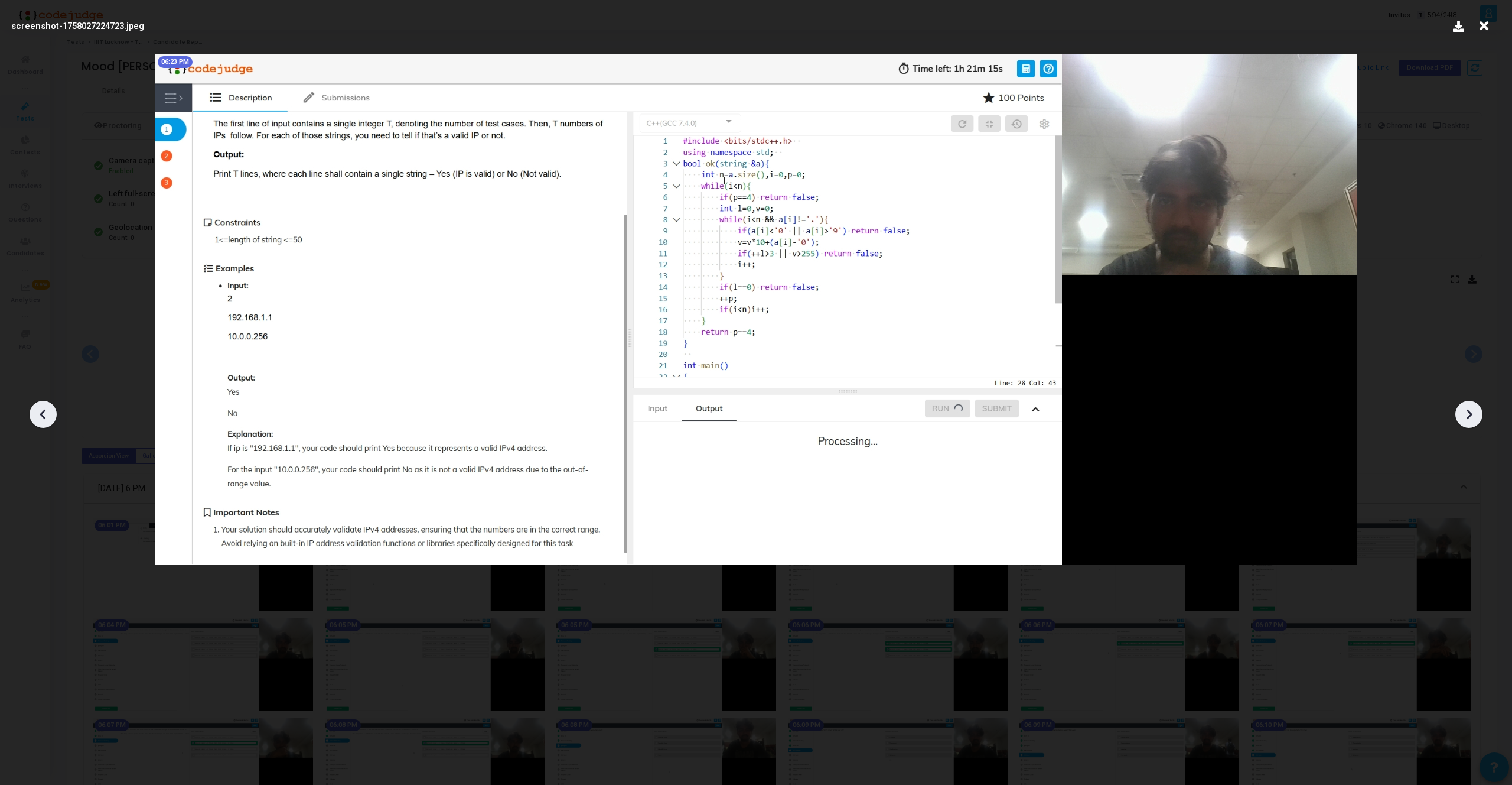
click at [1476, 404] on div at bounding box center [1468, 414] width 27 height 27
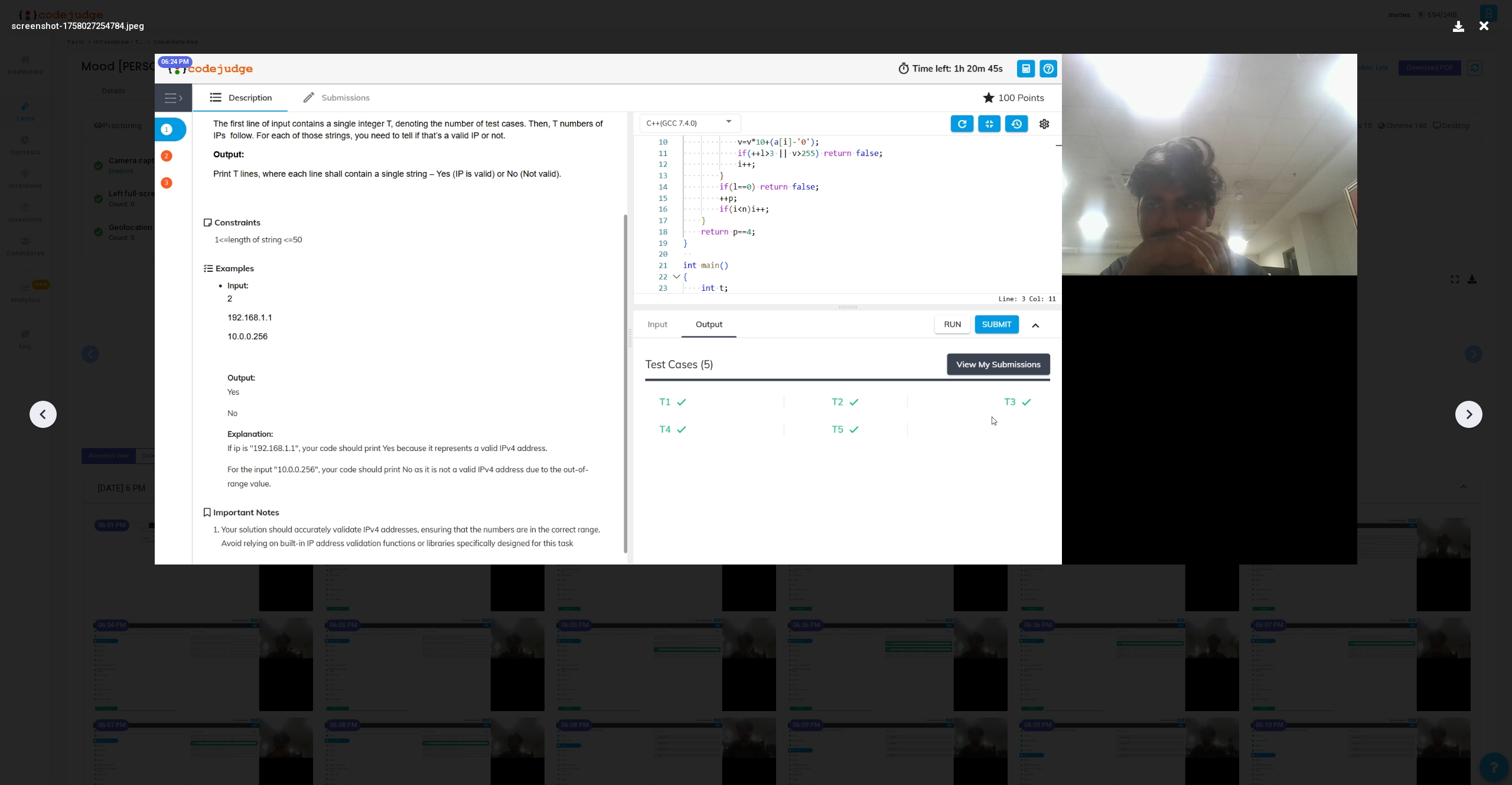
click at [1476, 404] on div at bounding box center [1468, 414] width 27 height 27
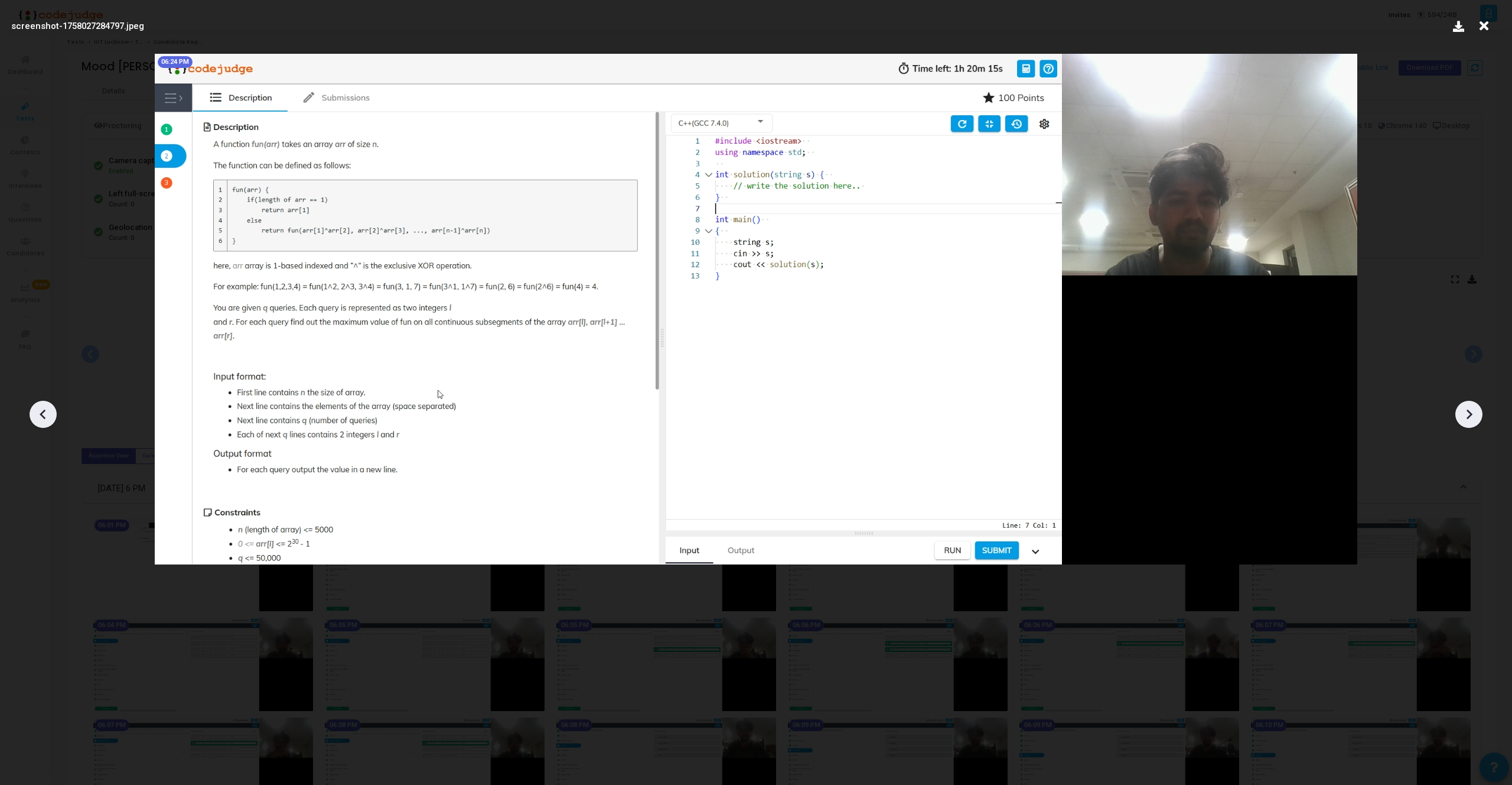
click at [1476, 404] on div at bounding box center [1468, 414] width 27 height 27
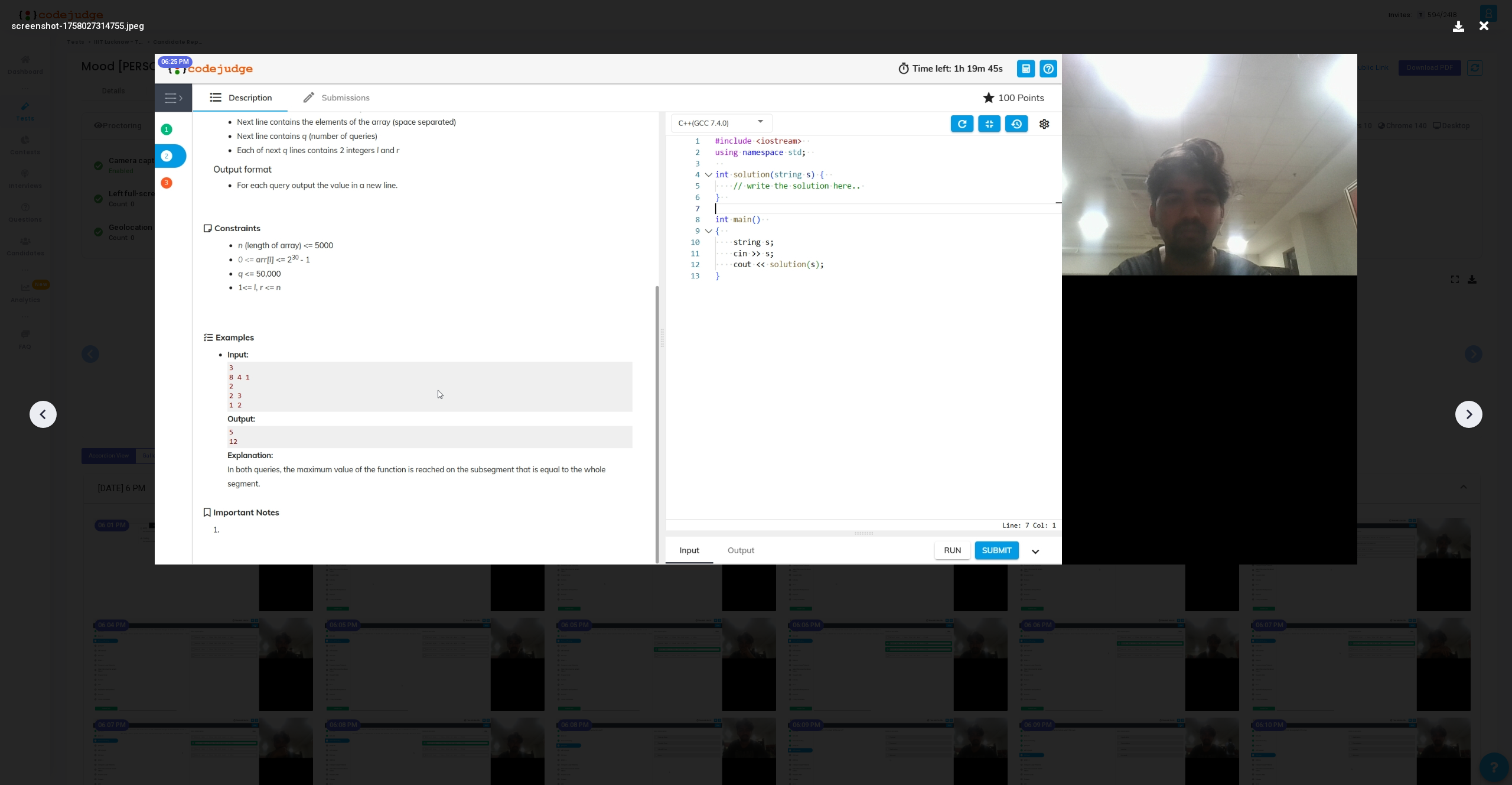
click at [1476, 404] on div at bounding box center [1468, 414] width 27 height 27
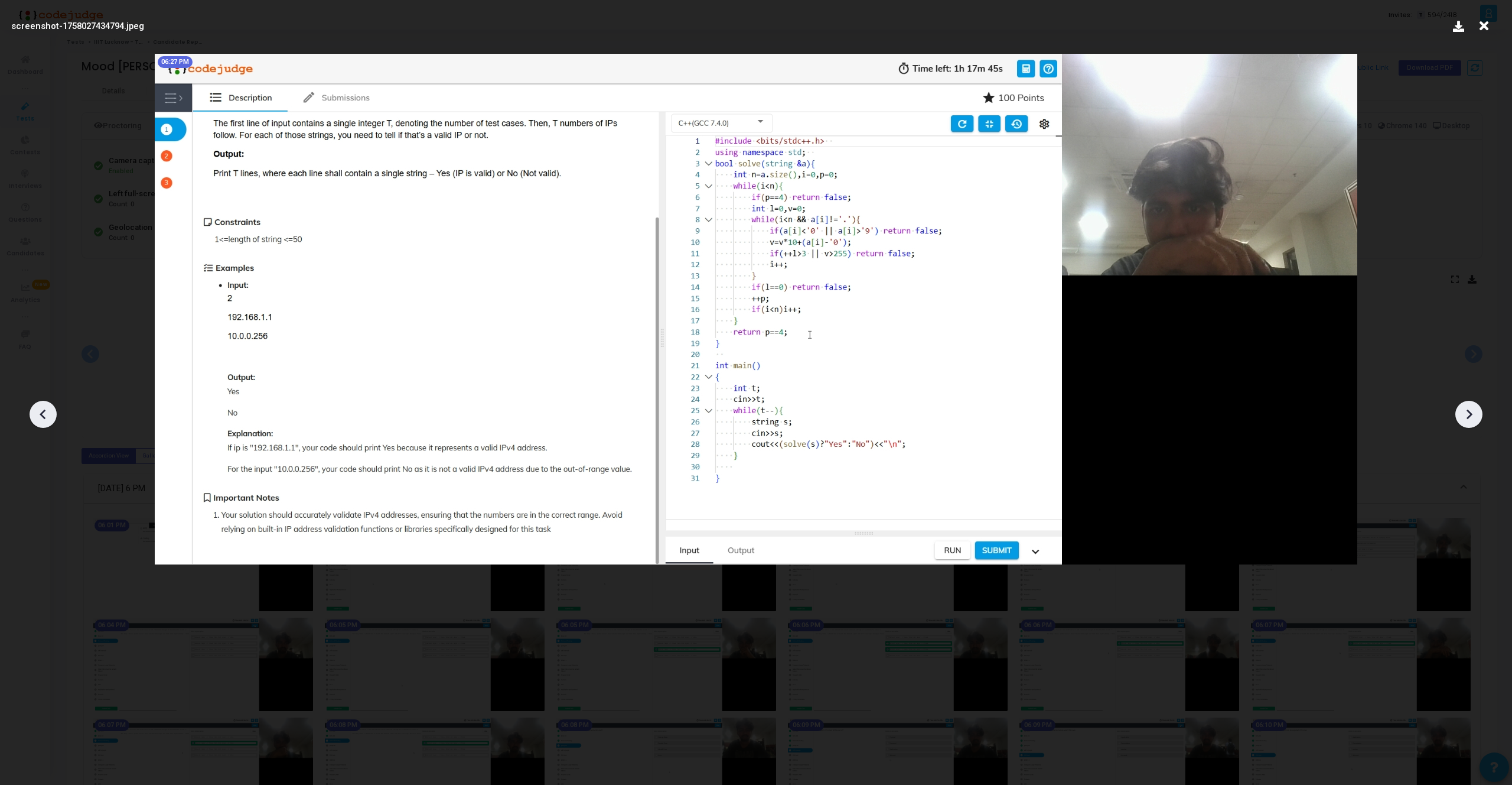
click at [35, 414] on icon at bounding box center [43, 414] width 18 height 18
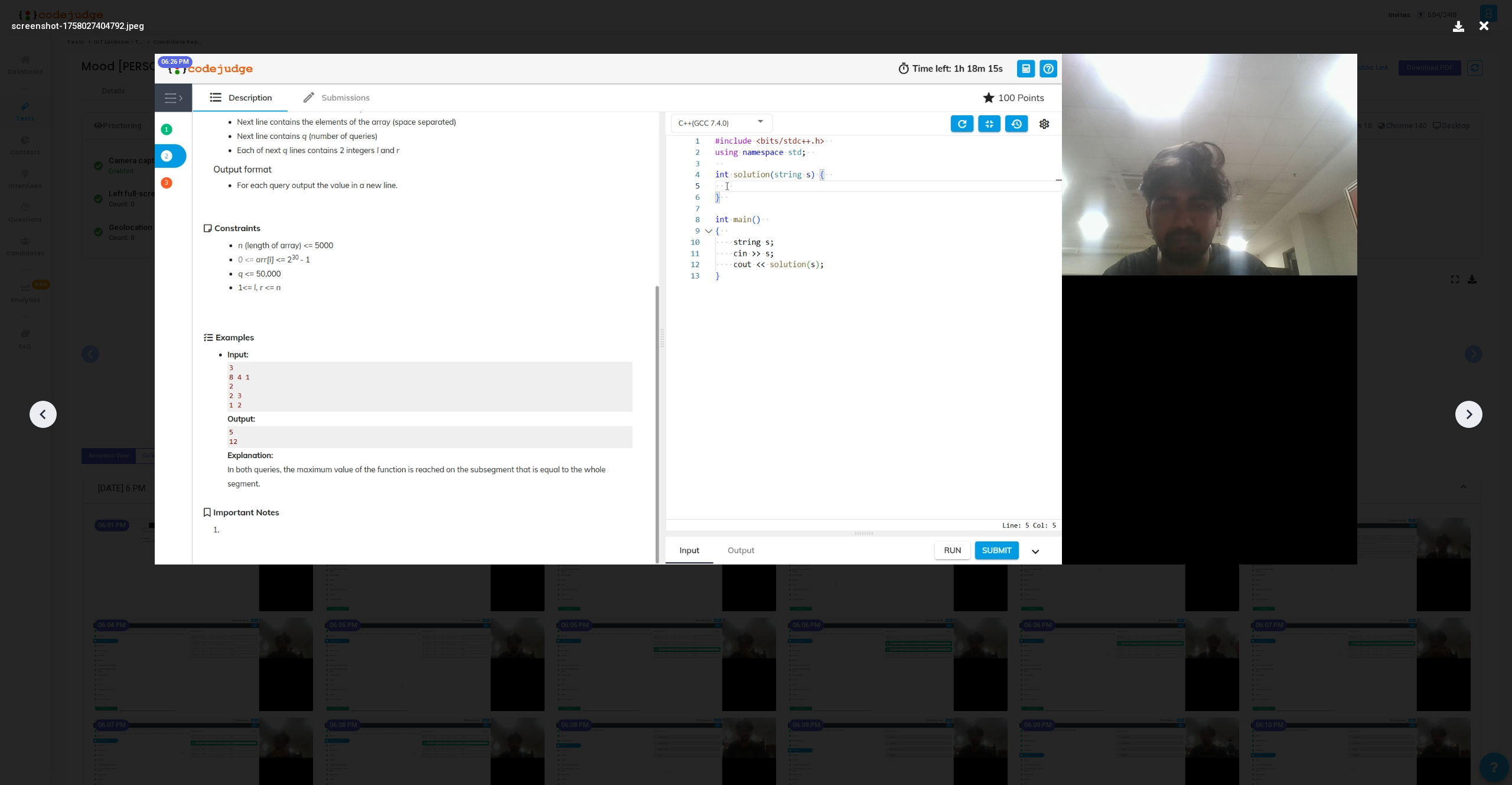
click at [35, 414] on icon at bounding box center [43, 414] width 18 height 18
click at [1478, 416] on div at bounding box center [1468, 414] width 27 height 27
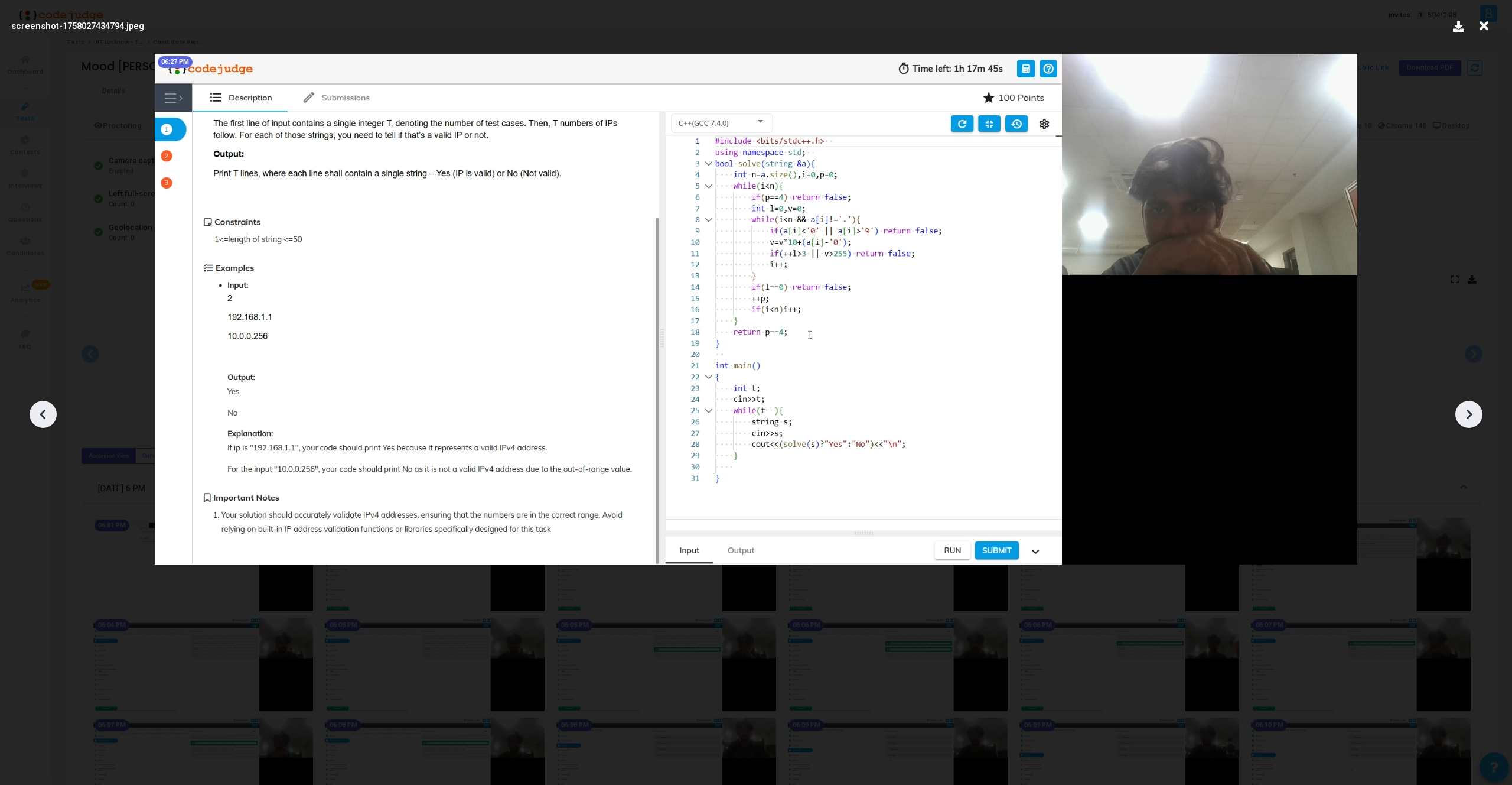
click at [1478, 416] on div at bounding box center [1468, 414] width 27 height 27
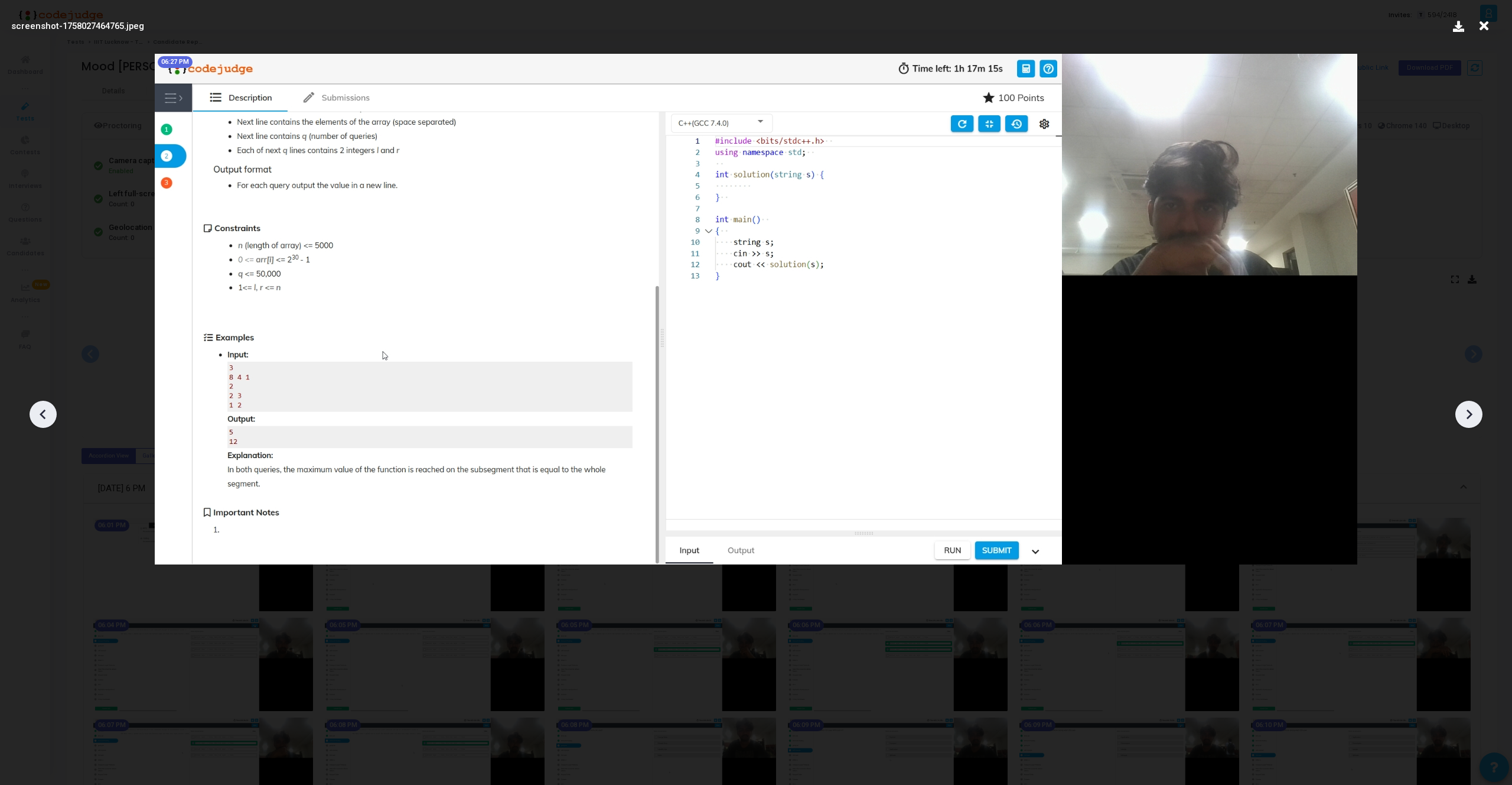
click at [1478, 416] on div at bounding box center [1468, 414] width 27 height 27
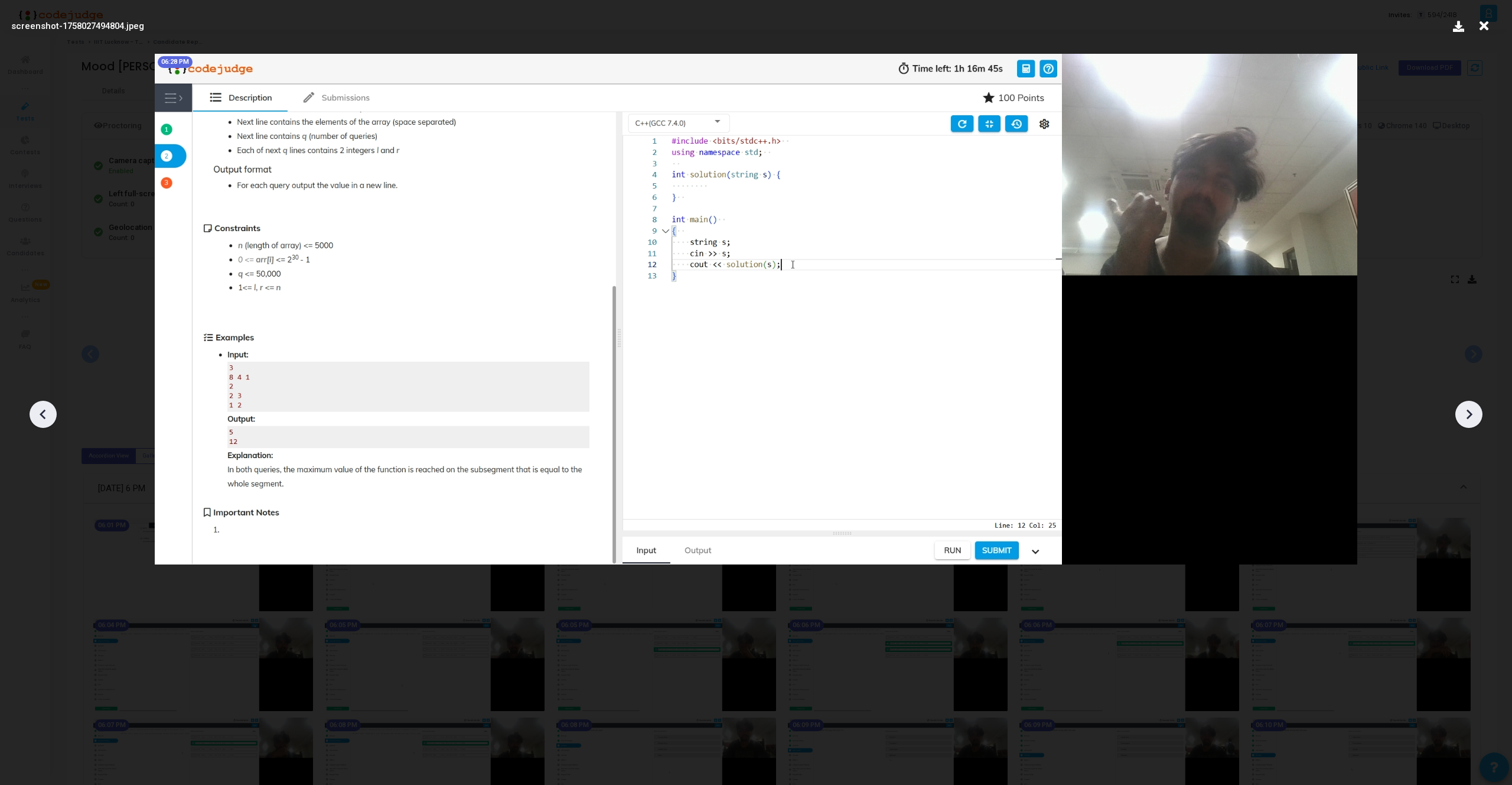
click at [1478, 416] on div at bounding box center [1468, 414] width 27 height 27
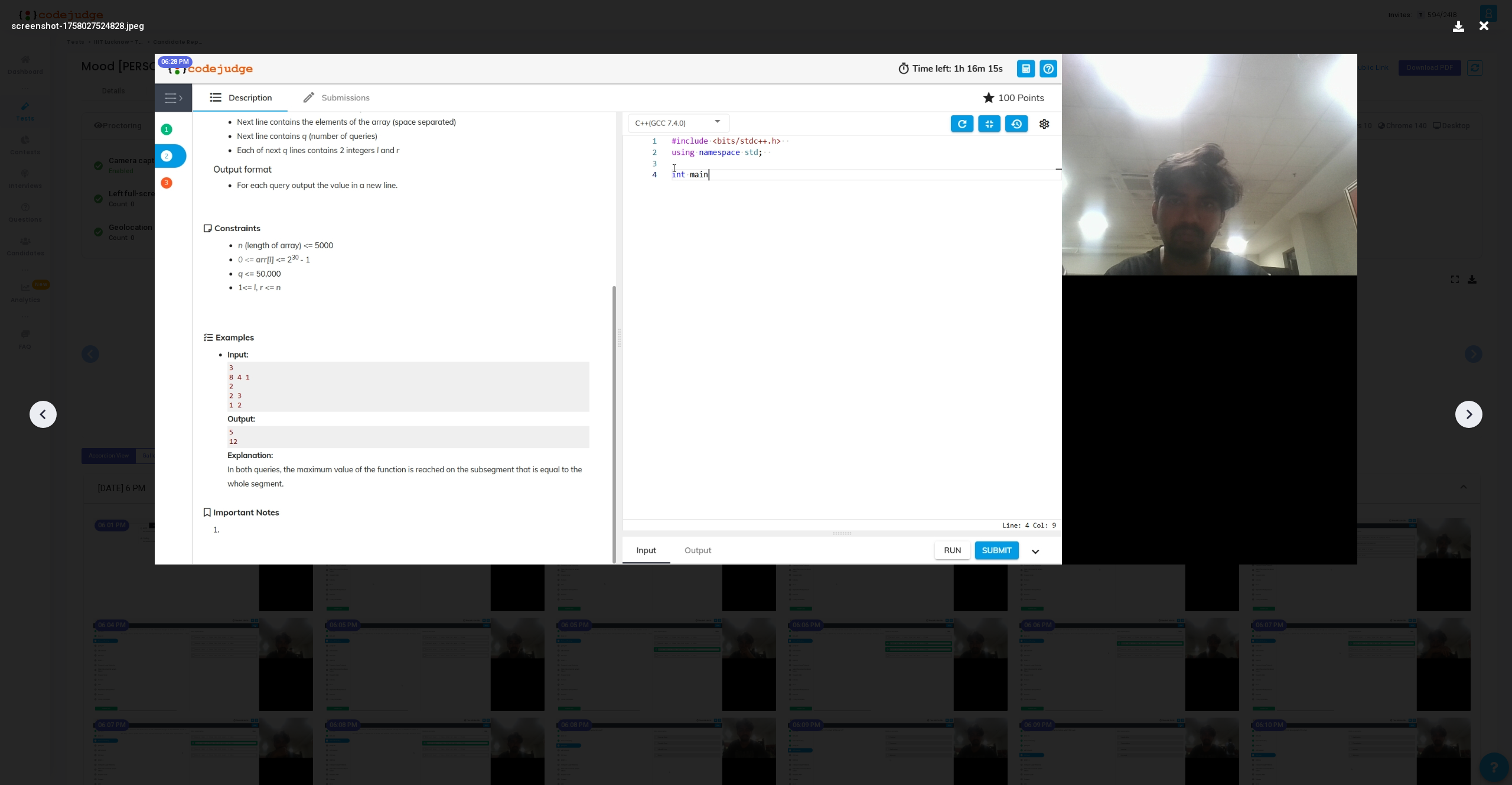
click at [1478, 416] on div at bounding box center [1468, 414] width 27 height 27
click at [48, 413] on icon at bounding box center [43, 414] width 18 height 18
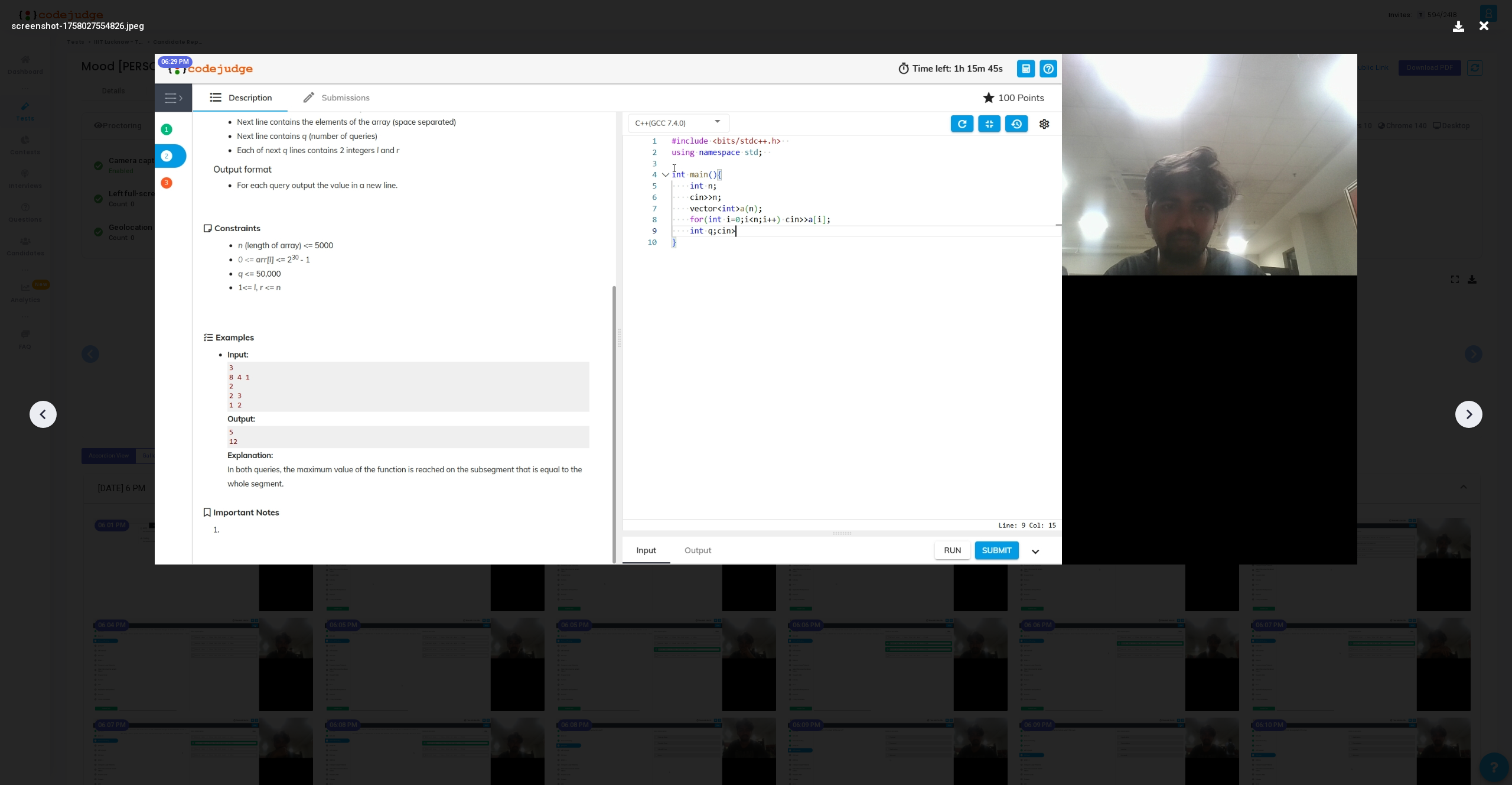
click at [48, 413] on icon at bounding box center [43, 414] width 18 height 18
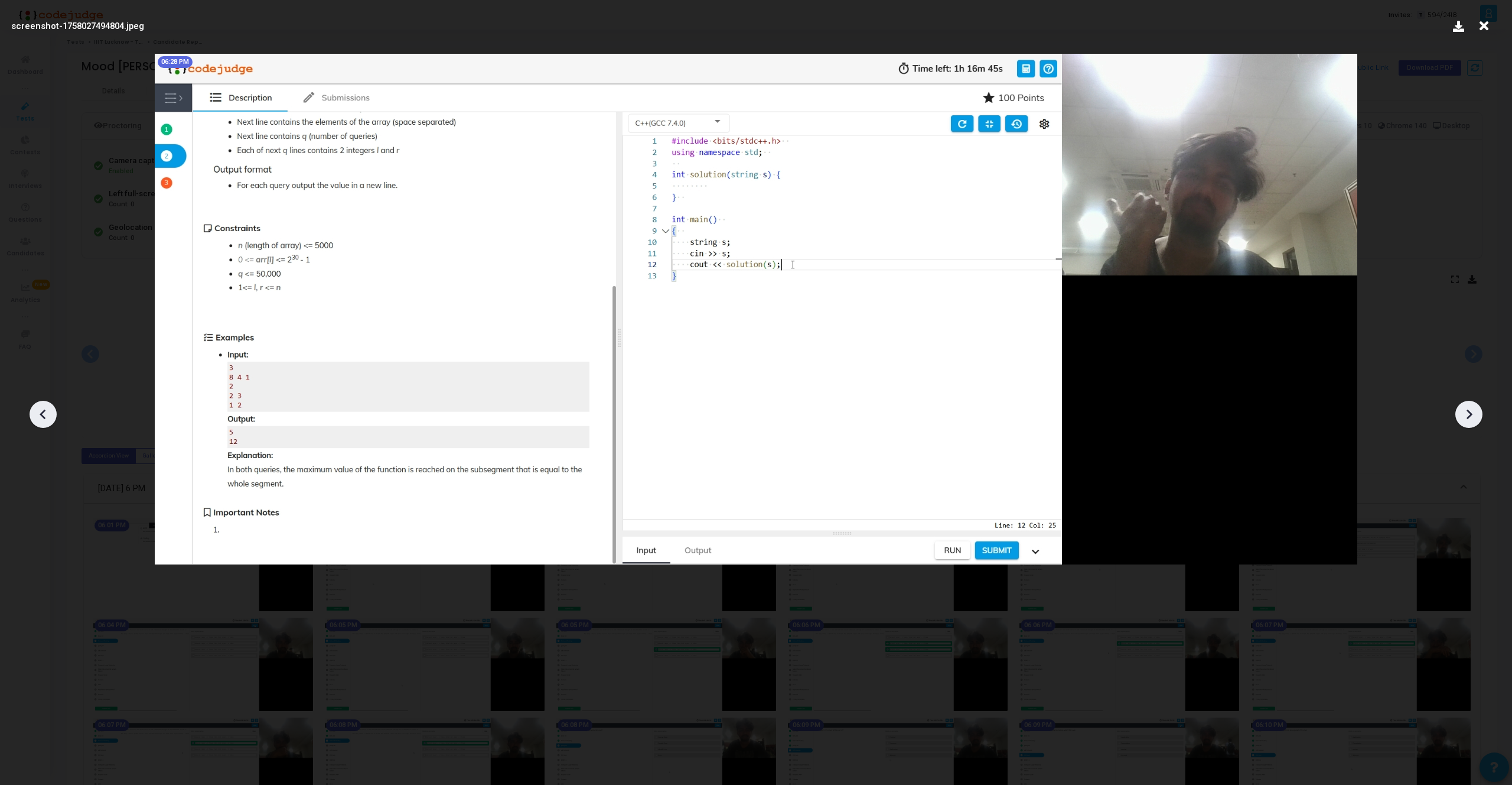
click at [48, 413] on icon at bounding box center [43, 414] width 18 height 18
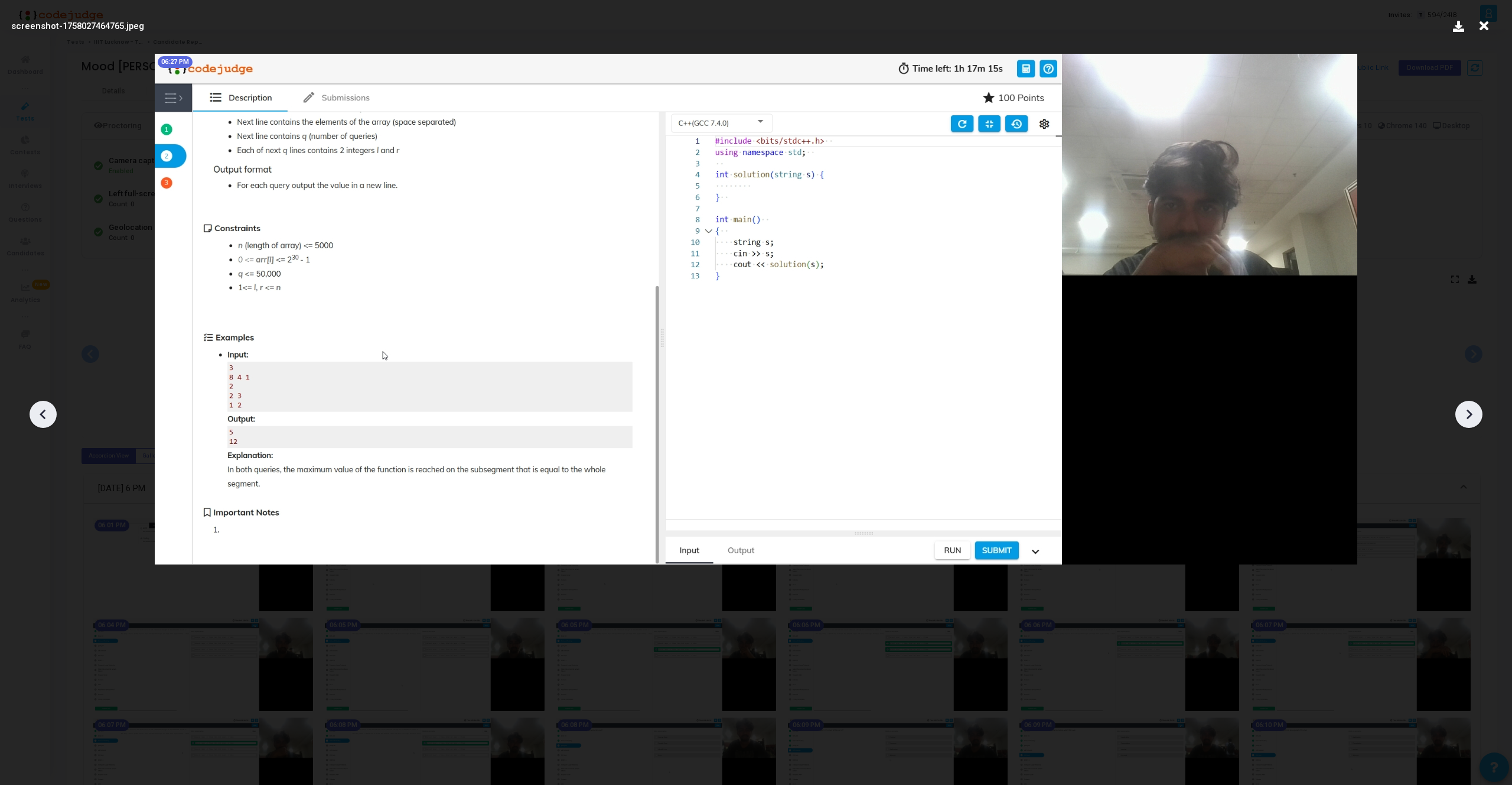
click at [48, 413] on icon at bounding box center [43, 414] width 18 height 18
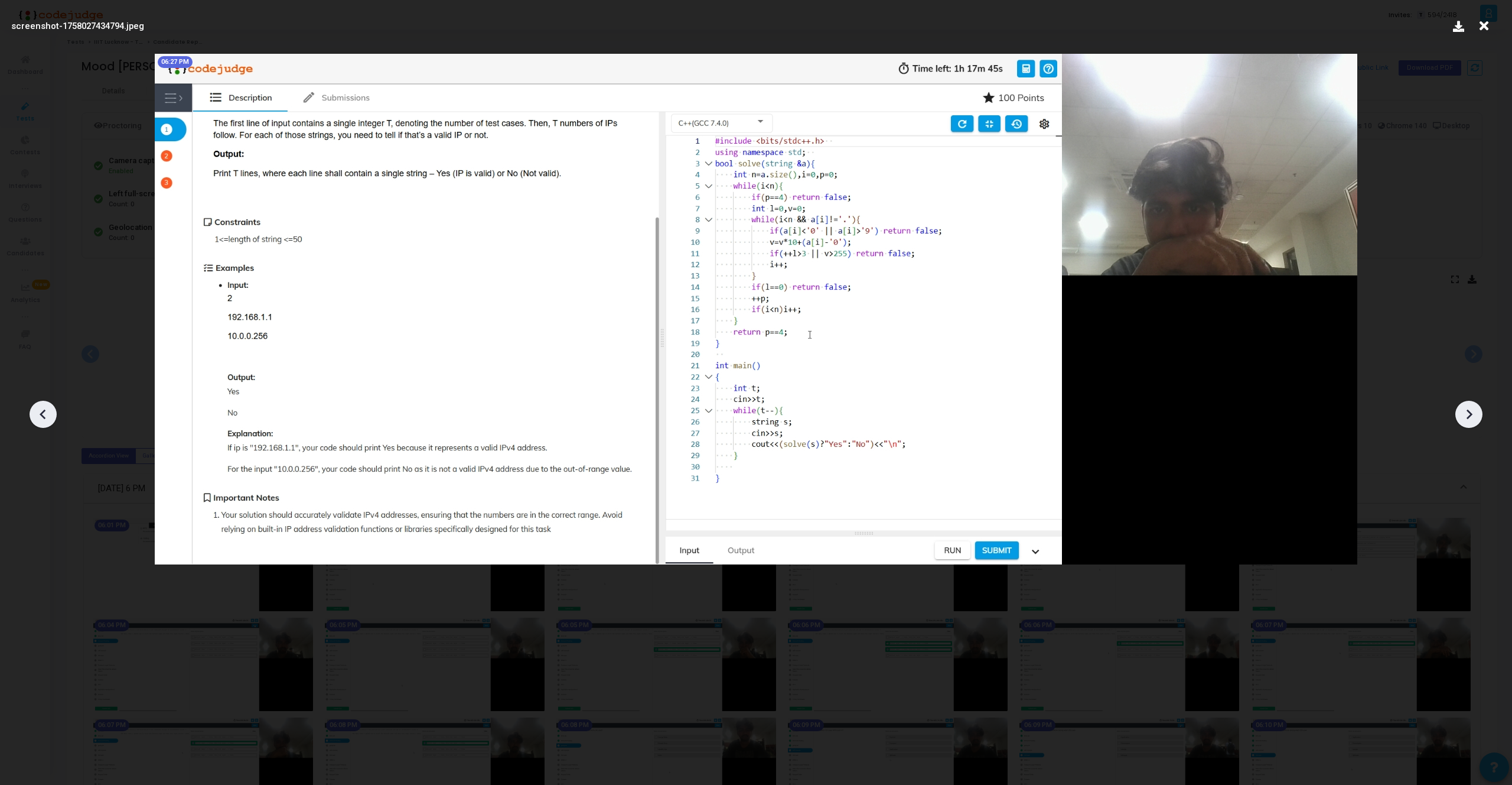
click at [48, 413] on icon at bounding box center [43, 414] width 18 height 18
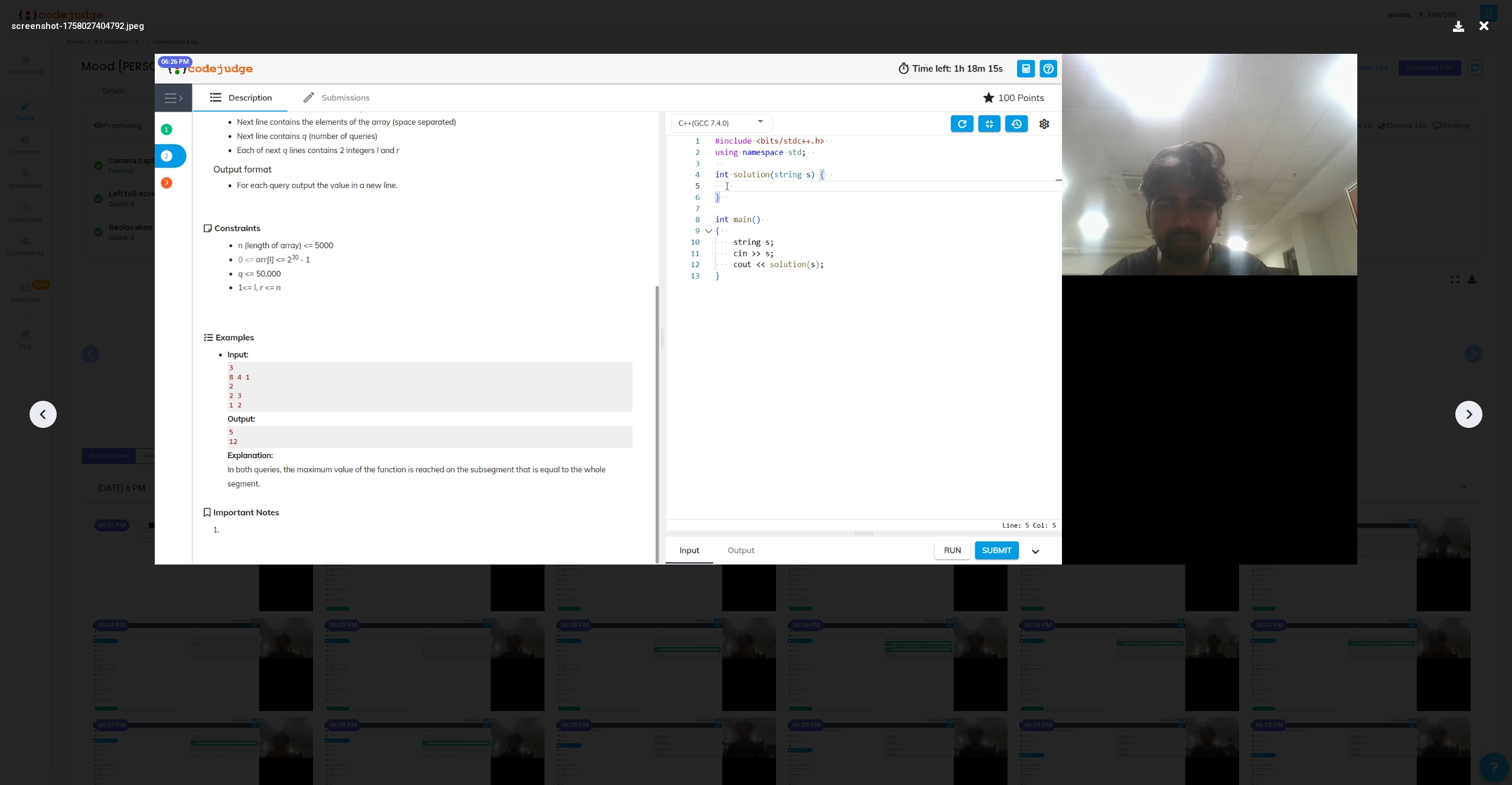
click at [48, 413] on icon at bounding box center [43, 414] width 18 height 18
click at [40, 416] on icon at bounding box center [43, 414] width 18 height 18
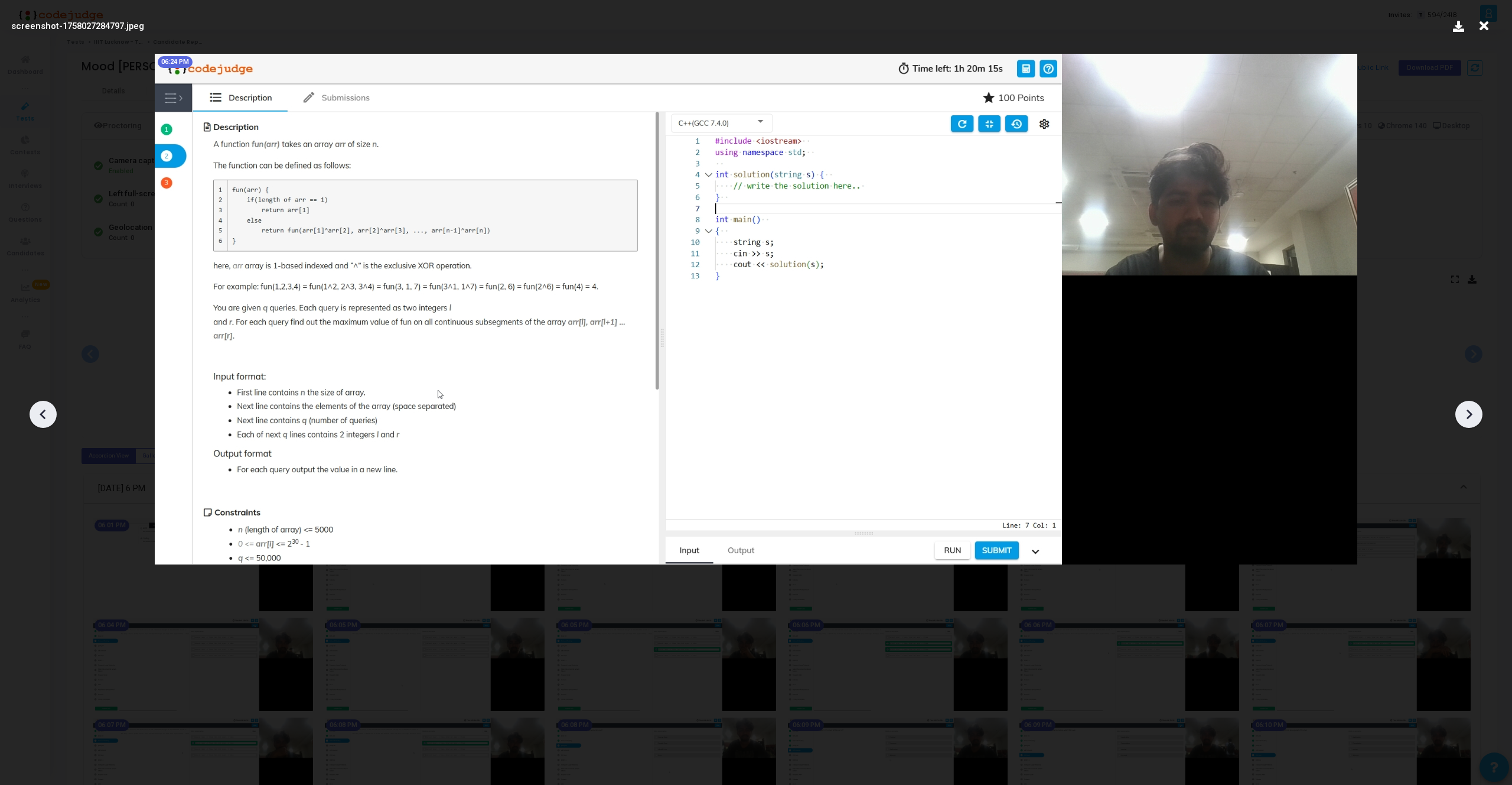
click at [43, 416] on icon at bounding box center [42, 415] width 6 height 10
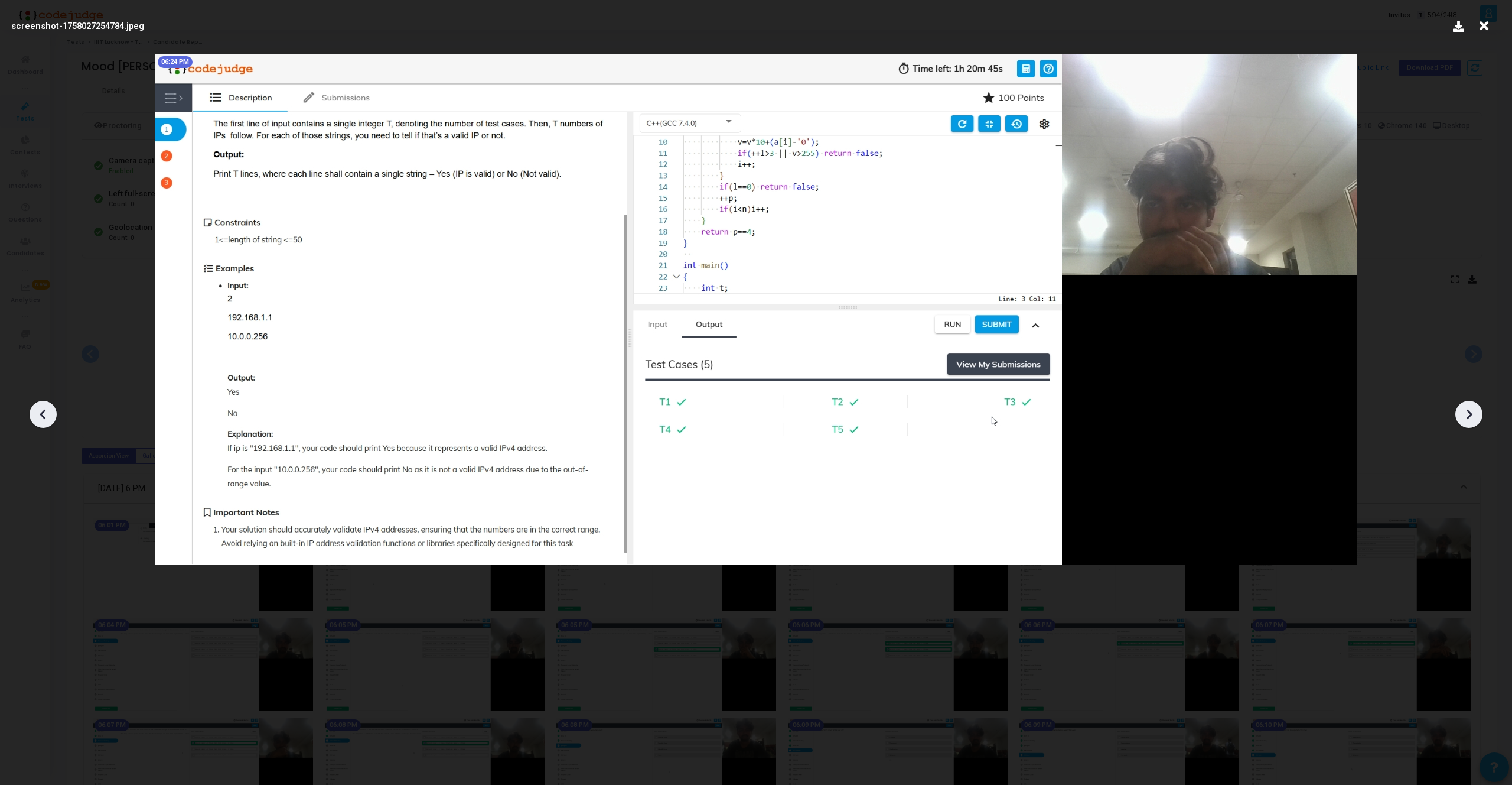
click at [1467, 415] on icon at bounding box center [1468, 414] width 18 height 18
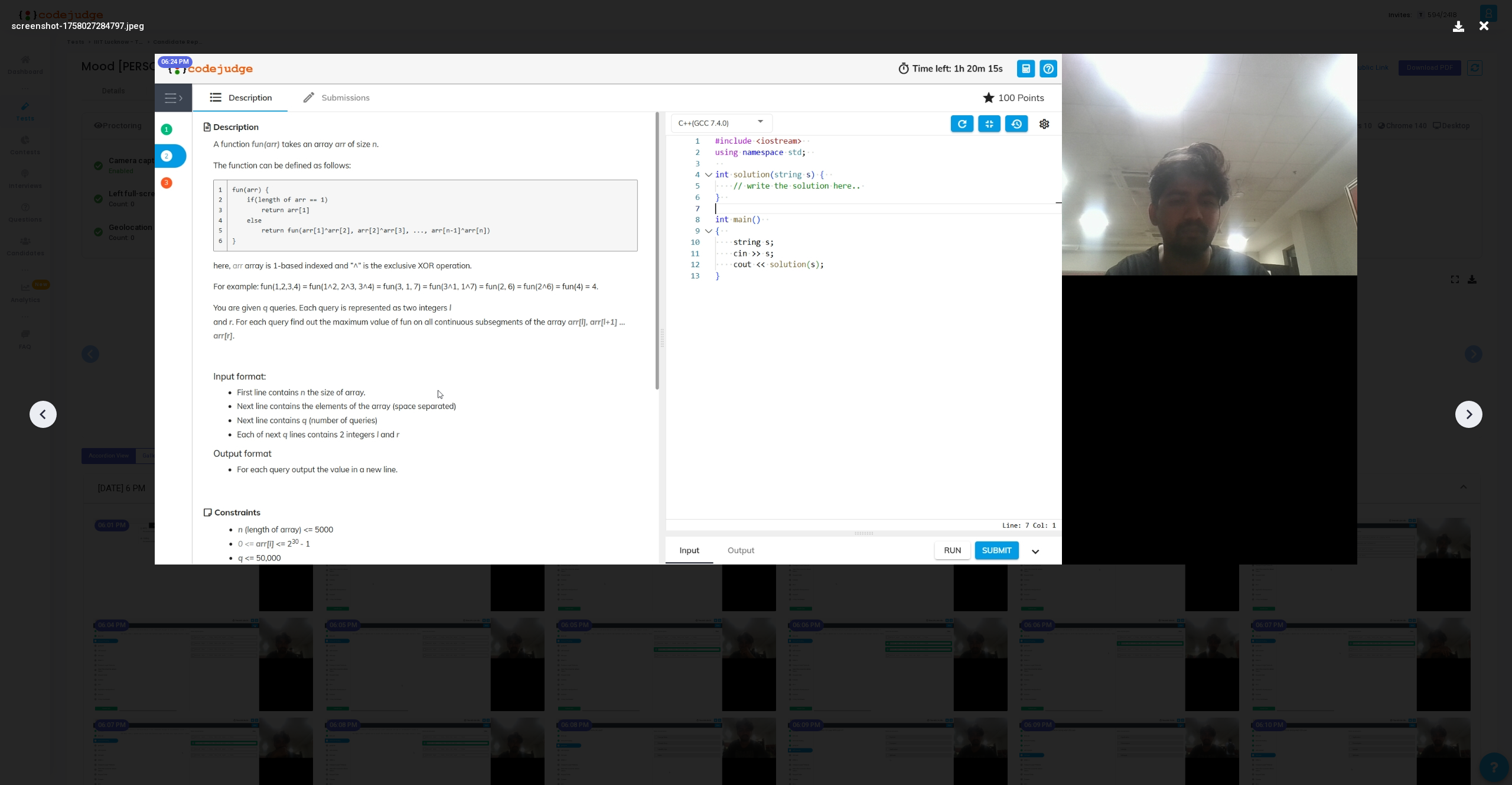
click at [1467, 415] on icon at bounding box center [1468, 414] width 18 height 18
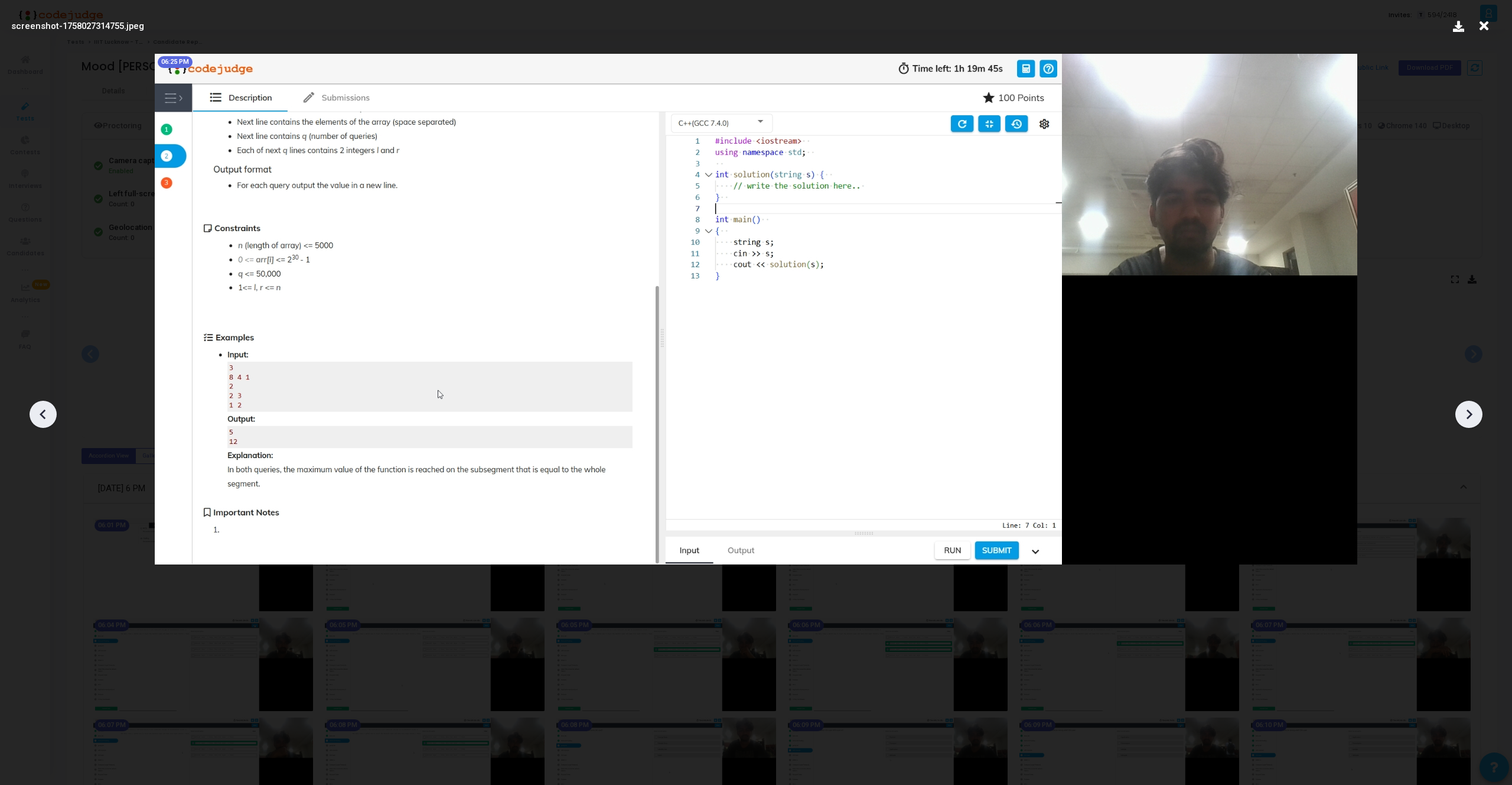
click at [1467, 415] on icon at bounding box center [1468, 414] width 18 height 18
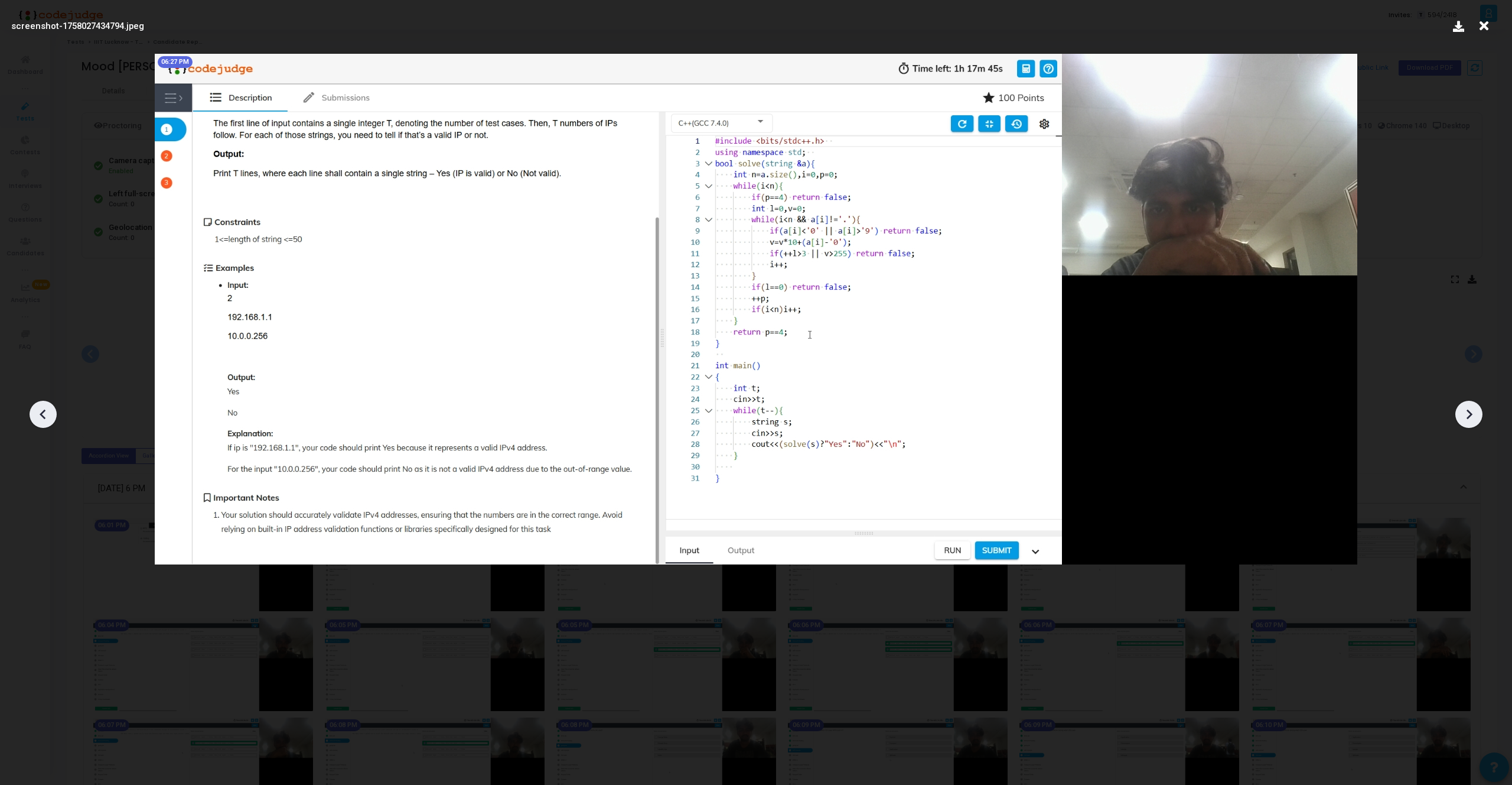
click at [1467, 415] on icon at bounding box center [1468, 414] width 18 height 18
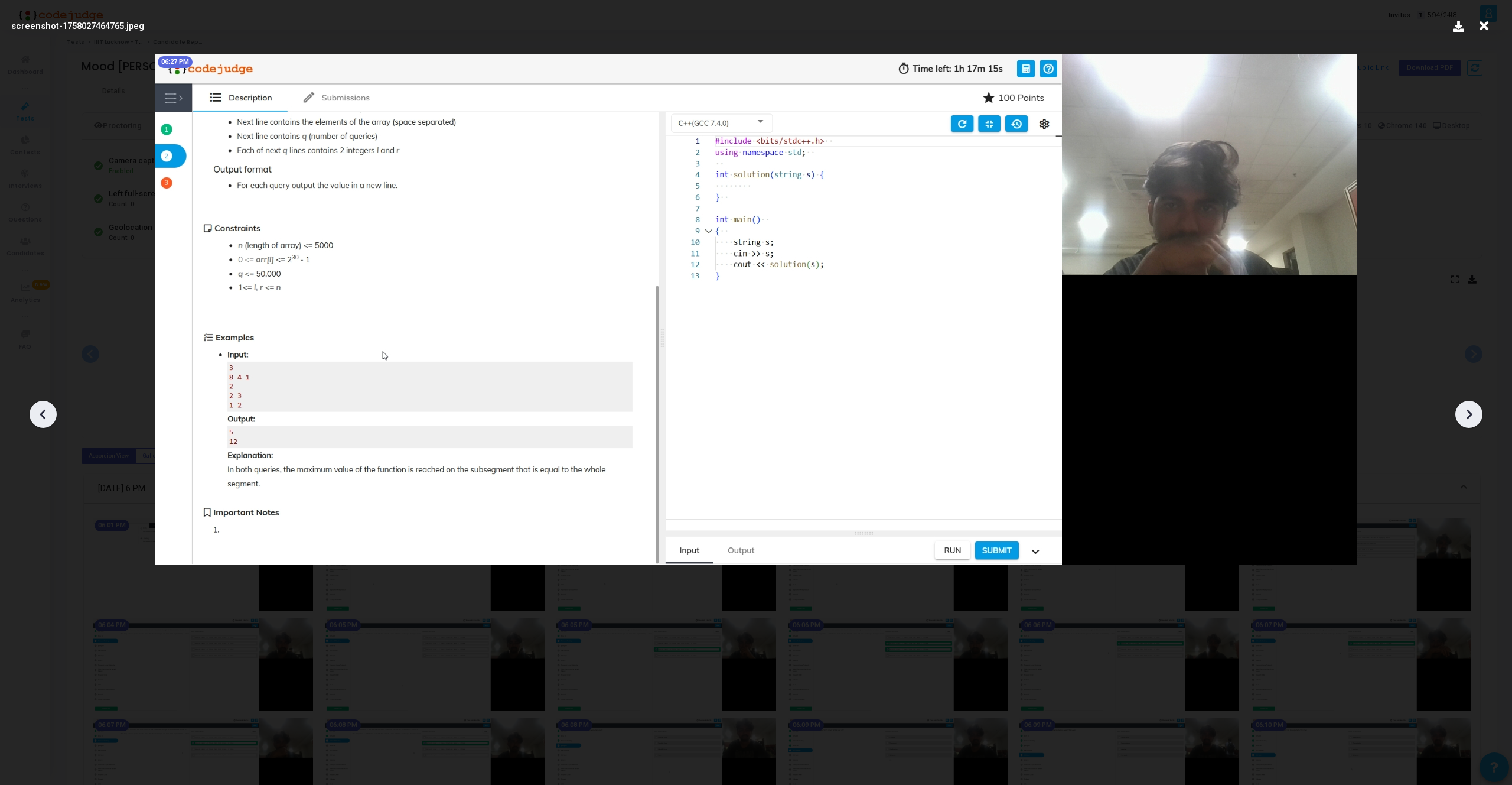
click at [1467, 415] on icon at bounding box center [1468, 414] width 18 height 18
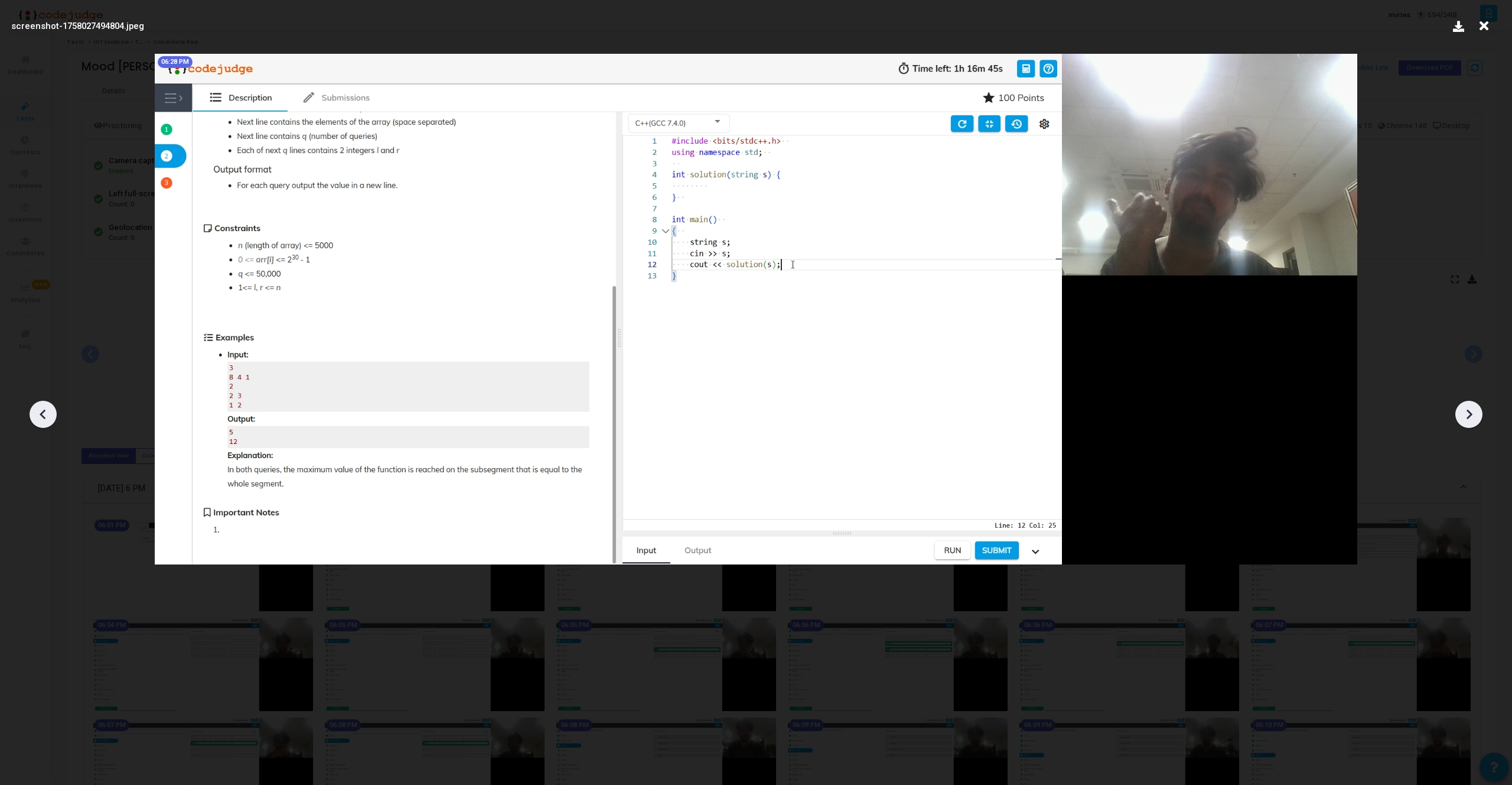
click at [1467, 415] on icon at bounding box center [1468, 414] width 18 height 18
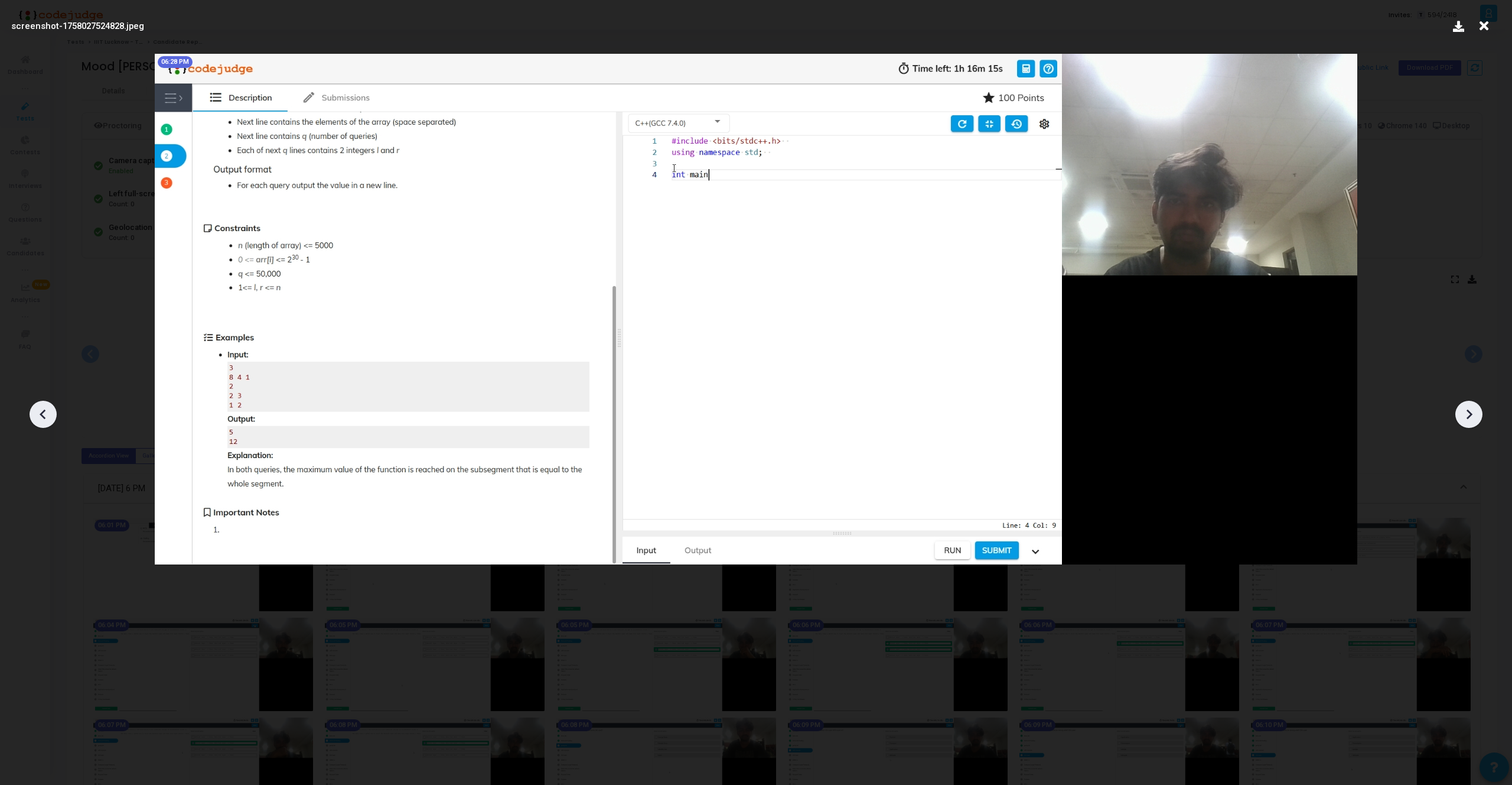
click at [49, 421] on icon at bounding box center [43, 414] width 18 height 18
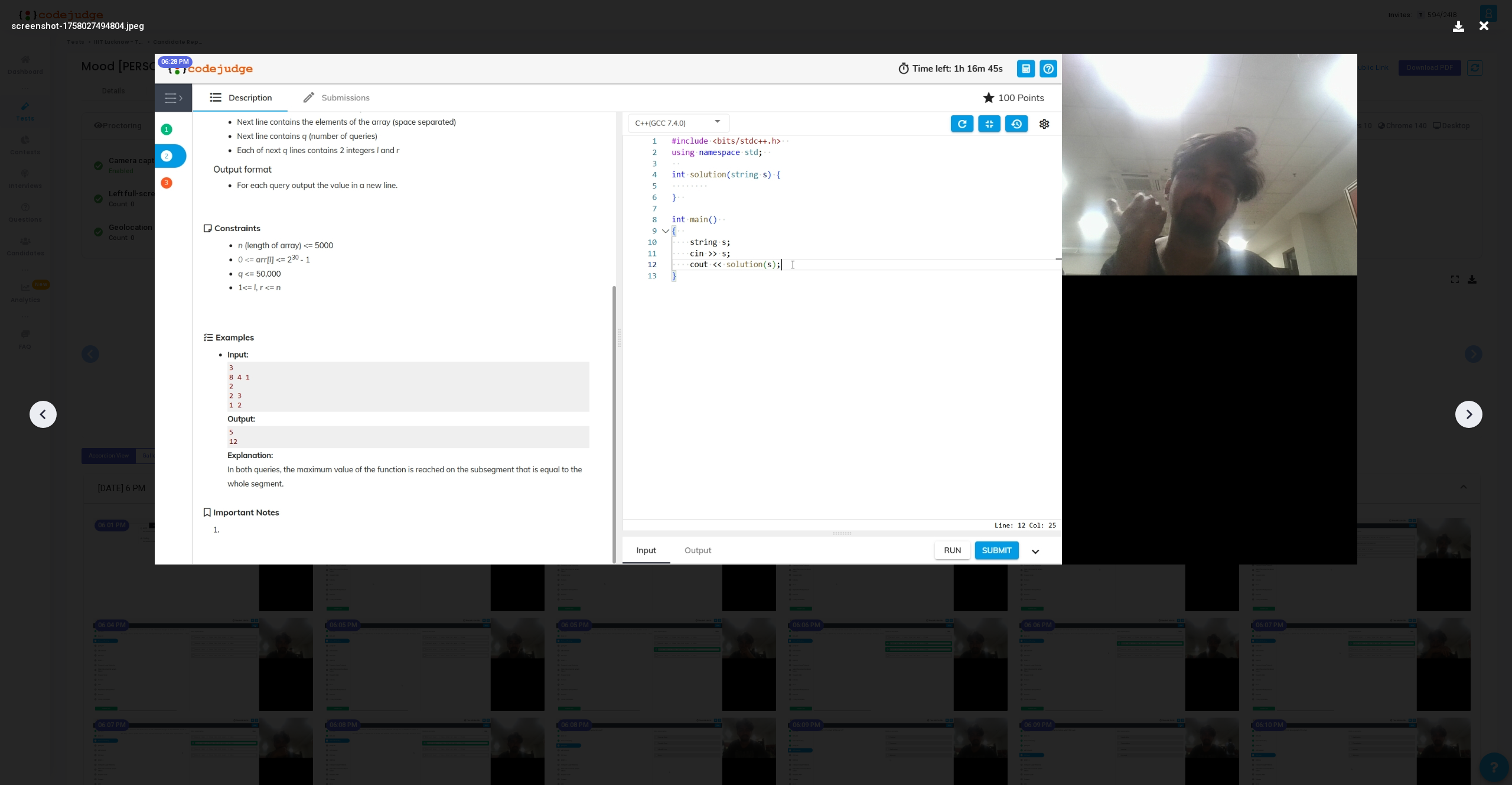
click at [51, 422] on icon at bounding box center [43, 414] width 18 height 18
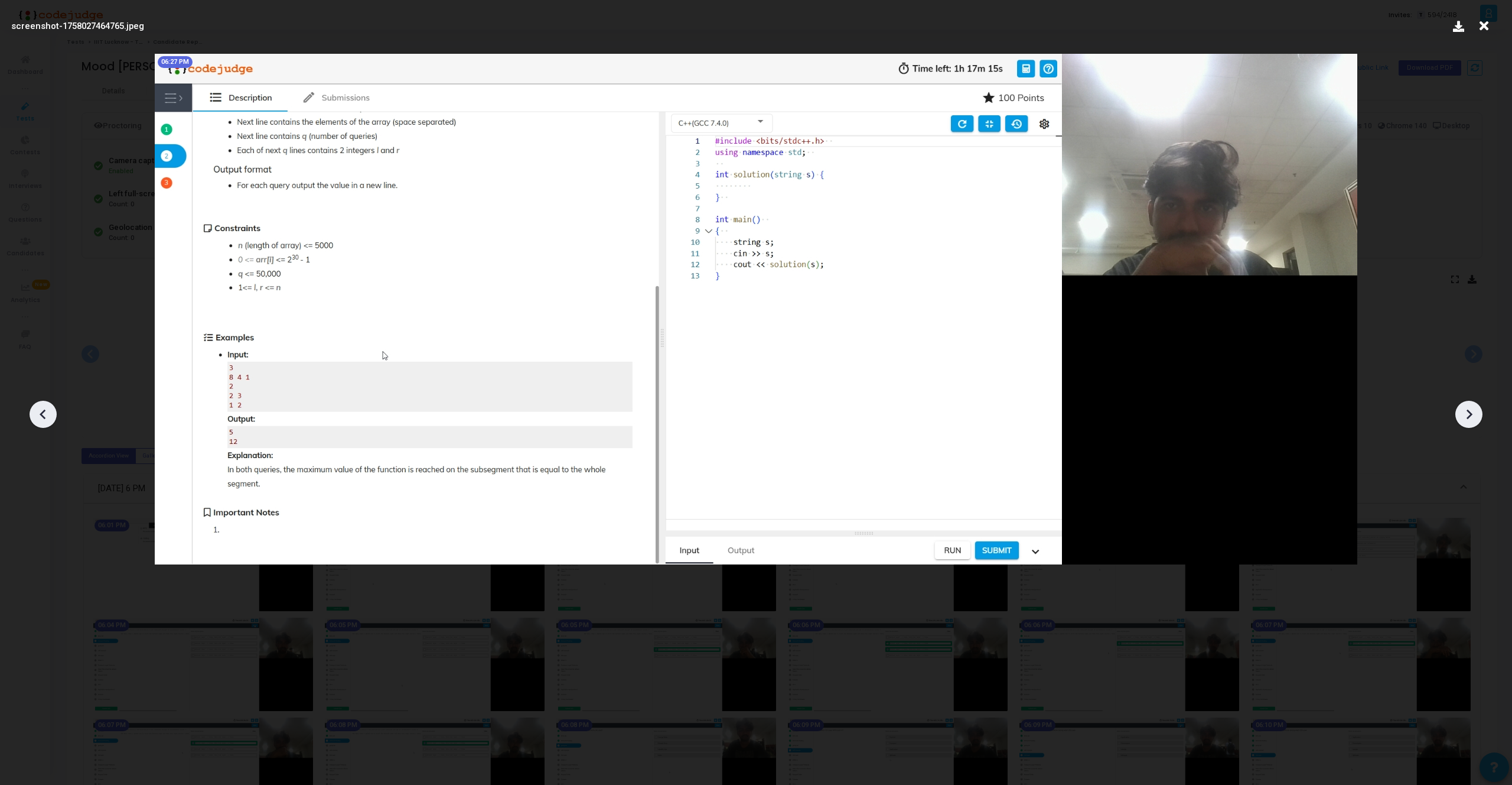
click at [51, 422] on icon at bounding box center [43, 414] width 18 height 18
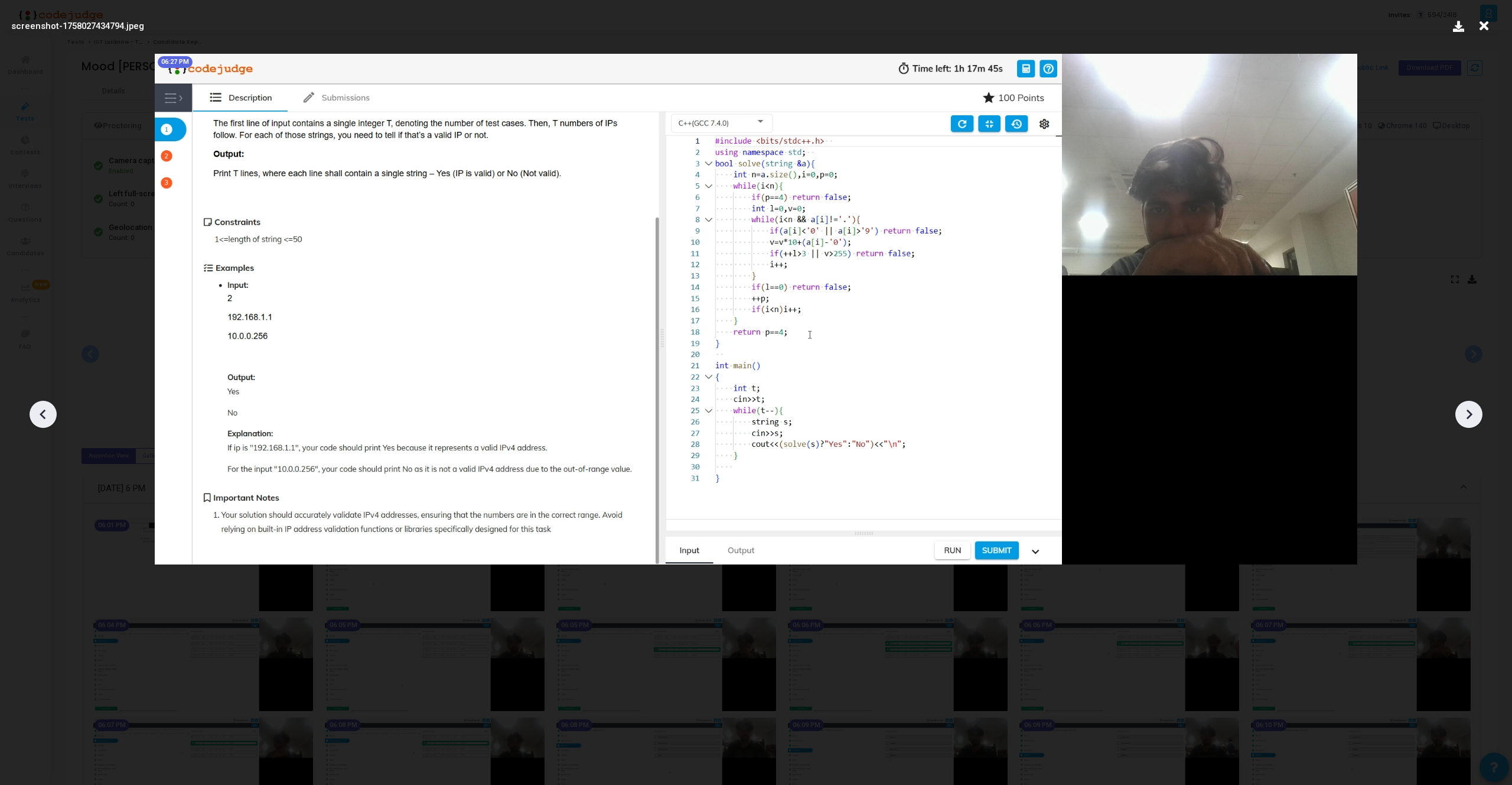
click at [1480, 413] on div at bounding box center [1468, 414] width 27 height 27
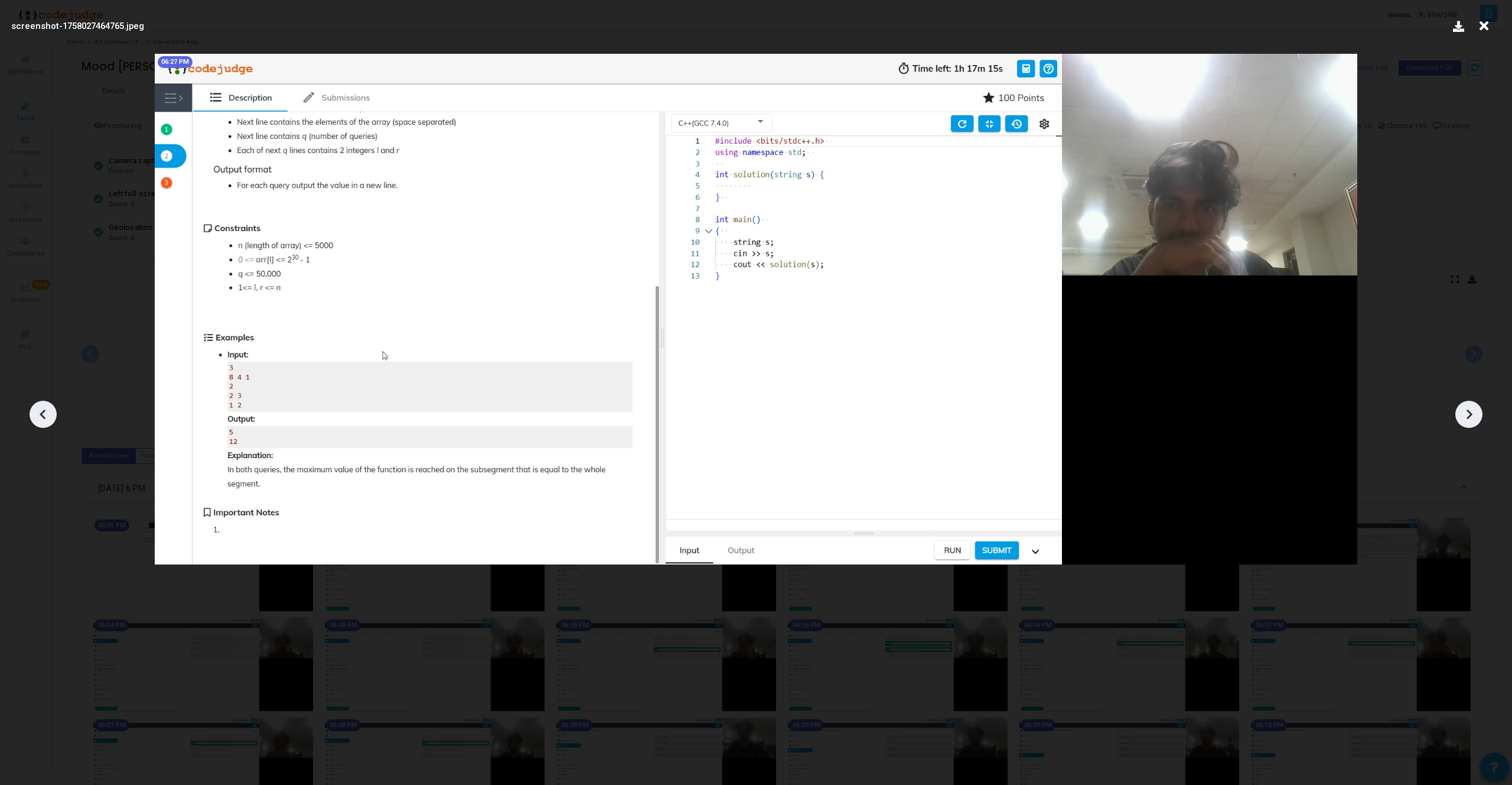
click at [1480, 413] on div at bounding box center [1468, 414] width 27 height 27
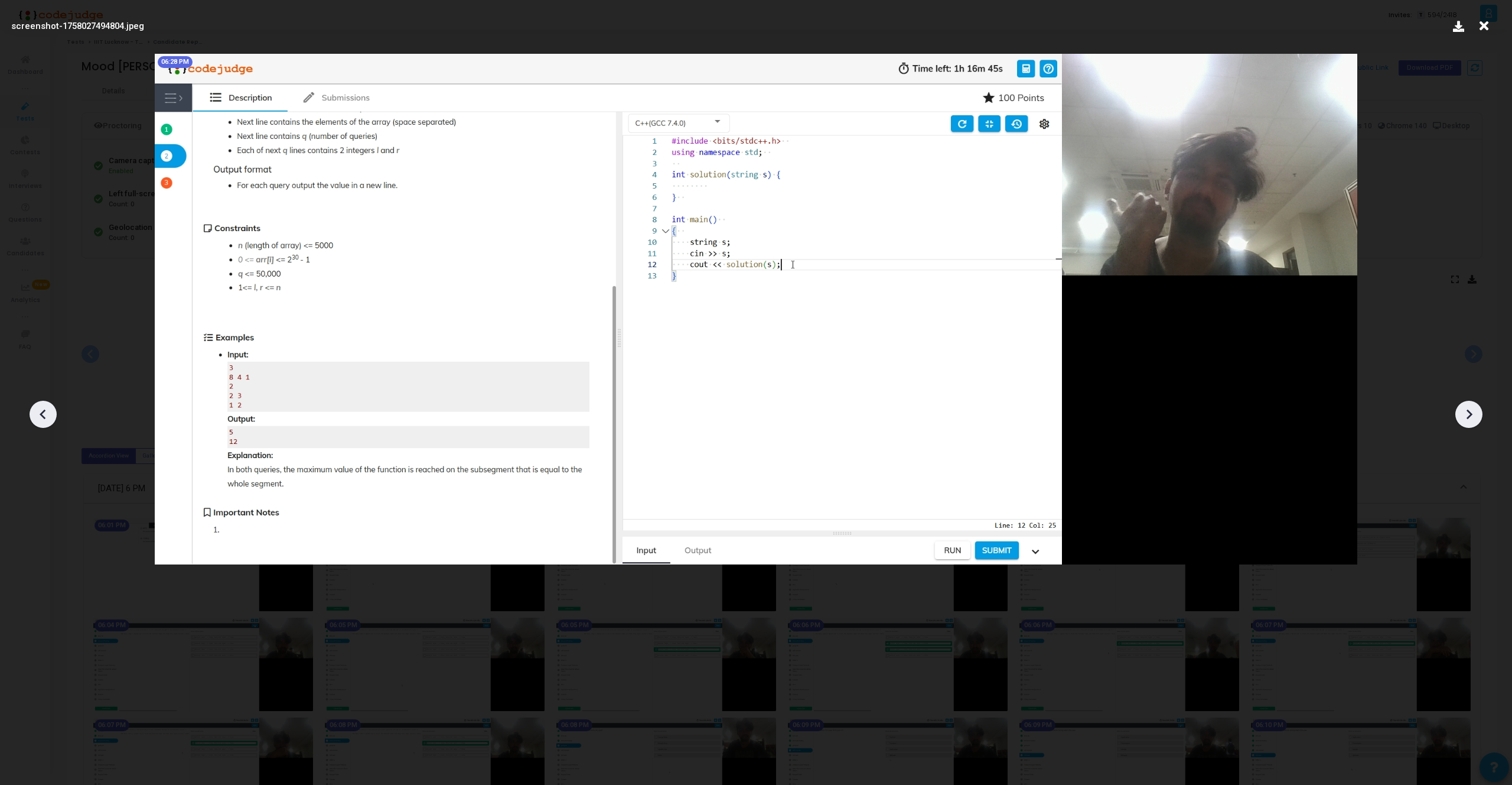
click at [1480, 413] on div at bounding box center [1468, 414] width 27 height 27
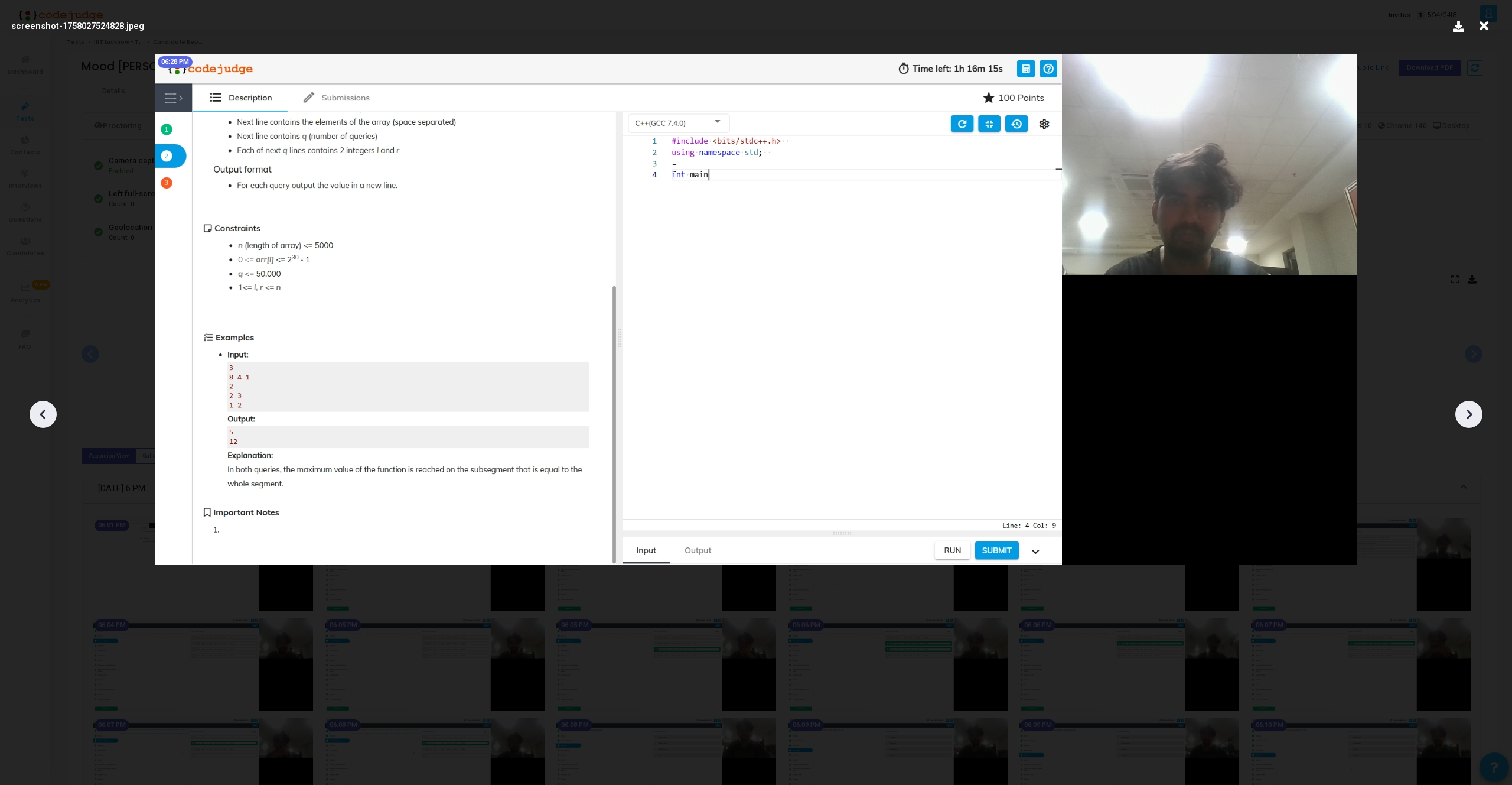
click at [1480, 413] on div at bounding box center [1468, 414] width 27 height 27
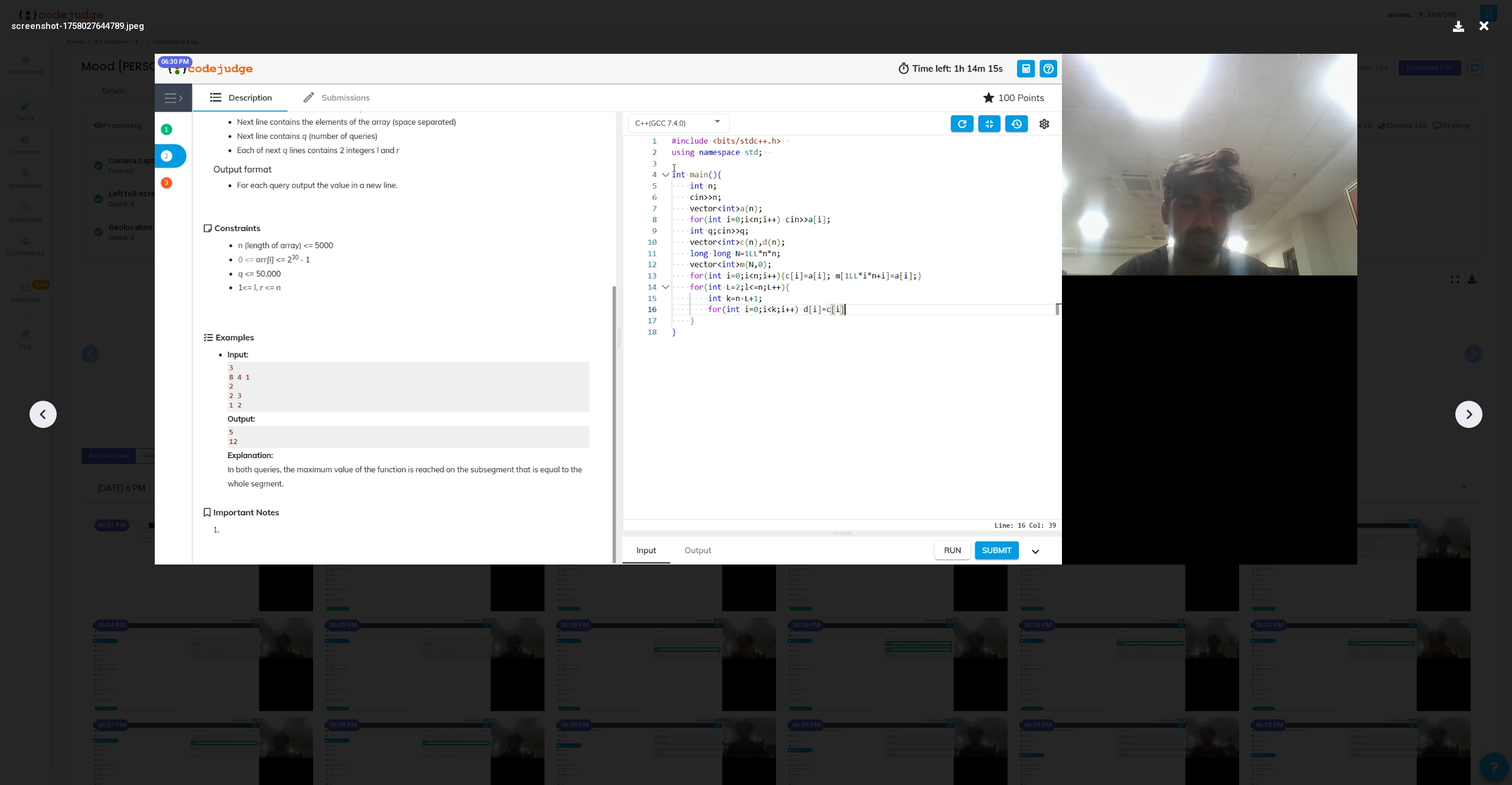
click at [1480, 413] on div at bounding box center [1468, 414] width 27 height 27
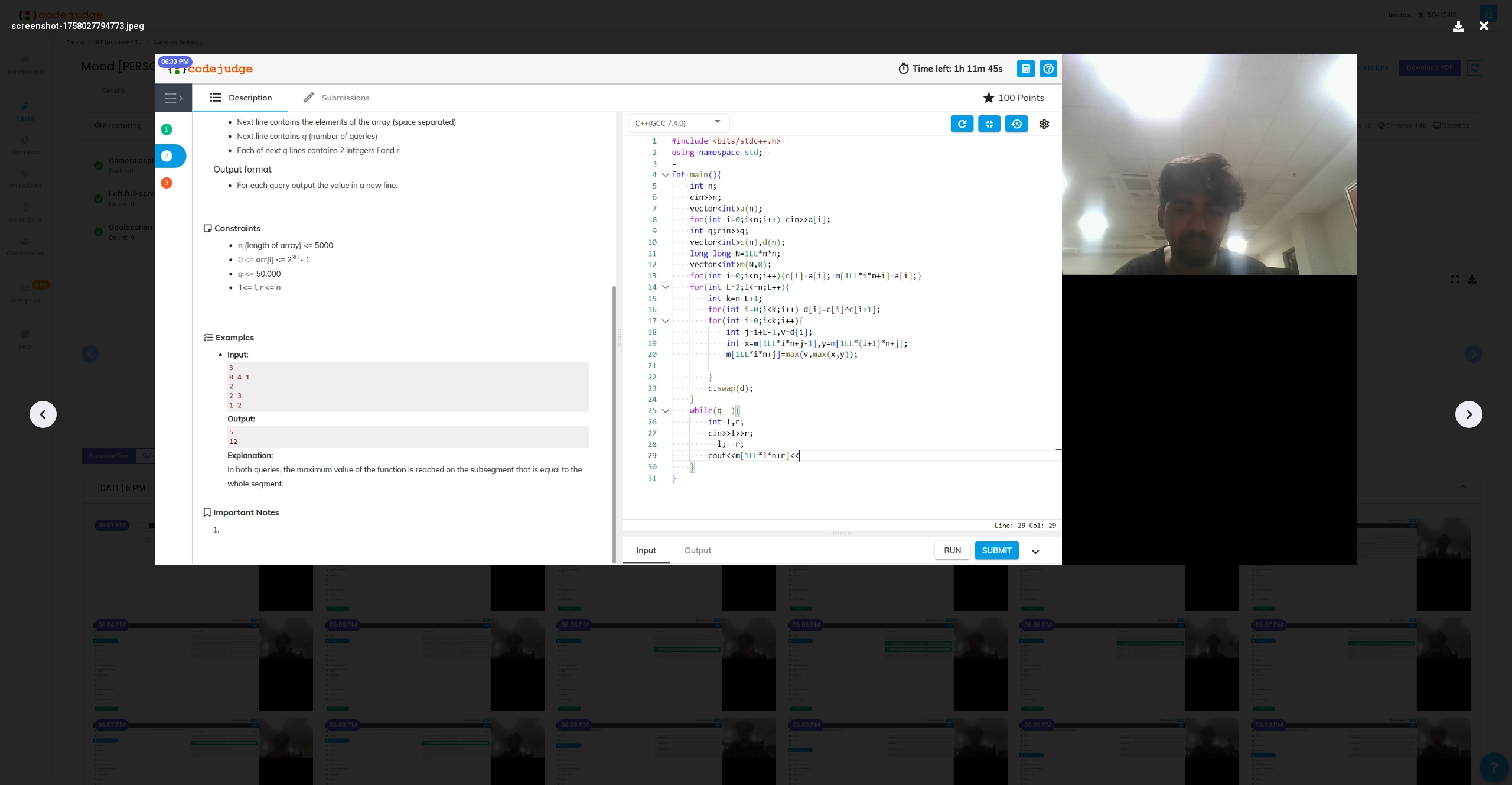
click at [1480, 413] on div at bounding box center [1468, 414] width 27 height 27
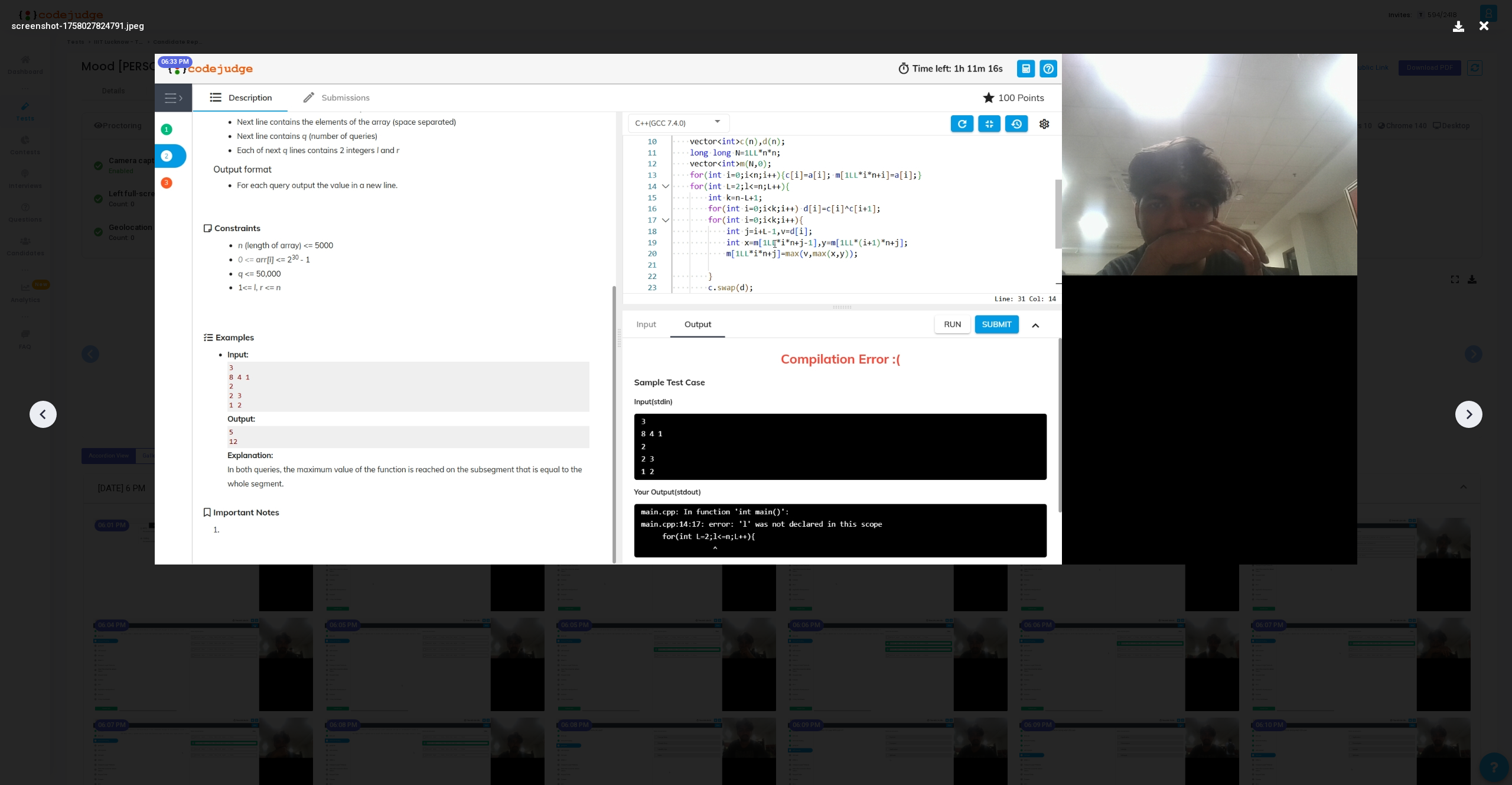
click at [1480, 413] on div at bounding box center [1468, 414] width 27 height 27
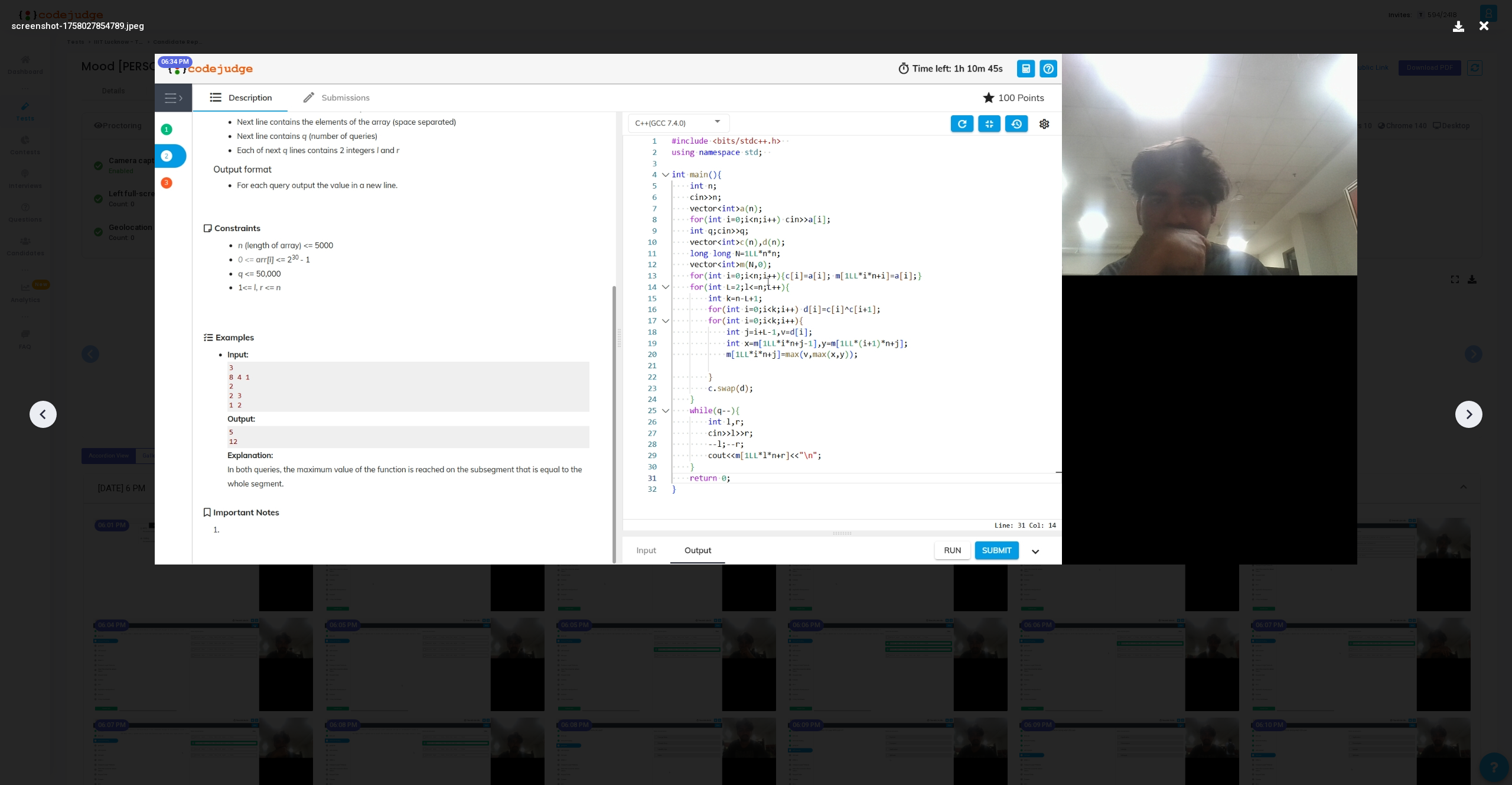
click at [1480, 413] on div at bounding box center [1468, 414] width 27 height 27
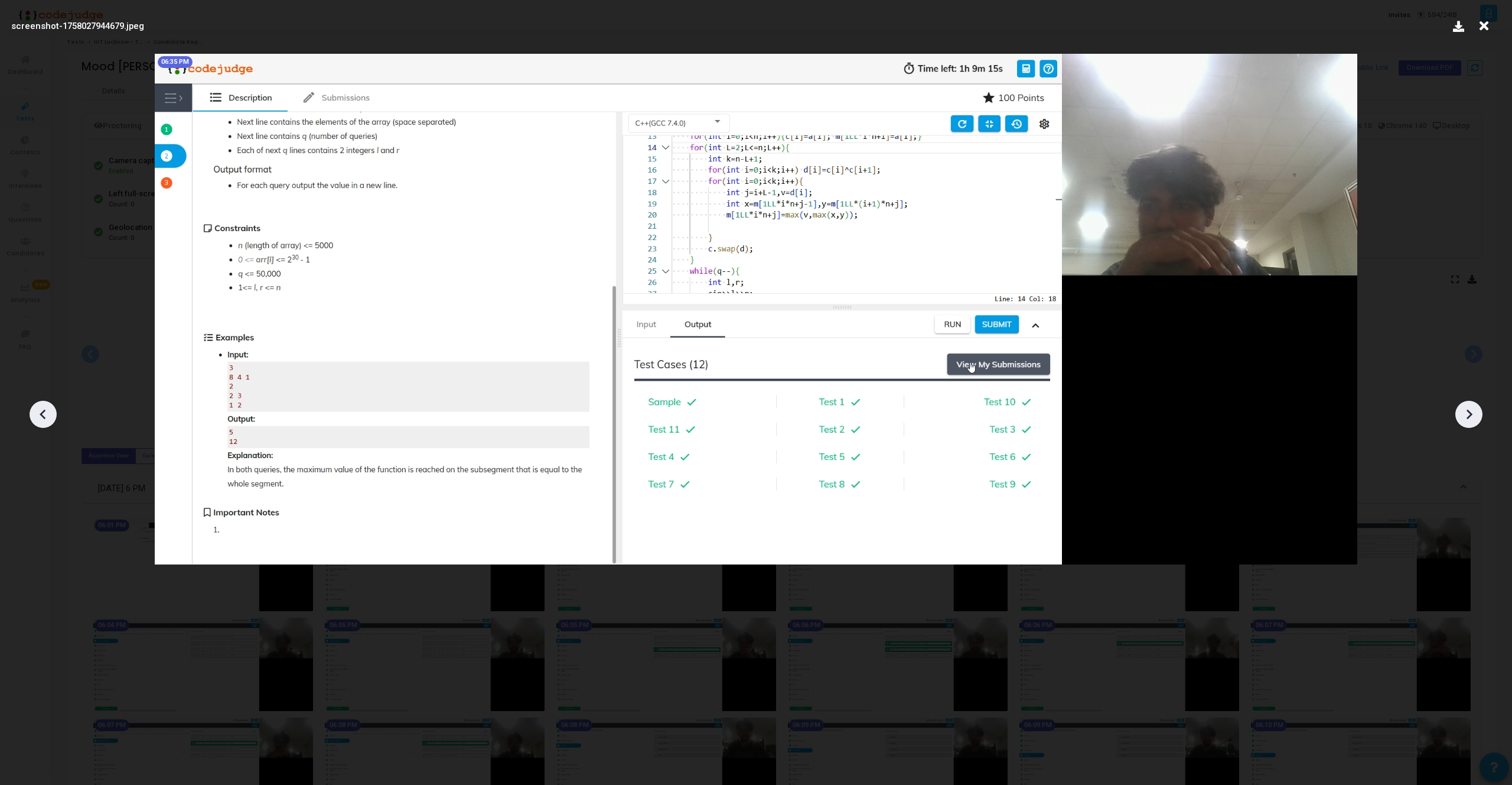
click at [1480, 413] on div at bounding box center [1468, 414] width 27 height 27
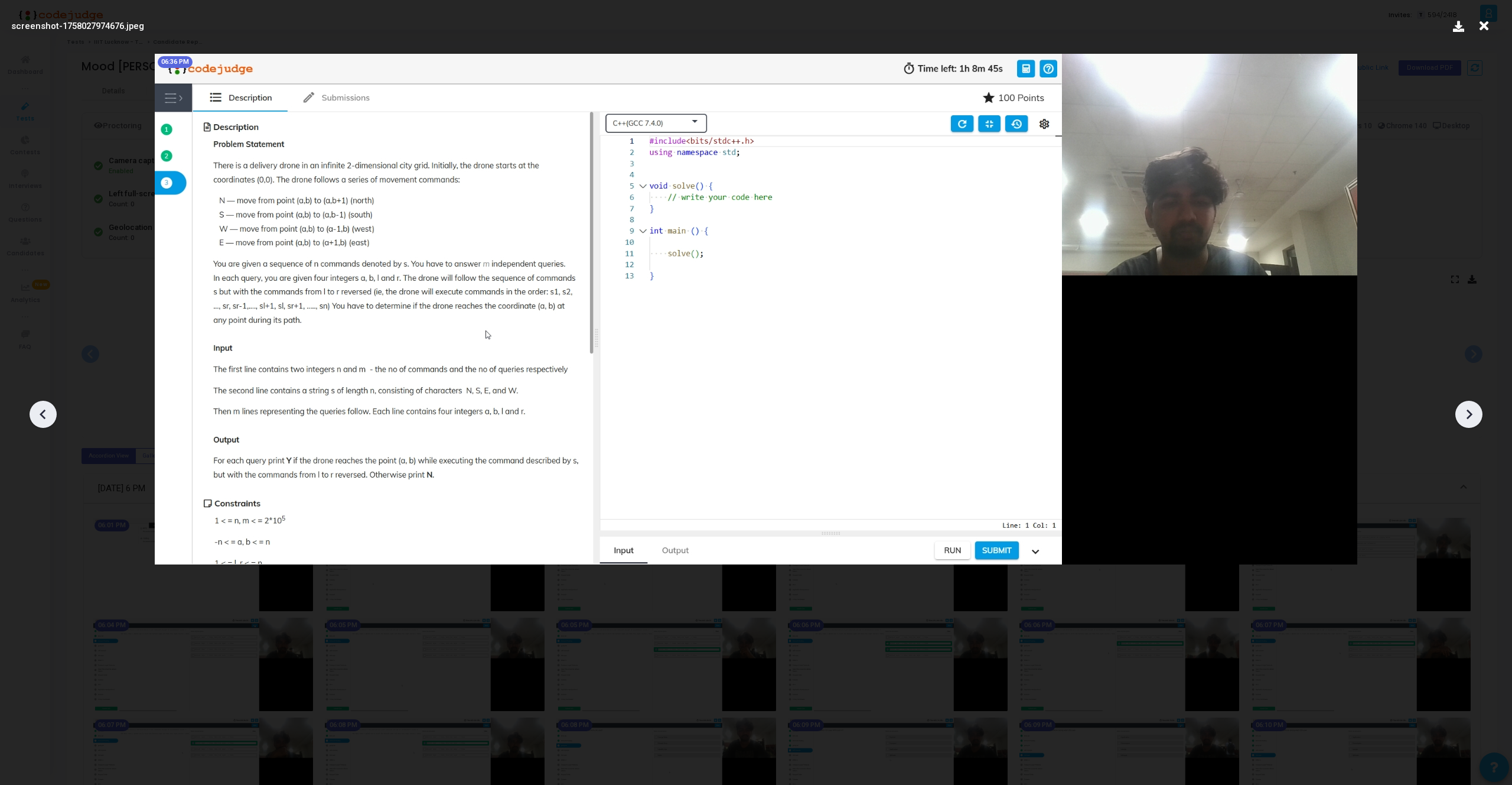
click at [1480, 413] on div at bounding box center [1468, 414] width 27 height 27
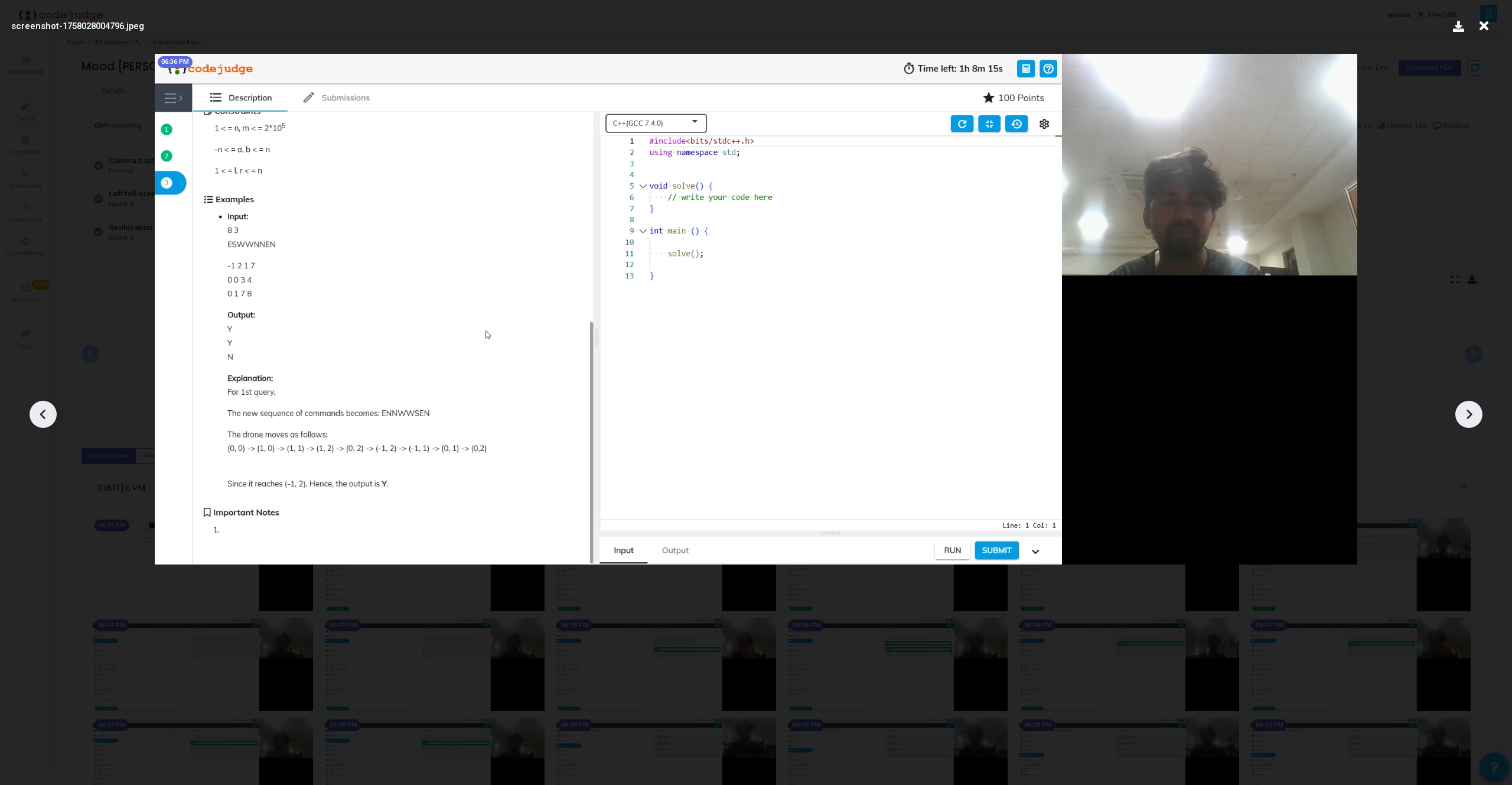
click at [1480, 413] on div at bounding box center [1468, 414] width 27 height 27
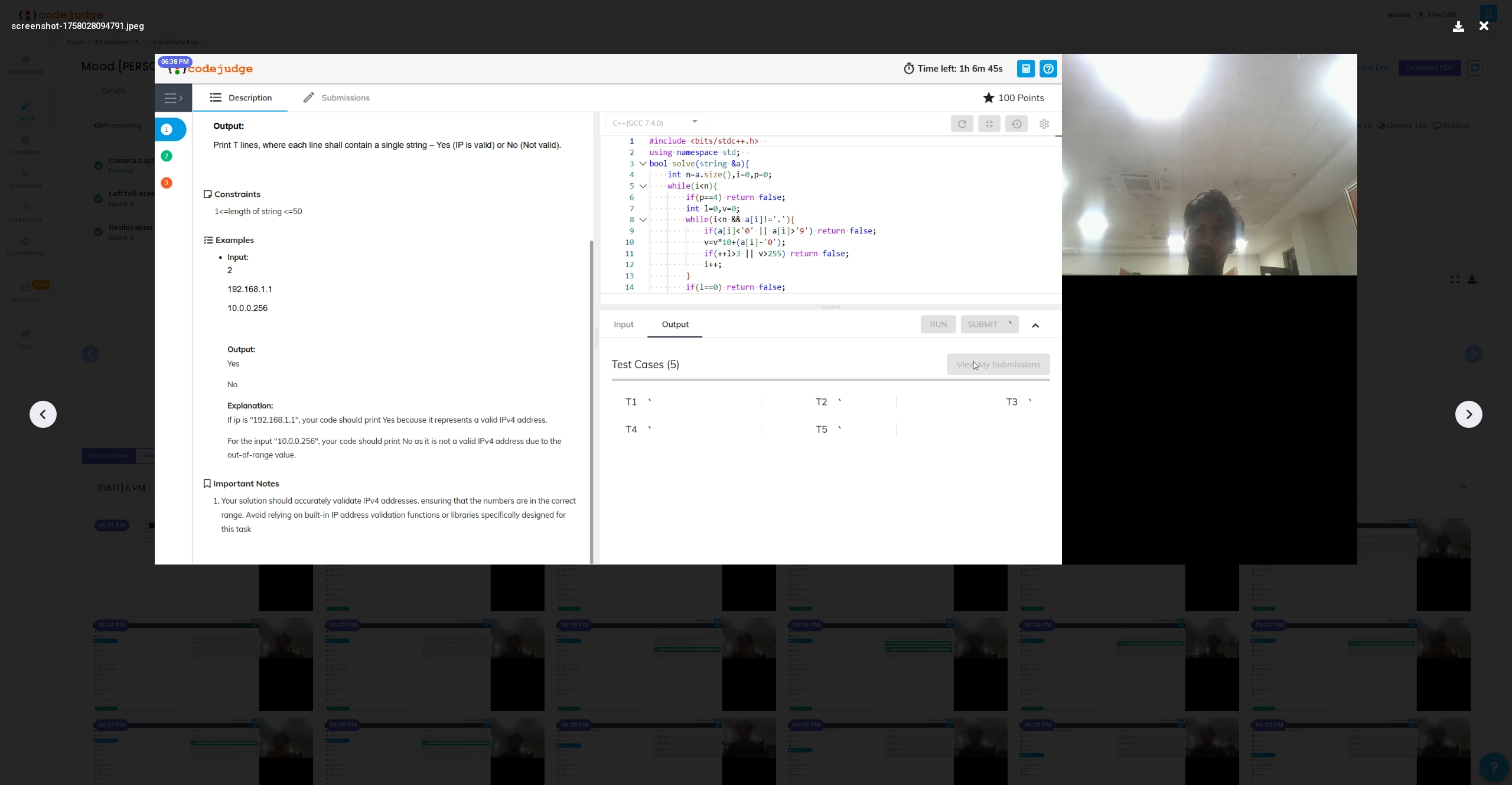
click at [1480, 413] on div at bounding box center [1468, 414] width 27 height 27
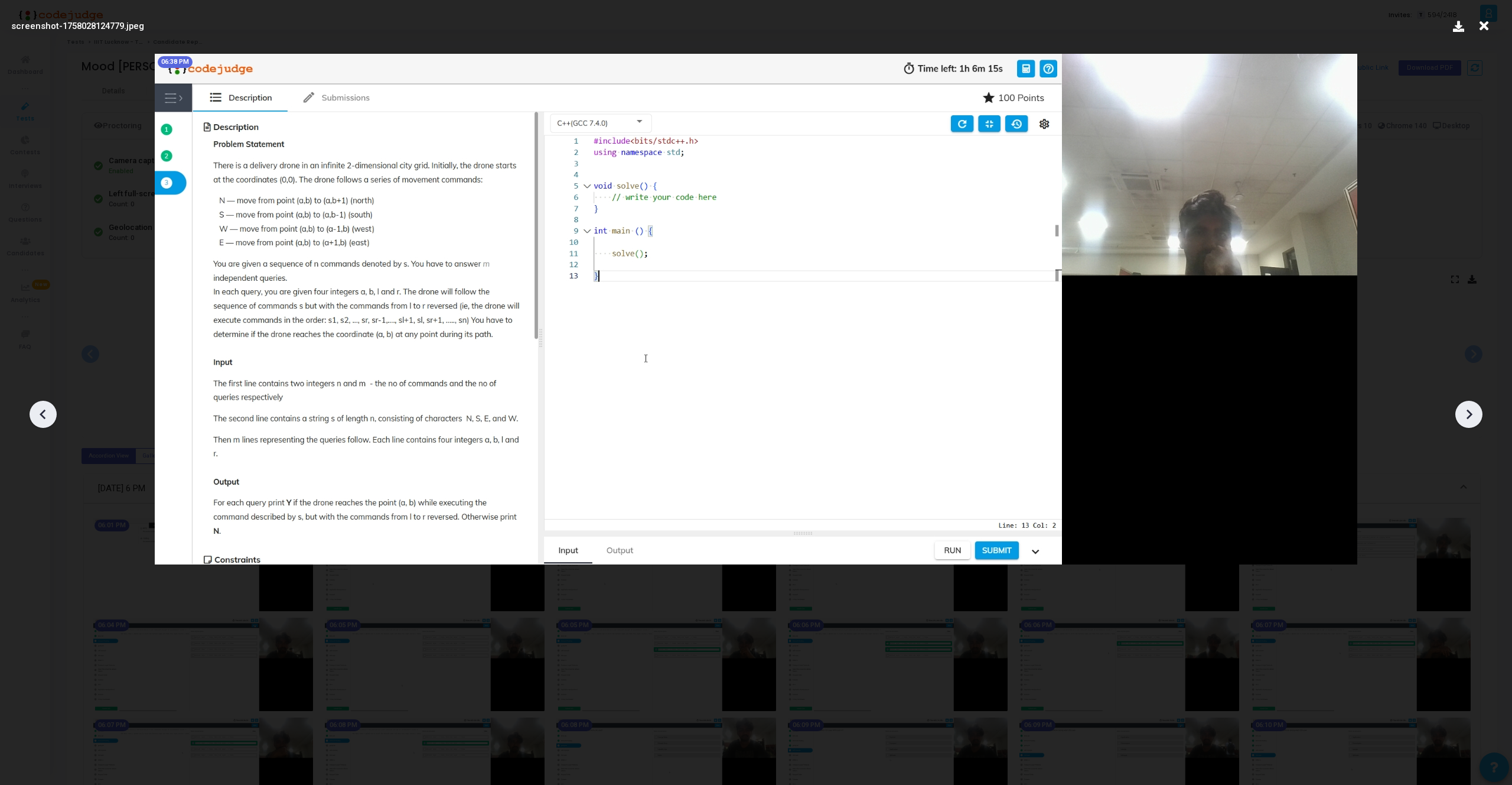
click at [1480, 413] on div at bounding box center [1468, 414] width 27 height 27
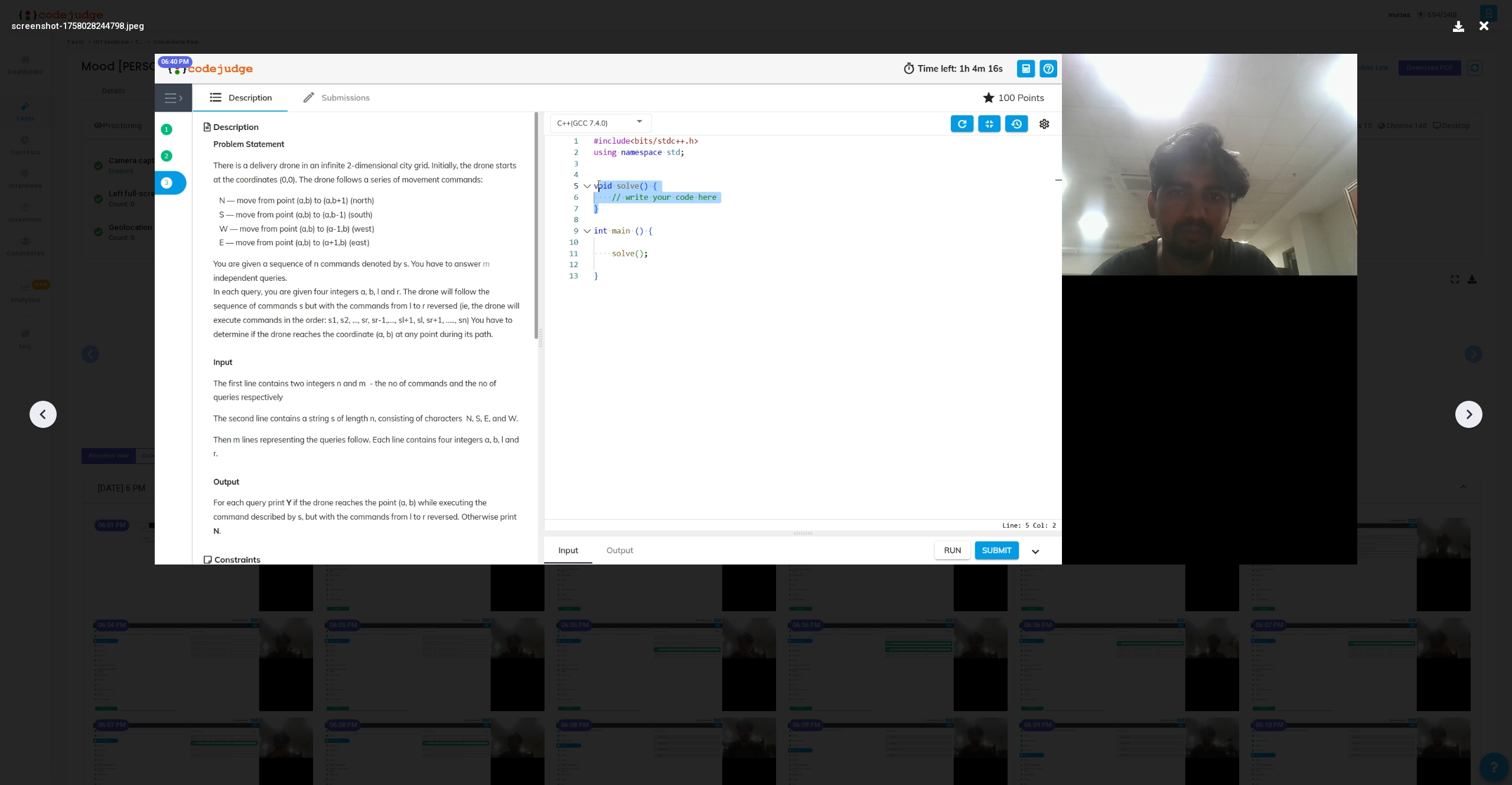
click at [1480, 413] on div at bounding box center [1468, 414] width 27 height 27
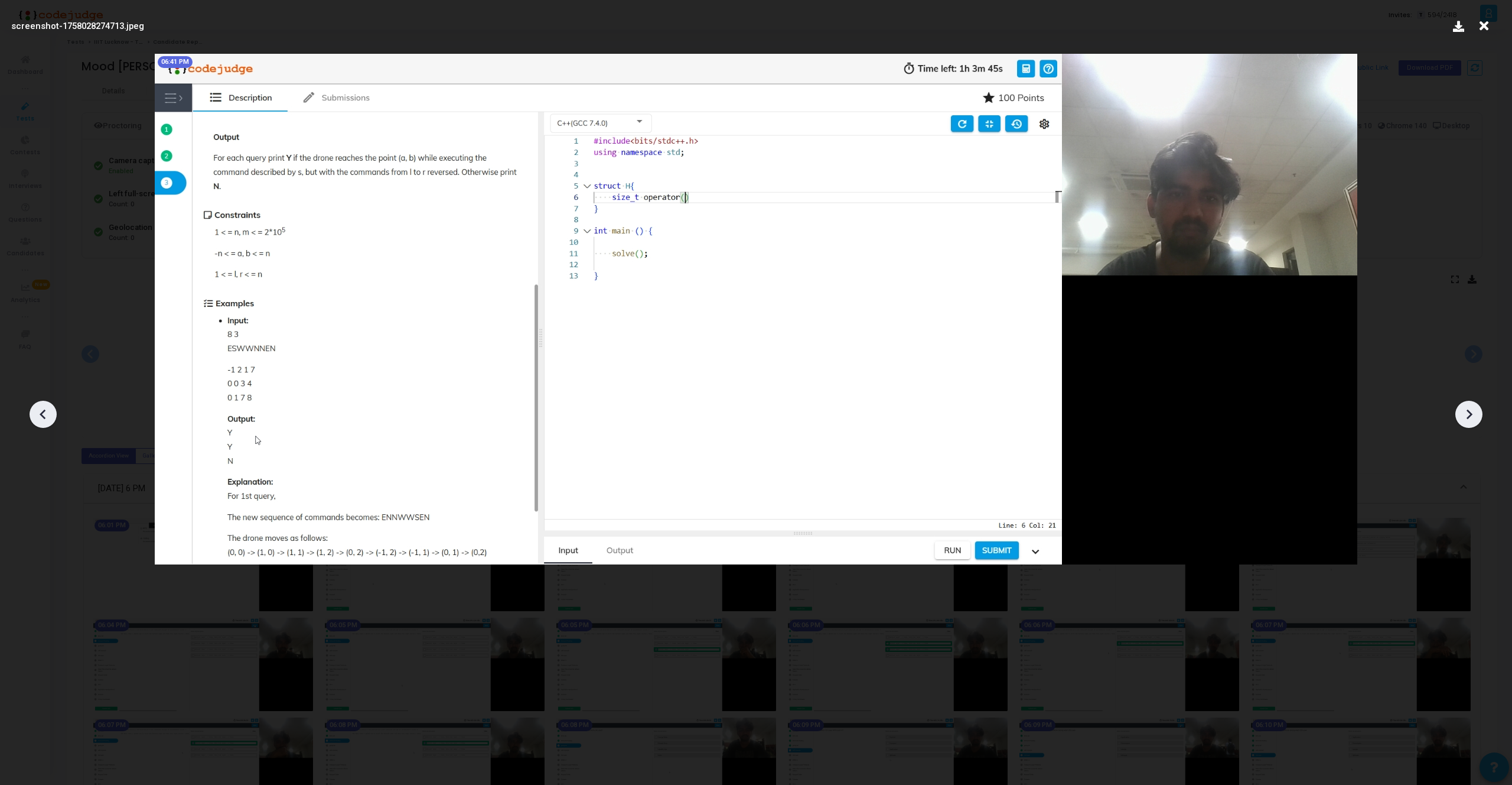
click at [1480, 413] on div at bounding box center [1468, 414] width 27 height 27
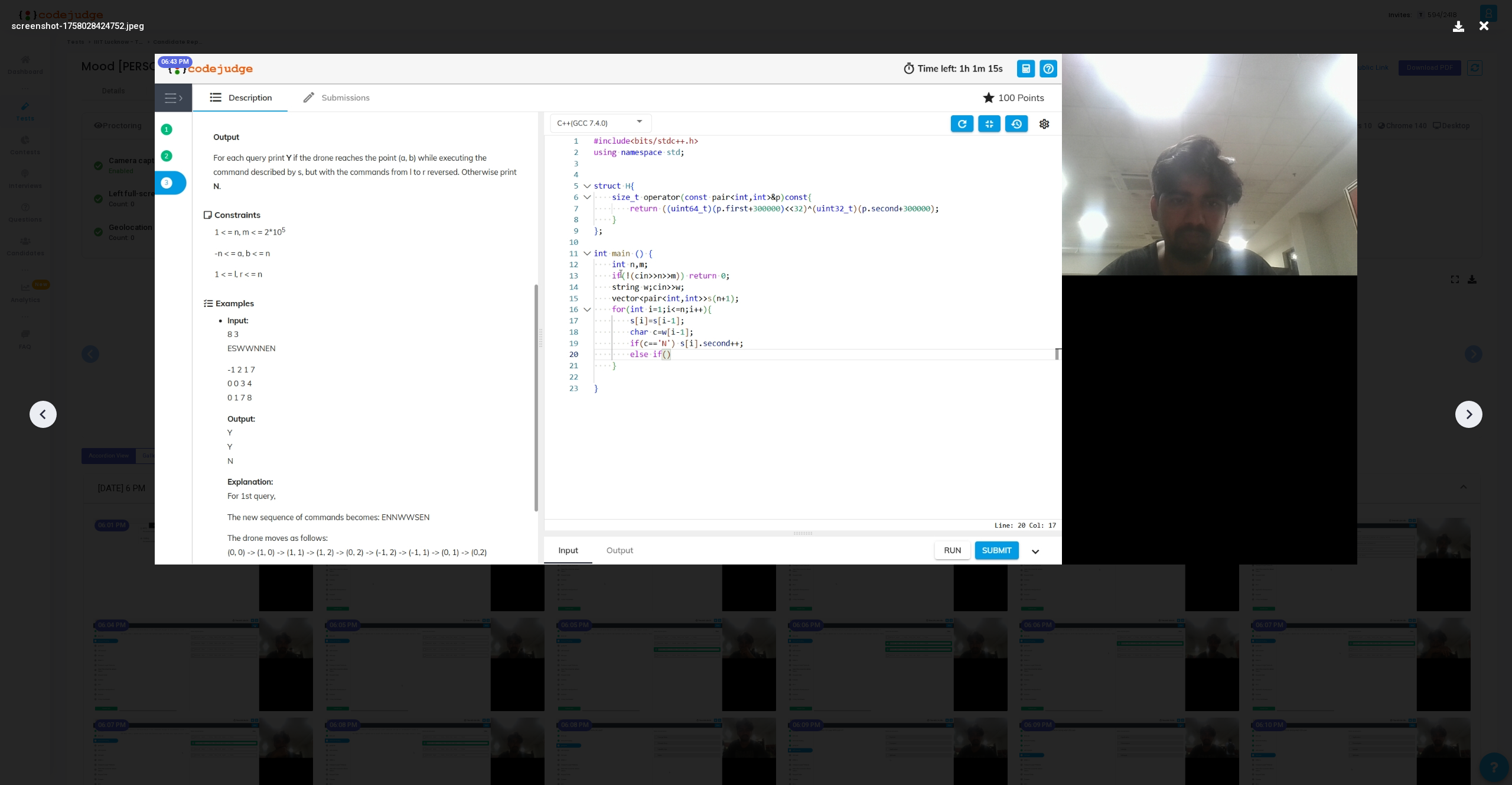
click at [1480, 413] on div at bounding box center [1468, 414] width 27 height 27
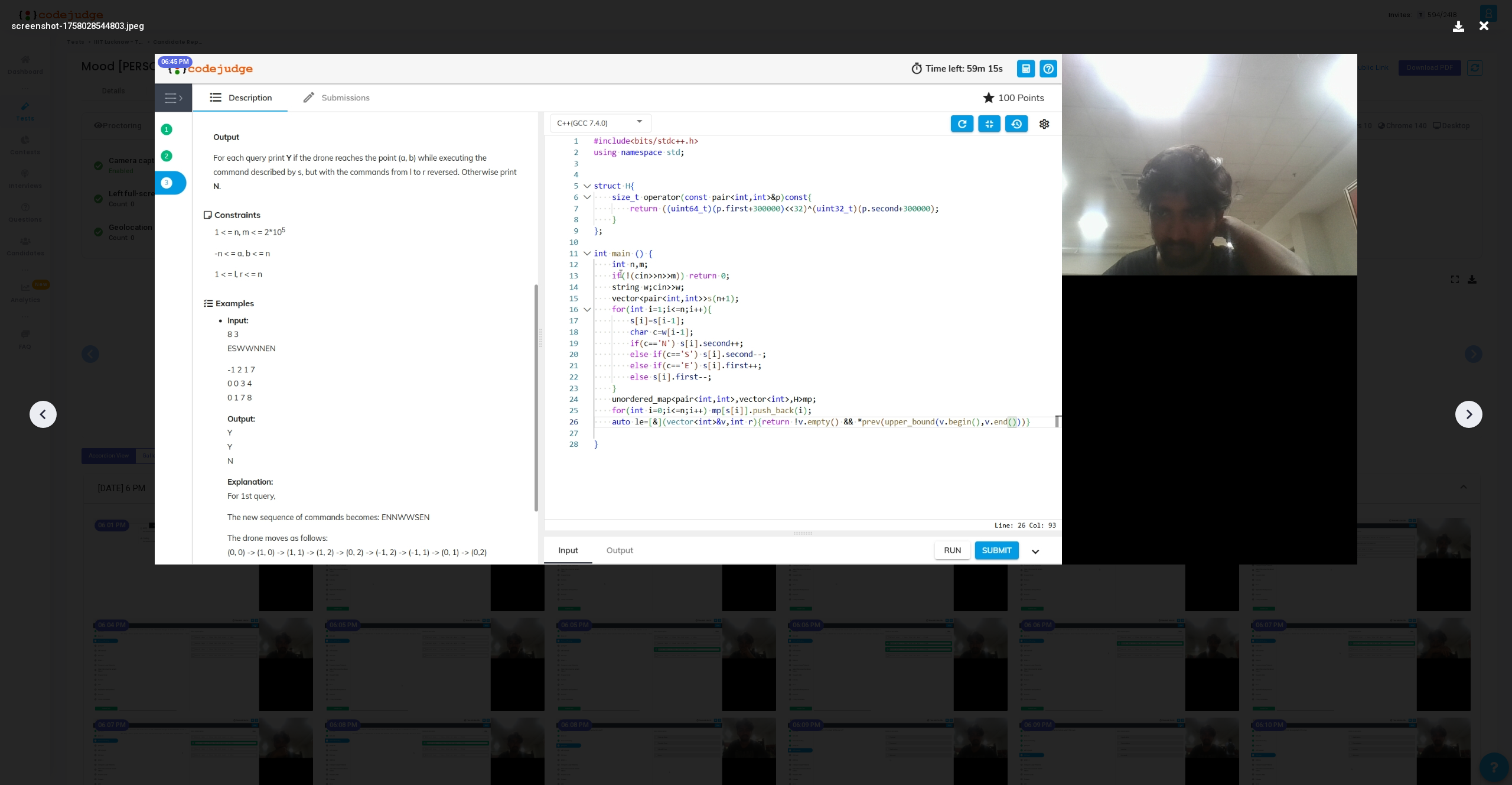
click at [1480, 413] on div at bounding box center [1468, 414] width 27 height 27
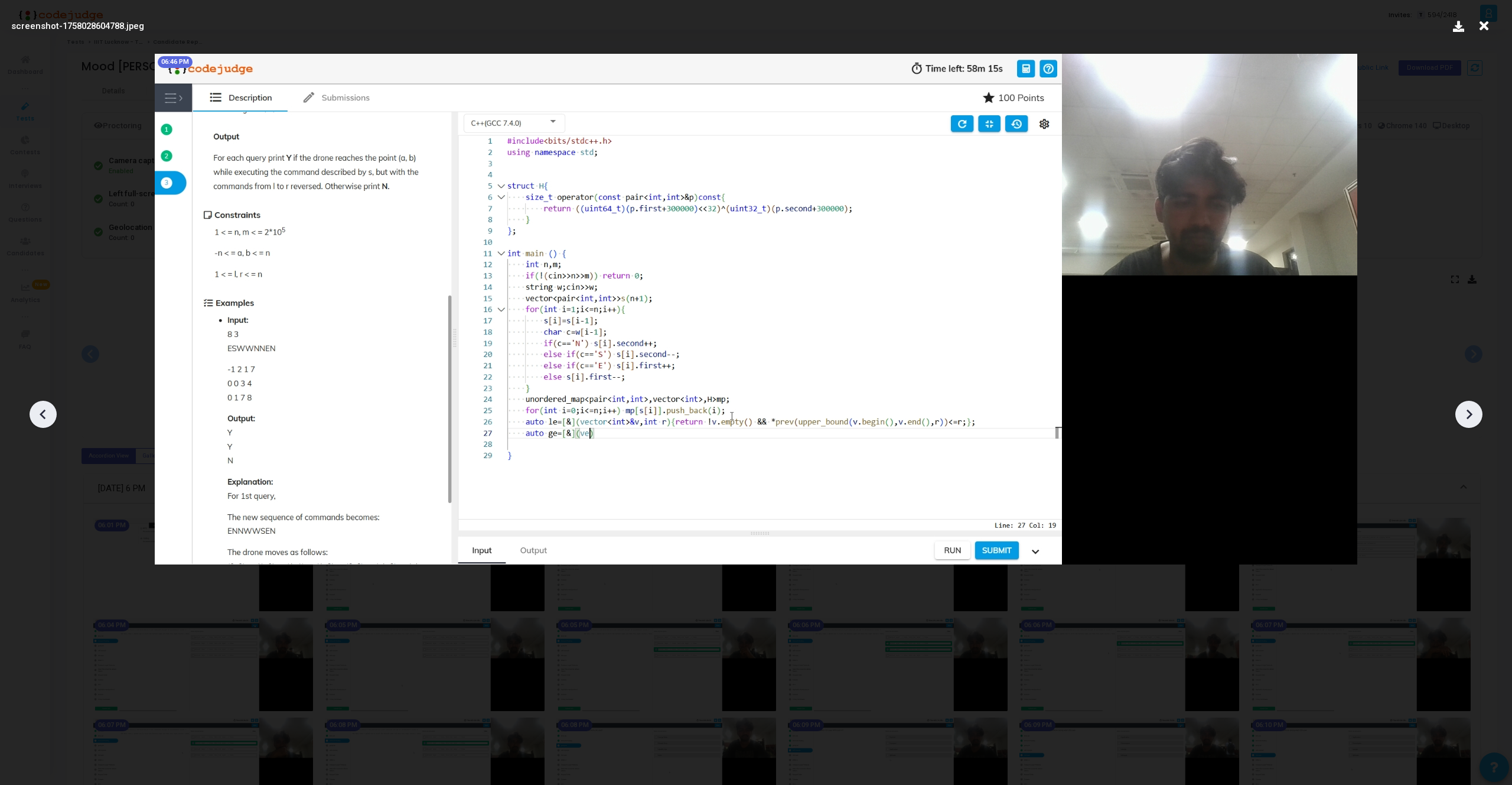
click at [1480, 413] on div at bounding box center [1468, 414] width 27 height 27
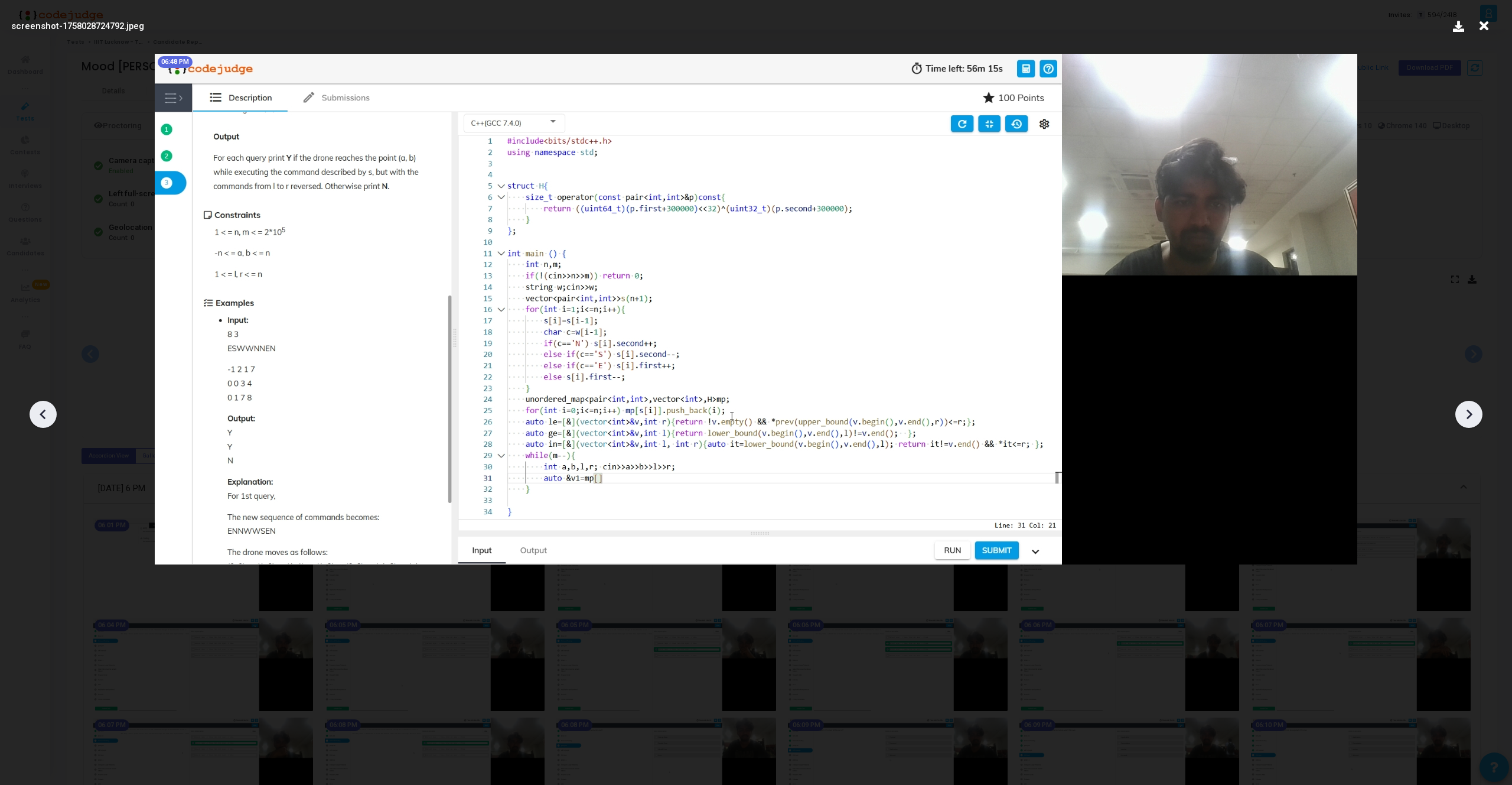
click at [1480, 413] on div at bounding box center [1468, 414] width 27 height 27
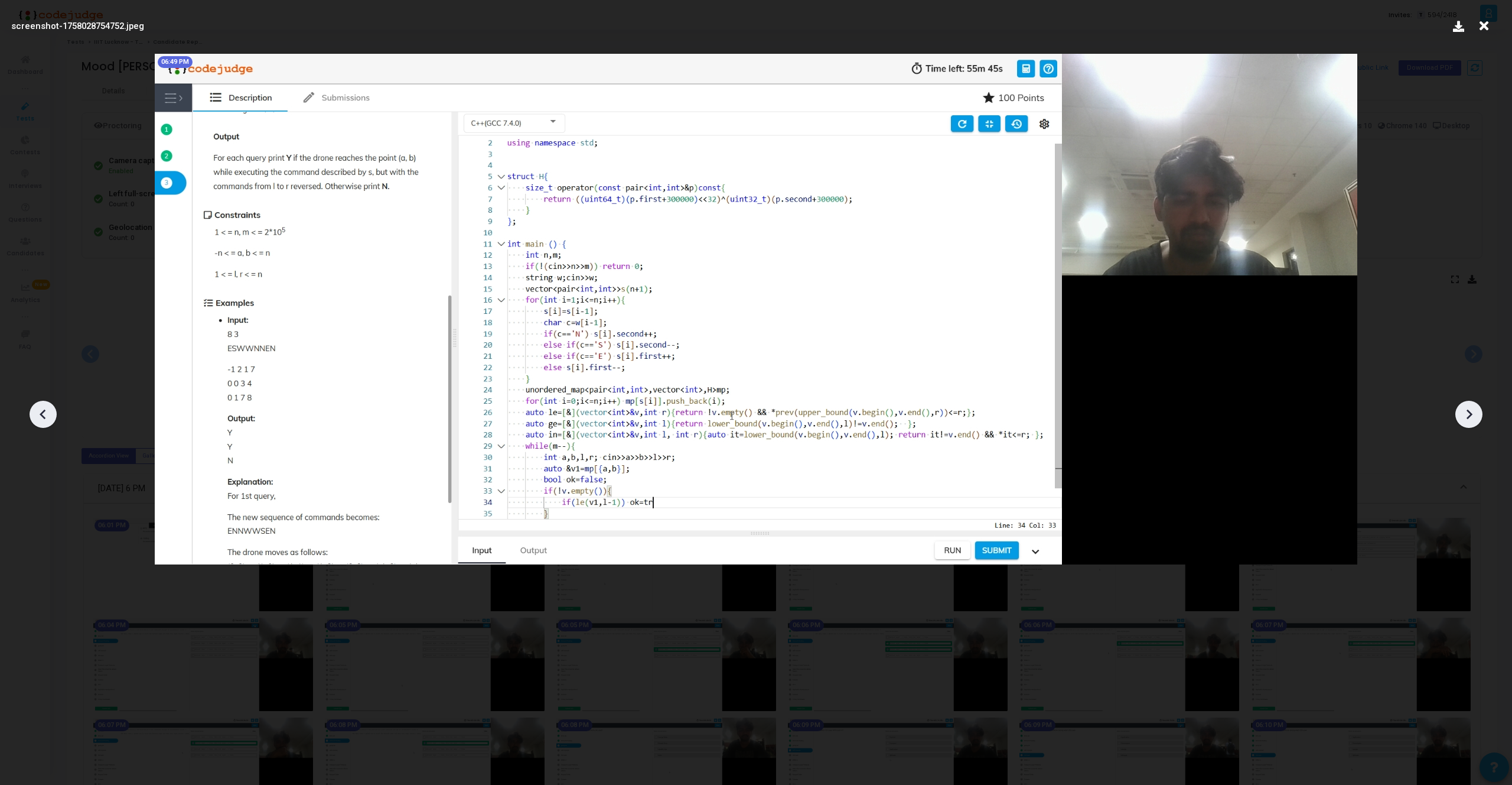
click at [1480, 413] on div at bounding box center [1468, 414] width 27 height 27
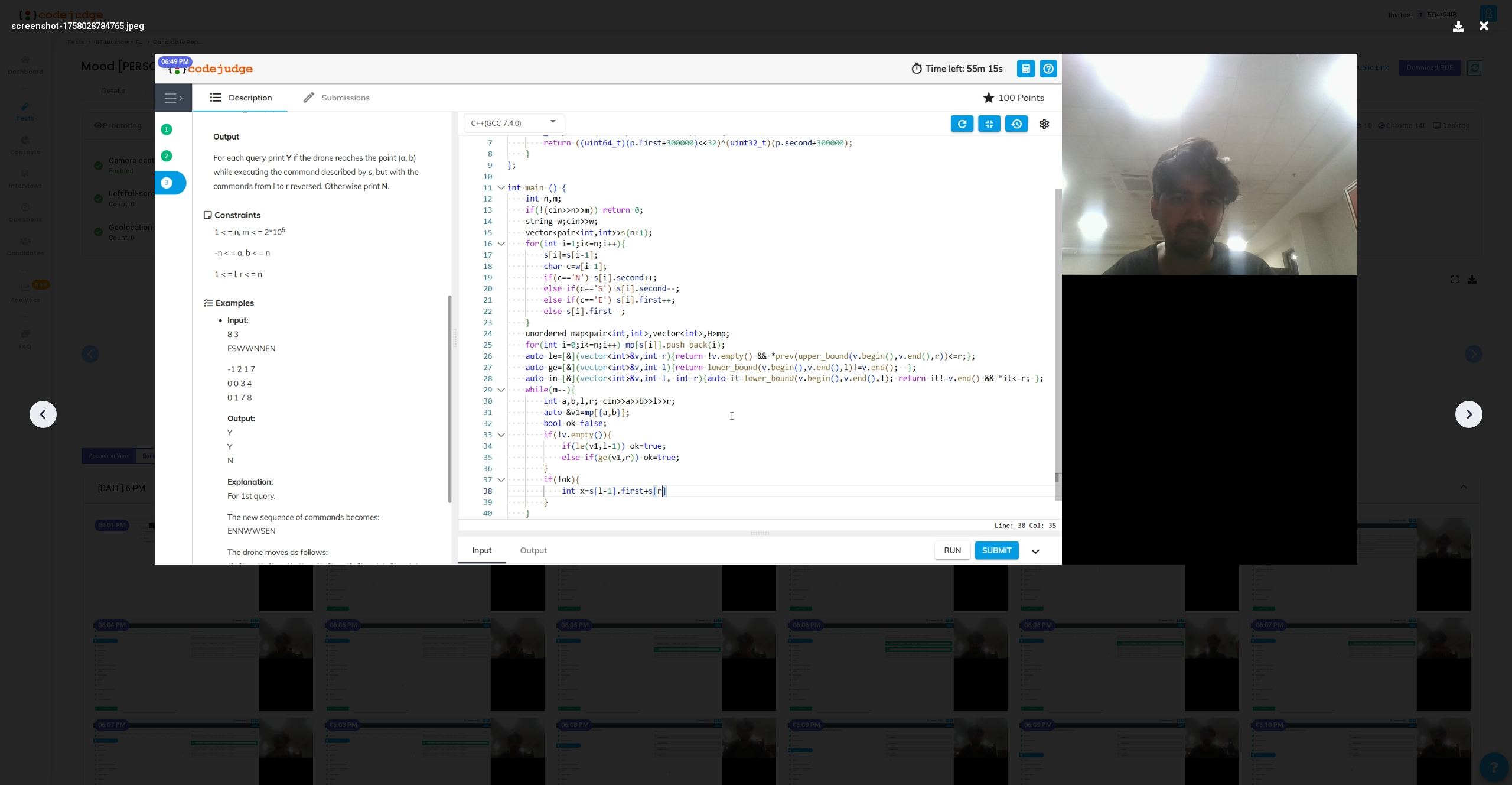
click at [1480, 413] on div at bounding box center [1468, 414] width 27 height 27
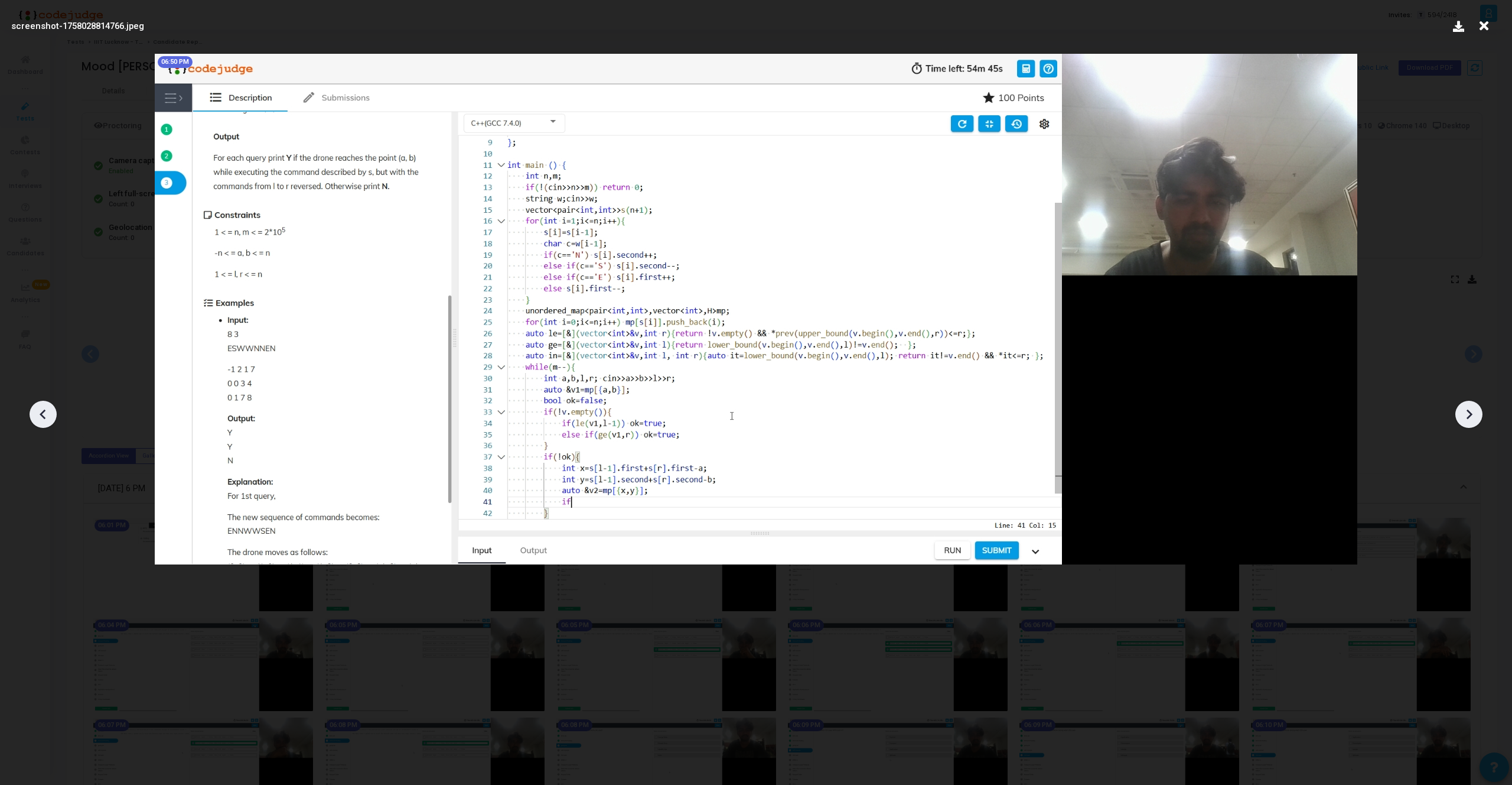
click at [1480, 413] on div at bounding box center [1468, 414] width 27 height 27
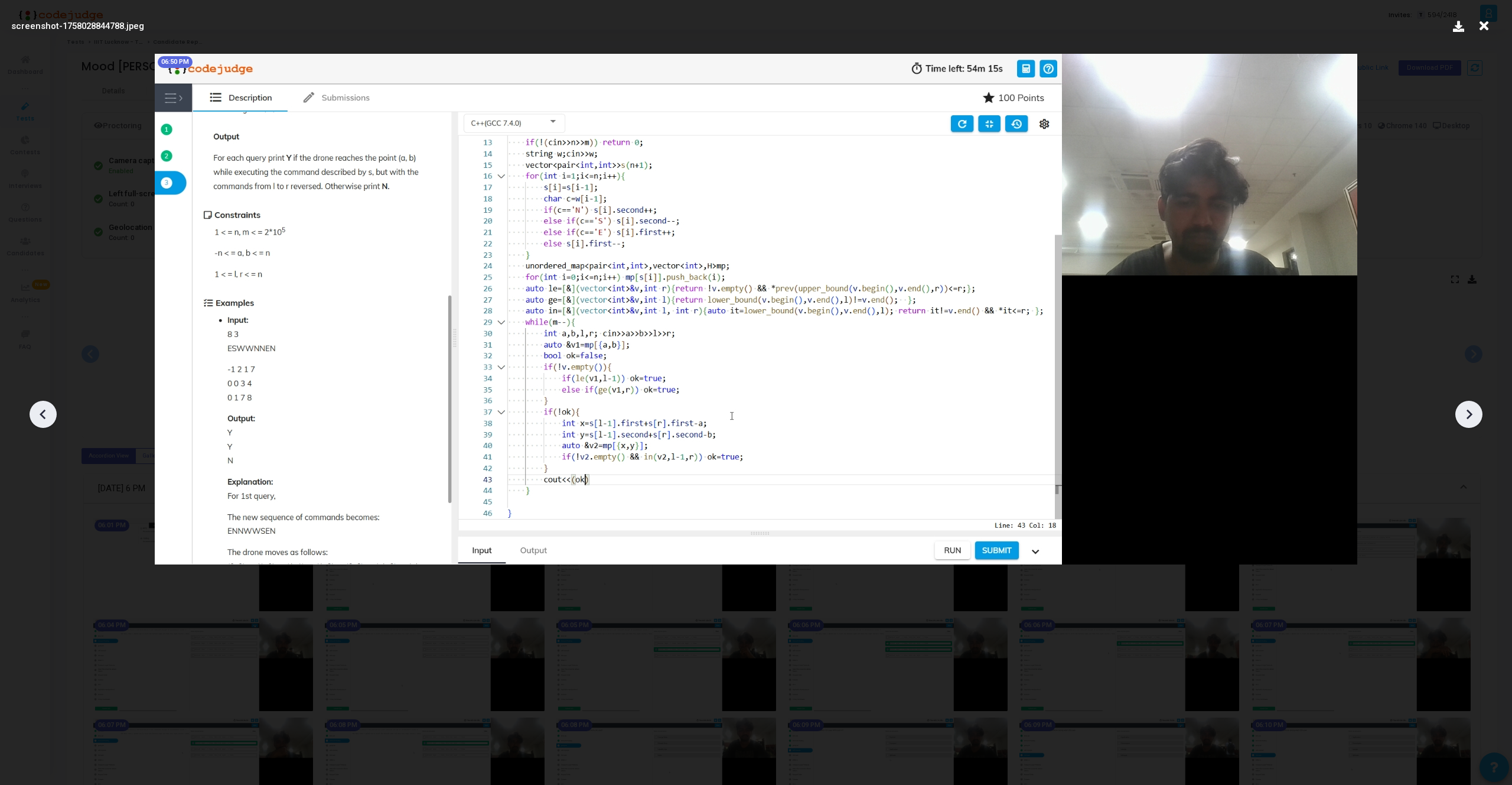
click at [1480, 413] on div at bounding box center [1468, 414] width 27 height 27
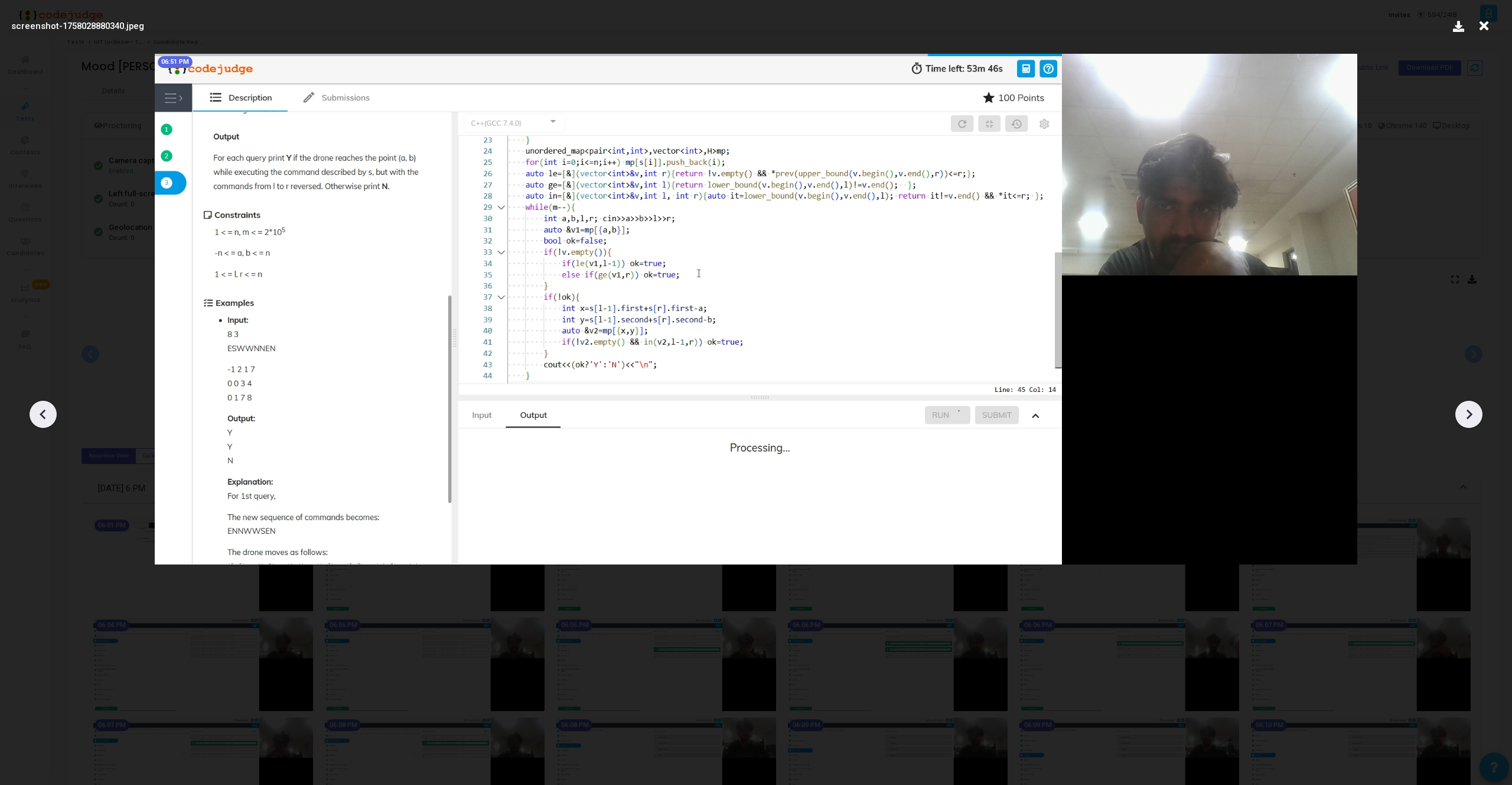
click at [1480, 413] on div at bounding box center [1468, 414] width 27 height 27
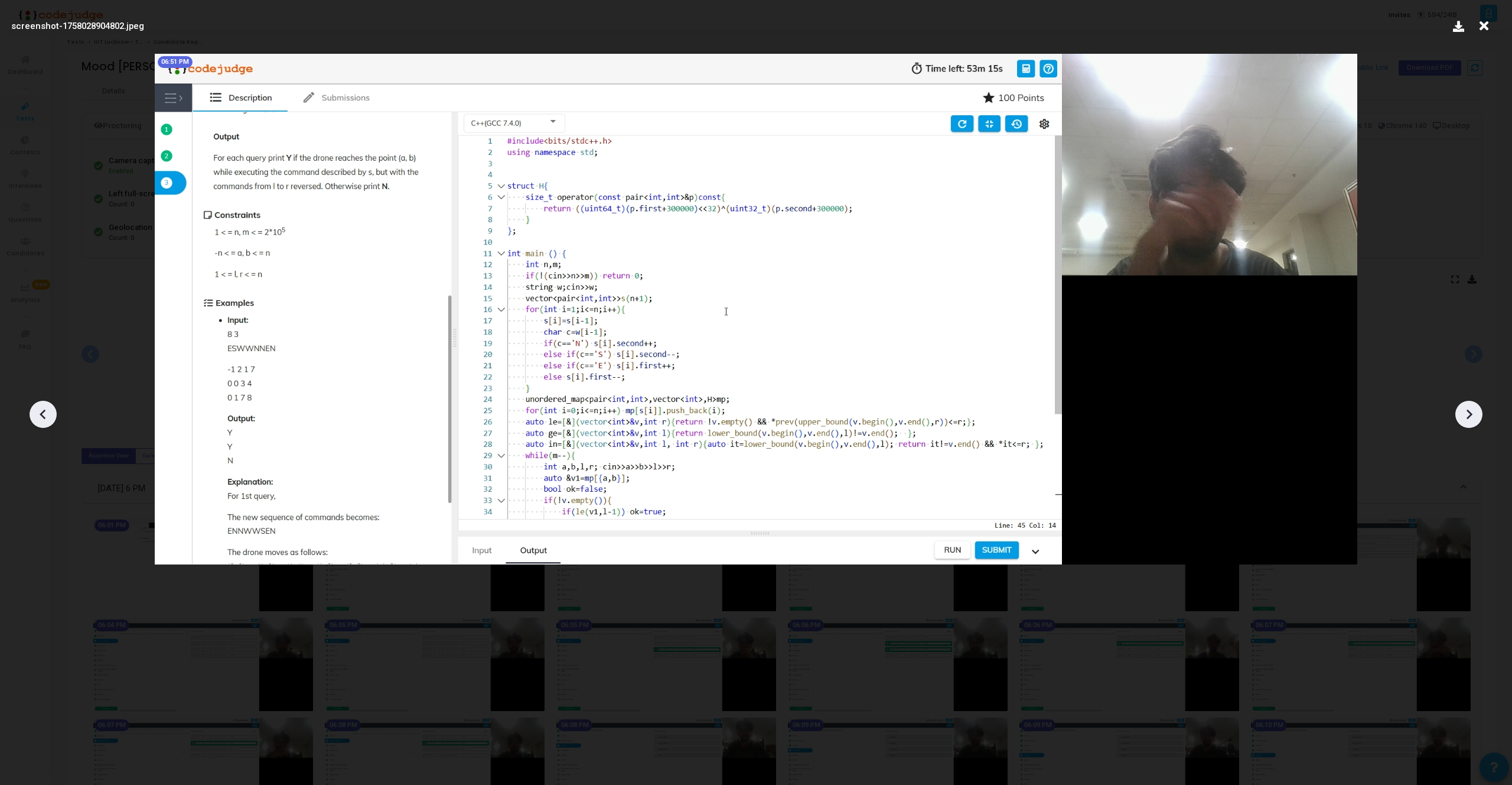
click at [1480, 413] on div at bounding box center [1468, 414] width 27 height 27
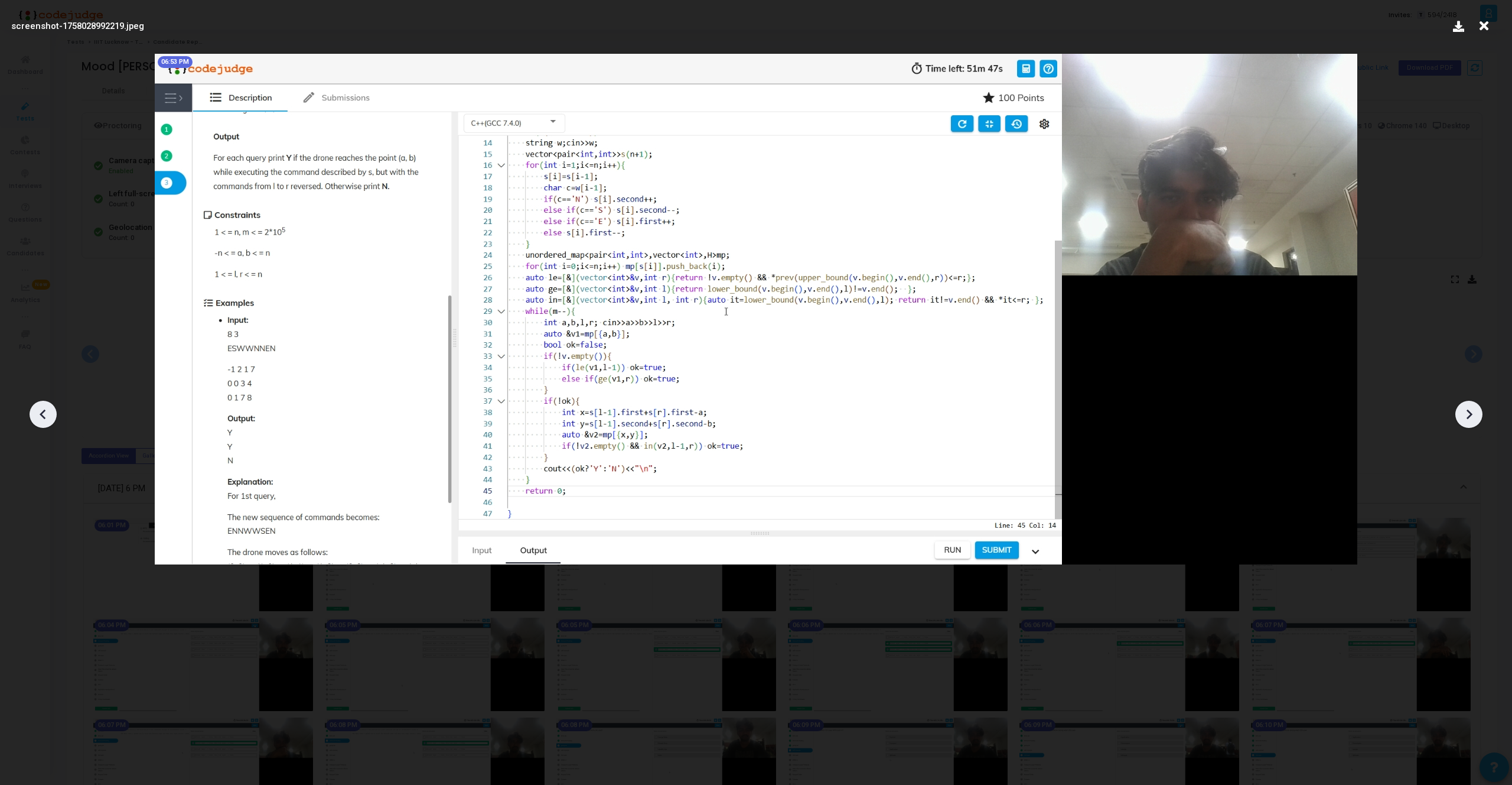
click at [1480, 413] on div at bounding box center [1468, 414] width 27 height 27
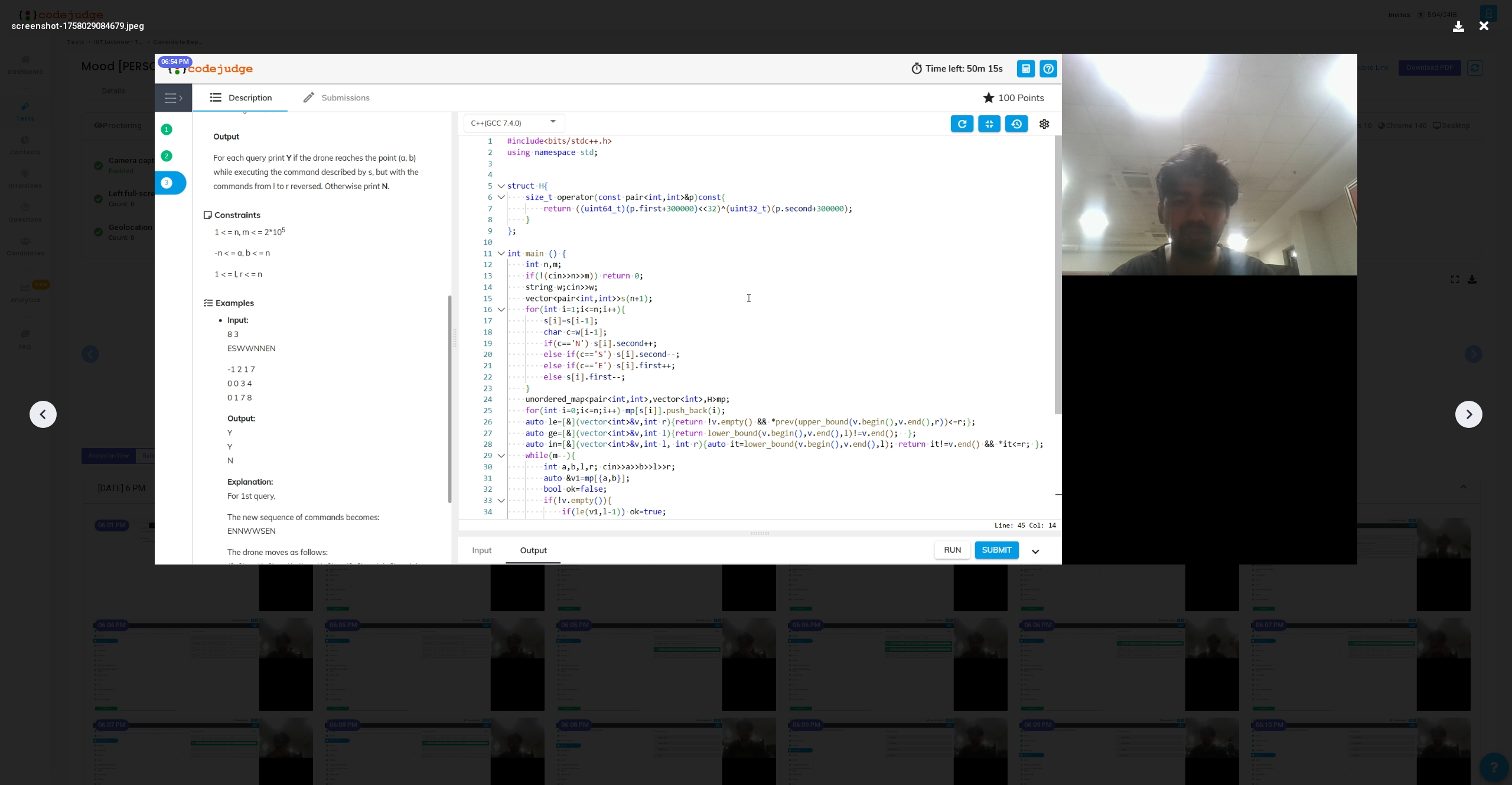
click at [1480, 413] on div at bounding box center [1468, 414] width 27 height 27
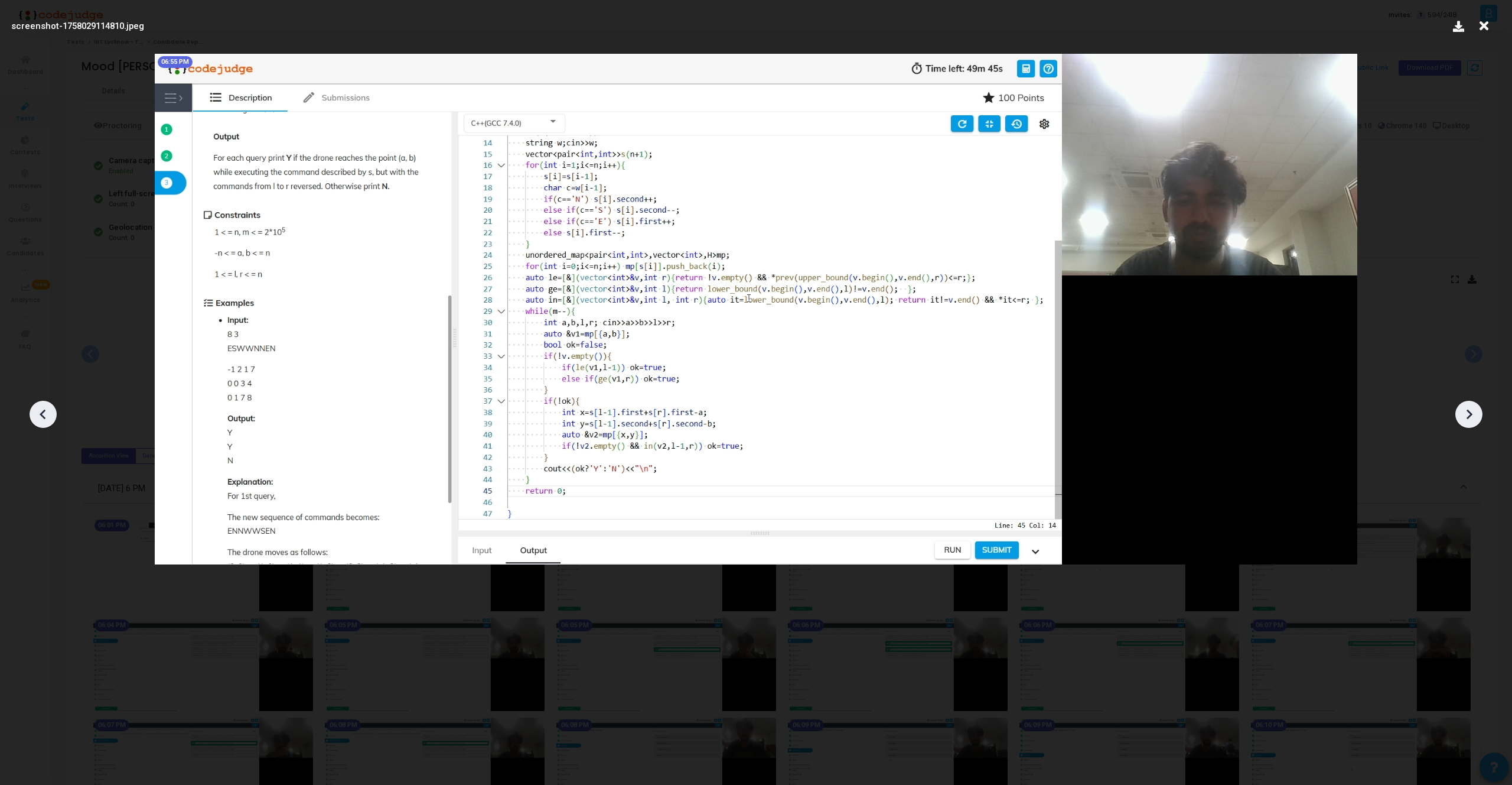
click at [1480, 413] on div at bounding box center [1468, 414] width 27 height 27
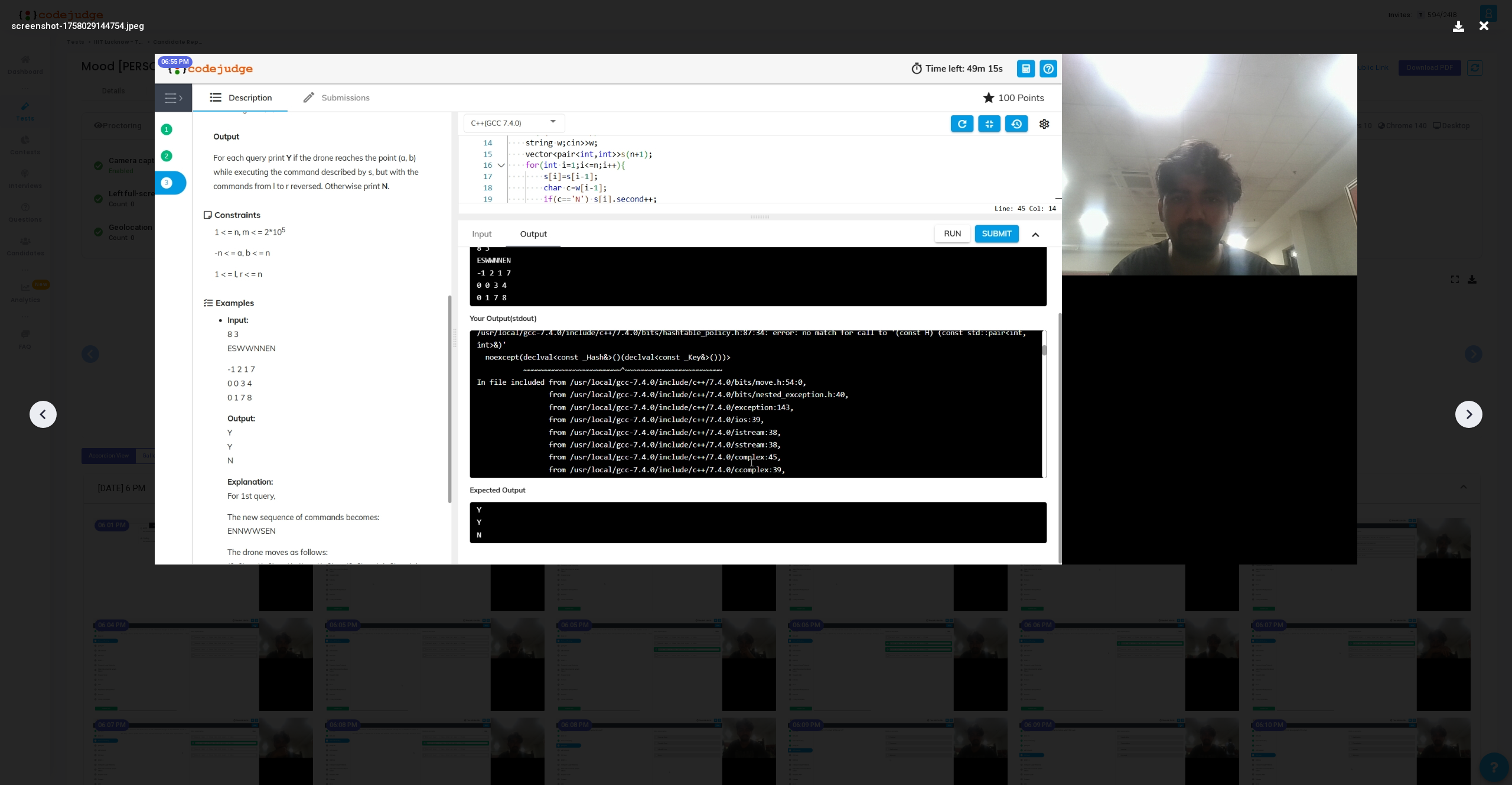
click at [1480, 413] on div at bounding box center [1468, 414] width 27 height 27
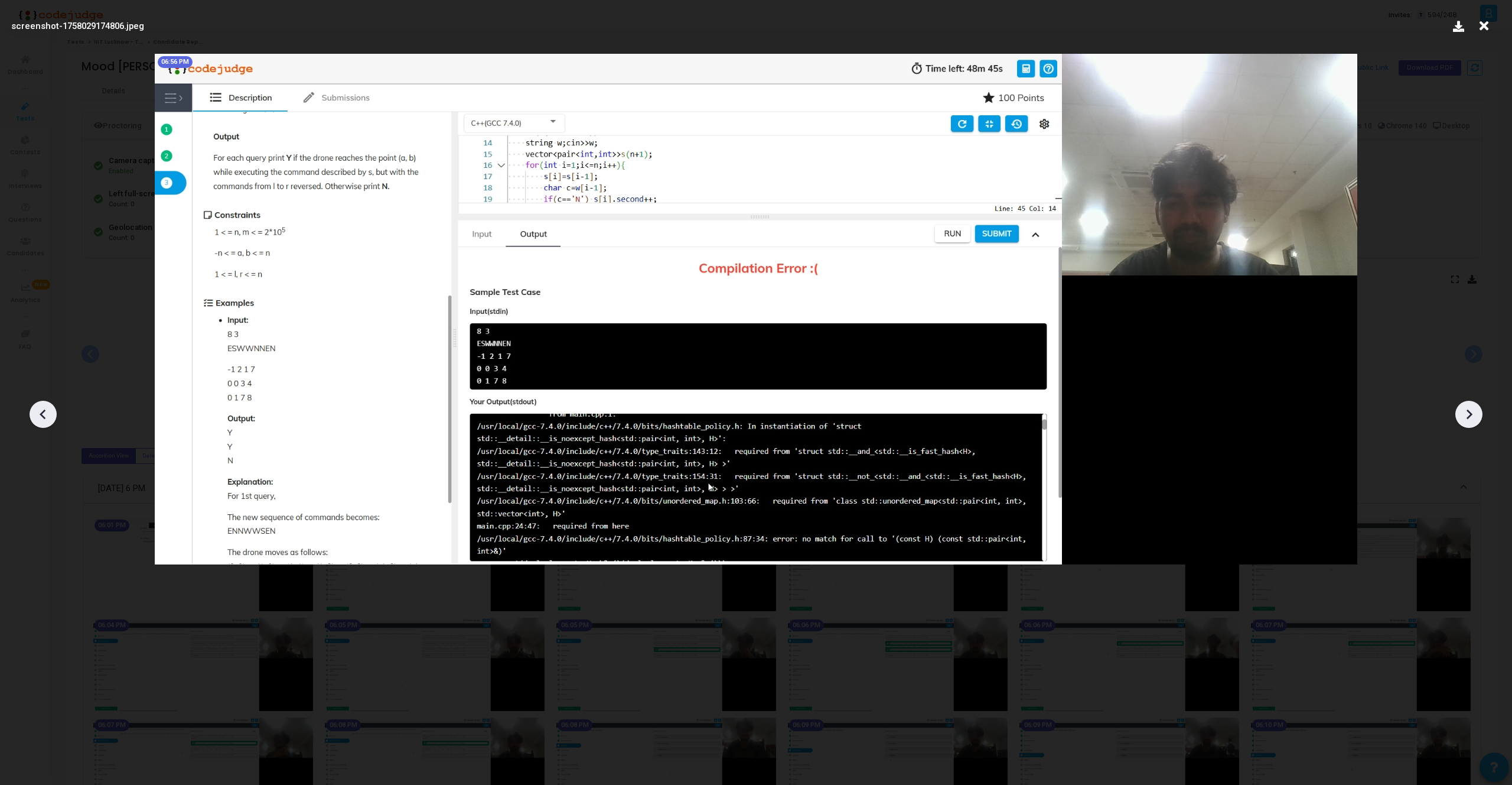
click at [1480, 413] on div at bounding box center [1468, 414] width 27 height 27
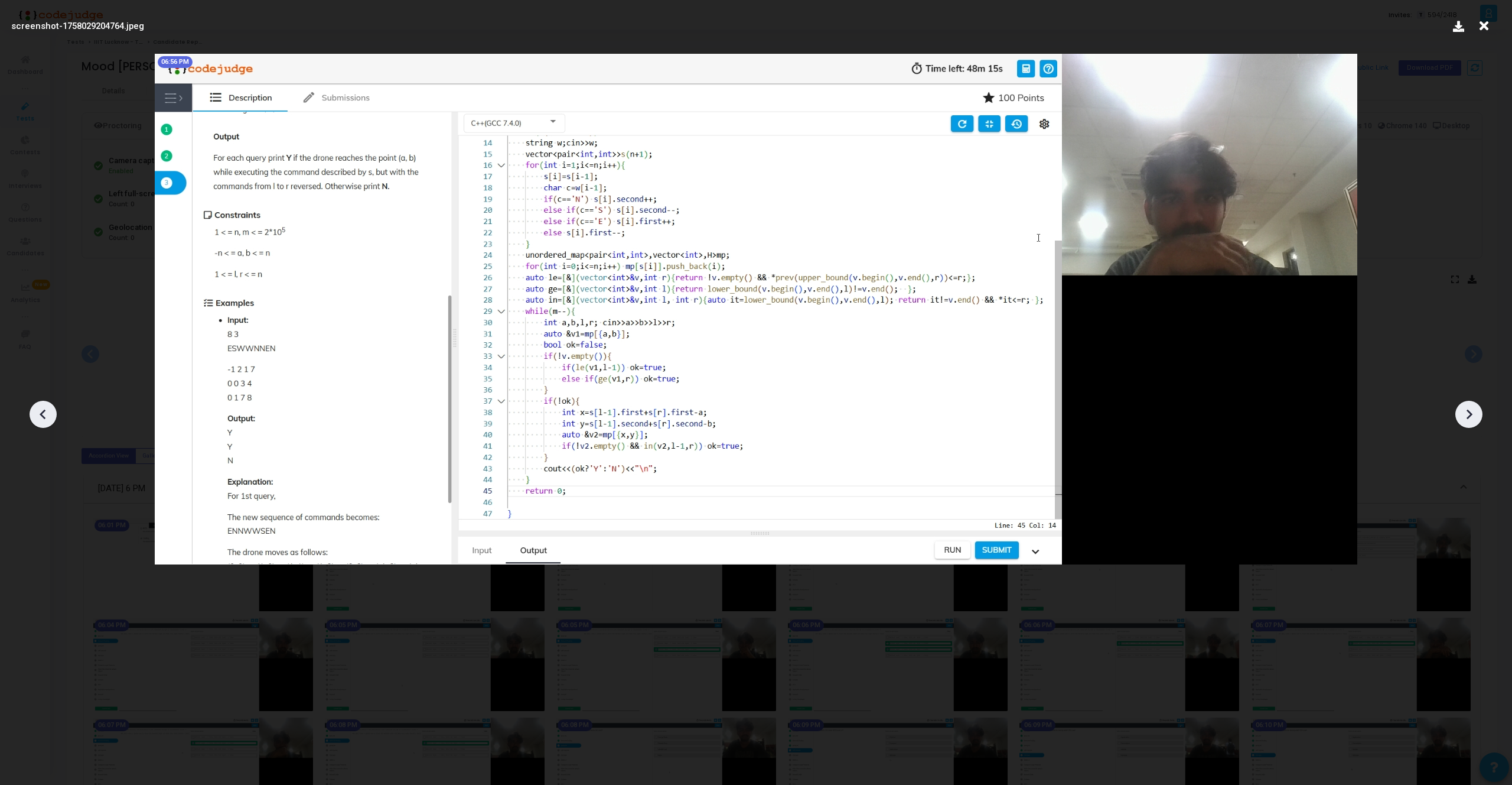
click at [1480, 413] on div at bounding box center [1468, 414] width 27 height 27
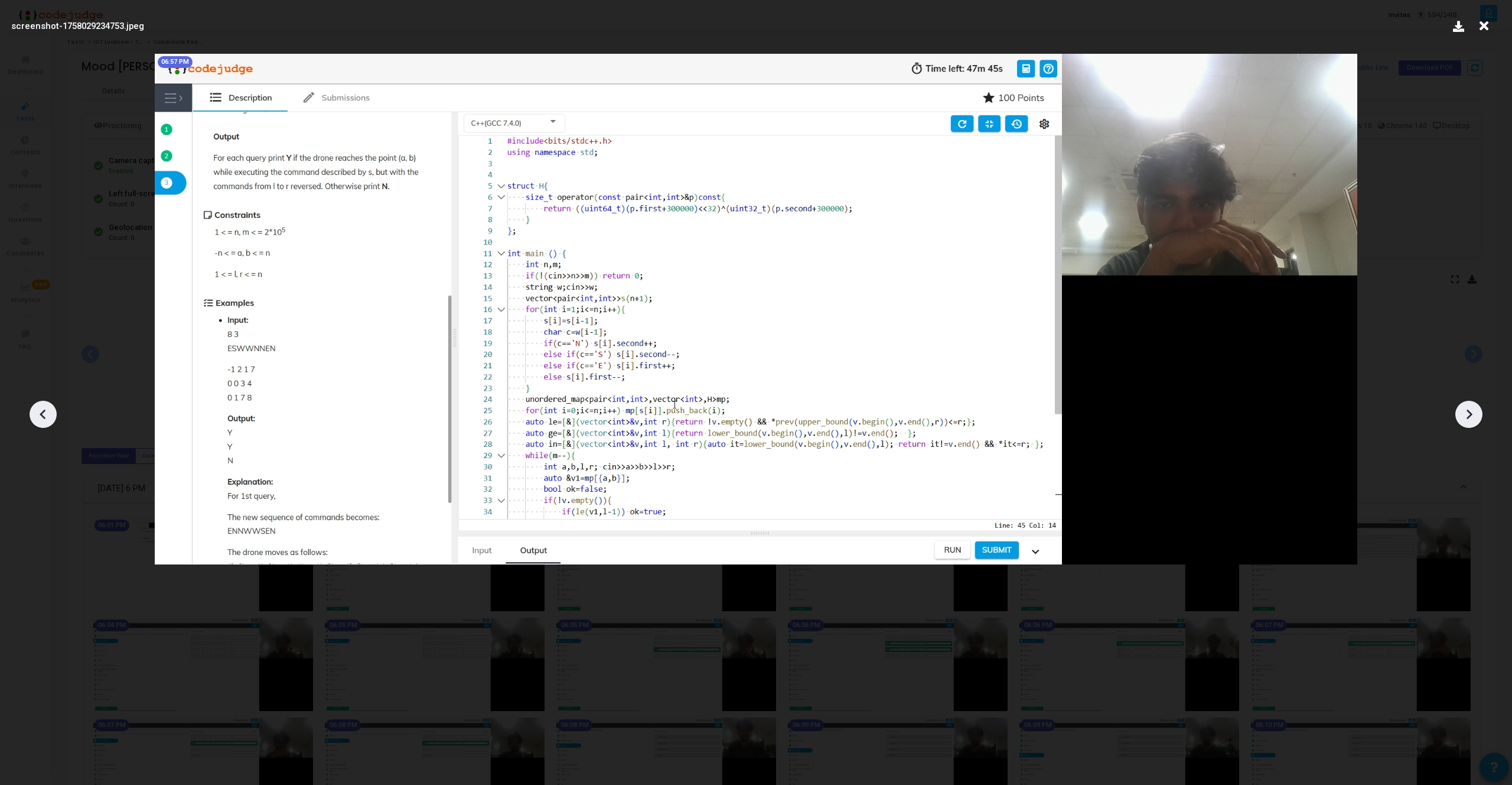
click at [1480, 413] on div at bounding box center [1468, 414] width 27 height 27
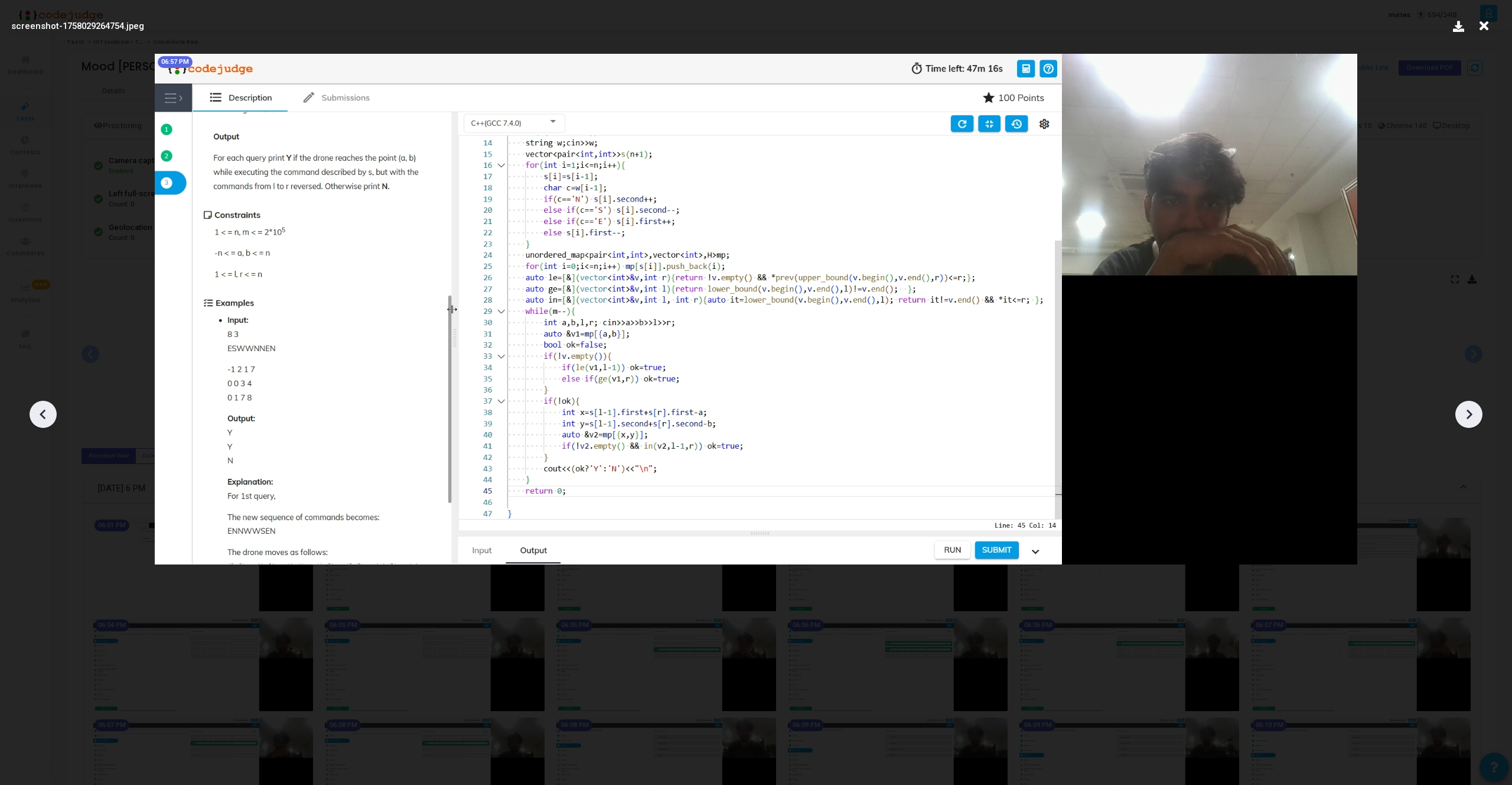
click at [1480, 413] on div at bounding box center [1468, 414] width 27 height 27
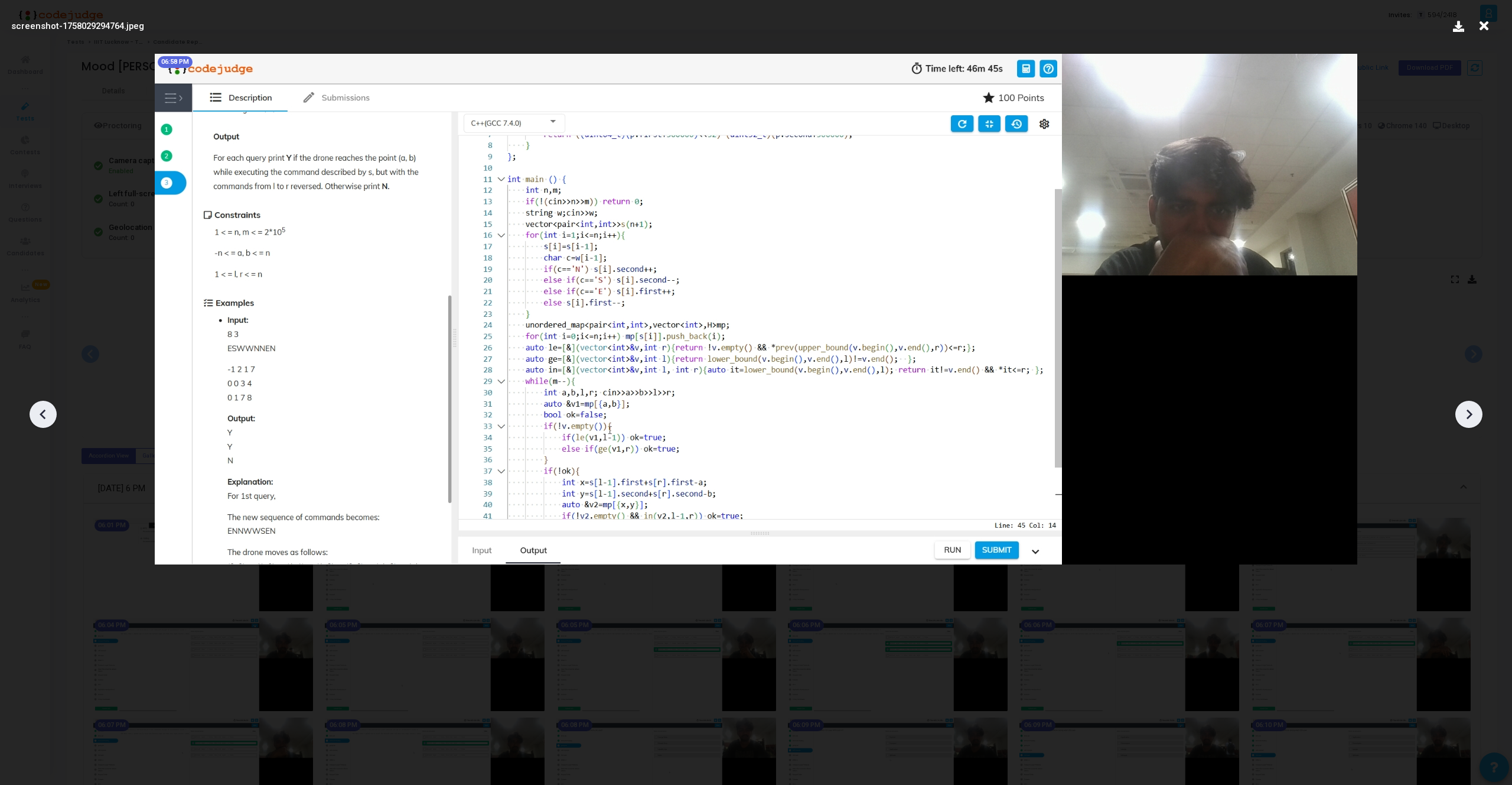
click at [1480, 413] on div at bounding box center [1468, 414] width 27 height 27
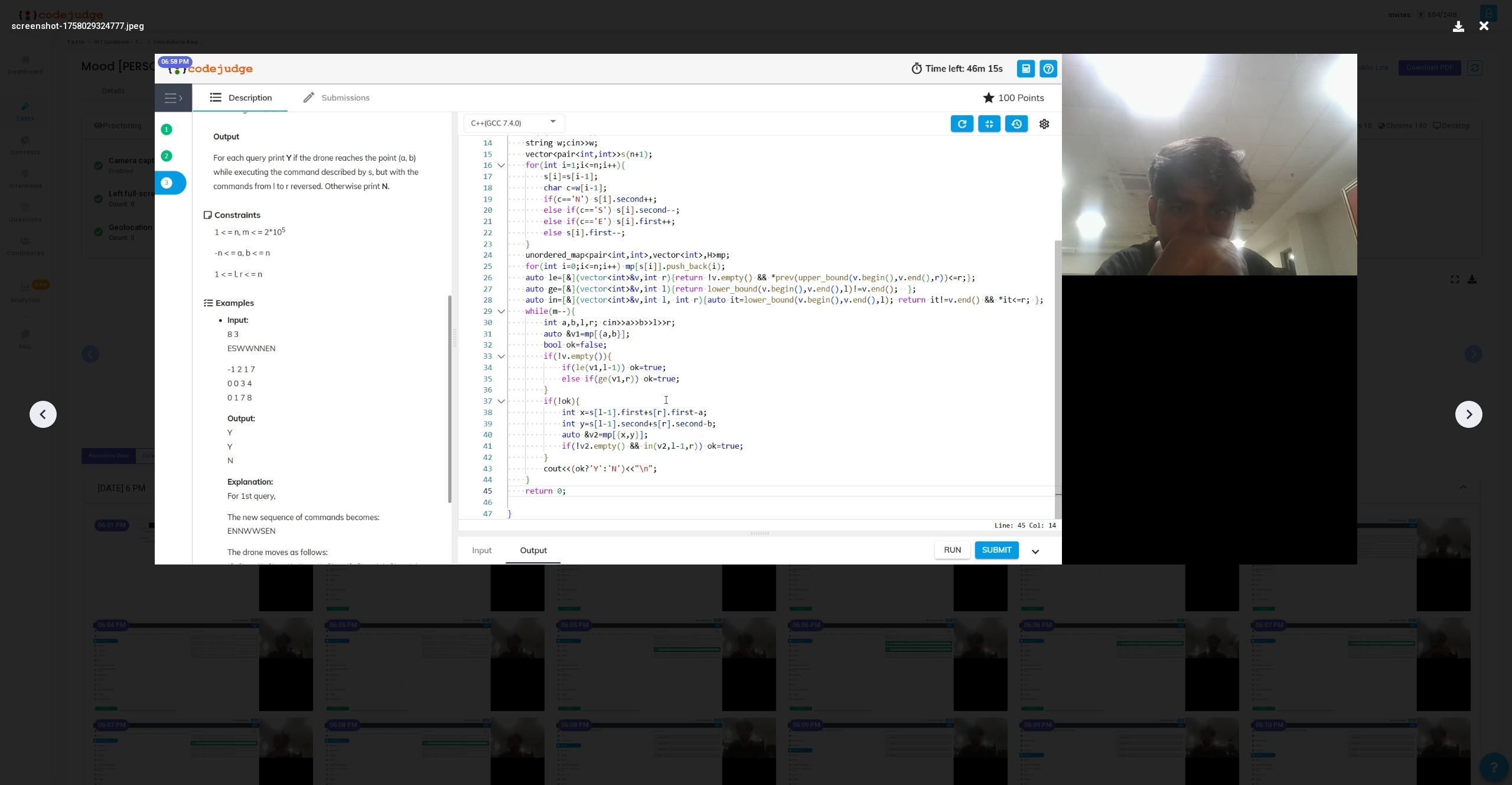
click at [1480, 413] on div at bounding box center [1468, 414] width 27 height 27
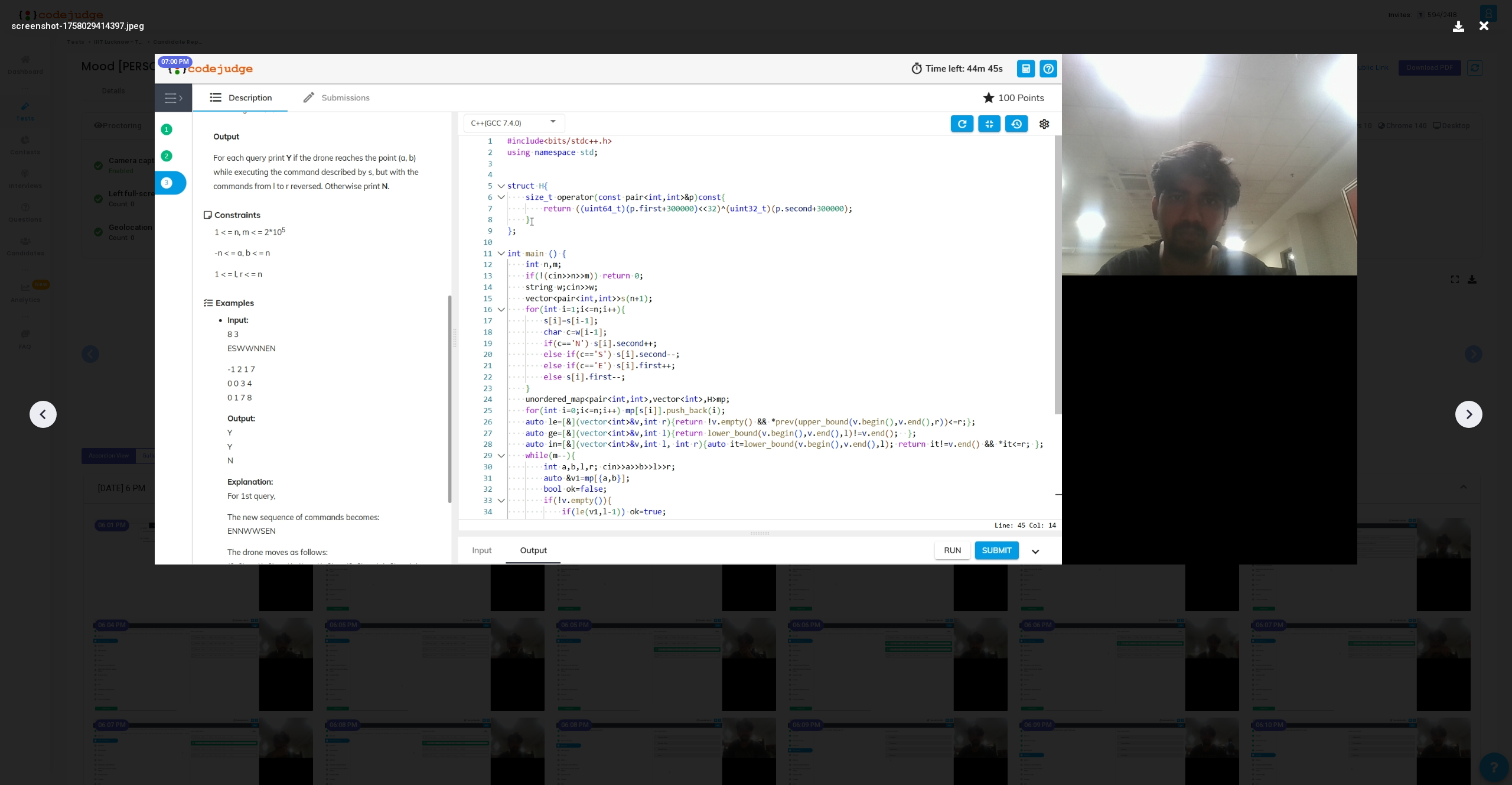
click at [1480, 413] on div at bounding box center [1468, 414] width 27 height 27
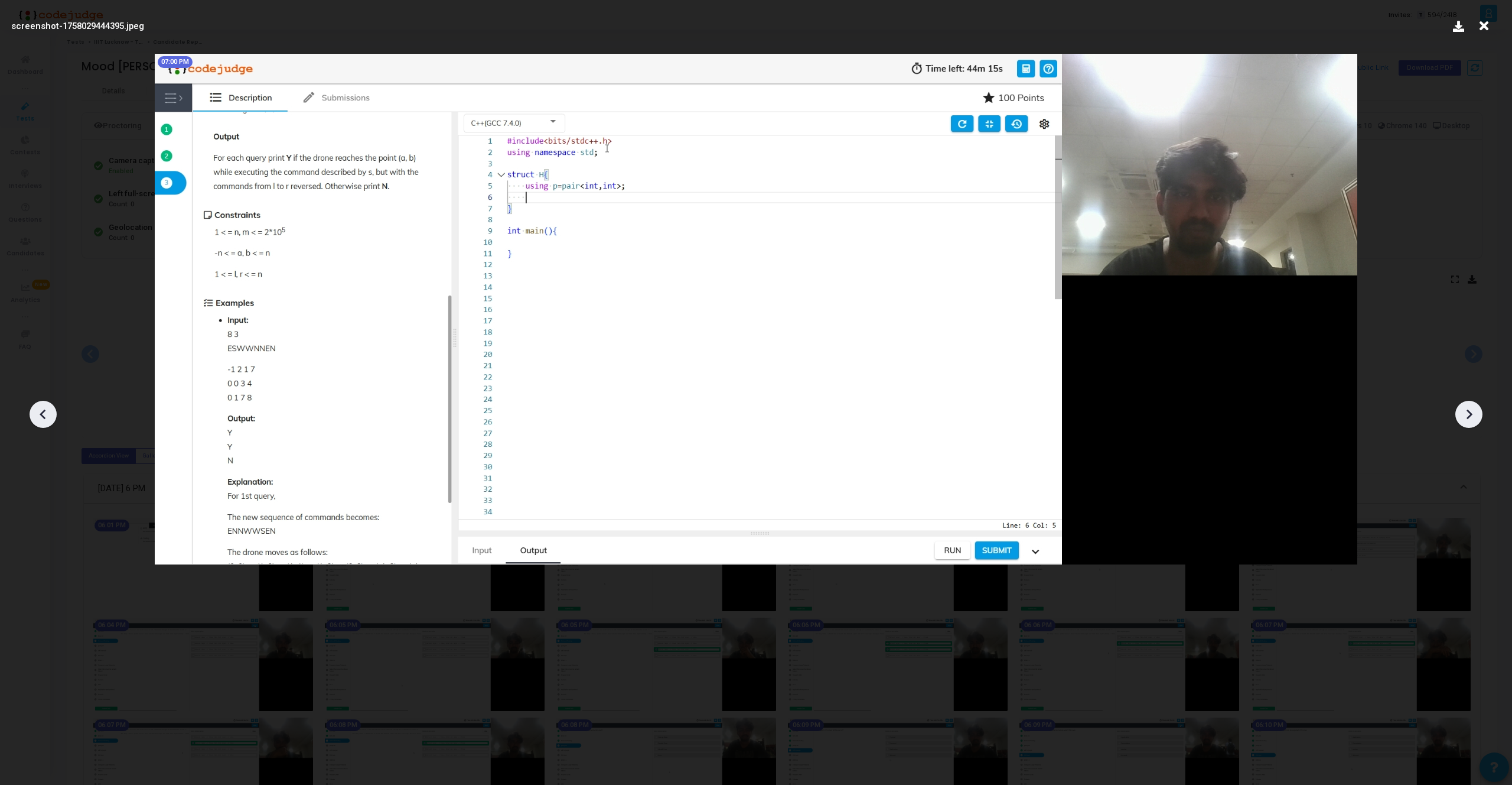
click at [1480, 413] on div at bounding box center [1468, 414] width 27 height 27
click at [45, 408] on icon at bounding box center [43, 414] width 18 height 18
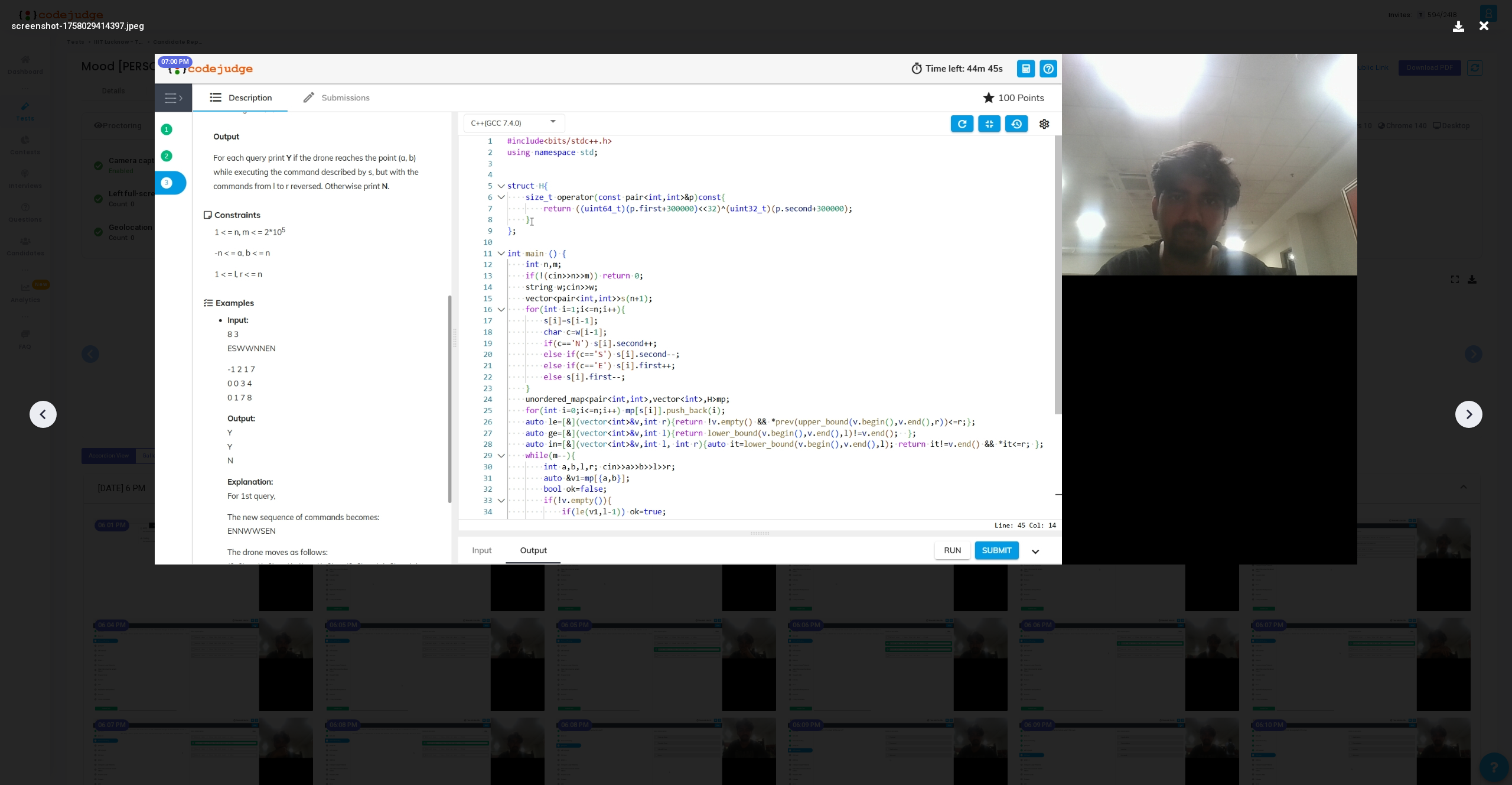
click at [1470, 411] on icon at bounding box center [1468, 414] width 18 height 18
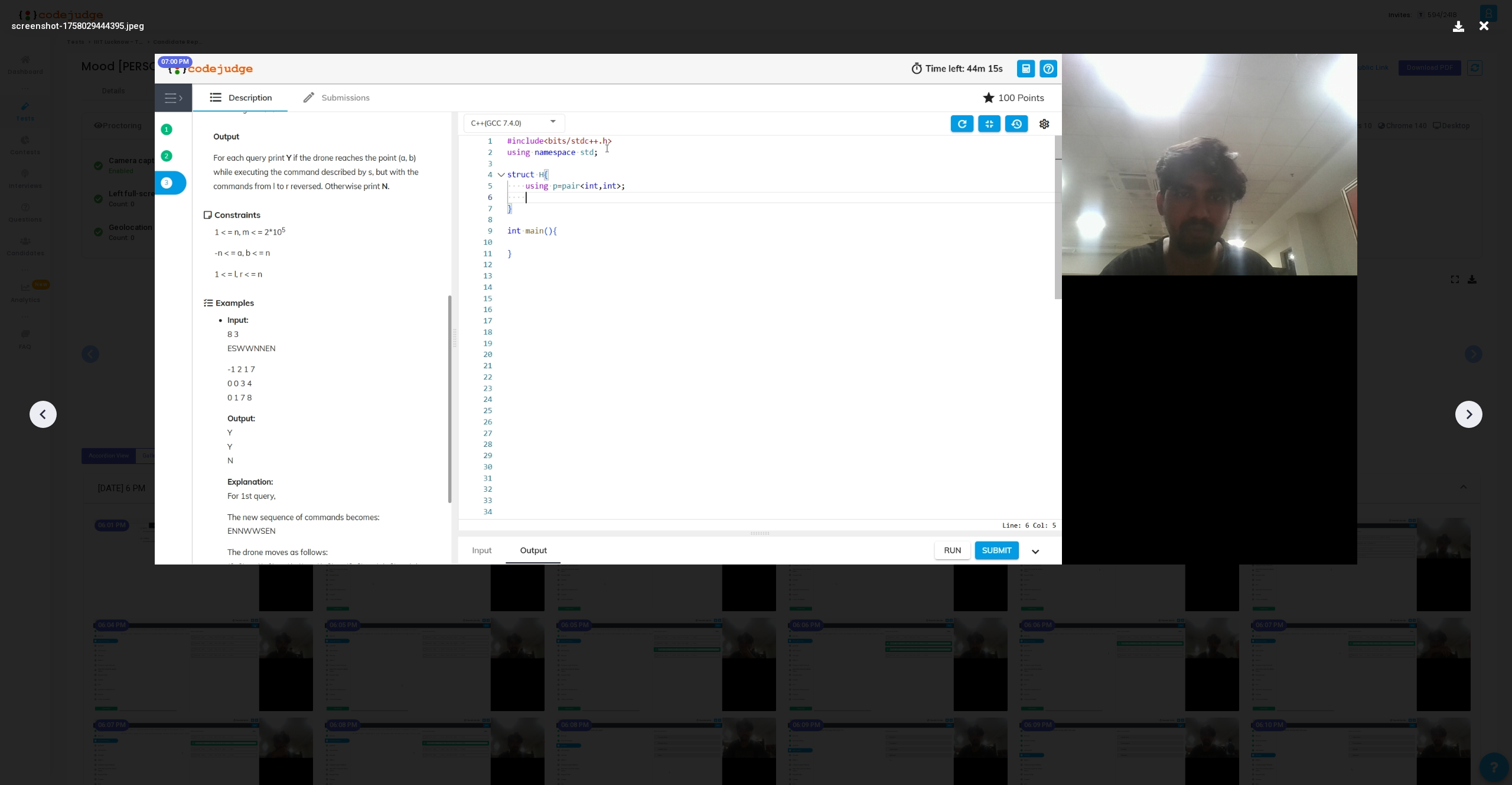
click at [1470, 411] on icon at bounding box center [1468, 414] width 18 height 18
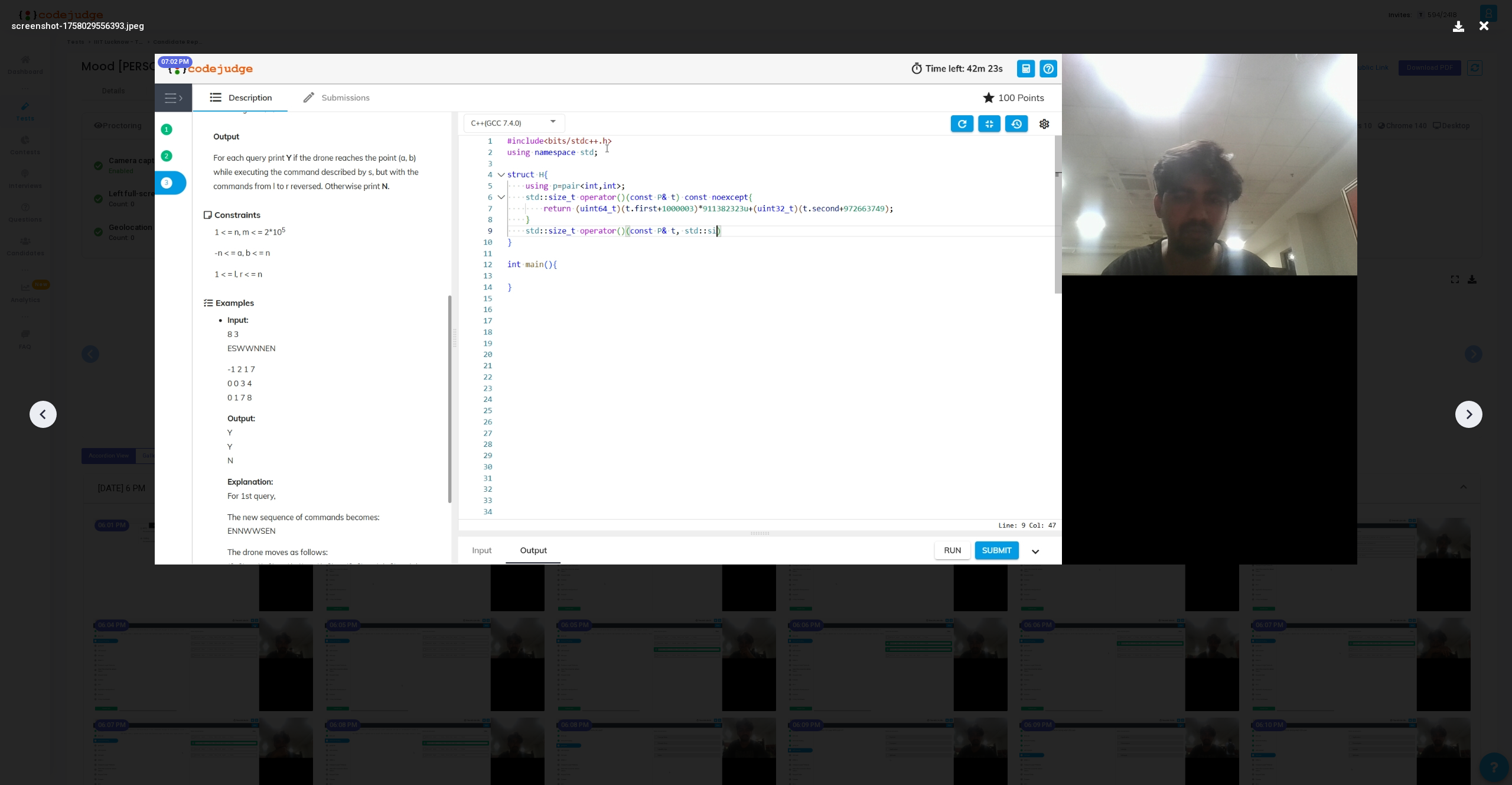
click at [1470, 411] on icon at bounding box center [1468, 414] width 18 height 18
click at [39, 416] on icon at bounding box center [43, 414] width 18 height 18
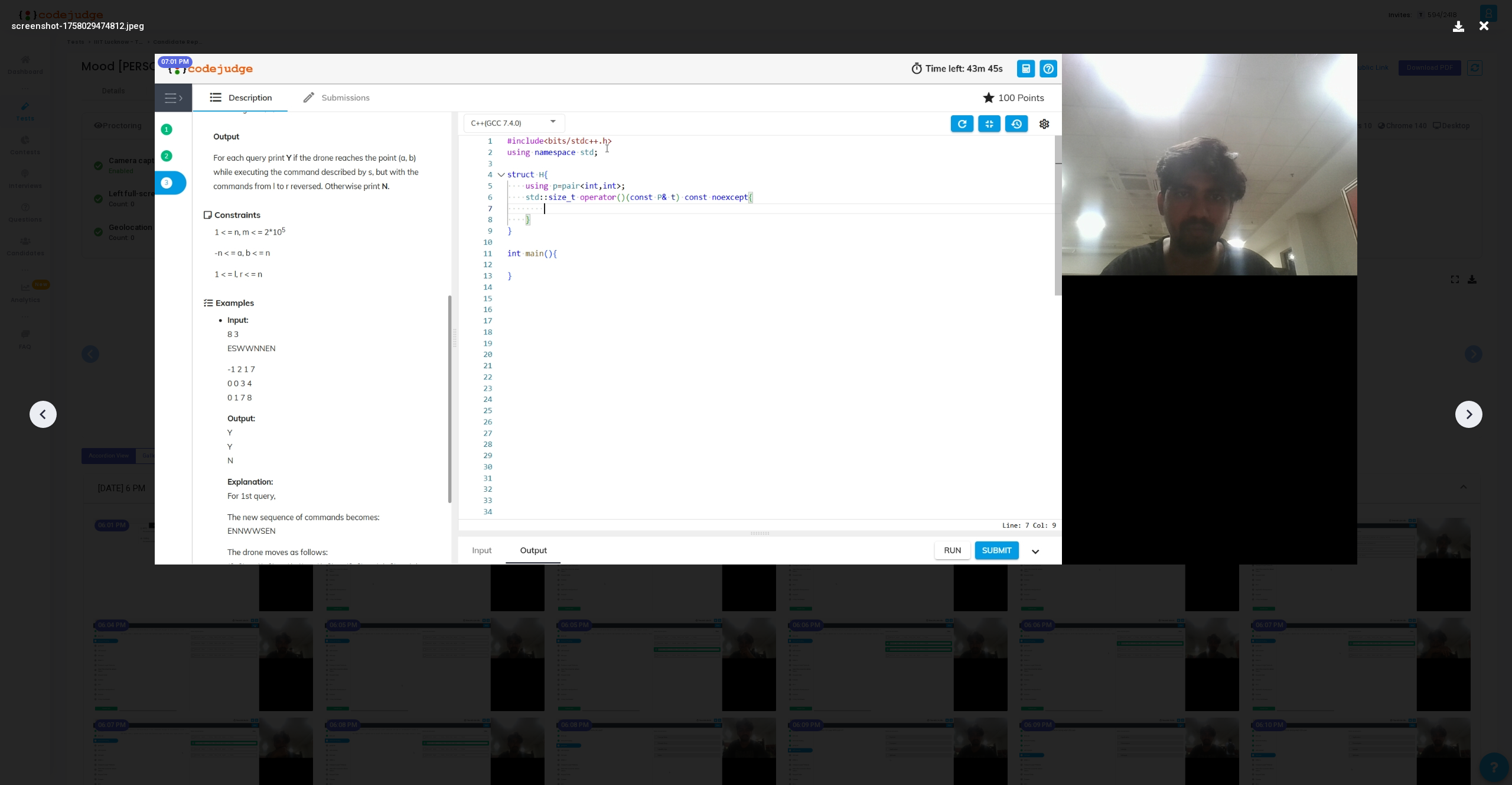
click at [39, 416] on icon at bounding box center [43, 414] width 18 height 18
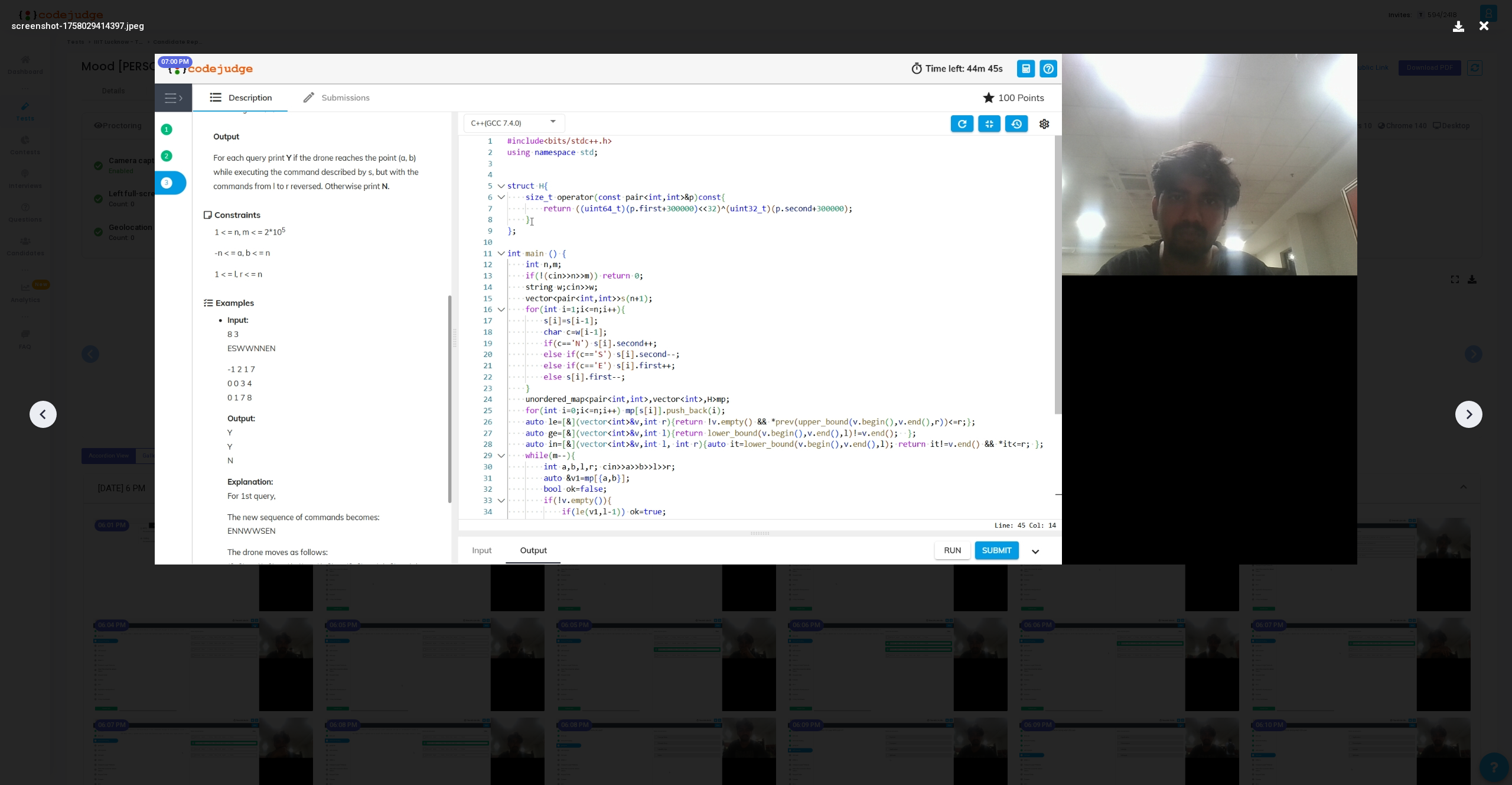
click at [39, 416] on icon at bounding box center [43, 414] width 18 height 18
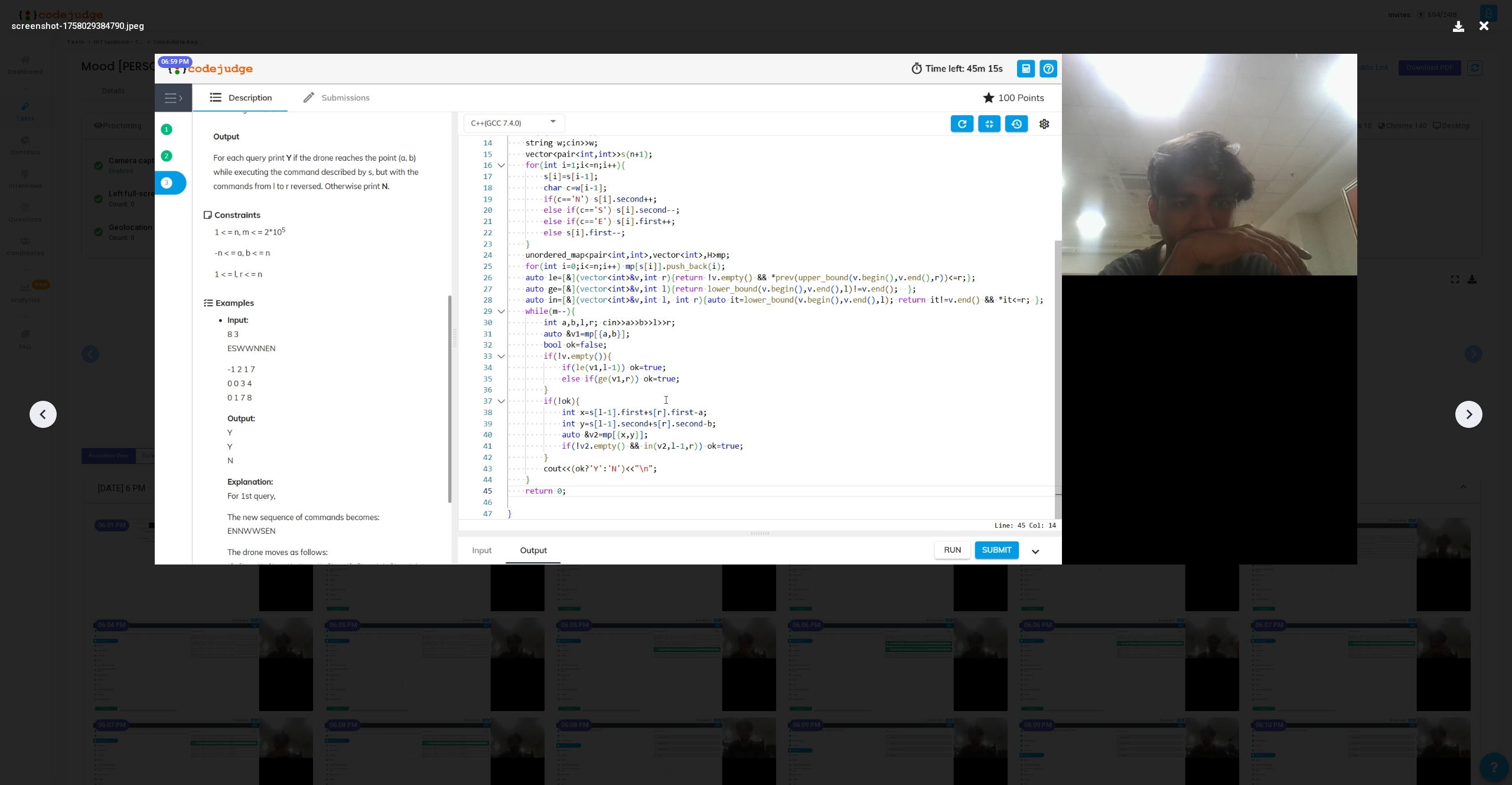
click at [35, 411] on icon at bounding box center [43, 414] width 18 height 18
click at [1472, 419] on icon at bounding box center [1468, 414] width 18 height 18
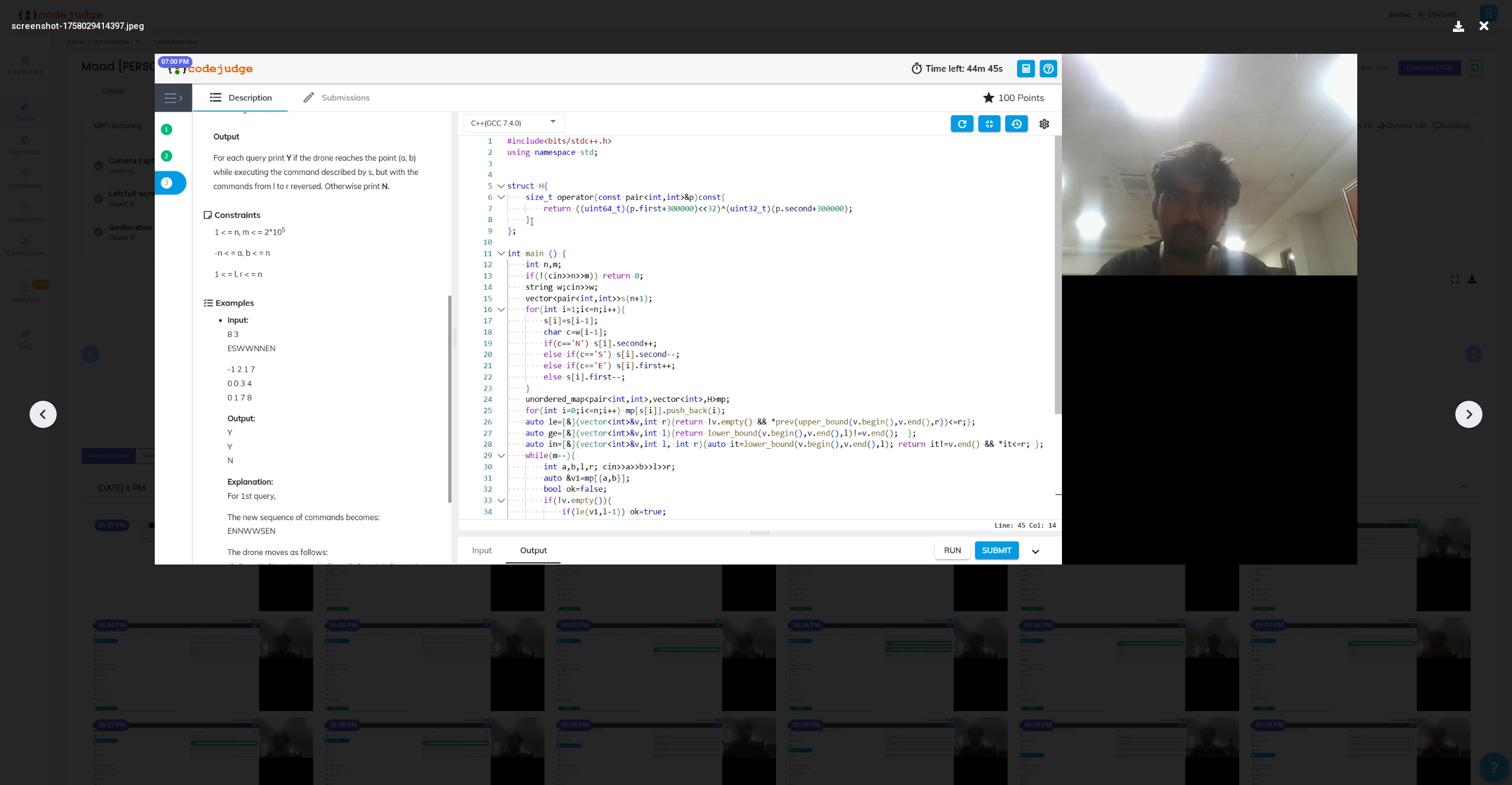
click at [1472, 419] on icon at bounding box center [1468, 414] width 18 height 18
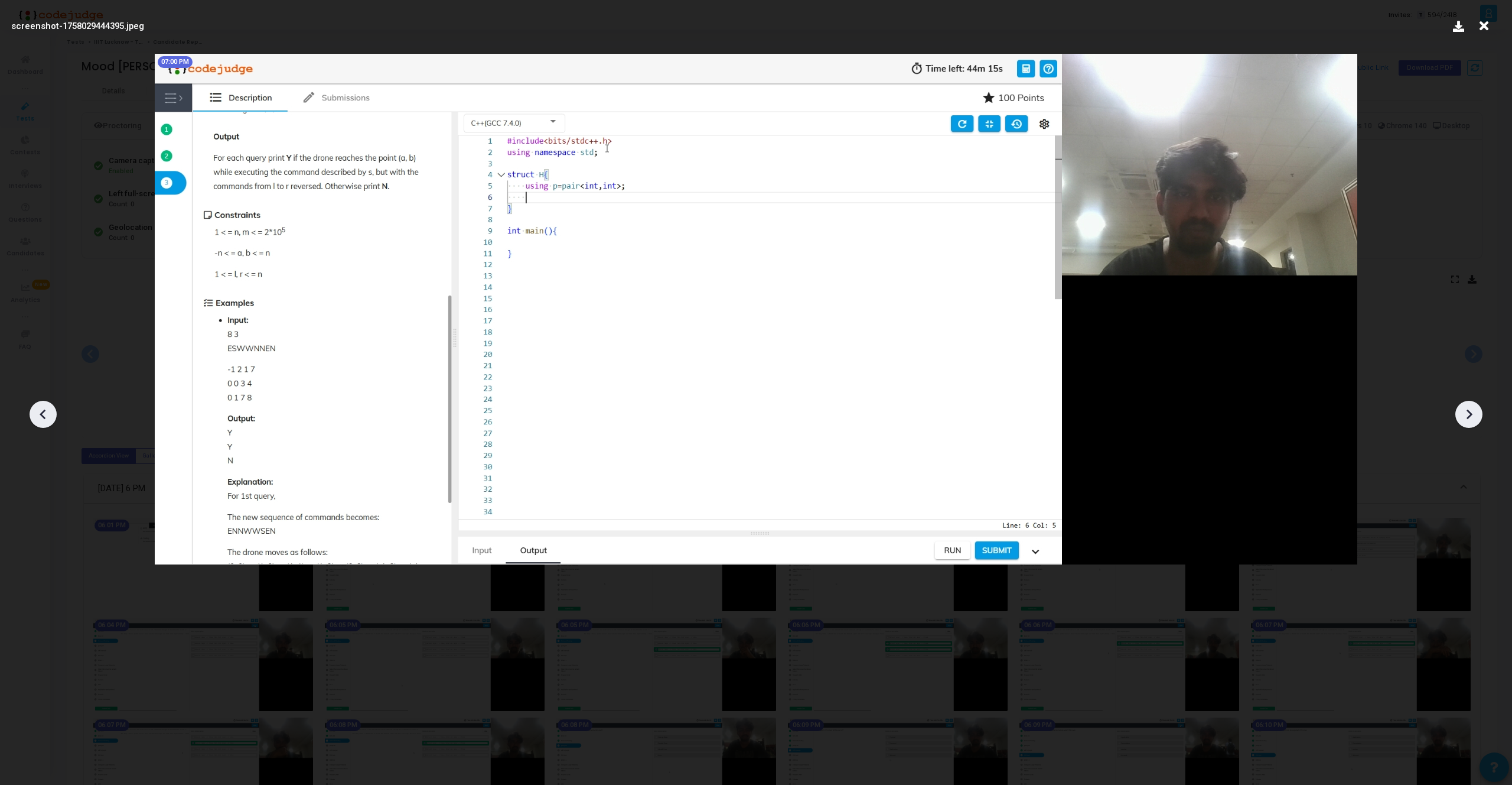
click at [1472, 419] on icon at bounding box center [1468, 414] width 18 height 18
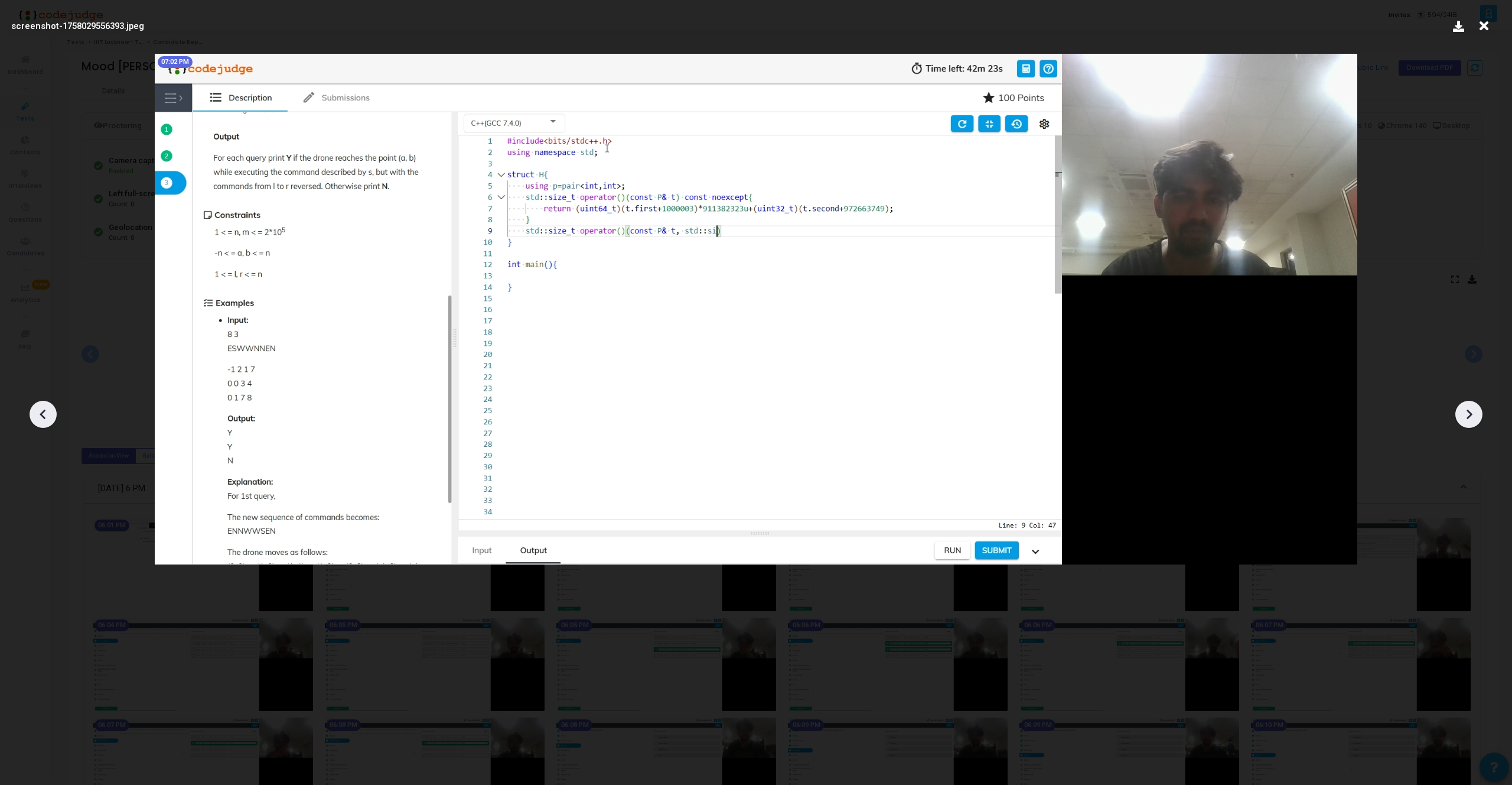
click at [1472, 419] on icon at bounding box center [1468, 414] width 18 height 18
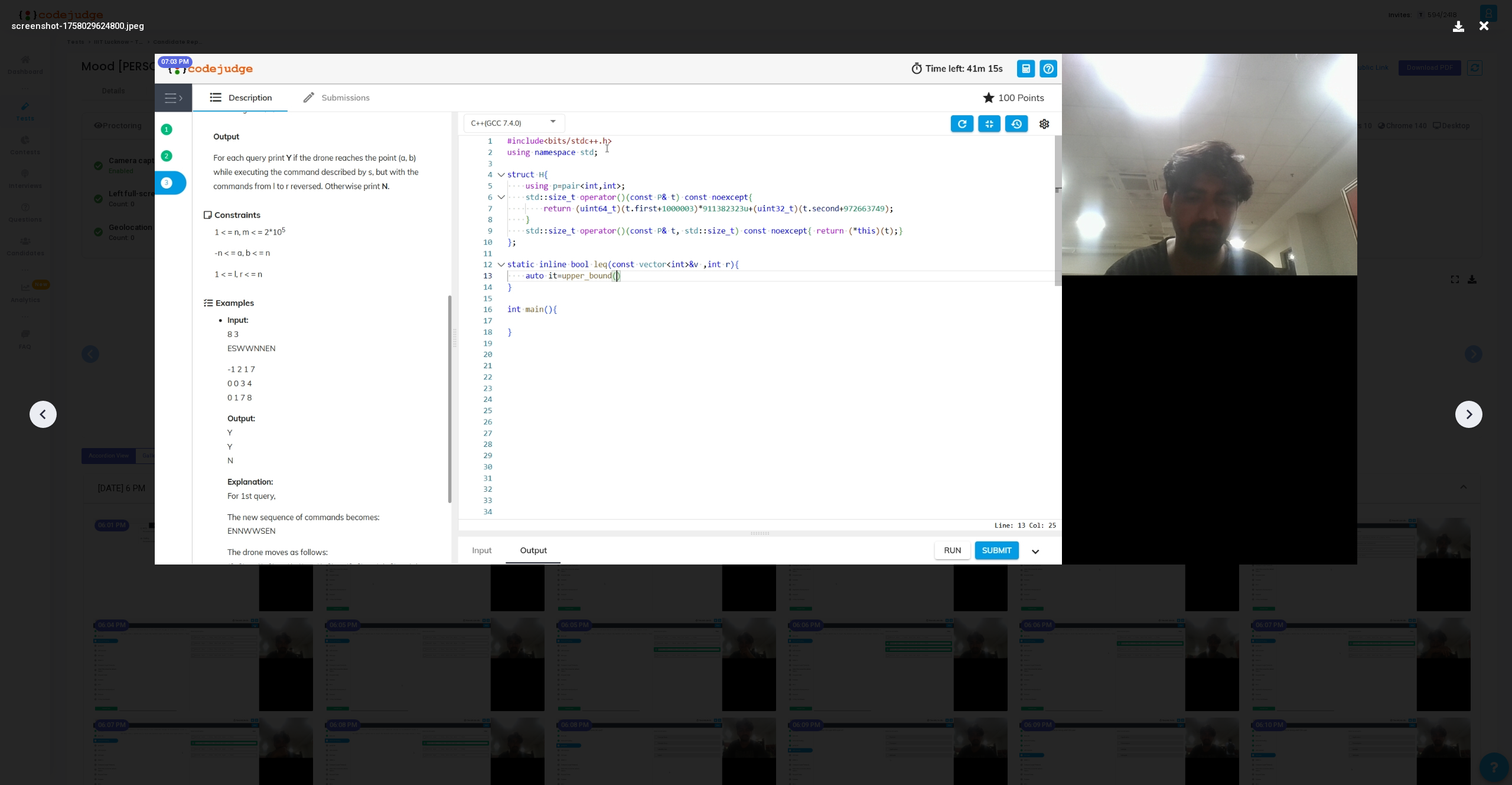
click at [1472, 419] on icon at bounding box center [1468, 414] width 18 height 18
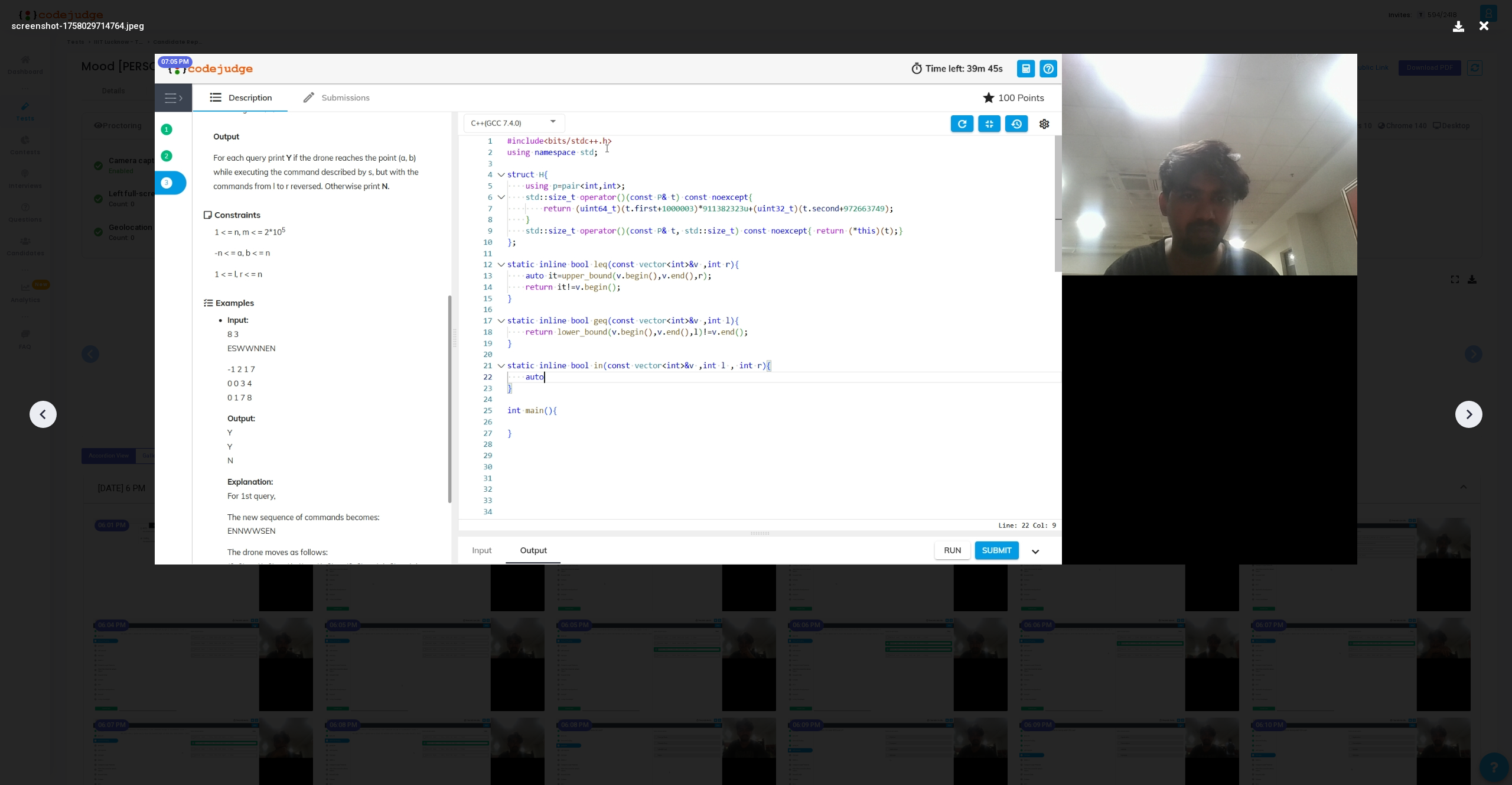
click at [1472, 419] on icon at bounding box center [1468, 414] width 18 height 18
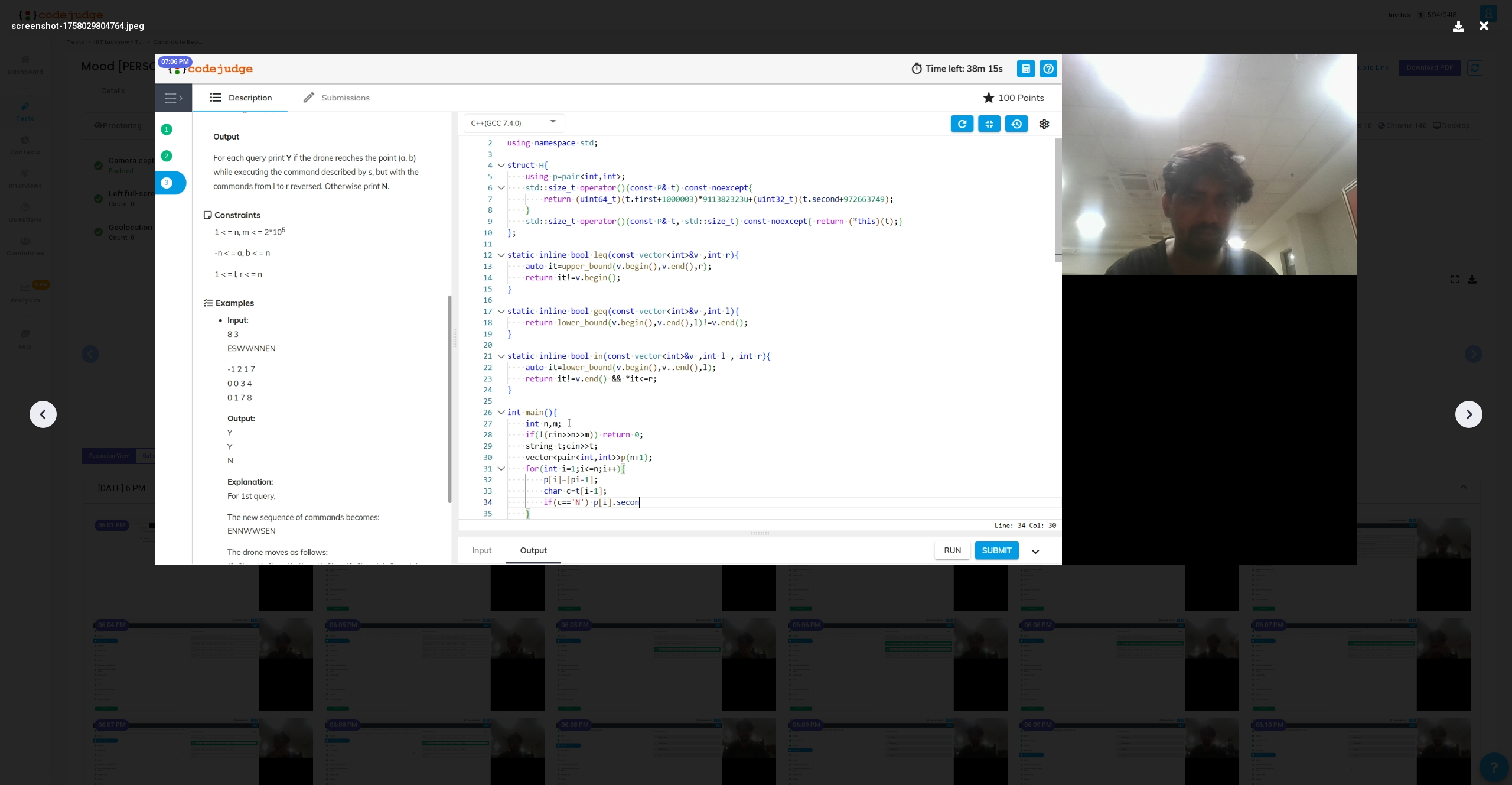
click at [1472, 419] on icon at bounding box center [1468, 414] width 18 height 18
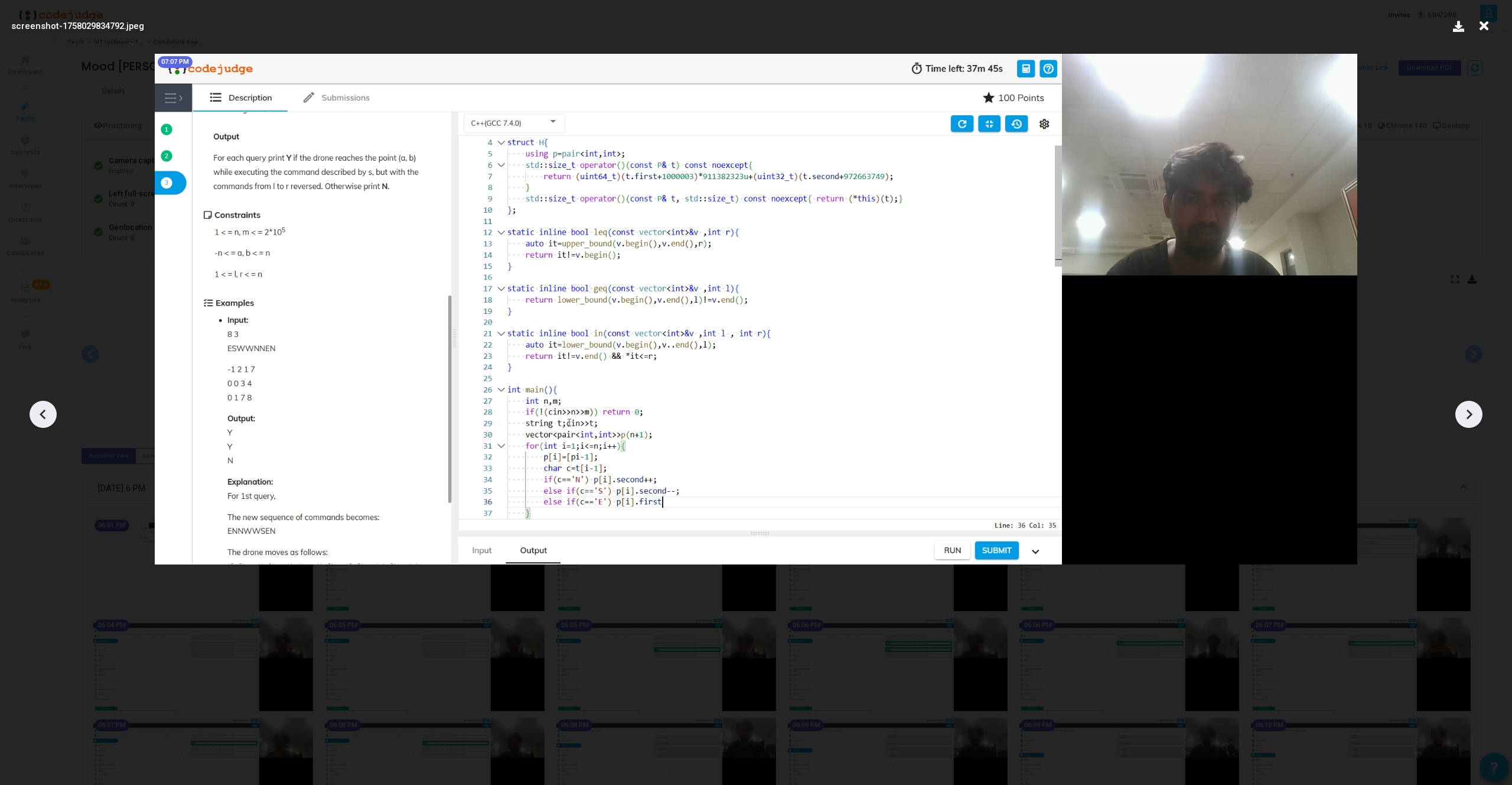
click at [1472, 419] on icon at bounding box center [1468, 414] width 18 height 18
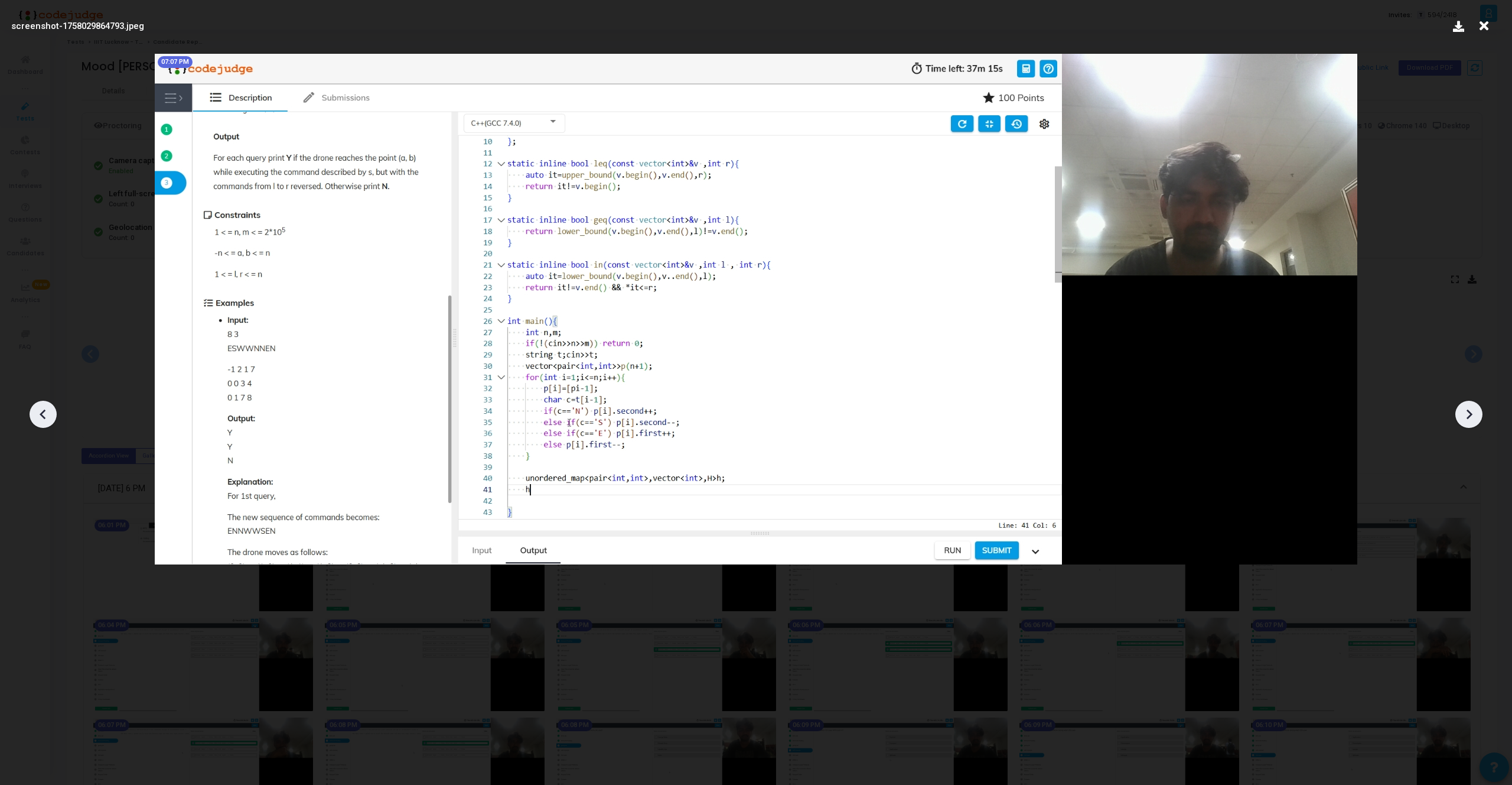
click at [1472, 419] on icon at bounding box center [1468, 414] width 18 height 18
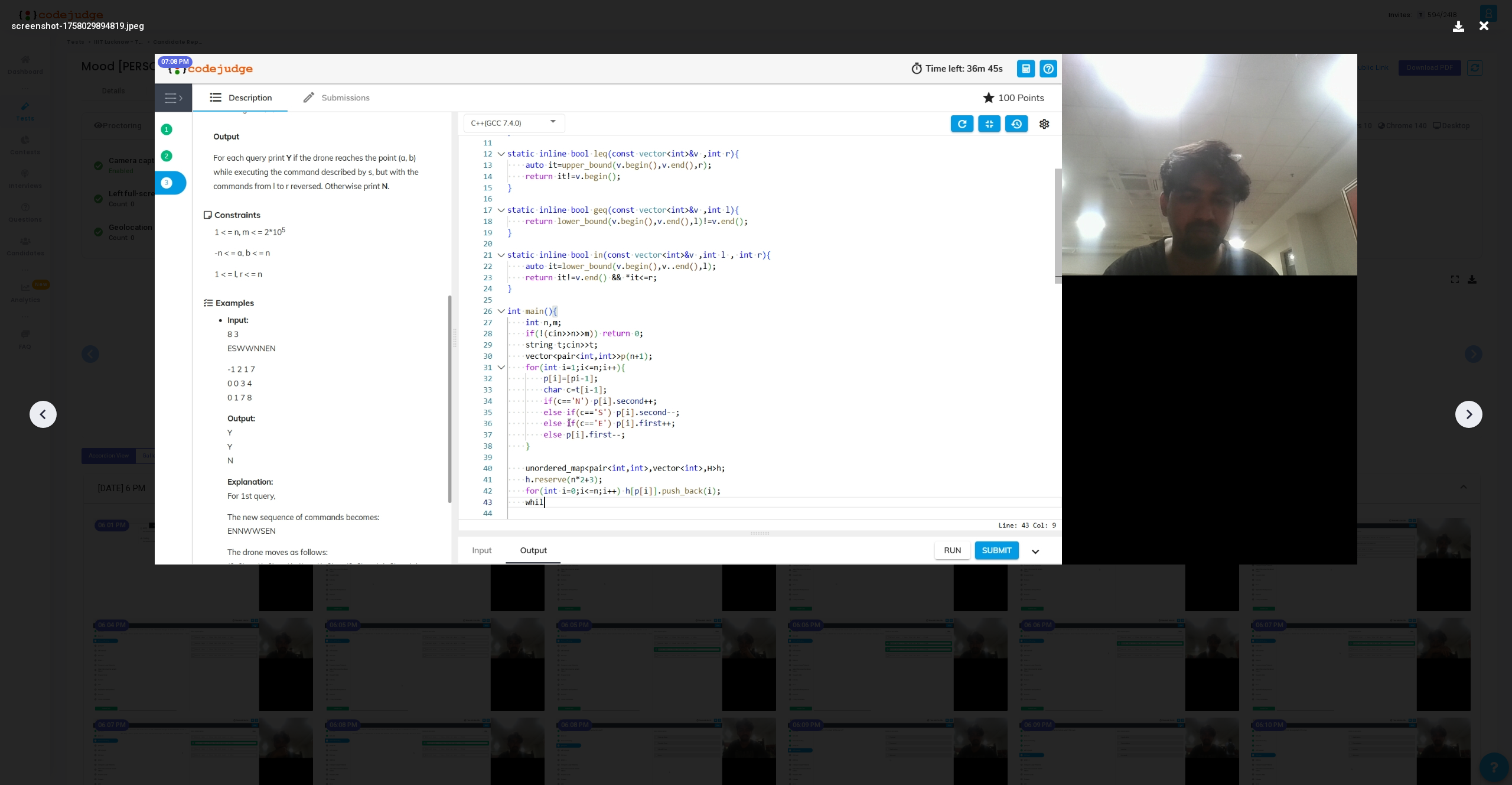
click at [1472, 419] on icon at bounding box center [1468, 414] width 18 height 18
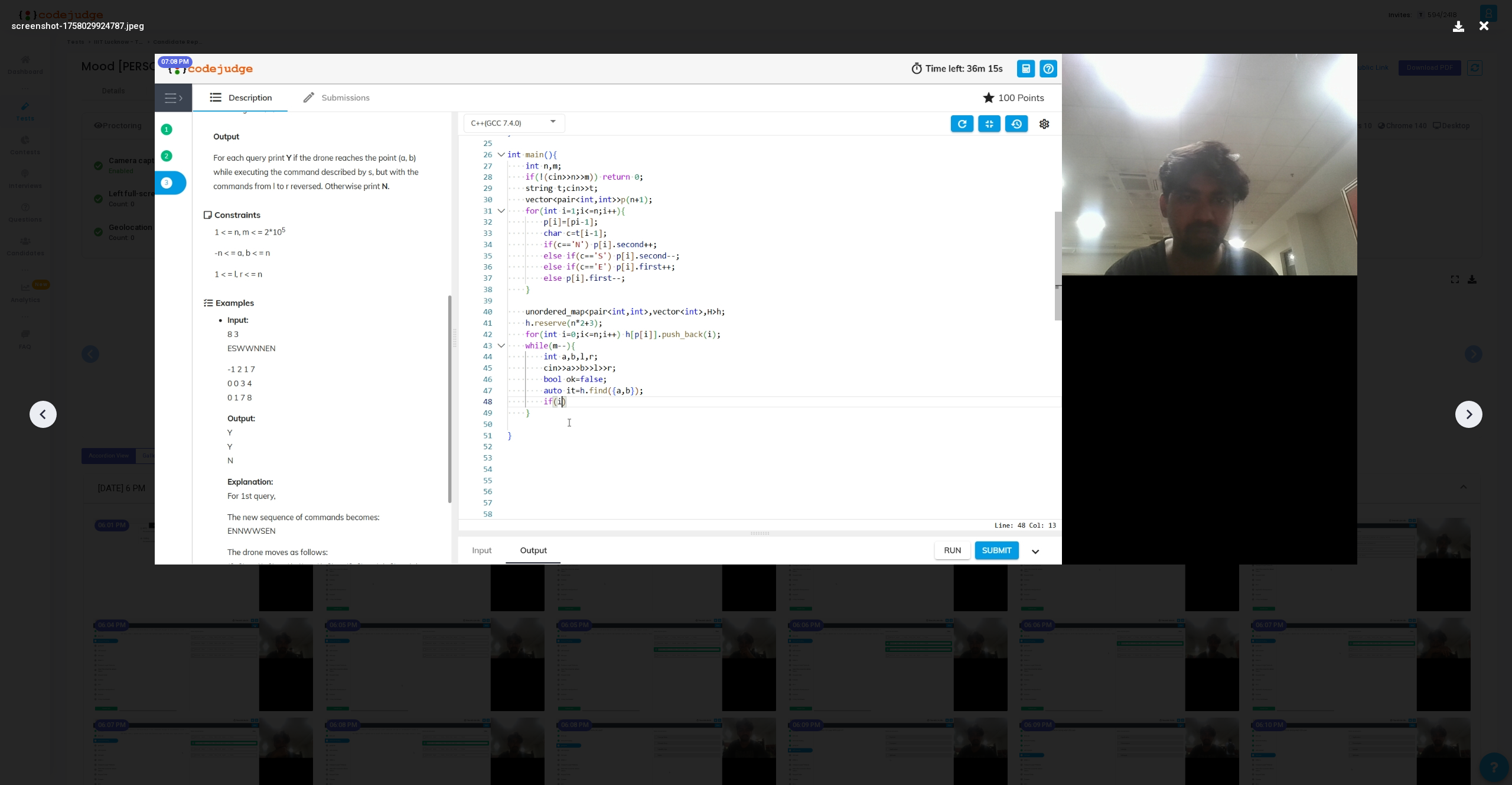
click at [1472, 419] on icon at bounding box center [1468, 414] width 18 height 18
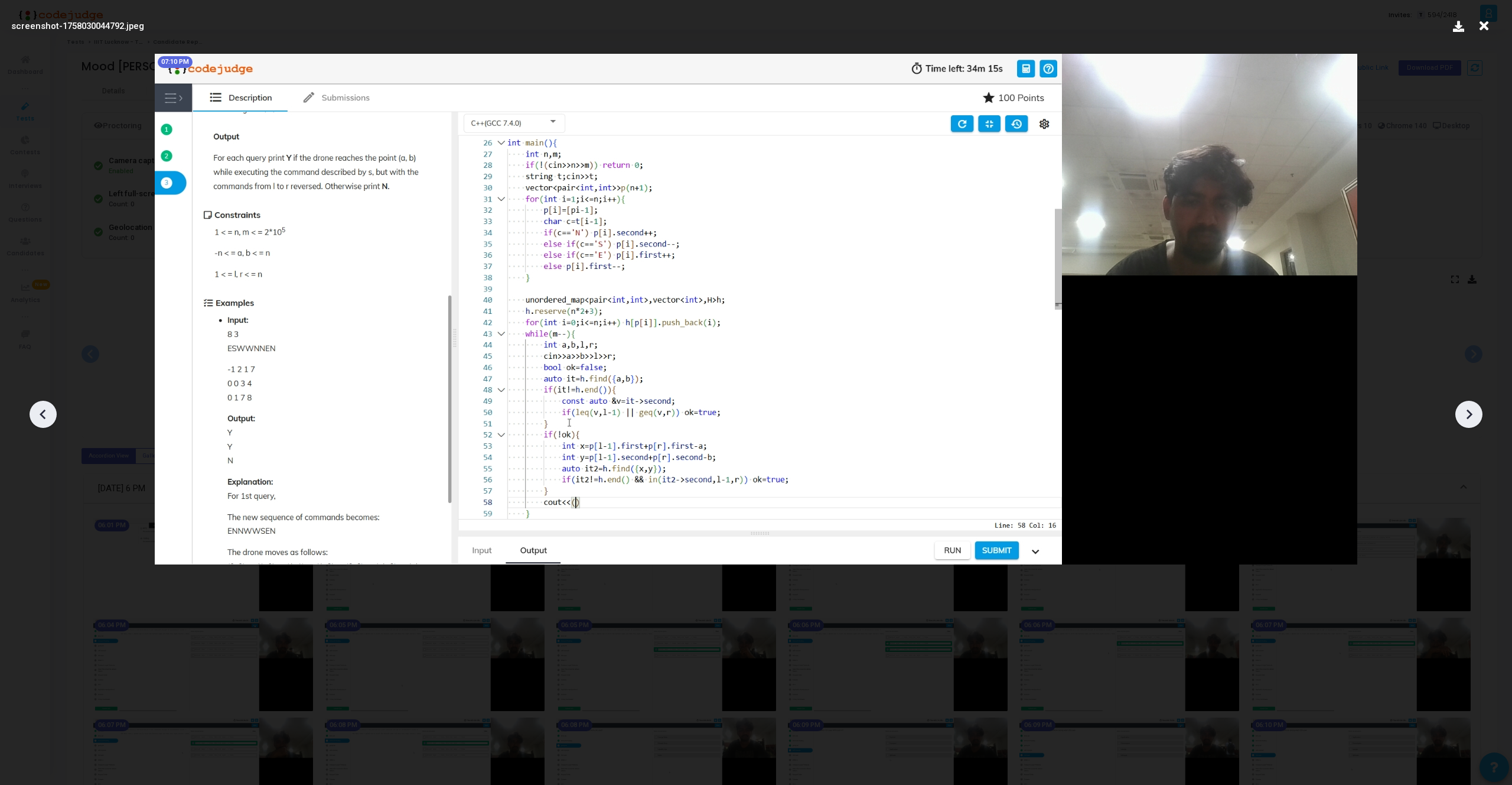
click at [1472, 419] on icon at bounding box center [1468, 414] width 18 height 18
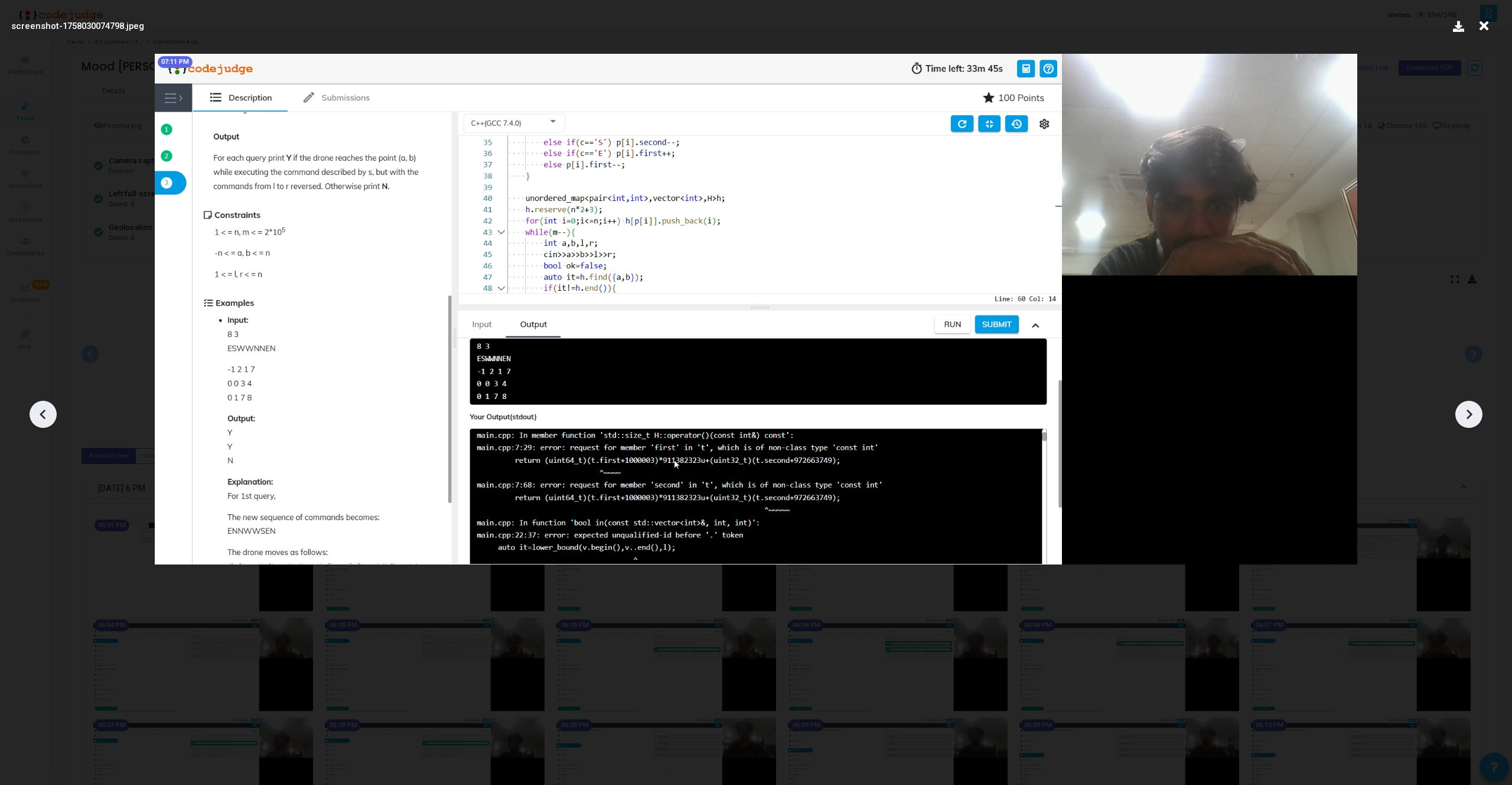
click at [1472, 419] on icon at bounding box center [1468, 414] width 18 height 18
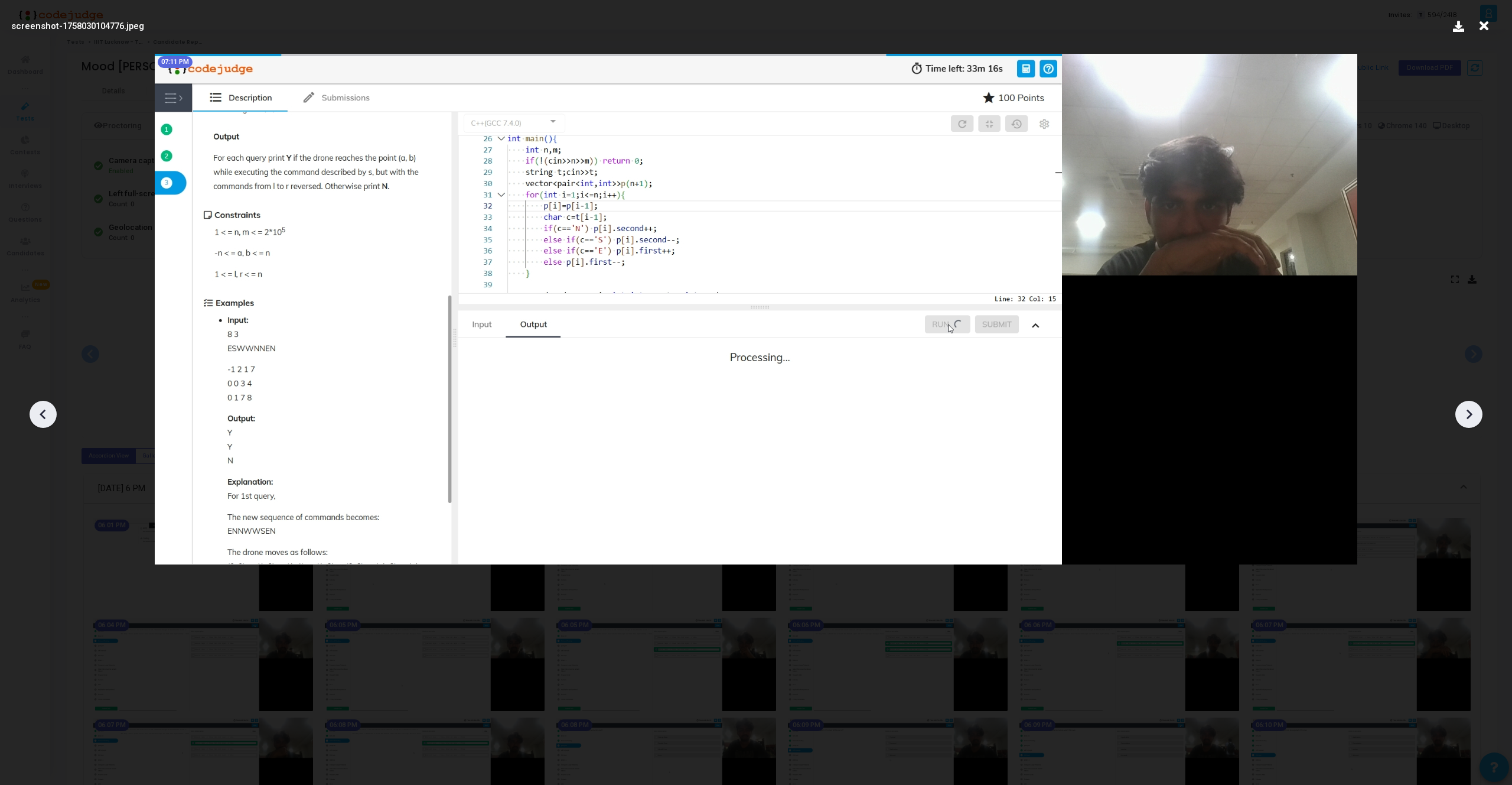
click at [1472, 419] on icon at bounding box center [1468, 414] width 18 height 18
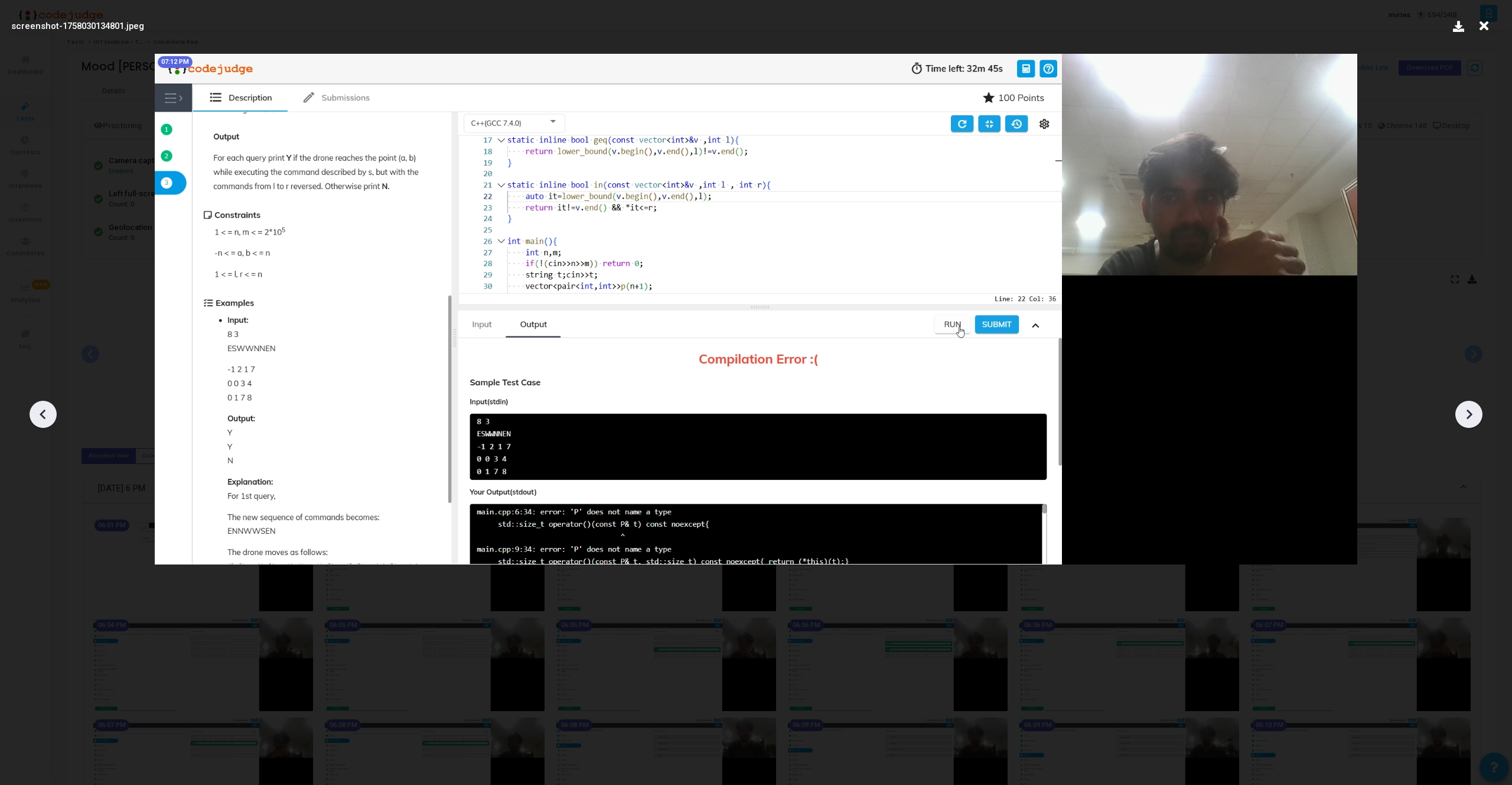
click at [1472, 419] on icon at bounding box center [1468, 414] width 18 height 18
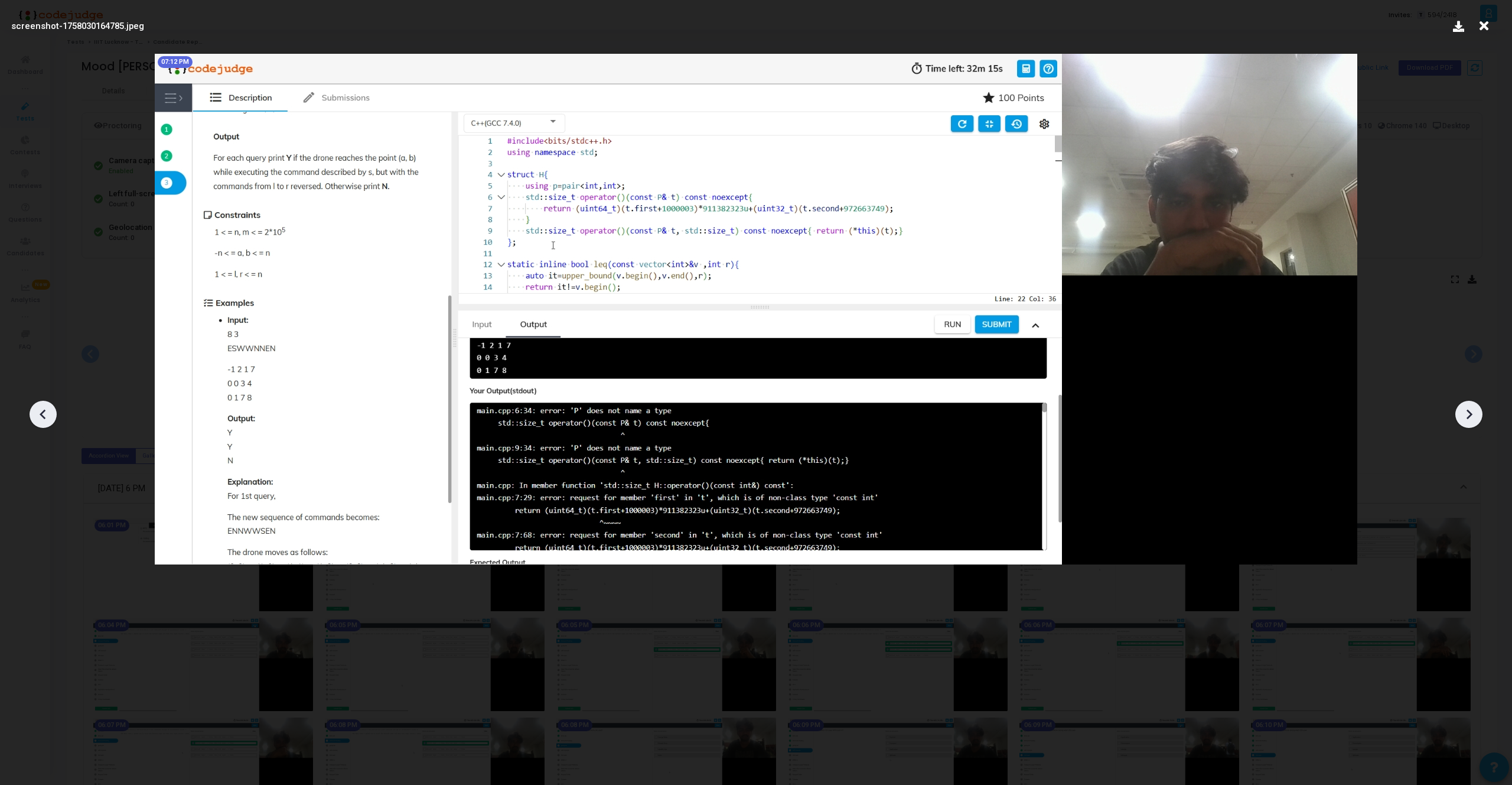
click at [1472, 419] on icon at bounding box center [1468, 414] width 18 height 18
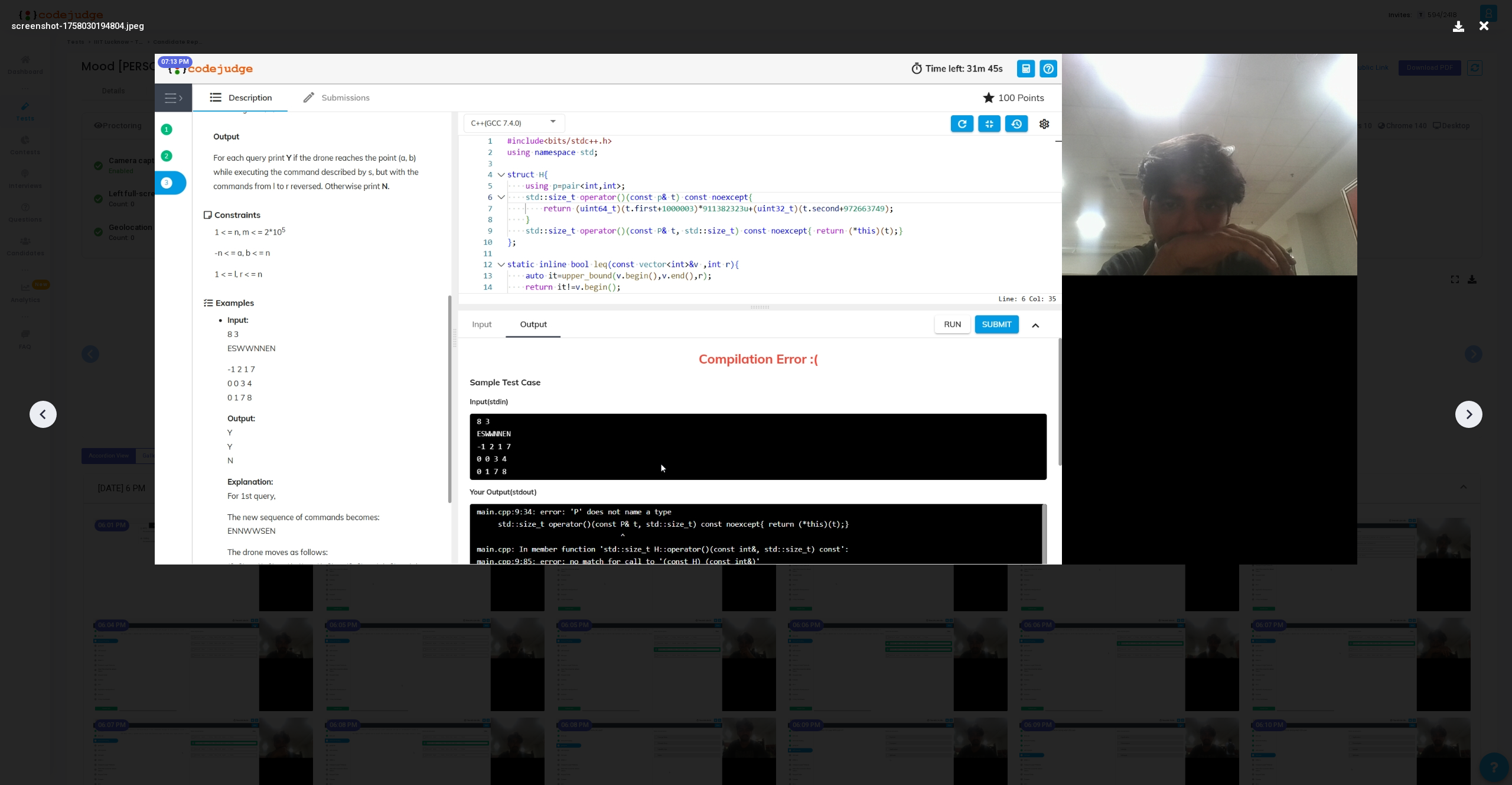
click at [1472, 419] on icon at bounding box center [1468, 414] width 18 height 18
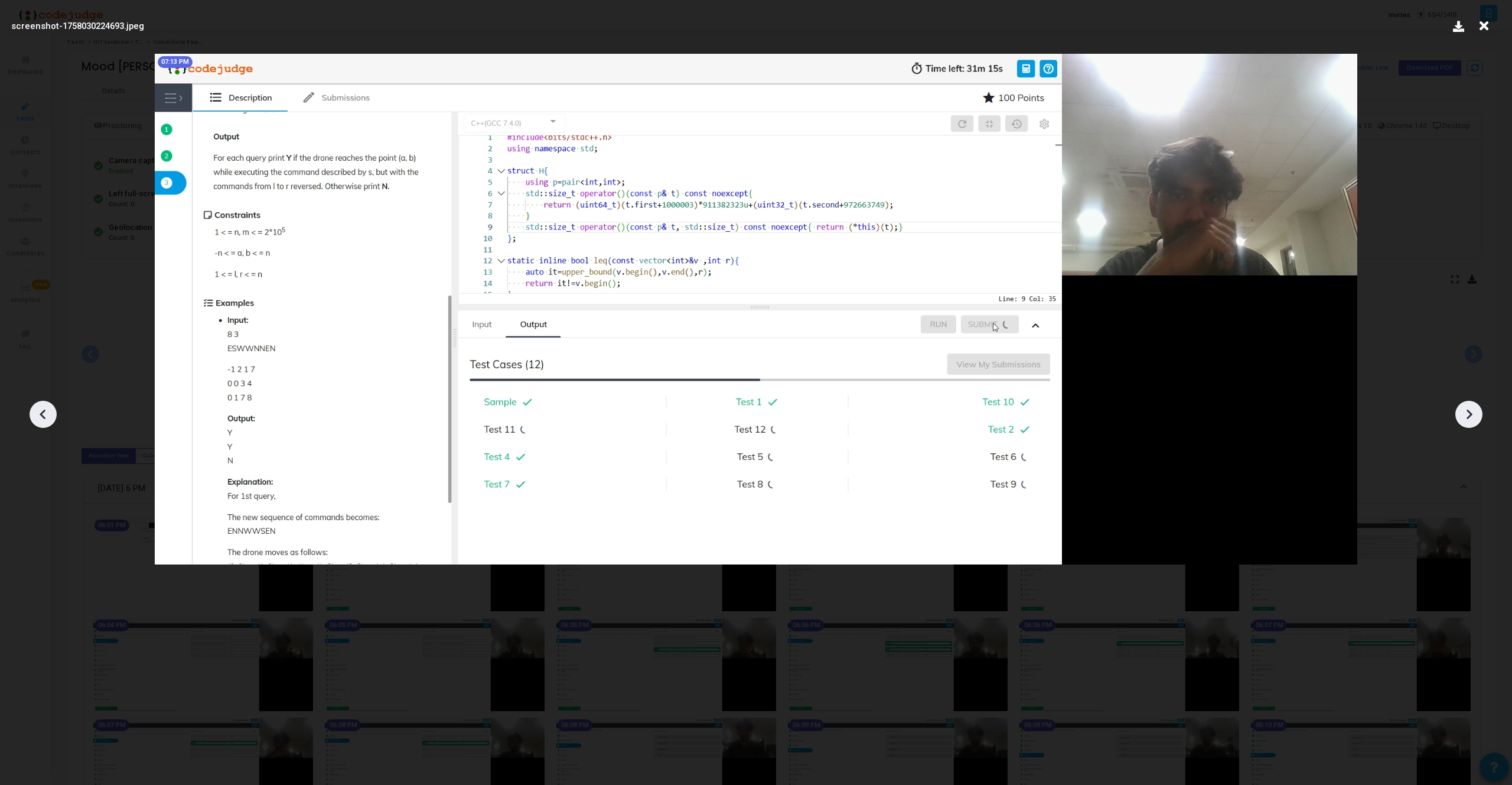
click at [1472, 419] on icon at bounding box center [1468, 414] width 18 height 18
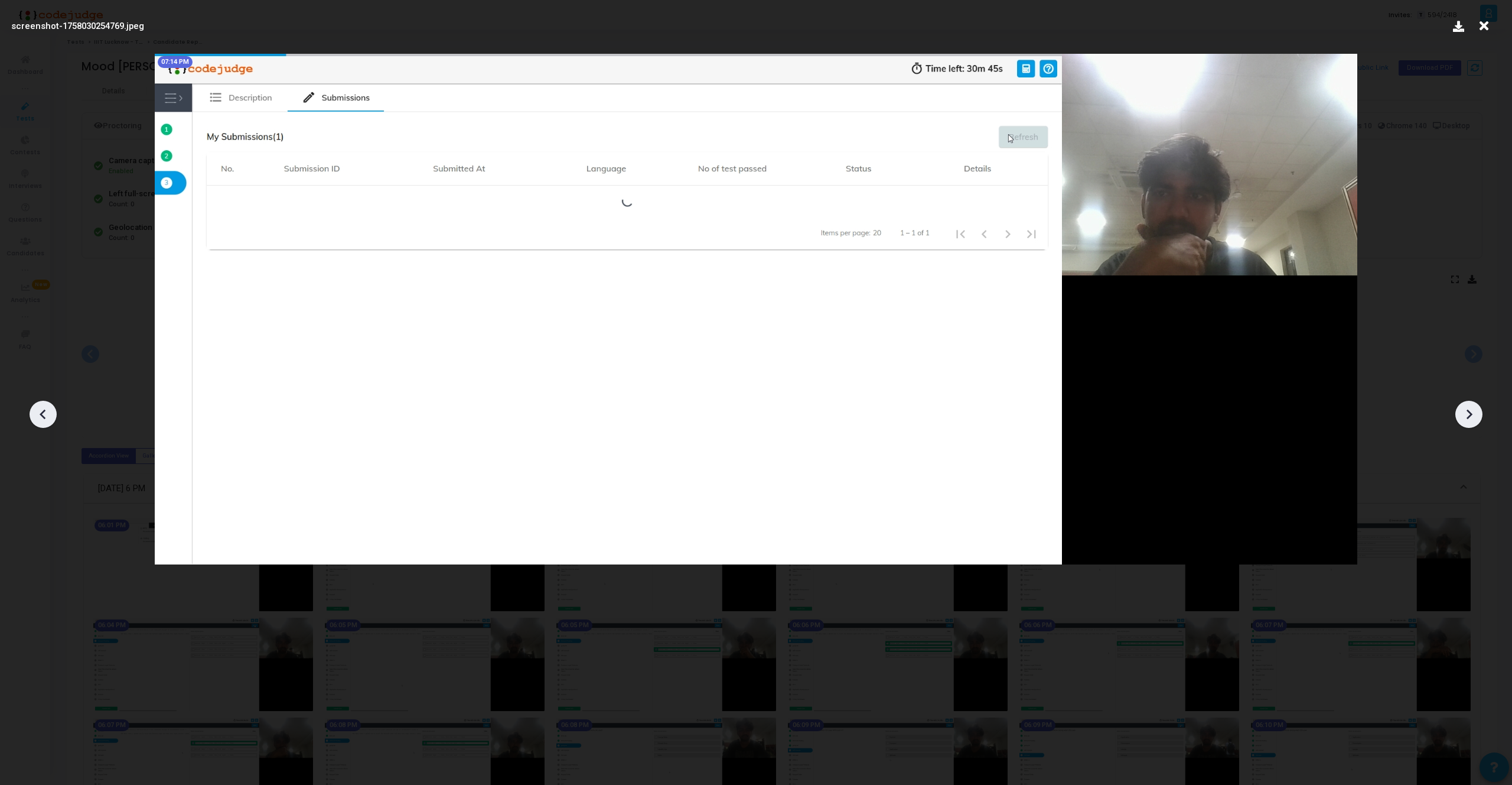
click at [1472, 419] on icon at bounding box center [1468, 414] width 18 height 18
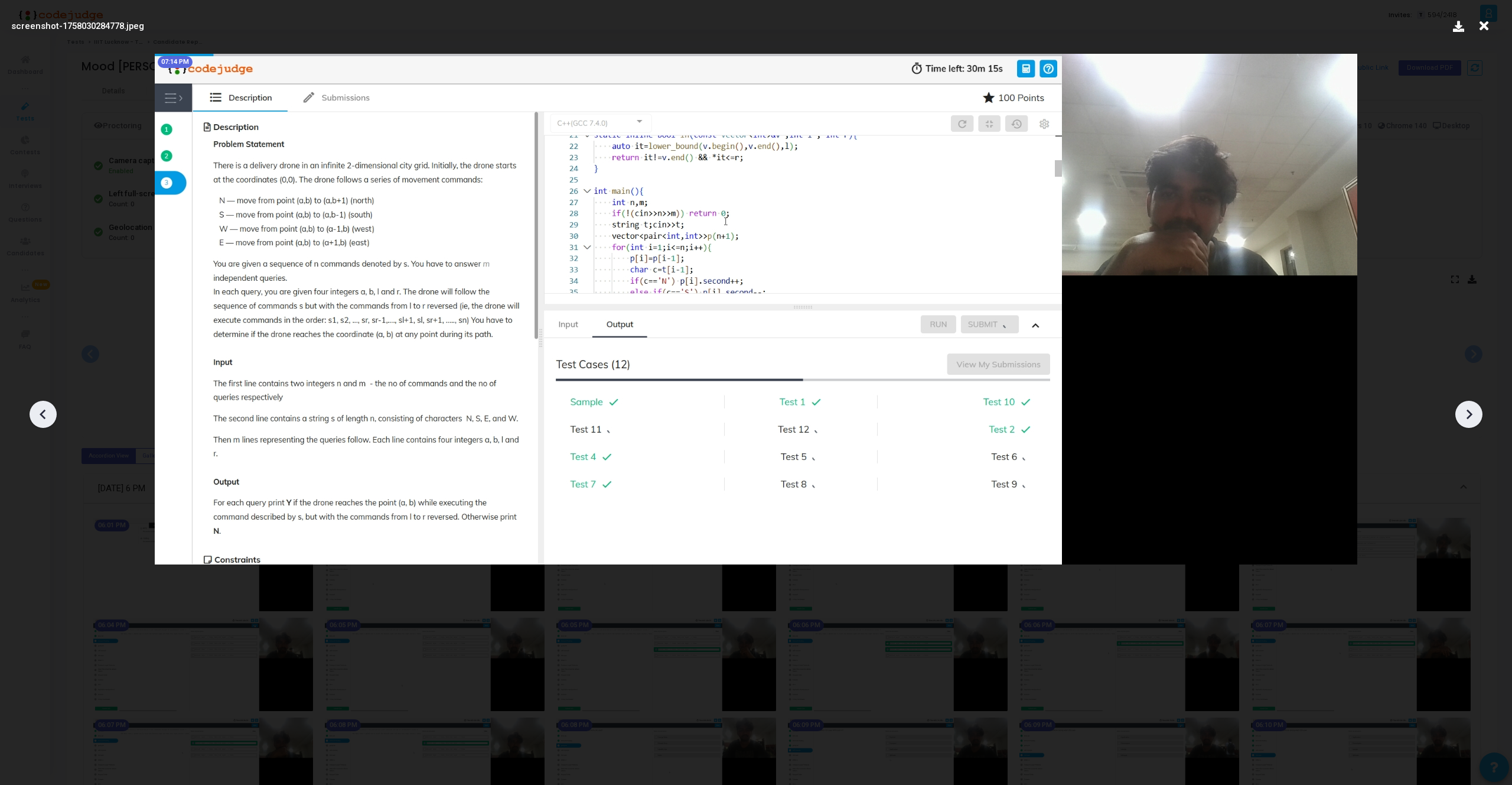
click at [1472, 419] on icon at bounding box center [1468, 414] width 18 height 18
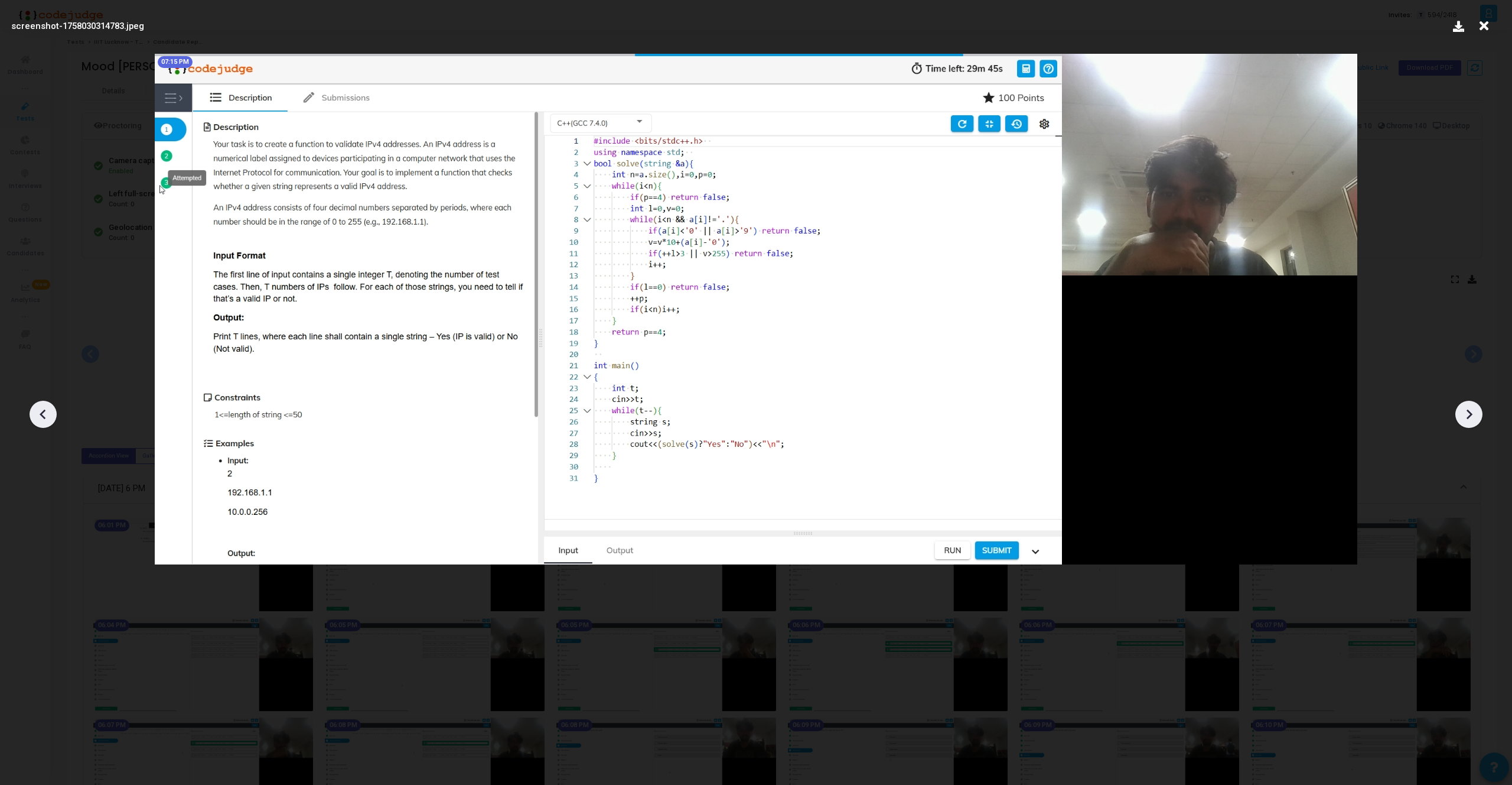
click at [1472, 419] on icon at bounding box center [1468, 414] width 18 height 18
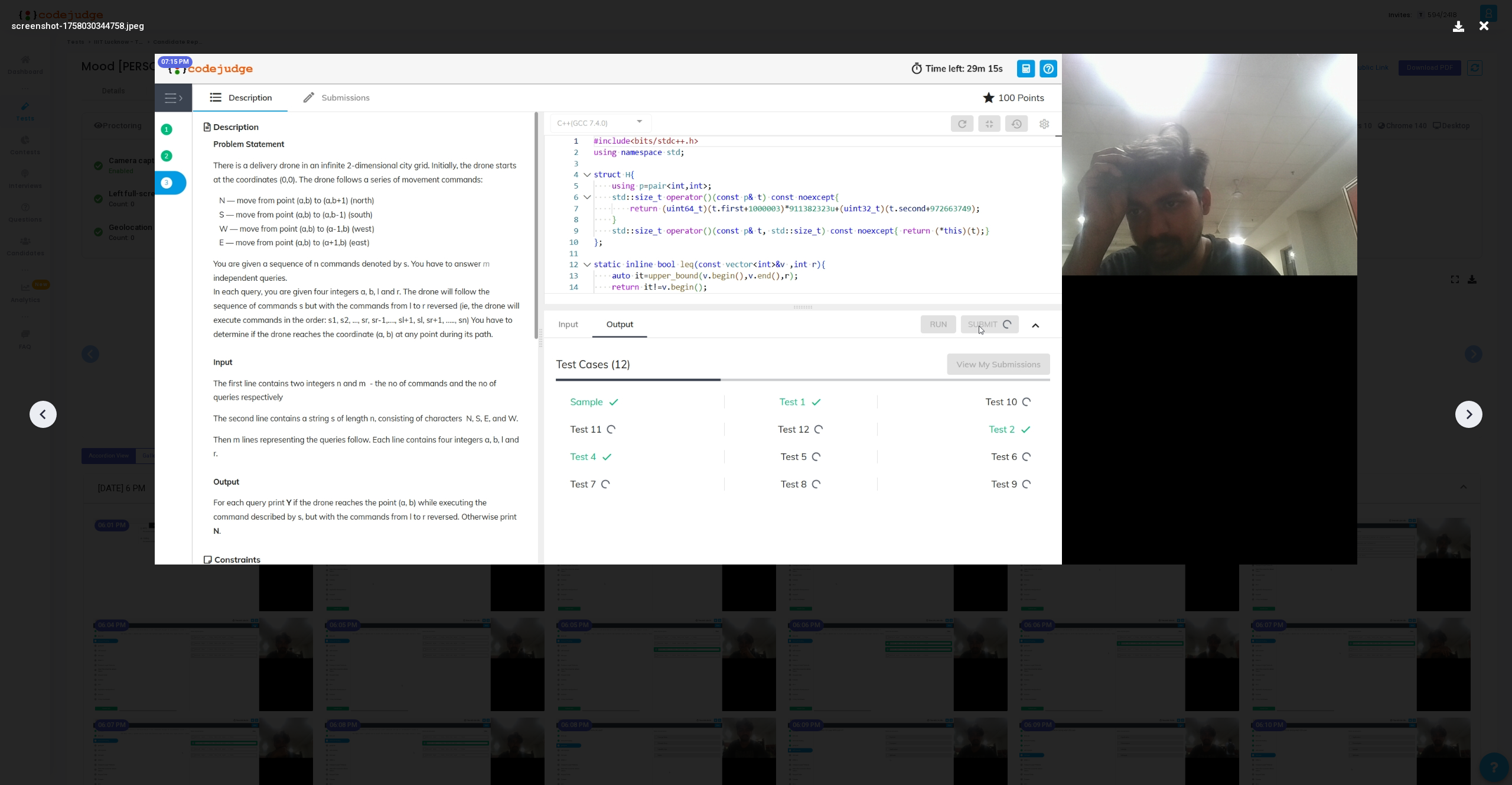
click at [1472, 419] on icon at bounding box center [1468, 414] width 18 height 18
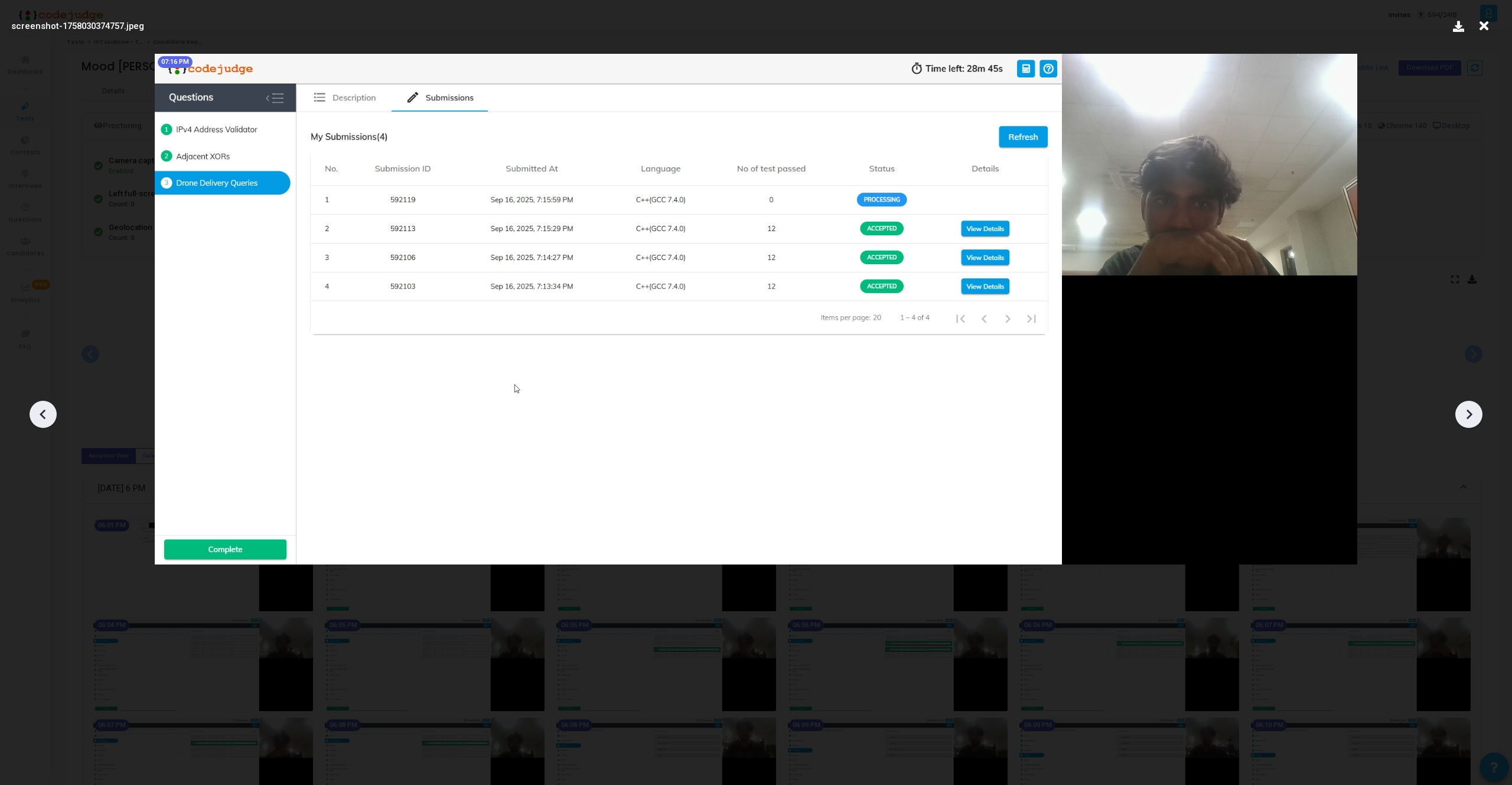
click at [1464, 413] on icon at bounding box center [1468, 414] width 18 height 18
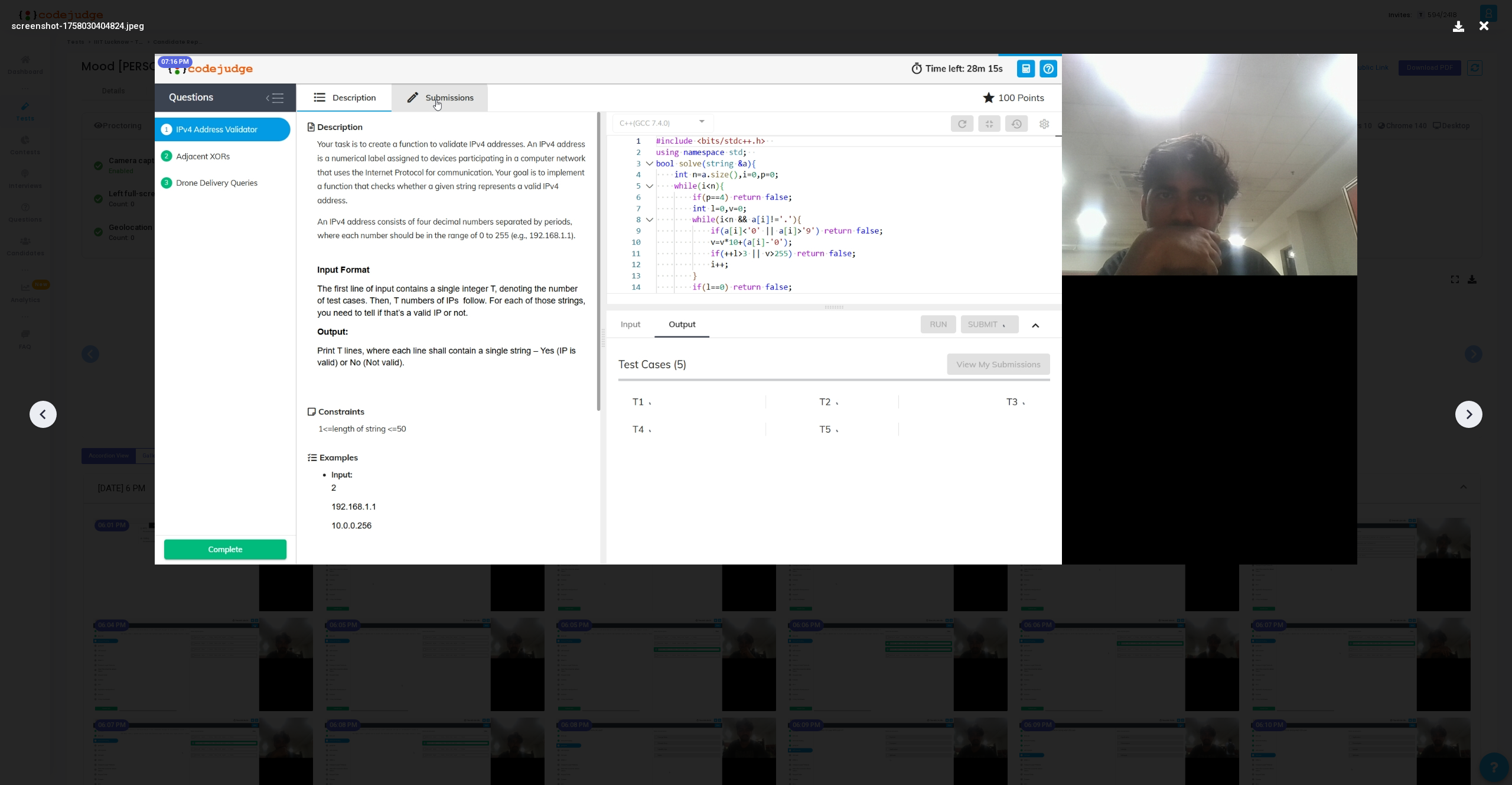
click at [1464, 413] on icon at bounding box center [1468, 414] width 18 height 18
click at [31, 408] on div at bounding box center [43, 414] width 27 height 27
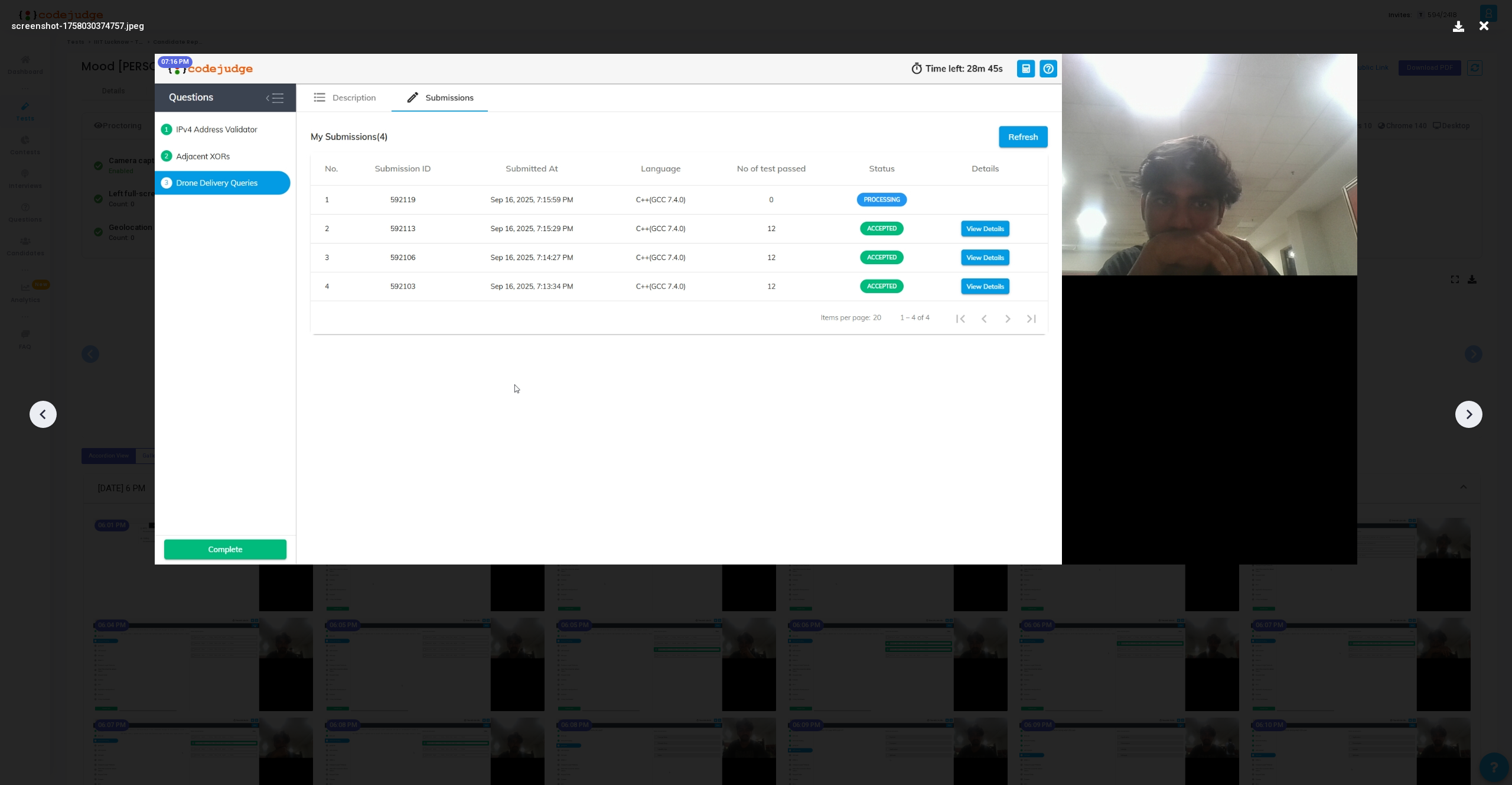
click at [31, 408] on div at bounding box center [43, 414] width 27 height 27
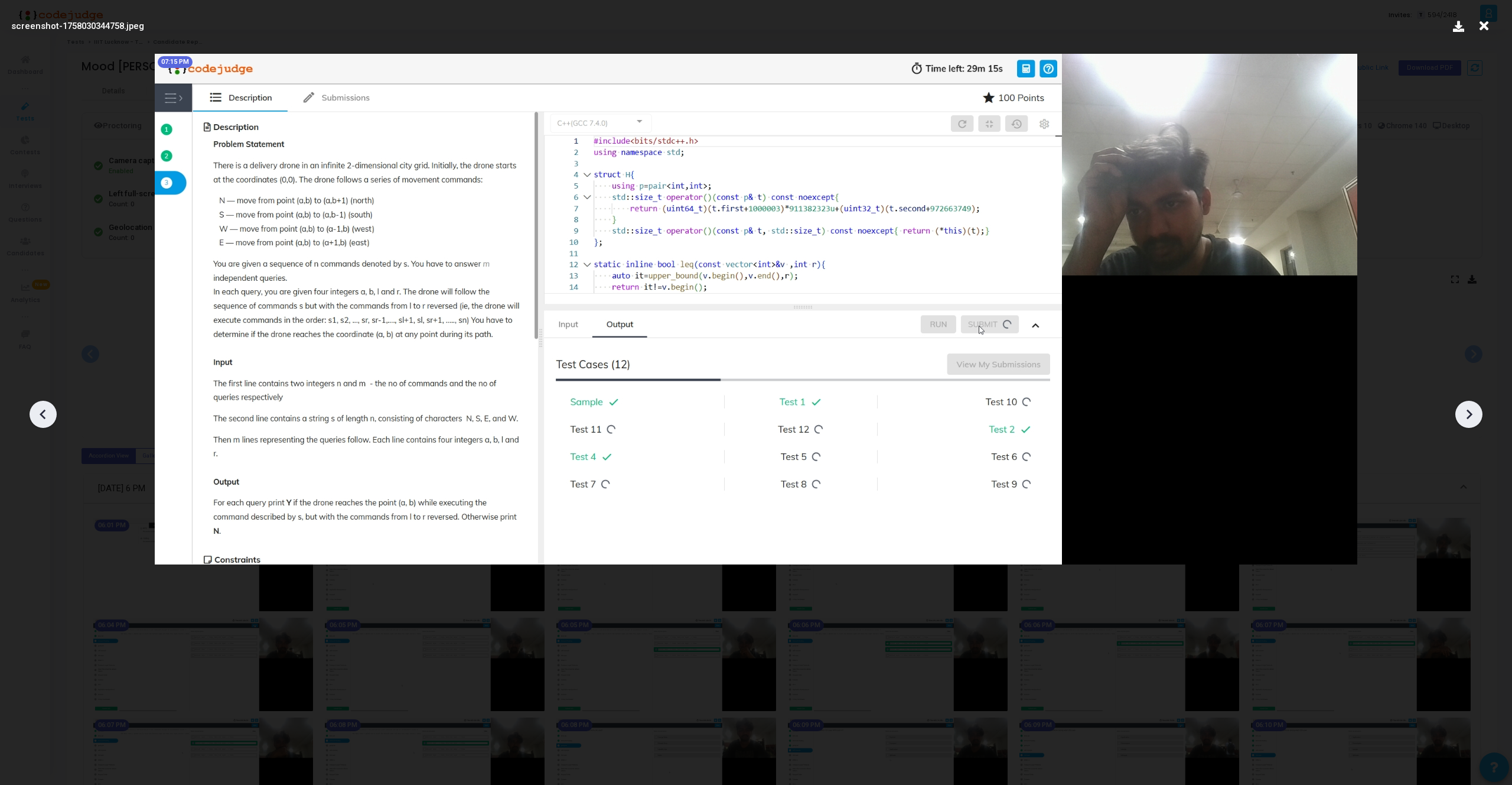
click at [31, 408] on div at bounding box center [43, 414] width 27 height 27
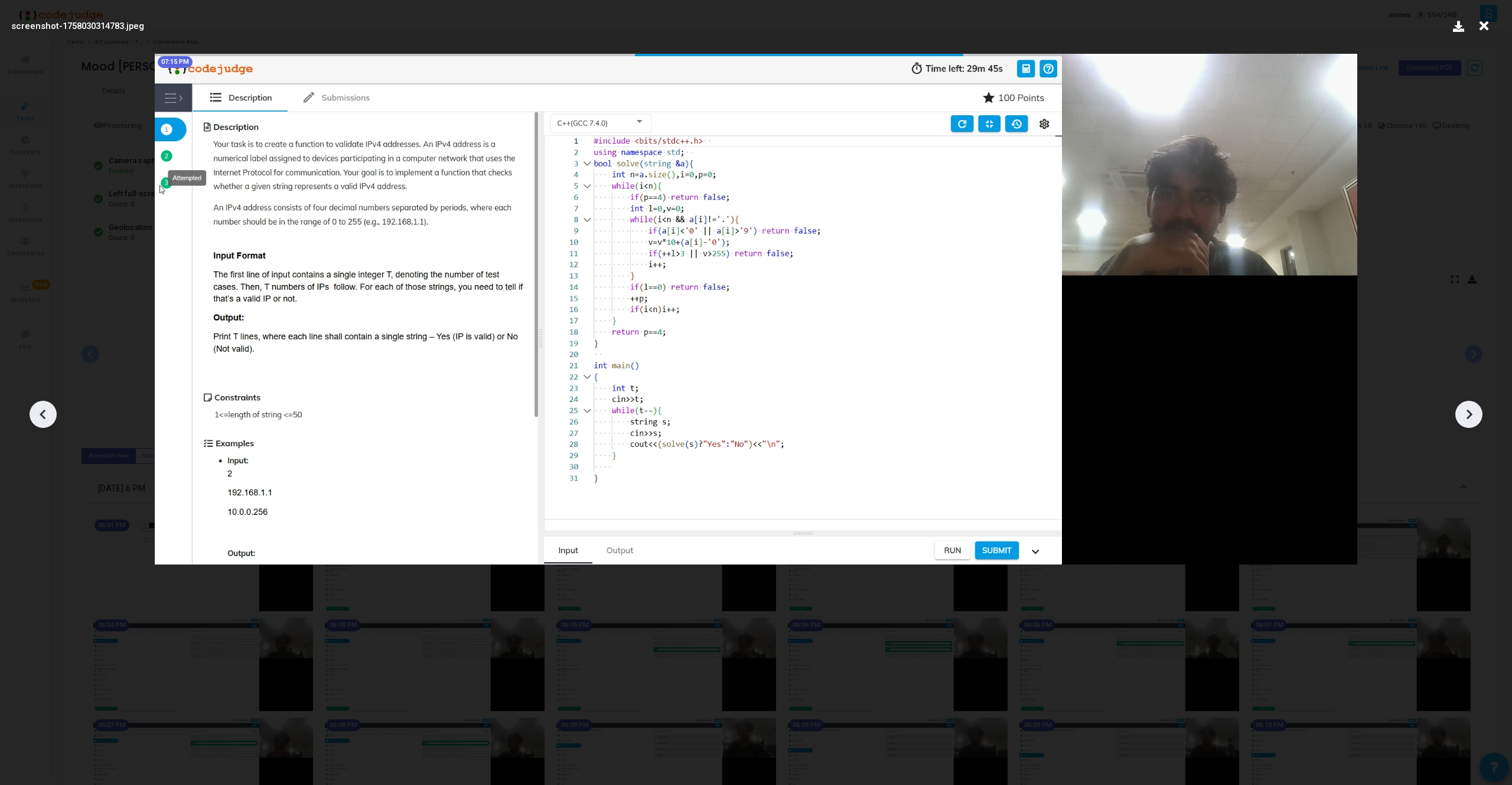
click at [31, 408] on div at bounding box center [43, 414] width 27 height 27
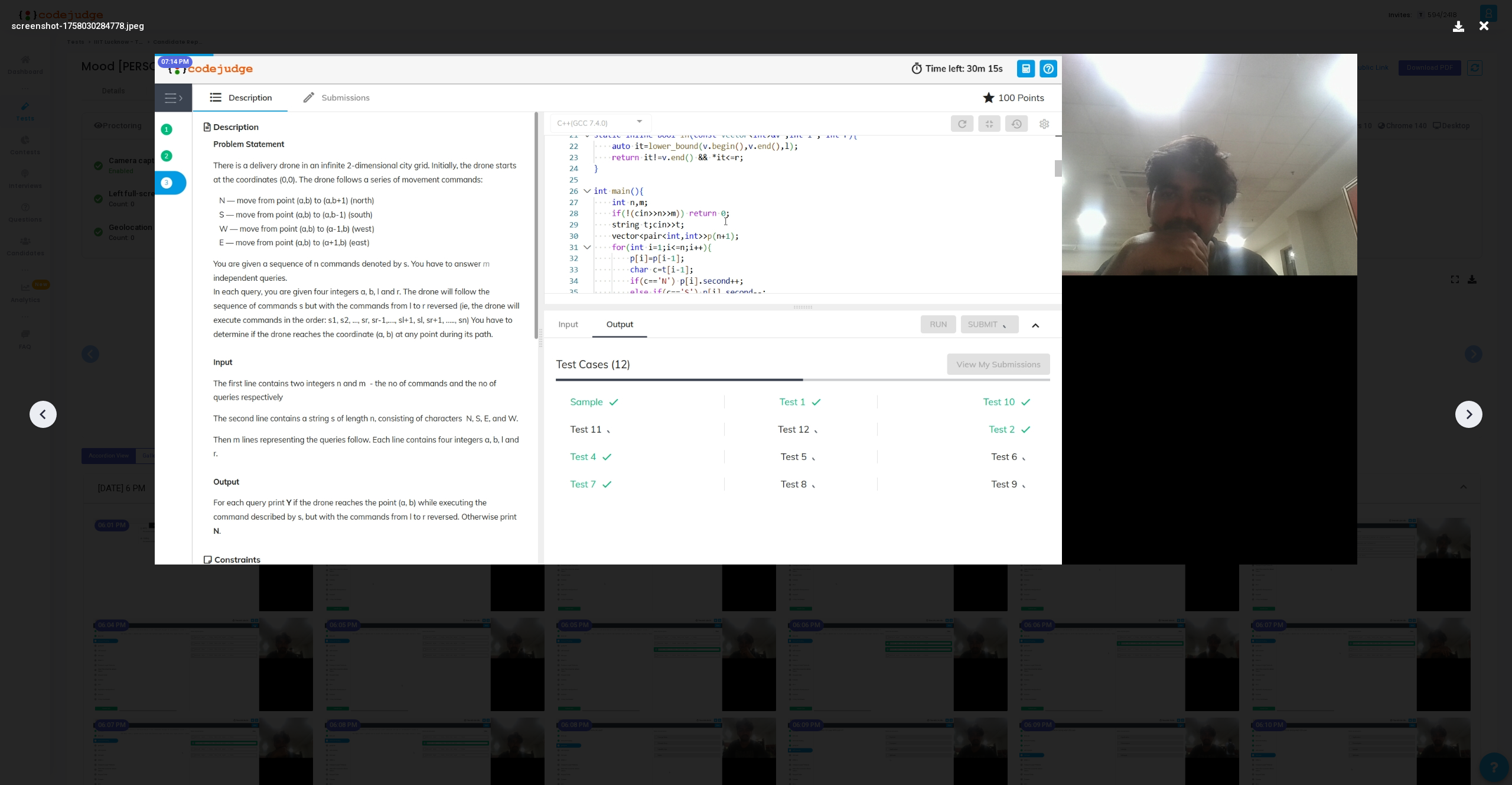
click at [31, 408] on div at bounding box center [43, 414] width 27 height 27
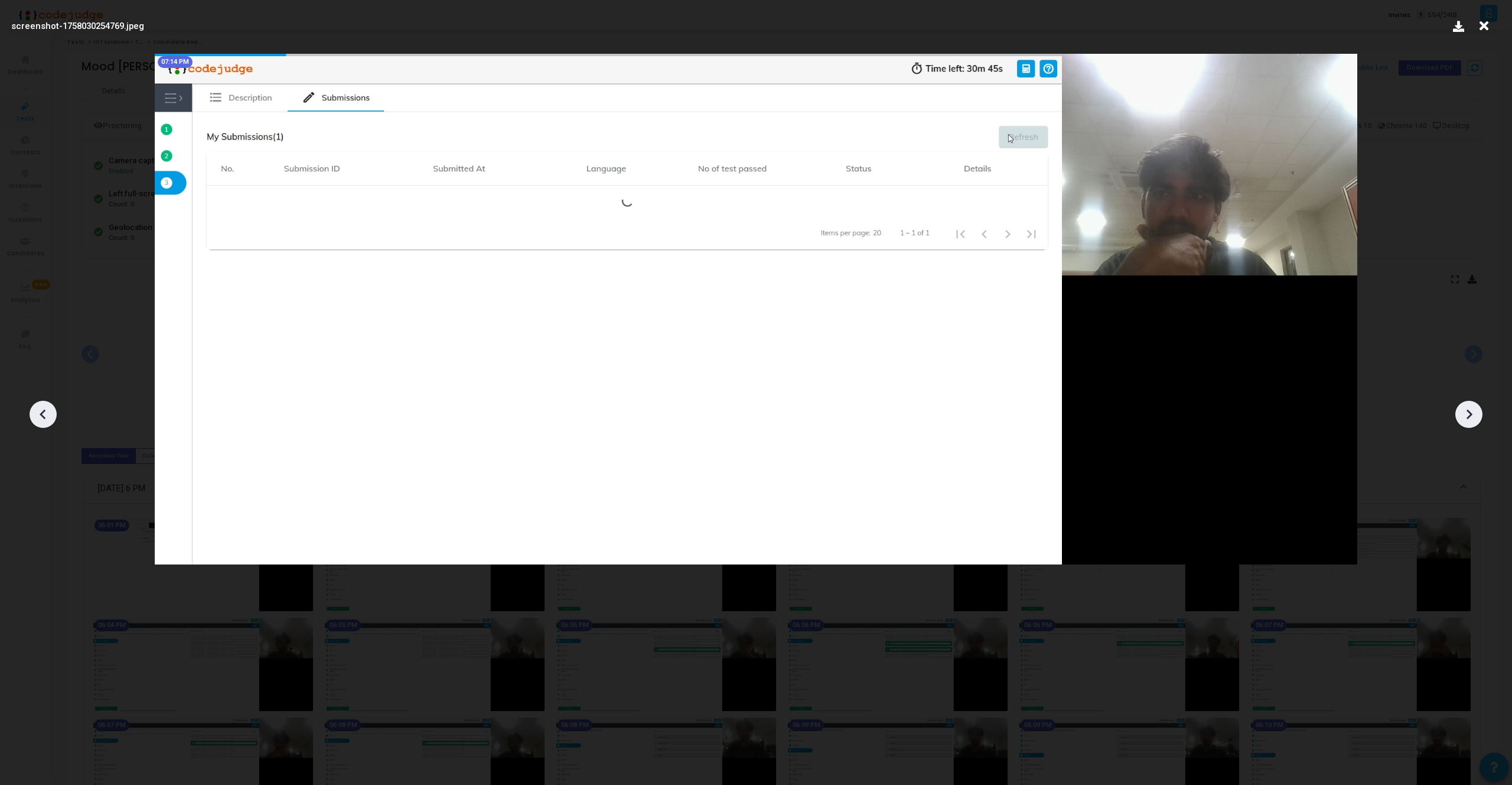
click at [31, 408] on div at bounding box center [43, 414] width 27 height 27
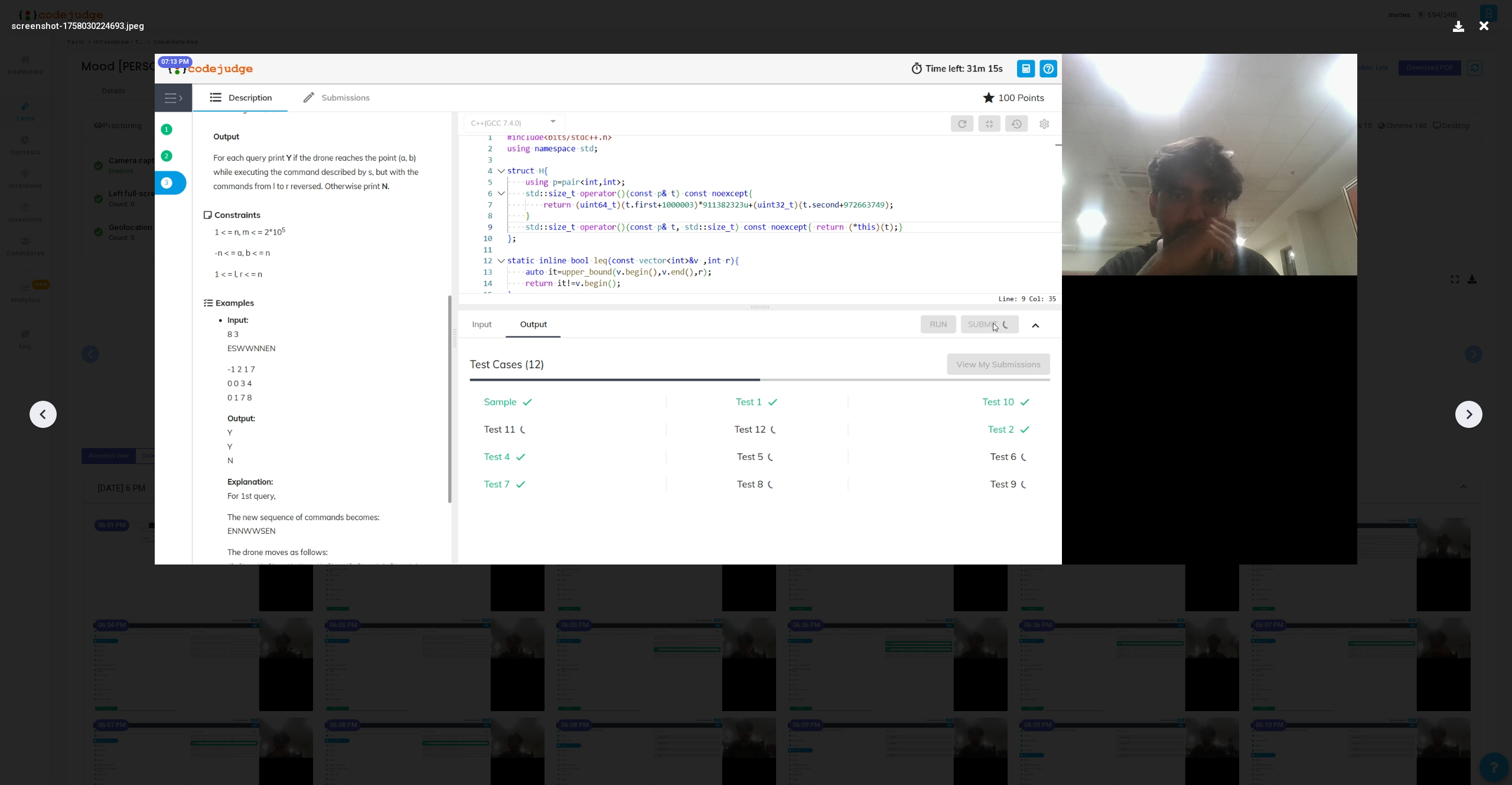
click at [31, 408] on div at bounding box center [43, 414] width 27 height 27
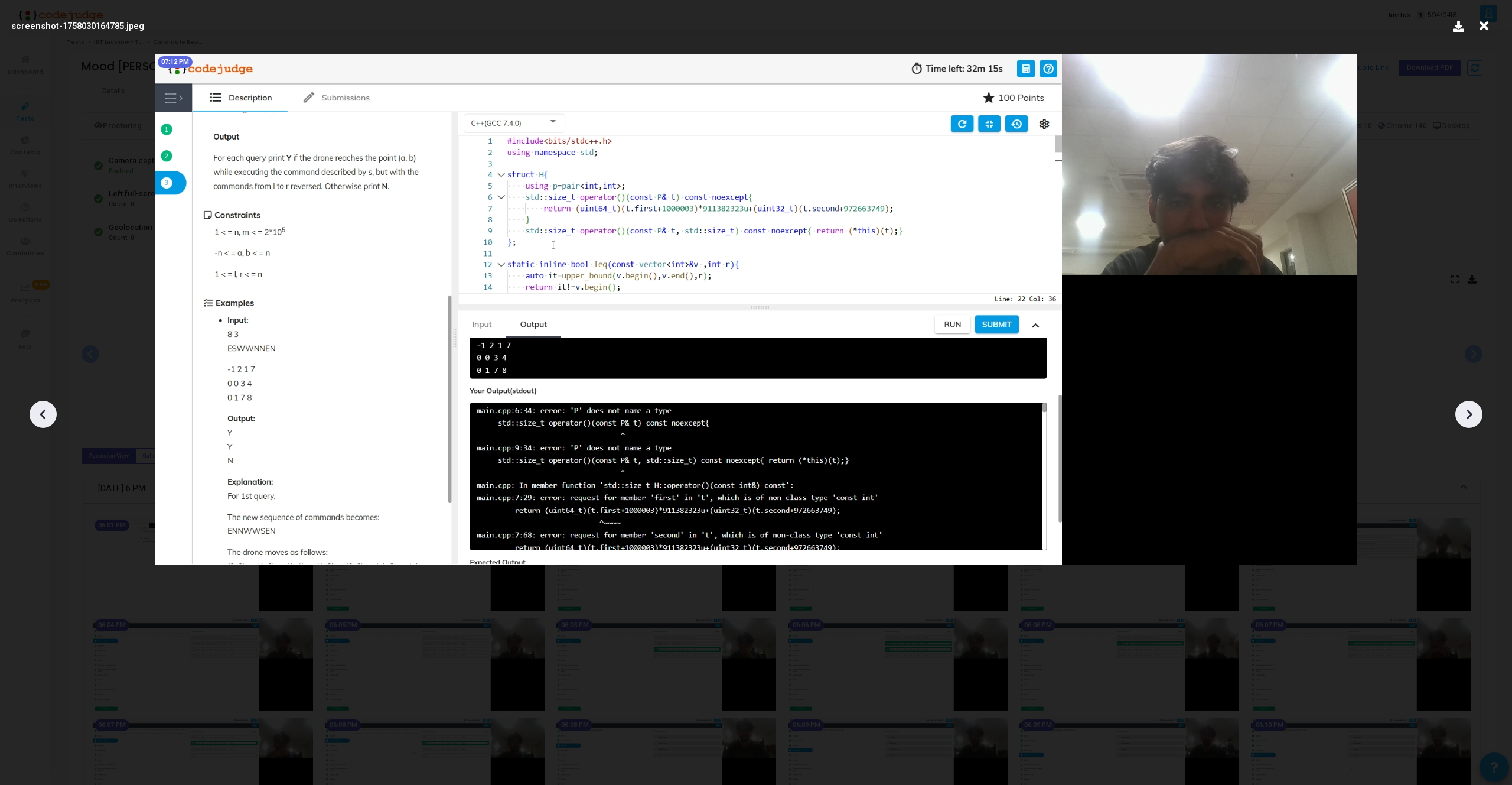
click at [31, 408] on div at bounding box center [43, 414] width 27 height 27
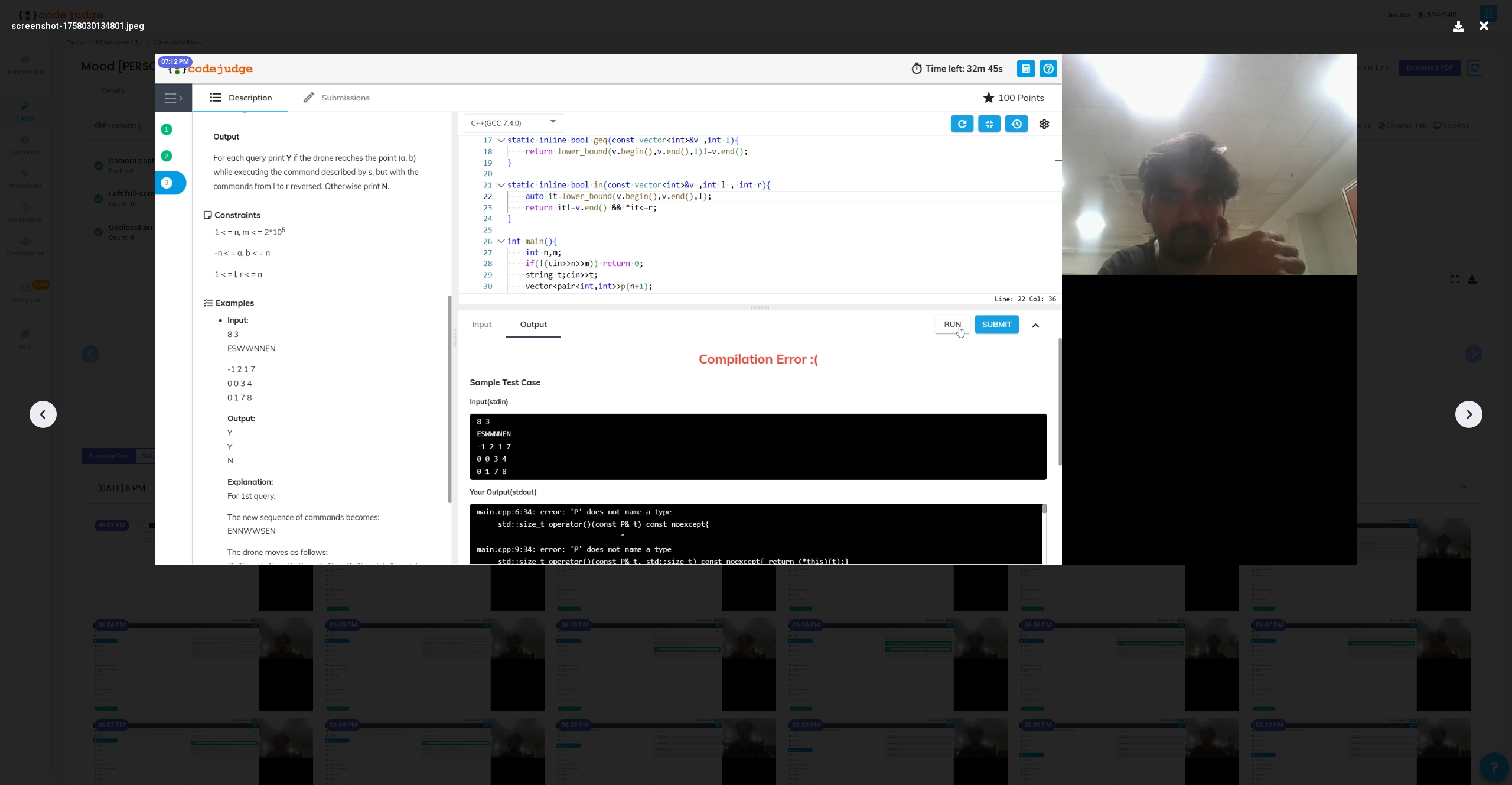
click at [31, 408] on div at bounding box center [43, 414] width 27 height 27
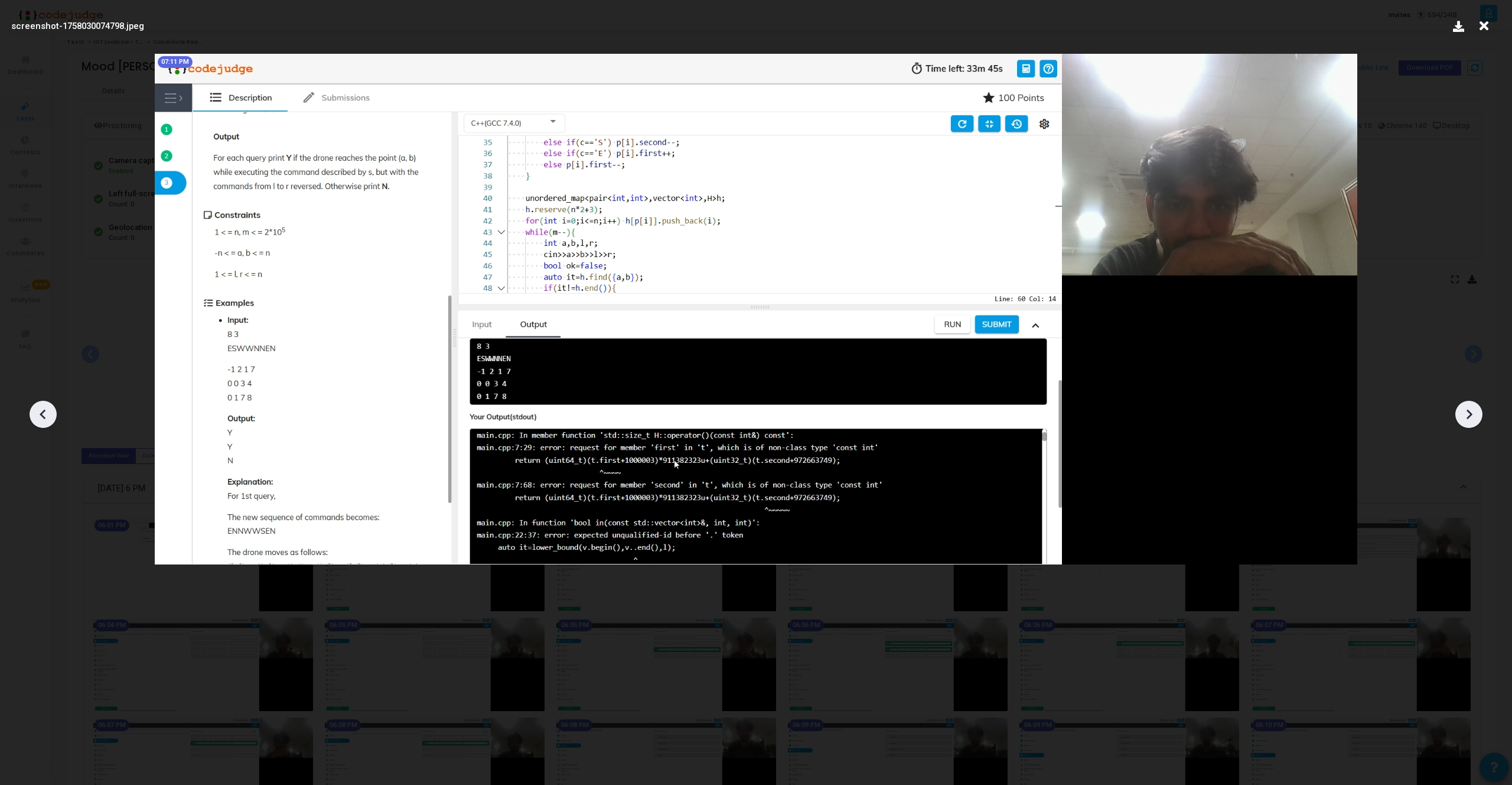
click at [31, 408] on div at bounding box center [43, 414] width 27 height 27
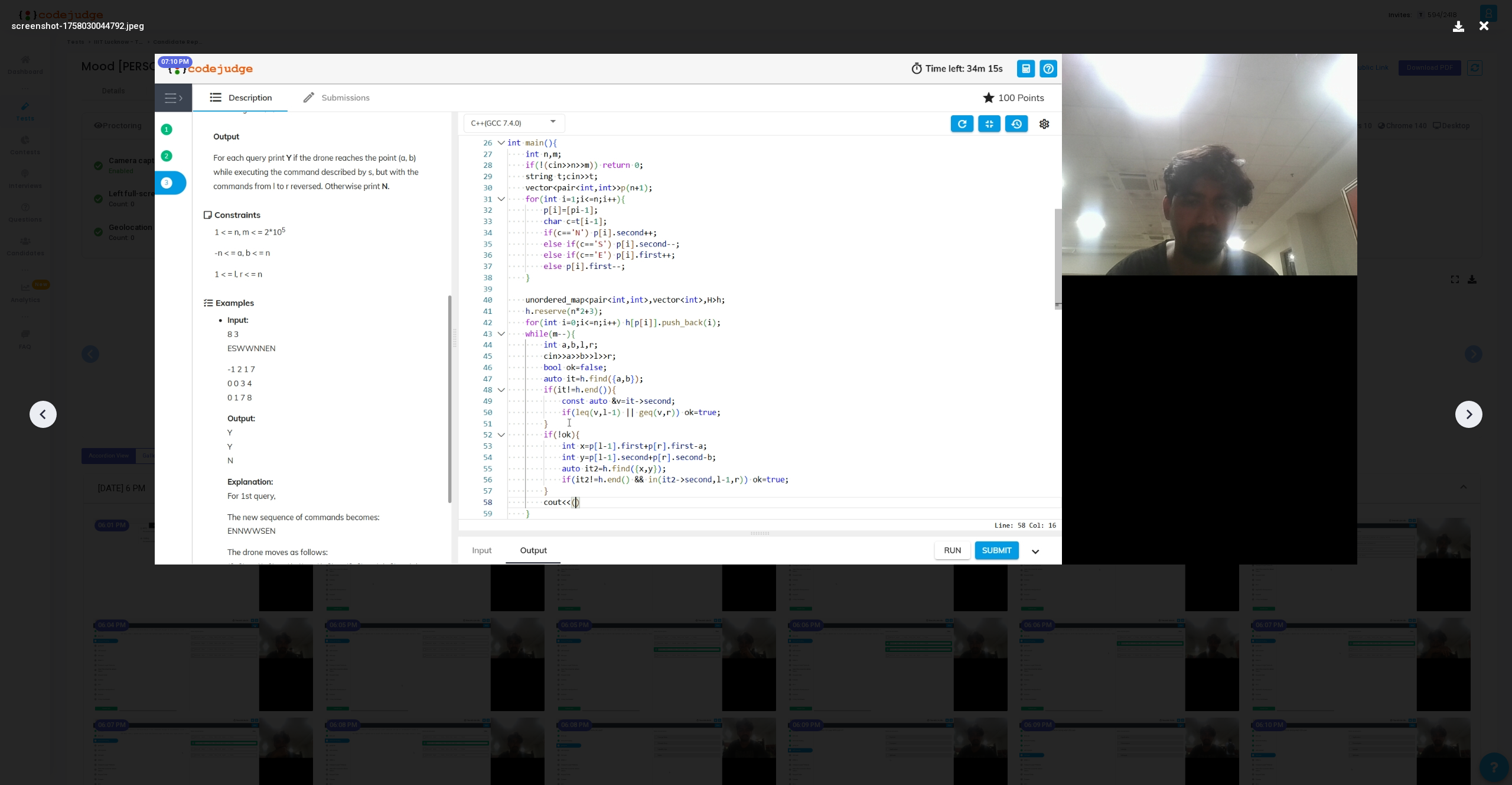
click at [31, 408] on div at bounding box center [43, 414] width 27 height 27
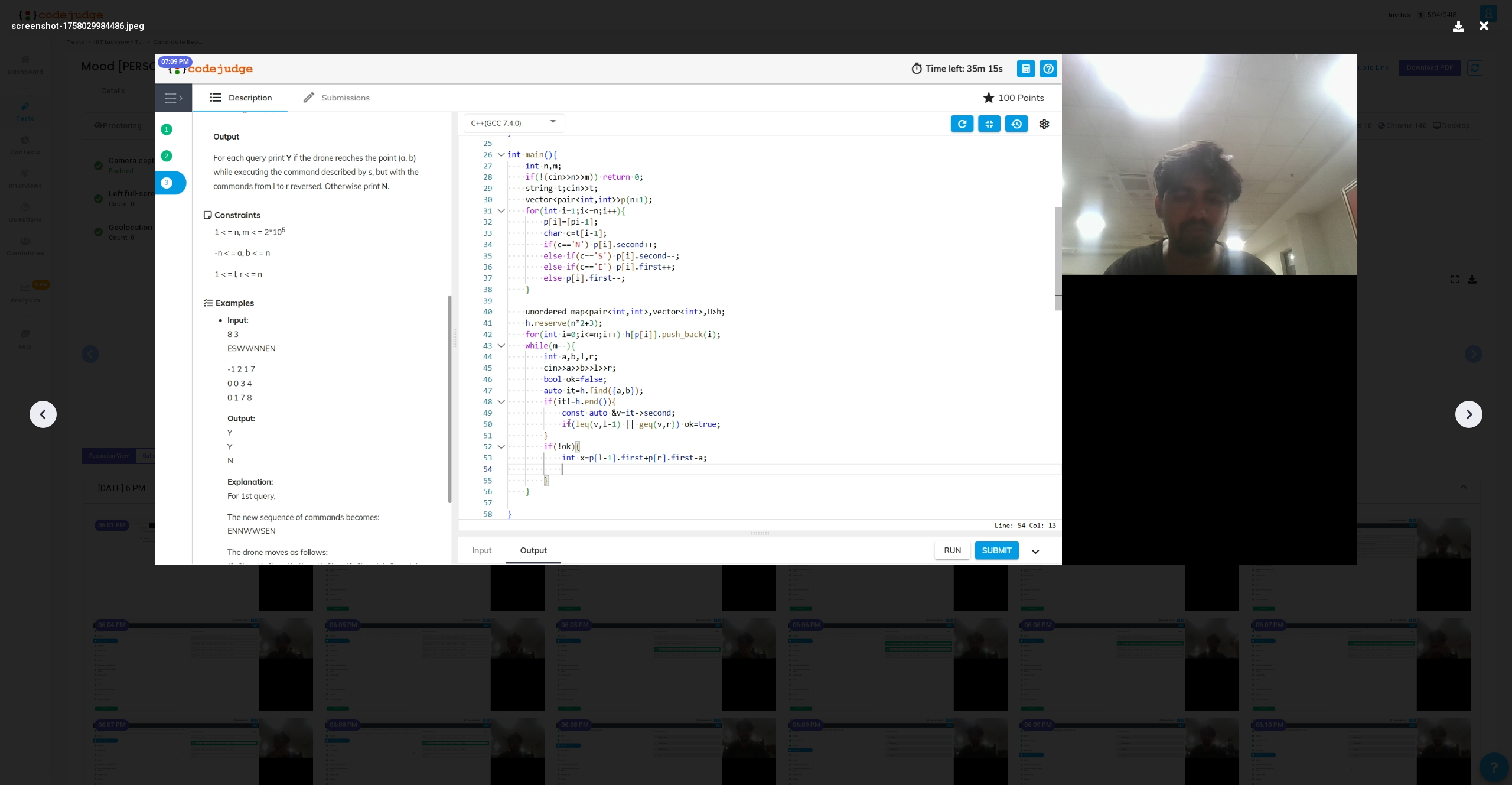
click at [31, 408] on div at bounding box center [43, 414] width 27 height 27
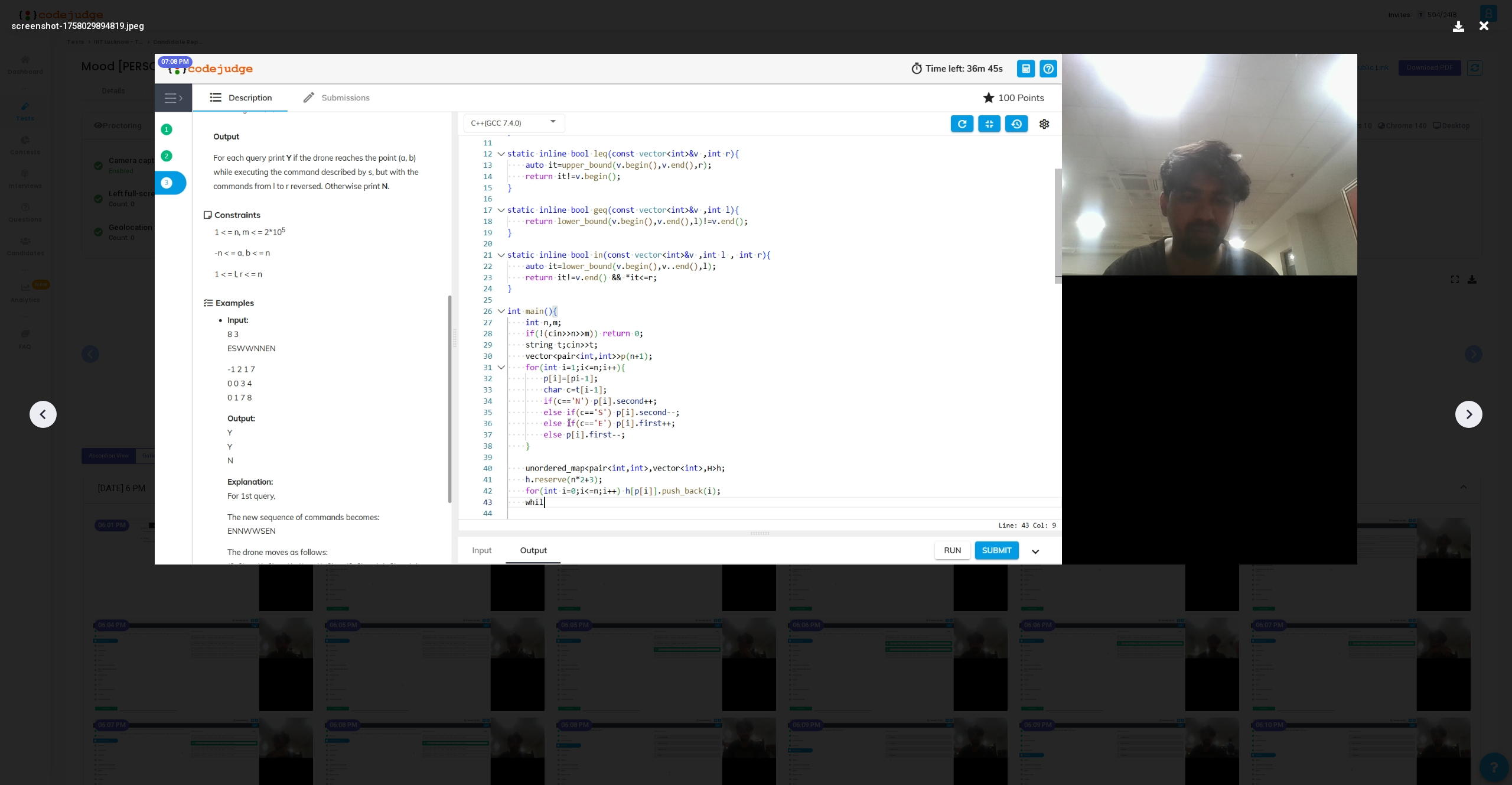
click at [31, 408] on div at bounding box center [43, 414] width 27 height 27
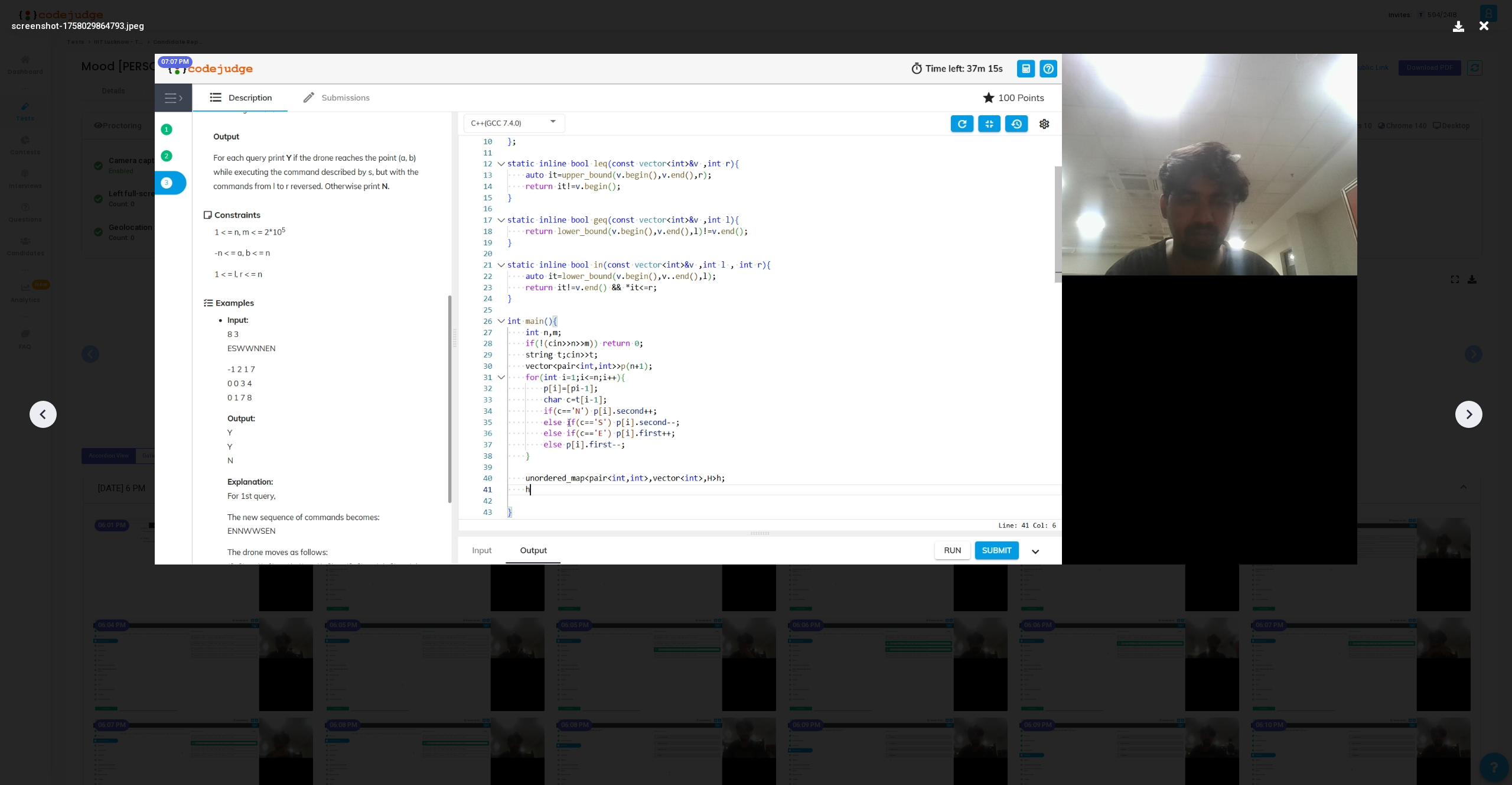
click at [31, 408] on div at bounding box center [43, 414] width 27 height 27
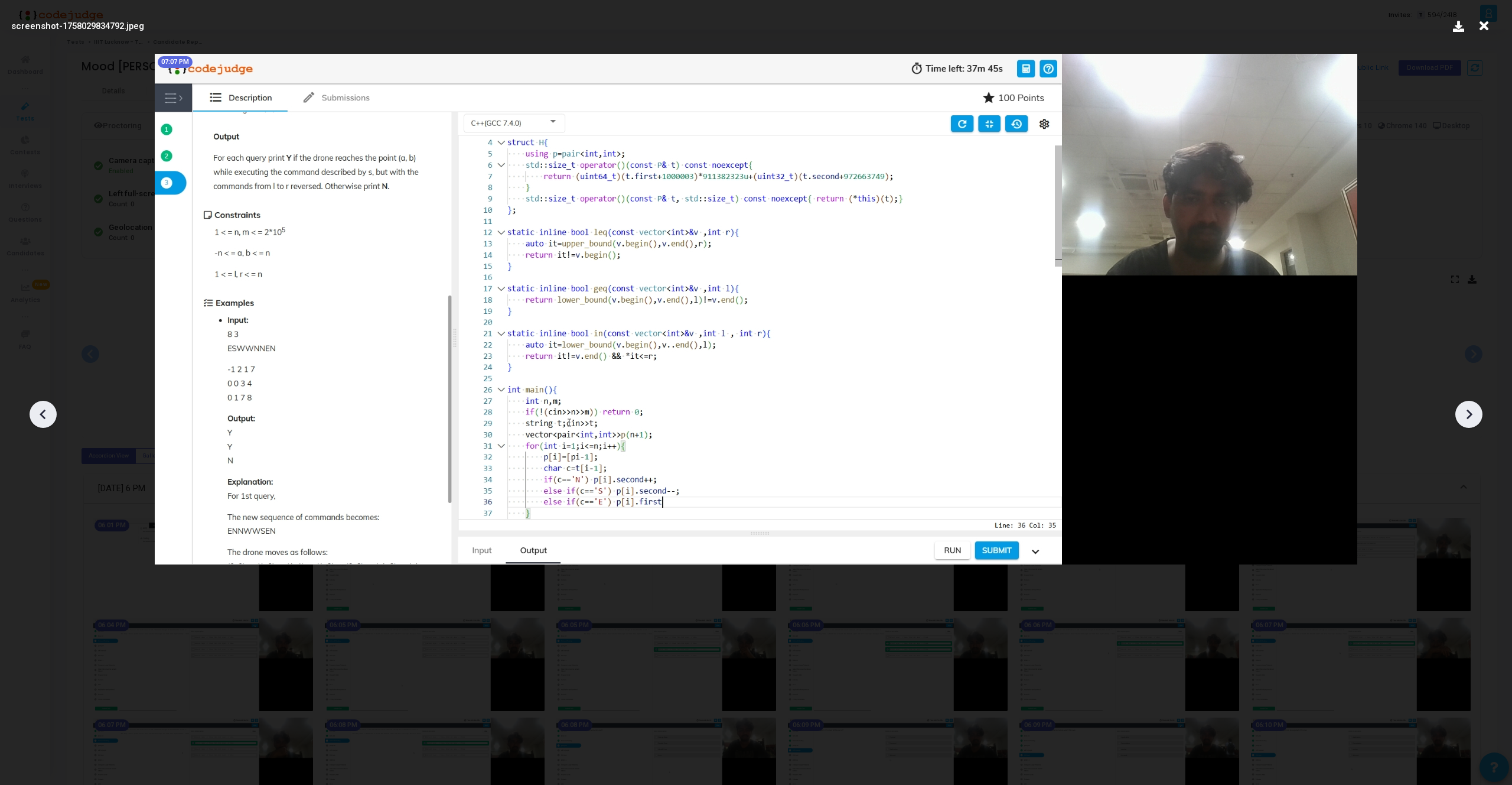
click at [31, 408] on div at bounding box center [43, 414] width 27 height 27
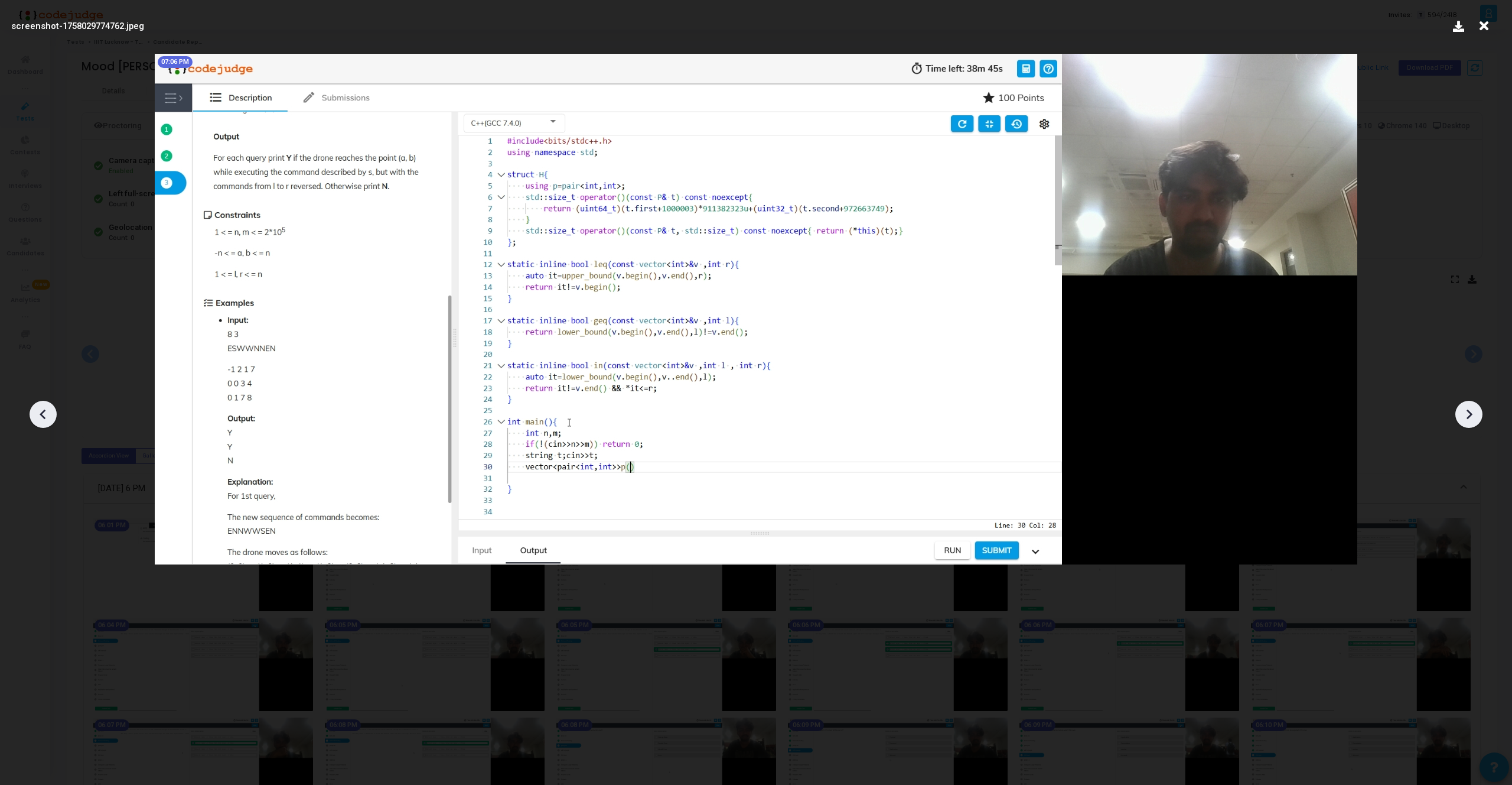
click at [31, 408] on div at bounding box center [43, 414] width 27 height 27
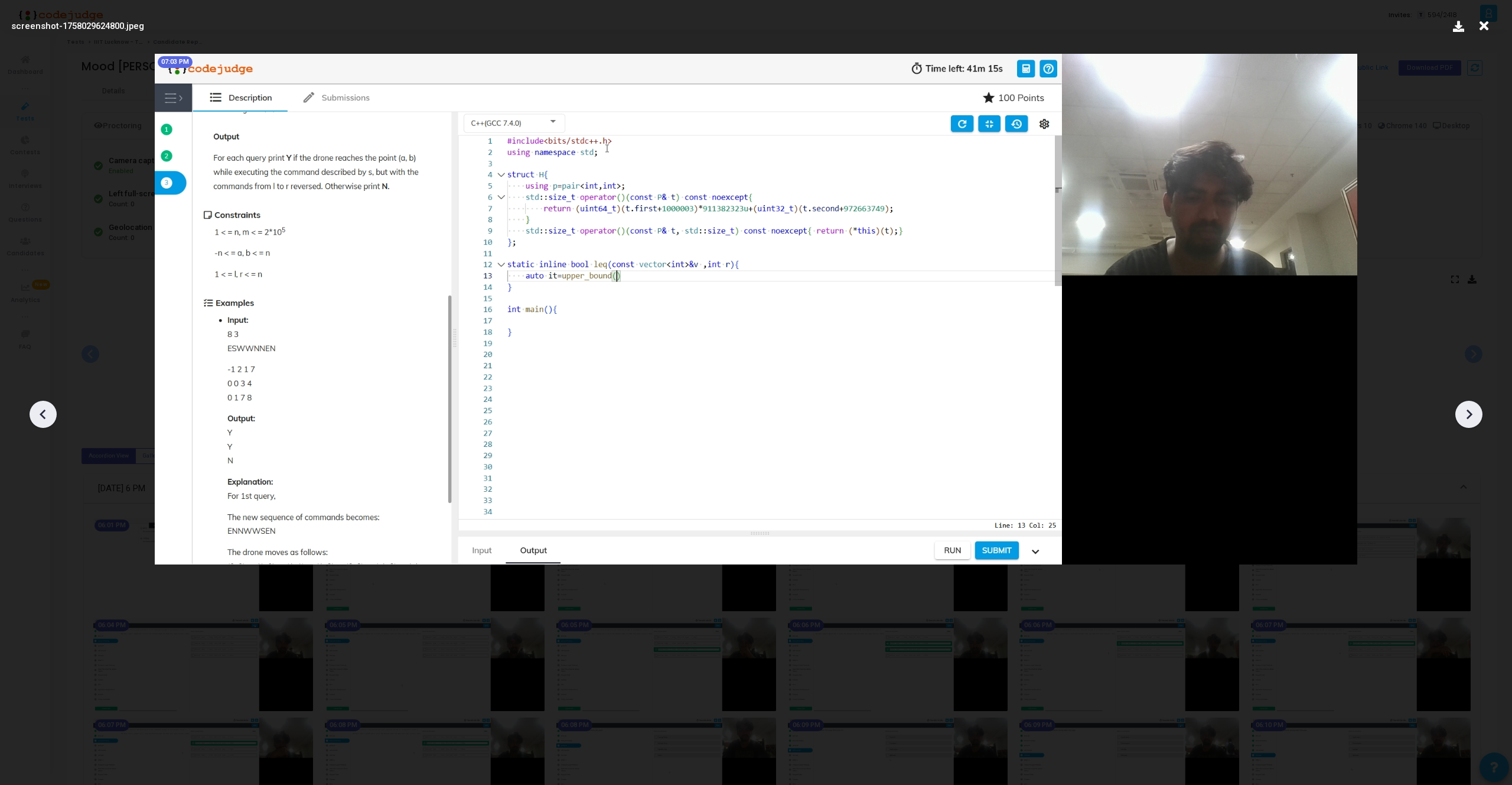
click at [31, 408] on div at bounding box center [43, 414] width 27 height 27
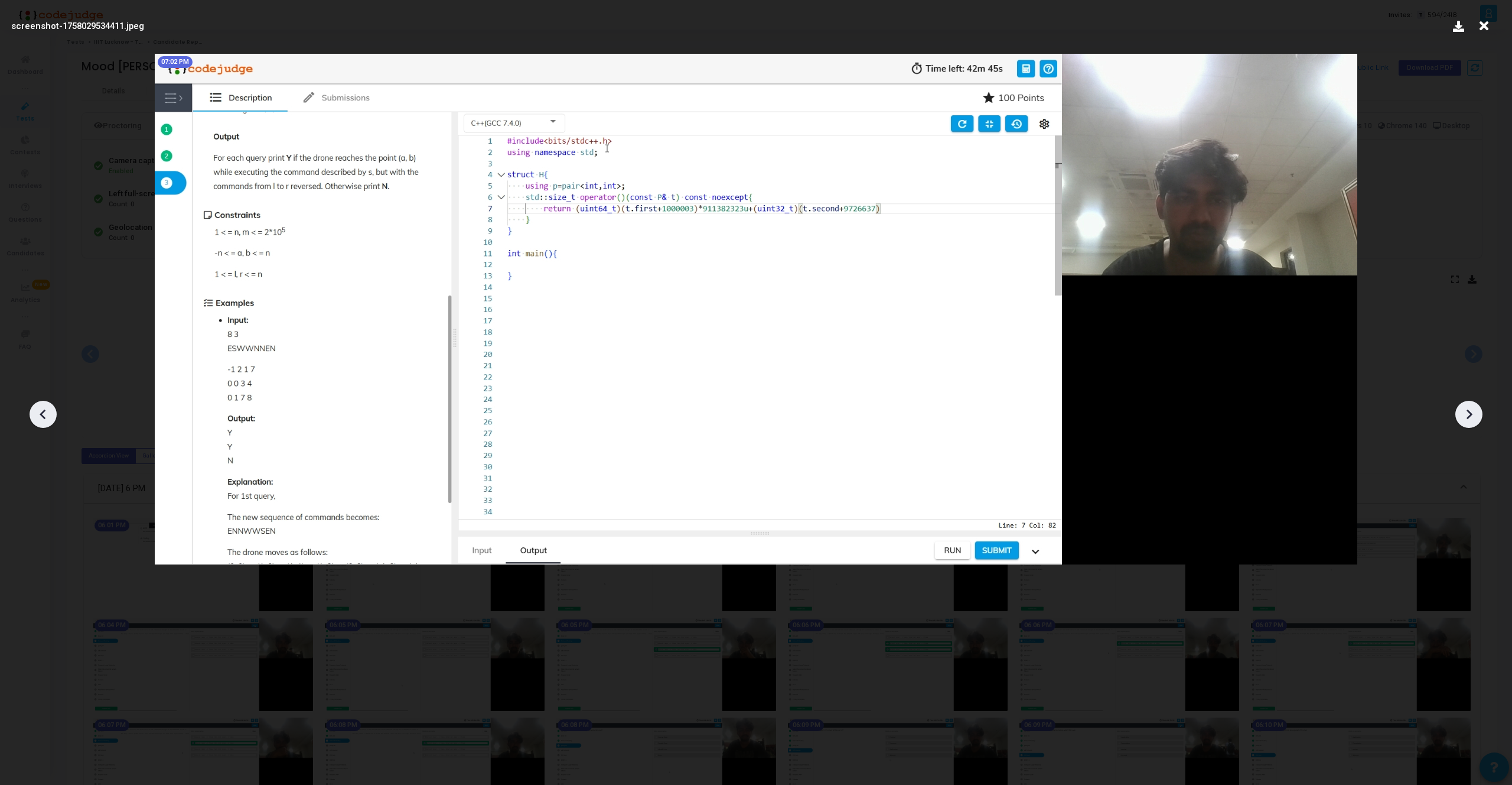
click at [31, 408] on div at bounding box center [43, 414] width 27 height 27
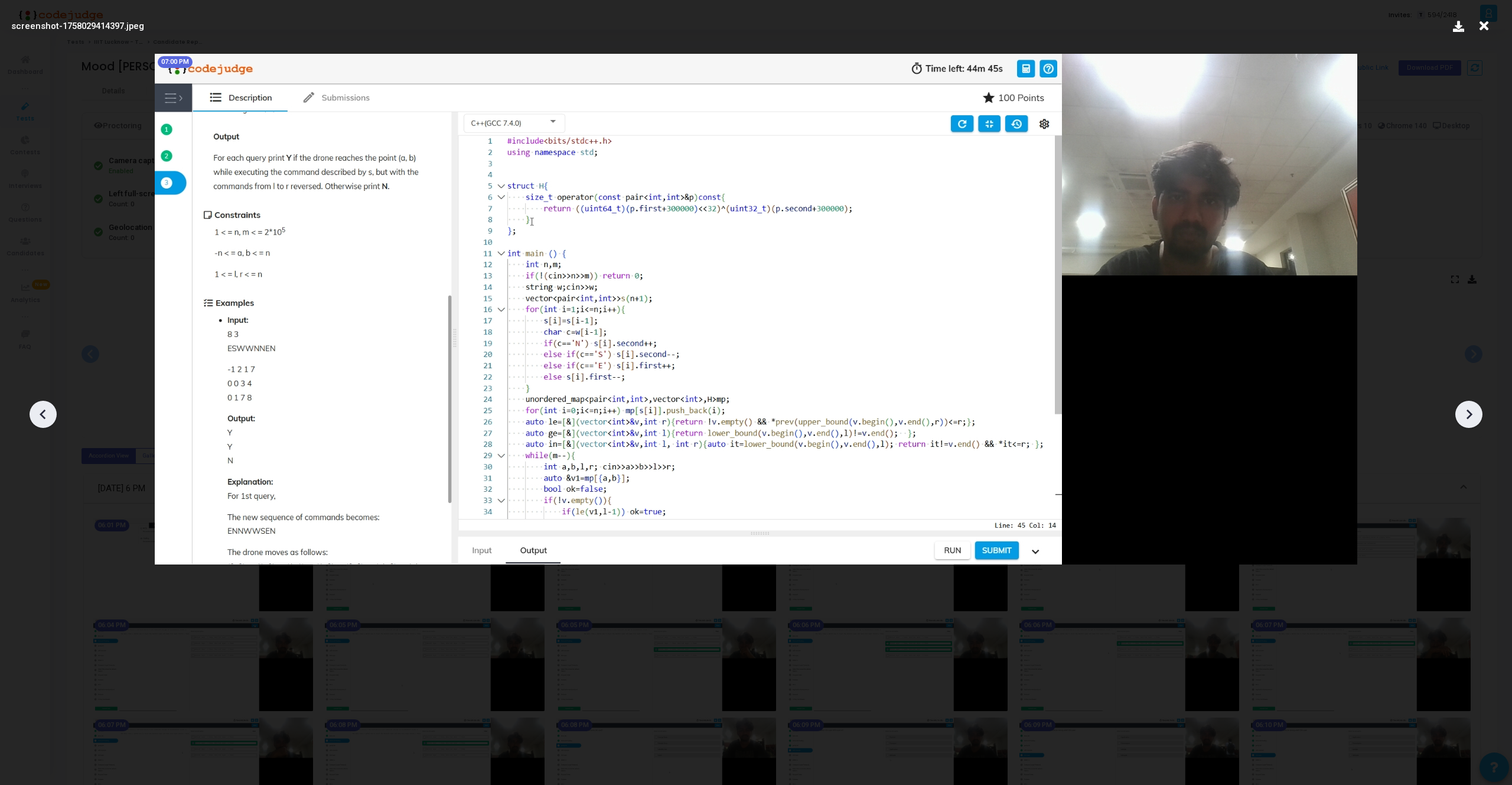
click at [31, 408] on div at bounding box center [43, 414] width 27 height 27
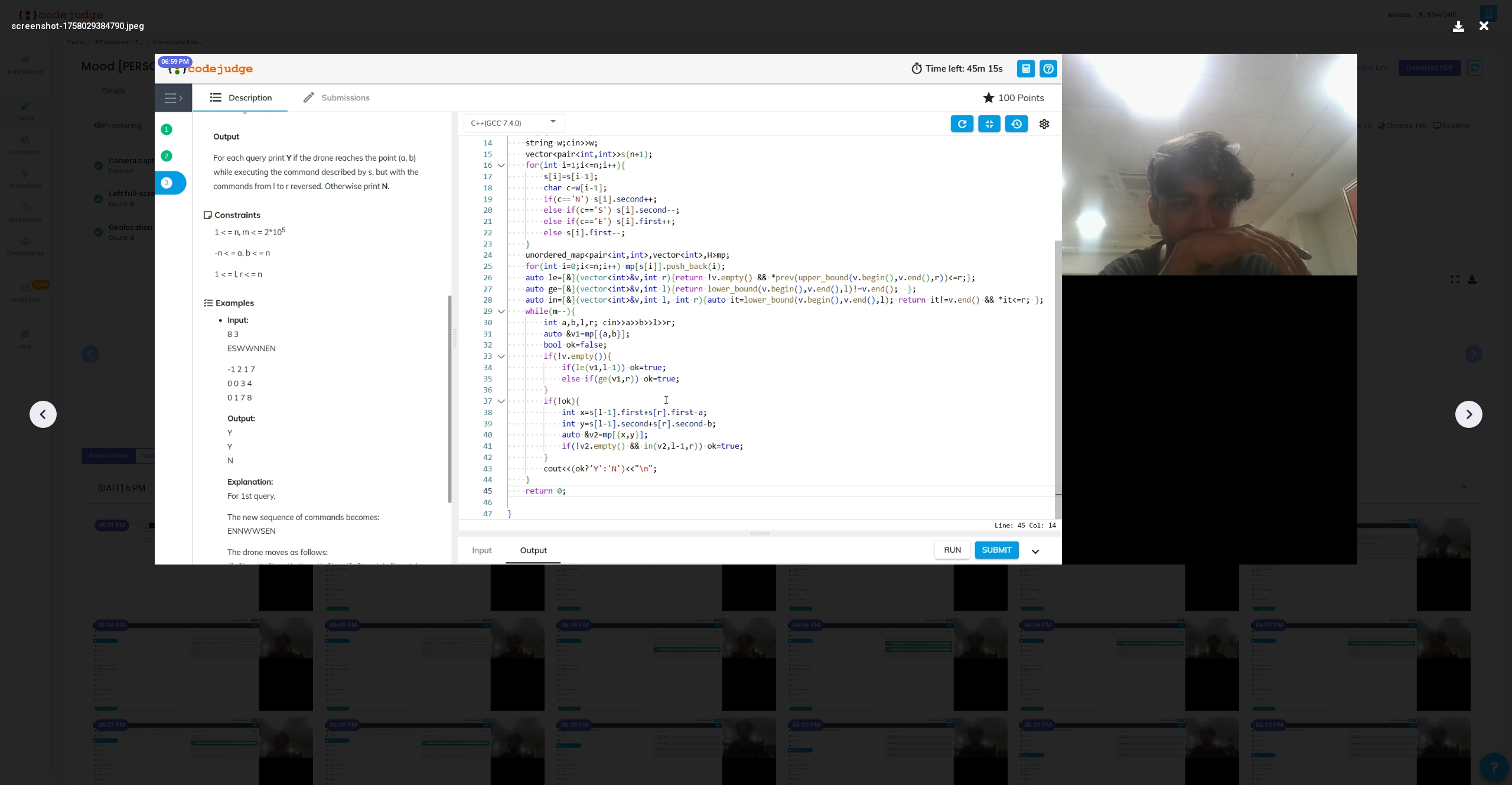
click at [44, 409] on icon at bounding box center [43, 414] width 18 height 18
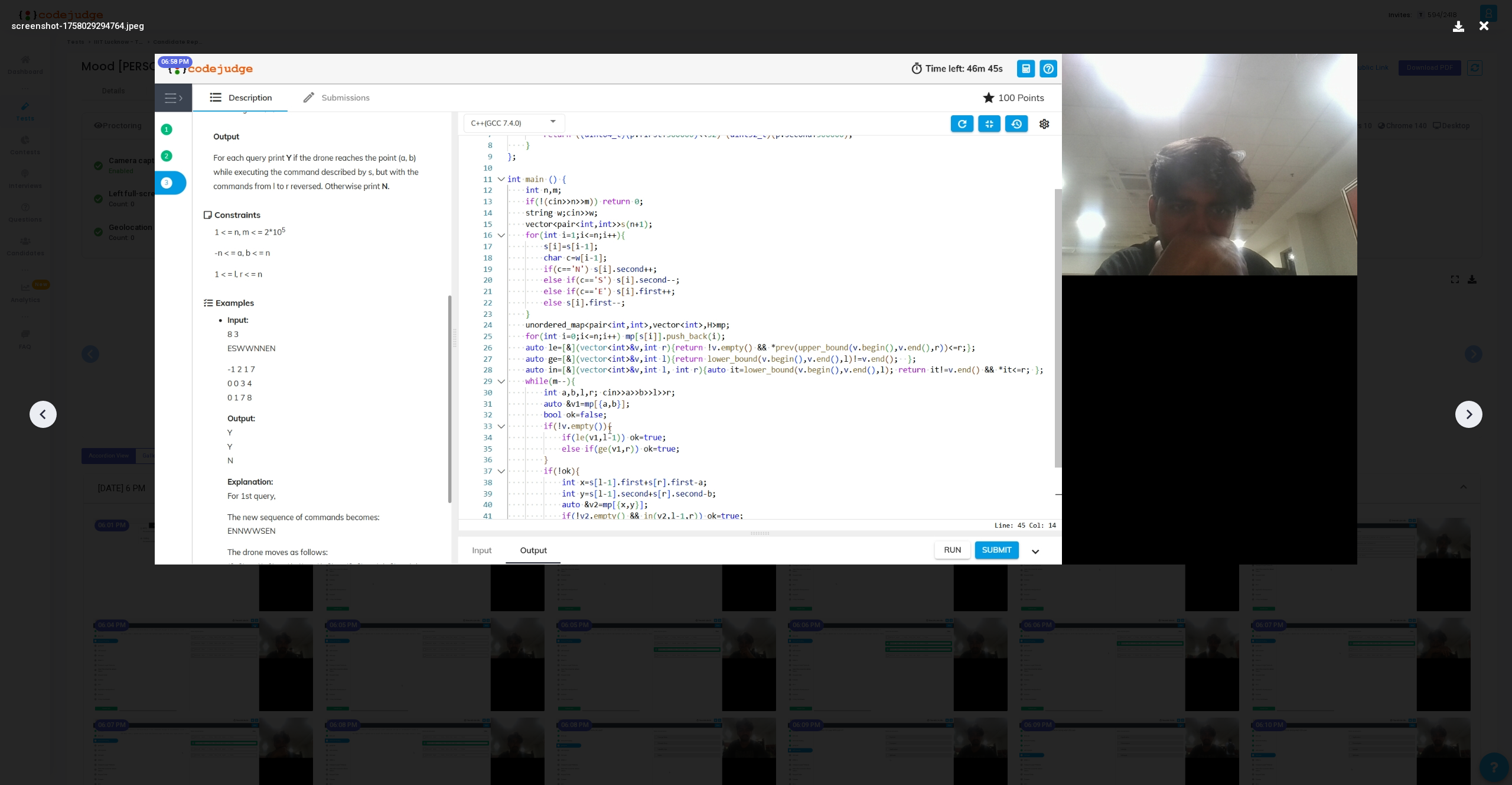
click at [44, 409] on icon at bounding box center [43, 414] width 18 height 18
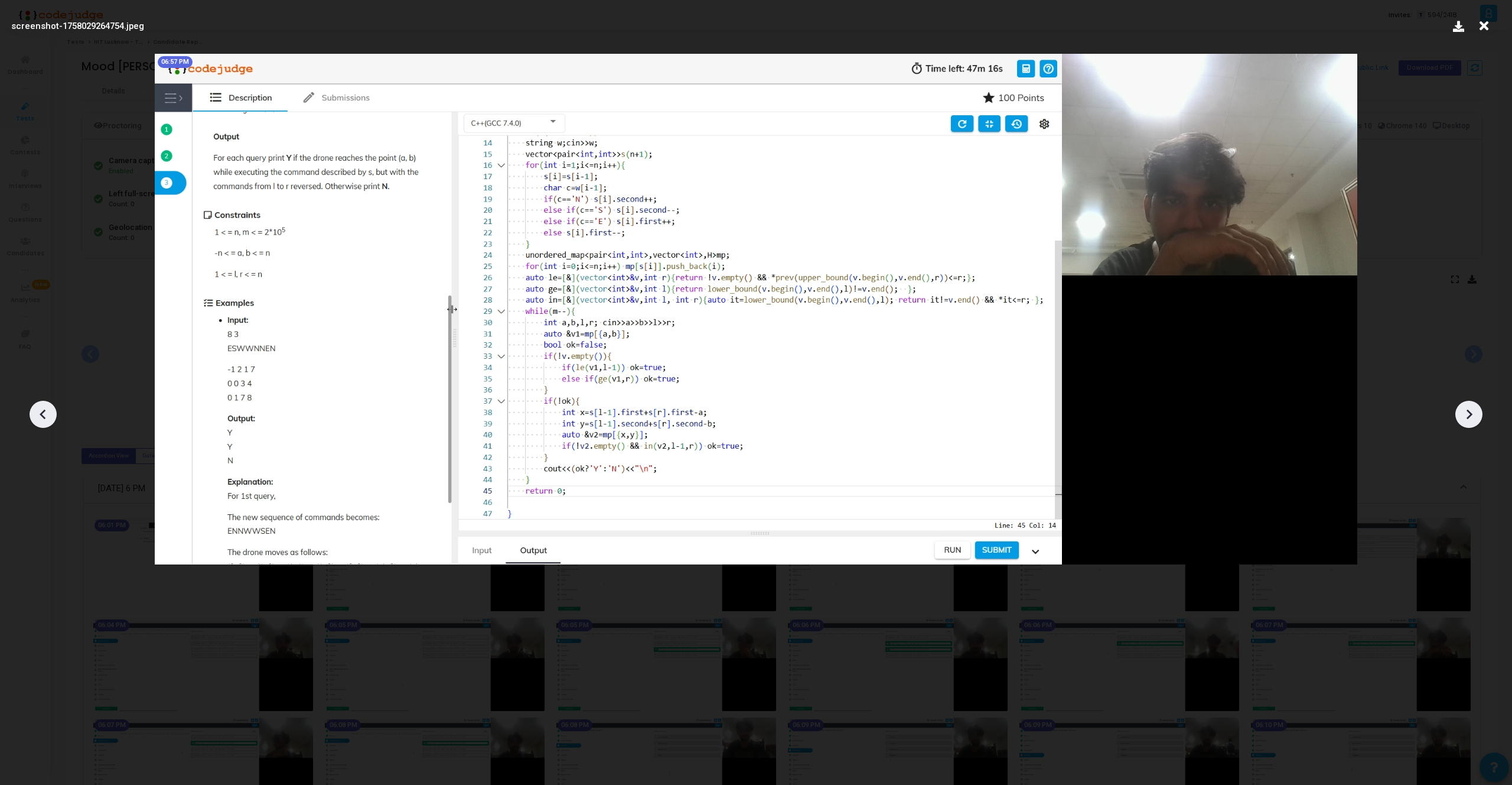
click at [44, 409] on icon at bounding box center [43, 414] width 18 height 18
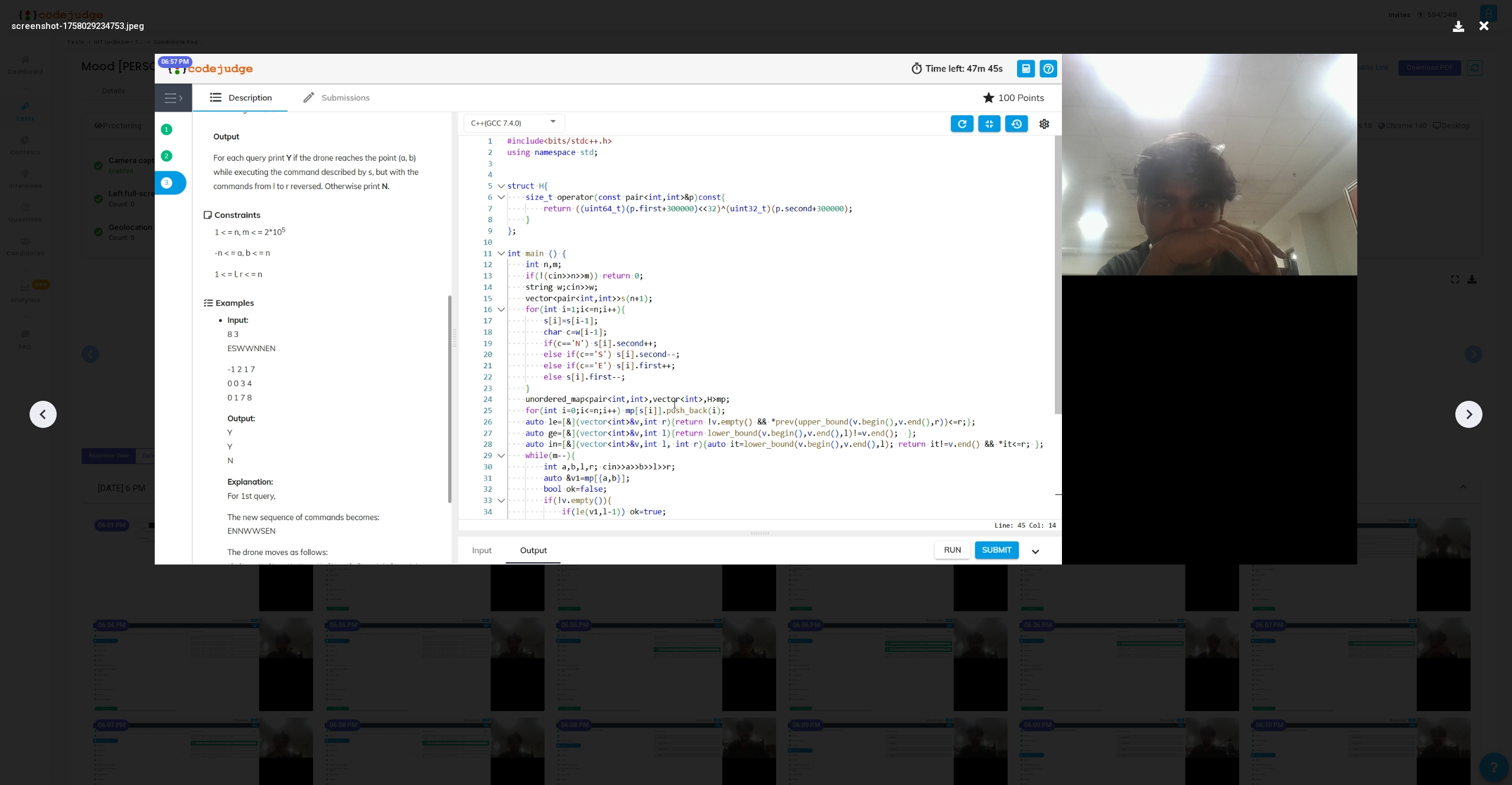
click at [44, 409] on icon at bounding box center [43, 414] width 18 height 18
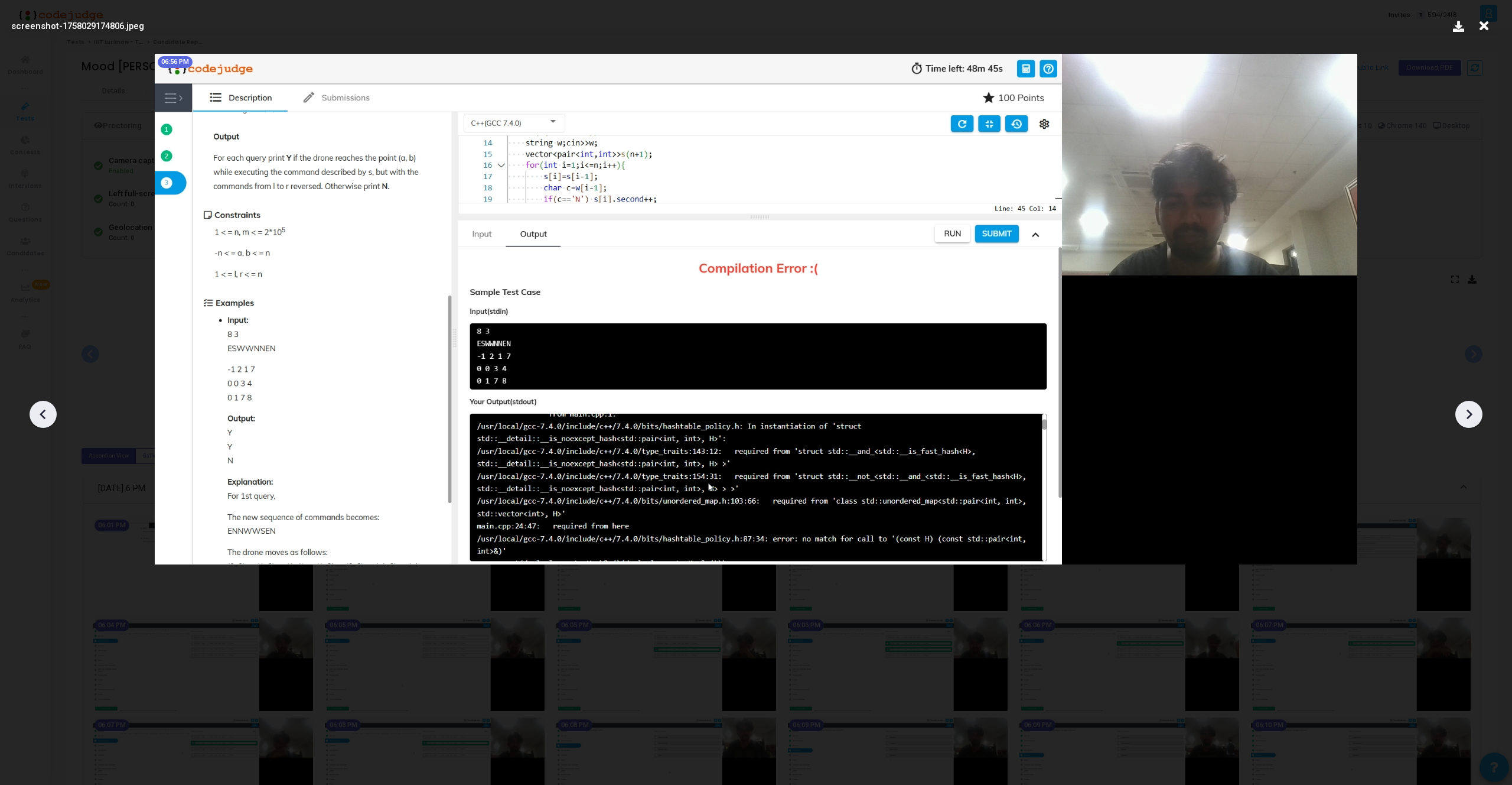
click at [44, 409] on icon at bounding box center [43, 414] width 18 height 18
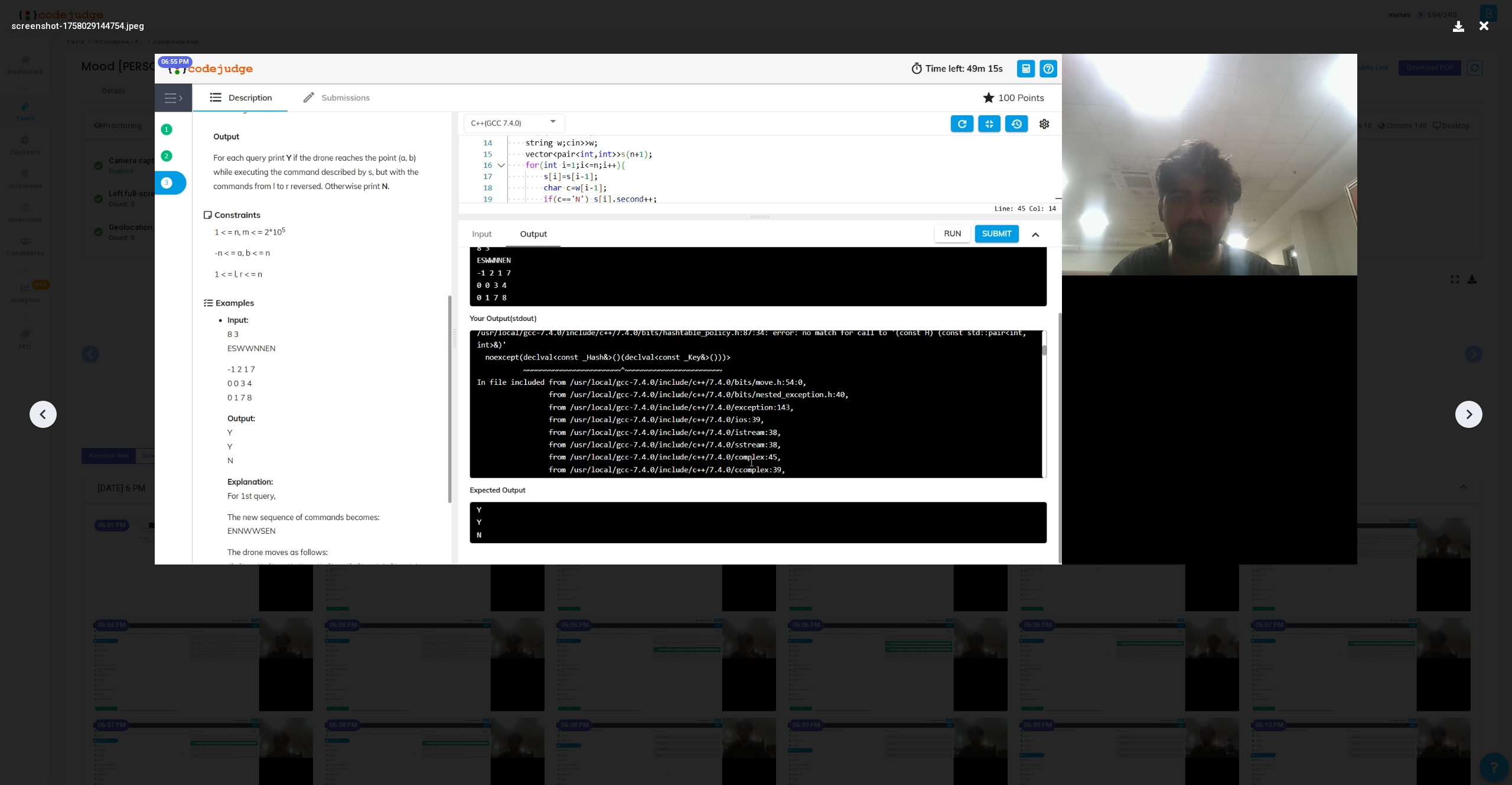
click at [44, 409] on icon at bounding box center [43, 414] width 18 height 18
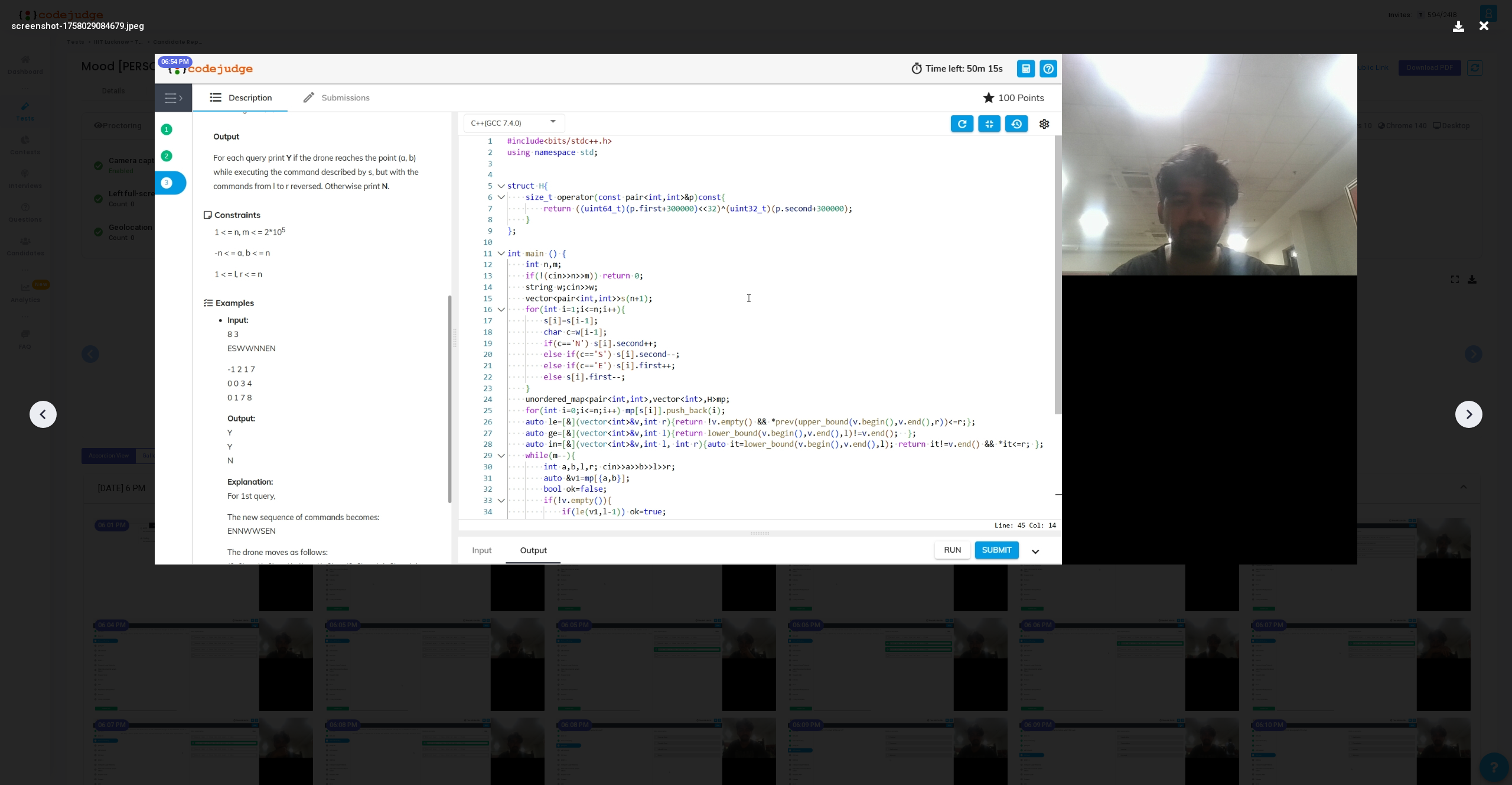
click at [44, 409] on icon at bounding box center [43, 414] width 18 height 18
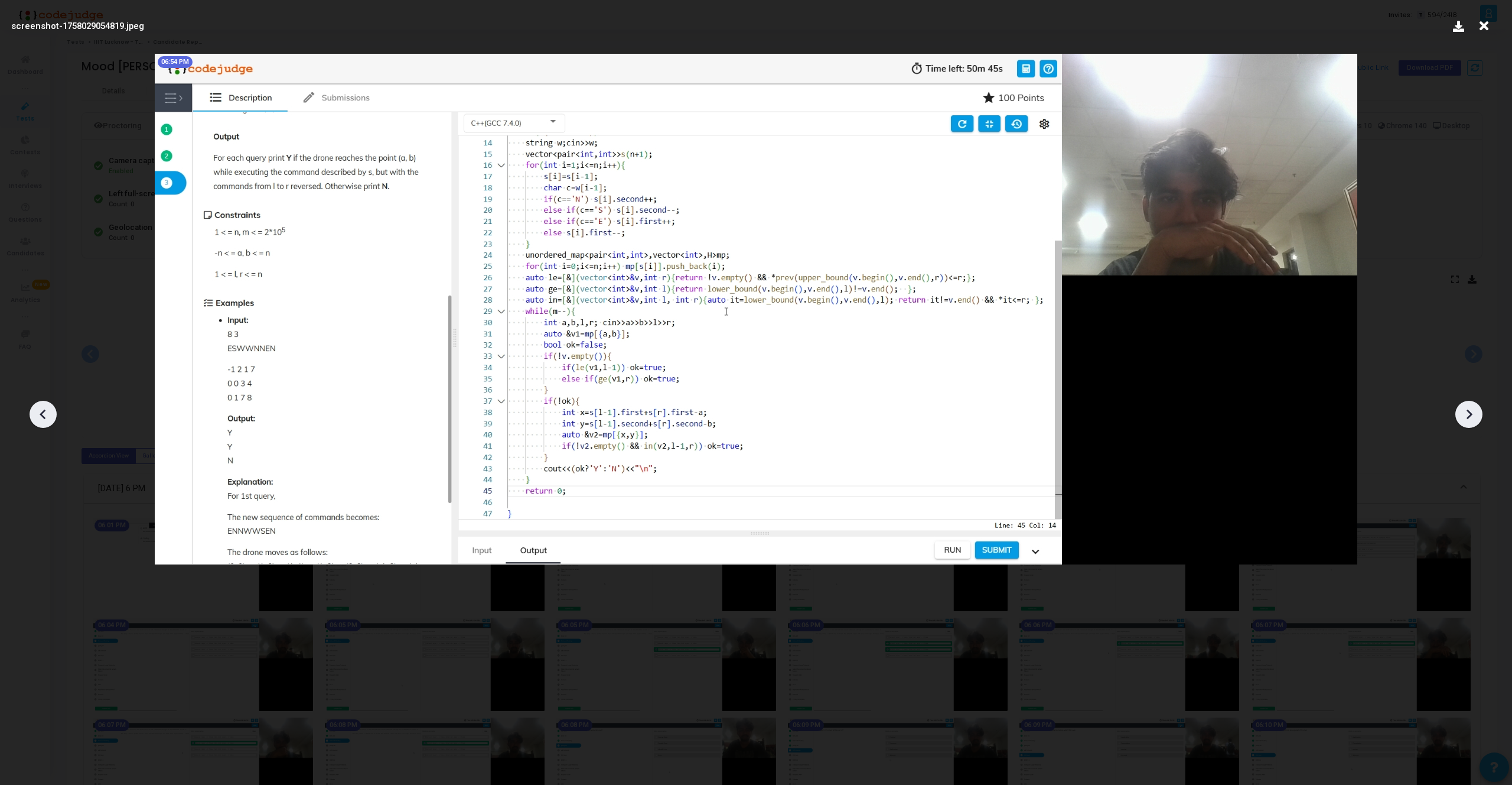
click at [44, 409] on icon at bounding box center [43, 414] width 18 height 18
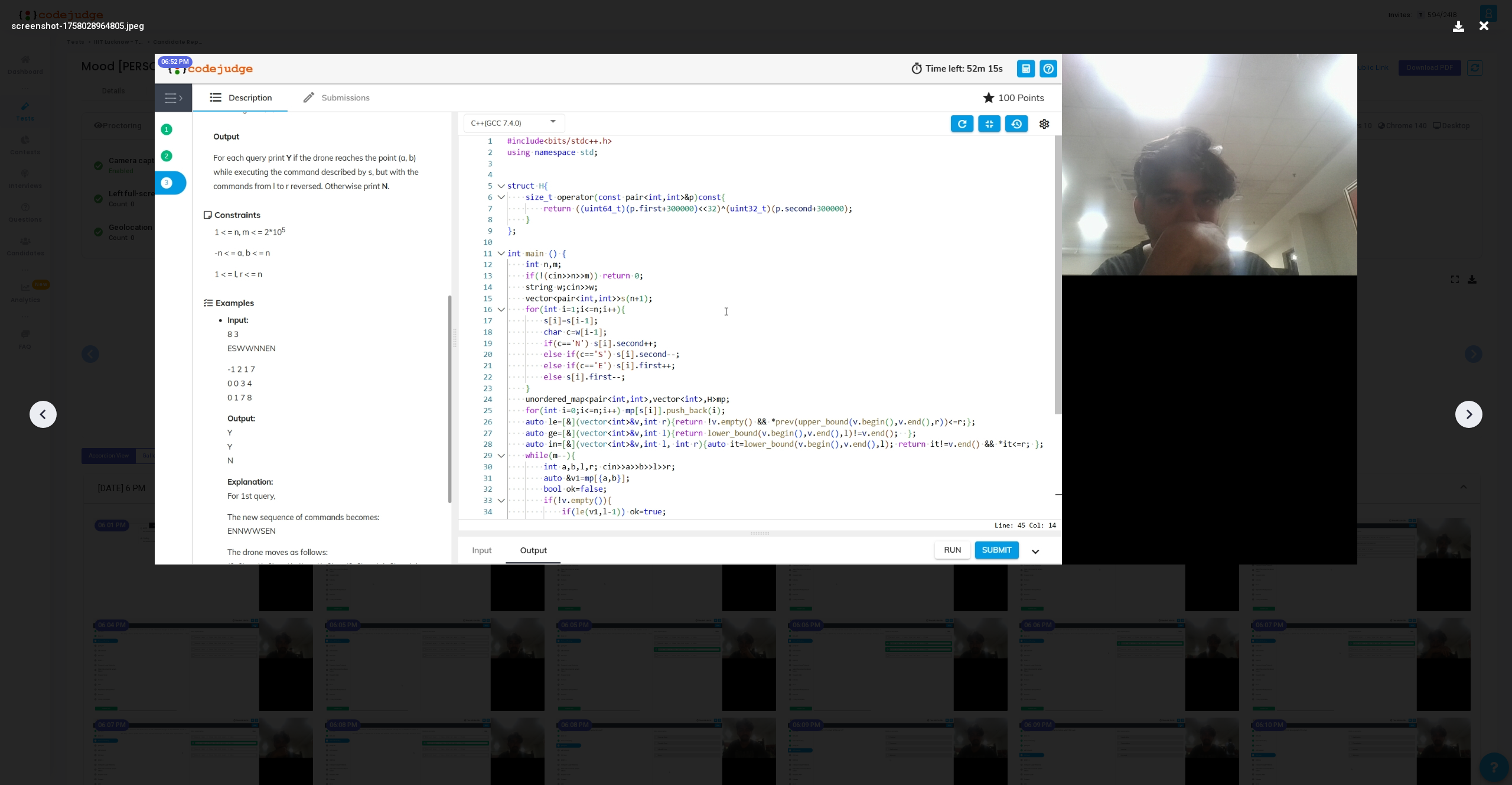
click at [44, 409] on icon at bounding box center [43, 414] width 18 height 18
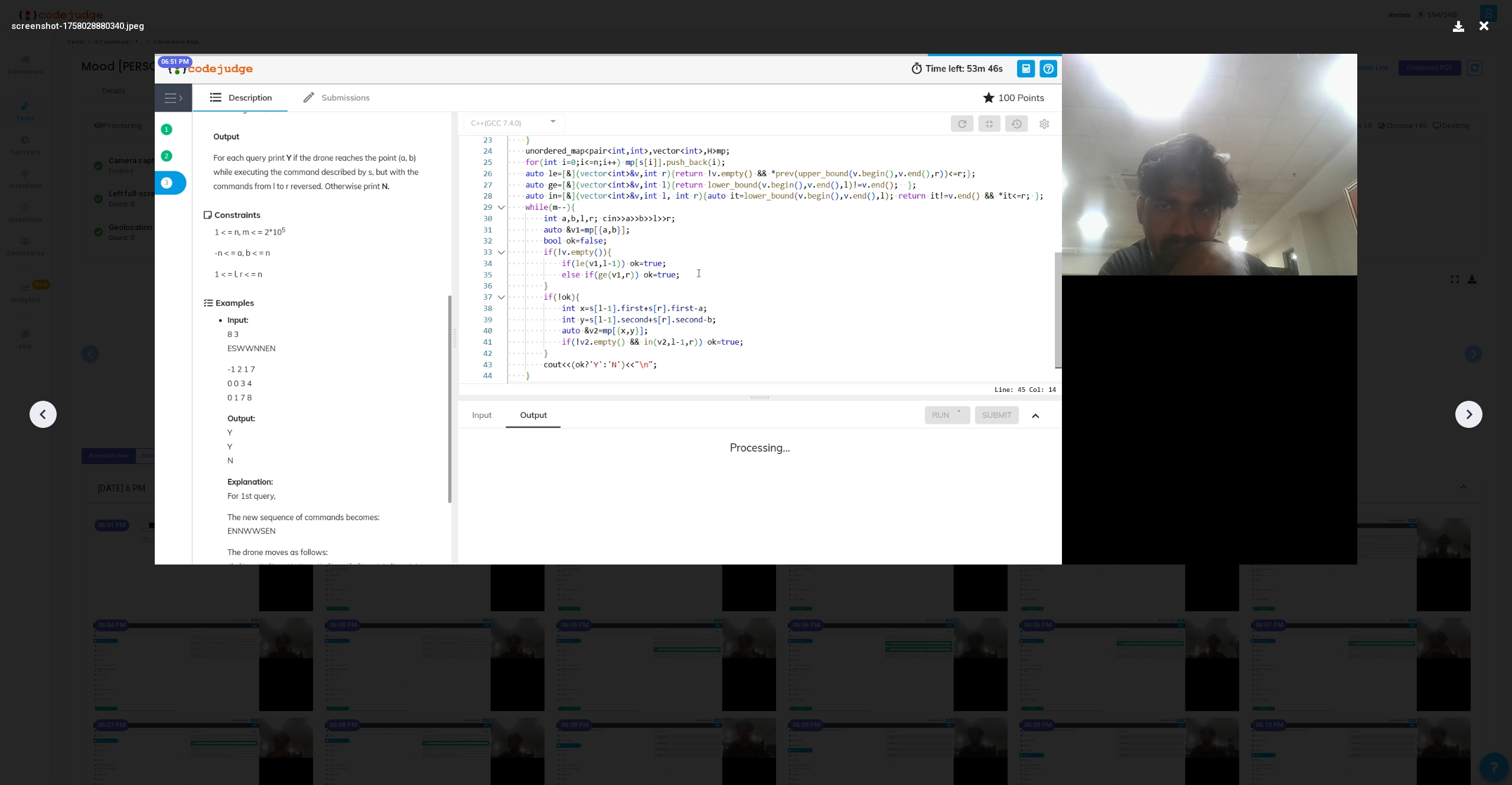
click at [44, 409] on icon at bounding box center [43, 414] width 18 height 18
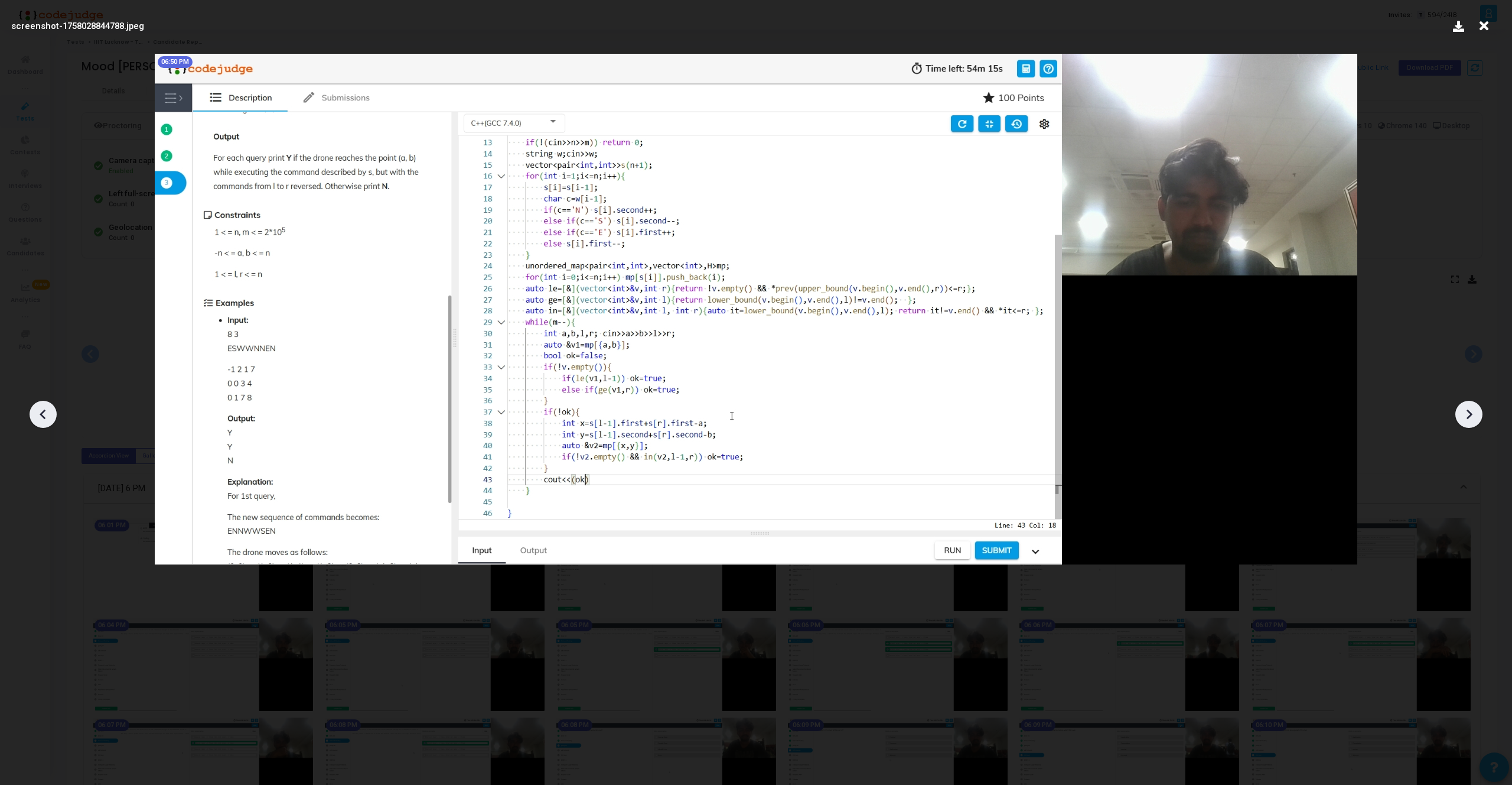
click at [44, 409] on icon at bounding box center [43, 414] width 18 height 18
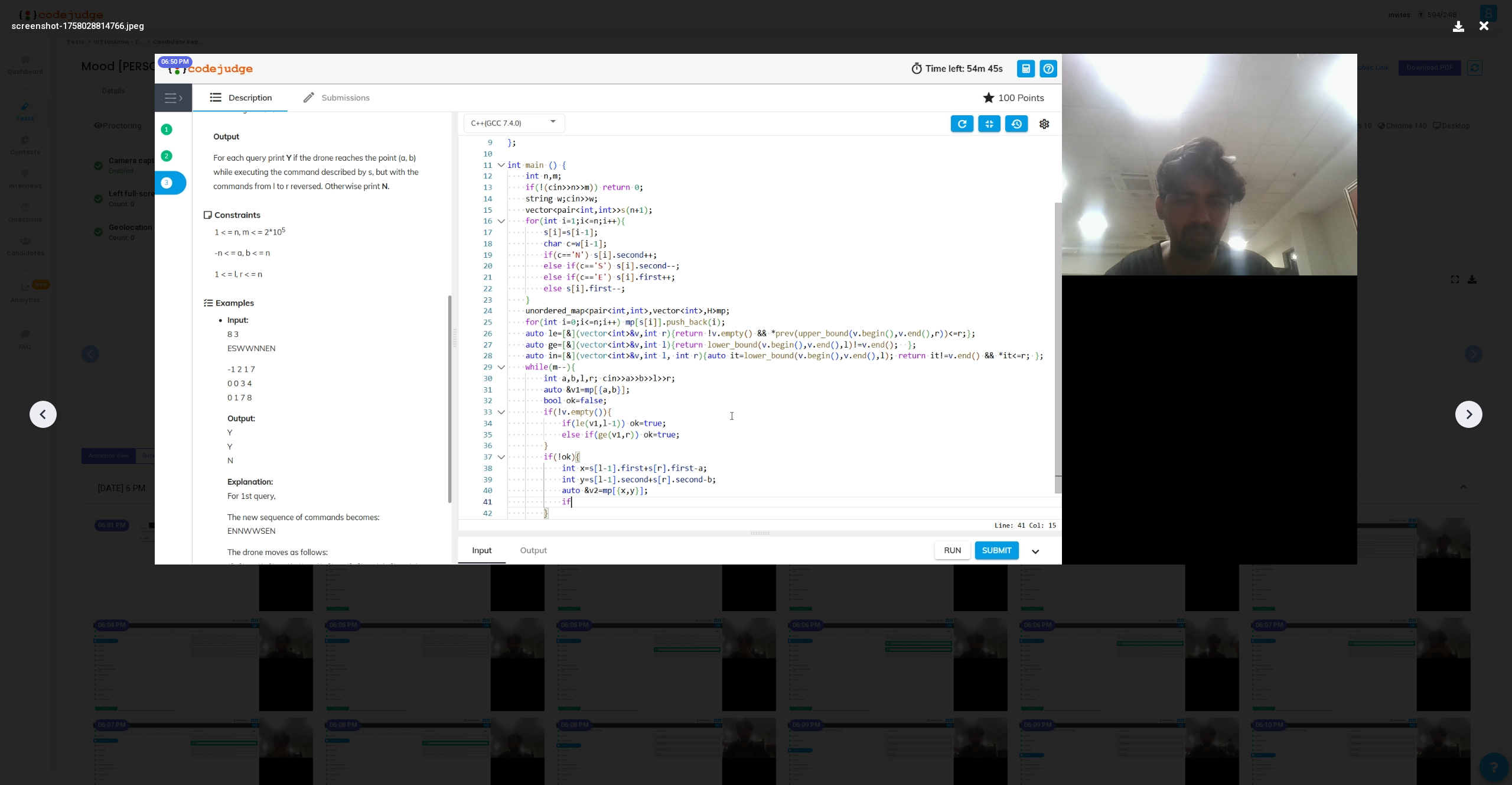
click at [44, 409] on icon at bounding box center [43, 414] width 18 height 18
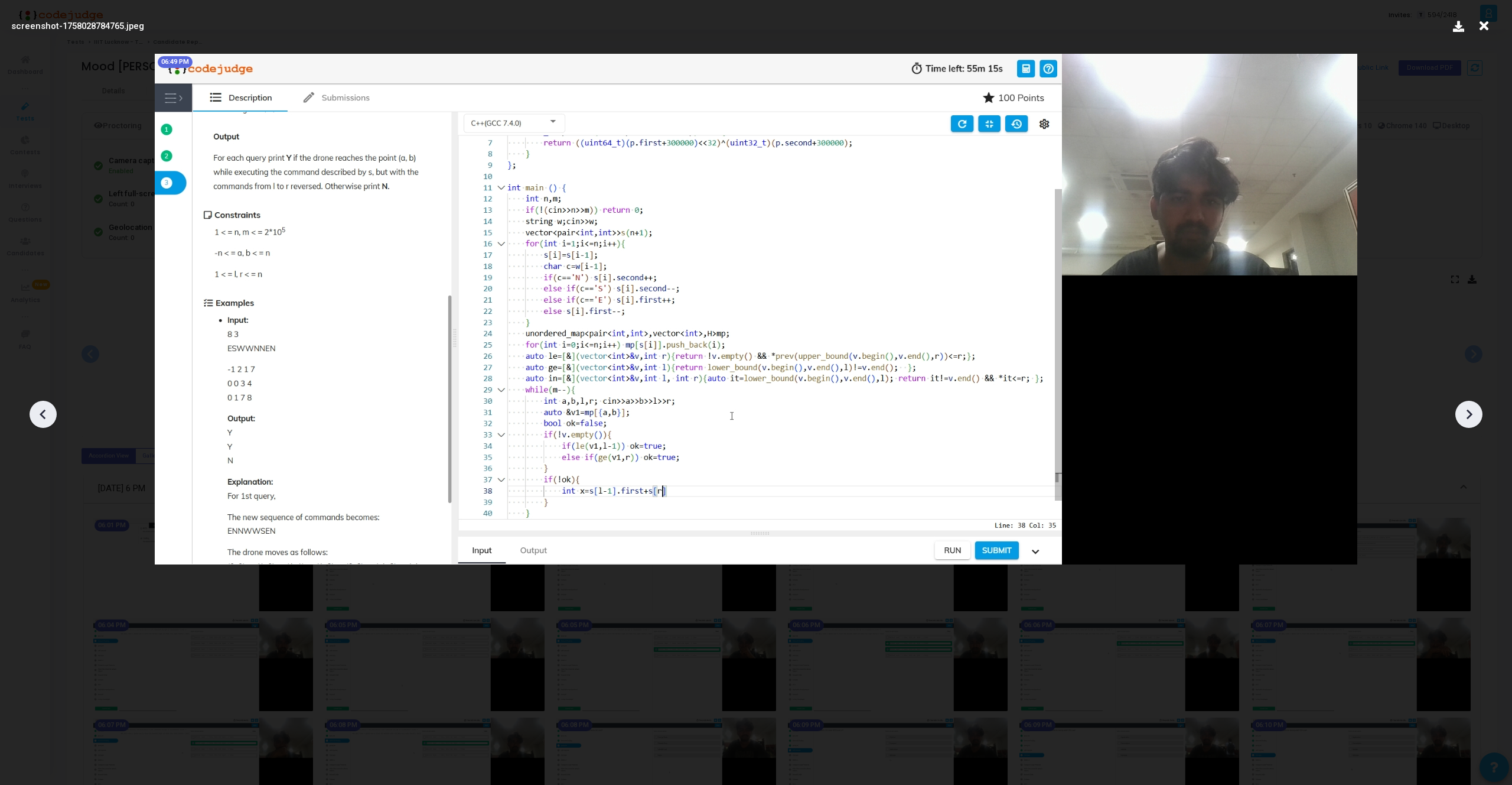
click at [44, 409] on icon at bounding box center [43, 414] width 18 height 18
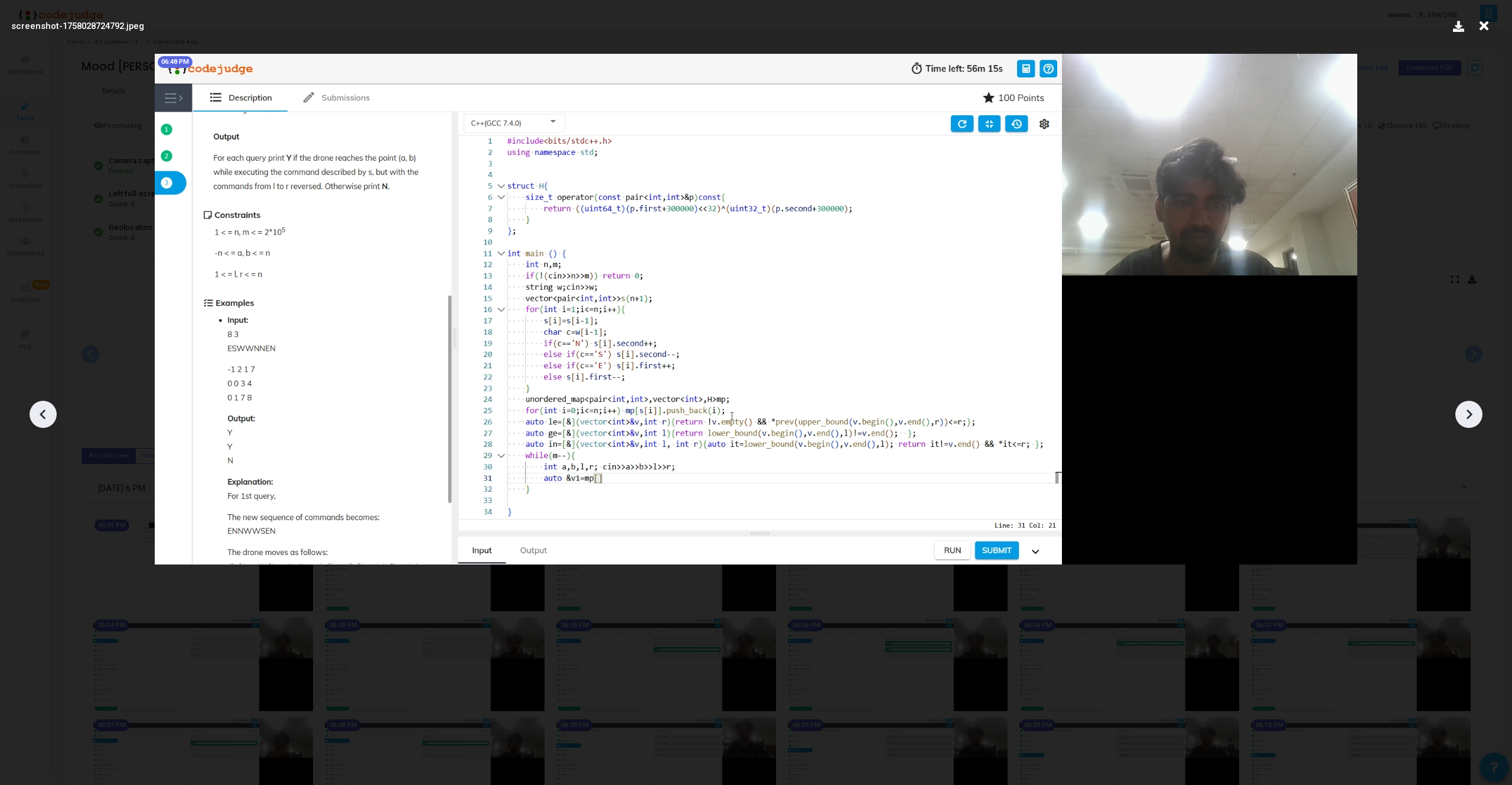
click at [44, 409] on icon at bounding box center [43, 414] width 18 height 18
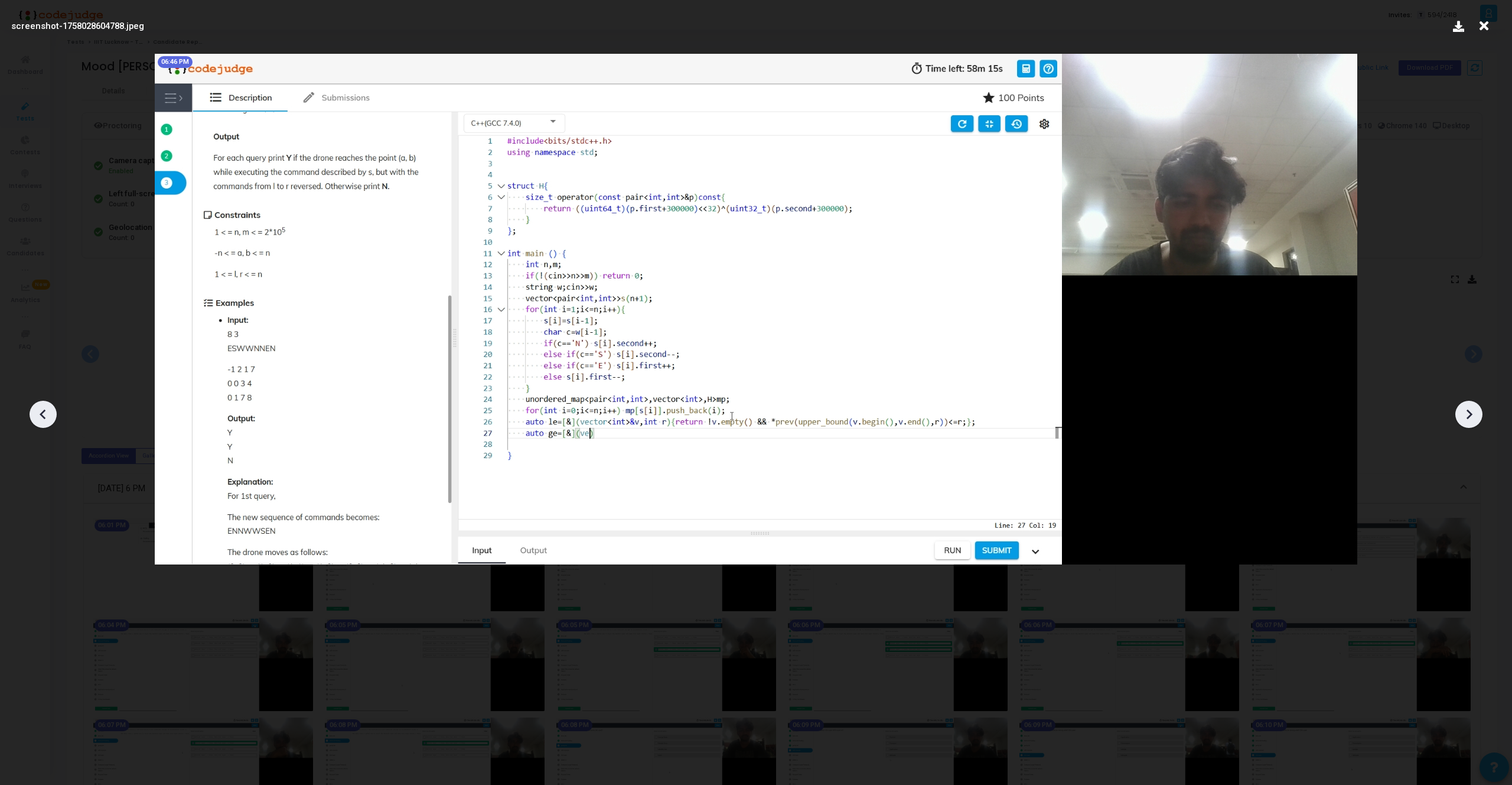
click at [44, 409] on icon at bounding box center [43, 414] width 18 height 18
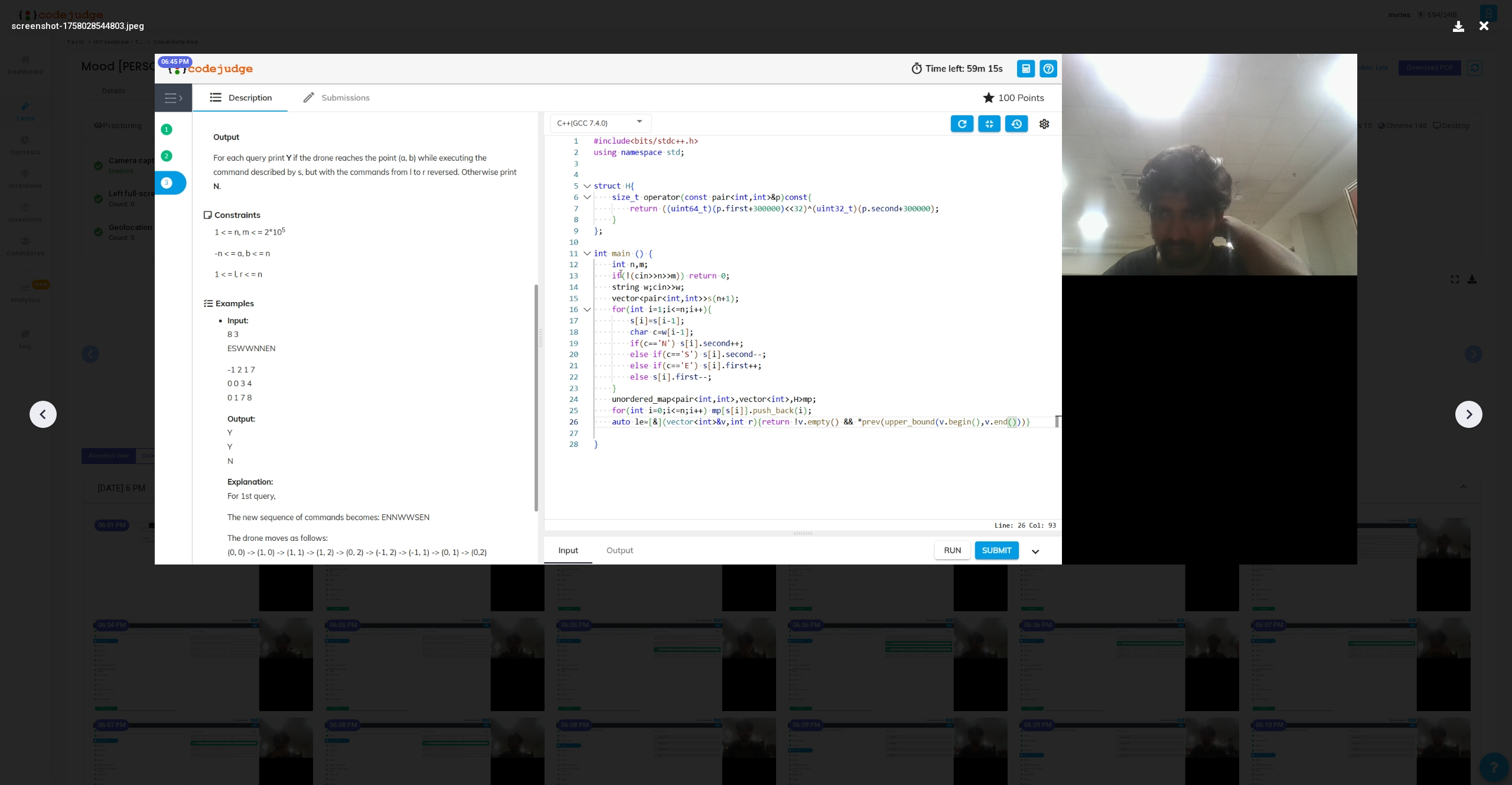
click at [44, 409] on icon at bounding box center [43, 414] width 18 height 18
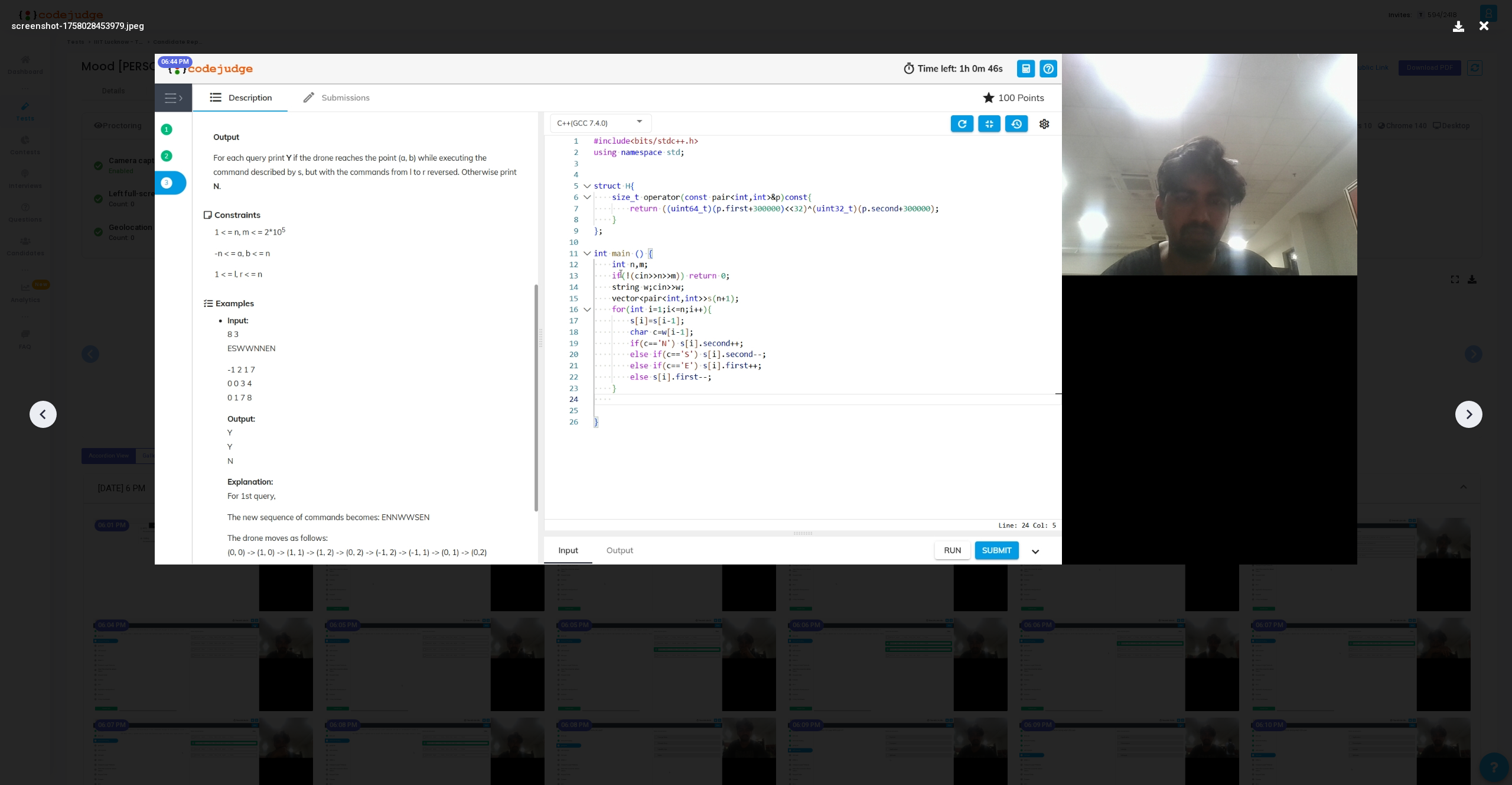
click at [44, 409] on icon at bounding box center [43, 414] width 18 height 18
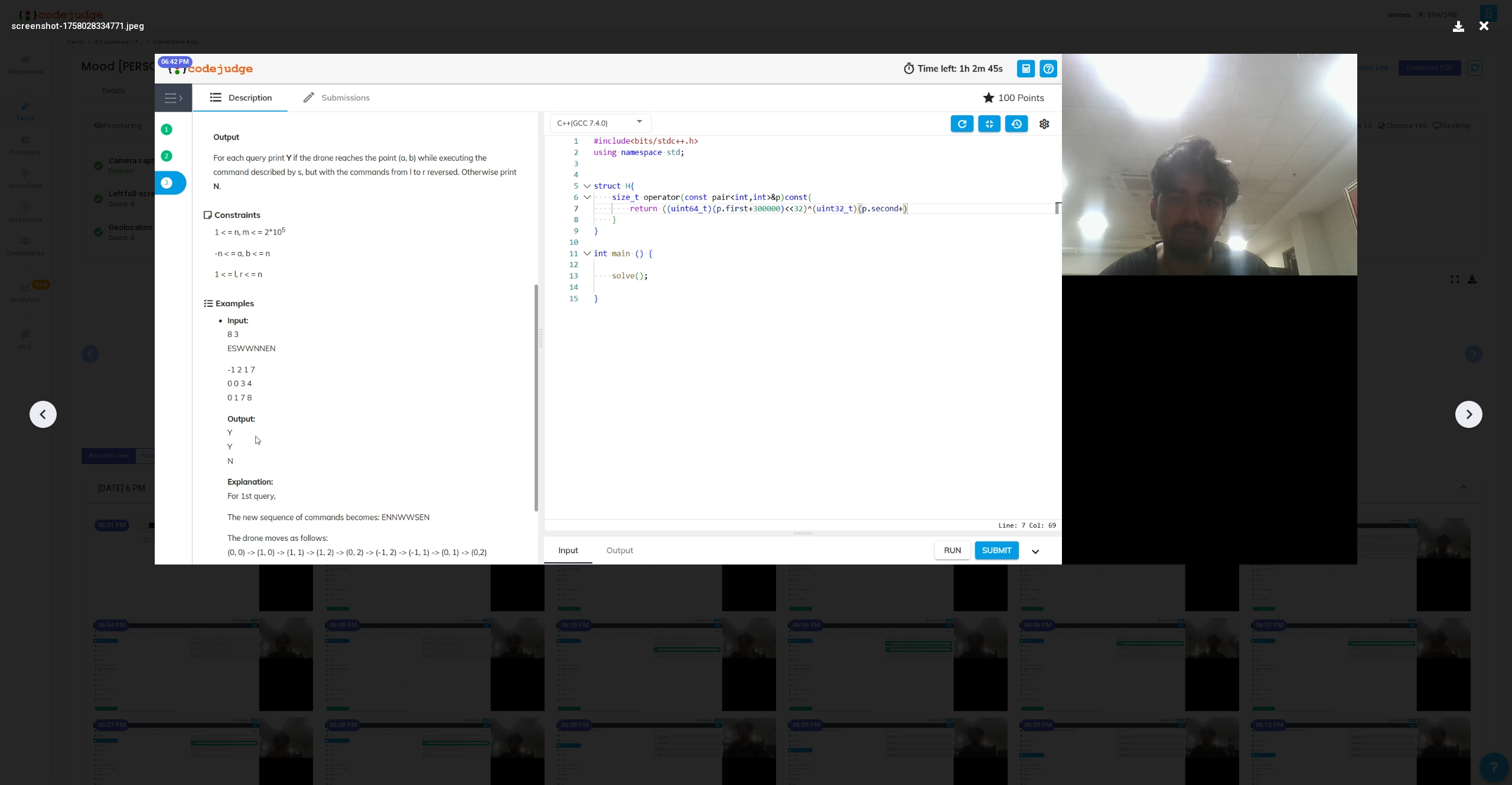
click at [44, 409] on icon at bounding box center [43, 414] width 18 height 18
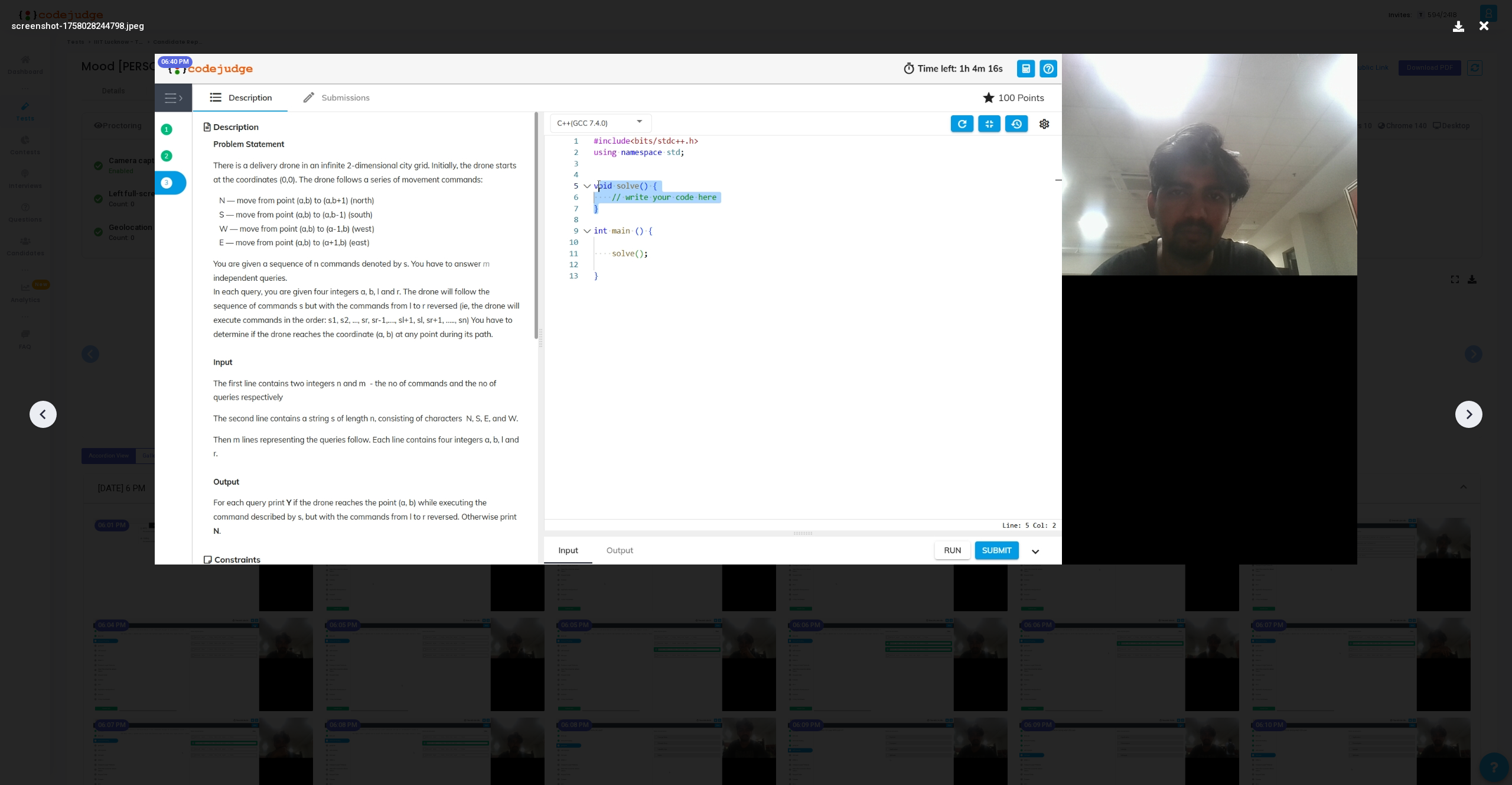
click at [44, 409] on icon at bounding box center [43, 414] width 18 height 18
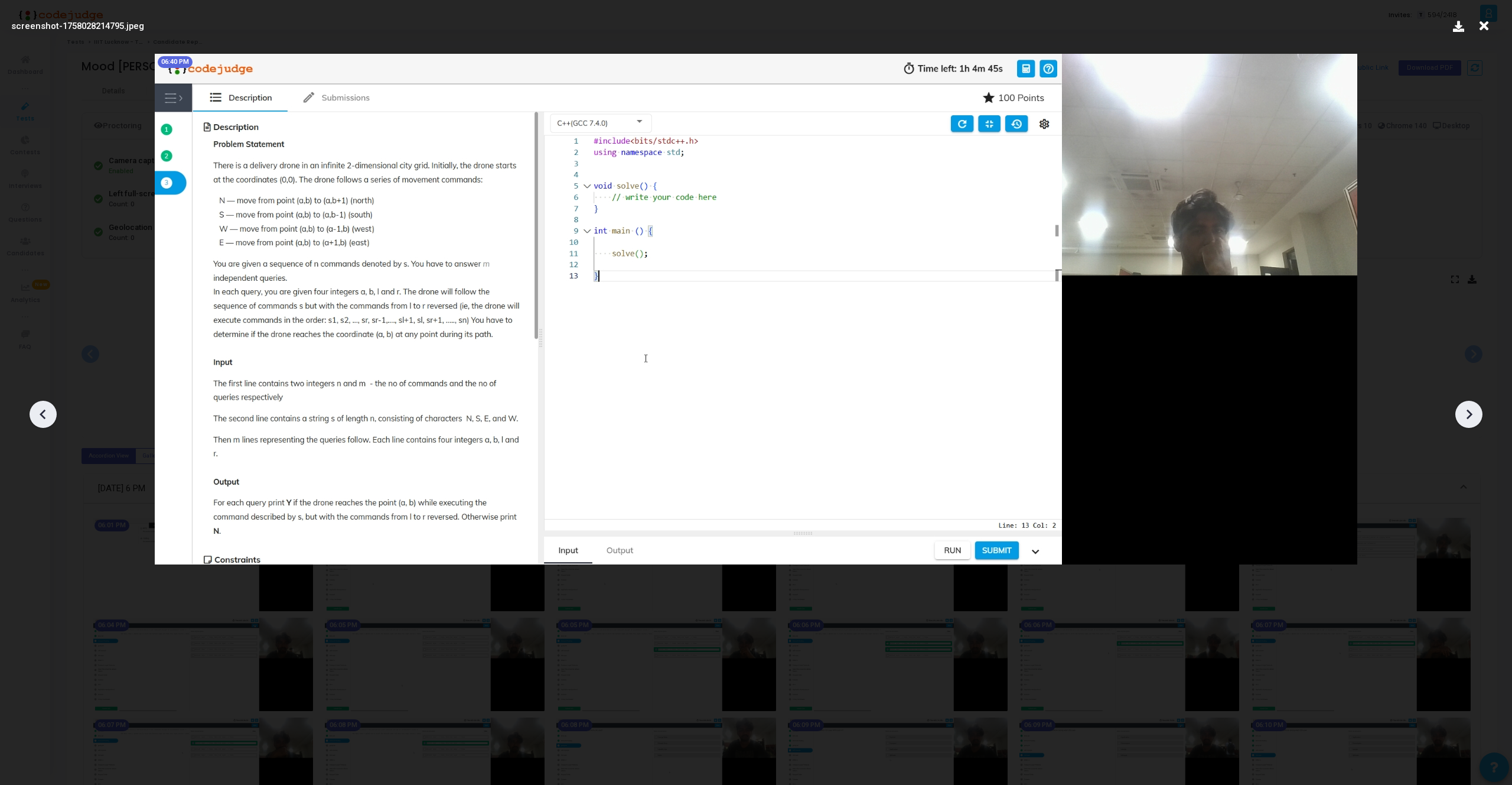
click at [44, 409] on icon at bounding box center [43, 414] width 18 height 18
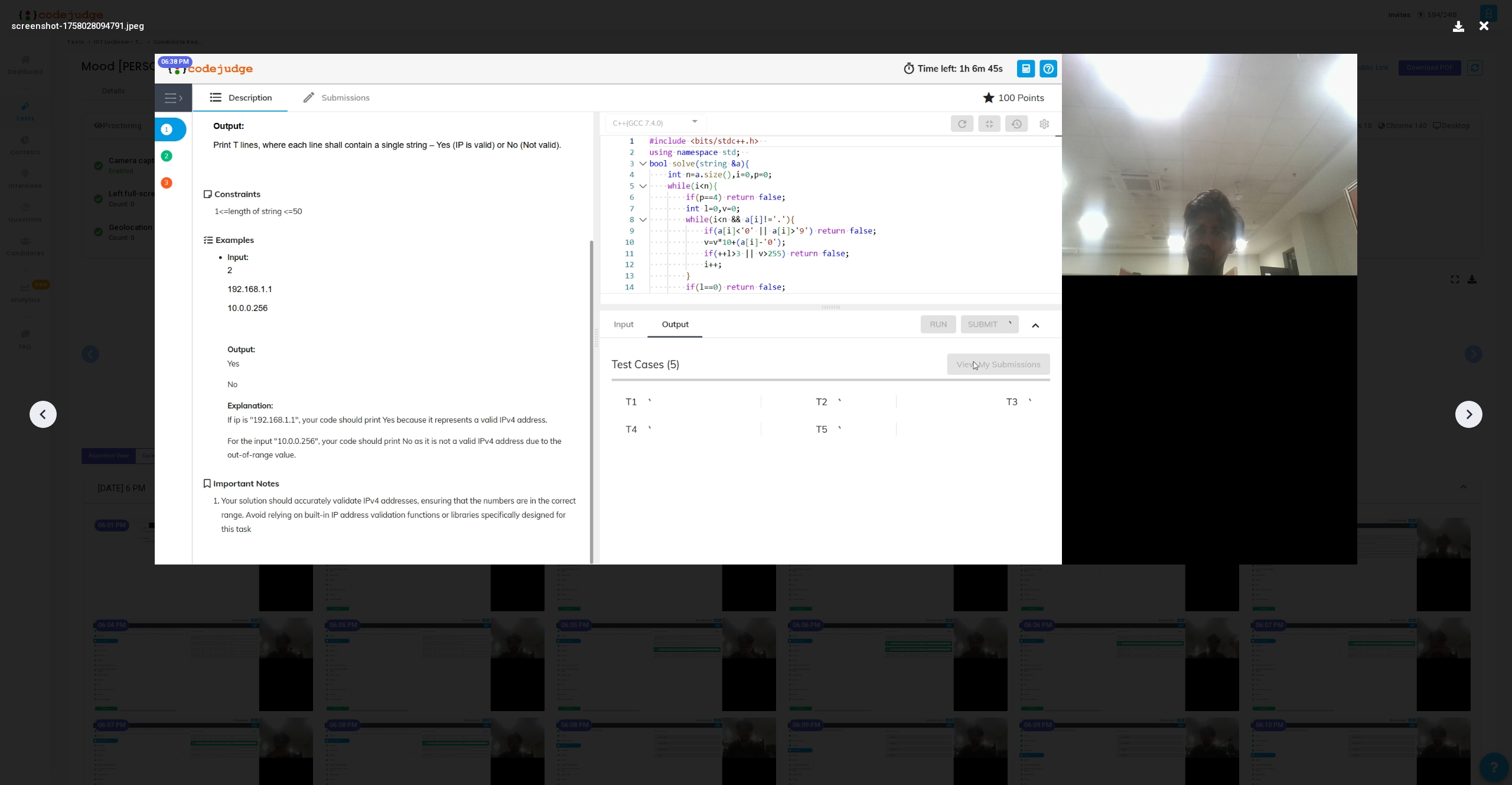
click at [44, 409] on icon at bounding box center [43, 414] width 18 height 18
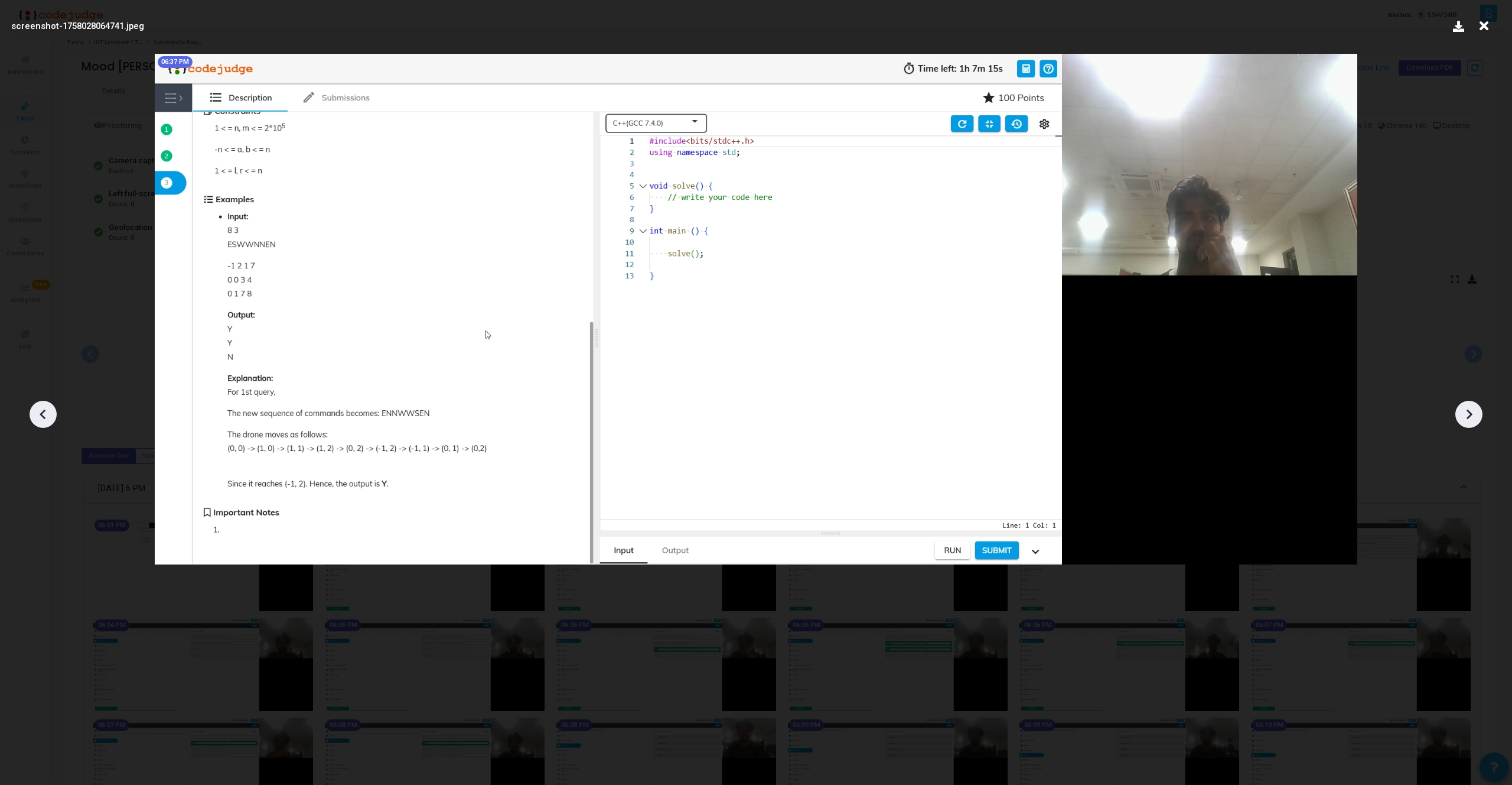
click at [44, 409] on icon at bounding box center [43, 414] width 18 height 18
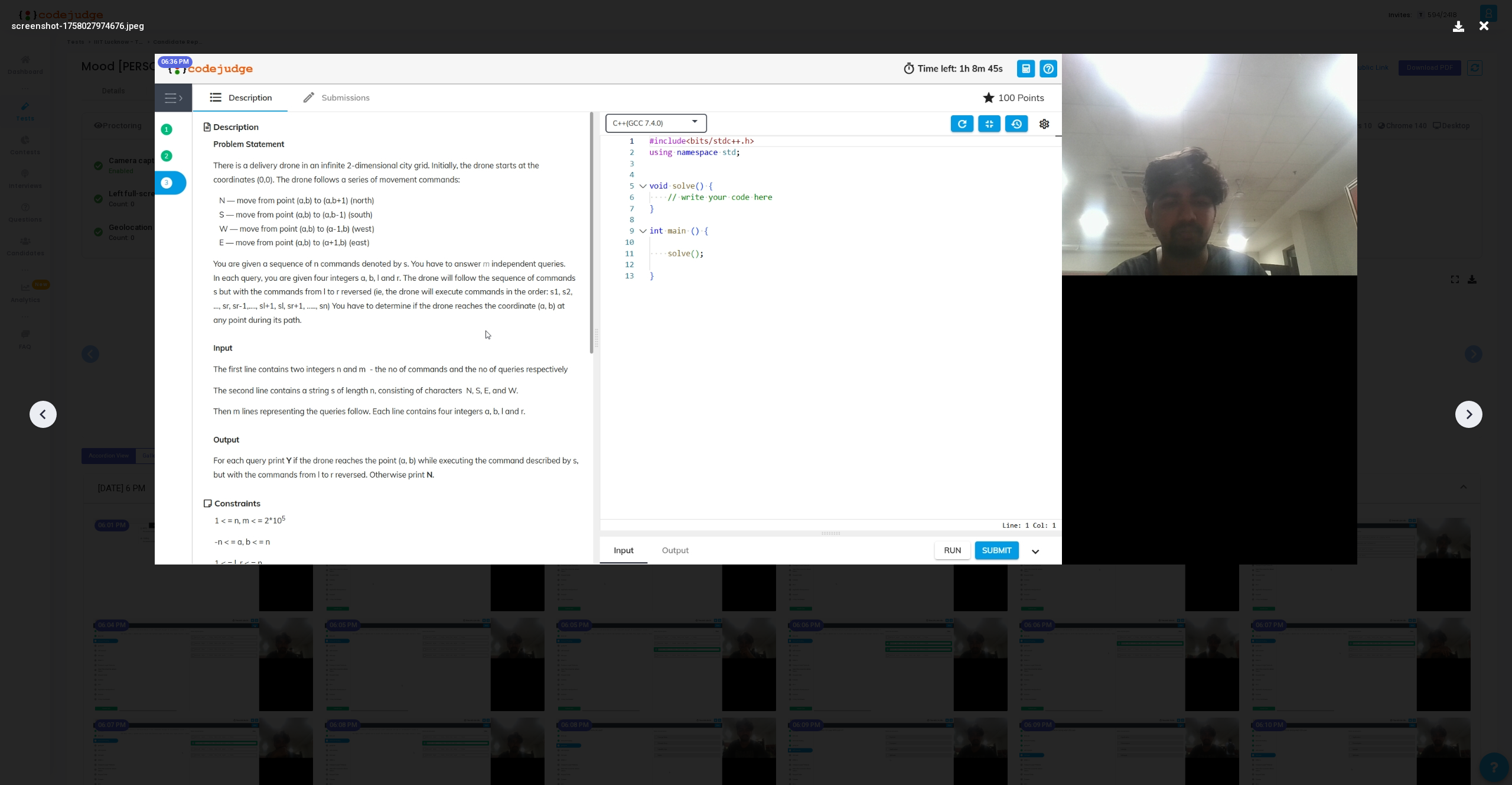
click at [44, 409] on icon at bounding box center [43, 414] width 18 height 18
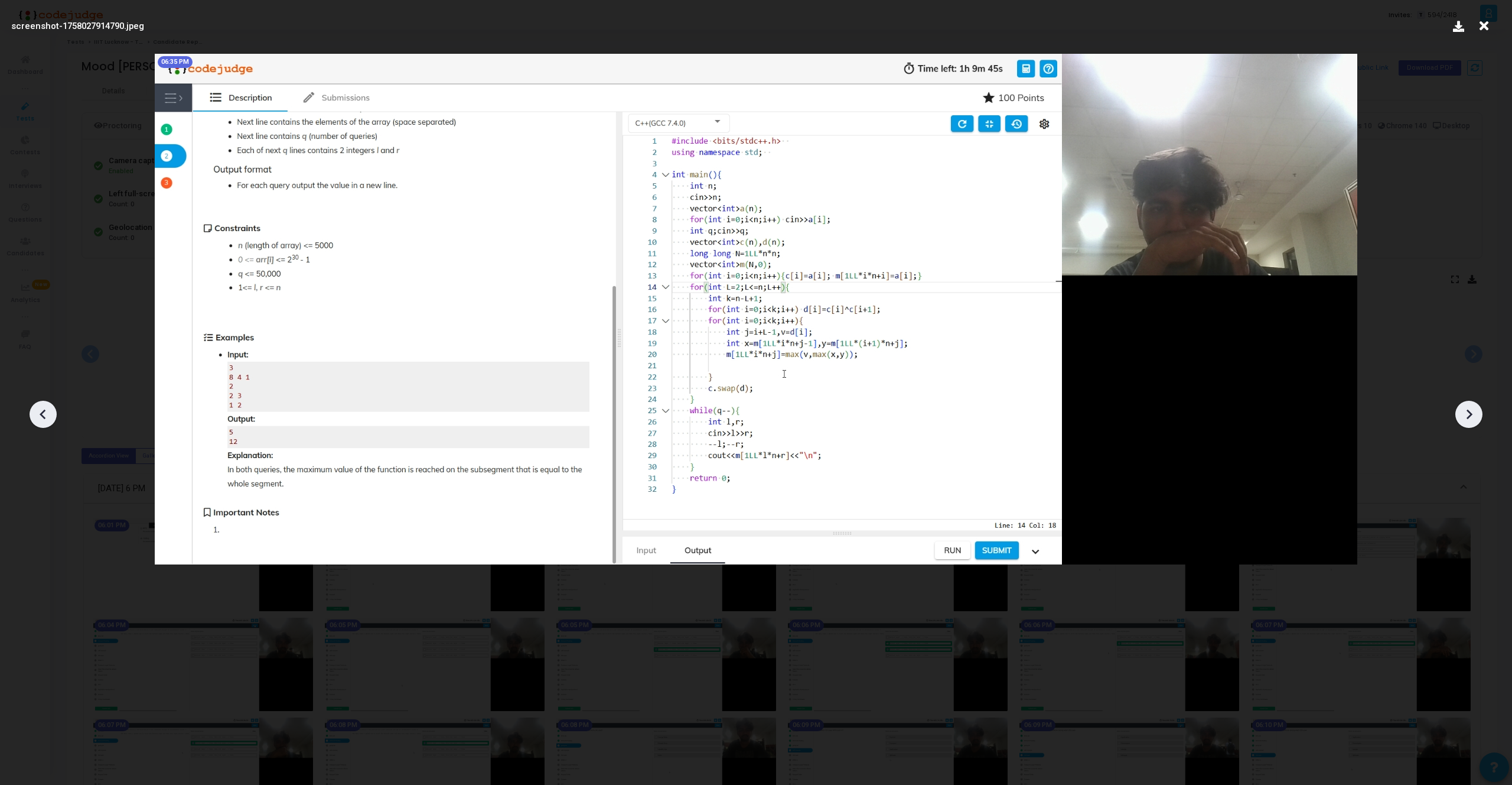
click at [44, 409] on icon at bounding box center [43, 414] width 18 height 18
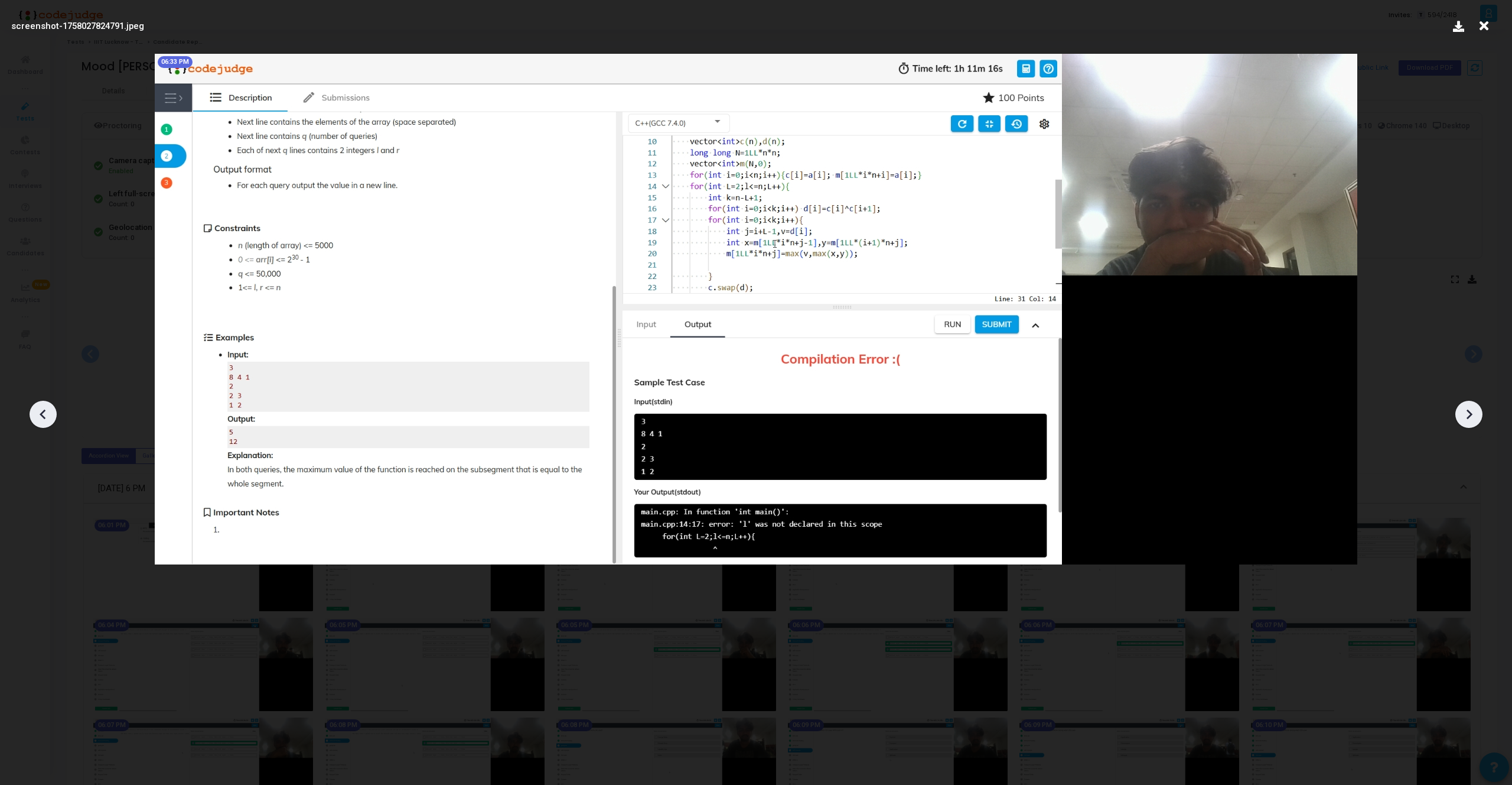
click at [44, 409] on icon at bounding box center [43, 414] width 18 height 18
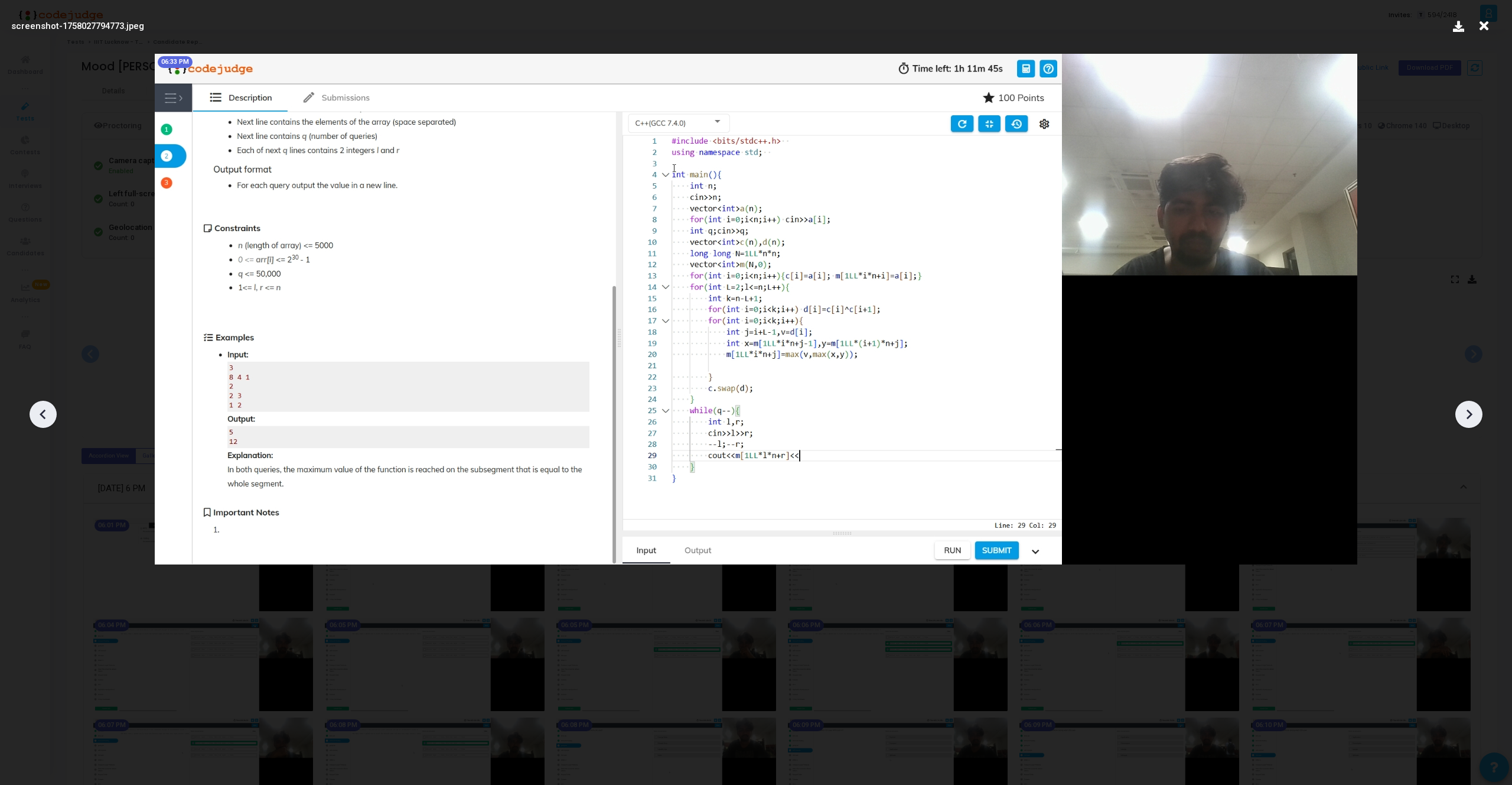
click at [44, 409] on icon at bounding box center [43, 414] width 18 height 18
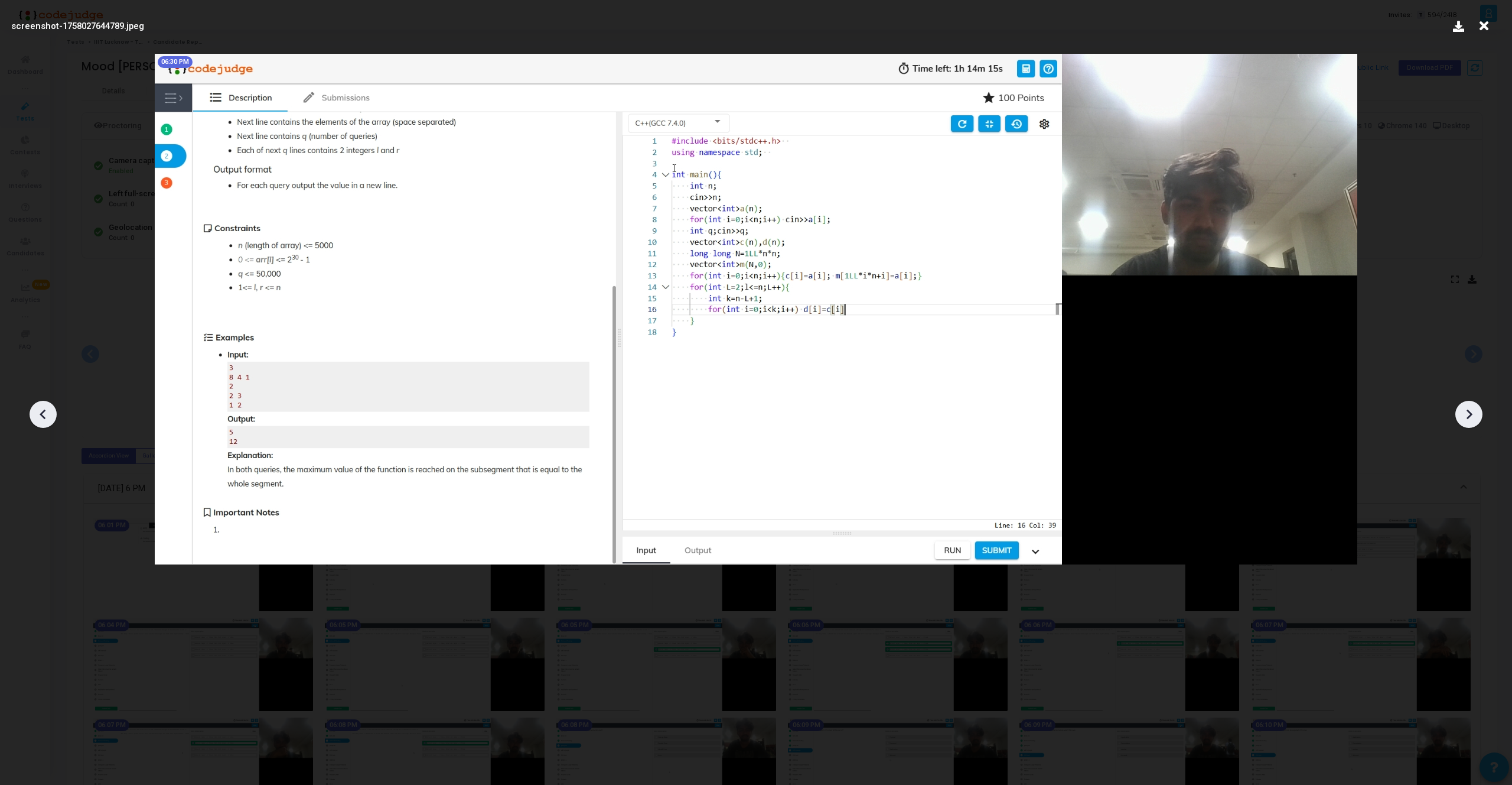
click at [44, 409] on icon at bounding box center [43, 414] width 18 height 18
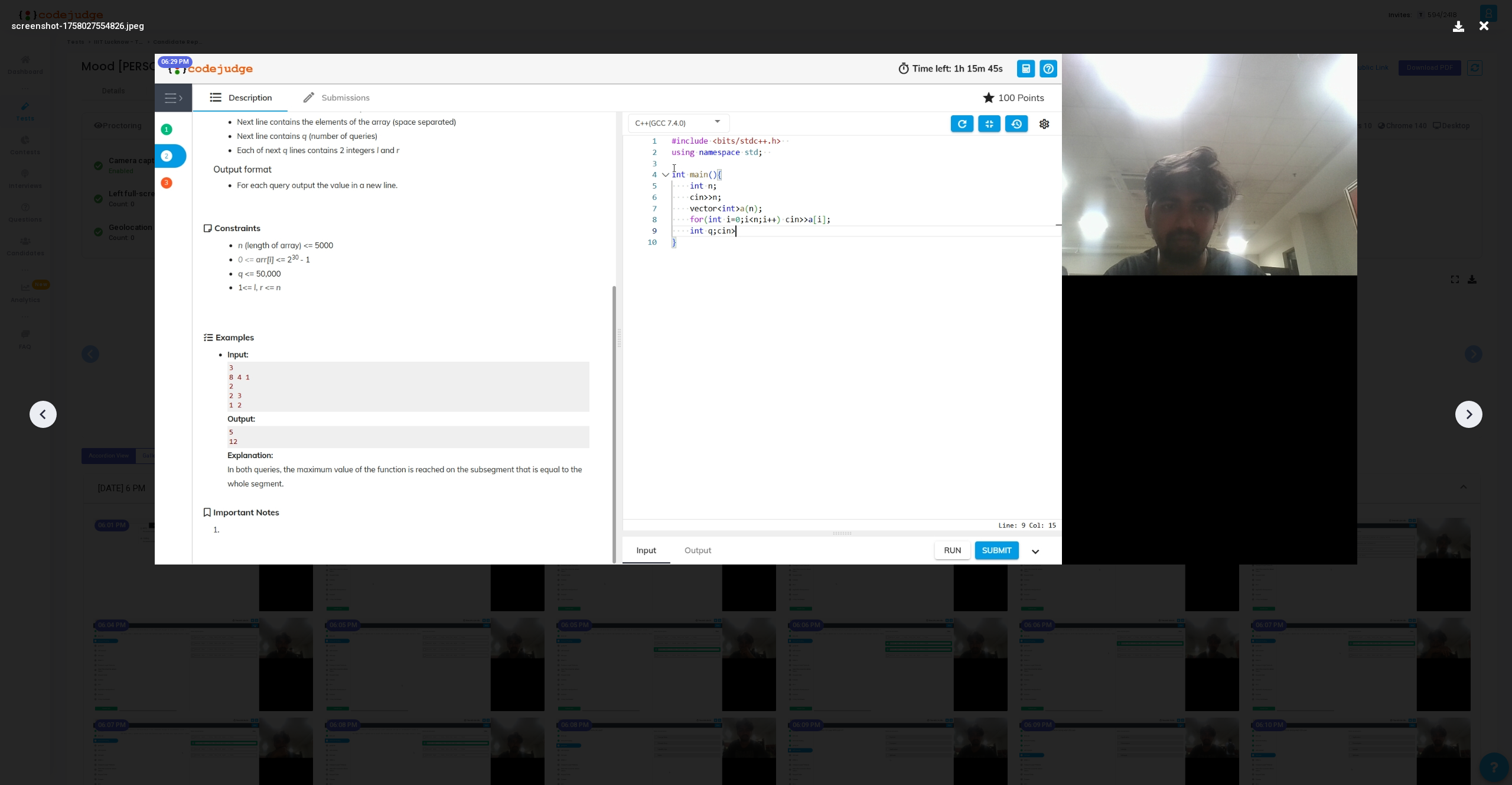
click at [44, 409] on icon at bounding box center [43, 414] width 18 height 18
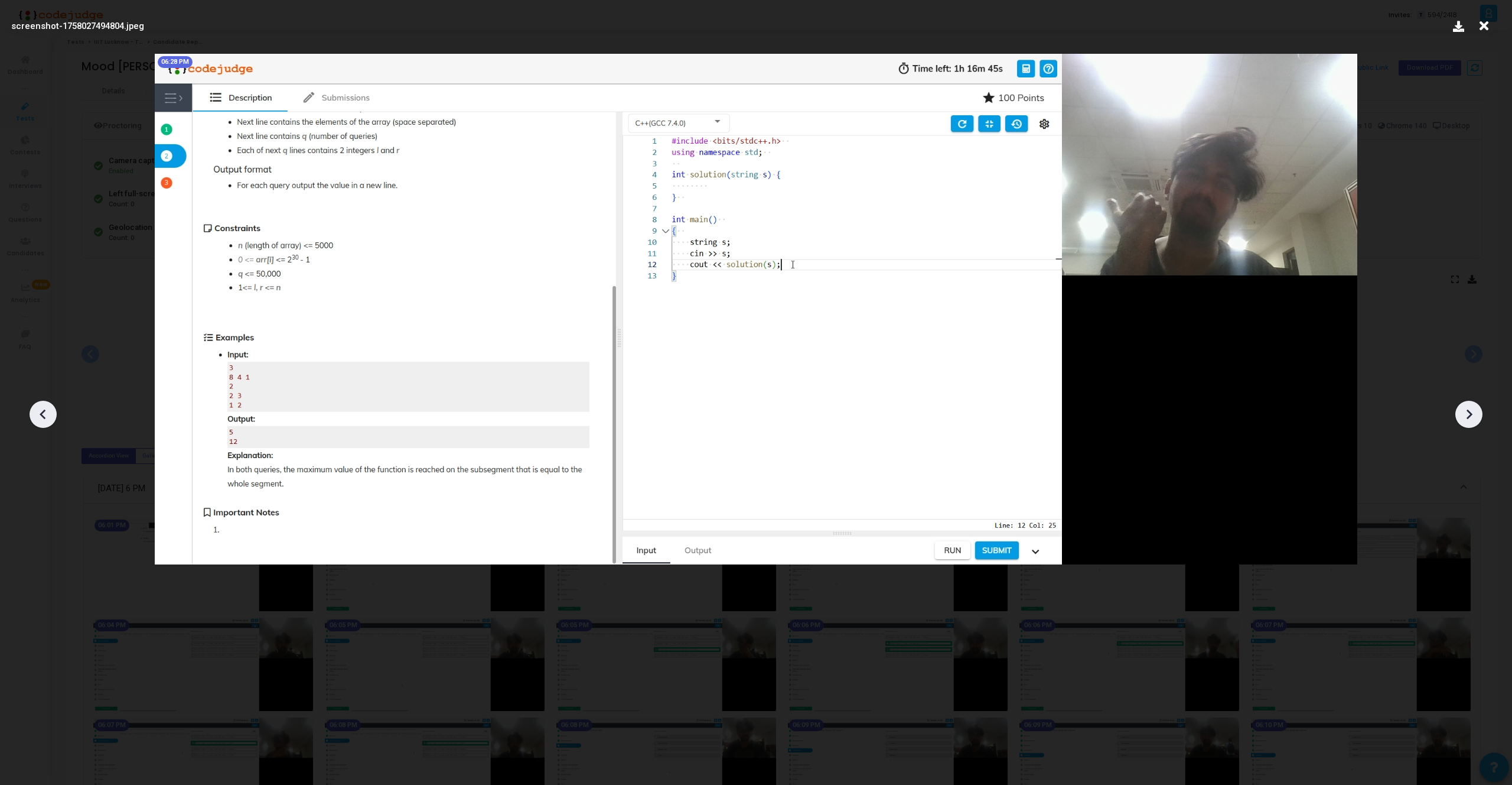
click at [44, 409] on icon at bounding box center [43, 414] width 18 height 18
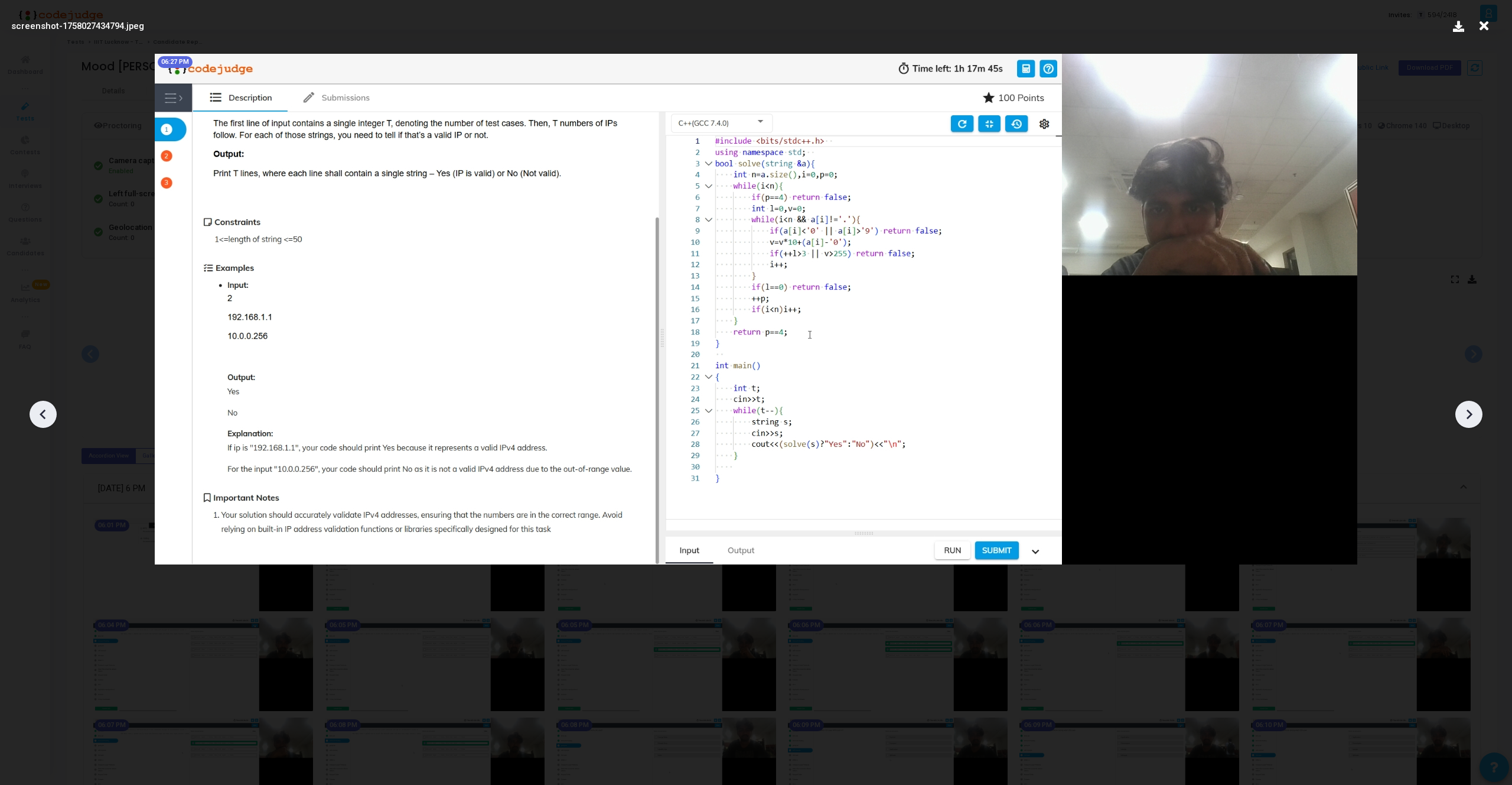
click at [44, 409] on icon at bounding box center [43, 414] width 18 height 18
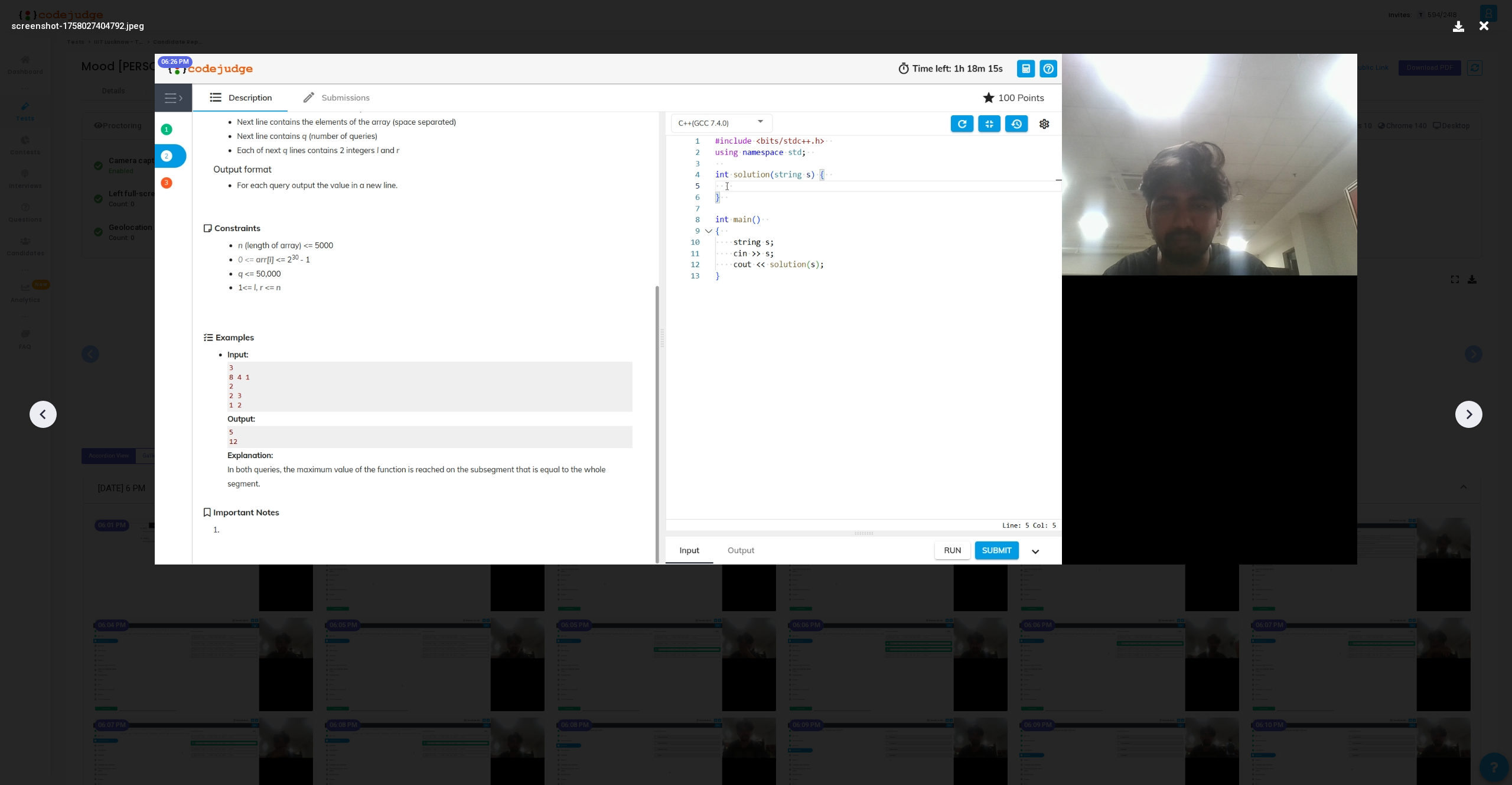
click at [44, 409] on icon at bounding box center [43, 414] width 18 height 18
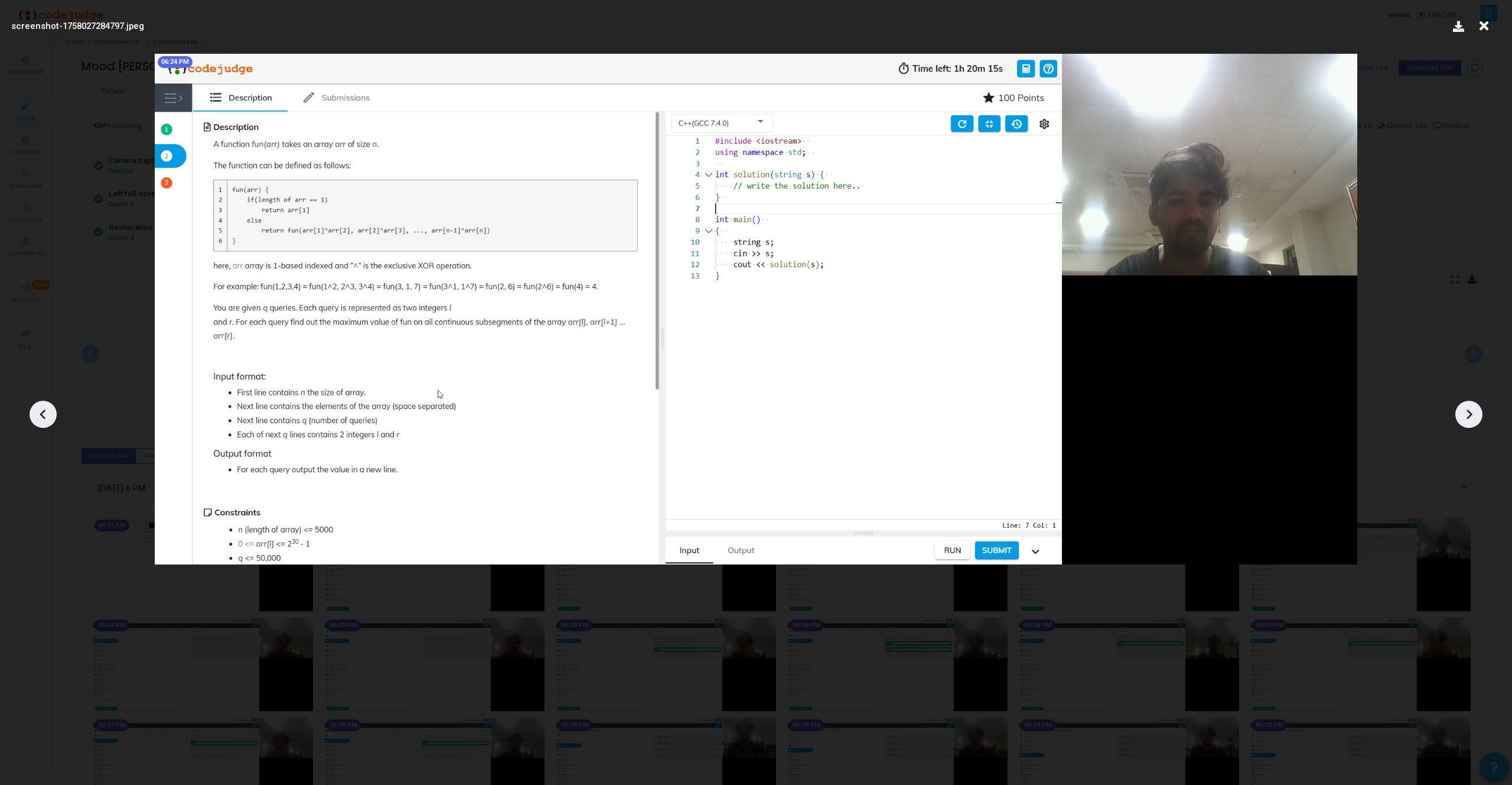
click at [44, 409] on icon at bounding box center [43, 414] width 18 height 18
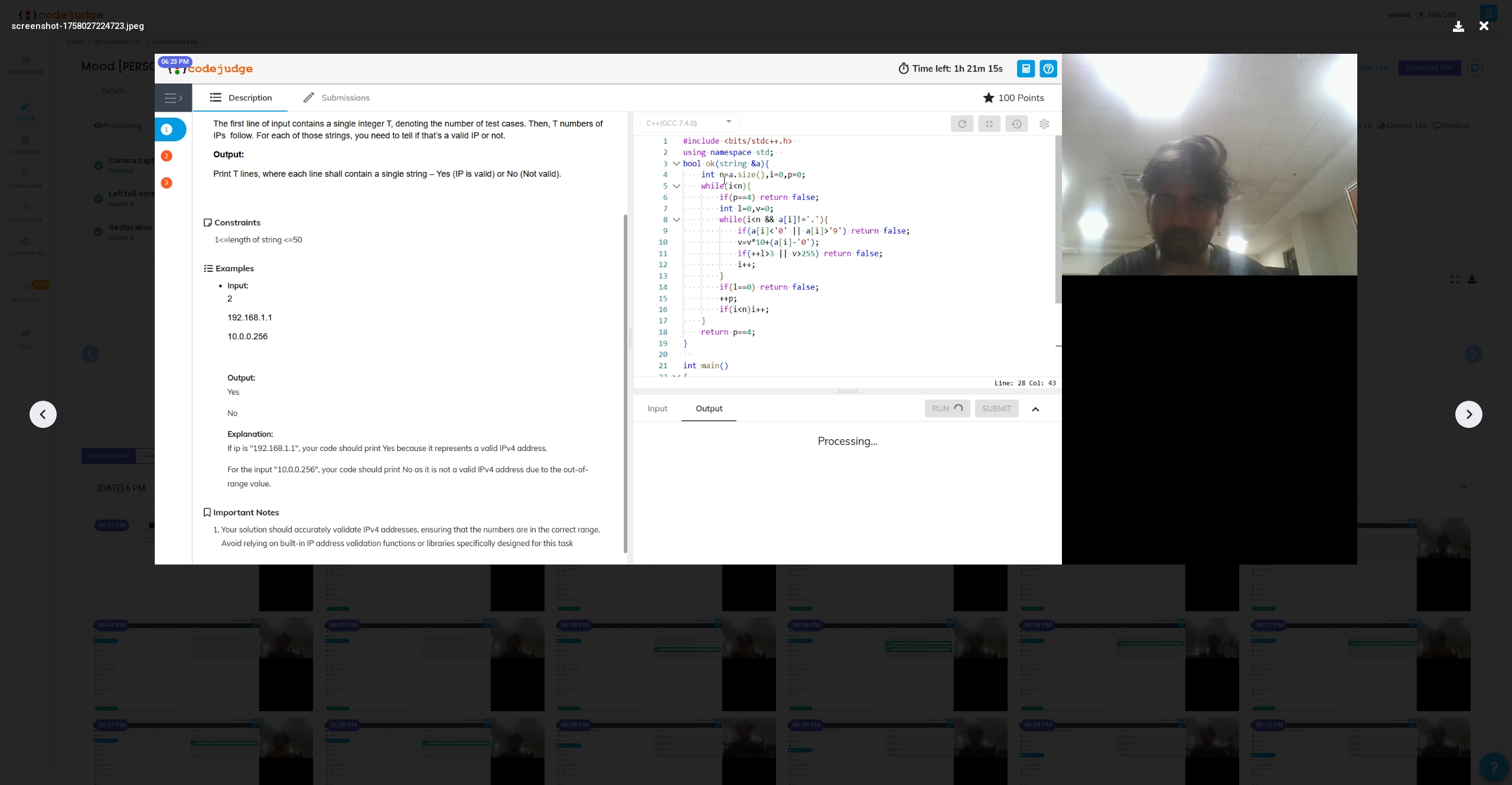
click at [44, 409] on icon at bounding box center [43, 414] width 18 height 18
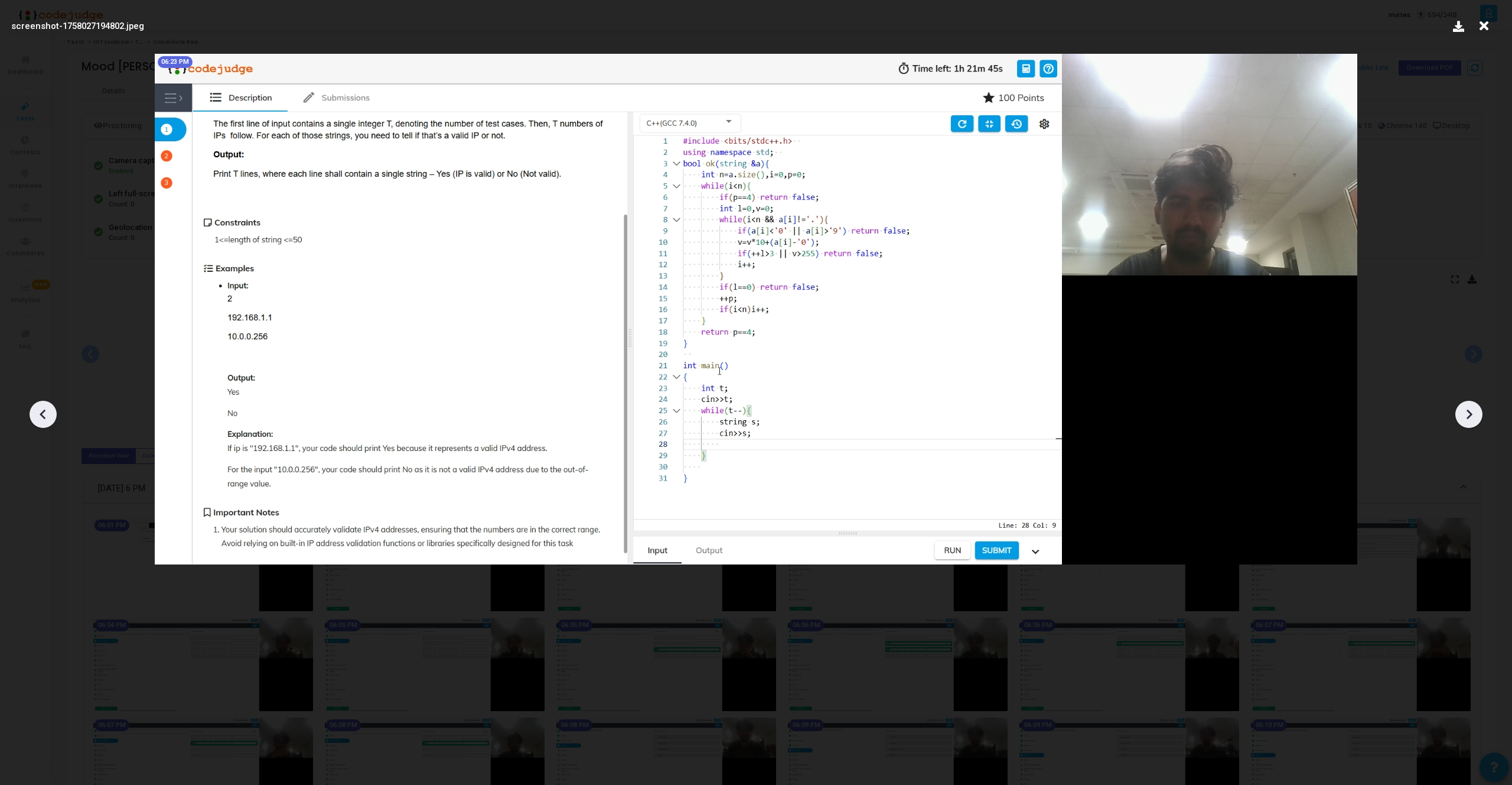
click at [44, 409] on icon at bounding box center [43, 414] width 18 height 18
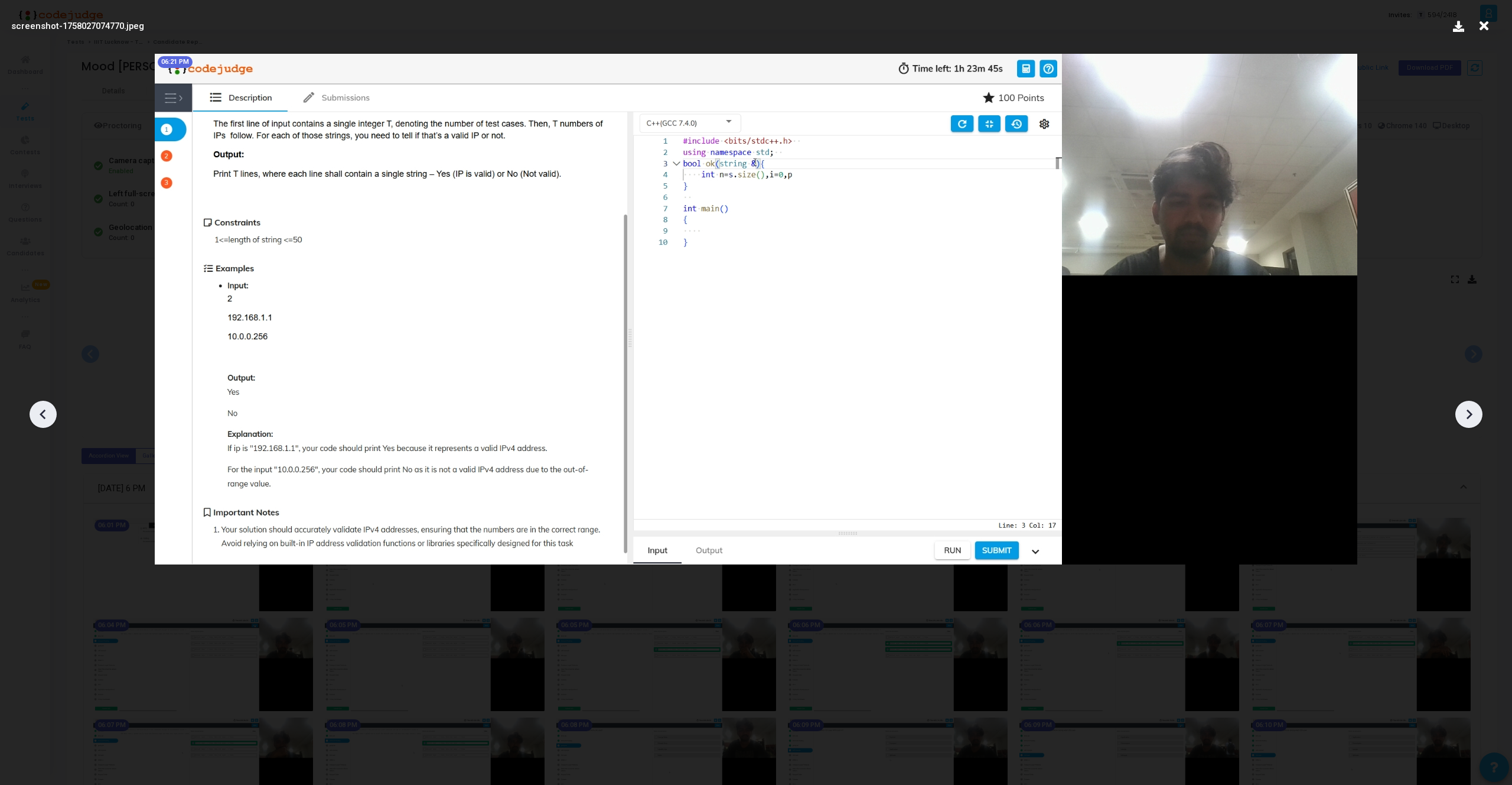
click at [1468, 422] on icon at bounding box center [1468, 414] width 18 height 18
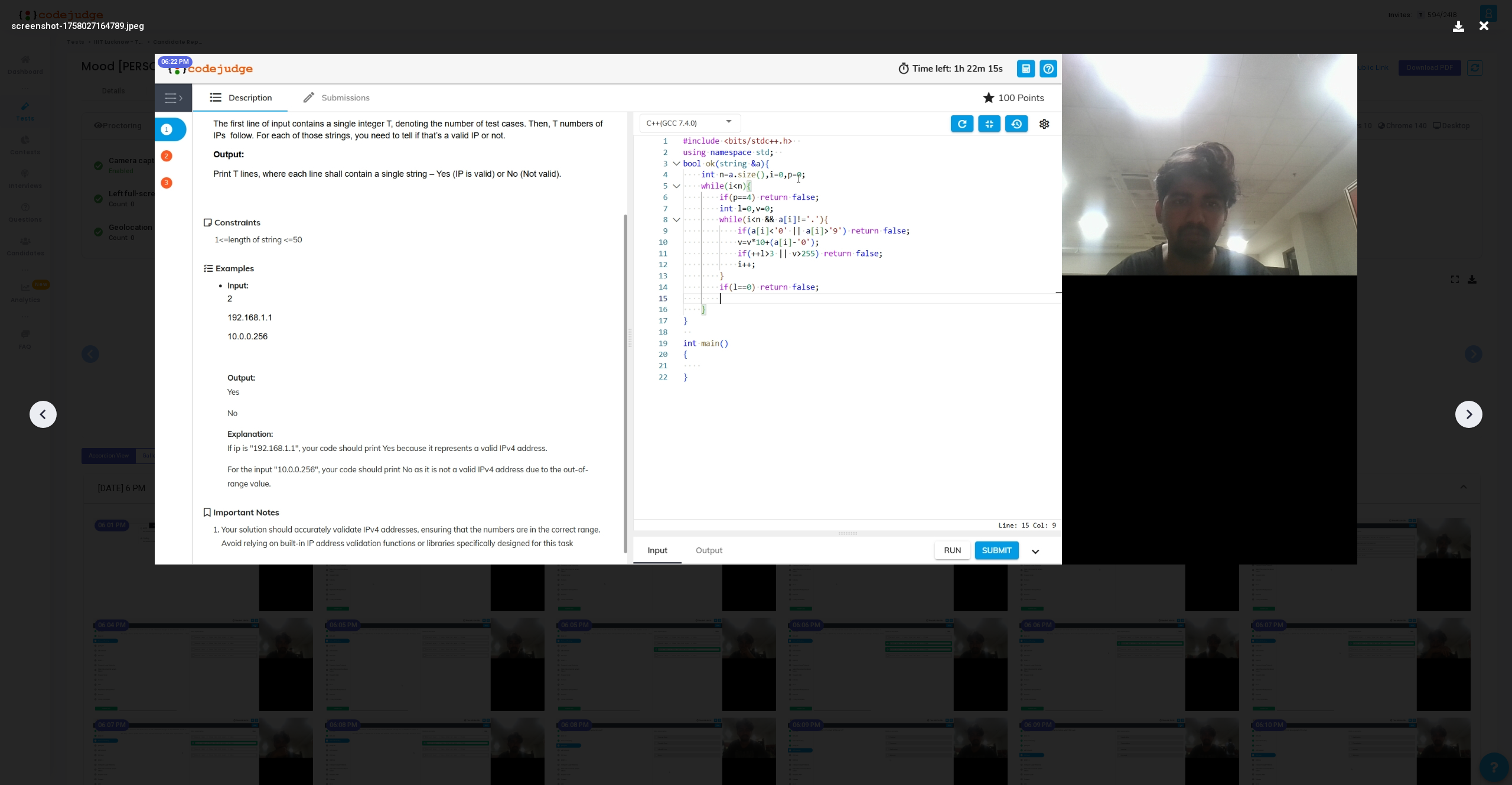
click at [1468, 422] on icon at bounding box center [1468, 414] width 18 height 18
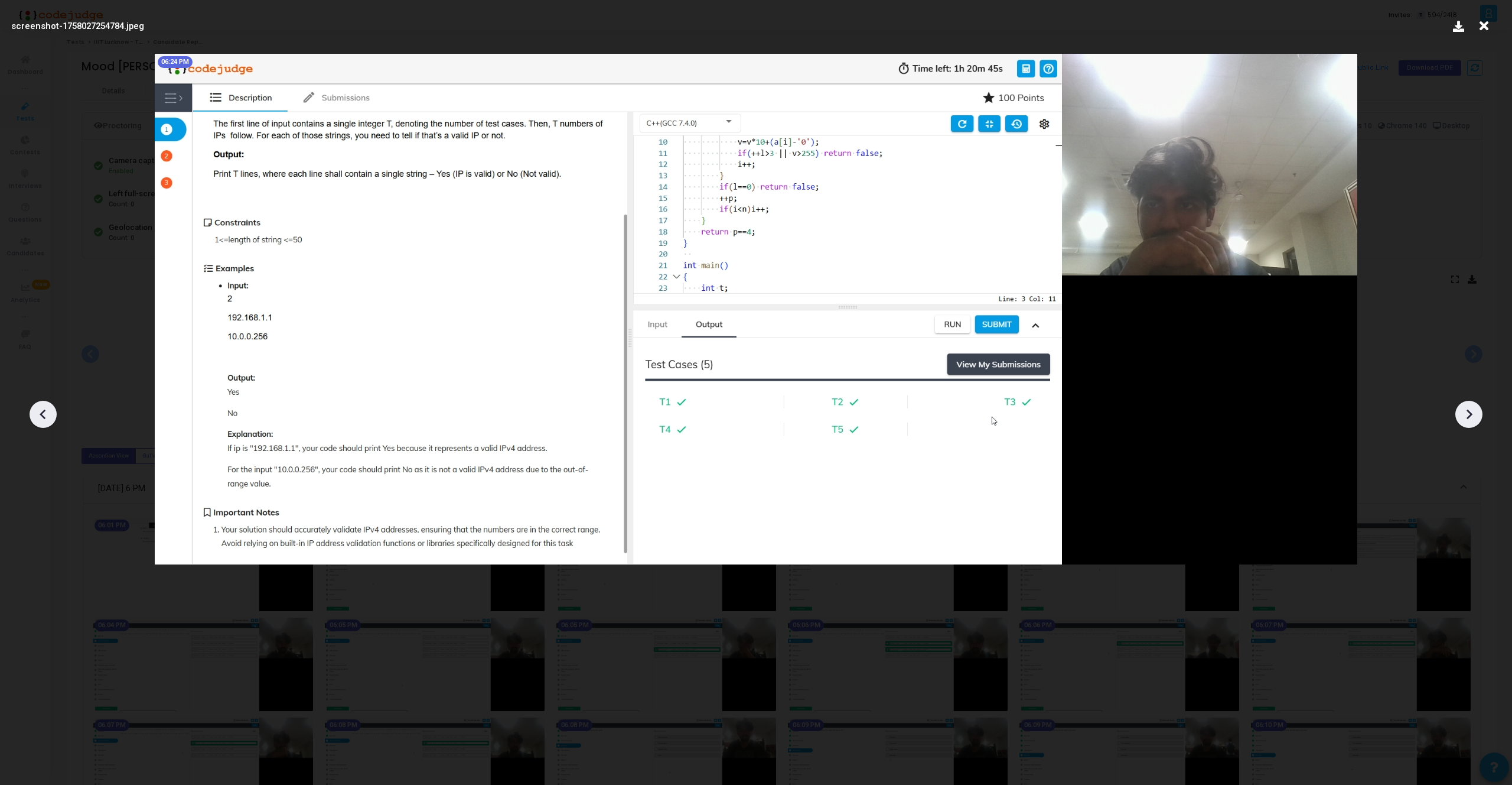
click at [1468, 422] on icon at bounding box center [1468, 414] width 18 height 18
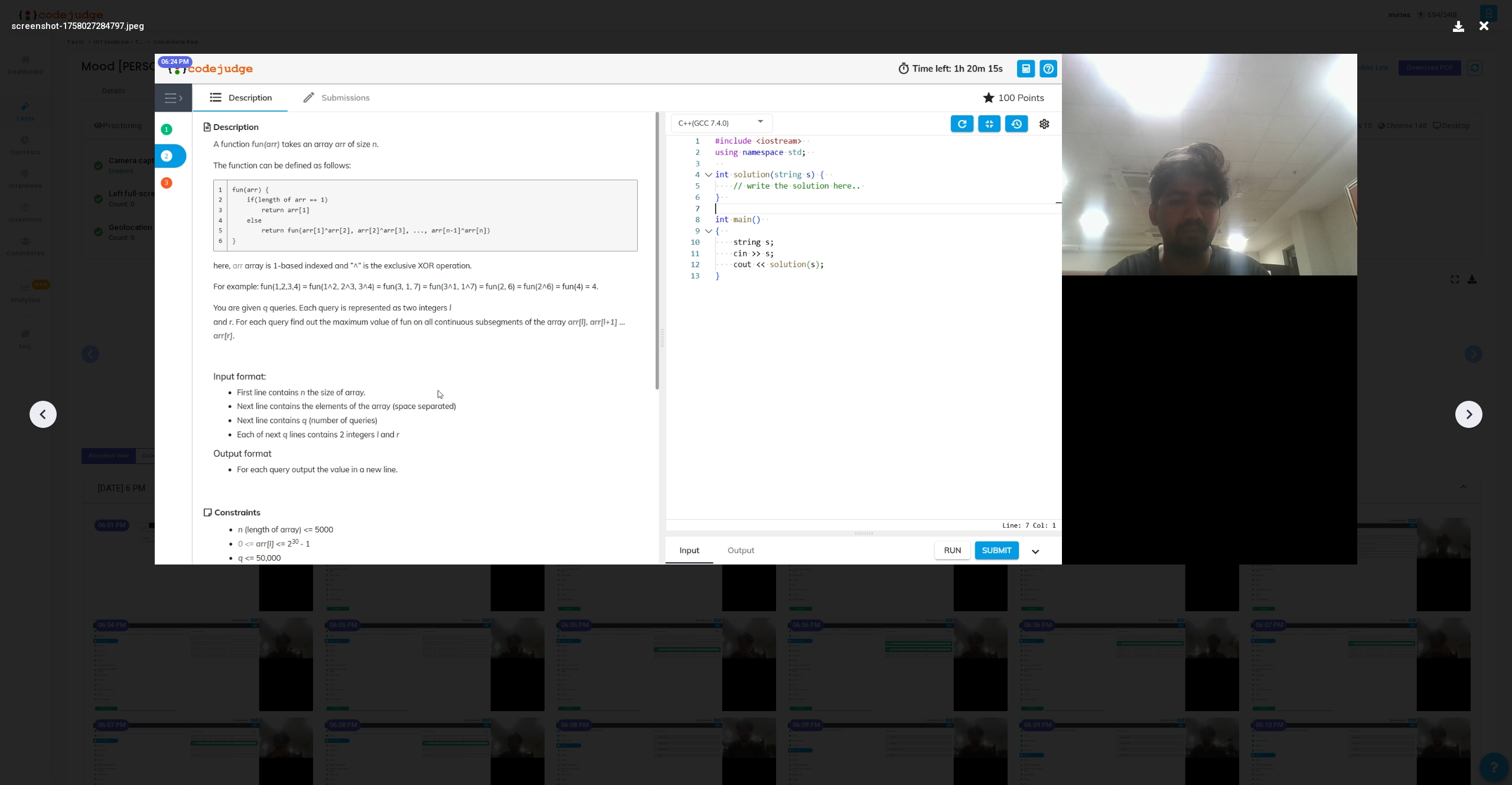
click at [1468, 422] on icon at bounding box center [1468, 414] width 18 height 18
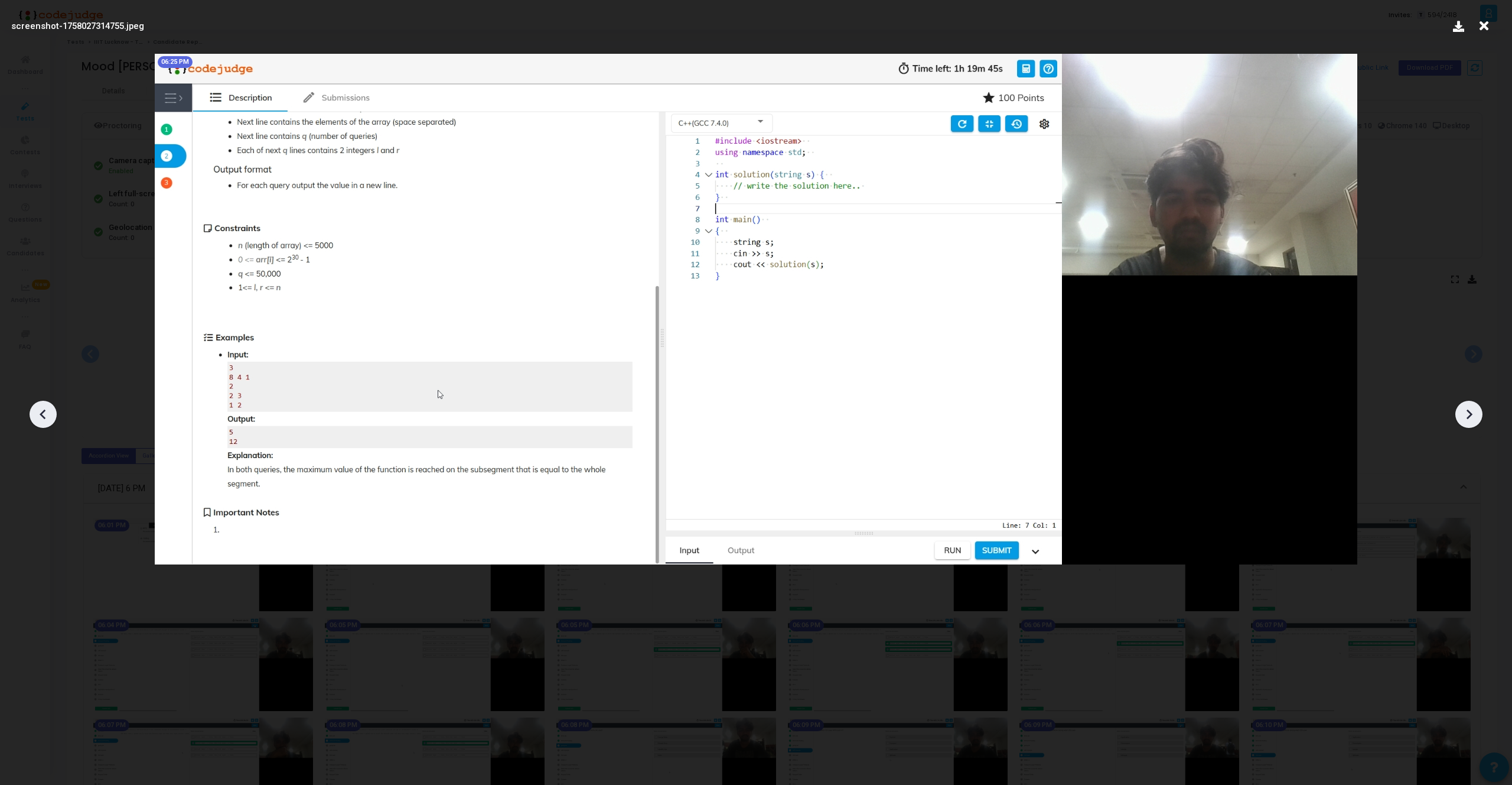
click at [53, 411] on div at bounding box center [43, 414] width 27 height 27
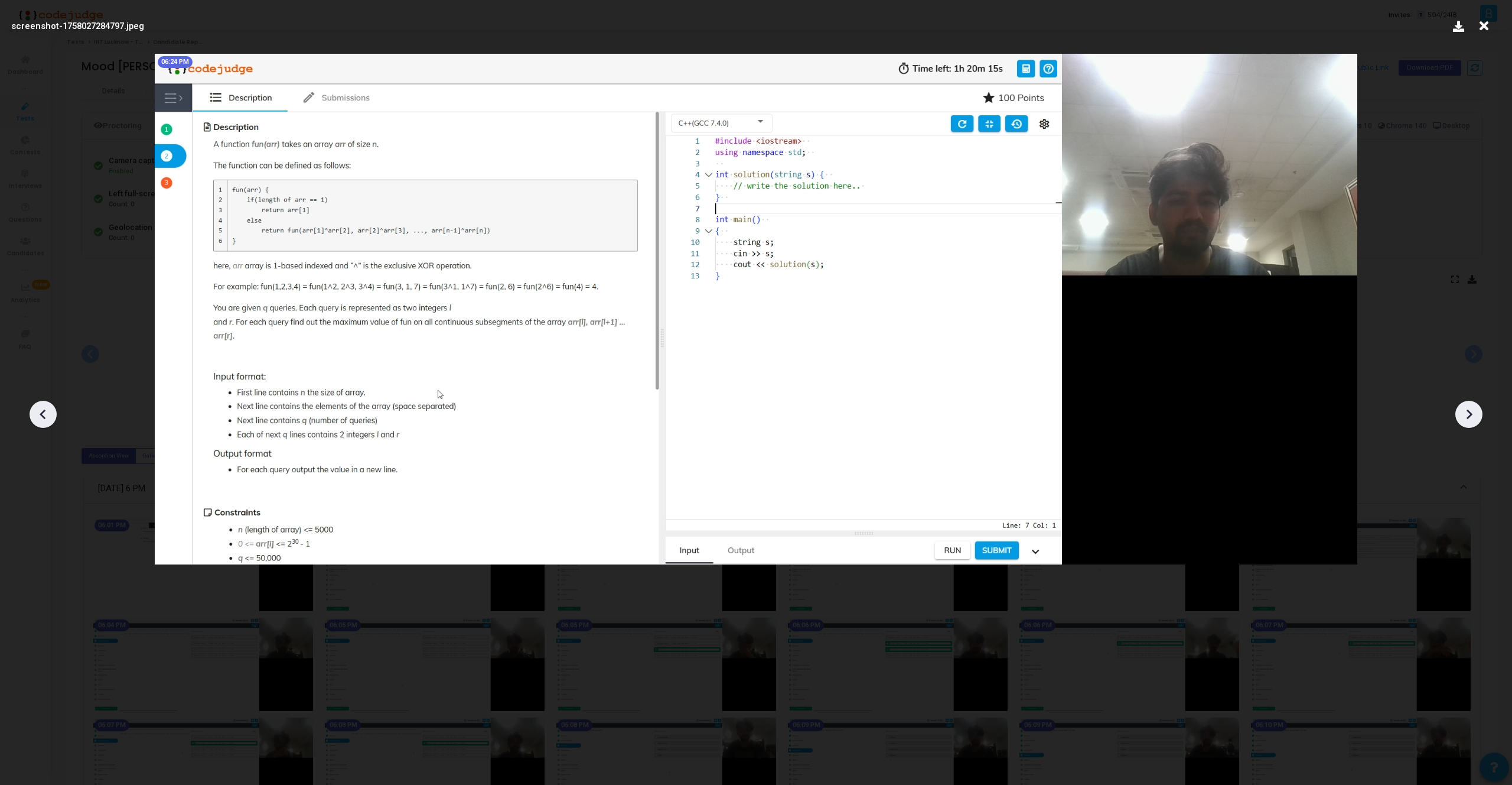
click at [53, 411] on div at bounding box center [43, 414] width 27 height 27
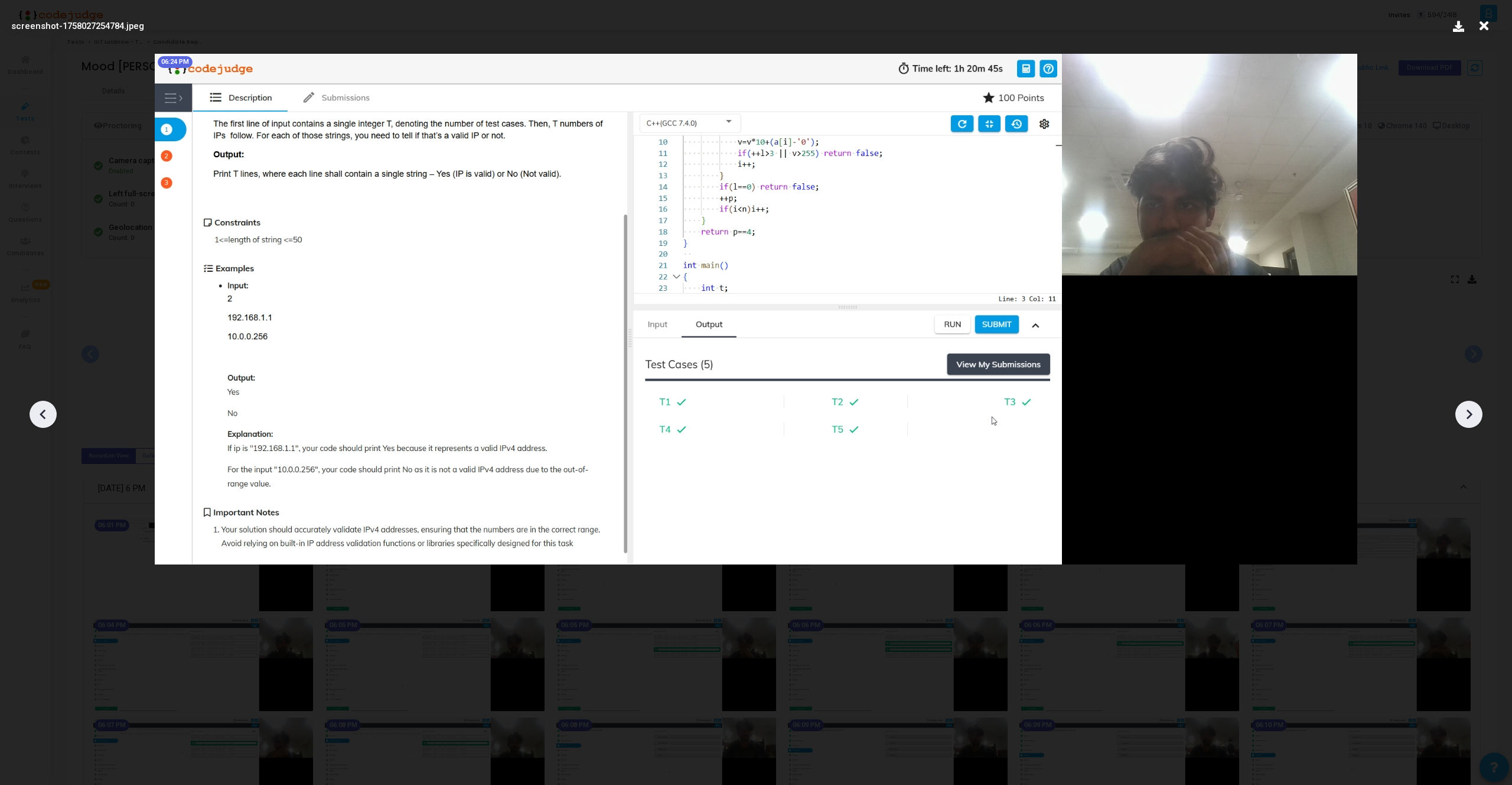
click at [1474, 413] on icon at bounding box center [1468, 414] width 18 height 18
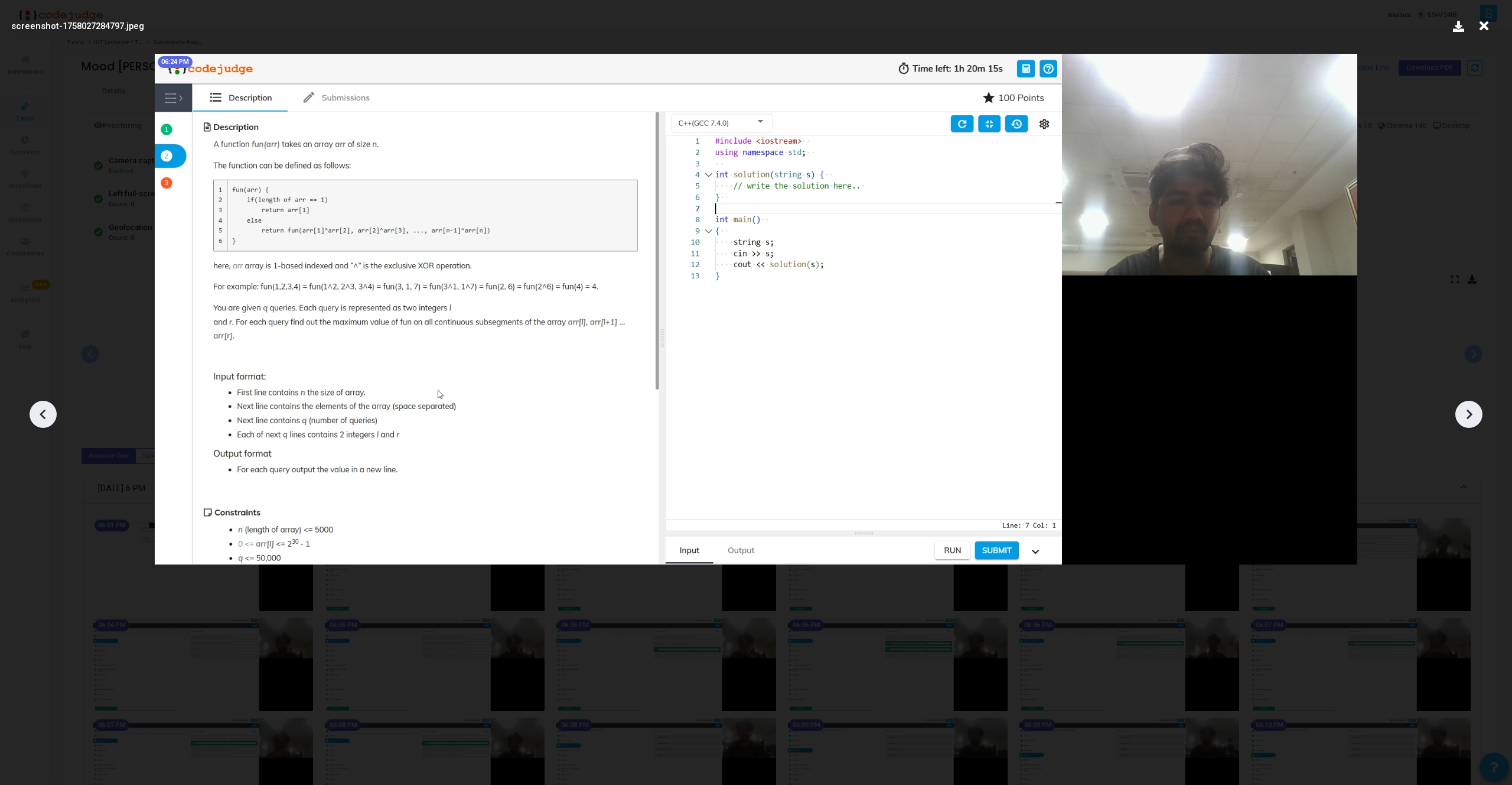
click at [1474, 413] on icon at bounding box center [1468, 414] width 18 height 18
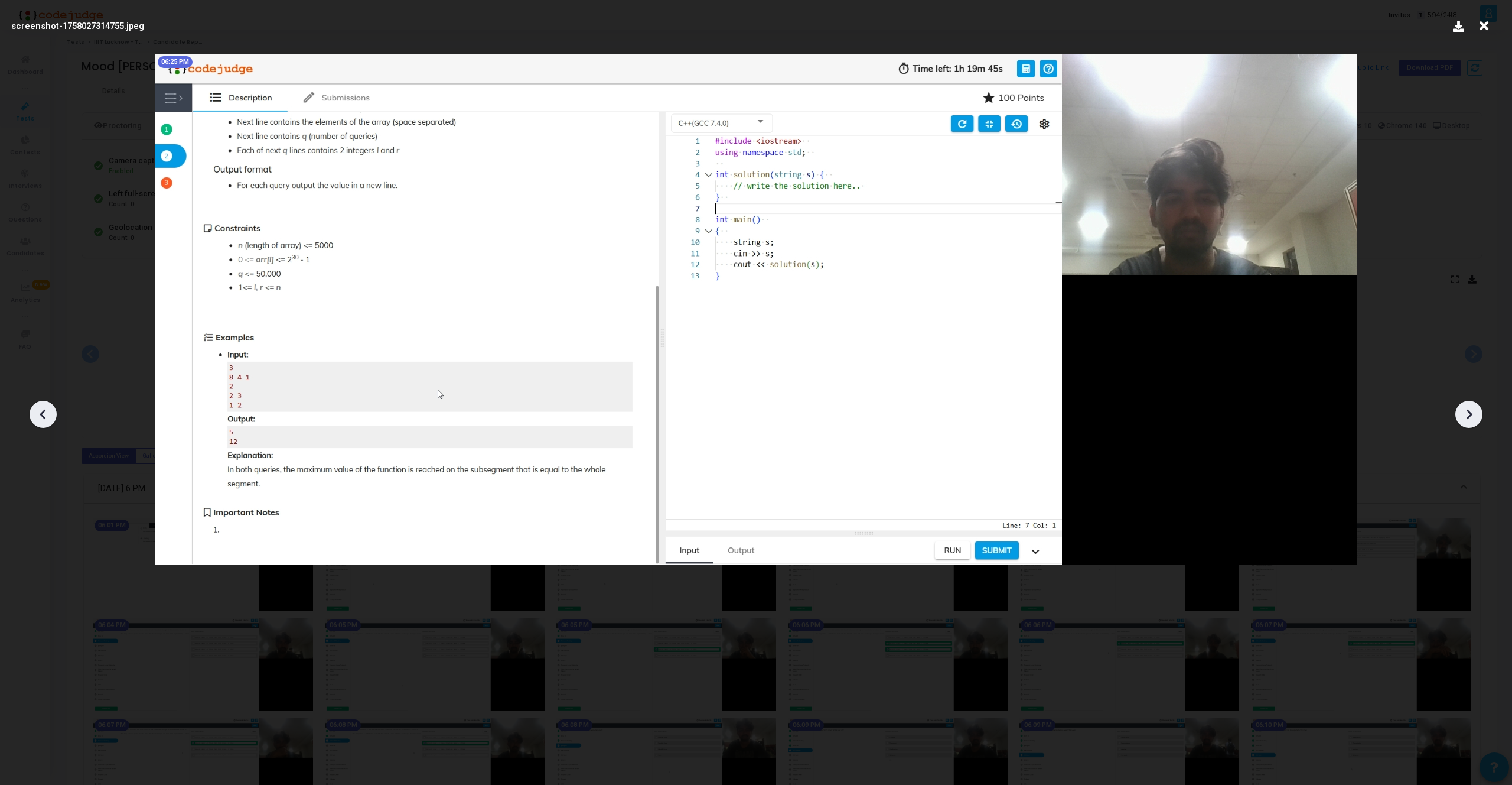
click at [1474, 413] on icon at bounding box center [1468, 414] width 18 height 18
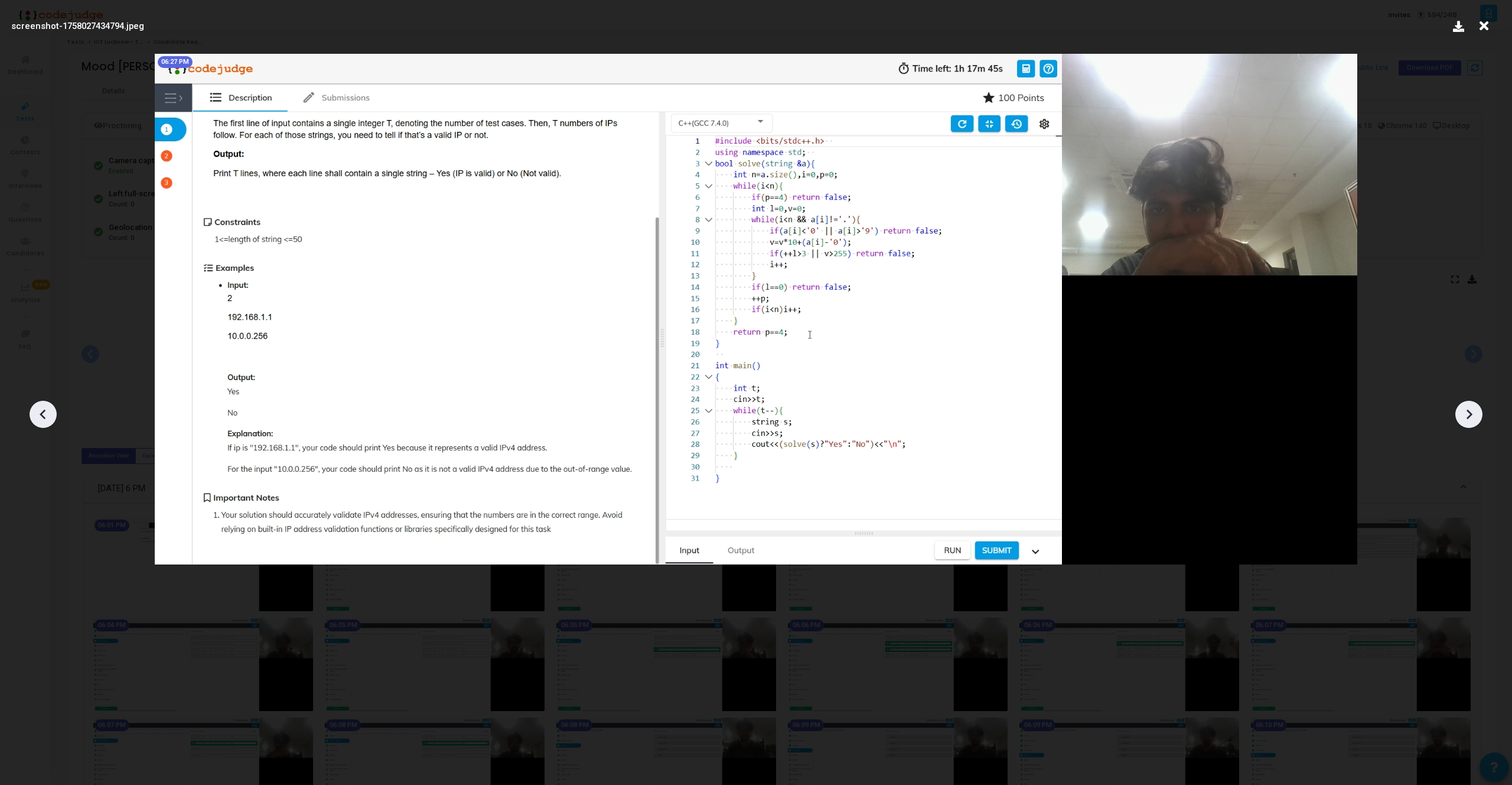
click at [1474, 413] on icon at bounding box center [1468, 414] width 18 height 18
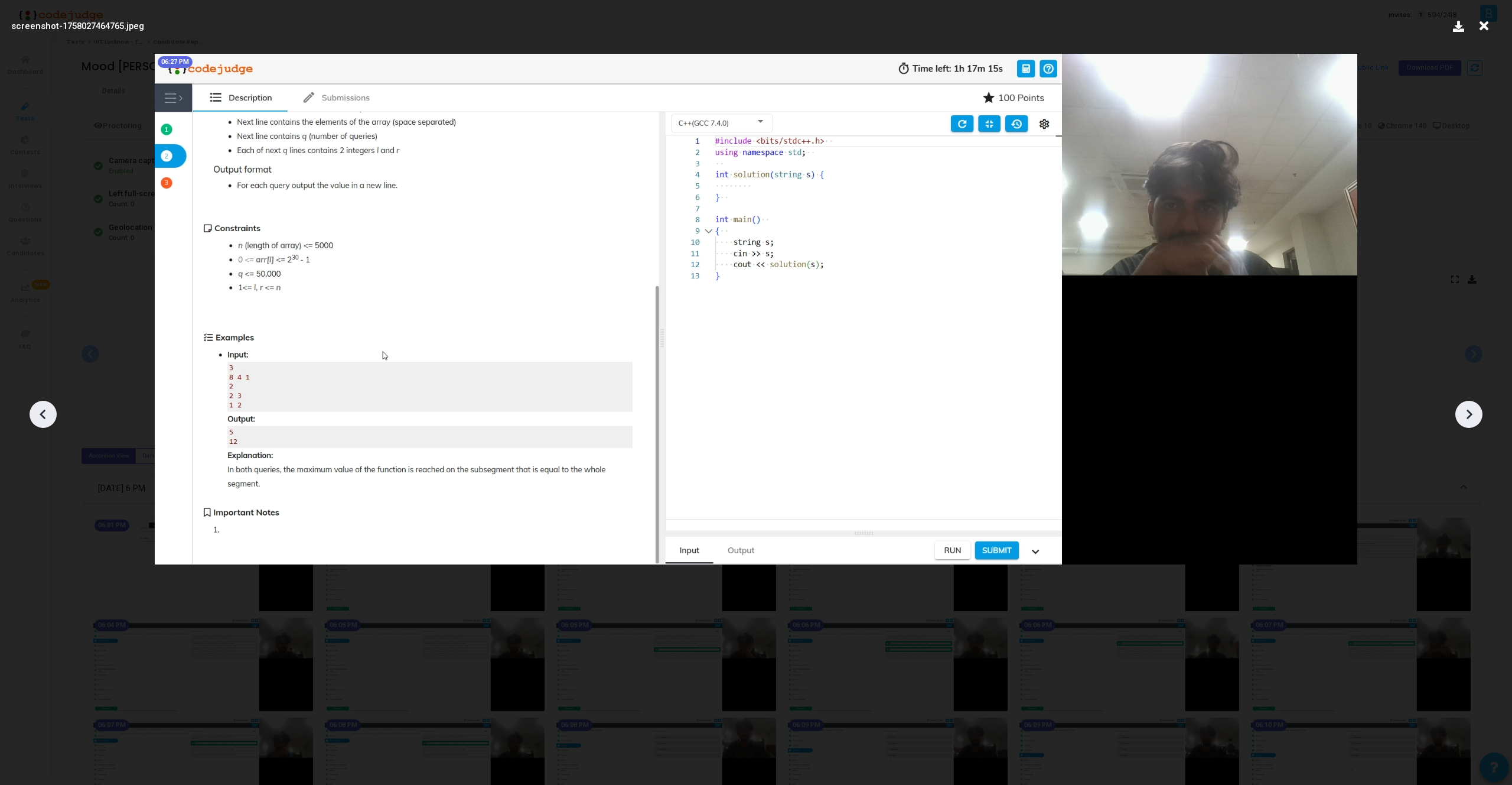
click at [1474, 413] on icon at bounding box center [1468, 414] width 18 height 18
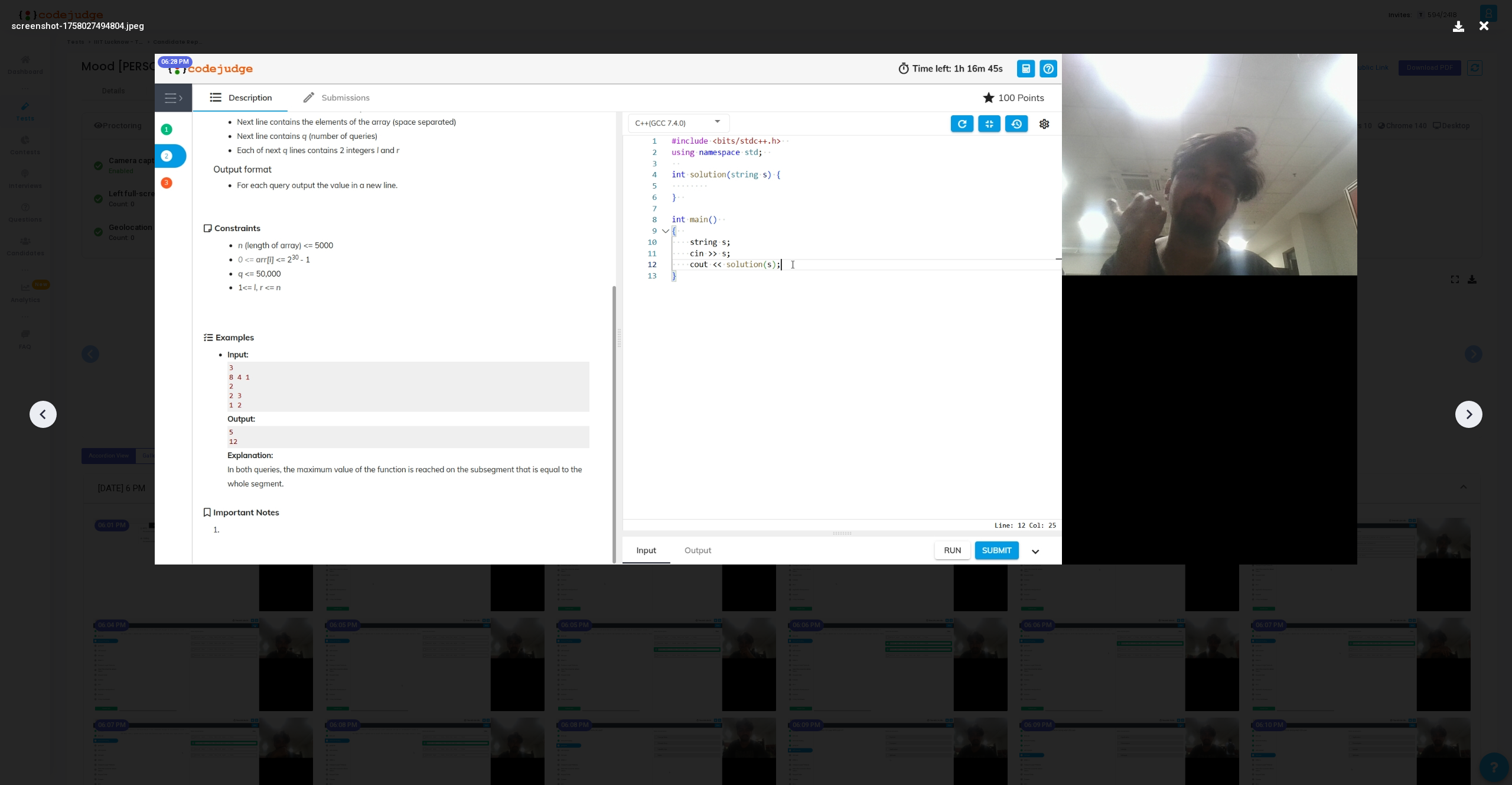
click at [1474, 413] on icon at bounding box center [1468, 414] width 18 height 18
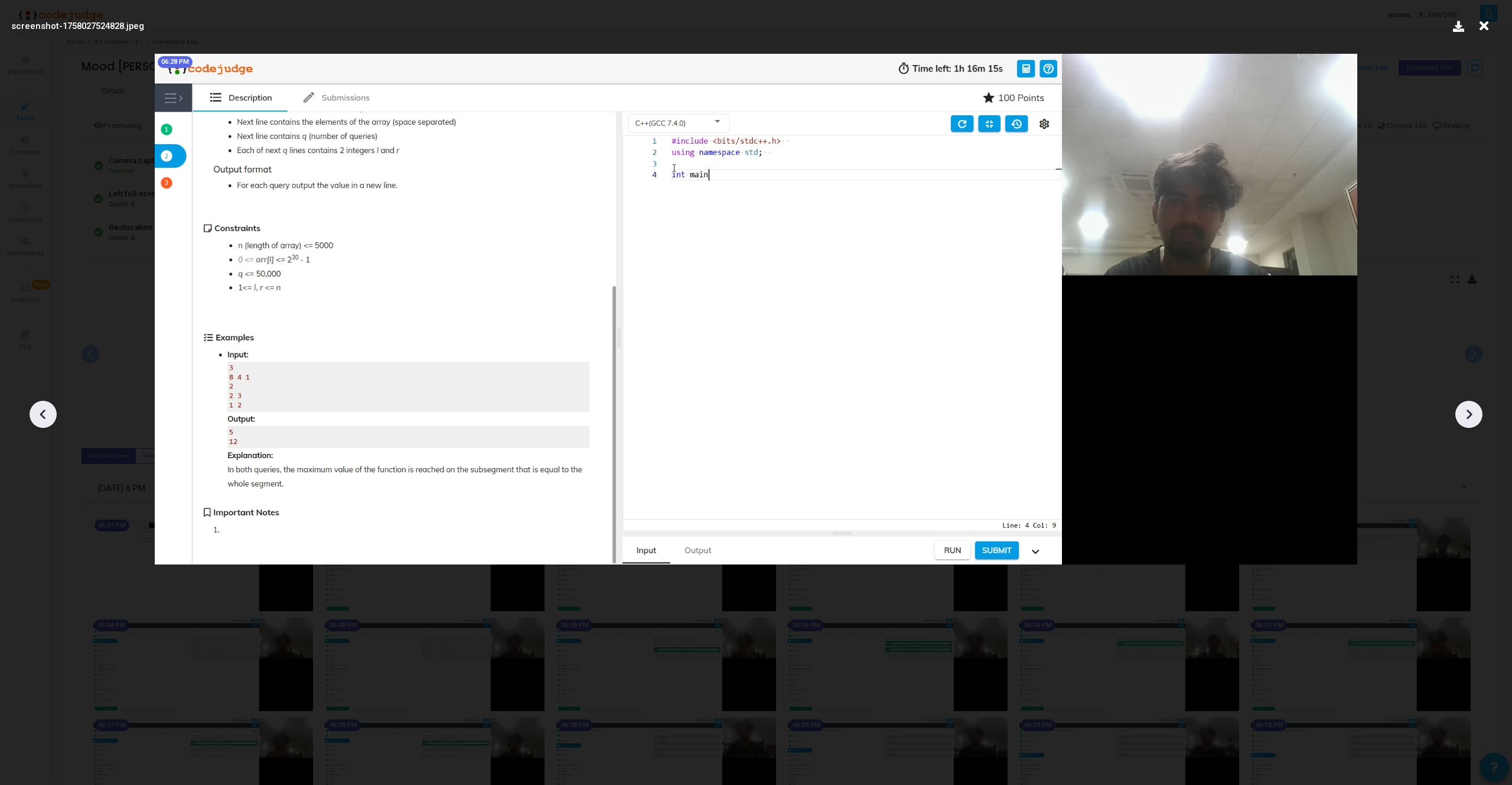
click at [1474, 413] on icon at bounding box center [1468, 414] width 18 height 18
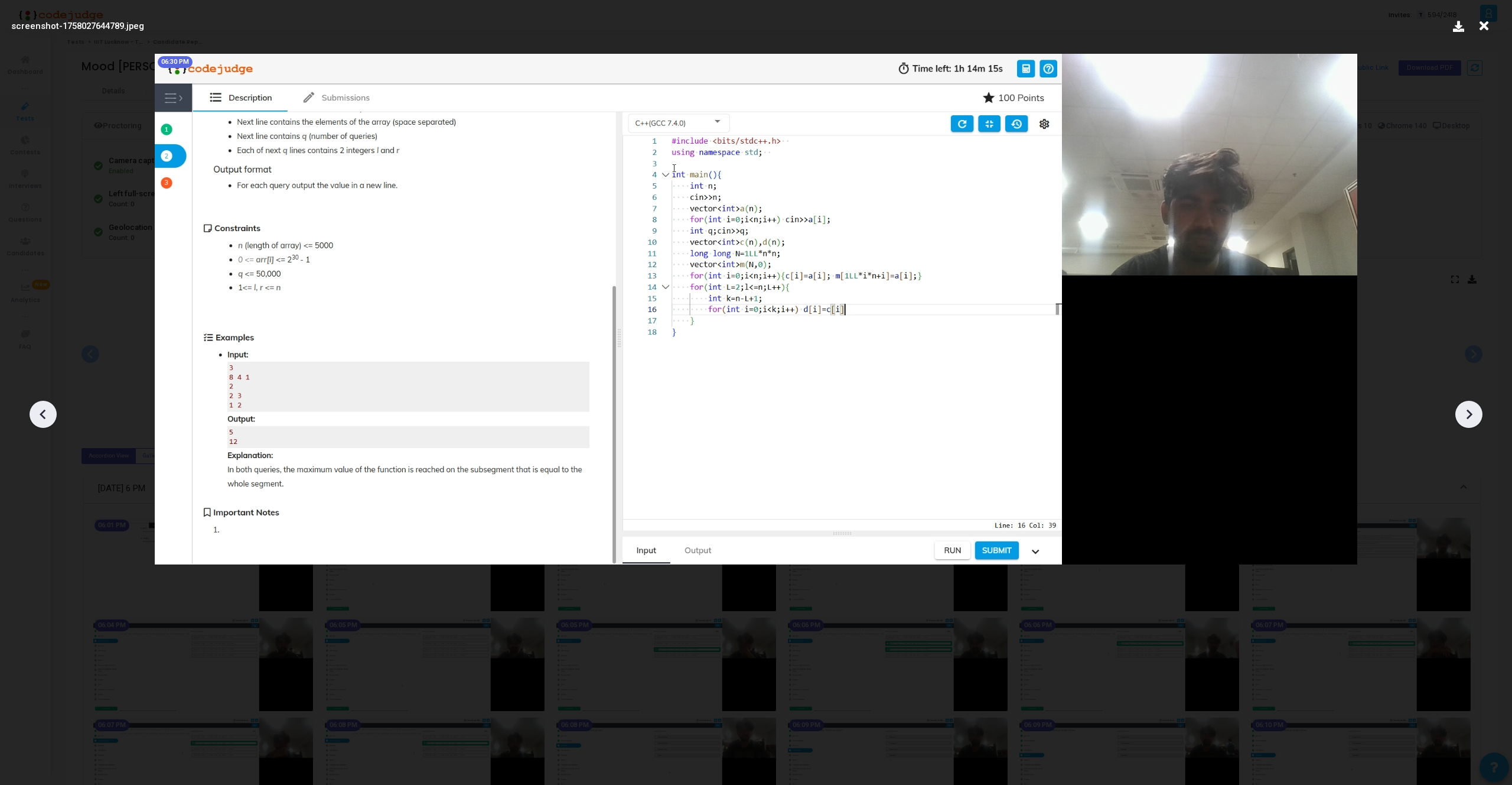
click at [1474, 413] on icon at bounding box center [1468, 414] width 18 height 18
click at [1456, 417] on div at bounding box center [1468, 414] width 27 height 27
click at [1453, 416] on div at bounding box center [756, 410] width 1512 height 749
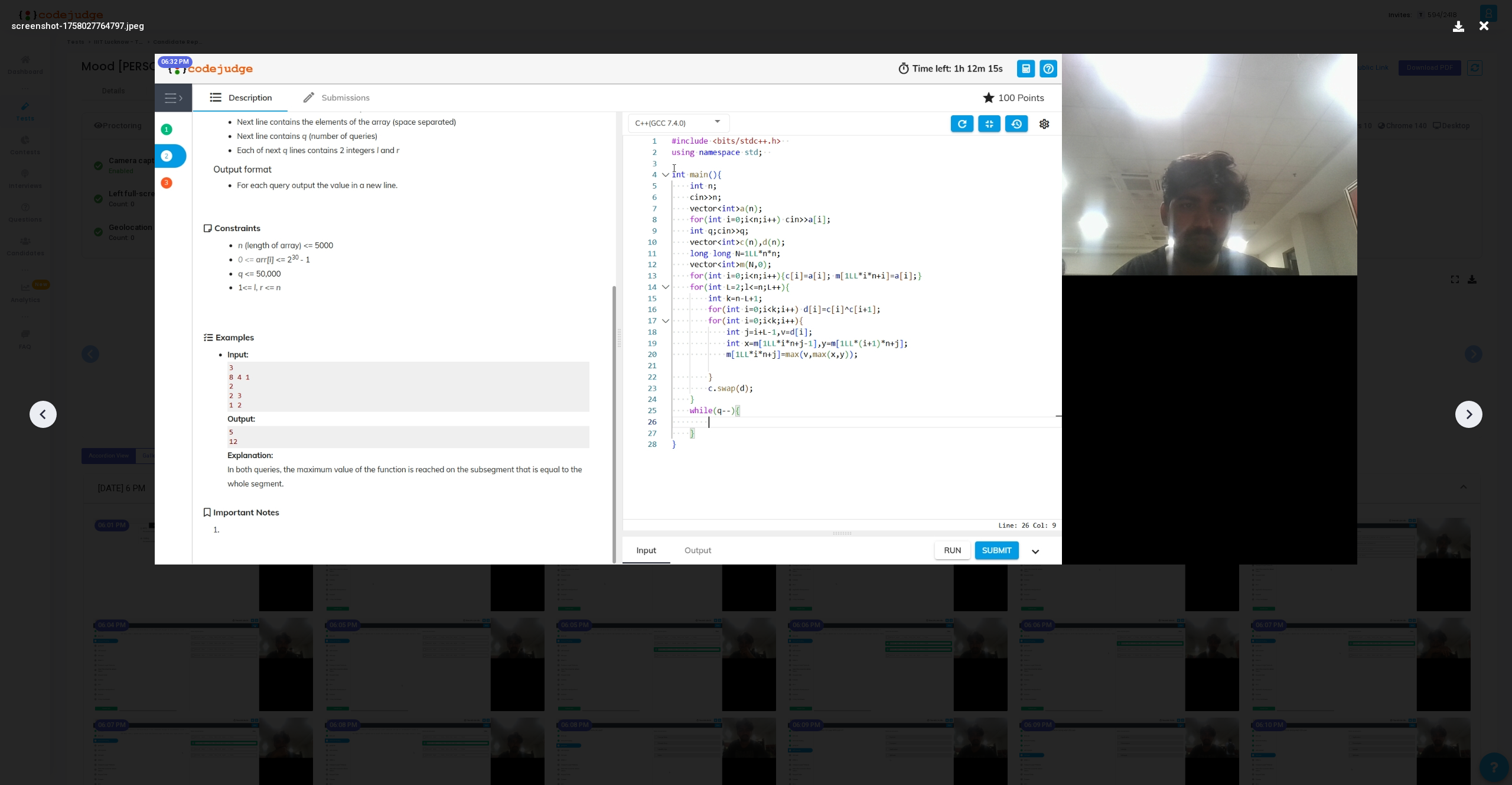
click at [1453, 416] on div at bounding box center [756, 410] width 1512 height 749
click at [1466, 416] on icon at bounding box center [1468, 414] width 18 height 18
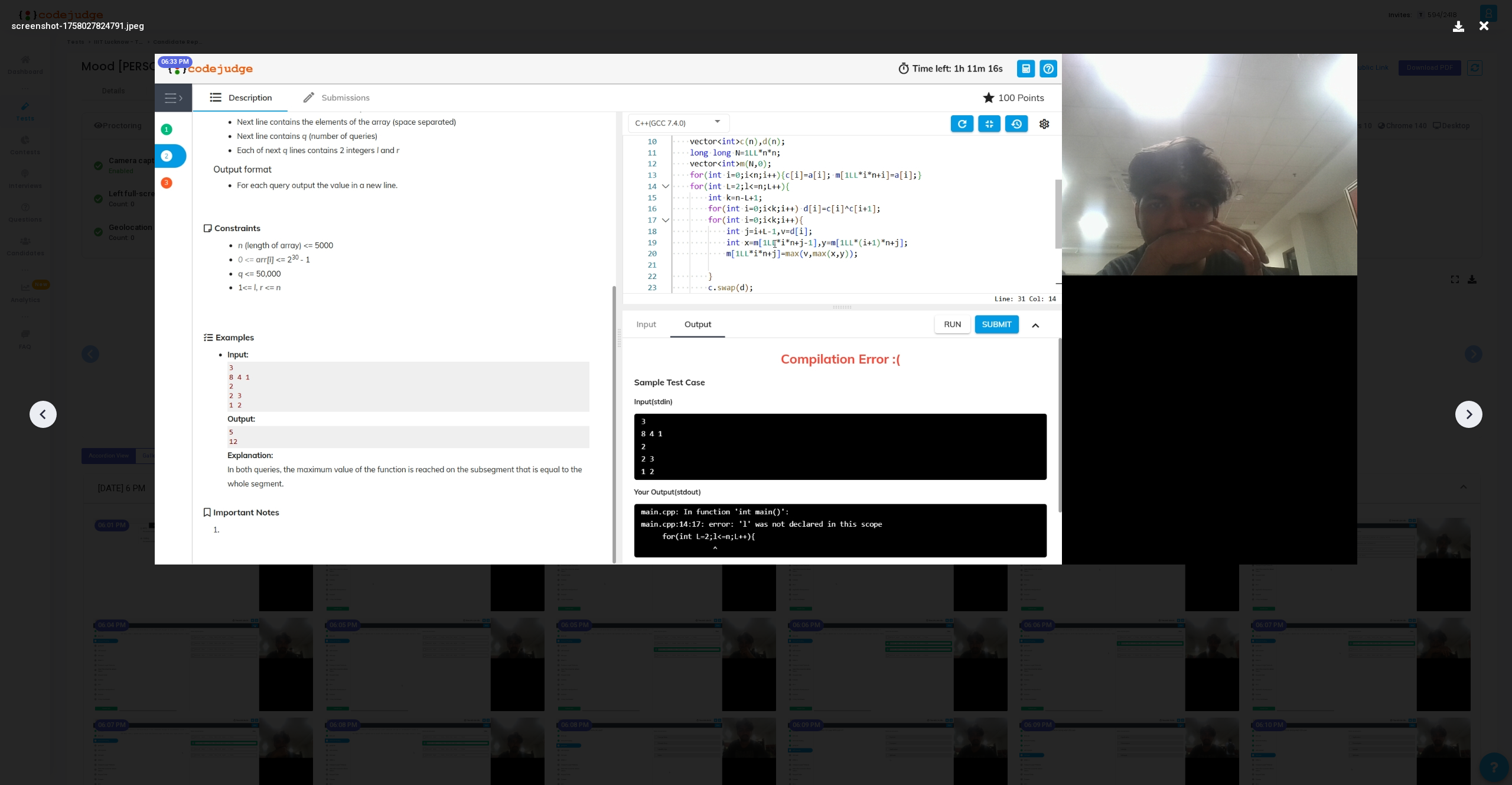
click at [1466, 416] on icon at bounding box center [1468, 414] width 18 height 18
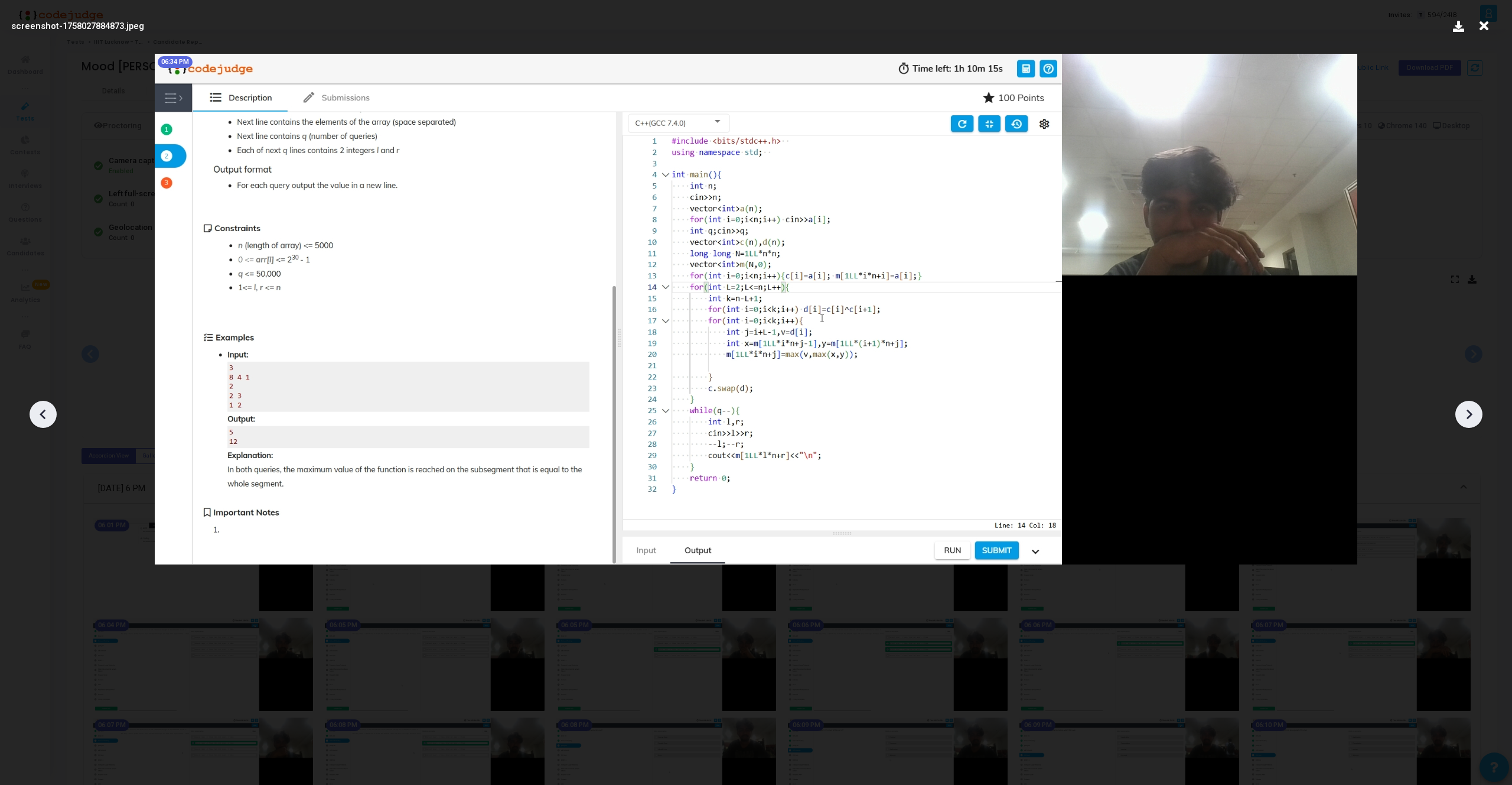
click at [1466, 416] on icon at bounding box center [1468, 414] width 18 height 18
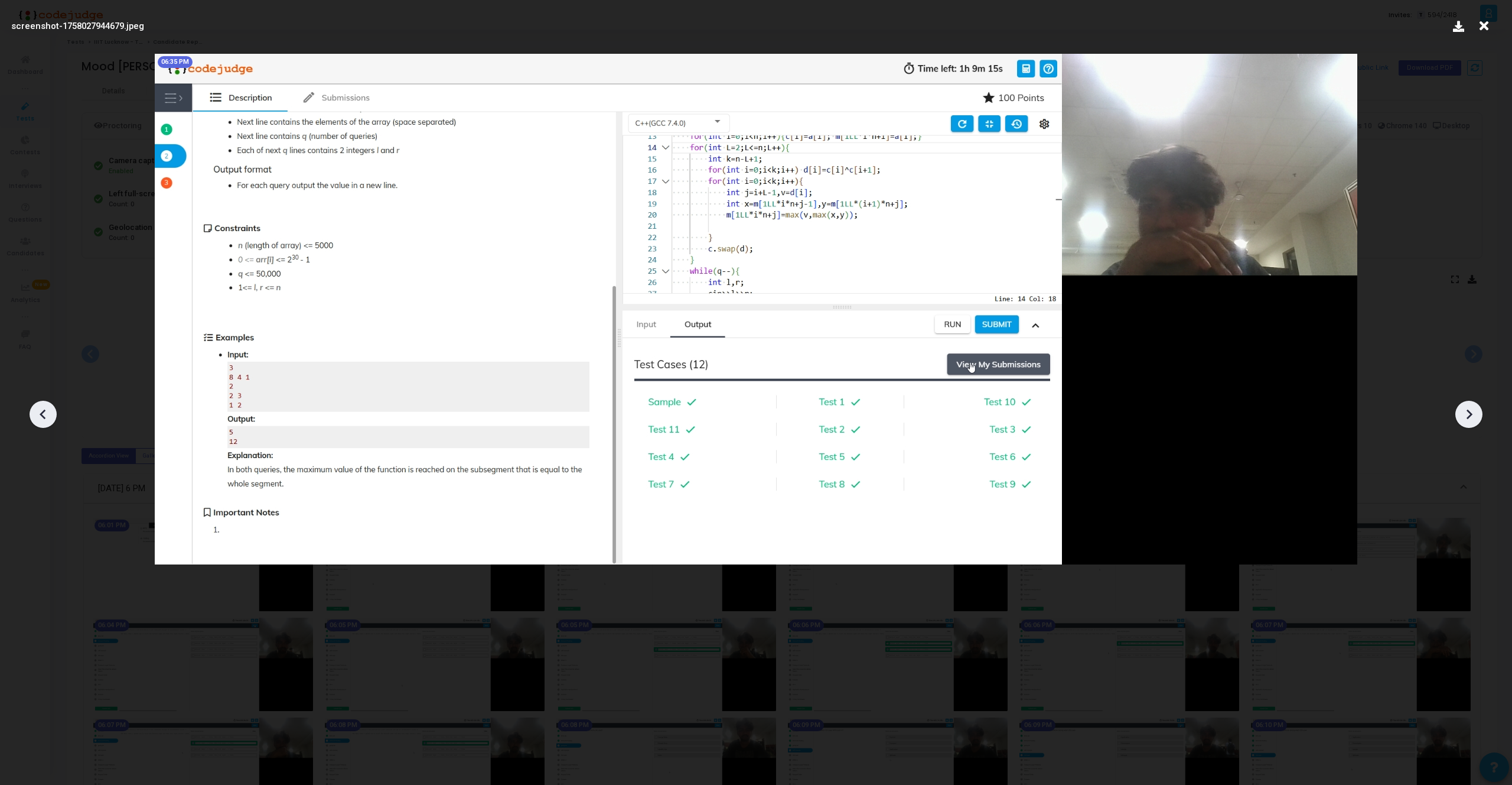
click at [1466, 416] on icon at bounding box center [1468, 414] width 18 height 18
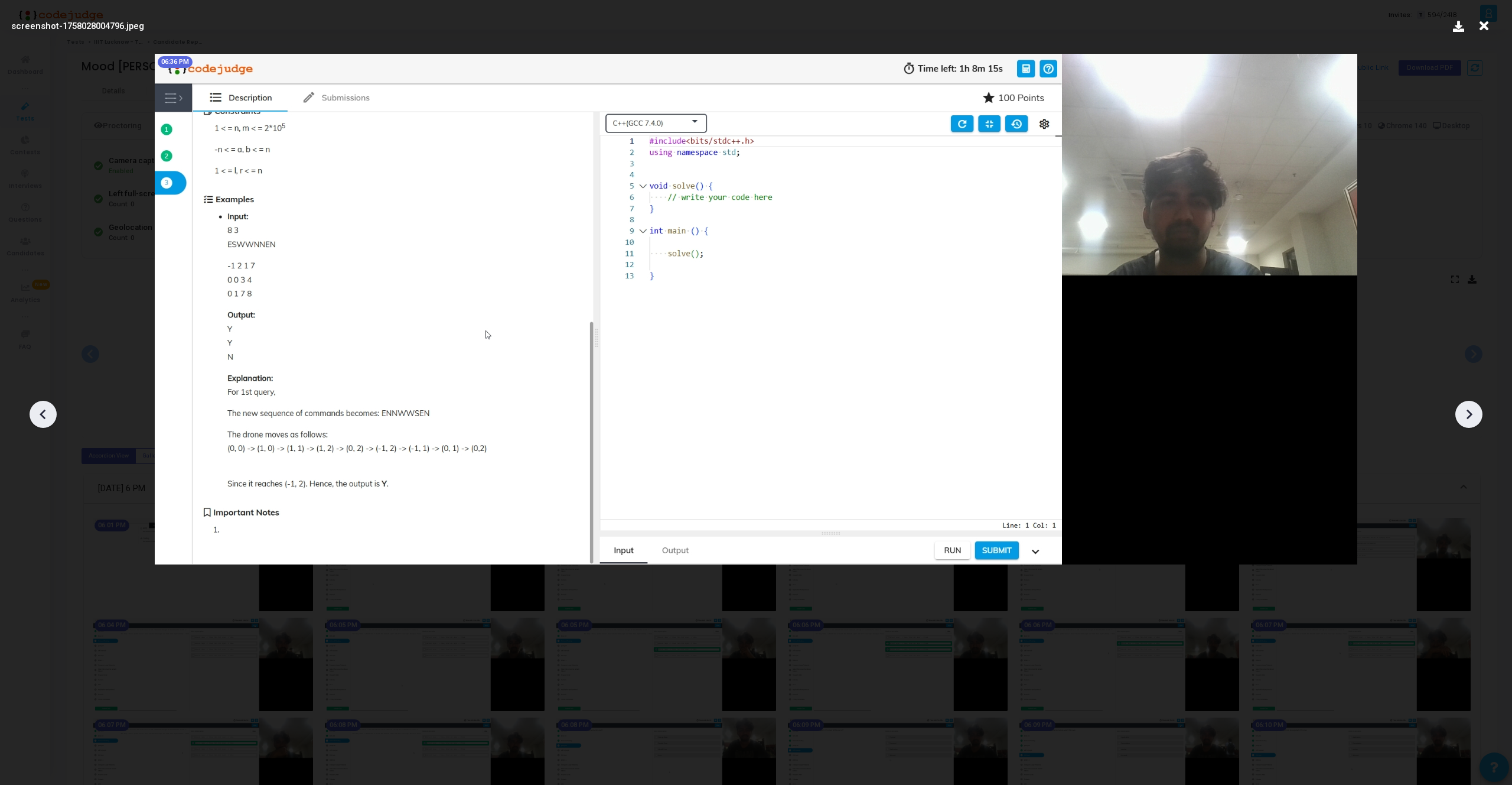
click at [1466, 416] on icon at bounding box center [1468, 414] width 18 height 18
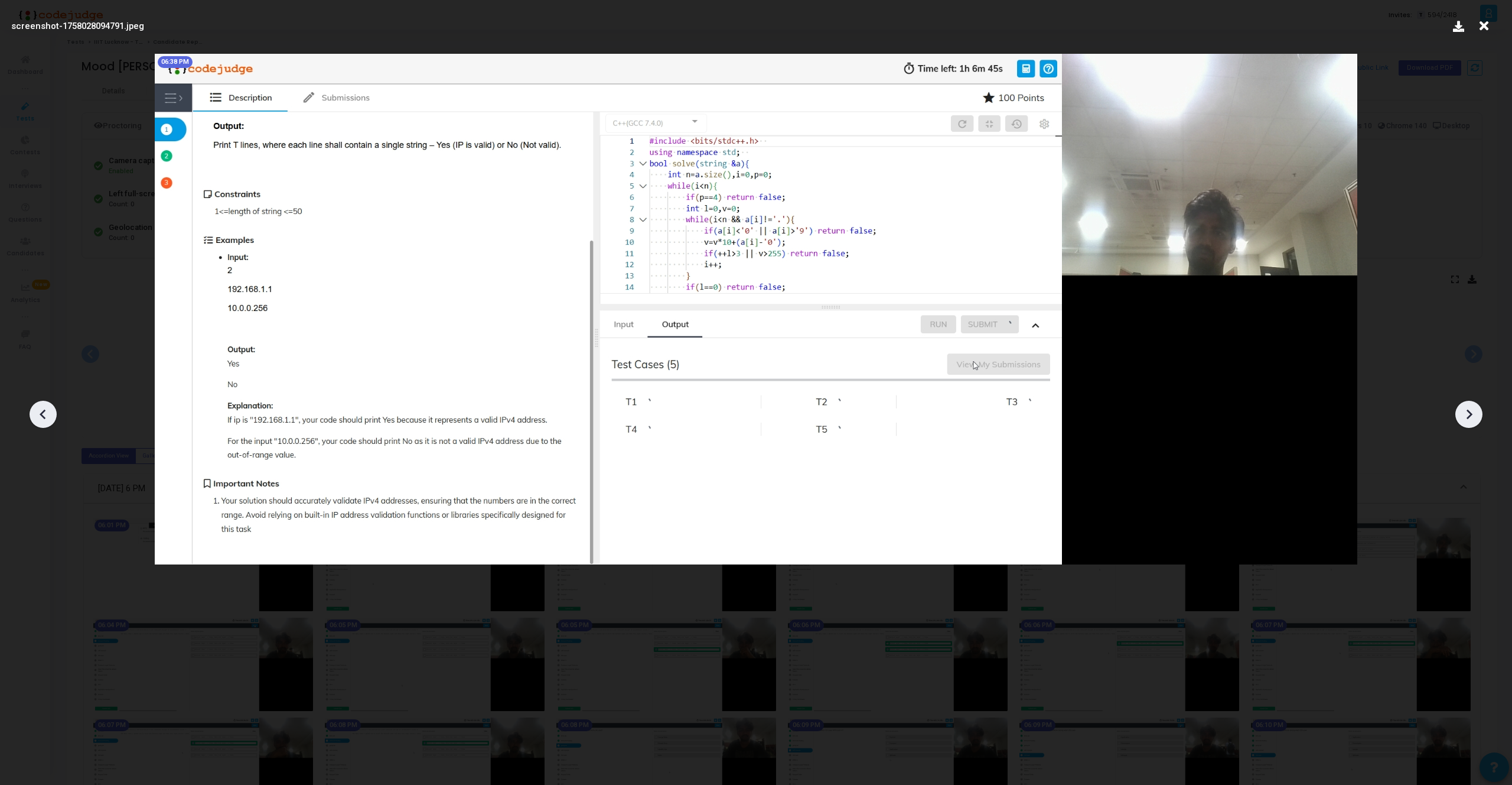
click at [1466, 416] on icon at bounding box center [1468, 414] width 18 height 18
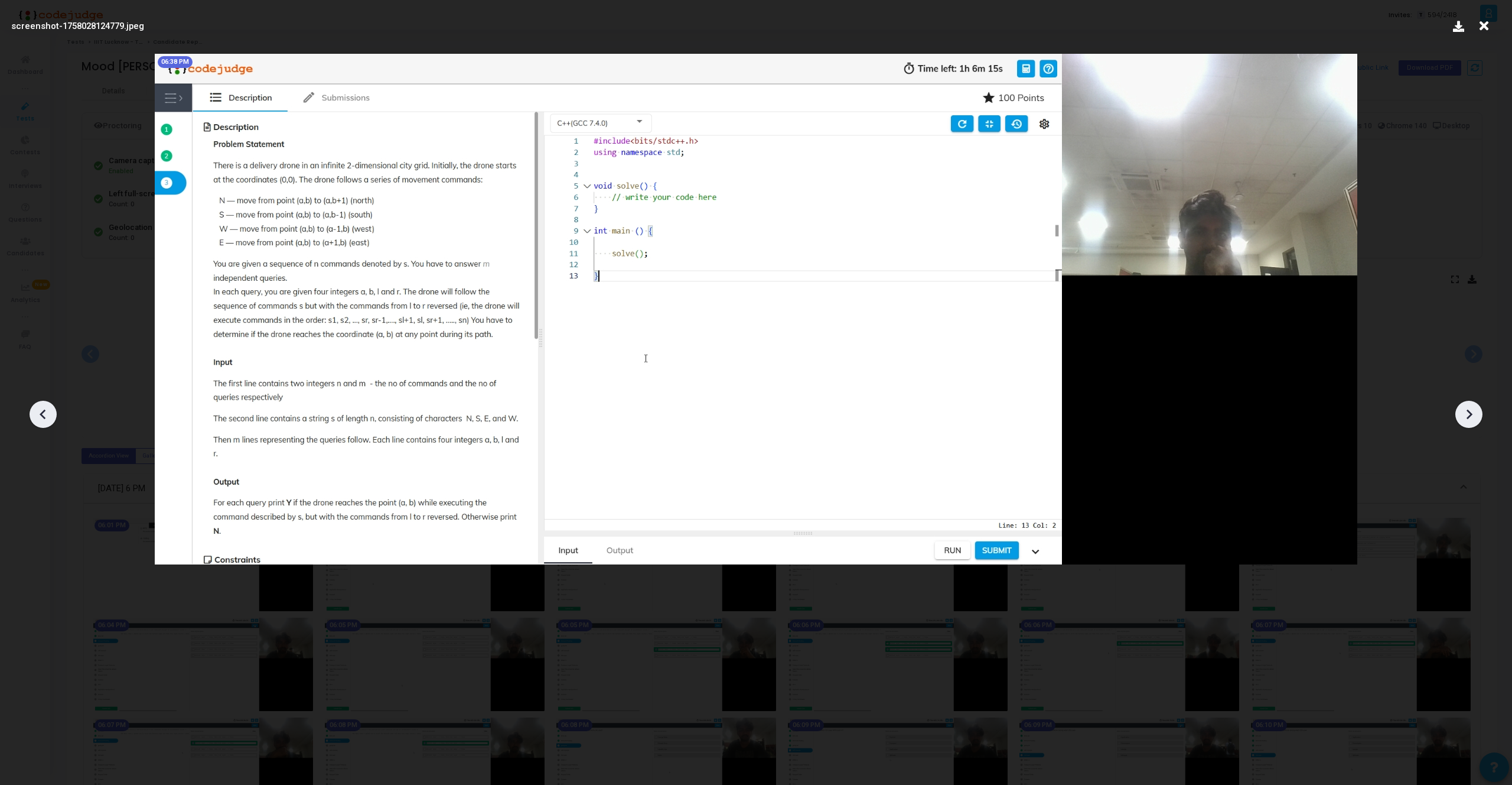
click at [1466, 416] on icon at bounding box center [1468, 414] width 18 height 18
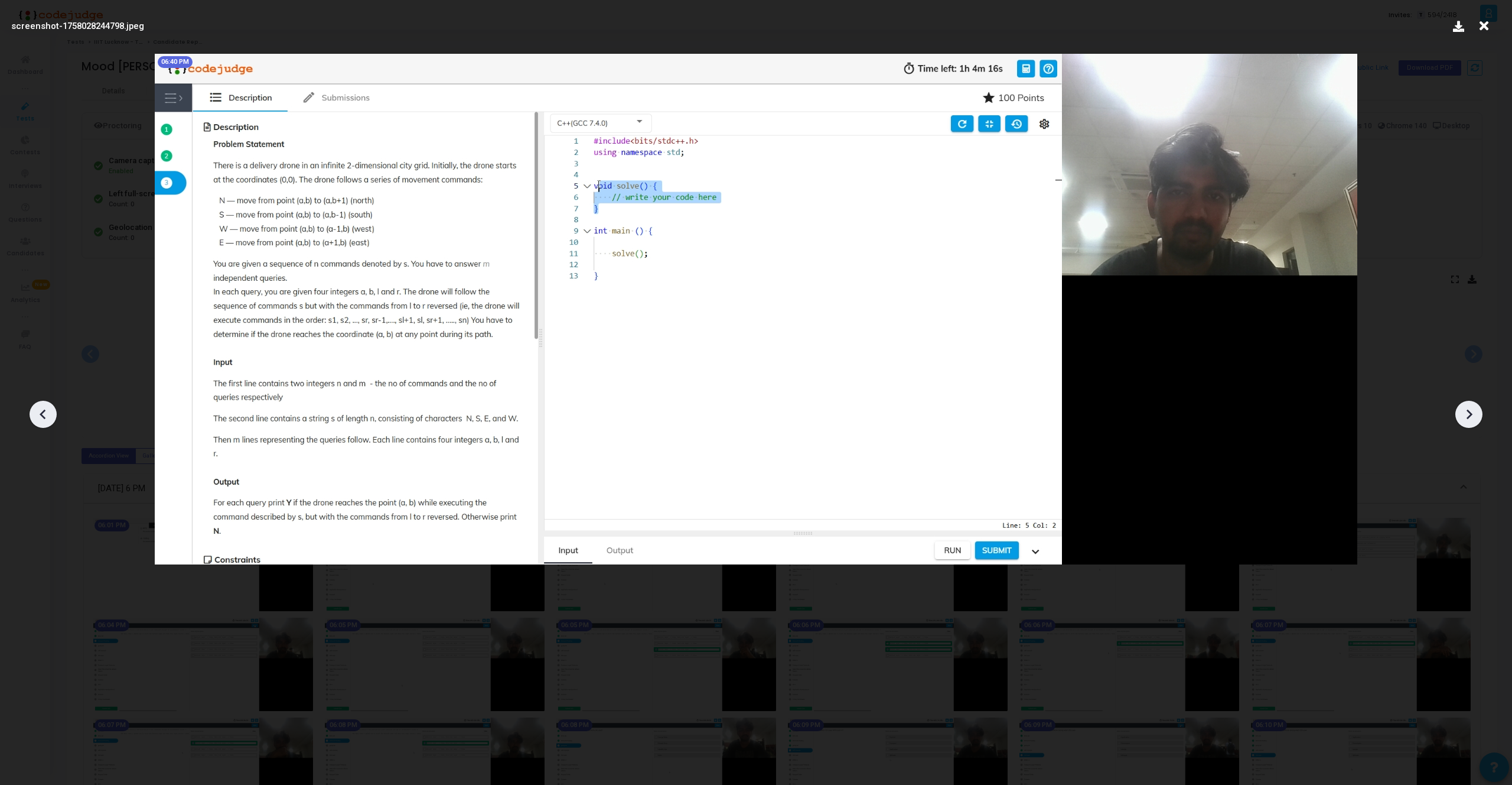
click at [1466, 416] on icon at bounding box center [1468, 414] width 18 height 18
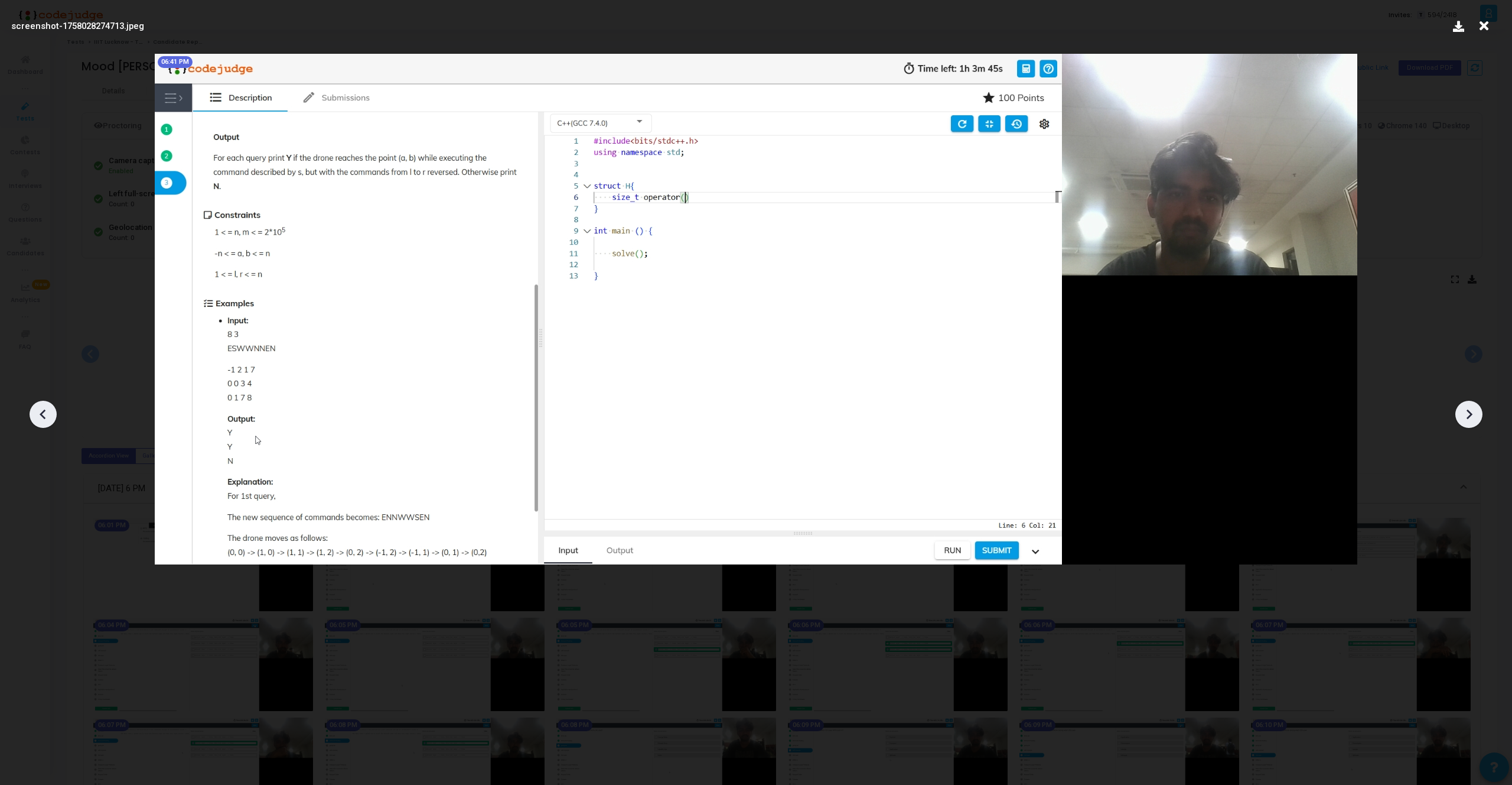
click at [1466, 416] on icon at bounding box center [1468, 414] width 18 height 18
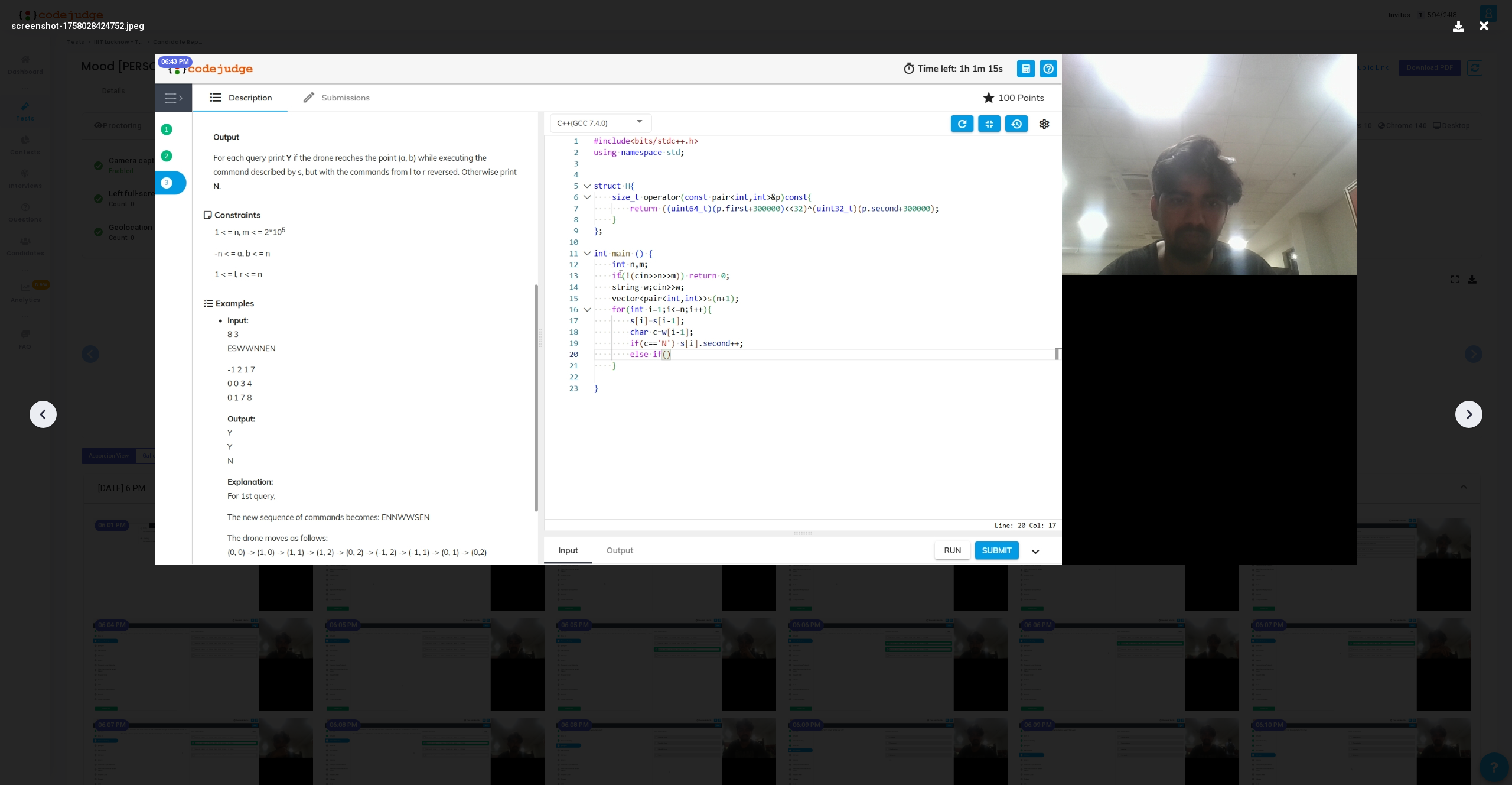
click at [1466, 416] on icon at bounding box center [1468, 414] width 18 height 18
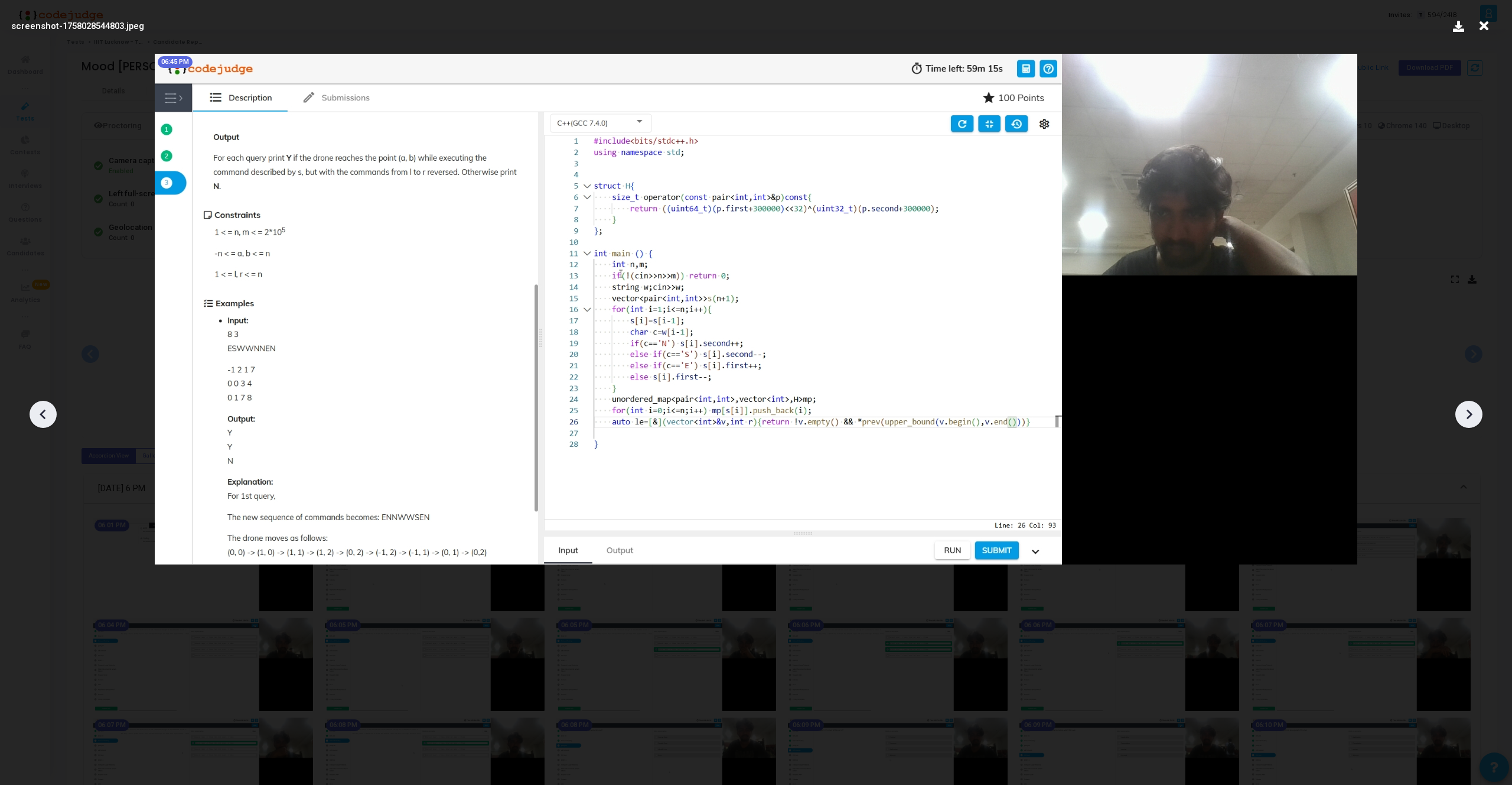
click at [1466, 416] on icon at bounding box center [1468, 414] width 18 height 18
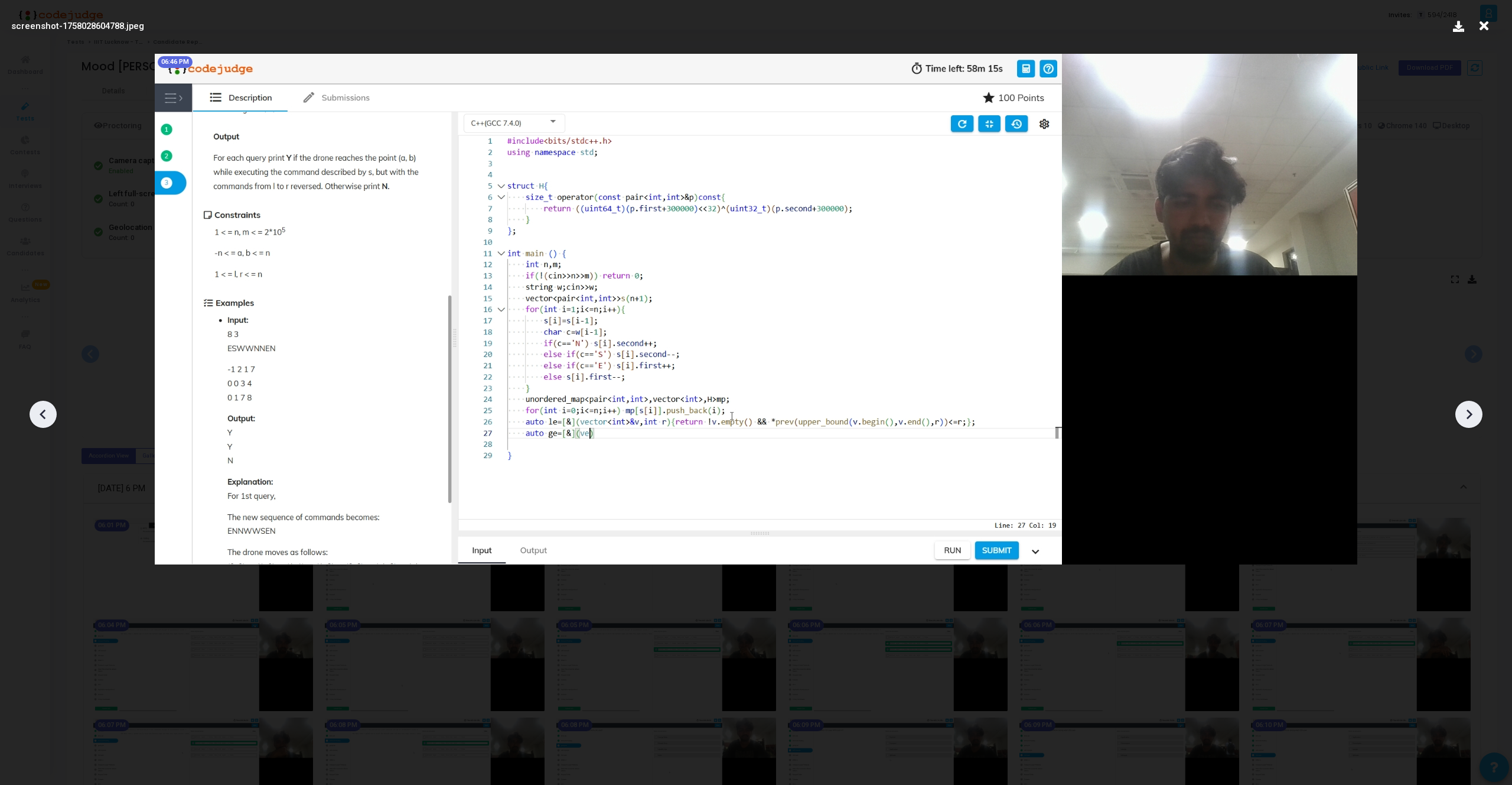
click at [1466, 416] on icon at bounding box center [1468, 414] width 18 height 18
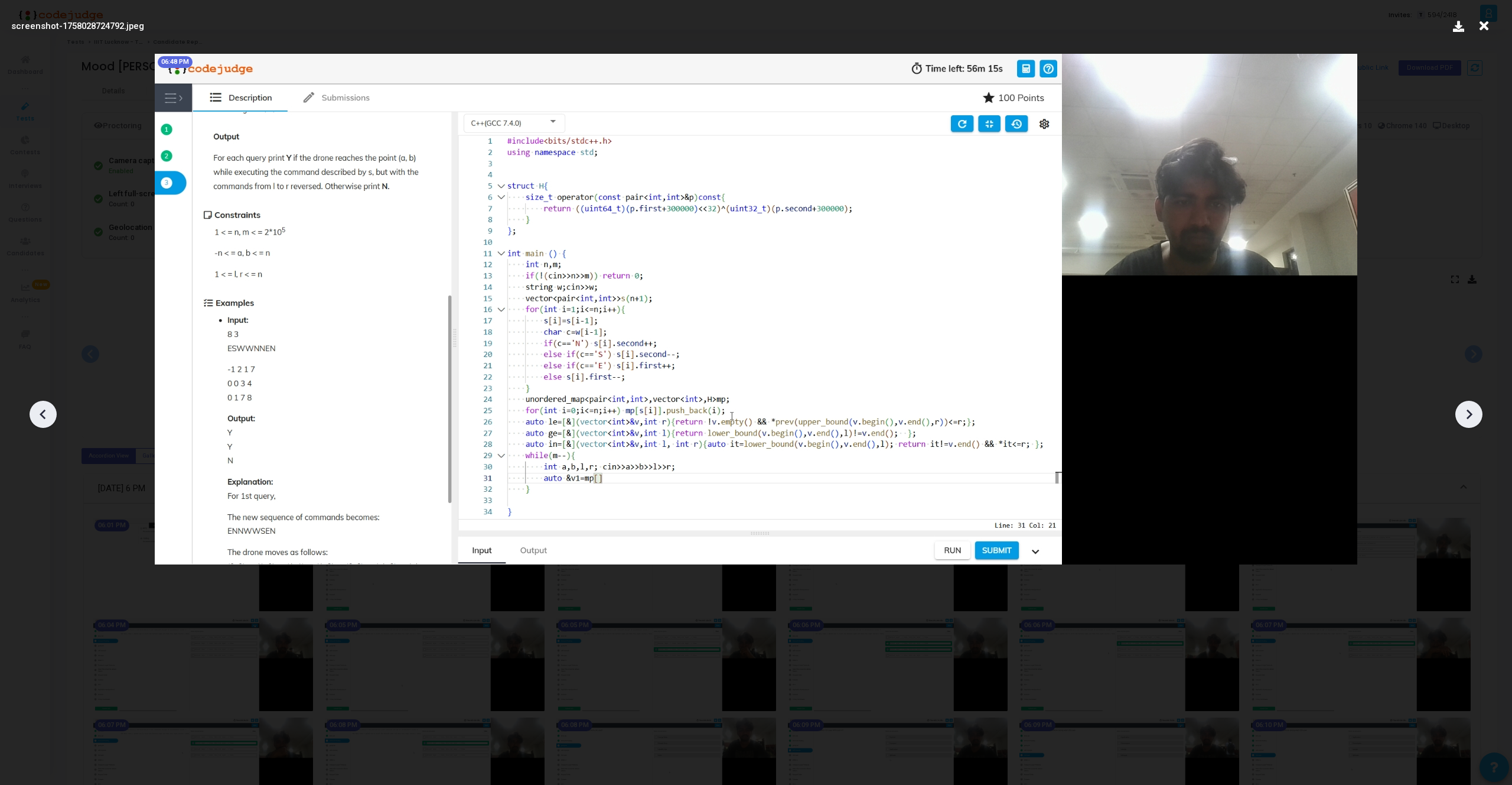
click at [1466, 416] on icon at bounding box center [1468, 414] width 18 height 18
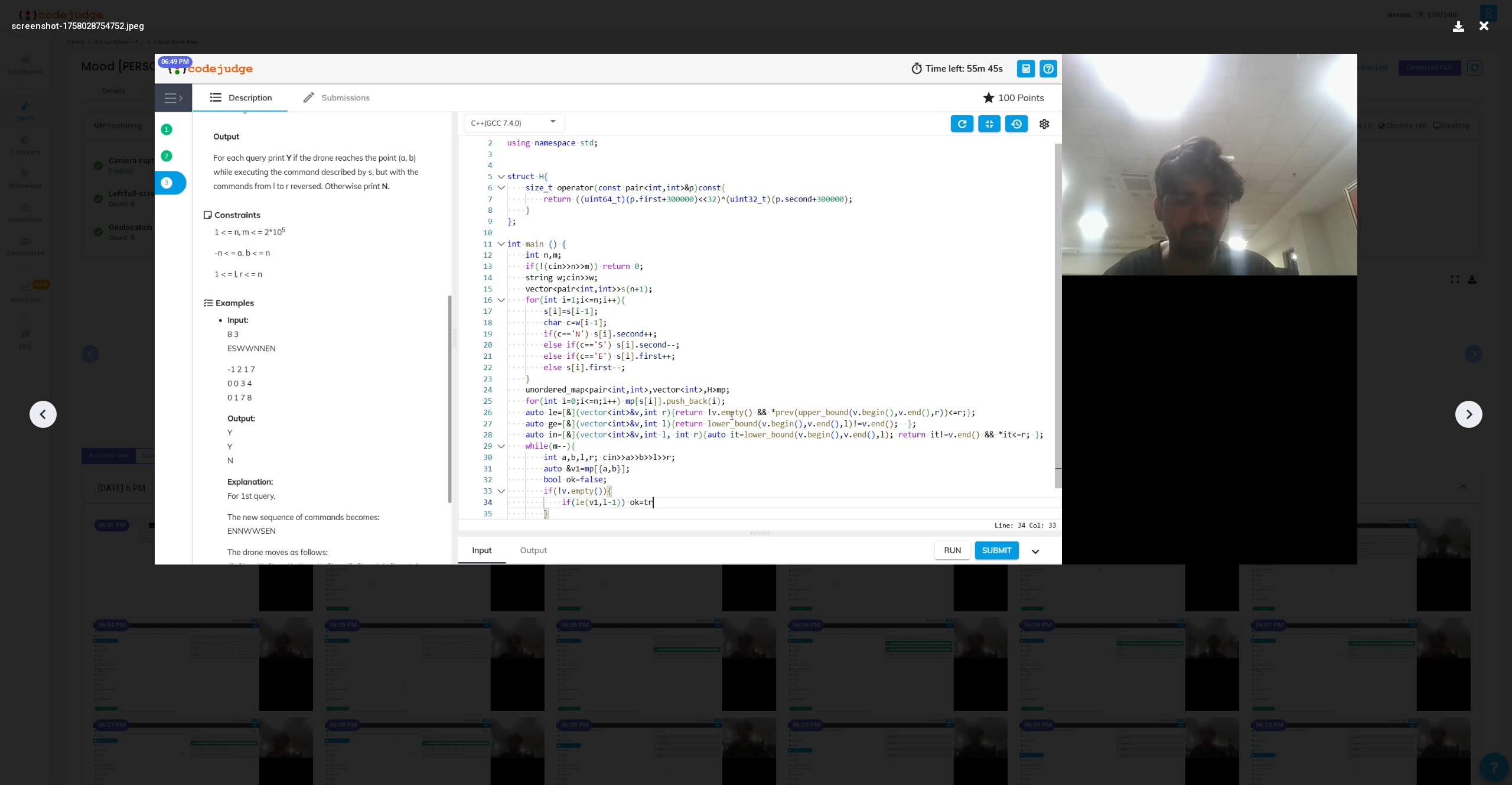
click at [1466, 416] on icon at bounding box center [1468, 414] width 18 height 18
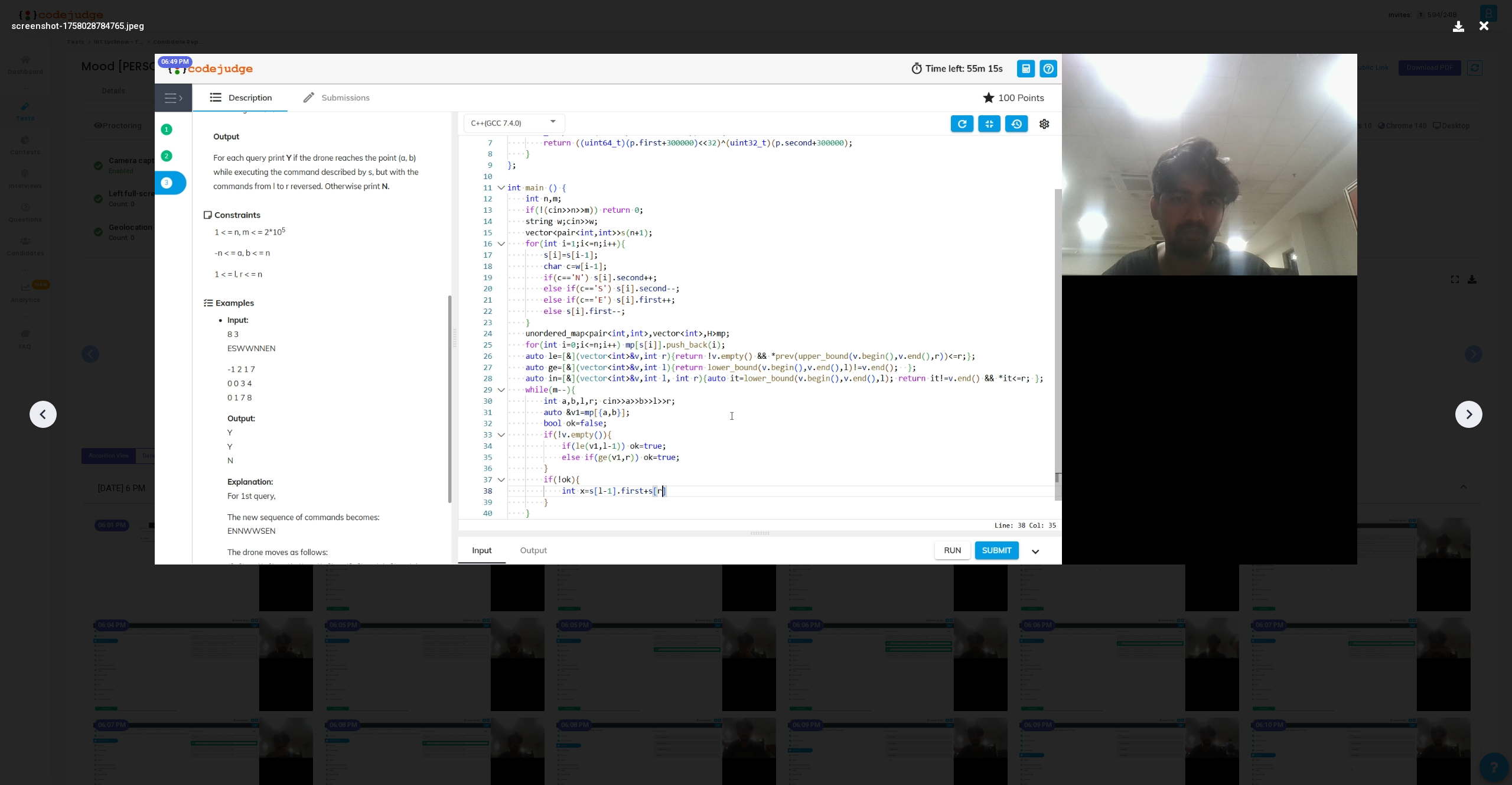
click at [1466, 416] on icon at bounding box center [1468, 414] width 18 height 18
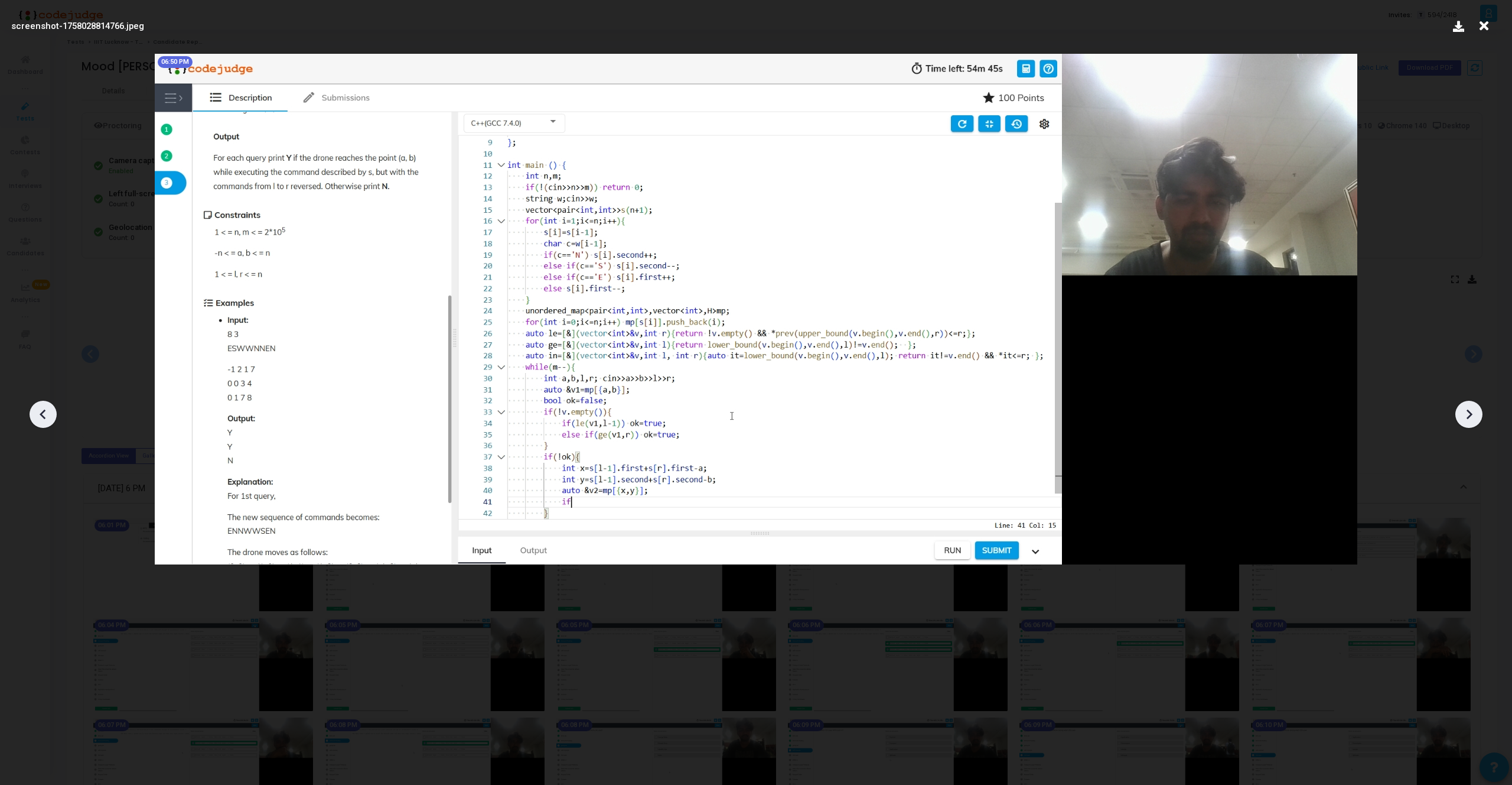
click at [1466, 416] on icon at bounding box center [1468, 414] width 18 height 18
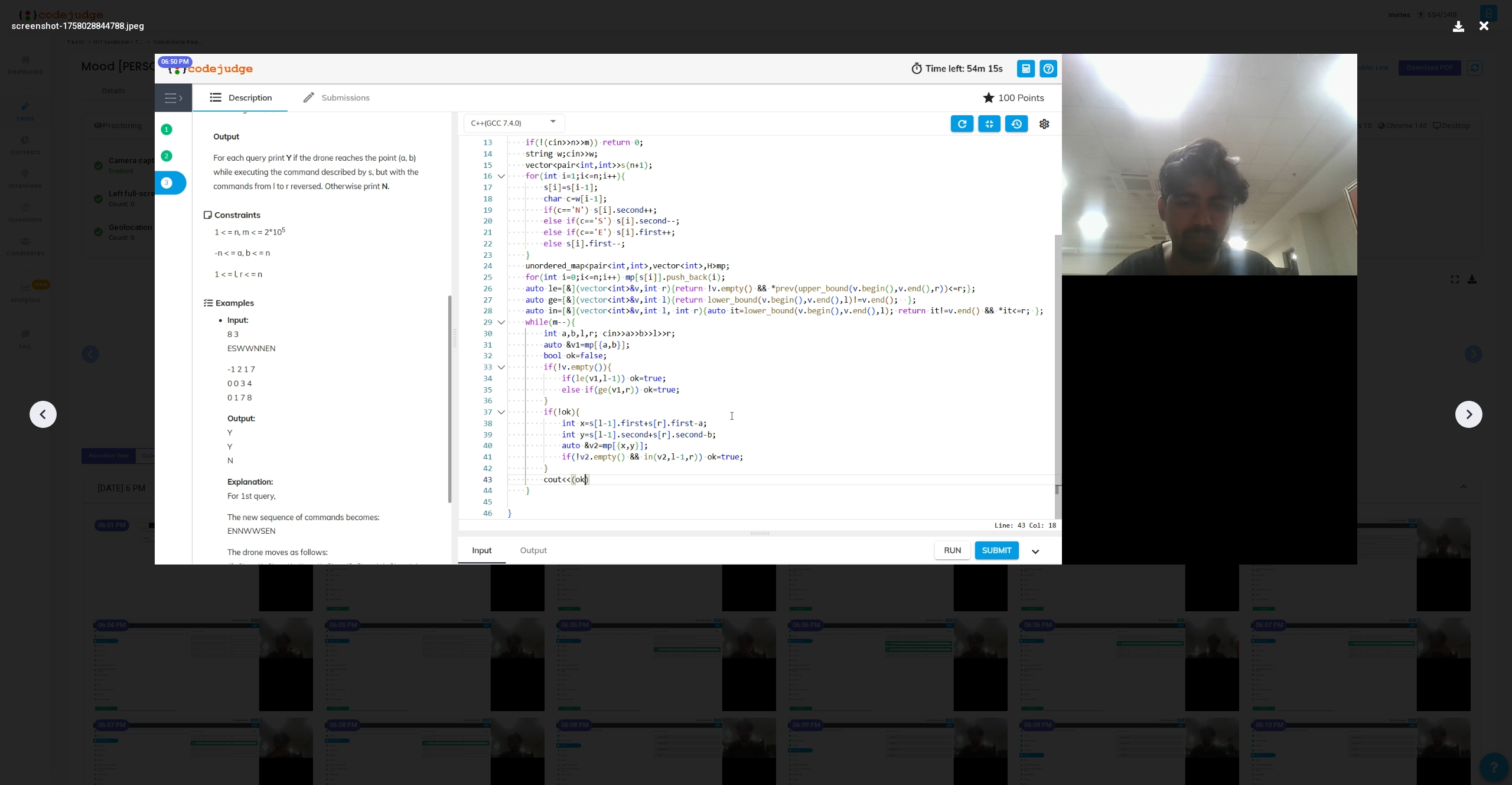
click at [1466, 416] on icon at bounding box center [1468, 414] width 18 height 18
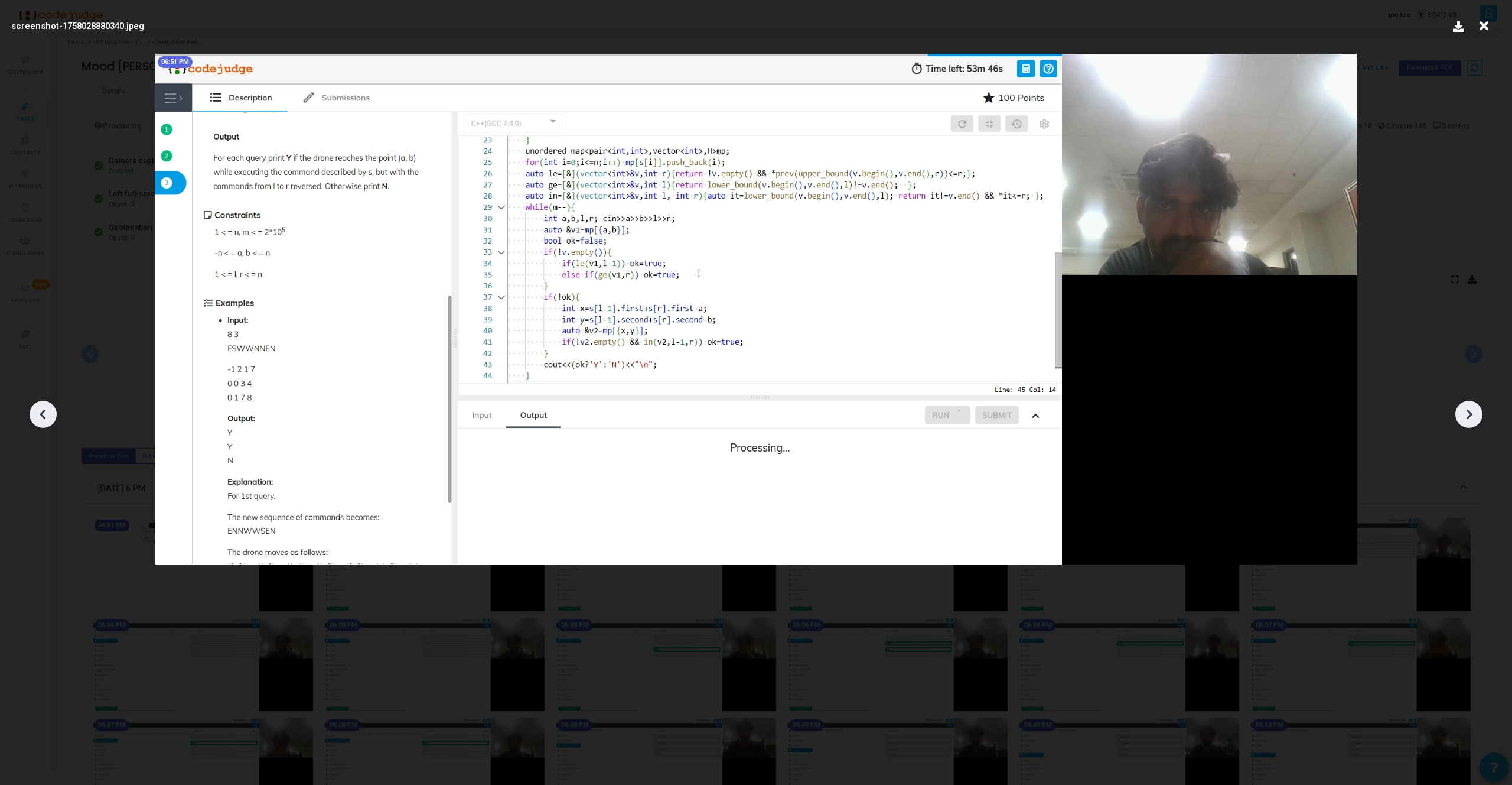
click at [1466, 416] on icon at bounding box center [1468, 414] width 18 height 18
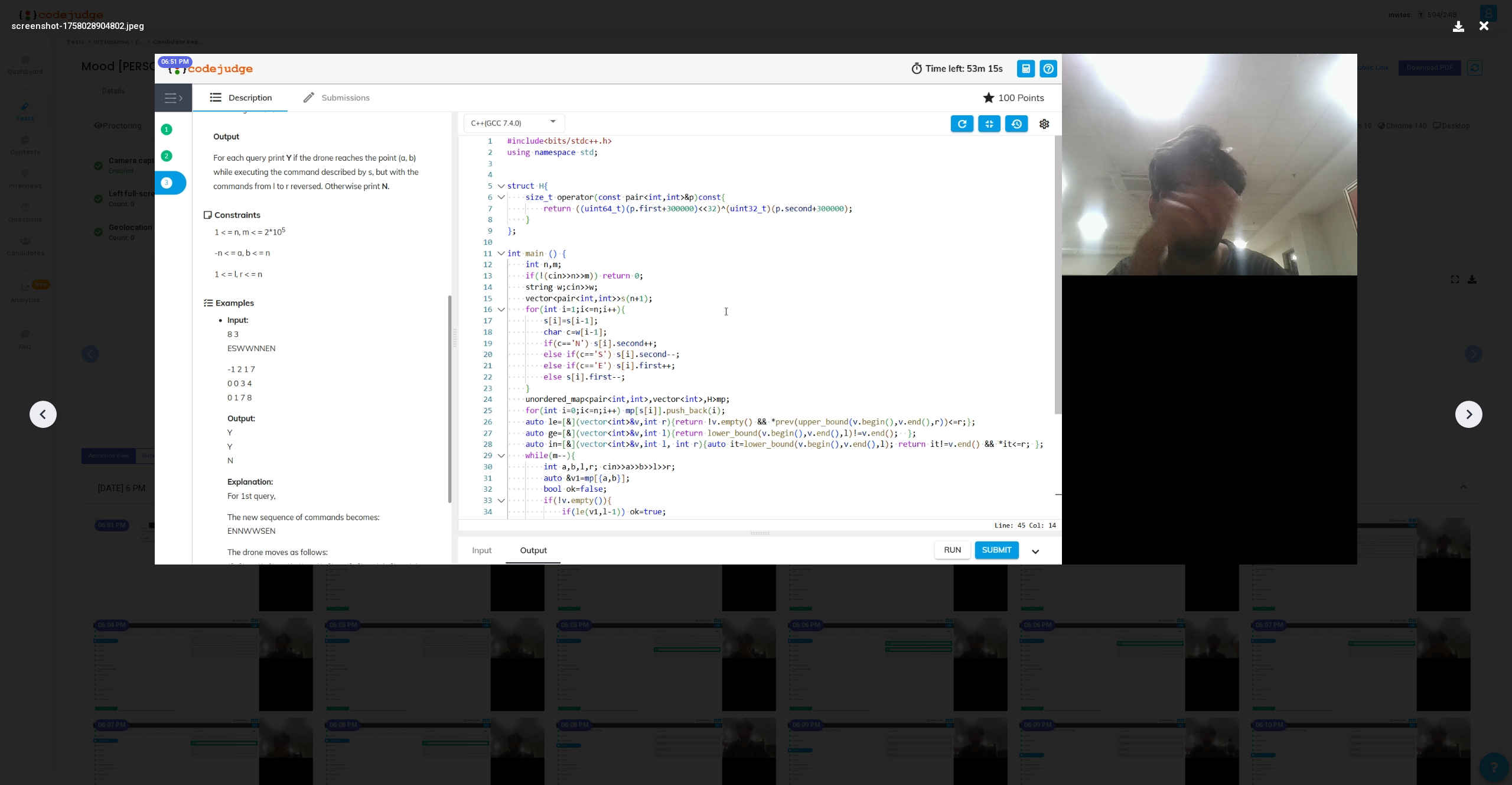
click at [1466, 416] on icon at bounding box center [1468, 414] width 18 height 18
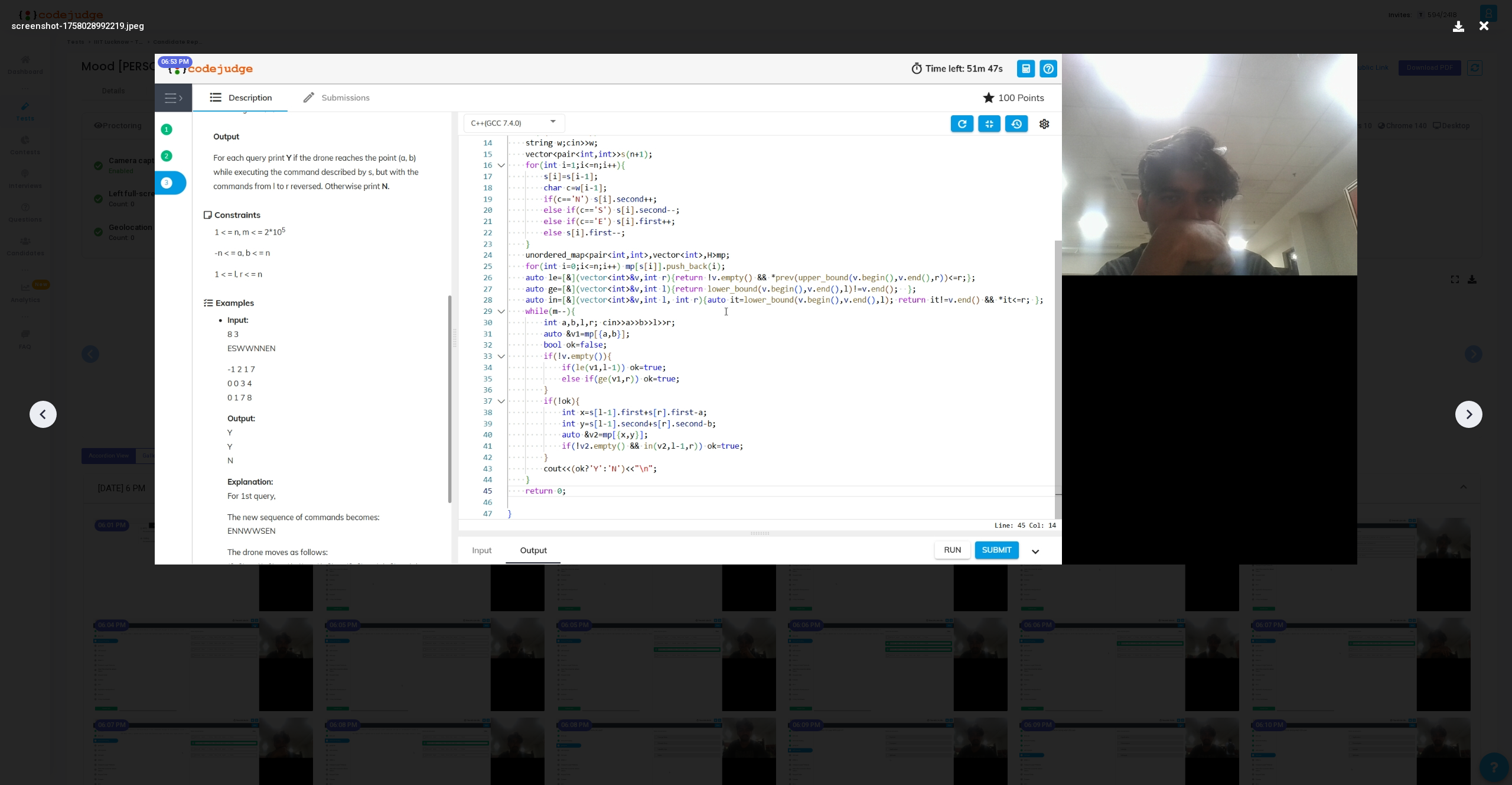
click at [1466, 416] on icon at bounding box center [1468, 414] width 18 height 18
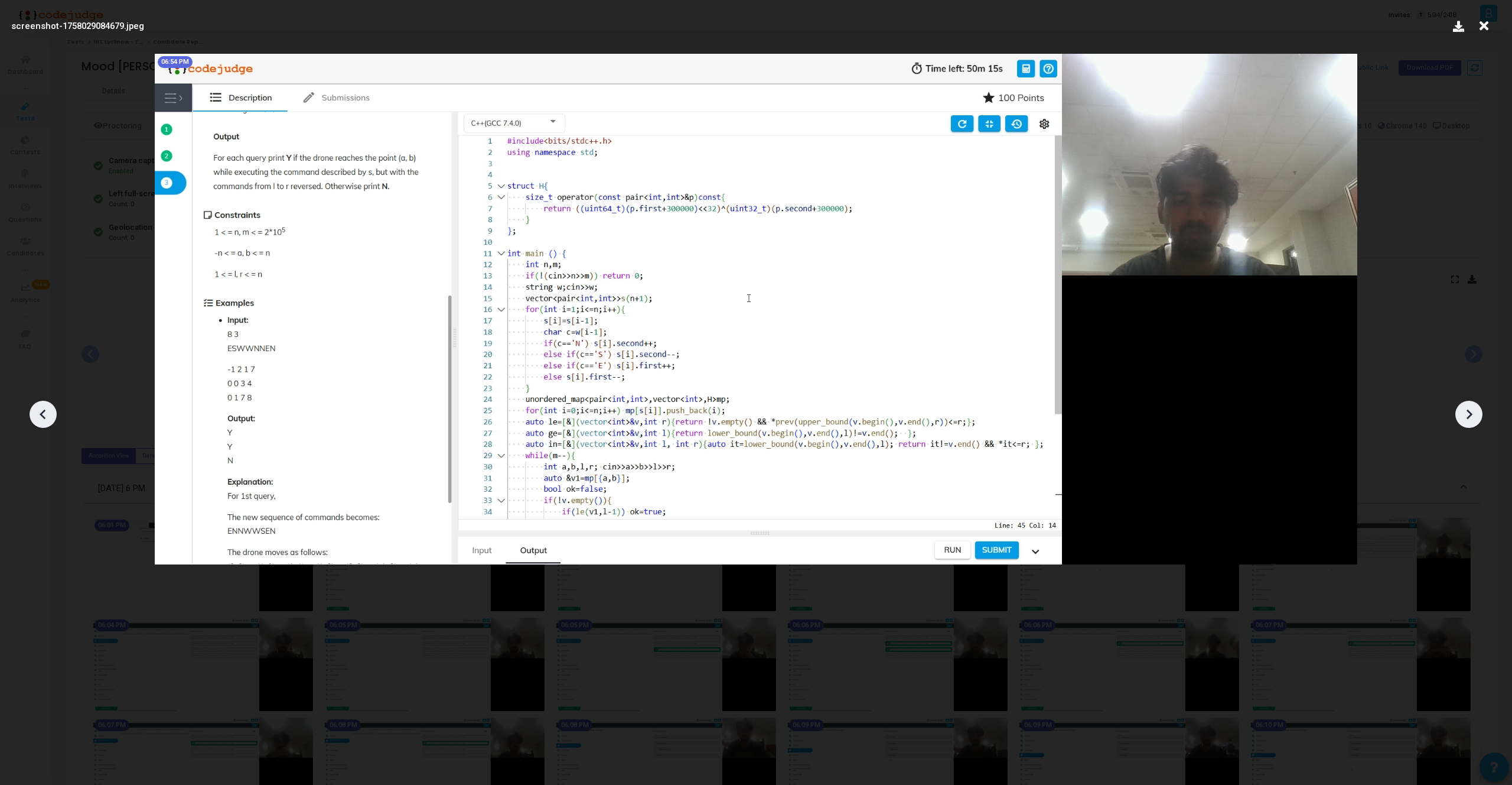
click at [1466, 416] on icon at bounding box center [1468, 414] width 18 height 18
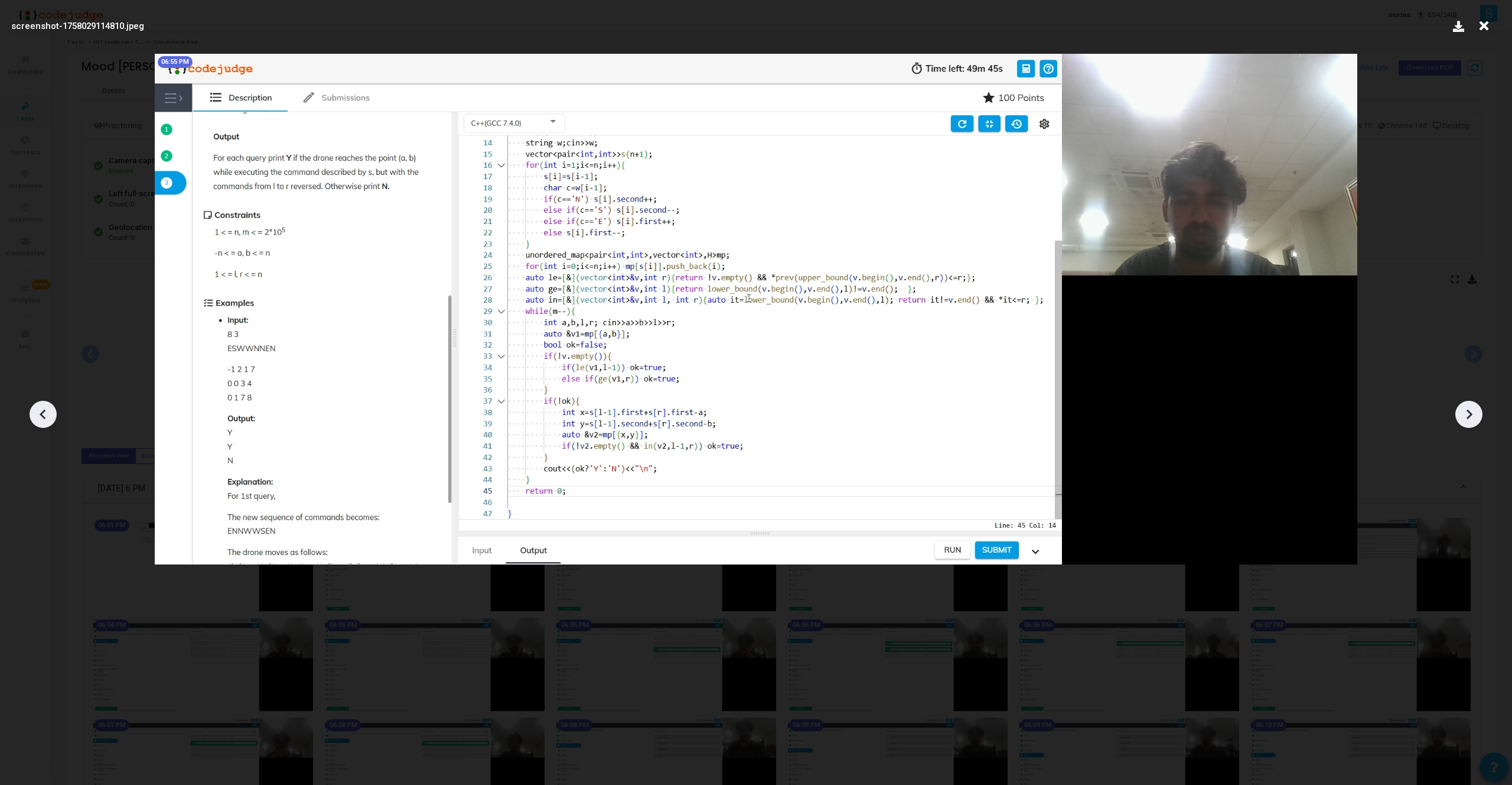
click at [1466, 416] on icon at bounding box center [1468, 414] width 18 height 18
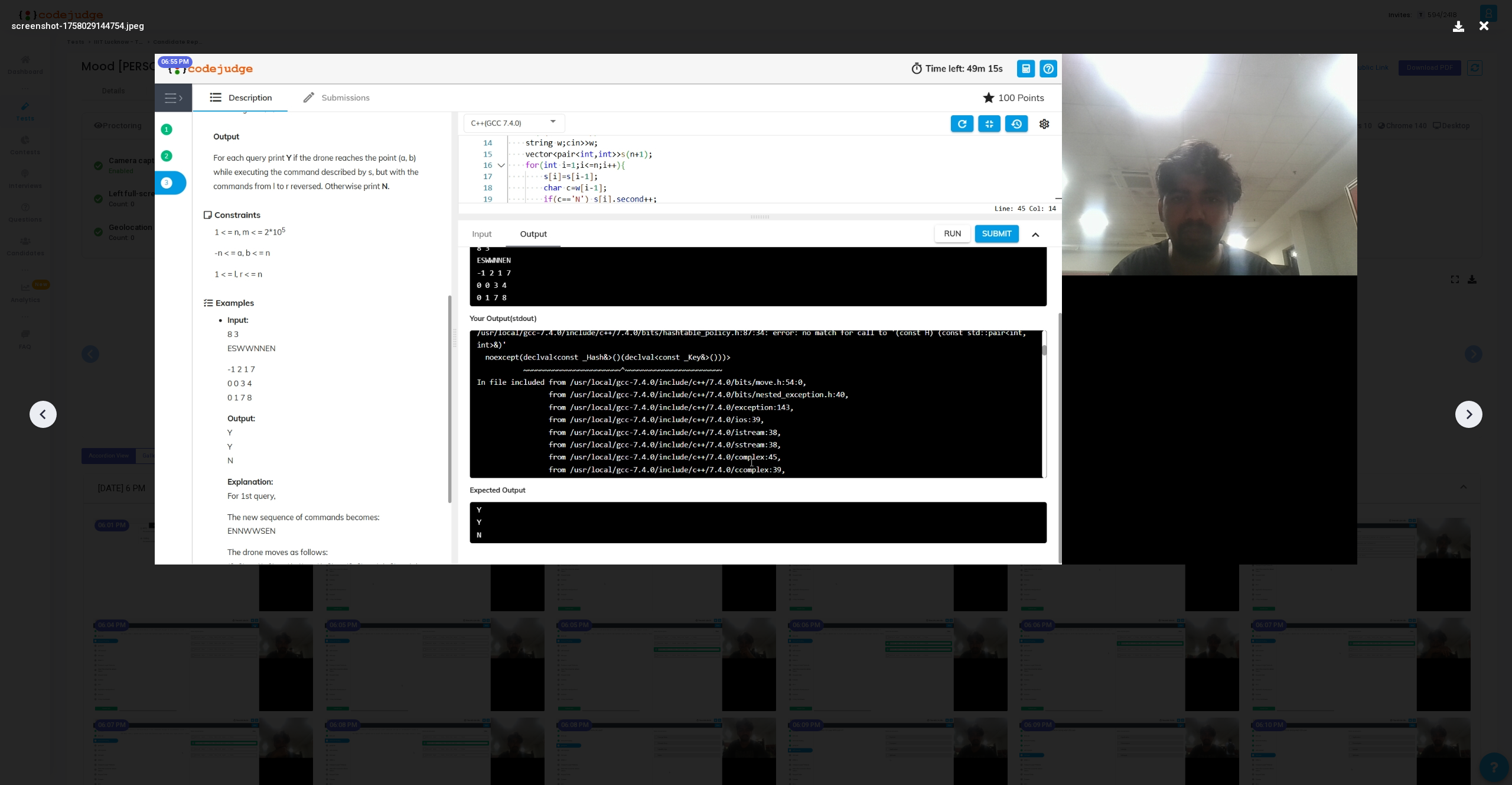
click at [1466, 416] on icon at bounding box center [1468, 414] width 18 height 18
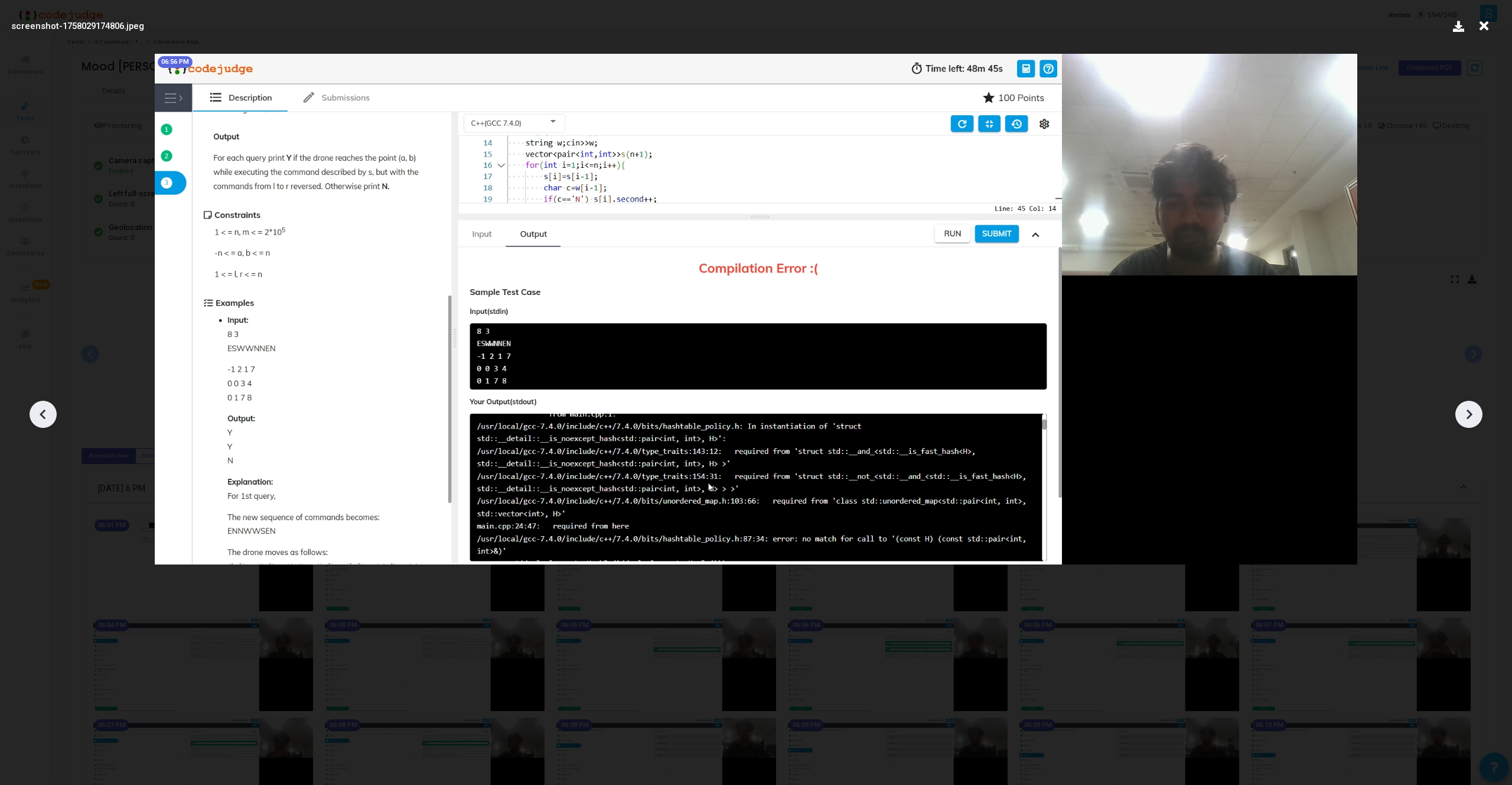
click at [1466, 416] on icon at bounding box center [1468, 414] width 18 height 18
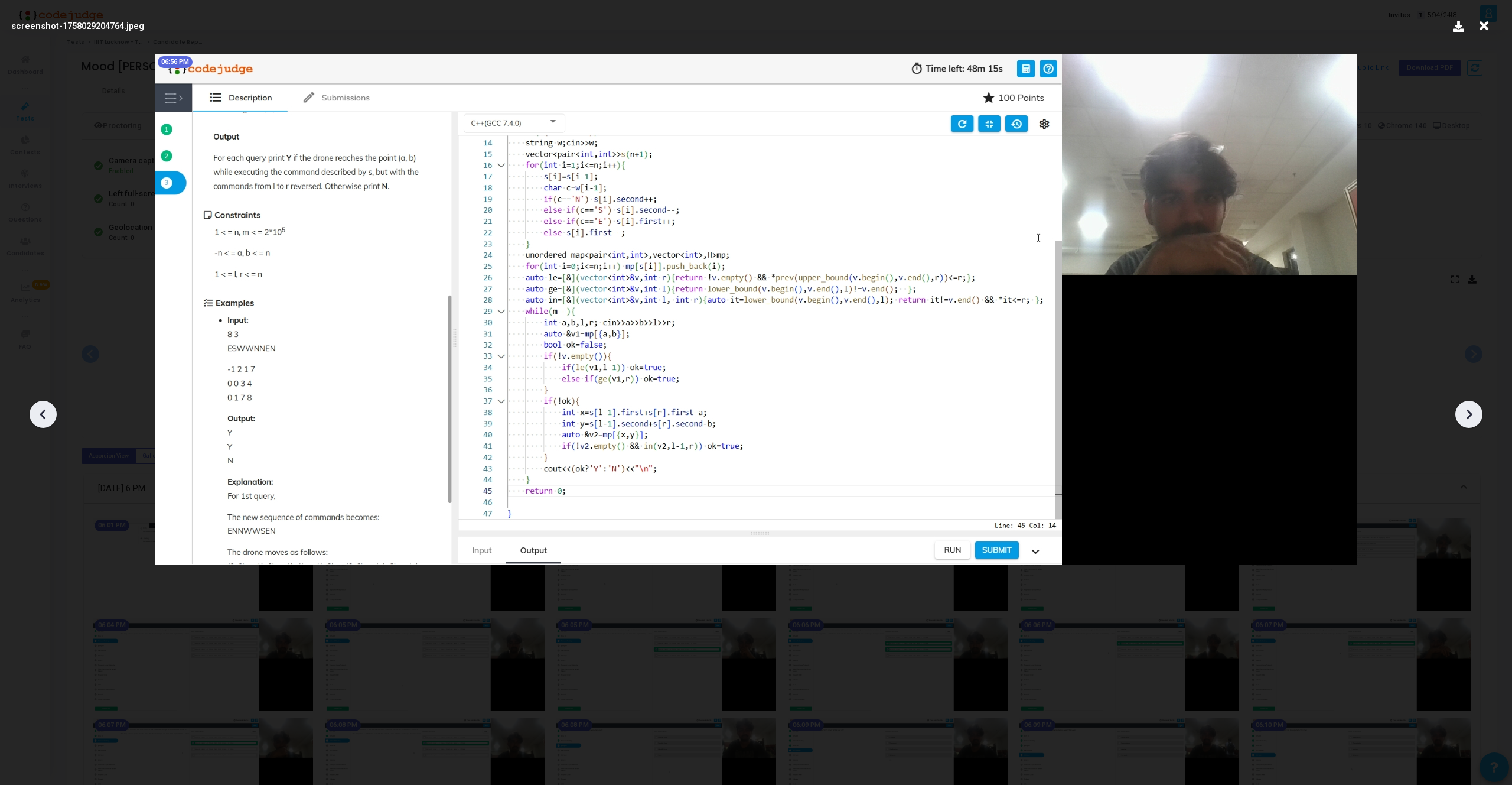
click at [1466, 416] on icon at bounding box center [1468, 414] width 18 height 18
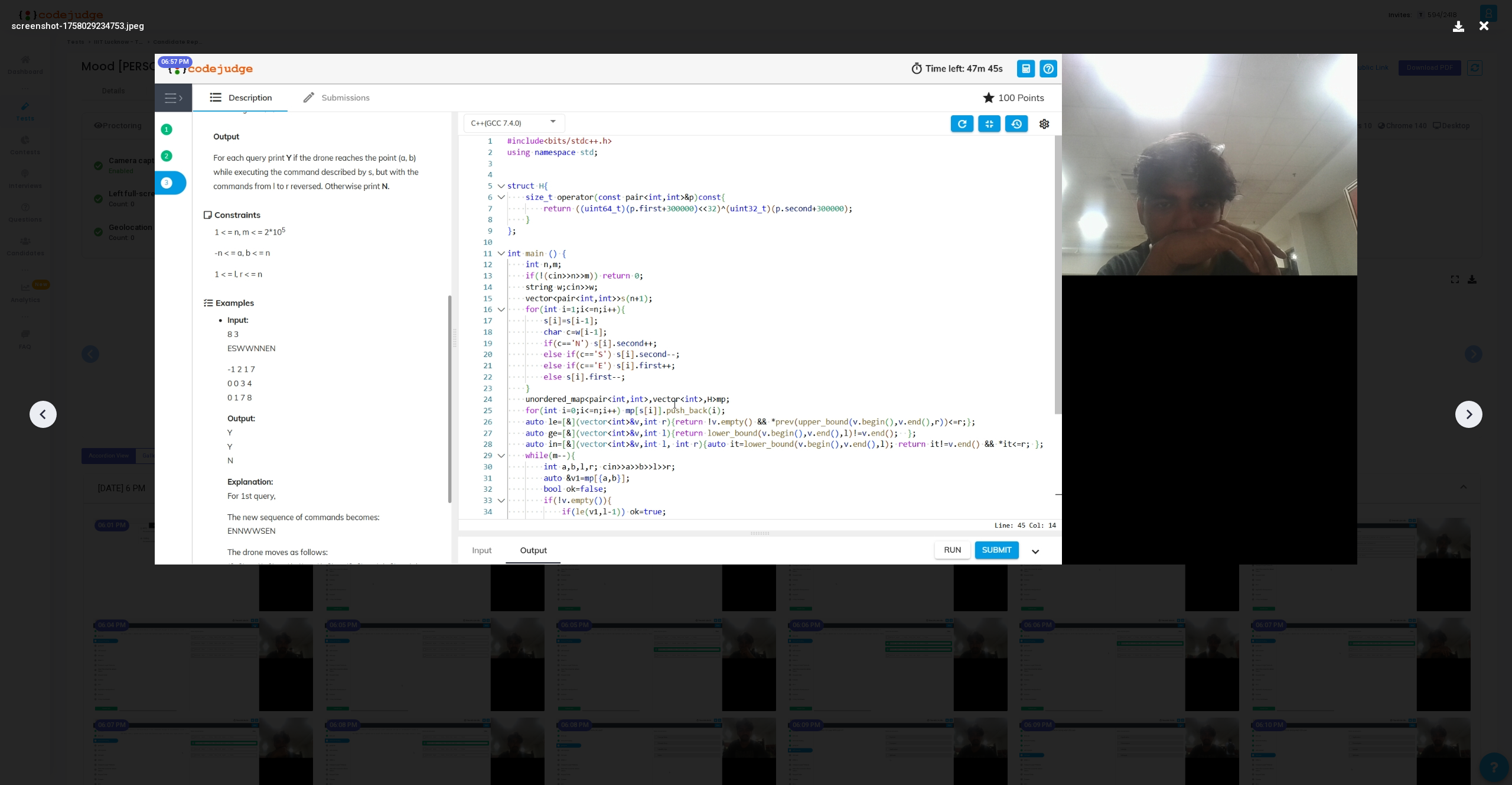
click at [1466, 416] on icon at bounding box center [1468, 414] width 18 height 18
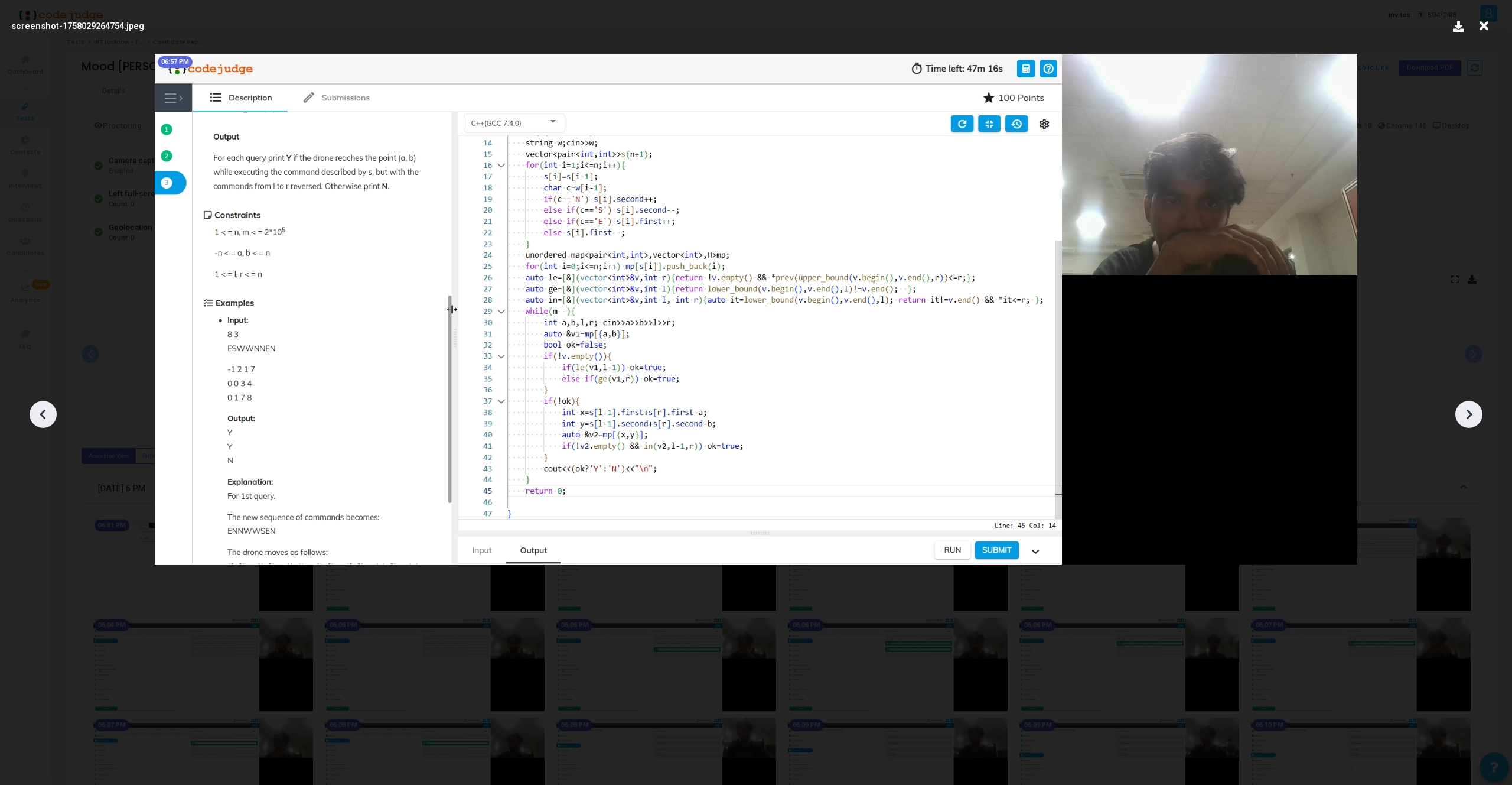
click at [1466, 416] on icon at bounding box center [1468, 414] width 18 height 18
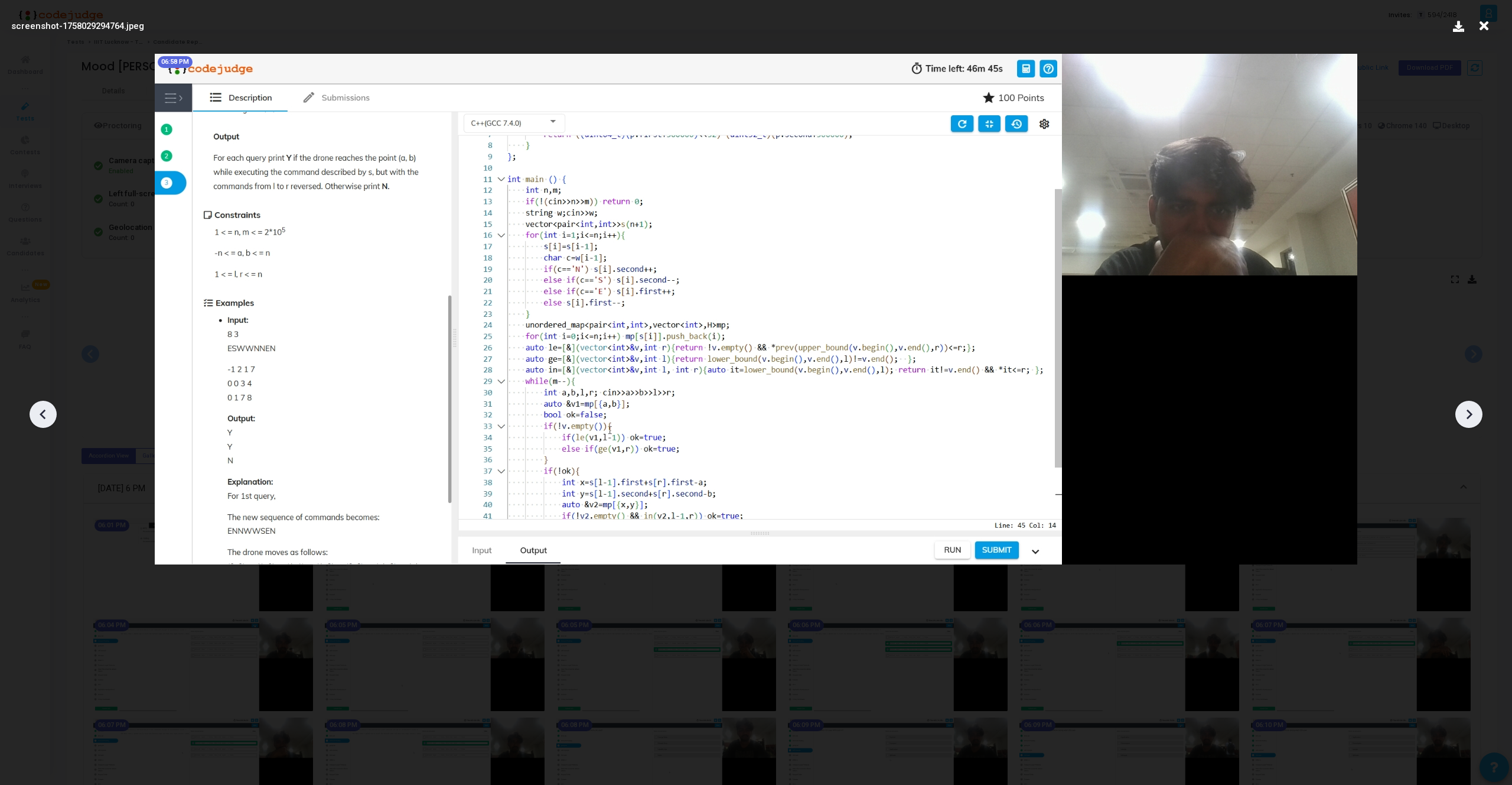
click at [1466, 416] on icon at bounding box center [1468, 414] width 18 height 18
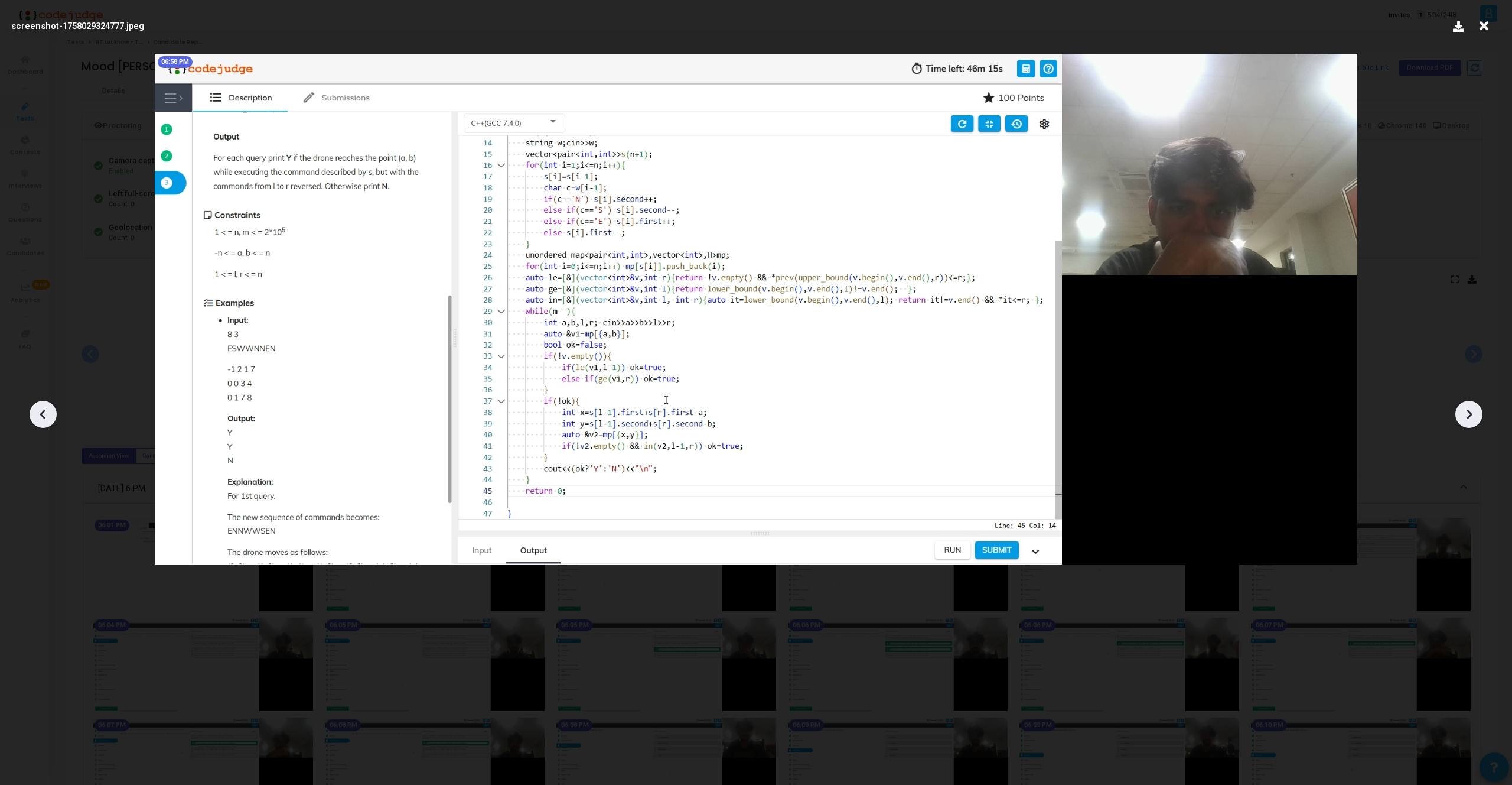
click at [1466, 416] on icon at bounding box center [1468, 414] width 18 height 18
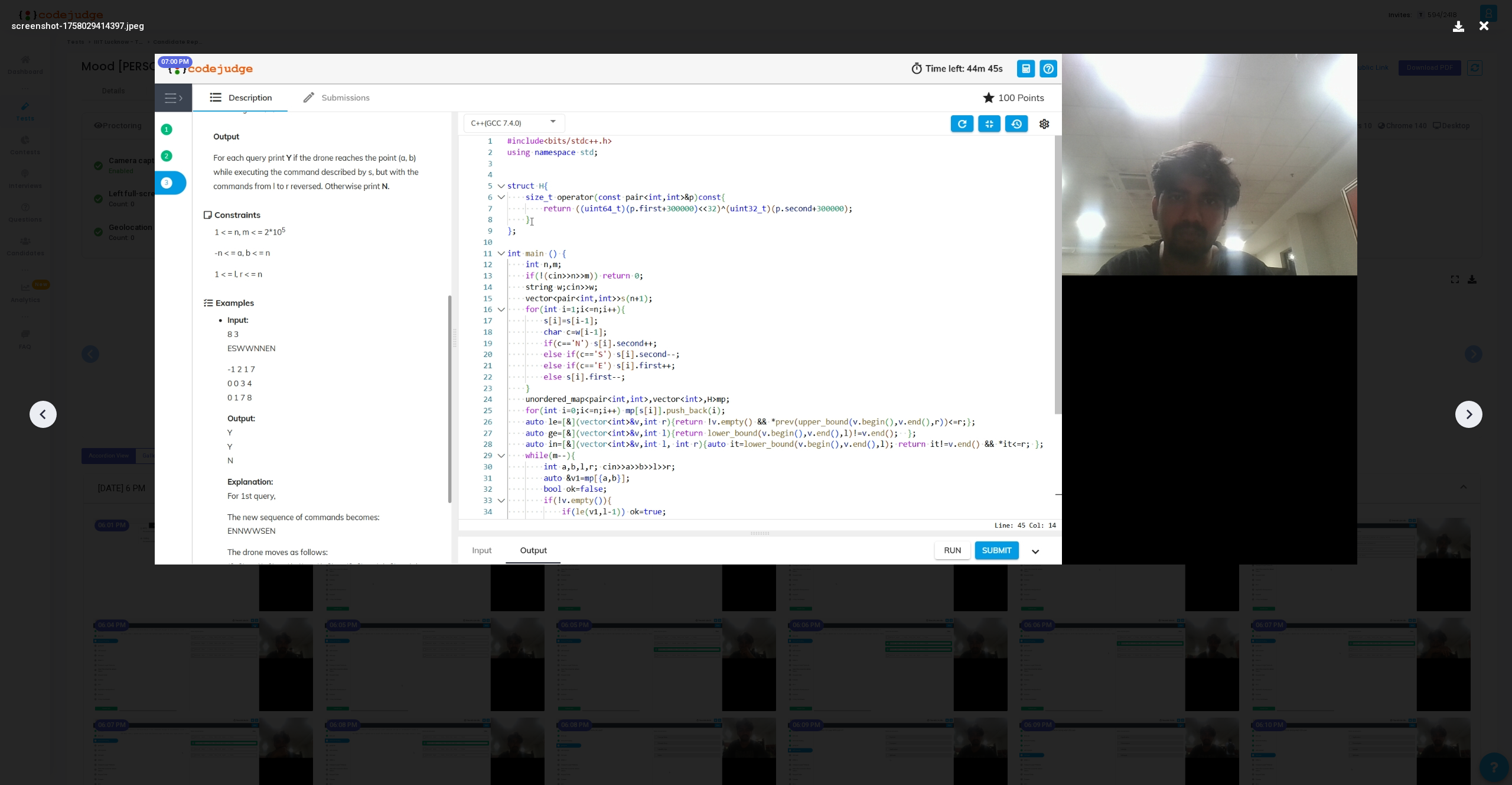
click at [1466, 416] on icon at bounding box center [1468, 414] width 18 height 18
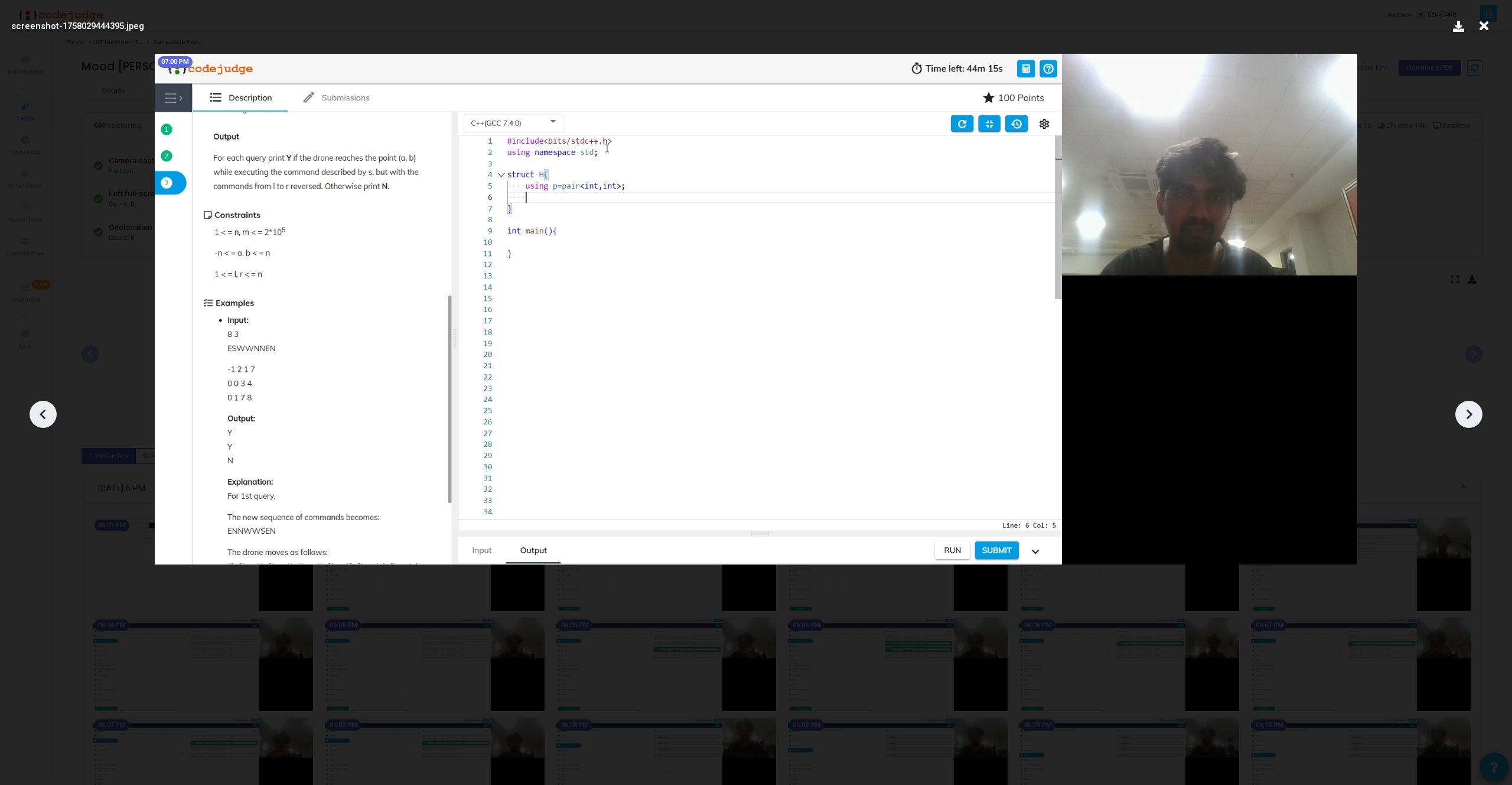
click at [1466, 416] on icon at bounding box center [1468, 414] width 18 height 18
click at [1466, 417] on icon at bounding box center [1468, 414] width 18 height 18
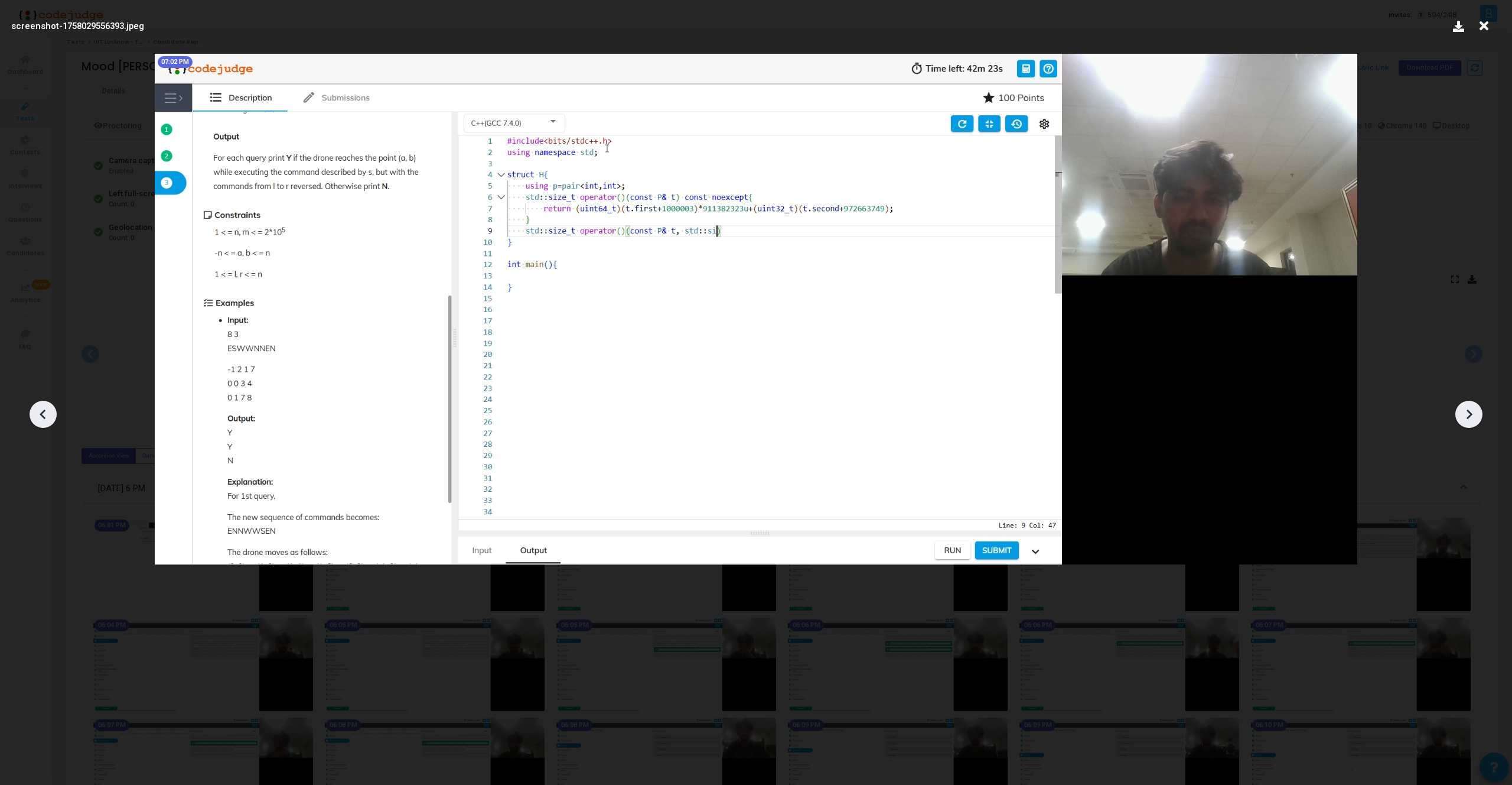
click at [50, 407] on icon at bounding box center [43, 414] width 18 height 18
click at [1462, 410] on icon at bounding box center [1468, 414] width 18 height 18
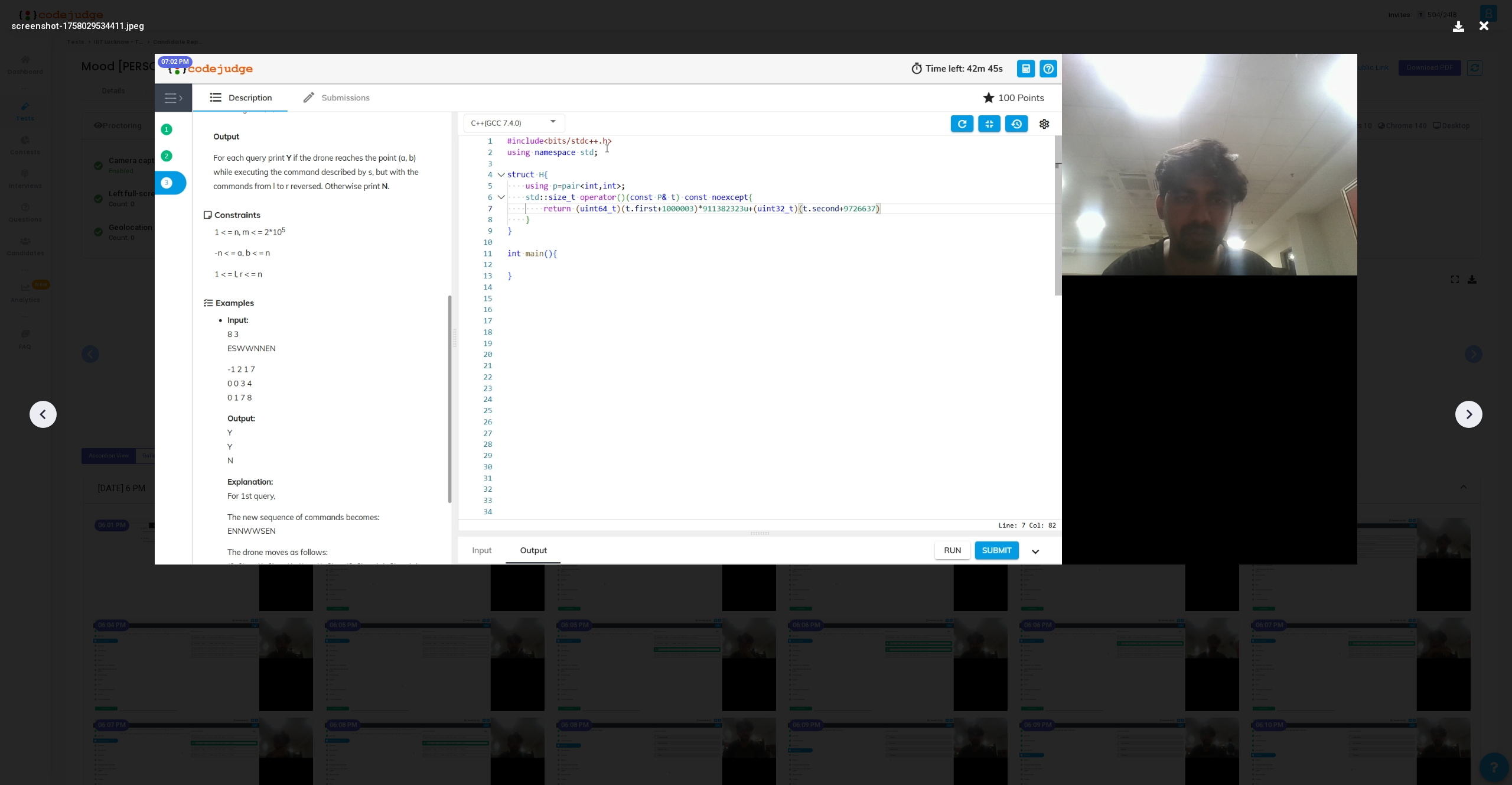
click at [1462, 410] on icon at bounding box center [1468, 414] width 18 height 18
click at [49, 409] on icon at bounding box center [43, 414] width 18 height 18
click at [1486, 29] on icon at bounding box center [1483, 26] width 18 height 23
